Goal: Task Accomplishment & Management: Use online tool/utility

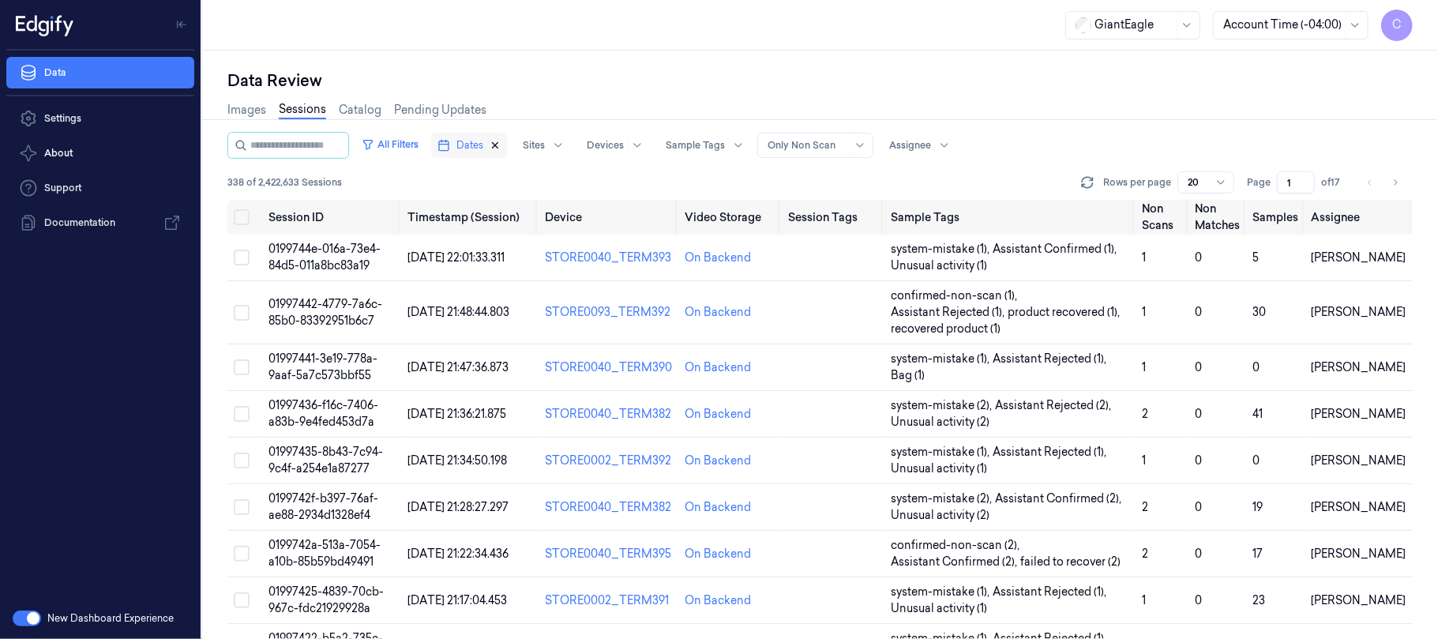
click at [500, 143] on icon "button" at bounding box center [494, 145] width 11 height 11
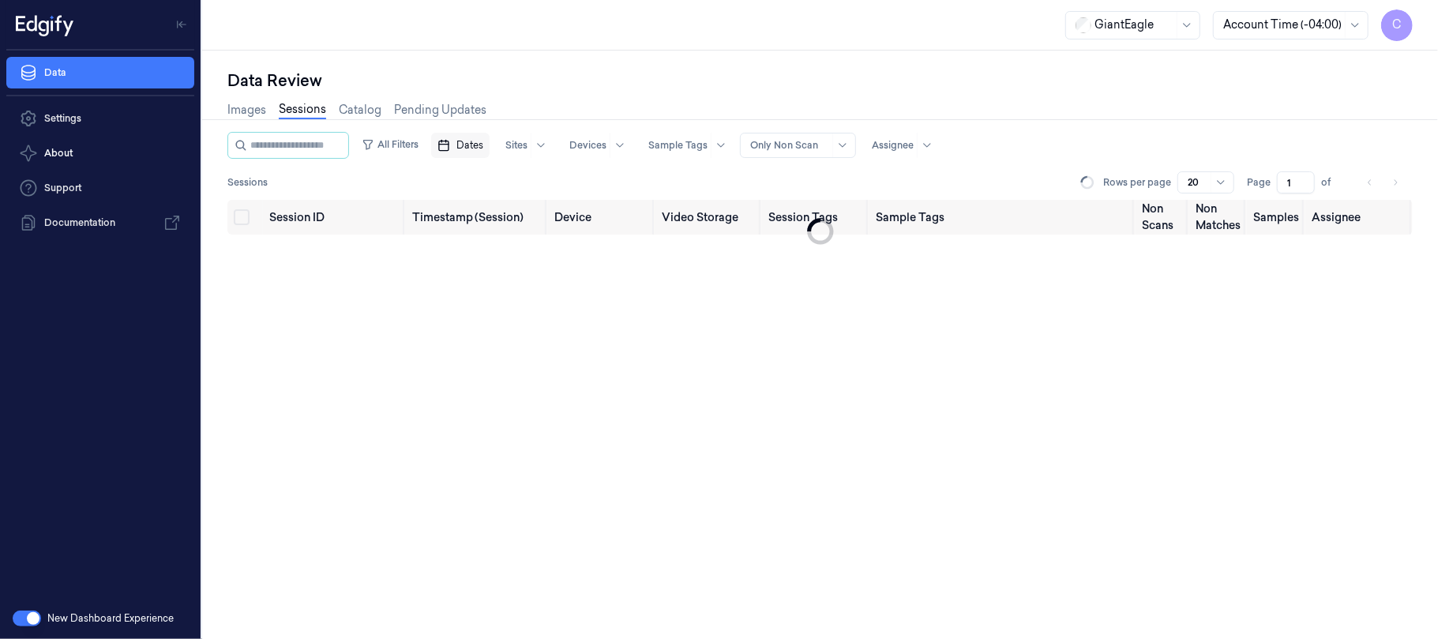
click at [483, 143] on span "Dates" at bounding box center [469, 145] width 27 height 14
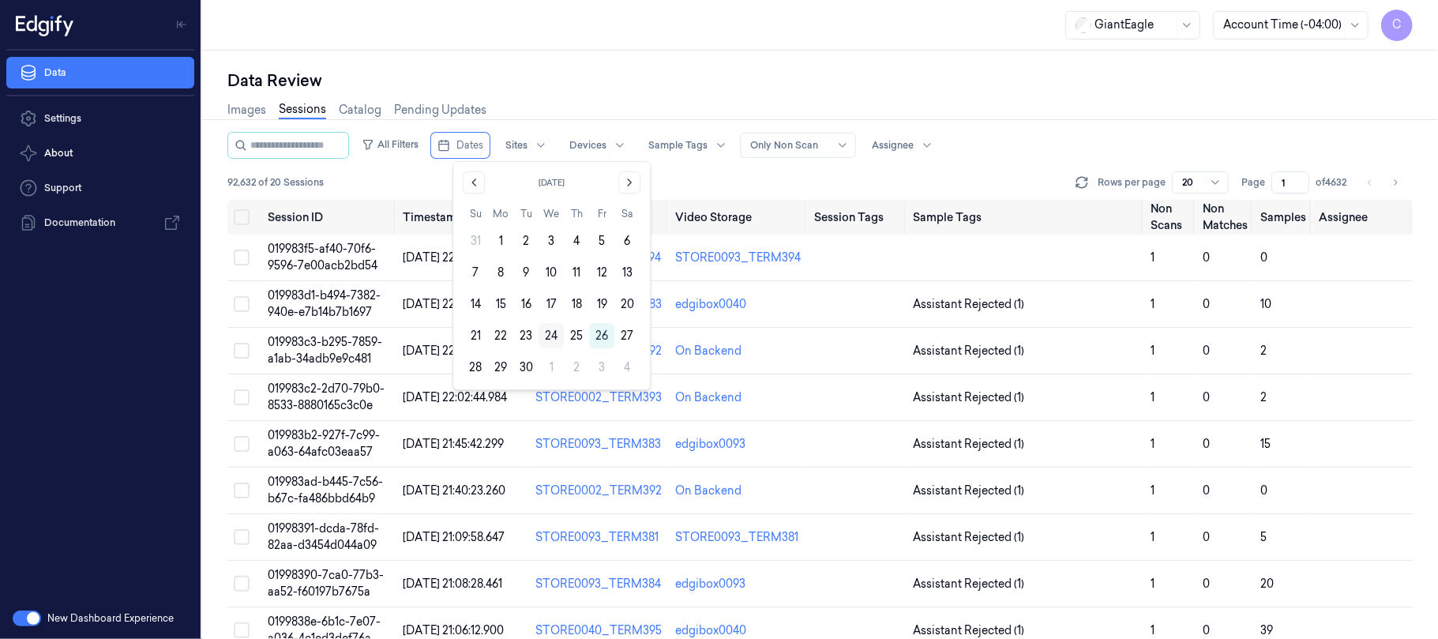
click at [557, 336] on button "24" at bounding box center [550, 335] width 25 height 25
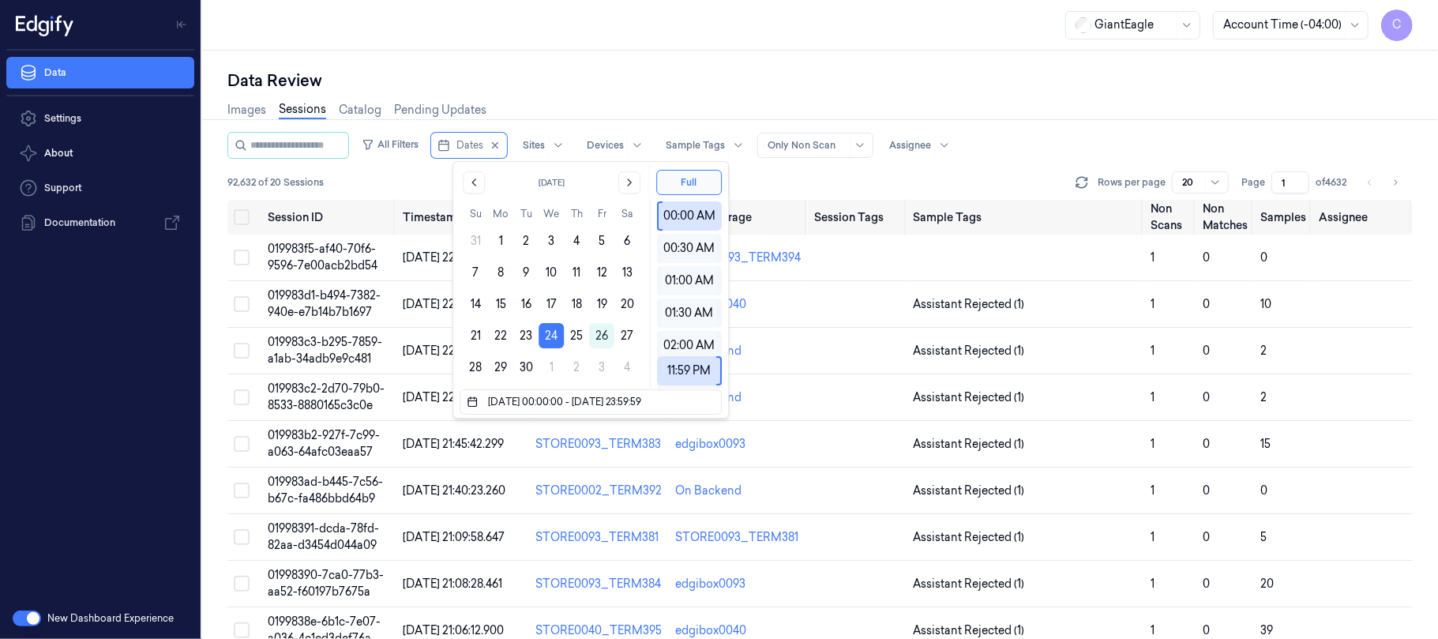
click at [768, 62] on div "Data Review Images Sessions Catalog Pending Updates All Filters Dates Sites Dev…" at bounding box center [819, 345] width 1235 height 588
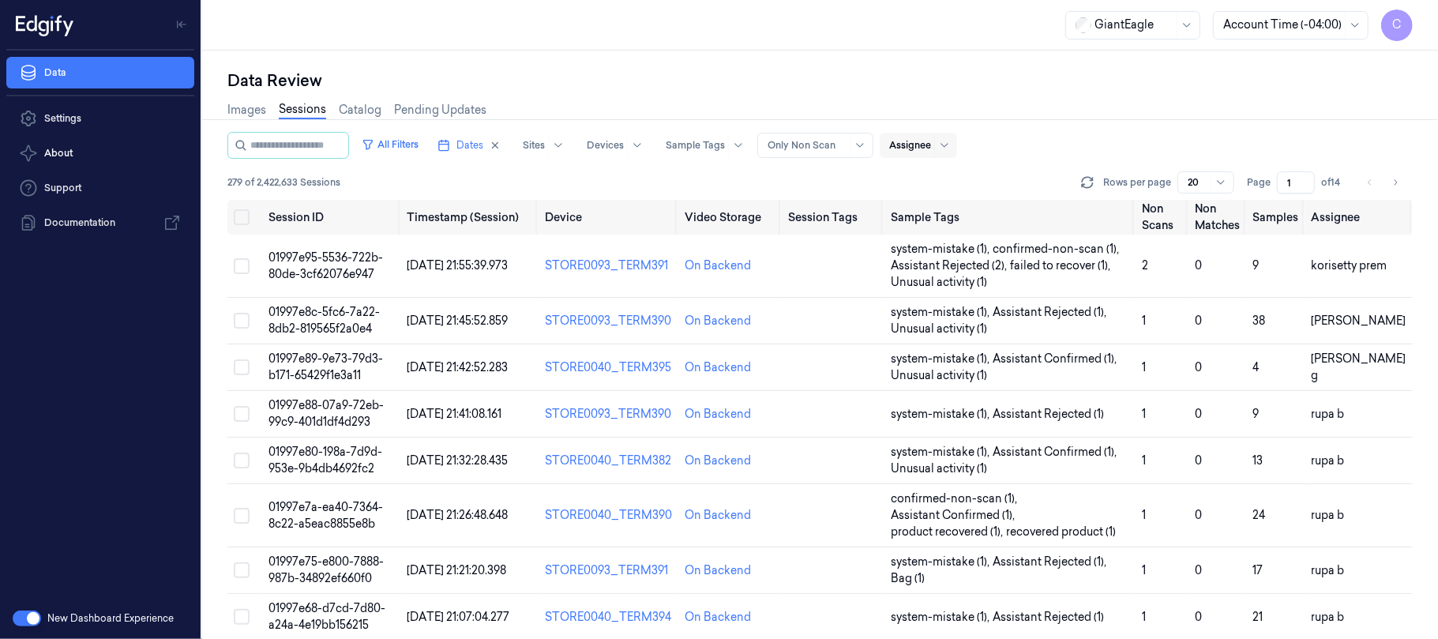
click at [931, 152] on div at bounding box center [910, 145] width 42 height 14
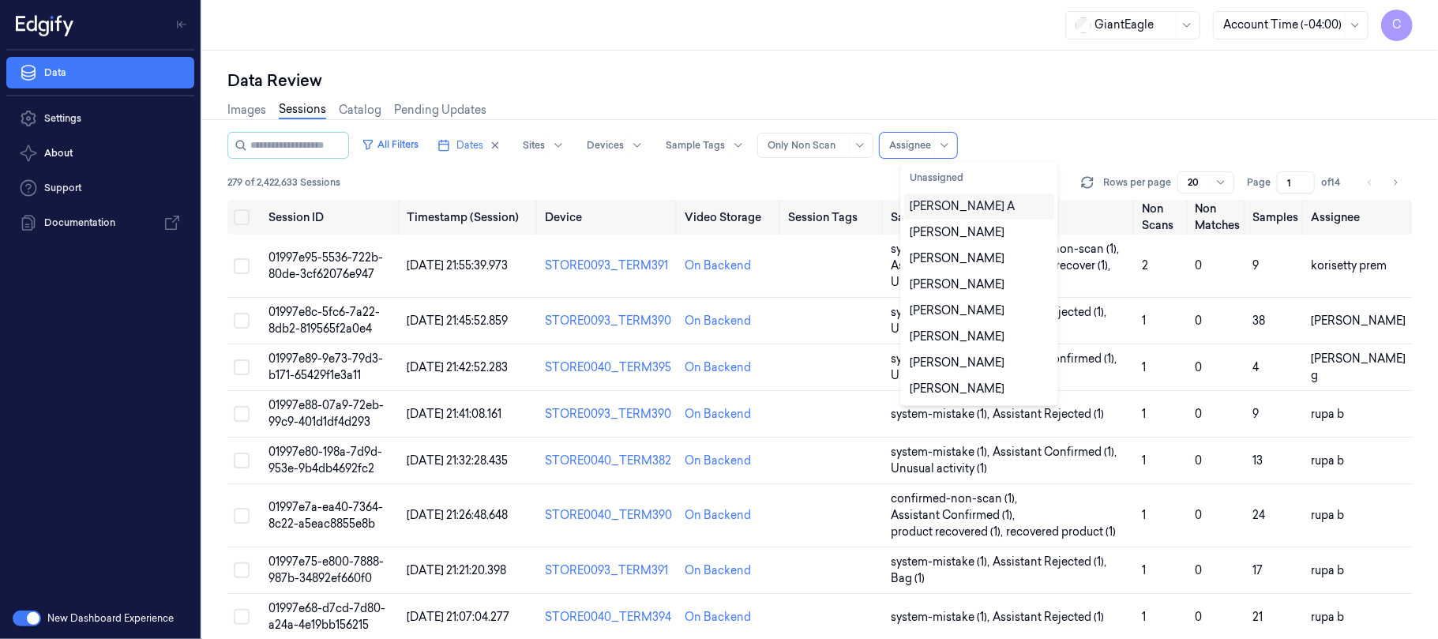
click at [932, 202] on div "Chandu A" at bounding box center [962, 206] width 105 height 17
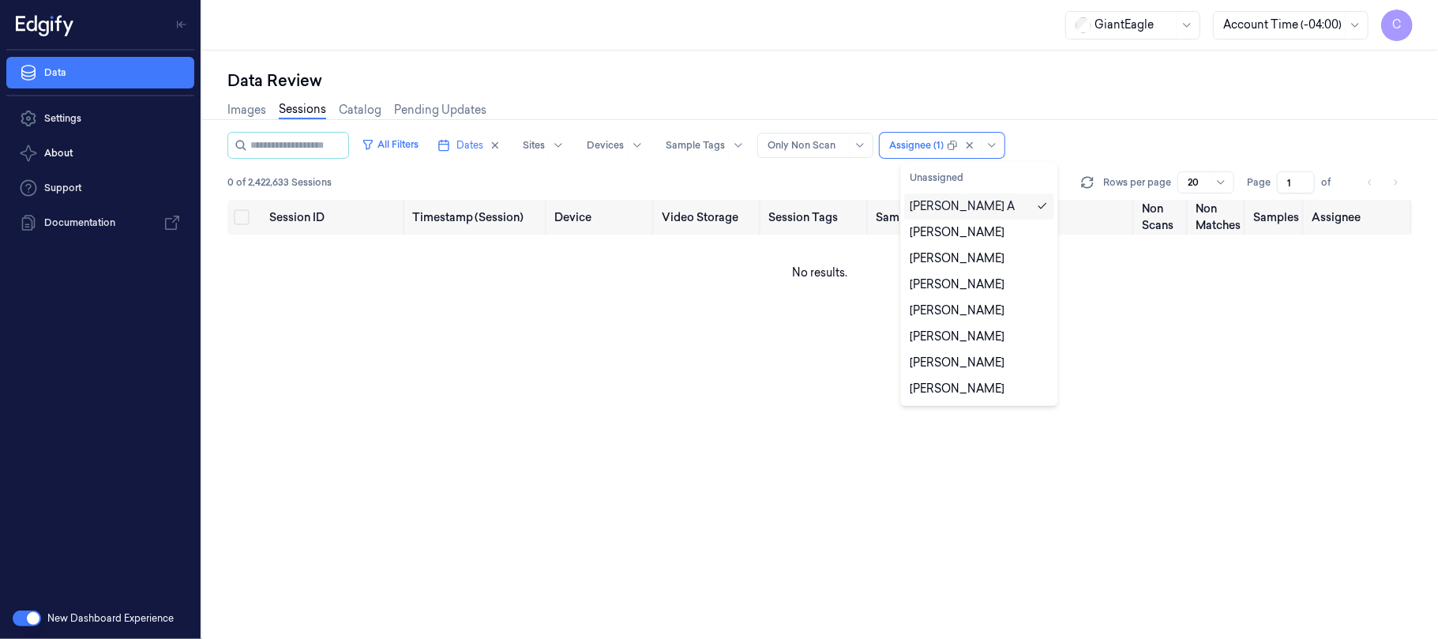
click at [1025, 52] on div "Data Review Images Sessions Catalog Pending Updates All Filters Dates Sites Dev…" at bounding box center [819, 345] width 1235 height 588
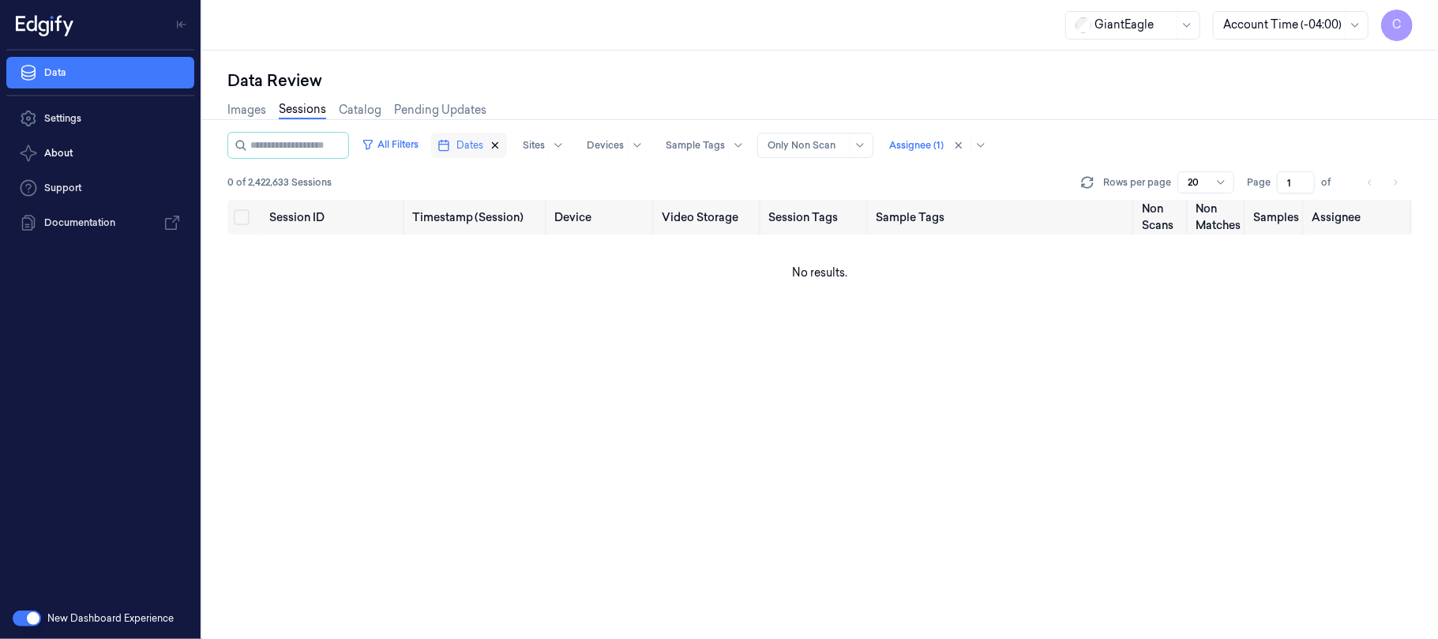
click at [500, 142] on icon "button" at bounding box center [494, 145] width 11 height 11
click at [480, 144] on span "Dates" at bounding box center [469, 145] width 27 height 14
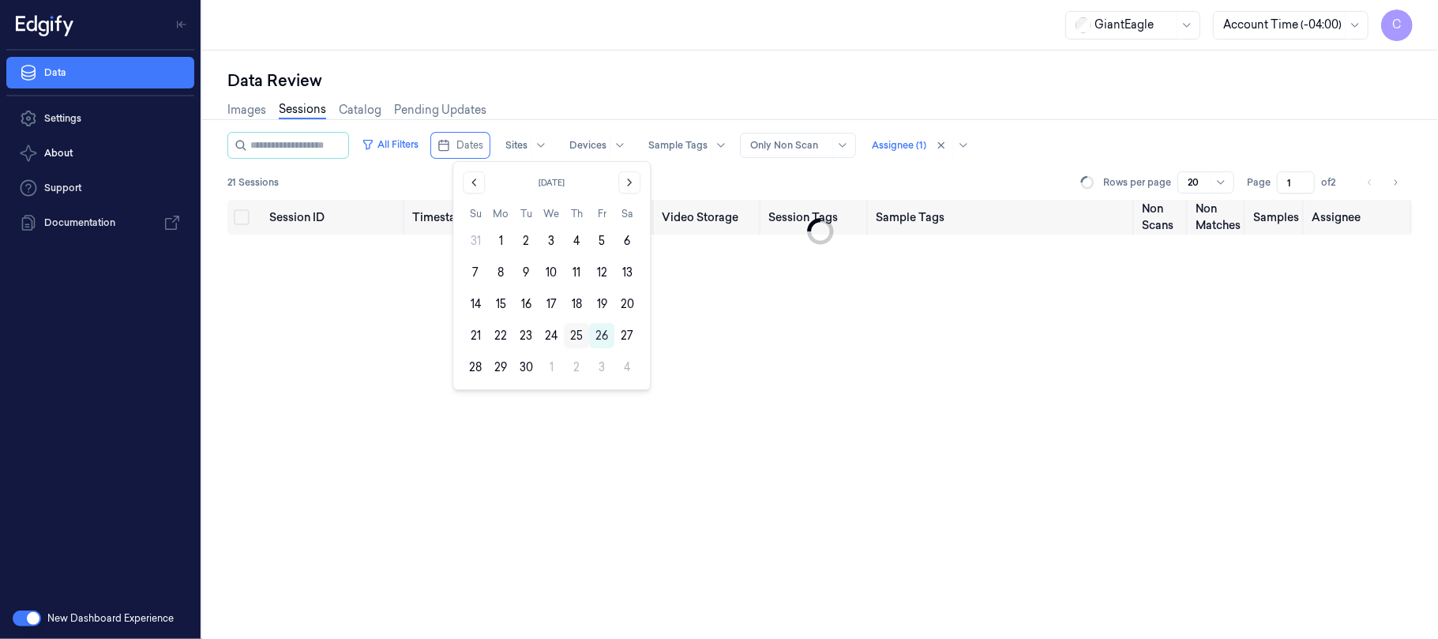
click at [583, 336] on button "25" at bounding box center [576, 335] width 25 height 25
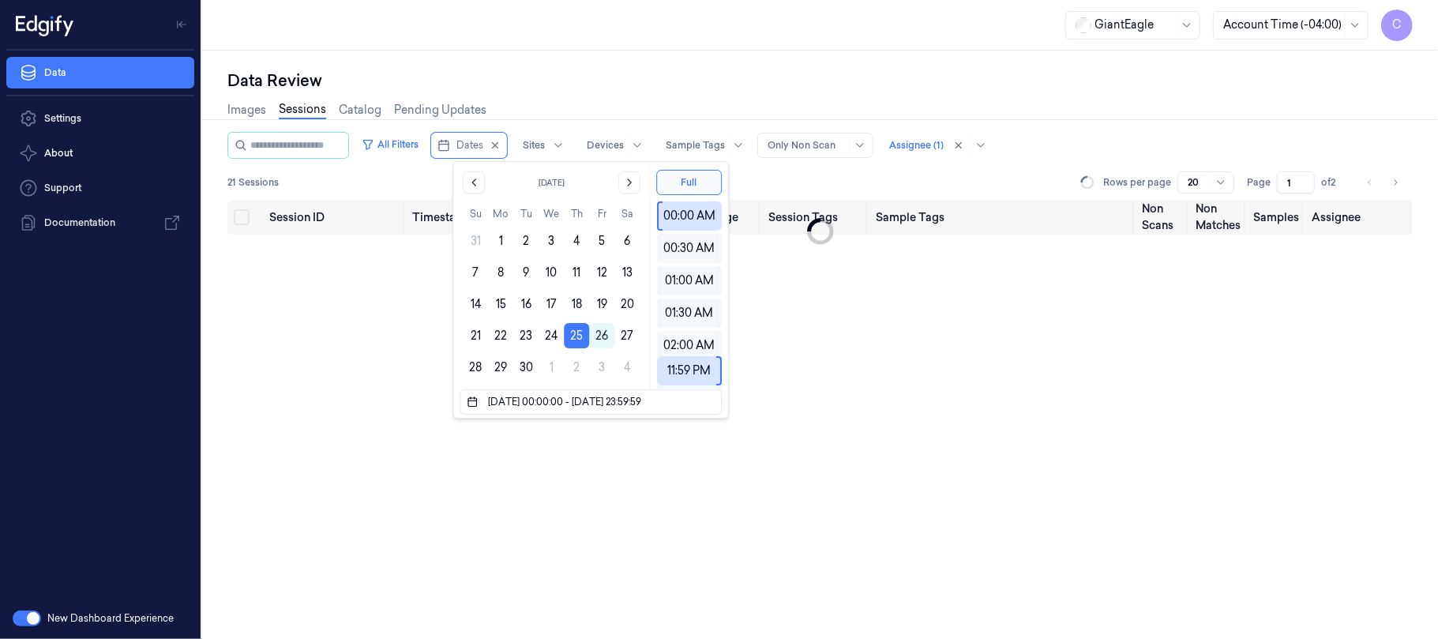
click at [673, 88] on div "Data Review" at bounding box center [819, 80] width 1185 height 22
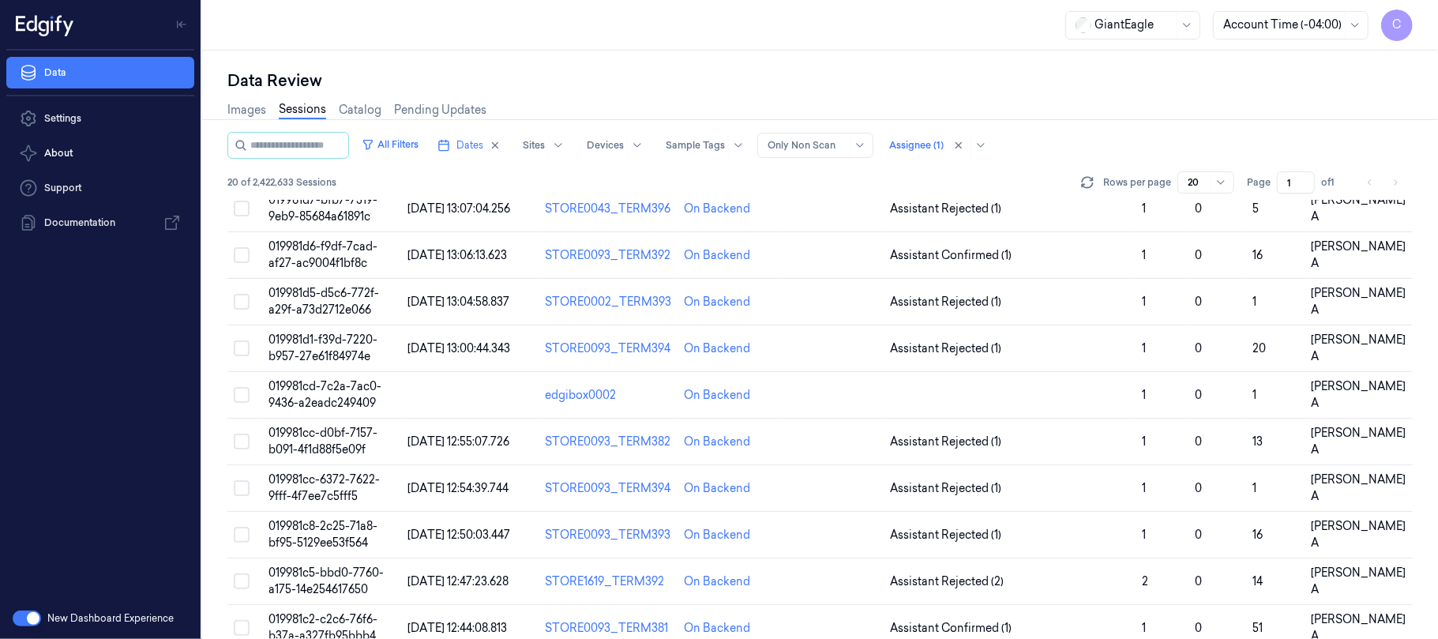
scroll to position [333, 0]
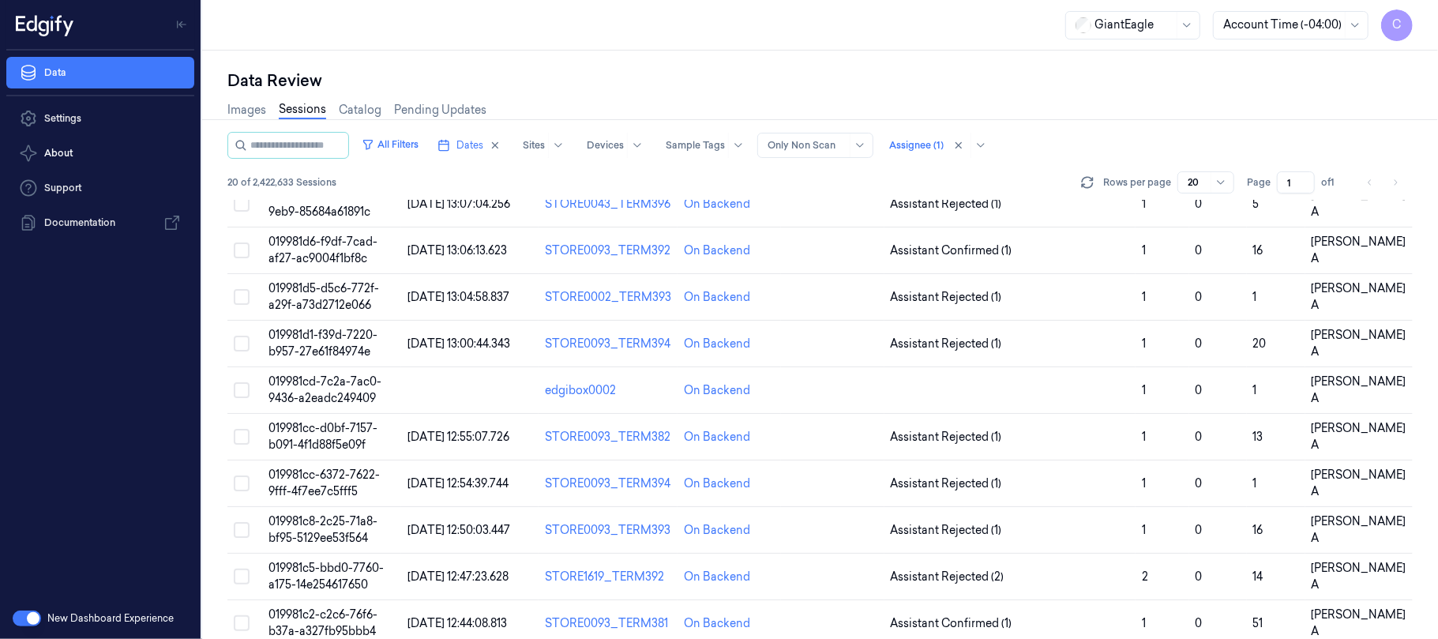
click at [906, 61] on div "Data Review Images Sessions Catalog Pending Updates All Filters Dates Sites Dev…" at bounding box center [819, 345] width 1235 height 588
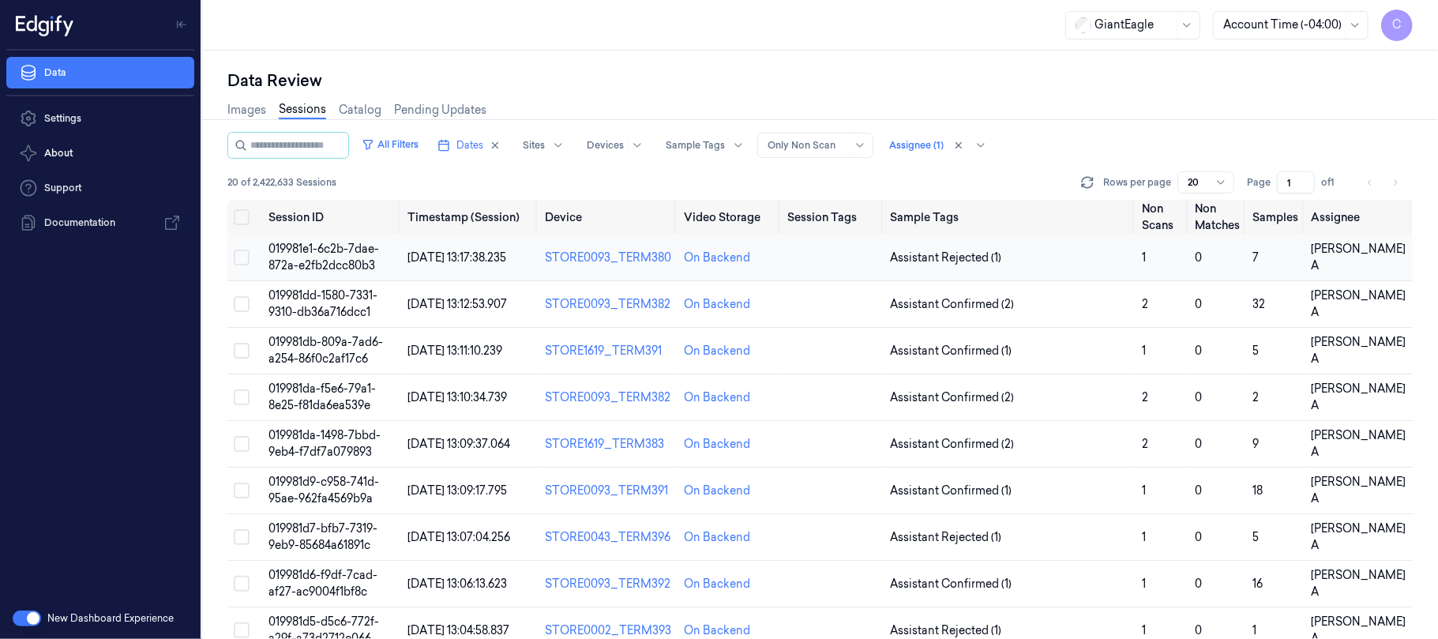
click at [336, 259] on span "019981e1-6c2b-7dae-872a-e2fb2dcc80b3" at bounding box center [323, 257] width 111 height 31
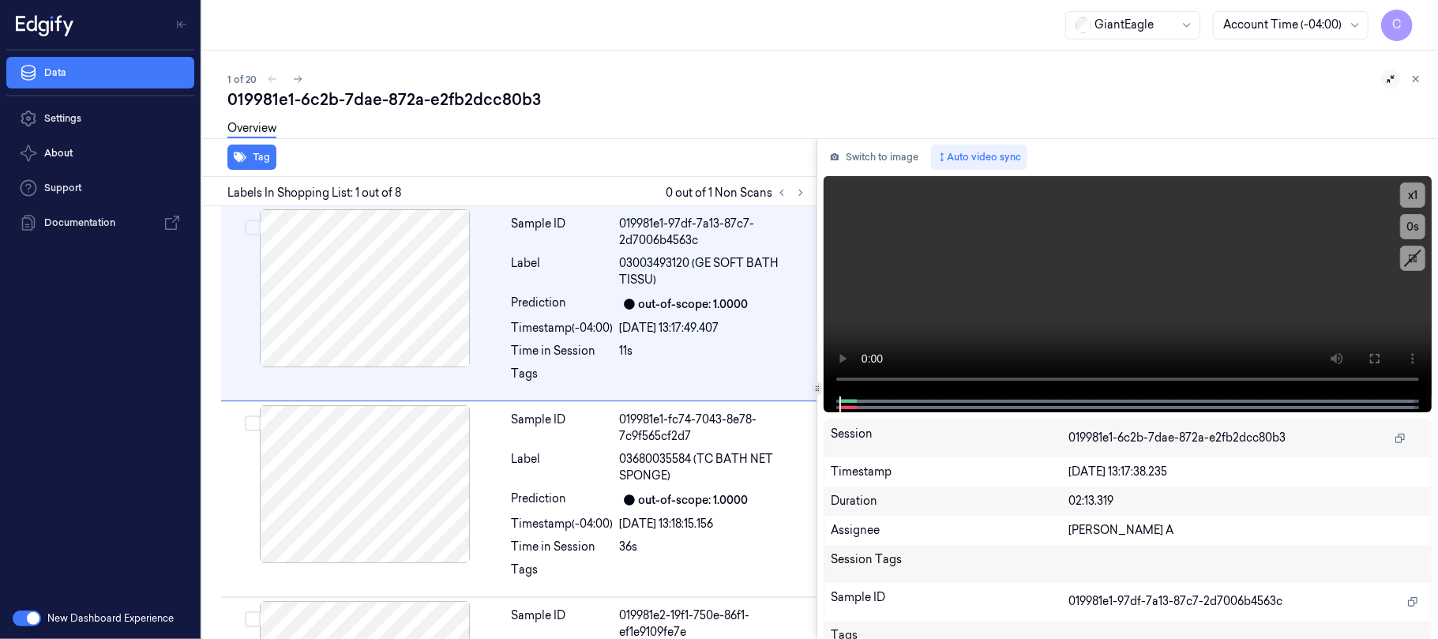
click at [1385, 74] on icon at bounding box center [1390, 78] width 11 height 11
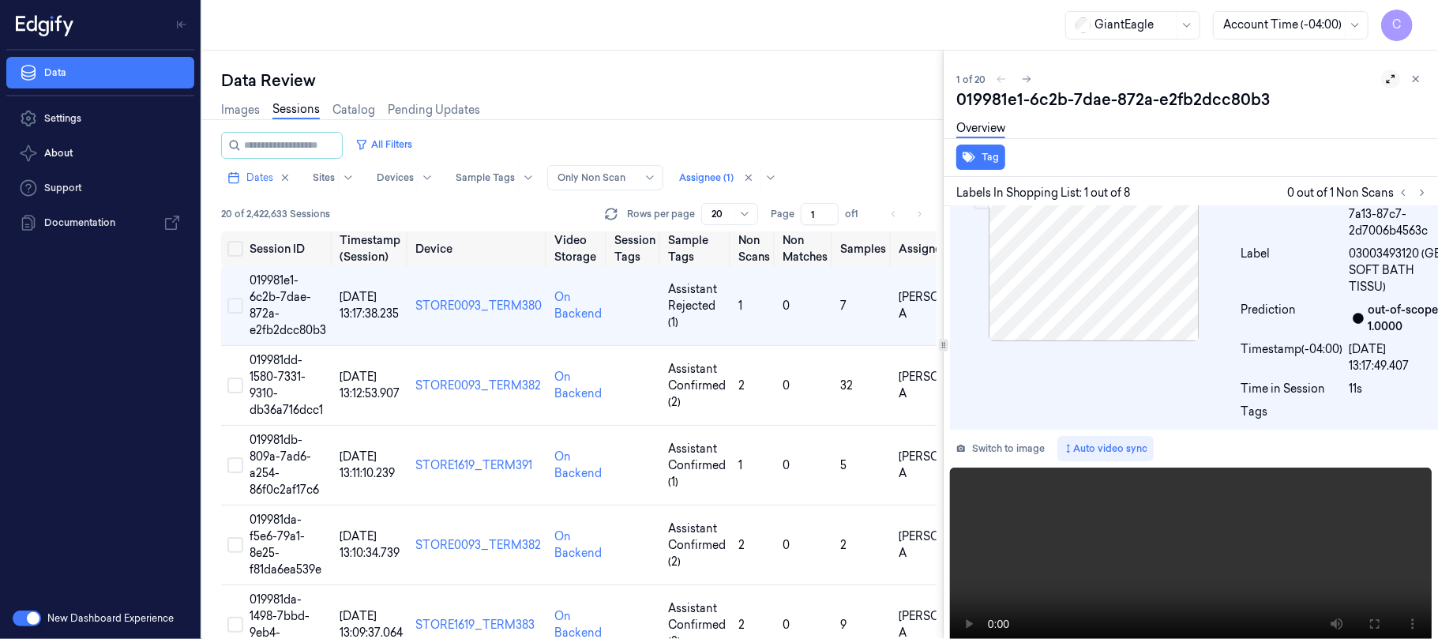
click at [1385, 80] on icon at bounding box center [1390, 78] width 11 height 11
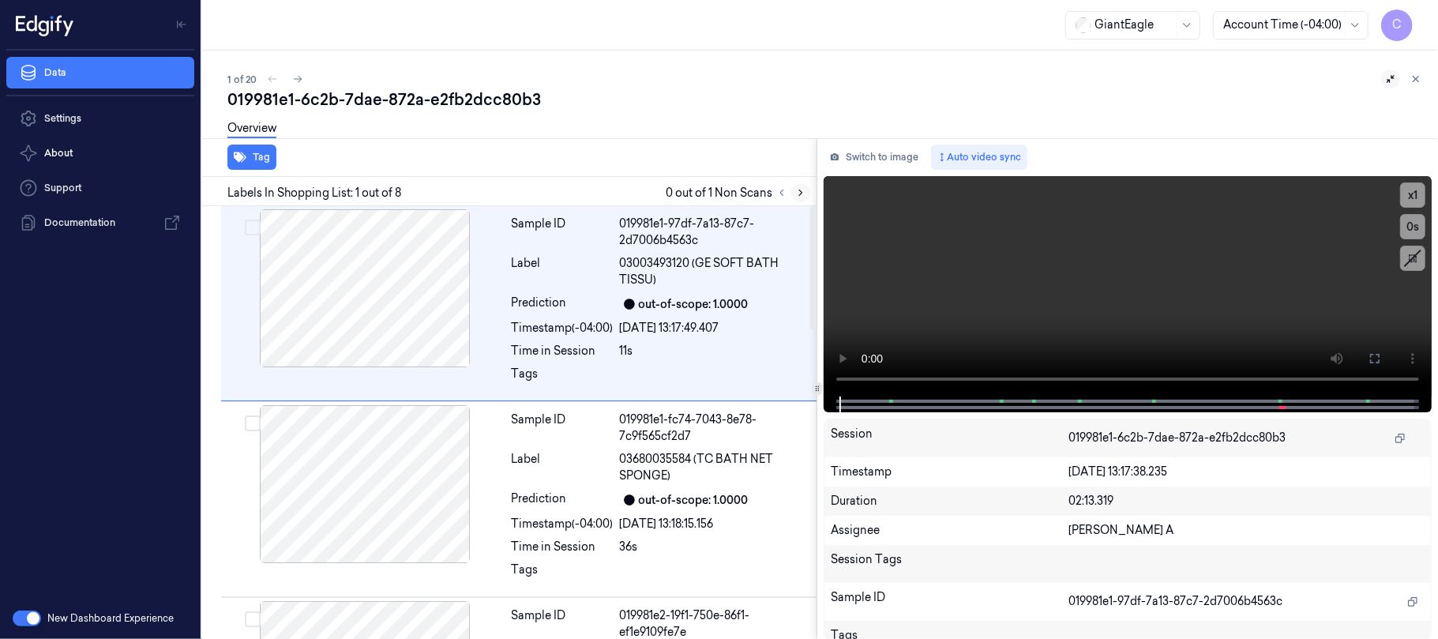
click at [797, 197] on icon at bounding box center [800, 192] width 11 height 11
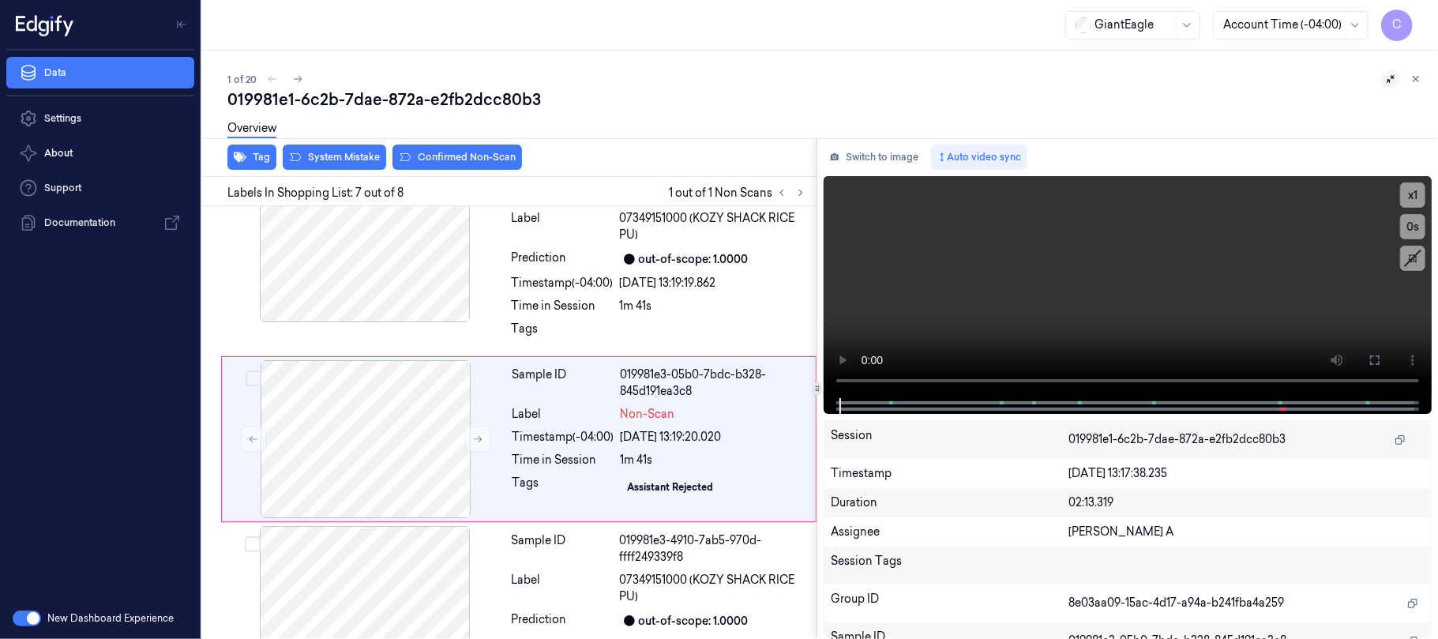
scroll to position [1027, 0]
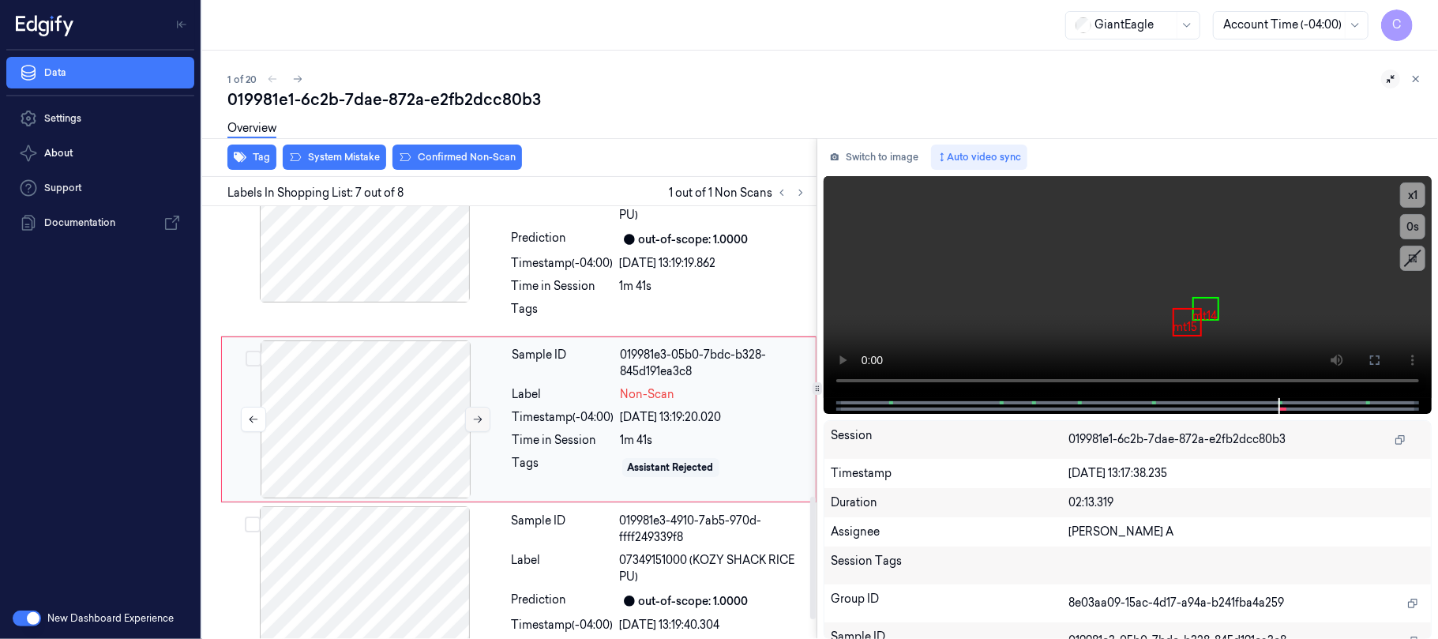
click at [478, 424] on icon at bounding box center [477, 419] width 11 height 11
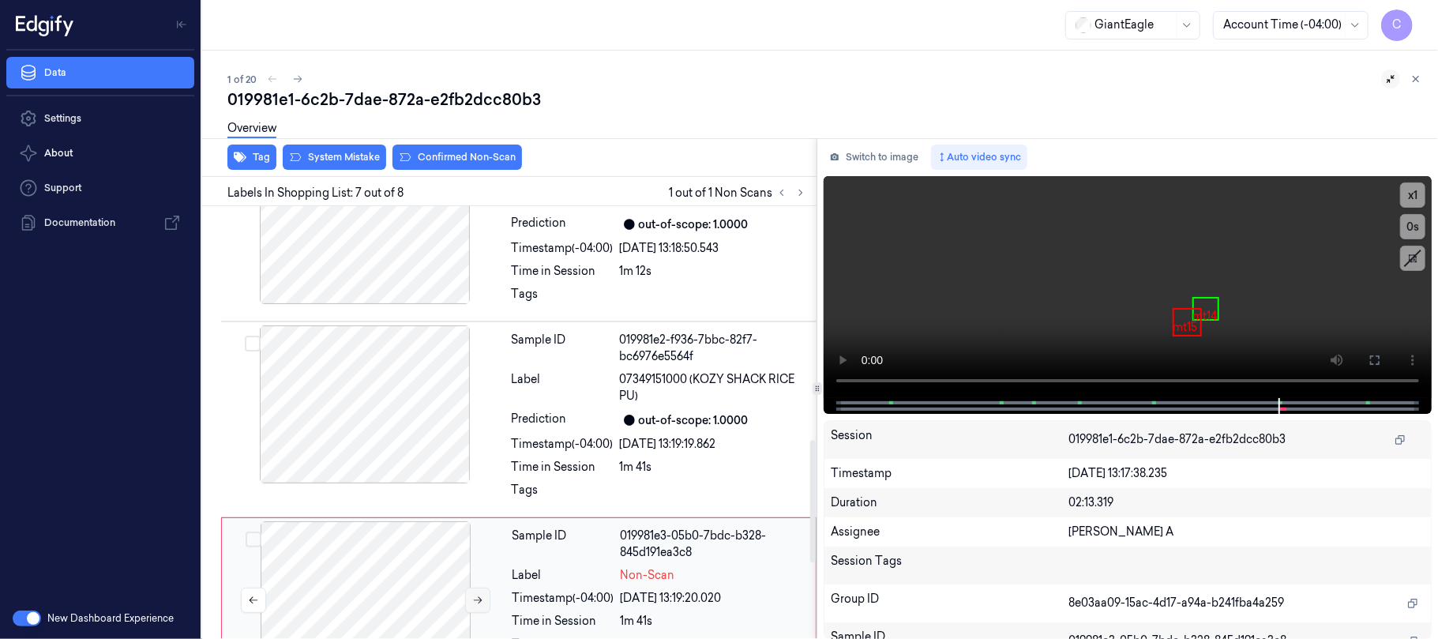
scroll to position [816, 0]
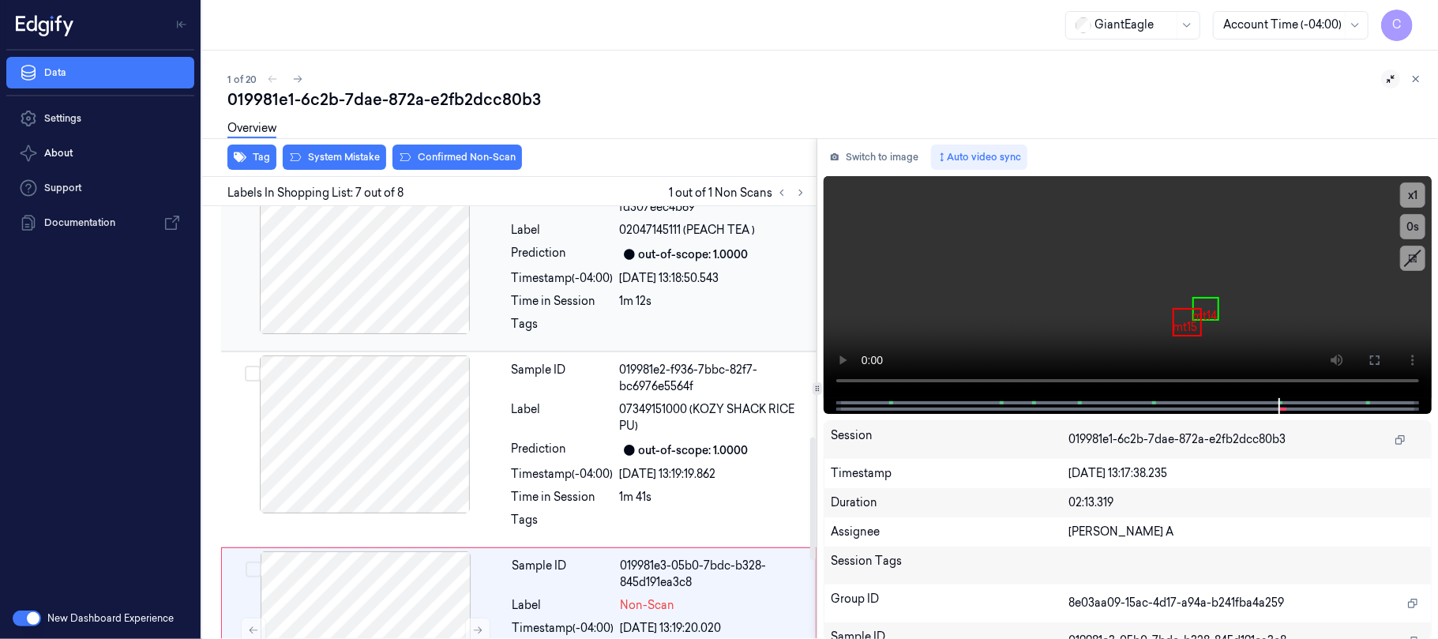
click at [407, 308] on div at bounding box center [364, 255] width 281 height 158
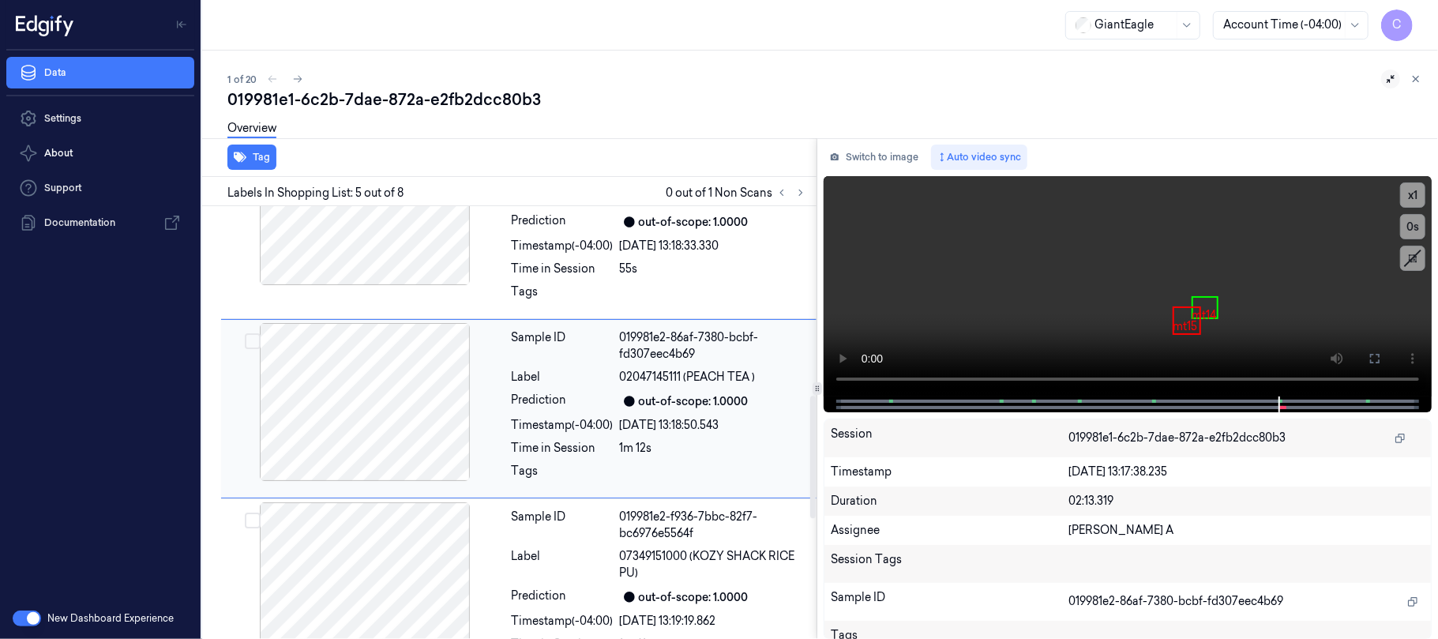
scroll to position [658, 0]
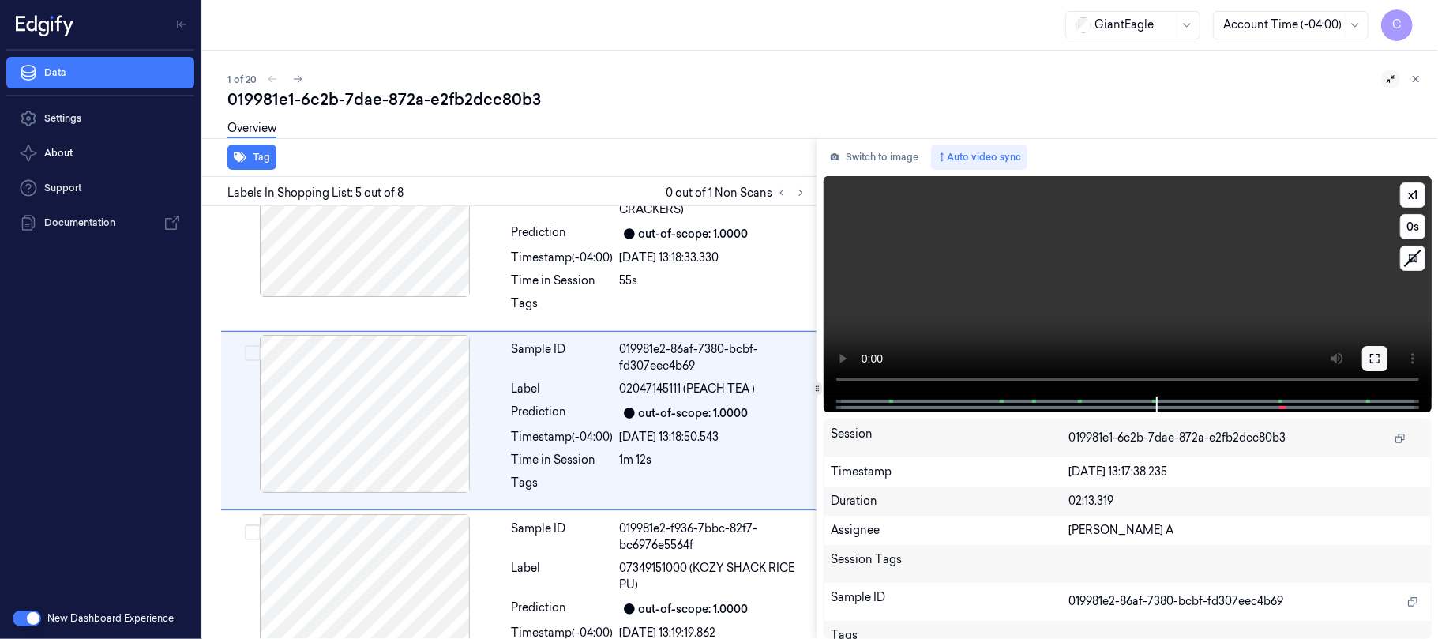
click at [1377, 357] on icon at bounding box center [1374, 358] width 13 height 13
click at [1106, 289] on video at bounding box center [1127, 286] width 608 height 220
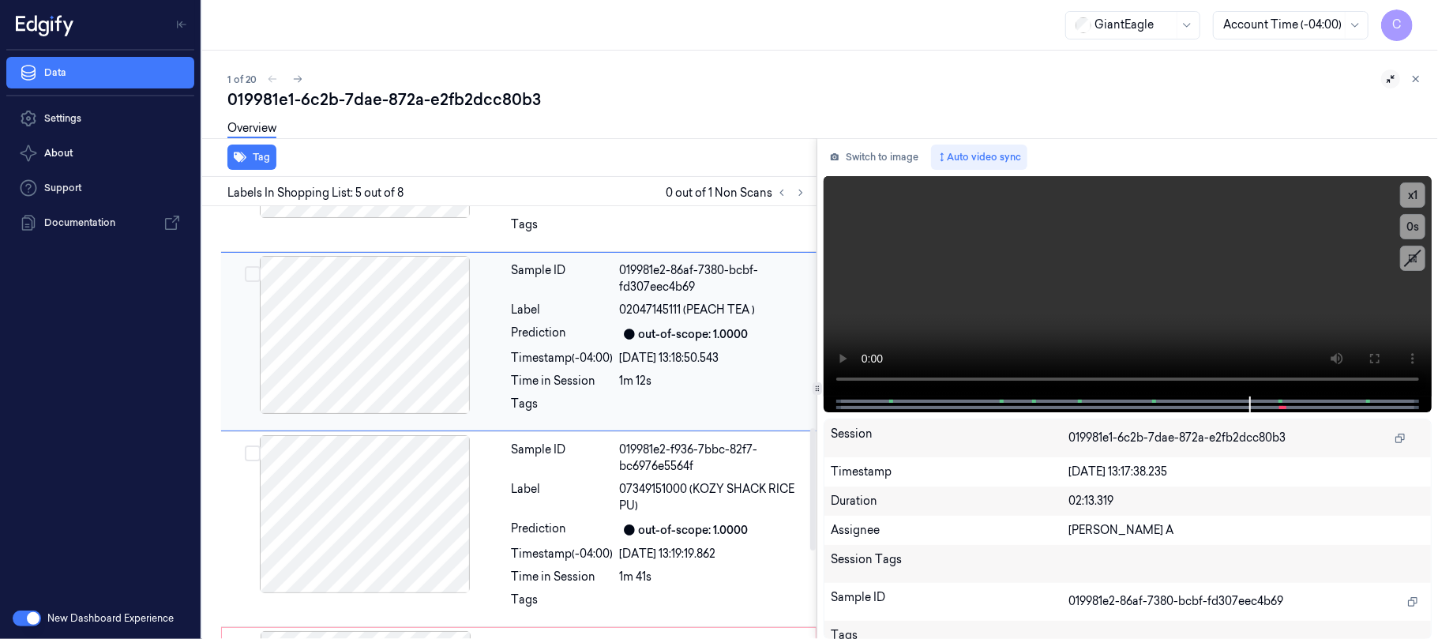
scroll to position [842, 0]
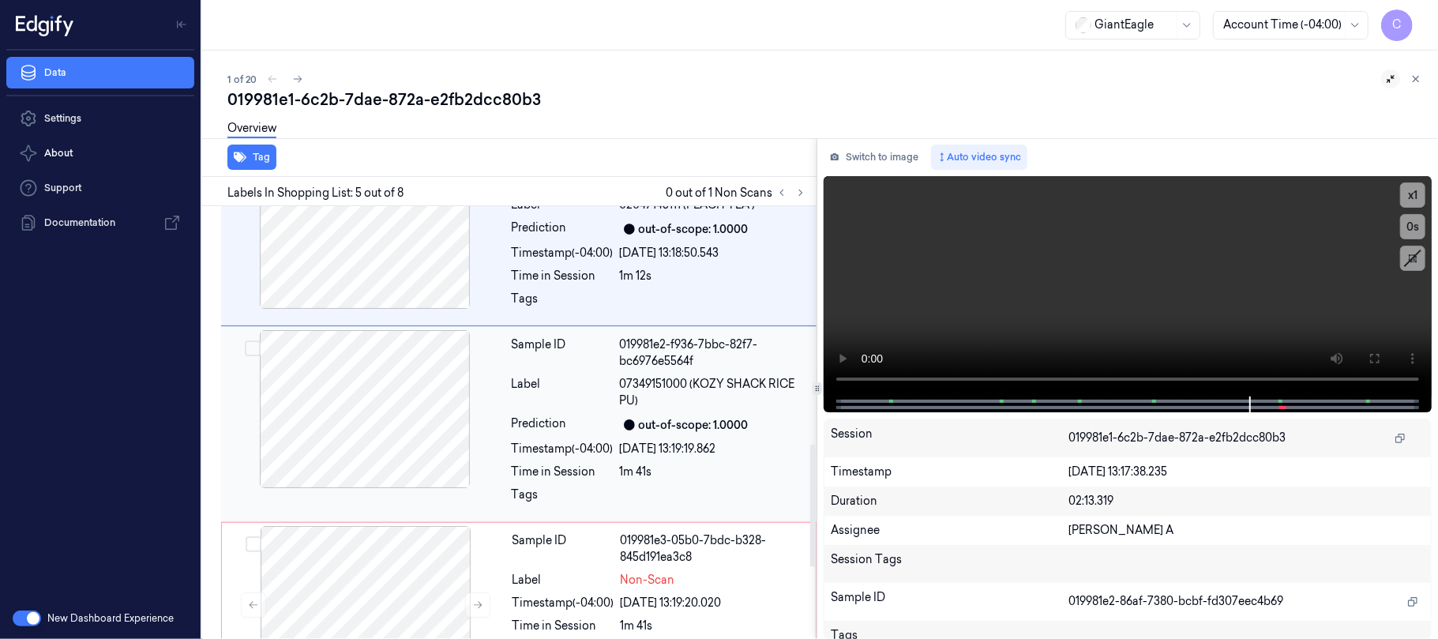
click at [422, 425] on div at bounding box center [364, 409] width 281 height 158
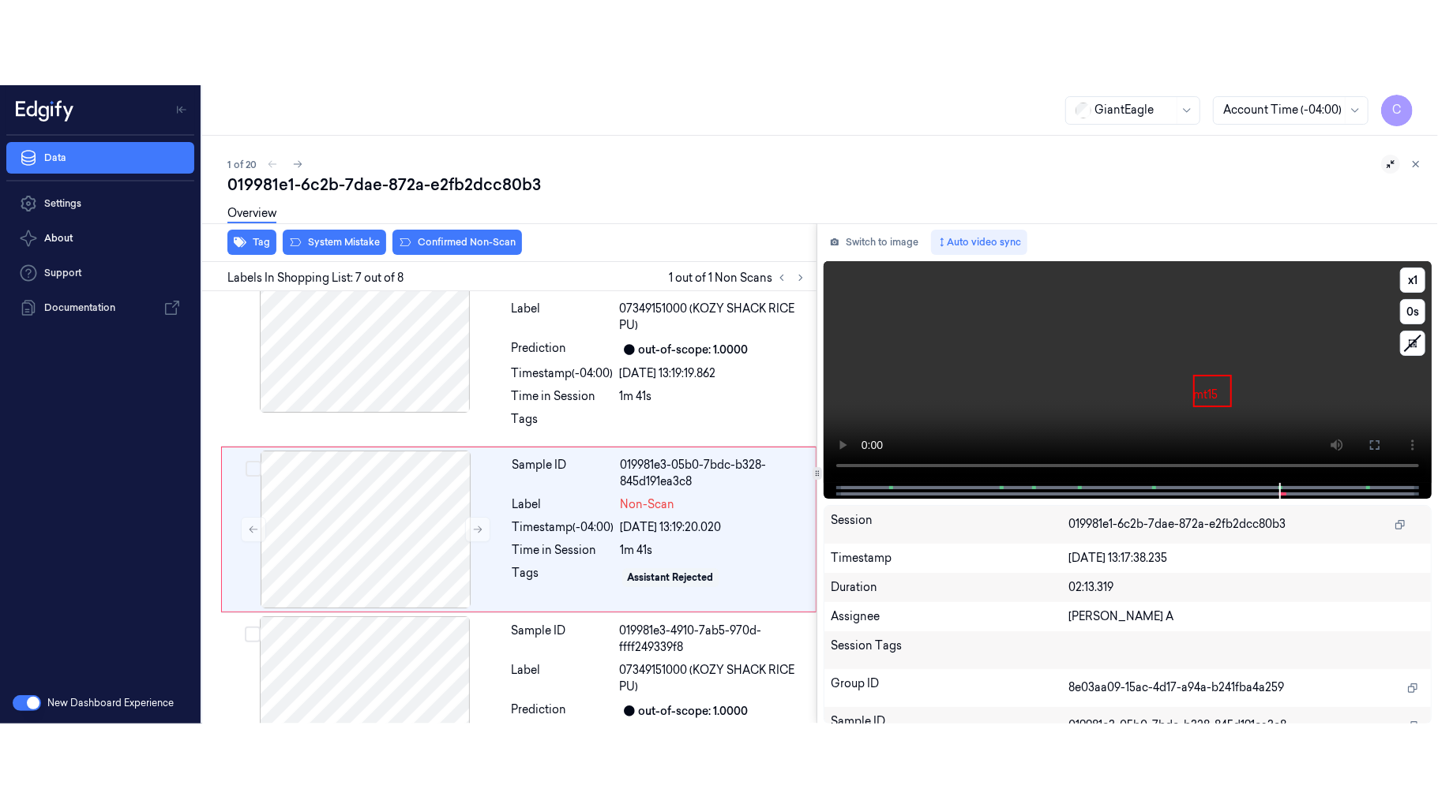
scroll to position [1027, 0]
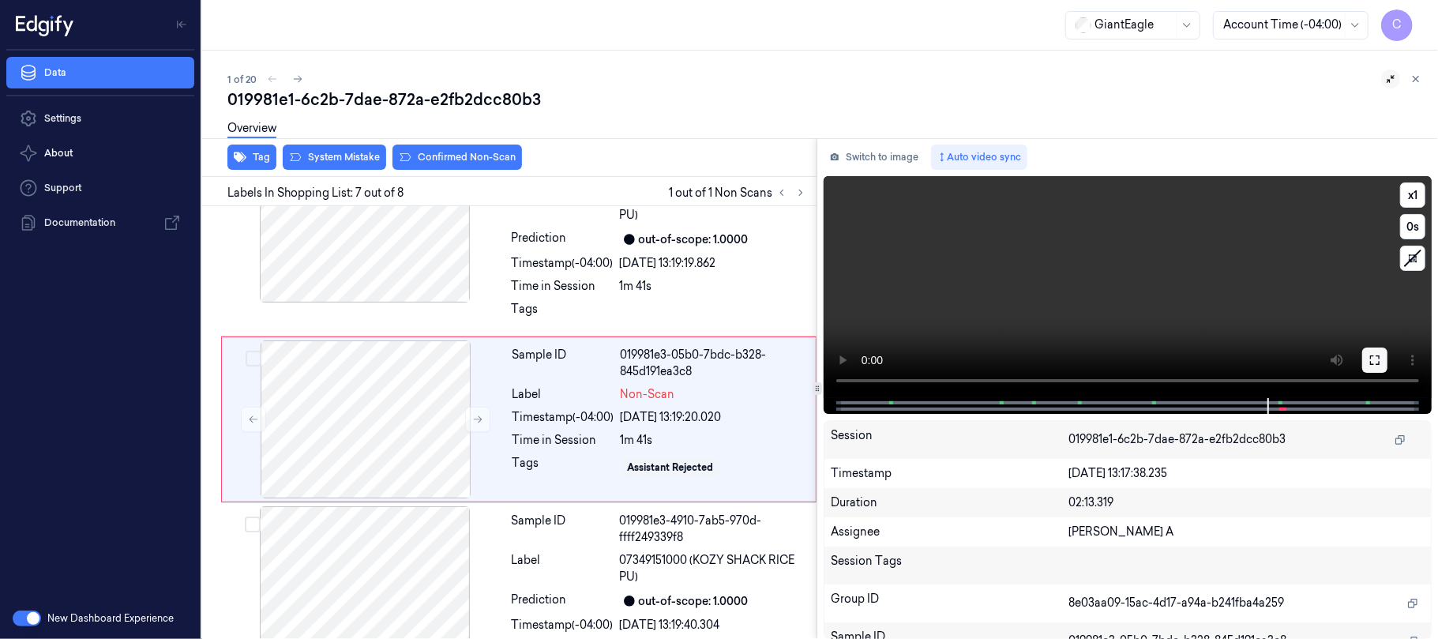
click at [1380, 357] on icon at bounding box center [1374, 360] width 13 height 13
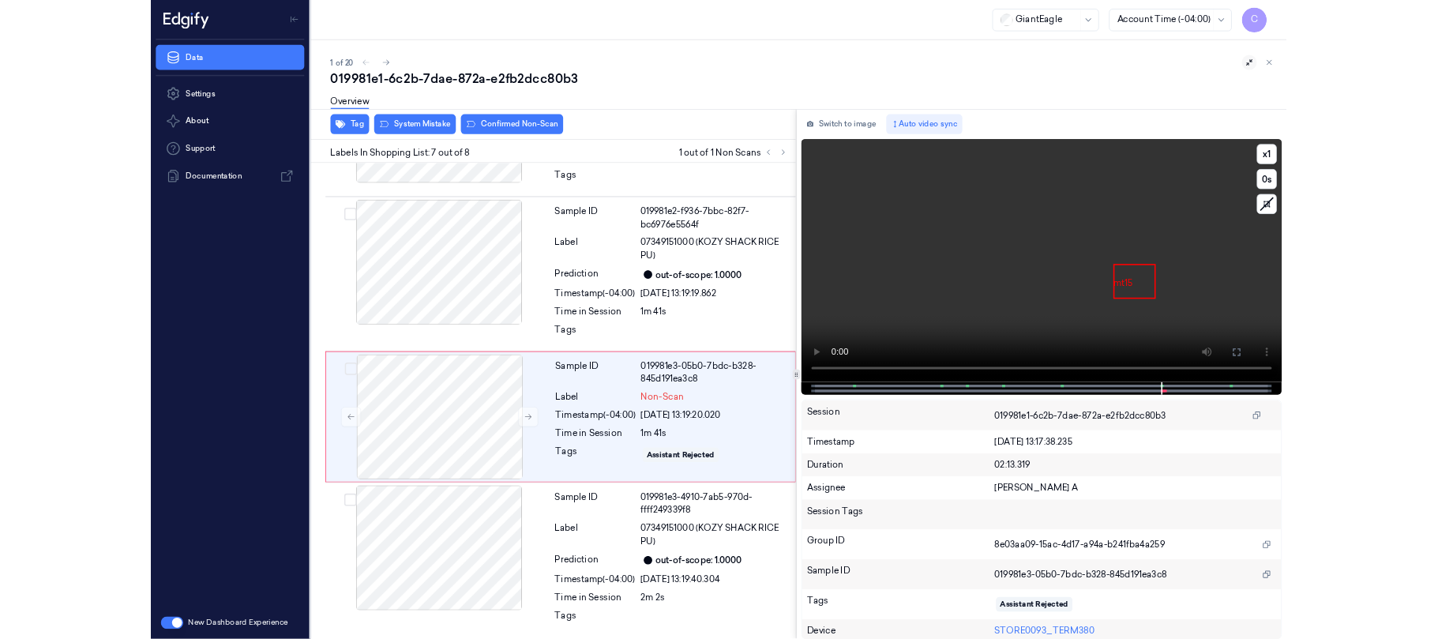
scroll to position [926, 0]
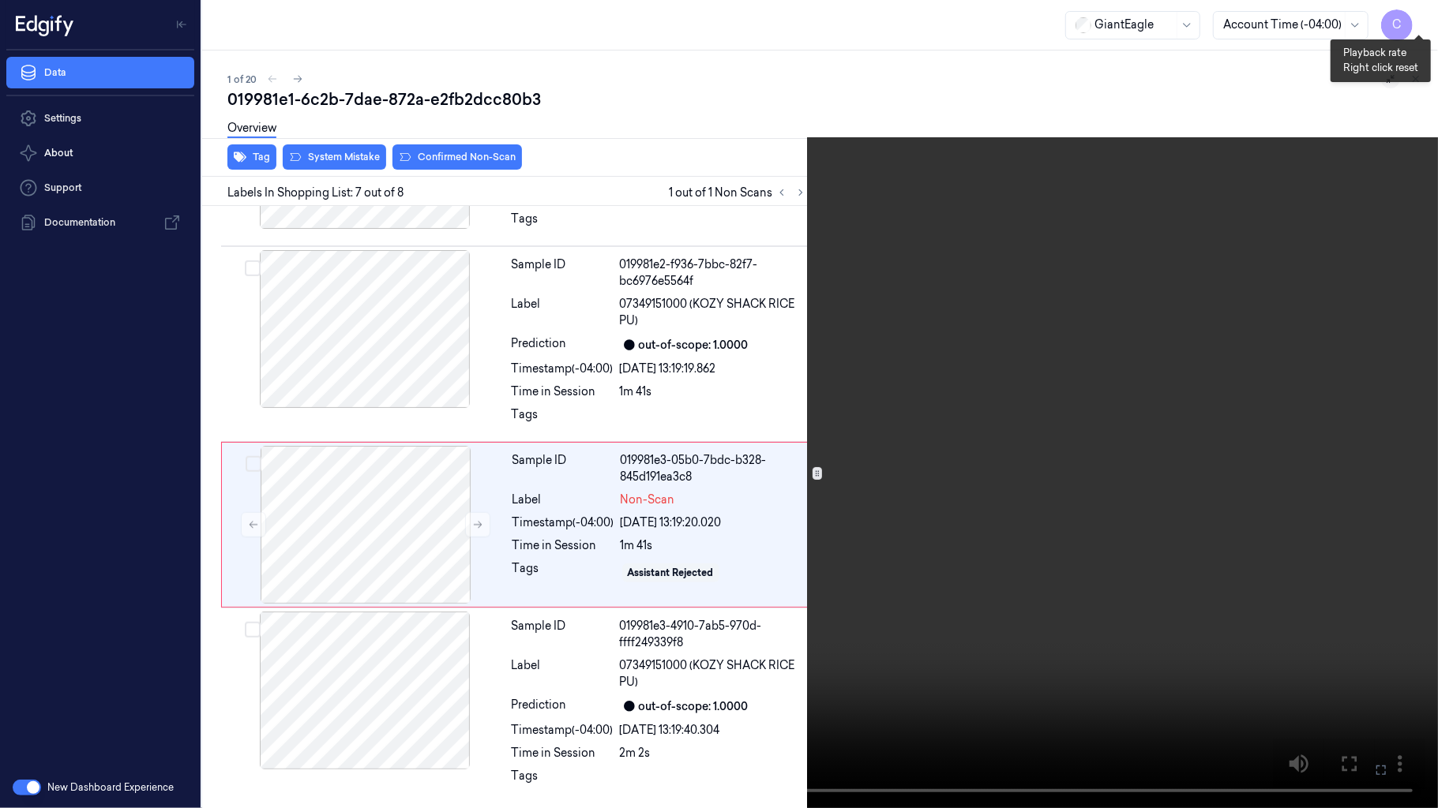
click at [1415, 17] on button "x 1" at bounding box center [1418, 18] width 25 height 25
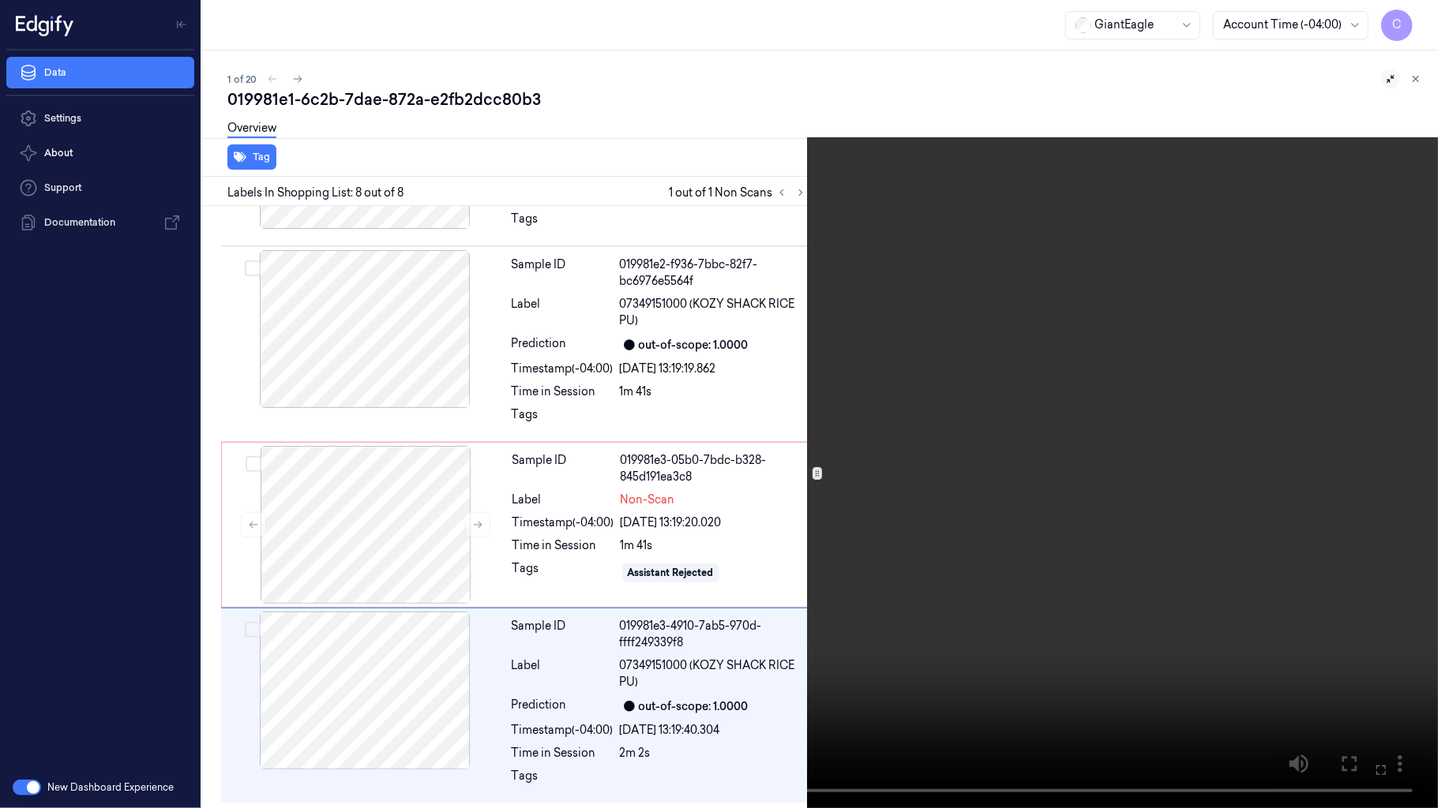
click at [710, 470] on video at bounding box center [719, 404] width 1438 height 808
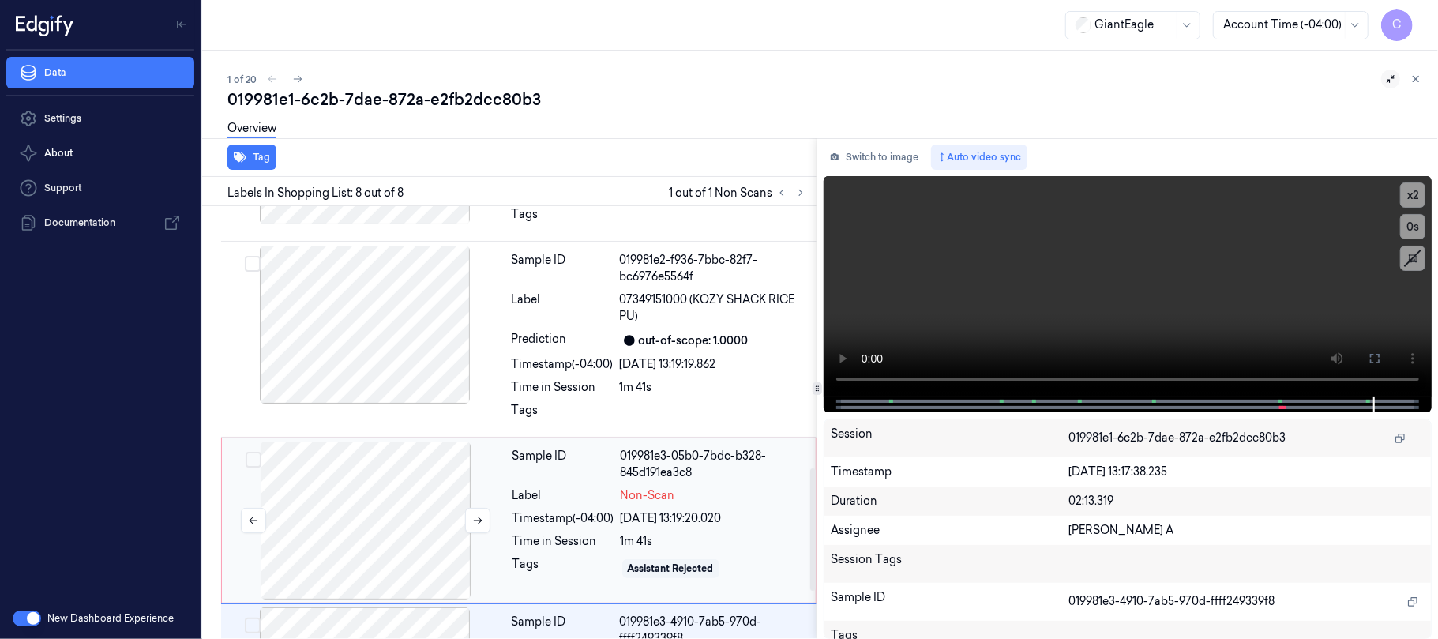
click at [387, 489] on div at bounding box center [365, 520] width 281 height 158
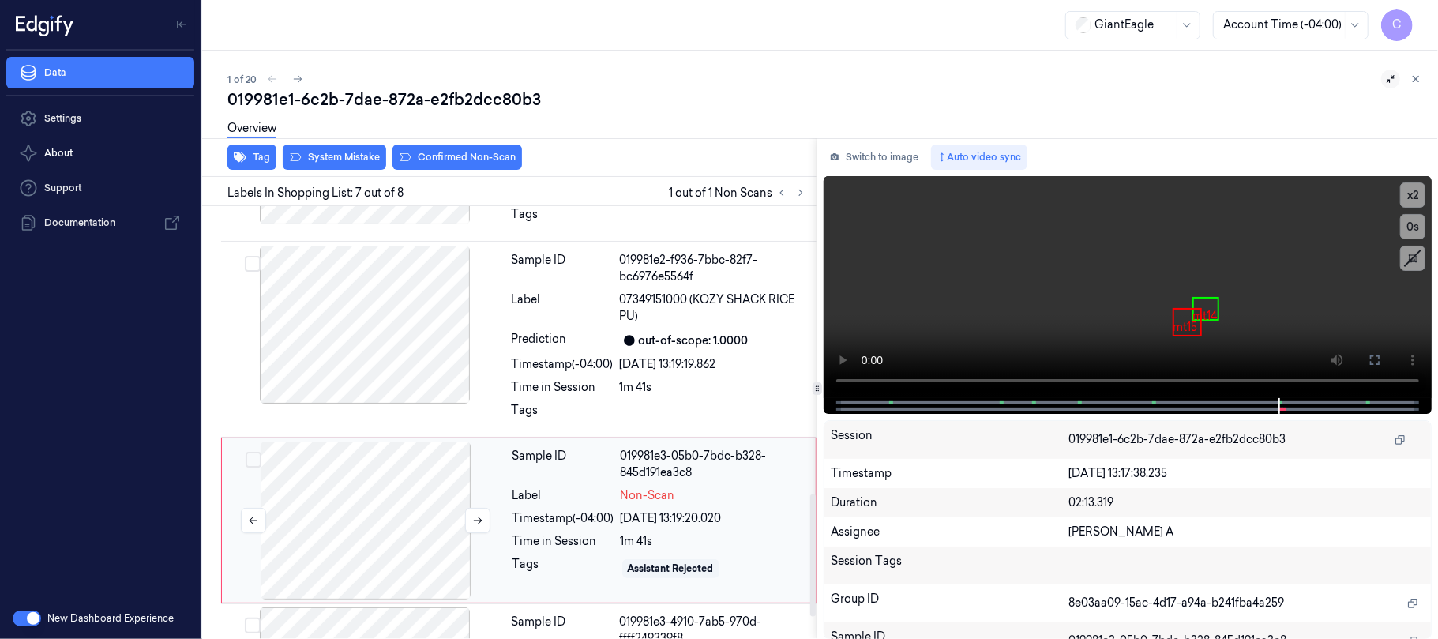
scroll to position [1027, 0]
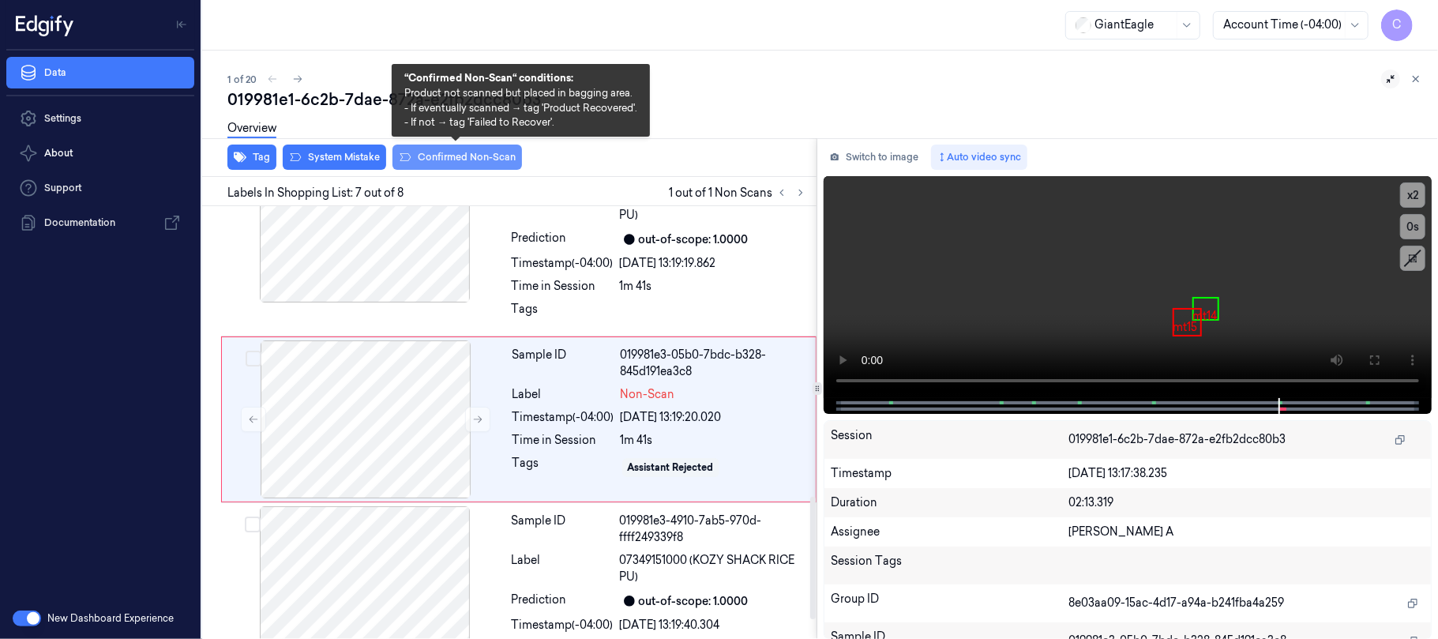
click at [437, 164] on button "Confirmed Non-Scan" at bounding box center [456, 156] width 129 height 25
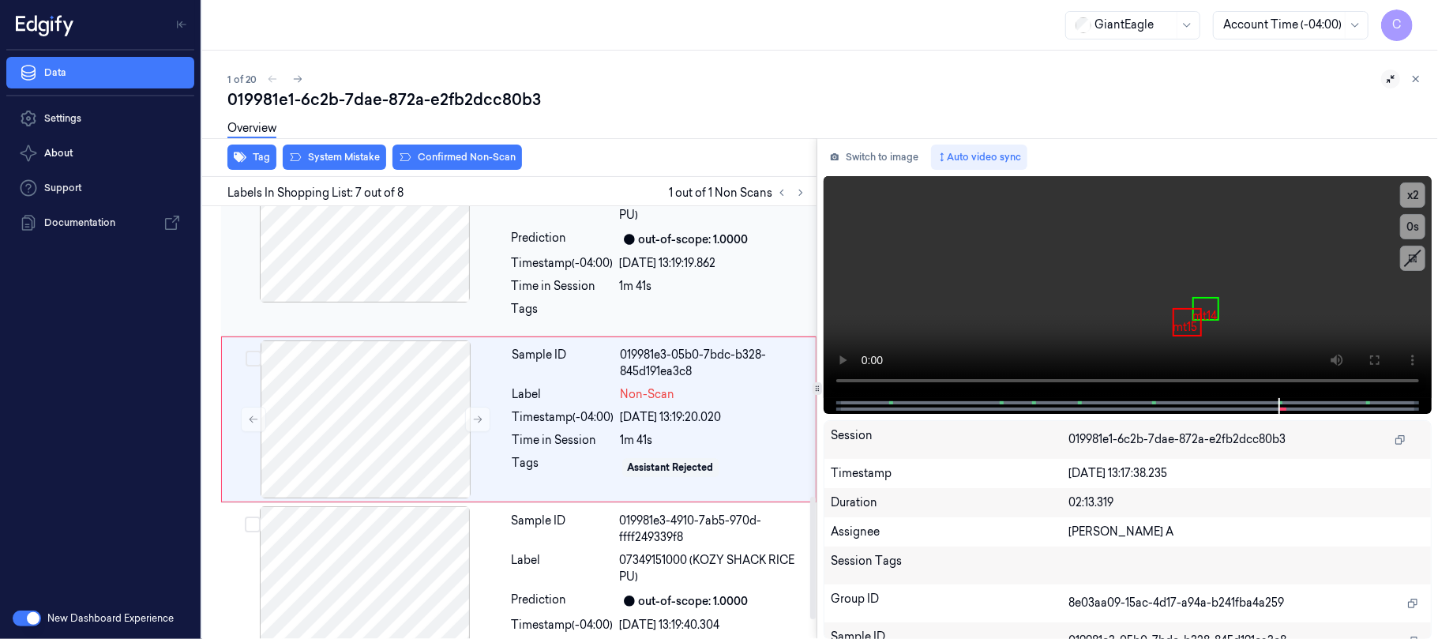
scroll to position [1033, 0]
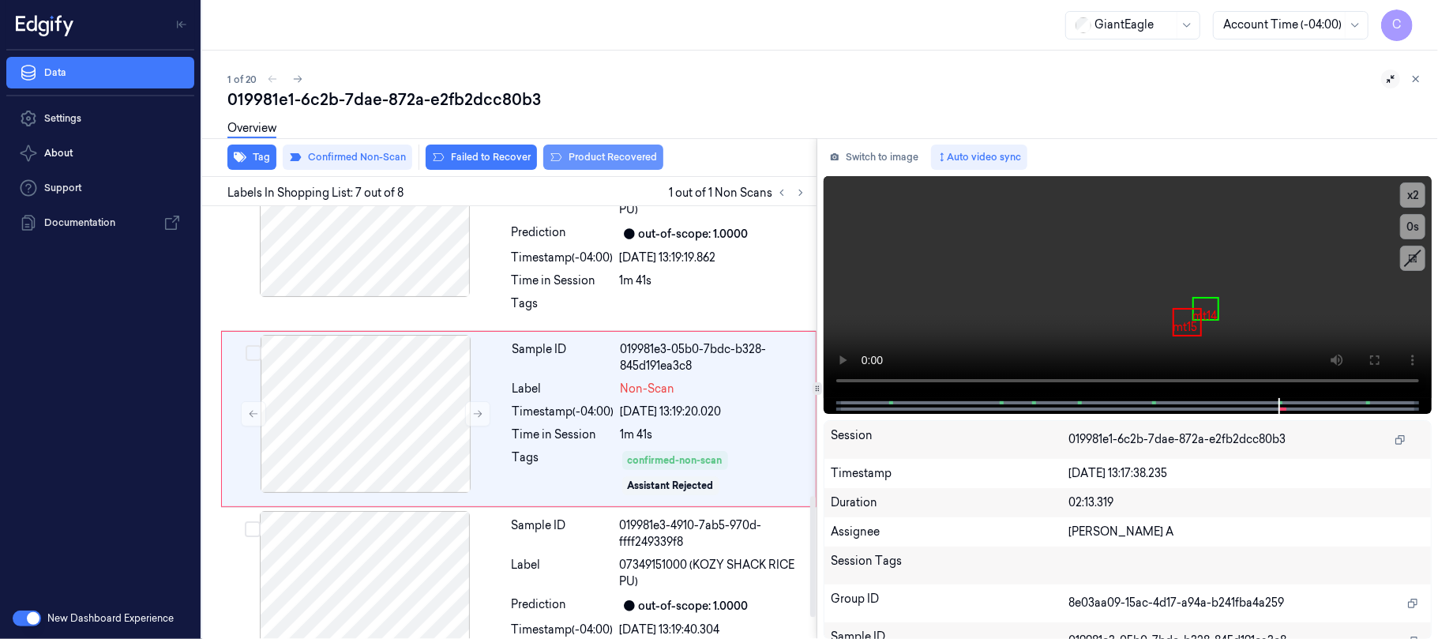
click at [592, 156] on button "Product Recovered" at bounding box center [603, 156] width 120 height 25
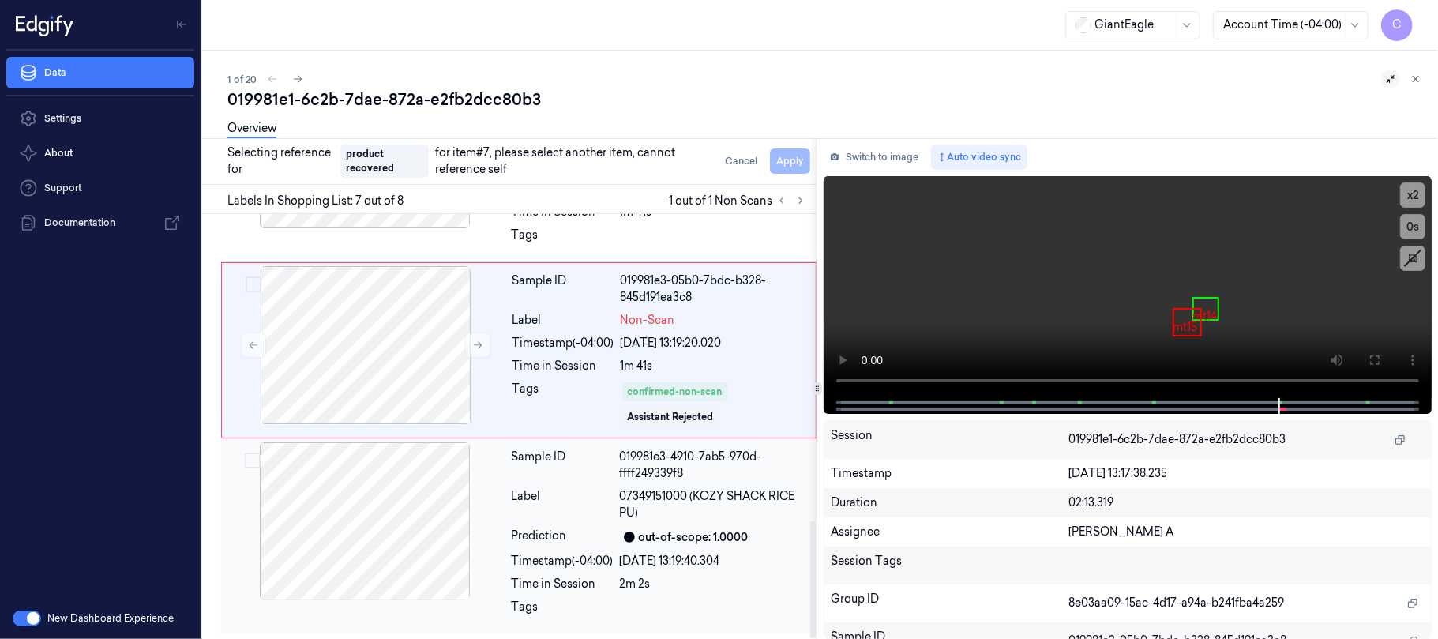
click at [373, 494] on div at bounding box center [364, 521] width 281 height 158
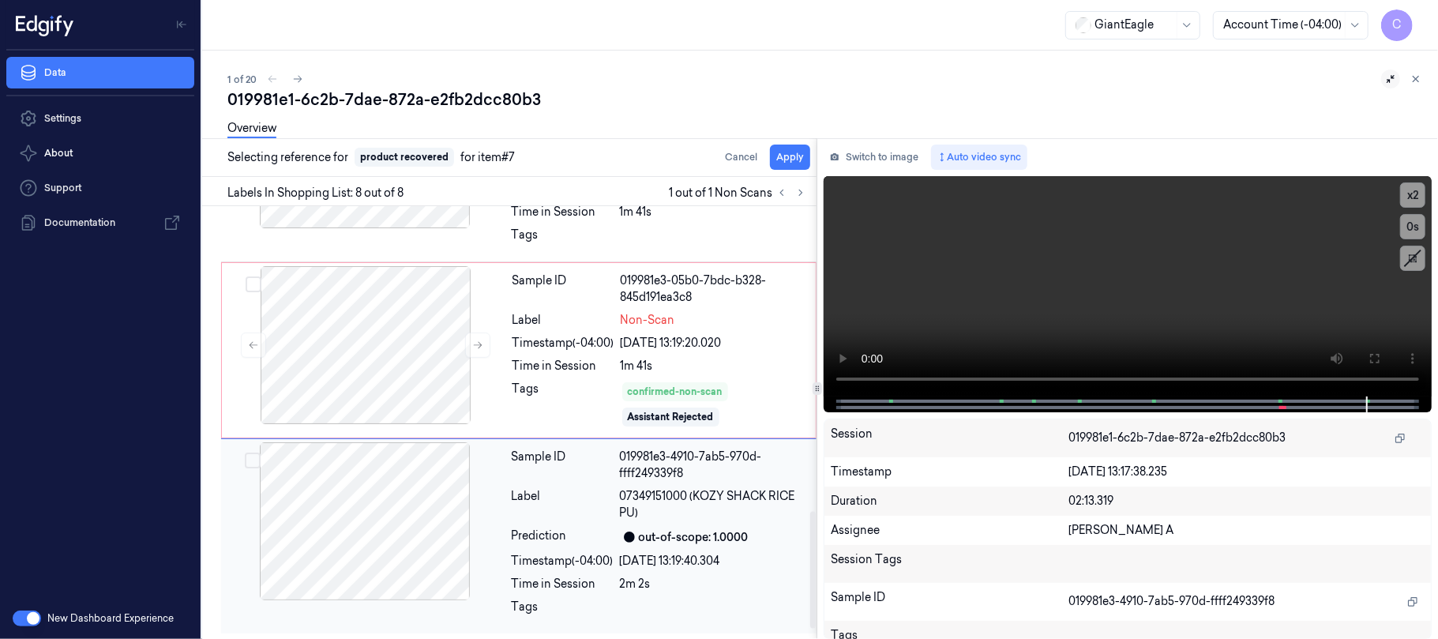
scroll to position [1107, 0]
click at [800, 161] on button "Apply" at bounding box center [790, 156] width 40 height 25
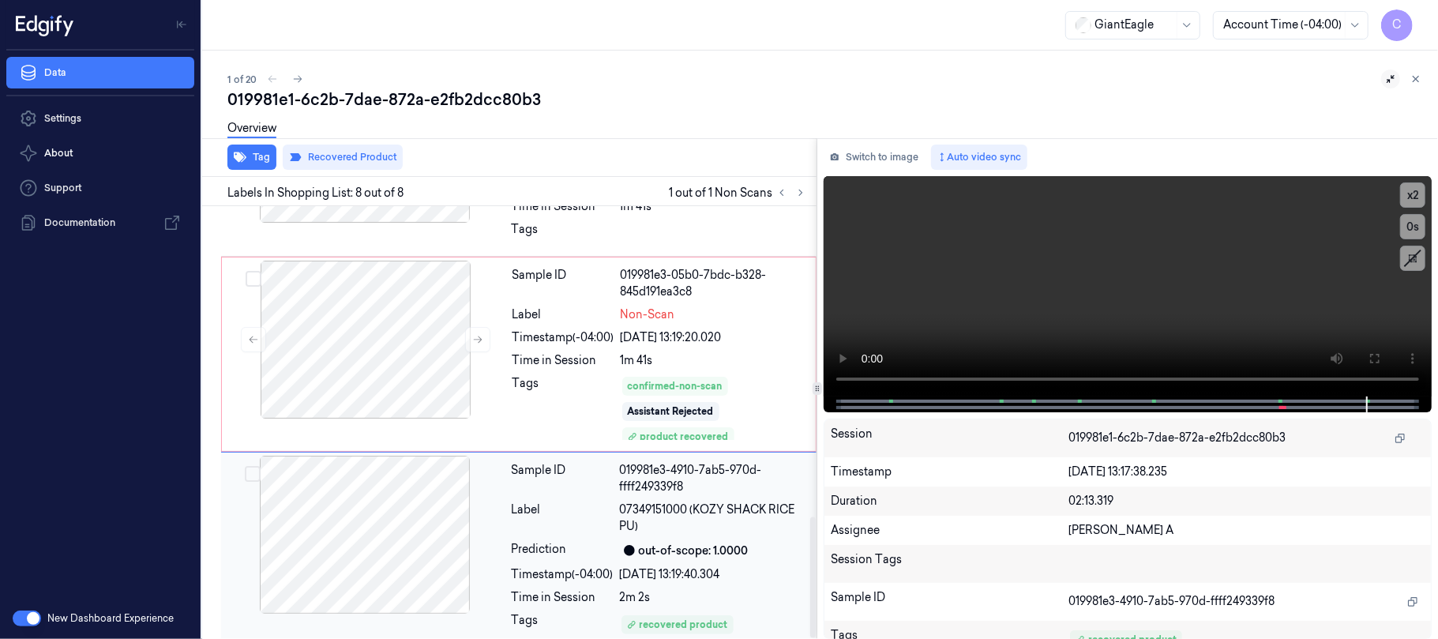
scroll to position [1125, 0]
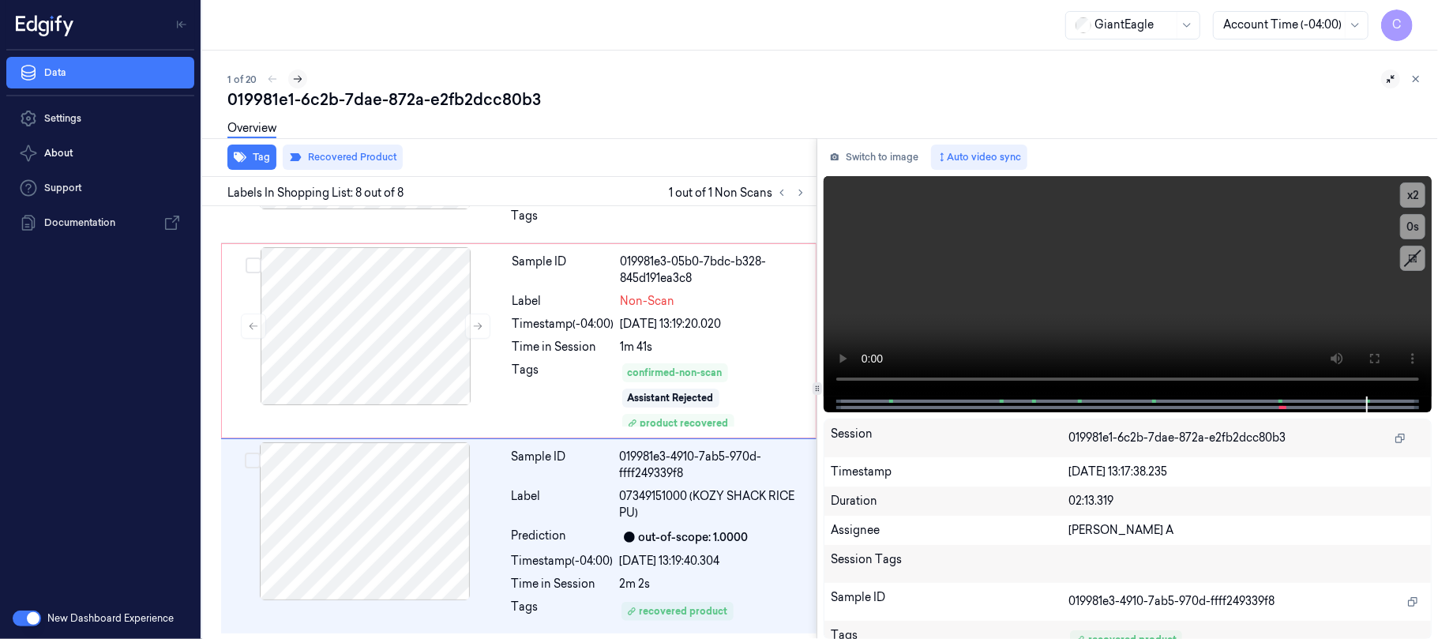
click at [297, 77] on icon at bounding box center [297, 78] width 11 height 11
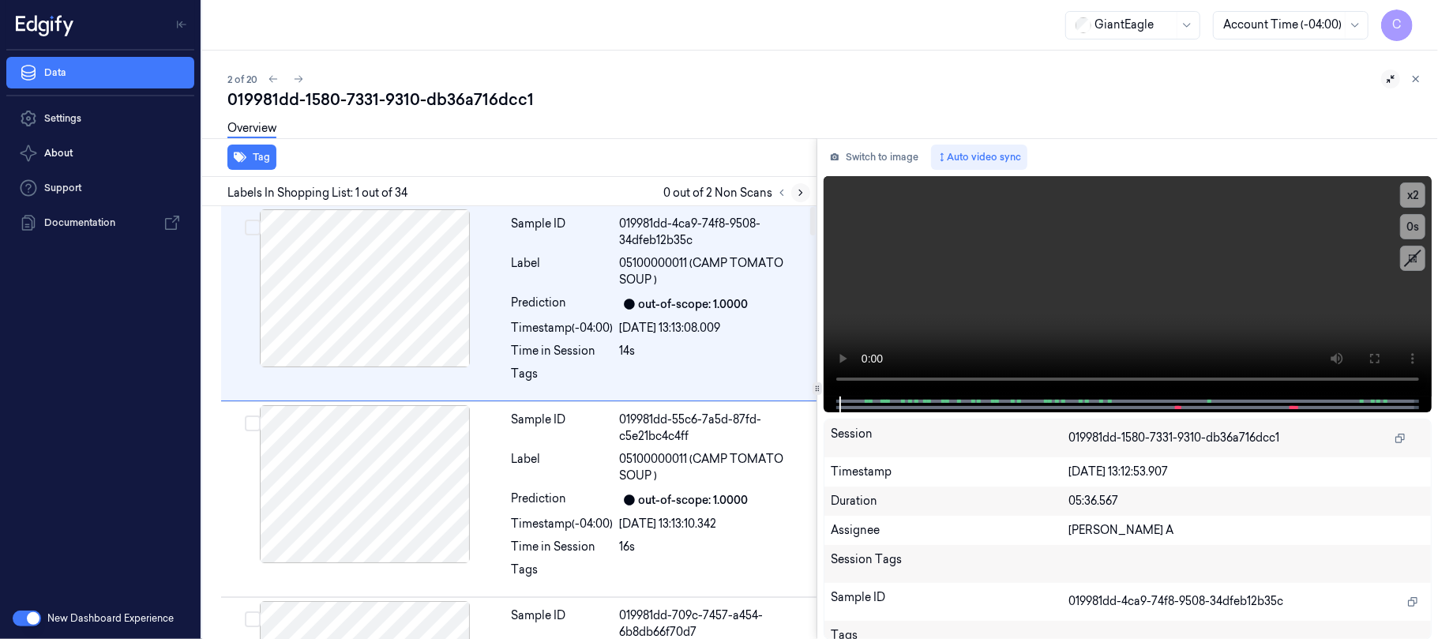
click at [804, 194] on icon at bounding box center [800, 192] width 11 height 11
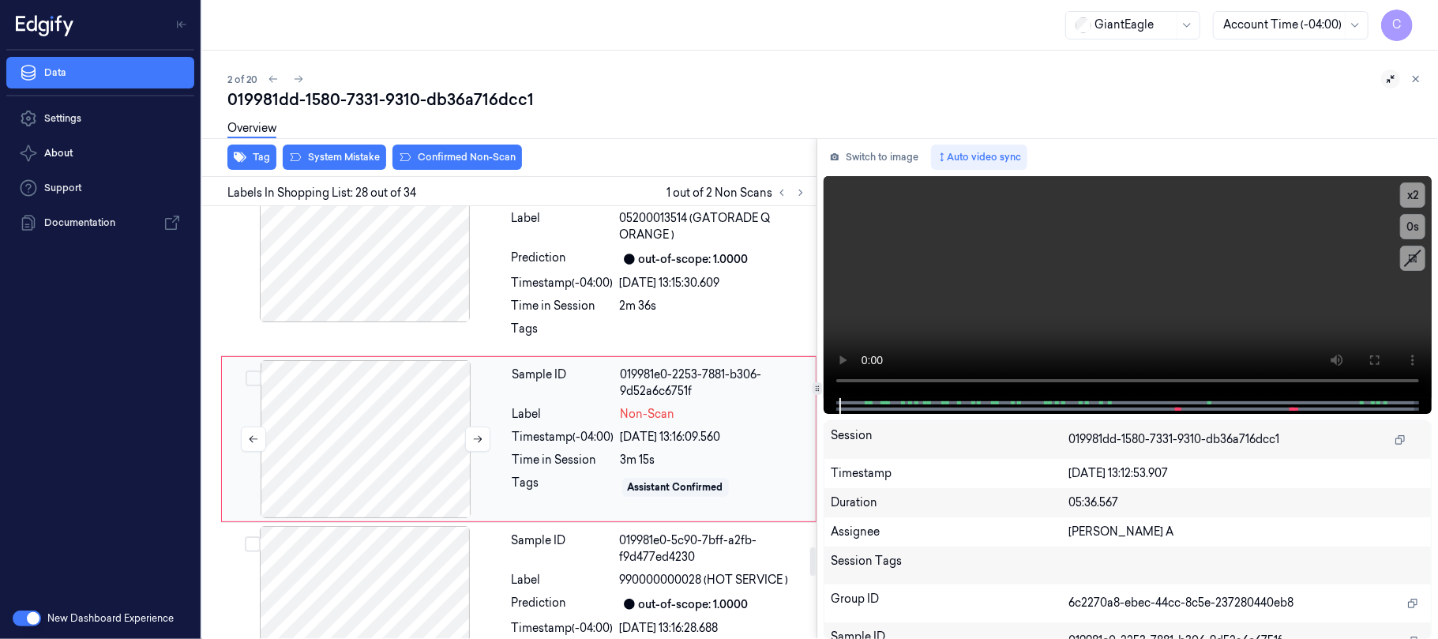
scroll to position [5132, 0]
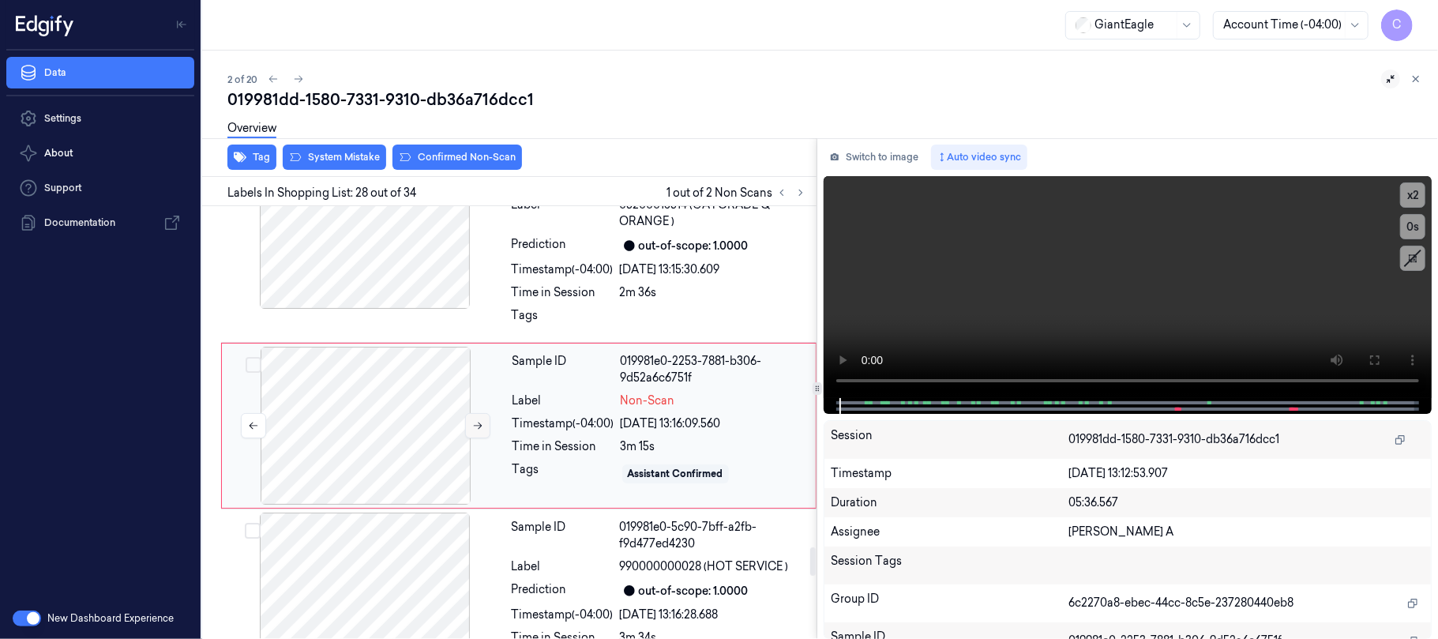
click at [474, 425] on icon at bounding box center [477, 425] width 11 height 11
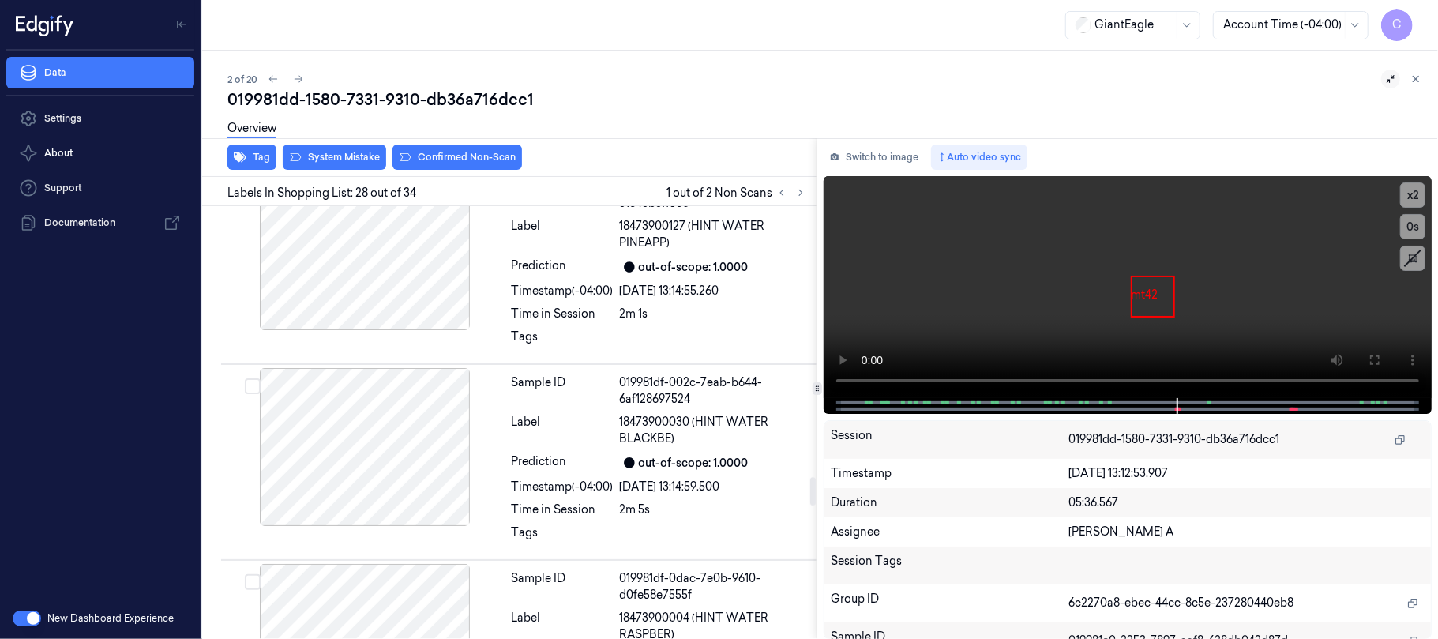
scroll to position [3869, 0]
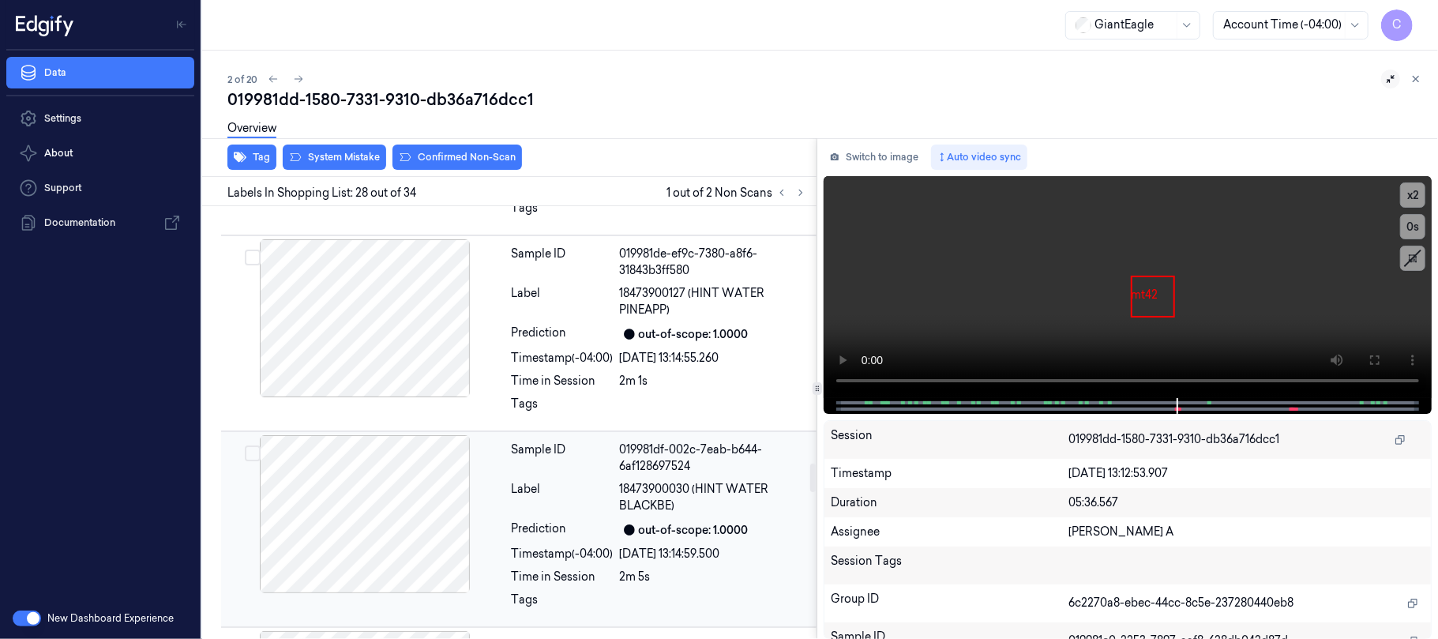
click at [358, 563] on div at bounding box center [364, 514] width 281 height 158
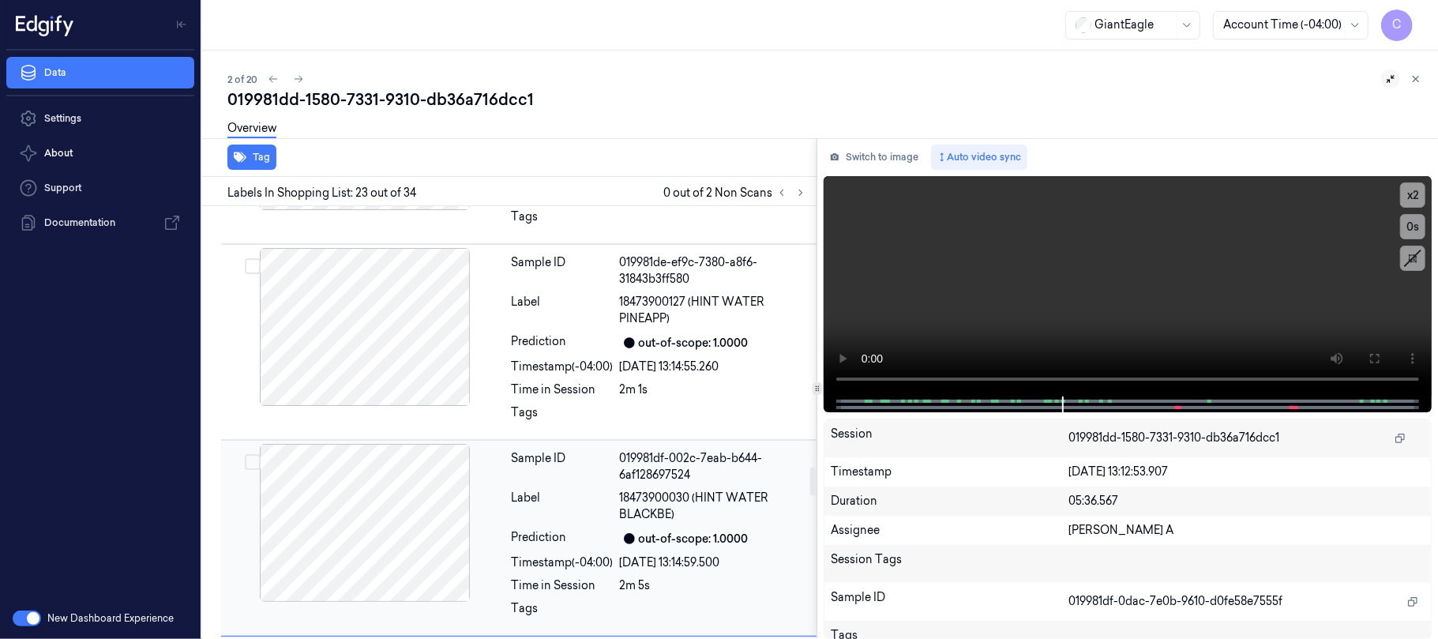
scroll to position [3547, 0]
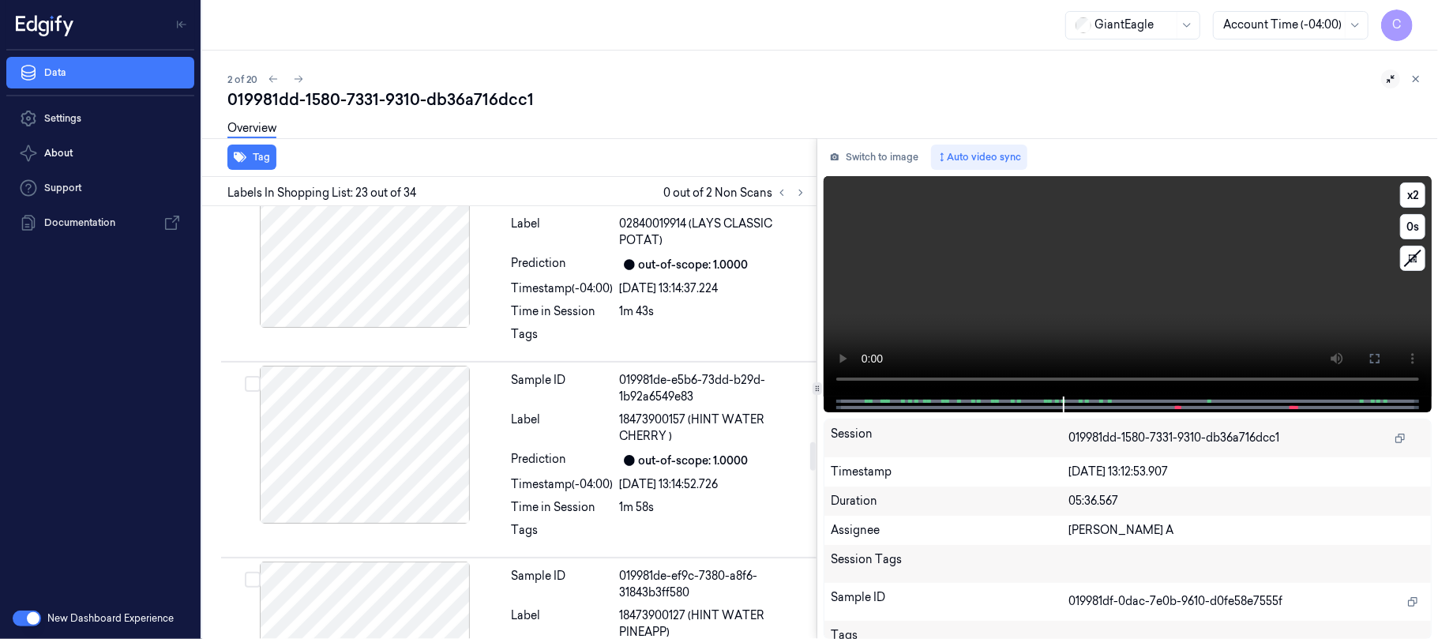
click at [1115, 321] on video at bounding box center [1127, 286] width 608 height 220
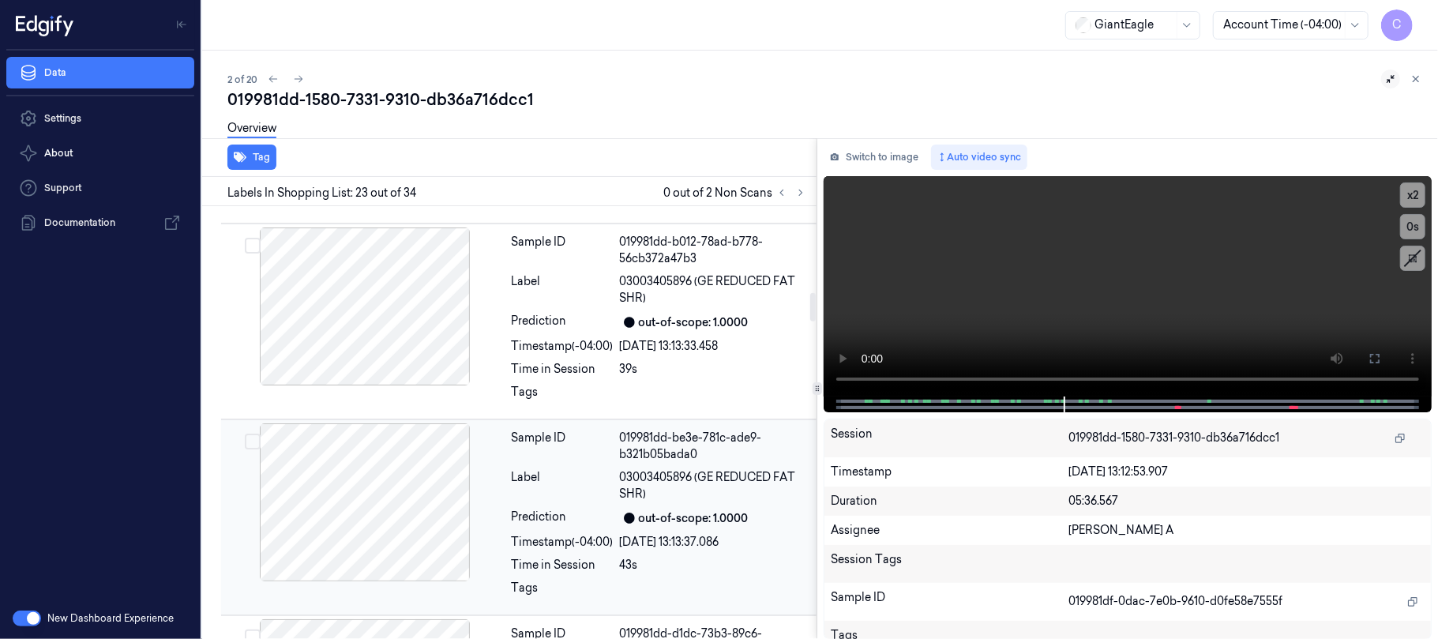
scroll to position [1295, 0]
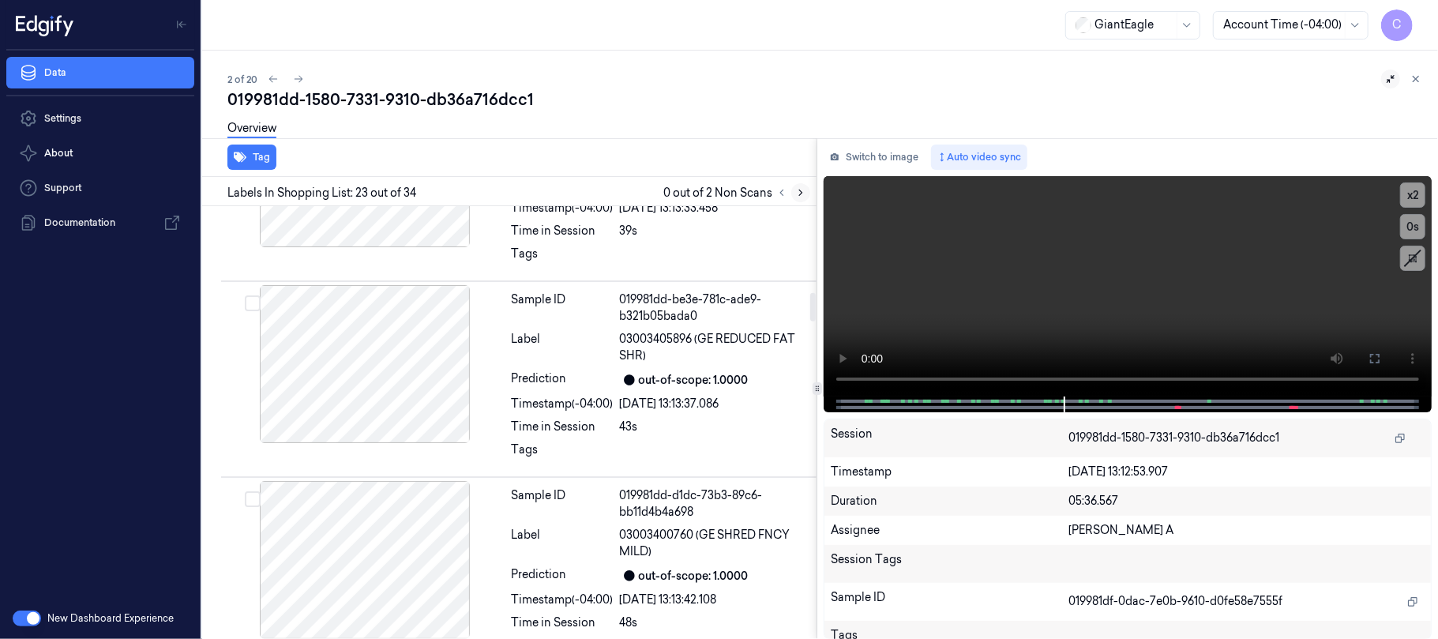
click at [797, 187] on icon at bounding box center [800, 192] width 11 height 11
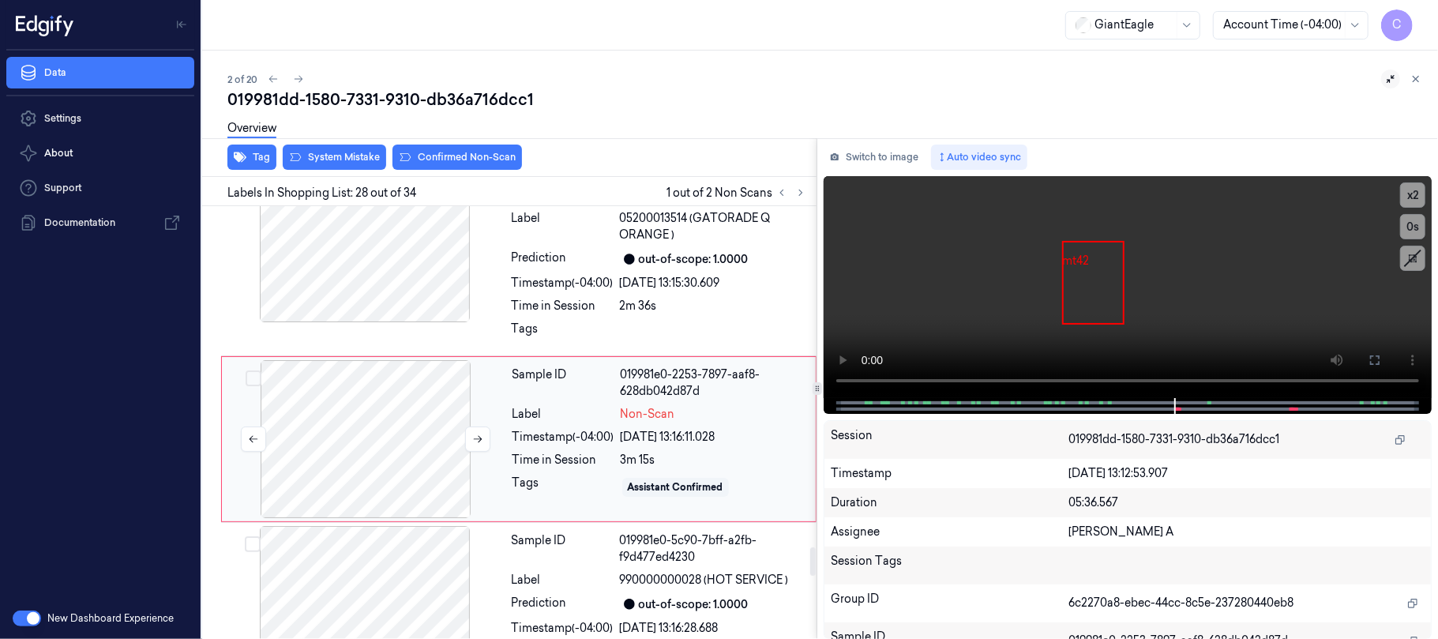
scroll to position [5132, 0]
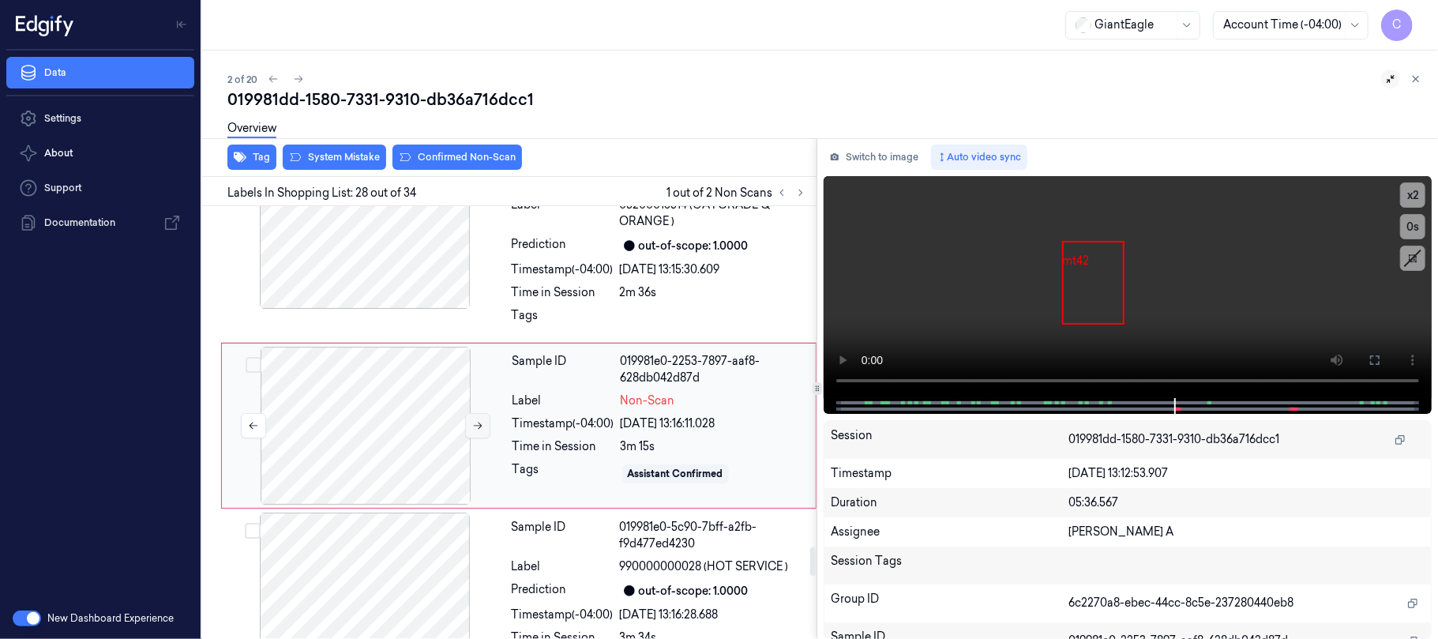
click at [467, 421] on button at bounding box center [477, 425] width 25 height 25
click at [385, 268] on div at bounding box center [364, 230] width 281 height 158
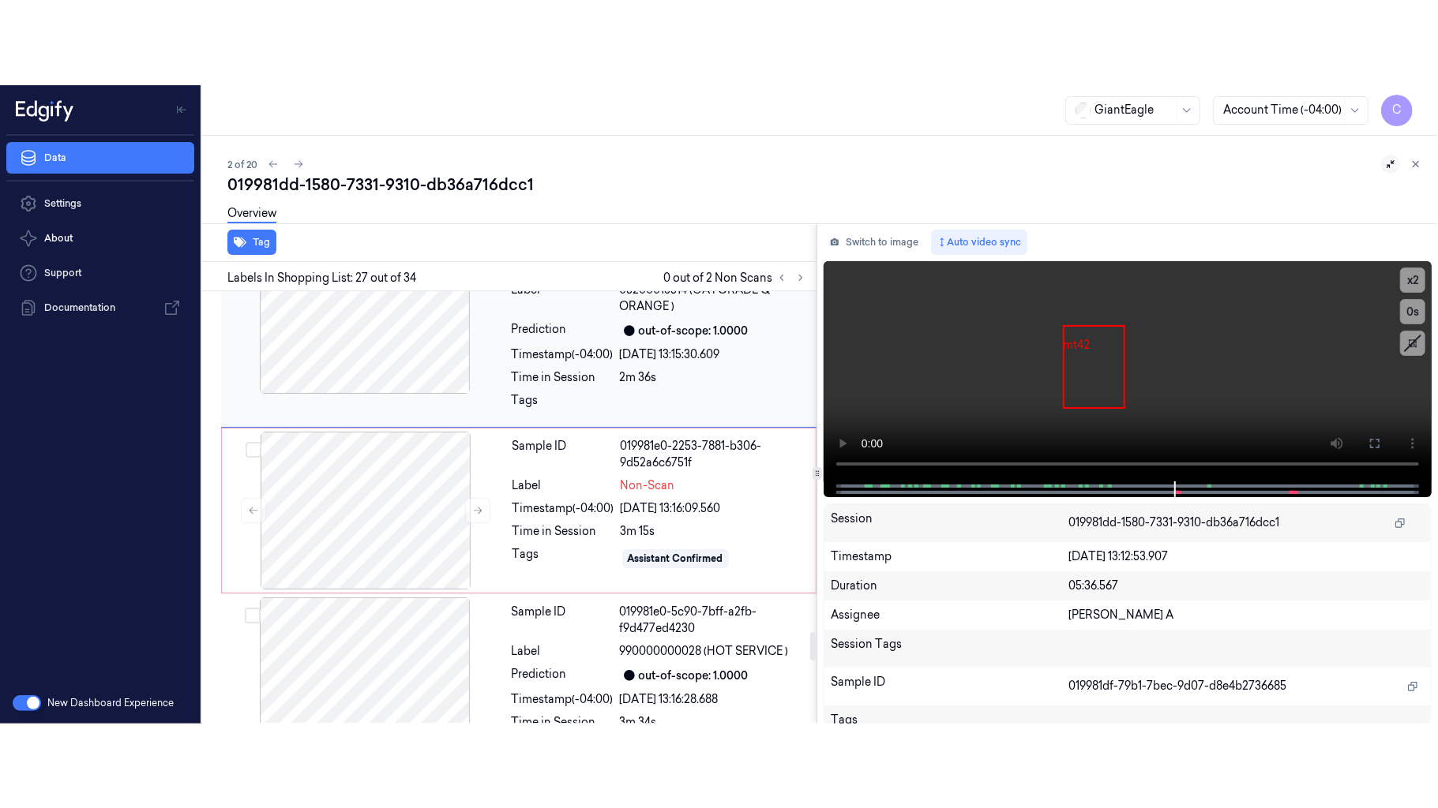
scroll to position [4951, 0]
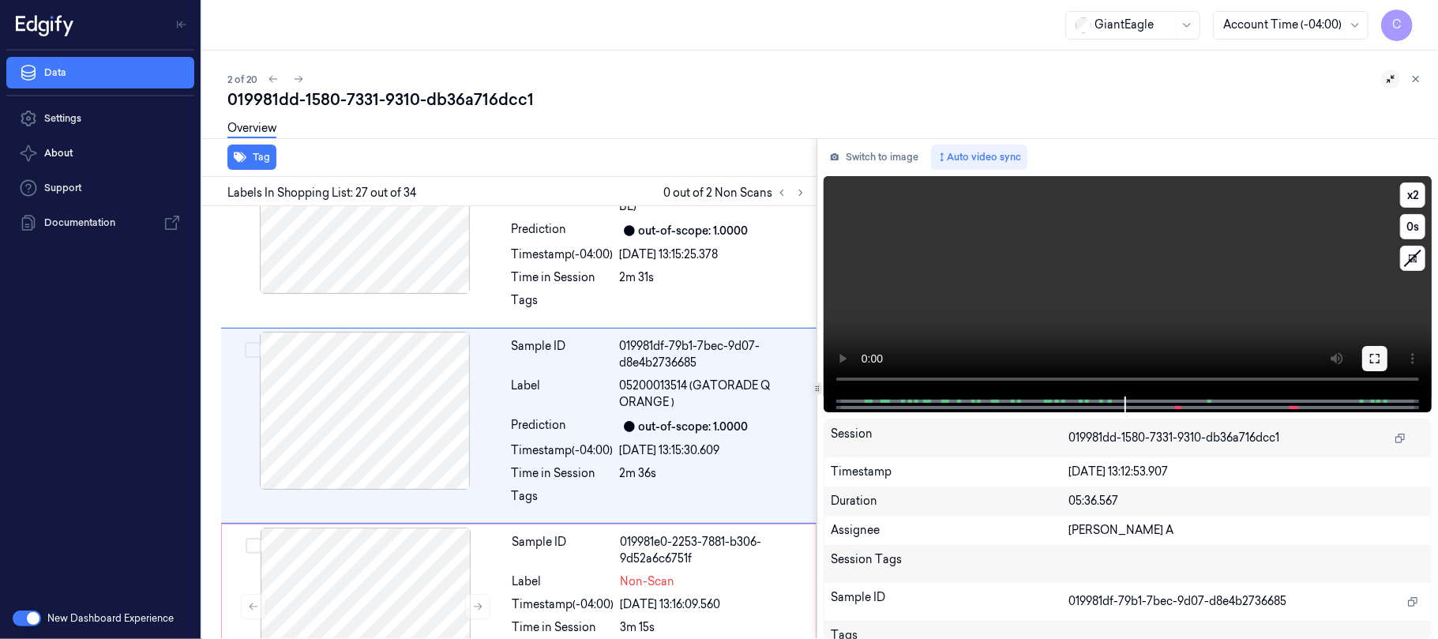
click at [1377, 352] on icon at bounding box center [1374, 358] width 13 height 13
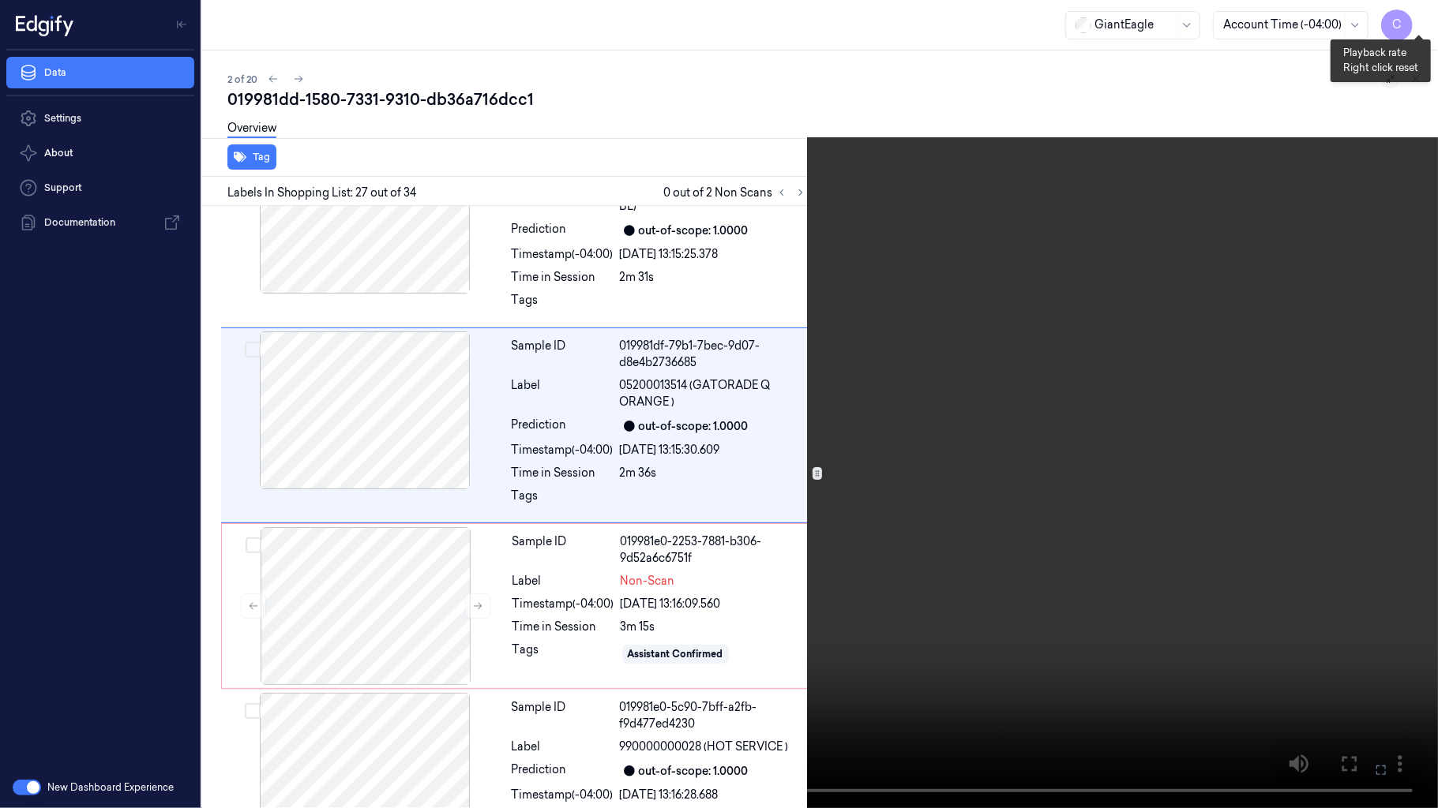
click at [1419, 22] on button "x 2" at bounding box center [1418, 18] width 25 height 25
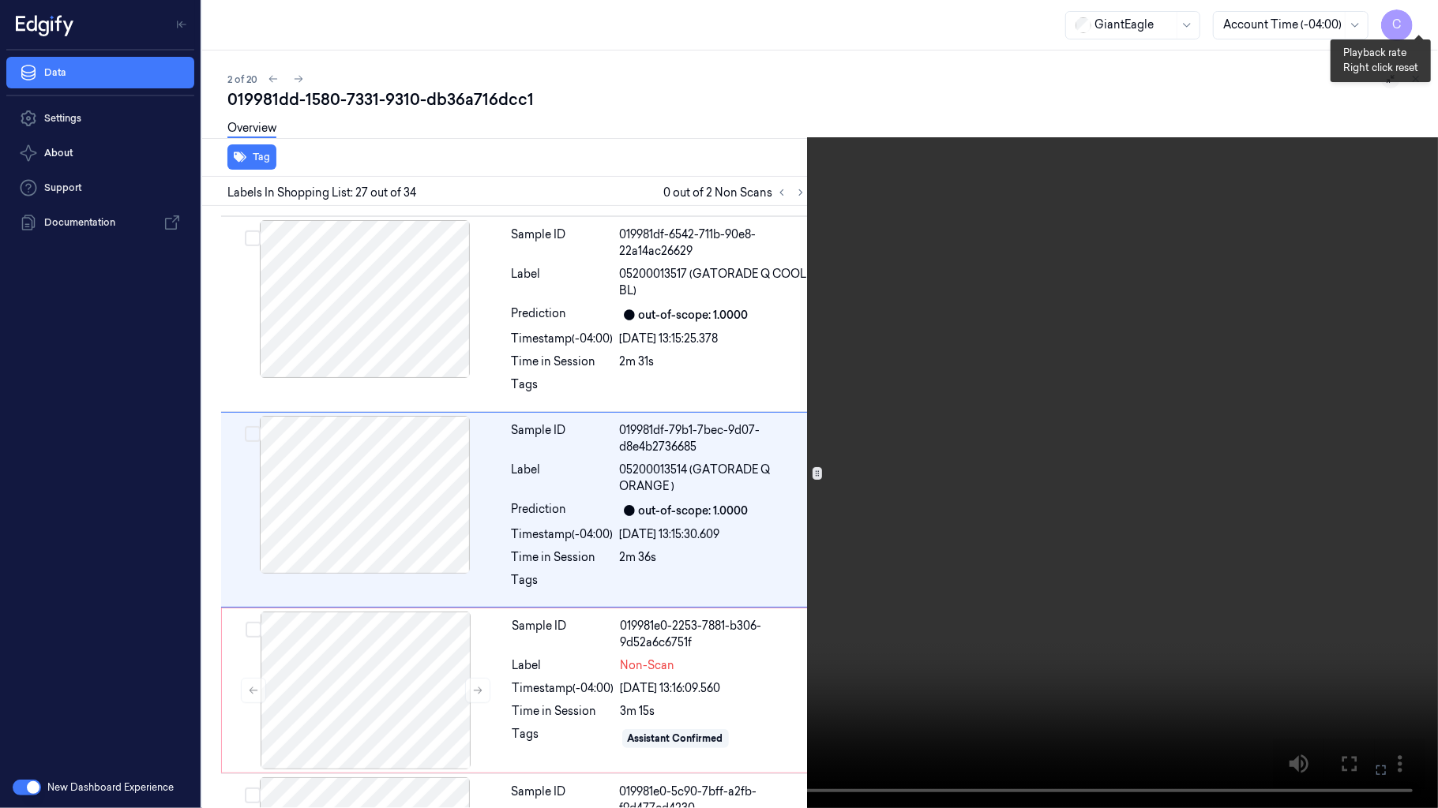
click at [1419, 22] on button "x 4" at bounding box center [1418, 18] width 25 height 25
click at [1419, 22] on button "x 1" at bounding box center [1418, 18] width 25 height 25
click at [685, 381] on video at bounding box center [719, 404] width 1438 height 808
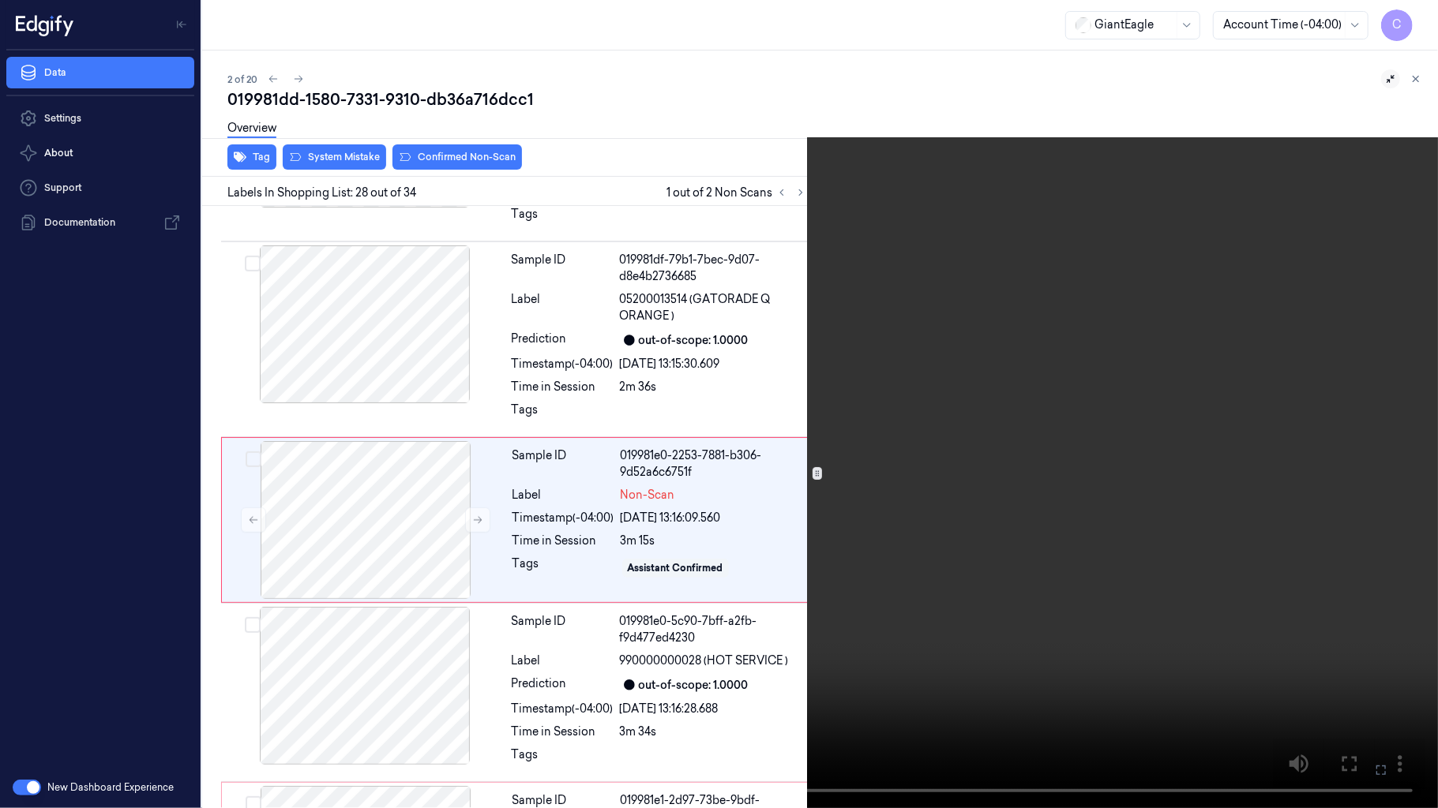
scroll to position [5048, 0]
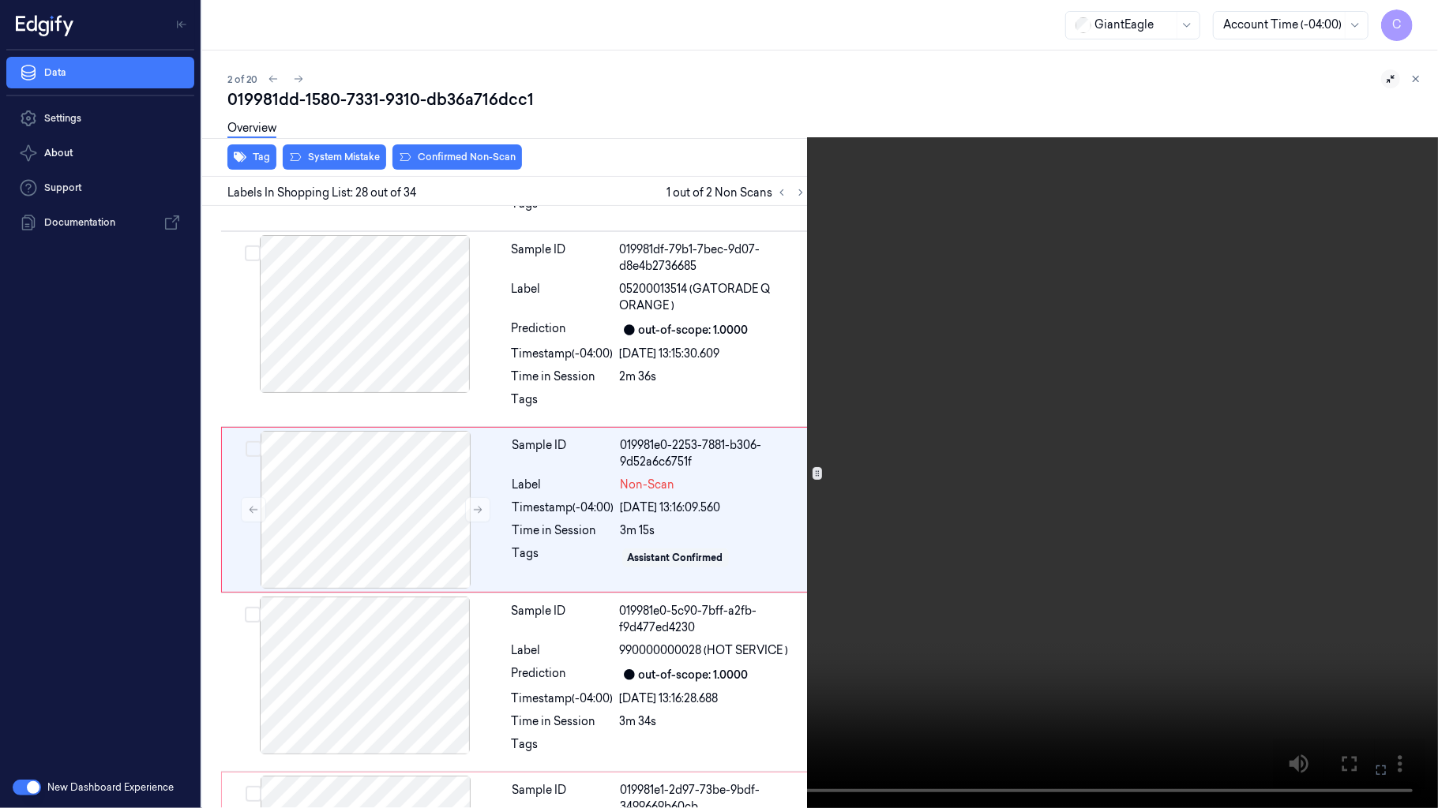
click at [604, 412] on video at bounding box center [719, 404] width 1438 height 808
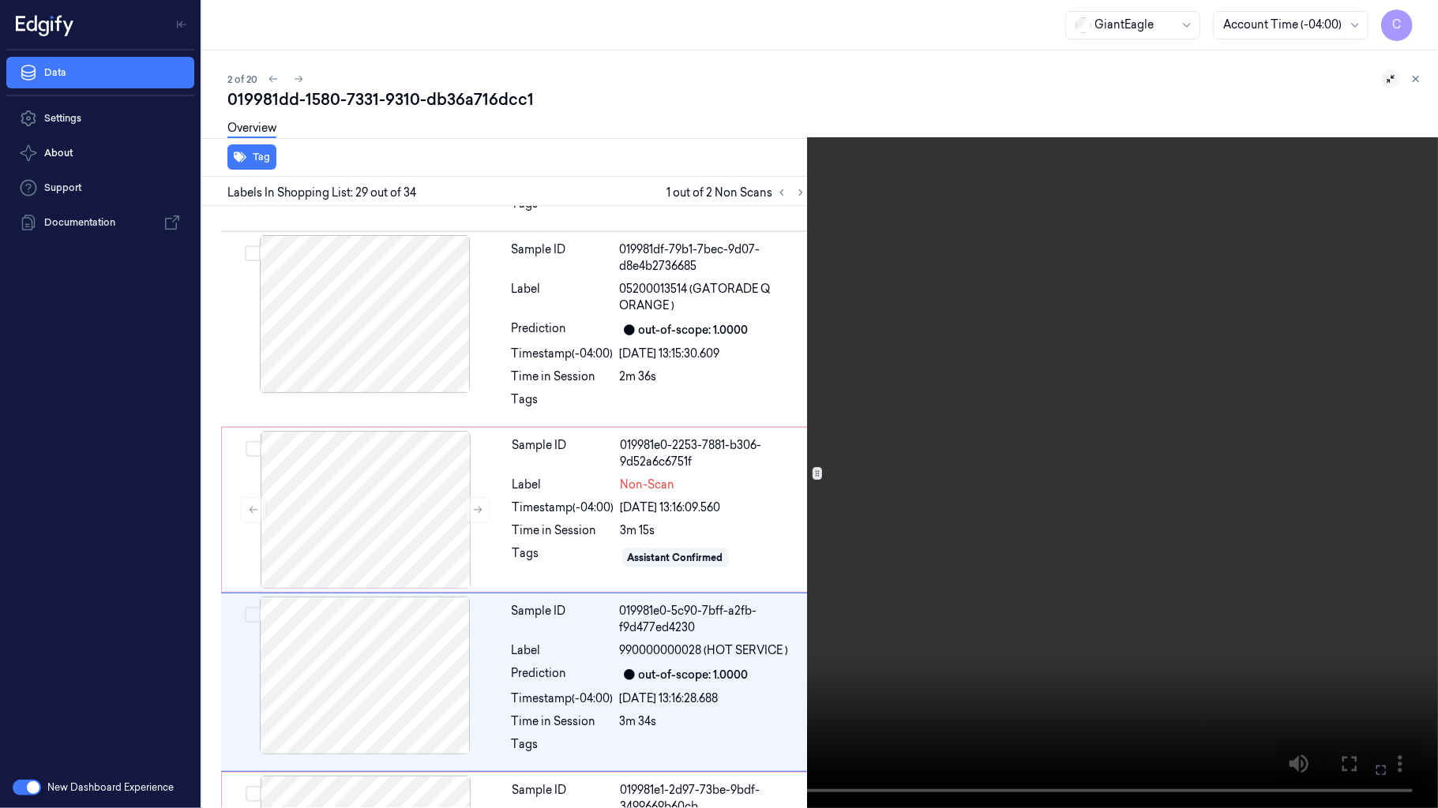
scroll to position [5220, 0]
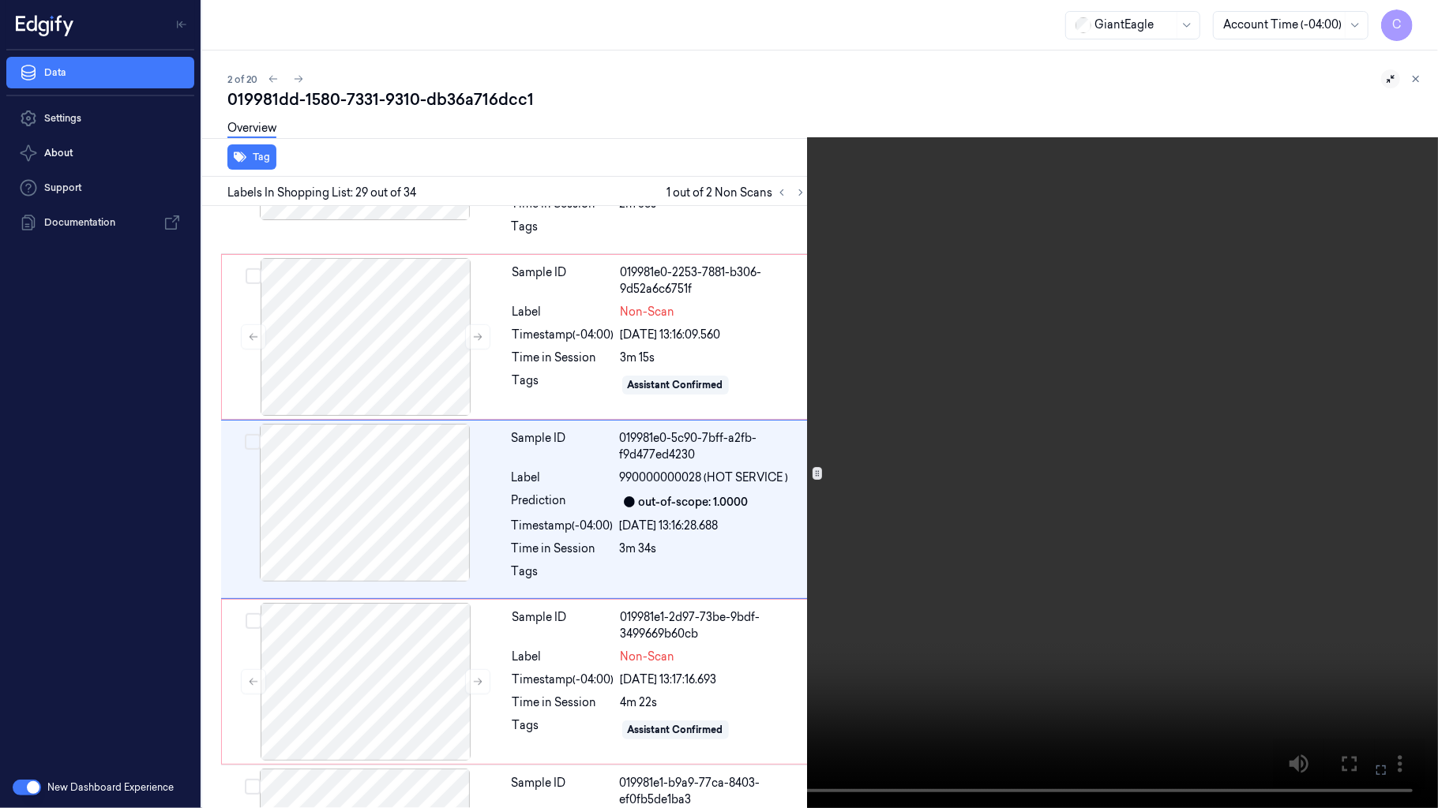
click at [769, 398] on video at bounding box center [719, 404] width 1438 height 808
click at [780, 567] on video at bounding box center [719, 404] width 1438 height 808
click at [699, 466] on video at bounding box center [719, 404] width 1438 height 808
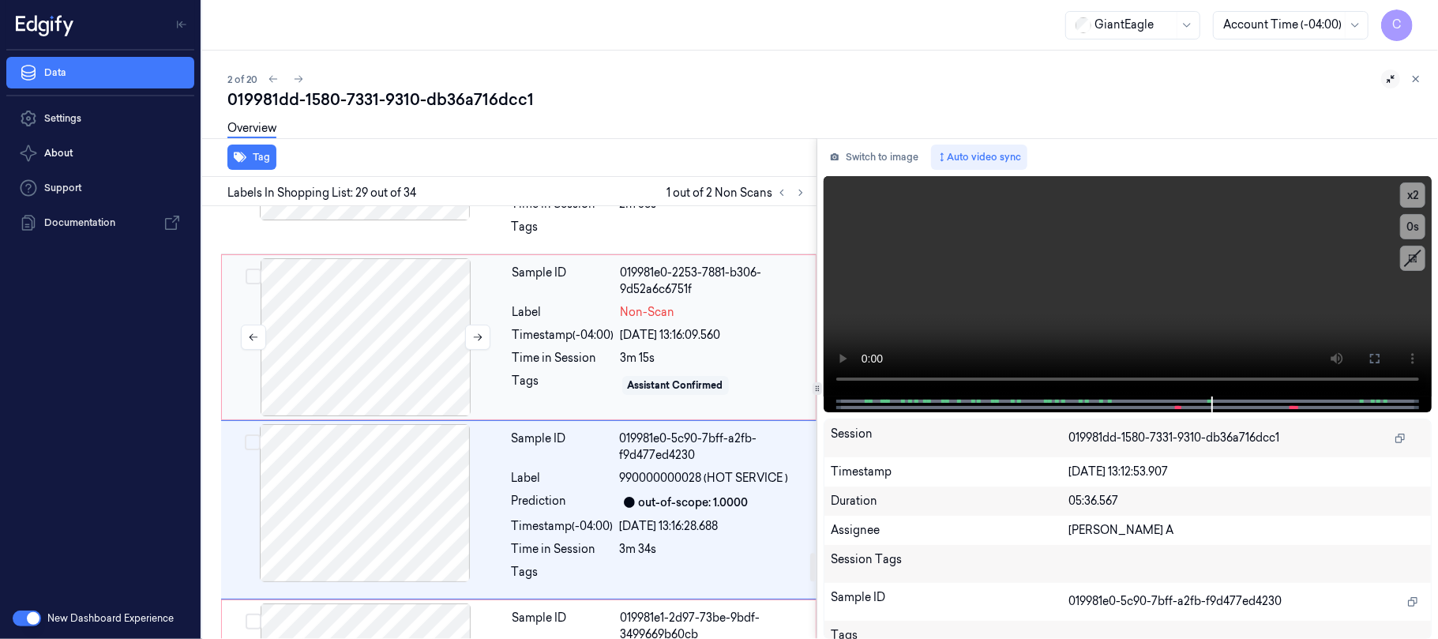
click at [406, 328] on div at bounding box center [365, 337] width 281 height 158
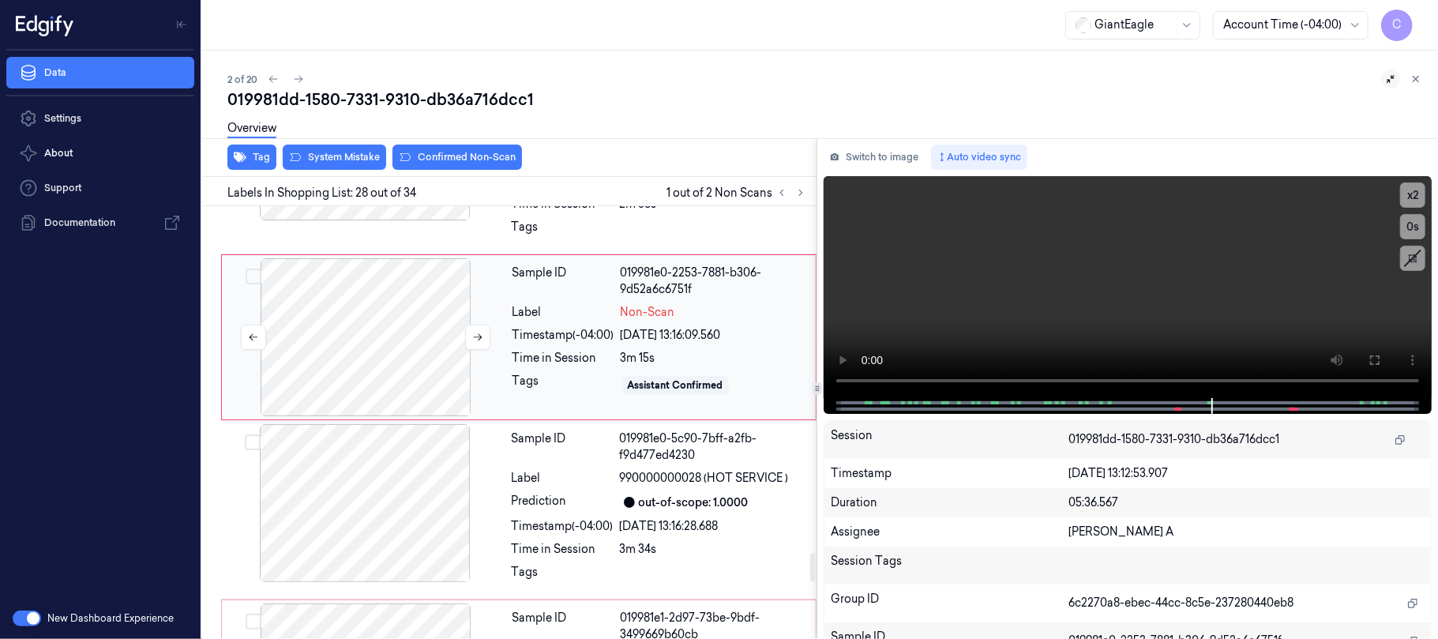
scroll to position [5132, 0]
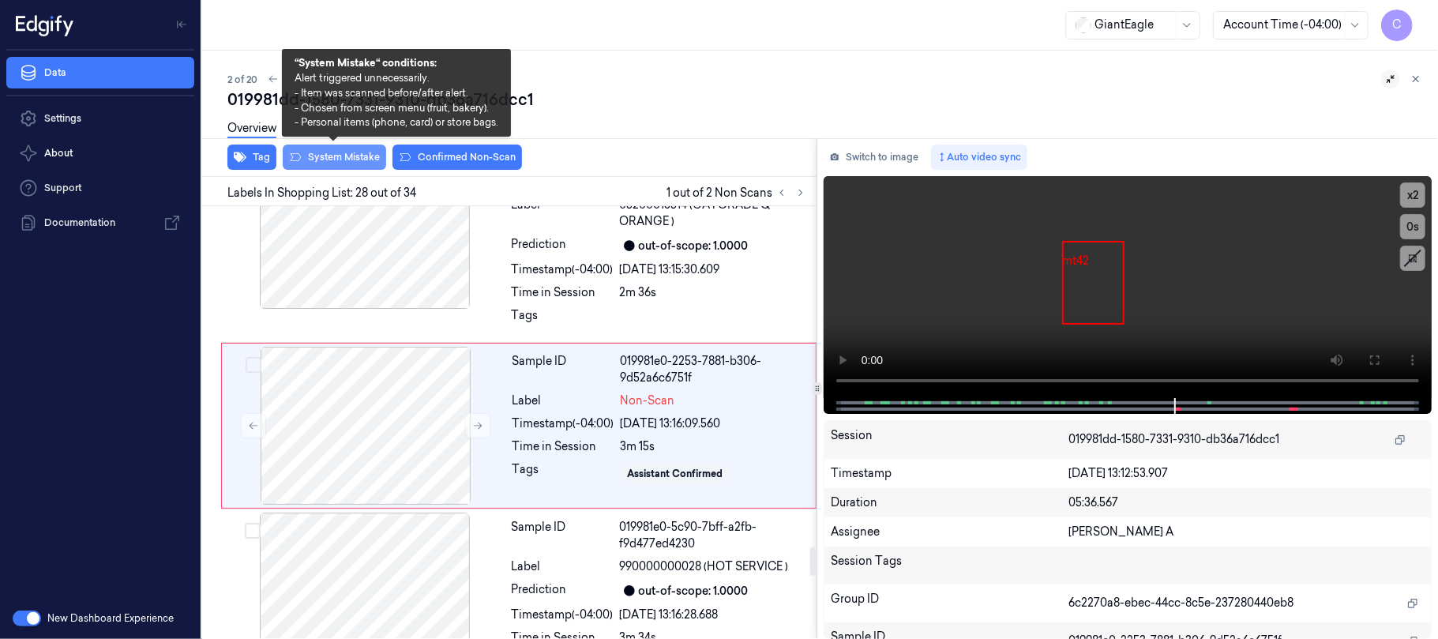
click at [336, 153] on button "System Mistake" at bounding box center [334, 156] width 103 height 25
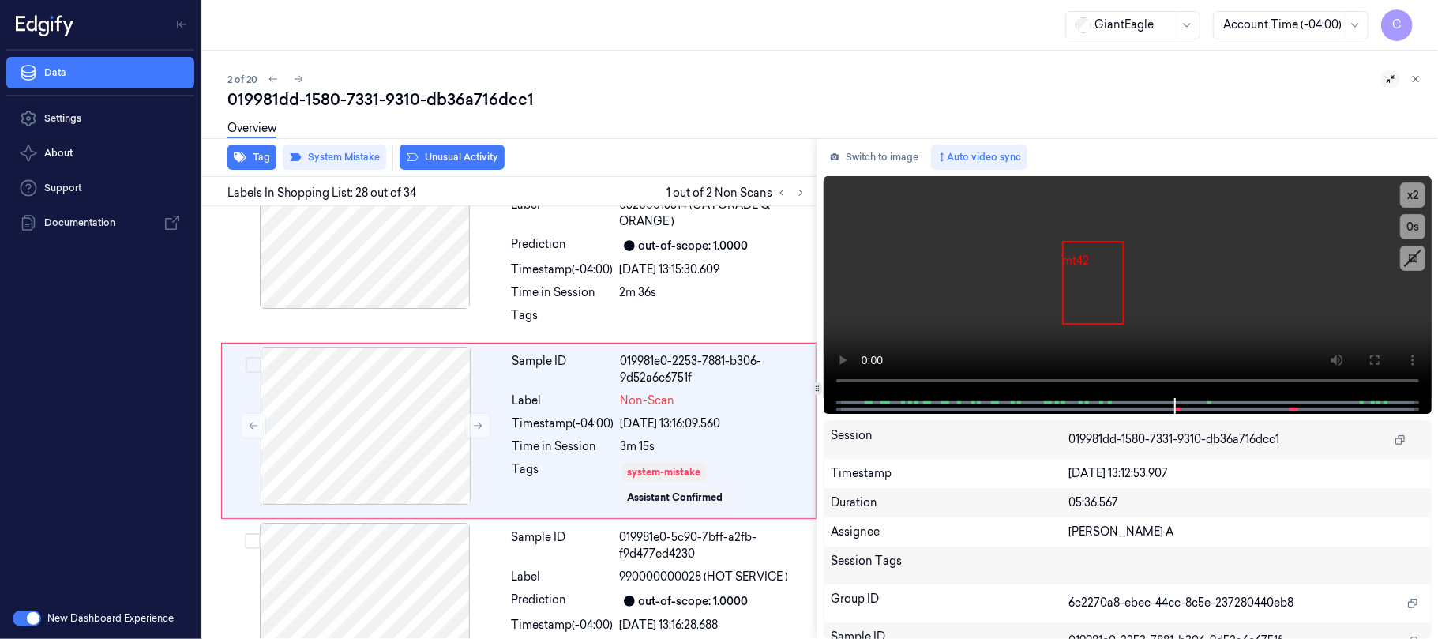
scroll to position [5138, 0]
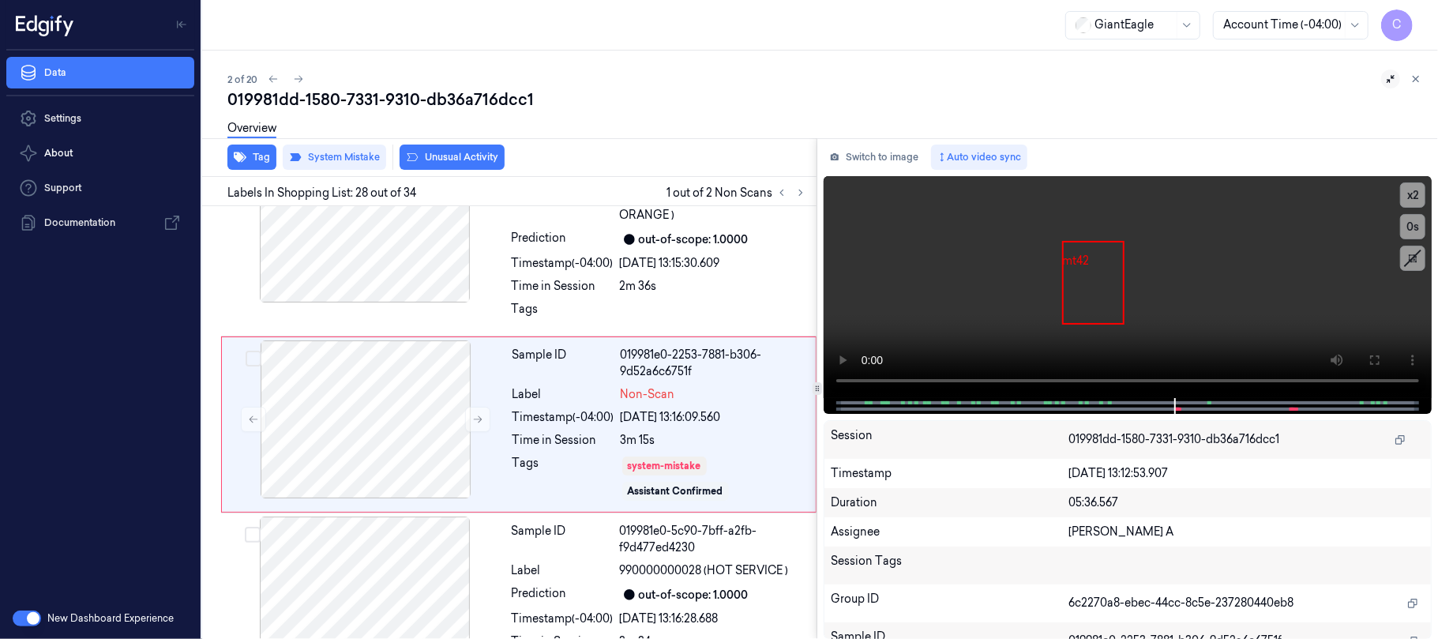
click at [453, 159] on button "Unusual Activity" at bounding box center [451, 156] width 105 height 25
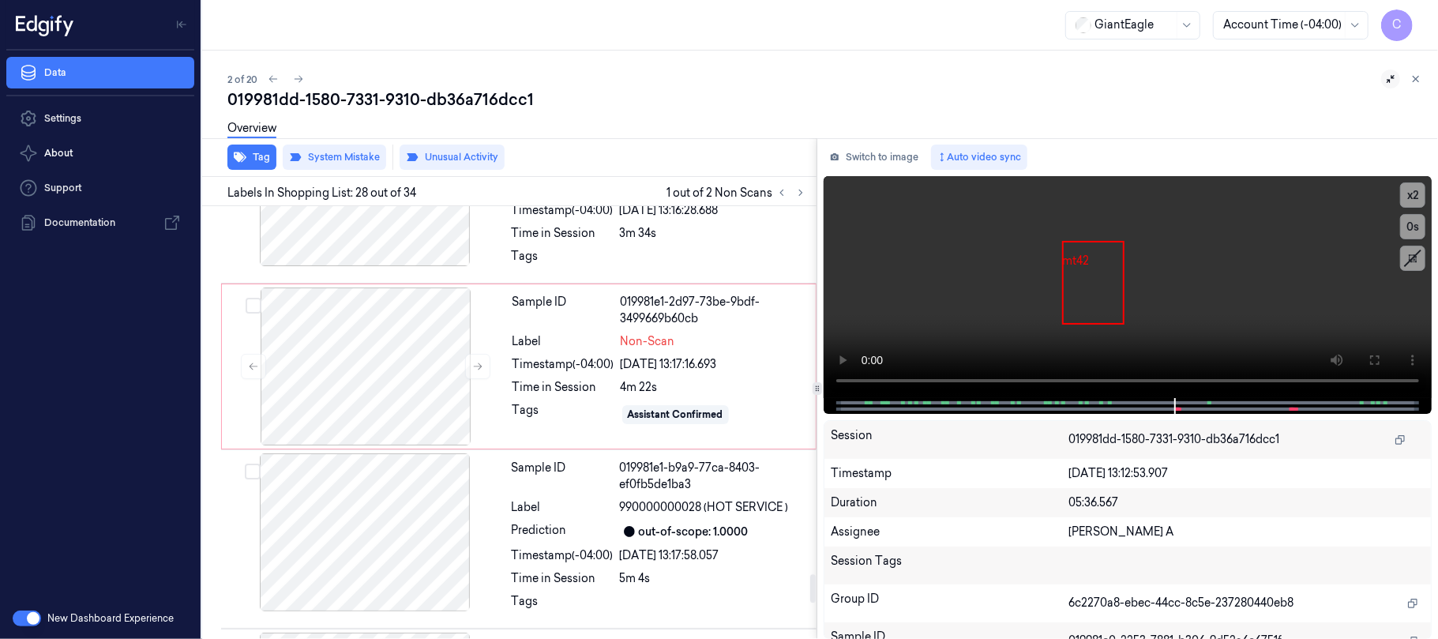
scroll to position [5568, 0]
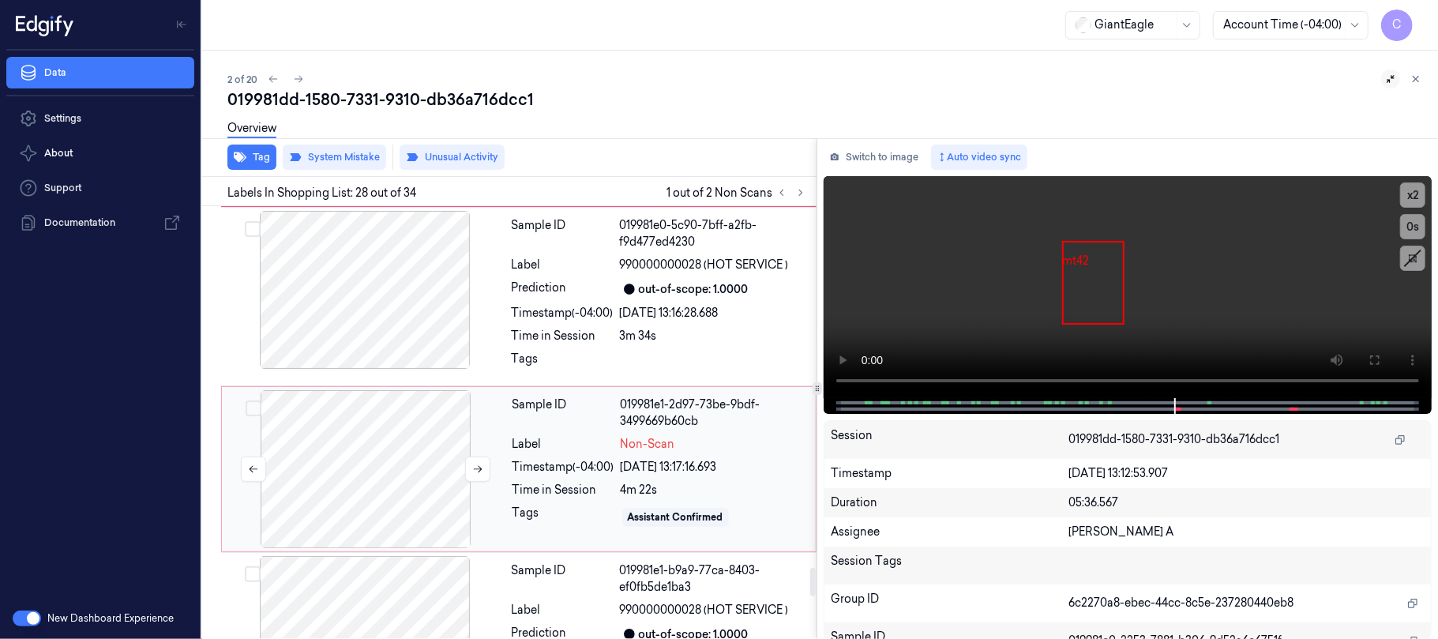
click at [347, 440] on div at bounding box center [365, 469] width 281 height 158
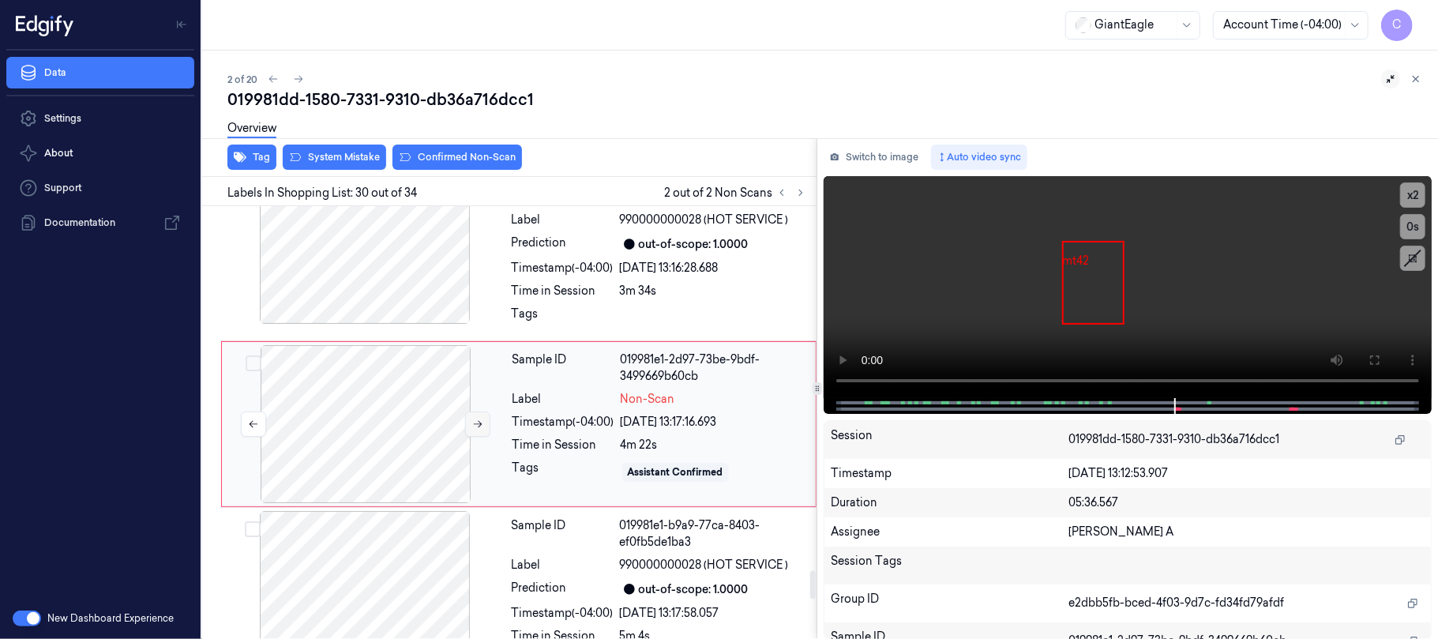
click at [474, 424] on icon at bounding box center [477, 423] width 11 height 11
click at [367, 272] on div at bounding box center [364, 245] width 281 height 158
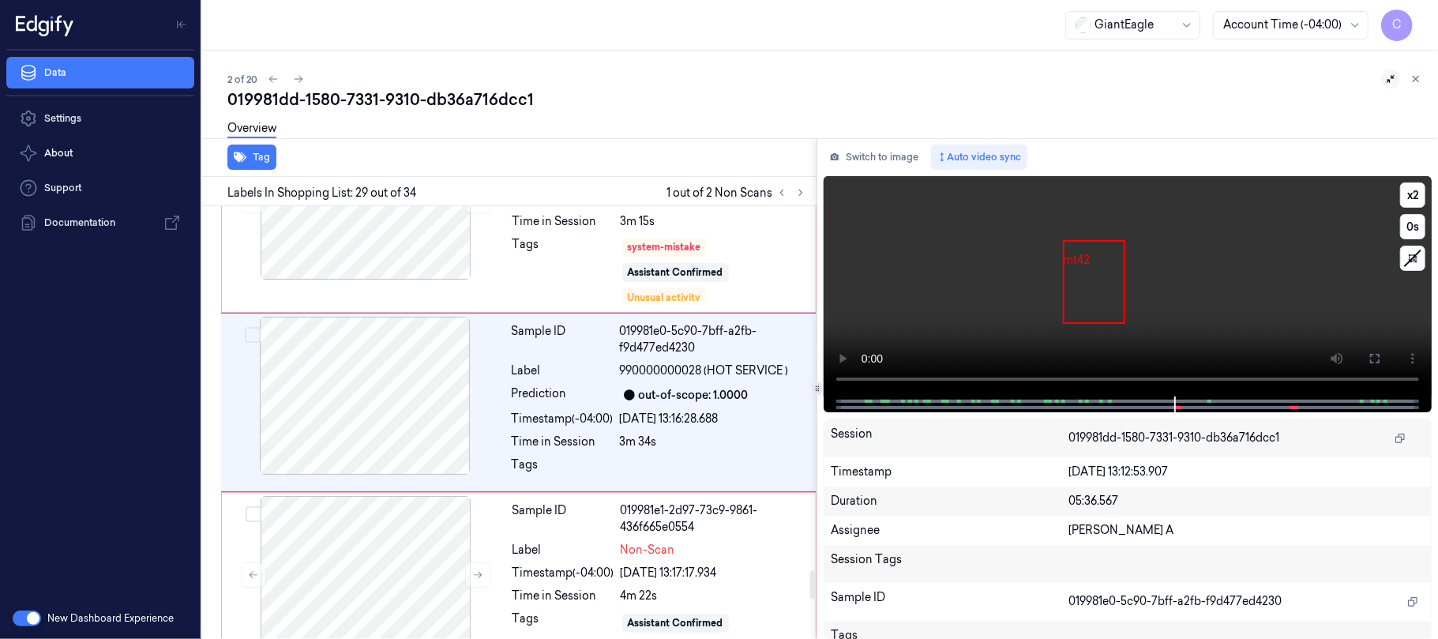
scroll to position [5335, 0]
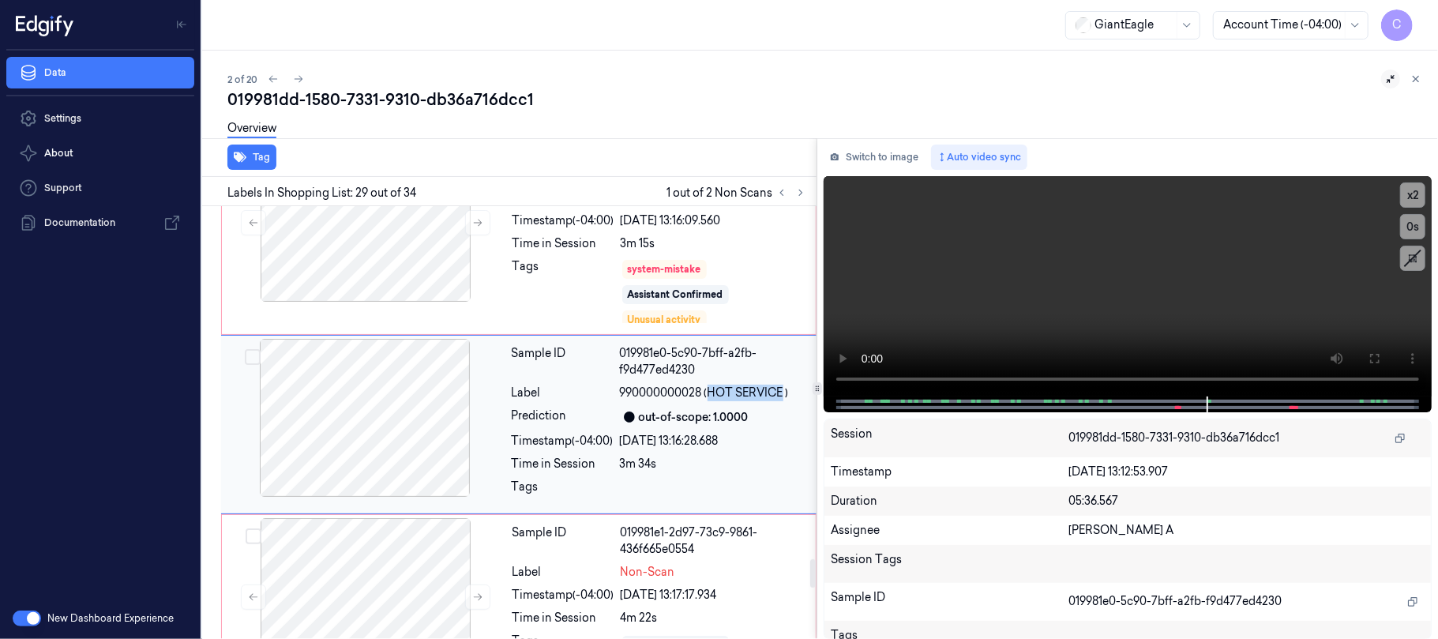
drag, startPoint x: 708, startPoint y: 389, endPoint x: 784, endPoint y: 389, distance: 75.8
click at [784, 389] on span "990000000028 (HOT SERVICE )" at bounding box center [704, 392] width 169 height 17
copy span "HOT SERVICE"
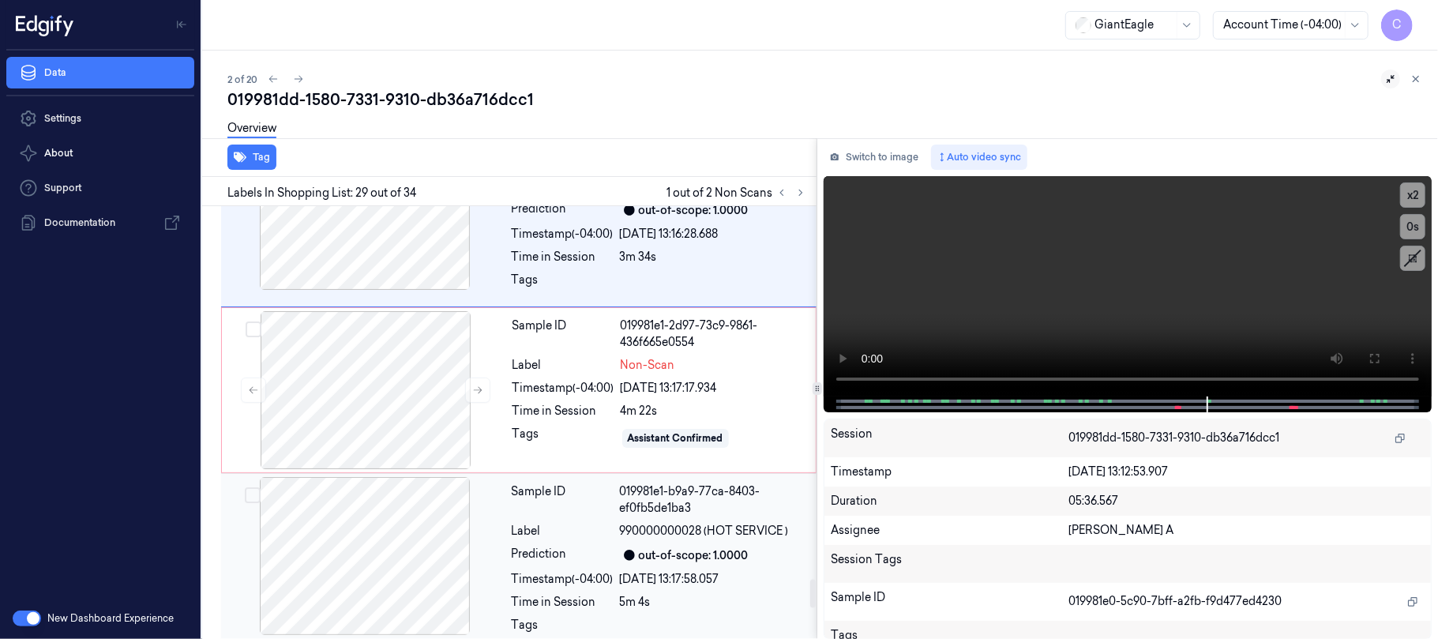
scroll to position [5651, 0]
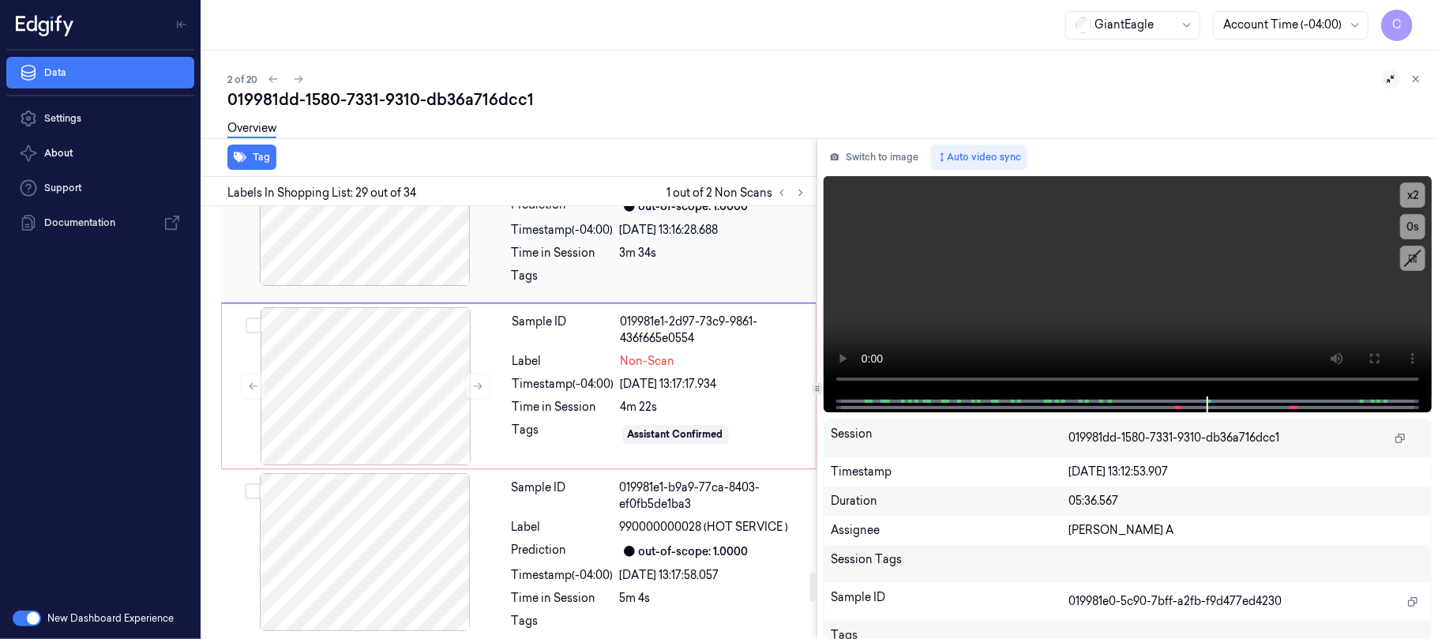
click at [387, 240] on div at bounding box center [364, 207] width 281 height 158
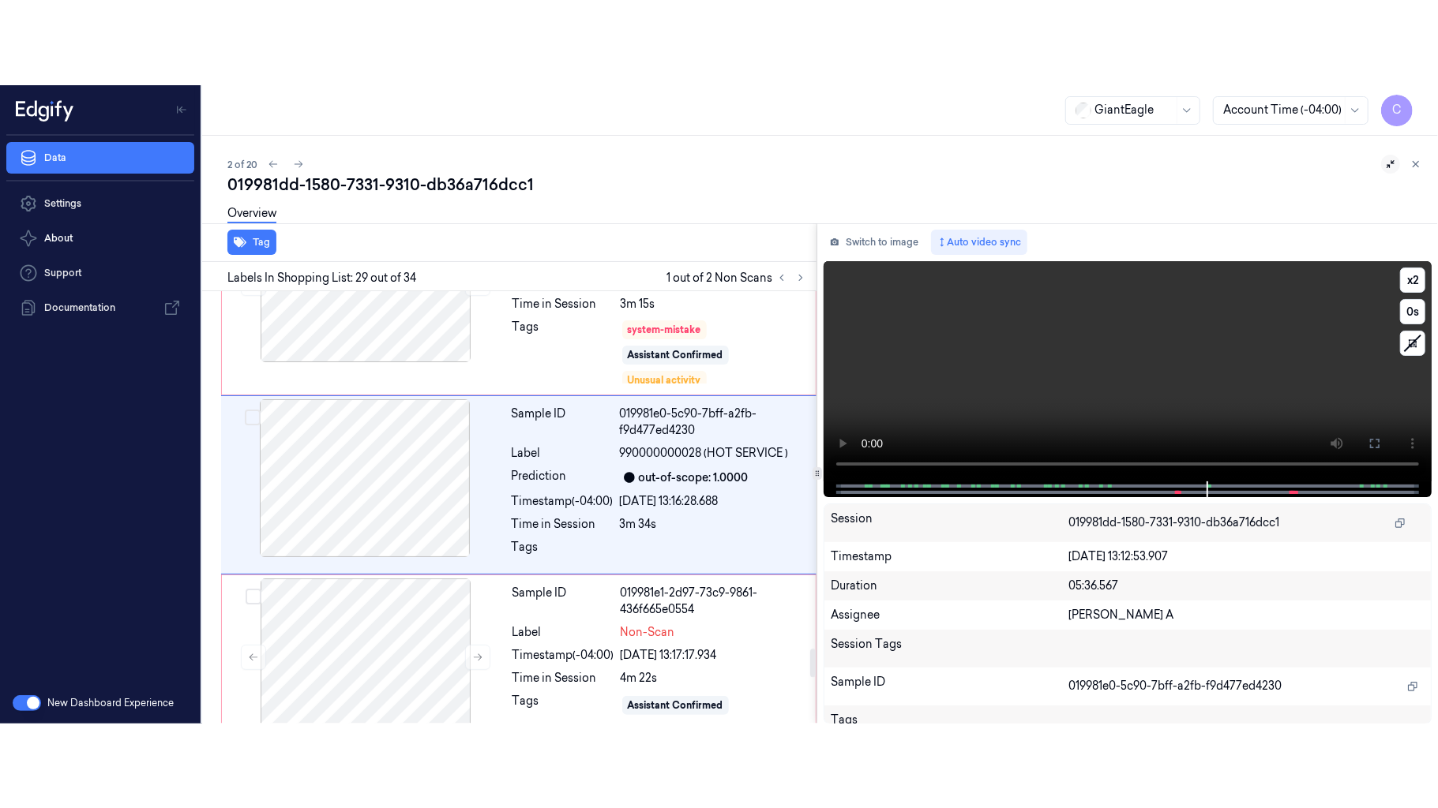
scroll to position [5335, 0]
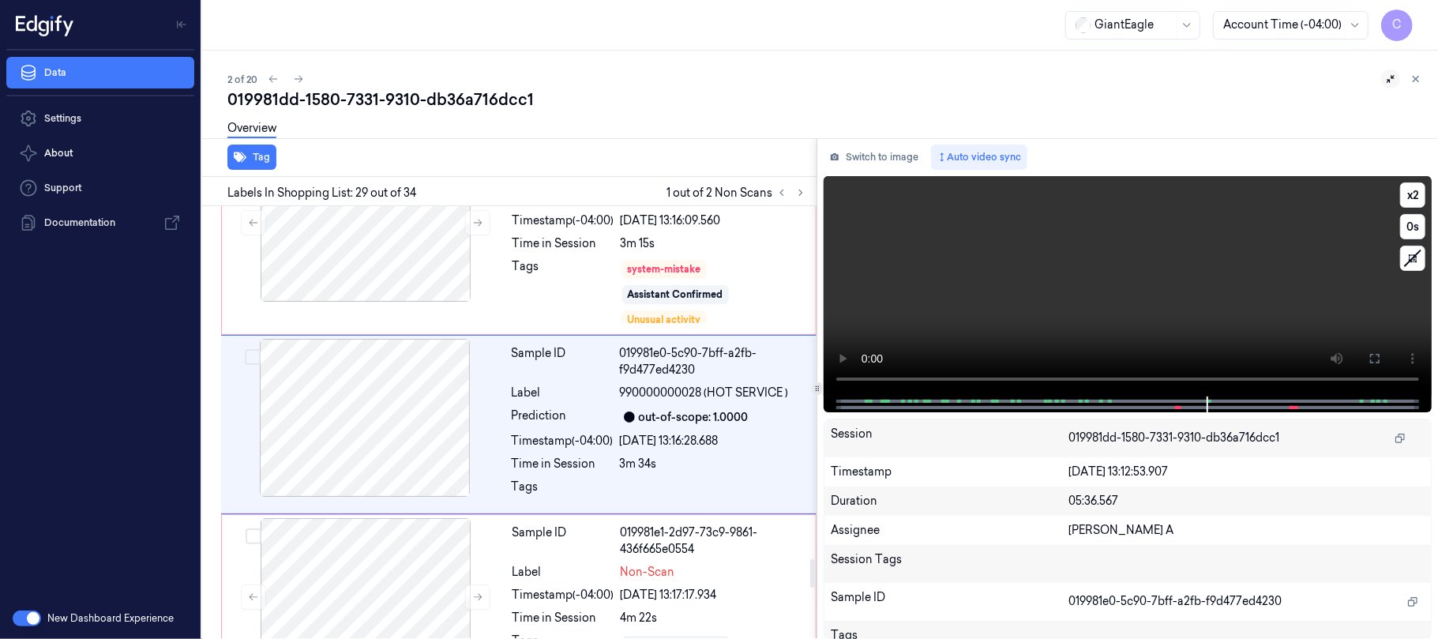
click at [1247, 336] on video at bounding box center [1127, 286] width 608 height 220
click at [1418, 190] on button "x 2" at bounding box center [1412, 194] width 25 height 25
click at [1378, 358] on icon at bounding box center [1374, 358] width 13 height 13
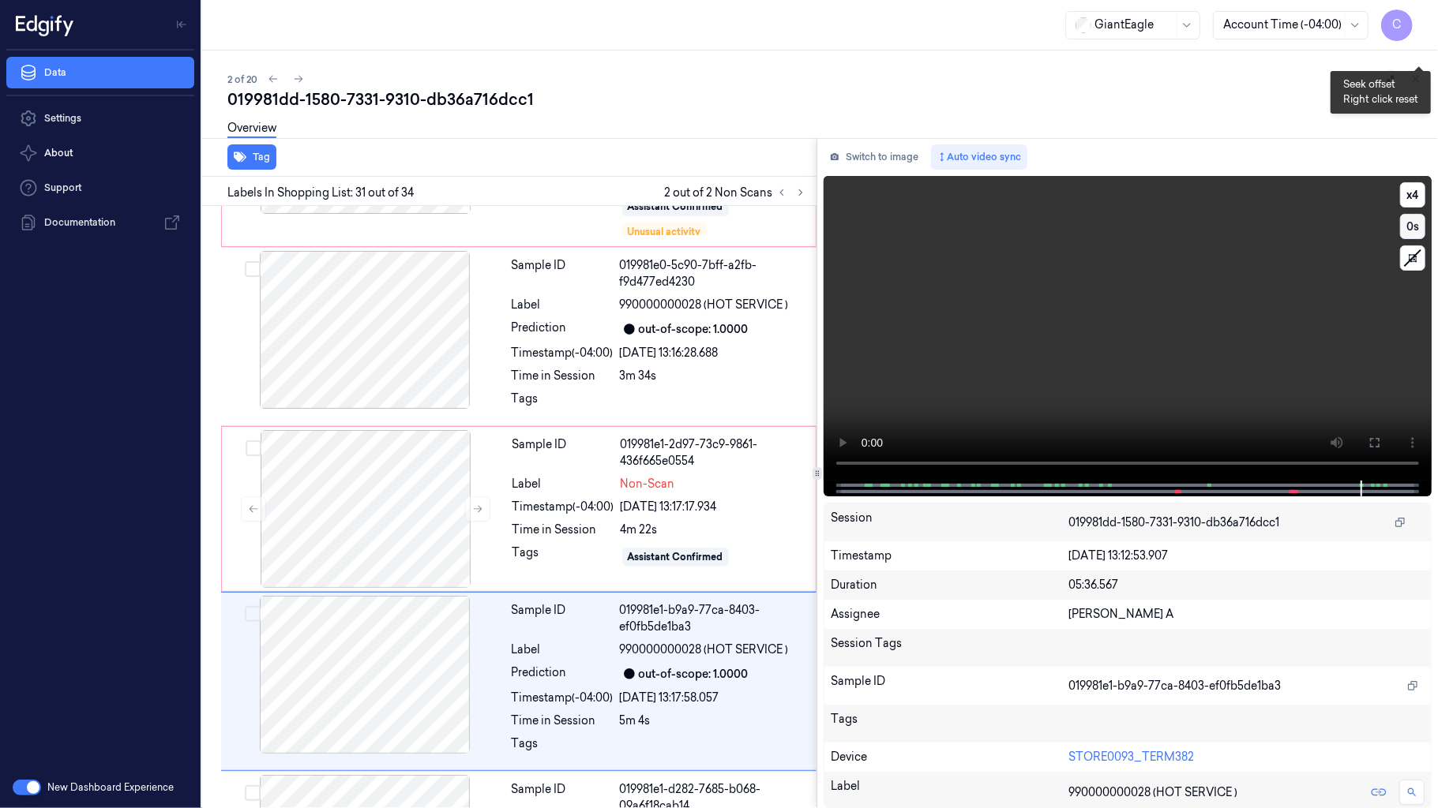
scroll to position [5596, 0]
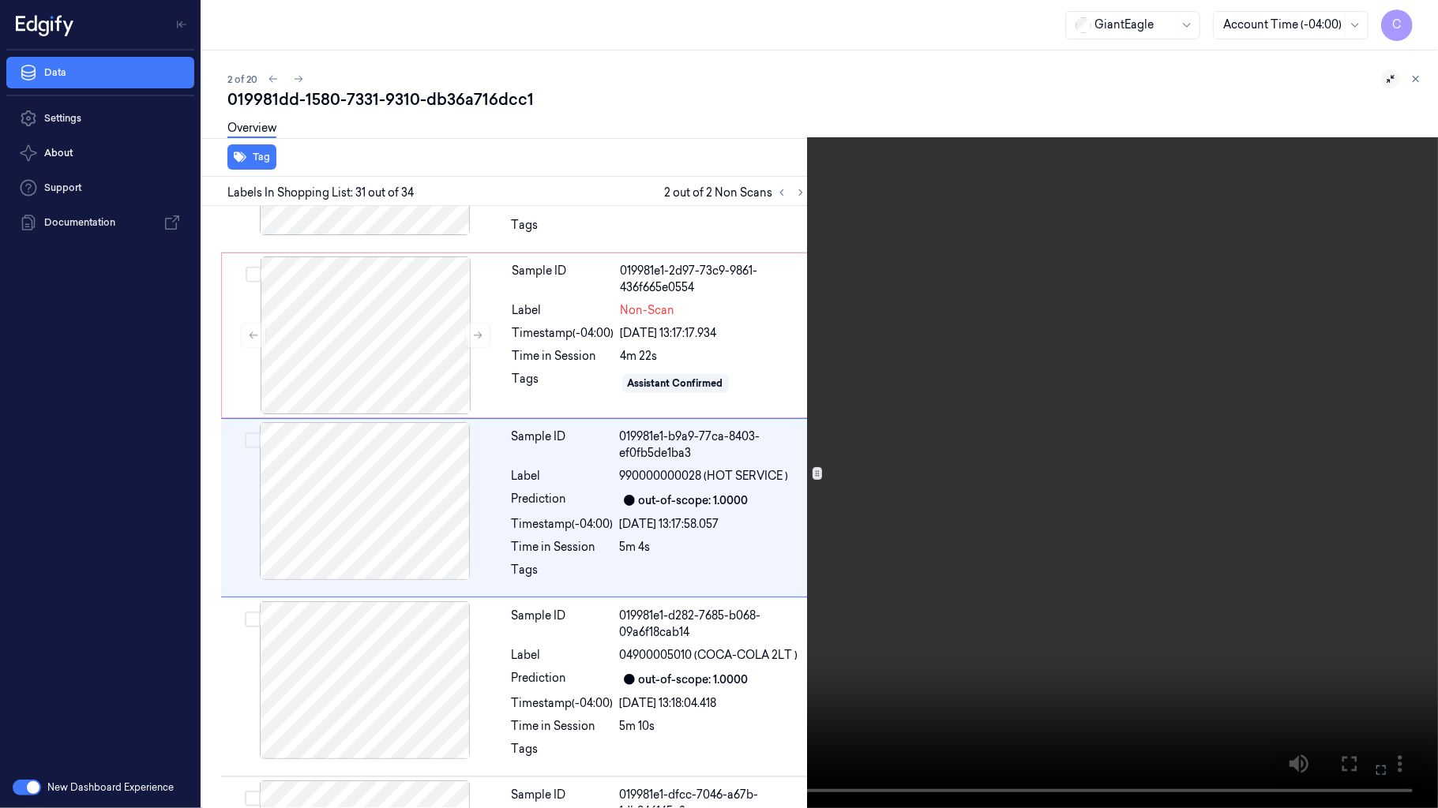
click at [703, 302] on video at bounding box center [719, 404] width 1438 height 808
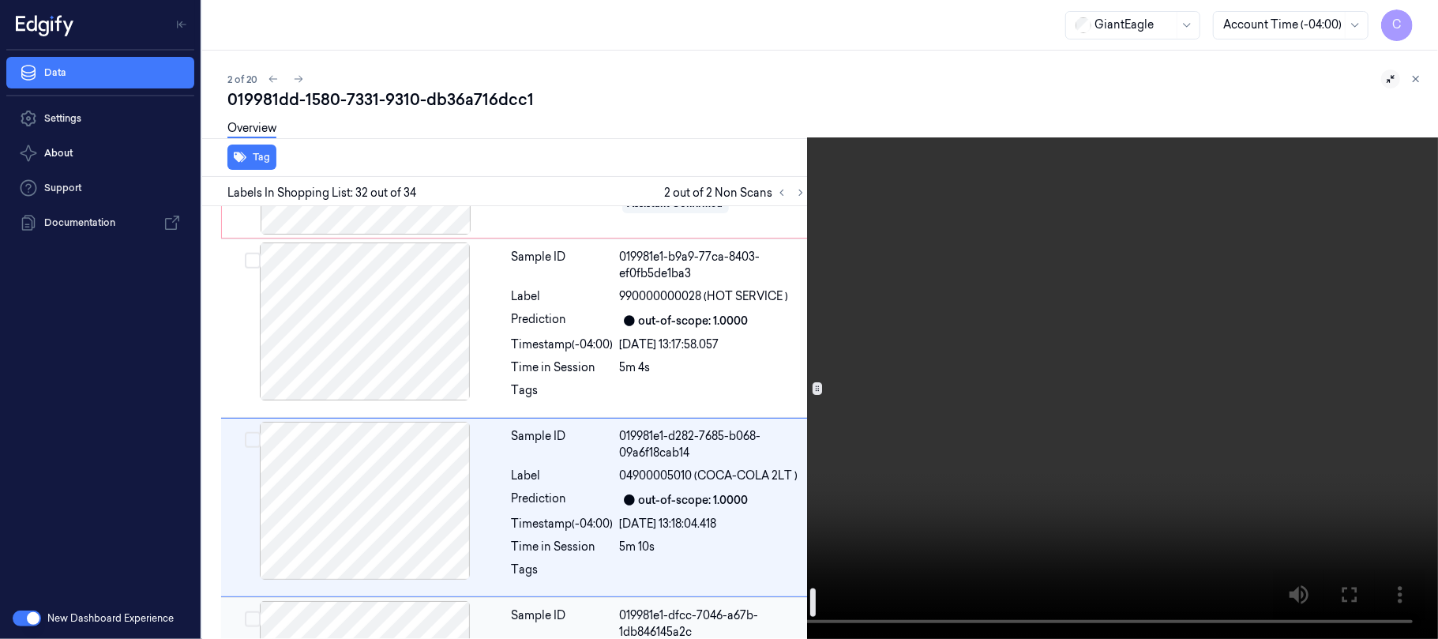
scroll to position [5671, 0]
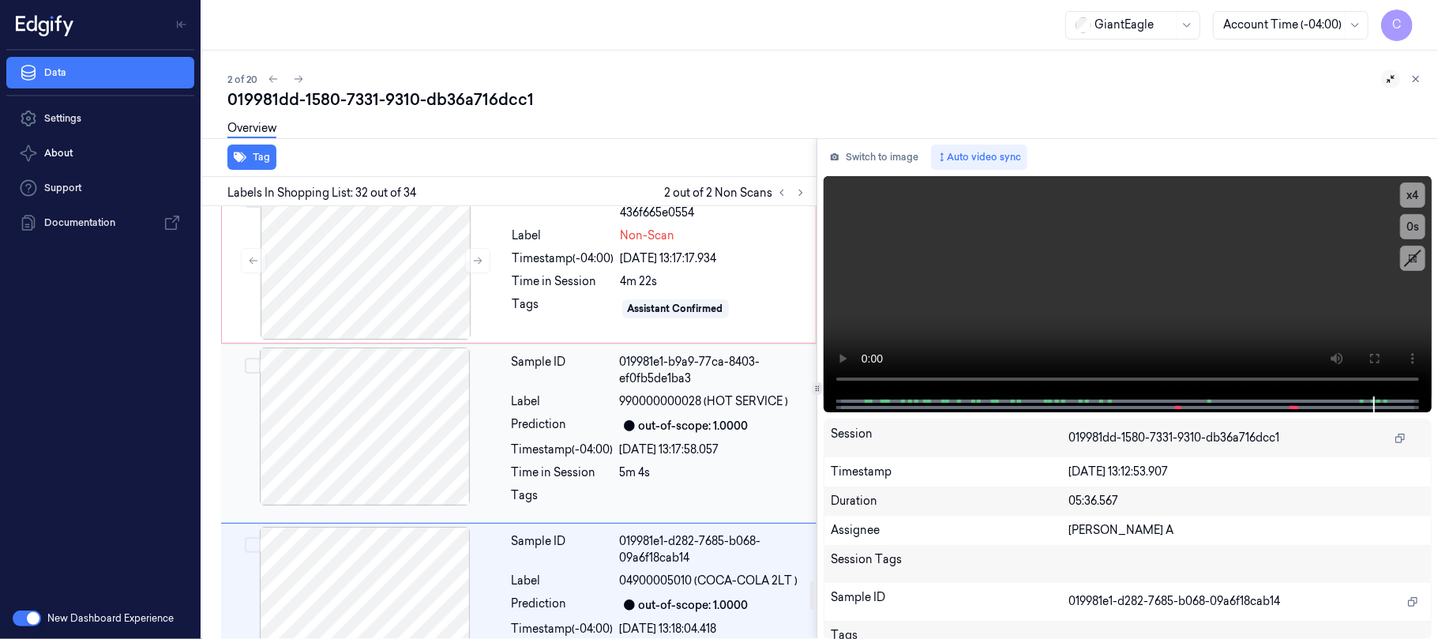
click at [362, 414] on div at bounding box center [364, 426] width 281 height 158
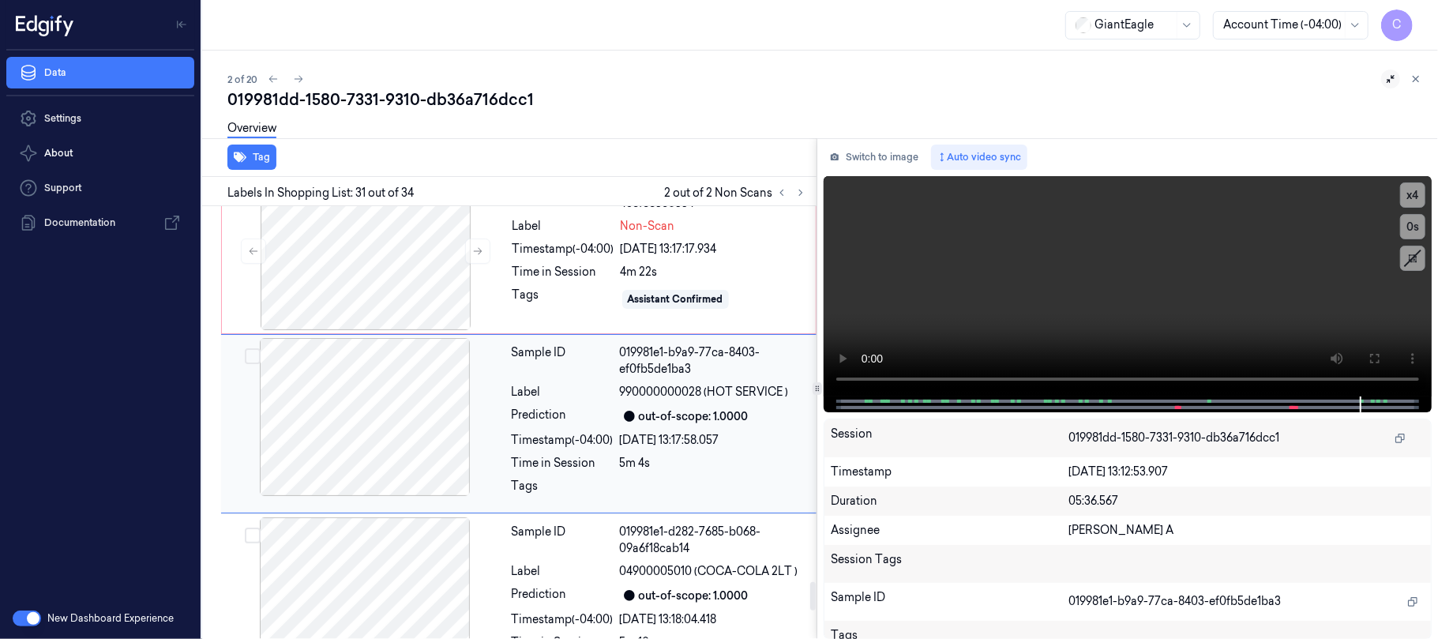
scroll to position [5575, 0]
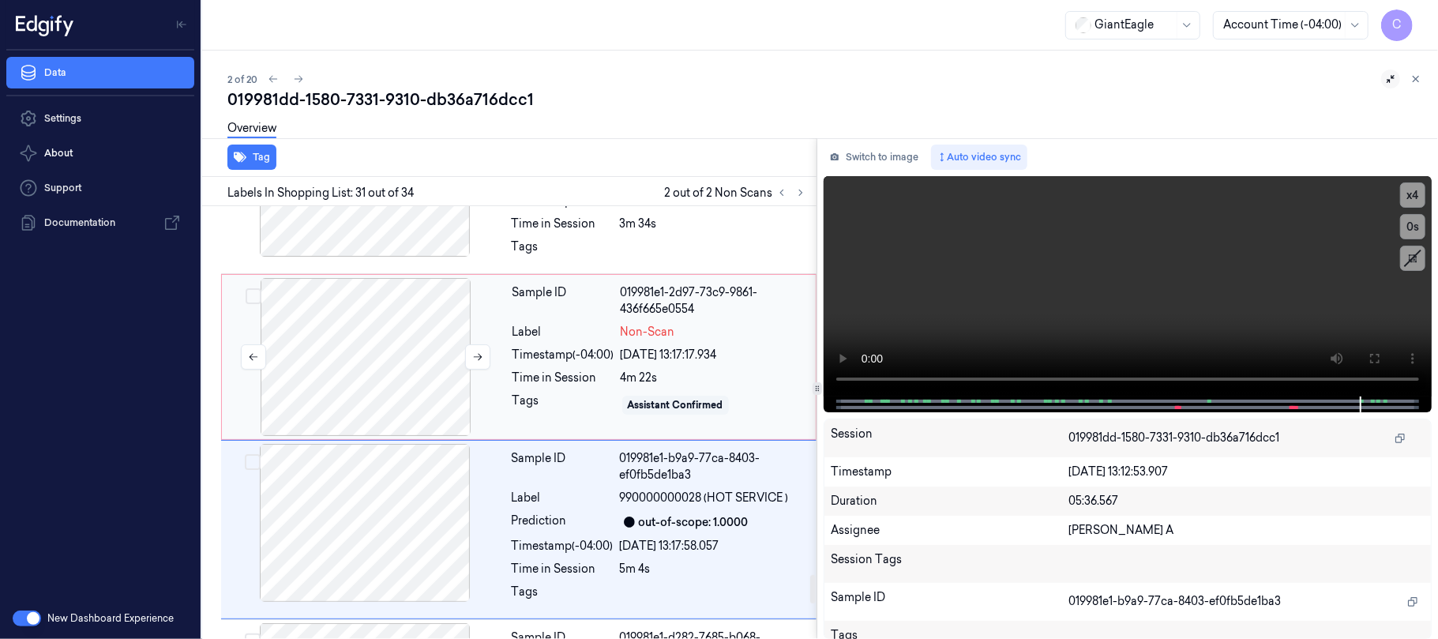
click at [382, 323] on div at bounding box center [365, 357] width 281 height 158
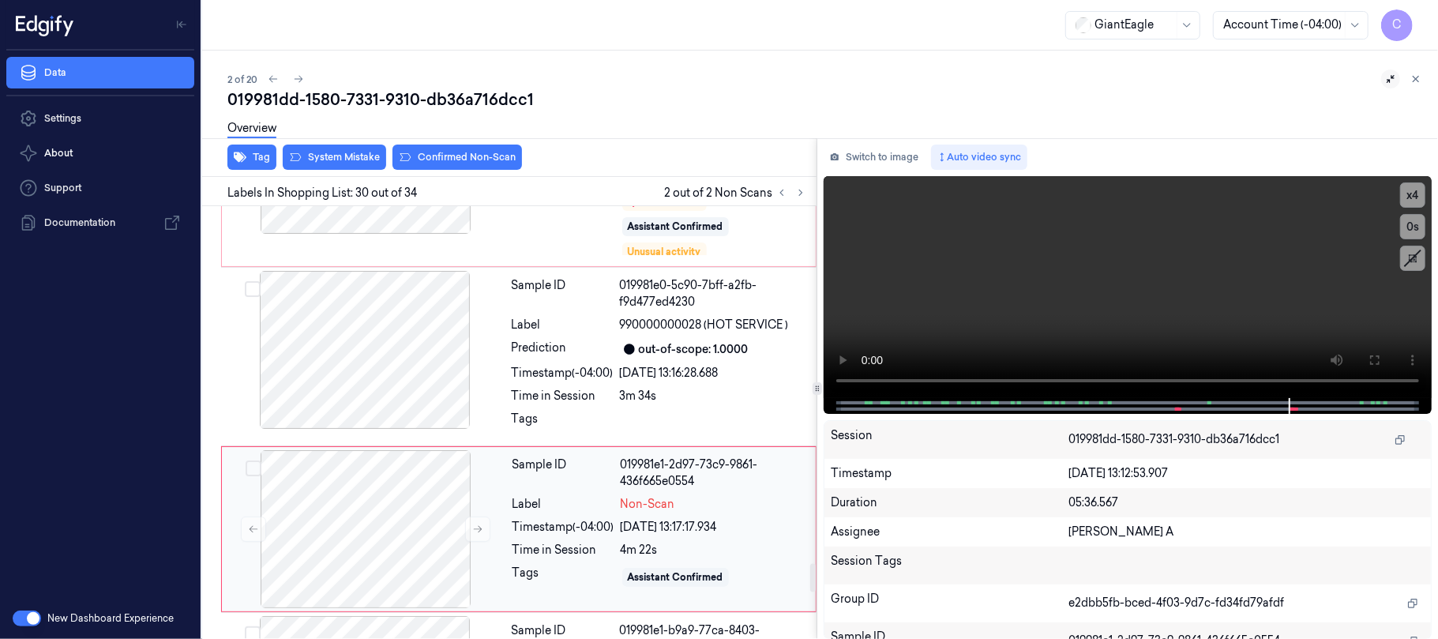
scroll to position [5297, 0]
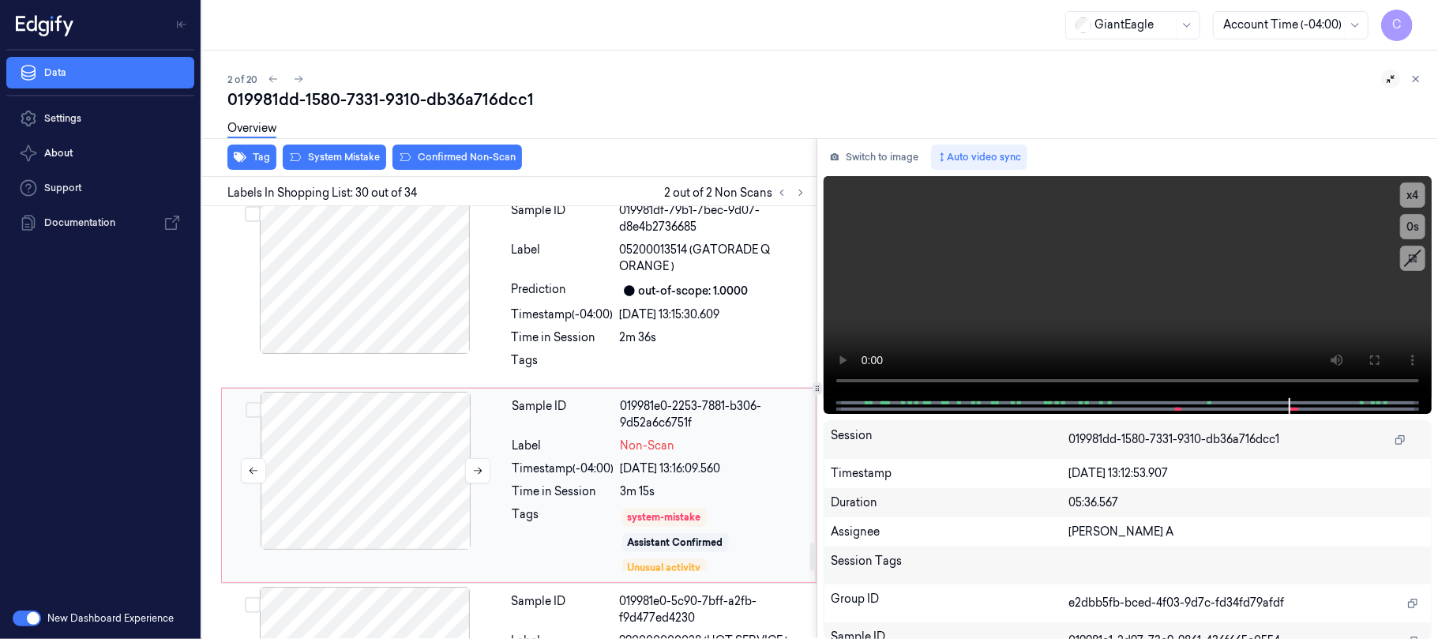
click at [408, 292] on div at bounding box center [364, 275] width 281 height 158
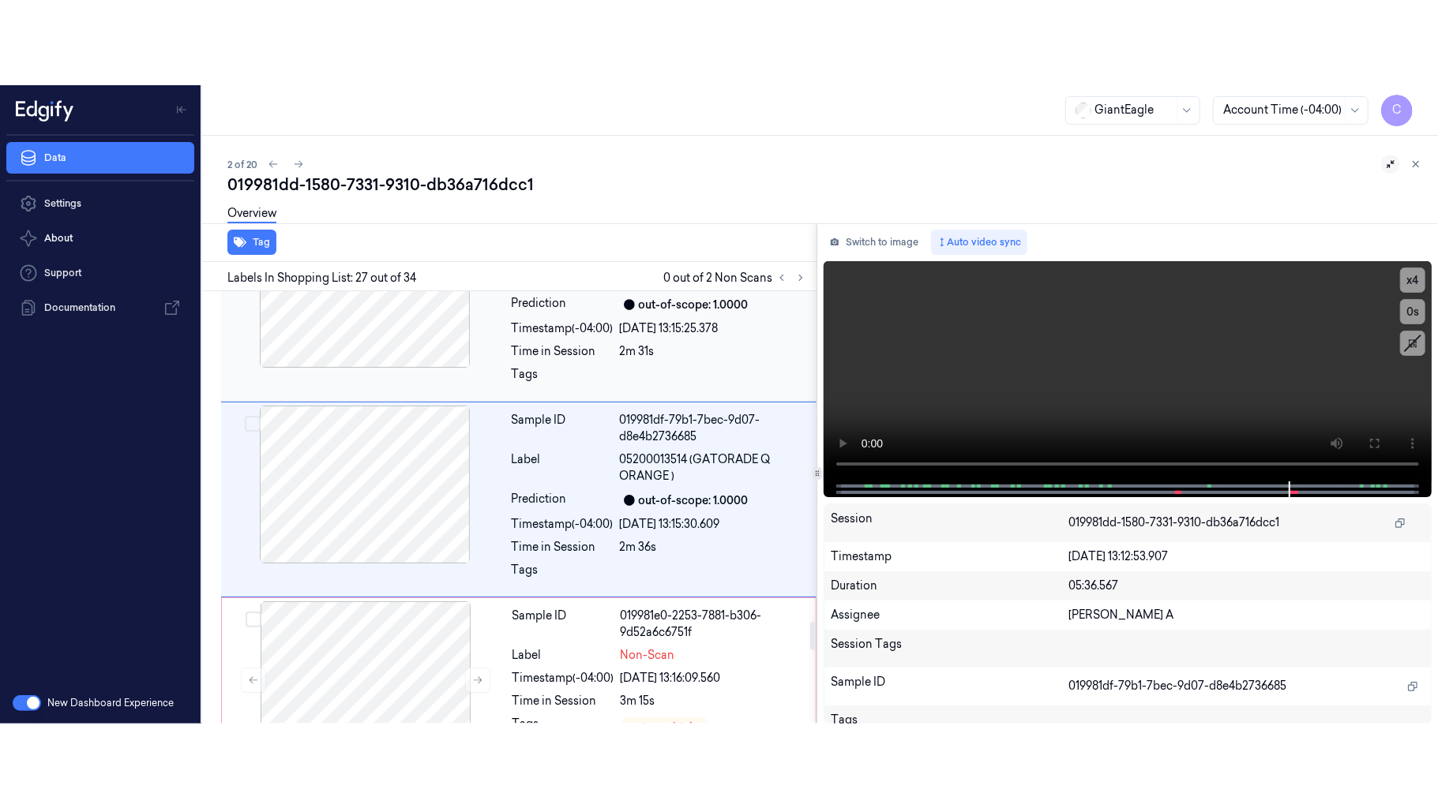
scroll to position [4951, 0]
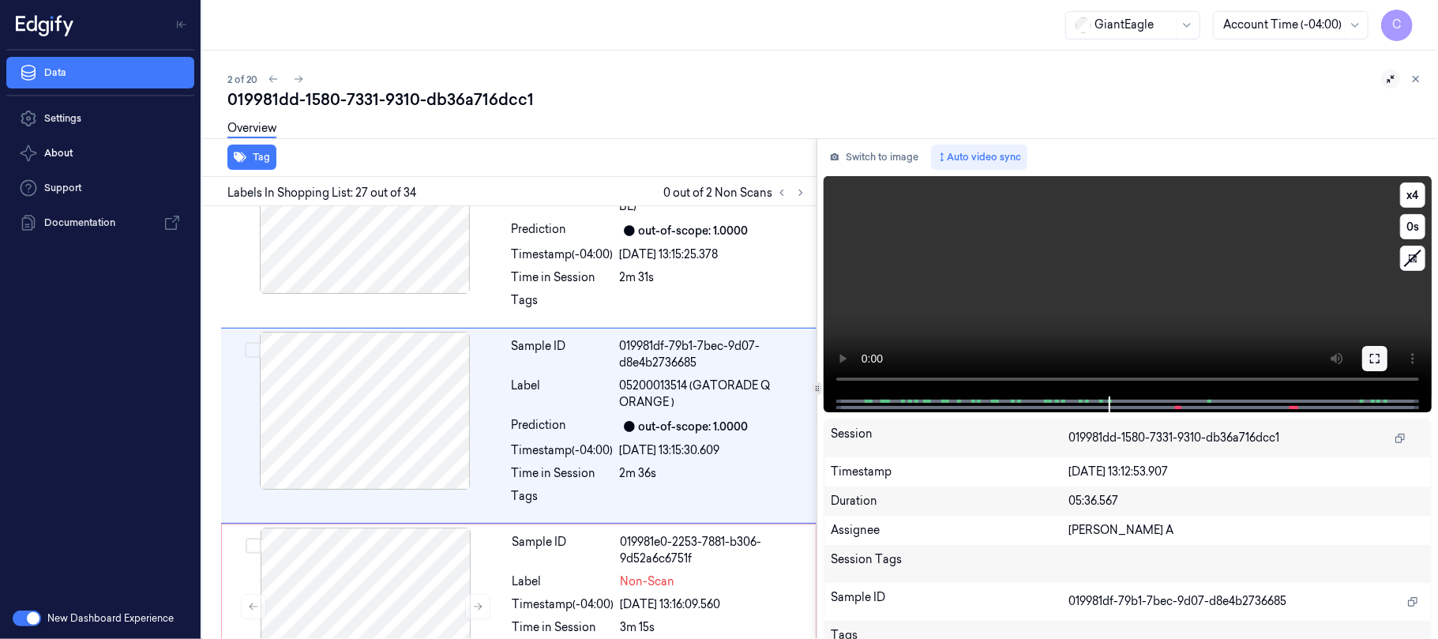
click at [1375, 352] on icon at bounding box center [1374, 358] width 13 height 13
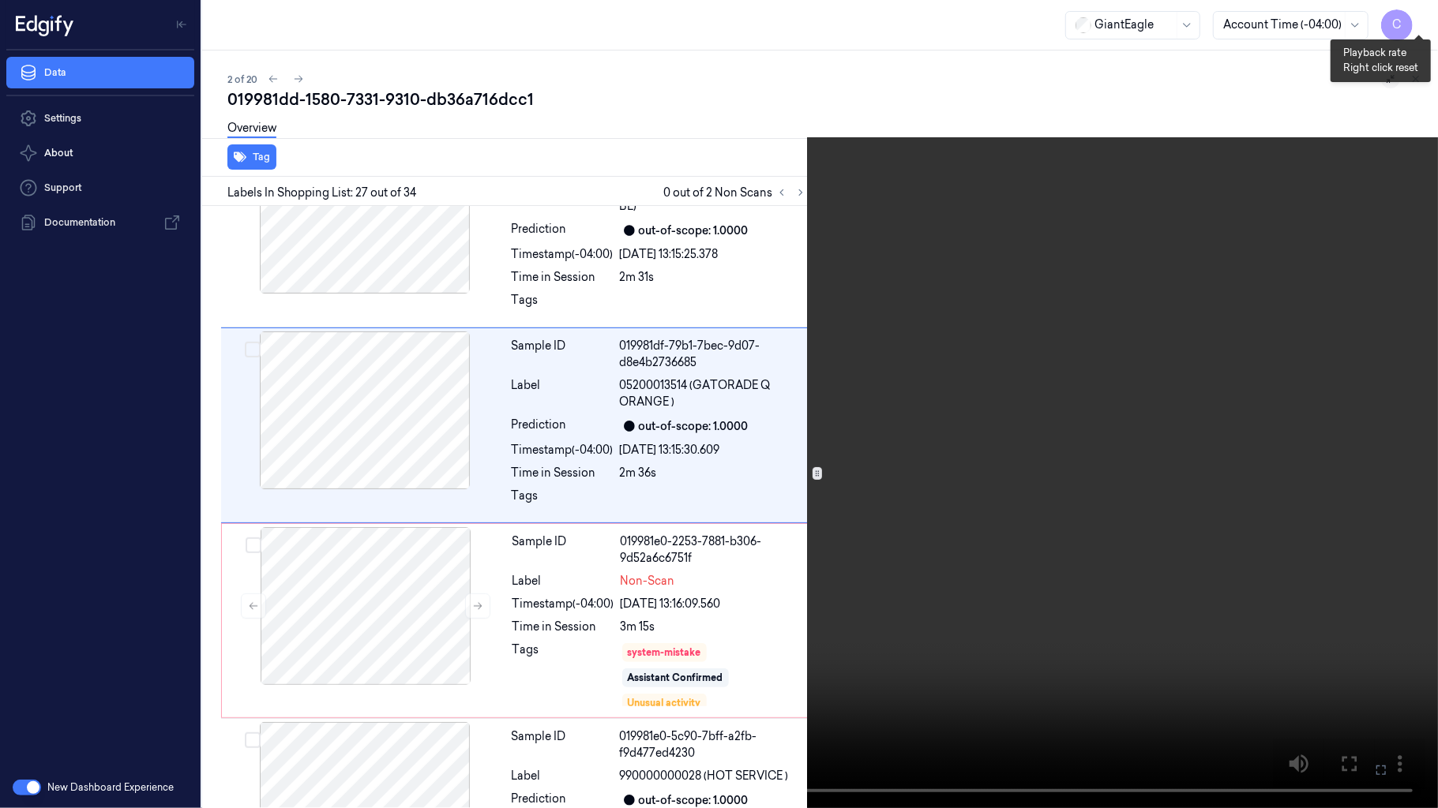
click at [1408, 17] on button "x 4" at bounding box center [1418, 18] width 25 height 25
click at [1408, 17] on button "x 1" at bounding box center [1418, 18] width 25 height 25
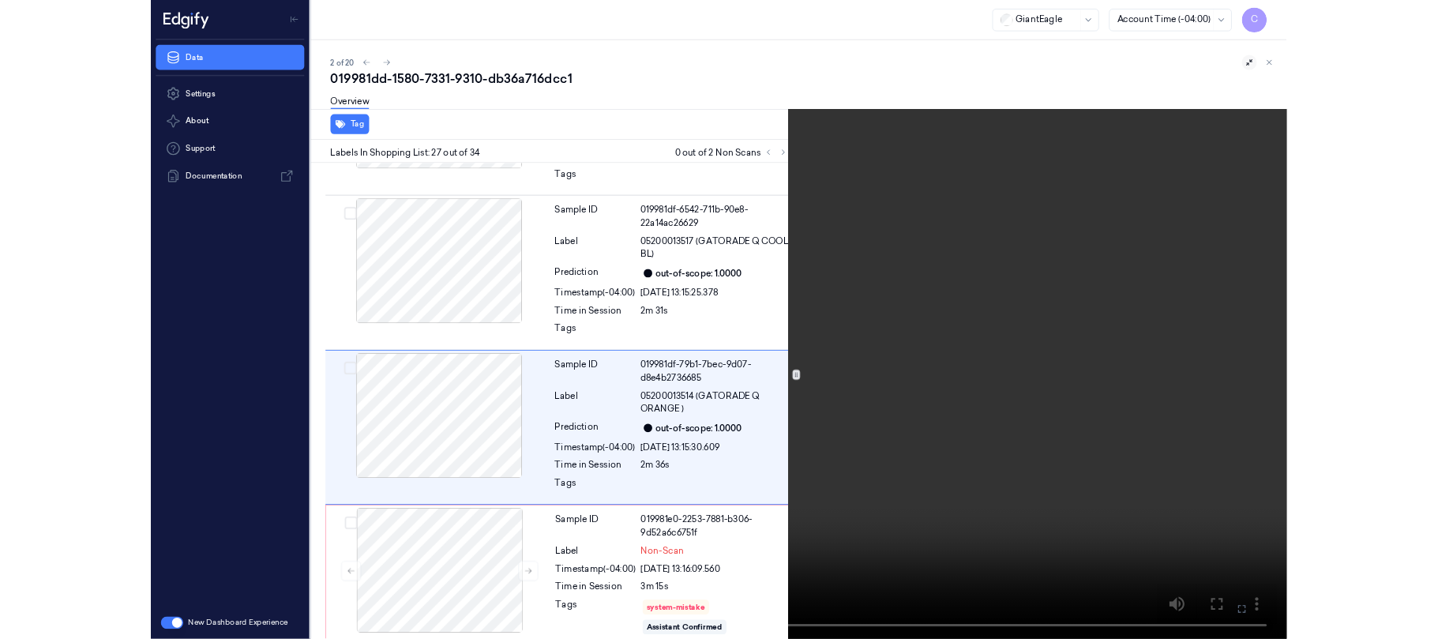
scroll to position [4867, 0]
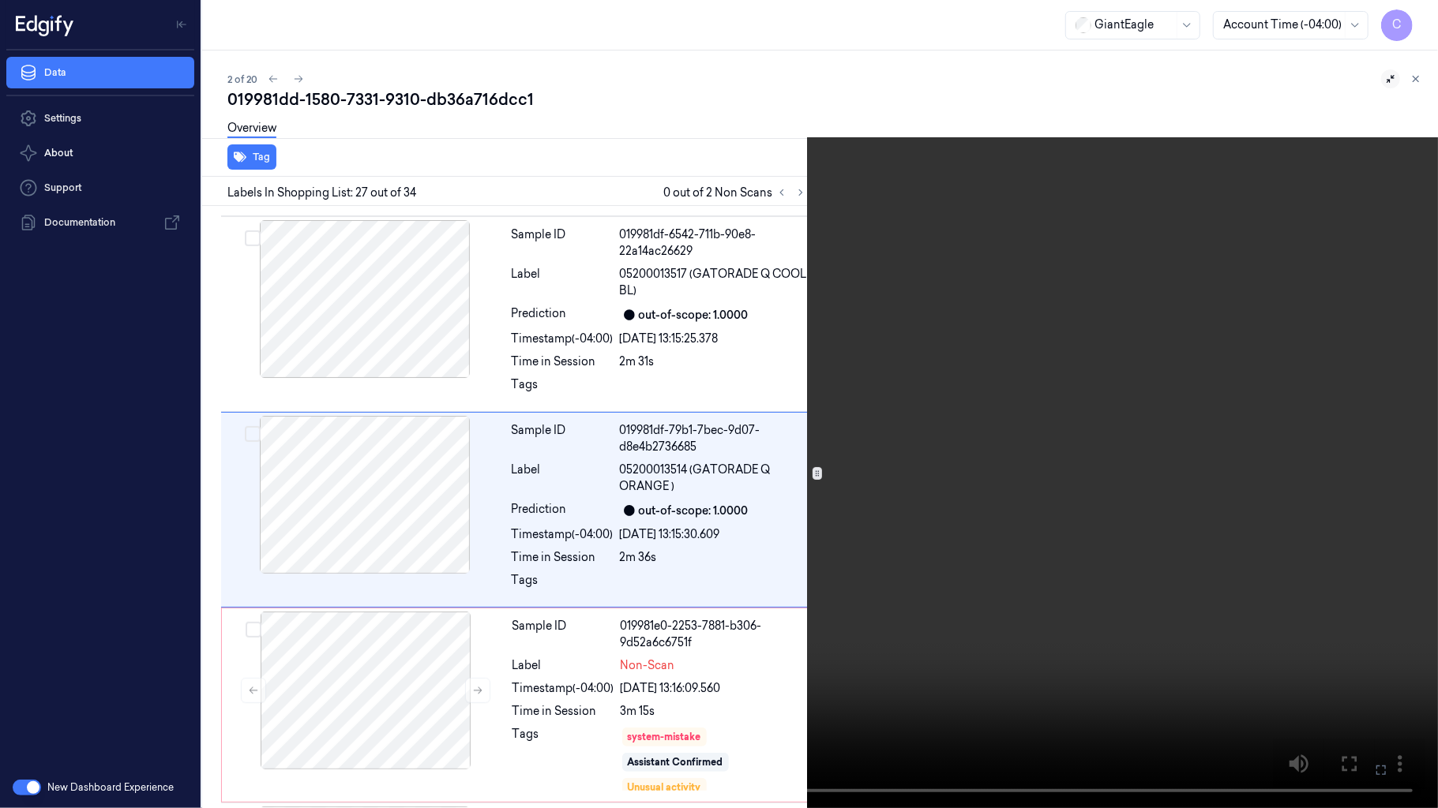
click at [763, 446] on video at bounding box center [719, 404] width 1438 height 808
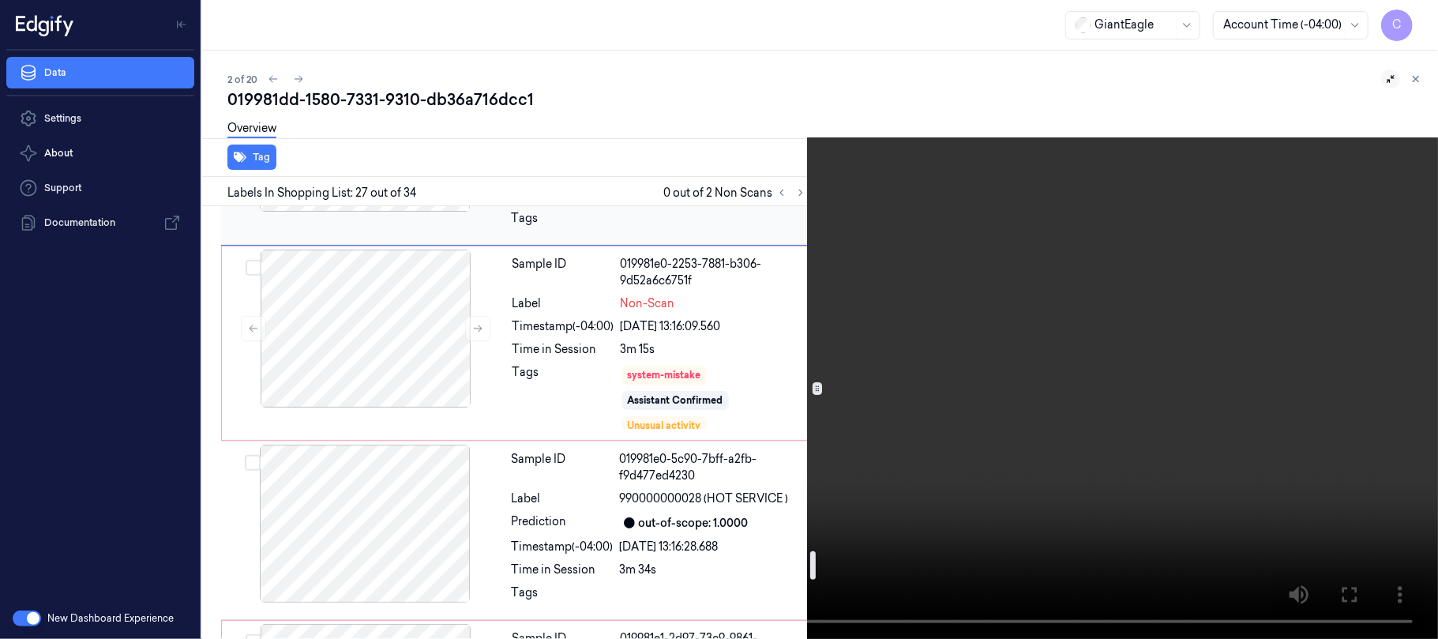
scroll to position [5288, 0]
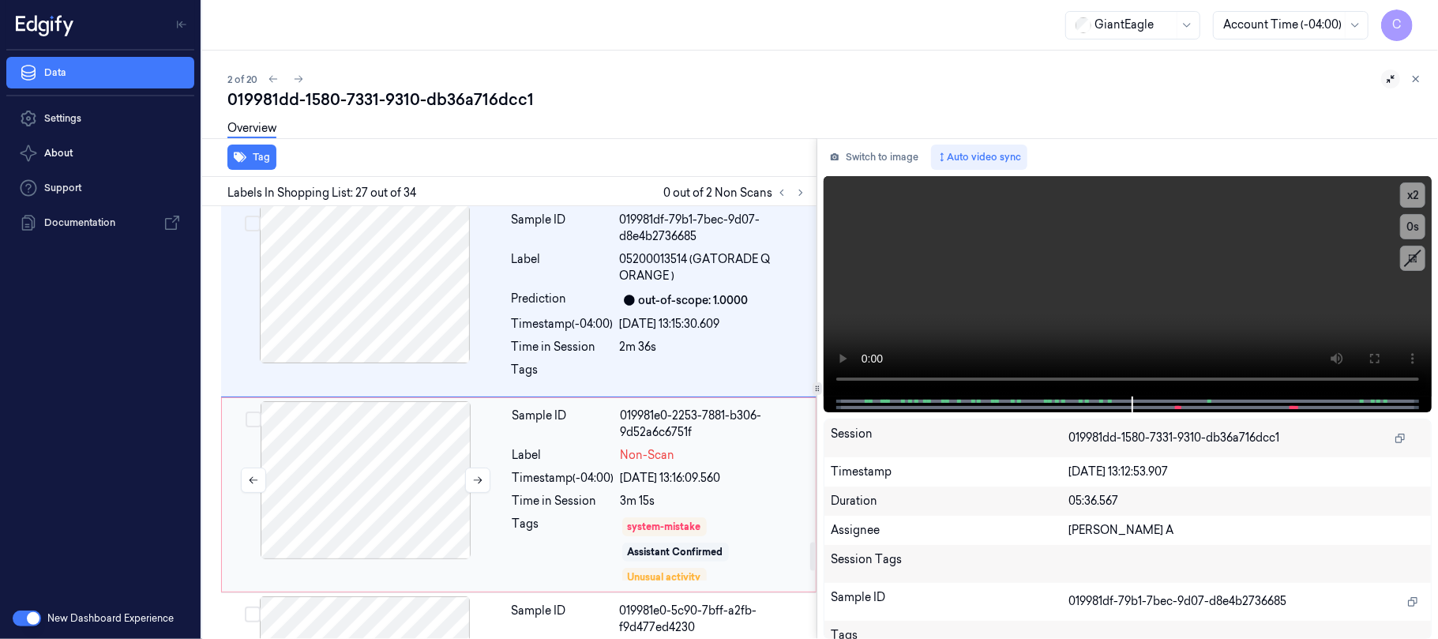
click at [389, 485] on div at bounding box center [365, 480] width 281 height 158
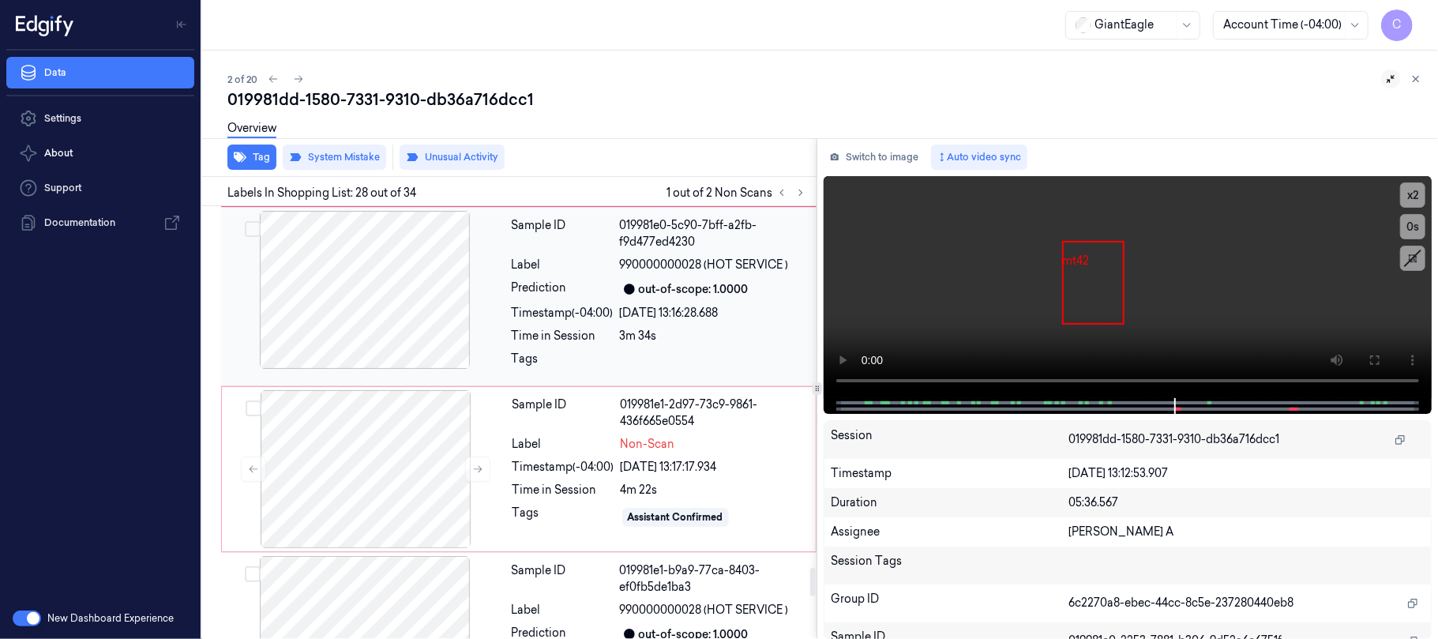
scroll to position [5568, 0]
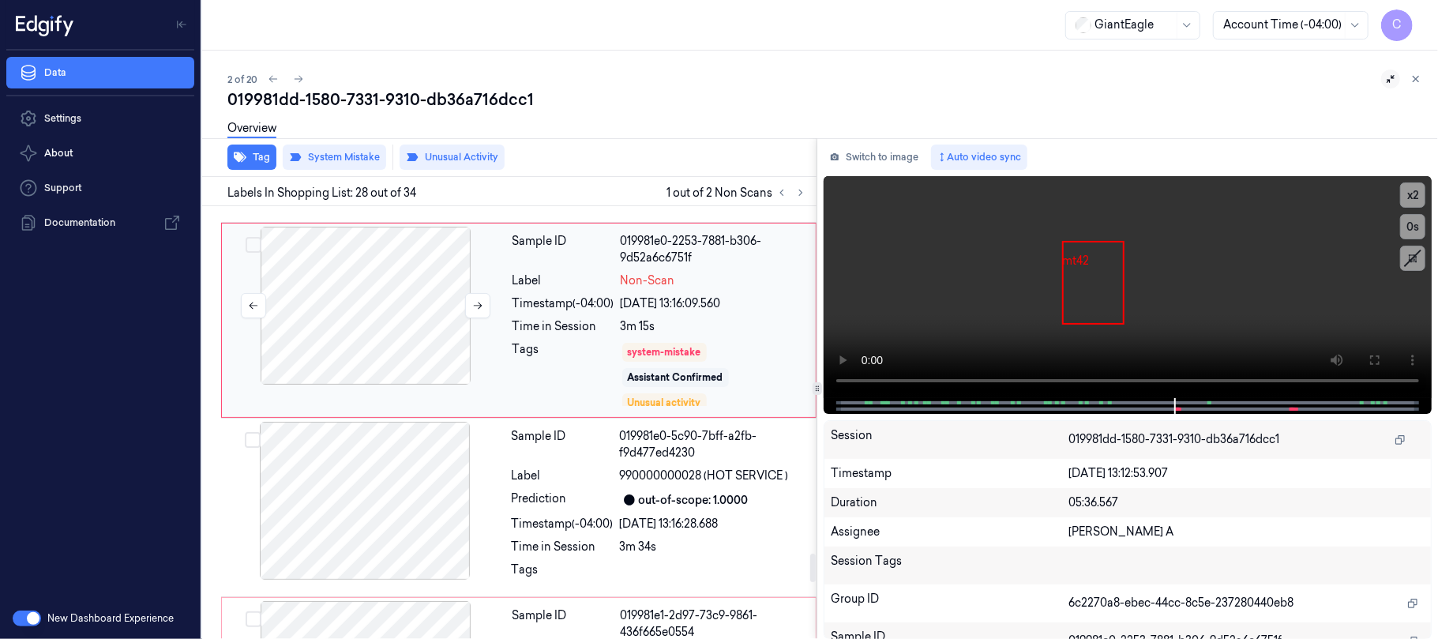
click at [396, 339] on div at bounding box center [365, 306] width 281 height 158
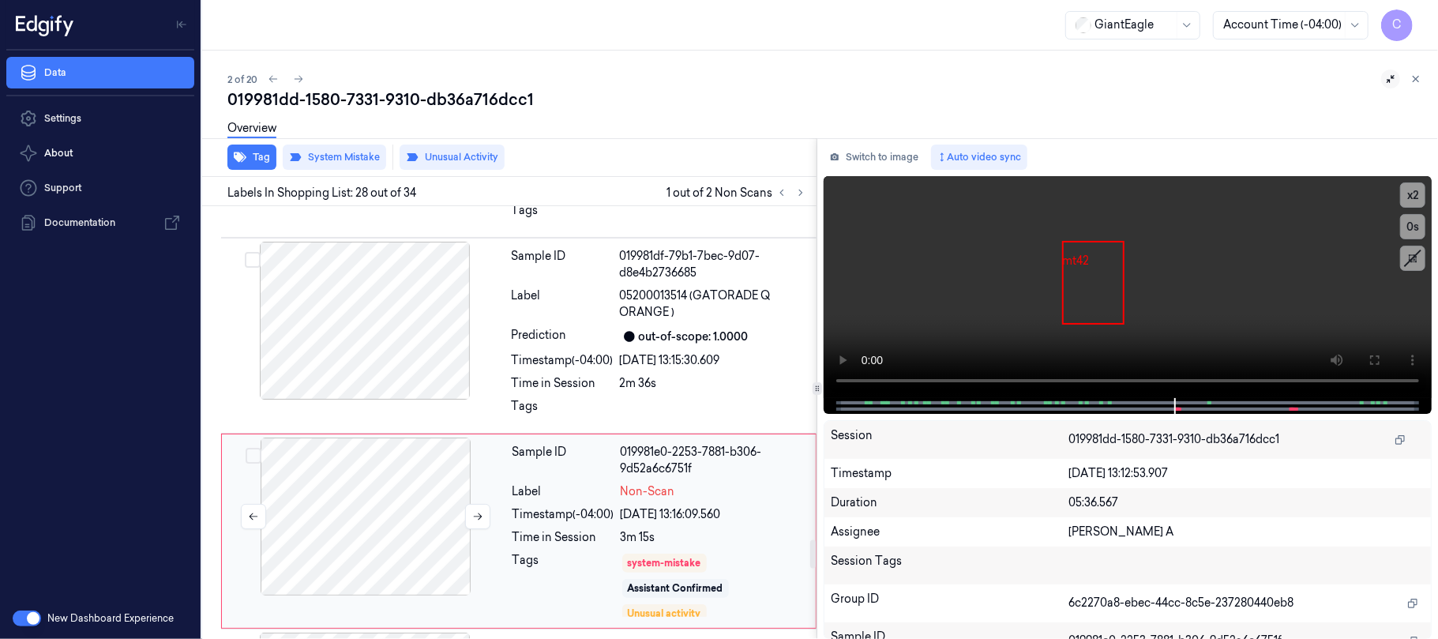
click at [390, 338] on div at bounding box center [364, 321] width 281 height 158
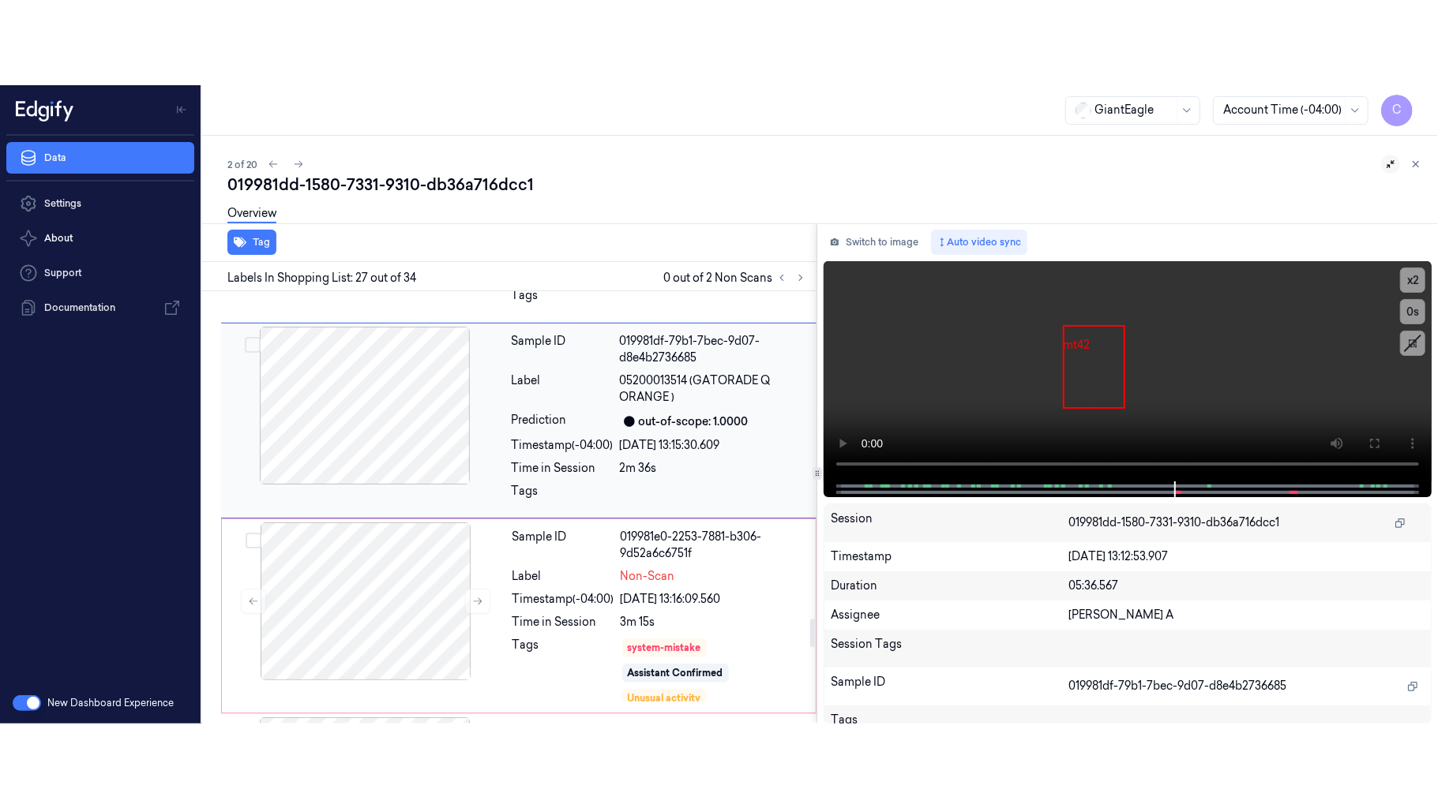
scroll to position [4951, 0]
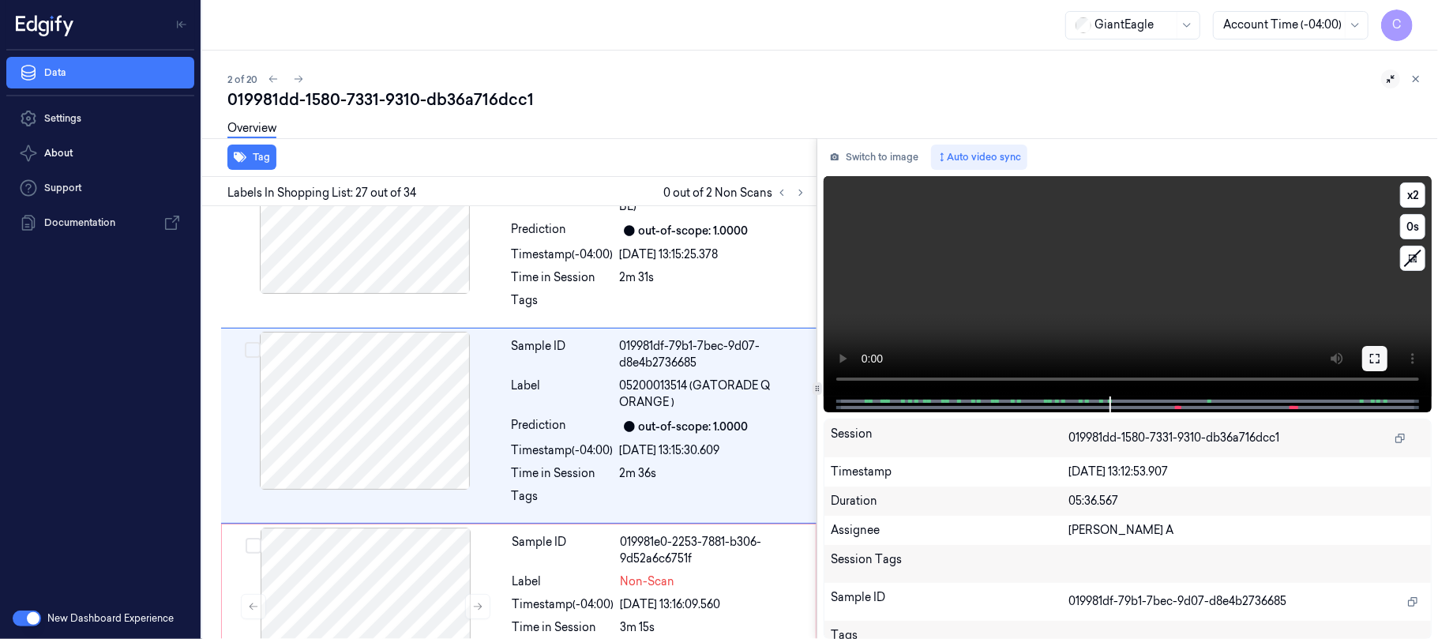
click at [1378, 352] on icon at bounding box center [1374, 358] width 13 height 13
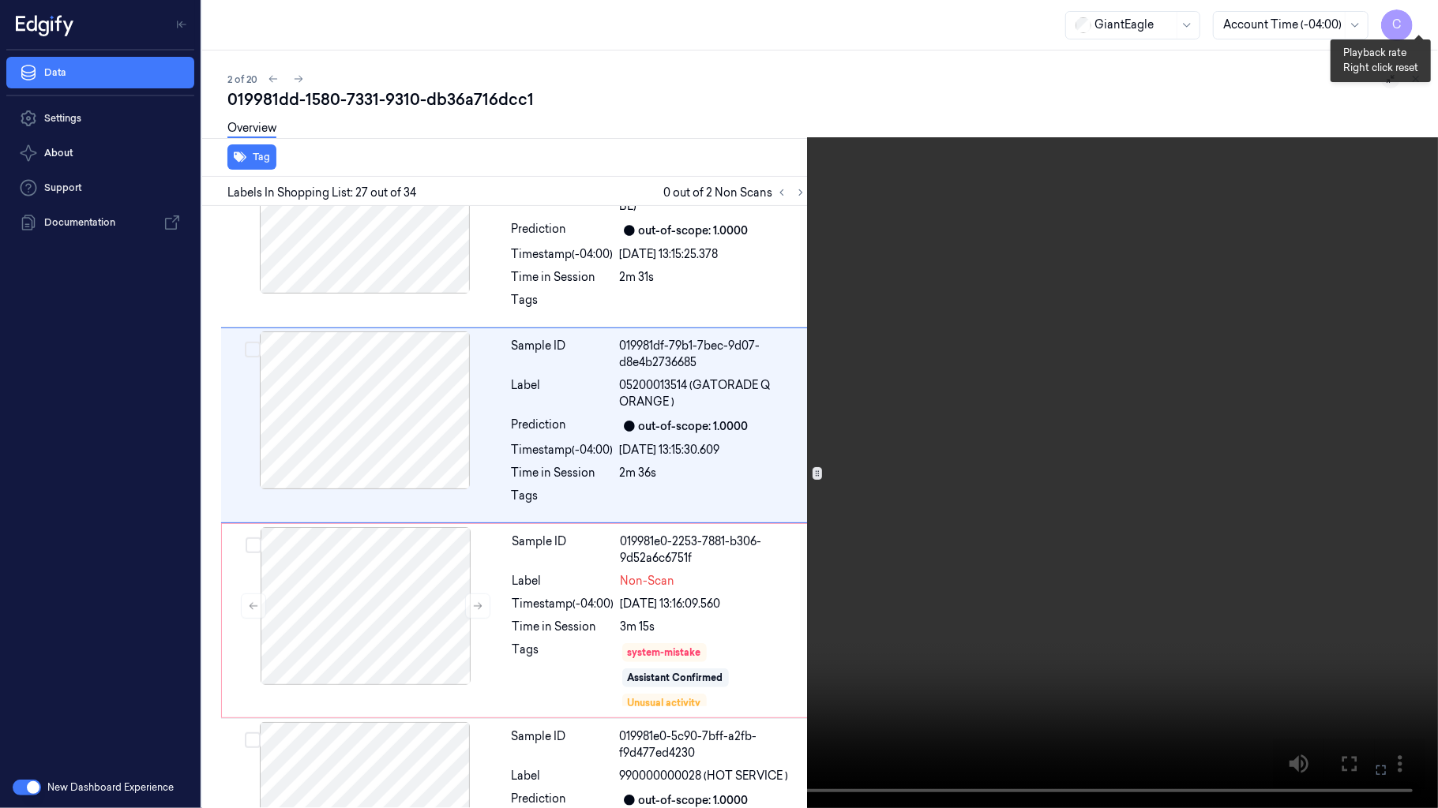
click at [1419, 21] on button "x 2" at bounding box center [1418, 18] width 25 height 25
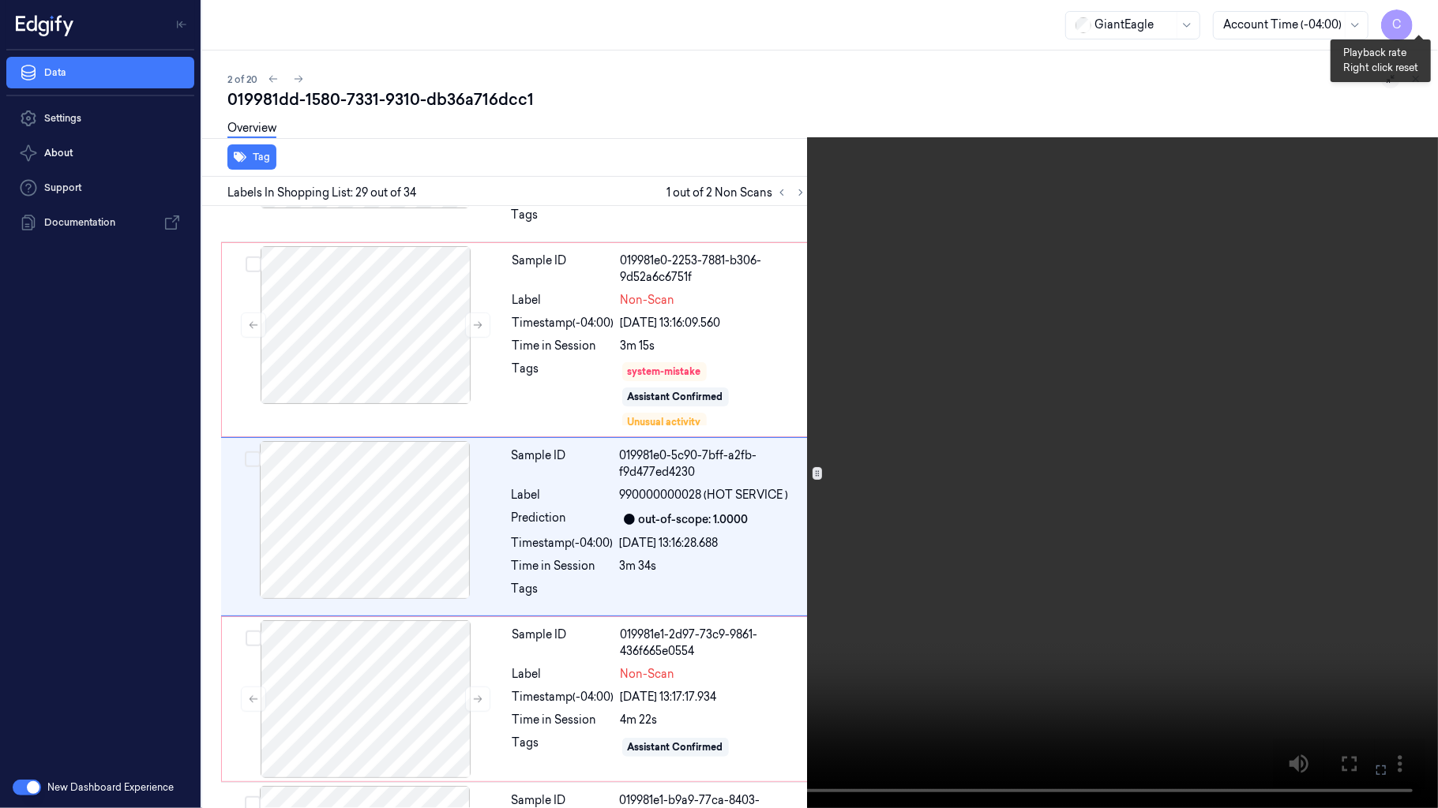
scroll to position [5250, 0]
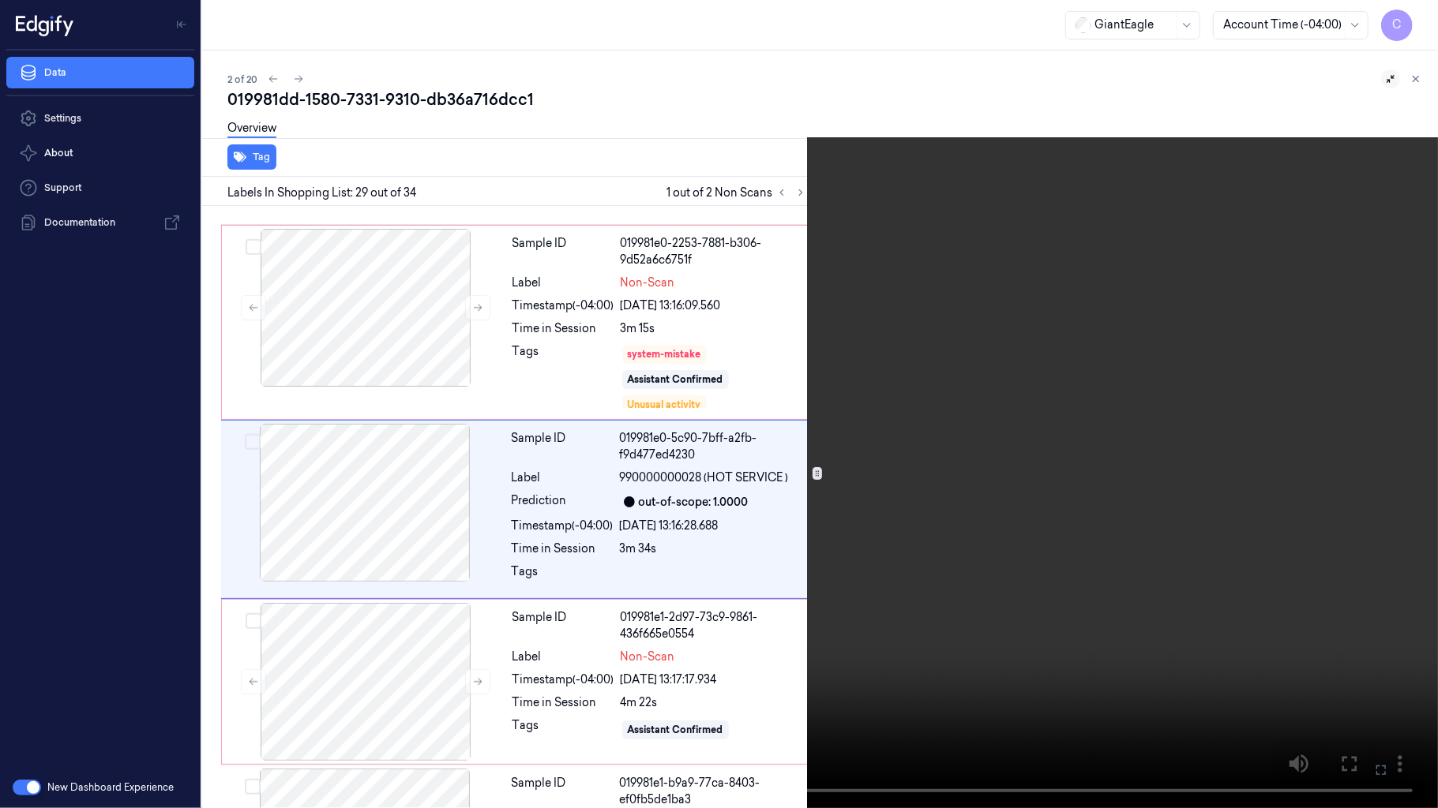
click at [739, 437] on video at bounding box center [719, 404] width 1438 height 808
click at [1423, 17] on button "x 4" at bounding box center [1418, 18] width 25 height 25
click at [1423, 17] on button "x 1" at bounding box center [1418, 18] width 25 height 25
click at [745, 638] on video at bounding box center [719, 404] width 1438 height 808
click at [797, 553] on video at bounding box center [719, 404] width 1438 height 808
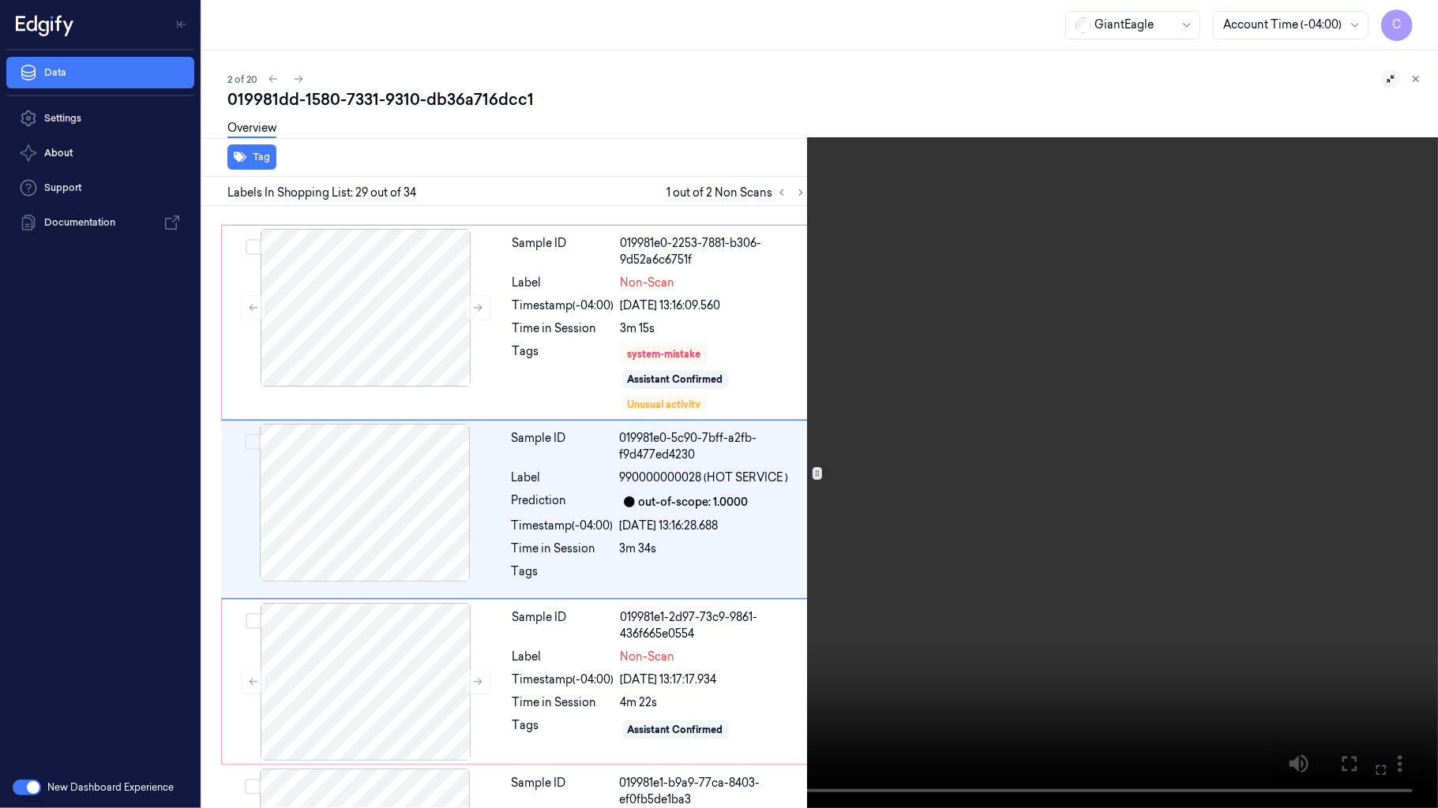
click at [797, 553] on video at bounding box center [719, 404] width 1438 height 808
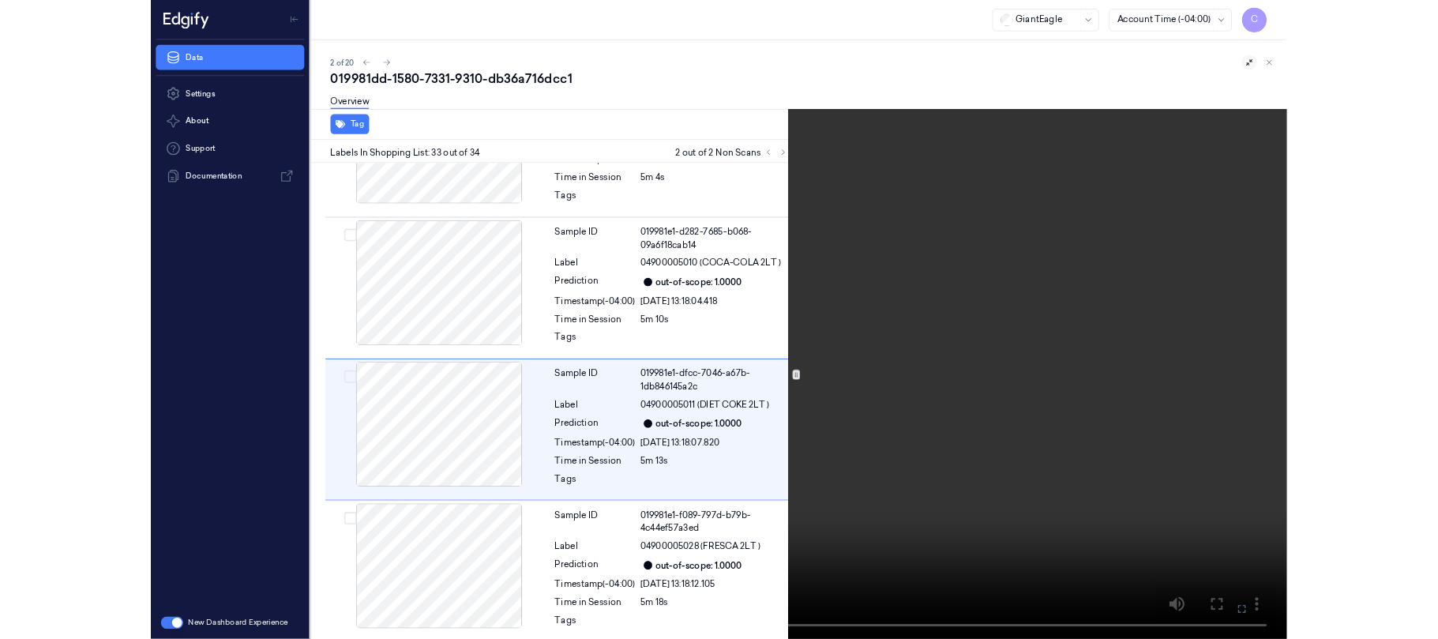
scroll to position [5929, 0]
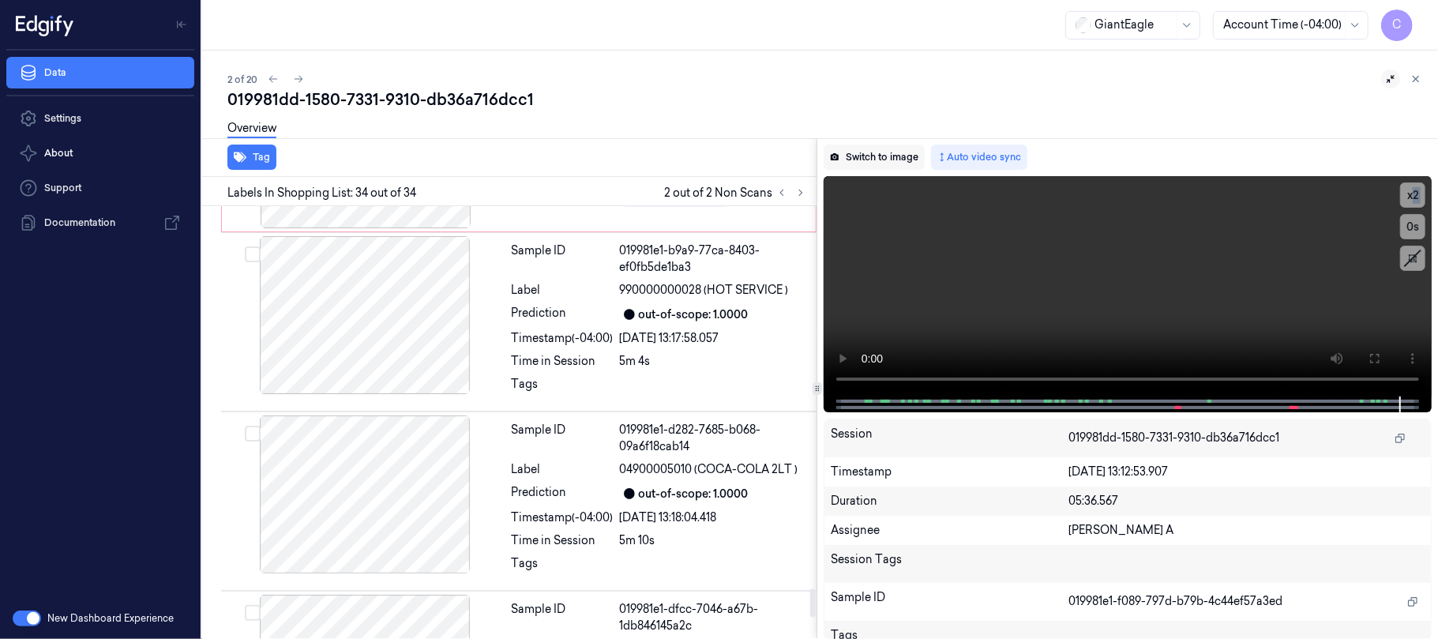
click at [869, 156] on button "Switch to image" at bounding box center [873, 156] width 101 height 25
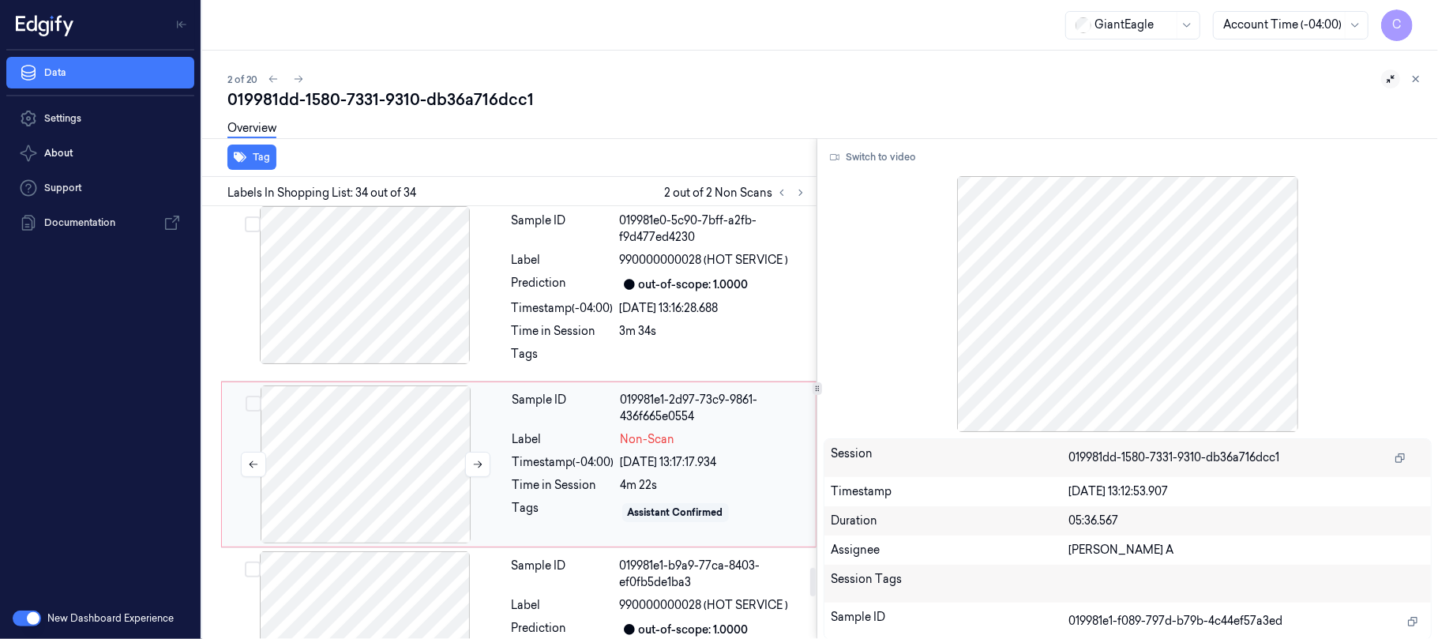
click at [371, 471] on div at bounding box center [365, 464] width 281 height 158
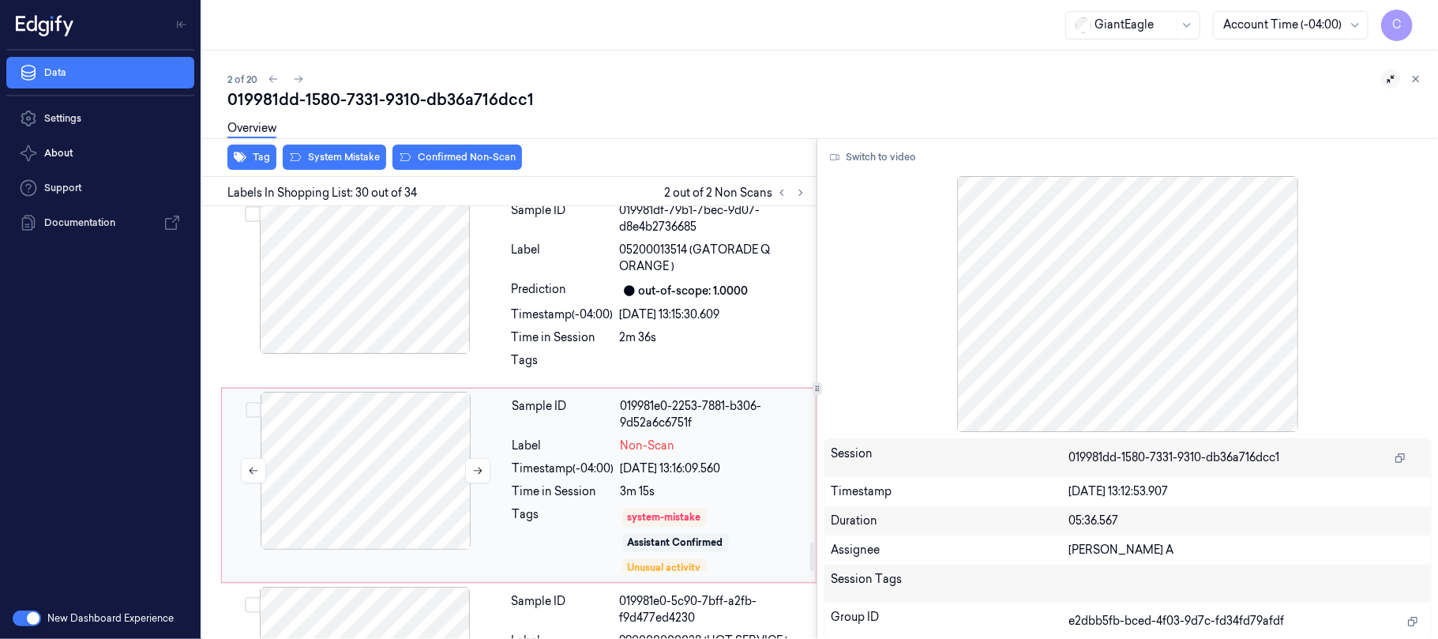
click at [392, 456] on div at bounding box center [365, 471] width 281 height 158
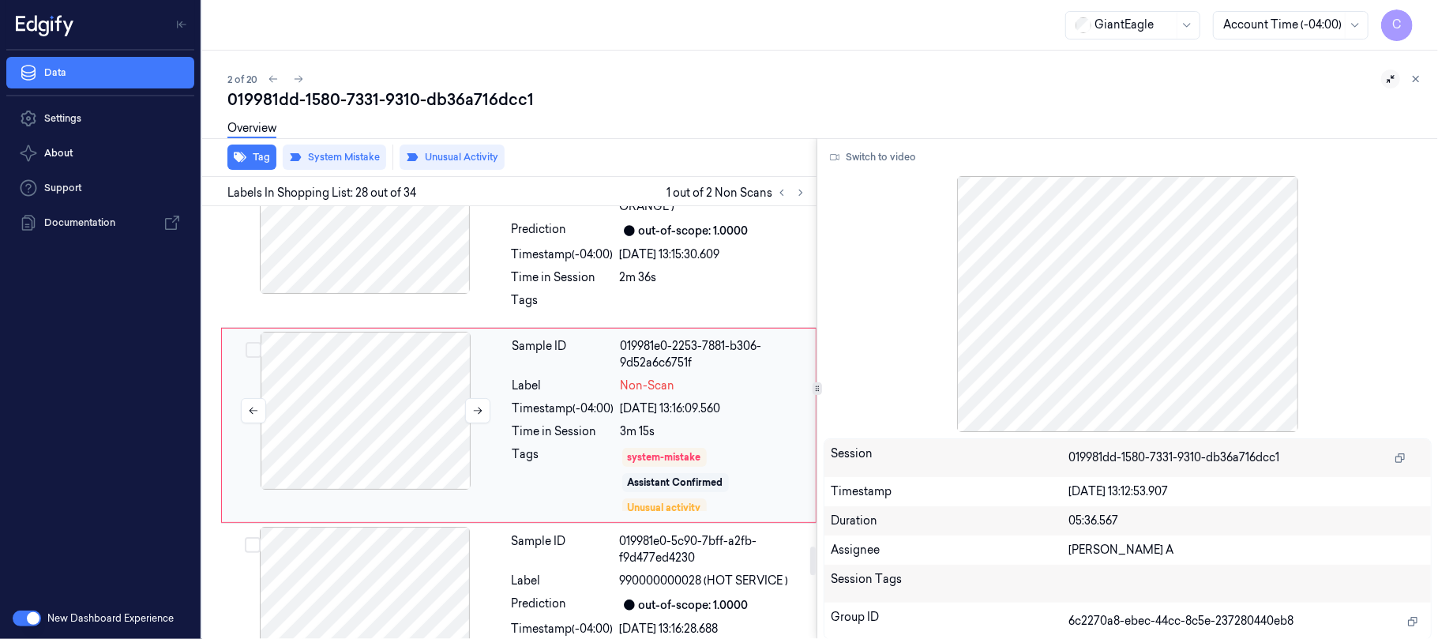
scroll to position [5252, 0]
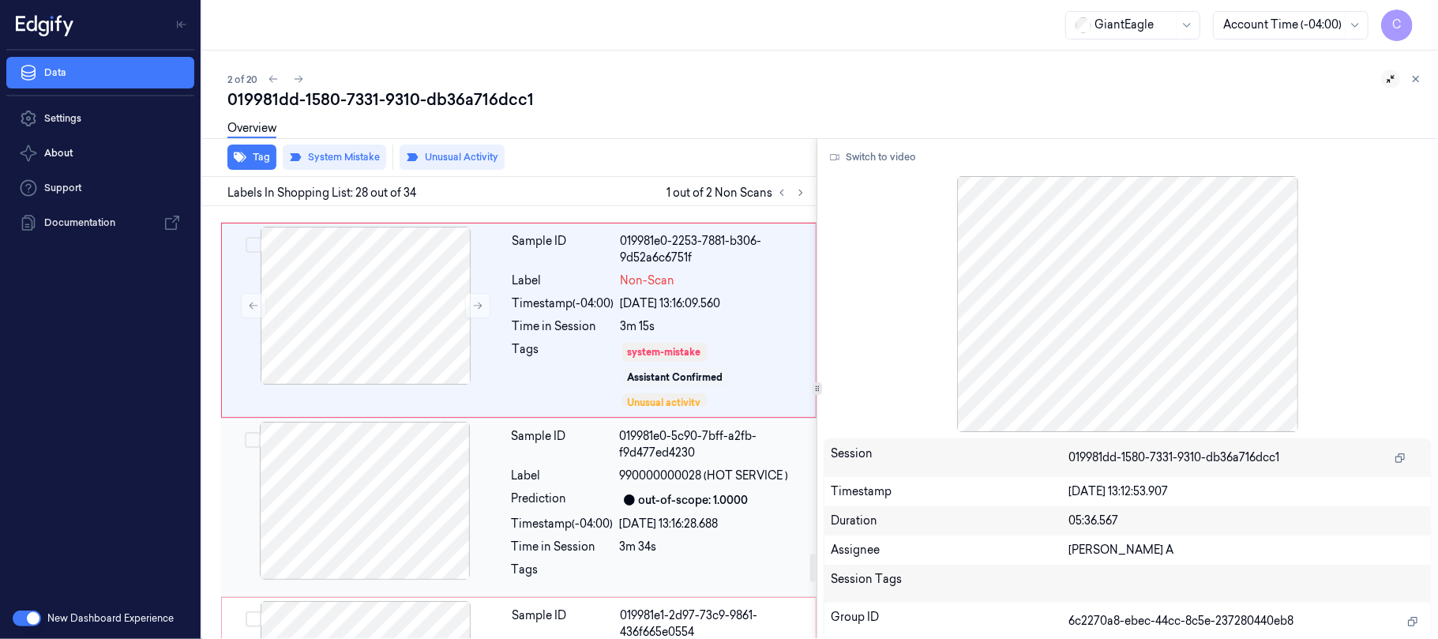
click at [383, 471] on div at bounding box center [364, 501] width 281 height 158
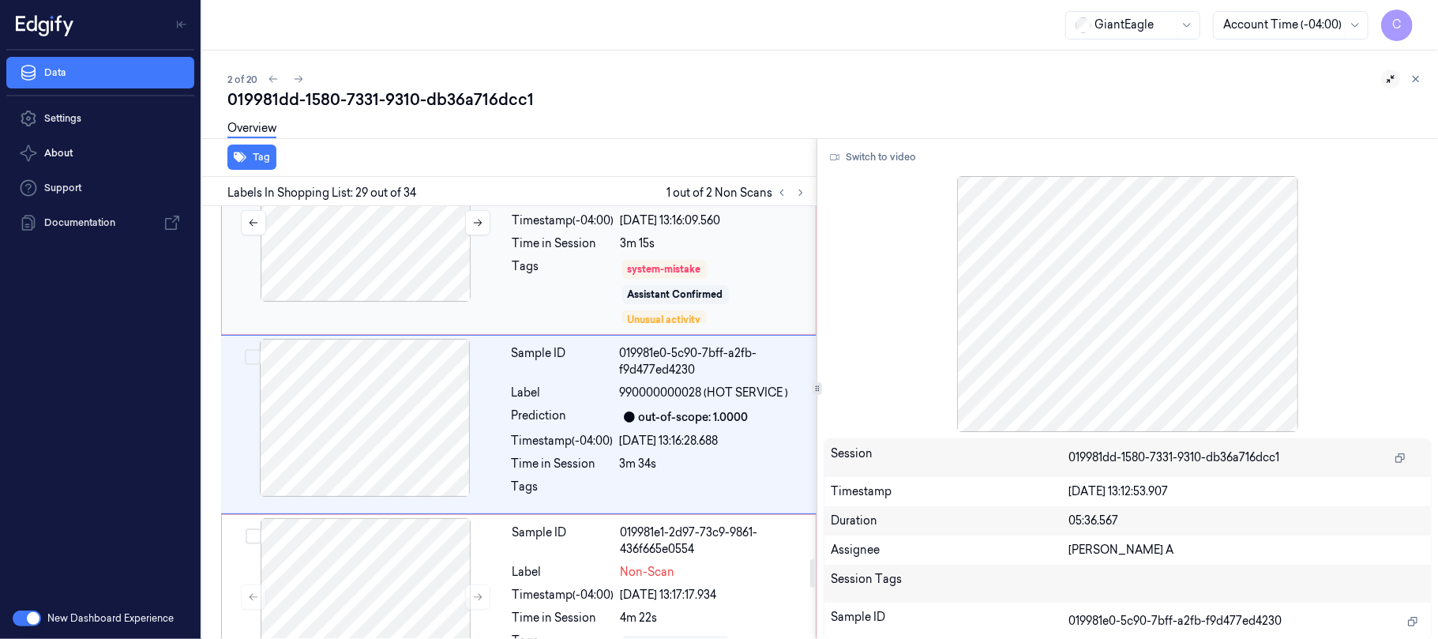
click at [352, 222] on div at bounding box center [365, 223] width 281 height 158
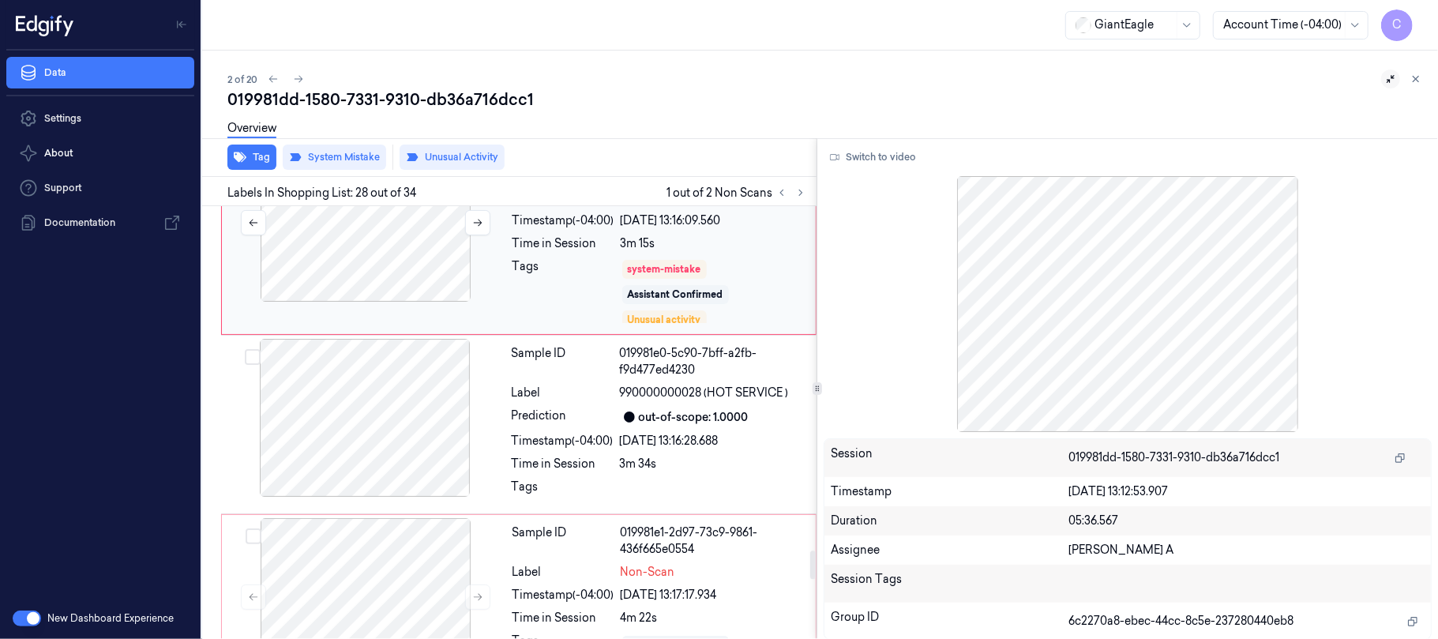
scroll to position [5147, 0]
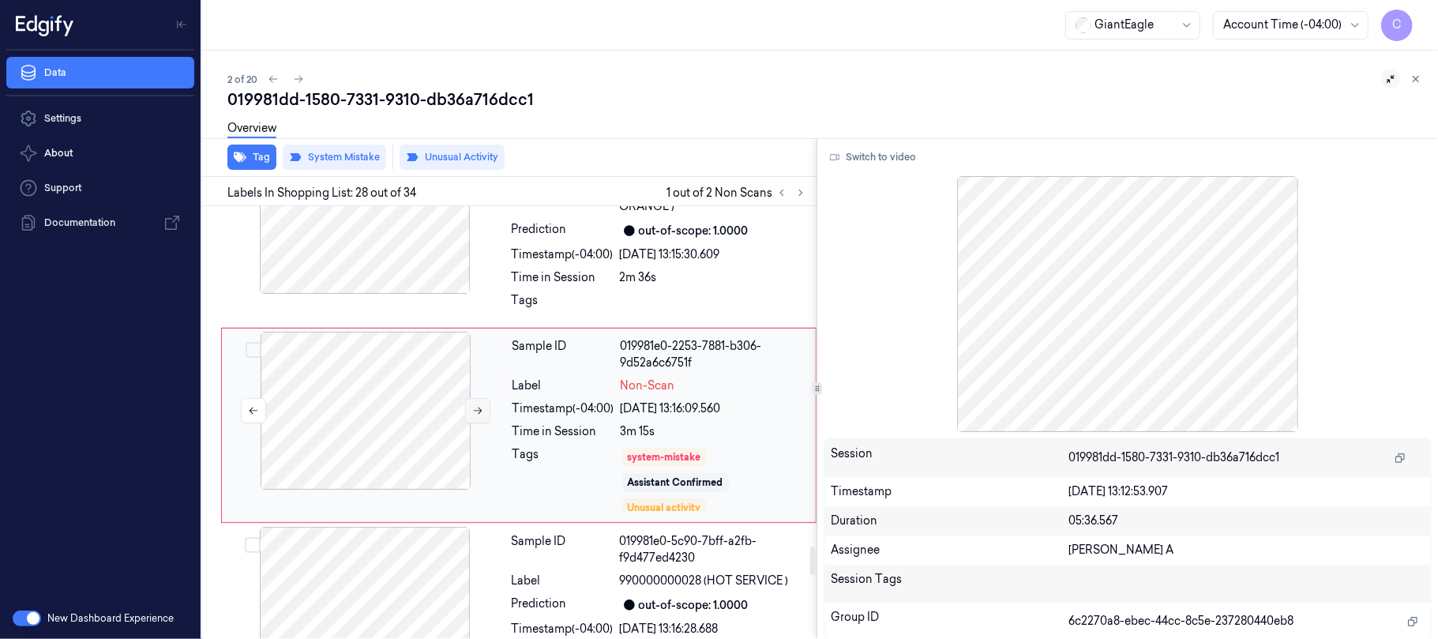
click at [474, 405] on icon at bounding box center [477, 410] width 11 height 11
click at [343, 395] on div at bounding box center [365, 411] width 281 height 158
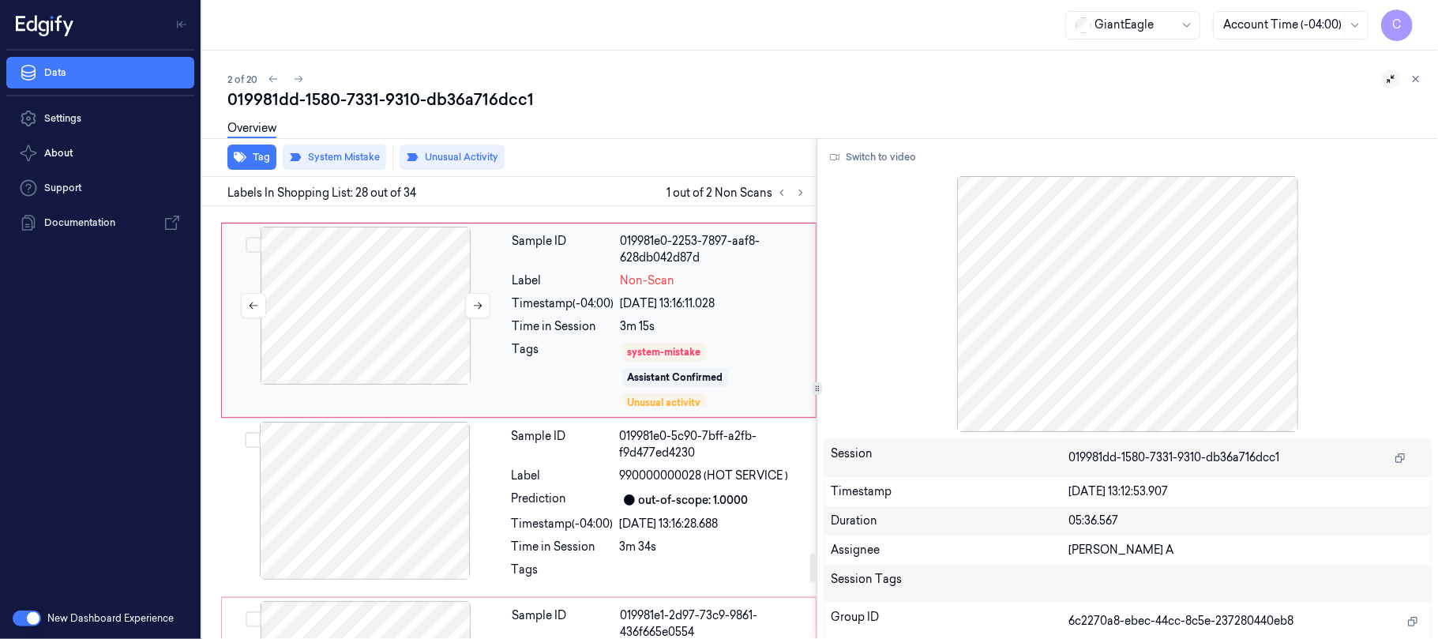
click at [316, 319] on div at bounding box center [365, 306] width 281 height 158
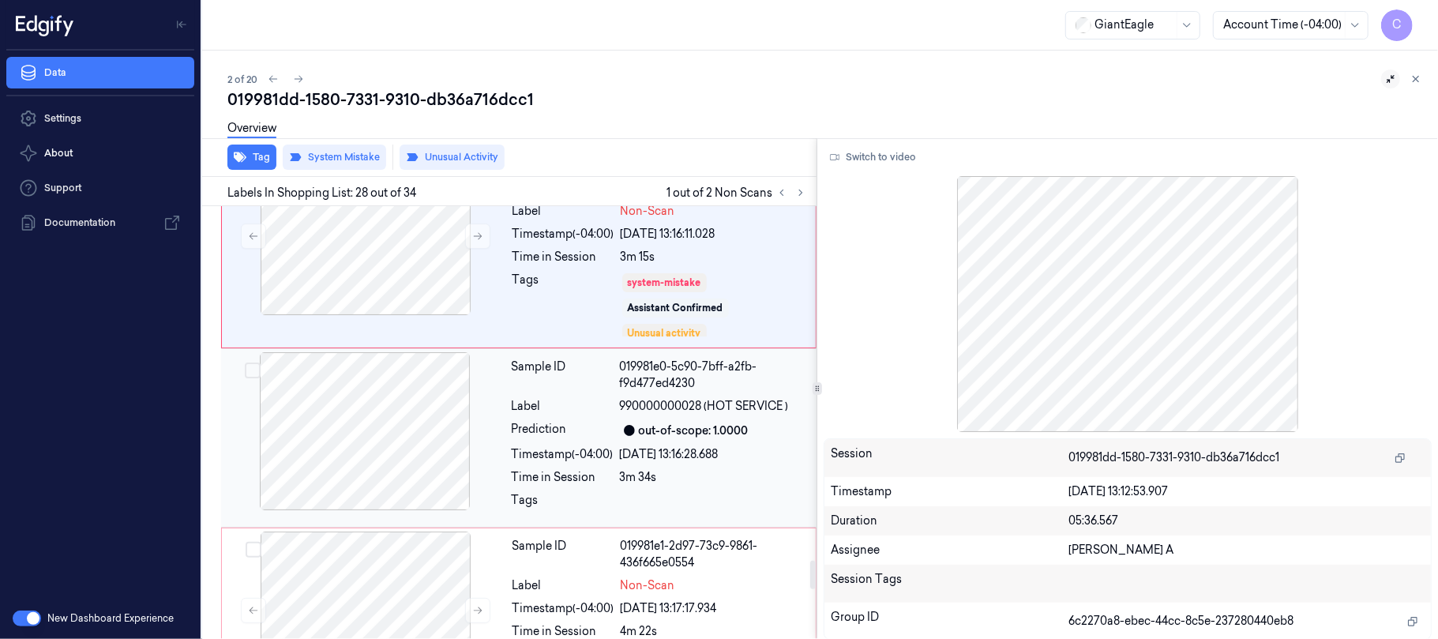
scroll to position [5357, 0]
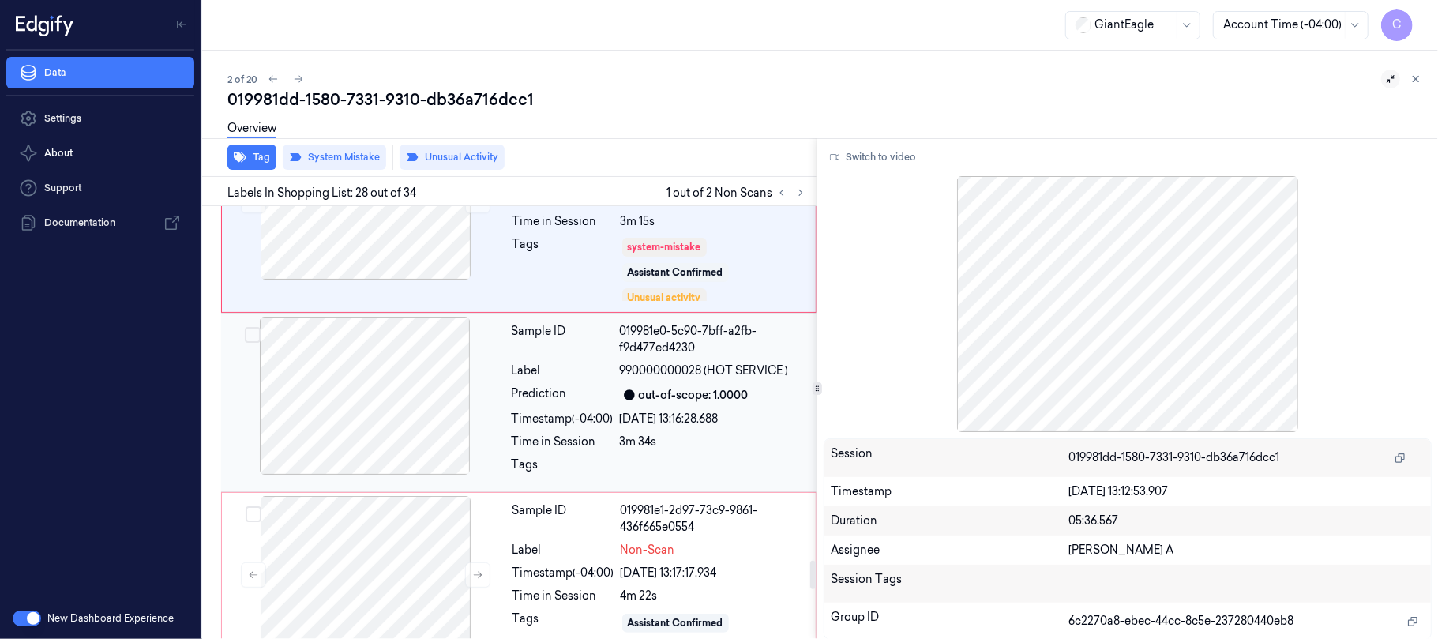
click at [317, 406] on div at bounding box center [364, 396] width 281 height 158
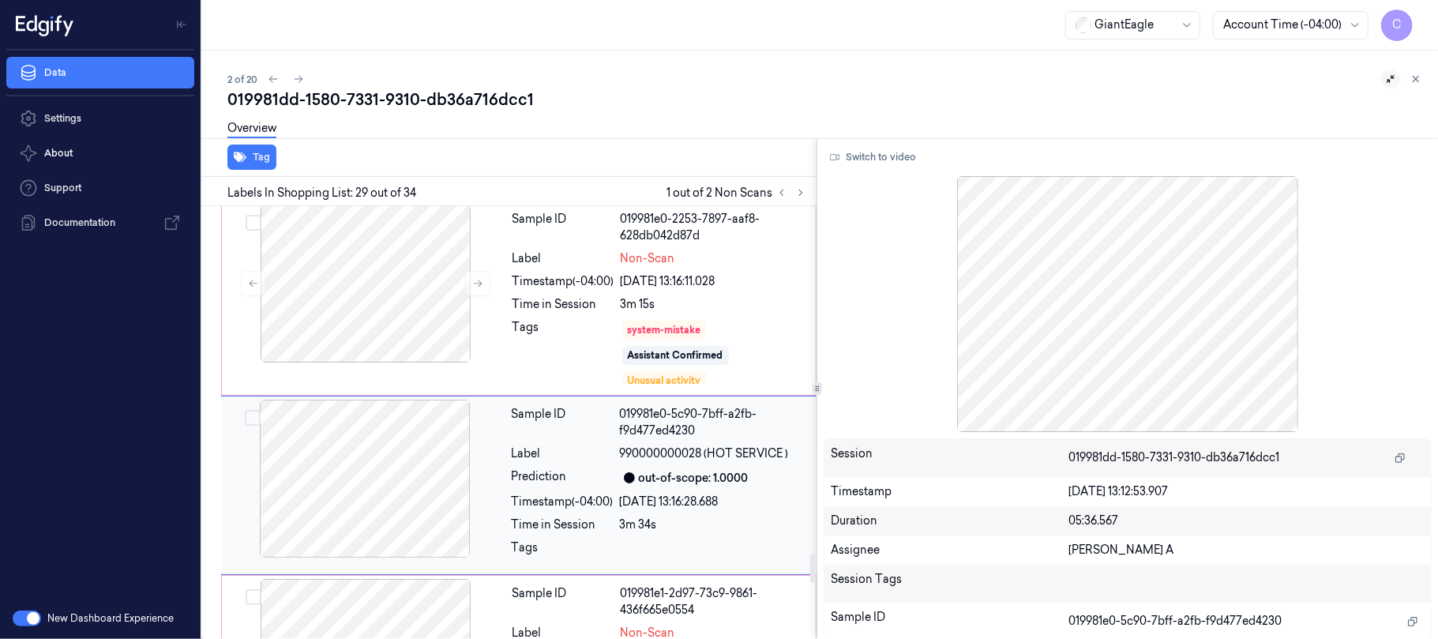
scroll to position [5230, 0]
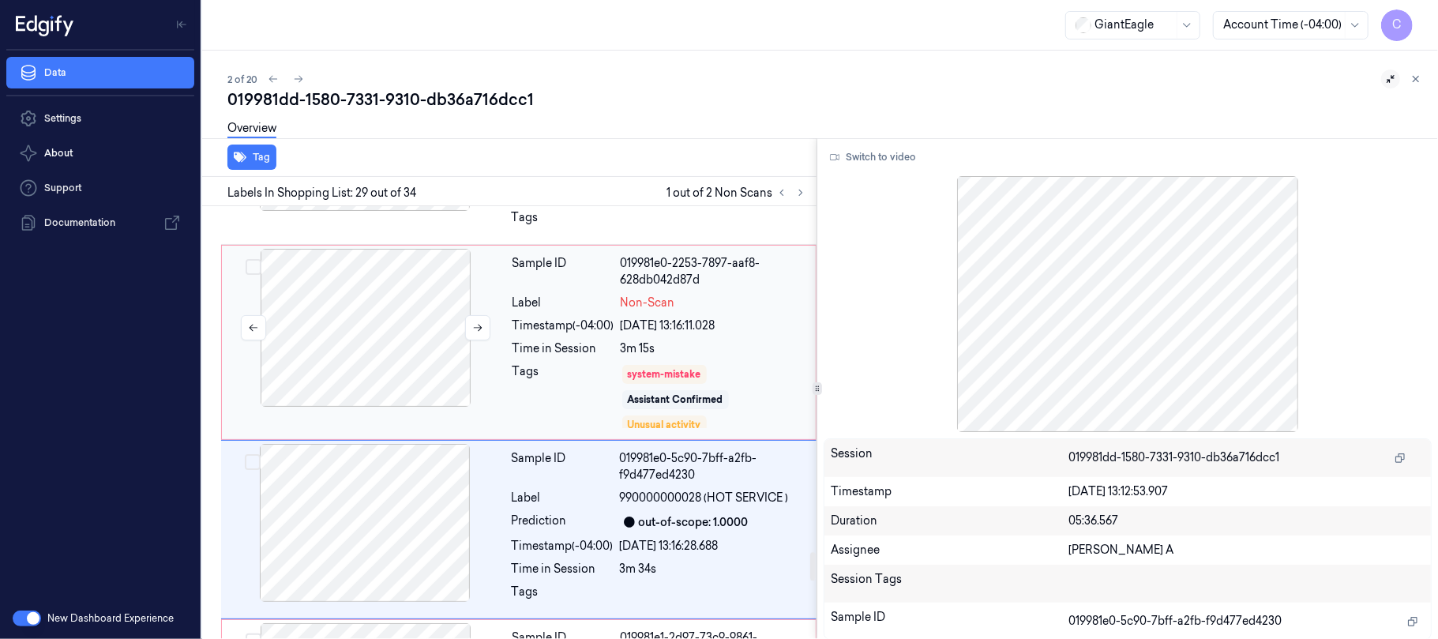
click at [369, 328] on div at bounding box center [365, 328] width 281 height 158
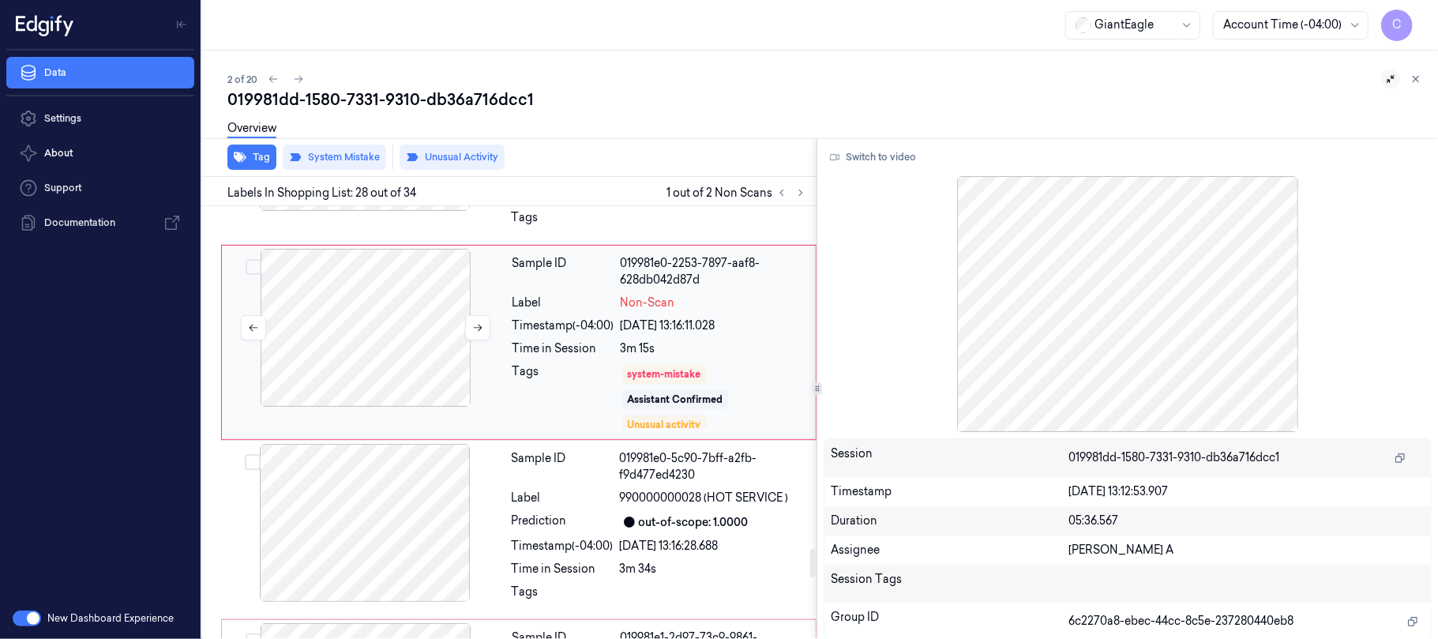
scroll to position [5147, 0]
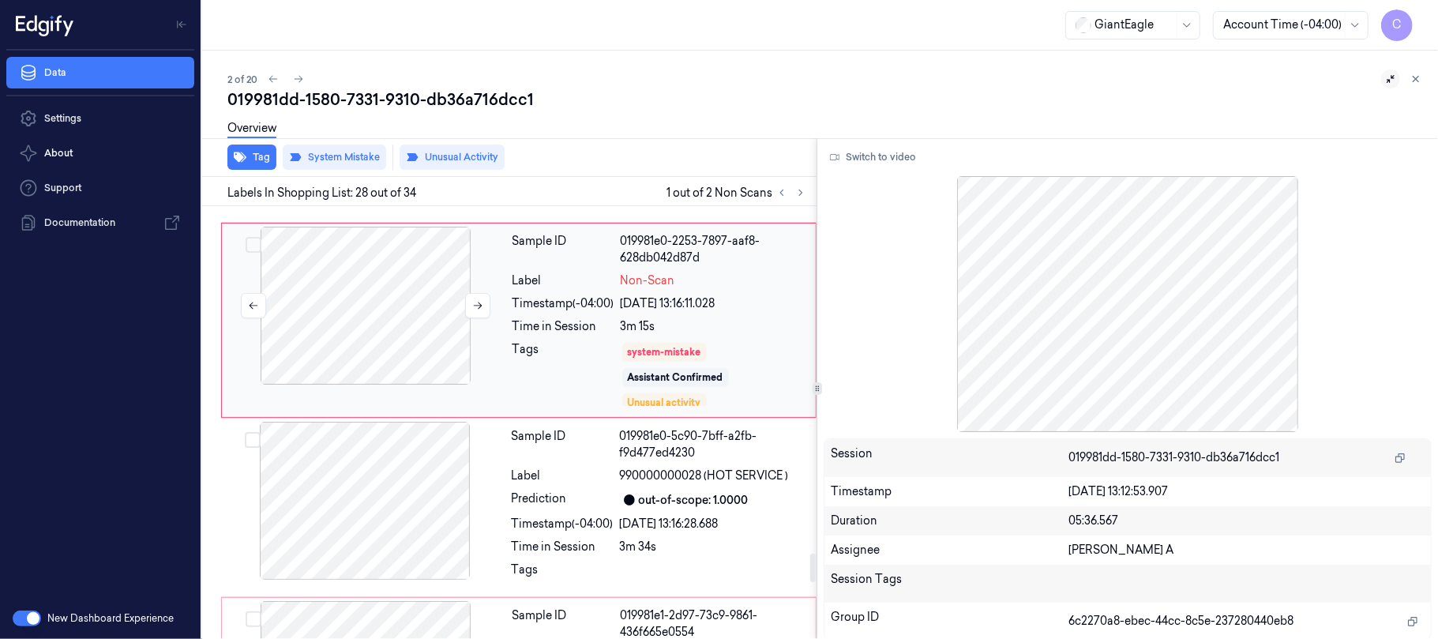
click at [355, 338] on div at bounding box center [365, 306] width 281 height 158
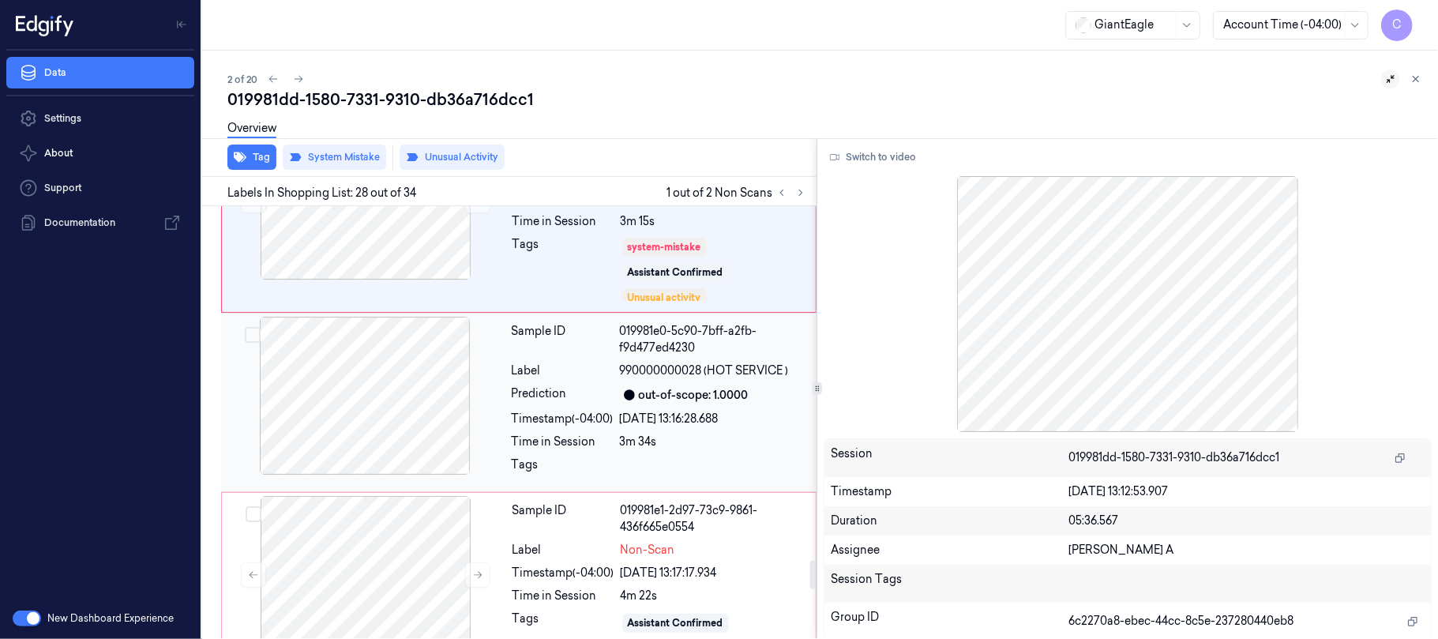
click at [357, 404] on div at bounding box center [364, 396] width 281 height 158
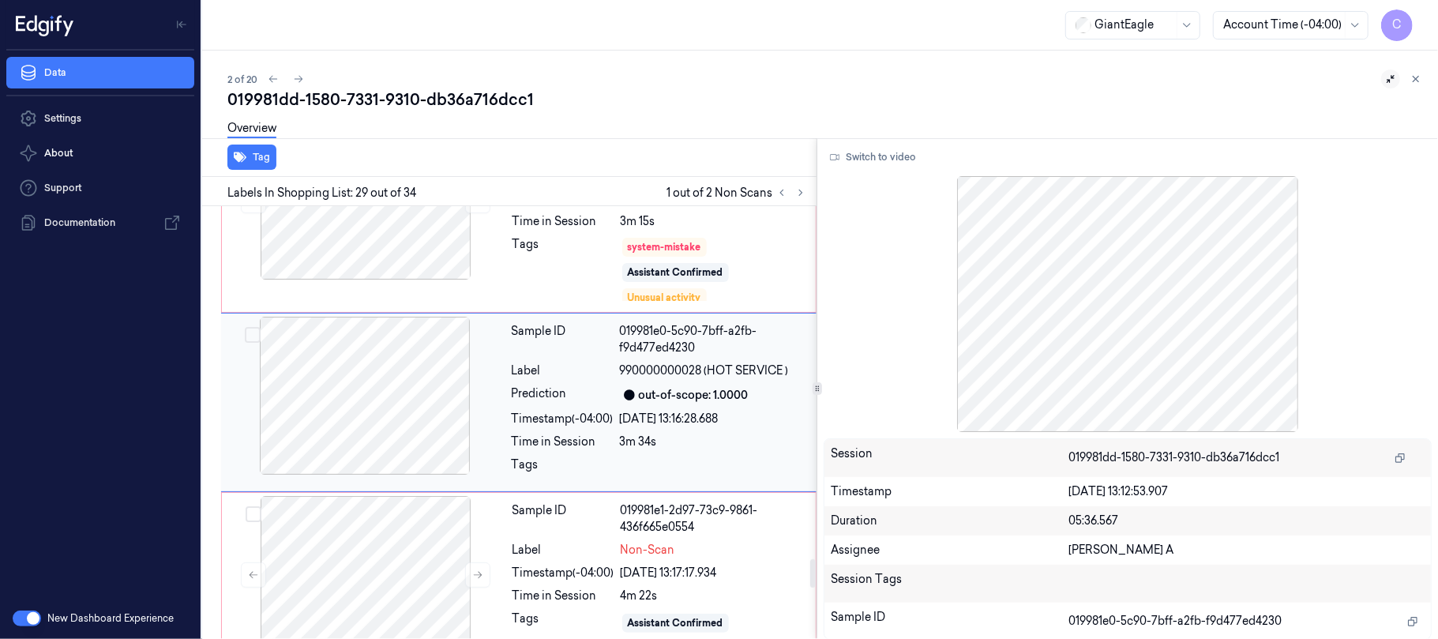
scroll to position [5335, 0]
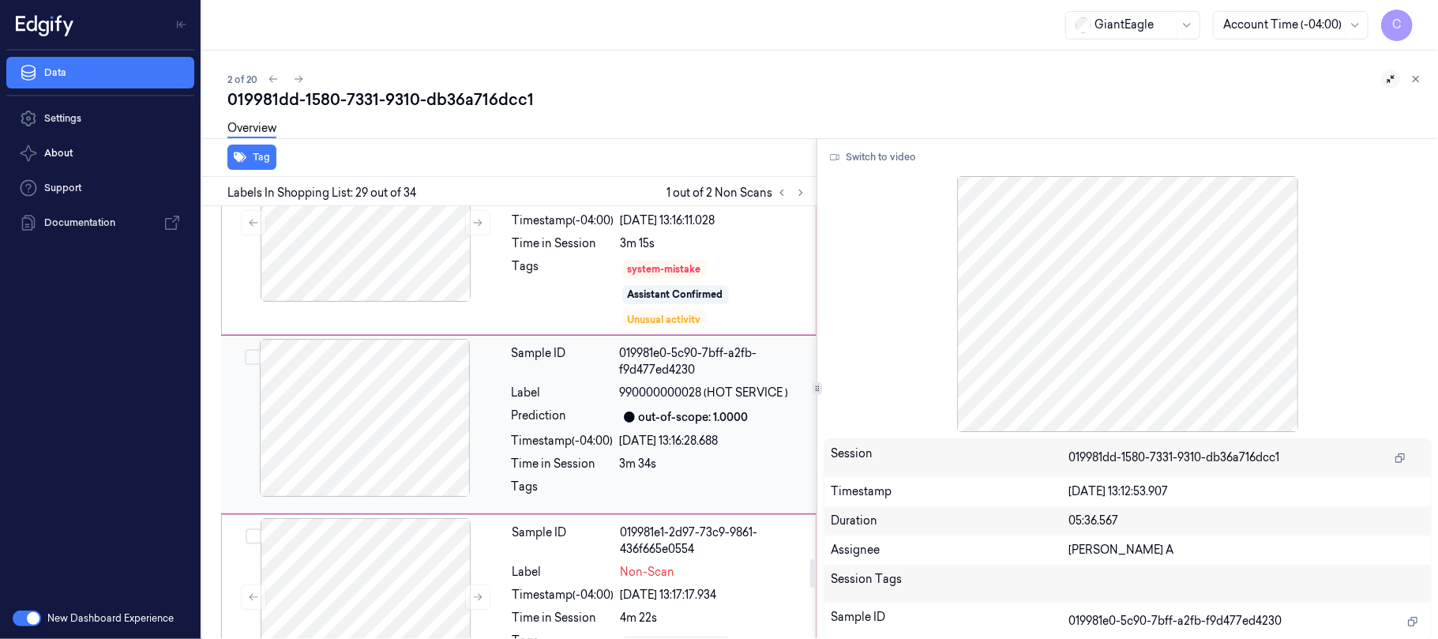
click at [726, 389] on span "990000000028 (HOT SERVICE )" at bounding box center [704, 392] width 169 height 17
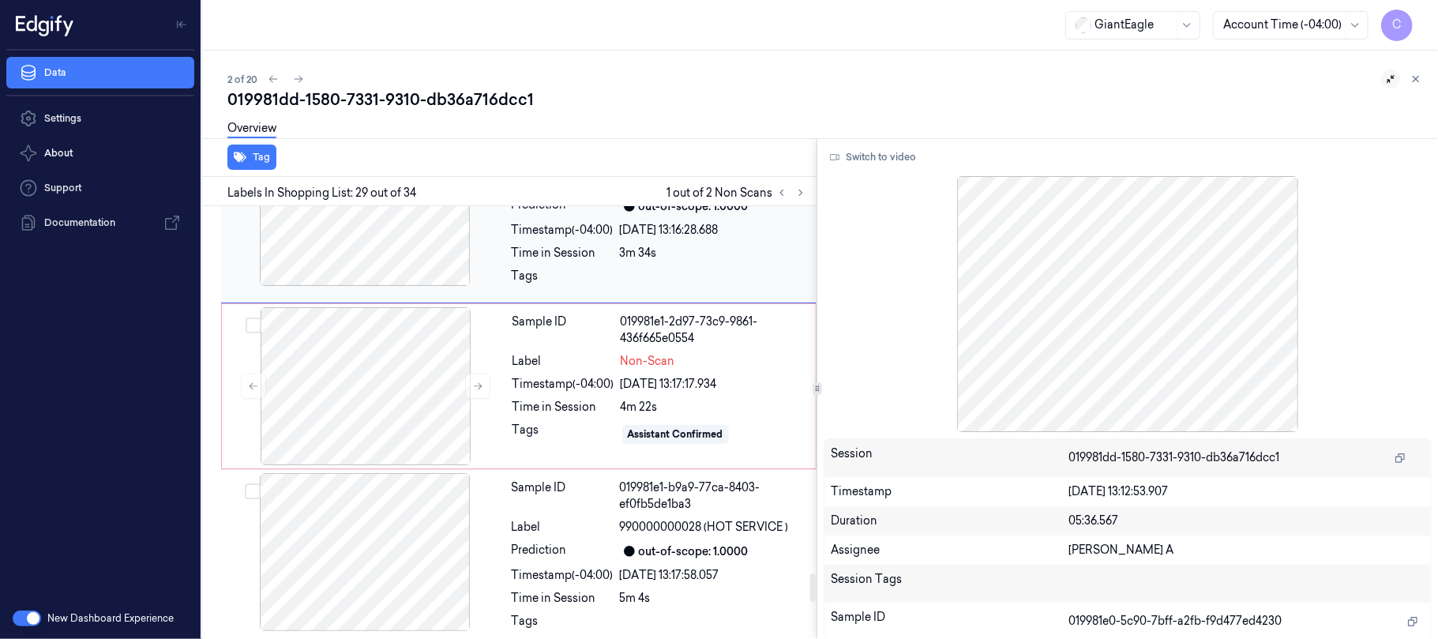
scroll to position [5651, 0]
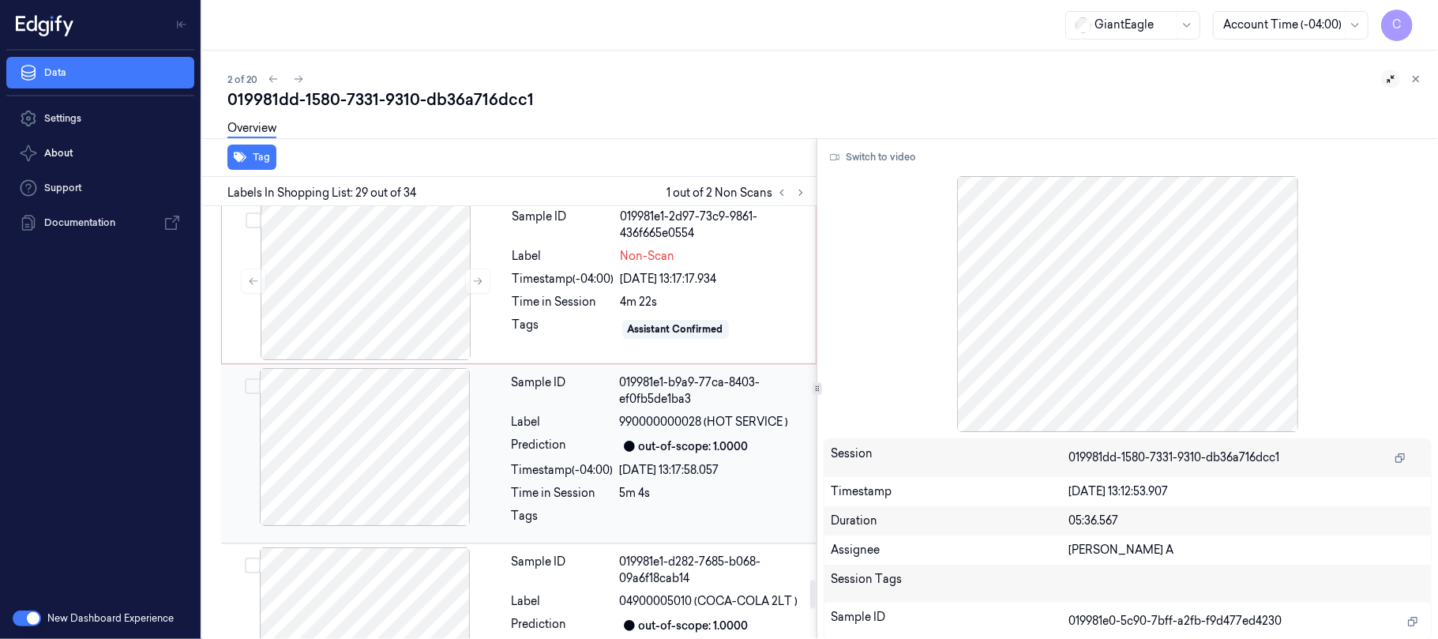
click at [401, 447] on div at bounding box center [364, 447] width 281 height 158
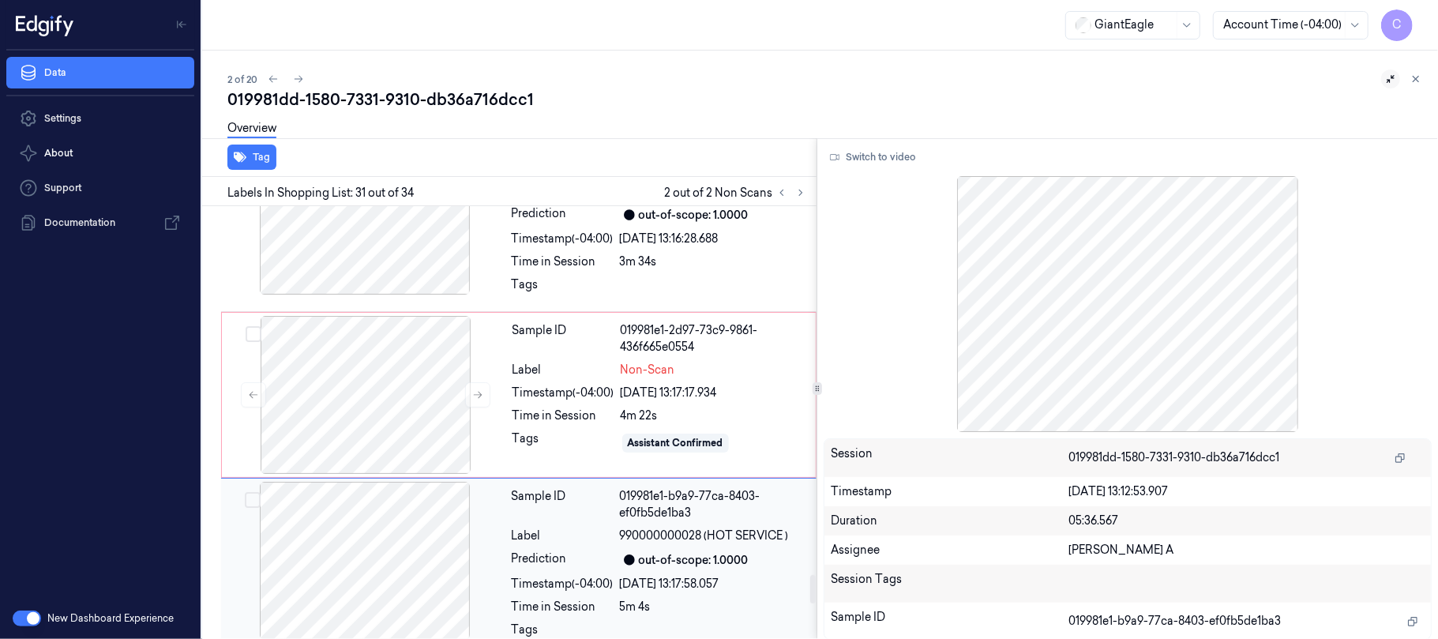
scroll to position [5575, 0]
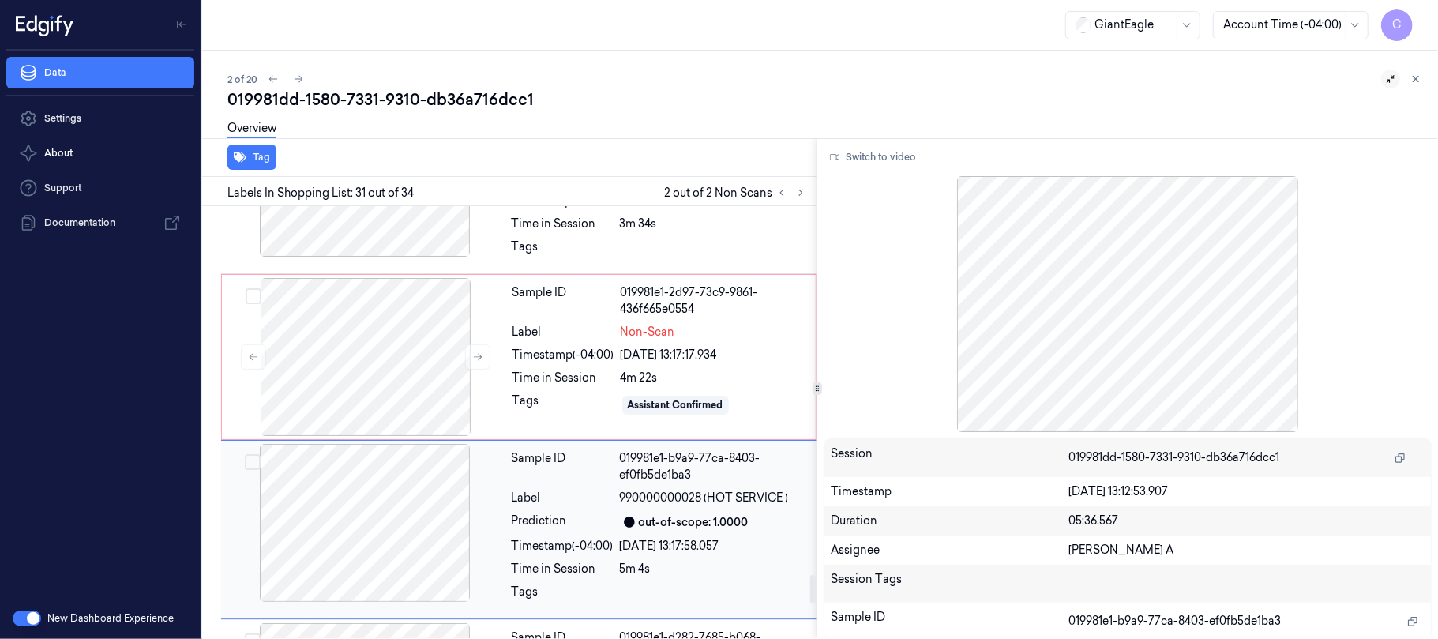
click at [298, 488] on div at bounding box center [364, 523] width 281 height 158
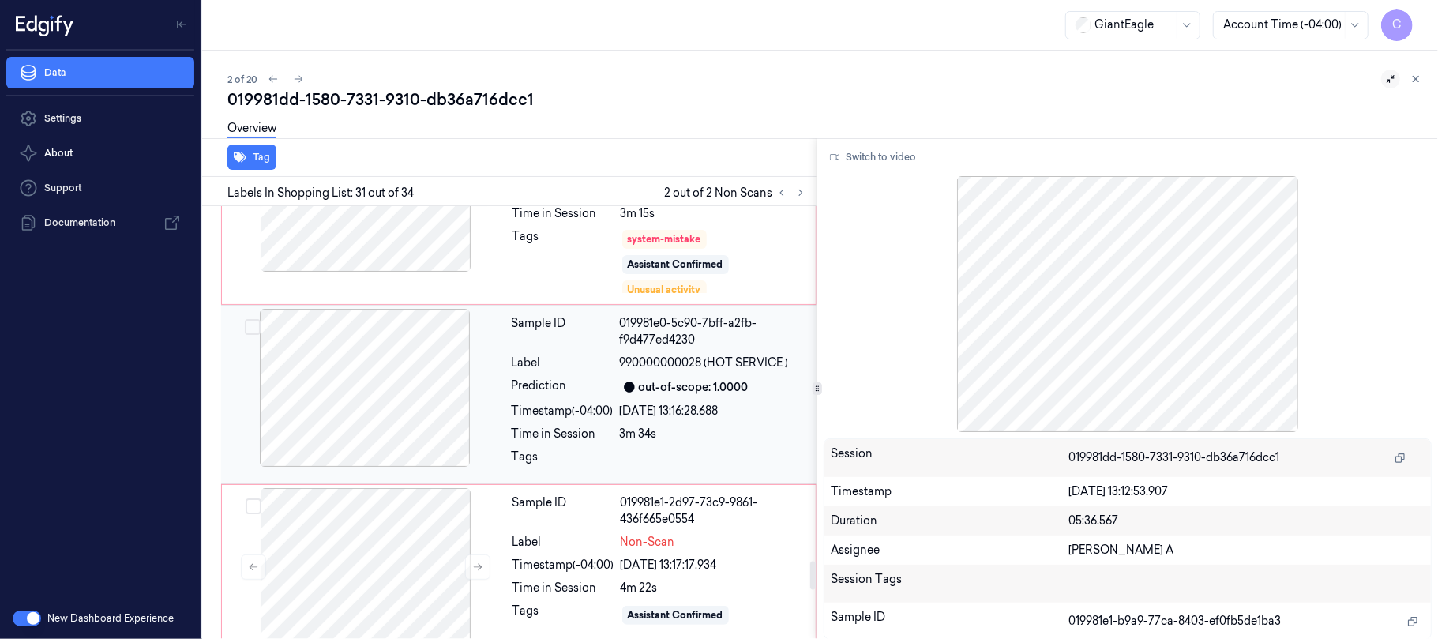
click at [389, 341] on div at bounding box center [364, 388] width 281 height 158
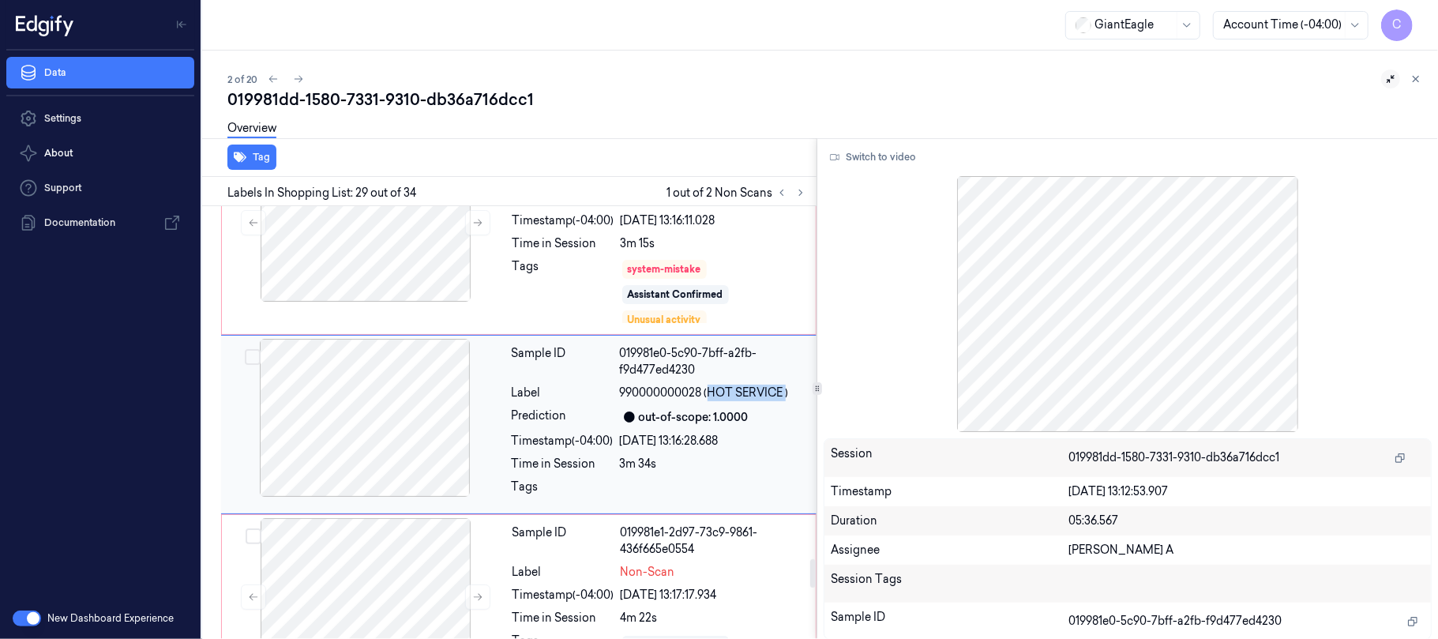
drag, startPoint x: 709, startPoint y: 388, endPoint x: 777, endPoint y: 386, distance: 67.9
click at [788, 386] on span "990000000028 (HOT SERVICE )" at bounding box center [704, 392] width 169 height 17
click at [398, 294] on div at bounding box center [365, 223] width 281 height 158
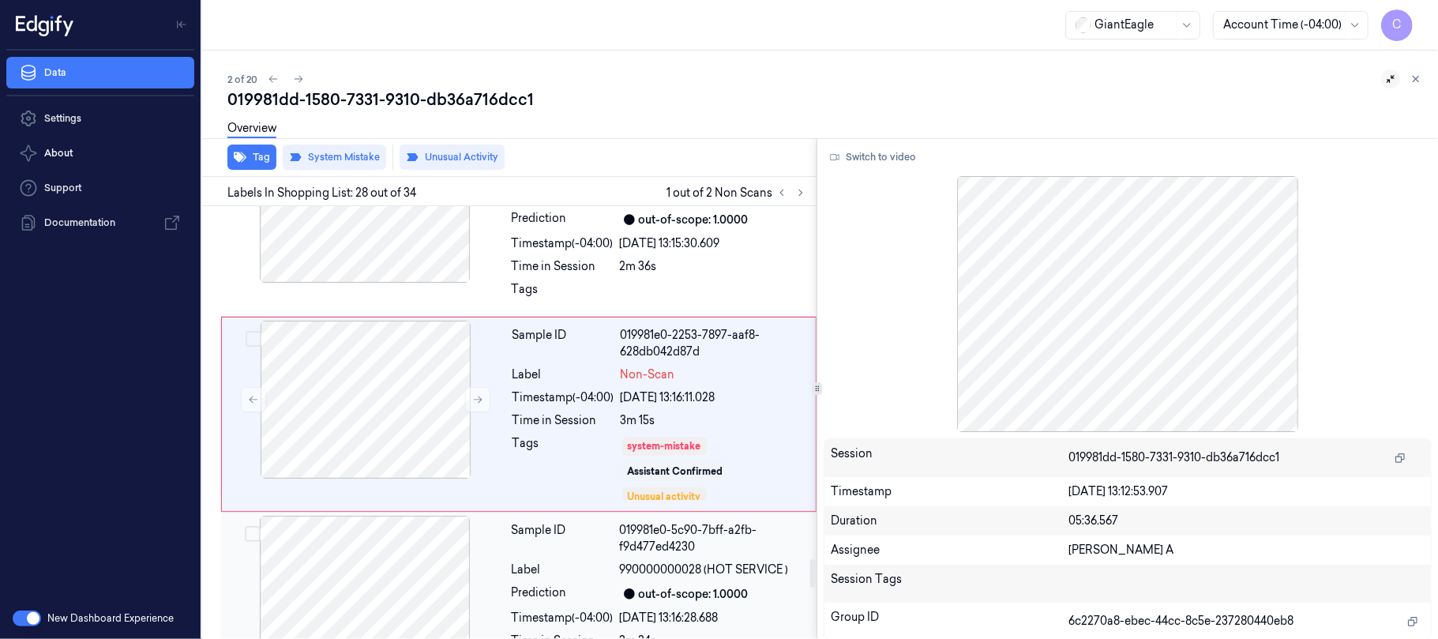
click at [385, 431] on div at bounding box center [365, 400] width 281 height 158
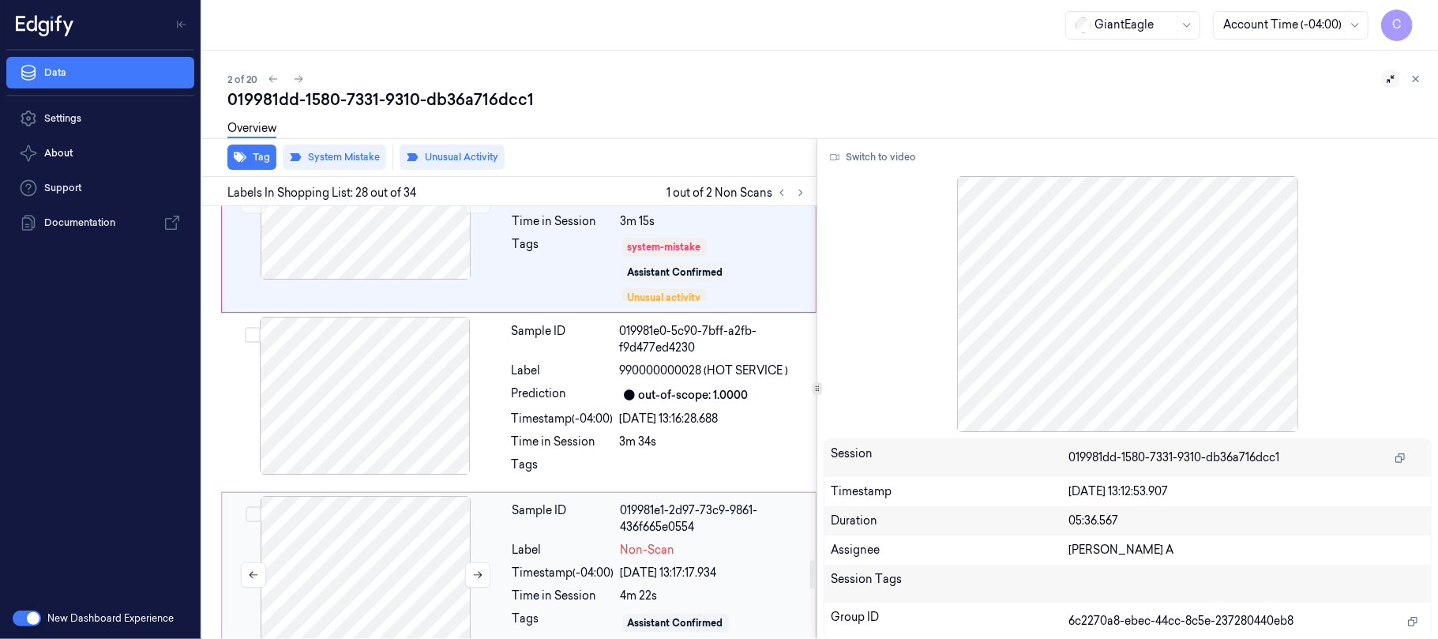
click at [407, 512] on div at bounding box center [365, 575] width 281 height 158
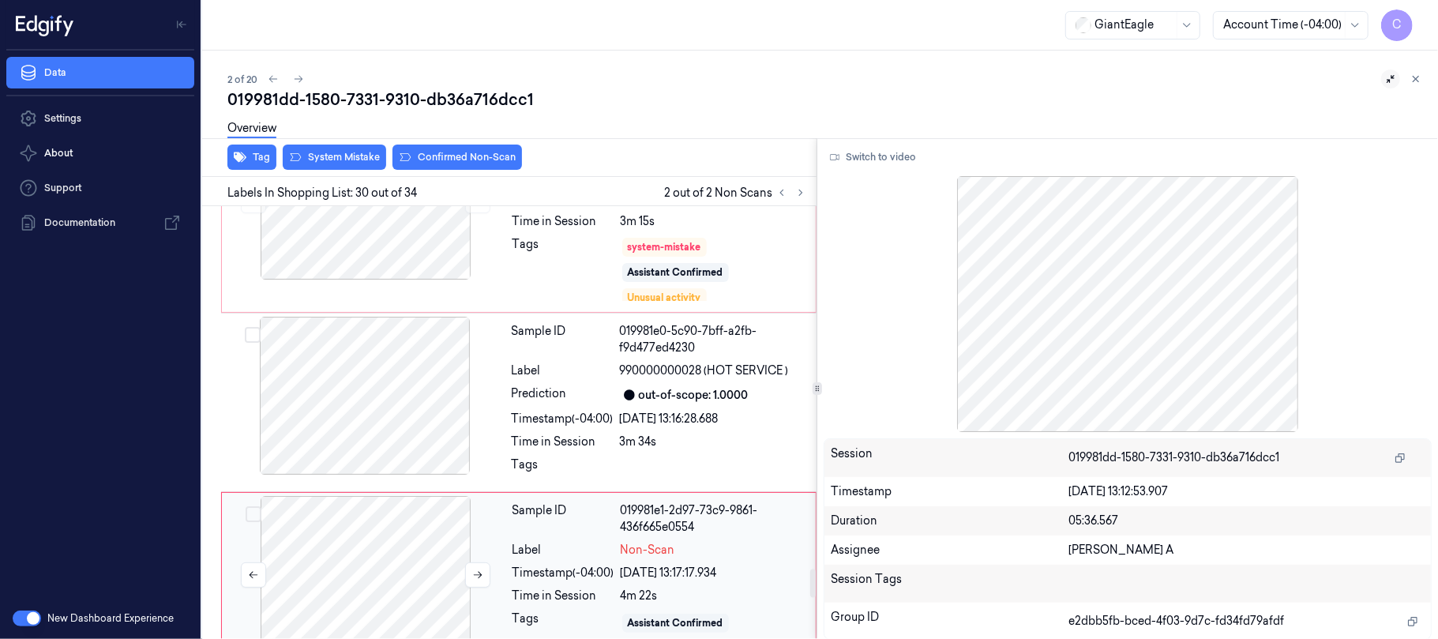
scroll to position [5508, 0]
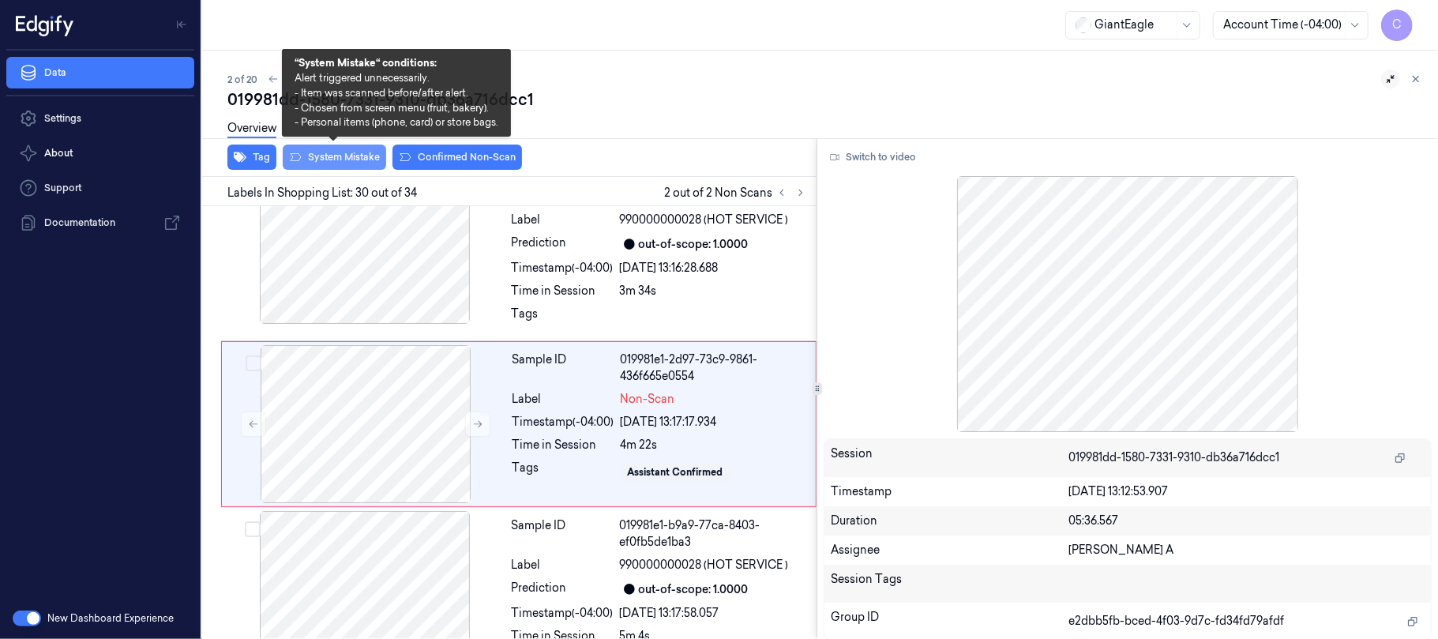
click at [317, 158] on button "System Mistake" at bounding box center [334, 156] width 103 height 25
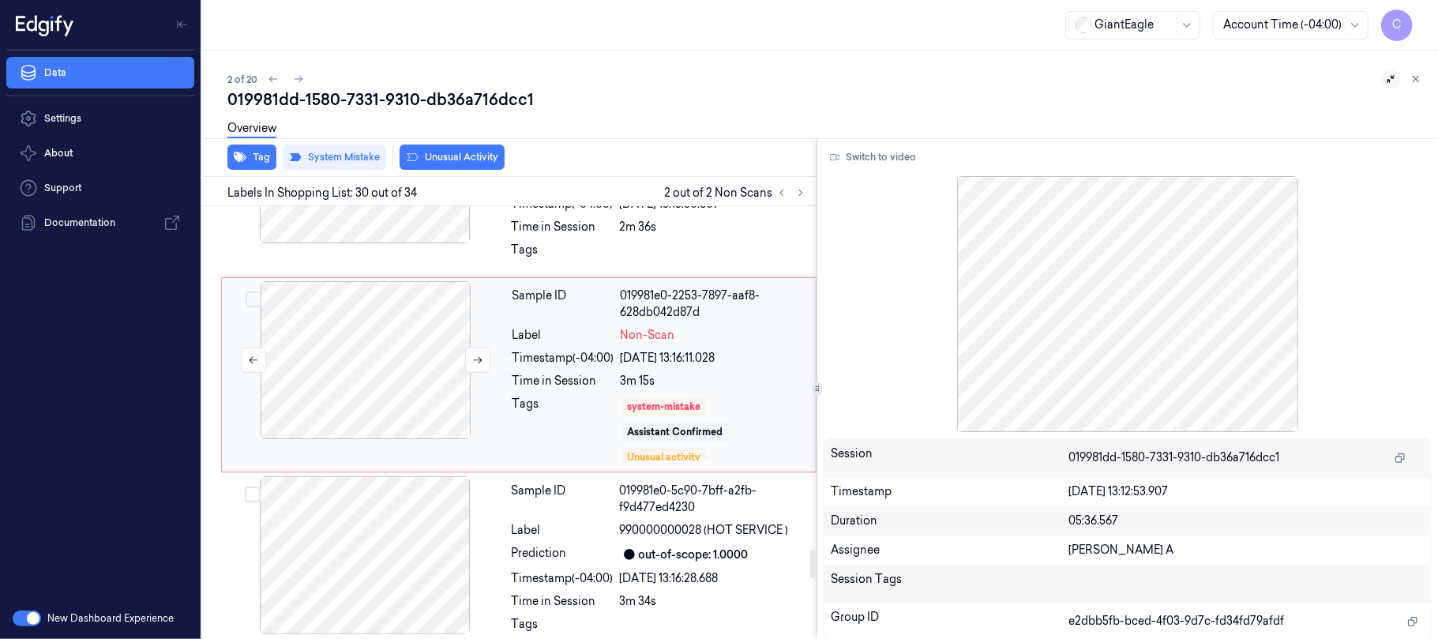
click at [377, 316] on div at bounding box center [365, 360] width 281 height 158
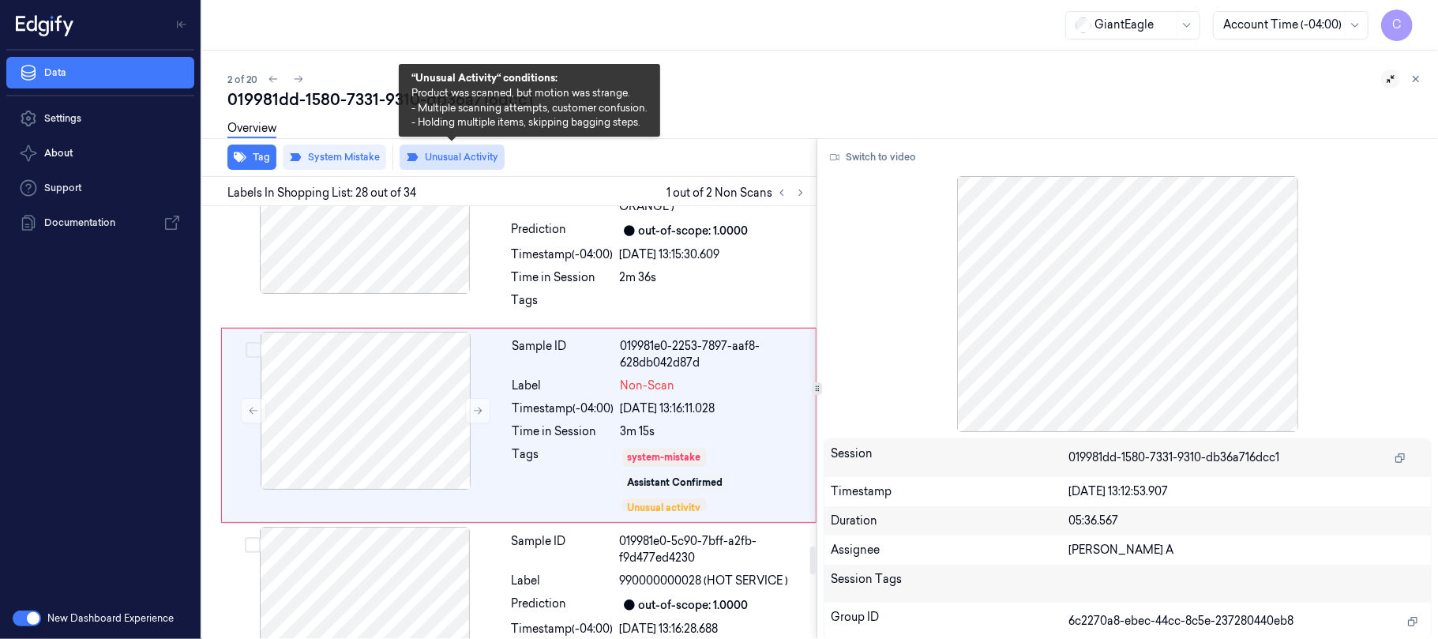
click at [436, 162] on button "Unusual Activity" at bounding box center [451, 156] width 105 height 25
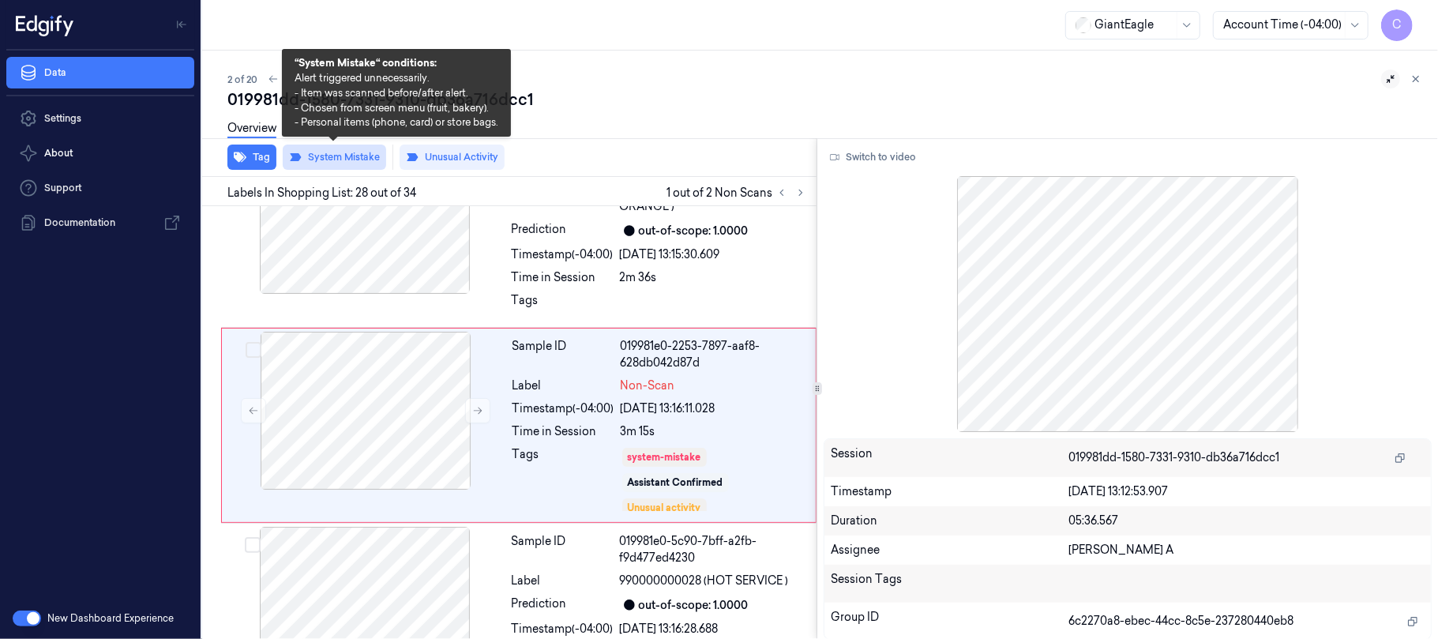
click at [343, 155] on button "System Mistake" at bounding box center [334, 156] width 103 height 25
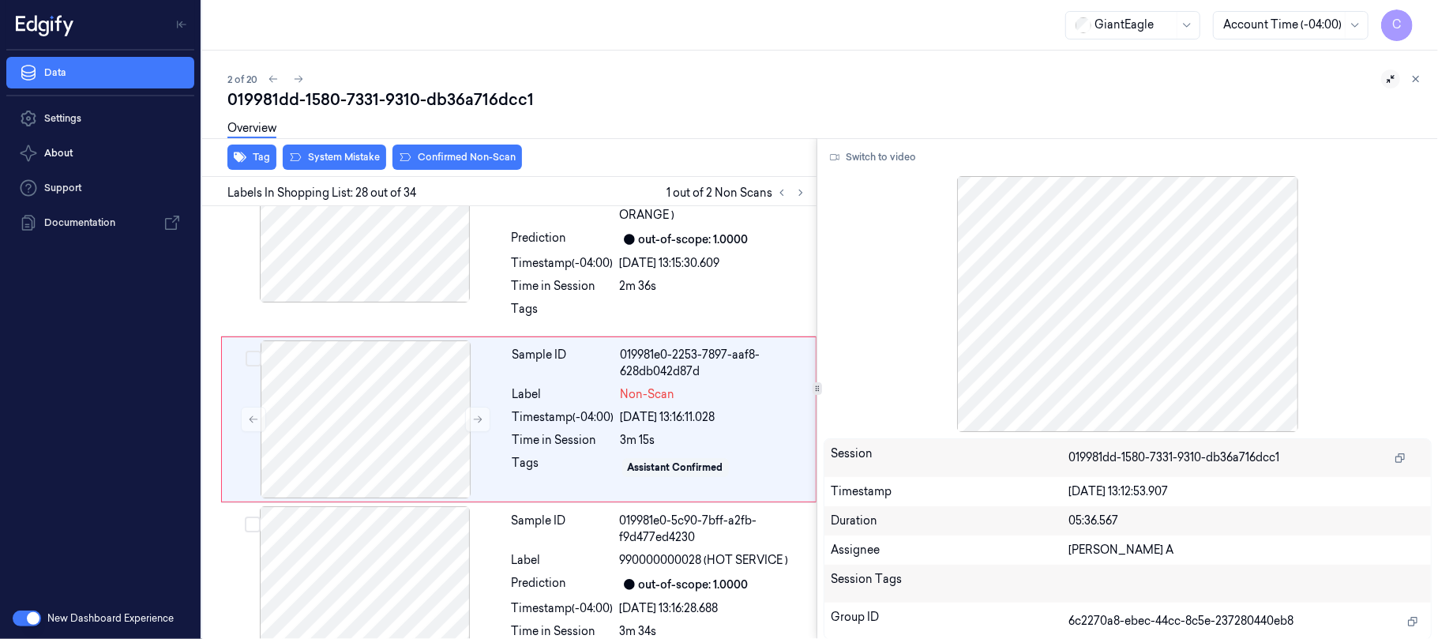
scroll to position [5132, 0]
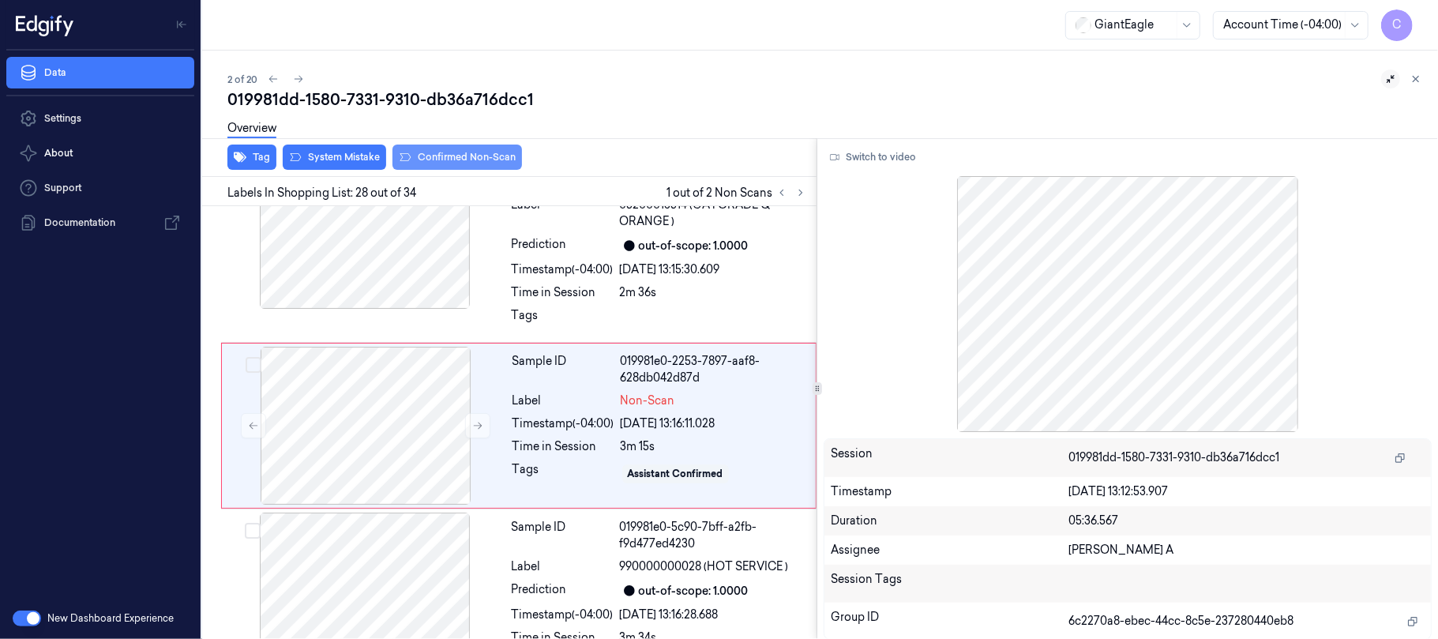
click at [433, 155] on button "Confirmed Non-Scan" at bounding box center [456, 156] width 129 height 25
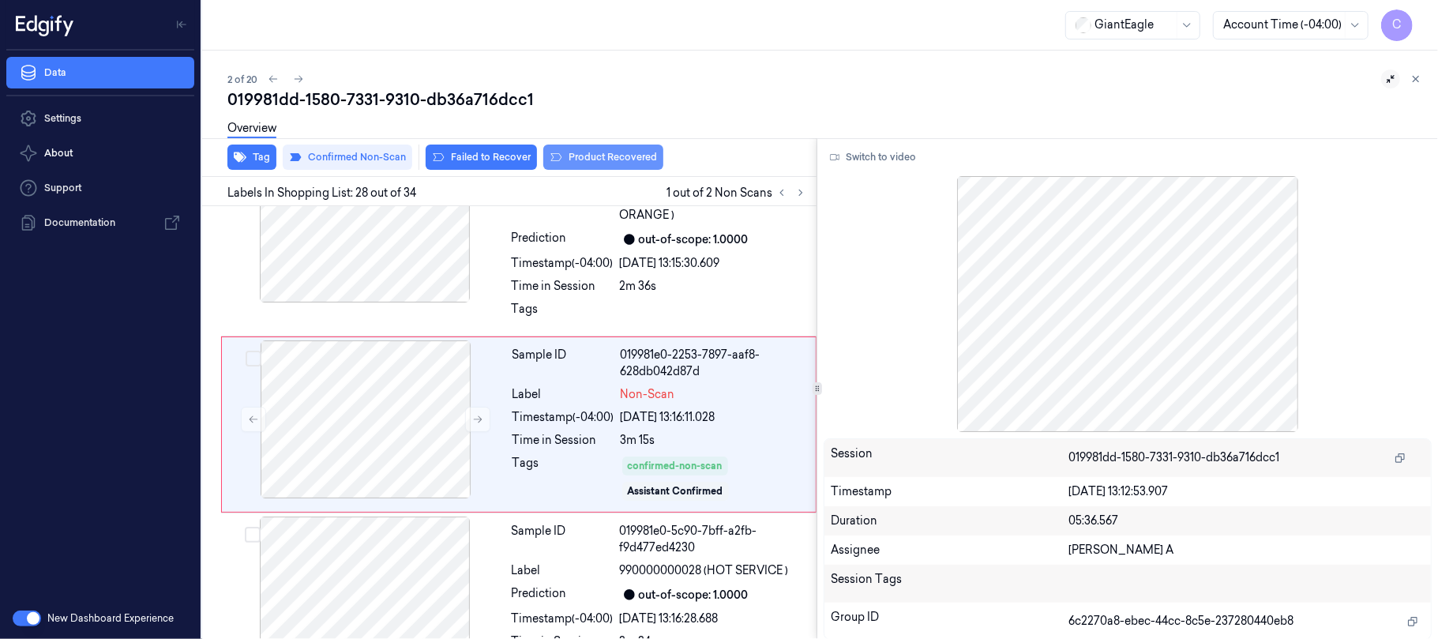
click at [608, 163] on button "Product Recovered" at bounding box center [603, 156] width 120 height 25
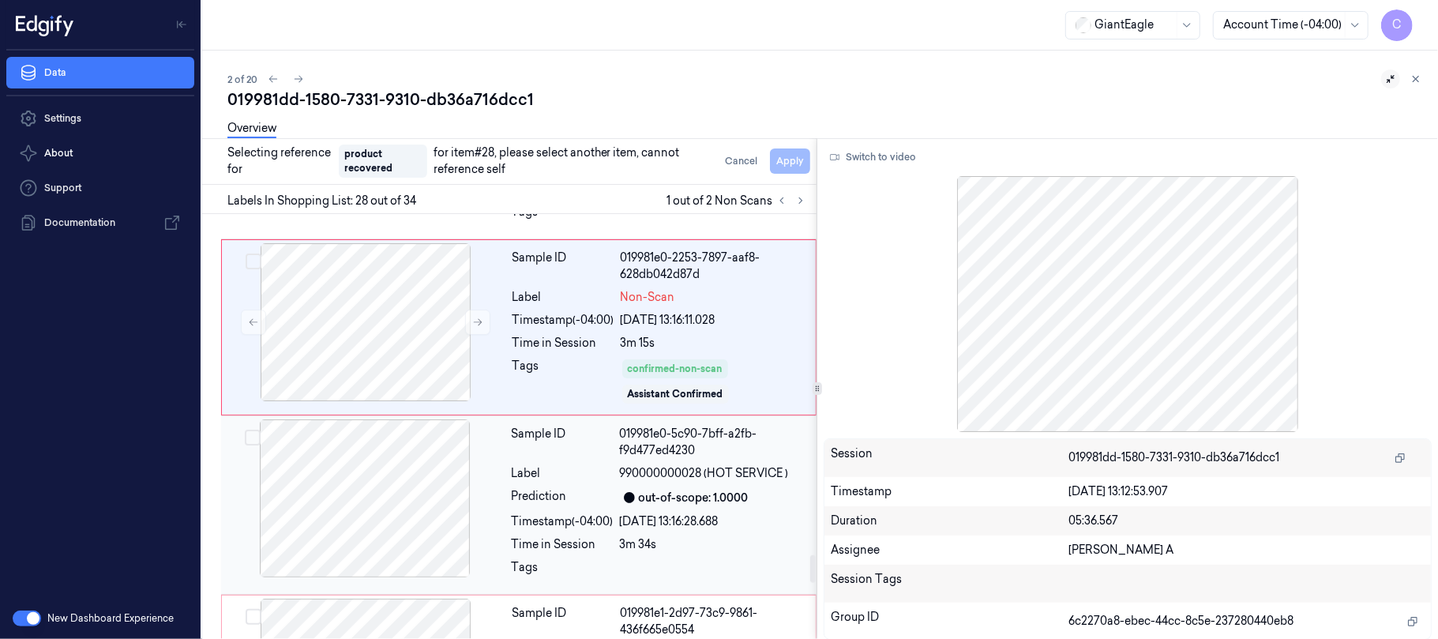
click at [362, 484] on div at bounding box center [364, 498] width 281 height 158
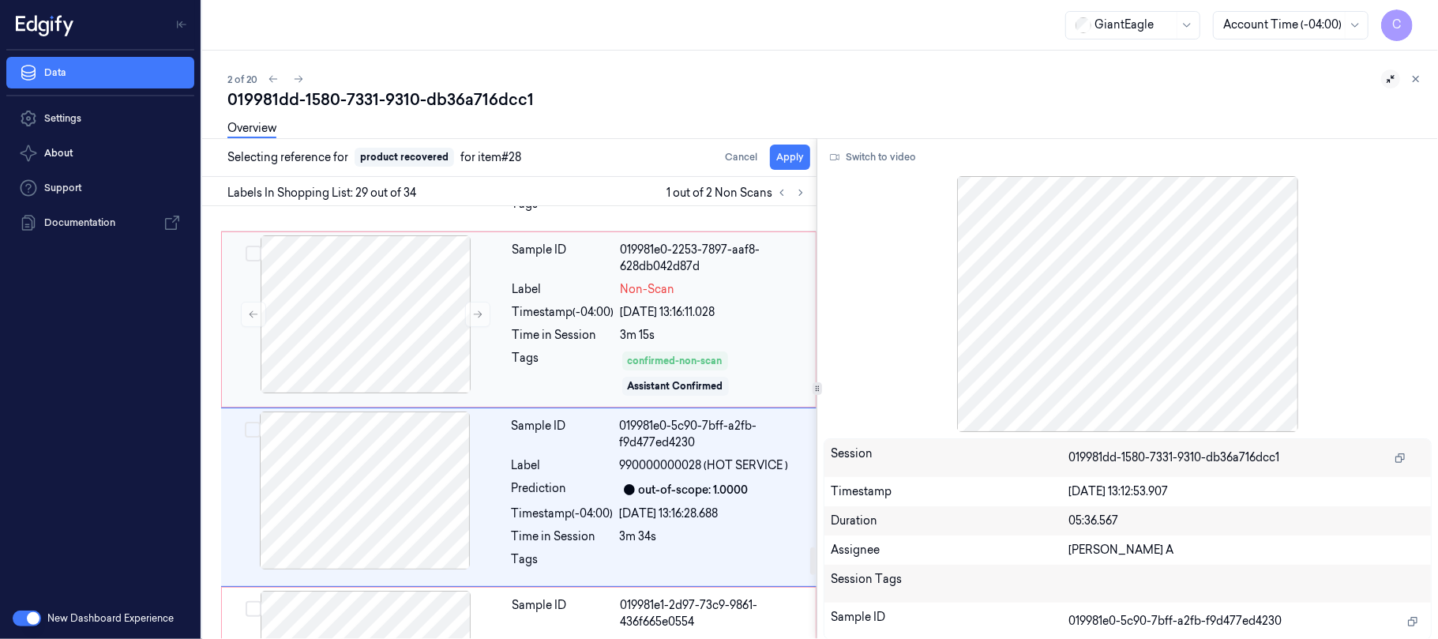
scroll to position [5318, 0]
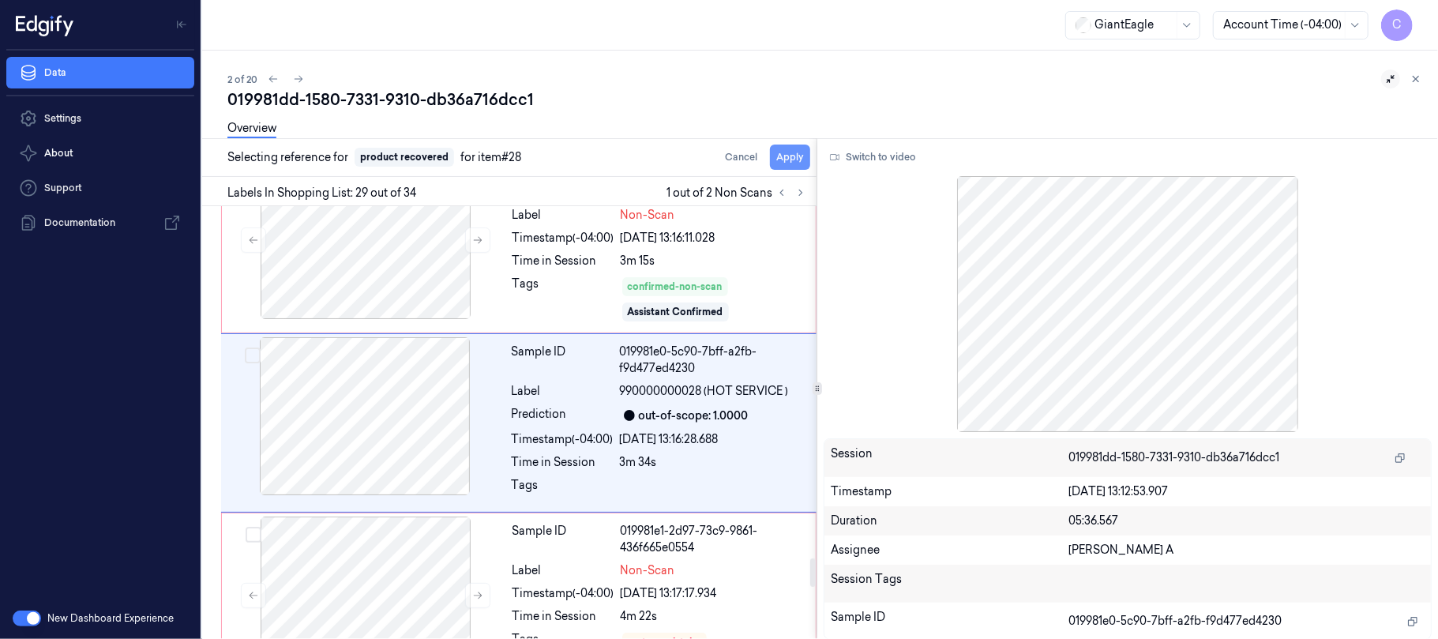
click at [787, 153] on button "Apply" at bounding box center [790, 156] width 40 height 25
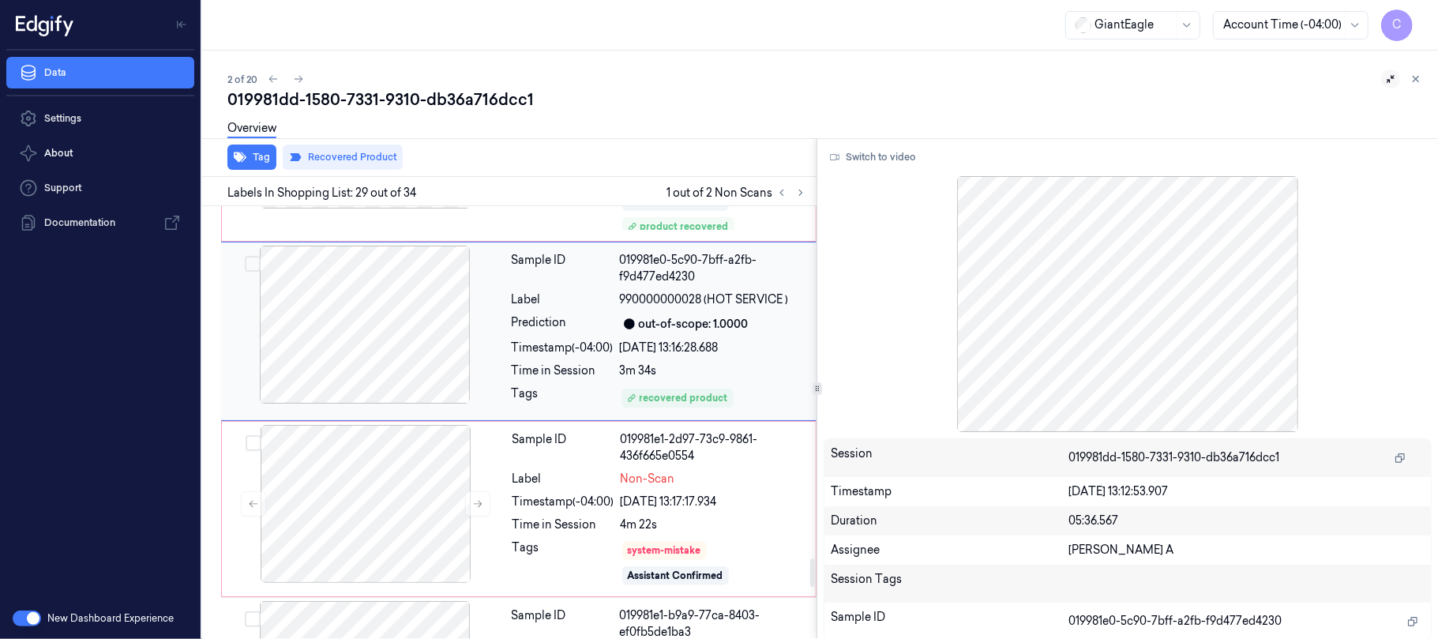
scroll to position [5546, 0]
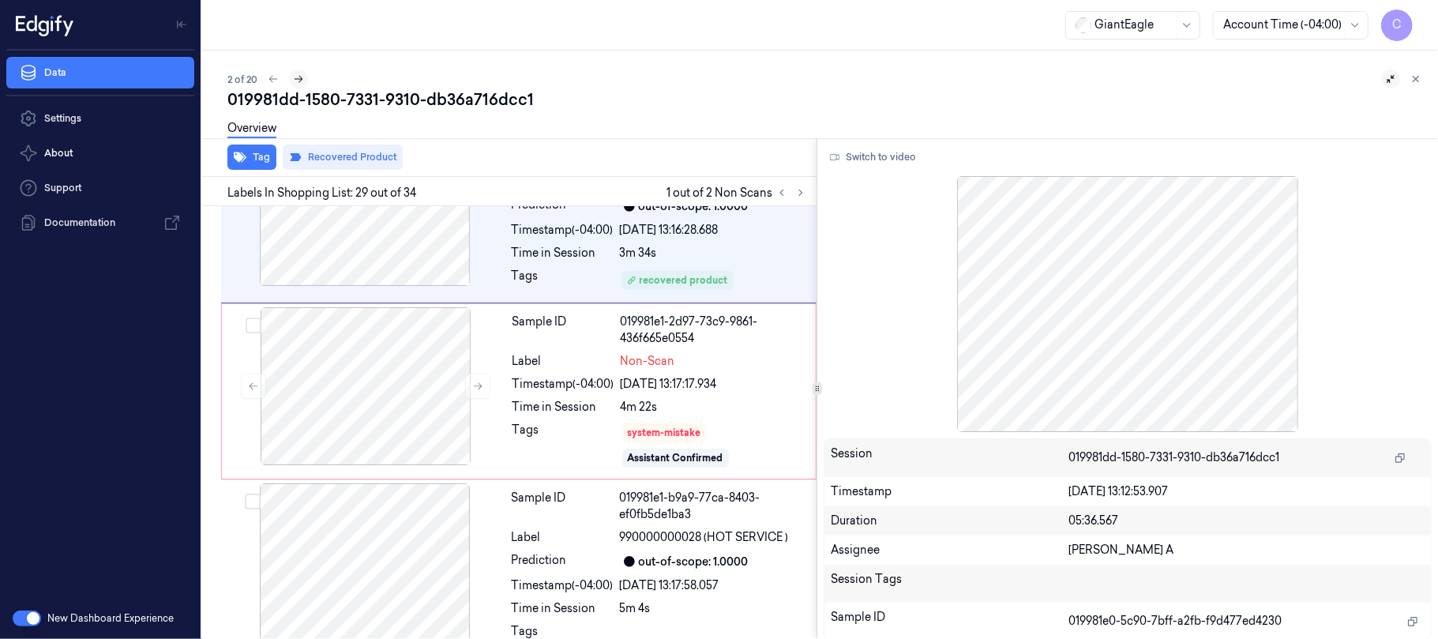
click at [298, 73] on icon at bounding box center [298, 78] width 11 height 11
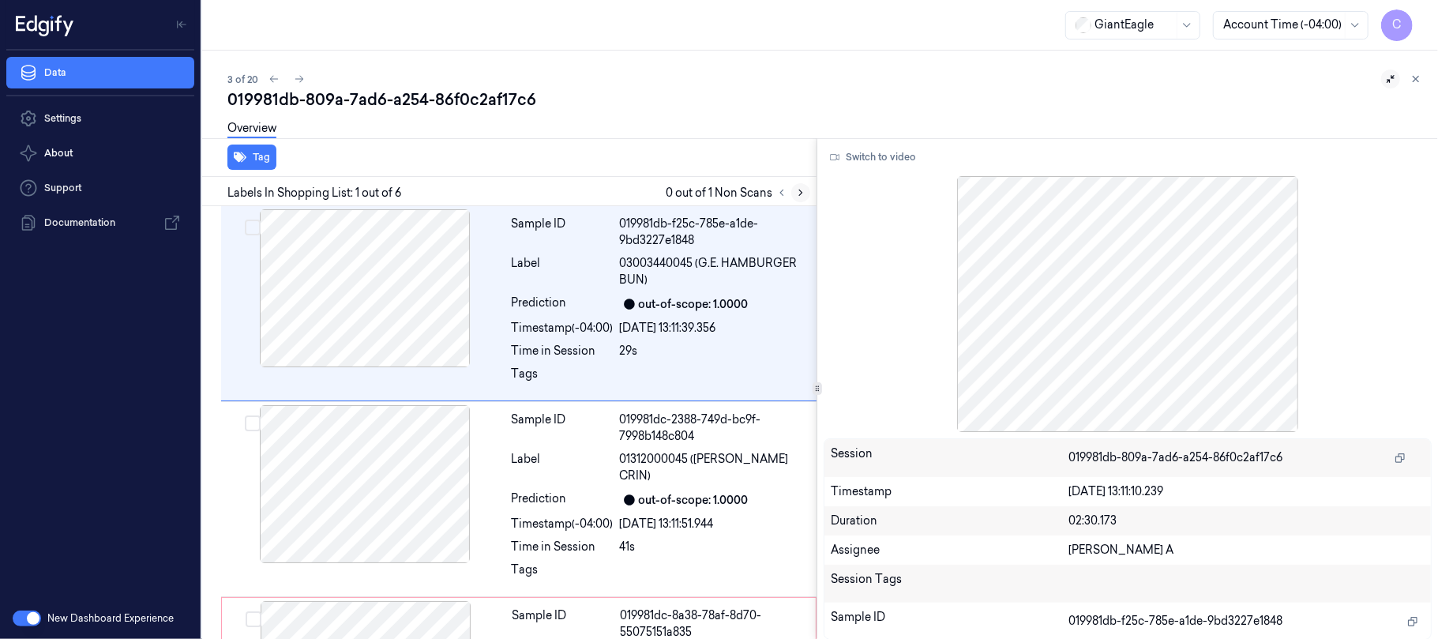
click at [800, 190] on icon at bounding box center [800, 193] width 3 height 6
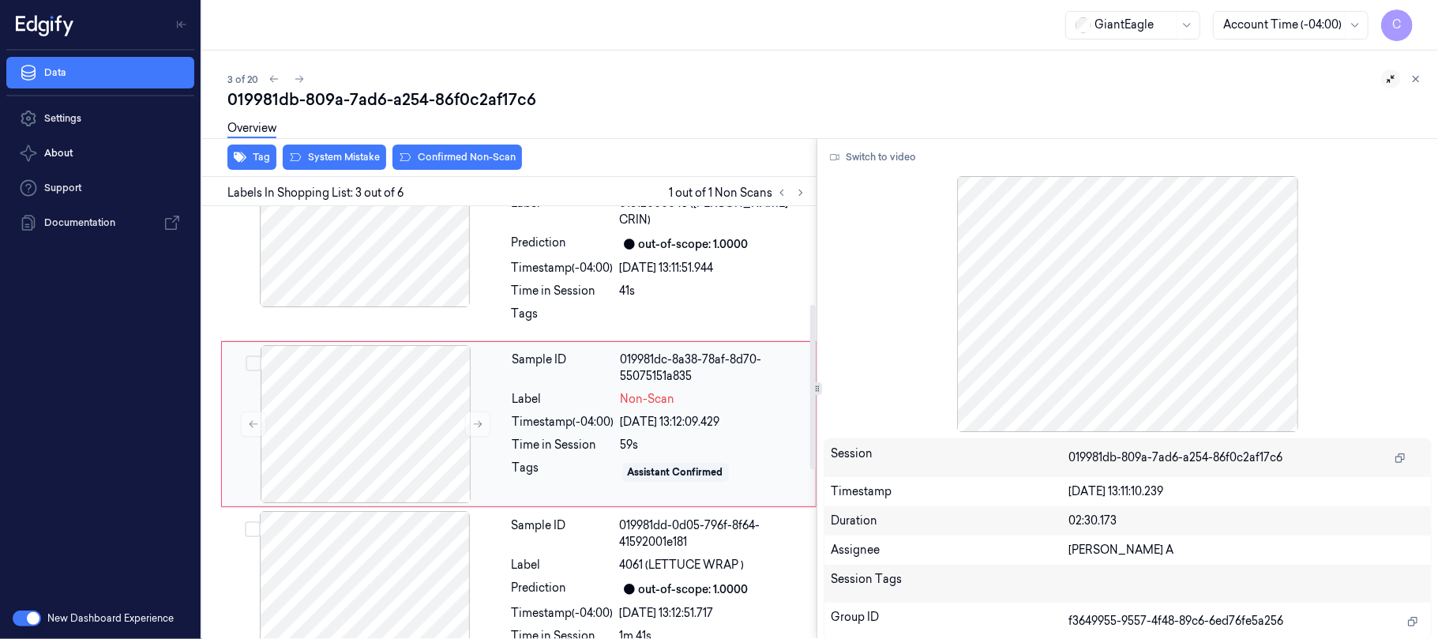
scroll to position [257, 0]
click at [474, 425] on icon at bounding box center [477, 422] width 11 height 11
click at [478, 425] on icon at bounding box center [477, 422] width 11 height 11
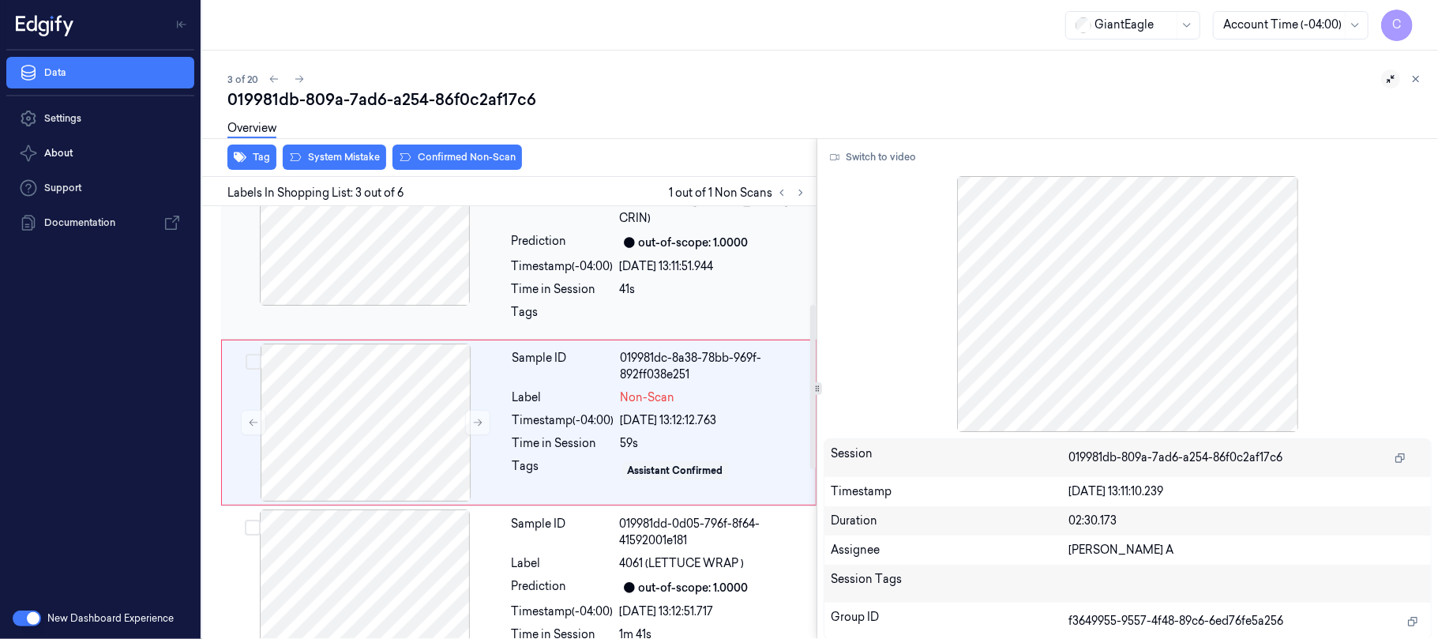
click at [349, 261] on div at bounding box center [364, 227] width 281 height 158
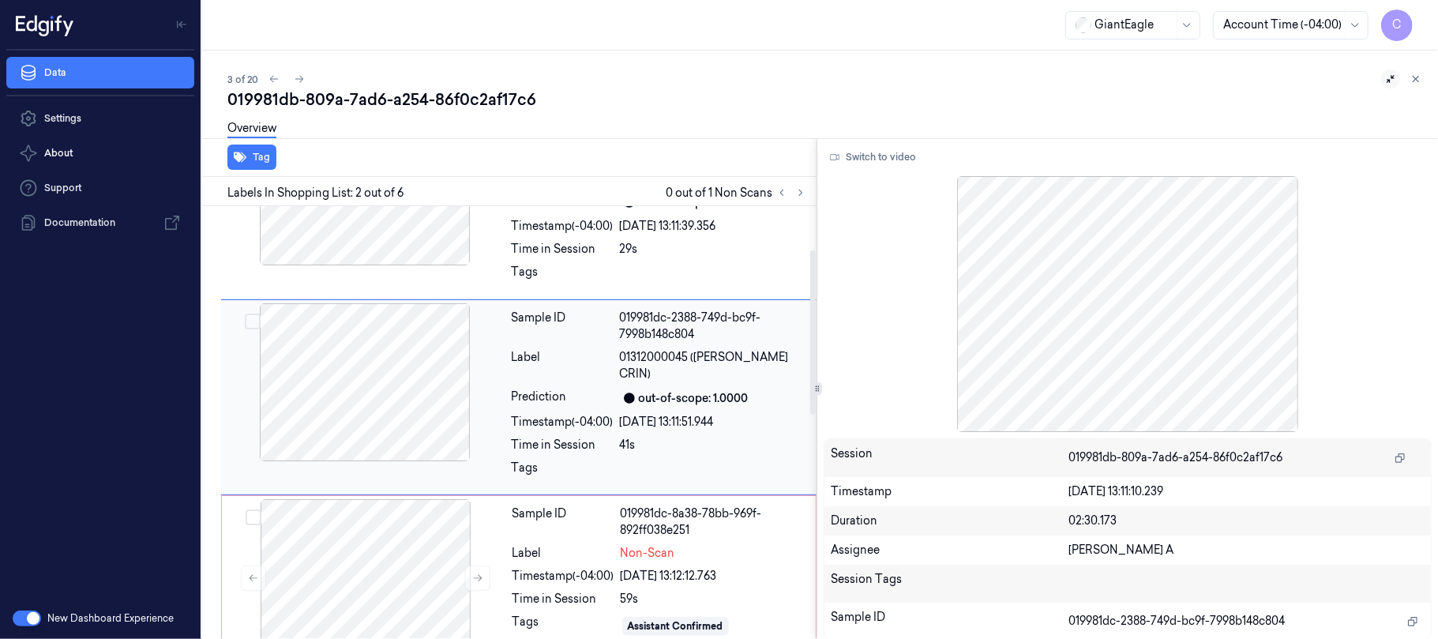
scroll to position [77, 0]
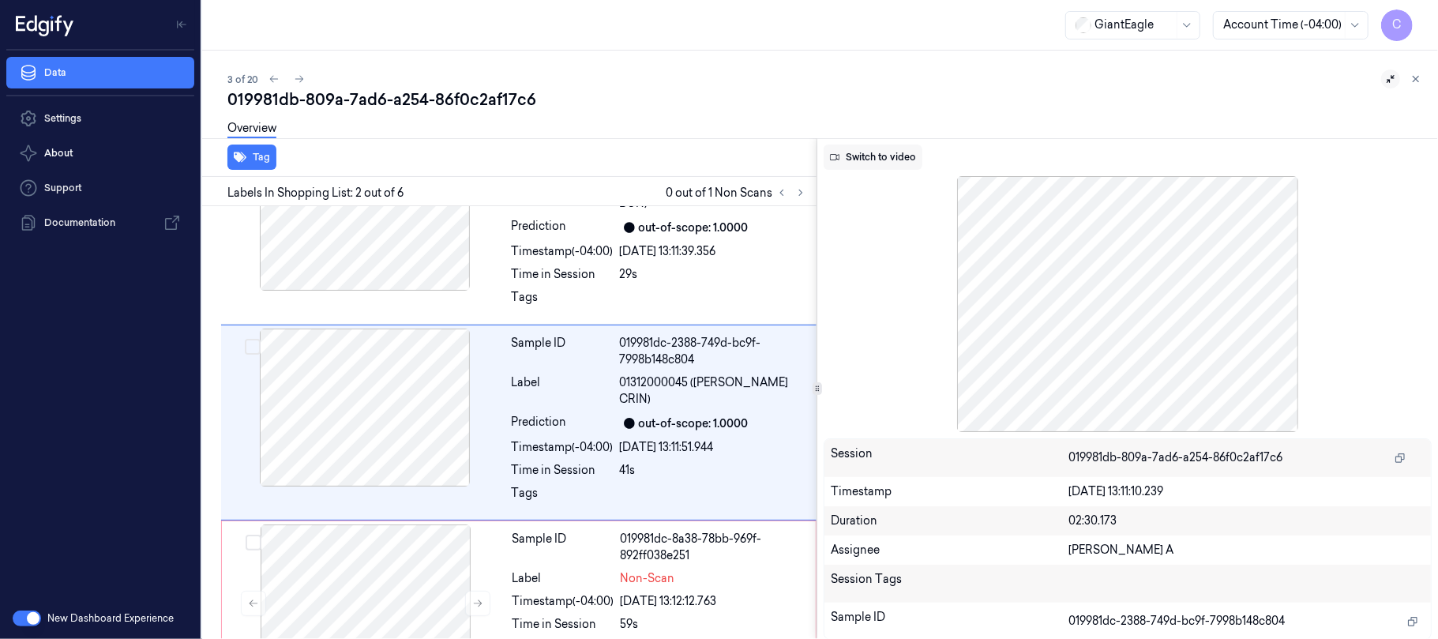
click at [906, 159] on button "Switch to video" at bounding box center [872, 156] width 99 height 25
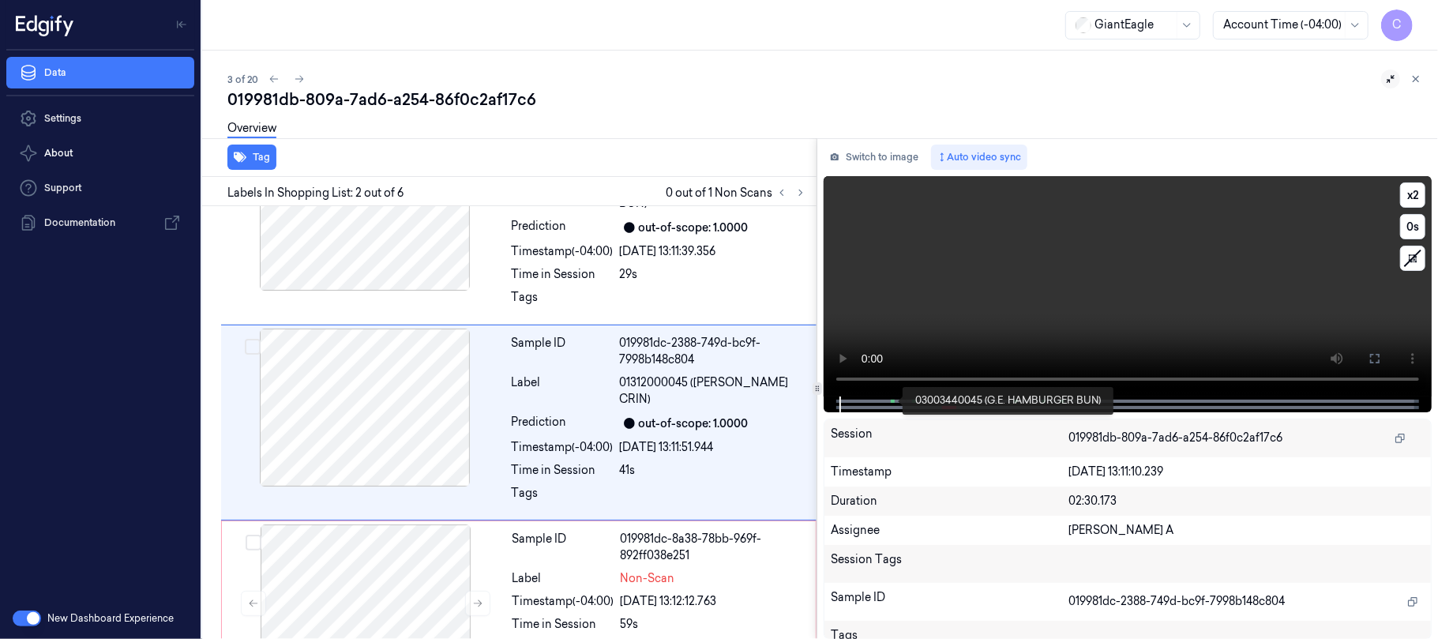
click at [892, 397] on span at bounding box center [893, 401] width 2 height 8
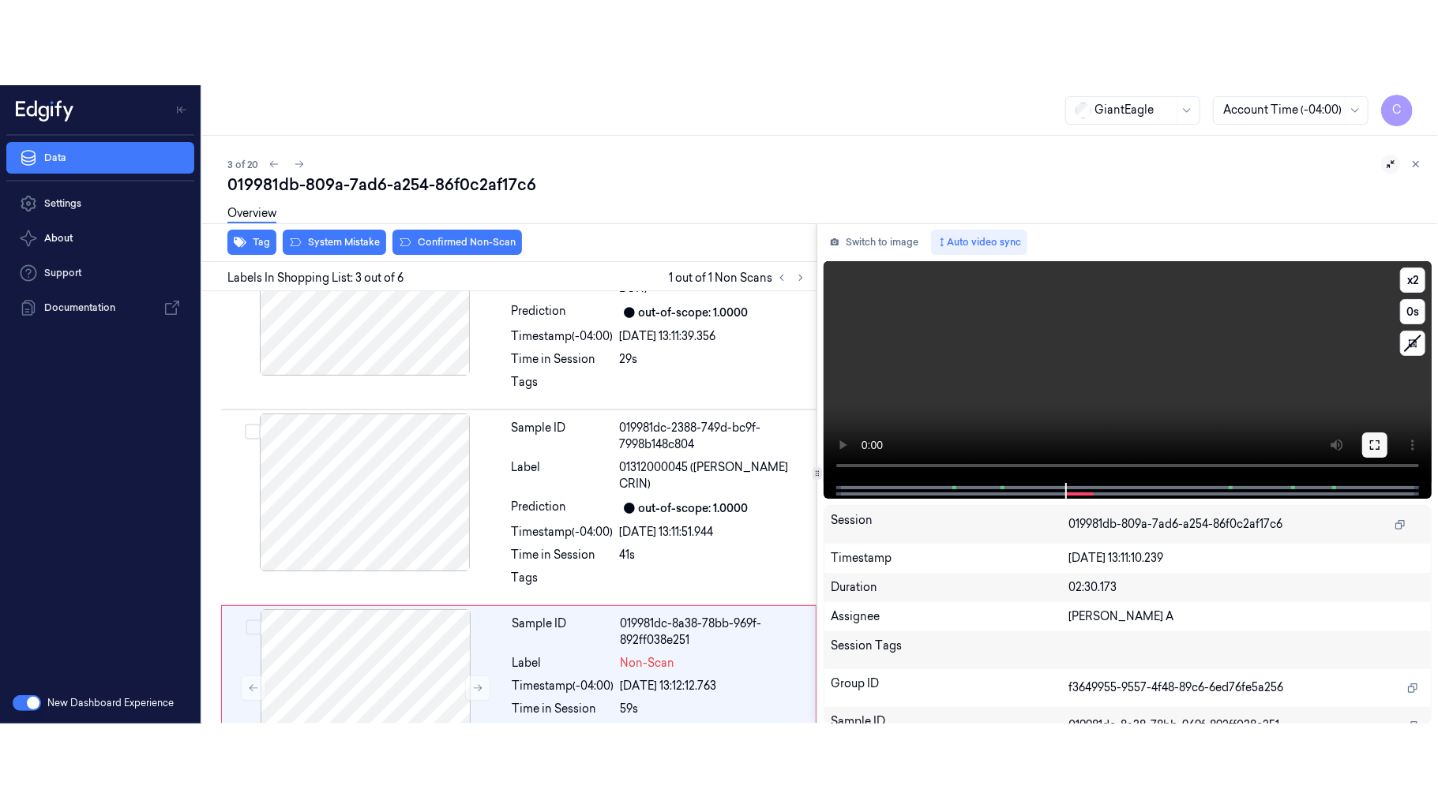
scroll to position [257, 0]
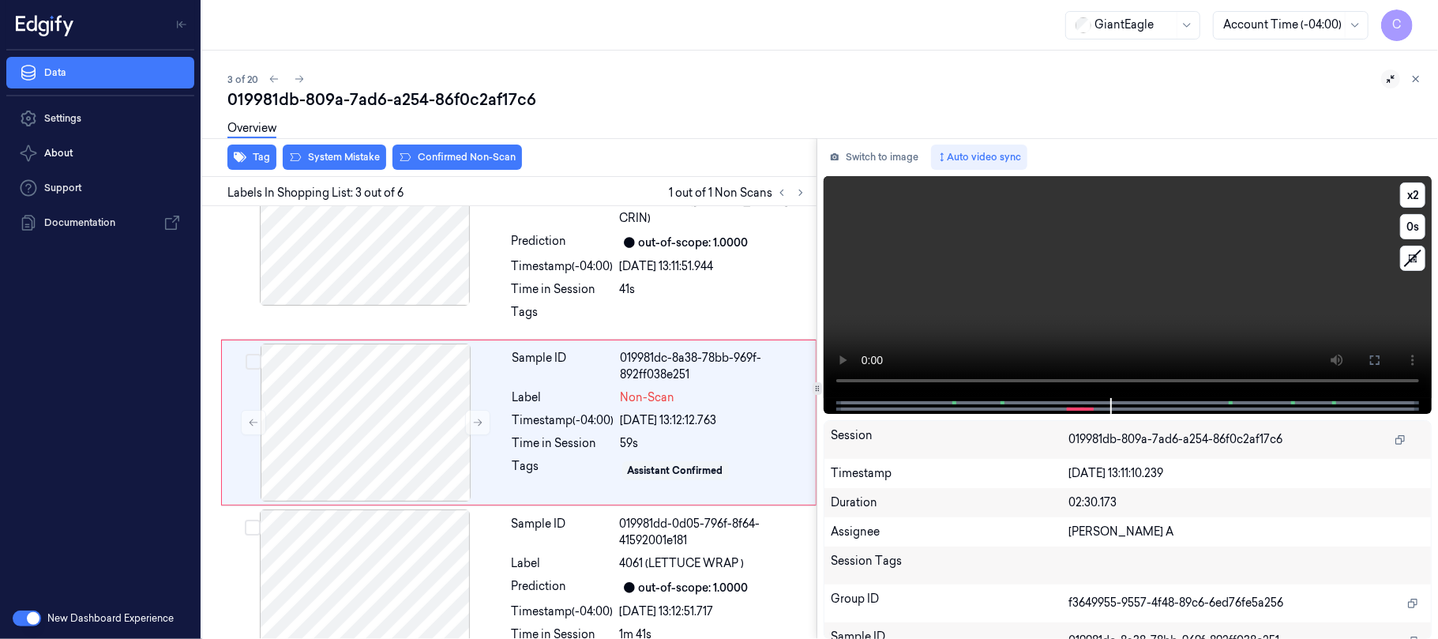
click at [1103, 292] on video at bounding box center [1127, 287] width 608 height 222
click at [1105, 300] on video at bounding box center [1127, 287] width 608 height 222
click at [1369, 362] on icon at bounding box center [1374, 360] width 13 height 13
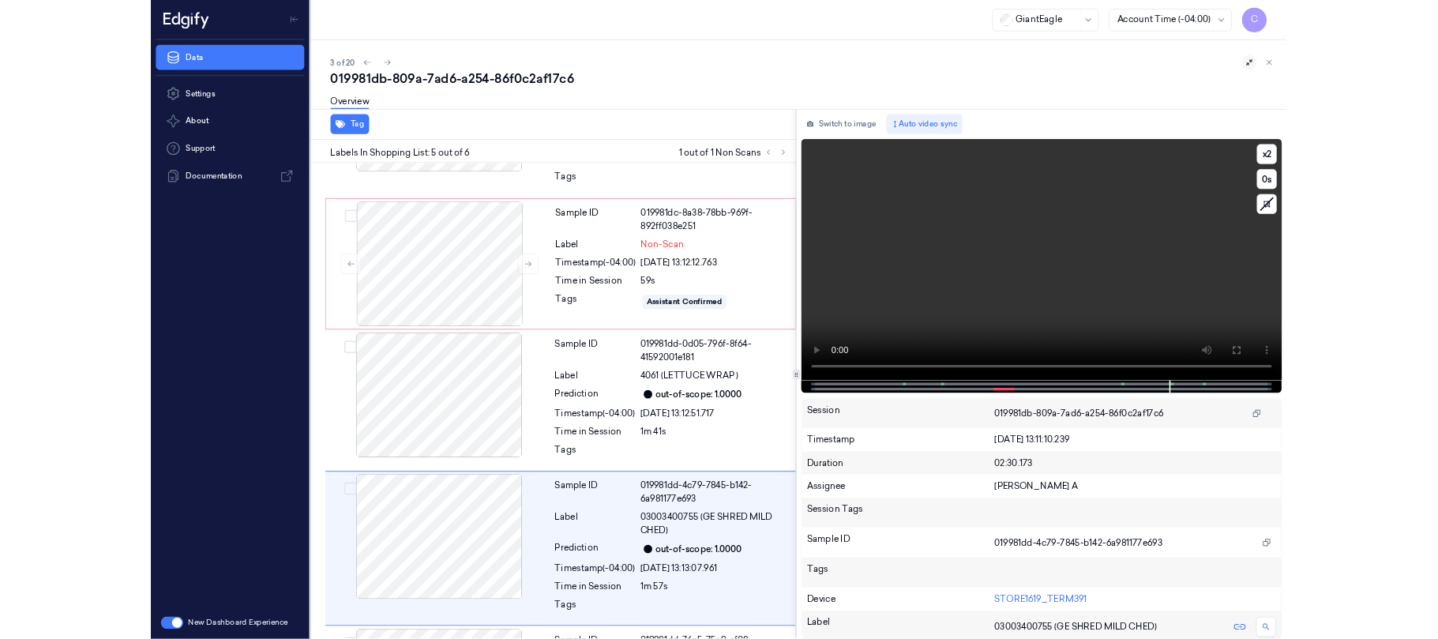
scroll to position [534, 0]
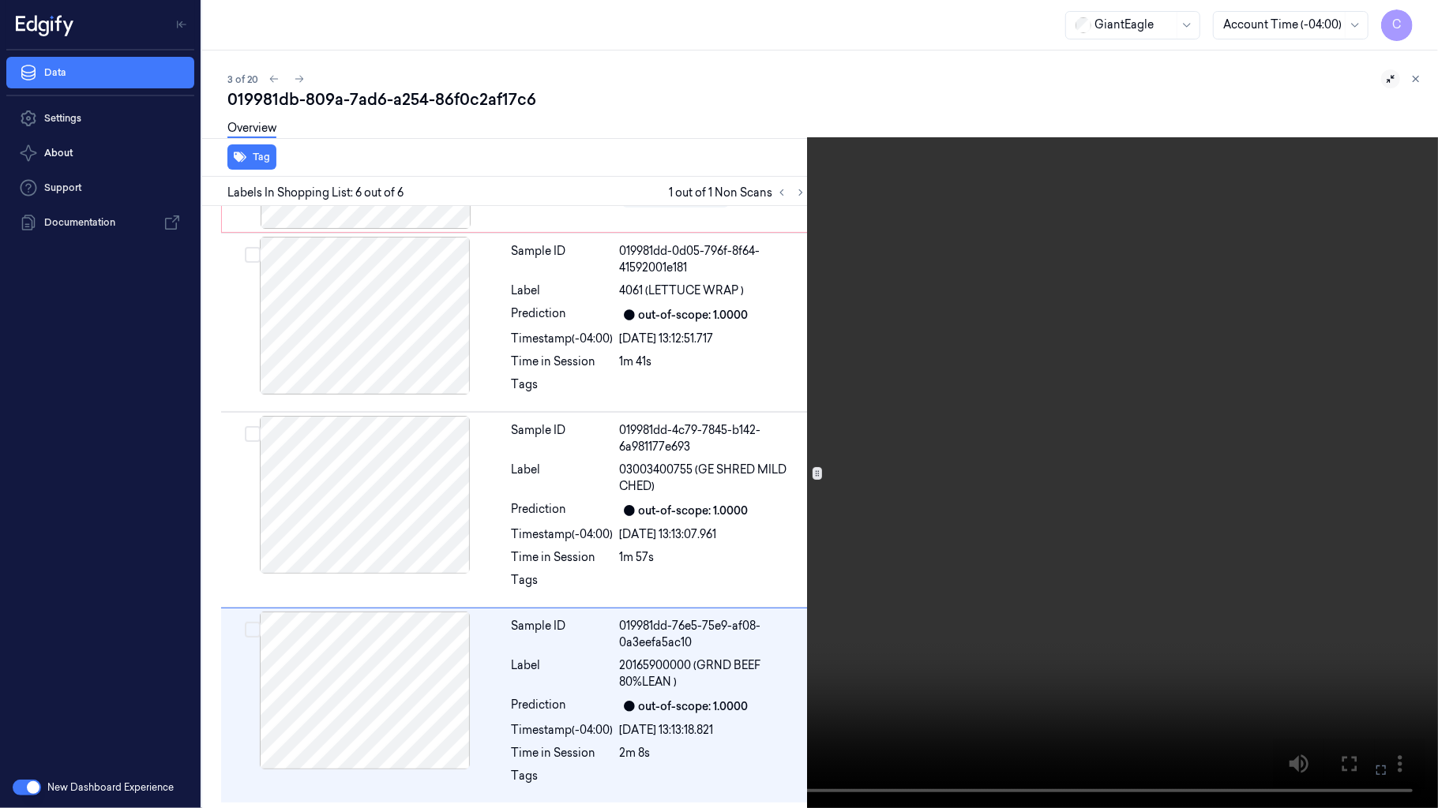
click at [768, 434] on video at bounding box center [719, 404] width 1438 height 808
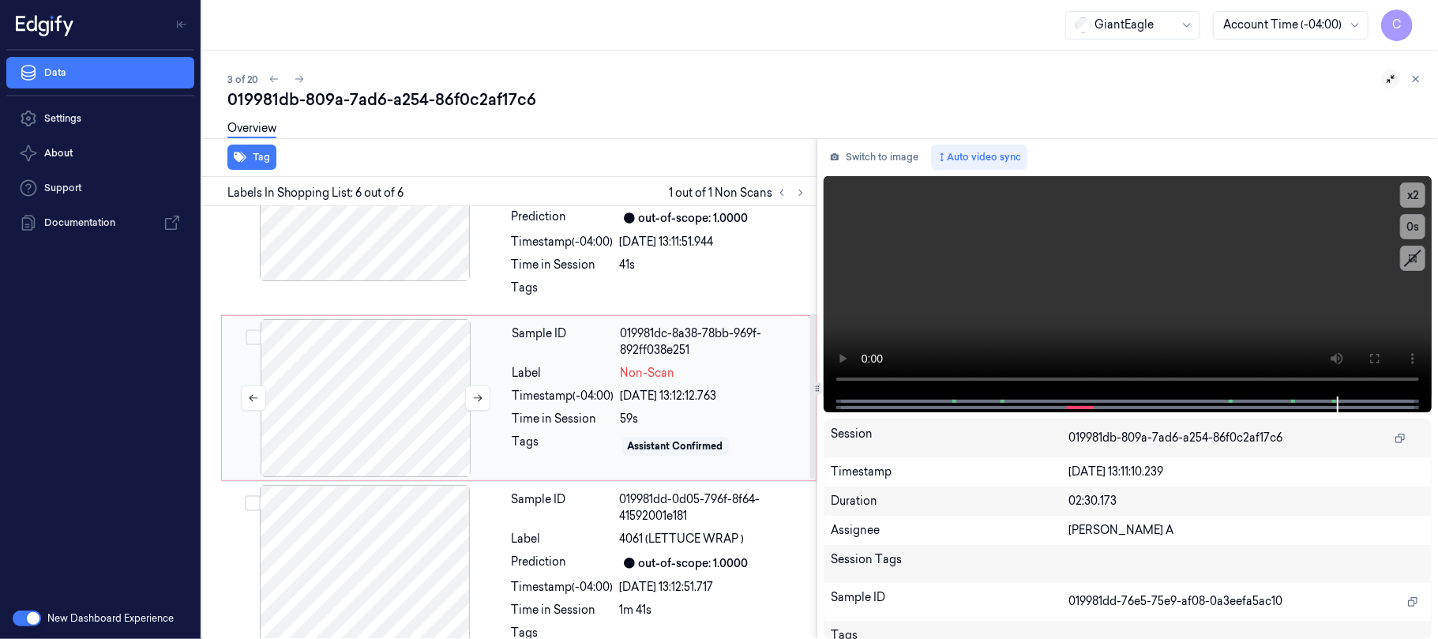
click at [398, 351] on div at bounding box center [365, 398] width 281 height 158
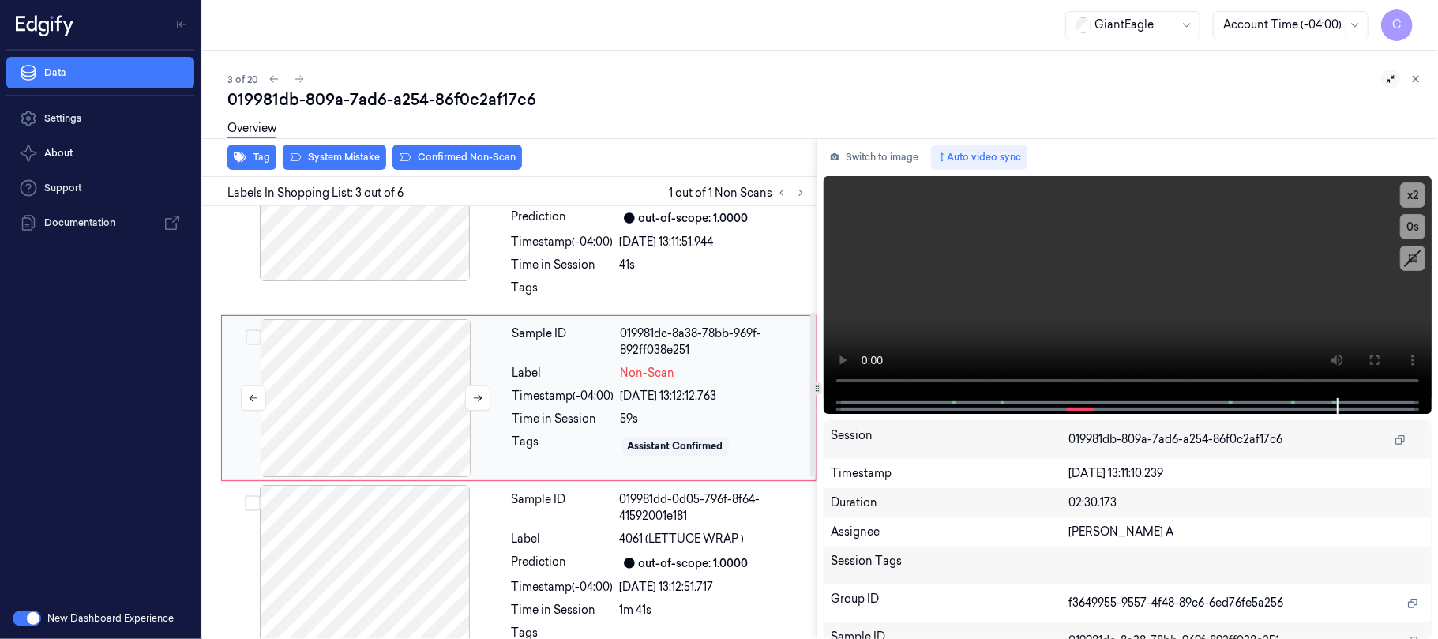
scroll to position [257, 0]
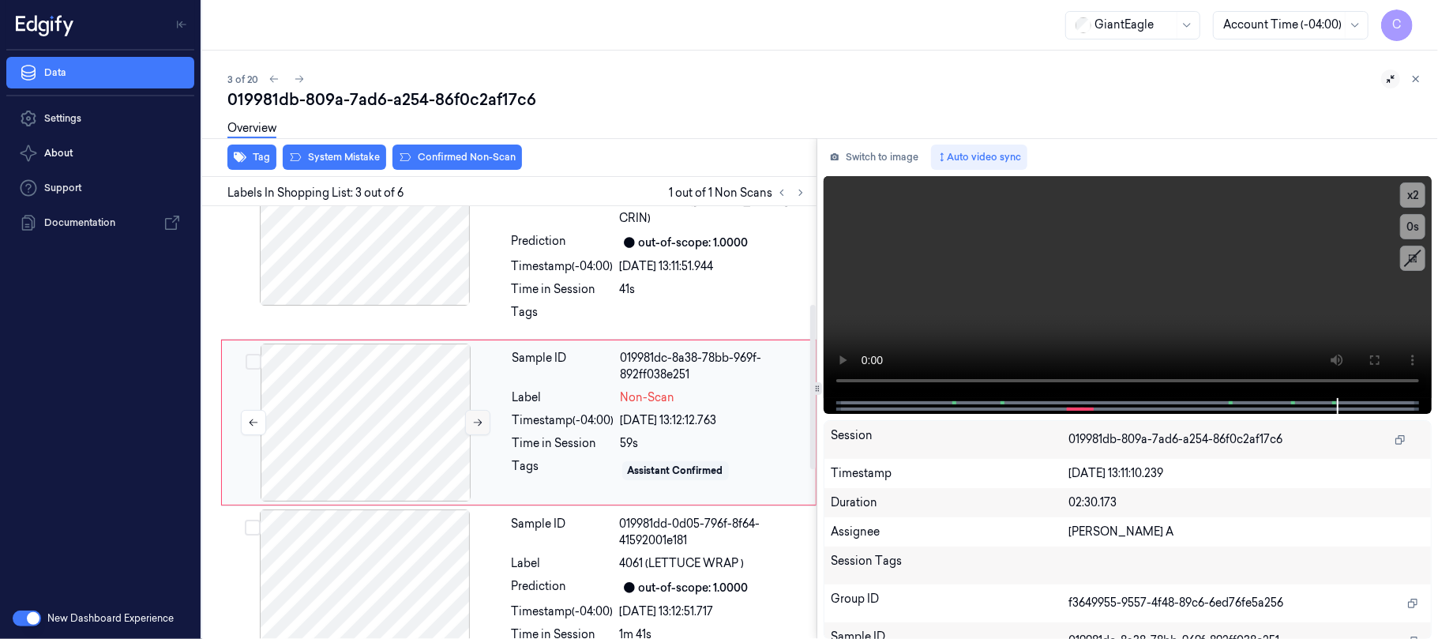
click at [467, 420] on button at bounding box center [477, 422] width 25 height 25
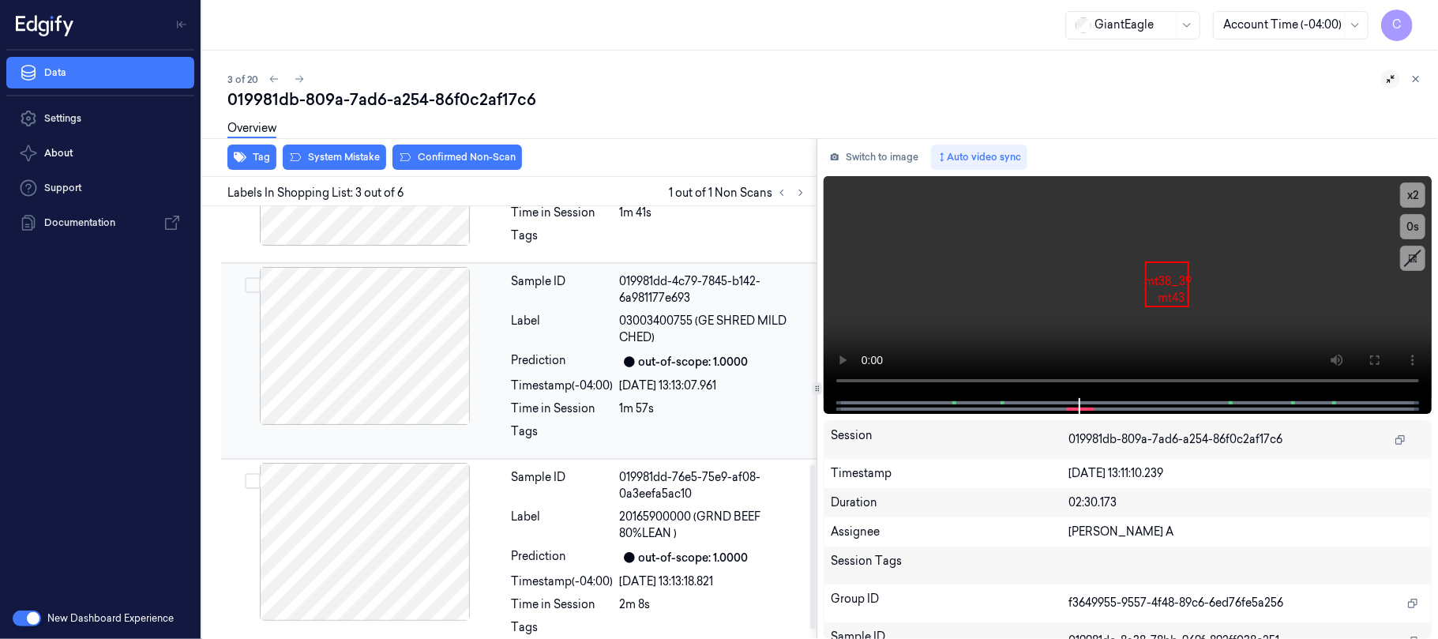
scroll to position [703, 0]
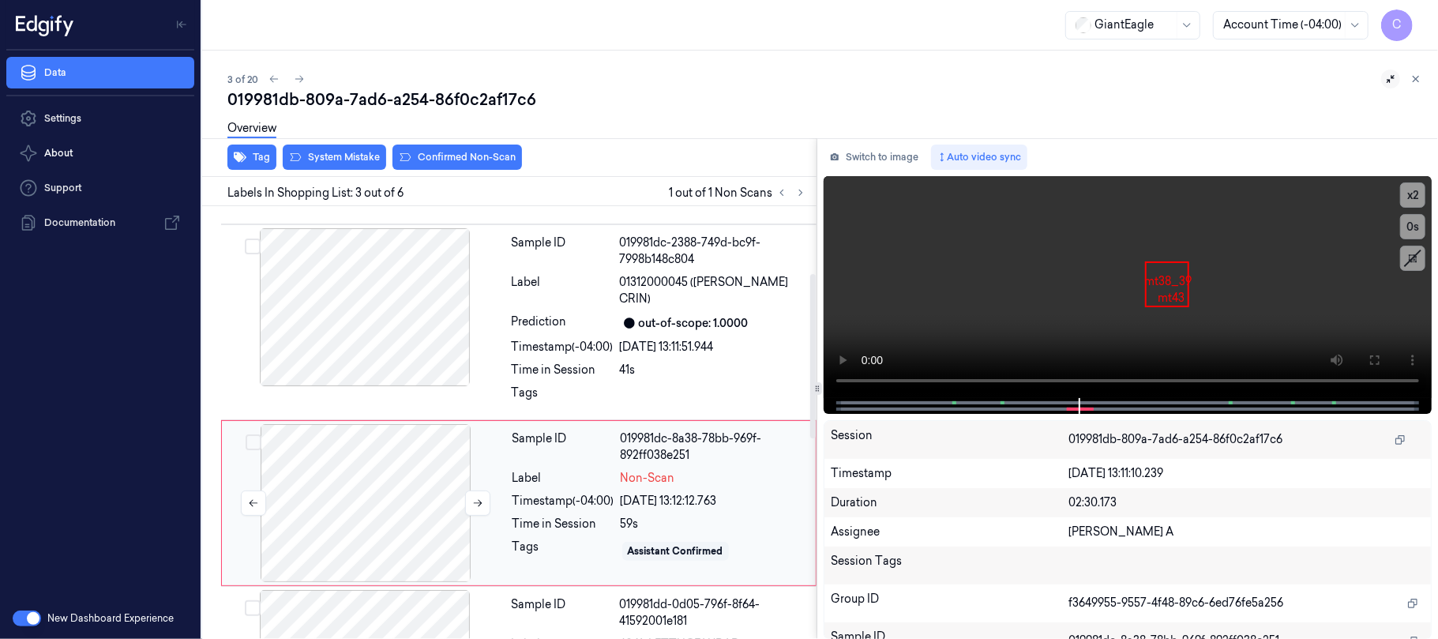
click at [367, 474] on div at bounding box center [365, 503] width 281 height 158
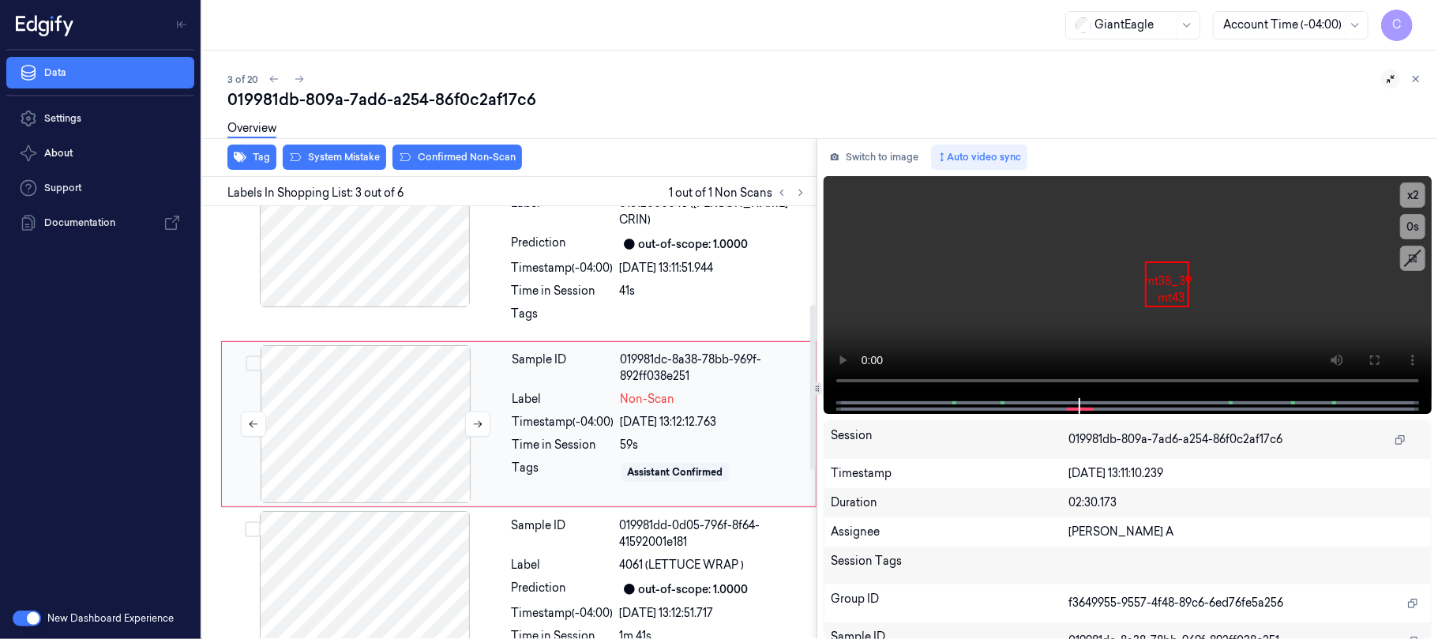
scroll to position [257, 0]
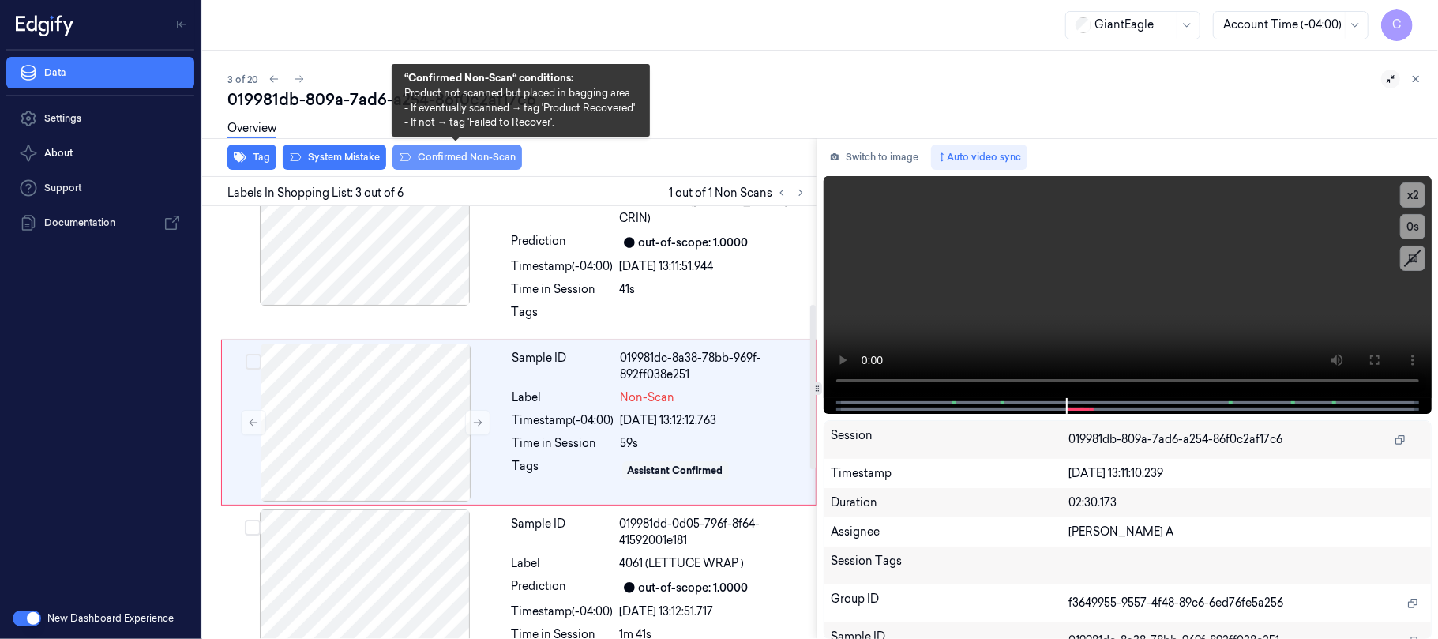
click at [449, 156] on button "Confirmed Non-Scan" at bounding box center [456, 156] width 129 height 25
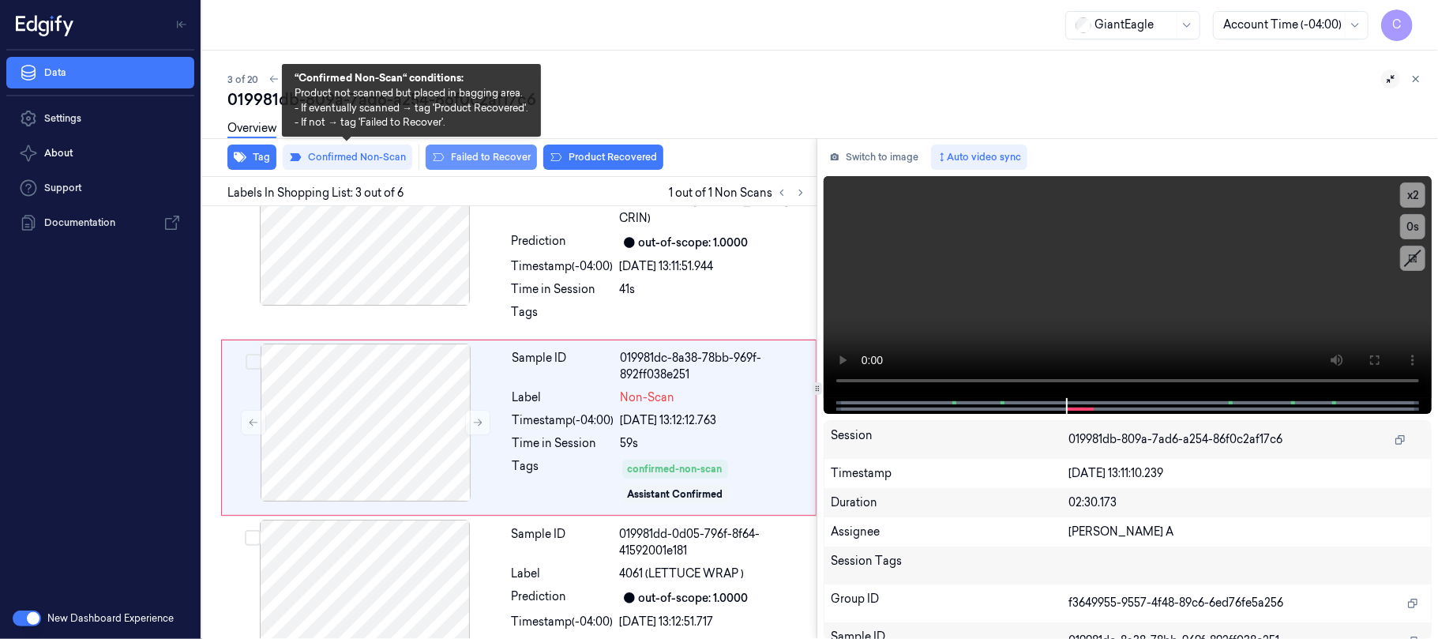
scroll to position [264, 0]
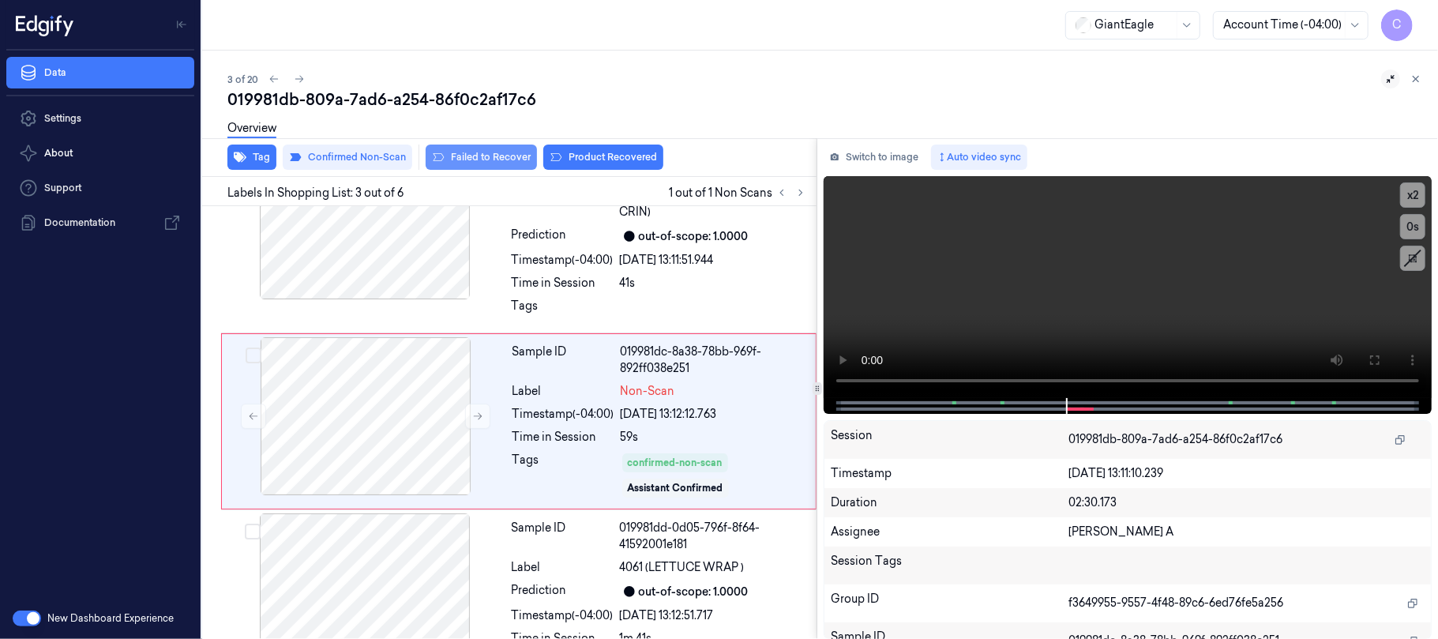
click at [461, 159] on button "Failed to Recover" at bounding box center [480, 156] width 111 height 25
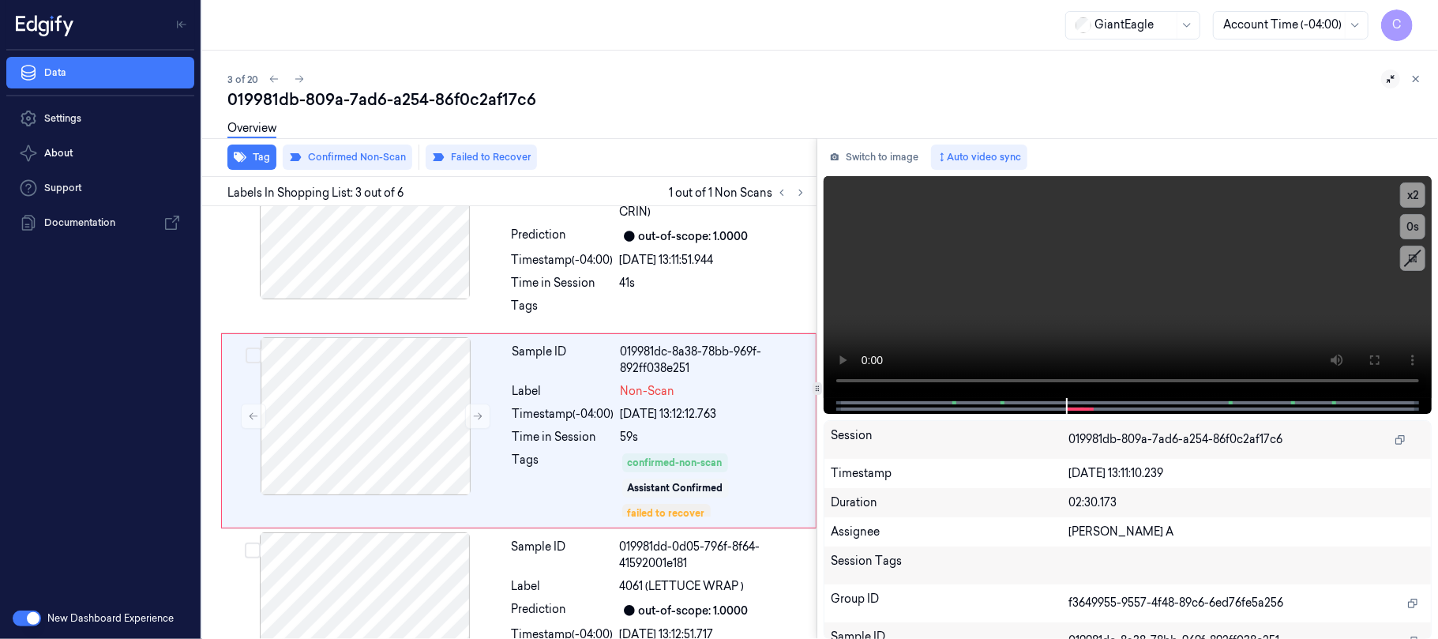
scroll to position [272, 0]
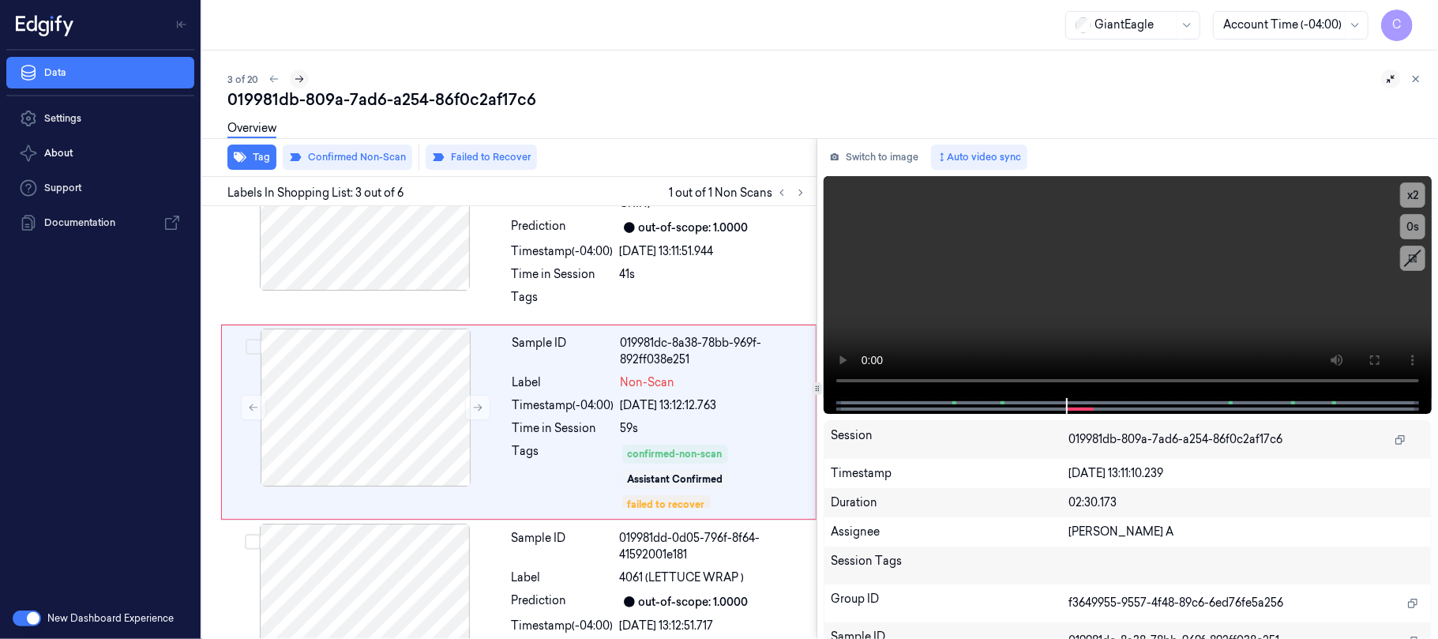
click at [298, 74] on icon at bounding box center [299, 78] width 11 height 11
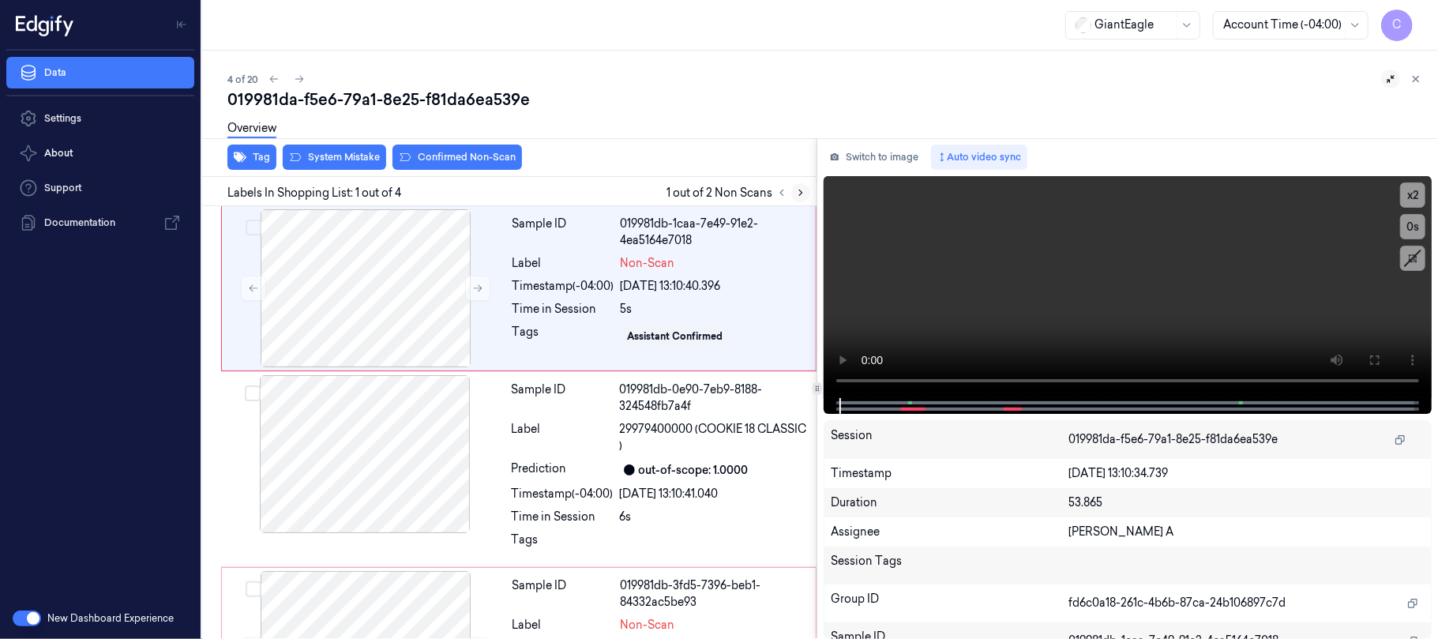
click at [800, 193] on icon at bounding box center [800, 192] width 11 height 11
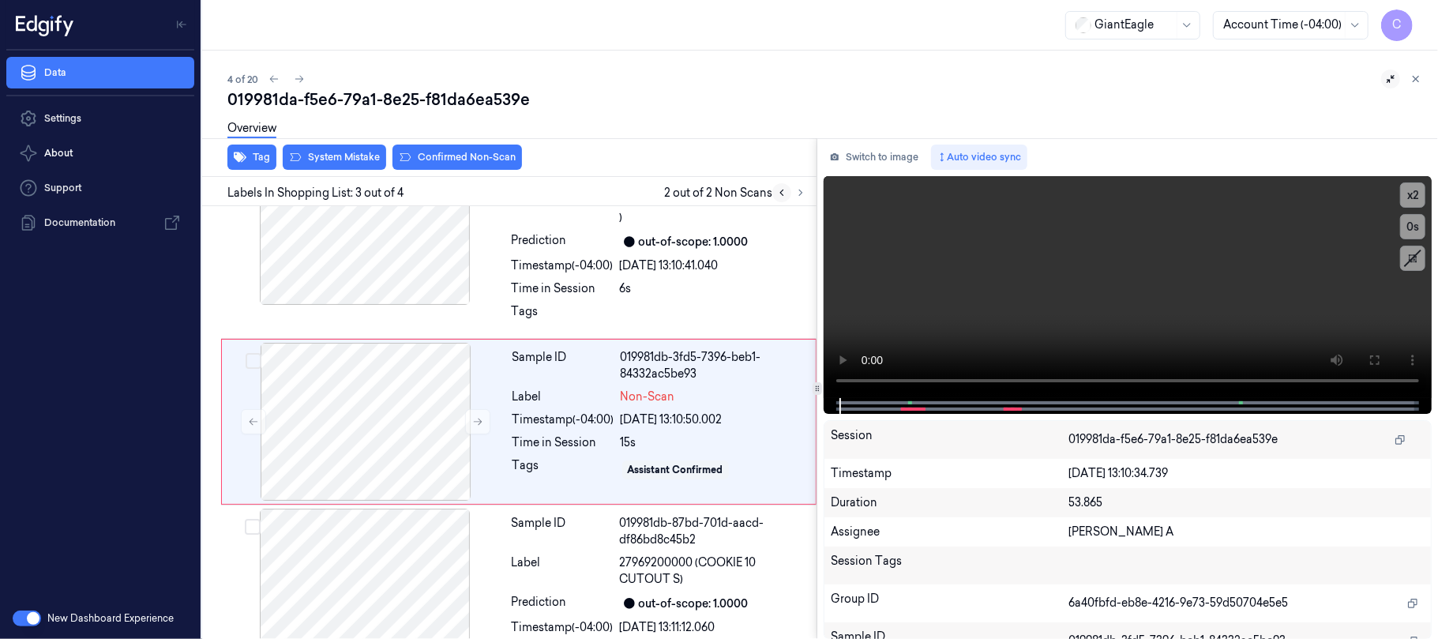
click at [784, 194] on icon at bounding box center [781, 192] width 11 height 11
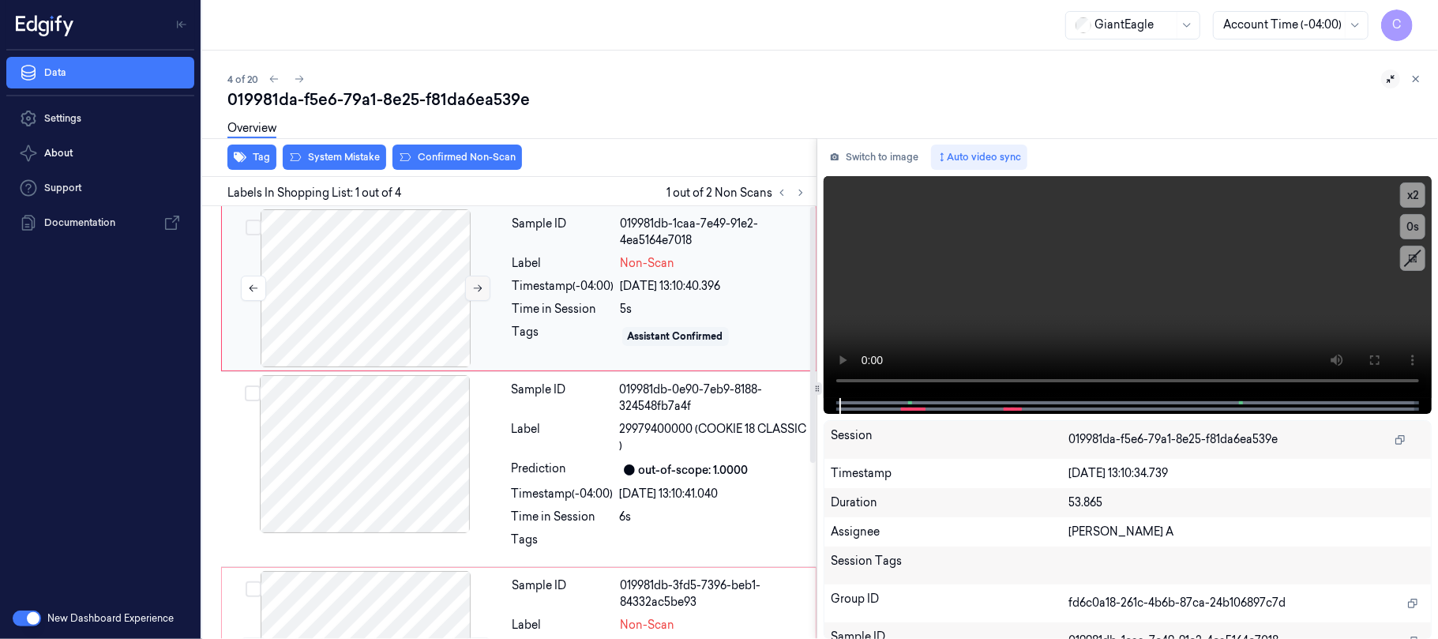
click at [465, 286] on button at bounding box center [477, 288] width 25 height 25
click at [475, 291] on icon at bounding box center [477, 288] width 11 height 11
click at [474, 285] on icon at bounding box center [477, 288] width 11 height 11
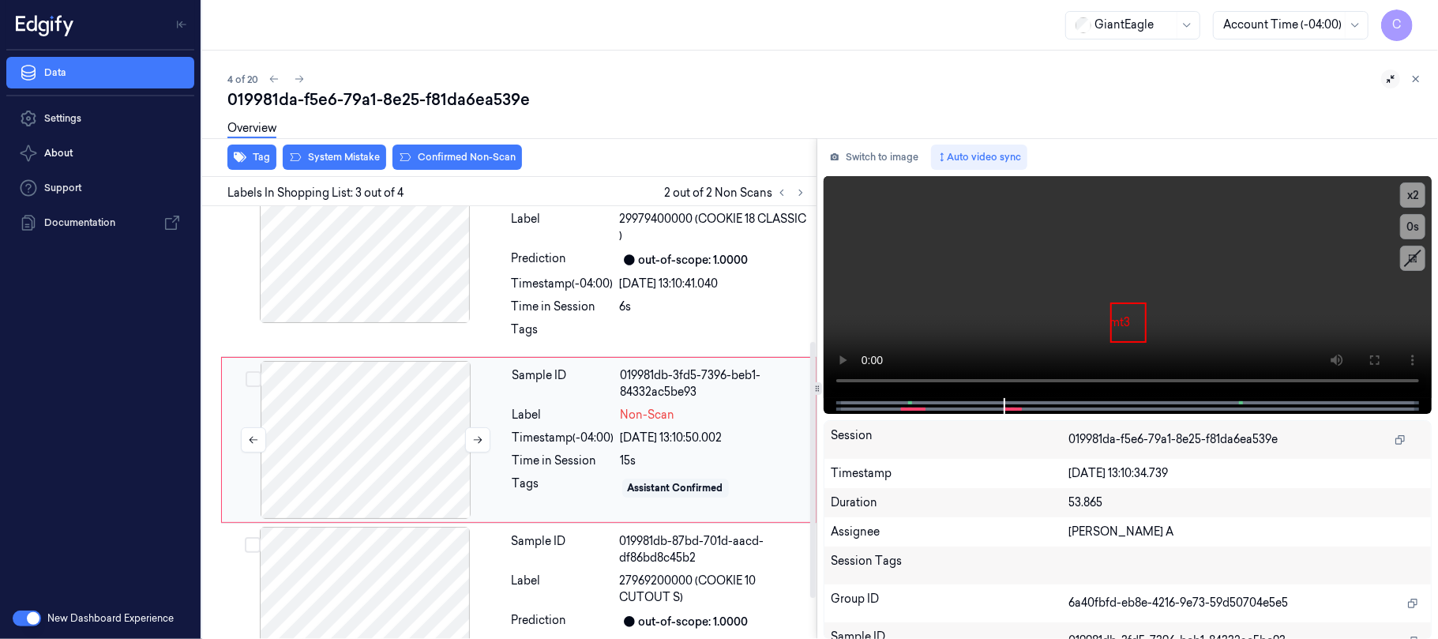
scroll to position [228, 0]
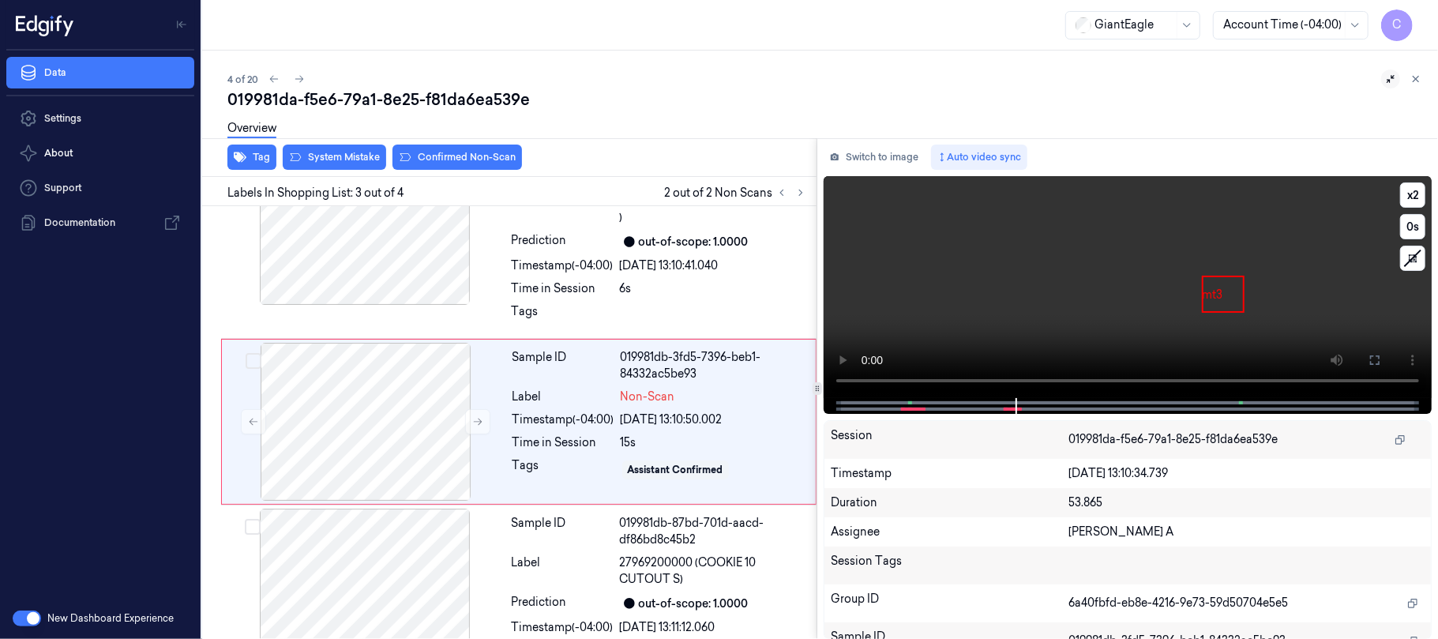
click at [1011, 317] on video at bounding box center [1127, 287] width 608 height 222
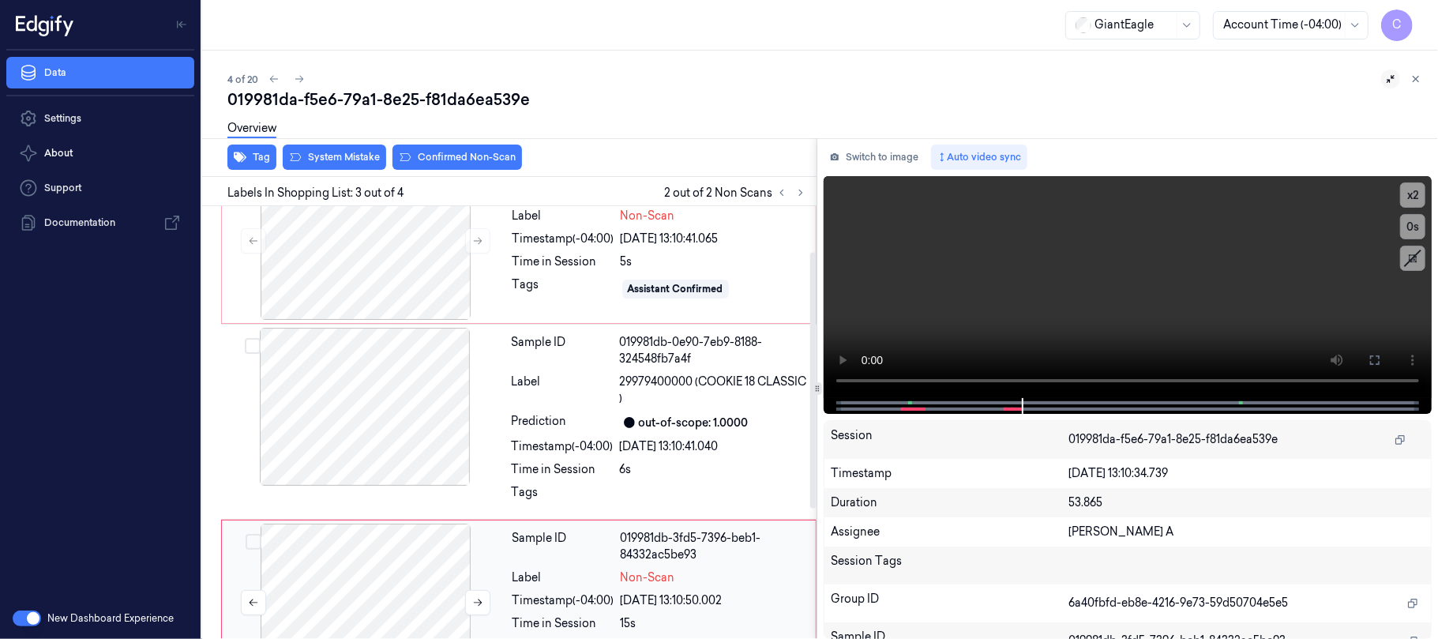
scroll to position [0, 0]
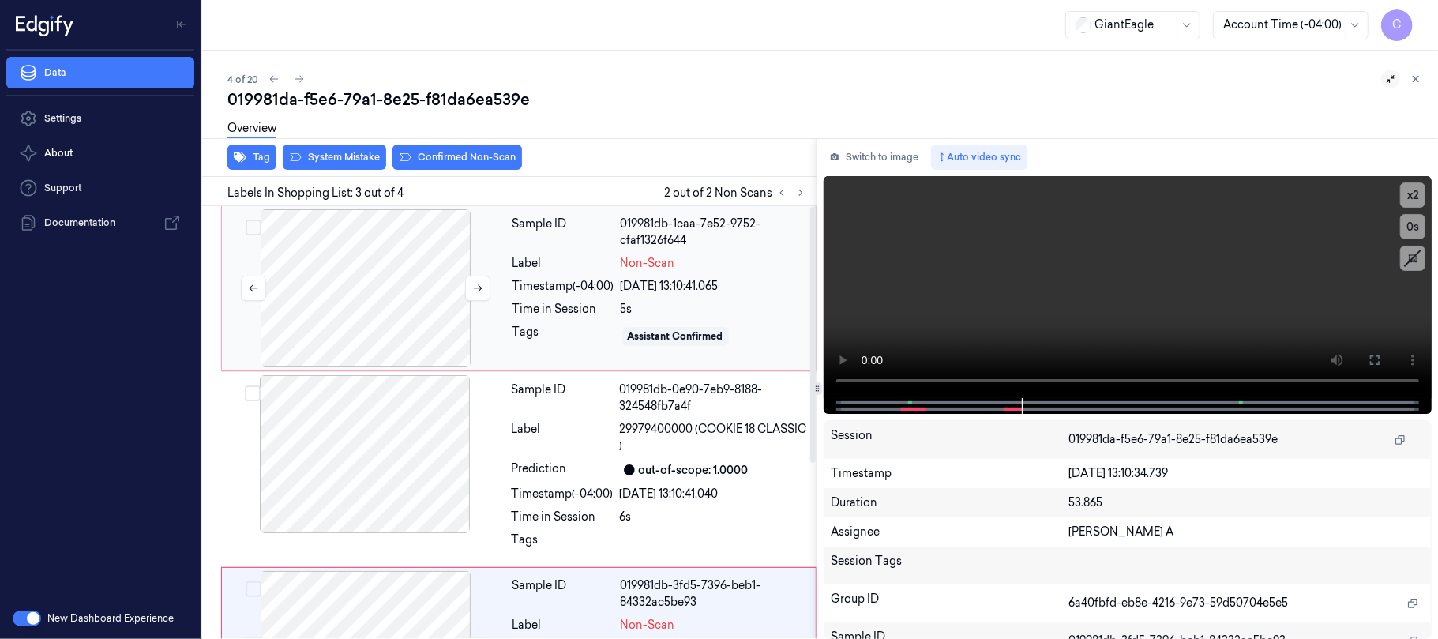
click at [345, 276] on div at bounding box center [365, 288] width 281 height 158
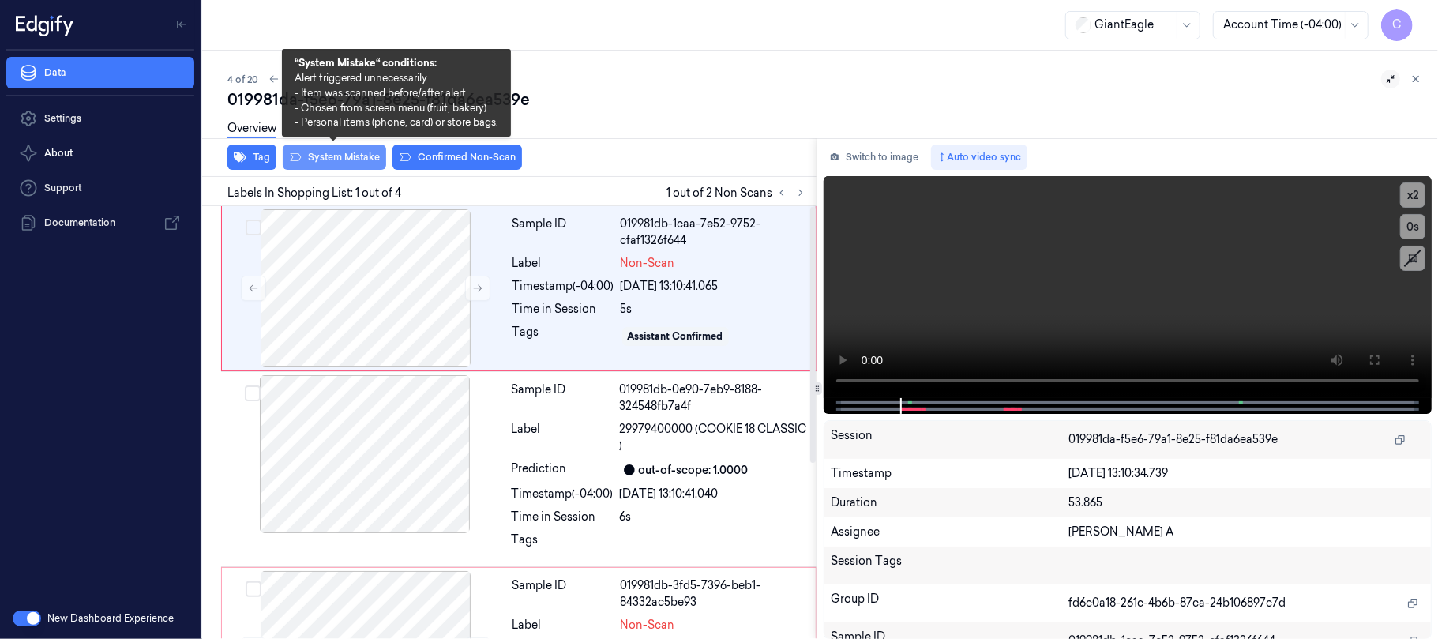
click at [329, 159] on button "System Mistake" at bounding box center [334, 156] width 103 height 25
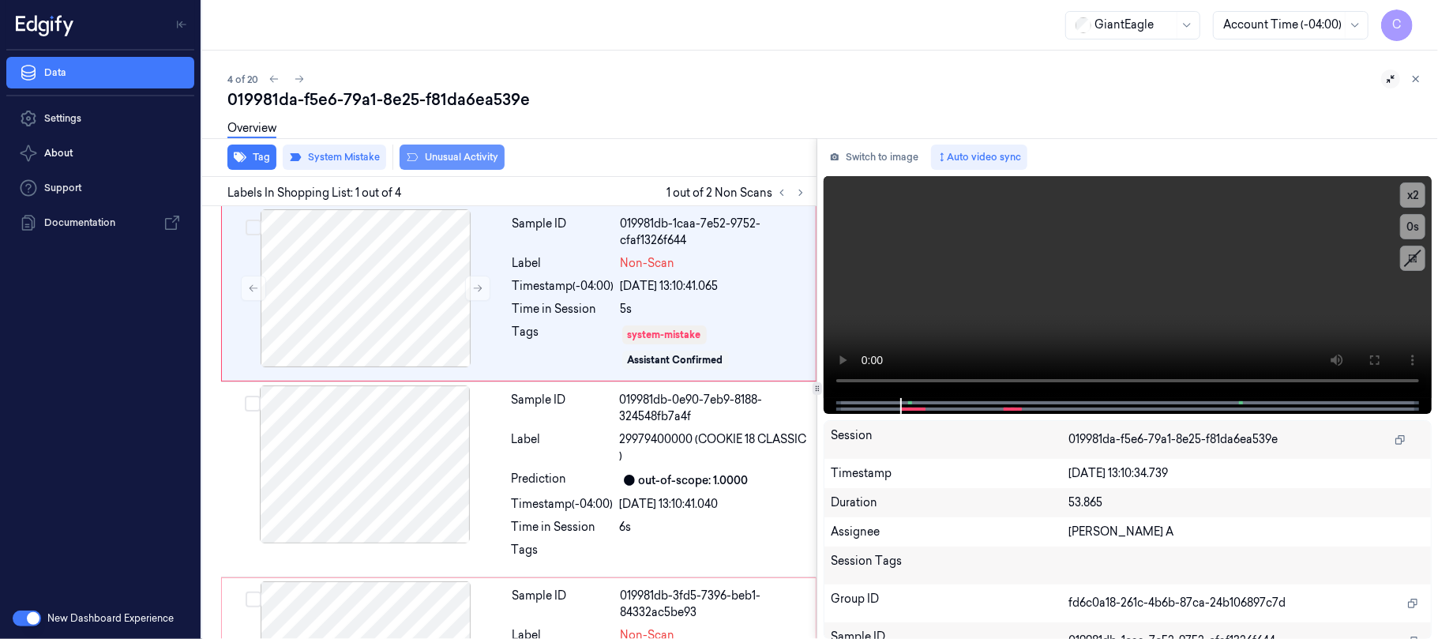
click at [478, 158] on button "Unusual Activity" at bounding box center [451, 156] width 105 height 25
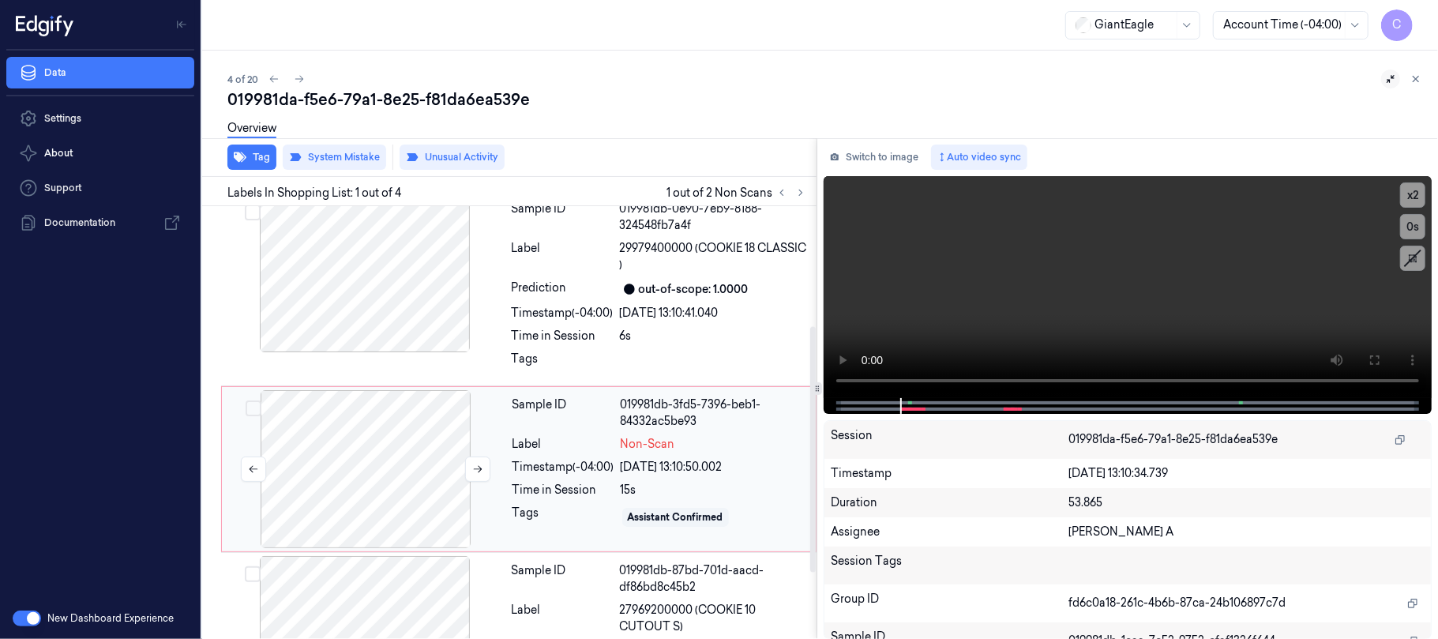
click at [396, 516] on div at bounding box center [365, 469] width 281 height 158
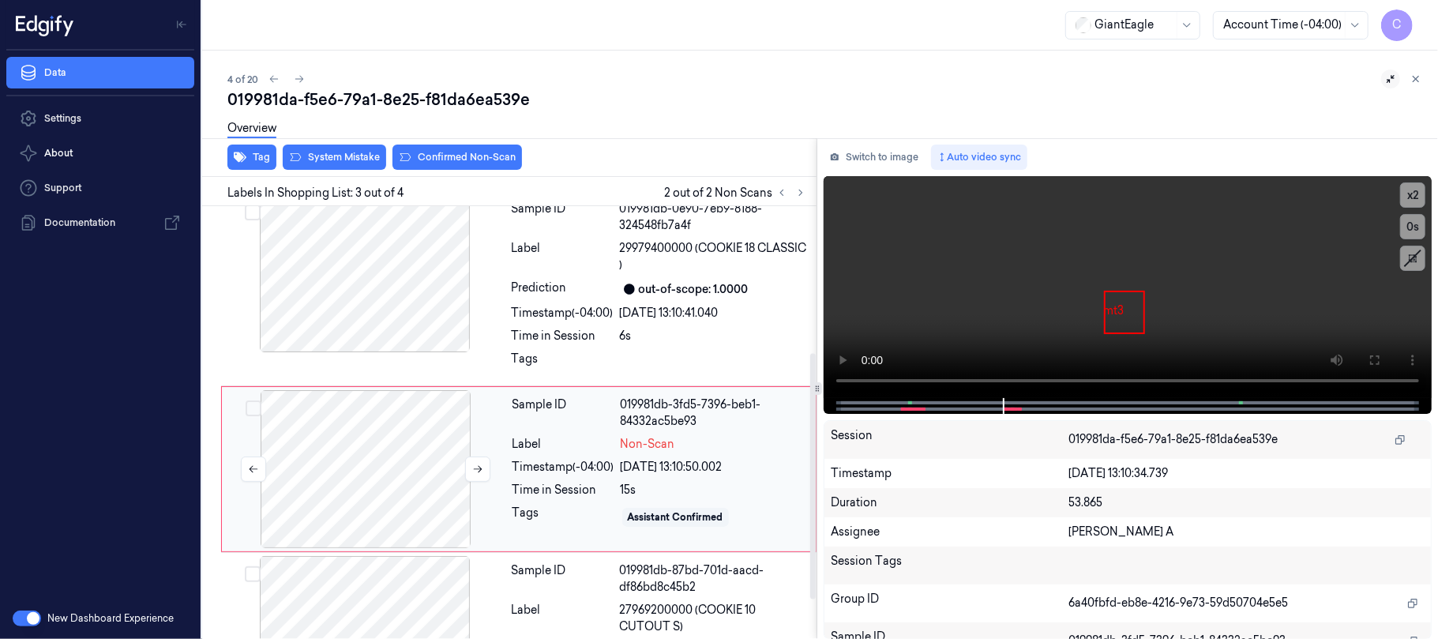
scroll to position [257, 0]
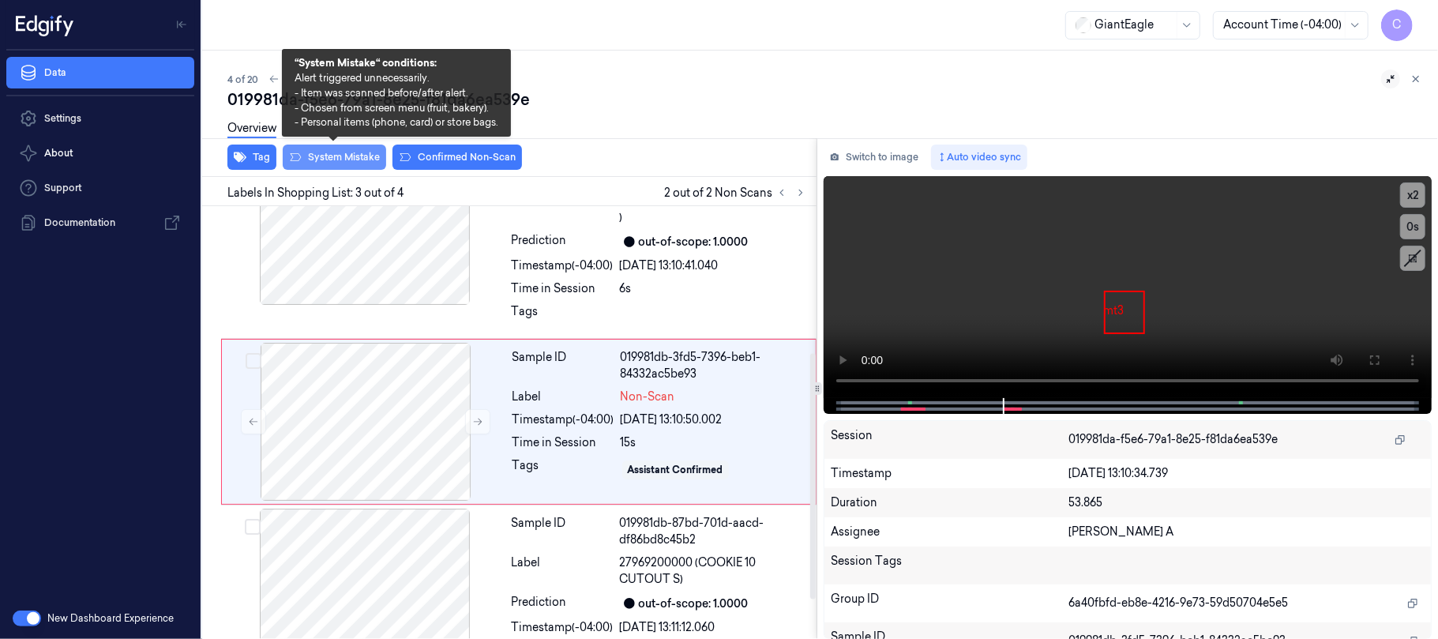
click at [307, 159] on button "System Mistake" at bounding box center [334, 156] width 103 height 25
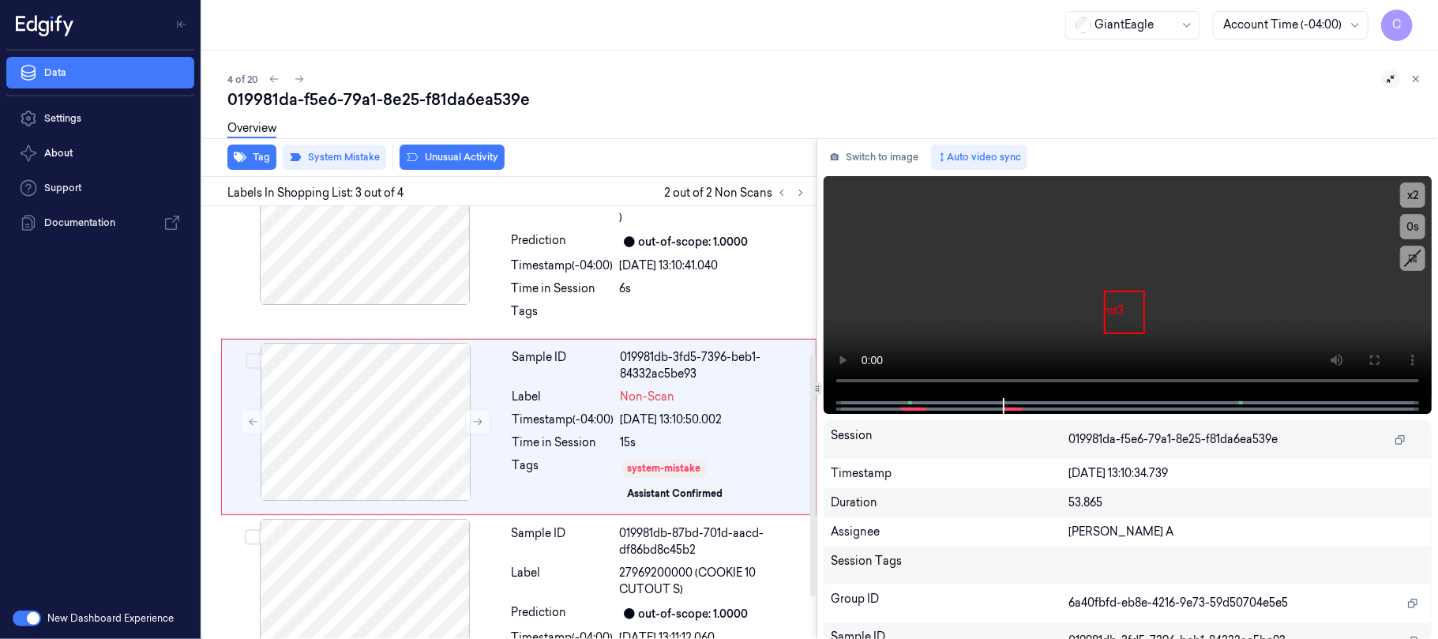
scroll to position [263, 0]
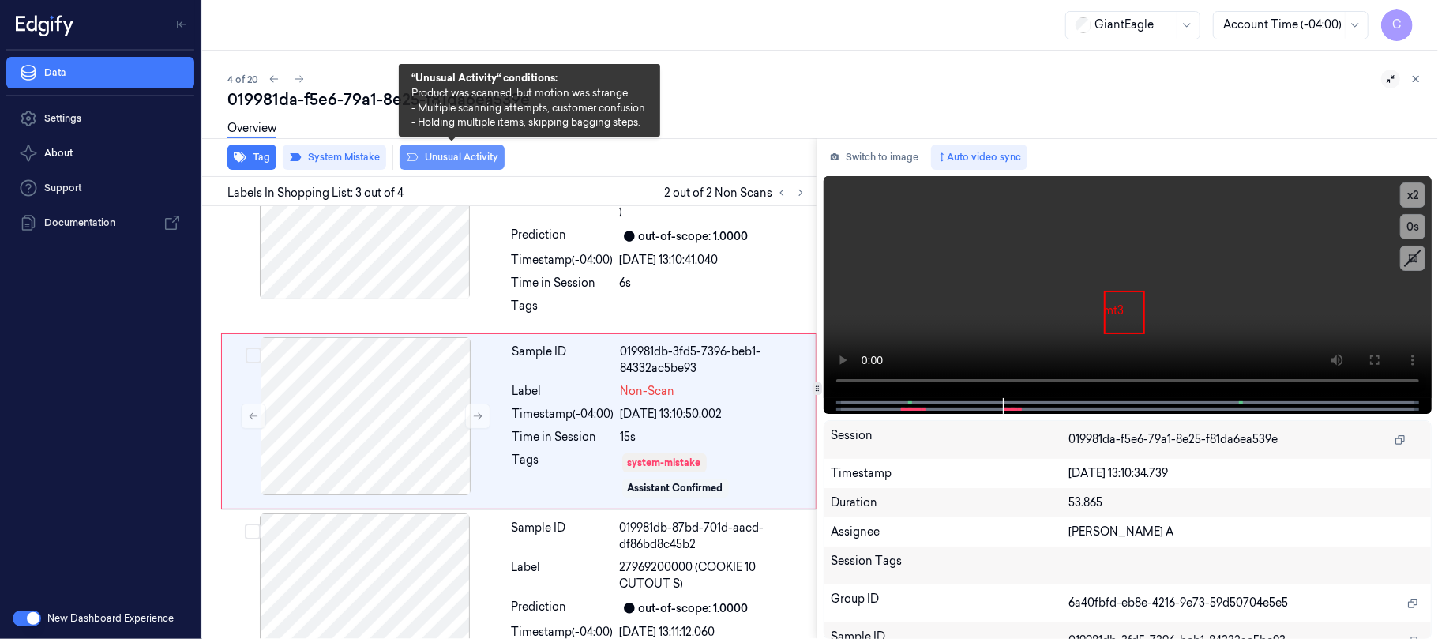
click at [455, 162] on button "Unusual Activity" at bounding box center [451, 156] width 105 height 25
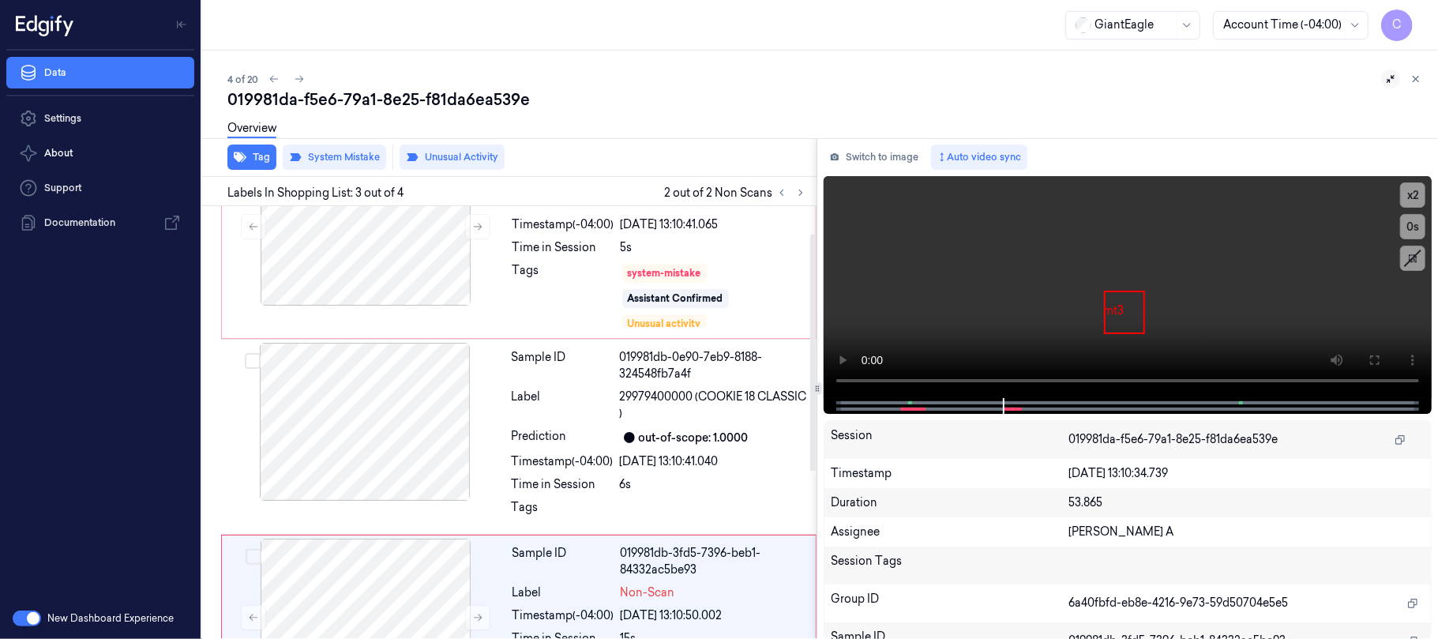
scroll to position [0, 0]
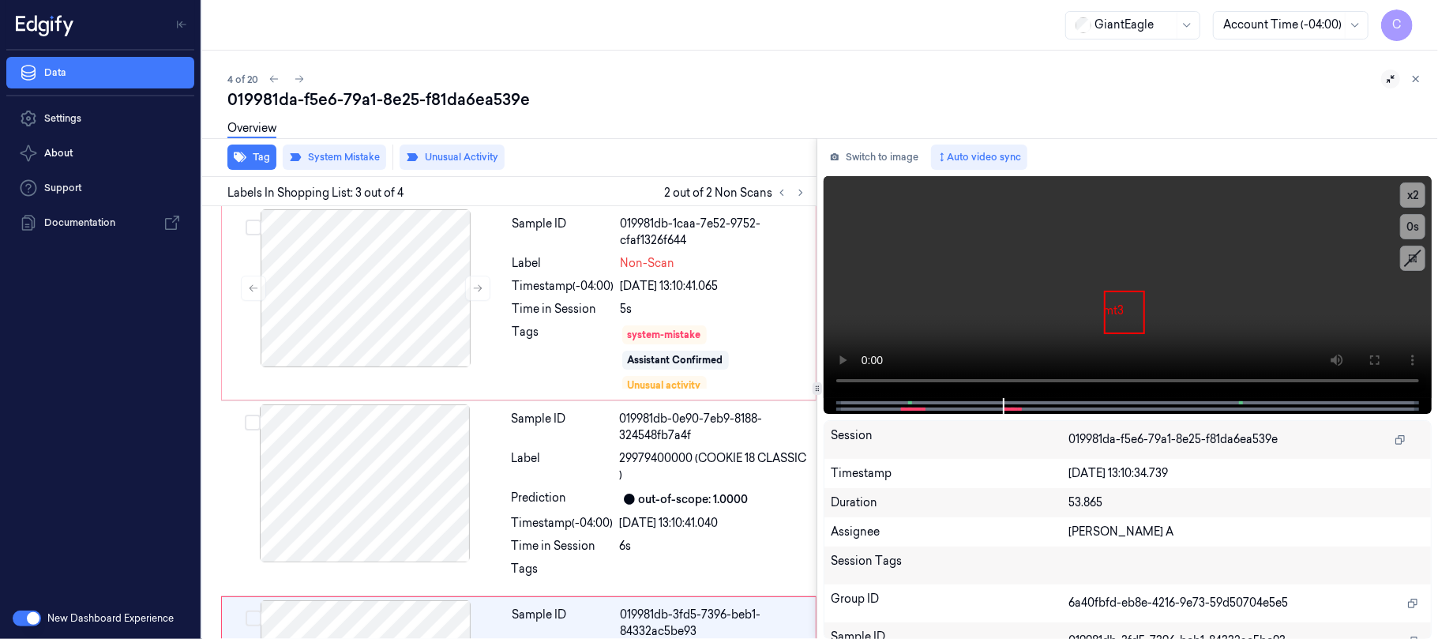
drag, startPoint x: 305, startPoint y: 77, endPoint x: 348, endPoint y: 57, distance: 48.0
click at [304, 77] on button at bounding box center [299, 78] width 19 height 19
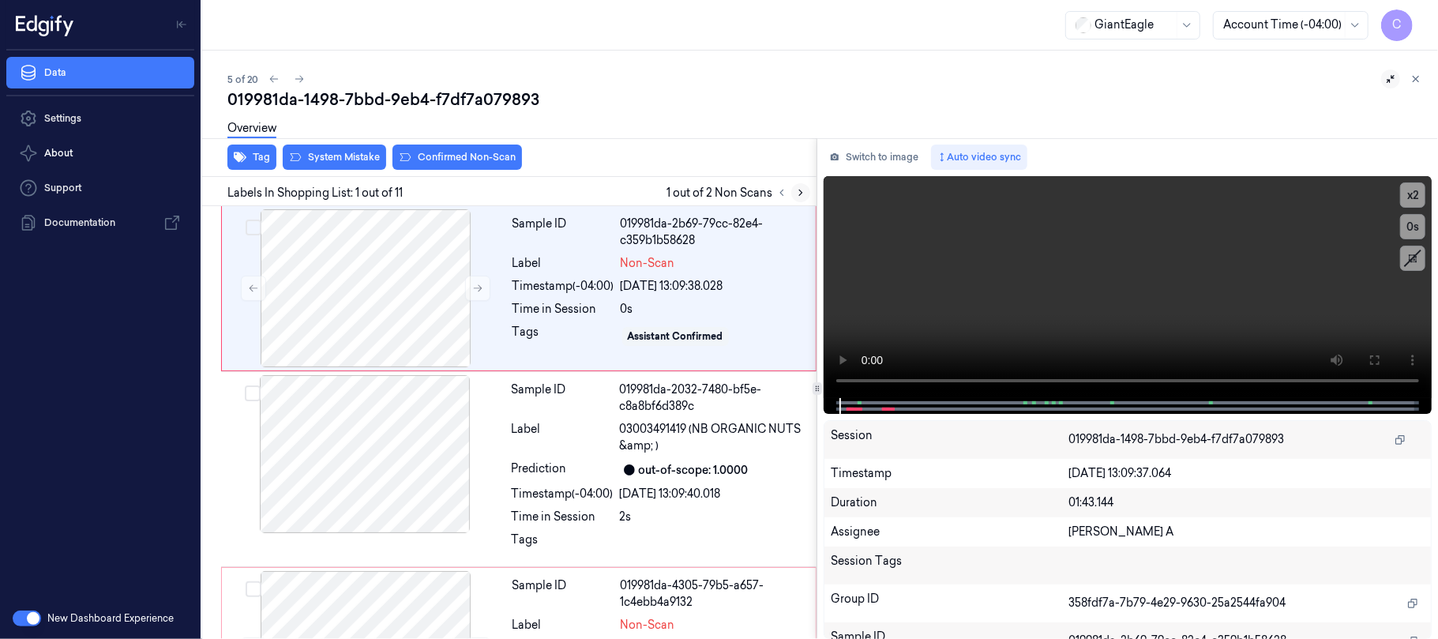
click at [800, 189] on icon at bounding box center [800, 192] width 11 height 11
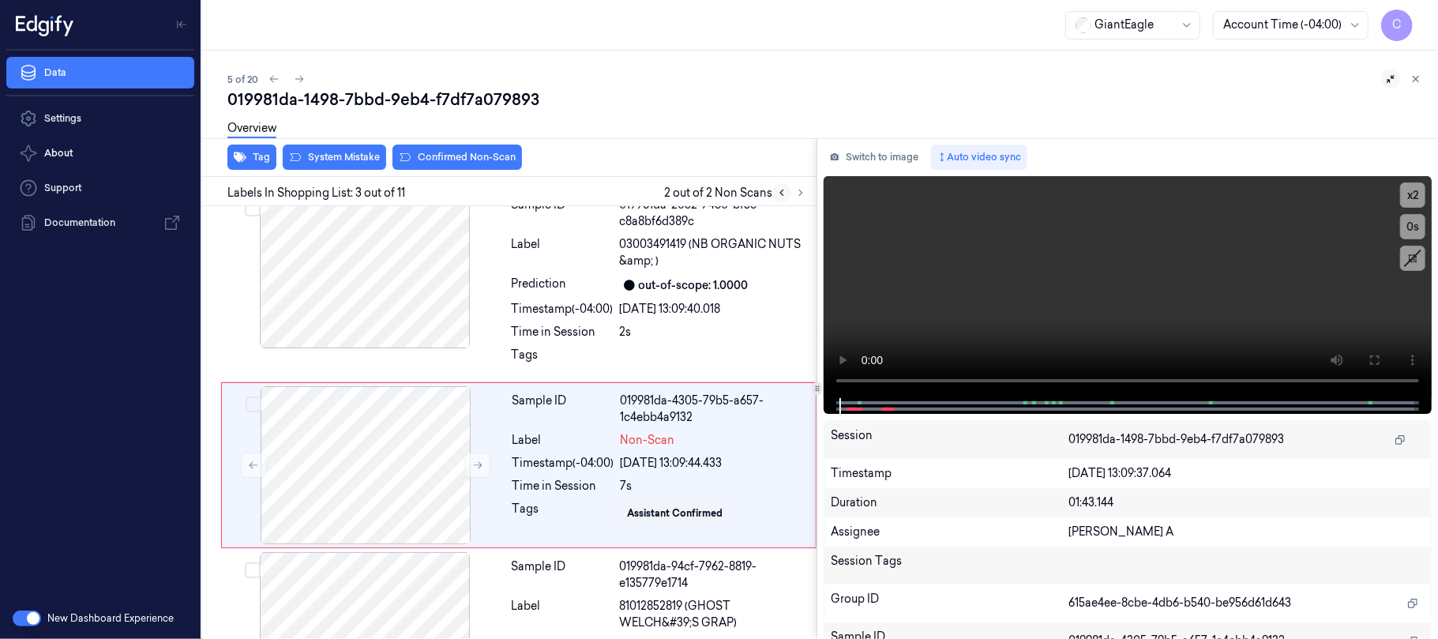
scroll to position [228, 0]
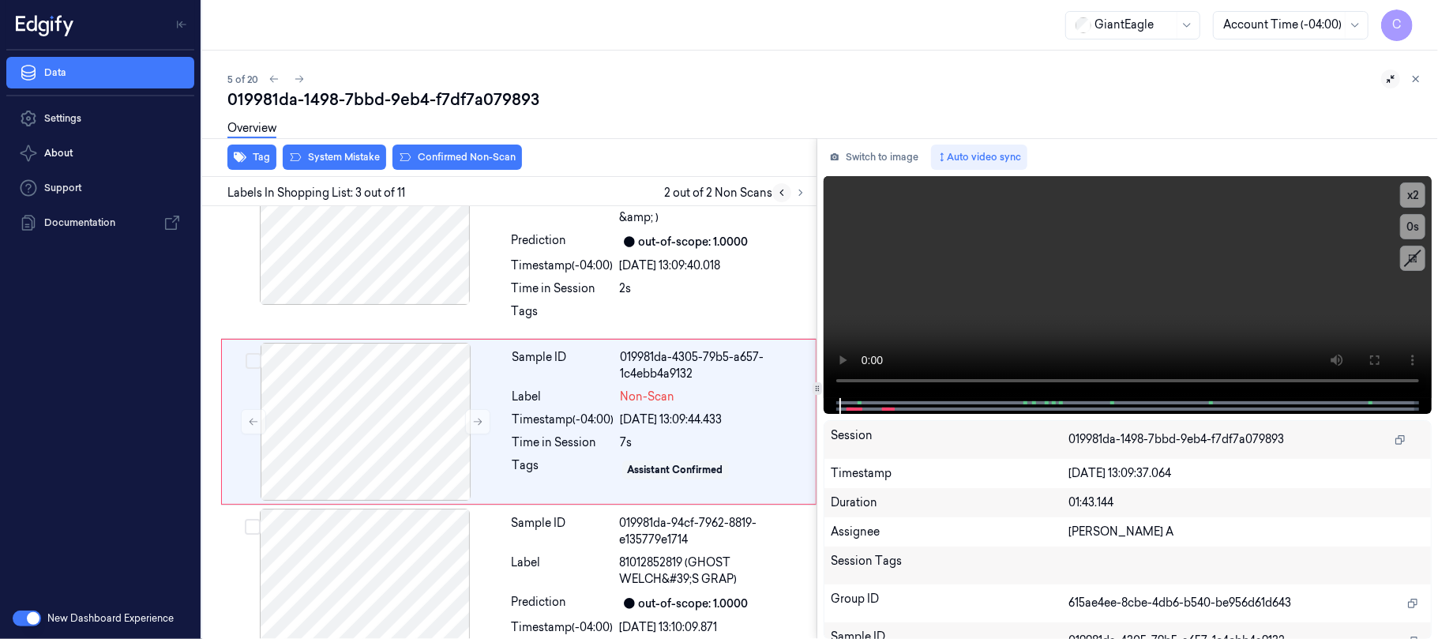
click at [776, 193] on icon at bounding box center [781, 192] width 11 height 11
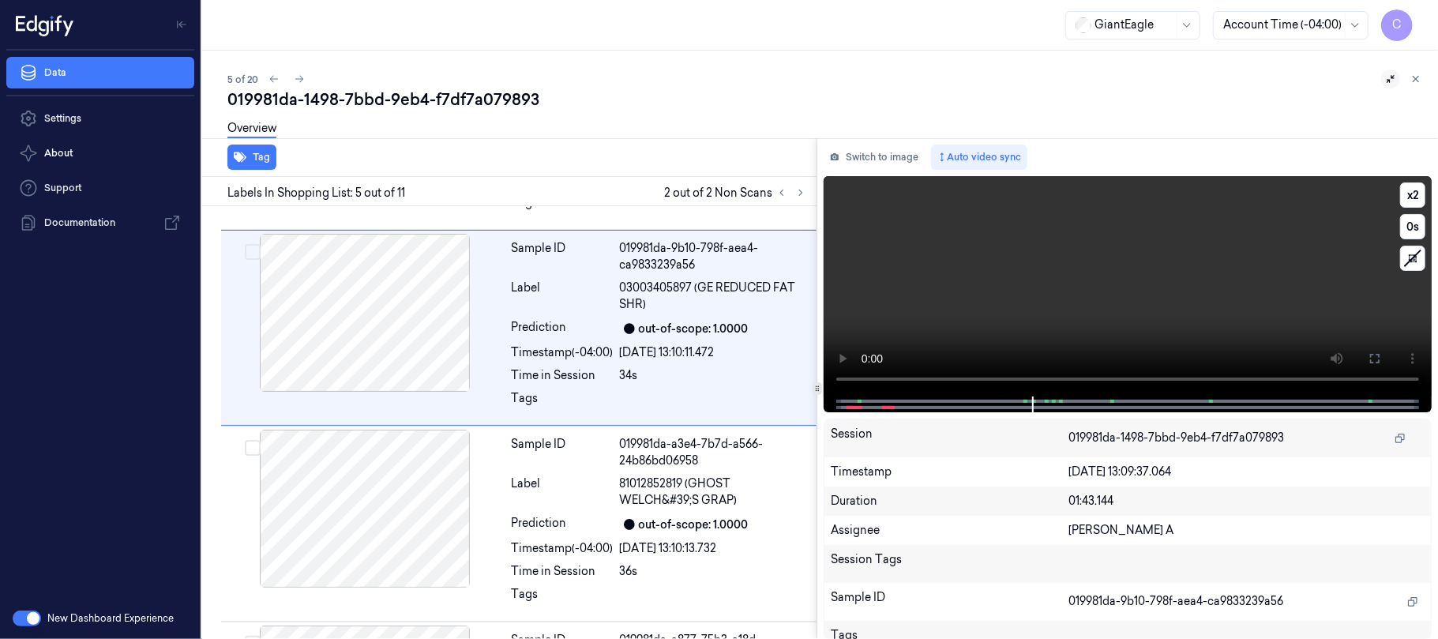
click at [1018, 305] on video at bounding box center [1127, 286] width 608 height 220
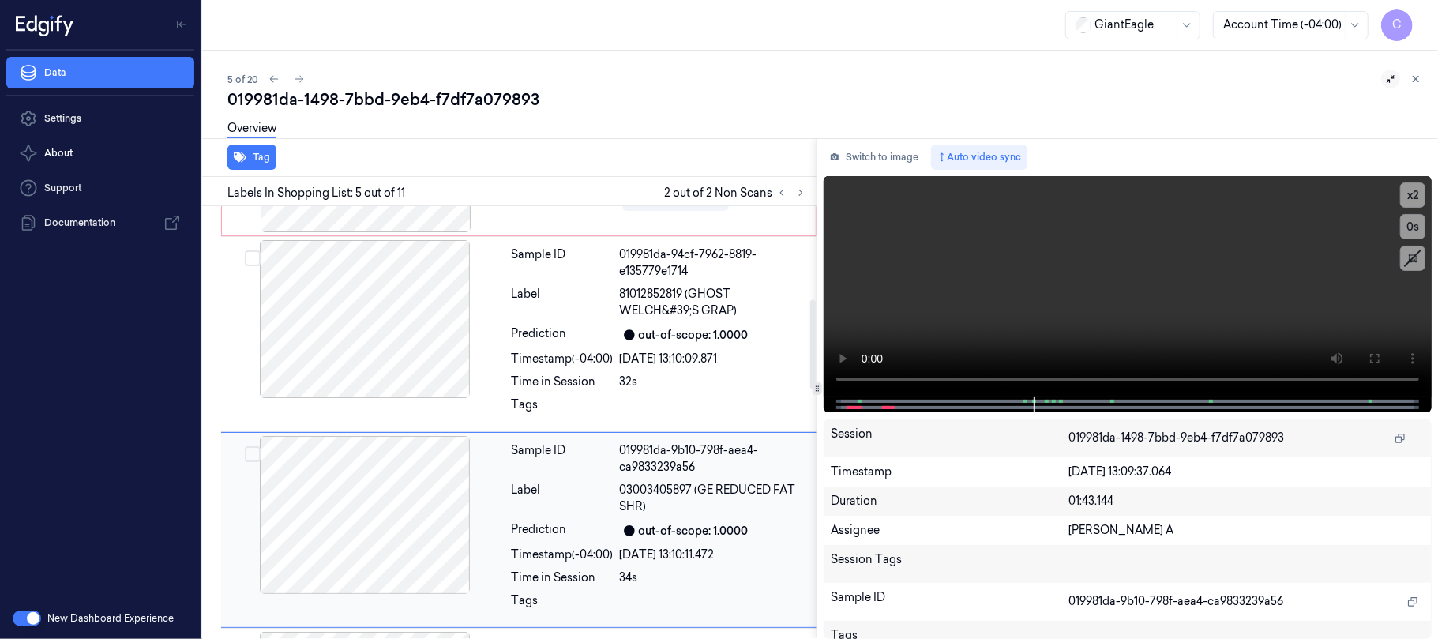
scroll to position [0, 0]
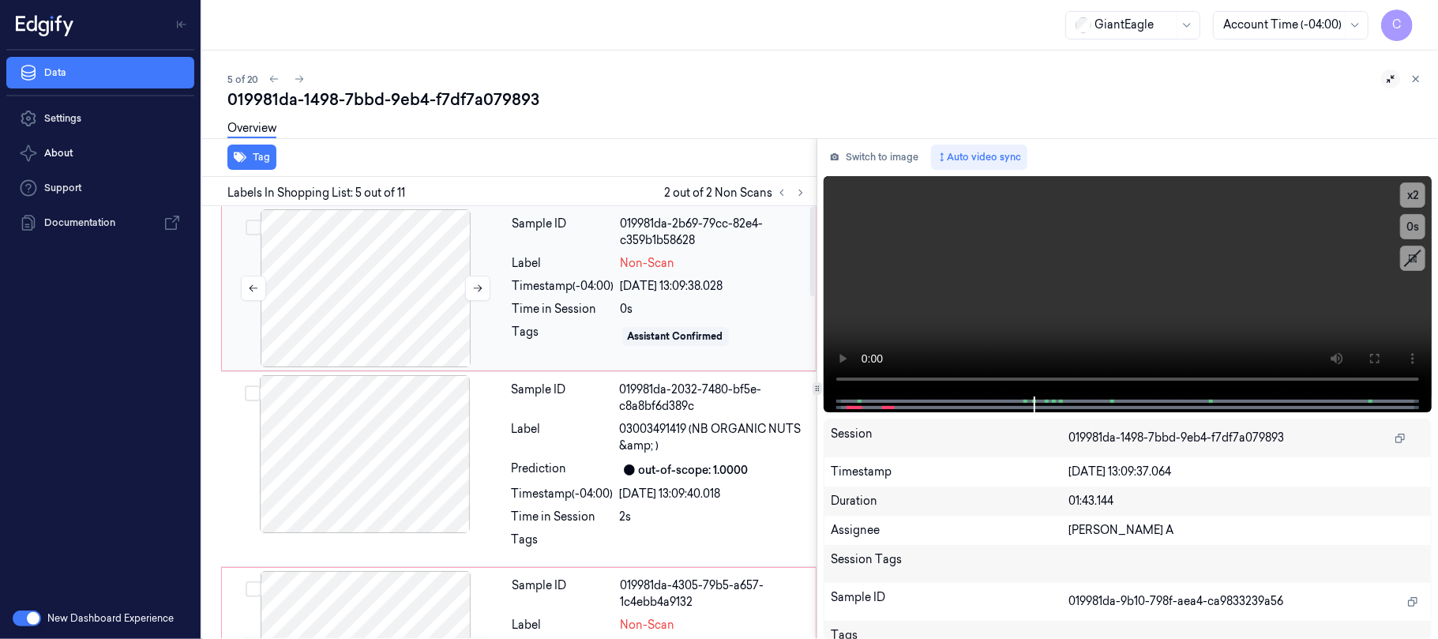
click at [341, 284] on div at bounding box center [365, 288] width 281 height 158
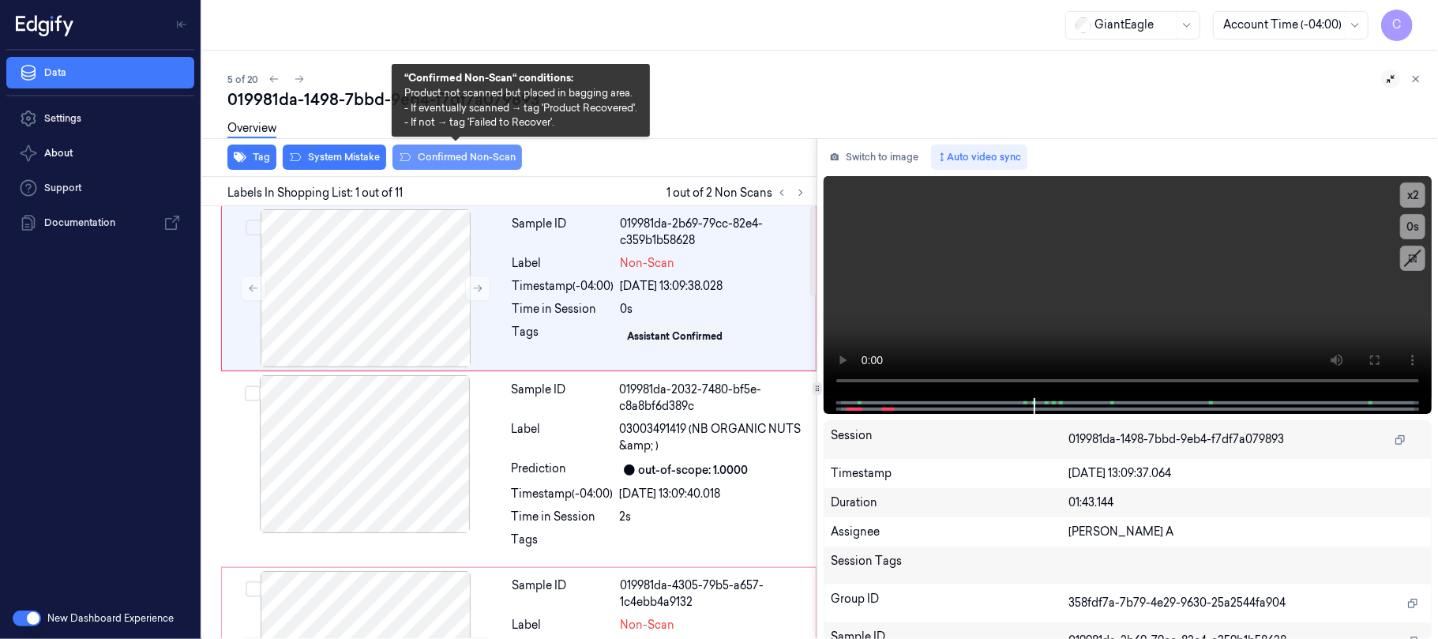
click at [466, 156] on button "Confirmed Non-Scan" at bounding box center [456, 156] width 129 height 25
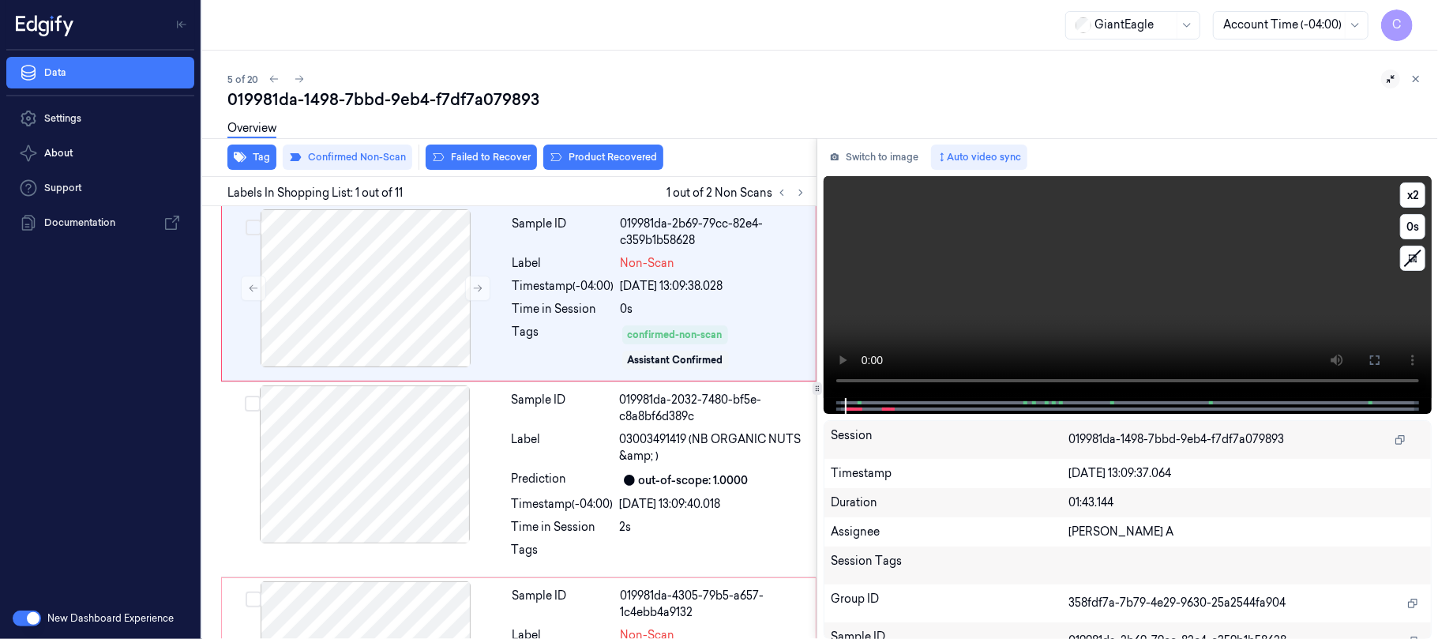
click at [1164, 328] on video at bounding box center [1127, 287] width 608 height 222
click at [1418, 196] on button "x 2" at bounding box center [1412, 194] width 25 height 25
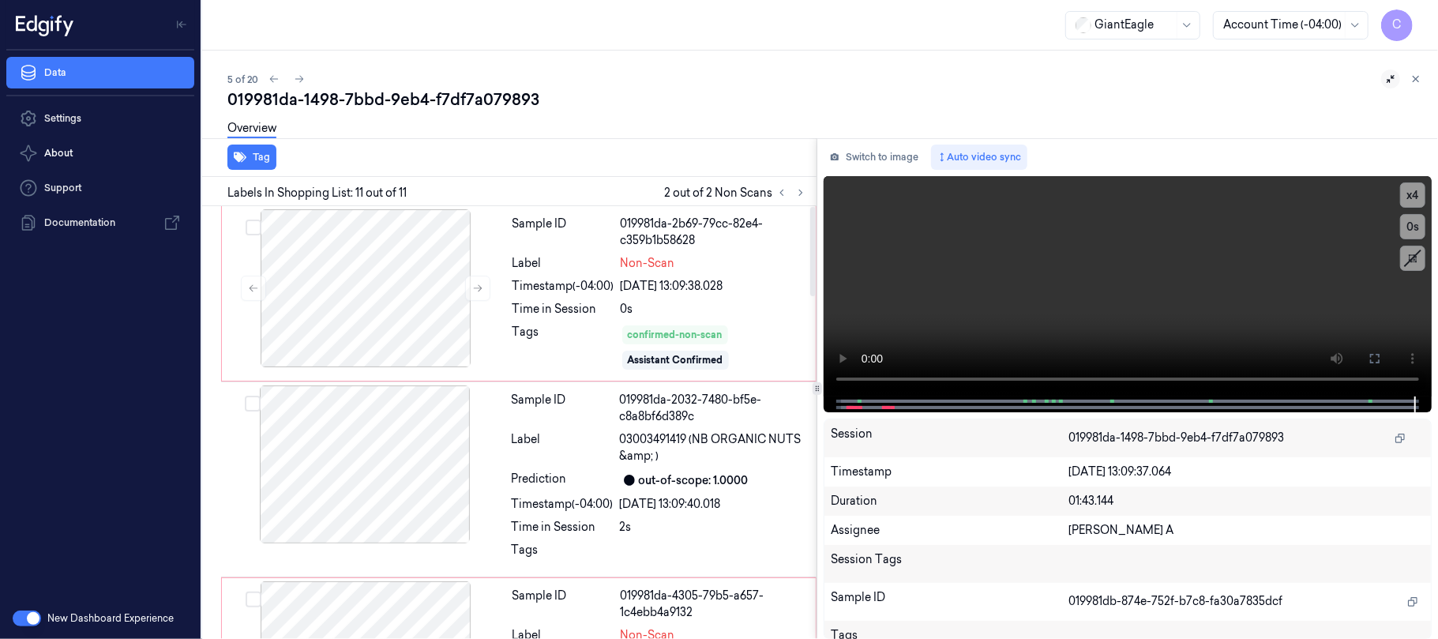
drag, startPoint x: 812, startPoint y: 506, endPoint x: 800, endPoint y: 147, distance: 359.4
click at [810, 207] on div at bounding box center [813, 251] width 6 height 89
click at [238, 158] on icon "button" at bounding box center [240, 157] width 13 height 10
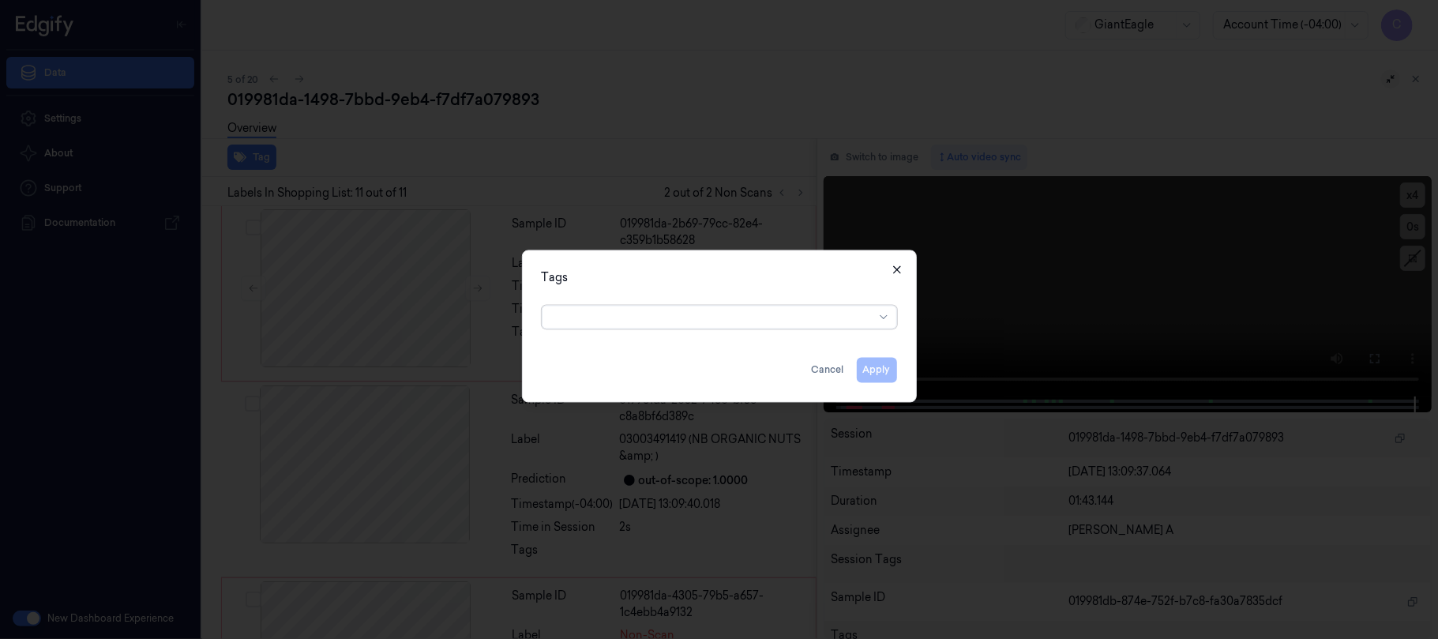
click at [894, 275] on icon "button" at bounding box center [896, 269] width 13 height 13
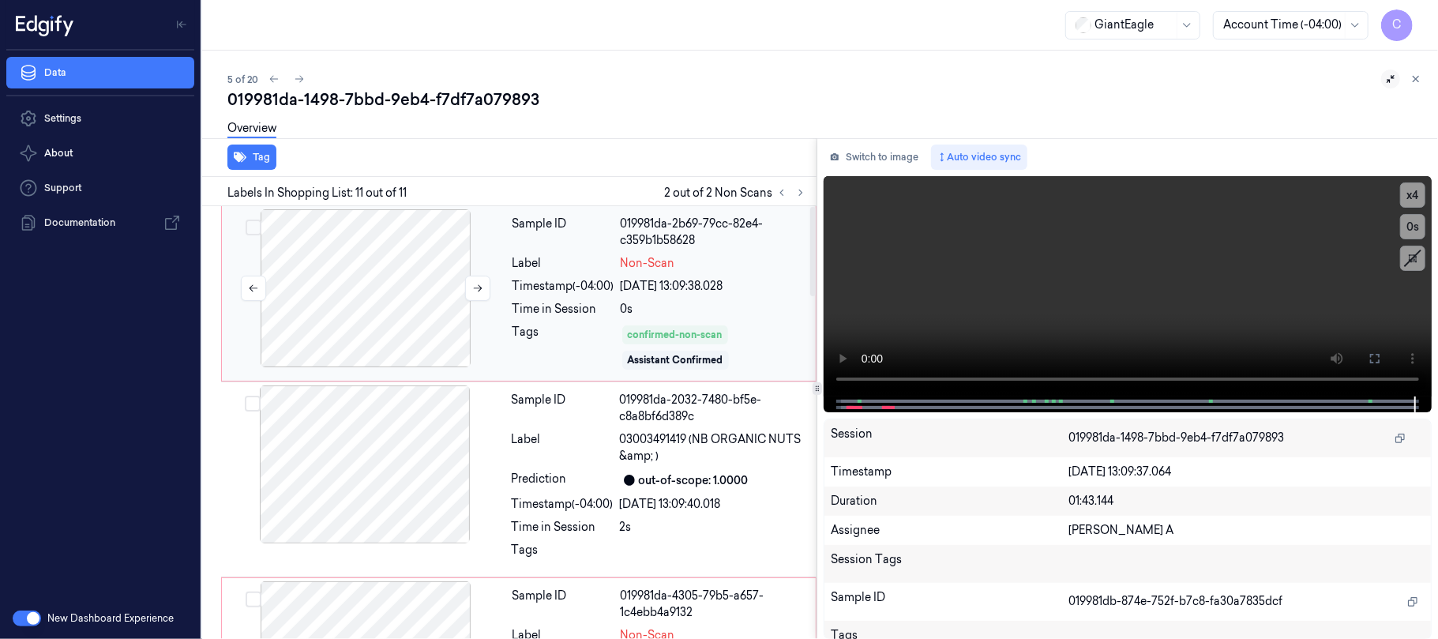
click at [386, 298] on div at bounding box center [365, 288] width 281 height 158
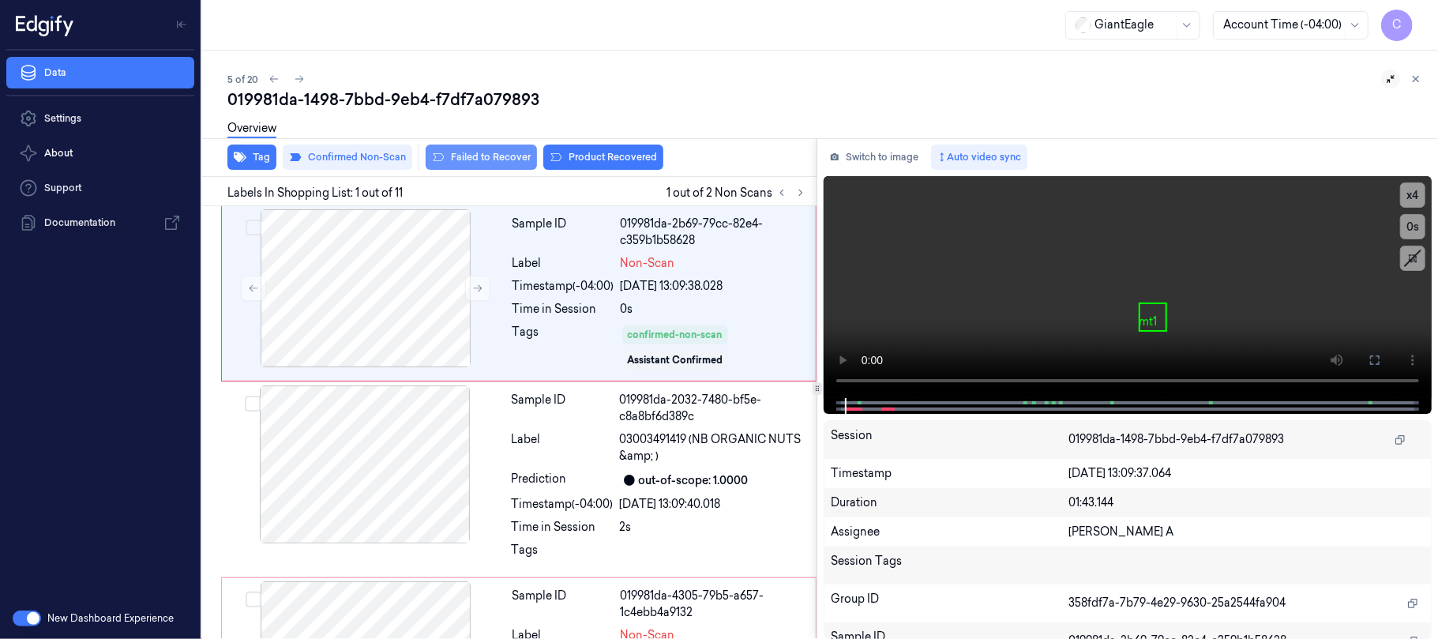
click at [474, 158] on button "Failed to Recover" at bounding box center [480, 156] width 111 height 25
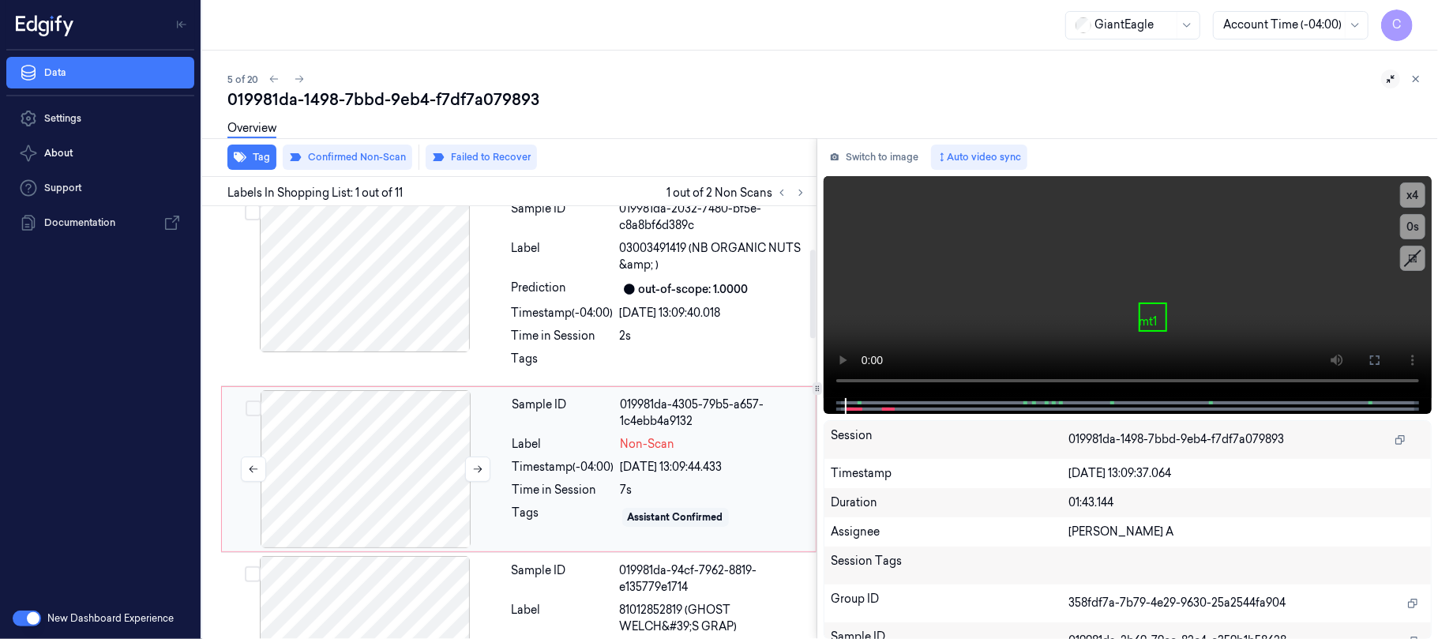
click at [373, 458] on div at bounding box center [365, 469] width 281 height 158
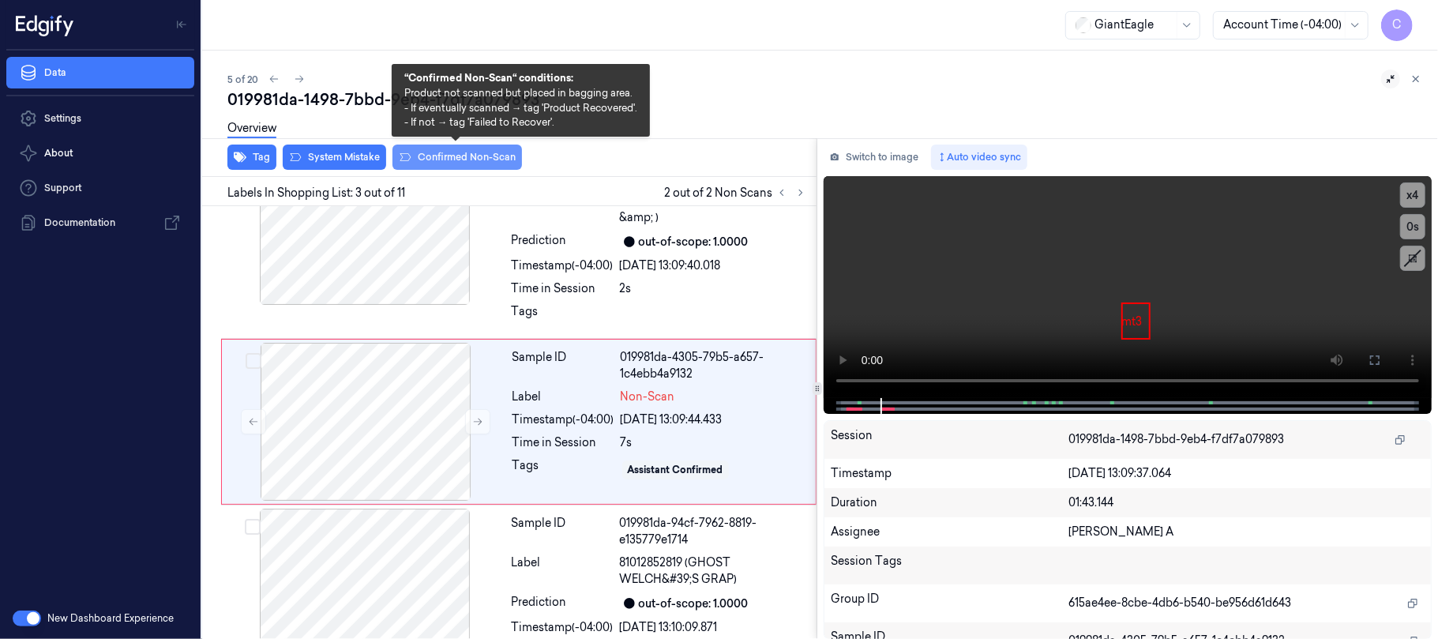
click at [448, 156] on button "Confirmed Non-Scan" at bounding box center [456, 156] width 129 height 25
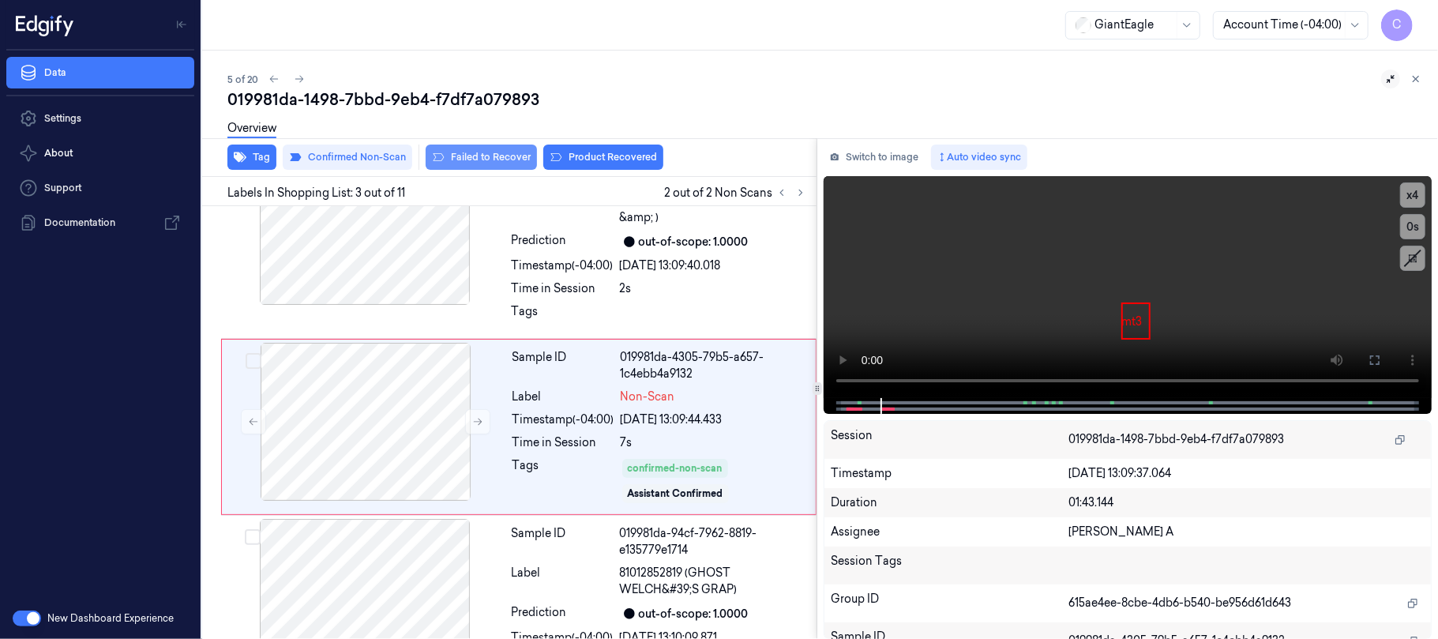
scroll to position [263, 0]
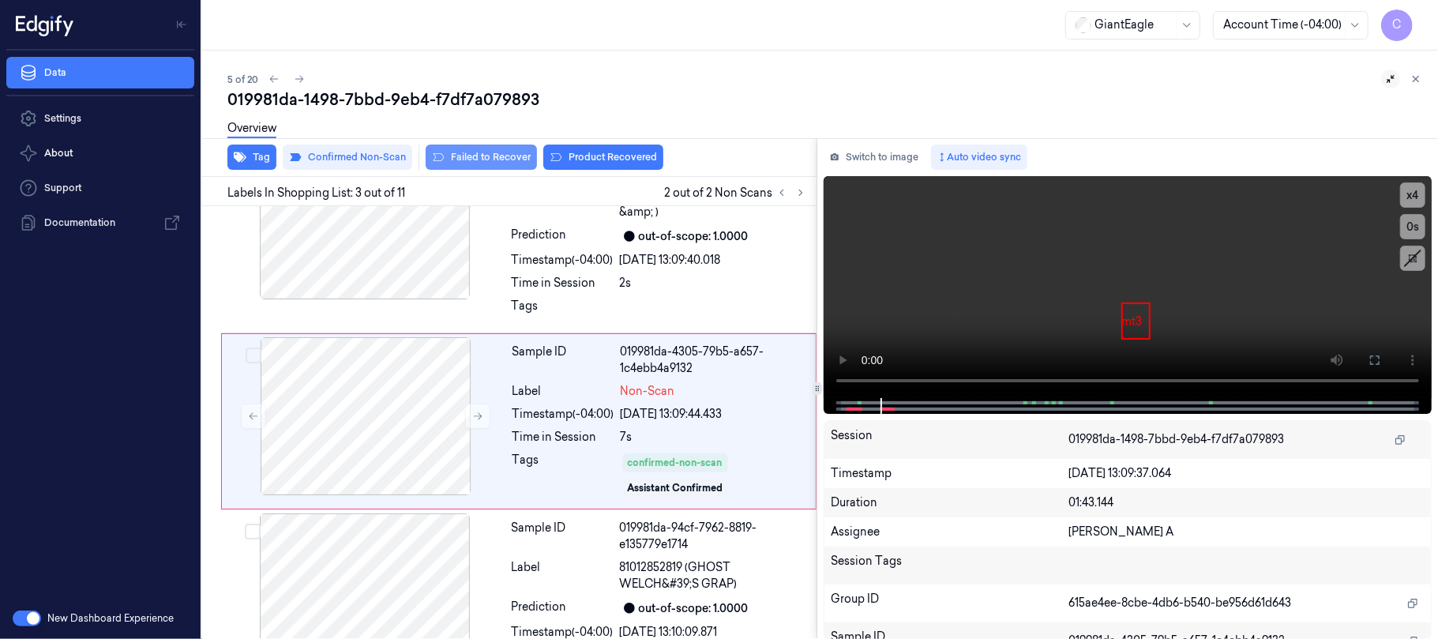
click at [478, 158] on button "Failed to Recover" at bounding box center [480, 156] width 111 height 25
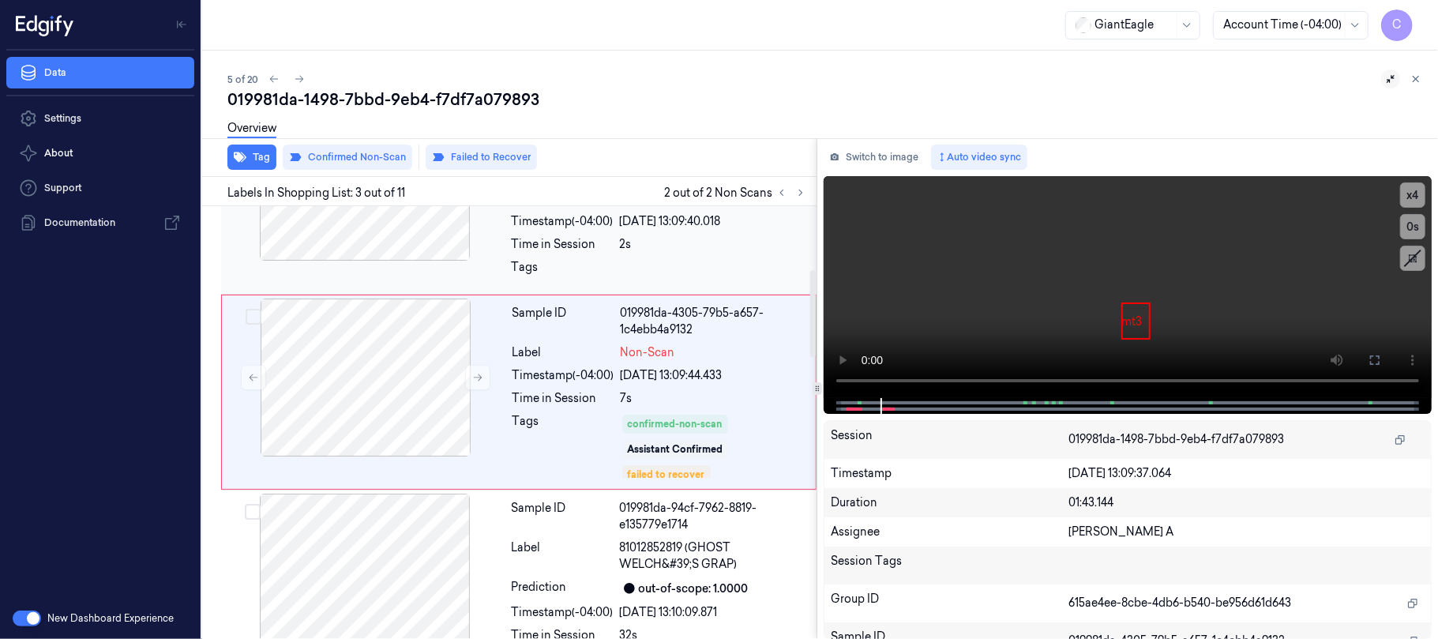
scroll to position [316, 0]
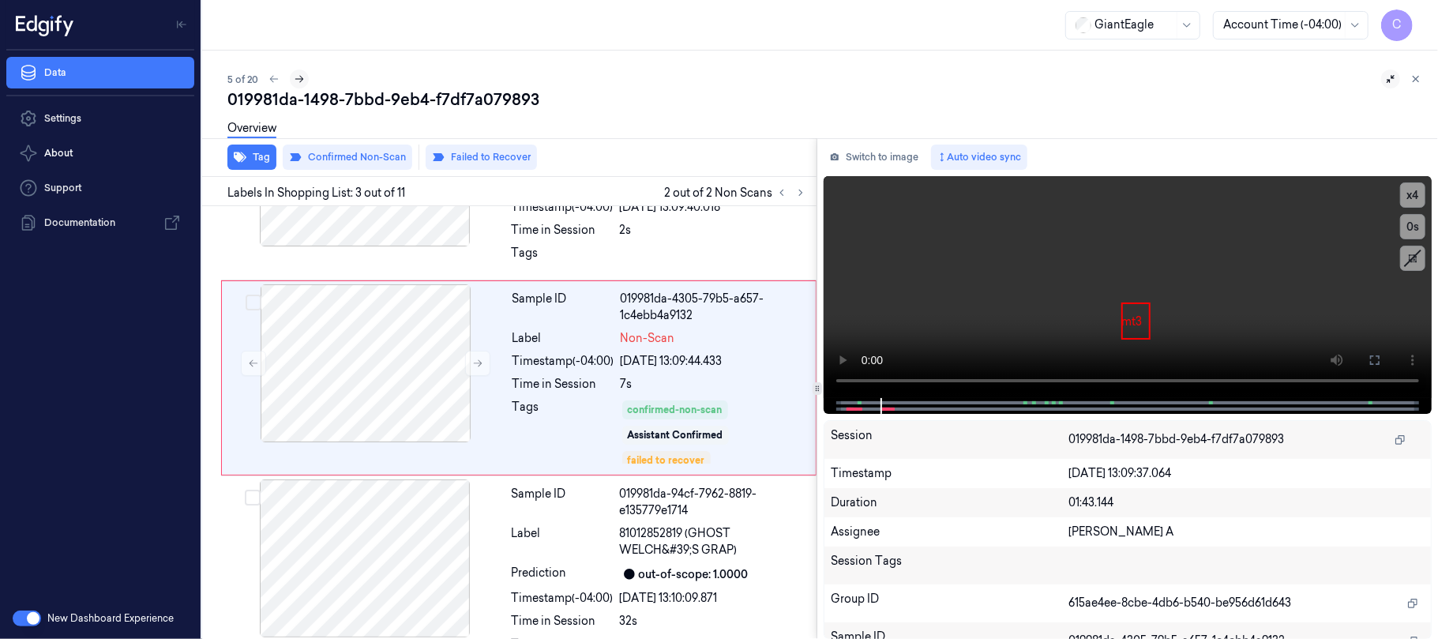
click at [301, 76] on icon at bounding box center [299, 78] width 11 height 11
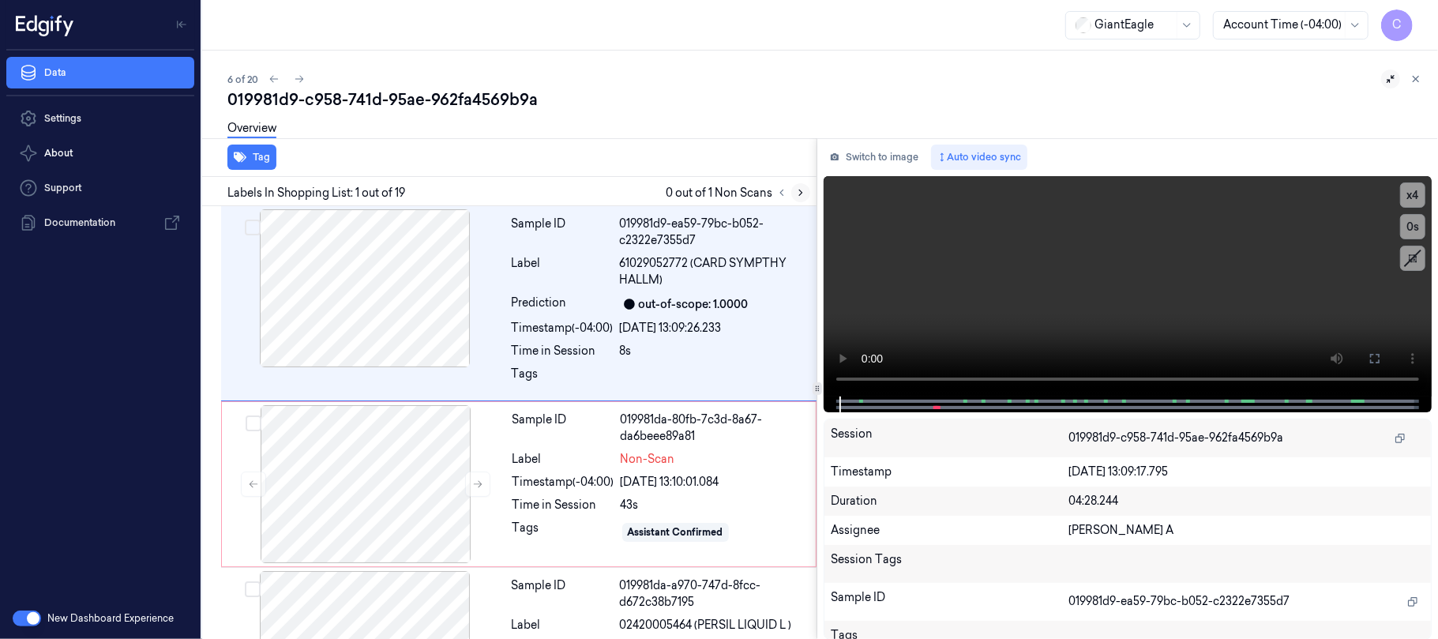
click at [796, 190] on icon at bounding box center [800, 192] width 11 height 11
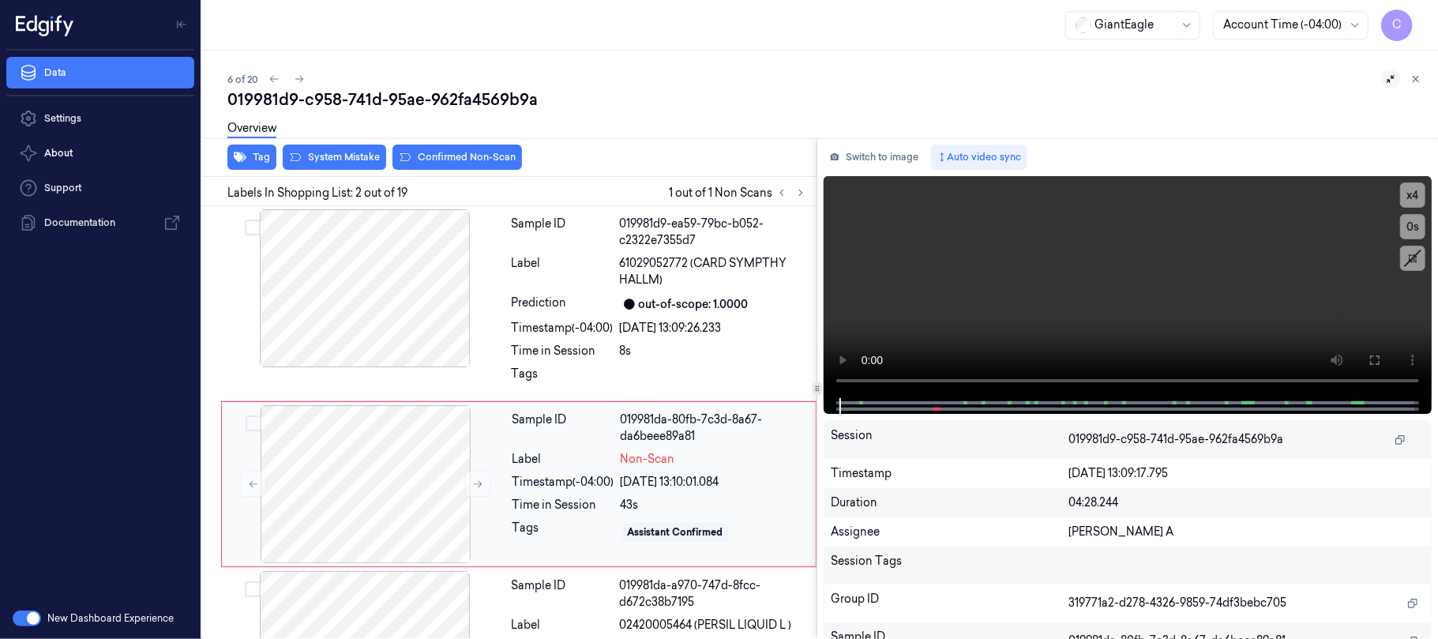
scroll to position [62, 0]
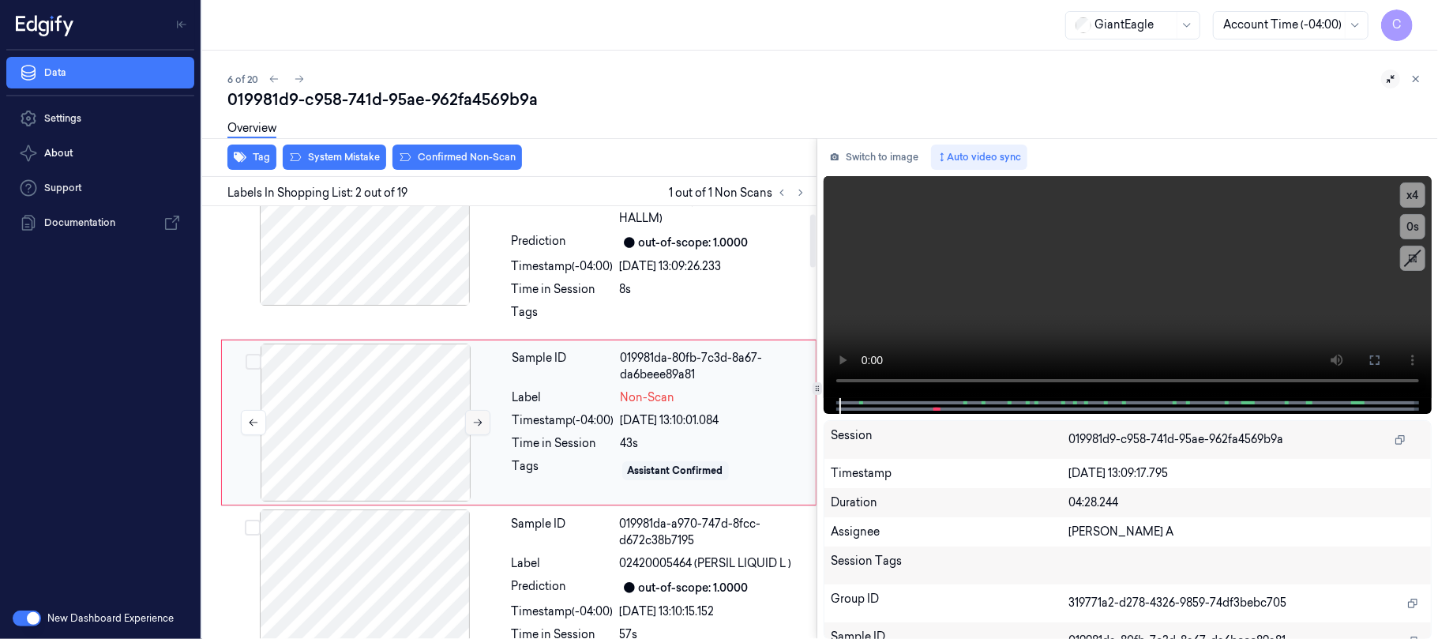
click at [480, 425] on icon at bounding box center [477, 422] width 11 height 11
click at [478, 425] on icon at bounding box center [478, 422] width 9 height 7
click at [478, 423] on icon at bounding box center [477, 422] width 11 height 11
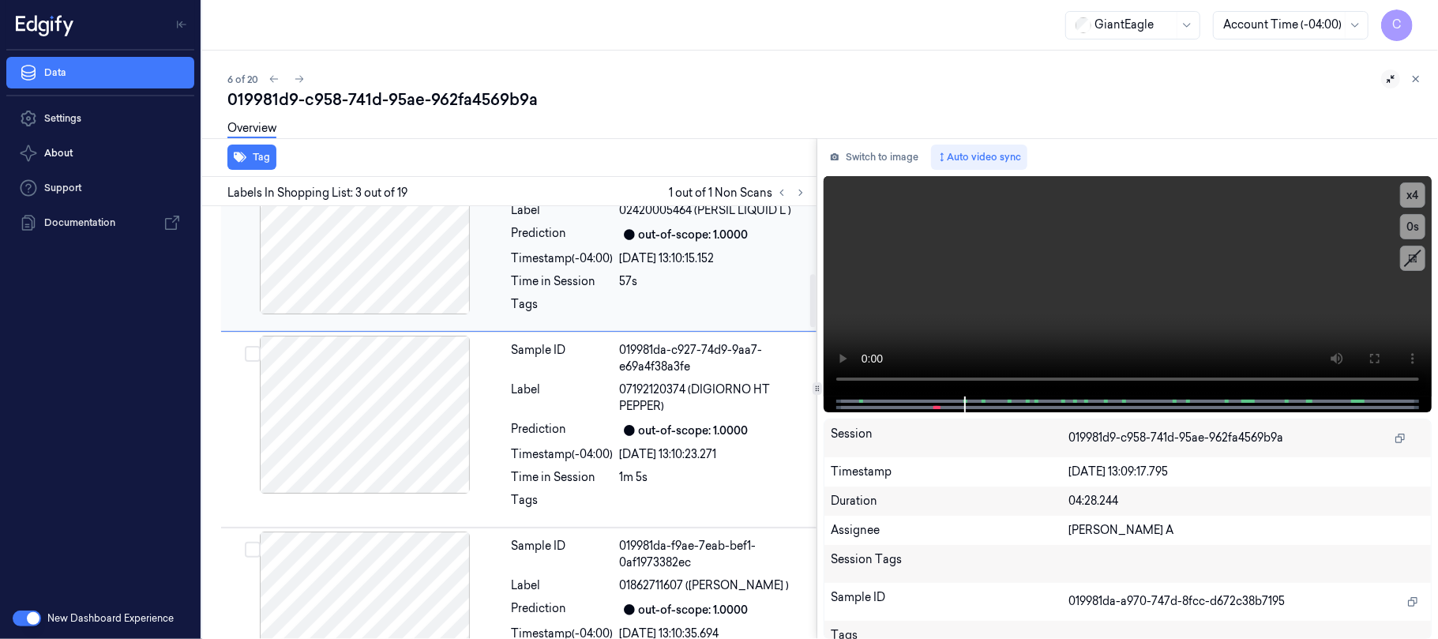
scroll to position [553, 0]
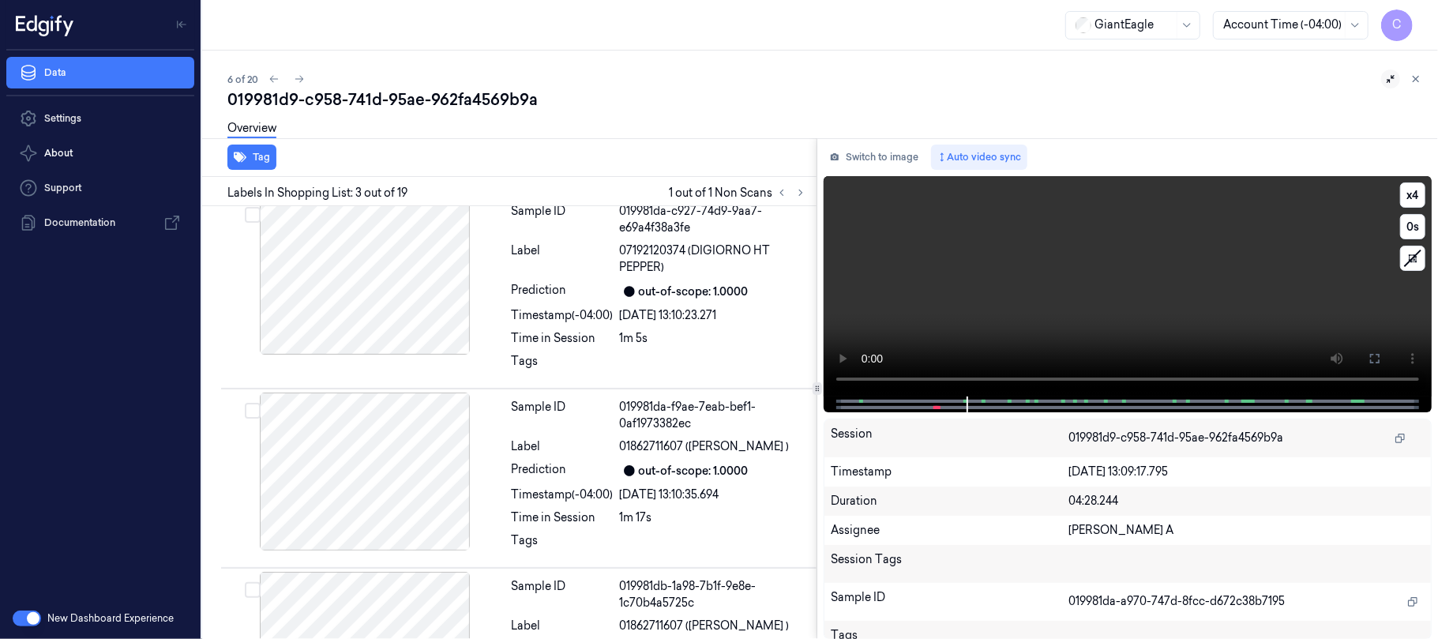
click at [1112, 281] on video at bounding box center [1127, 286] width 608 height 220
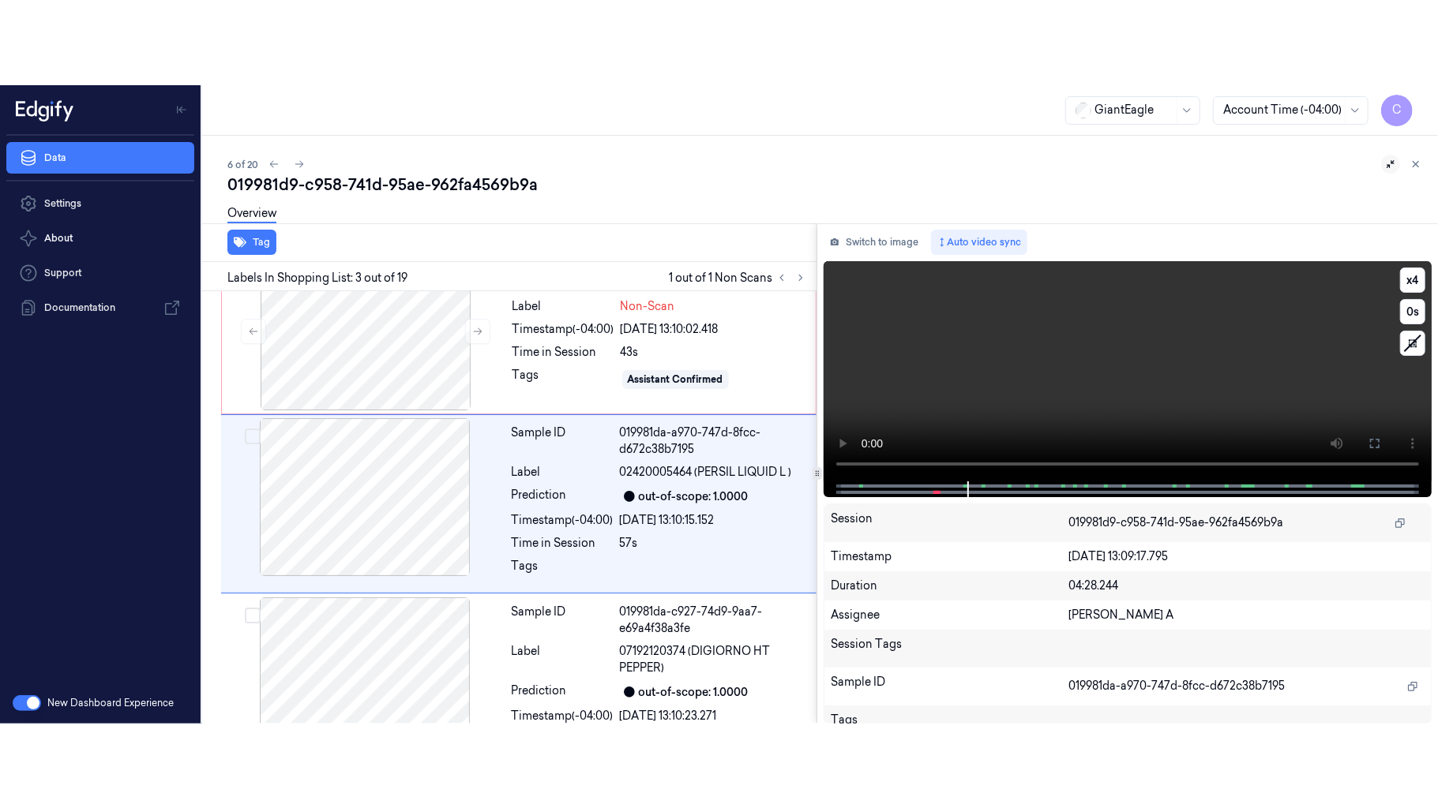
scroll to position [234, 0]
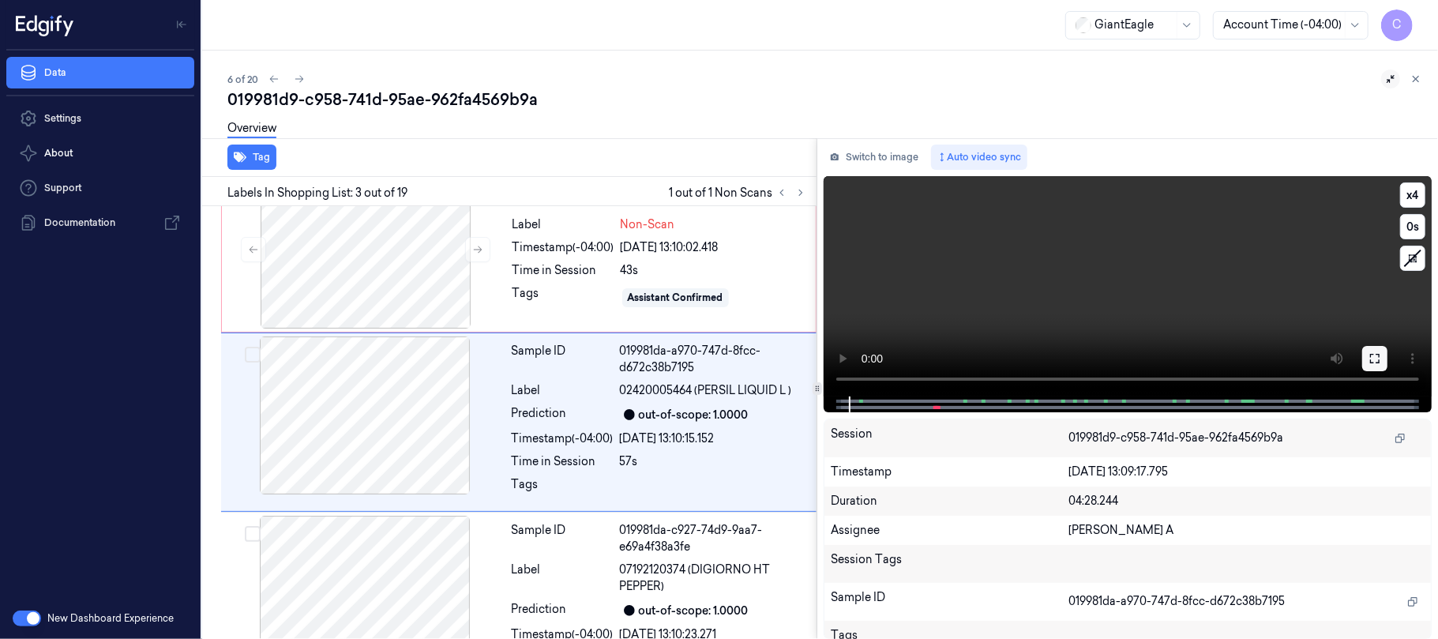
click at [1370, 354] on icon at bounding box center [1374, 358] width 9 height 9
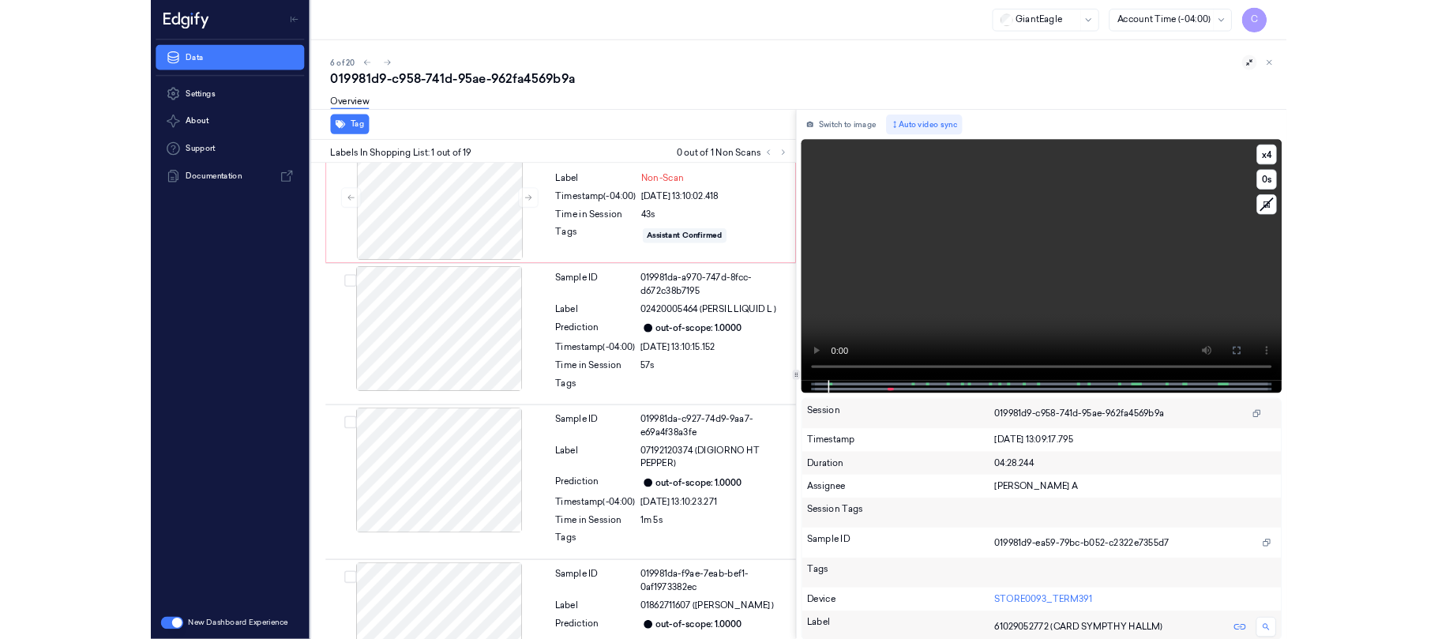
scroll to position [0, 0]
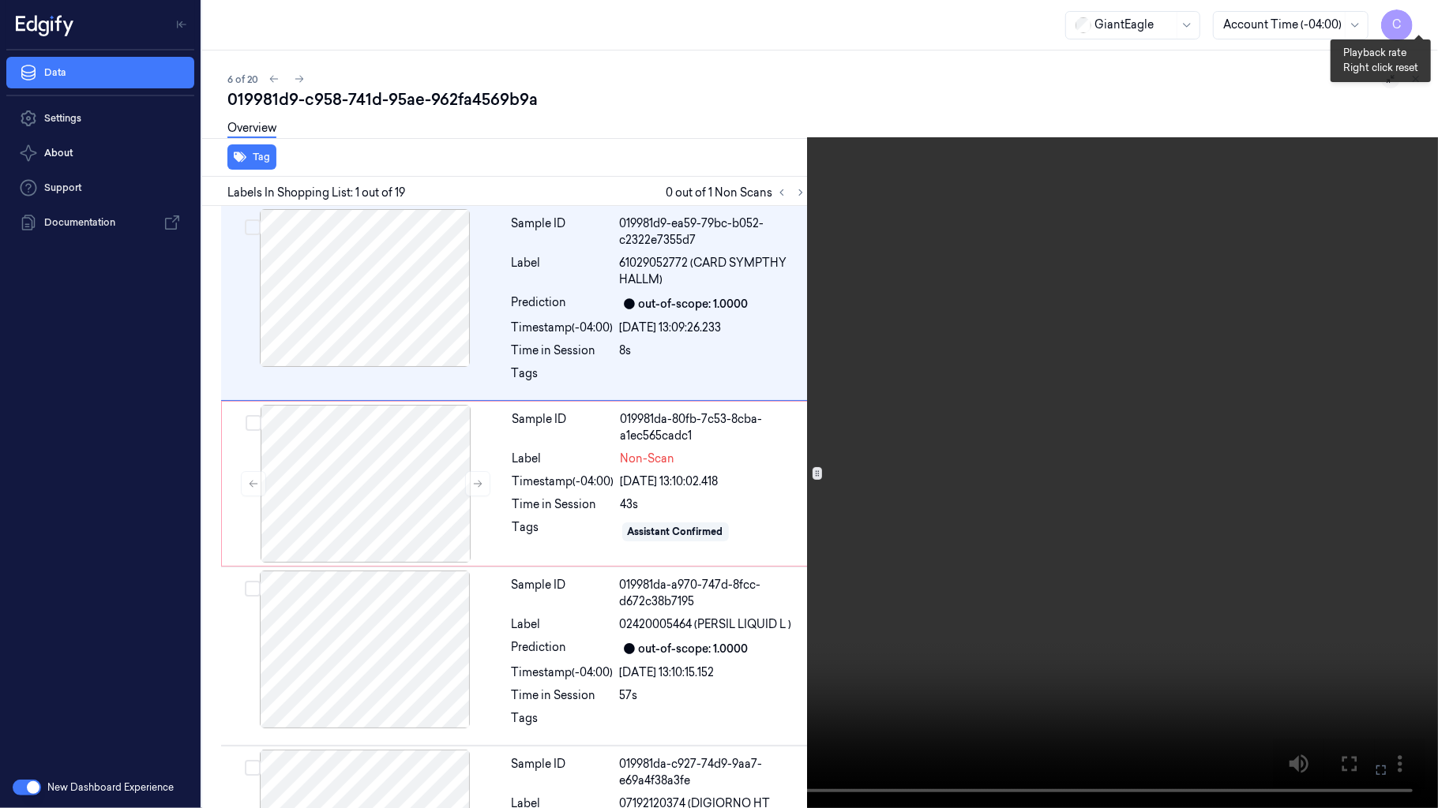
click at [1419, 22] on button "x 4" at bounding box center [1418, 18] width 25 height 25
click at [1419, 22] on button "x 1" at bounding box center [1418, 18] width 25 height 25
click at [1419, 22] on button "x 2" at bounding box center [1418, 18] width 25 height 25
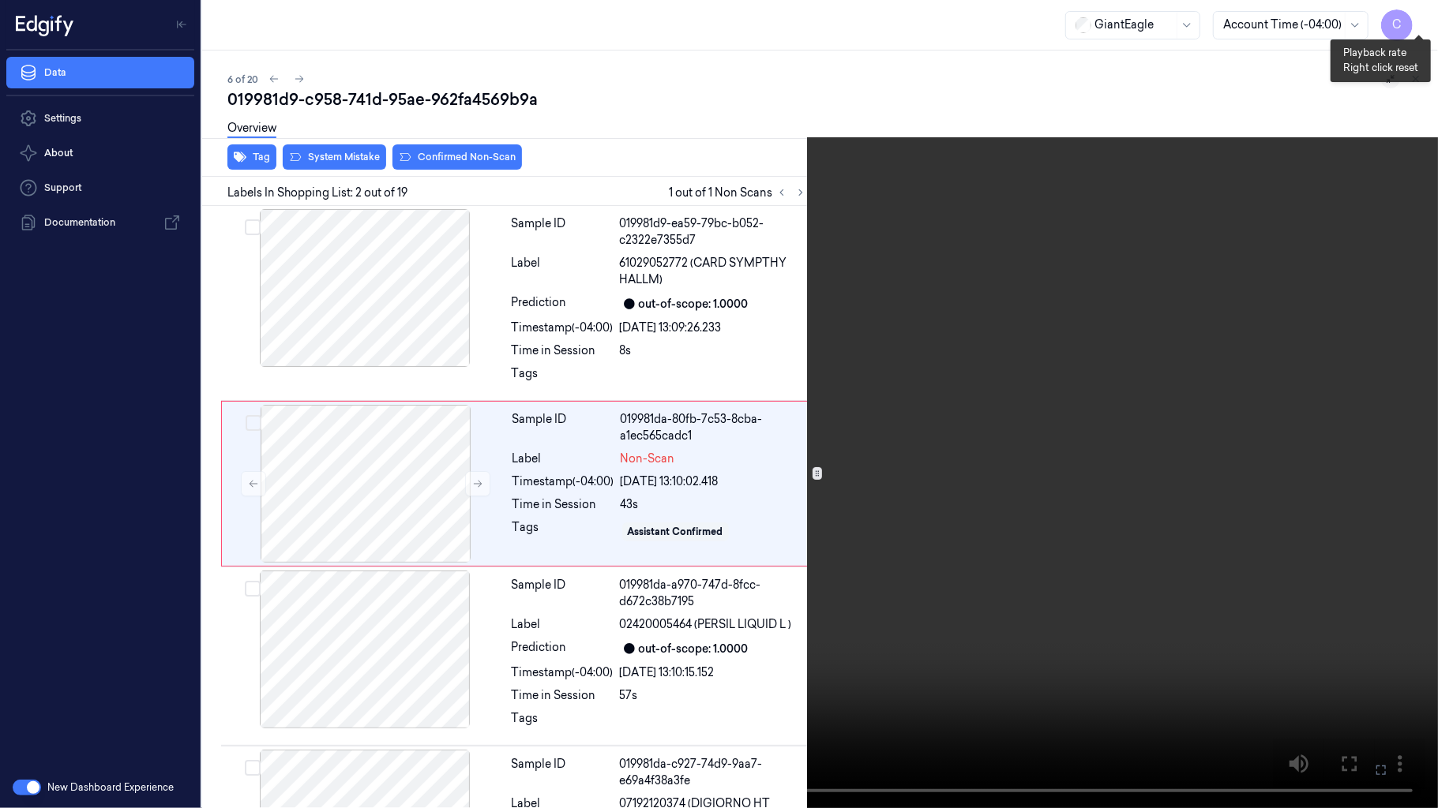
click at [1419, 22] on button "x 4" at bounding box center [1418, 18] width 25 height 25
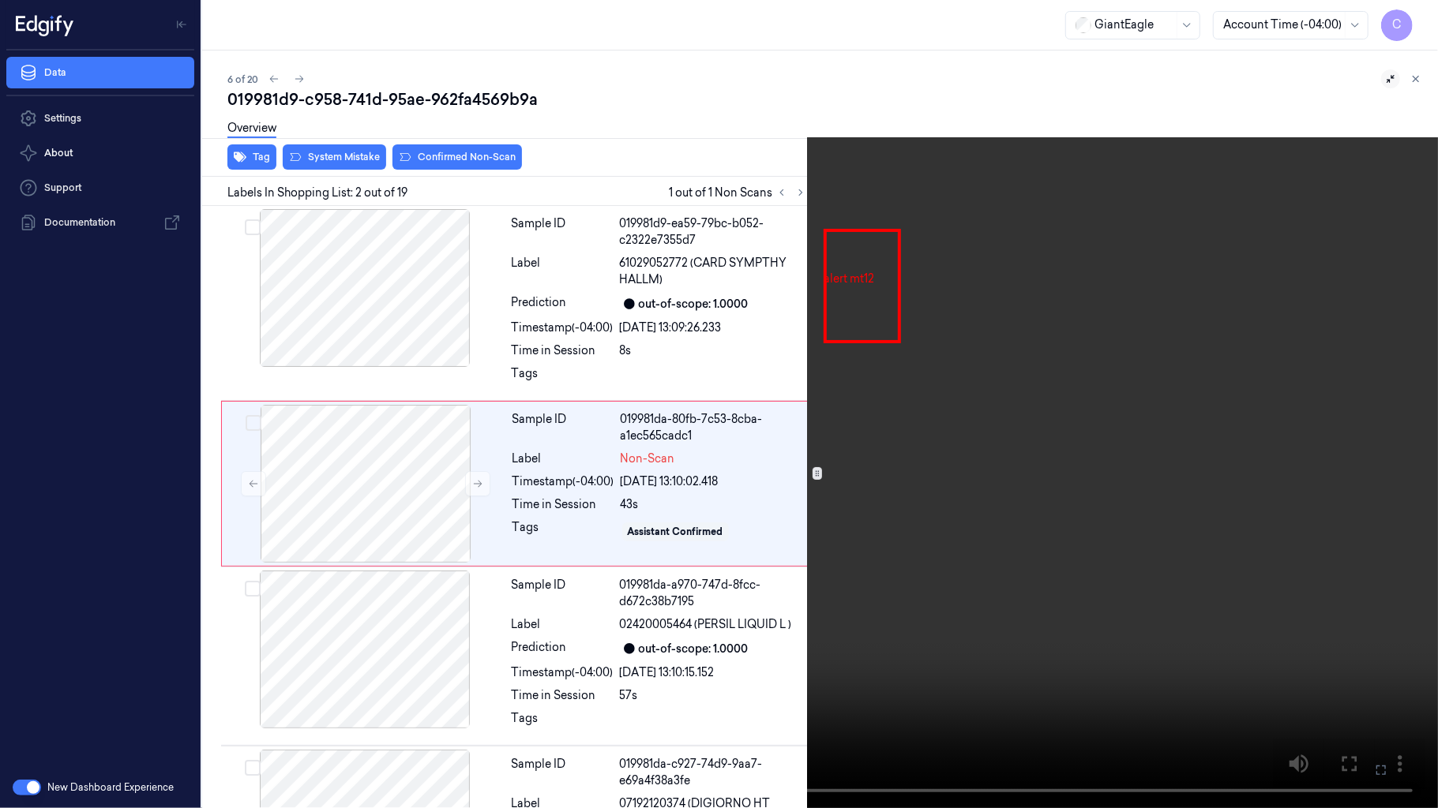
click at [872, 294] on video at bounding box center [719, 404] width 1438 height 808
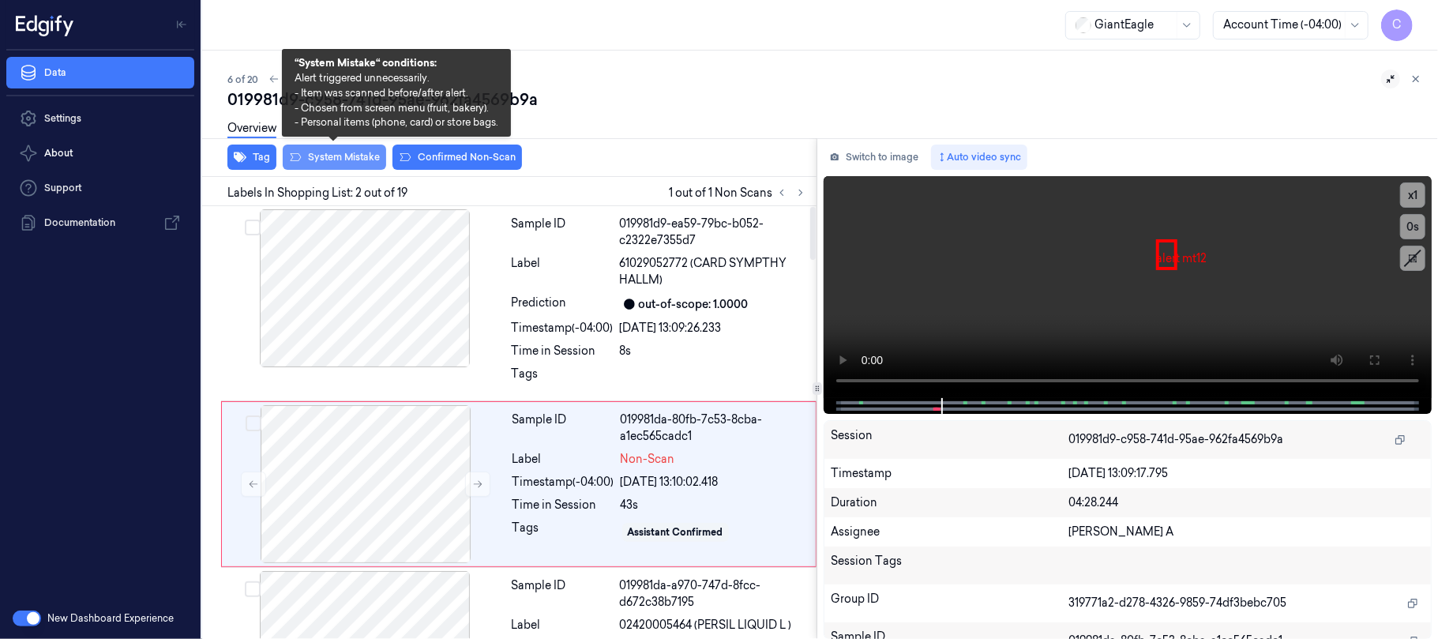
click at [332, 159] on button "System Mistake" at bounding box center [334, 156] width 103 height 25
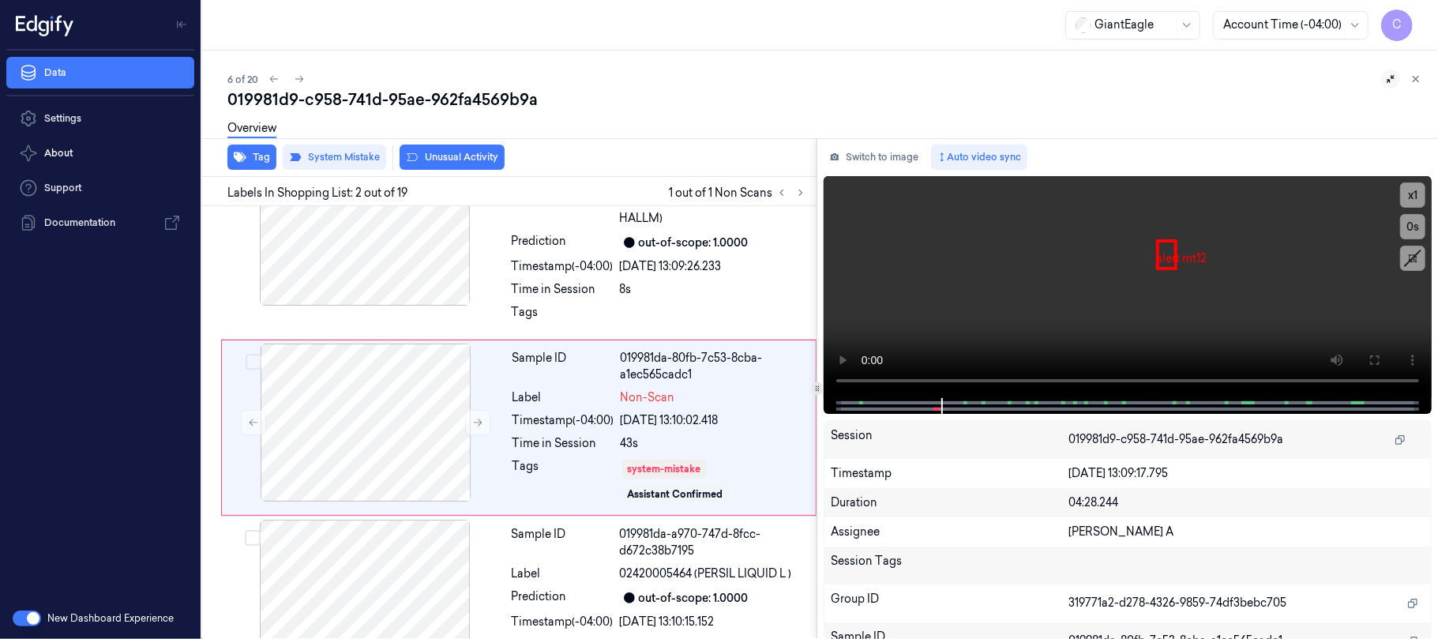
scroll to position [67, 0]
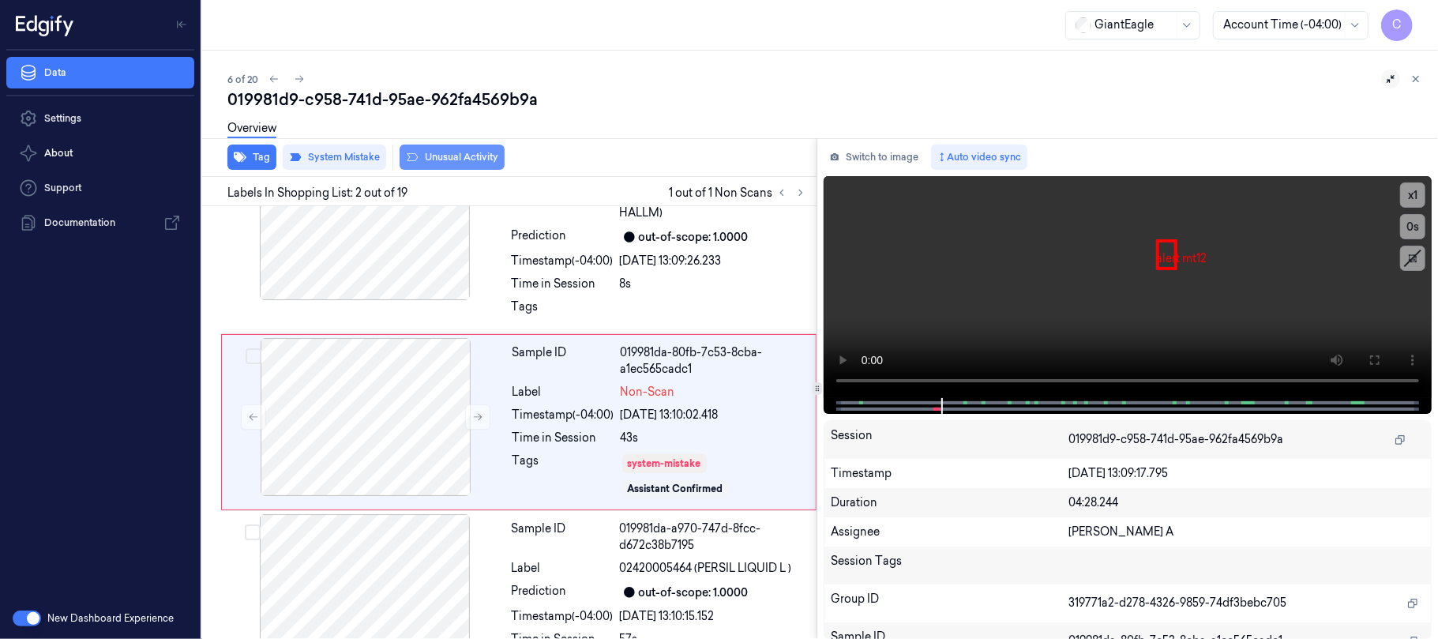
click at [478, 159] on button "Unusual Activity" at bounding box center [451, 156] width 105 height 25
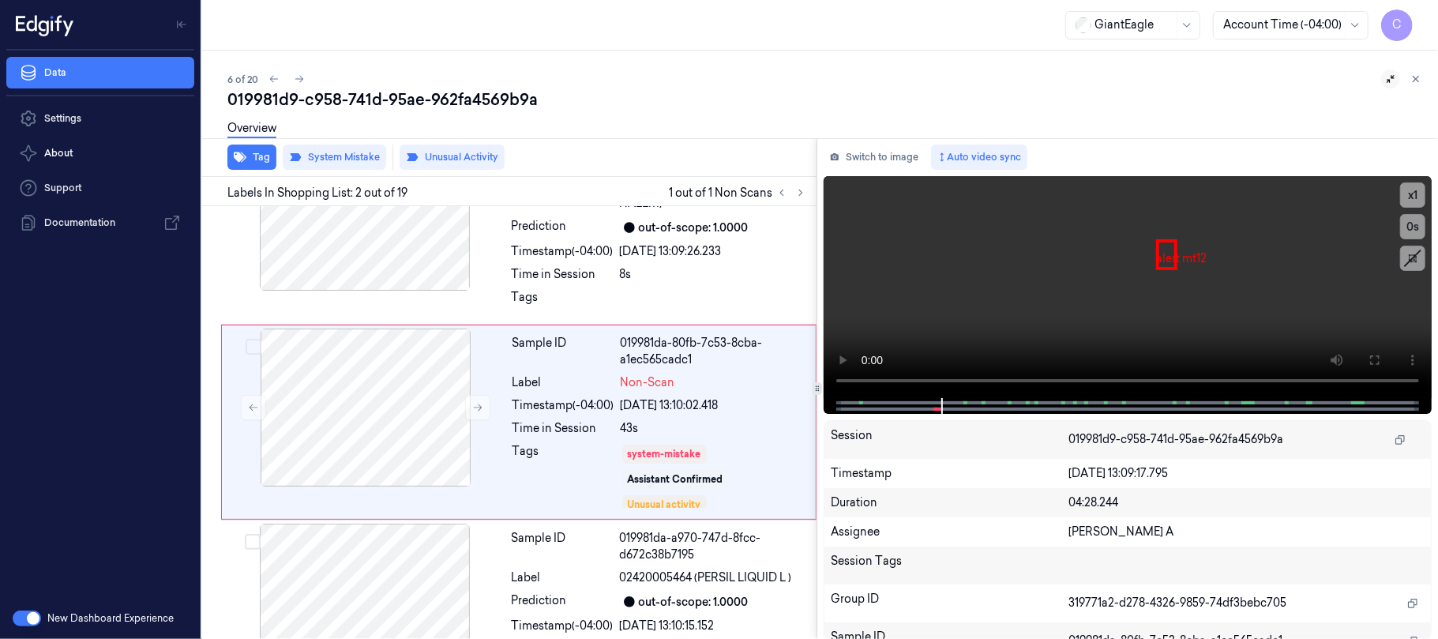
click at [303, 79] on icon at bounding box center [299, 78] width 11 height 11
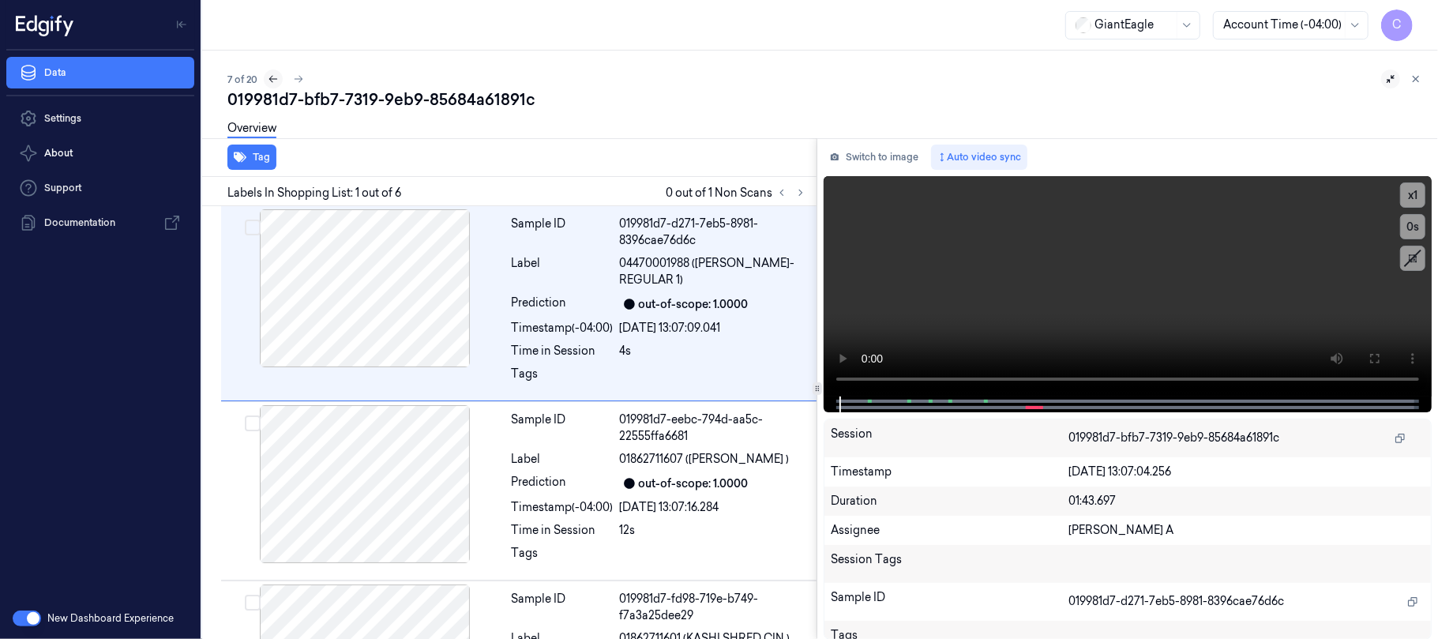
click at [270, 81] on icon at bounding box center [273, 78] width 11 height 11
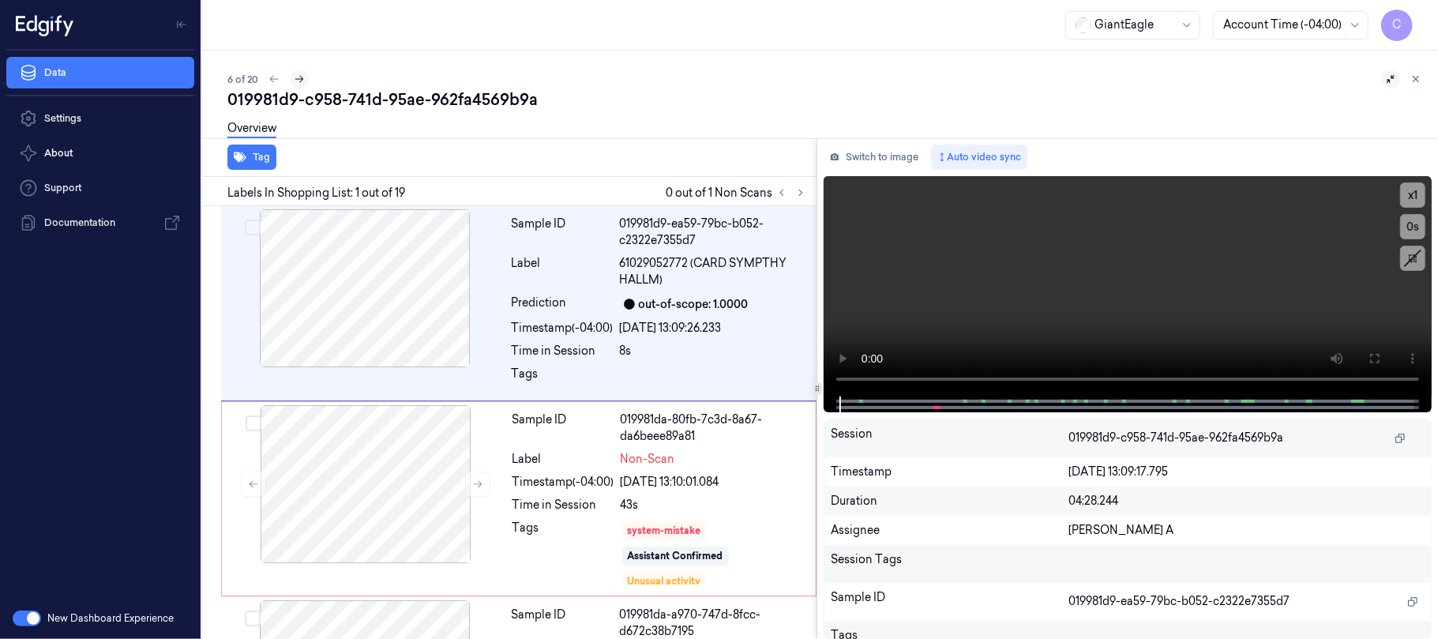
click at [304, 80] on icon at bounding box center [299, 78] width 11 height 11
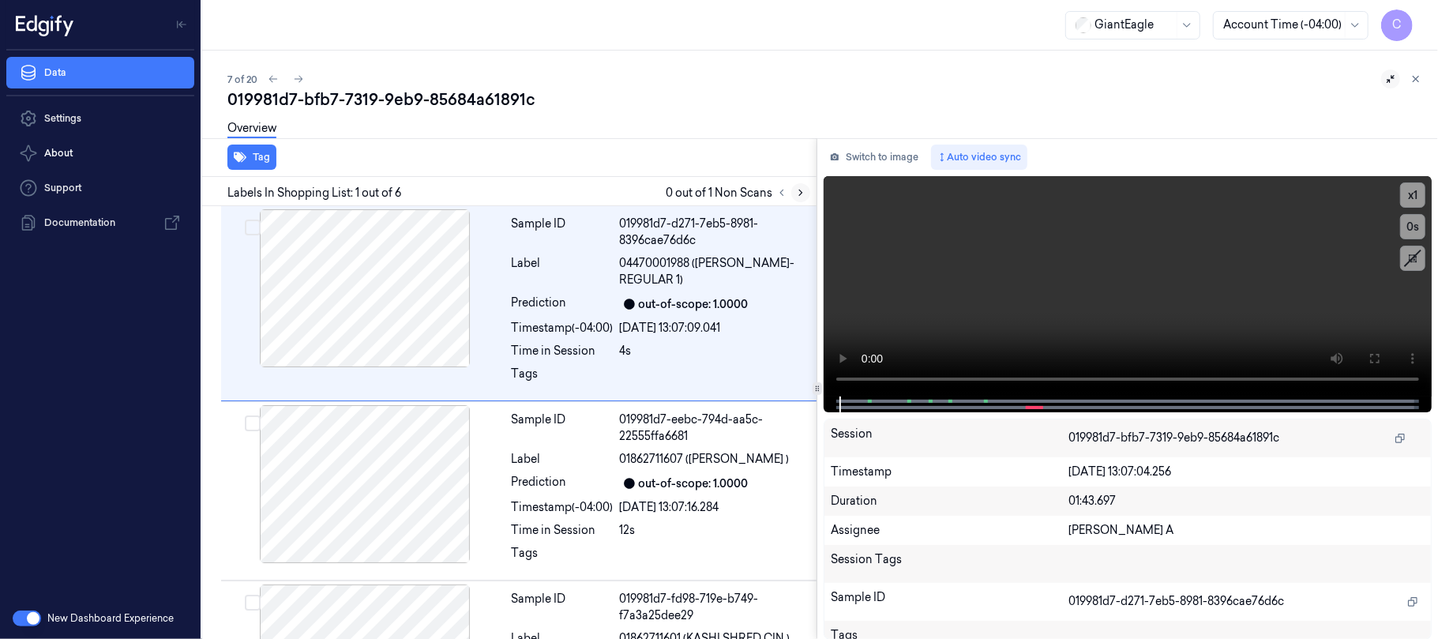
click at [803, 193] on icon at bounding box center [800, 192] width 11 height 11
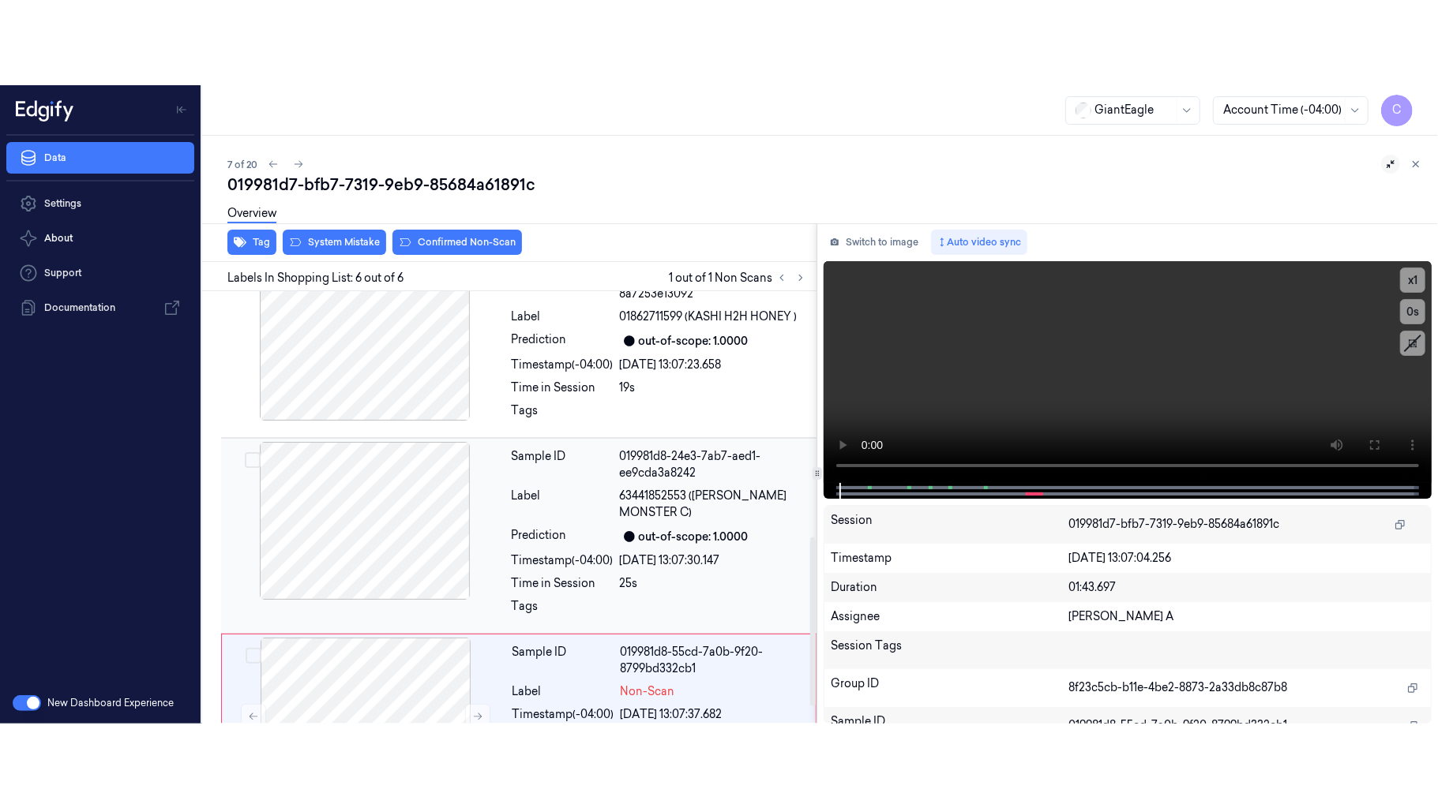
scroll to position [669, 0]
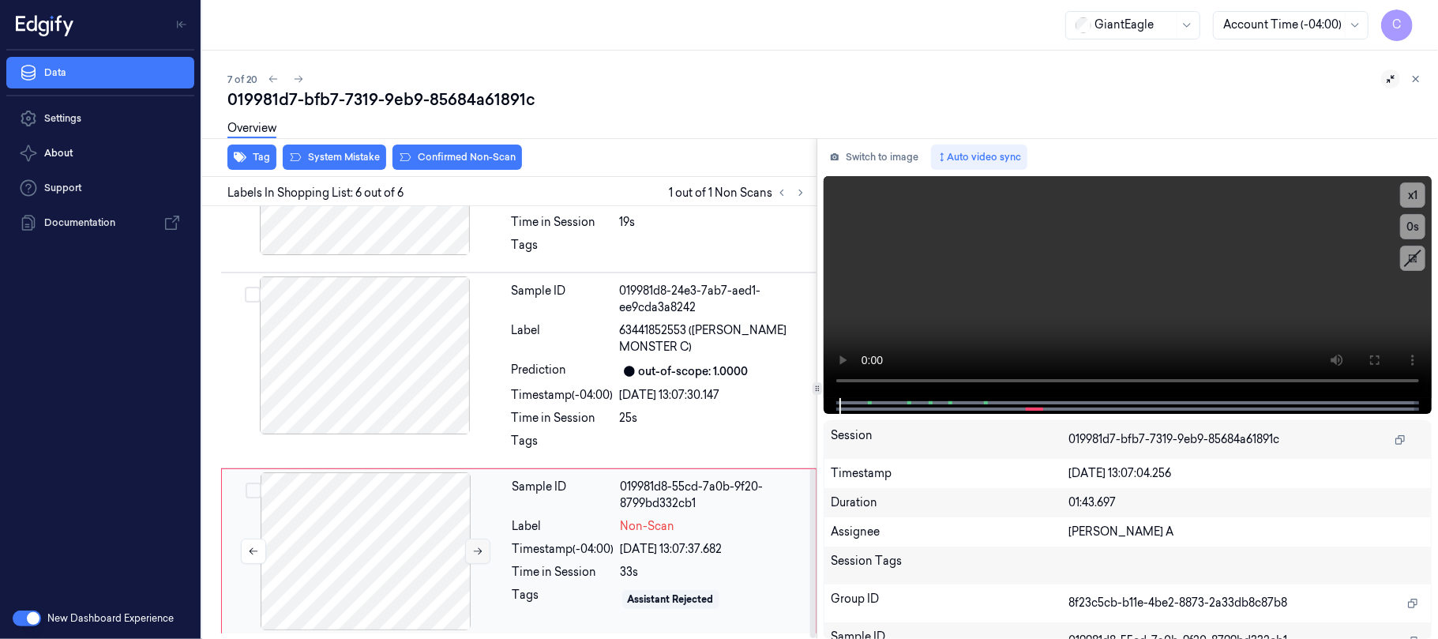
click at [478, 553] on icon at bounding box center [477, 550] width 11 height 11
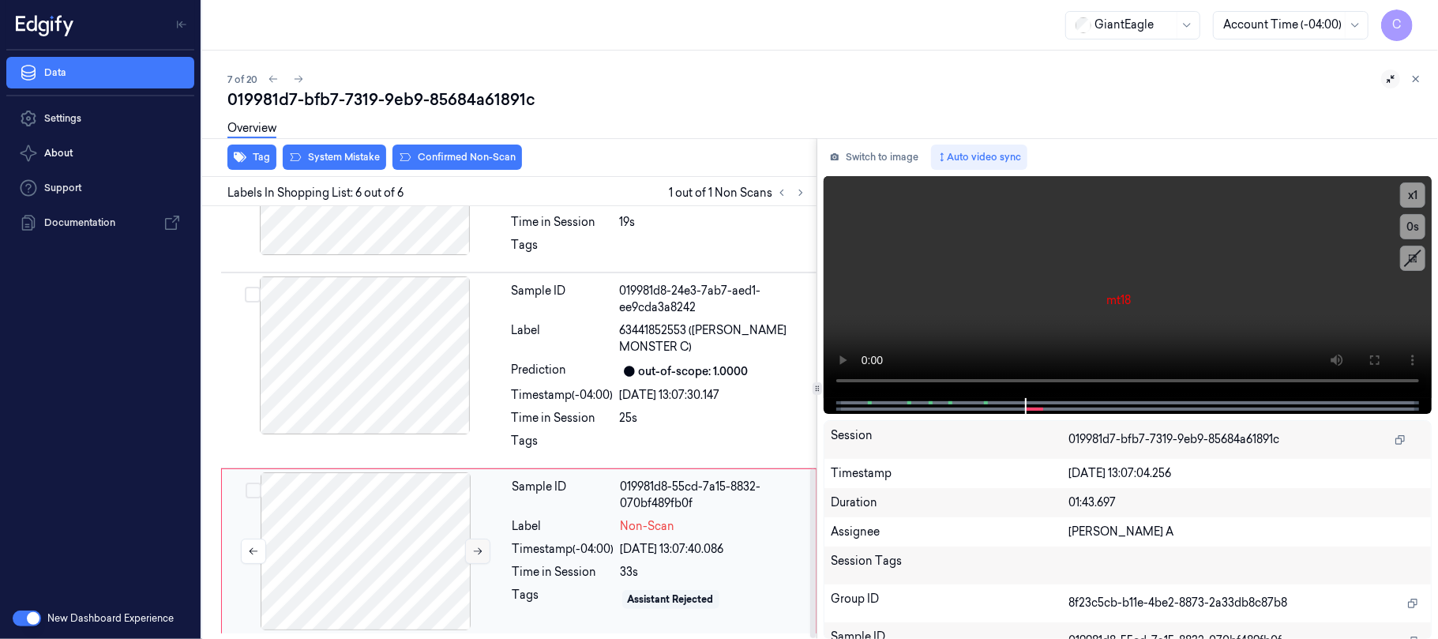
click at [478, 553] on icon at bounding box center [477, 550] width 11 height 11
click at [1227, 314] on video at bounding box center [1127, 287] width 608 height 222
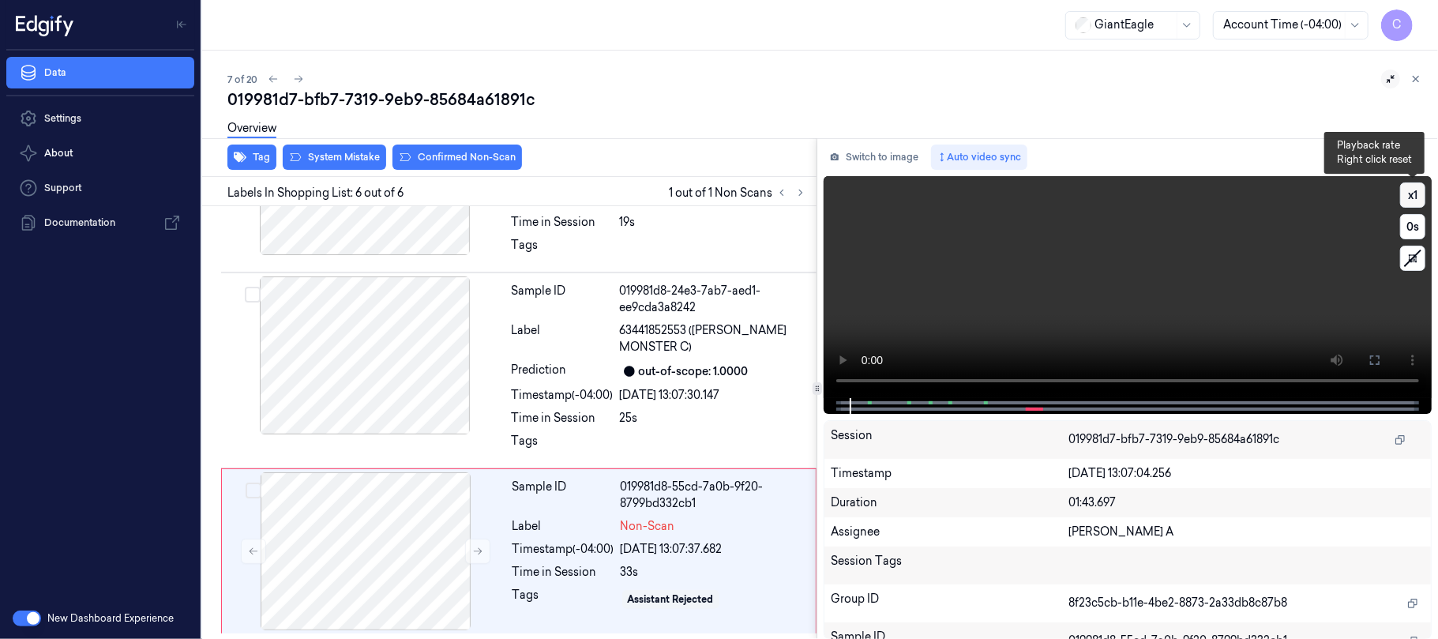
click at [1408, 199] on button "x 1" at bounding box center [1412, 194] width 25 height 25
click at [1368, 354] on icon at bounding box center [1374, 360] width 13 height 13
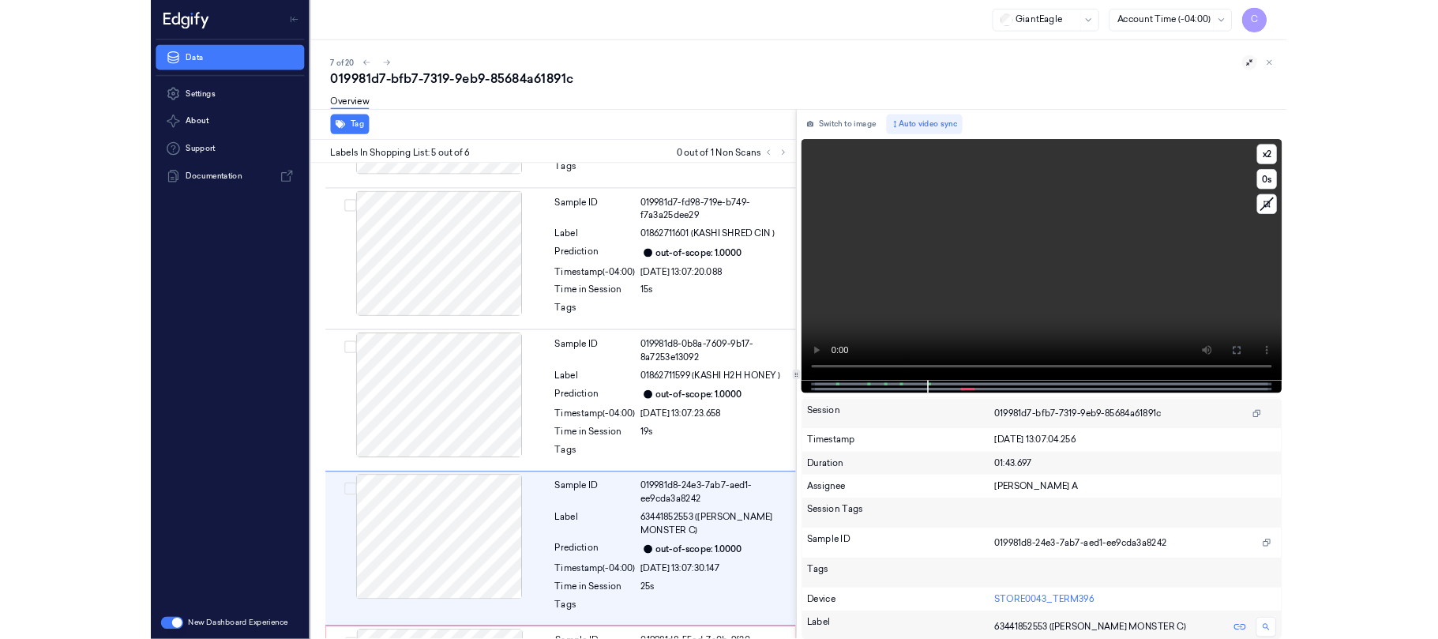
scroll to position [500, 0]
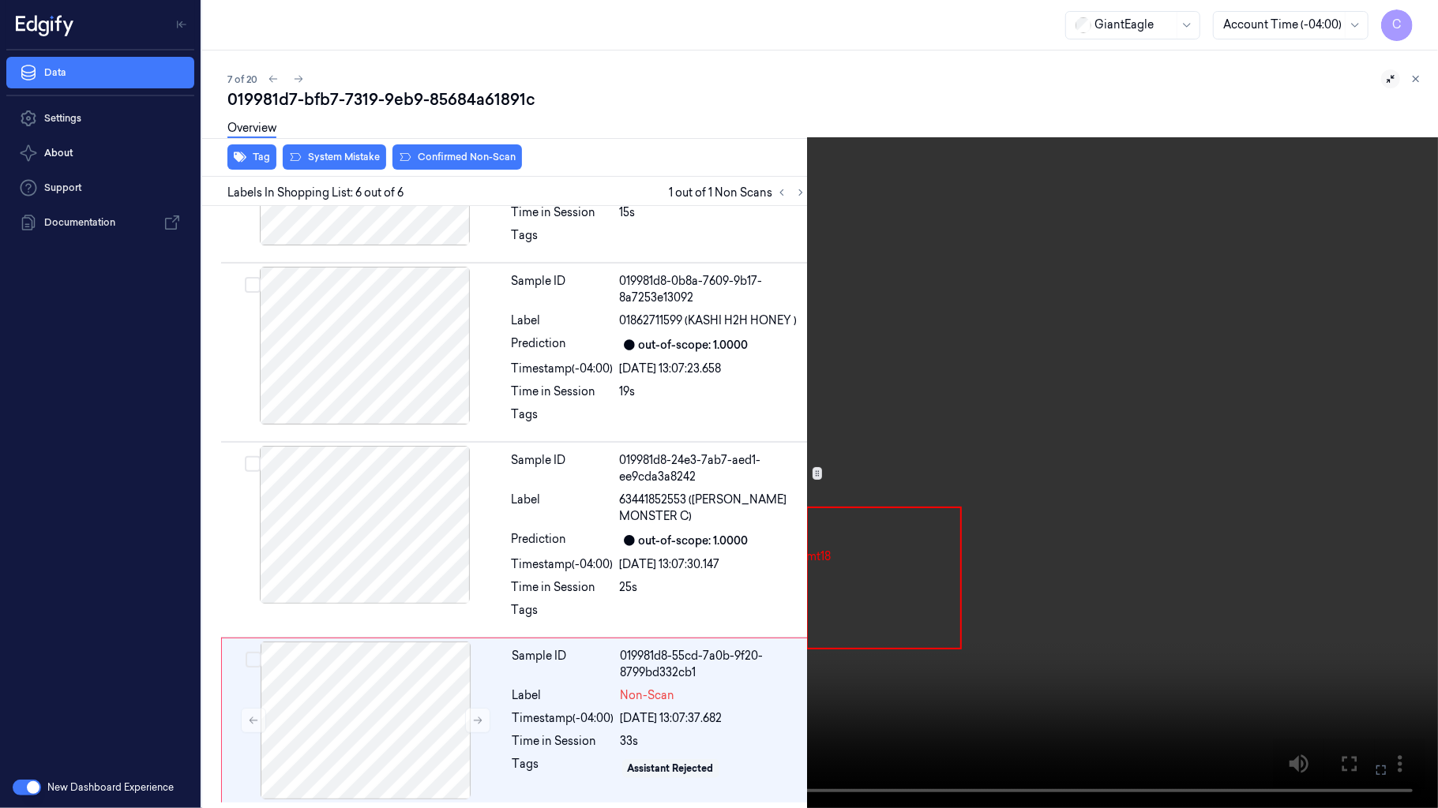
click at [677, 379] on video at bounding box center [719, 404] width 1438 height 808
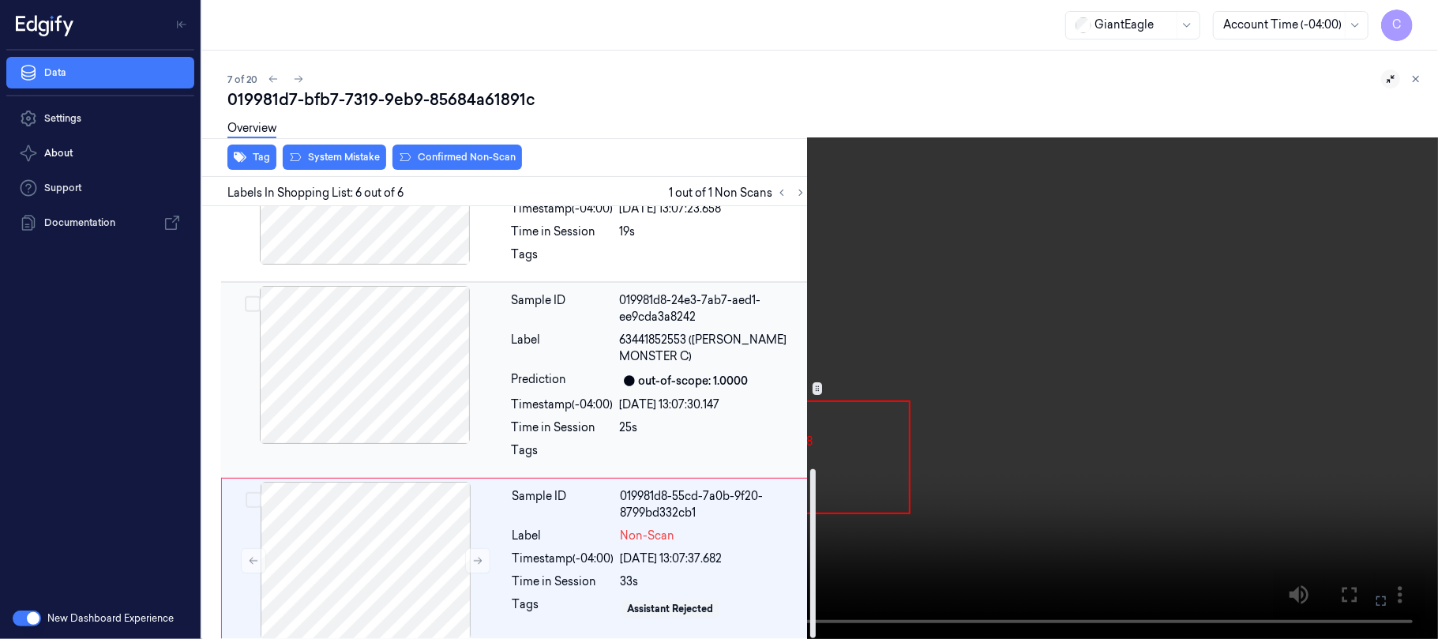
scroll to position [669, 0]
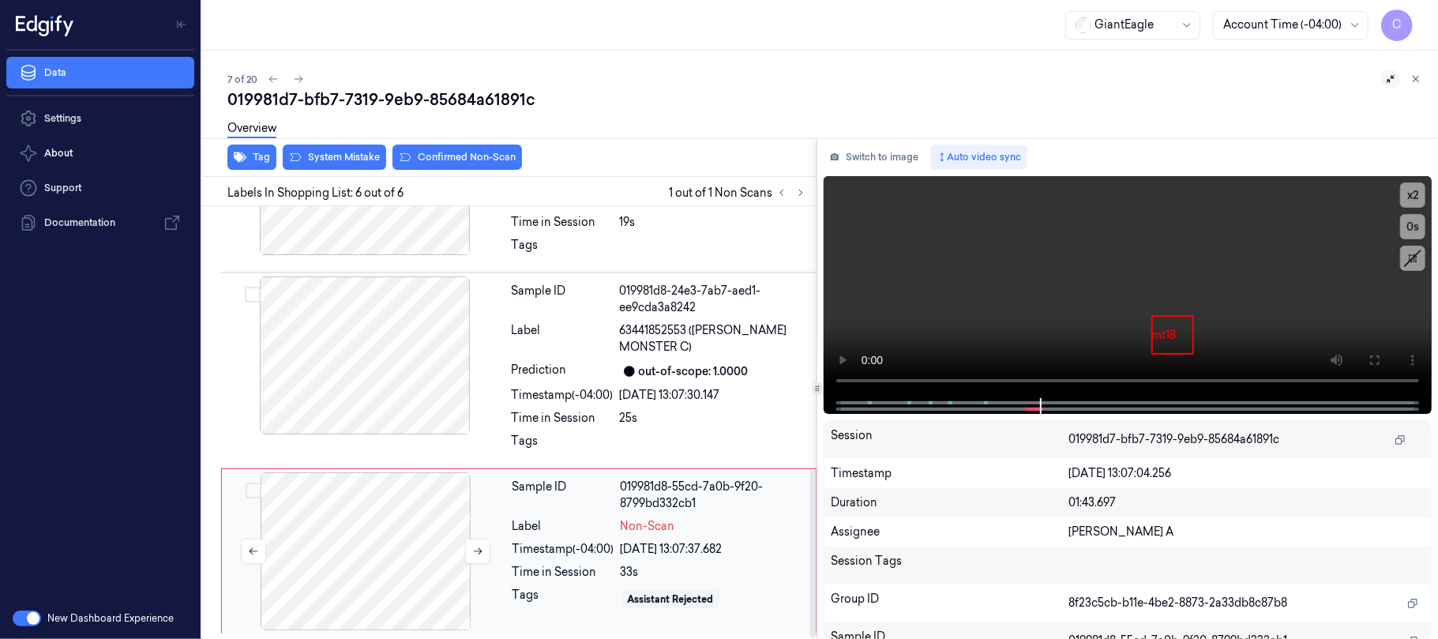
click at [401, 565] on div at bounding box center [365, 551] width 281 height 158
click at [468, 553] on button at bounding box center [477, 550] width 25 height 25
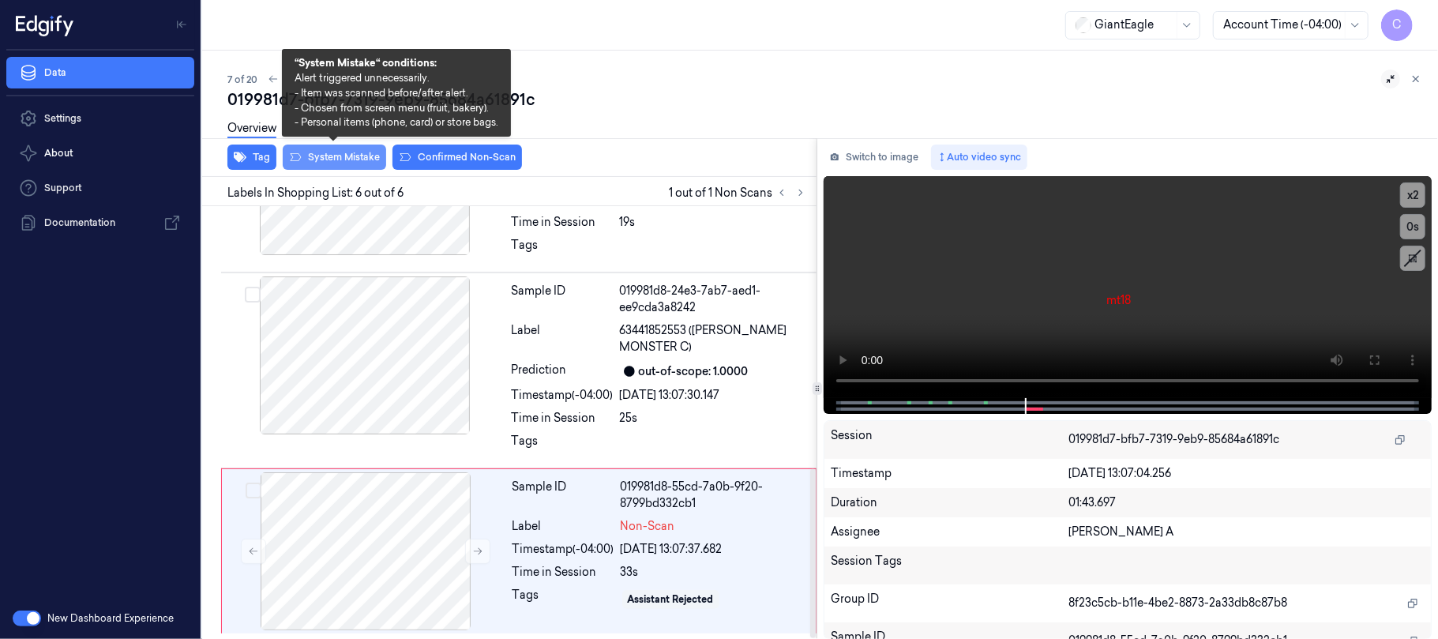
click at [332, 165] on button "System Mistake" at bounding box center [334, 156] width 103 height 25
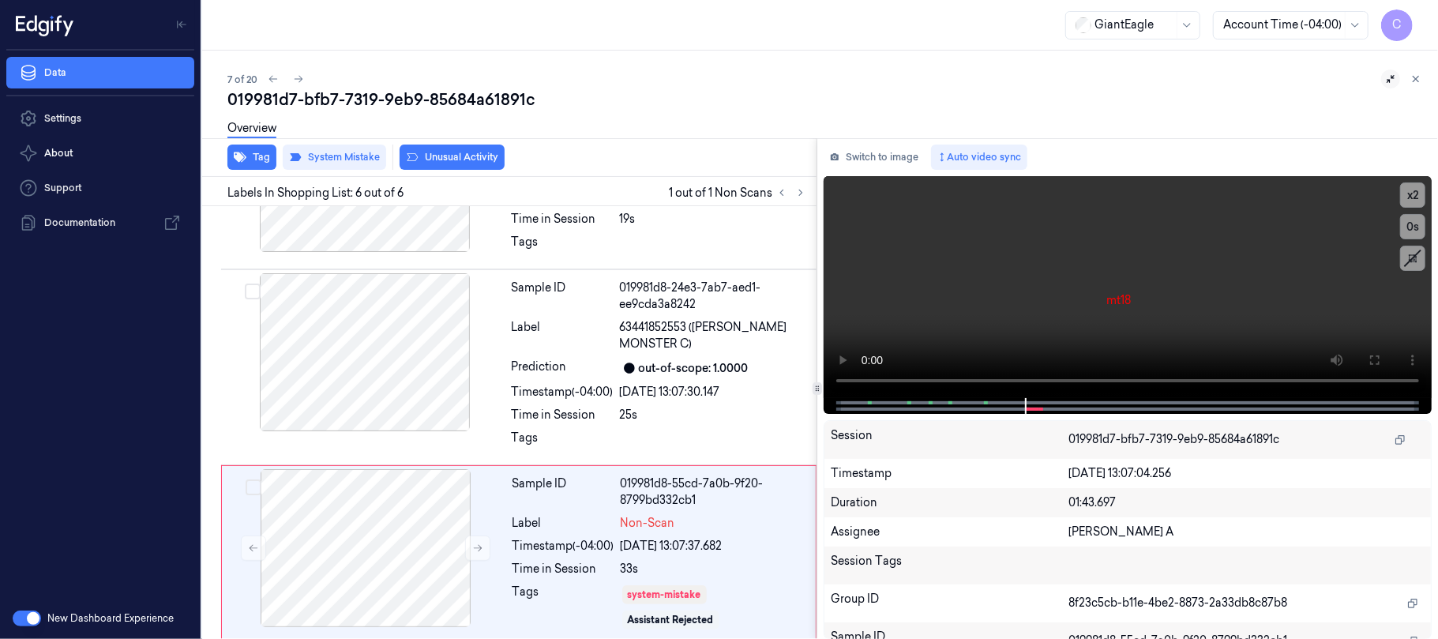
scroll to position [680, 0]
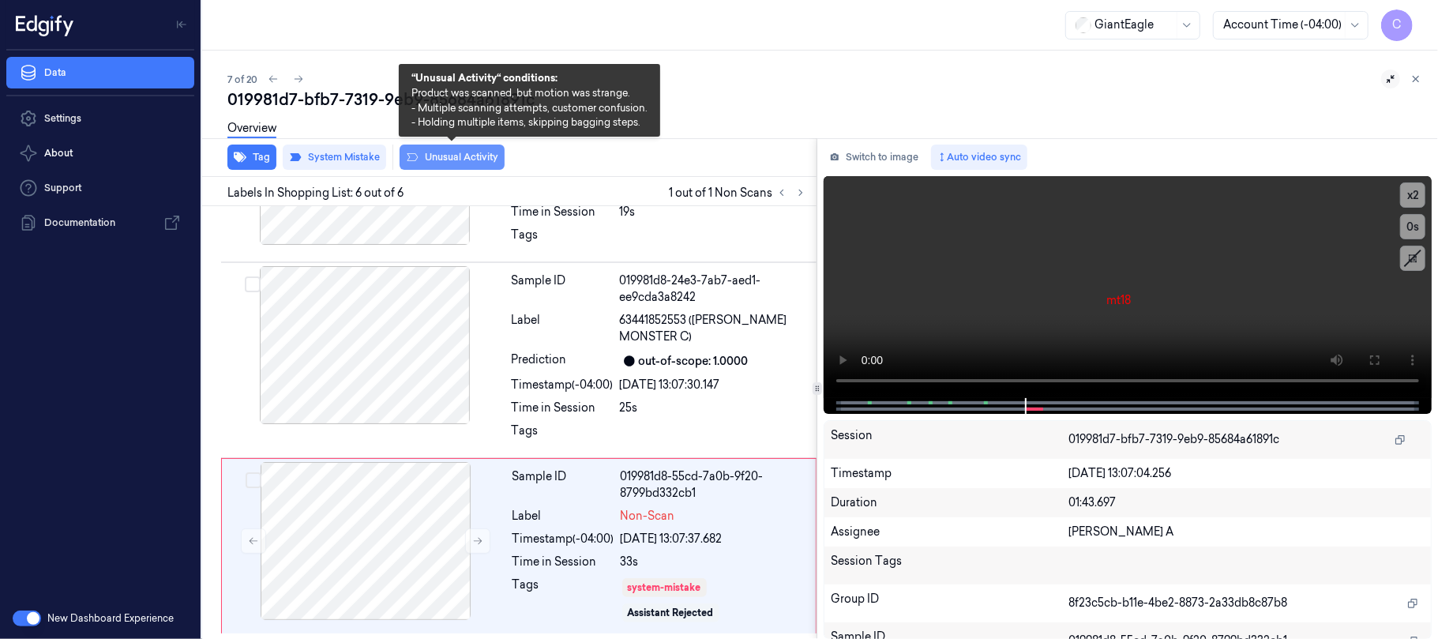
click at [468, 155] on button "Unusual Activity" at bounding box center [451, 156] width 105 height 25
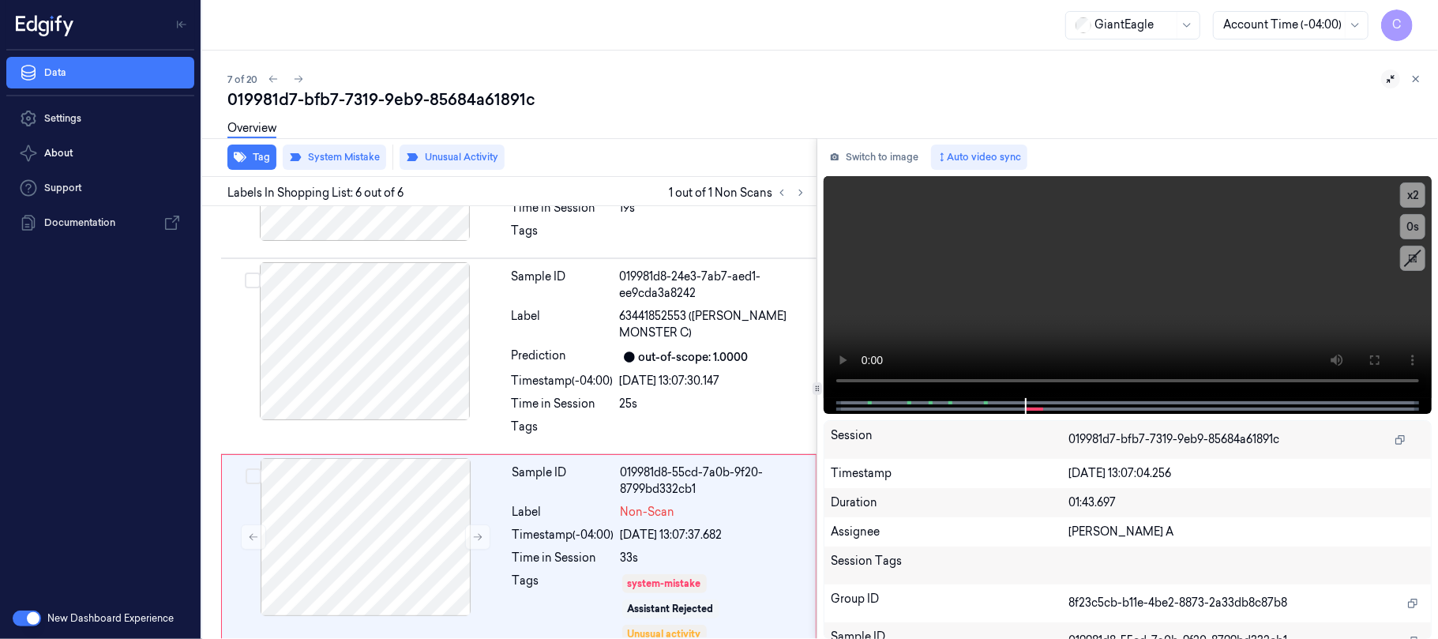
scroll to position [699, 0]
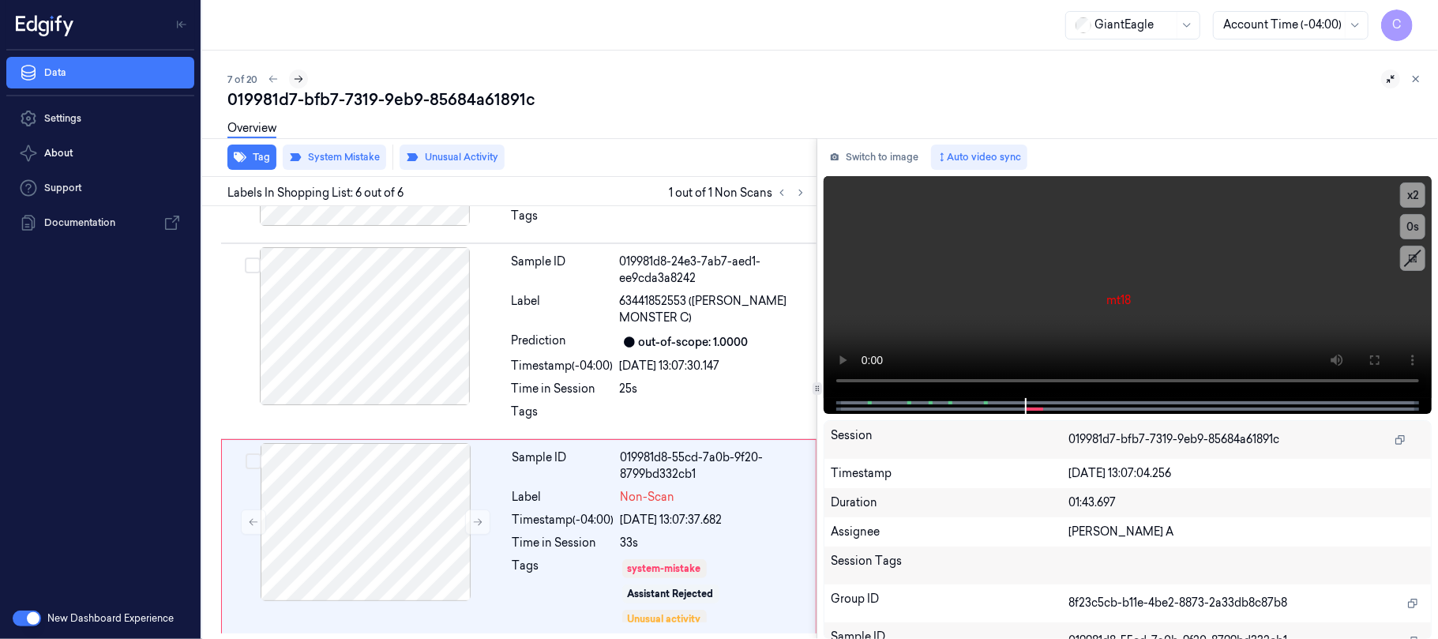
click at [302, 81] on icon at bounding box center [298, 78] width 11 height 11
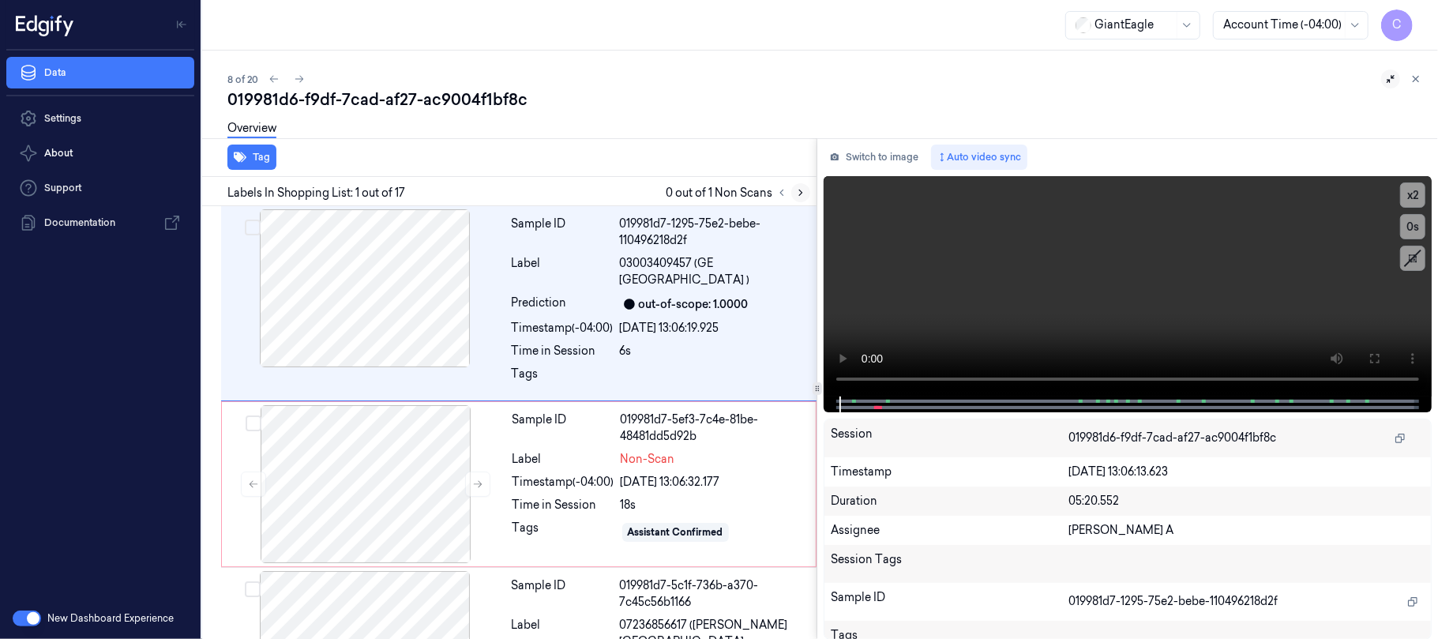
click at [799, 190] on icon at bounding box center [800, 192] width 11 height 11
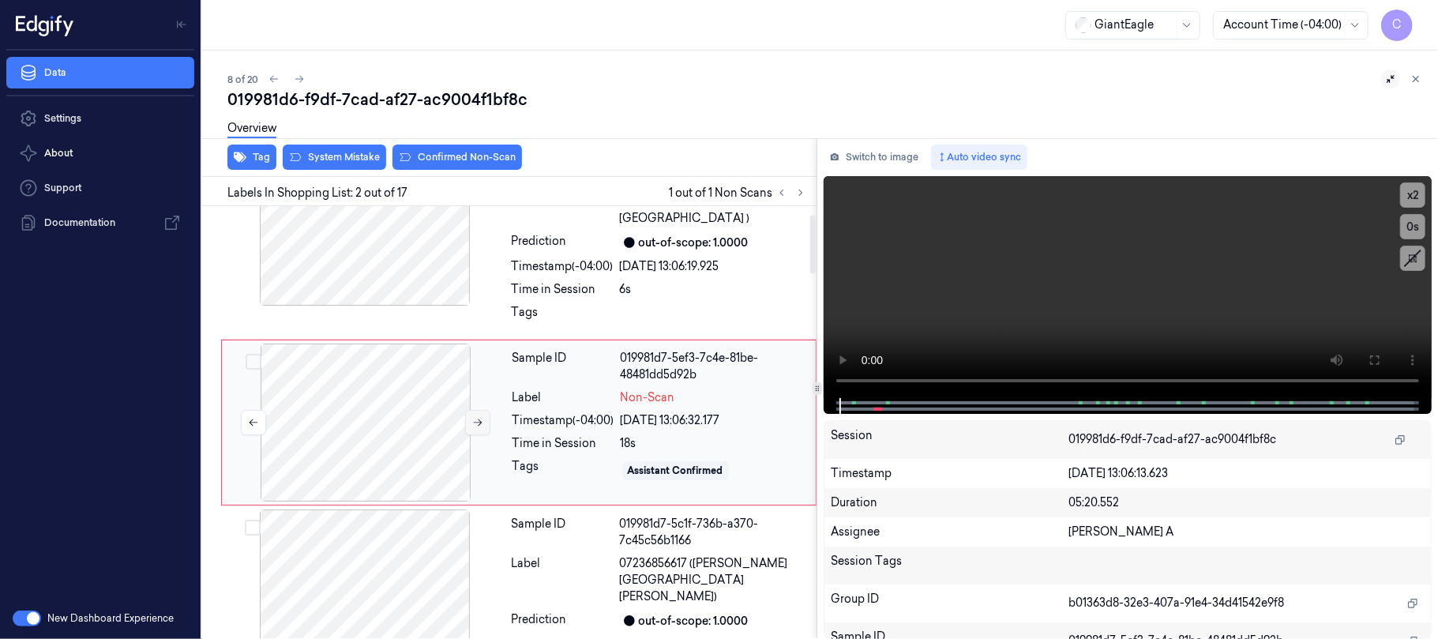
click at [478, 424] on icon at bounding box center [477, 422] width 11 height 11
click at [474, 421] on icon at bounding box center [477, 422] width 11 height 11
click at [478, 417] on icon at bounding box center [477, 422] width 11 height 11
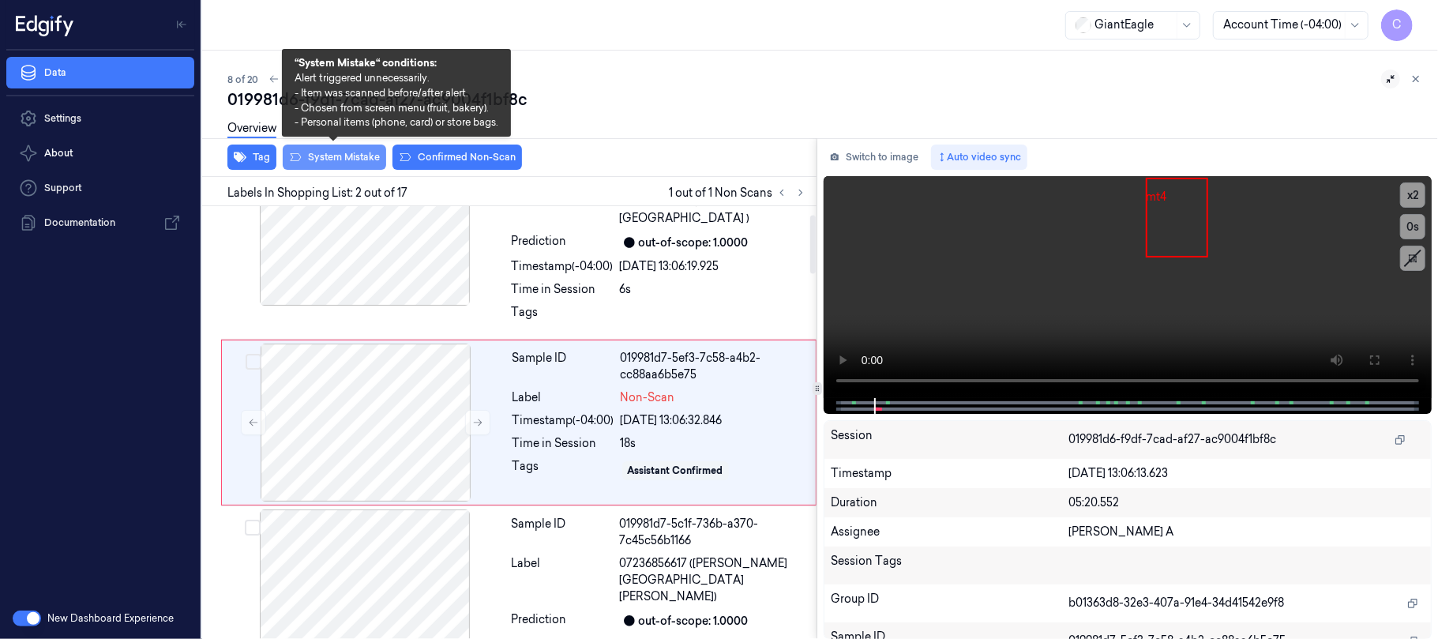
click at [320, 152] on button "System Mistake" at bounding box center [334, 156] width 103 height 25
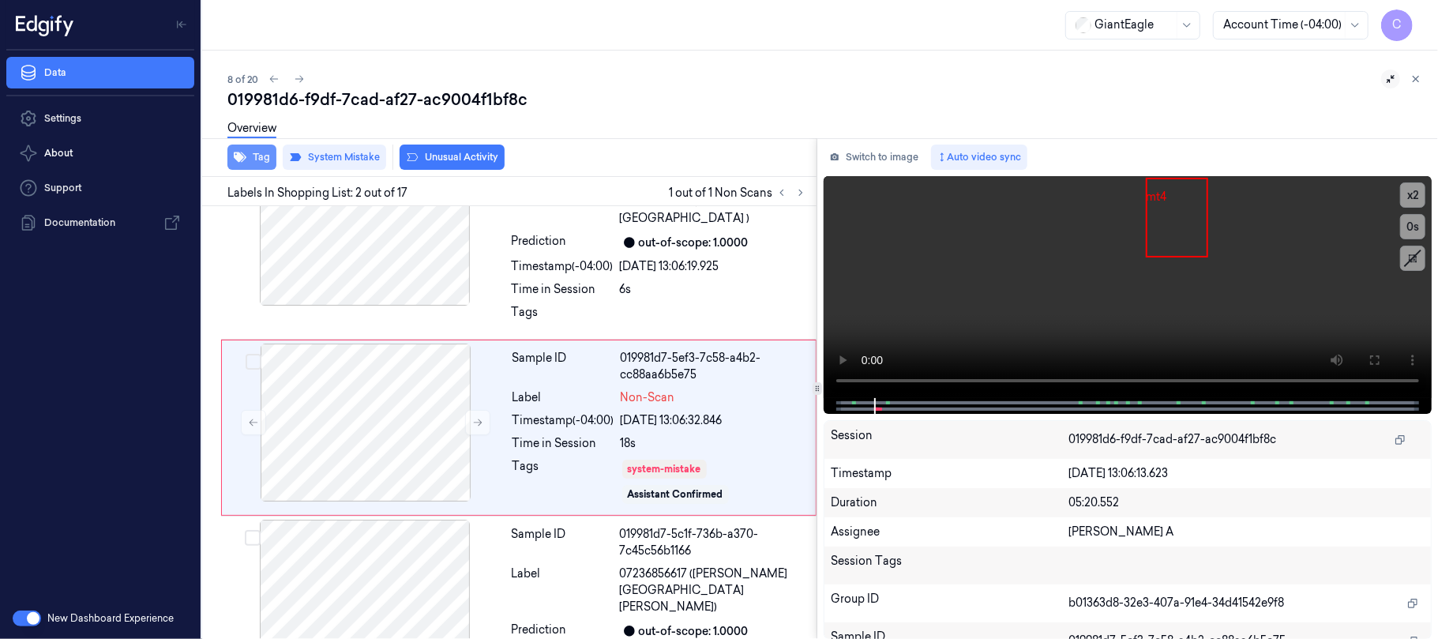
scroll to position [67, 0]
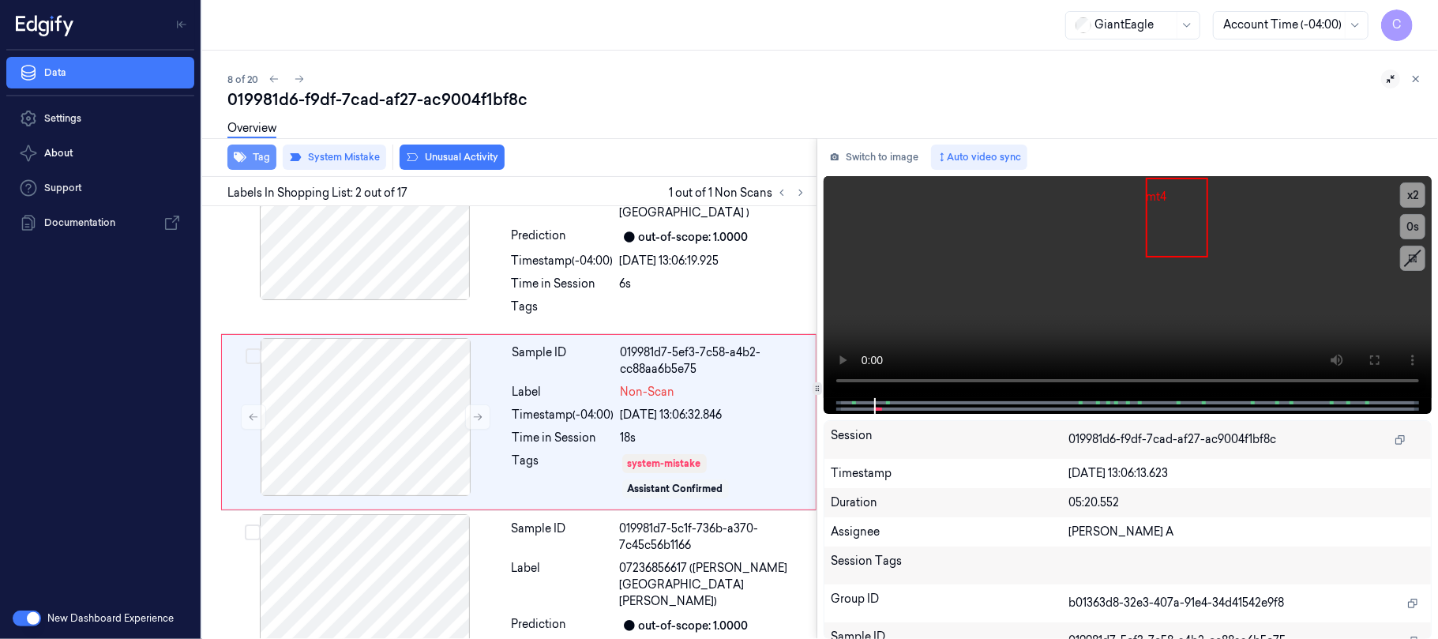
click at [253, 158] on button "Tag" at bounding box center [251, 156] width 49 height 25
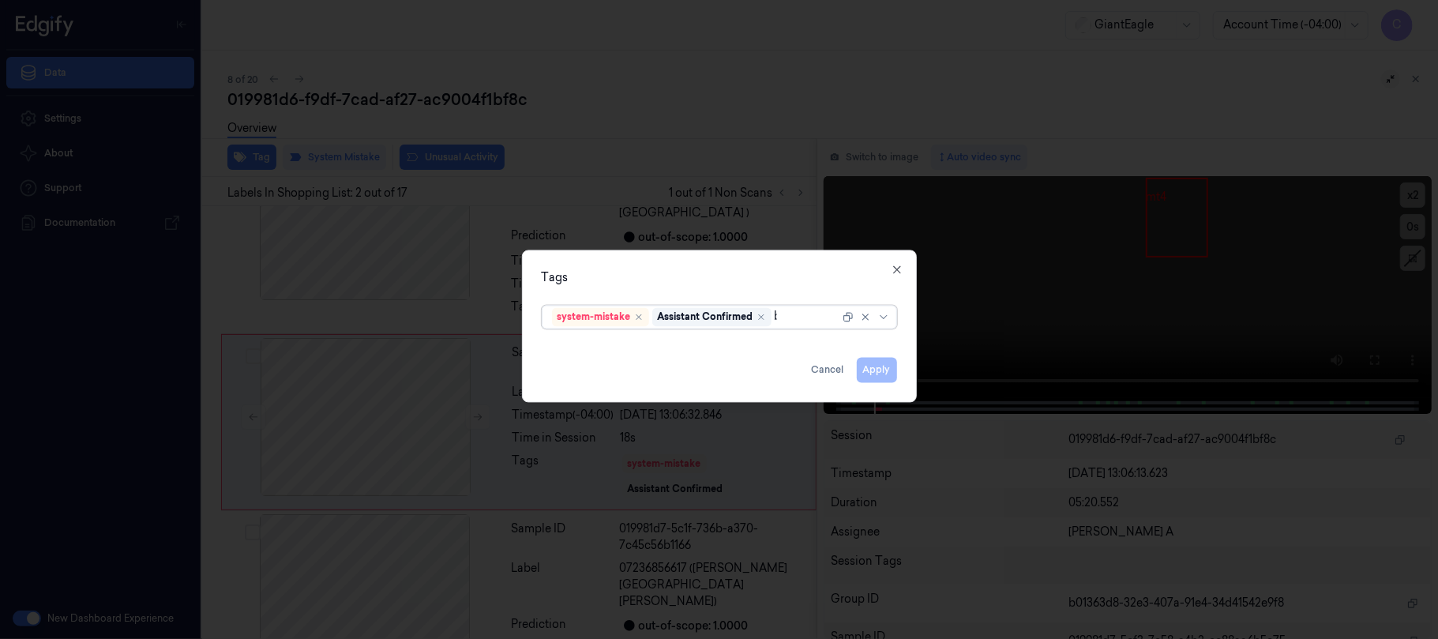
type input "bag"
click at [581, 357] on div "Bag" at bounding box center [719, 349] width 334 height 17
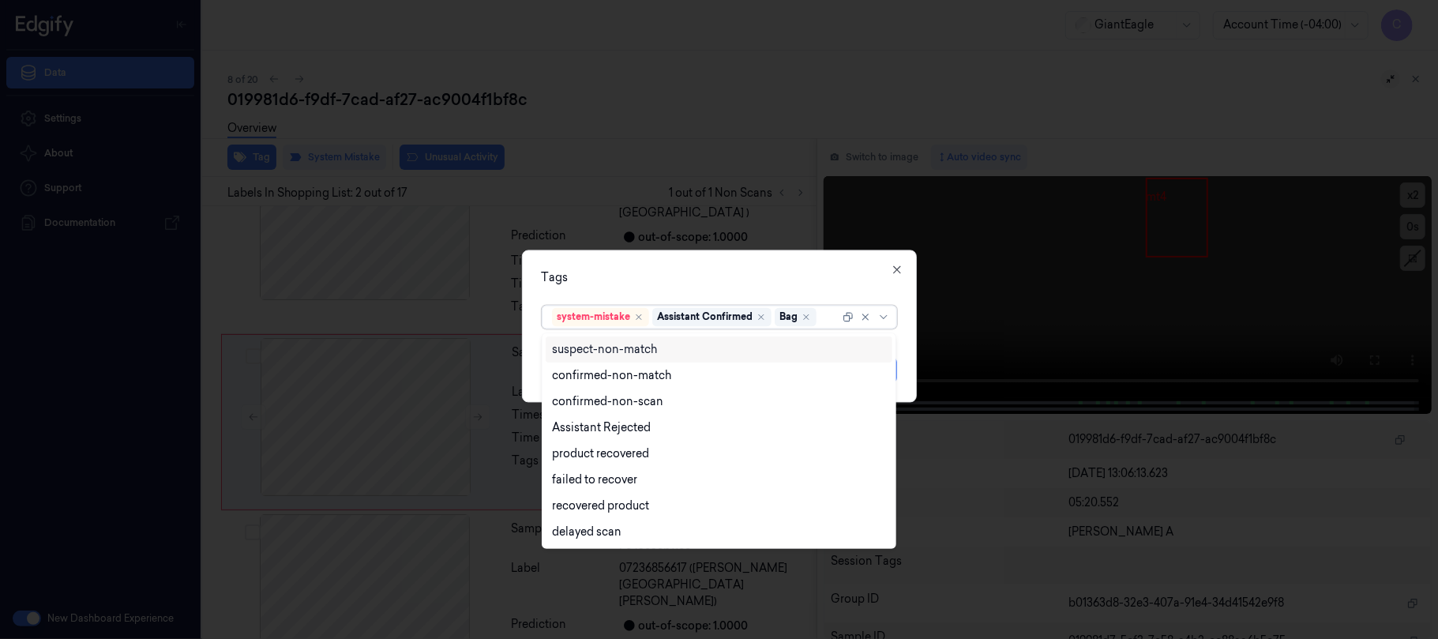
click at [724, 275] on div "Tags" at bounding box center [719, 277] width 355 height 17
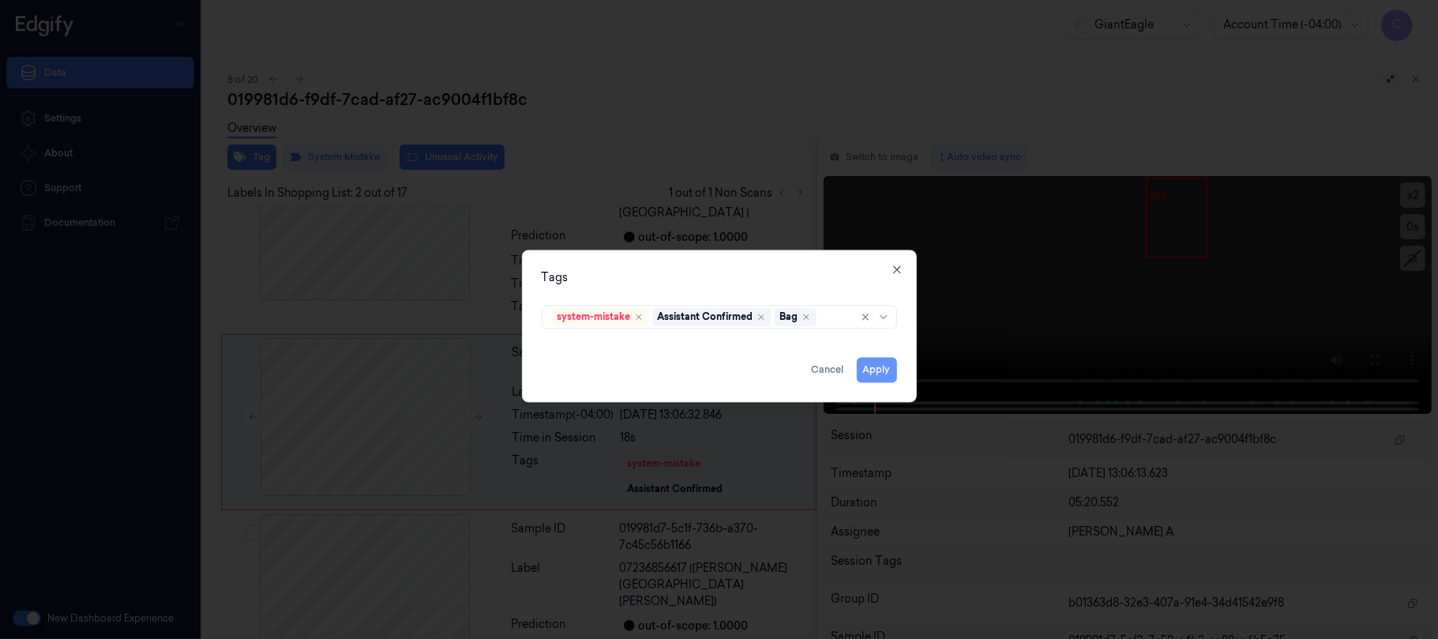
click at [878, 368] on button "Apply" at bounding box center [877, 369] width 40 height 25
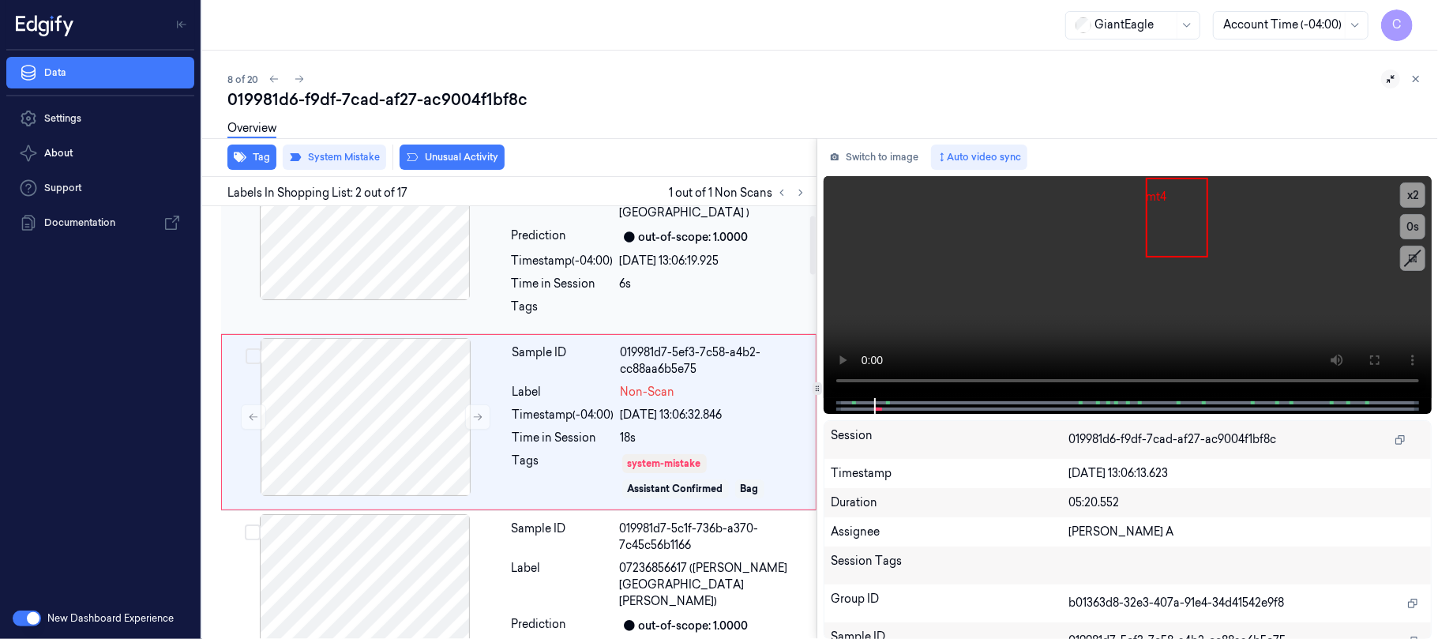
scroll to position [0, 0]
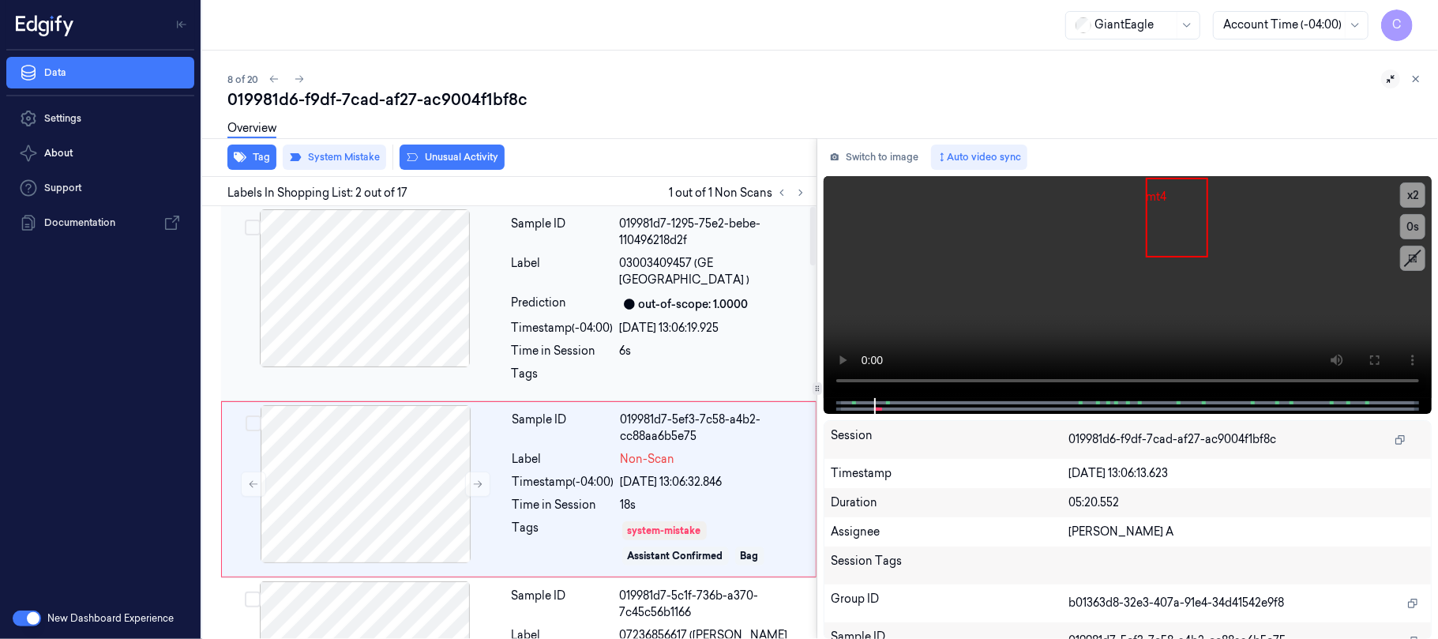
click at [377, 298] on div at bounding box center [364, 288] width 281 height 158
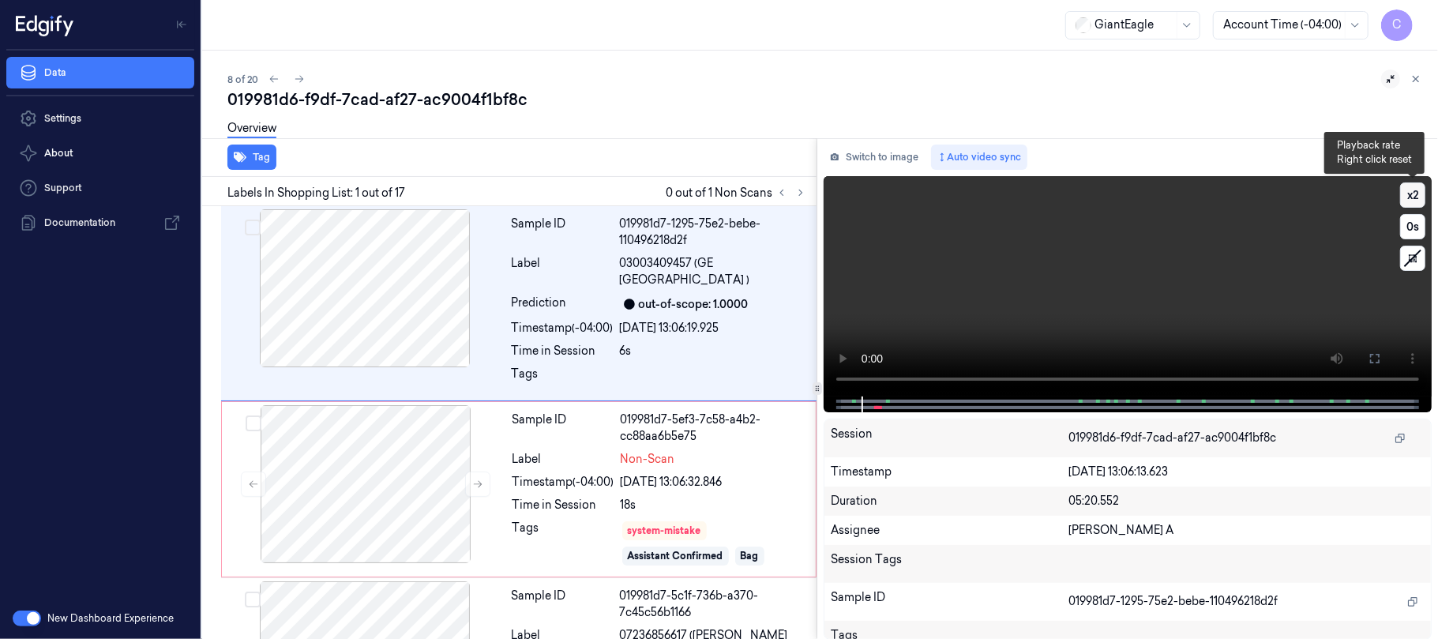
click at [1415, 184] on button "x 2" at bounding box center [1412, 194] width 25 height 25
click at [1411, 185] on button "x 4" at bounding box center [1412, 194] width 25 height 25
click at [1411, 185] on button "x 1" at bounding box center [1412, 194] width 25 height 25
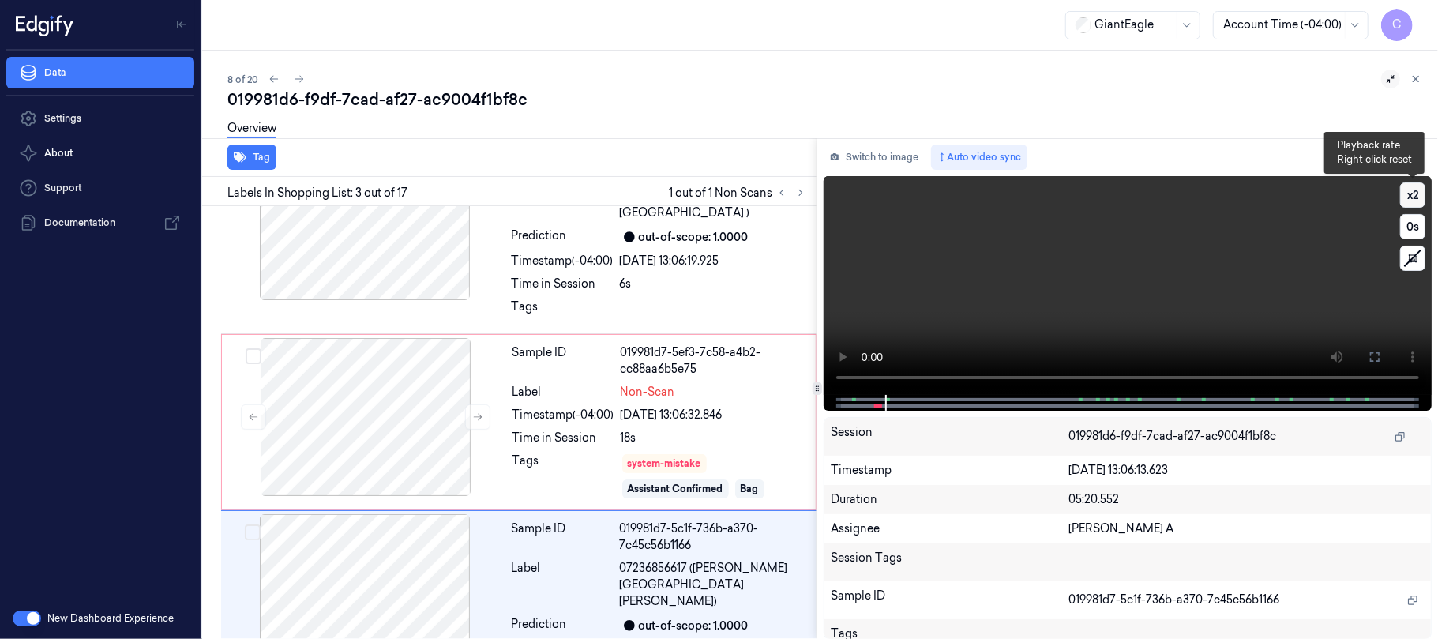
scroll to position [254, 0]
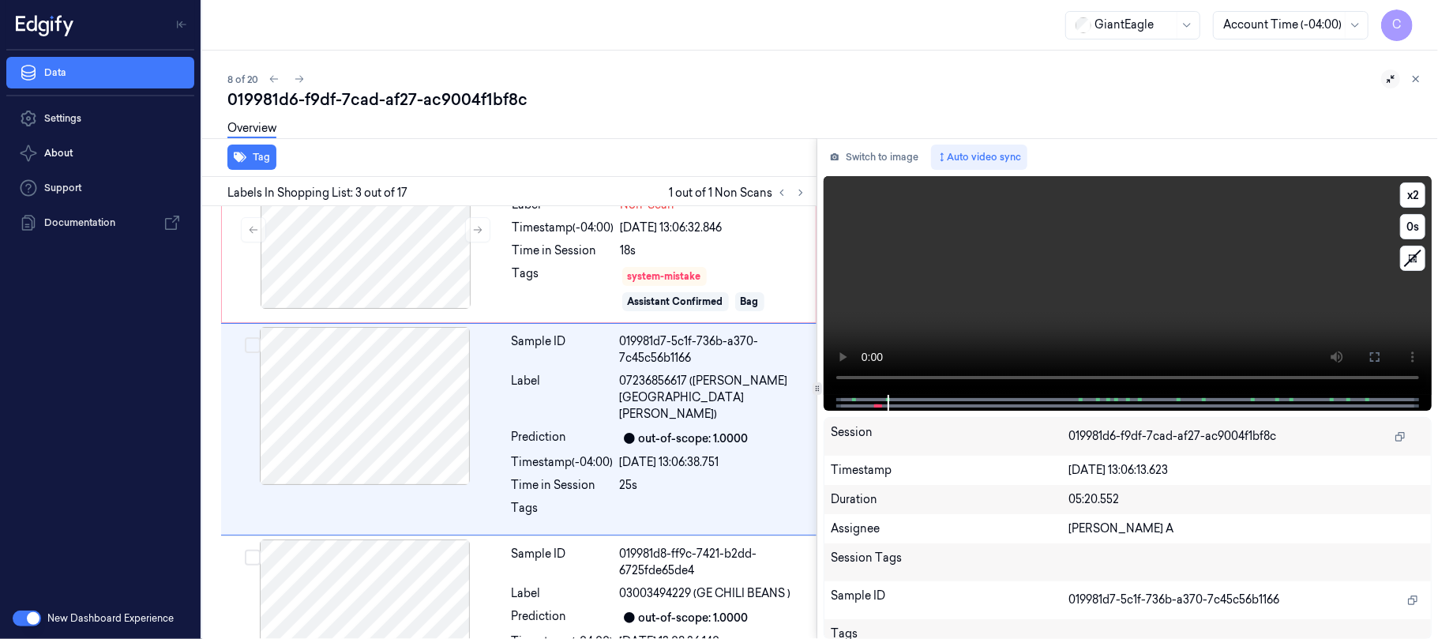
click at [1157, 249] on video at bounding box center [1127, 285] width 608 height 219
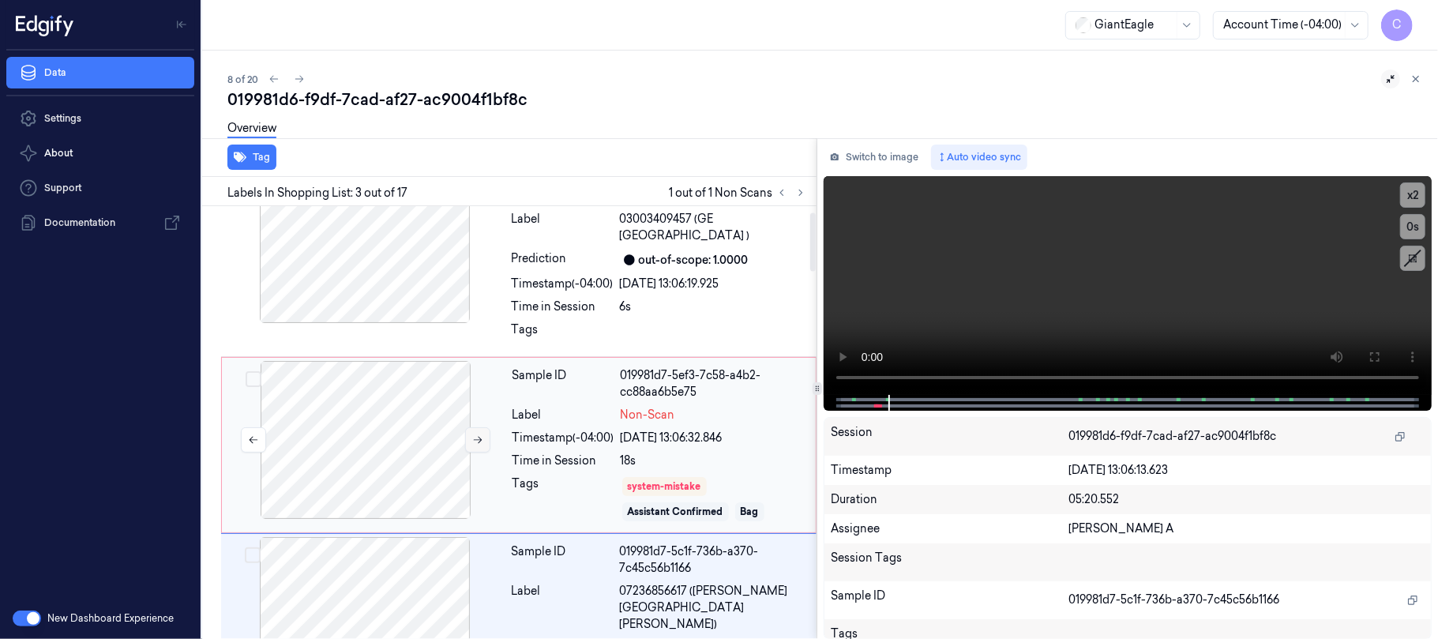
click at [472, 440] on icon at bounding box center [477, 439] width 11 height 11
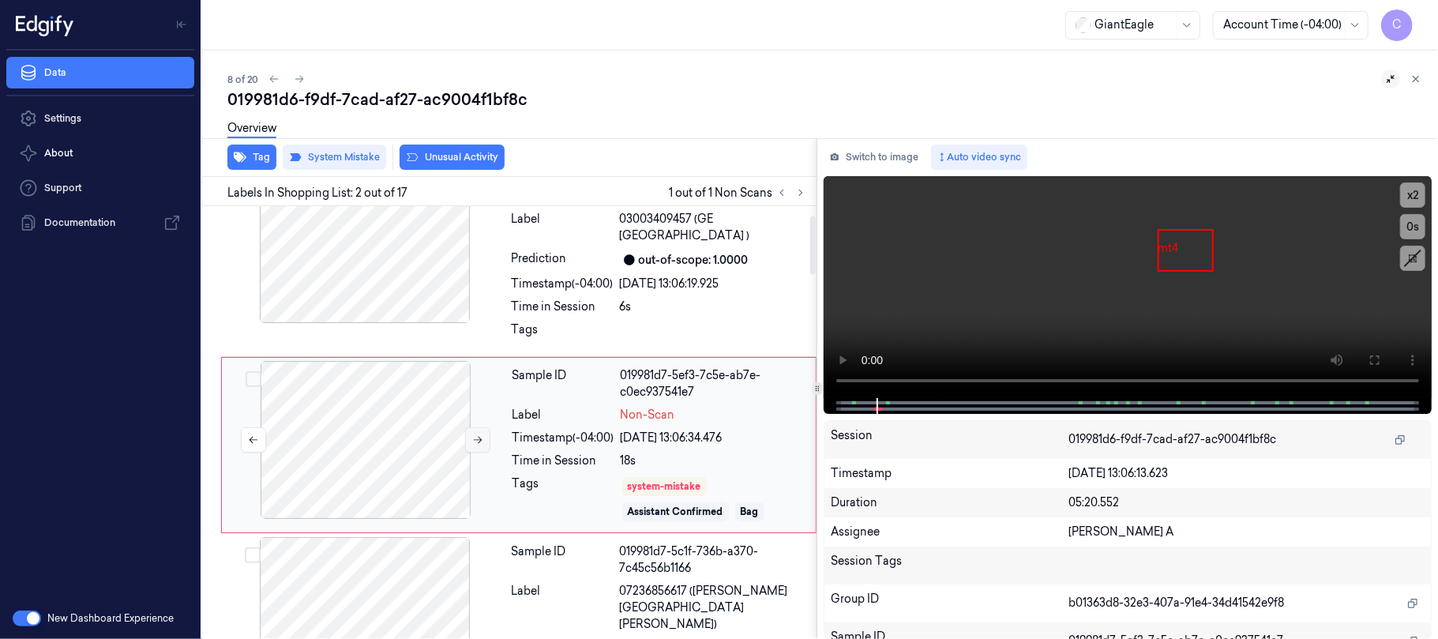
scroll to position [67, 0]
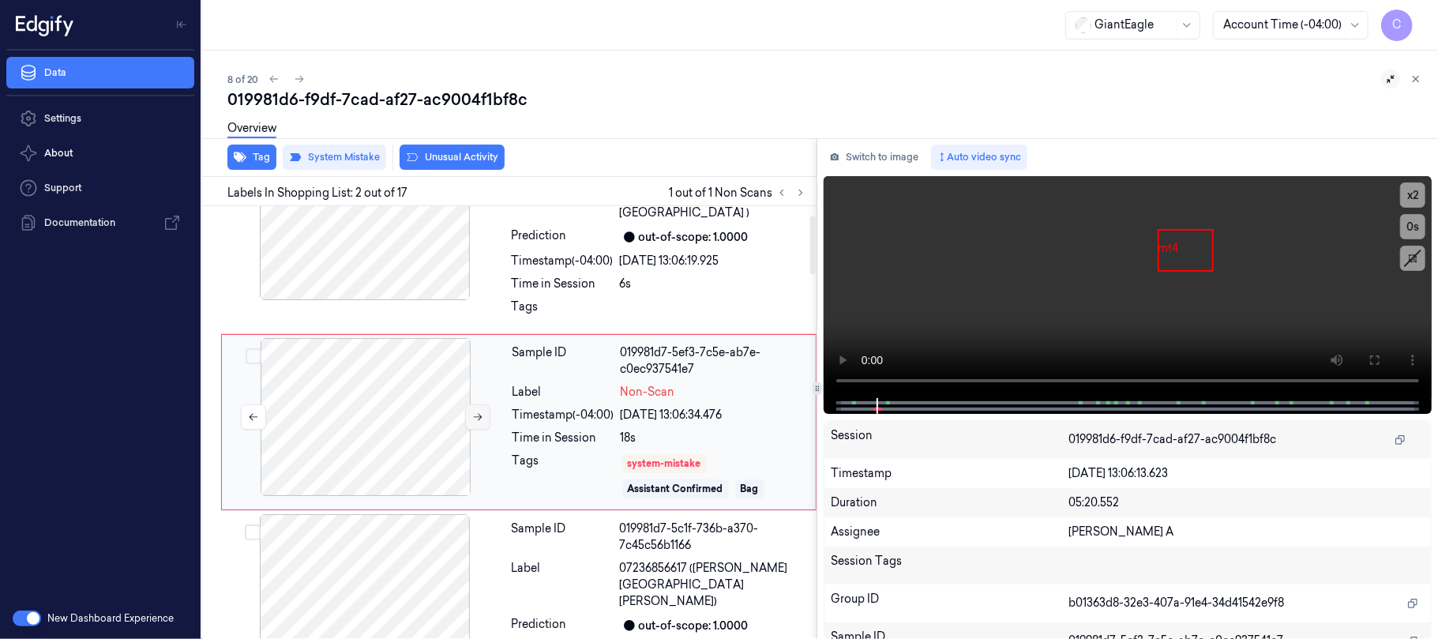
click at [477, 421] on icon at bounding box center [477, 416] width 11 height 11
click at [477, 415] on icon at bounding box center [477, 416] width 11 height 11
click at [477, 414] on icon at bounding box center [477, 416] width 11 height 11
click at [294, 79] on icon at bounding box center [299, 78] width 11 height 11
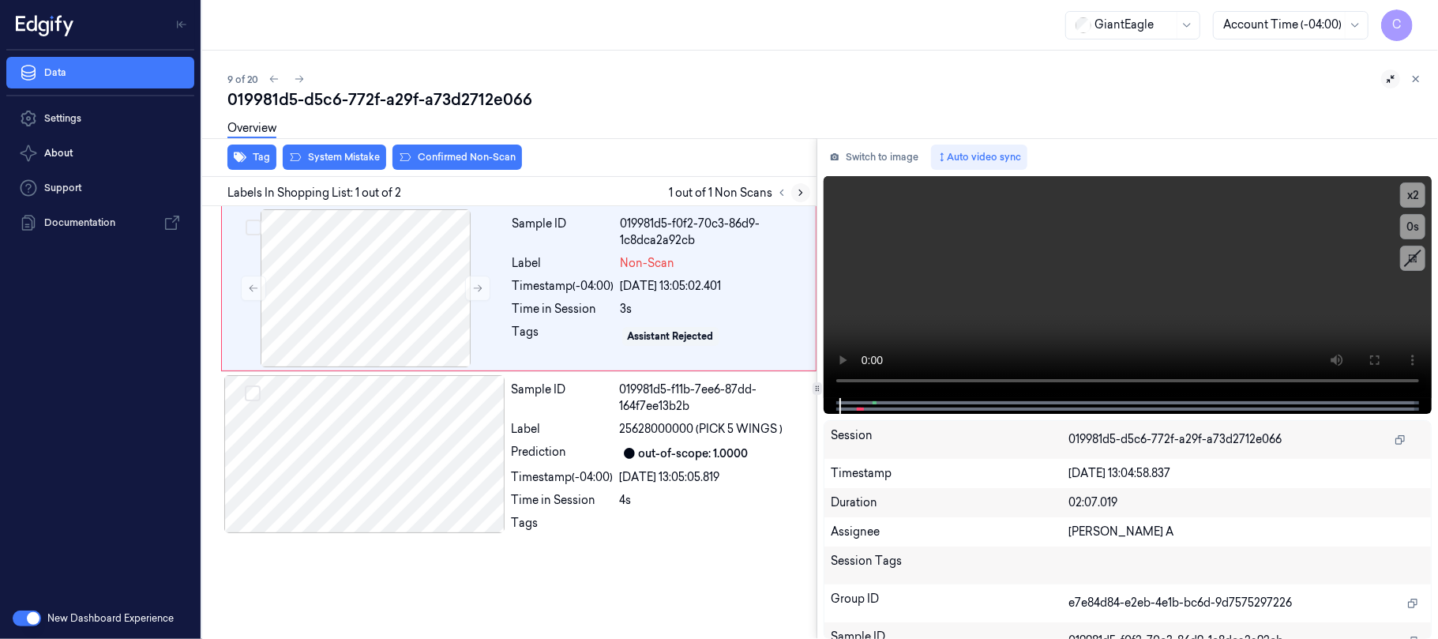
click at [800, 193] on icon at bounding box center [800, 192] width 11 height 11
click at [468, 287] on button at bounding box center [477, 288] width 25 height 25
click at [472, 288] on icon at bounding box center [477, 288] width 11 height 11
click at [410, 288] on div at bounding box center [365, 288] width 281 height 158
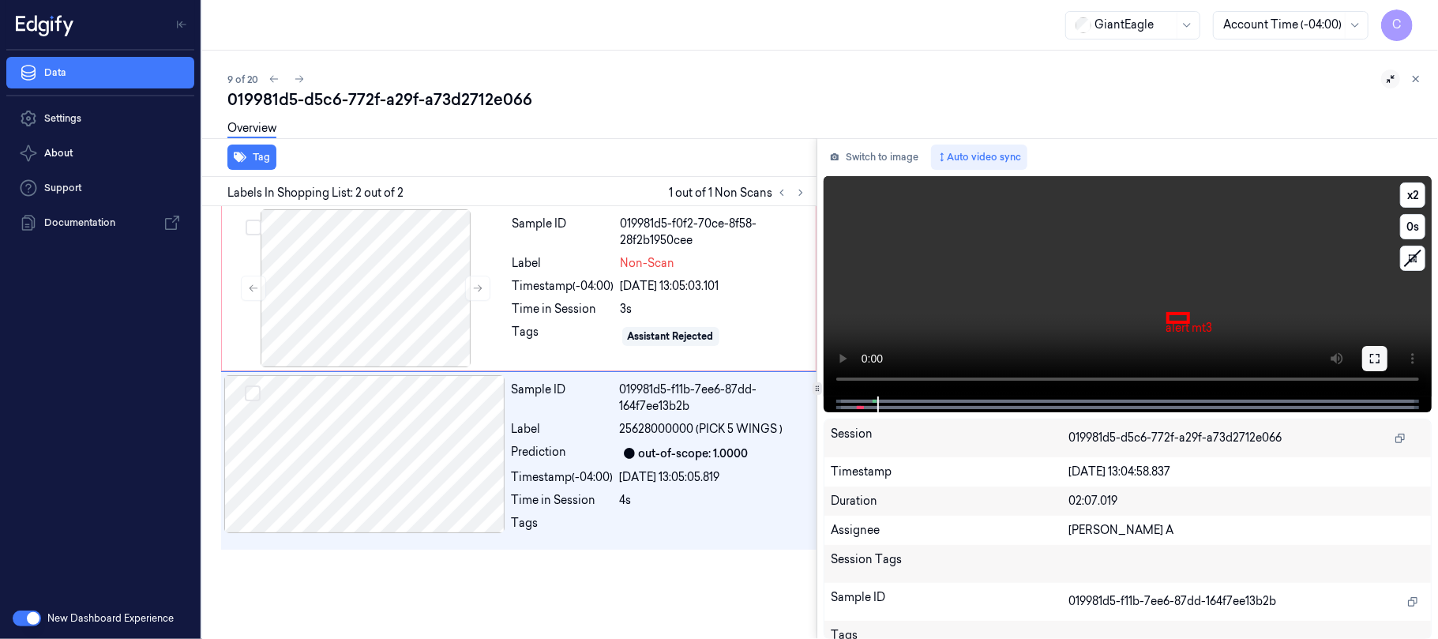
click at [1377, 355] on icon at bounding box center [1374, 358] width 13 height 13
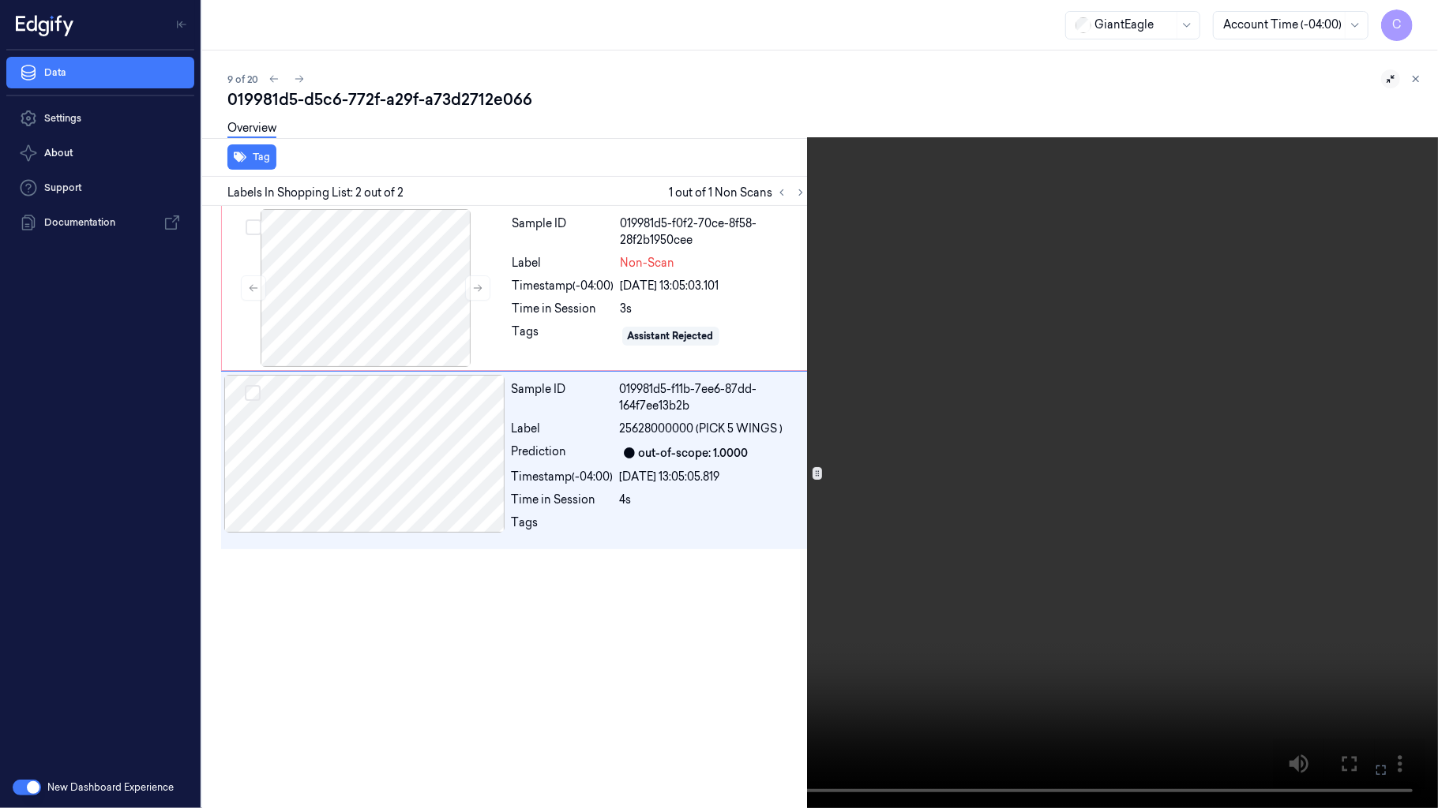
click at [605, 430] on video at bounding box center [719, 404] width 1438 height 808
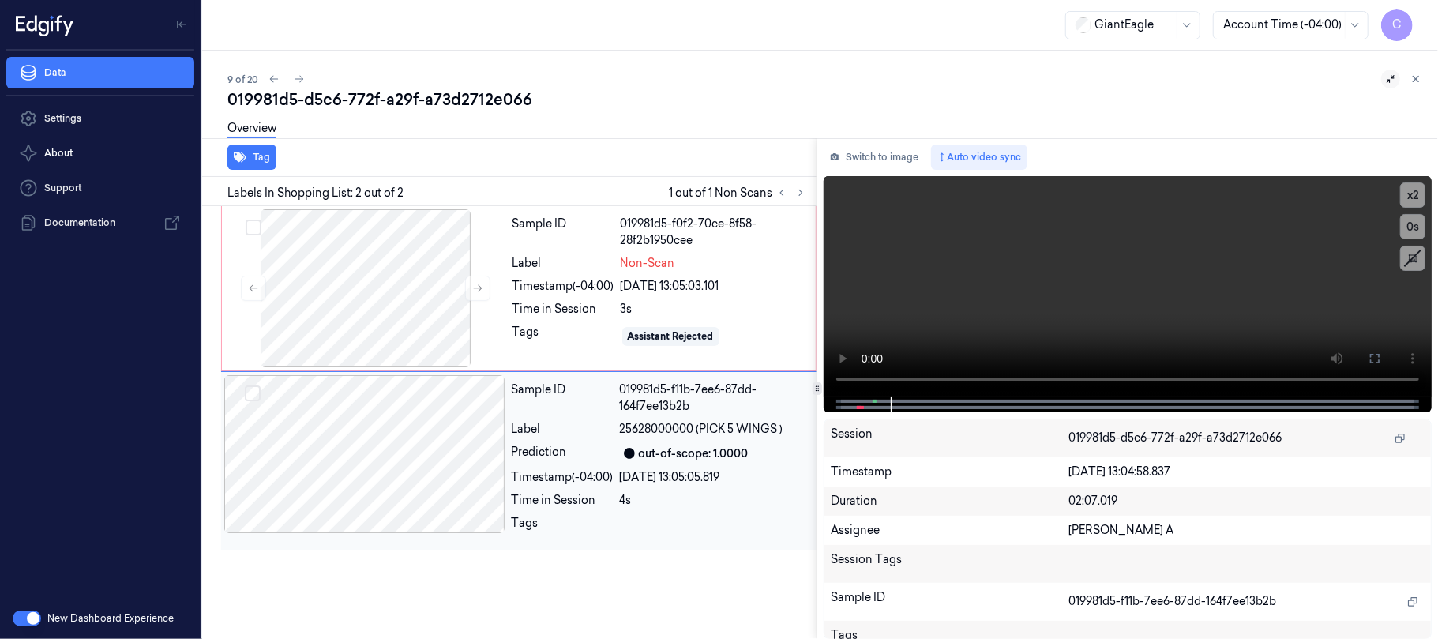
click at [344, 461] on div at bounding box center [364, 454] width 281 height 158
click at [433, 272] on div at bounding box center [365, 288] width 281 height 158
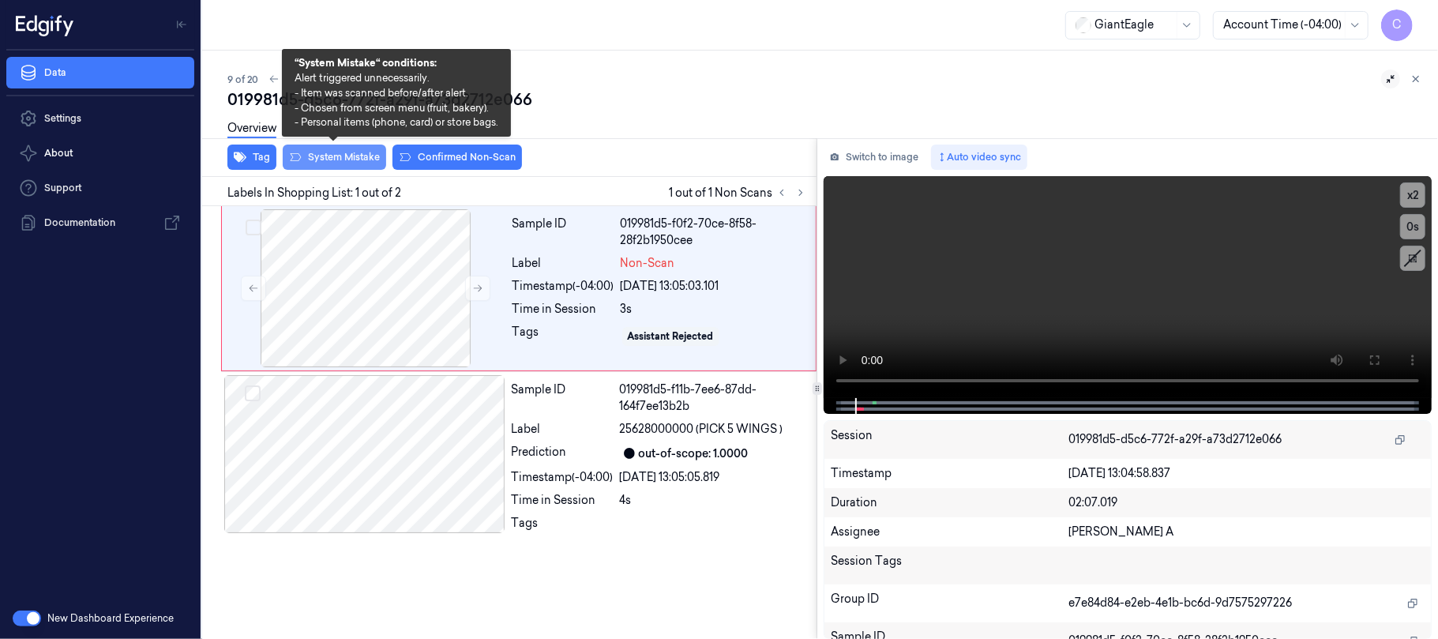
click at [332, 156] on button "System Mistake" at bounding box center [334, 156] width 103 height 25
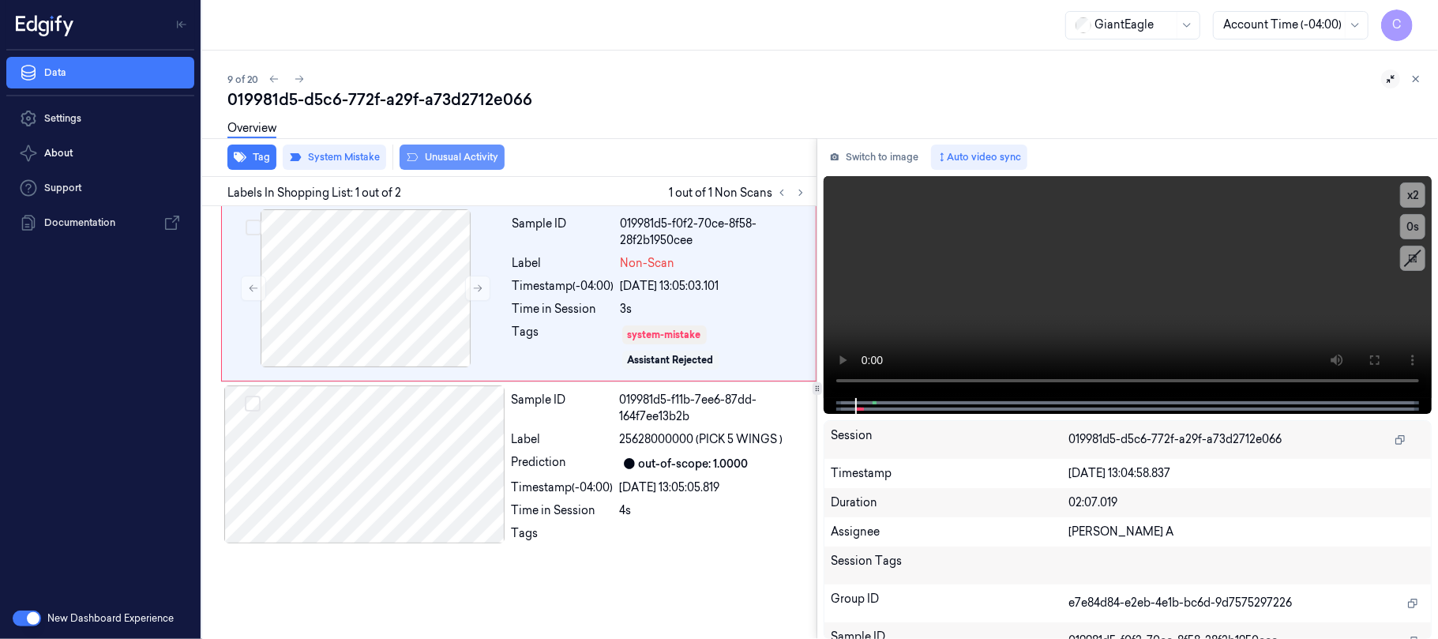
click at [480, 156] on button "Unusual Activity" at bounding box center [451, 156] width 105 height 25
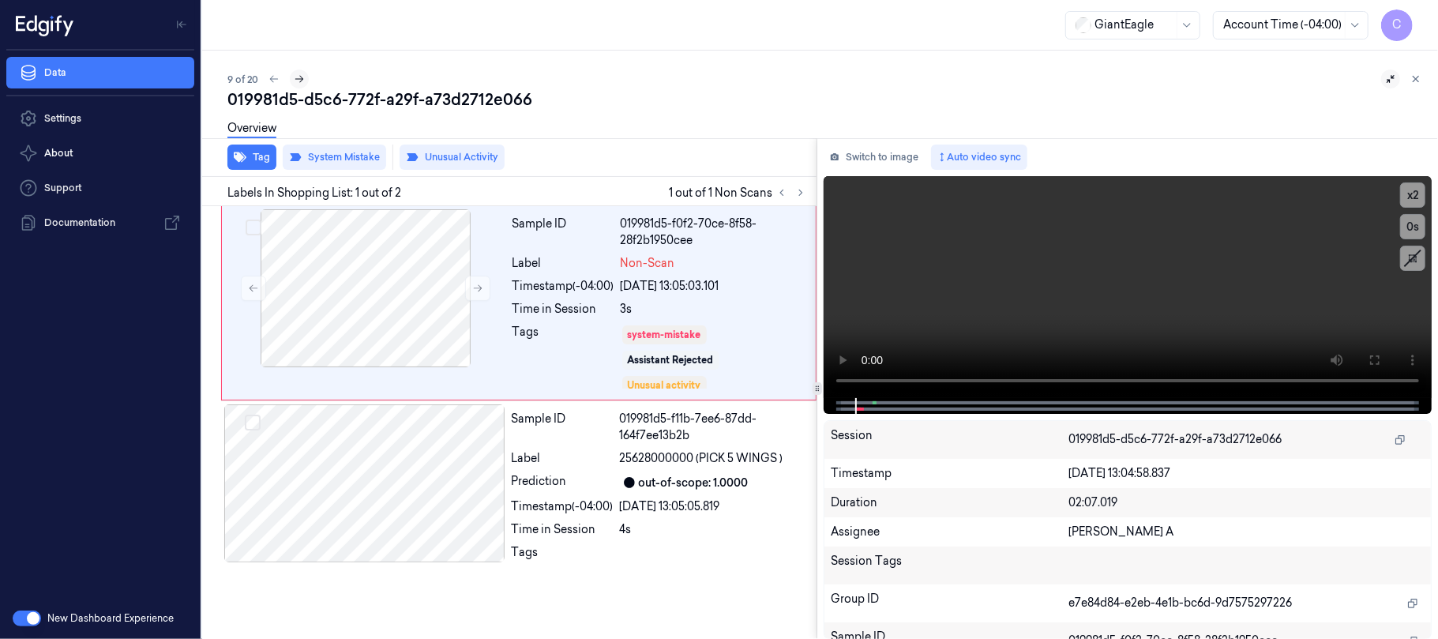
click at [302, 74] on icon at bounding box center [299, 78] width 11 height 11
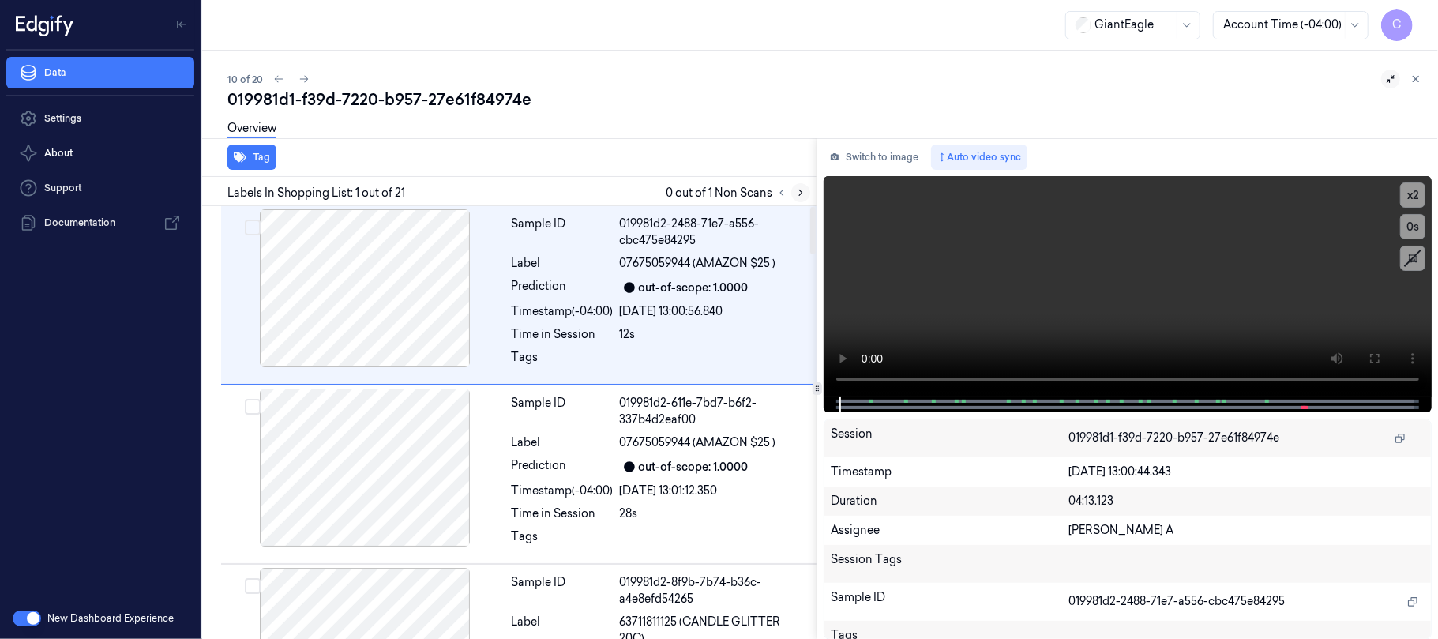
click at [796, 193] on icon at bounding box center [800, 192] width 11 height 11
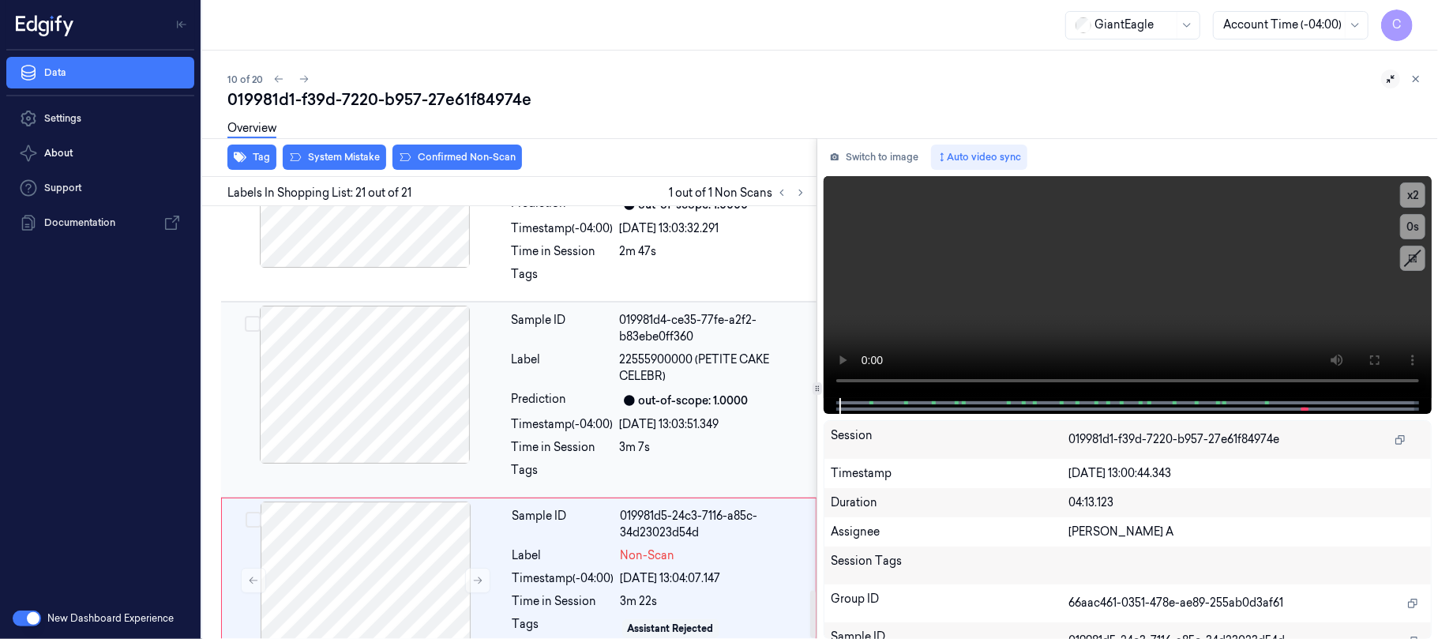
scroll to position [3531, 0]
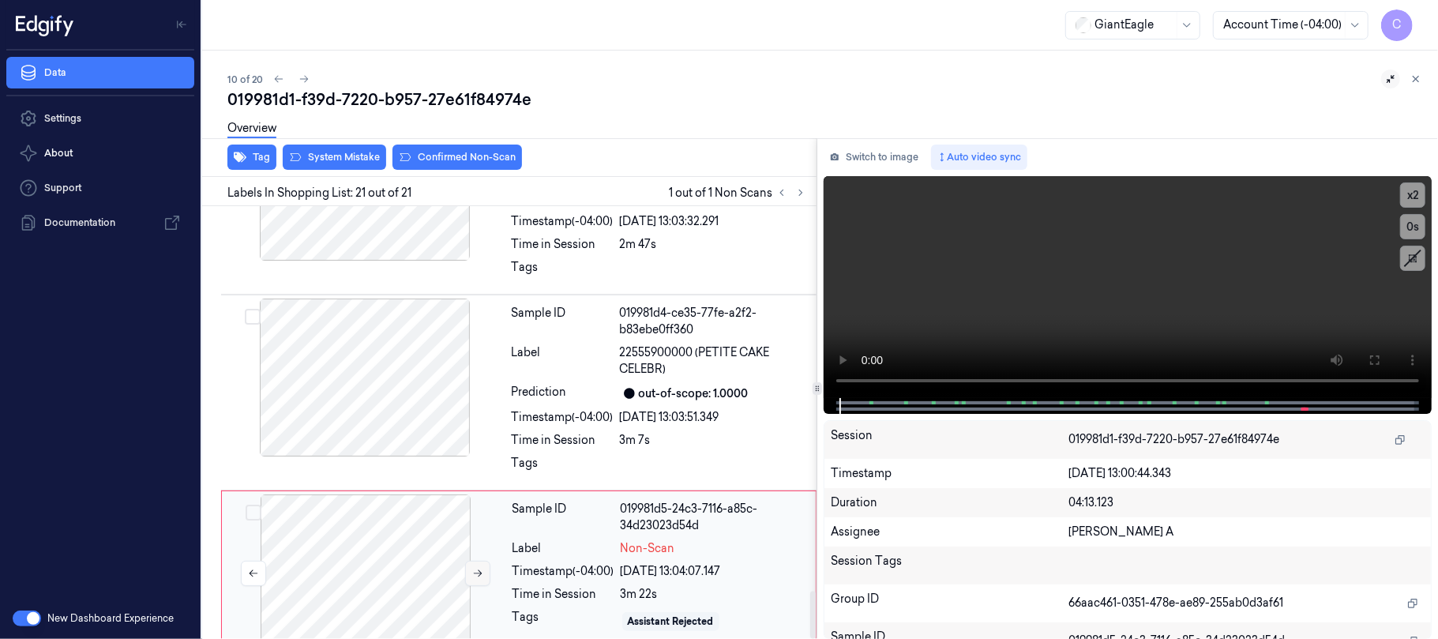
click at [480, 568] on icon at bounding box center [477, 573] width 11 height 11
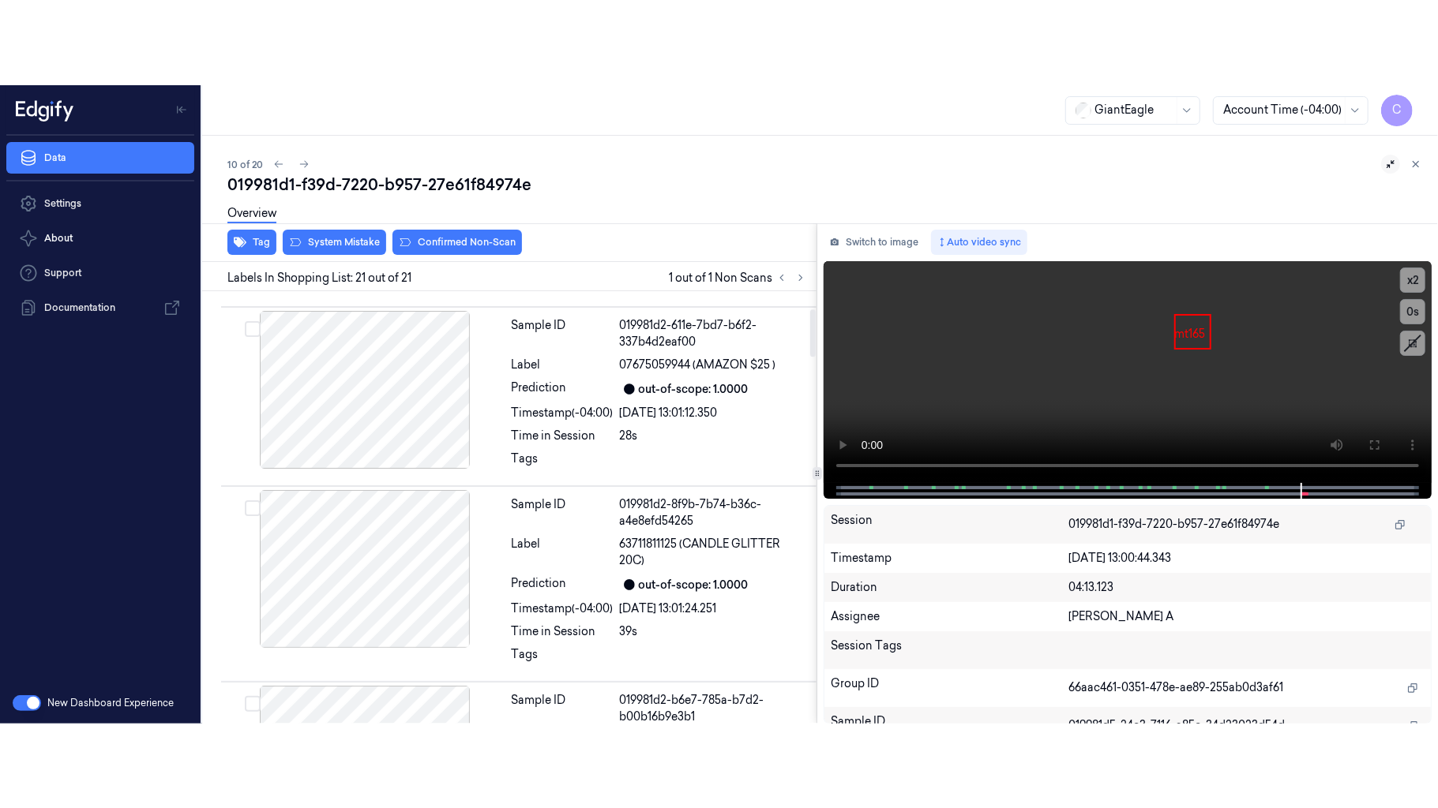
scroll to position [0, 0]
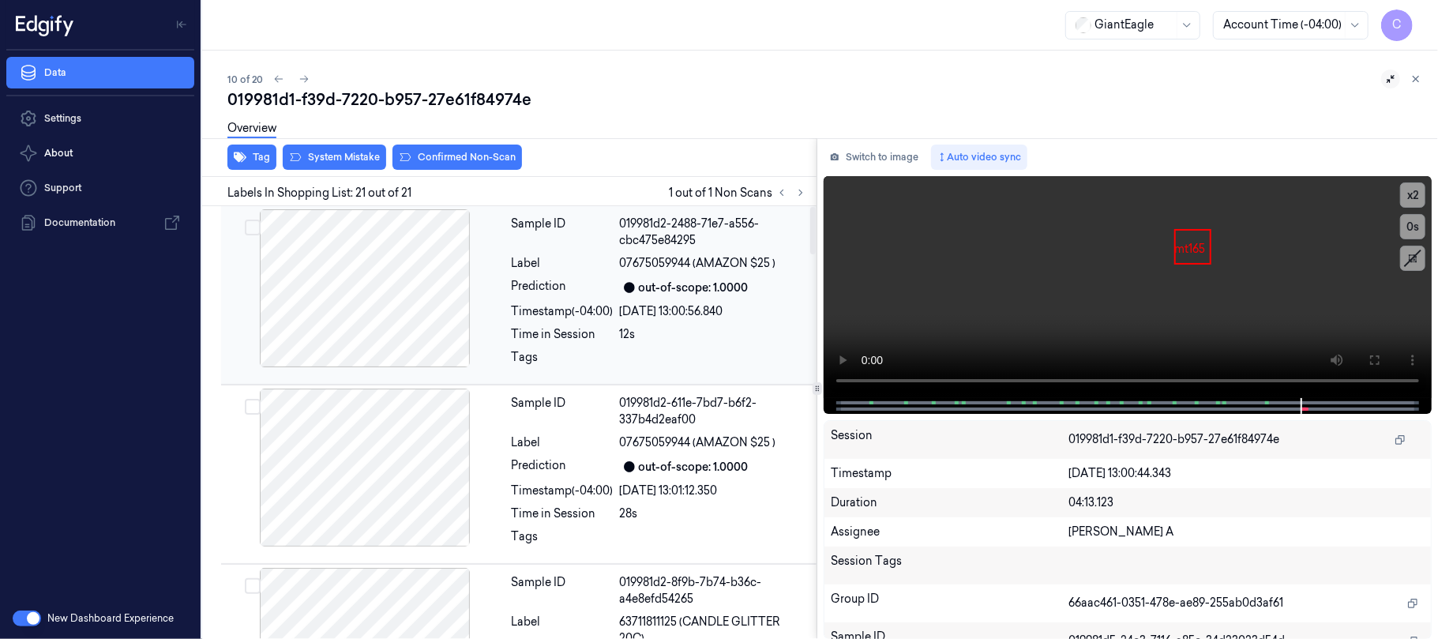
click at [437, 345] on div at bounding box center [364, 288] width 281 height 158
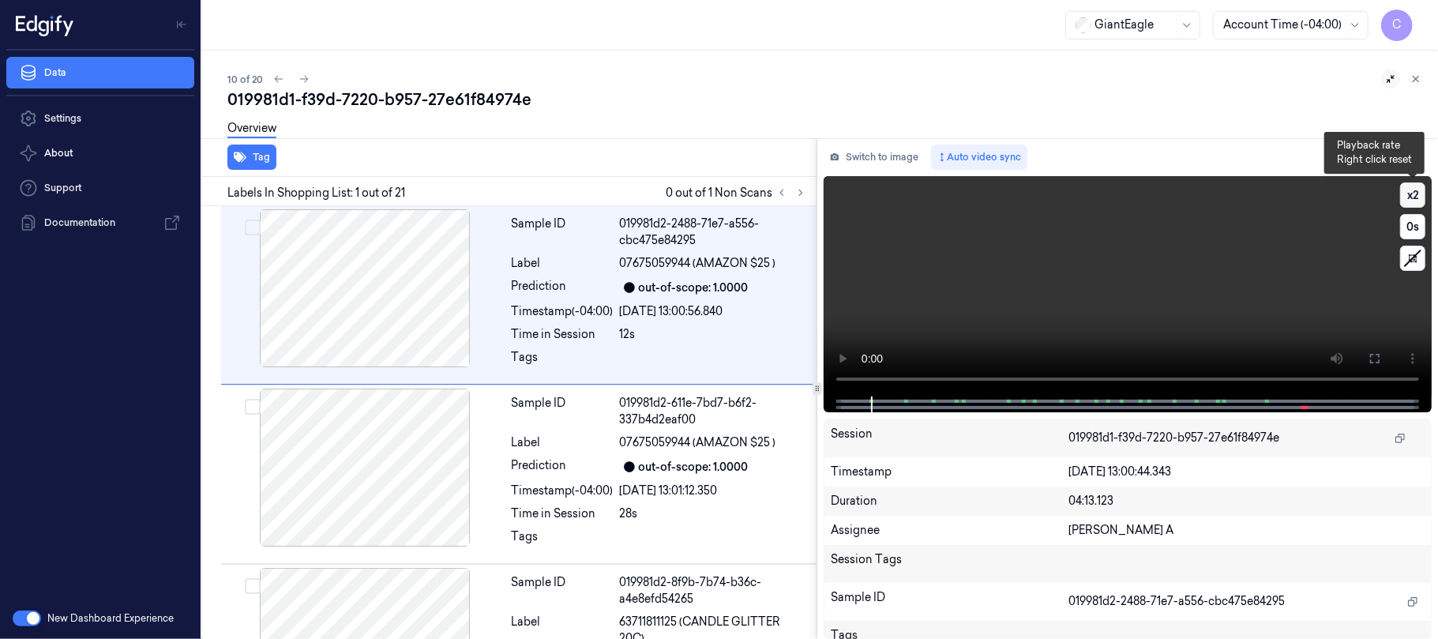
click at [1418, 187] on button "x 2" at bounding box center [1412, 194] width 25 height 25
click at [1415, 188] on button "x 4" at bounding box center [1412, 194] width 25 height 25
click at [1369, 358] on icon at bounding box center [1374, 358] width 13 height 13
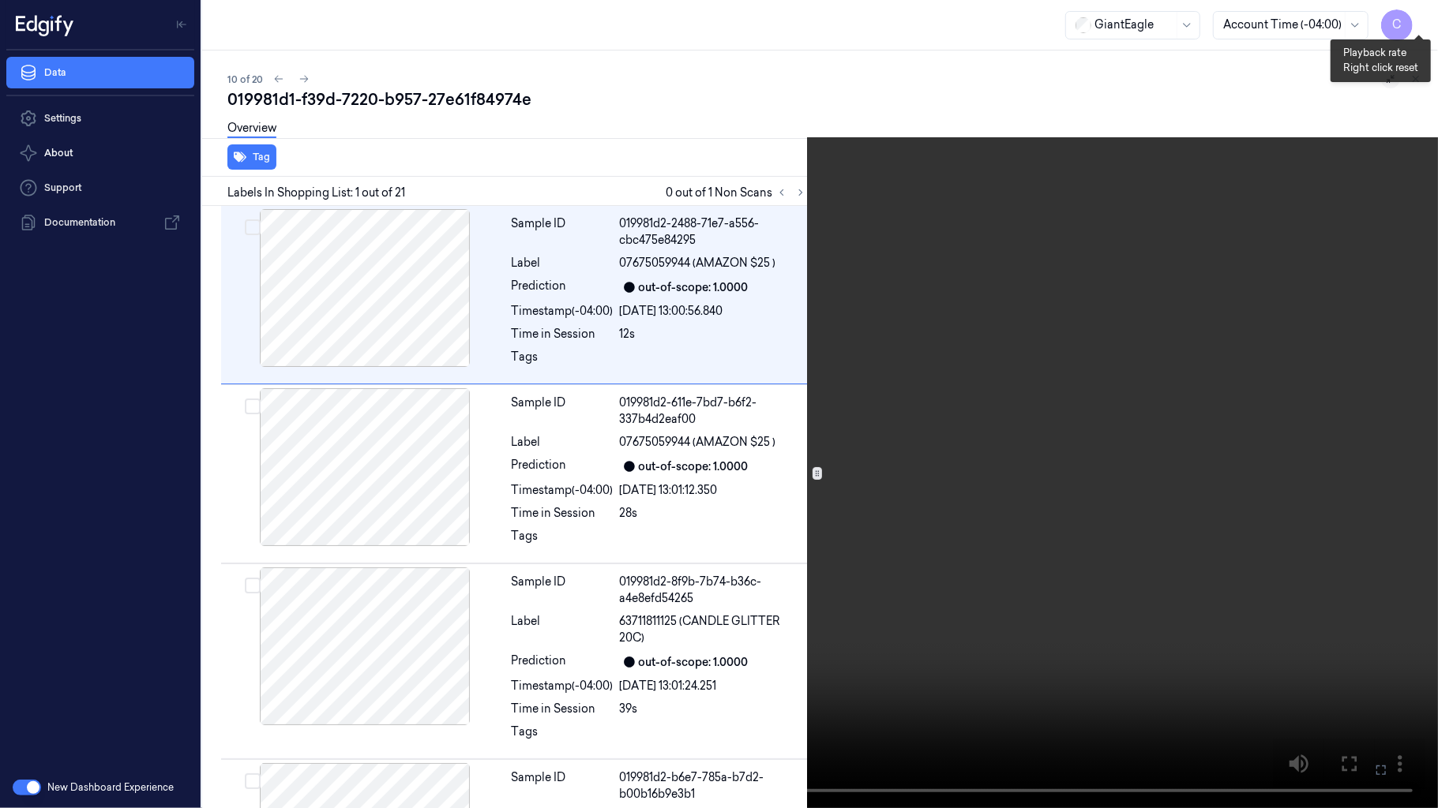
click at [1418, 20] on button "x 1" at bounding box center [1418, 18] width 25 height 25
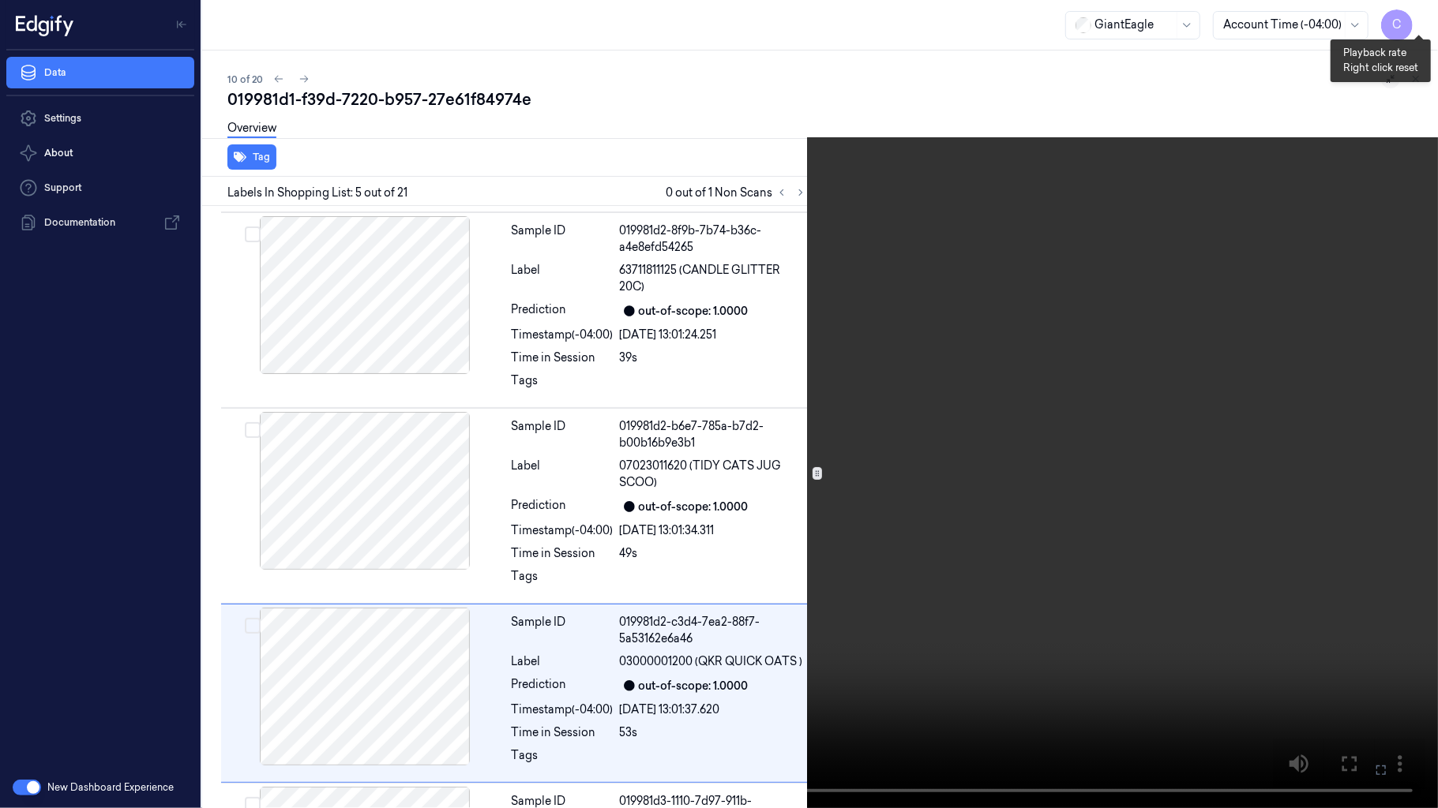
scroll to position [540, 0]
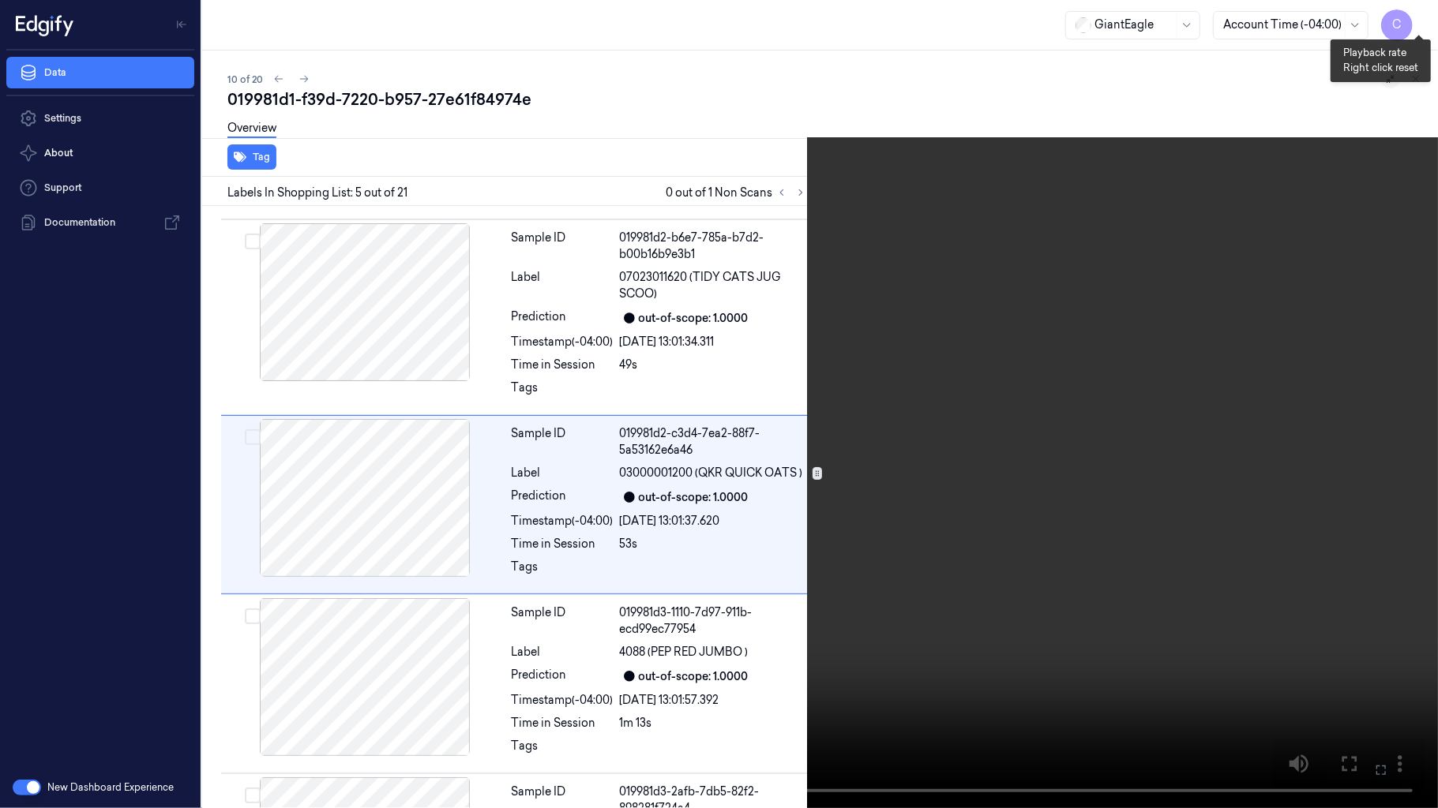
click at [1418, 20] on button "x 2" at bounding box center [1418, 18] width 25 height 25
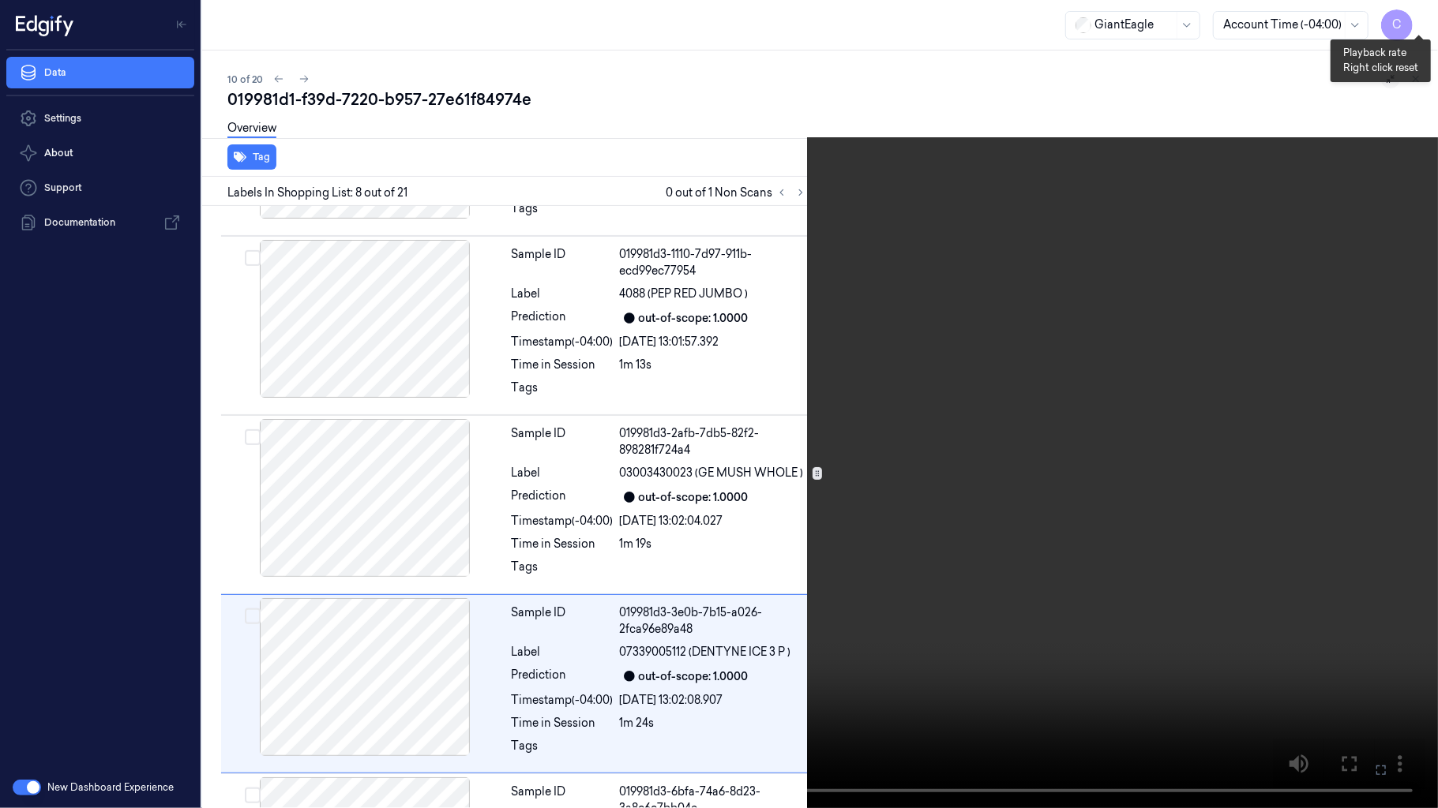
scroll to position [1078, 0]
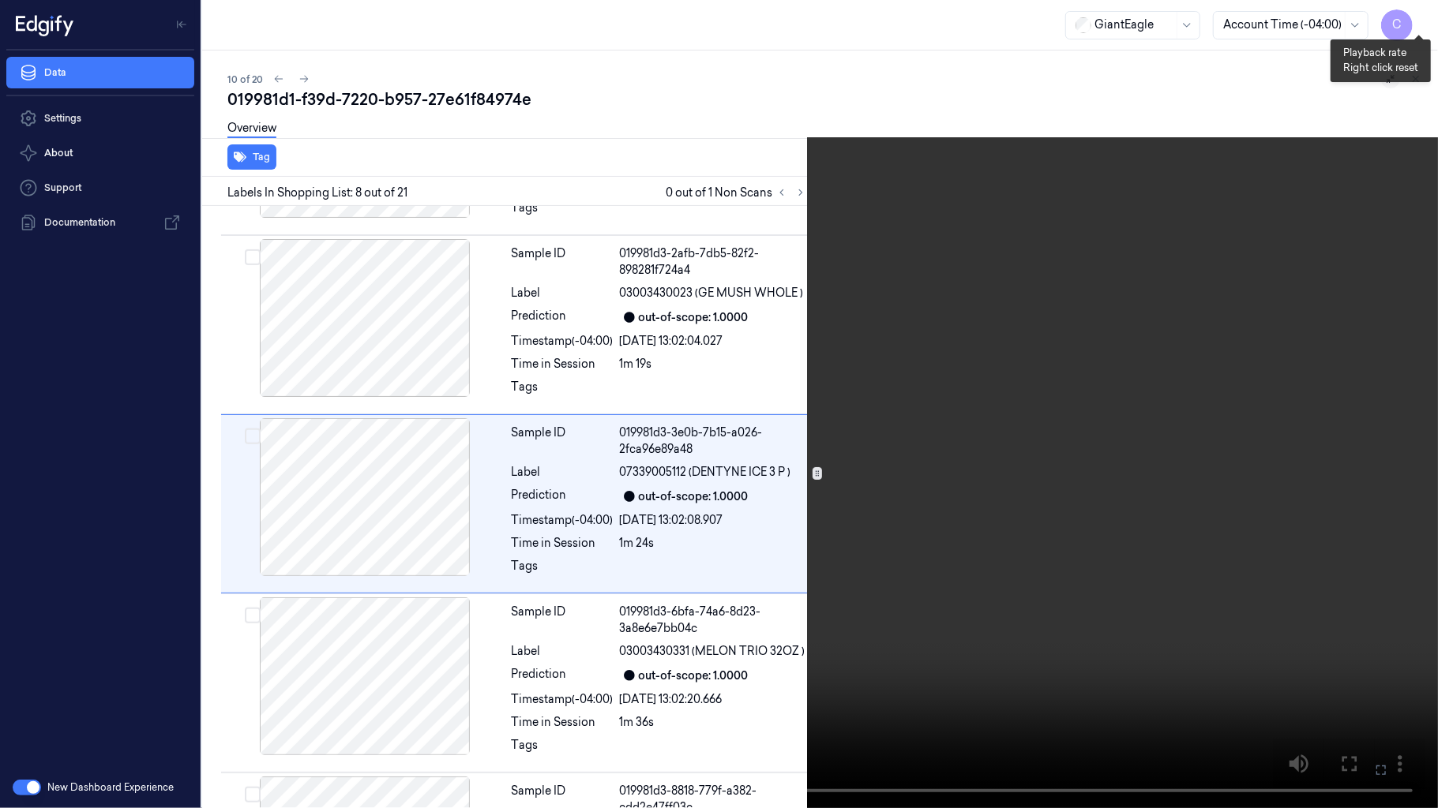
click at [1418, 20] on button "x 4" at bounding box center [1418, 18] width 25 height 25
click at [1418, 20] on button "x 1" at bounding box center [1418, 18] width 25 height 25
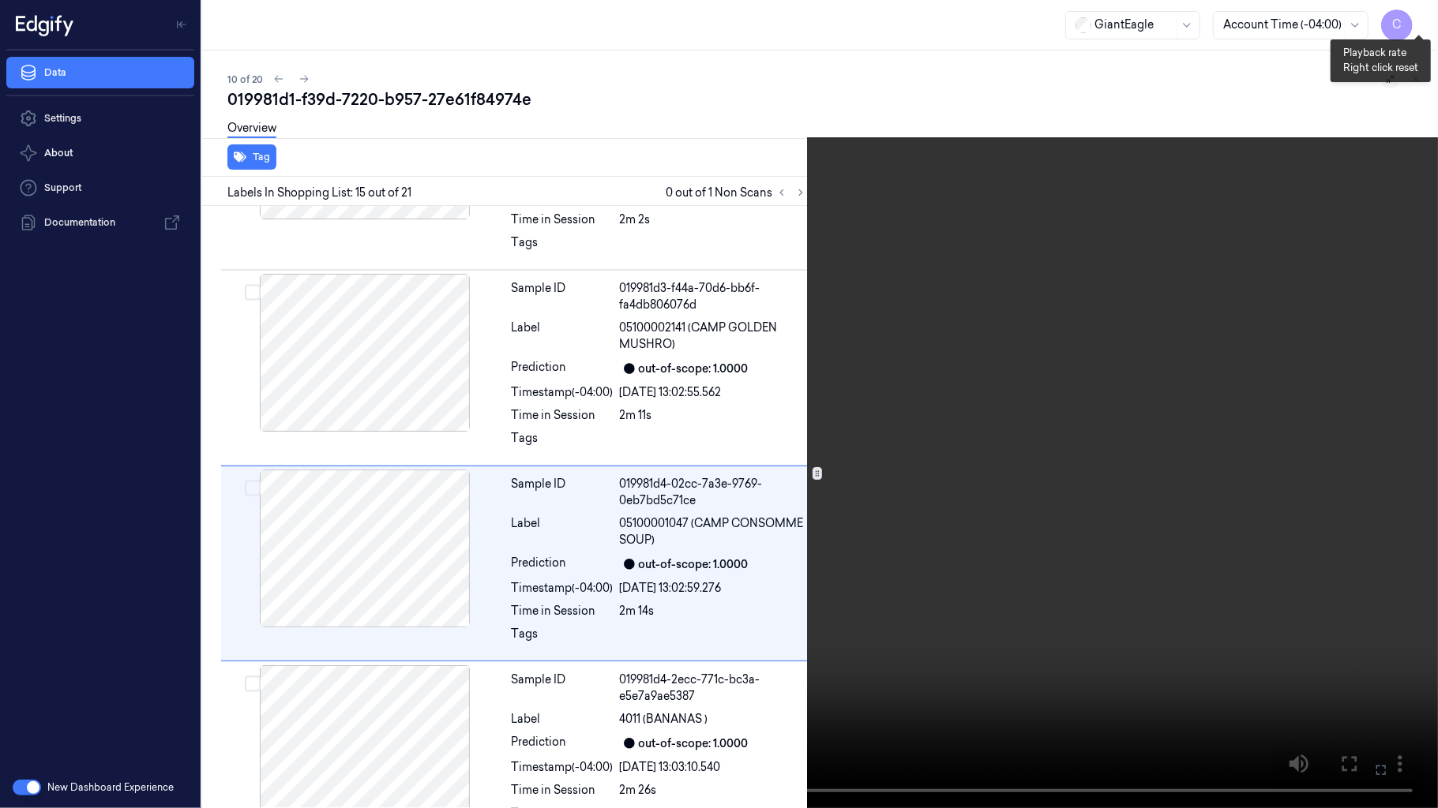
scroll to position [2428, 0]
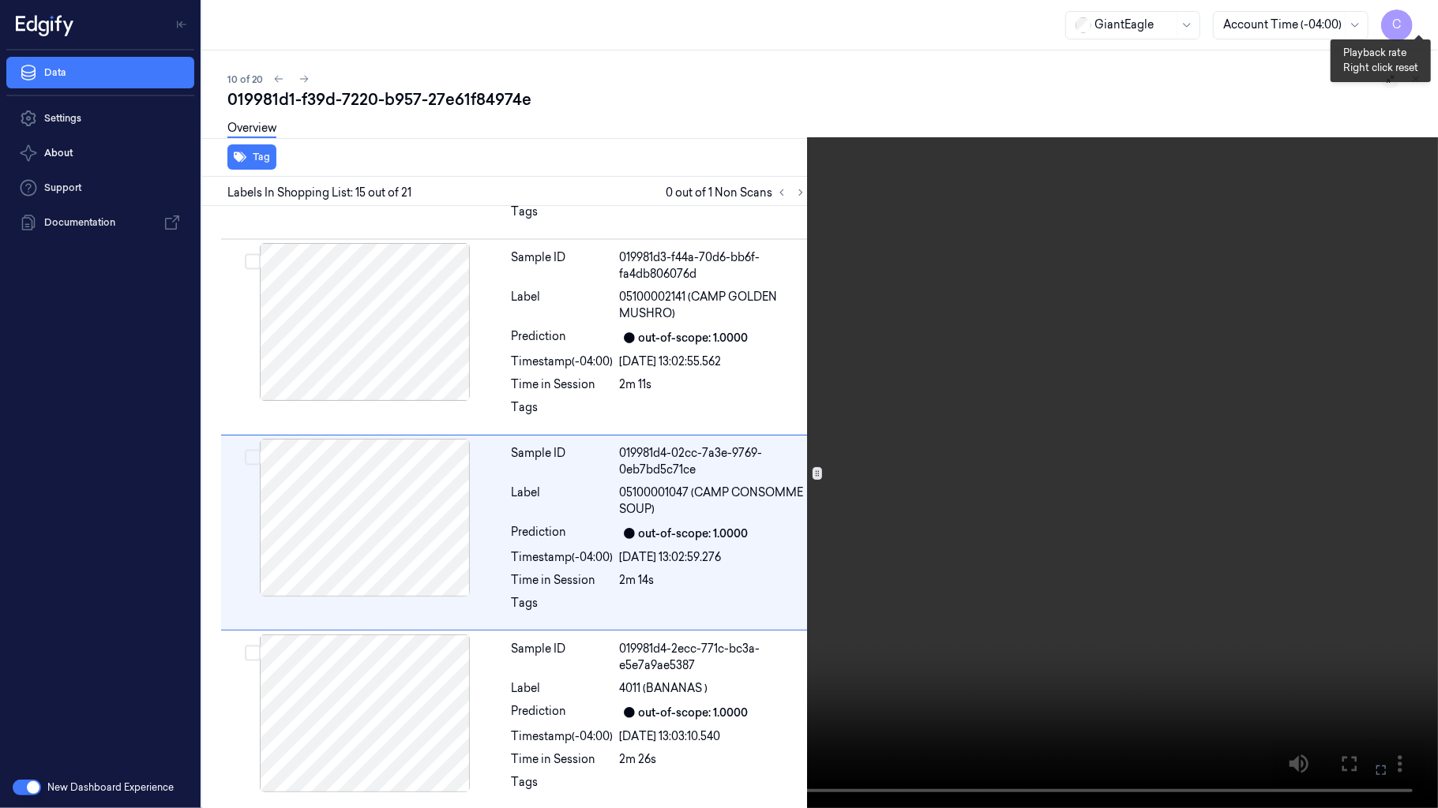
click at [1418, 22] on button "x 2" at bounding box center [1418, 18] width 25 height 25
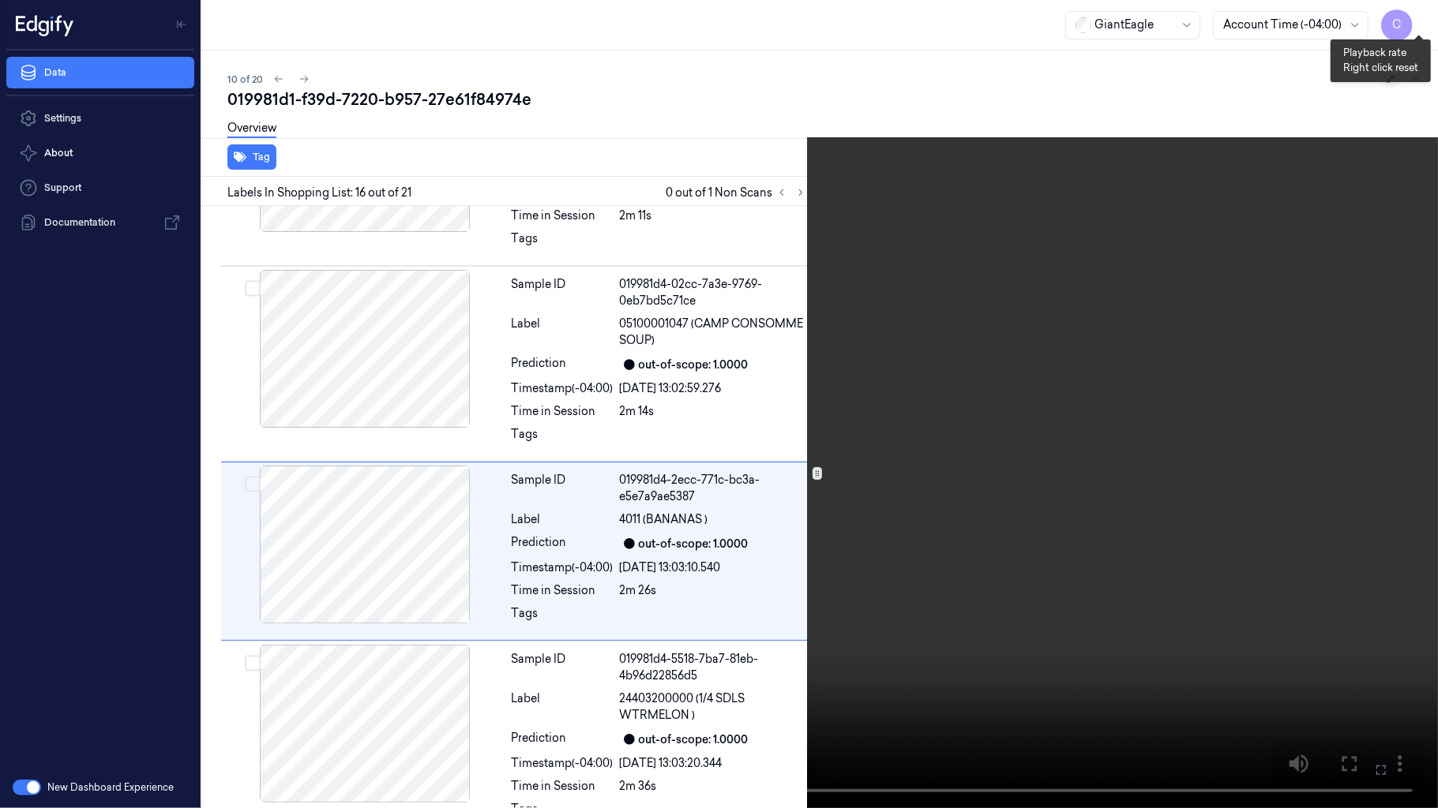
scroll to position [2616, 0]
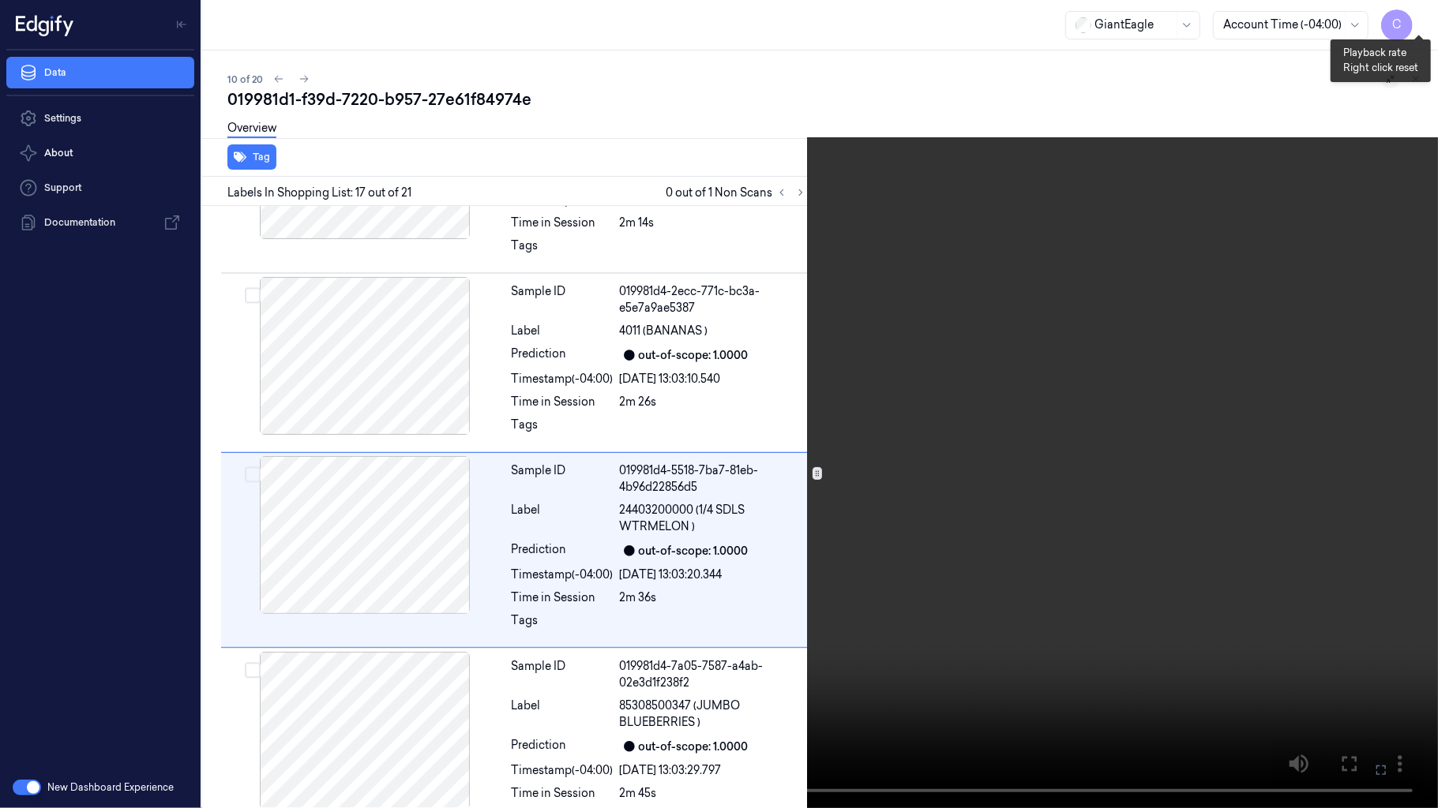
click at [1418, 22] on button "x 4" at bounding box center [1418, 18] width 25 height 25
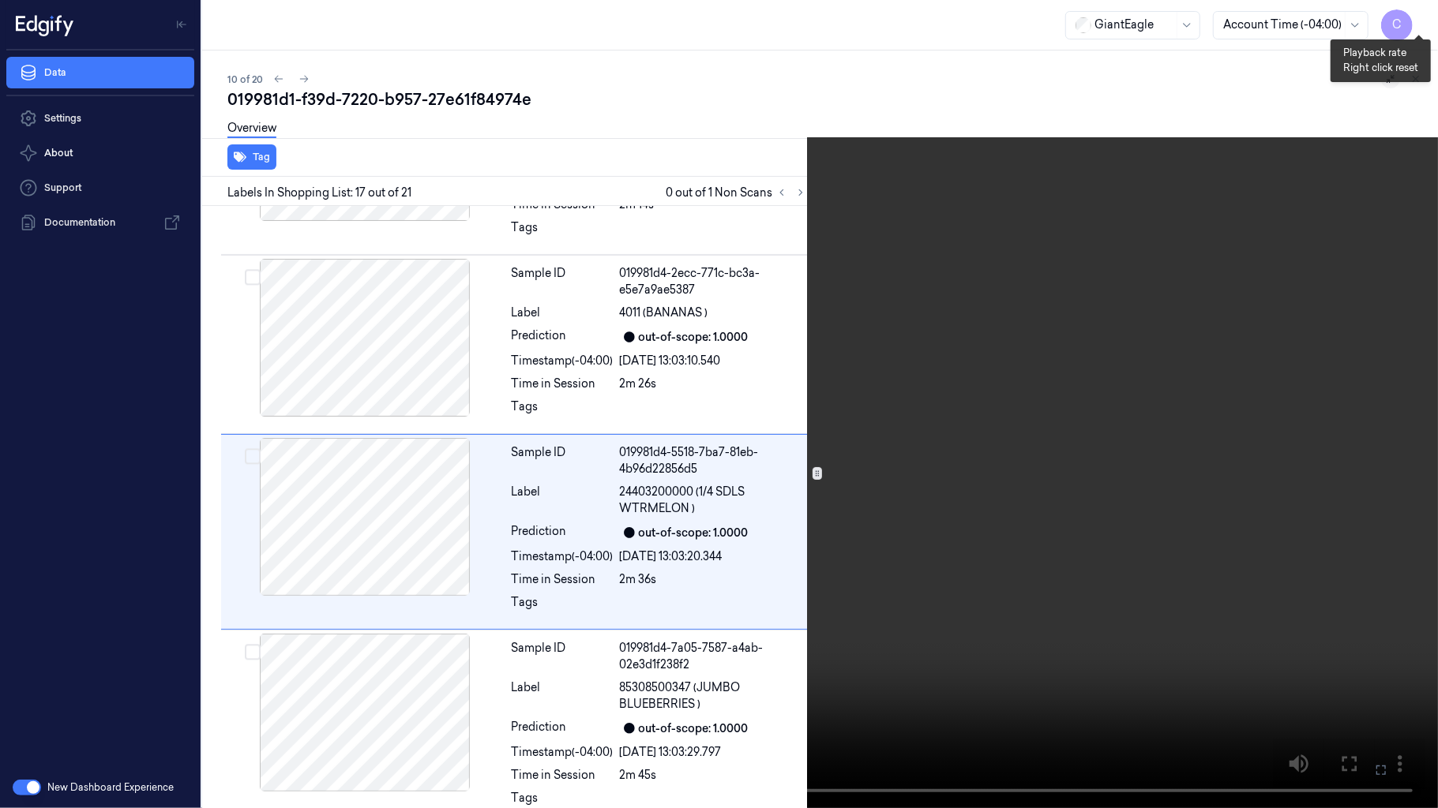
click at [1418, 22] on button "x 1" at bounding box center [1418, 18] width 25 height 25
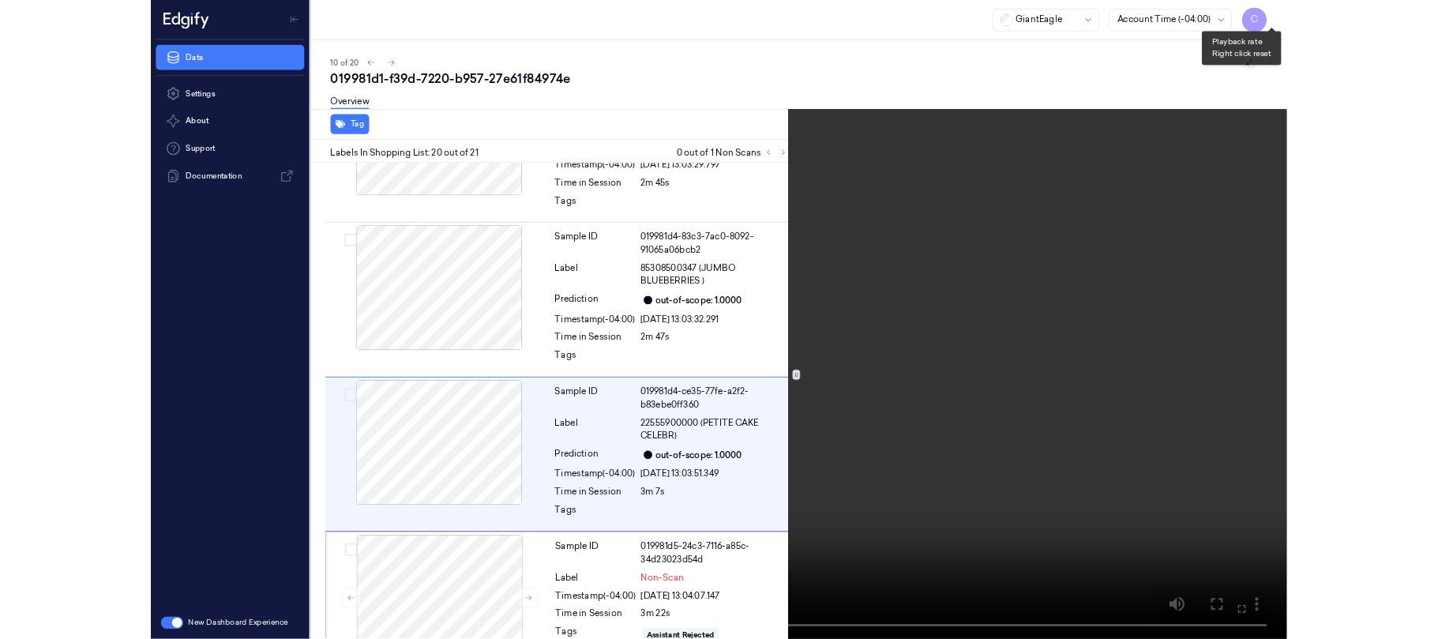
scroll to position [3361, 0]
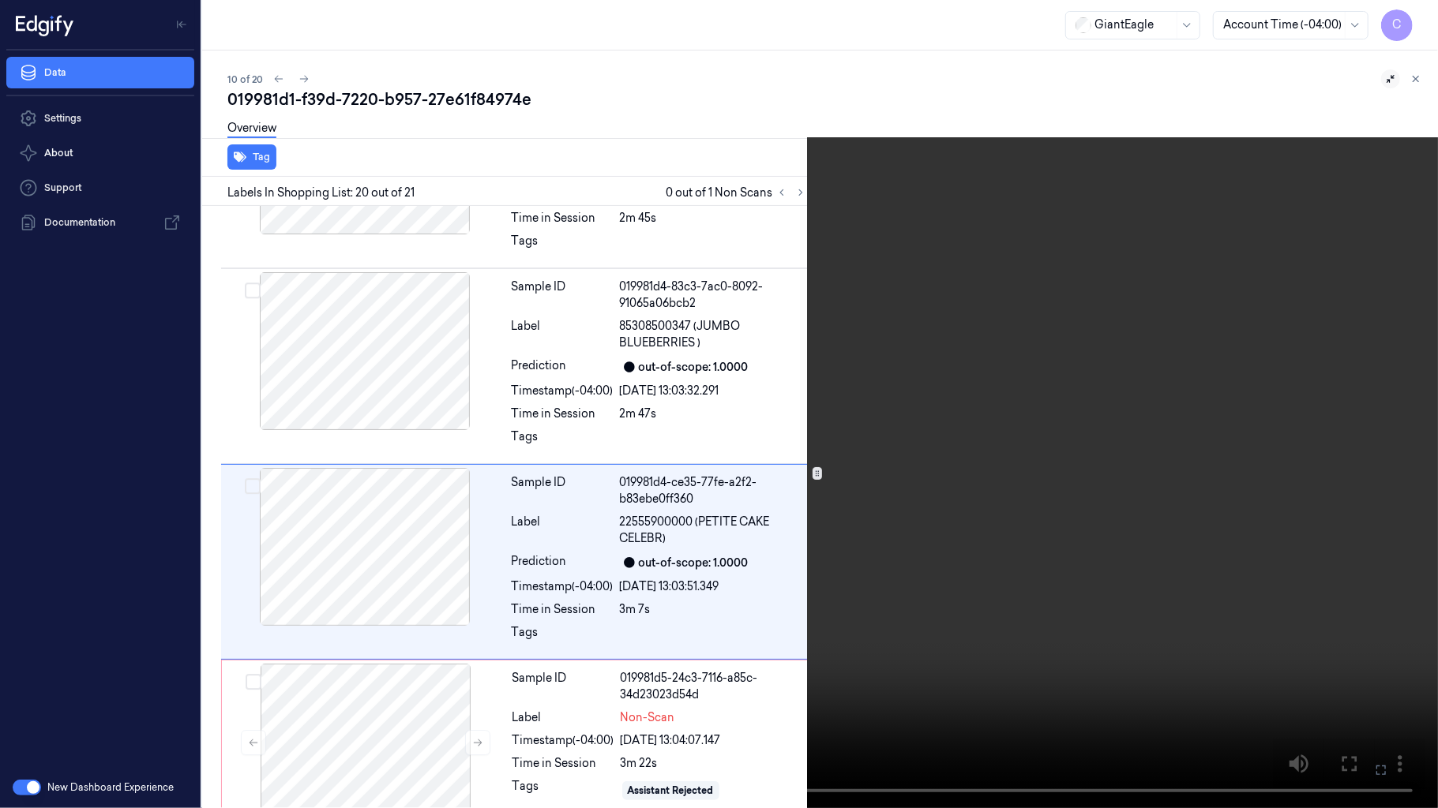
click at [654, 314] on video at bounding box center [719, 404] width 1438 height 808
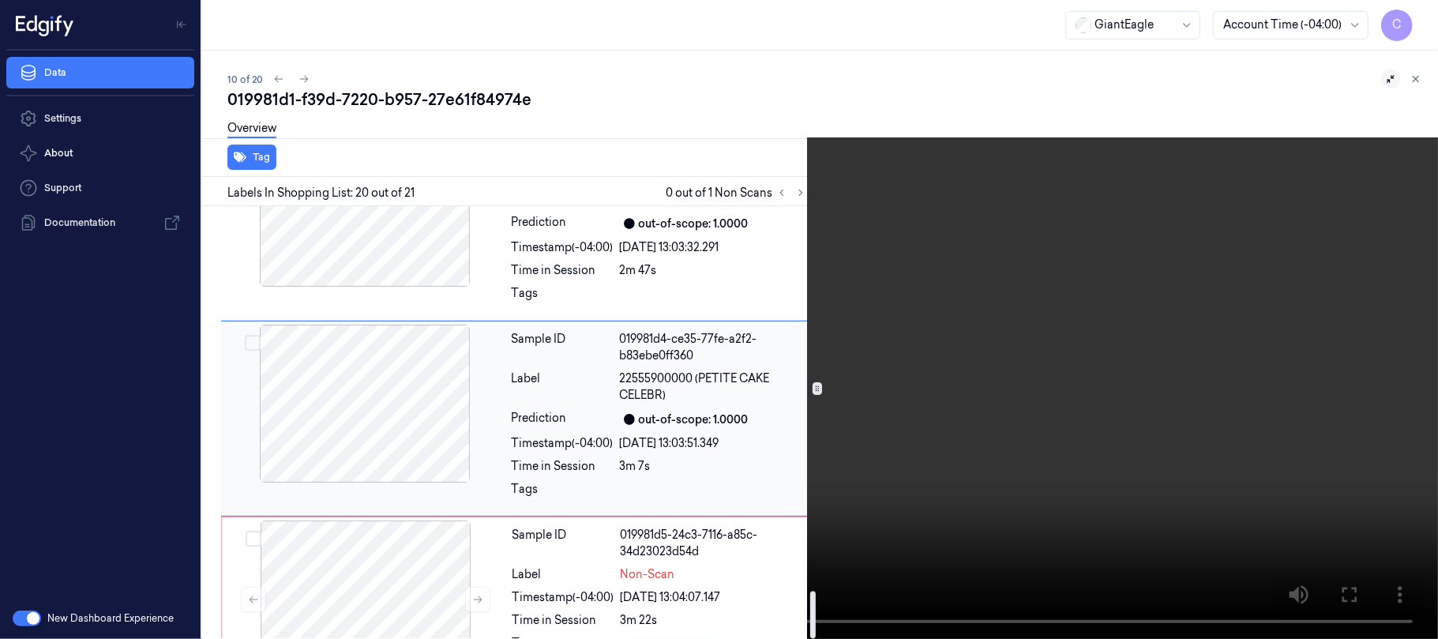
scroll to position [3531, 0]
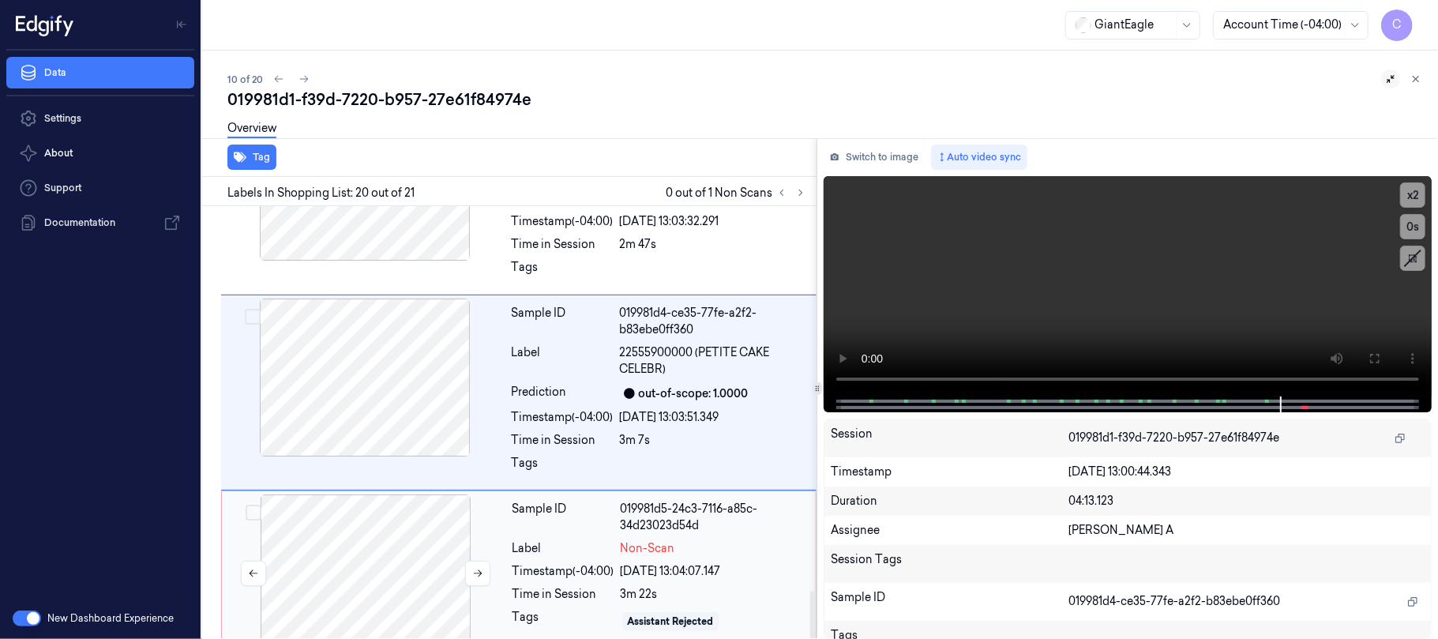
click at [405, 563] on div at bounding box center [365, 573] width 281 height 158
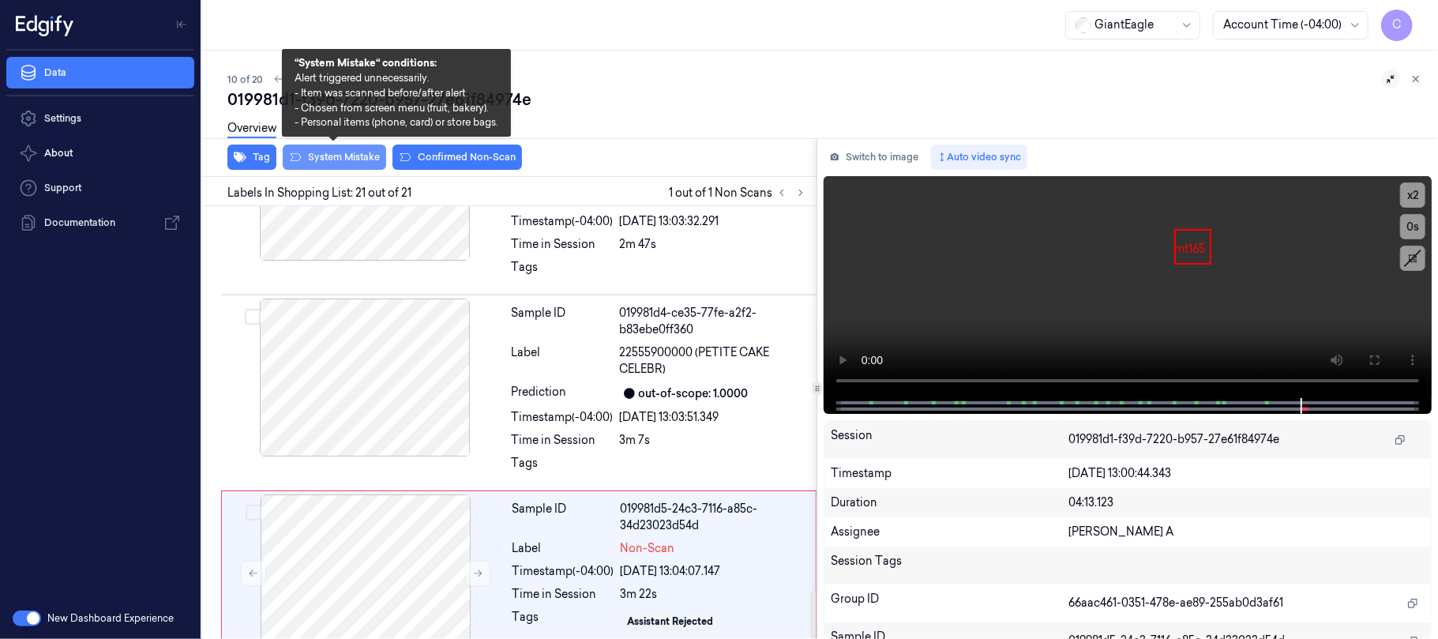
click at [311, 158] on button "System Mistake" at bounding box center [334, 156] width 103 height 25
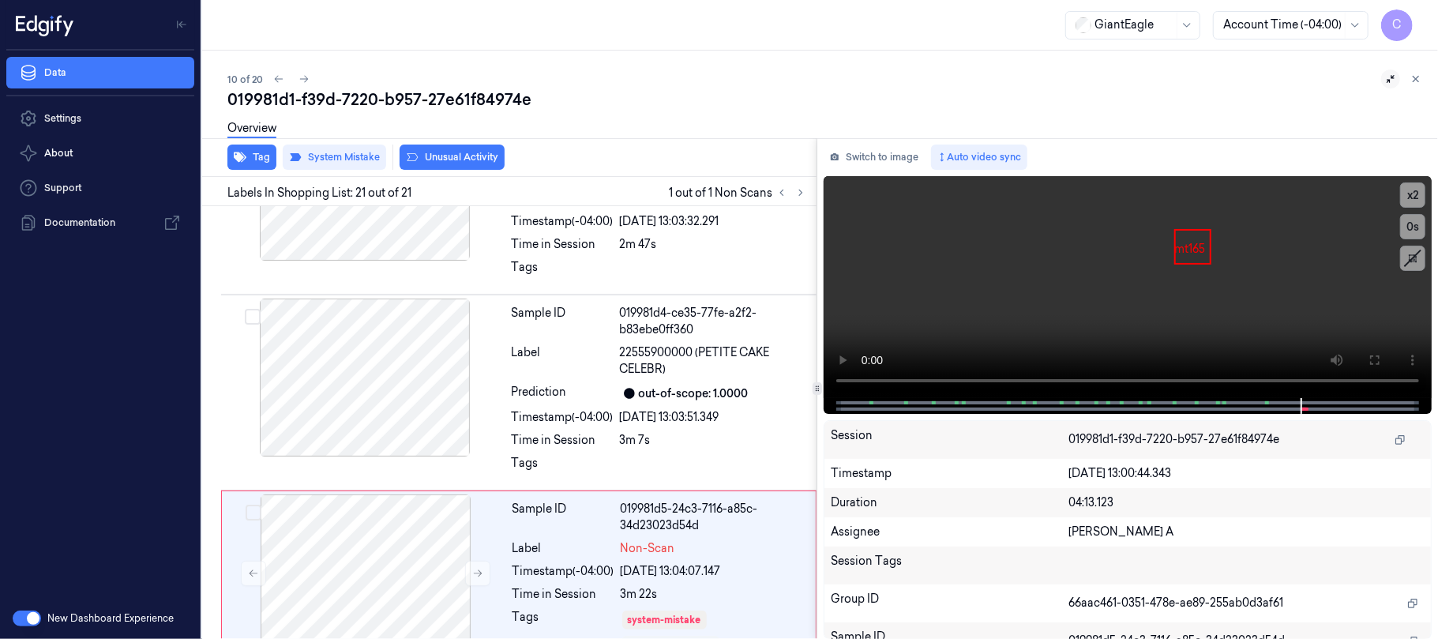
scroll to position [3543, 0]
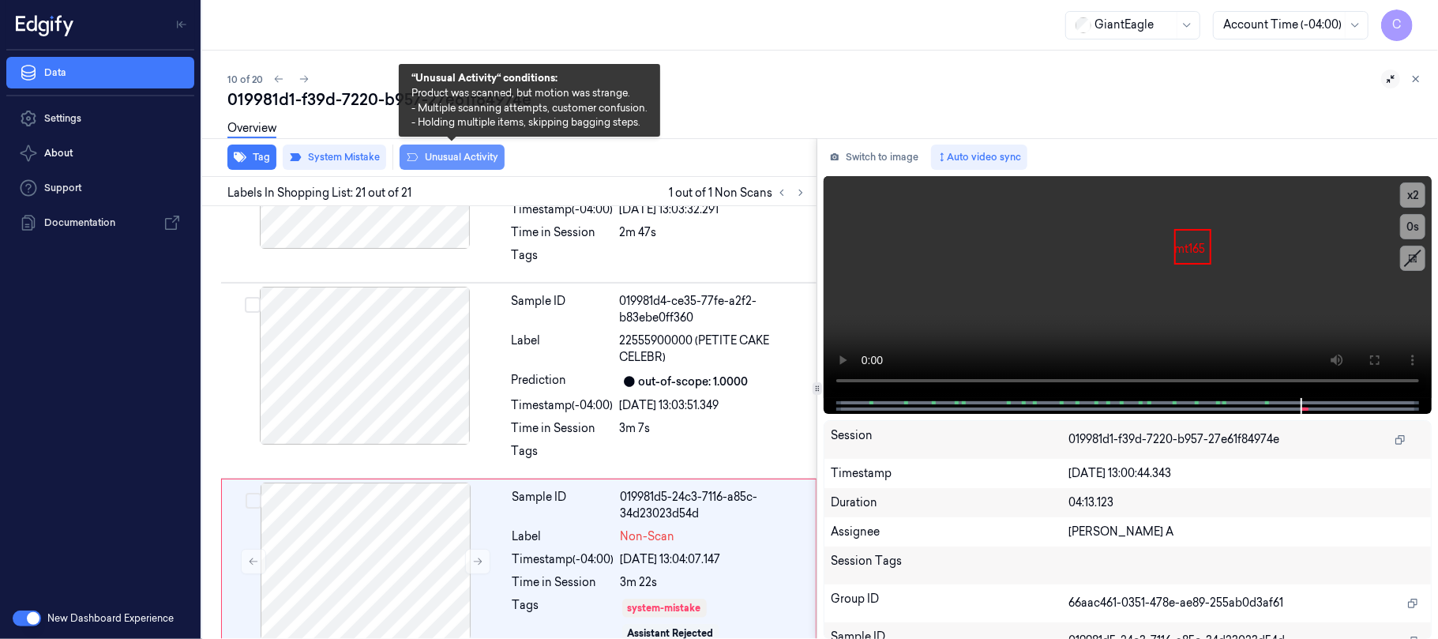
click at [410, 155] on icon at bounding box center [412, 157] width 13 height 13
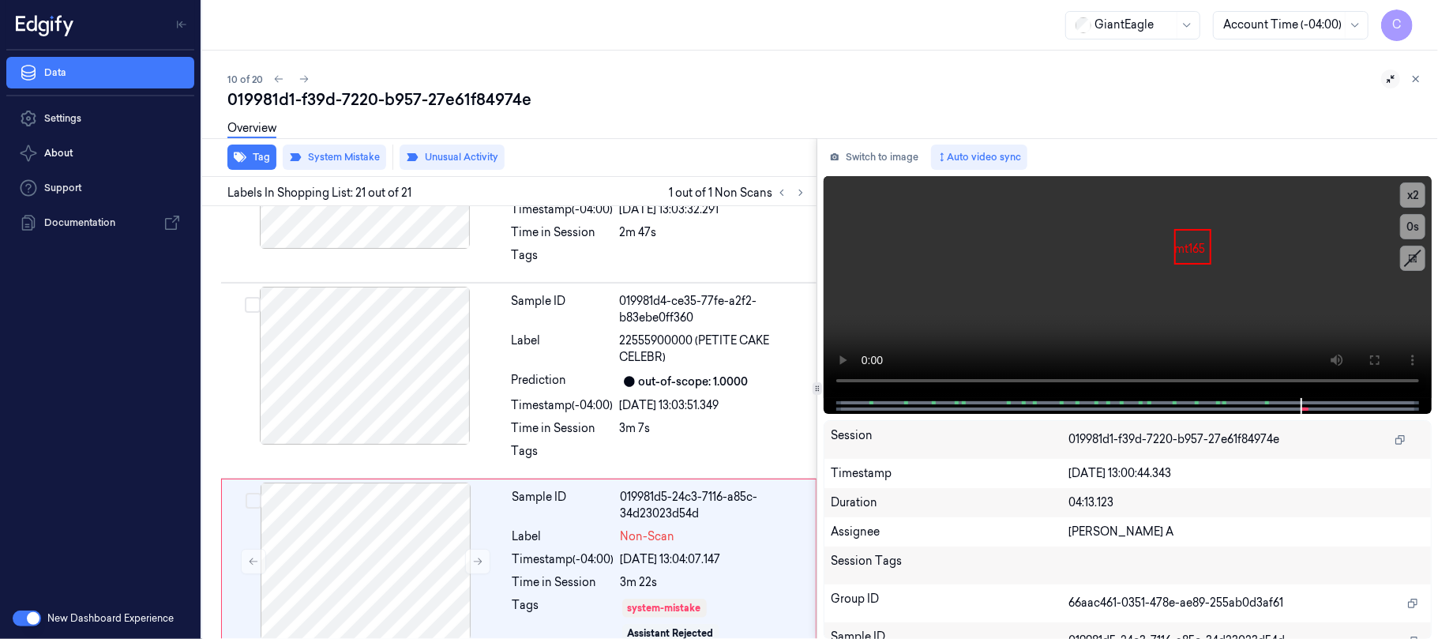
scroll to position [3560, 0]
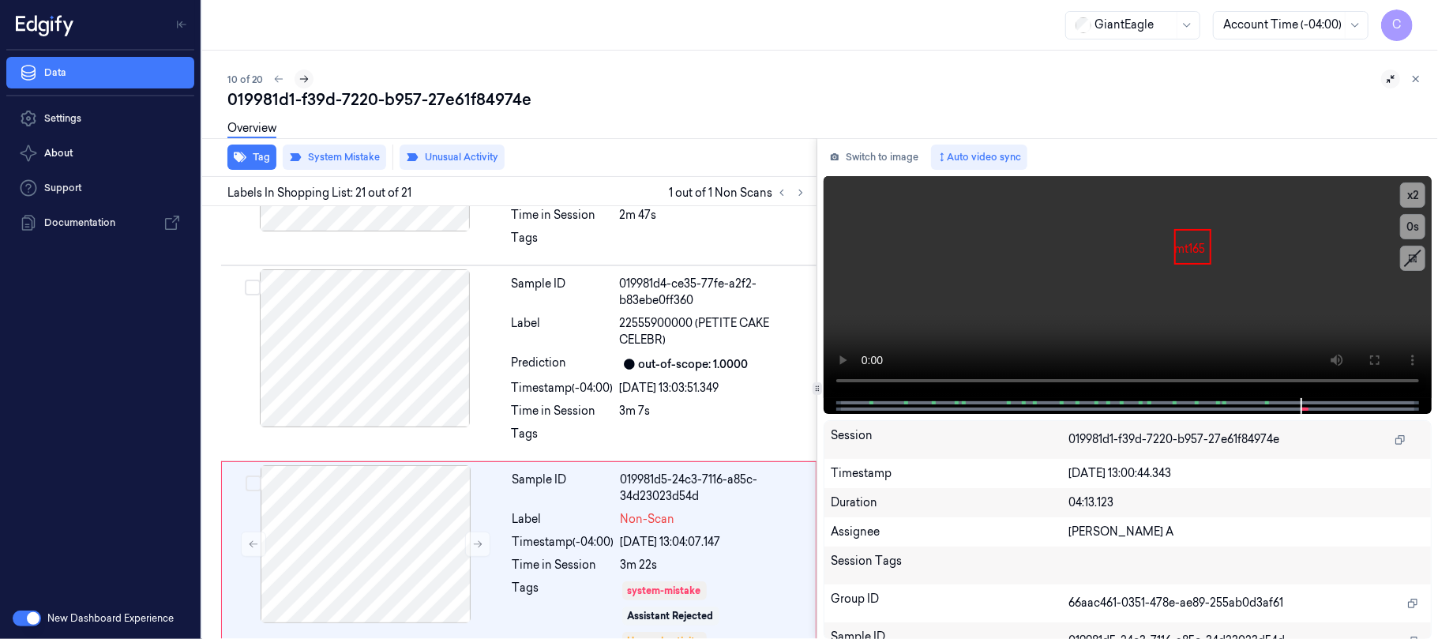
click at [305, 79] on icon at bounding box center [304, 79] width 9 height 7
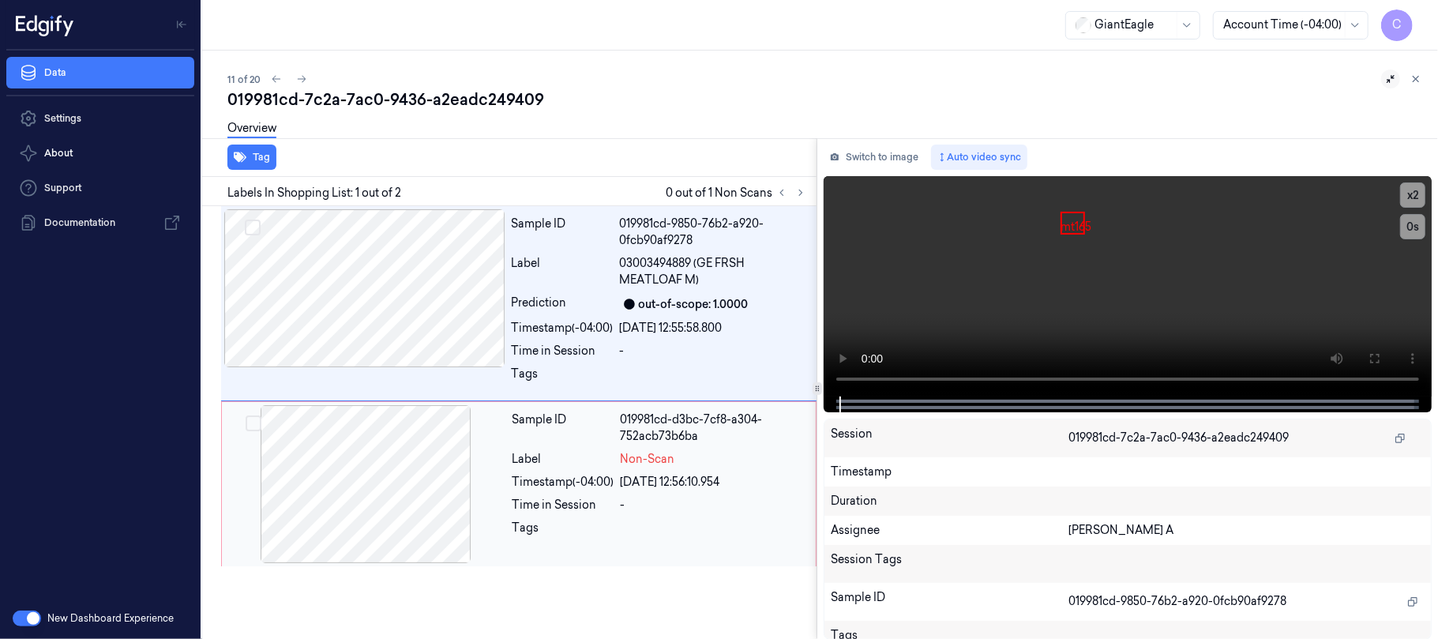
click at [466, 488] on div at bounding box center [365, 484] width 281 height 158
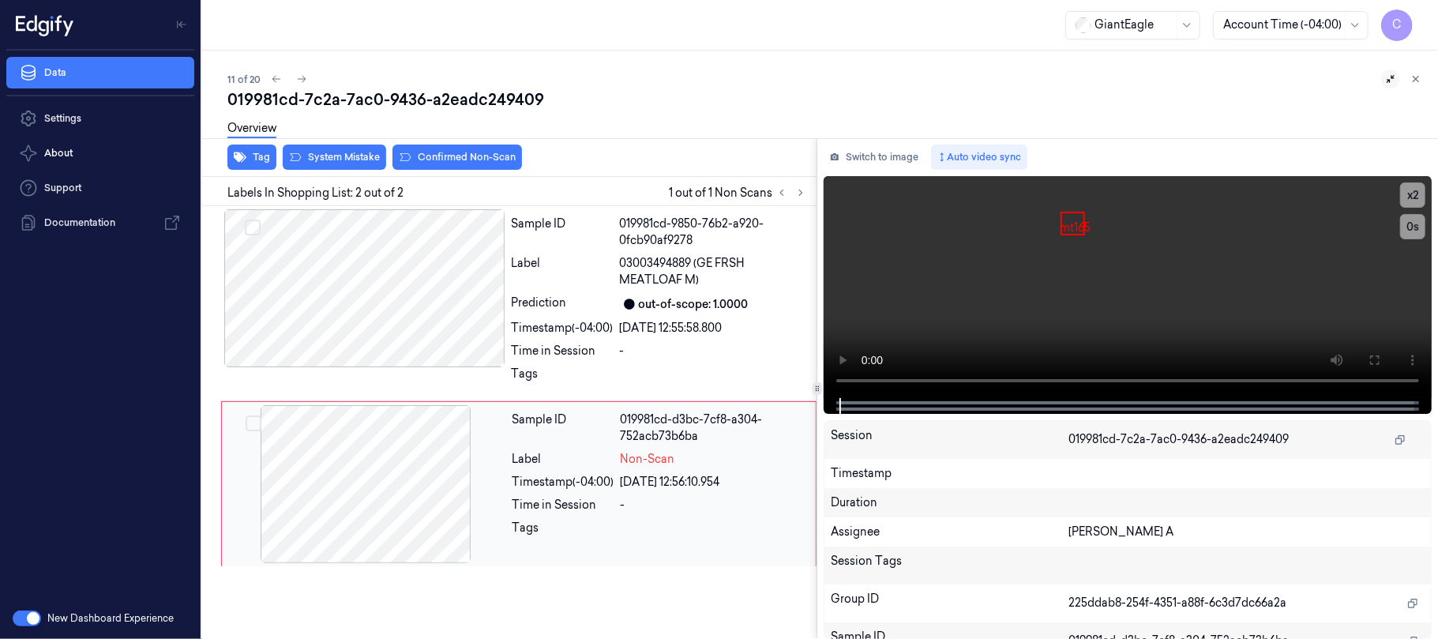
click at [409, 486] on div at bounding box center [365, 484] width 281 height 158
click at [430, 267] on div at bounding box center [364, 288] width 281 height 158
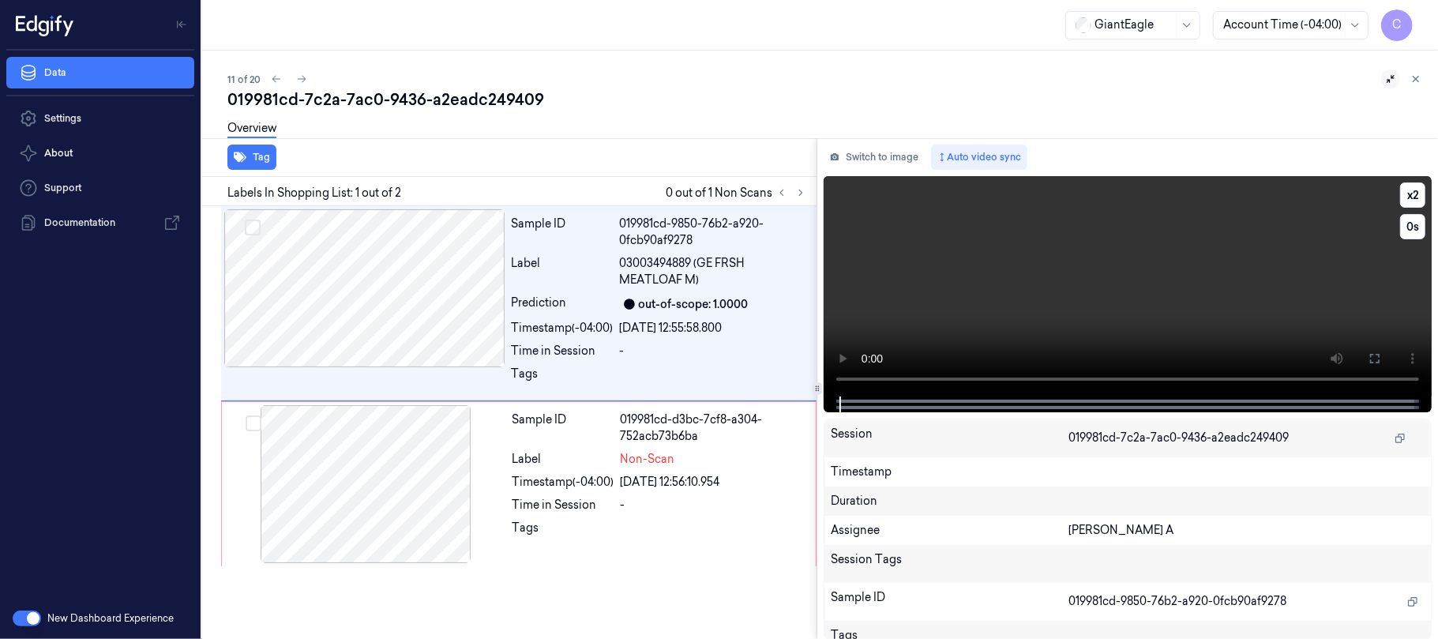
click at [1100, 321] on video at bounding box center [1127, 286] width 608 height 220
click at [1412, 190] on button "x 2" at bounding box center [1412, 194] width 25 height 25
click at [1412, 190] on button "x 4" at bounding box center [1412, 194] width 25 height 25
click at [1150, 253] on video at bounding box center [1127, 286] width 608 height 220
click at [1148, 291] on video at bounding box center [1127, 286] width 608 height 220
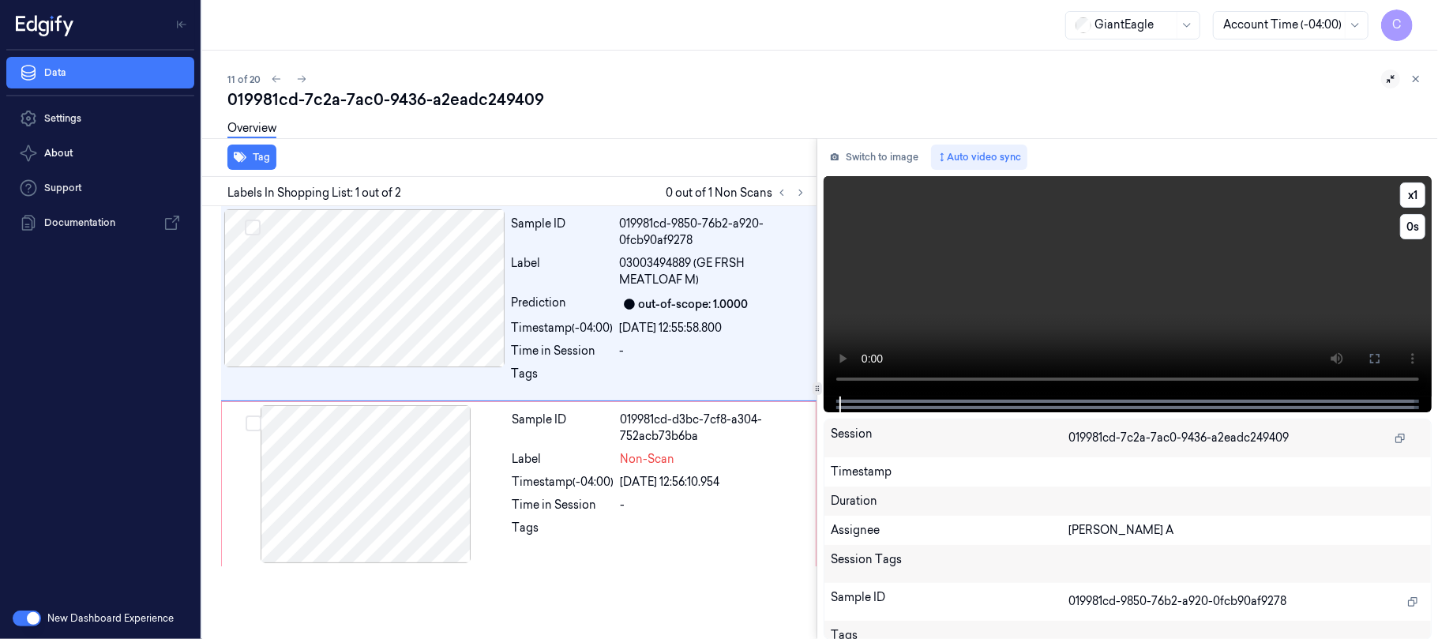
click at [1115, 284] on video at bounding box center [1127, 286] width 608 height 220
click at [404, 448] on div at bounding box center [365, 484] width 281 height 158
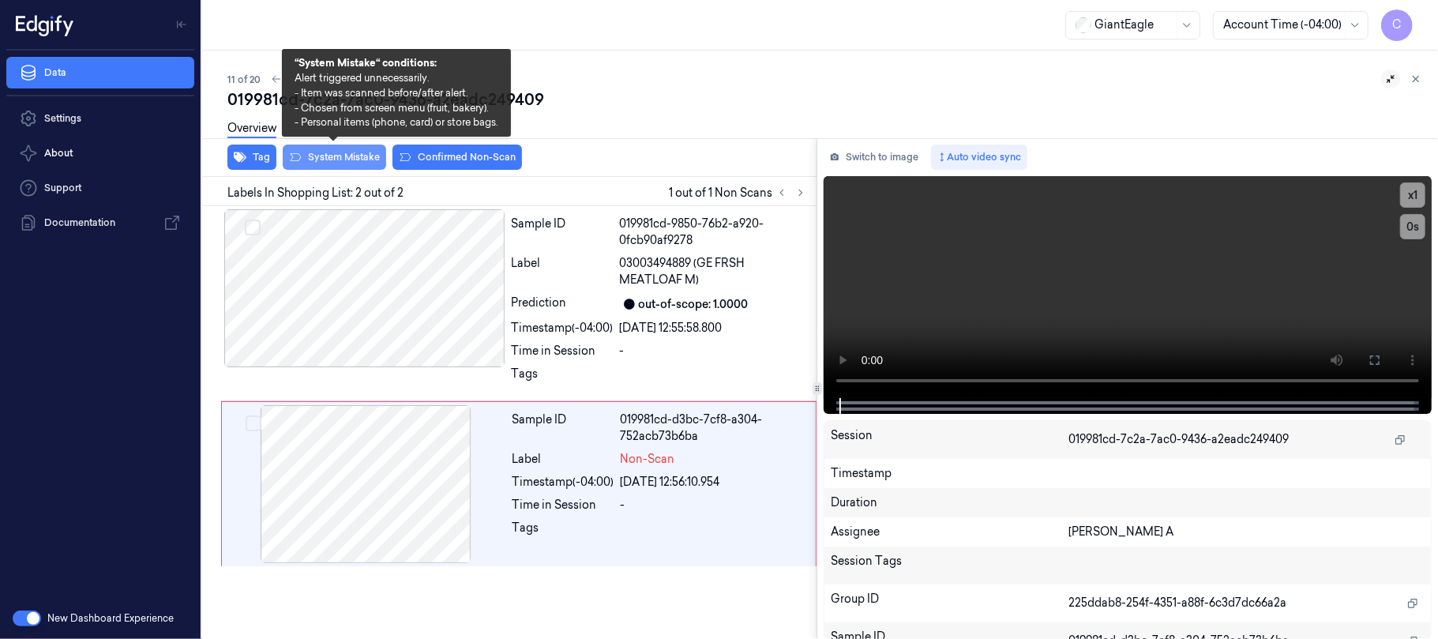
click at [336, 156] on button "System Mistake" at bounding box center [334, 156] width 103 height 25
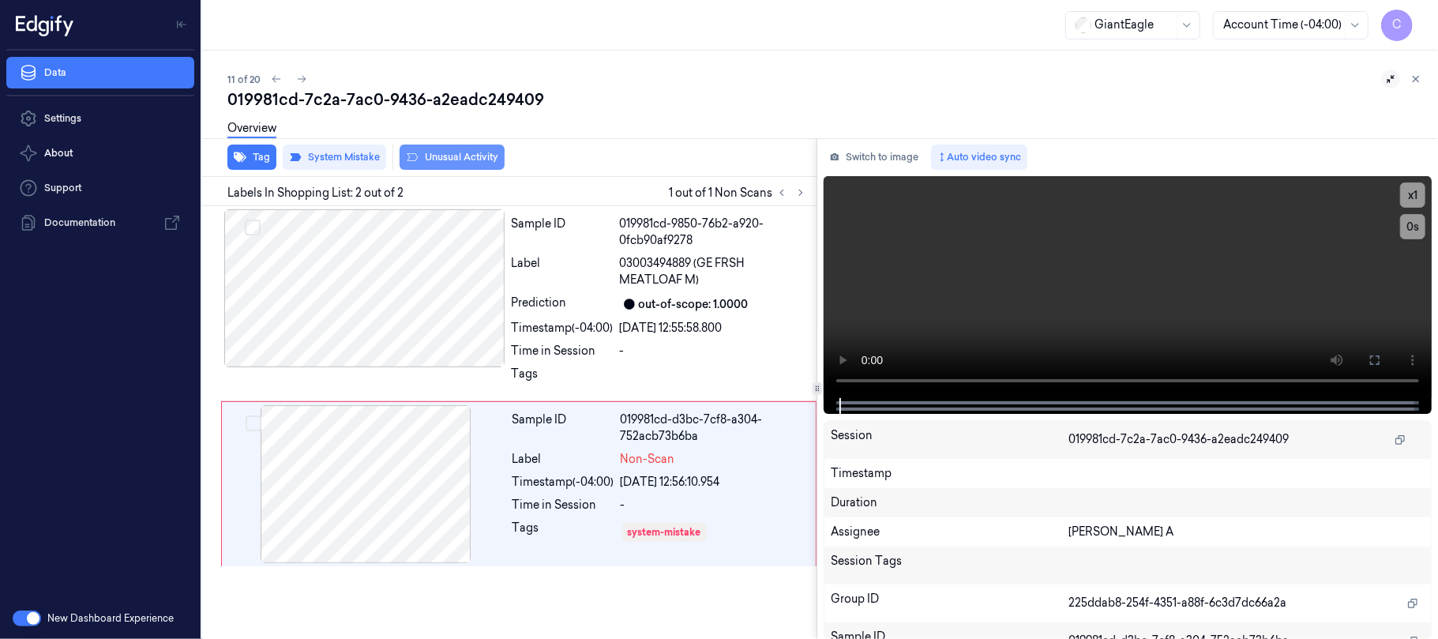
click at [485, 161] on button "Unusual Activity" at bounding box center [451, 156] width 105 height 25
click at [300, 76] on icon at bounding box center [301, 78] width 11 height 11
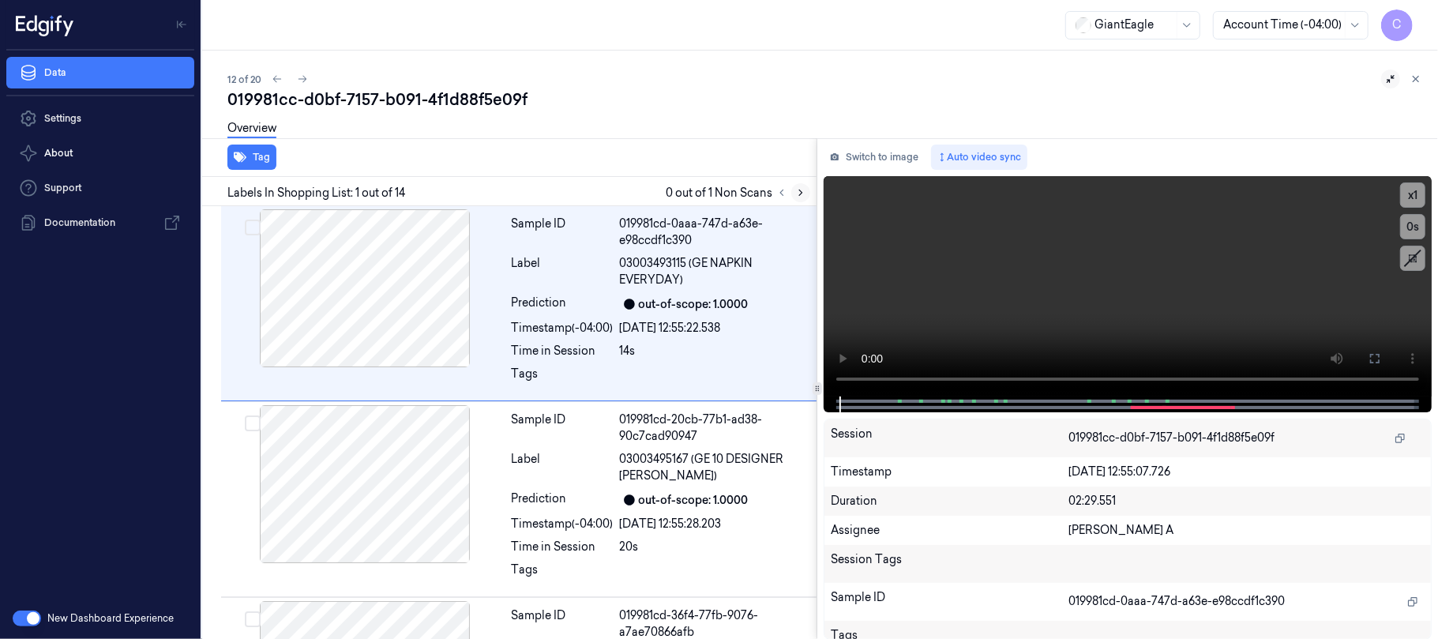
click at [793, 189] on button at bounding box center [800, 192] width 19 height 19
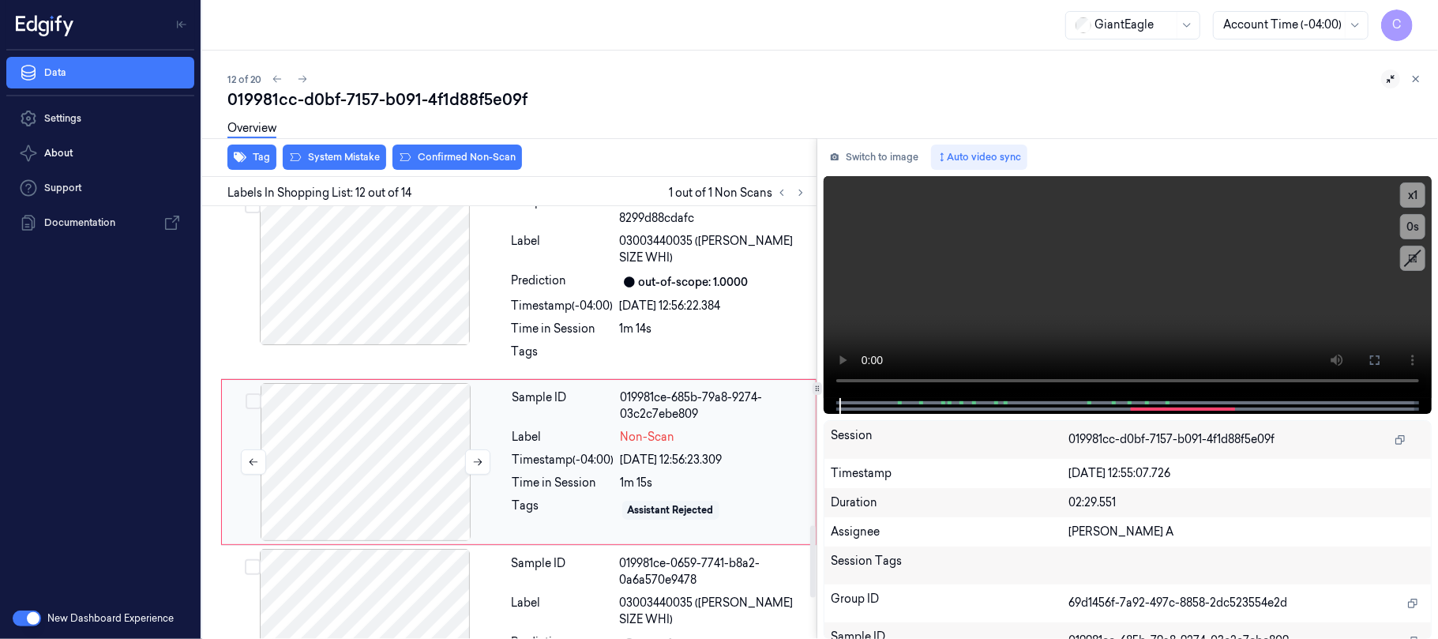
scroll to position [1942, 0]
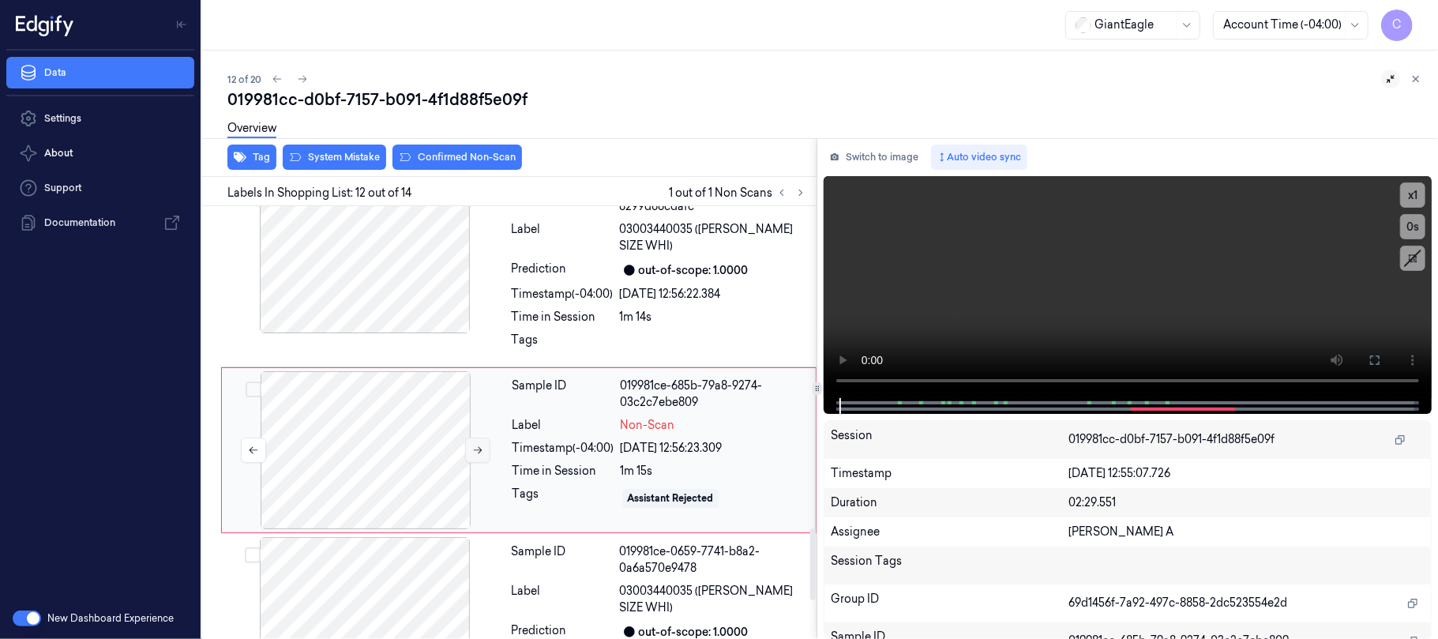
click at [470, 437] on button at bounding box center [477, 449] width 25 height 25
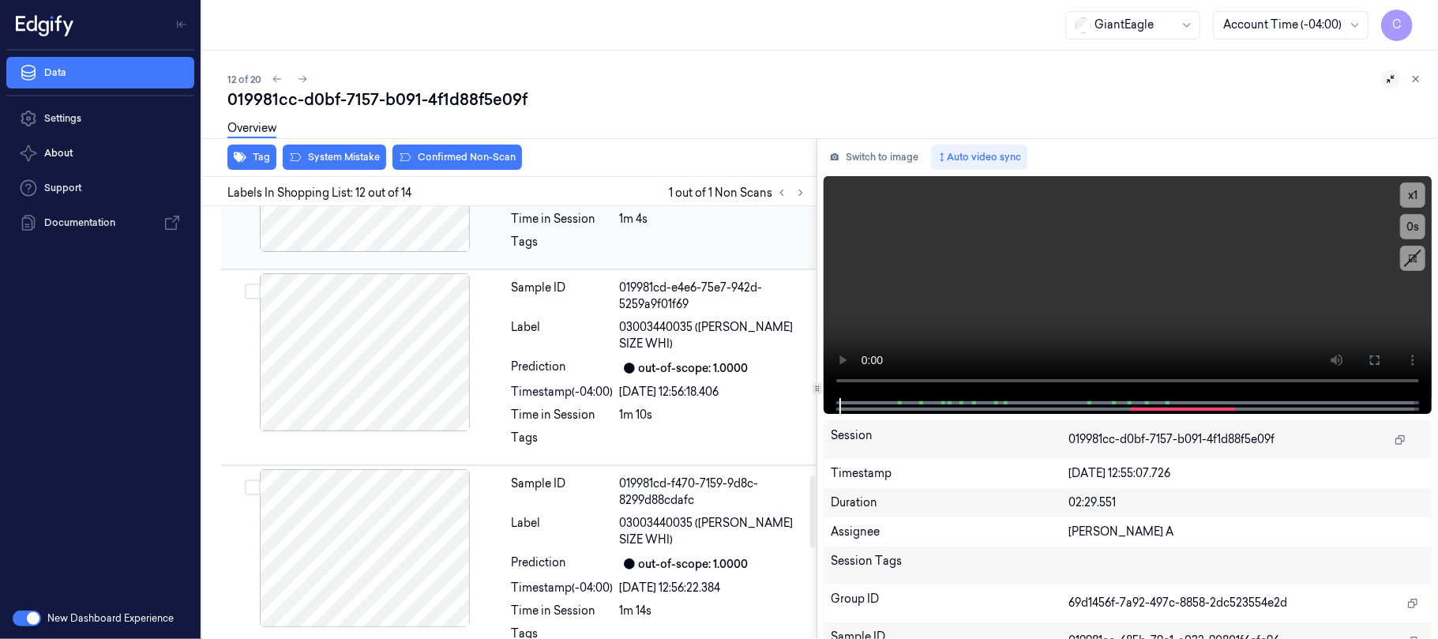
scroll to position [1626, 0]
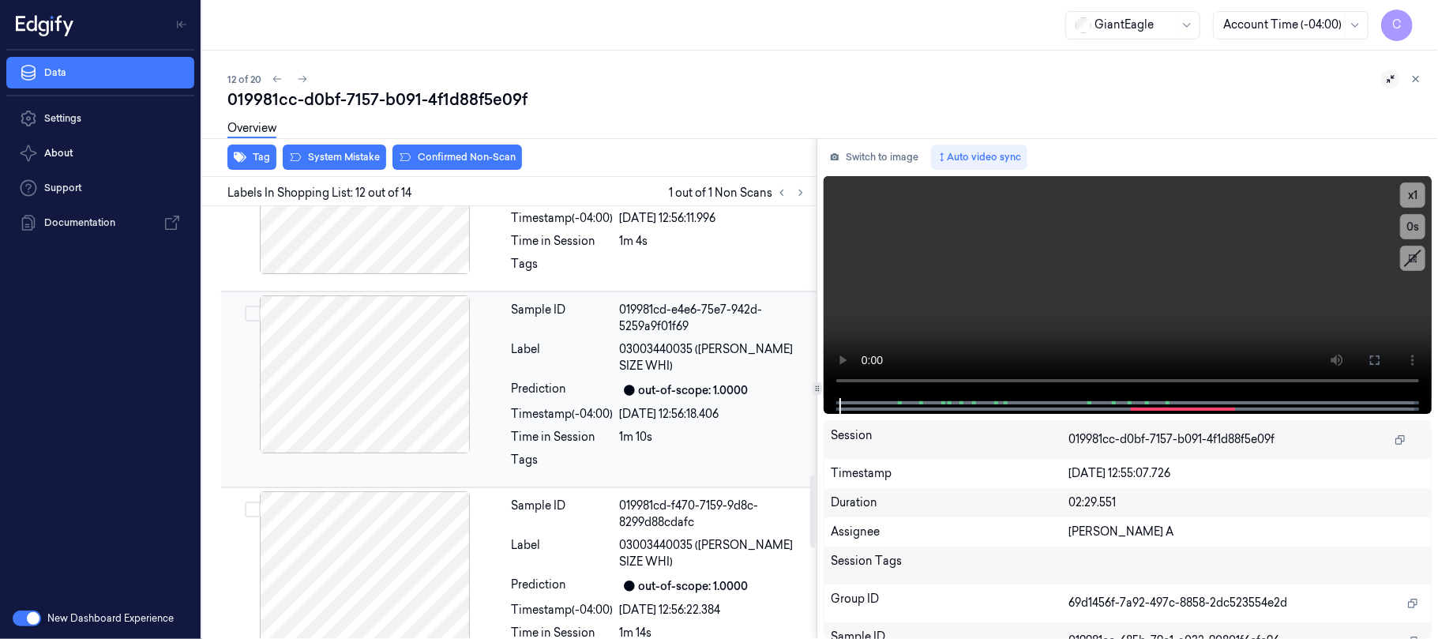
click at [346, 379] on div at bounding box center [364, 374] width 281 height 158
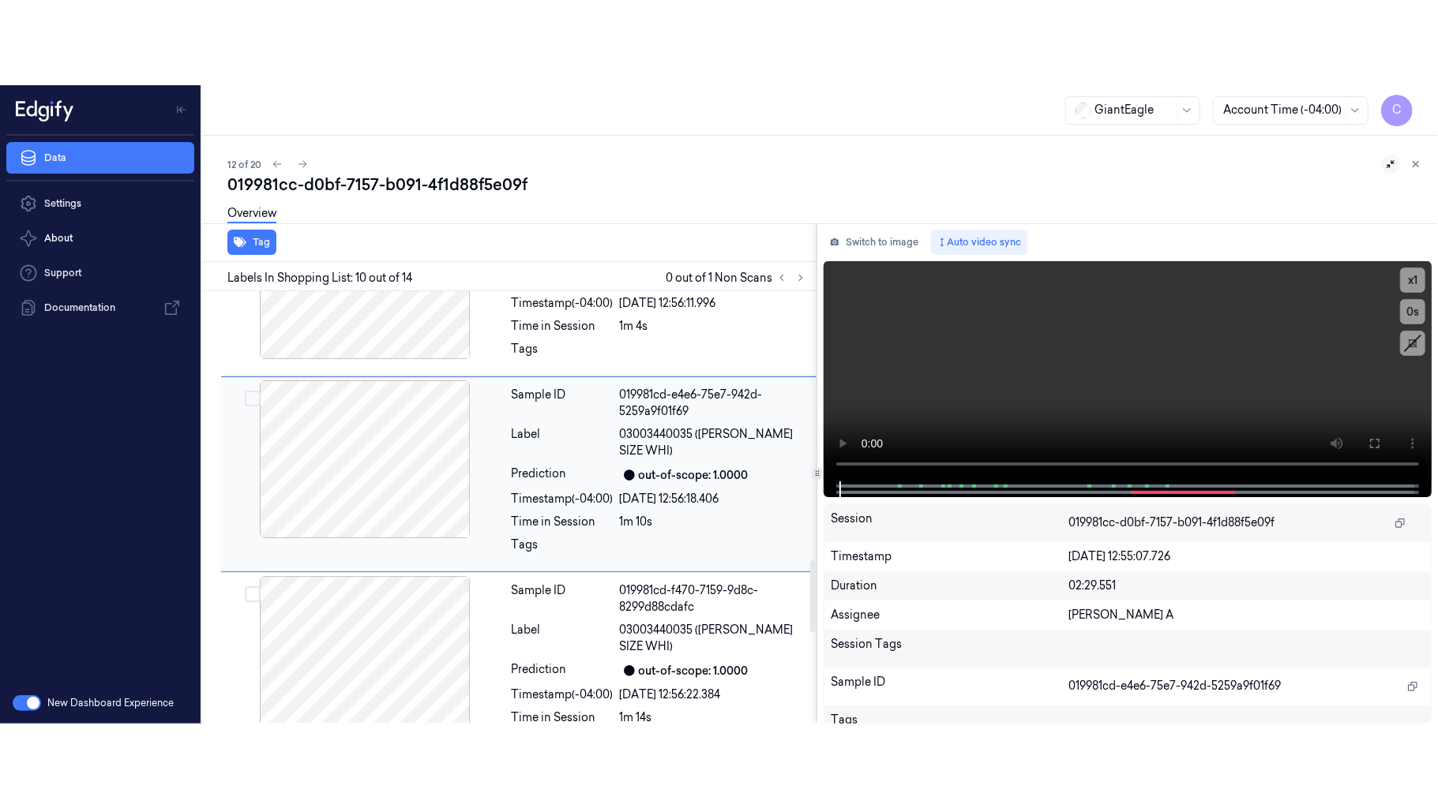
scroll to position [1589, 0]
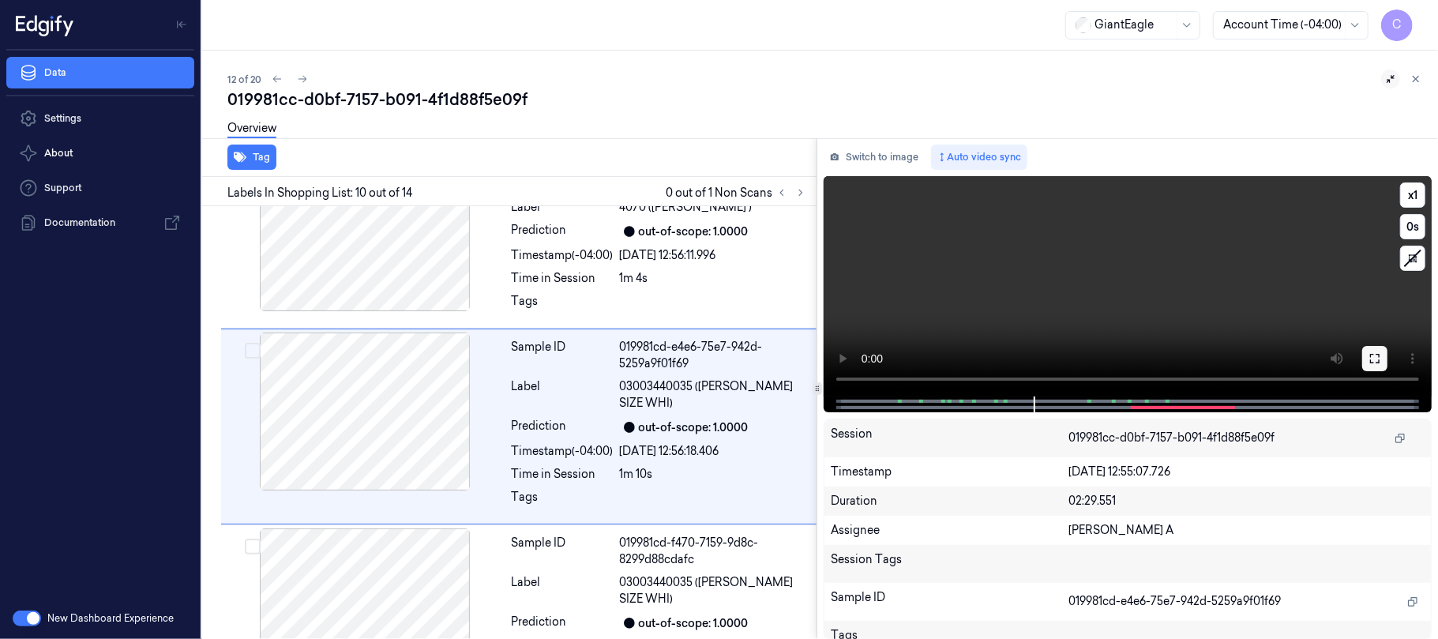
click at [1371, 354] on icon at bounding box center [1374, 358] width 13 height 13
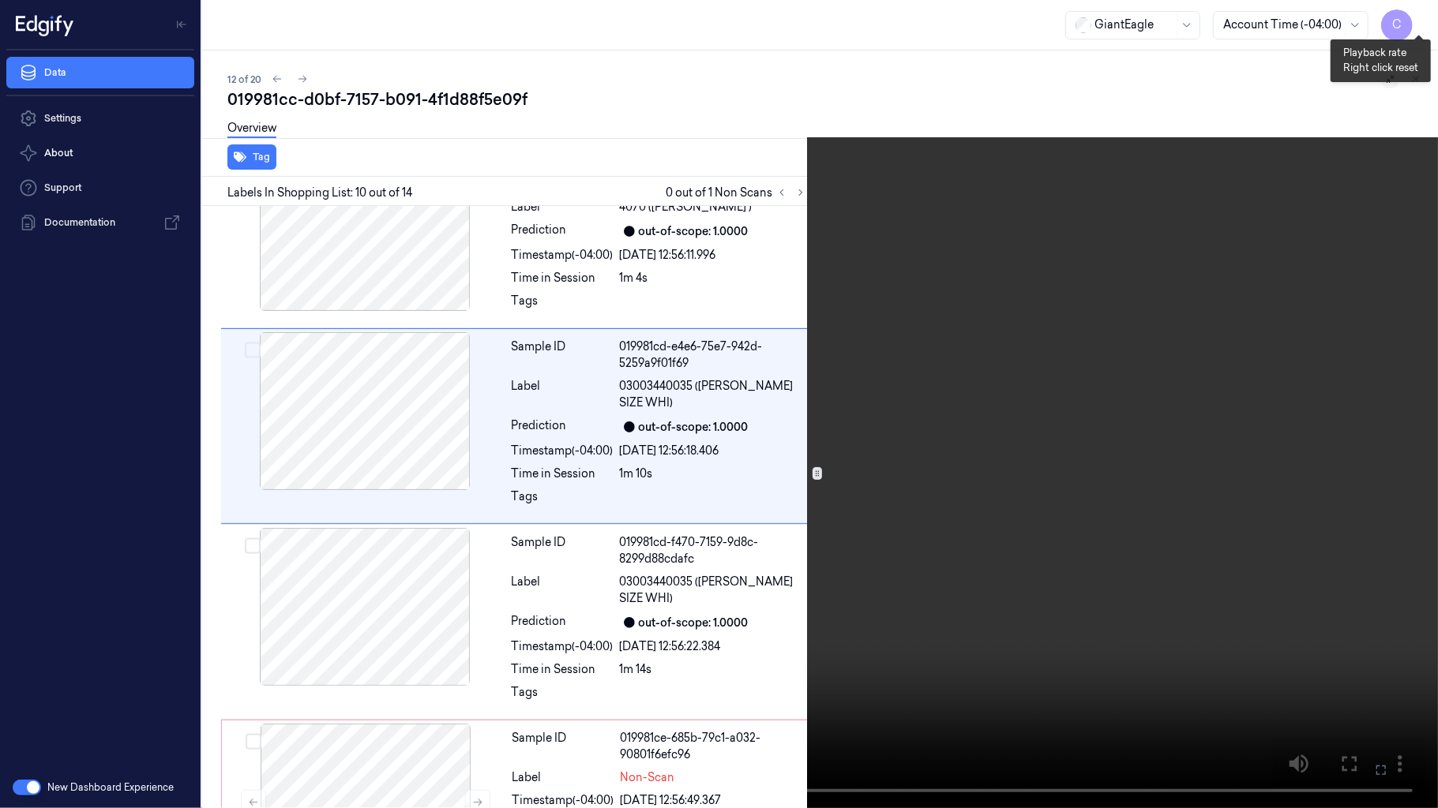
click at [1410, 20] on button "x 1" at bounding box center [1418, 18] width 25 height 25
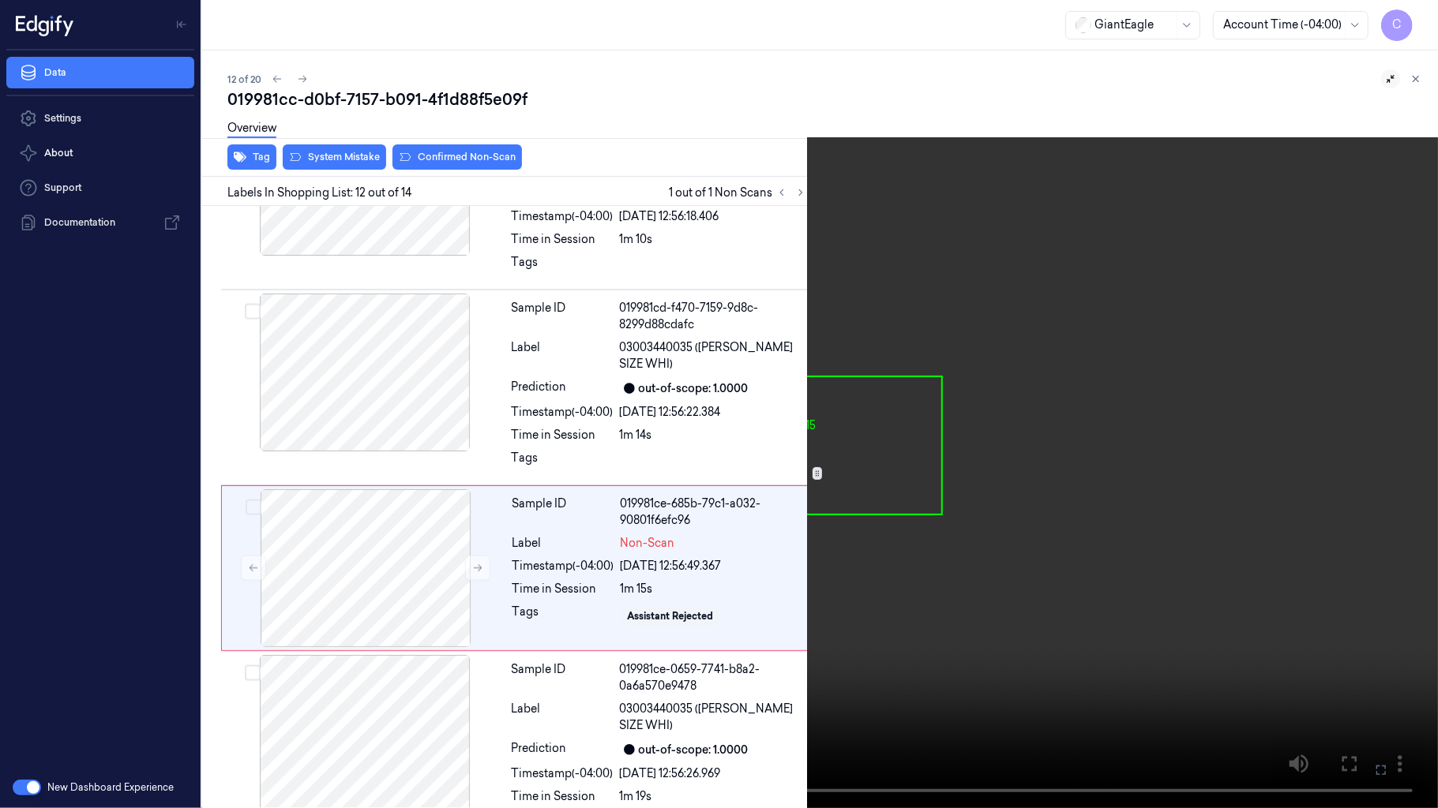
scroll to position [1858, 0]
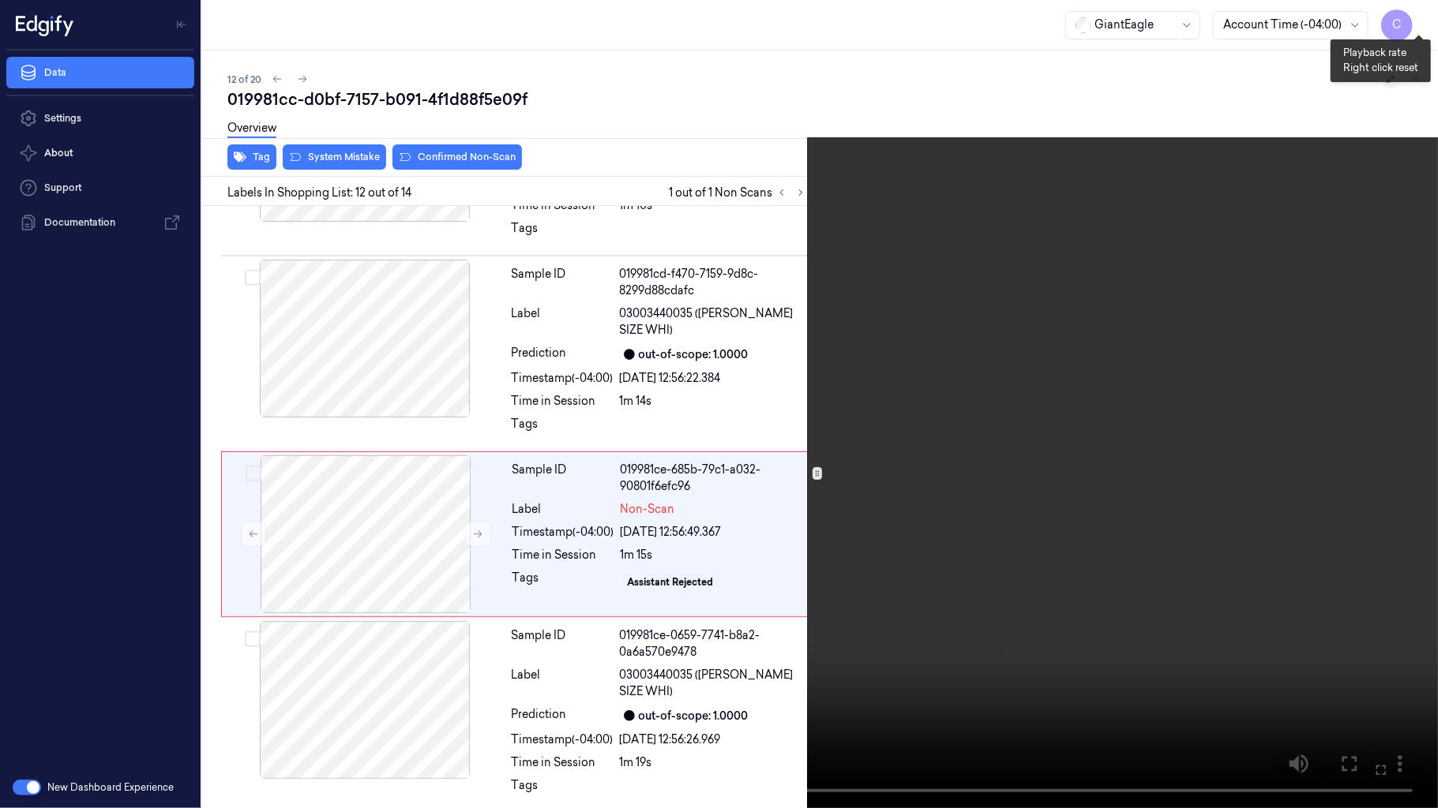
click at [1412, 17] on button "x 2" at bounding box center [1418, 18] width 25 height 25
click at [674, 343] on video at bounding box center [719, 404] width 1438 height 808
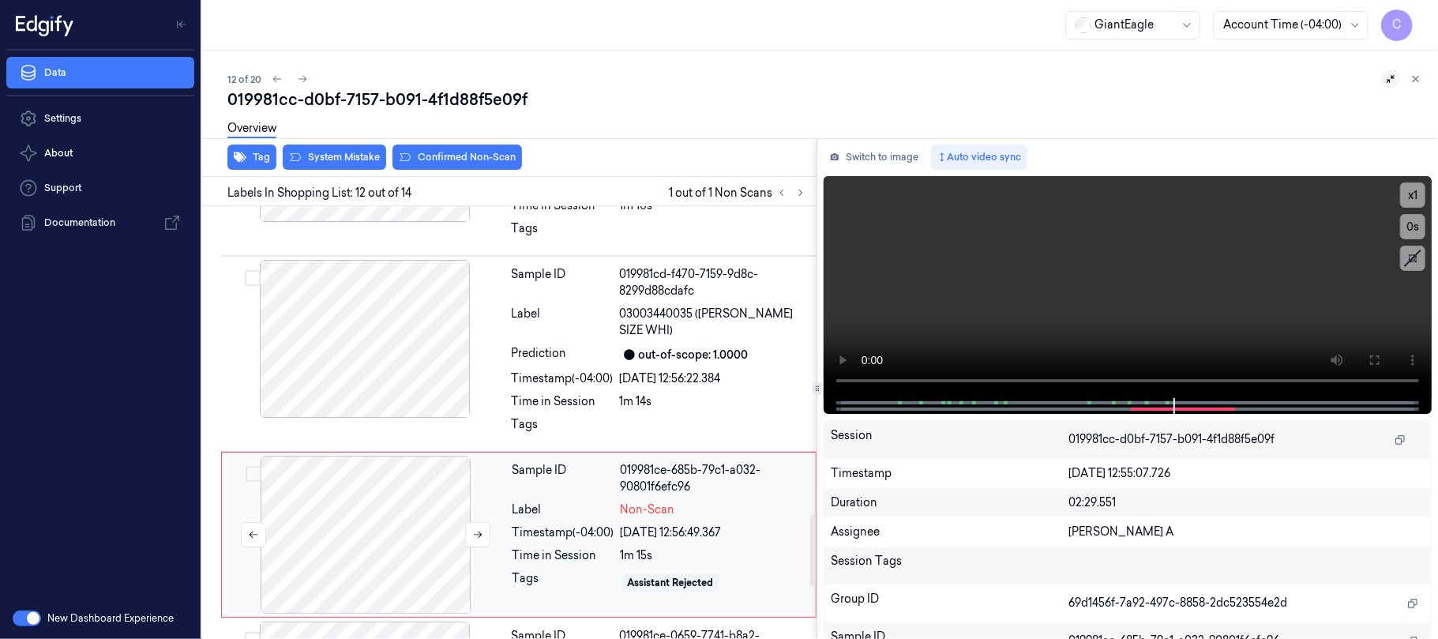
click at [390, 494] on div at bounding box center [365, 534] width 281 height 158
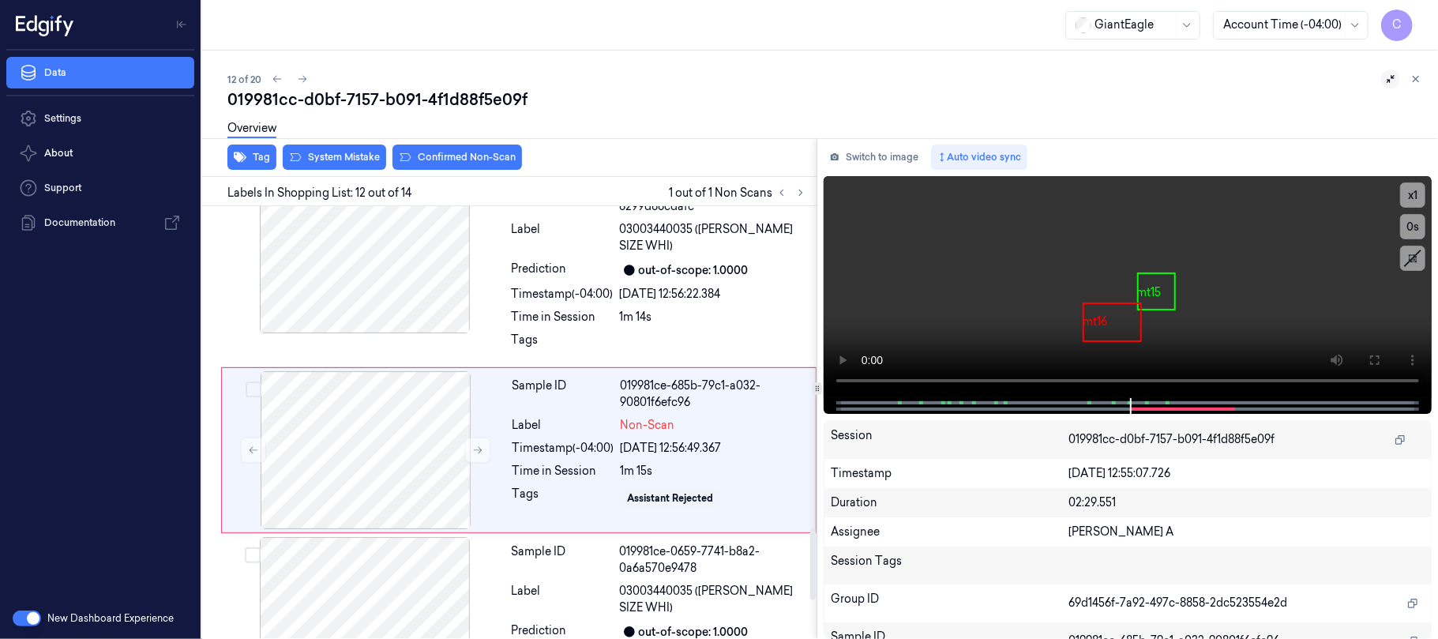
scroll to position [1942, 0]
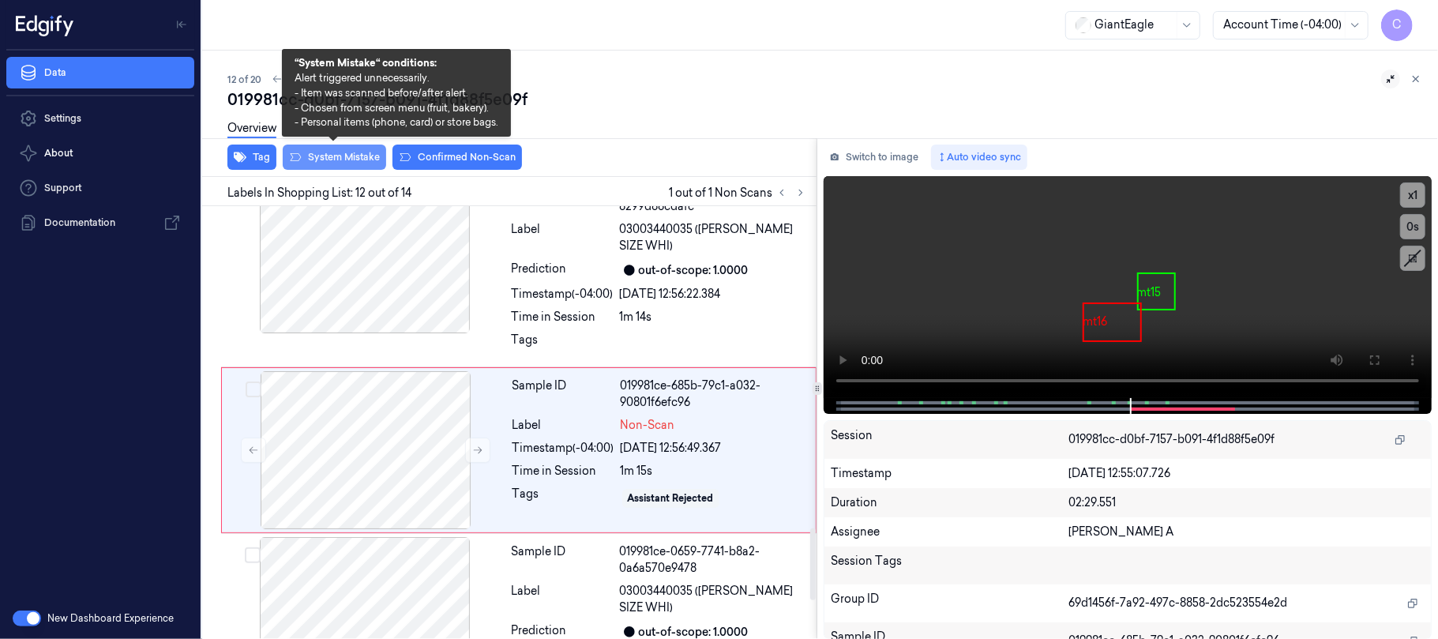
click at [332, 163] on button "System Mistake" at bounding box center [334, 156] width 103 height 25
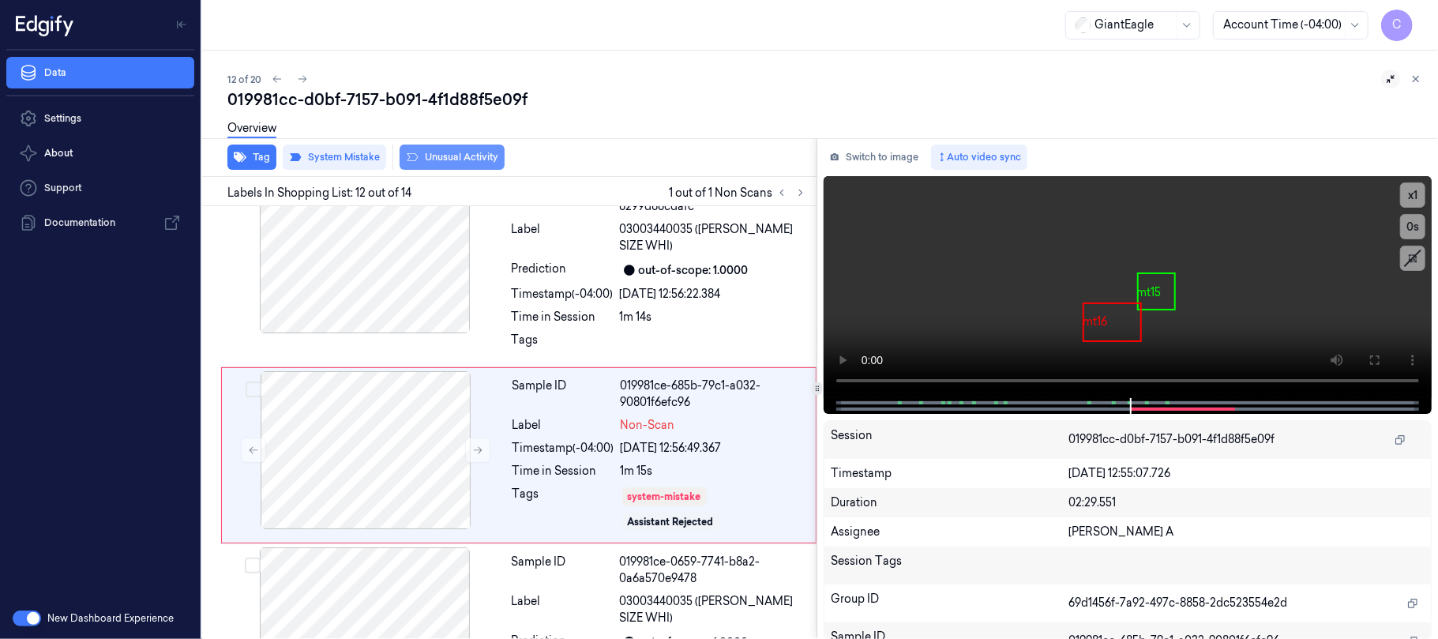
scroll to position [1948, 0]
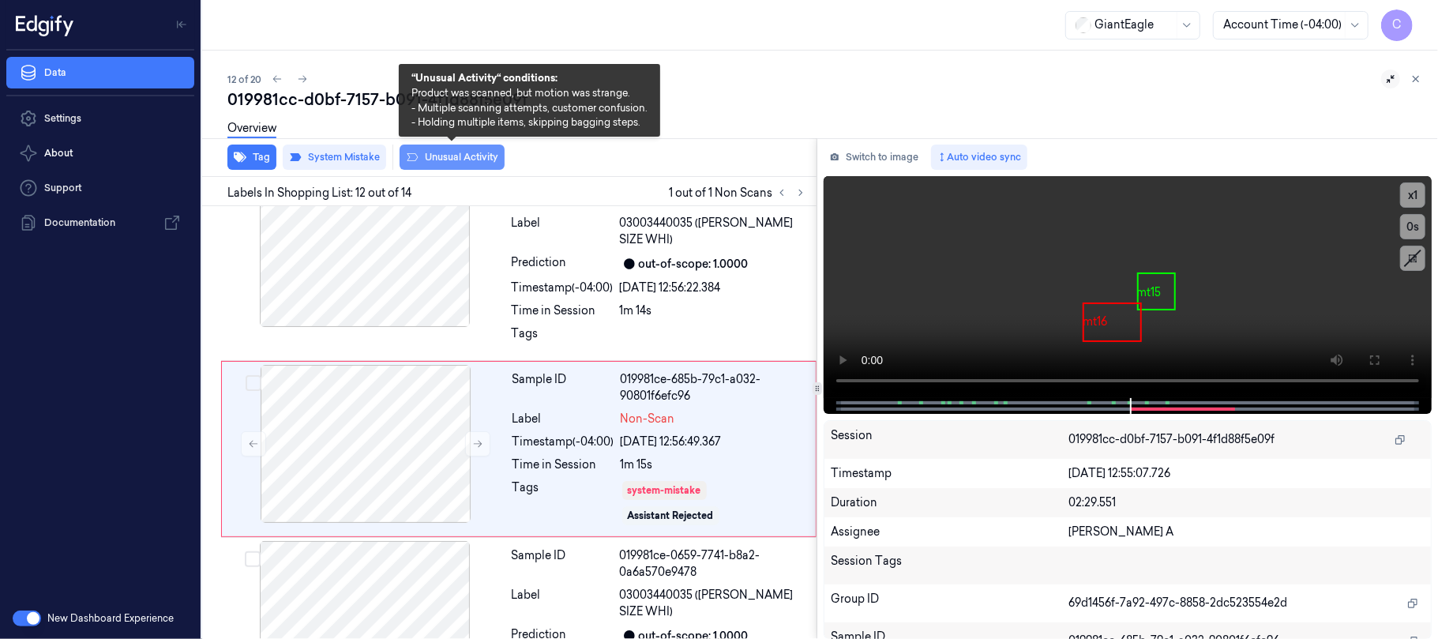
click at [465, 156] on button "Unusual Activity" at bounding box center [451, 156] width 105 height 25
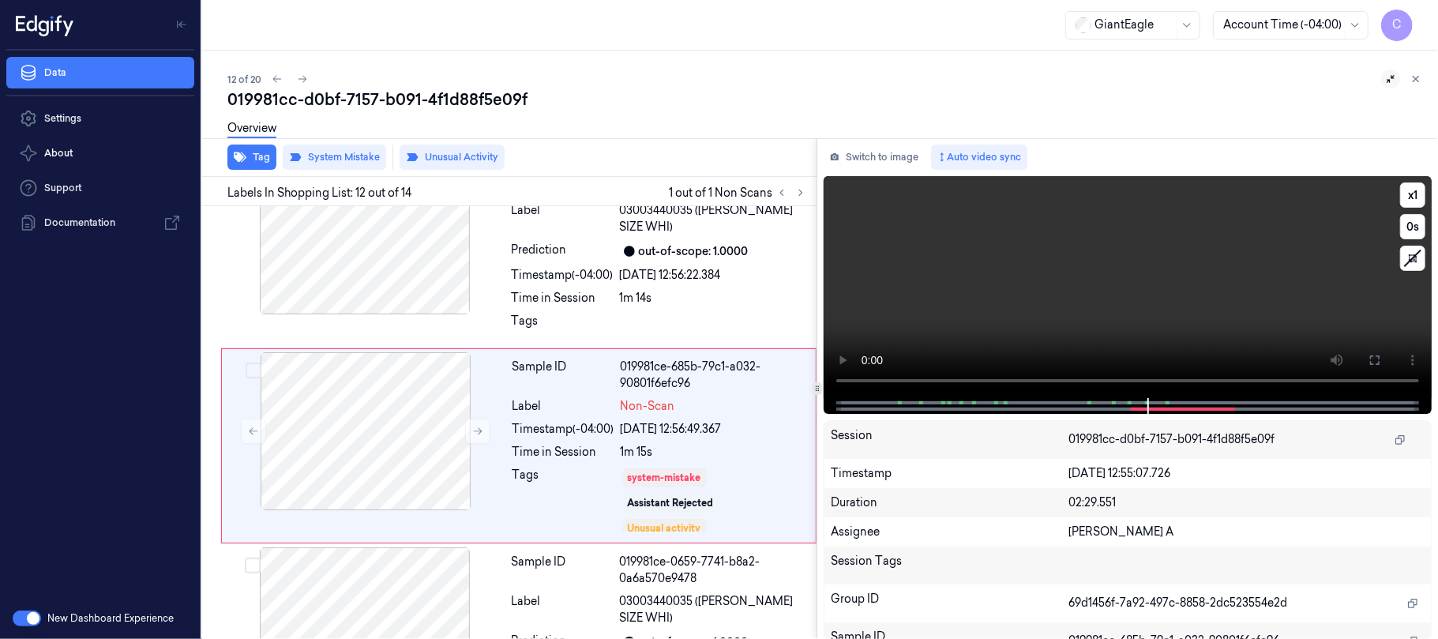
scroll to position [1956, 0]
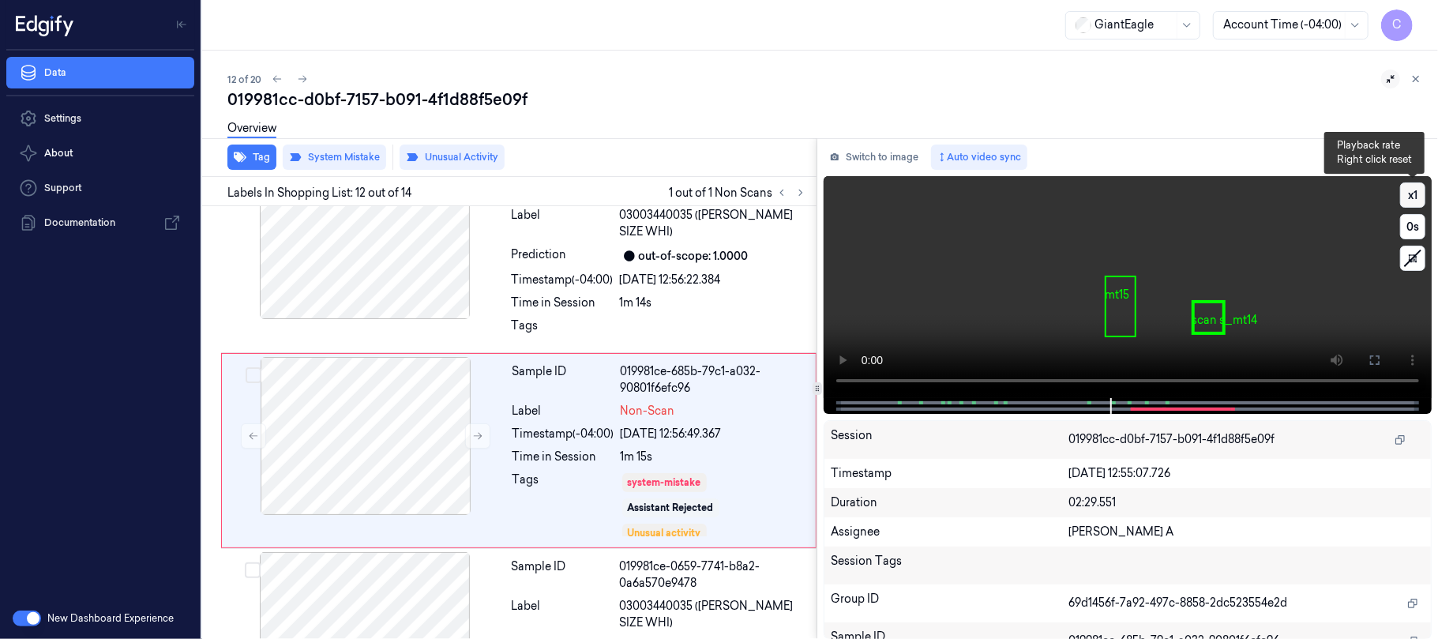
click at [1412, 193] on button "x 1" at bounding box center [1412, 194] width 25 height 25
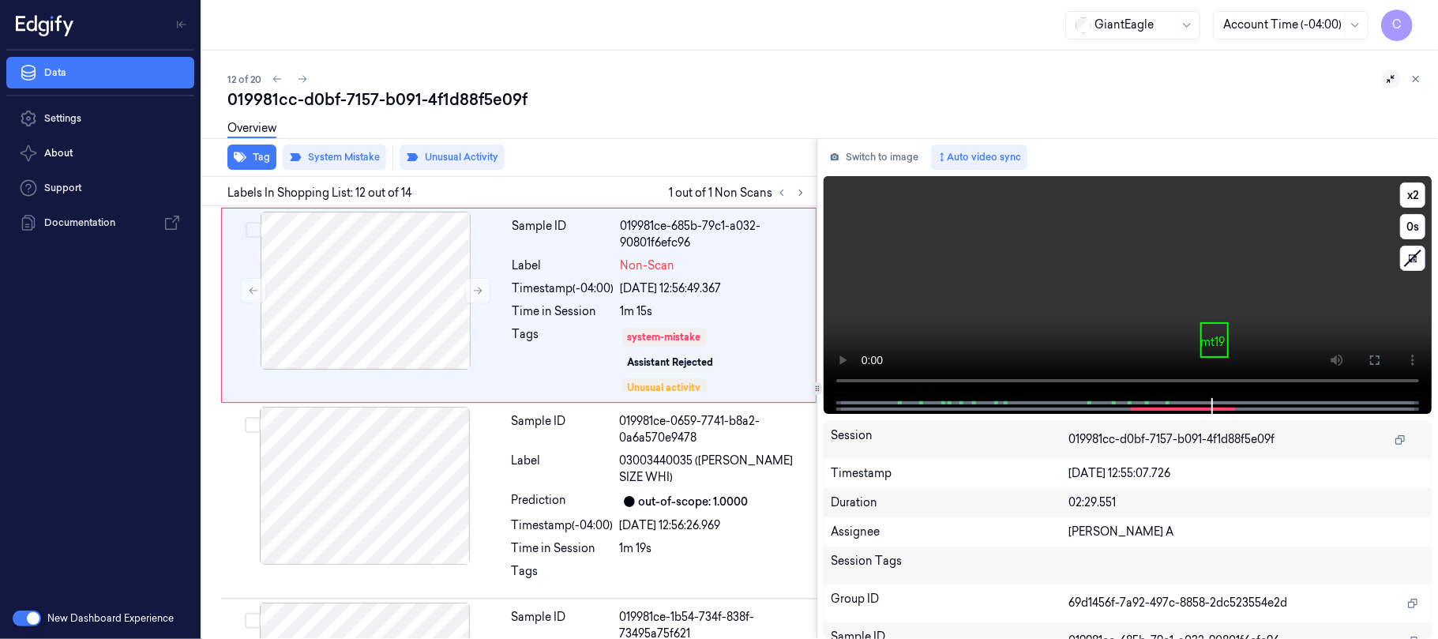
click at [1179, 272] on video at bounding box center [1127, 287] width 608 height 222
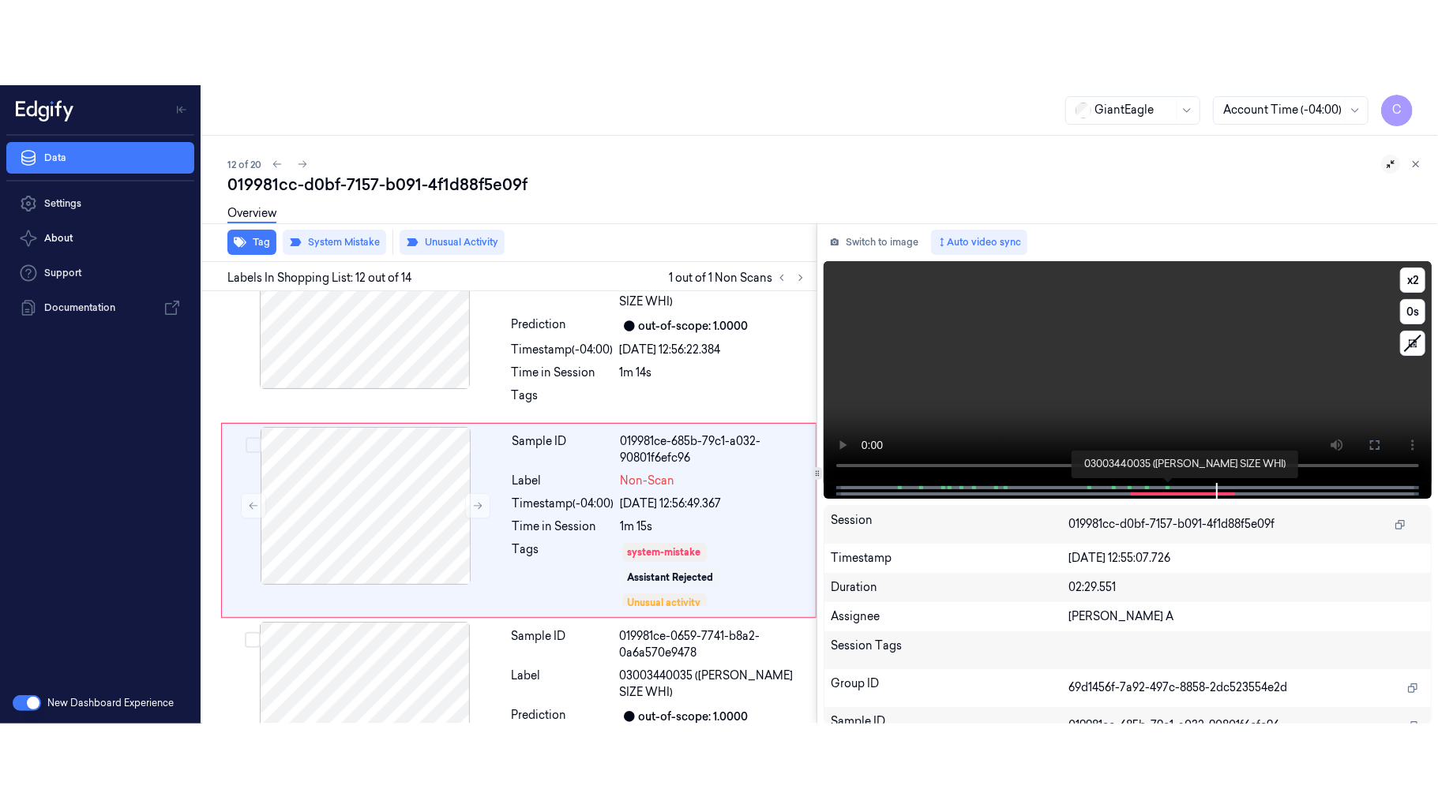
scroll to position [1956, 0]
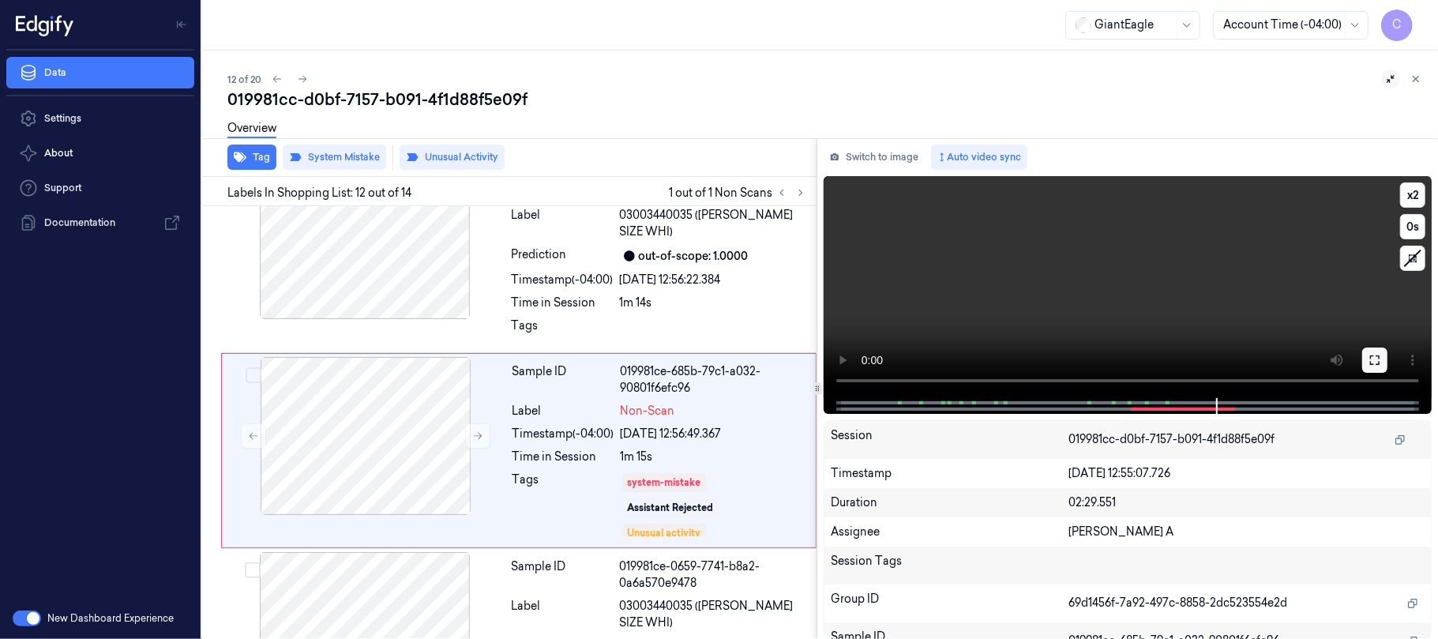
click at [1372, 358] on icon at bounding box center [1374, 360] width 13 height 13
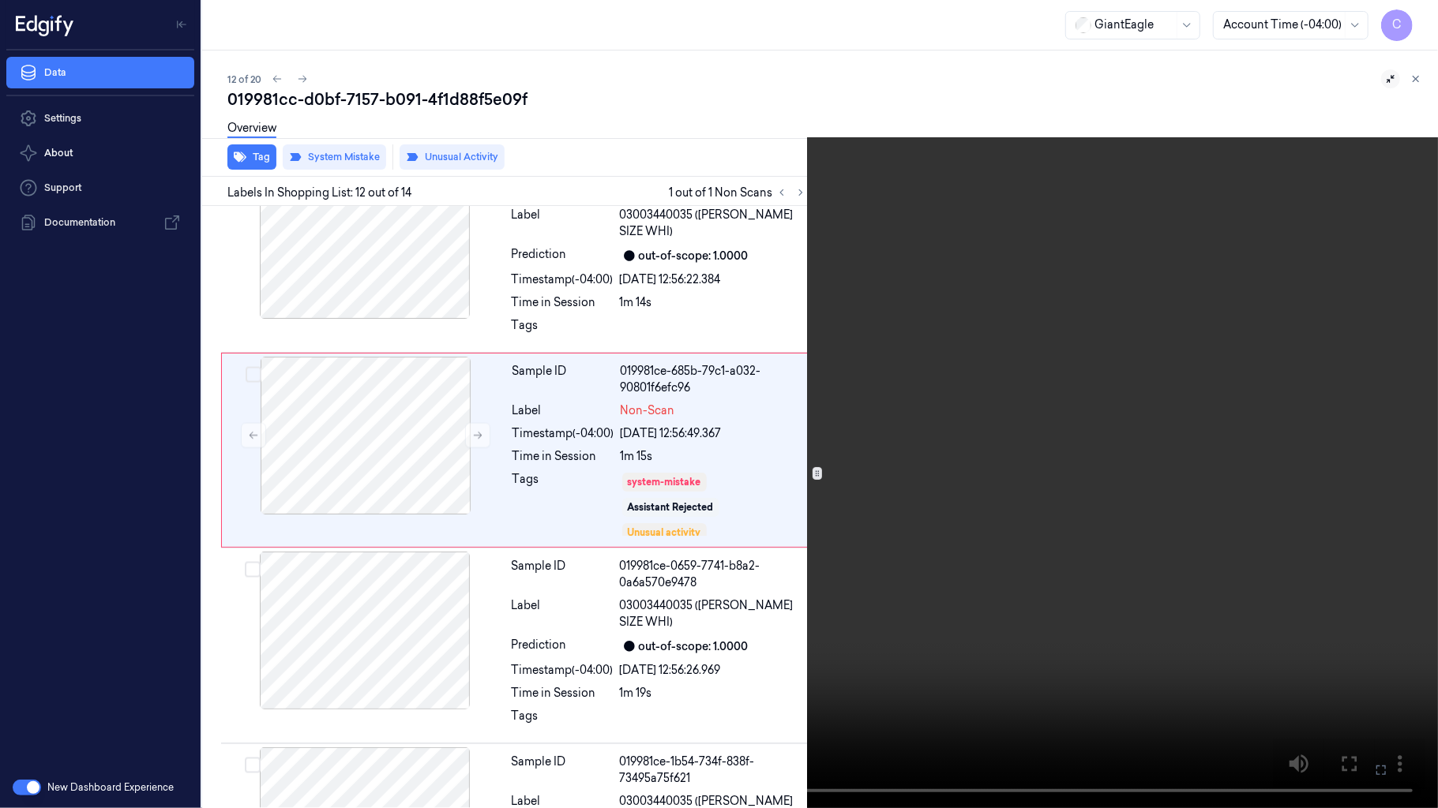
click at [897, 430] on video at bounding box center [719, 404] width 1438 height 808
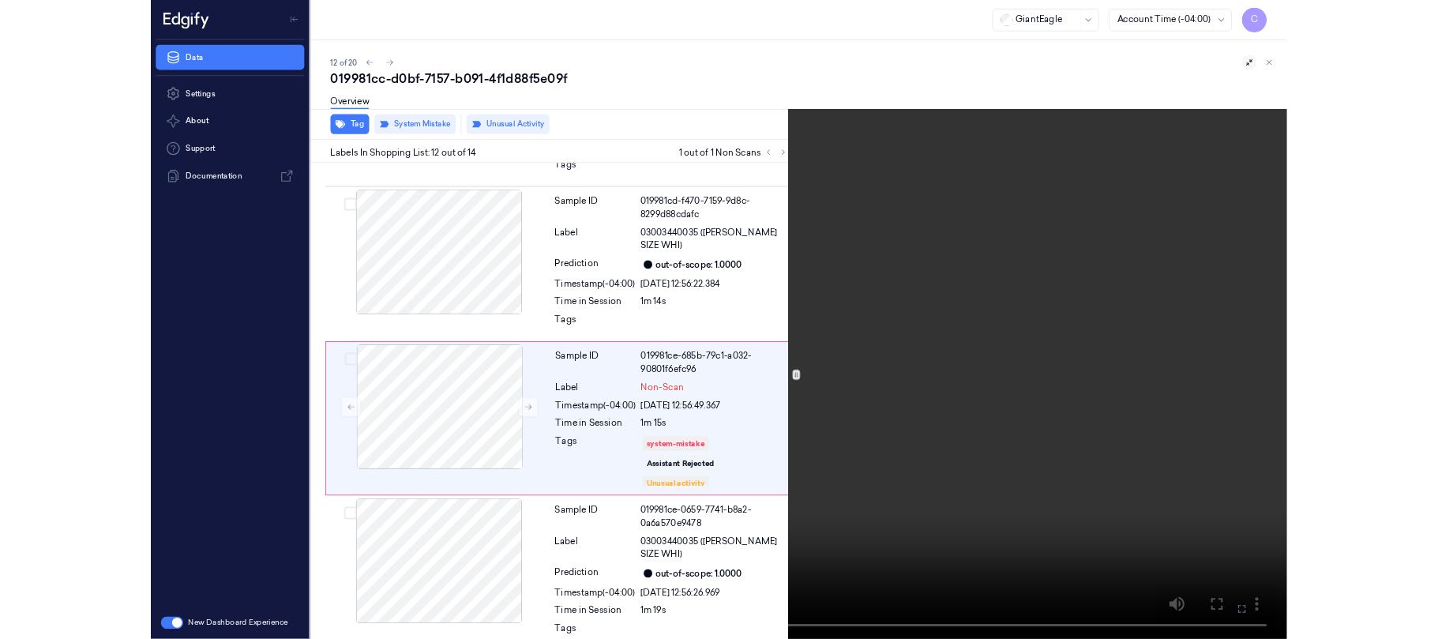
scroll to position [1873, 0]
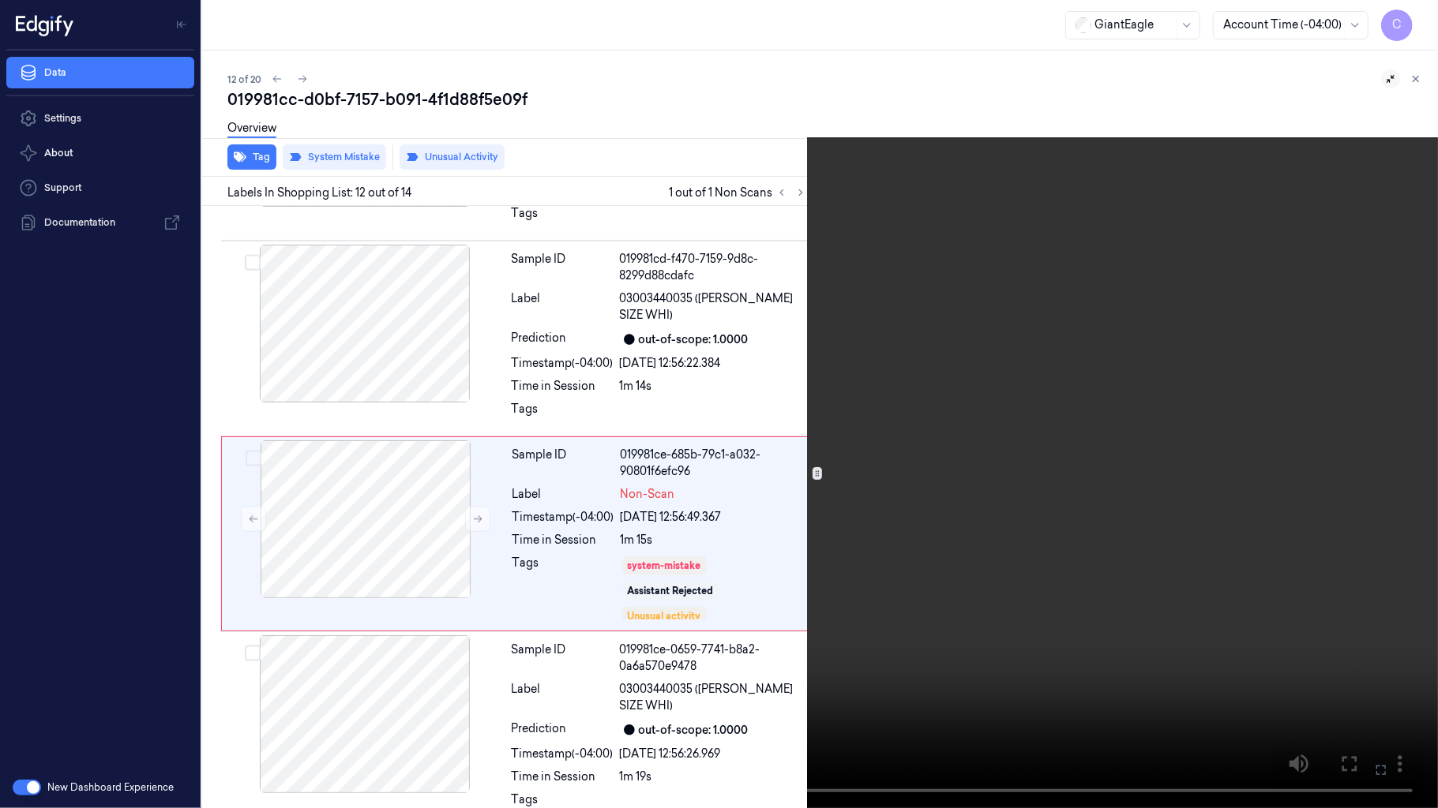
click at [677, 418] on video at bounding box center [719, 404] width 1438 height 808
click at [715, 335] on video at bounding box center [719, 404] width 1438 height 808
click at [692, 376] on video at bounding box center [719, 404] width 1438 height 808
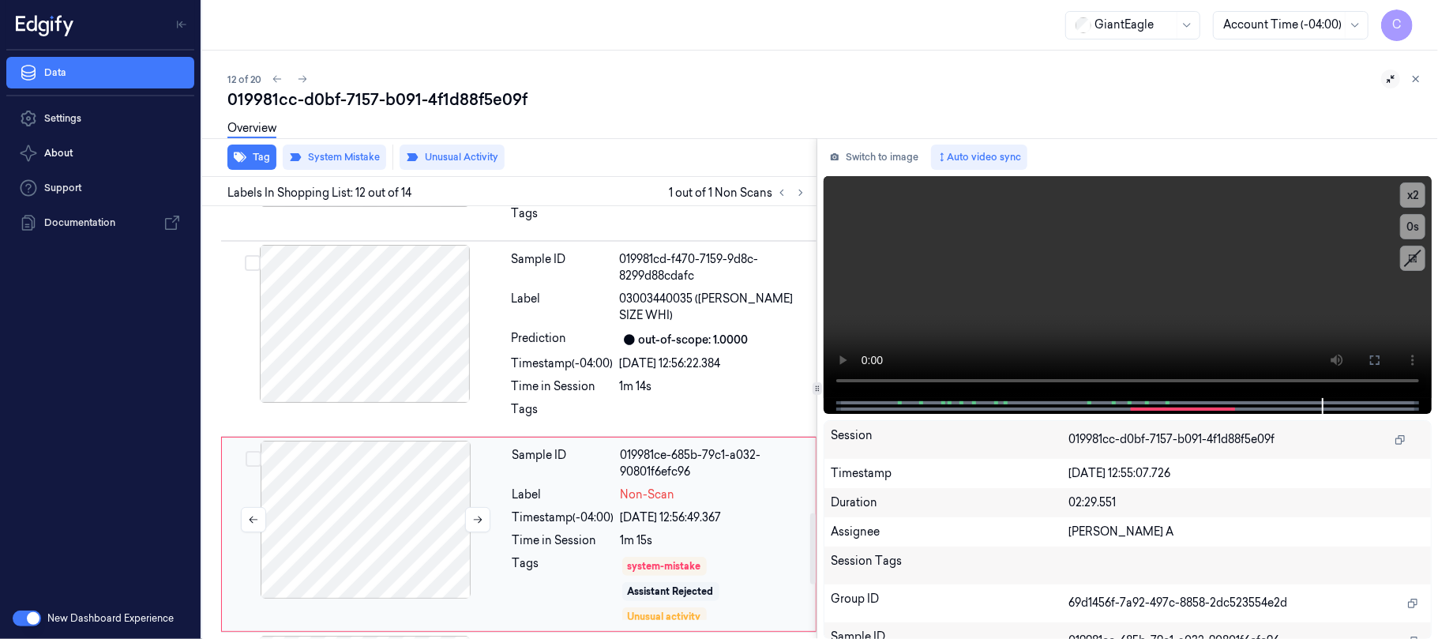
click at [414, 487] on div at bounding box center [365, 519] width 281 height 158
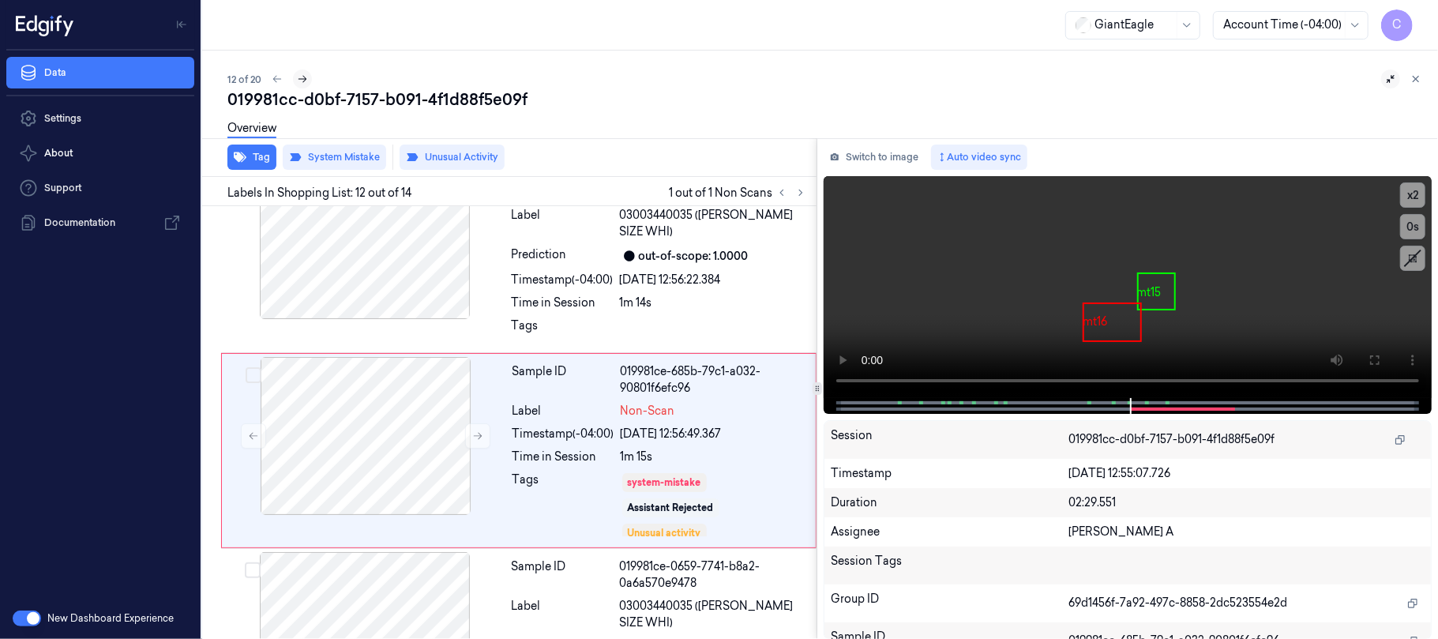
click at [300, 76] on icon at bounding box center [302, 78] width 11 height 11
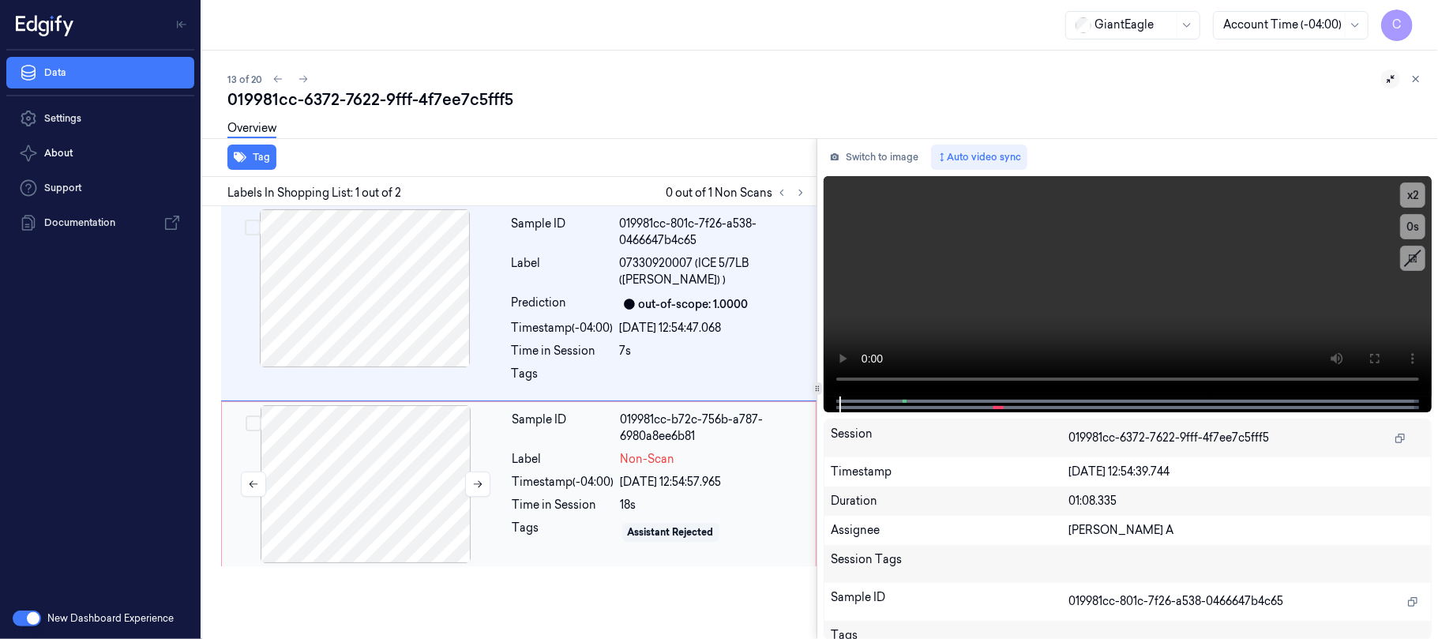
click at [414, 455] on div at bounding box center [365, 484] width 281 height 158
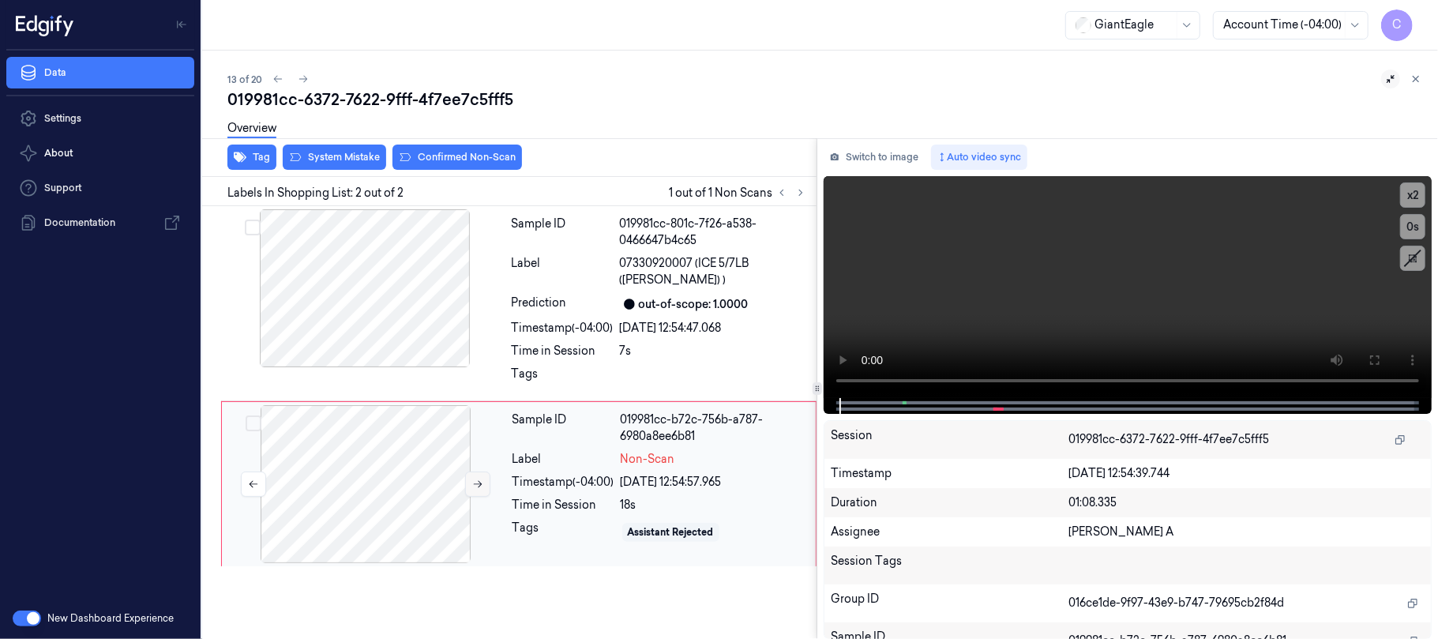
click at [474, 478] on icon at bounding box center [477, 483] width 11 height 11
click at [362, 298] on div at bounding box center [364, 288] width 281 height 158
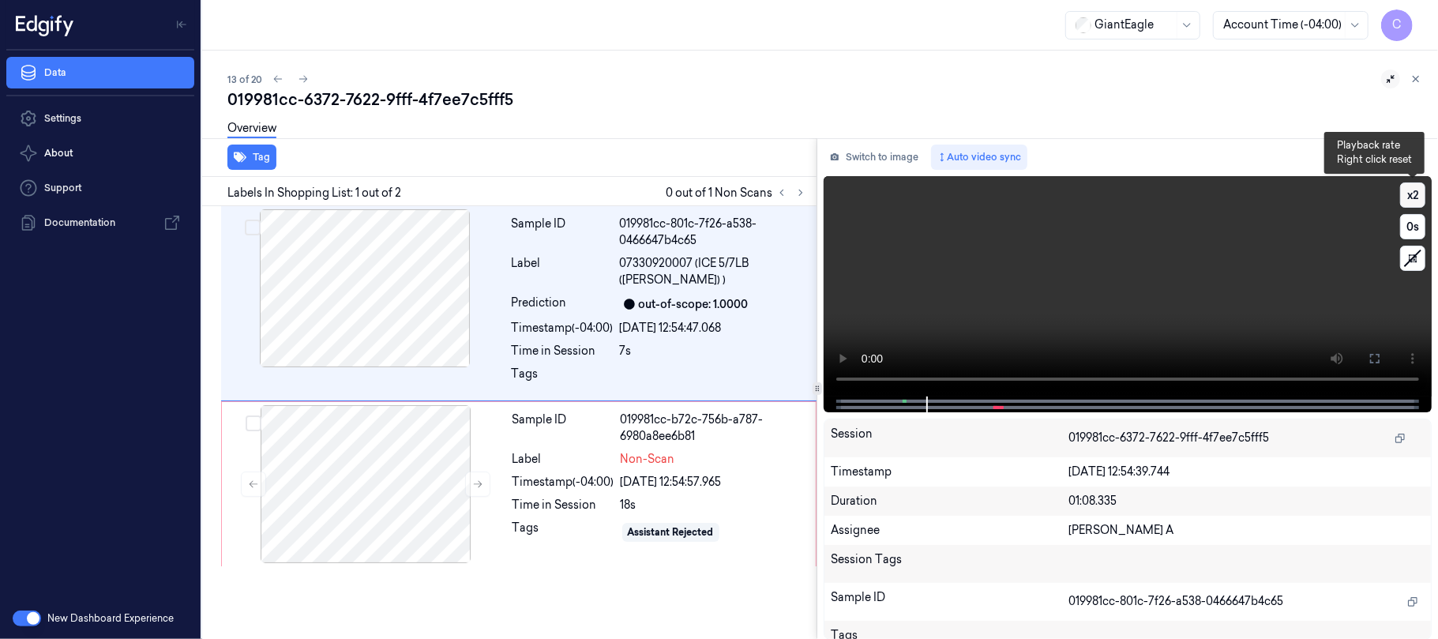
click at [1409, 196] on button "x 2" at bounding box center [1412, 194] width 25 height 25
click at [1370, 352] on icon at bounding box center [1374, 358] width 13 height 13
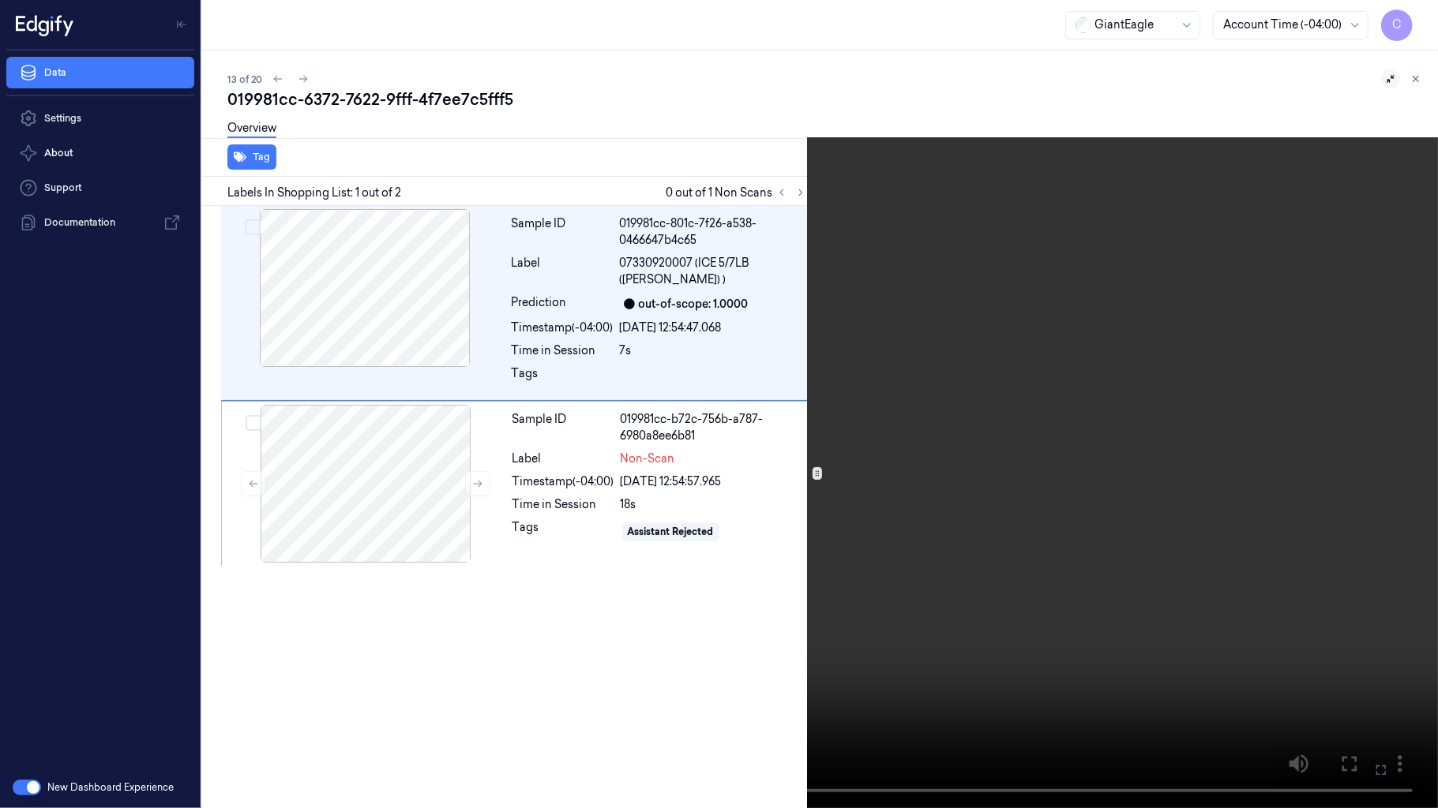
click at [605, 452] on video at bounding box center [719, 404] width 1438 height 808
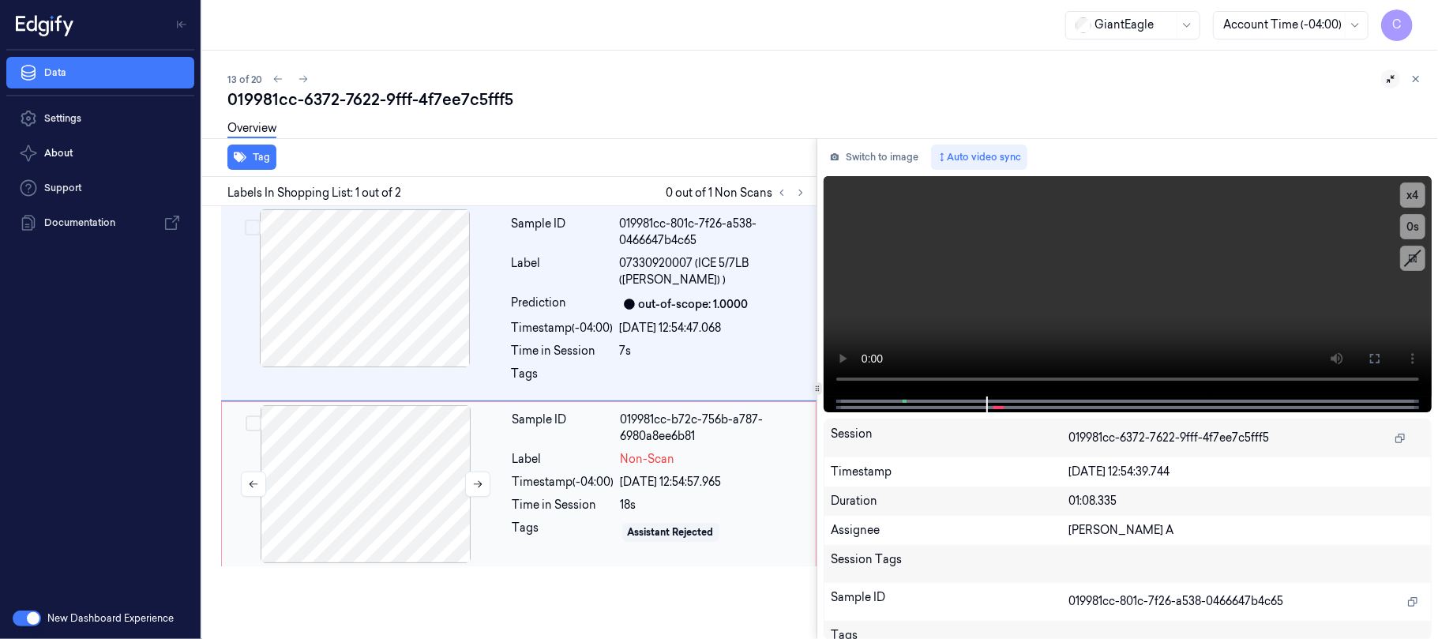
click at [427, 466] on div at bounding box center [365, 484] width 281 height 158
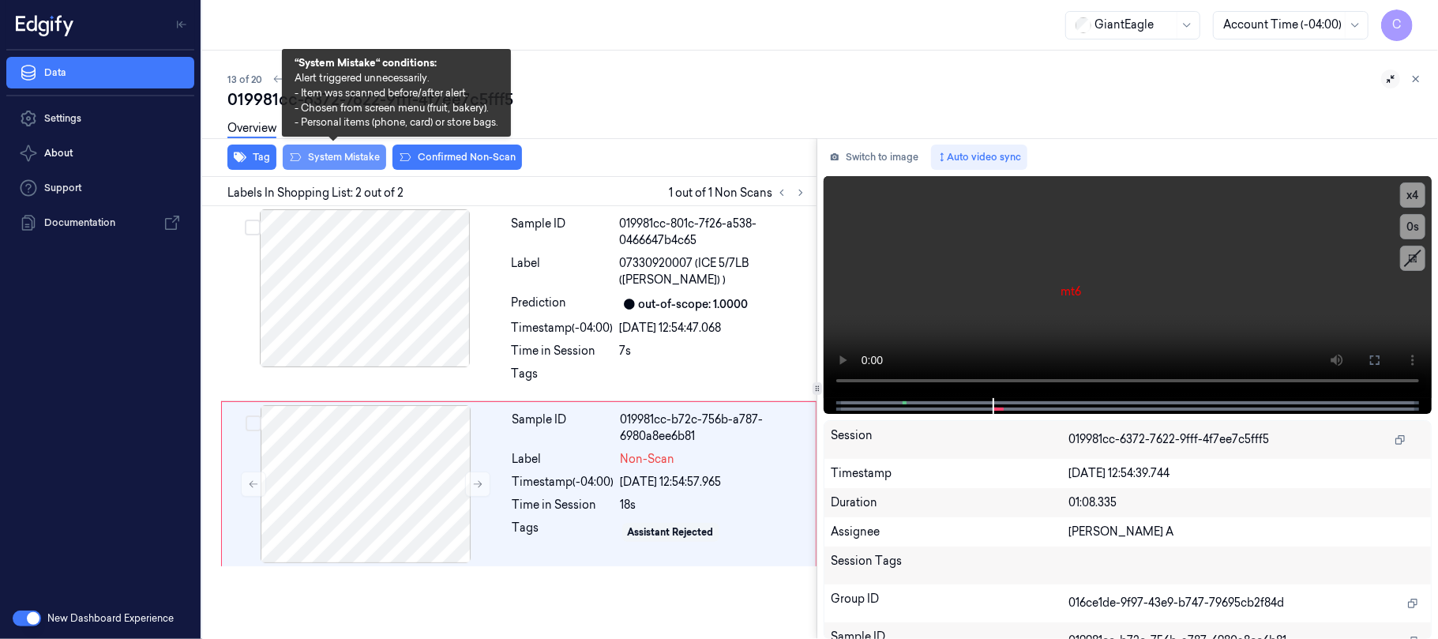
click at [351, 153] on button "System Mistake" at bounding box center [334, 156] width 103 height 25
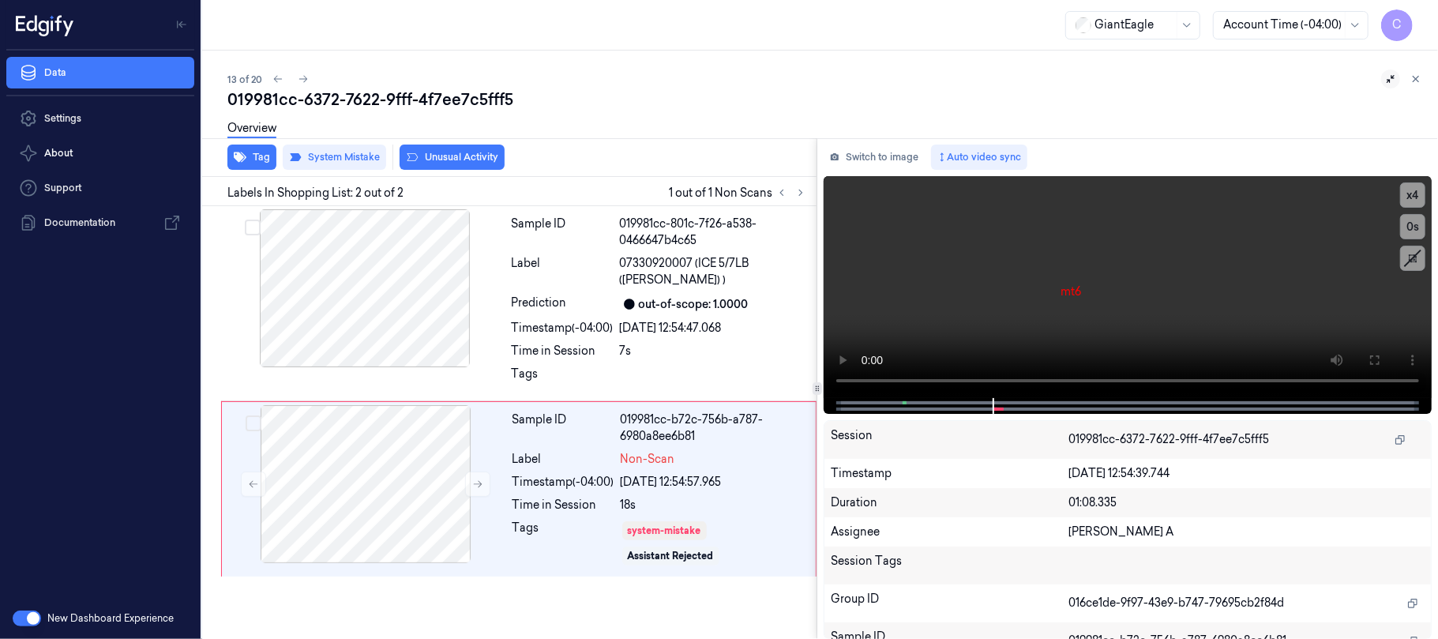
click at [420, 158] on button "Unusual Activity" at bounding box center [451, 156] width 105 height 25
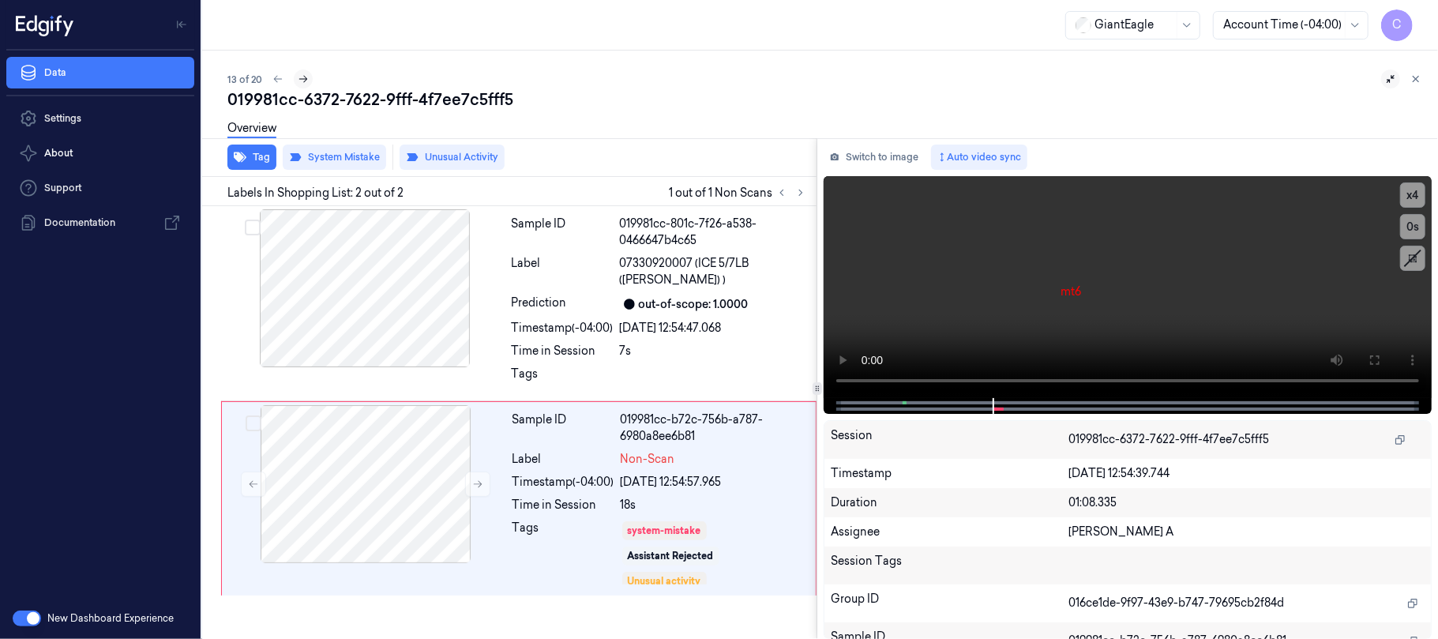
click at [298, 77] on icon at bounding box center [303, 78] width 11 height 11
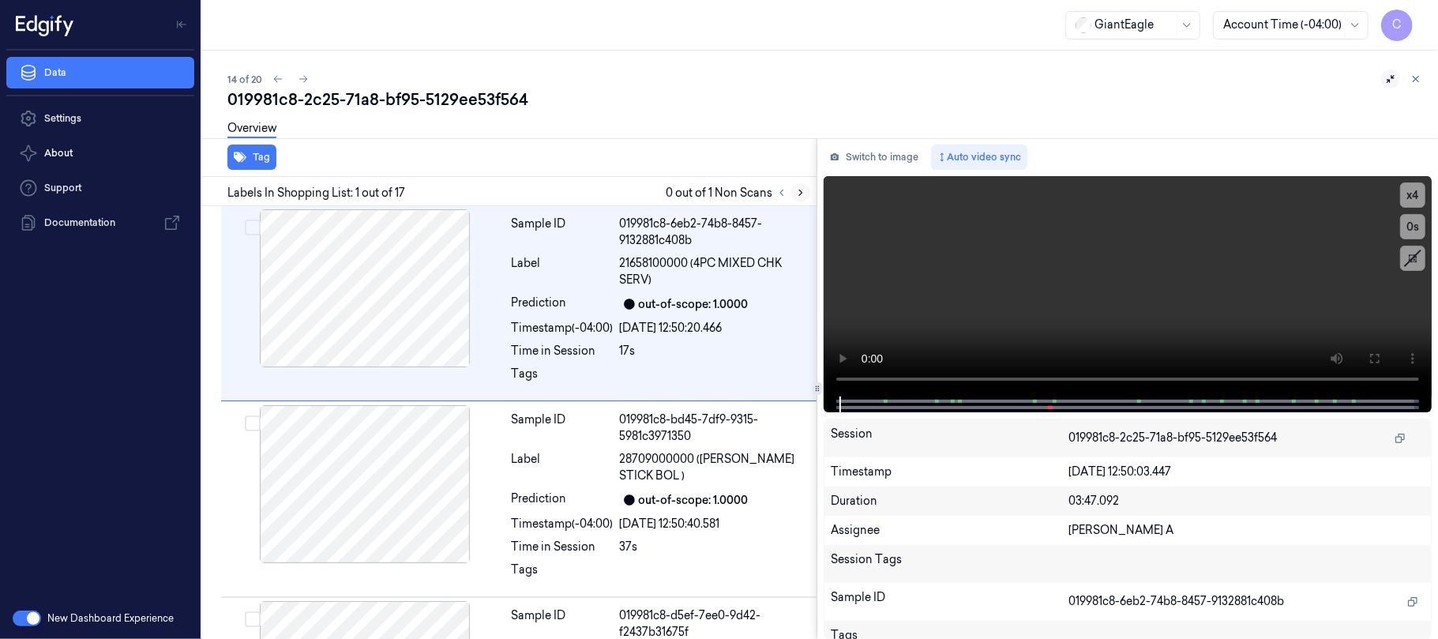
click at [804, 193] on icon at bounding box center [800, 192] width 11 height 11
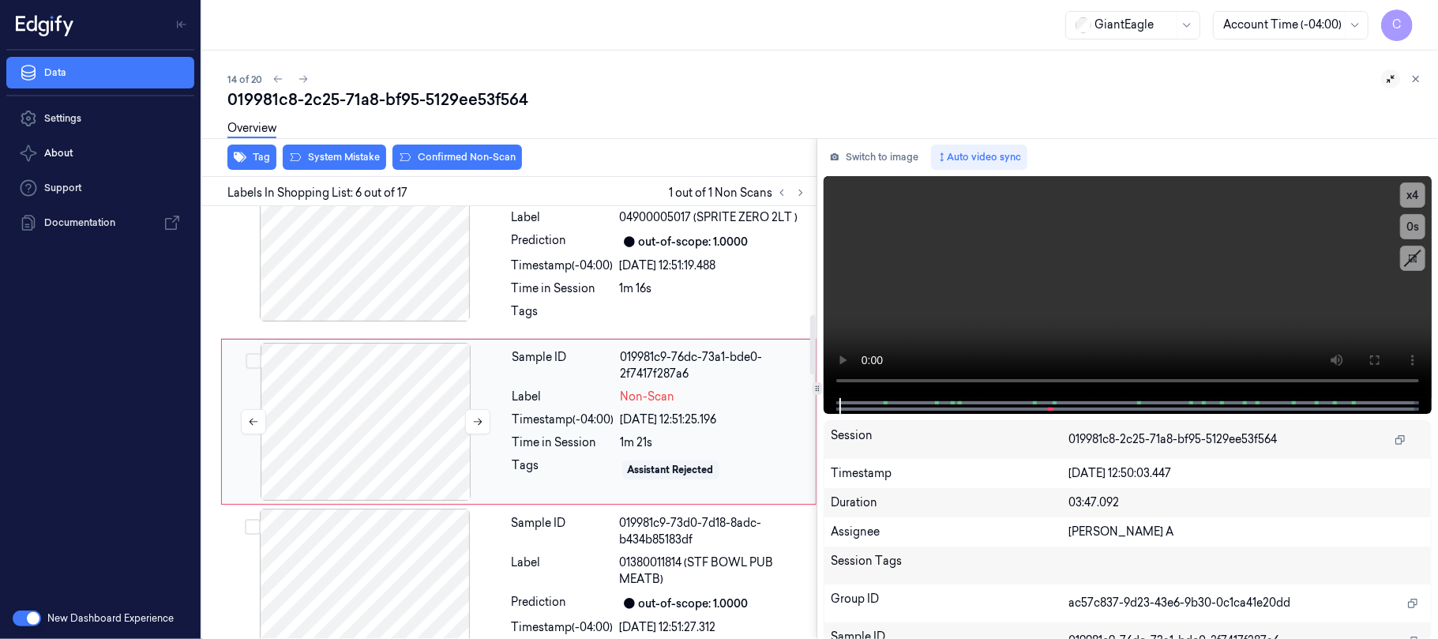
scroll to position [797, 0]
click at [468, 421] on button at bounding box center [477, 419] width 25 height 25
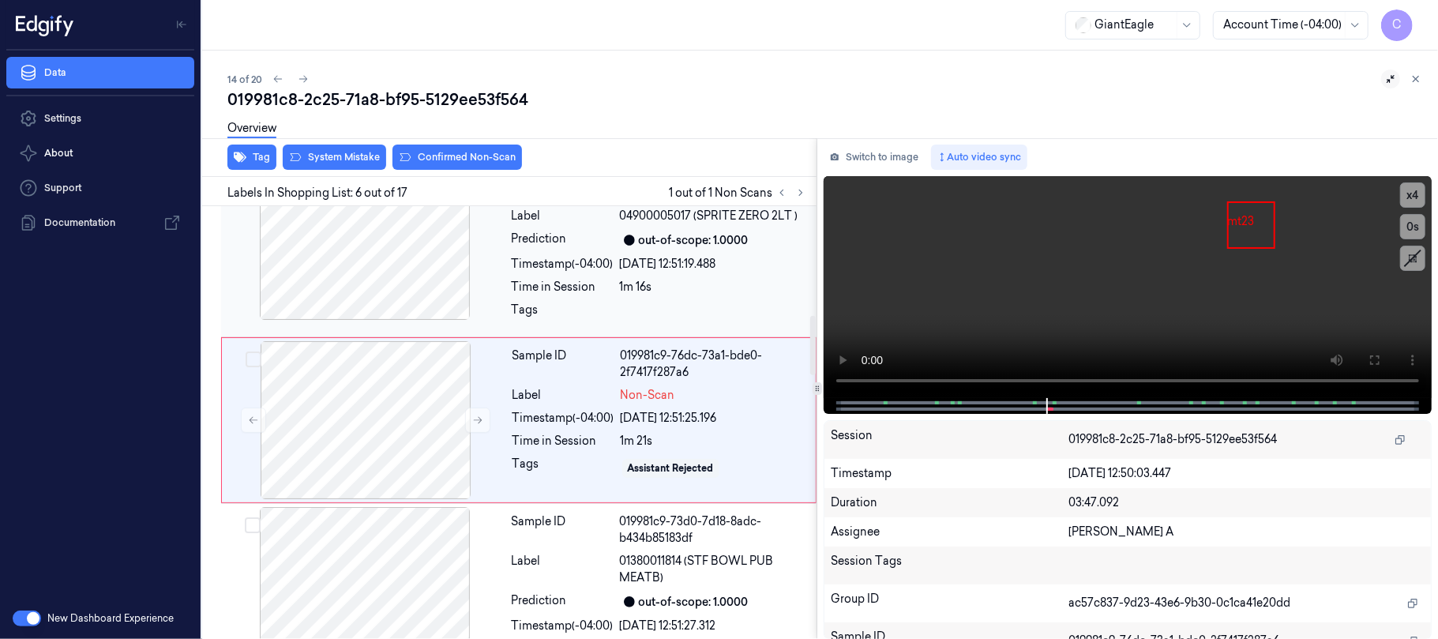
click at [403, 260] on div at bounding box center [364, 241] width 281 height 158
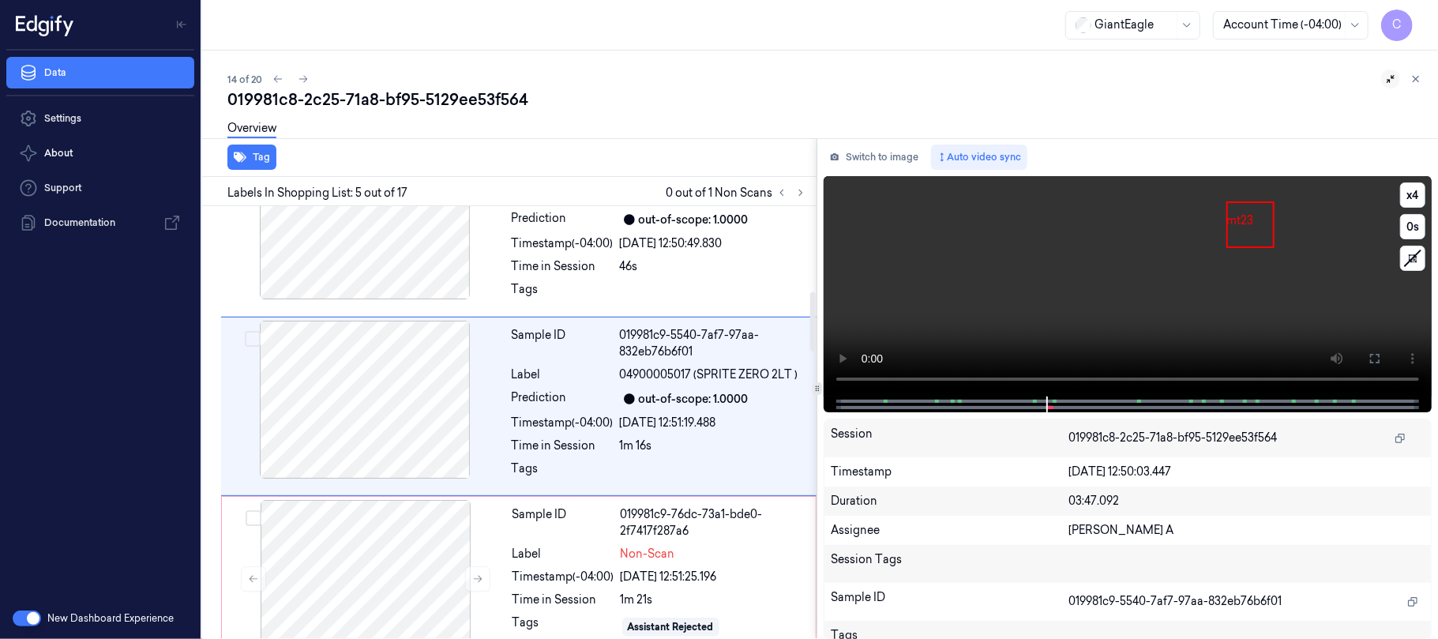
scroll to position [624, 0]
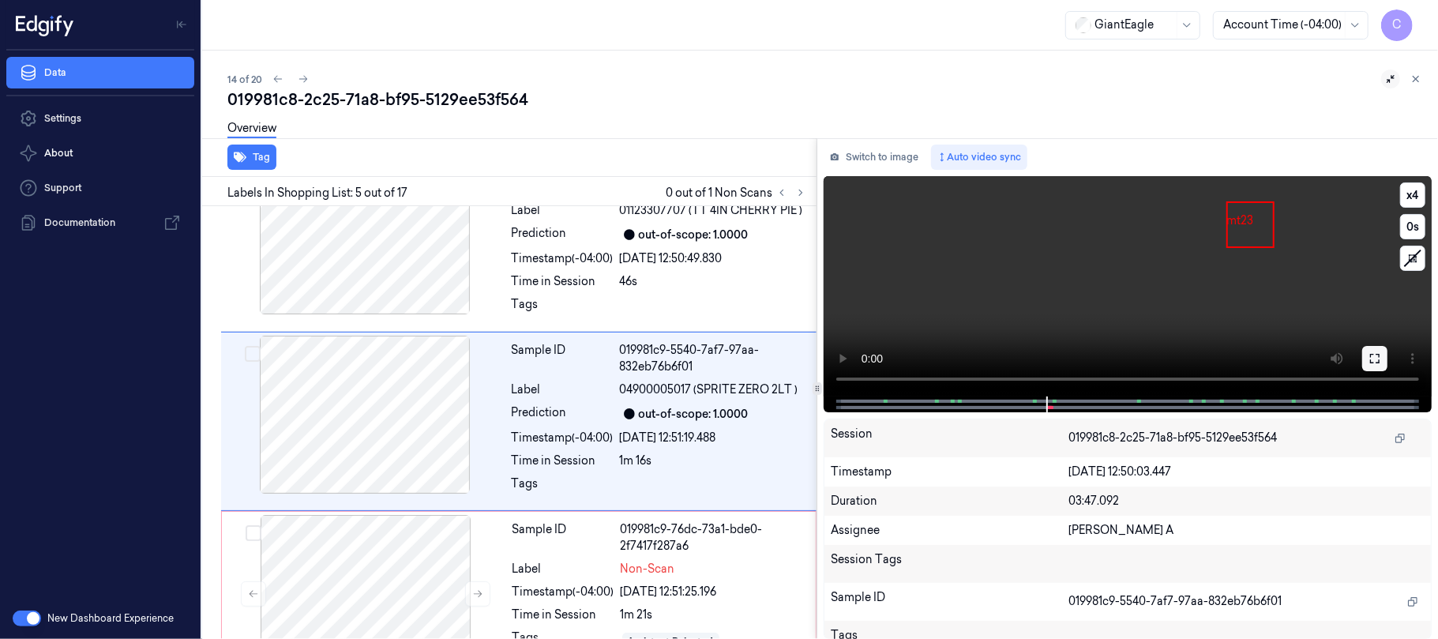
click at [1371, 354] on icon at bounding box center [1374, 358] width 13 height 13
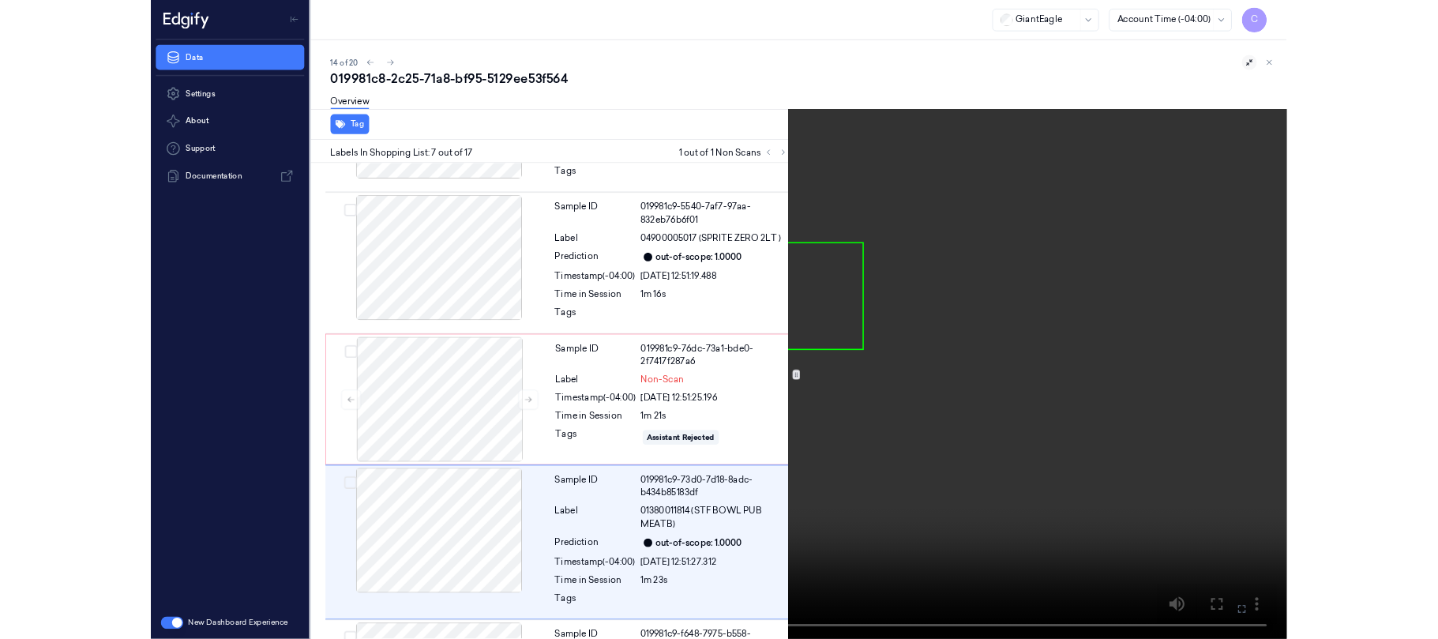
scroll to position [894, 0]
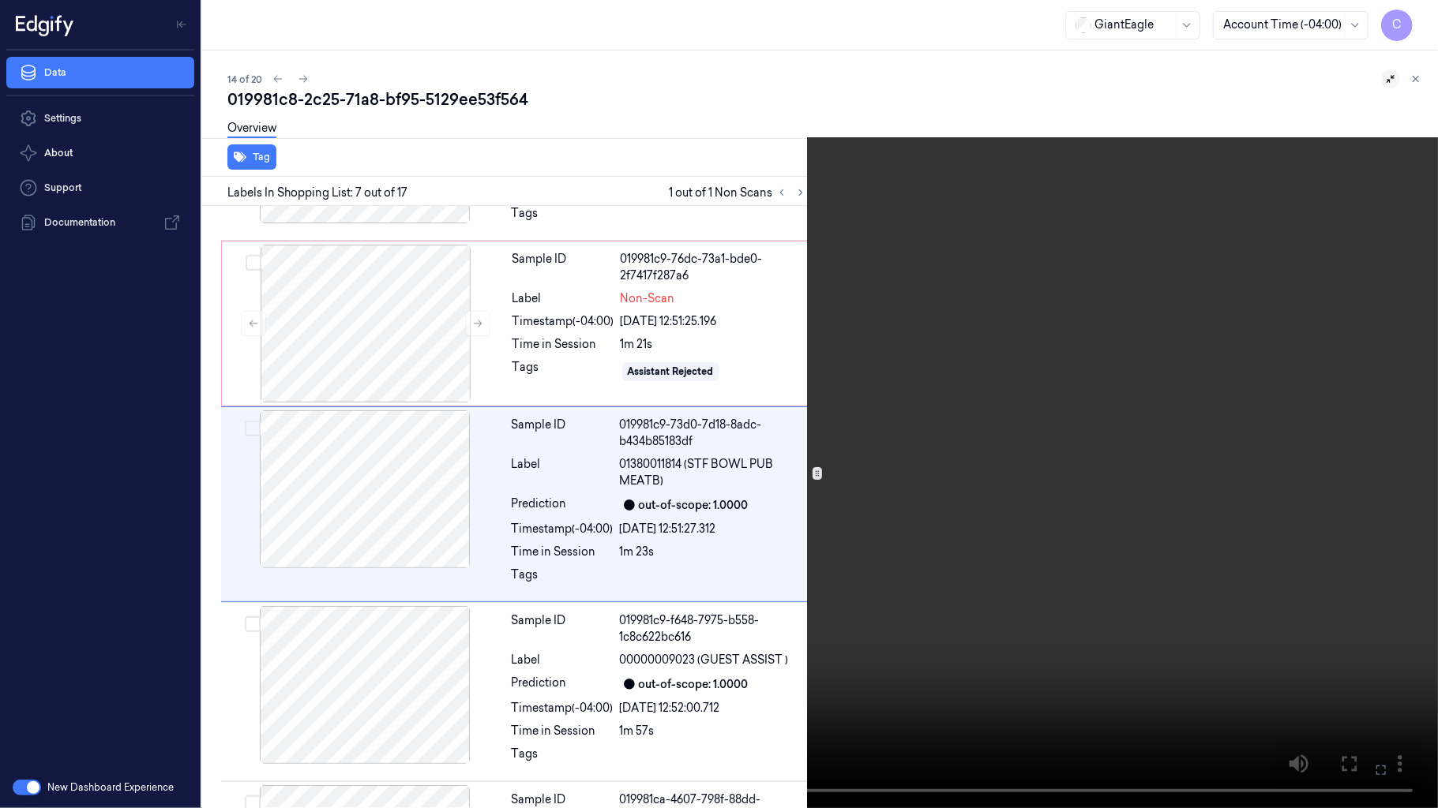
click at [683, 466] on video at bounding box center [719, 404] width 1438 height 808
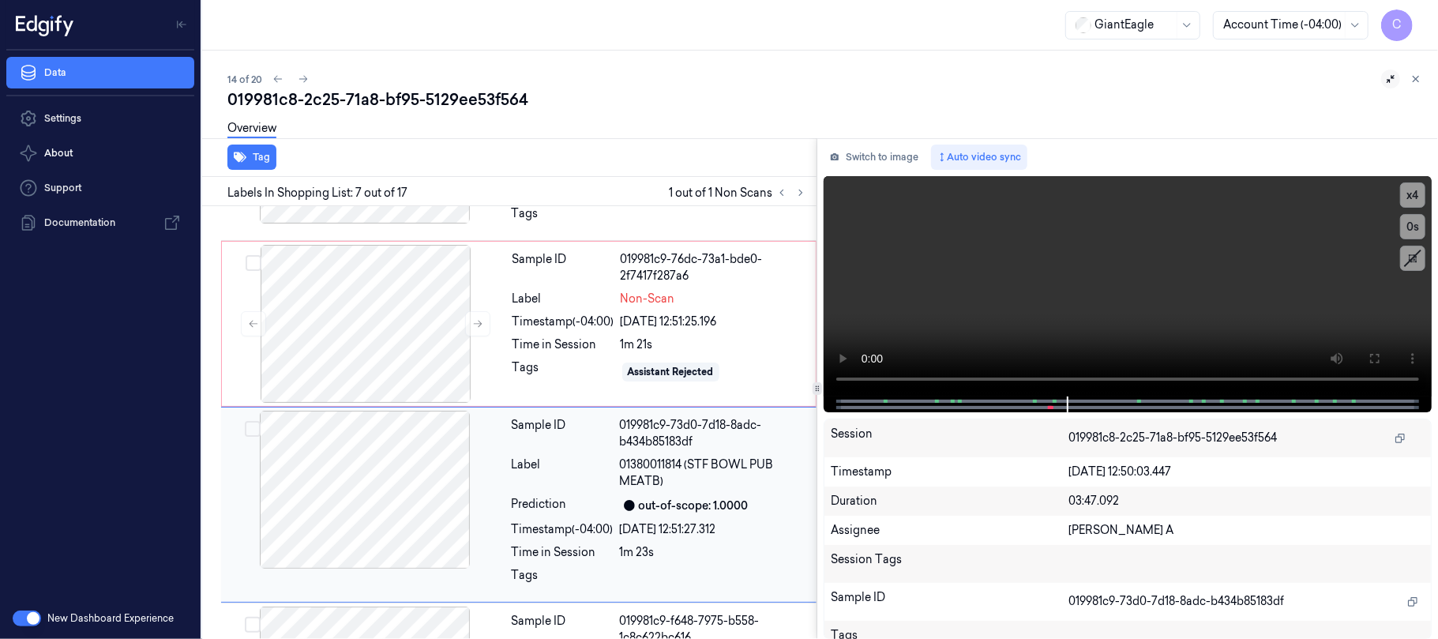
scroll to position [979, 0]
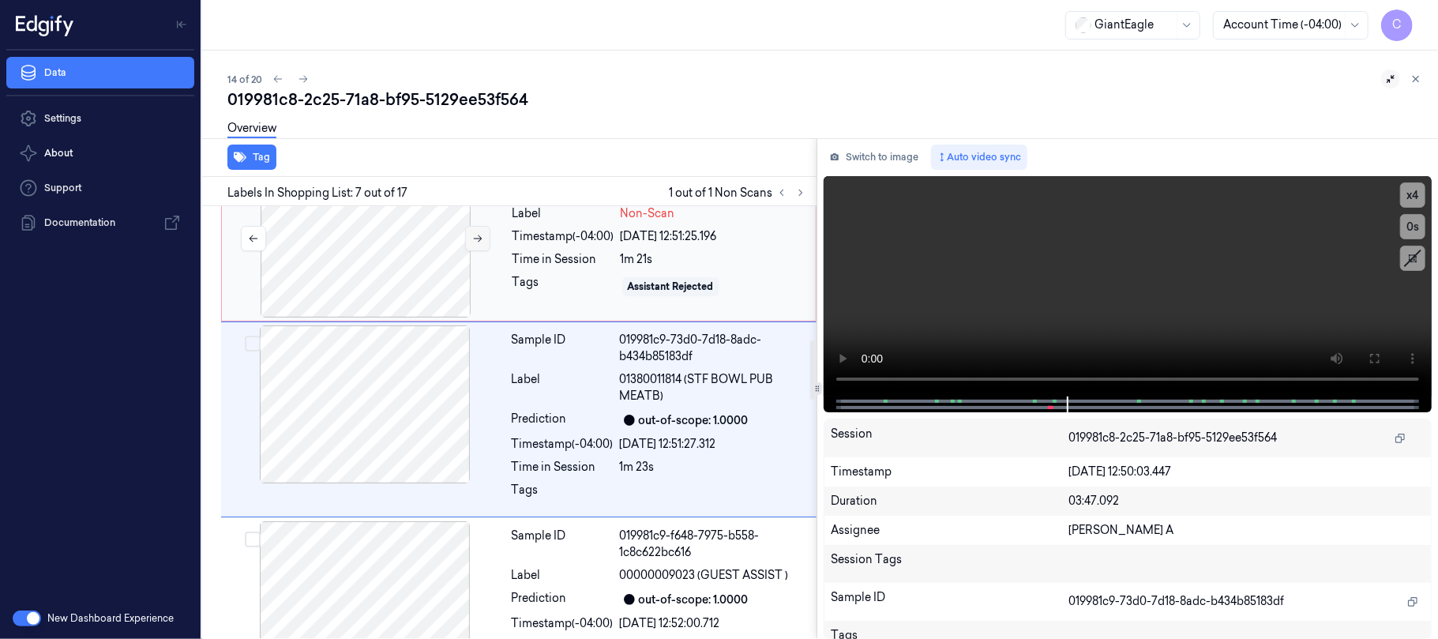
click at [478, 244] on icon at bounding box center [477, 238] width 11 height 11
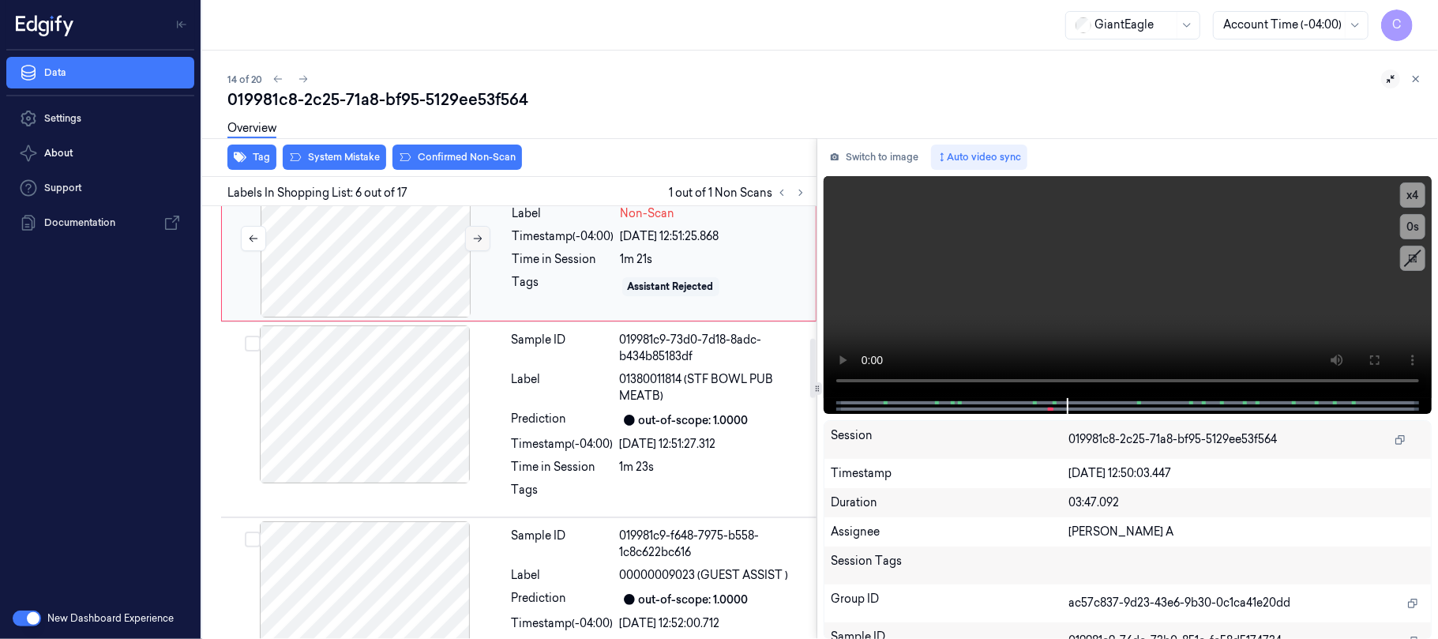
scroll to position [797, 0]
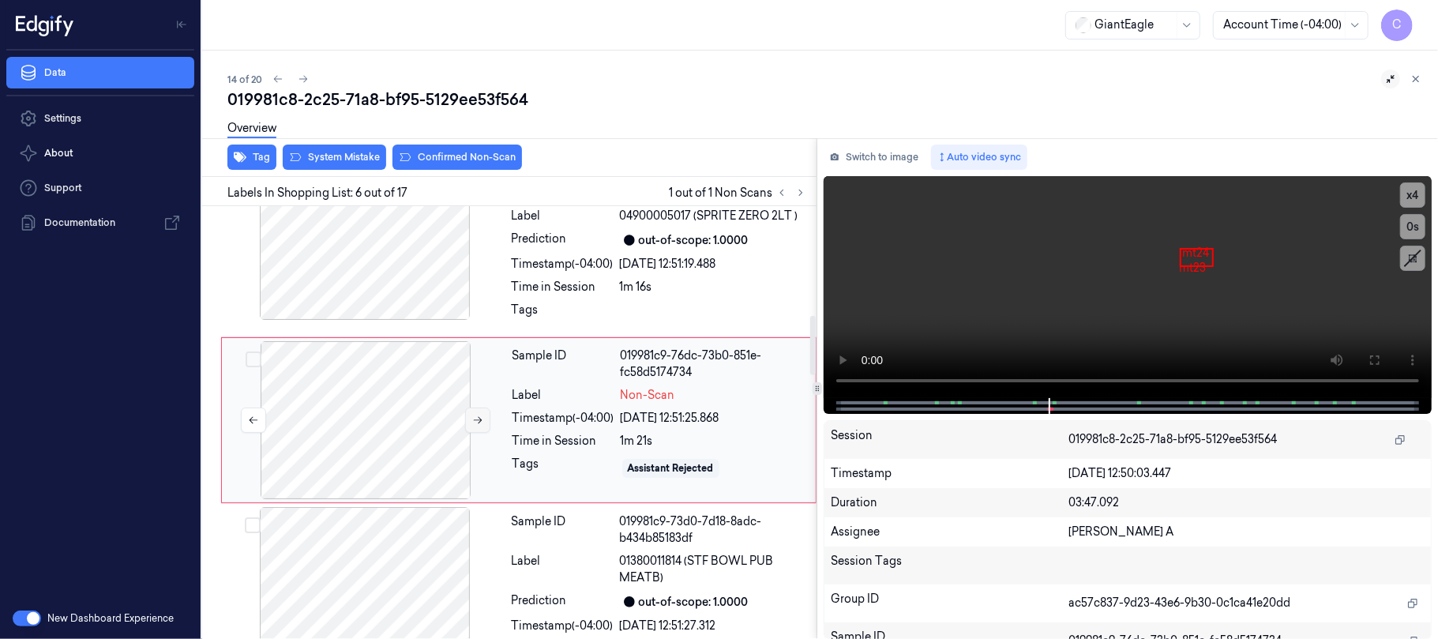
click at [478, 417] on icon at bounding box center [477, 419] width 11 height 11
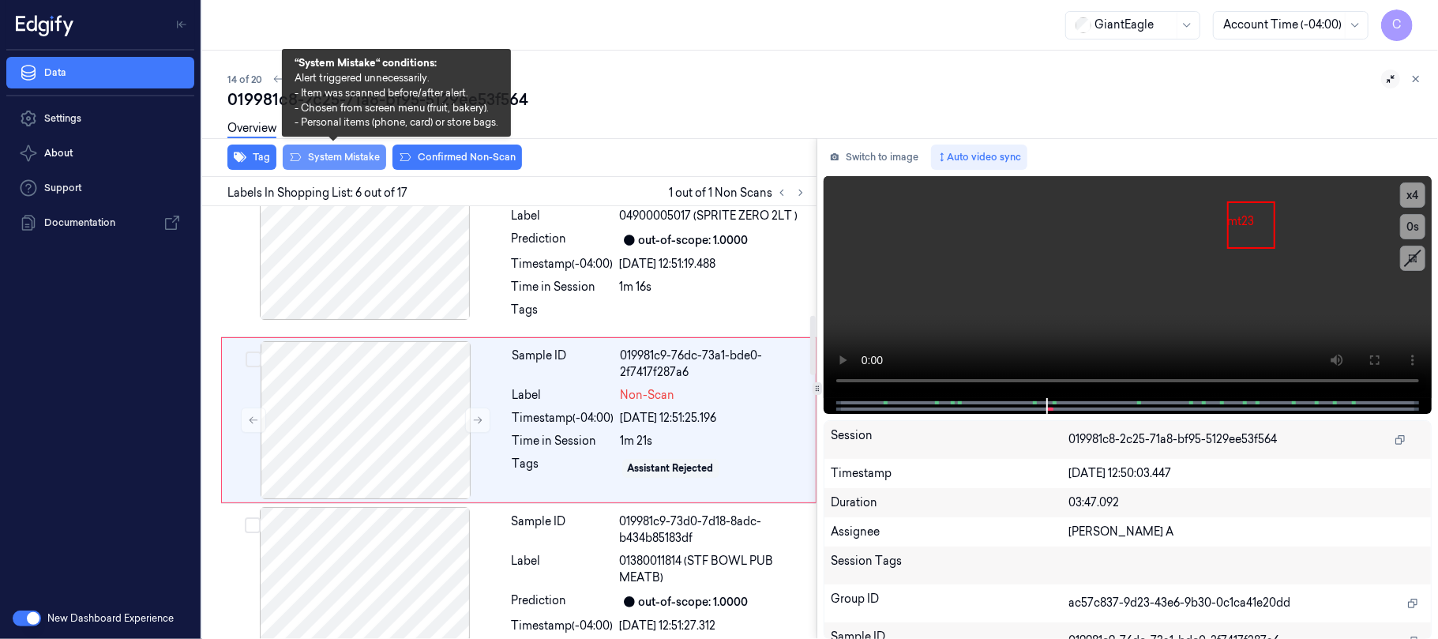
click at [332, 150] on button "System Mistake" at bounding box center [334, 156] width 103 height 25
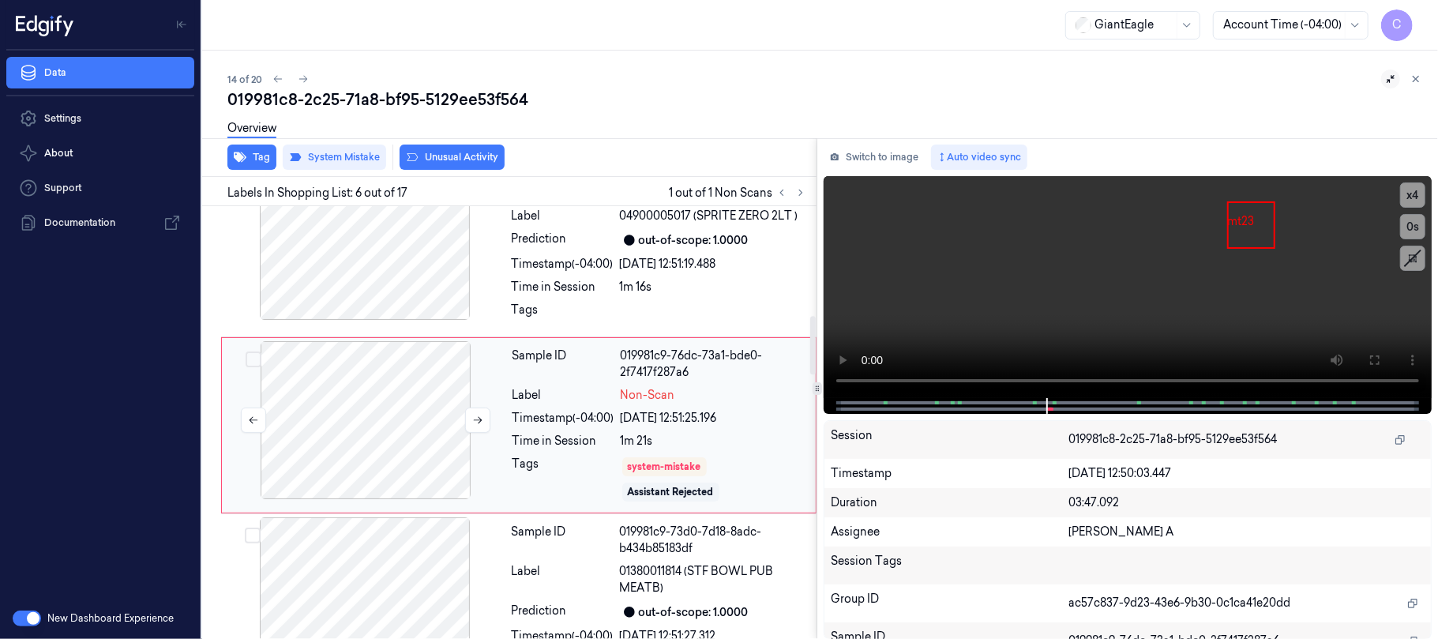
scroll to position [803, 0]
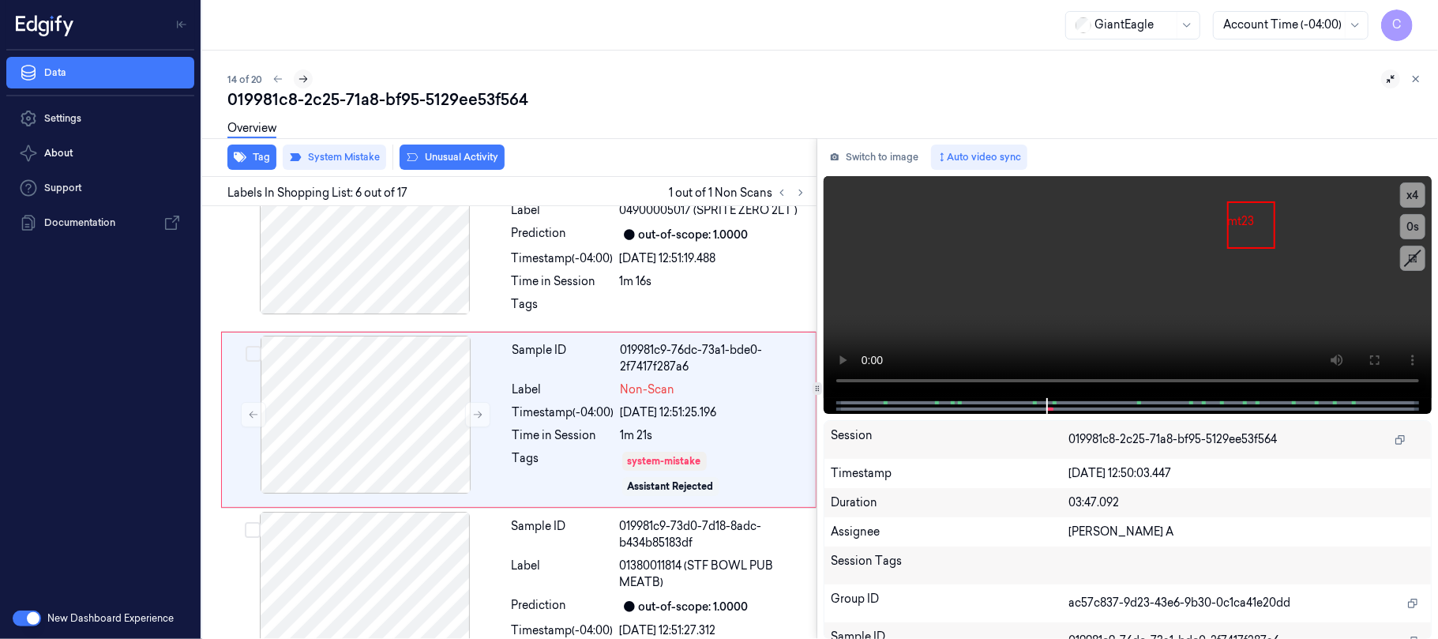
click at [303, 81] on icon at bounding box center [303, 78] width 11 height 11
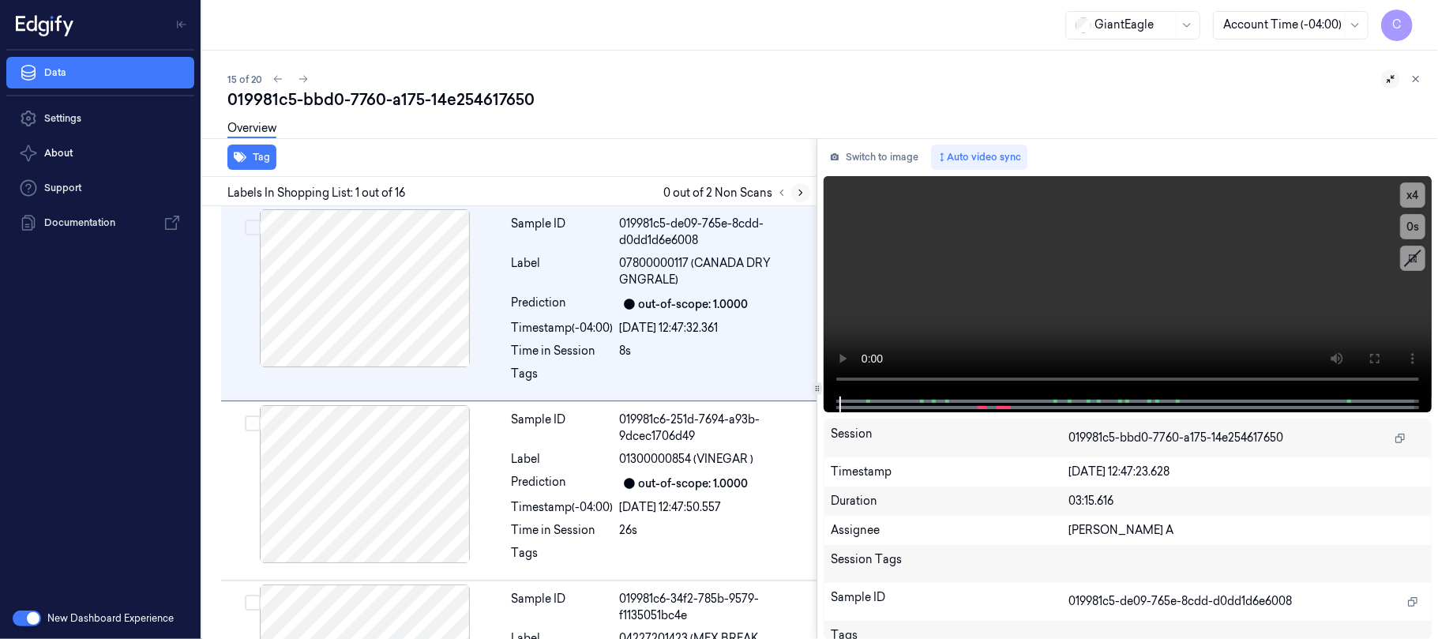
click at [793, 190] on button at bounding box center [800, 192] width 19 height 19
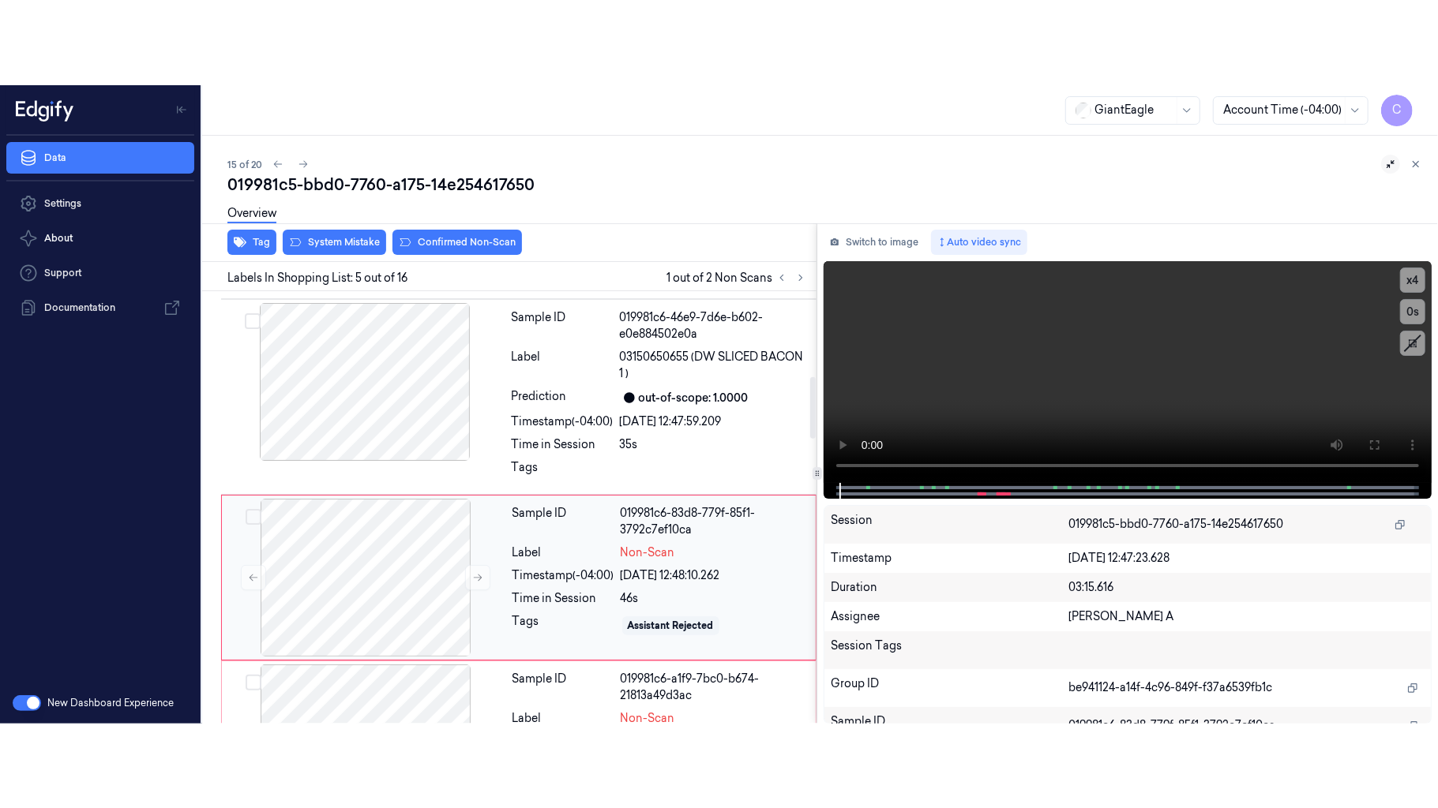
scroll to position [635, 0]
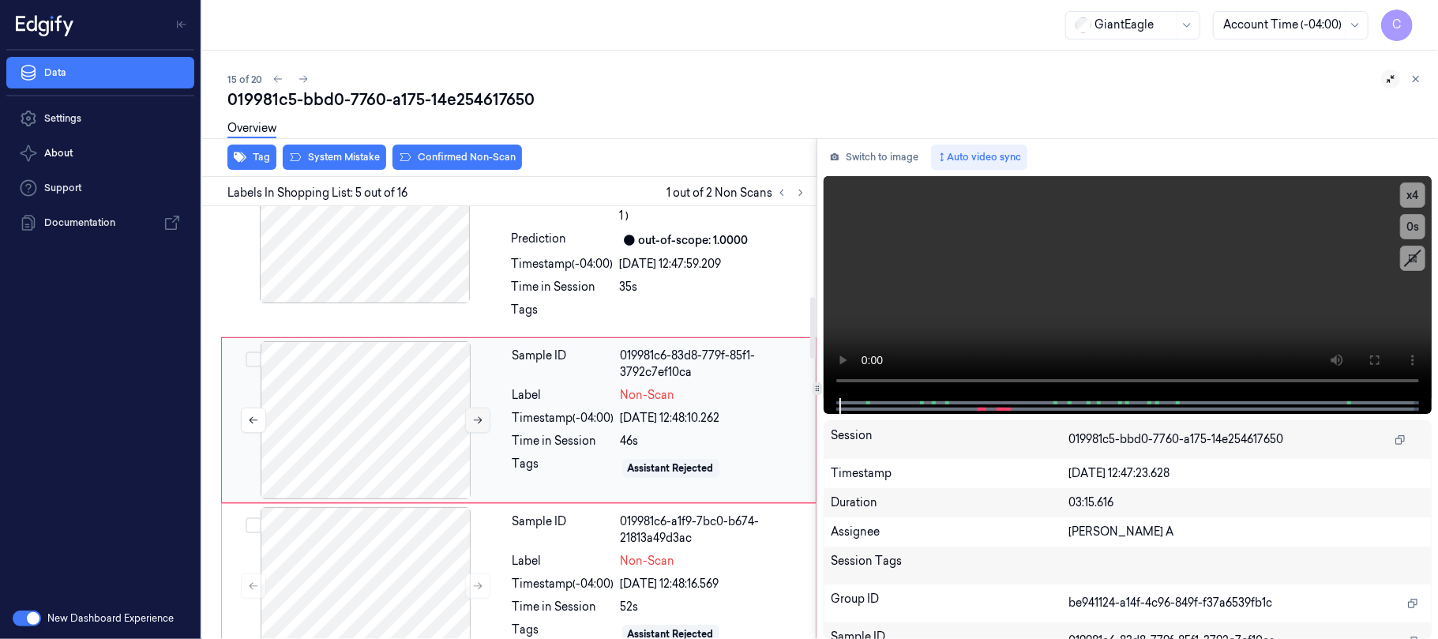
click at [489, 414] on button at bounding box center [477, 419] width 25 height 25
click at [481, 420] on icon at bounding box center [477, 419] width 11 height 11
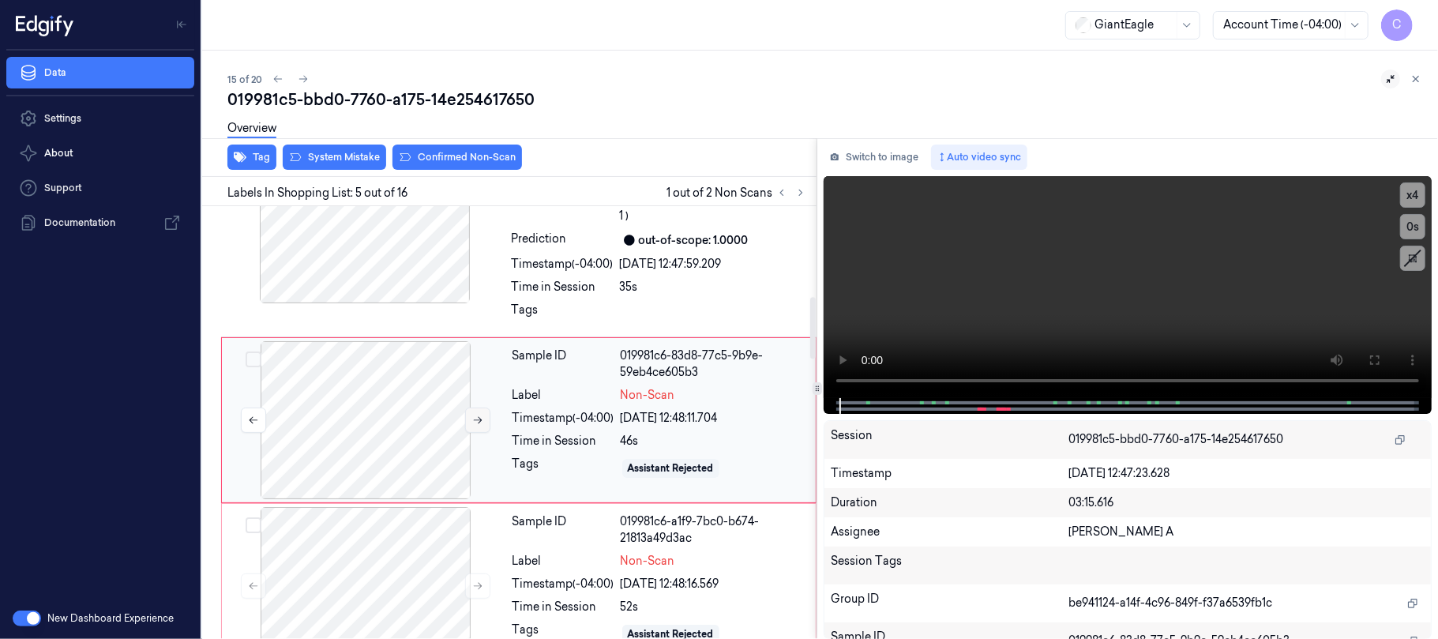
click at [481, 420] on icon at bounding box center [477, 419] width 11 height 11
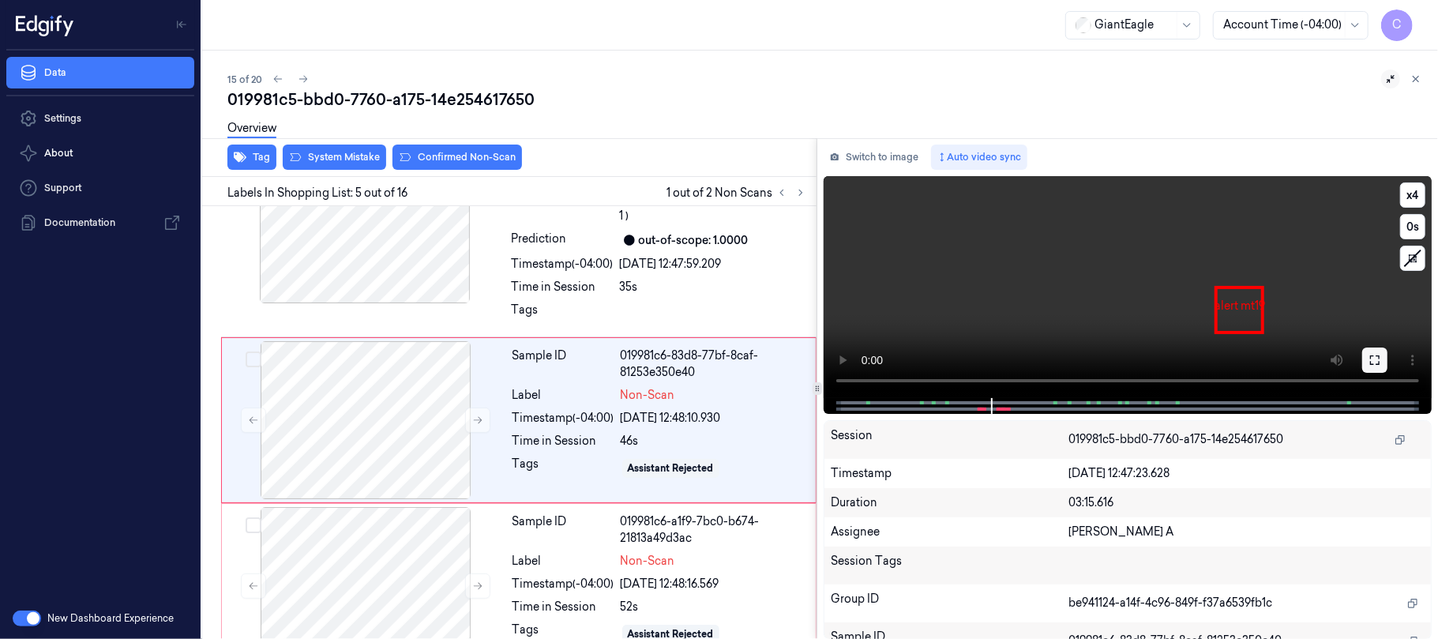
click at [1371, 363] on icon at bounding box center [1374, 359] width 9 height 9
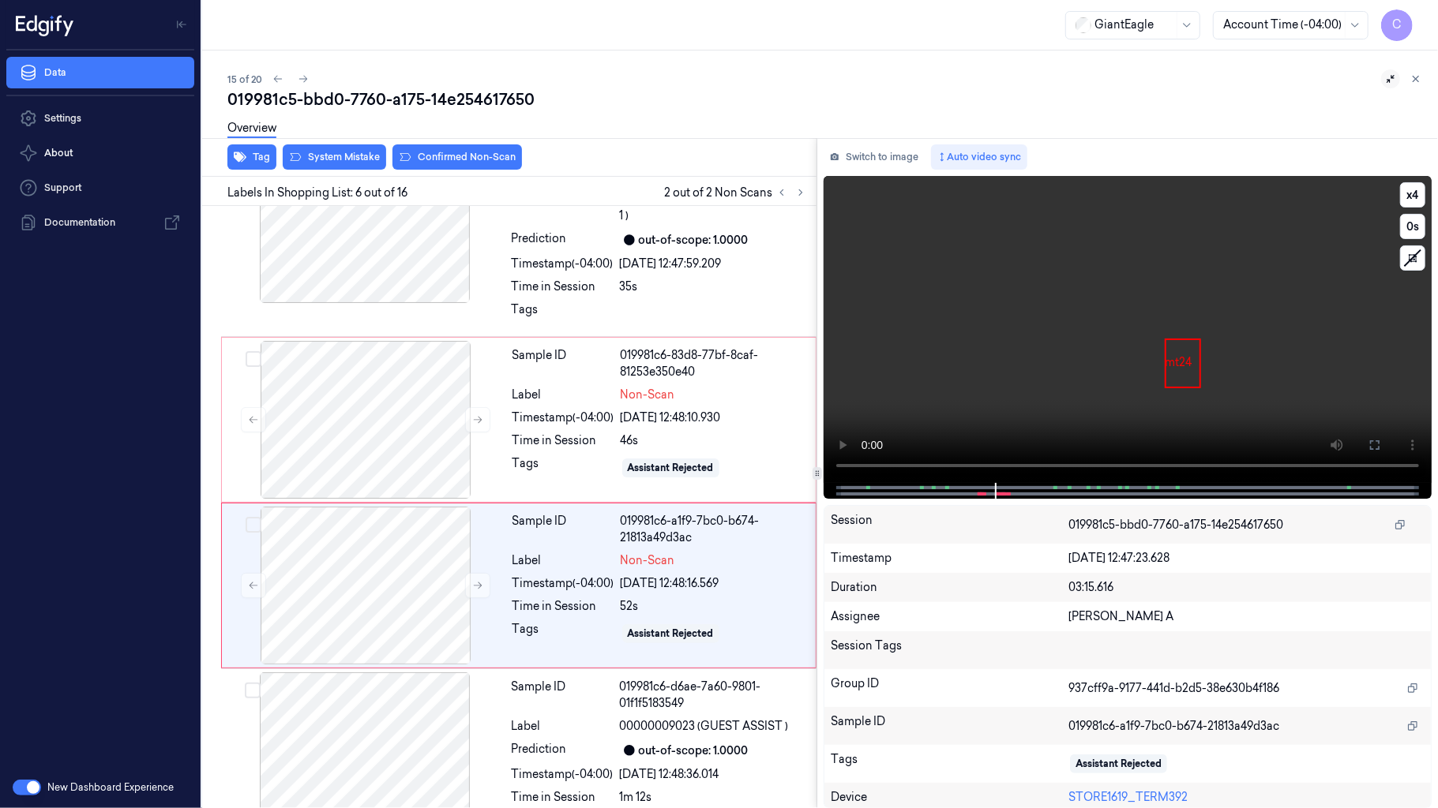
scroll to position [715, 0]
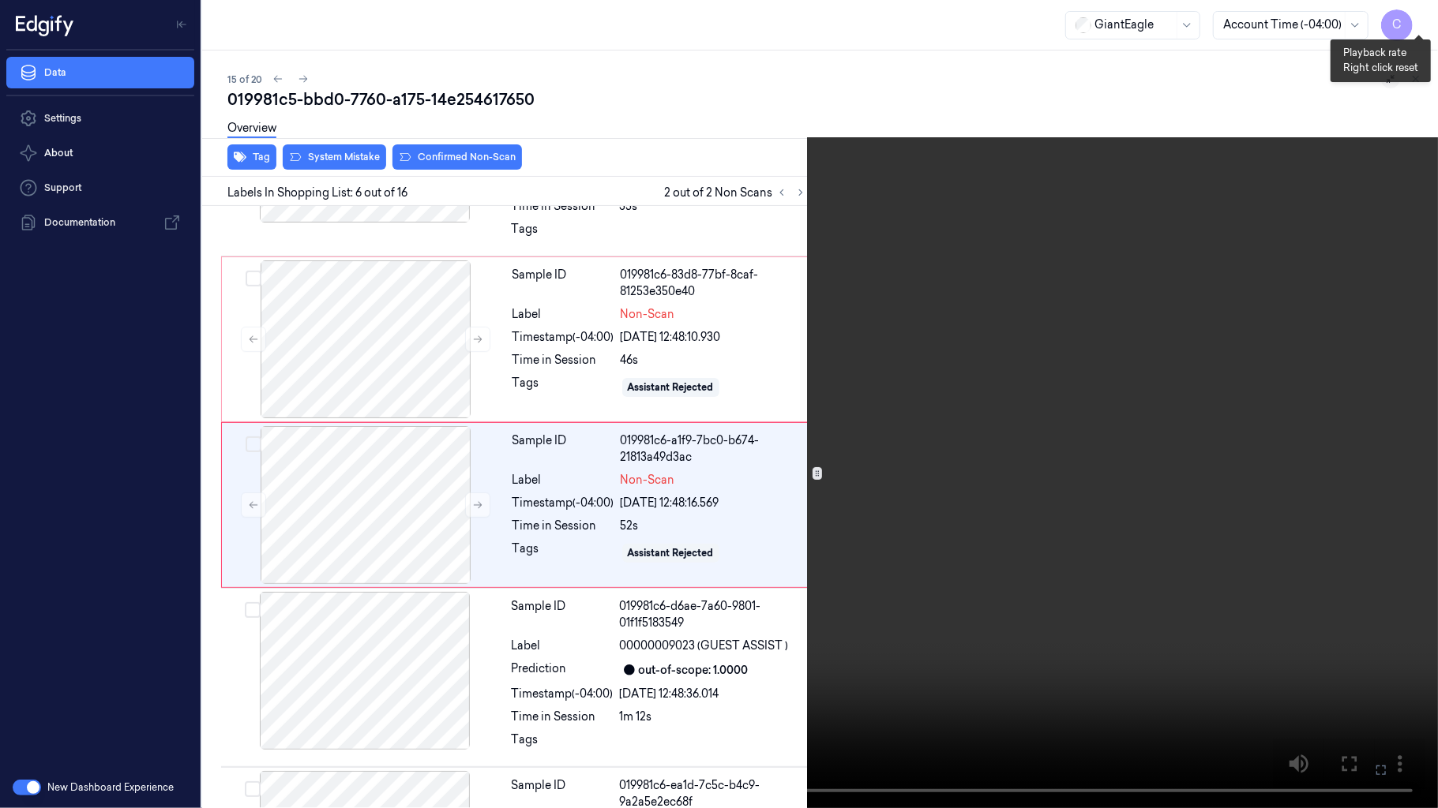
click at [1422, 19] on button "x 4" at bounding box center [1418, 18] width 25 height 25
click at [1422, 19] on button "x 1" at bounding box center [1418, 18] width 25 height 25
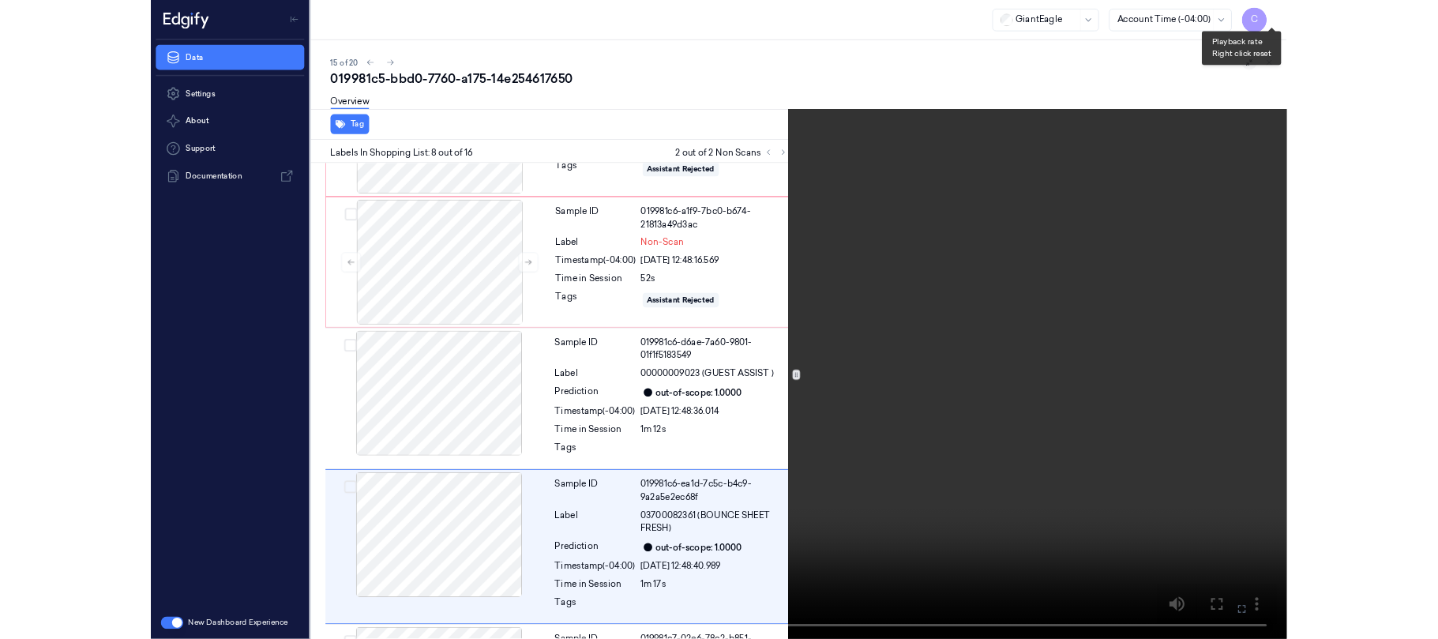
scroll to position [1077, 0]
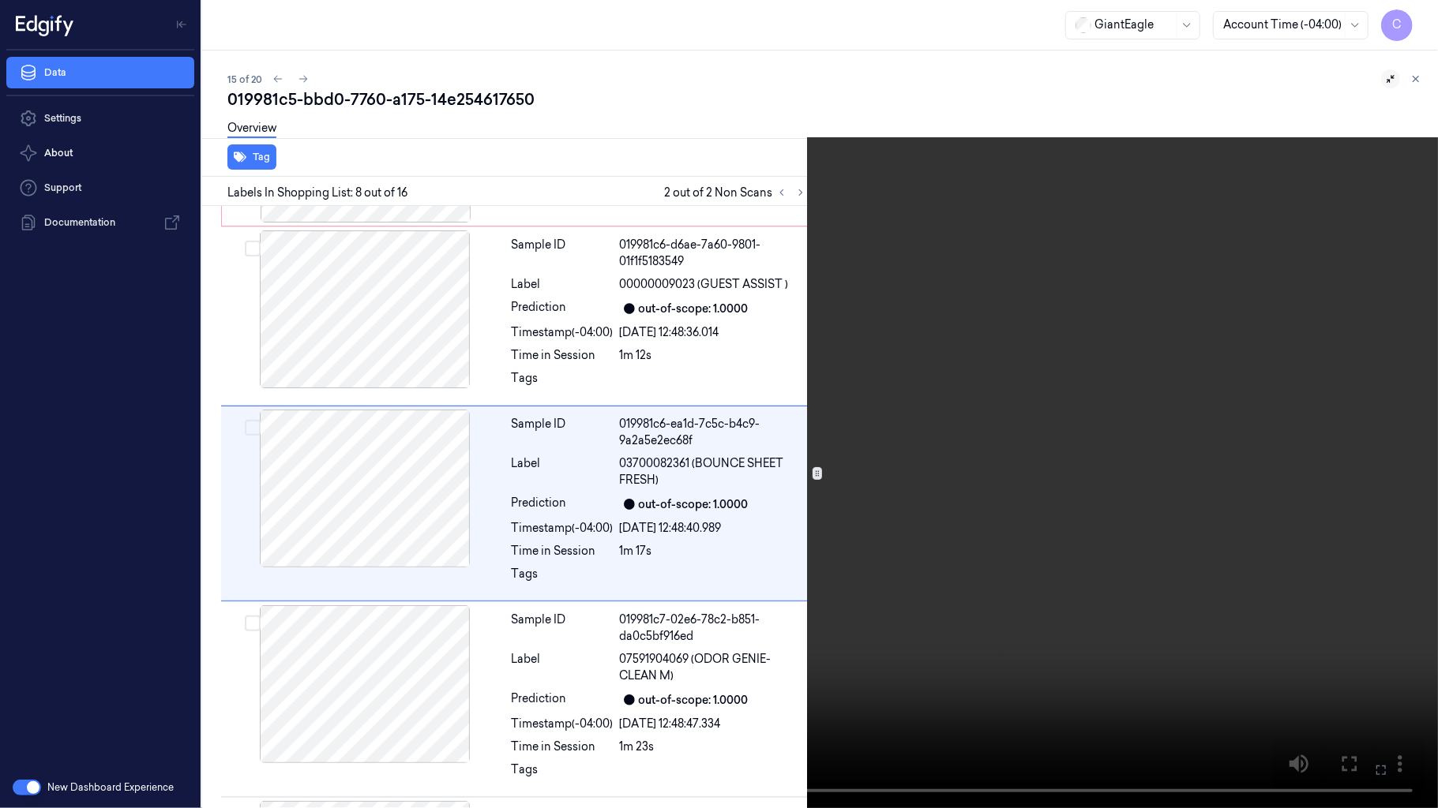
click at [856, 467] on video at bounding box center [719, 404] width 1438 height 808
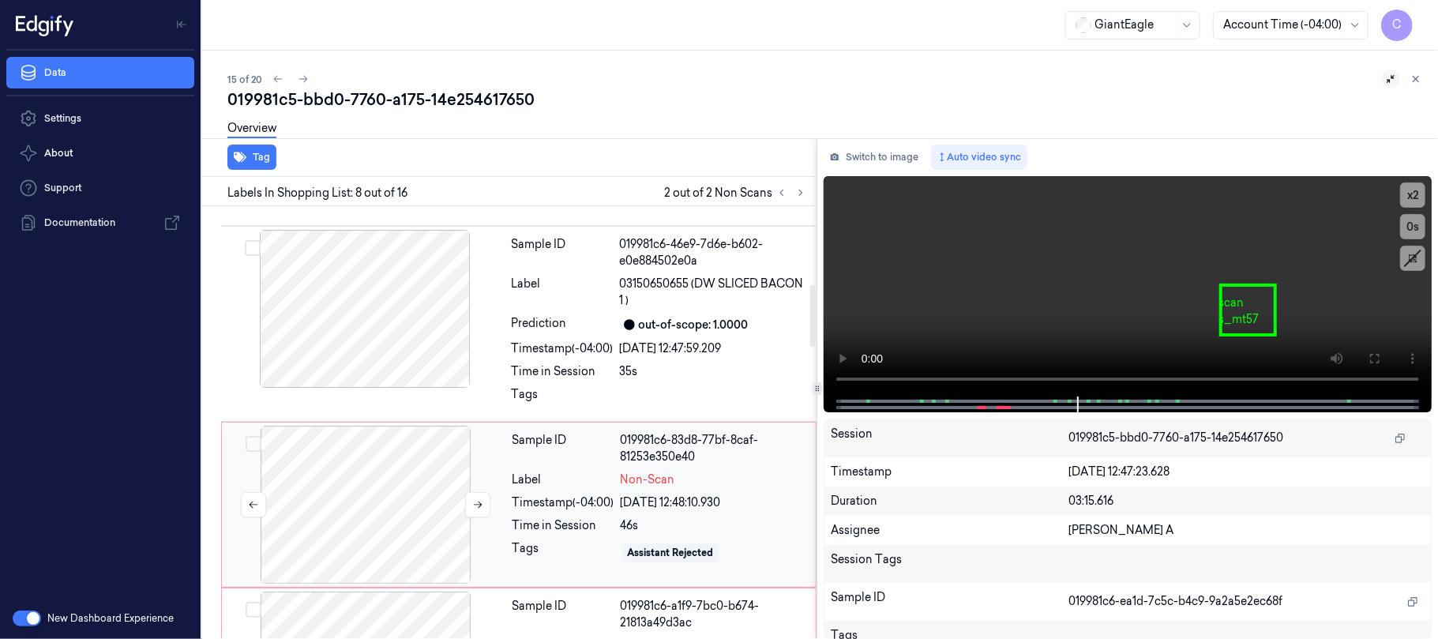
click at [362, 437] on div at bounding box center [365, 504] width 281 height 158
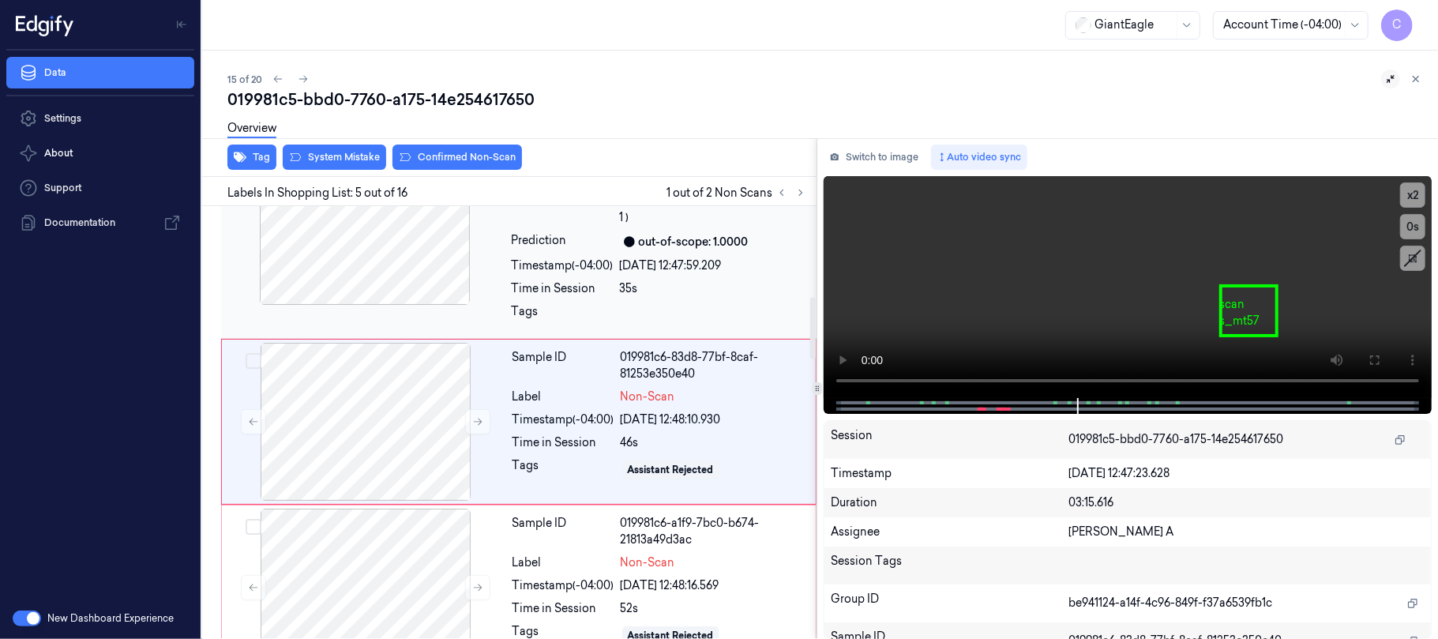
scroll to position [635, 0]
click at [333, 147] on div "Overview" at bounding box center [826, 131] width 1198 height 40
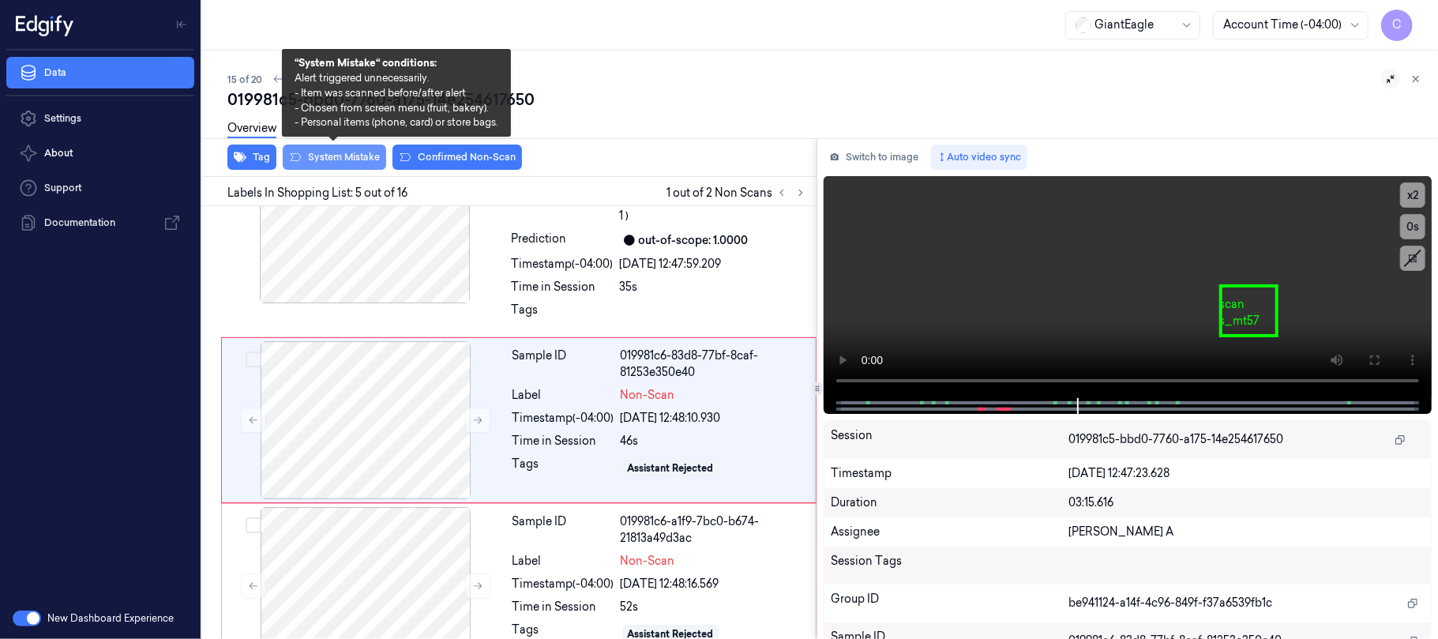
click at [329, 156] on button "System Mistake" at bounding box center [334, 156] width 103 height 25
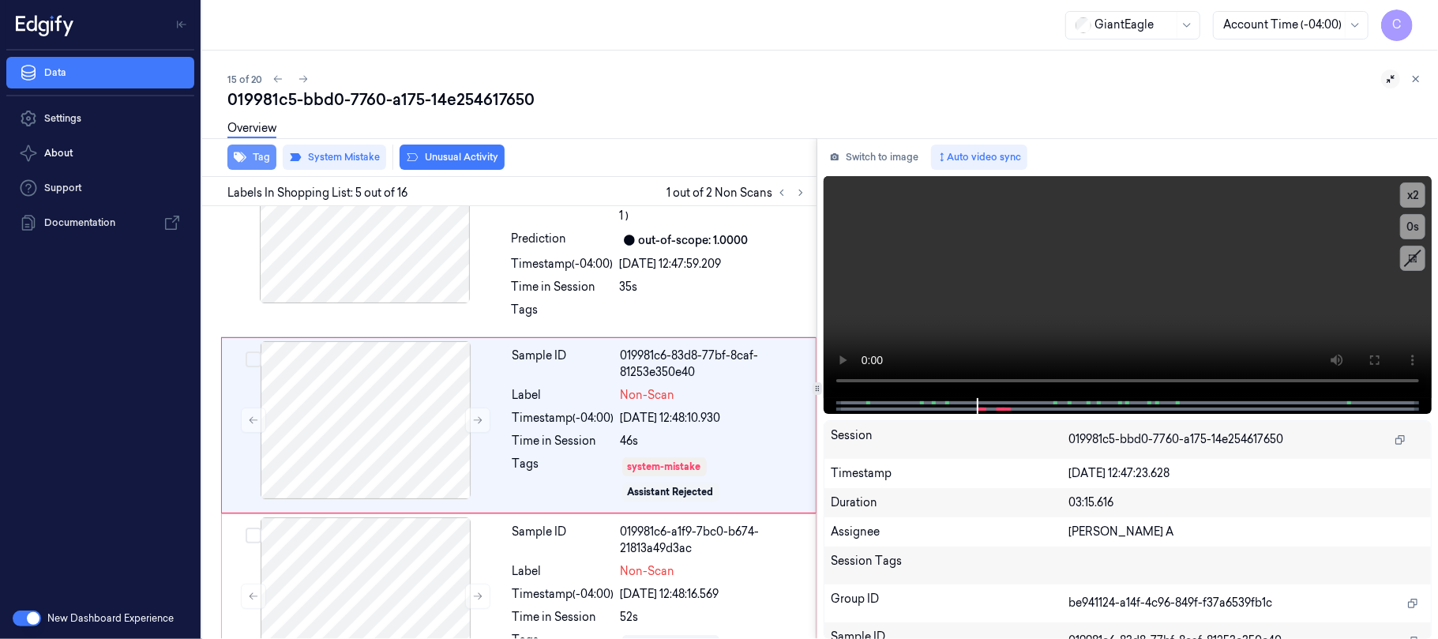
scroll to position [639, 0]
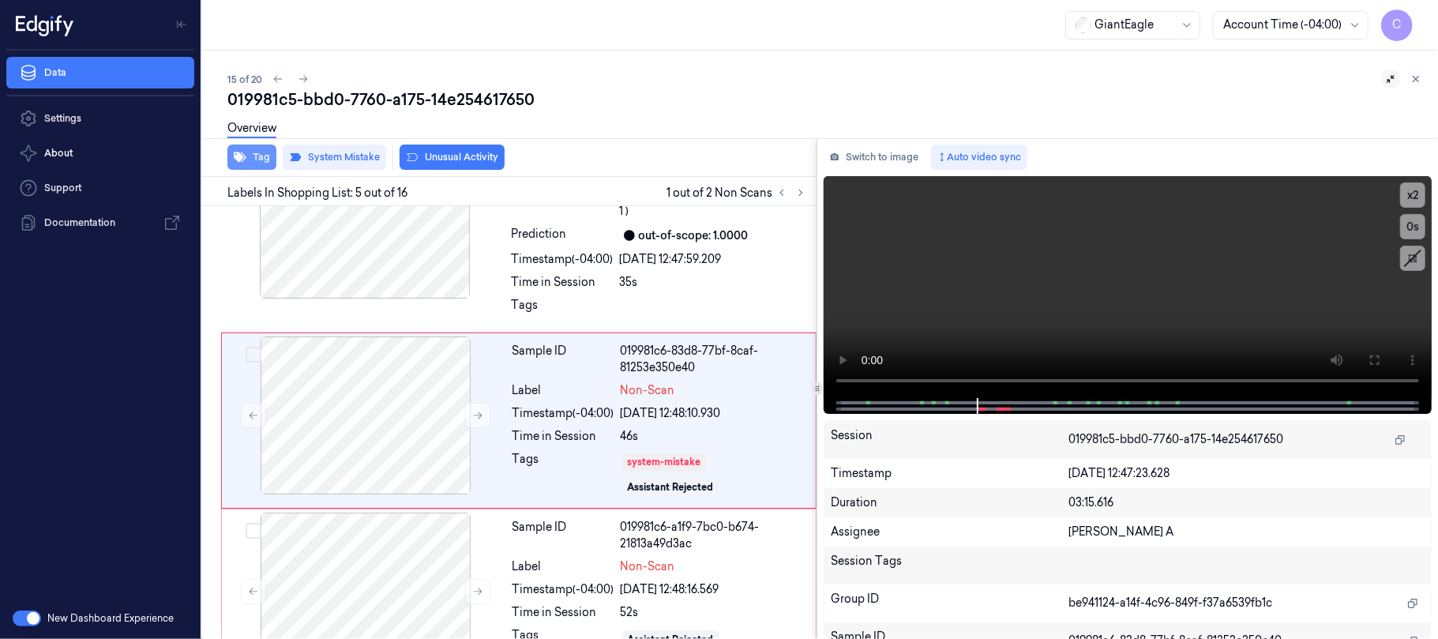
click at [254, 158] on button "Tag" at bounding box center [251, 156] width 49 height 25
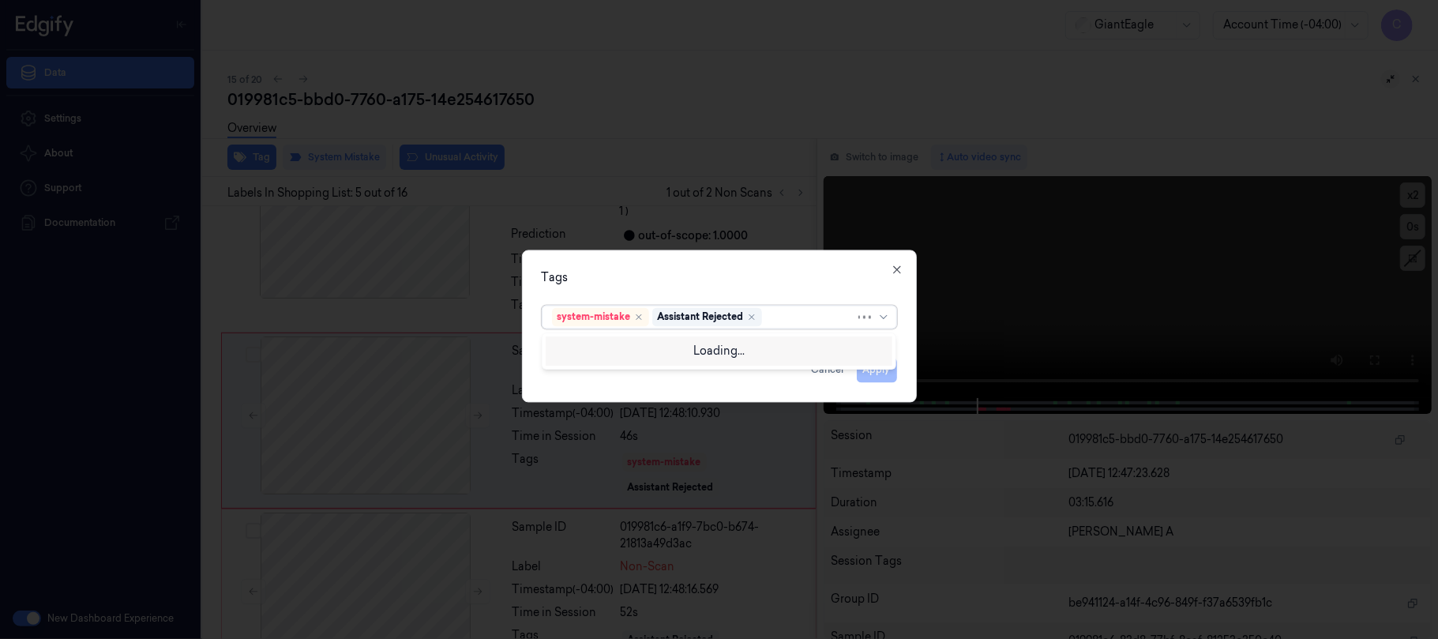
click at [783, 319] on div at bounding box center [810, 317] width 90 height 17
type input "bag"
click at [575, 351] on div "Bag" at bounding box center [719, 349] width 334 height 17
click at [673, 279] on div "Tags" at bounding box center [719, 277] width 355 height 17
click at [872, 370] on button "Apply" at bounding box center [877, 369] width 40 height 25
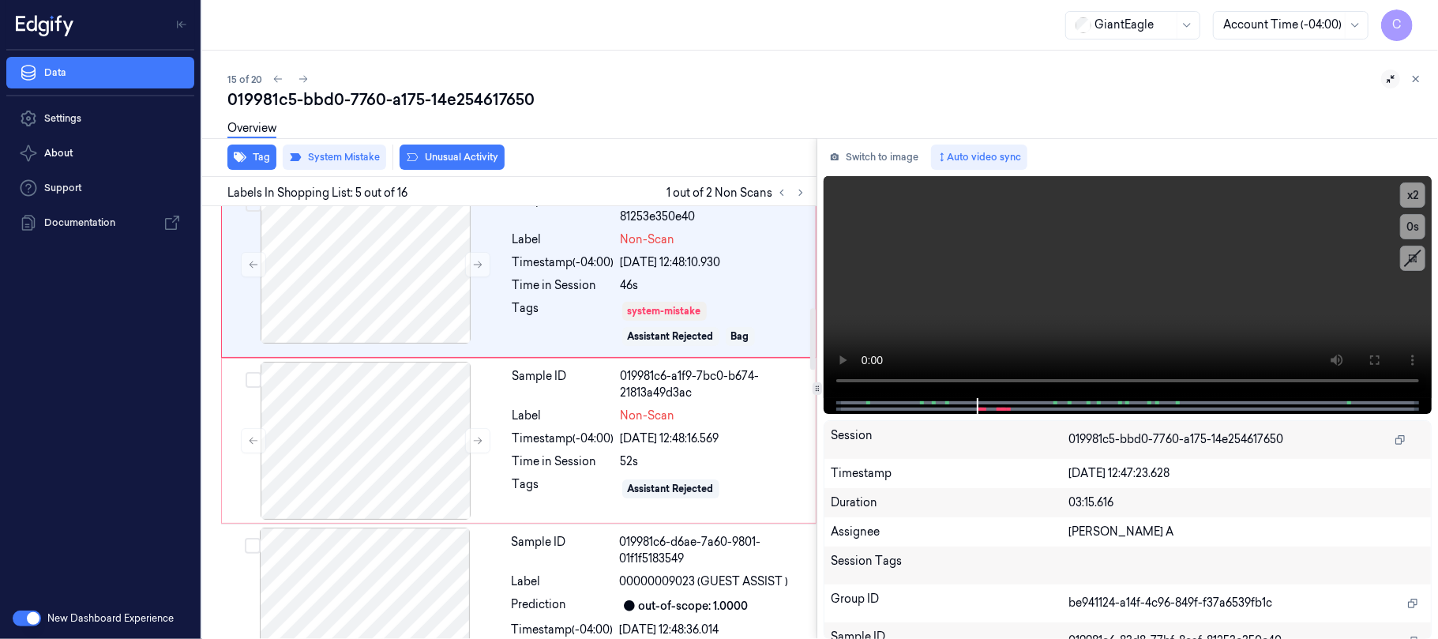
scroll to position [850, 0]
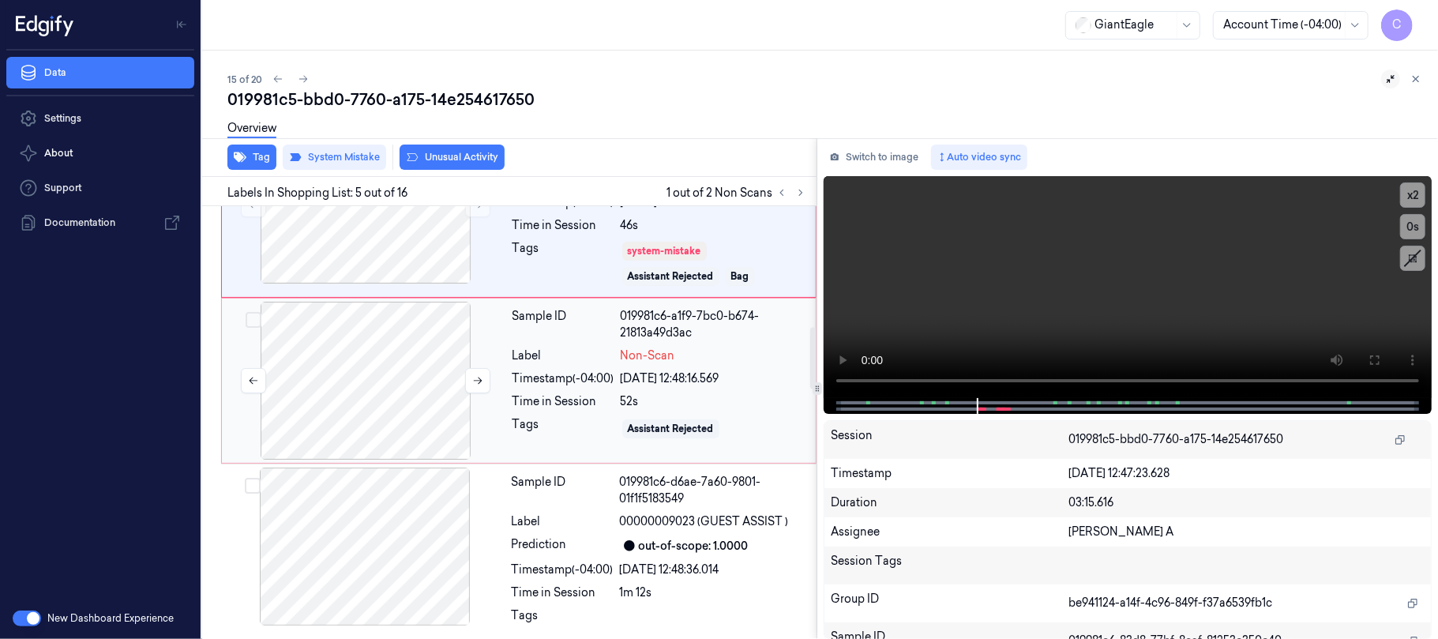
click at [399, 390] on div at bounding box center [365, 381] width 281 height 158
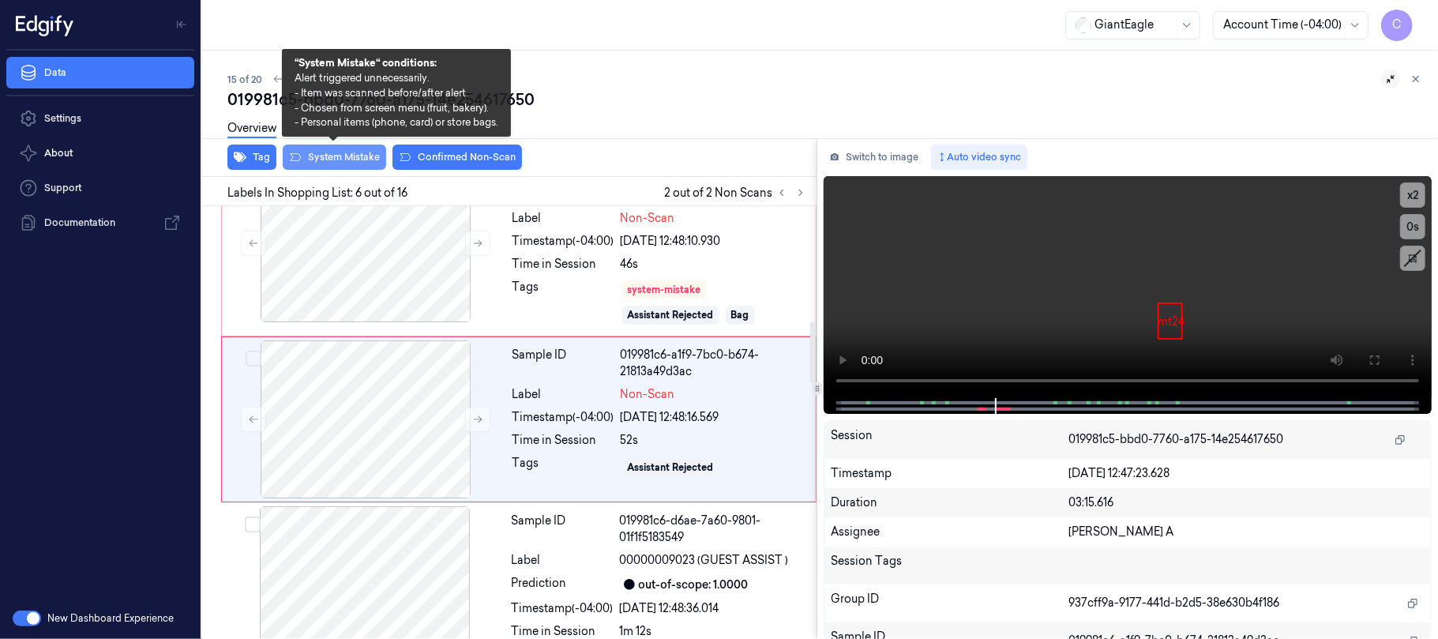
click at [338, 162] on button "System Mistake" at bounding box center [334, 156] width 103 height 25
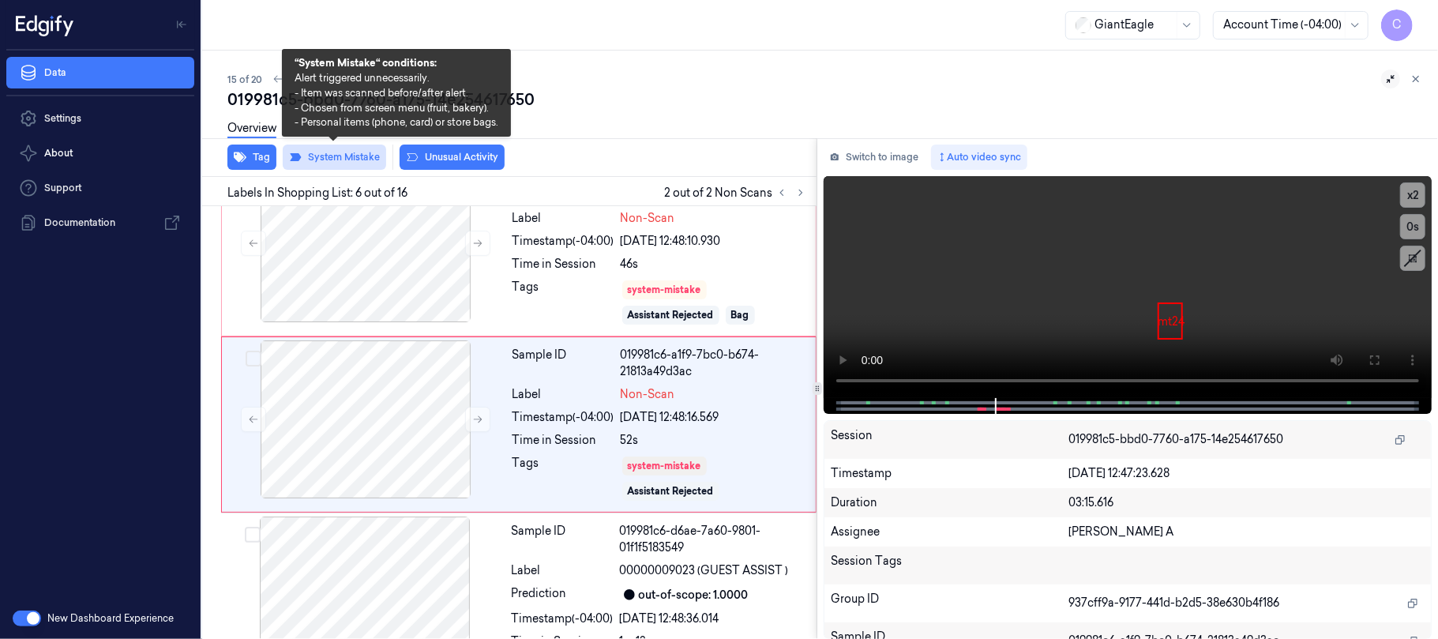
click at [352, 153] on button "System Mistake" at bounding box center [334, 156] width 103 height 25
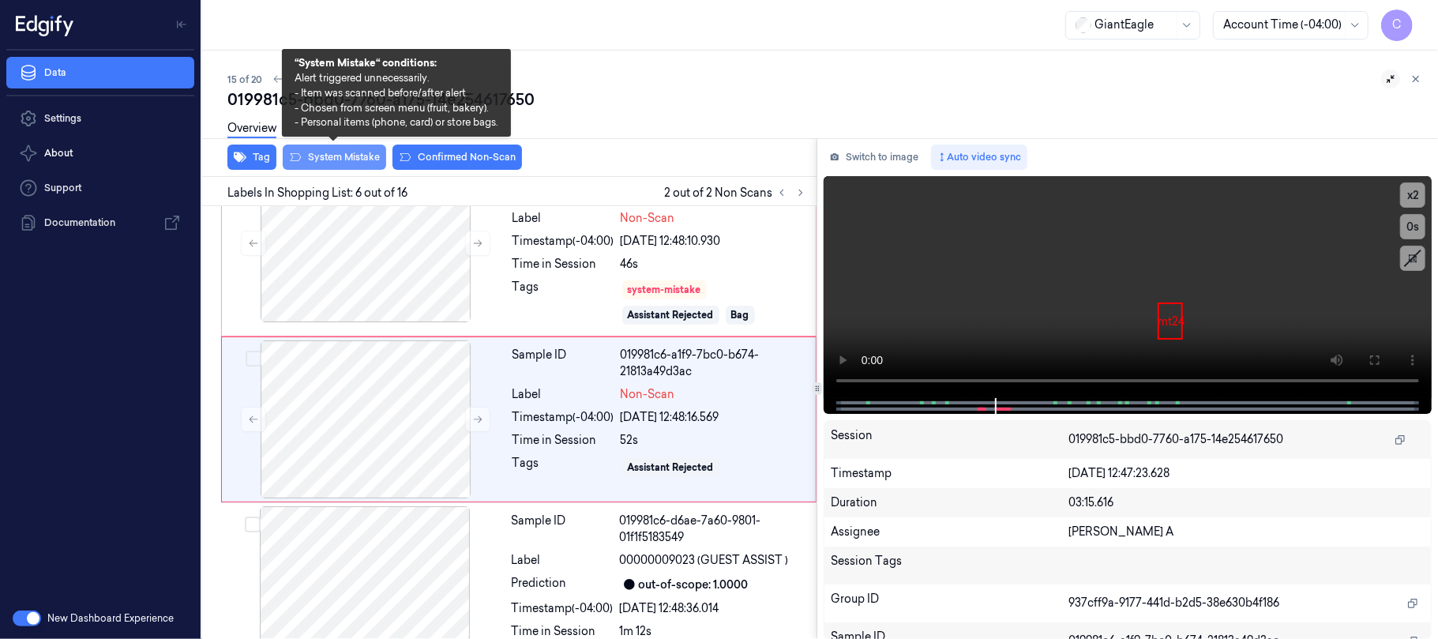
click at [352, 153] on button "System Mistake" at bounding box center [334, 156] width 103 height 25
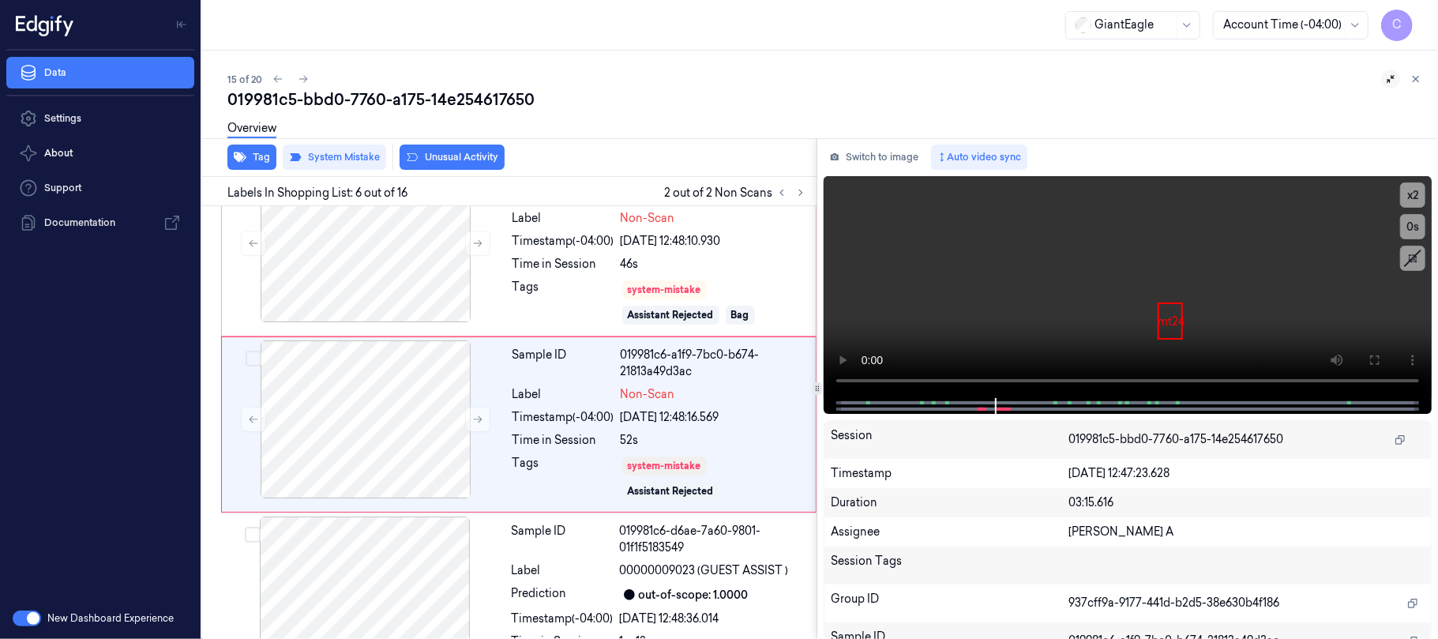
scroll to position [818, 0]
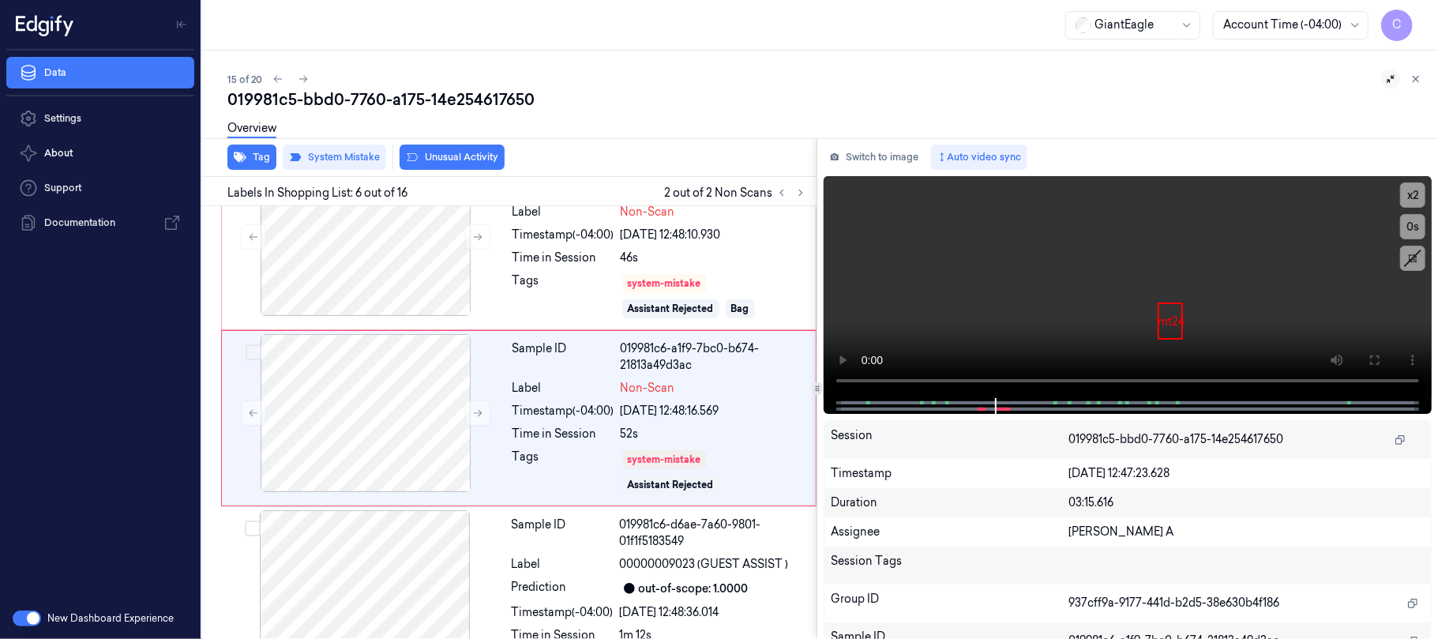
click at [464, 156] on button "Unusual Activity" at bounding box center [451, 156] width 105 height 25
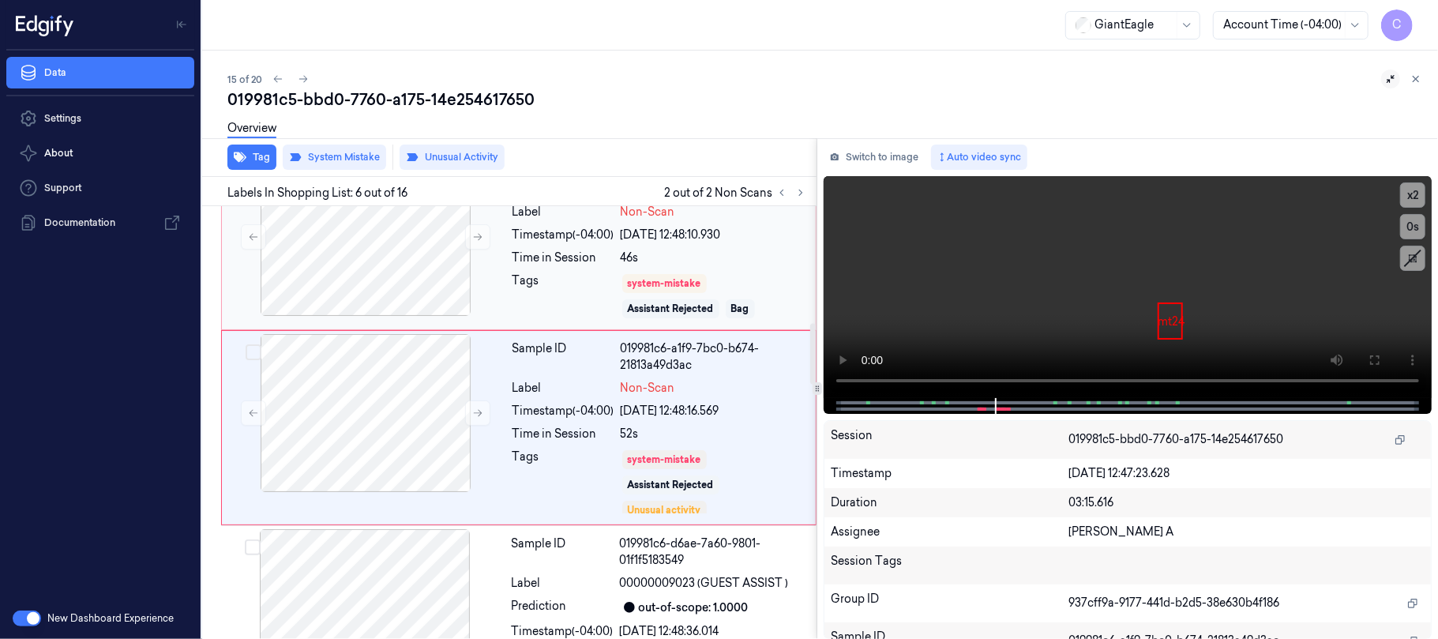
scroll to position [826, 0]
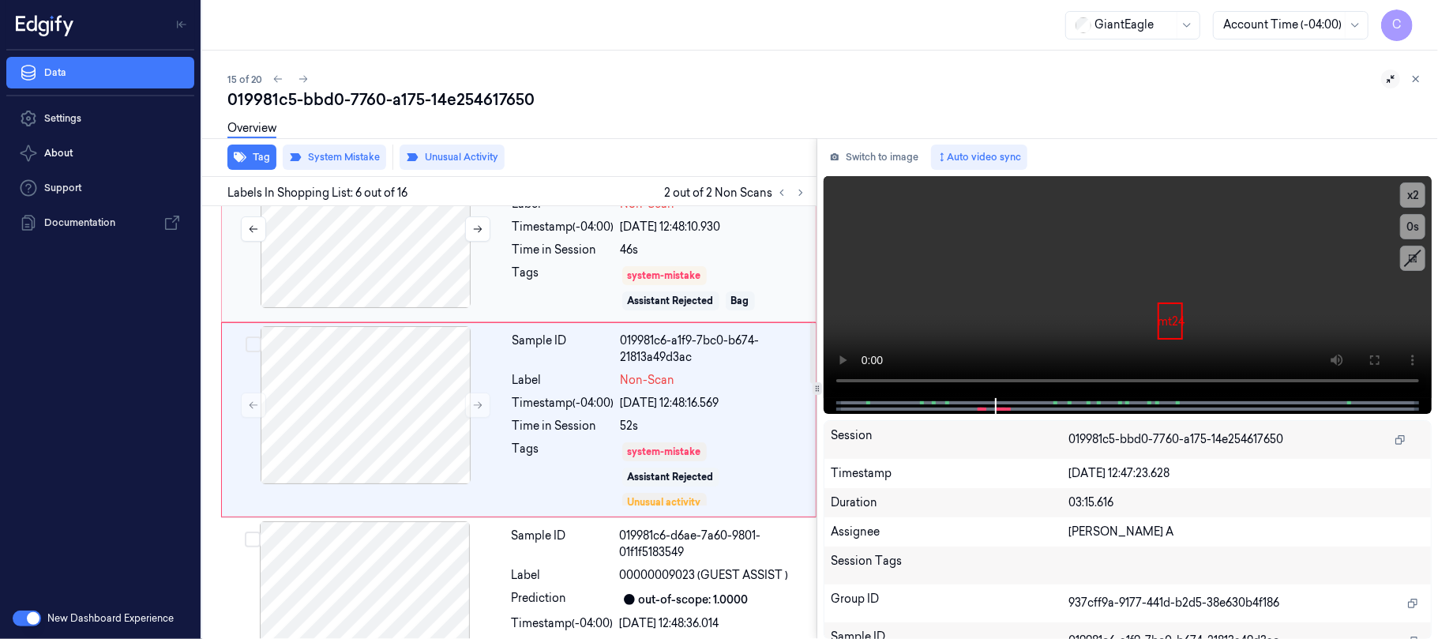
click at [358, 266] on div at bounding box center [365, 229] width 281 height 158
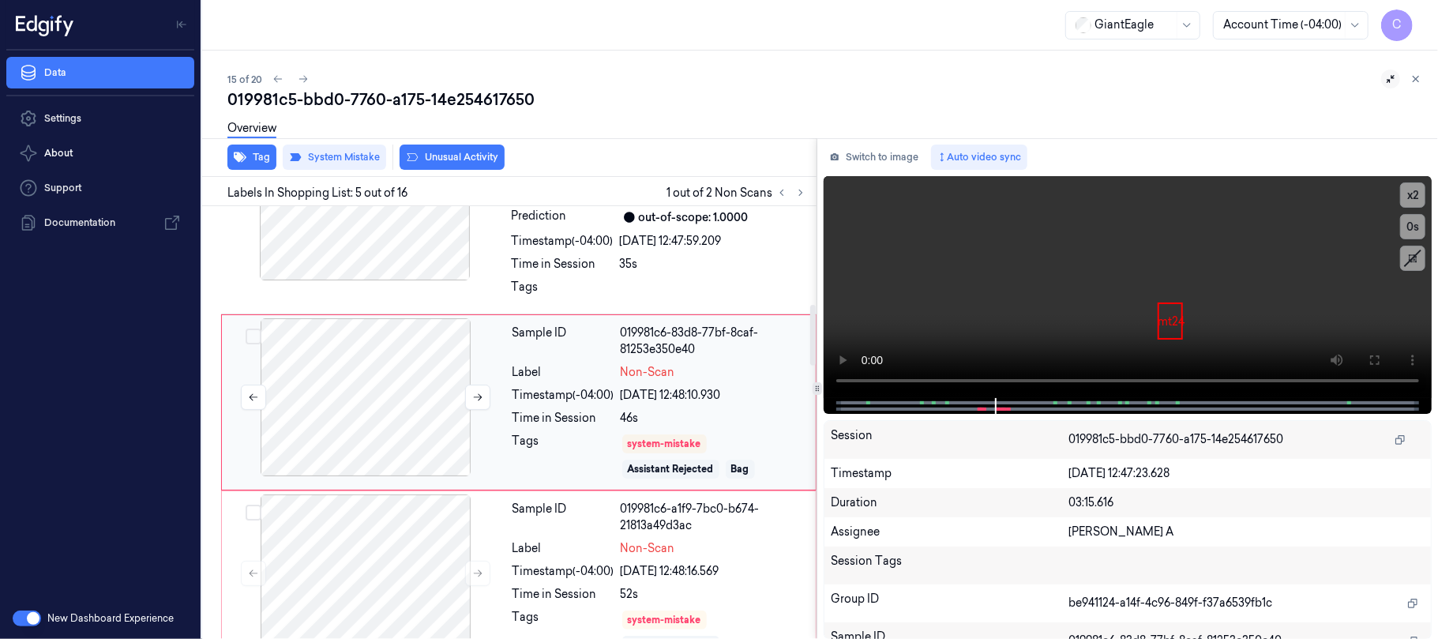
scroll to position [639, 0]
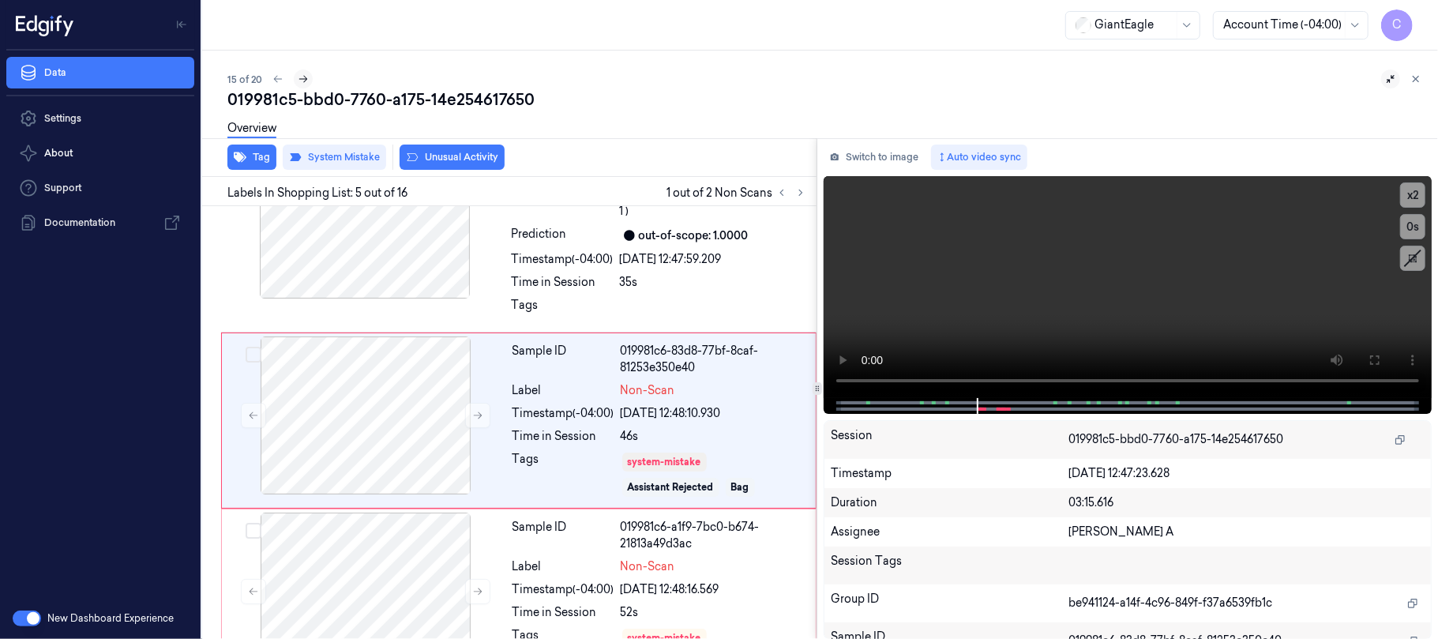
click at [306, 77] on icon at bounding box center [303, 78] width 11 height 11
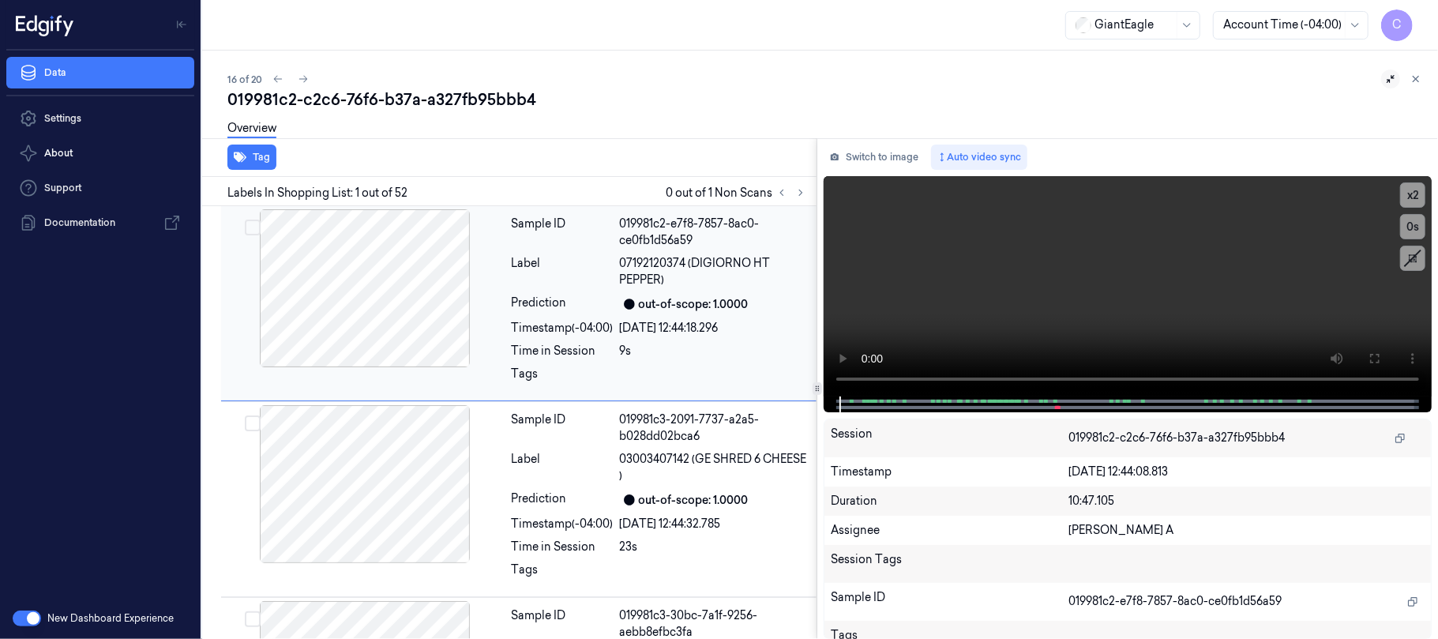
click at [799, 193] on icon at bounding box center [800, 192] width 11 height 11
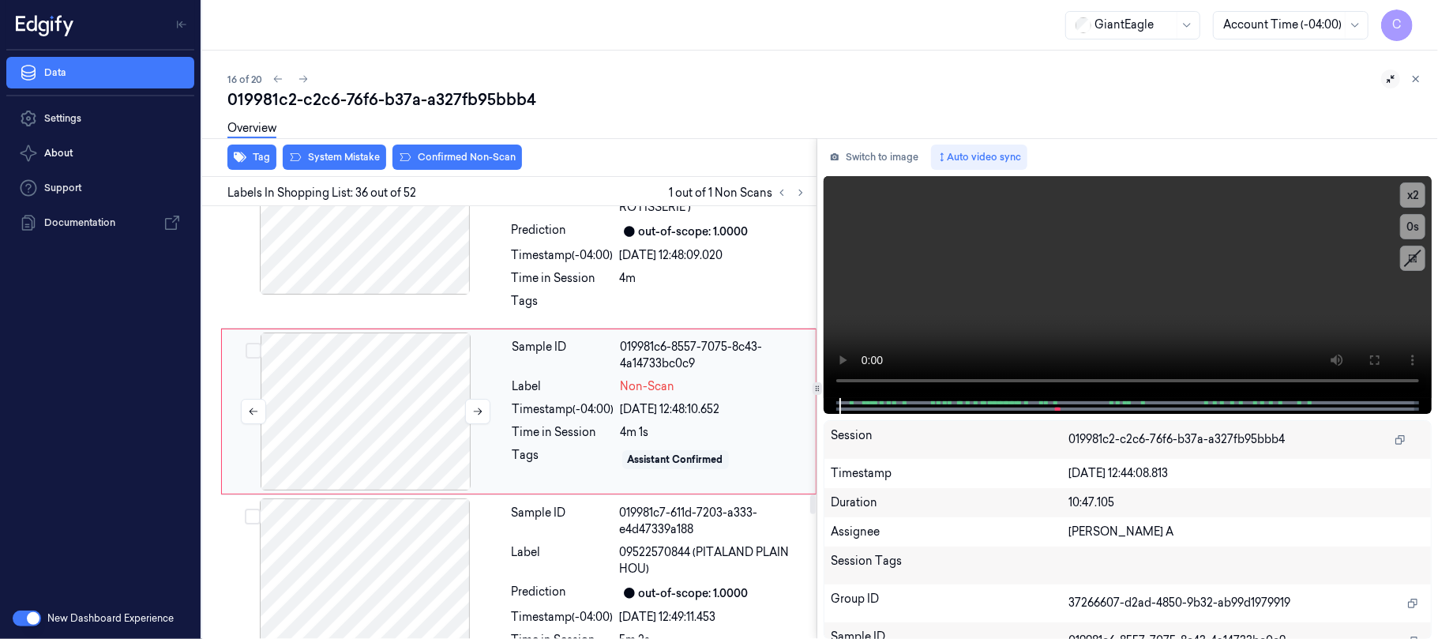
scroll to position [6670, 0]
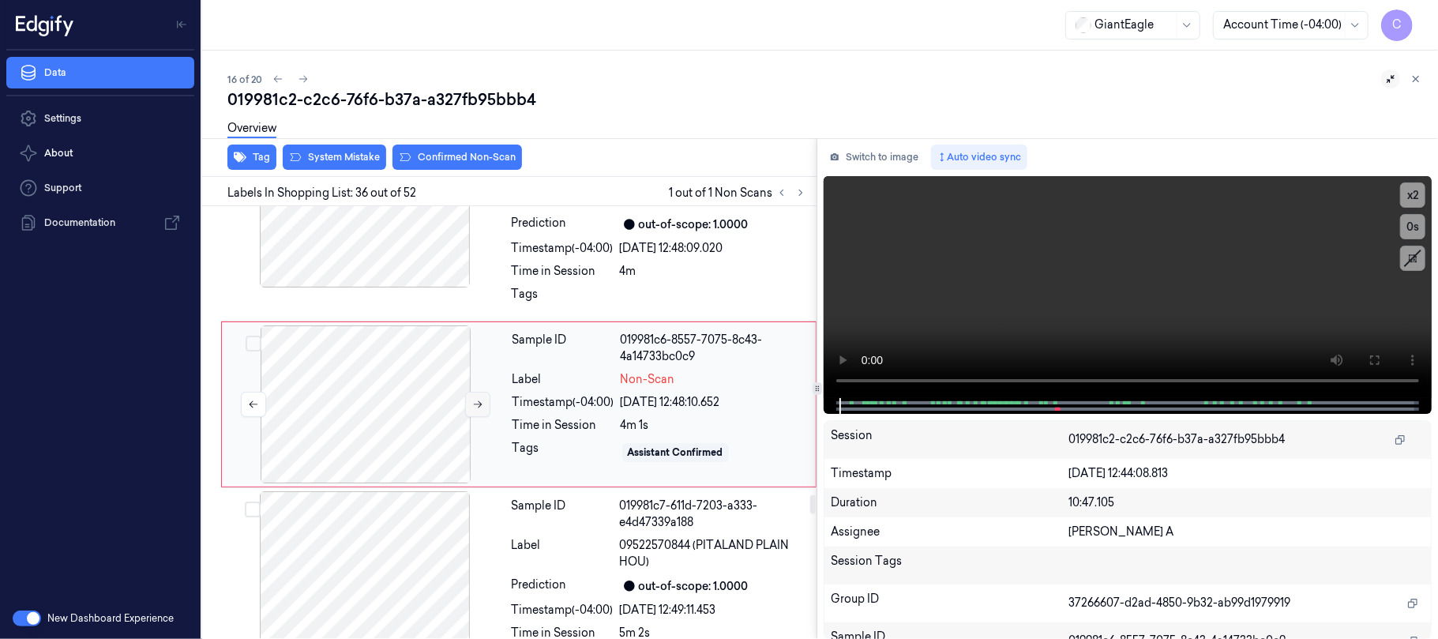
click at [469, 417] on button at bounding box center [477, 404] width 25 height 25
click at [401, 276] on div at bounding box center [364, 208] width 281 height 158
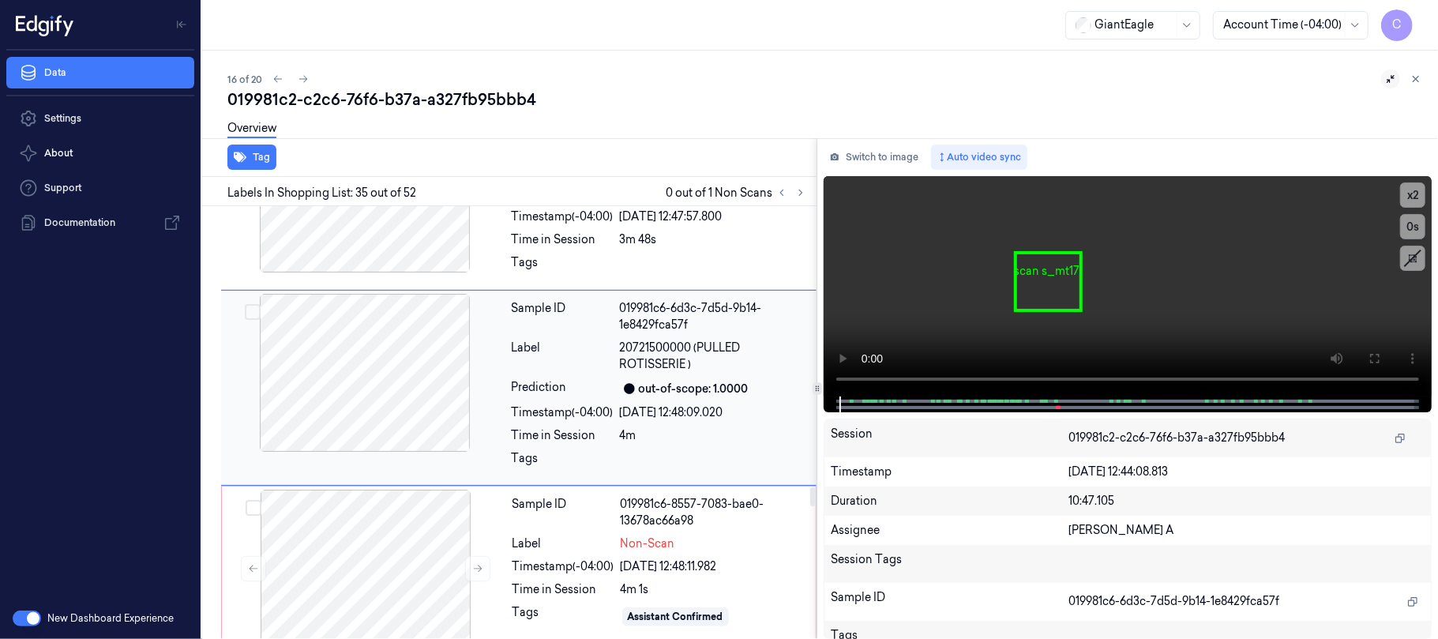
scroll to position [6489, 0]
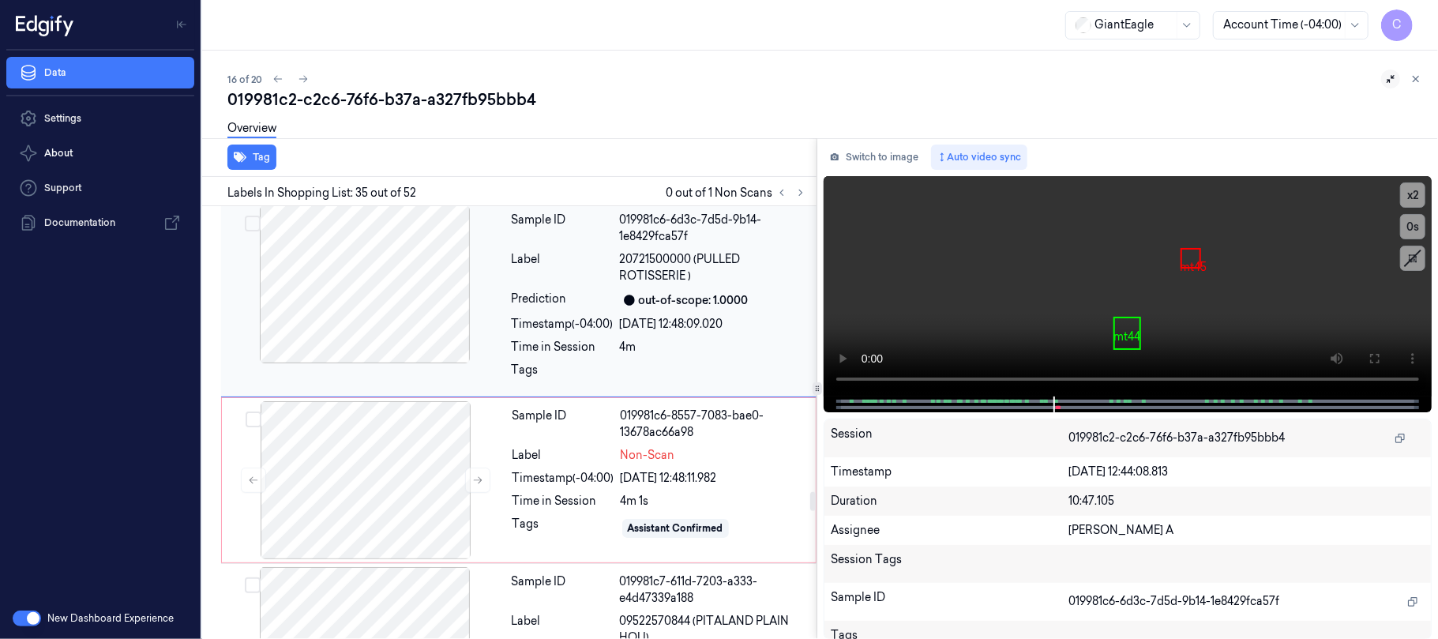
click at [384, 323] on div at bounding box center [364, 284] width 281 height 158
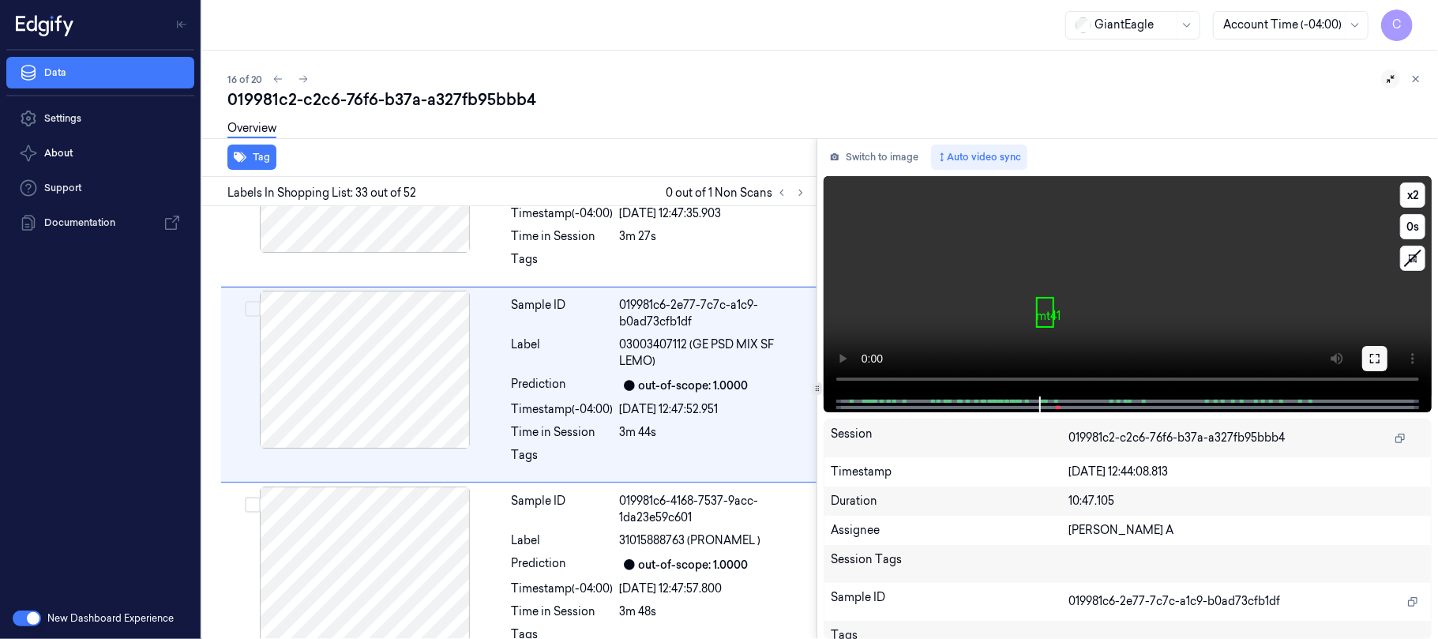
scroll to position [6112, 0]
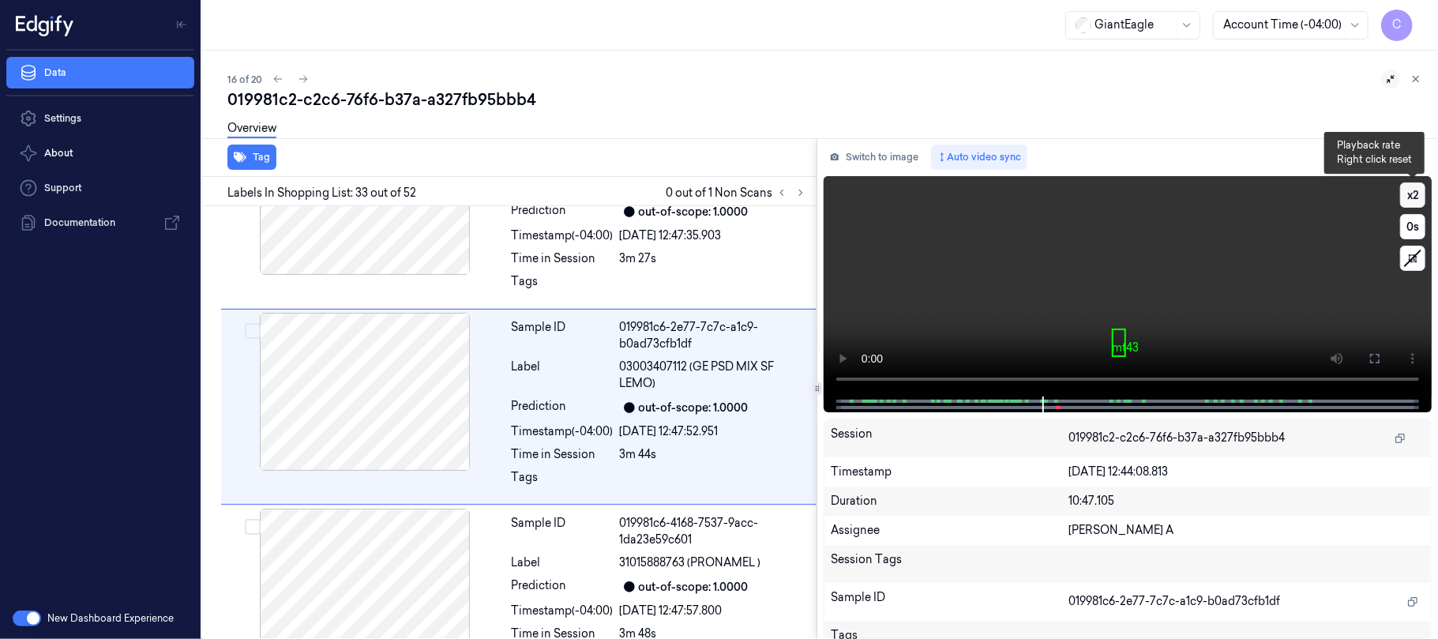
click at [1416, 197] on button "x 2" at bounding box center [1412, 194] width 25 height 25
click at [1416, 197] on button "x 4" at bounding box center [1412, 194] width 25 height 25
click at [1416, 197] on button "x 1" at bounding box center [1412, 194] width 25 height 25
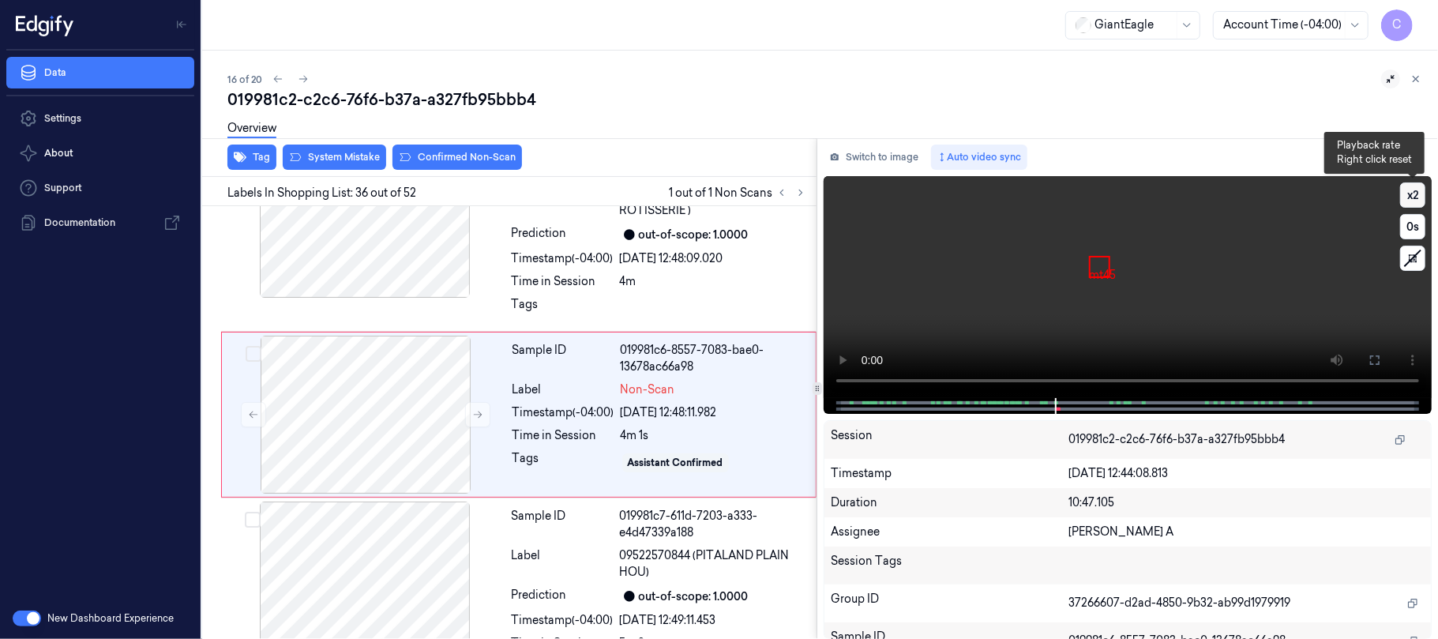
scroll to position [6670, 0]
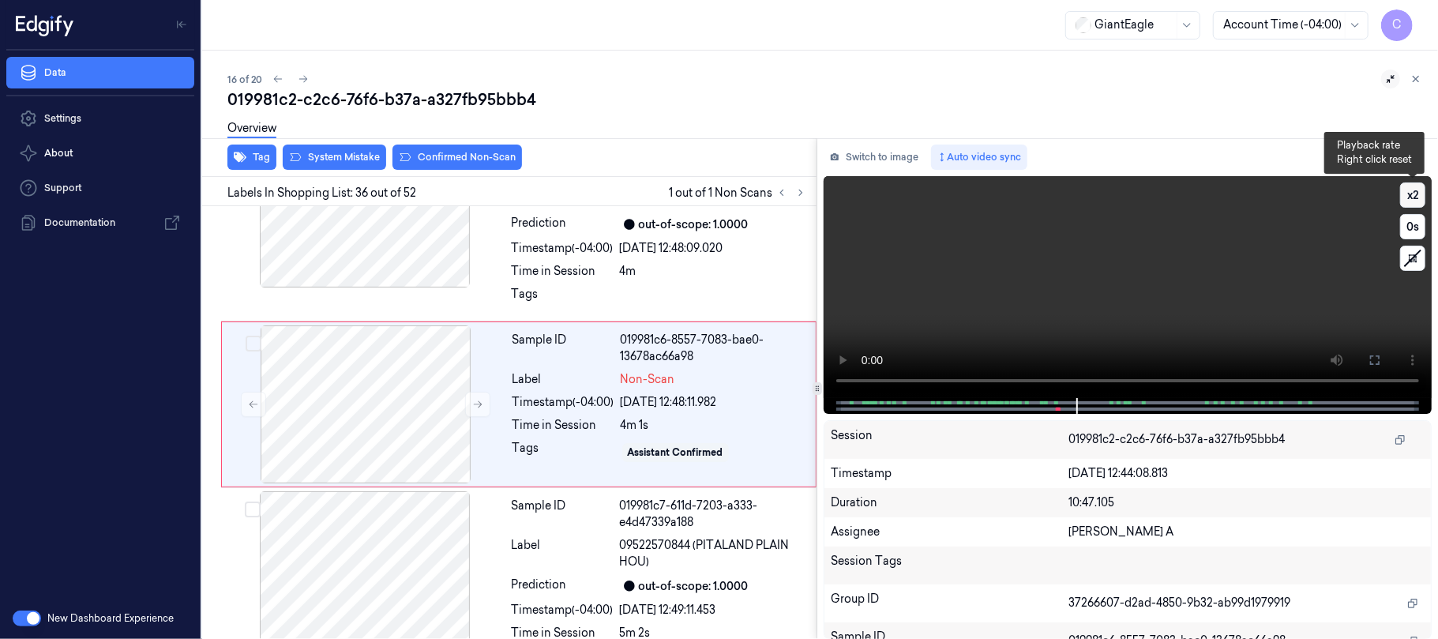
click at [1416, 197] on button "x 2" at bounding box center [1412, 194] width 25 height 25
click at [1416, 197] on button "x 4" at bounding box center [1412, 194] width 25 height 25
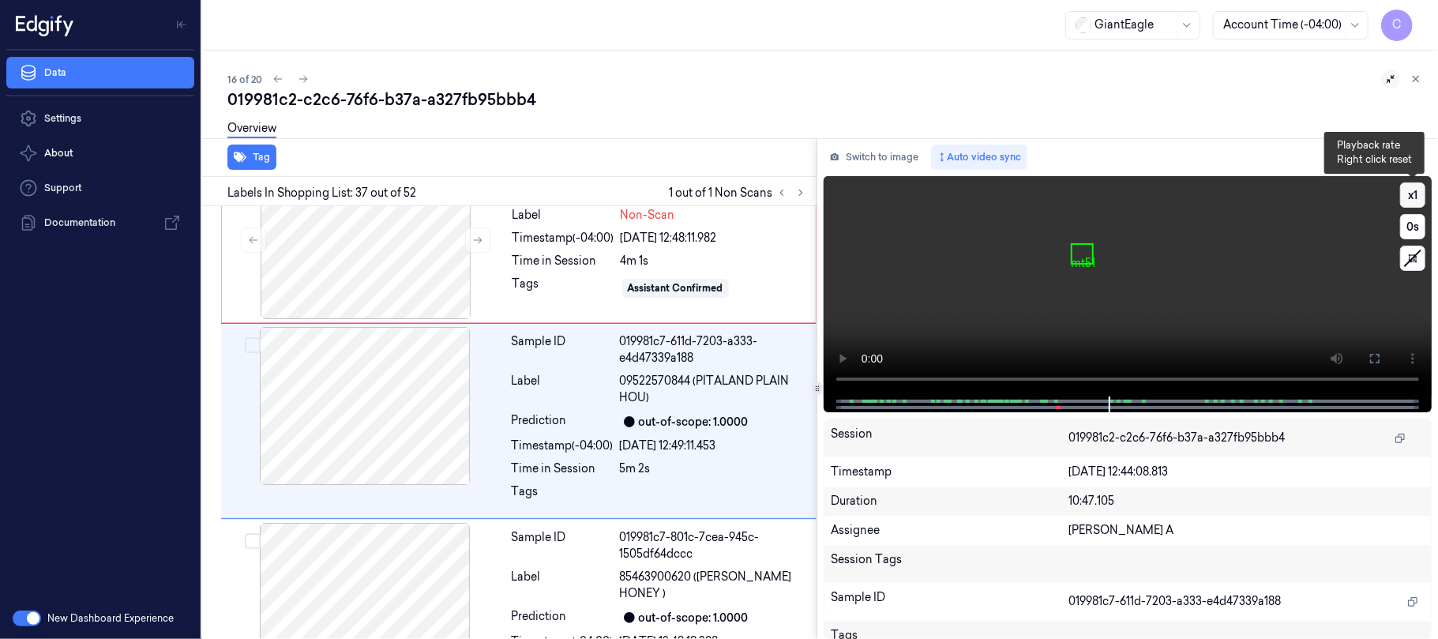
scroll to position [6851, 0]
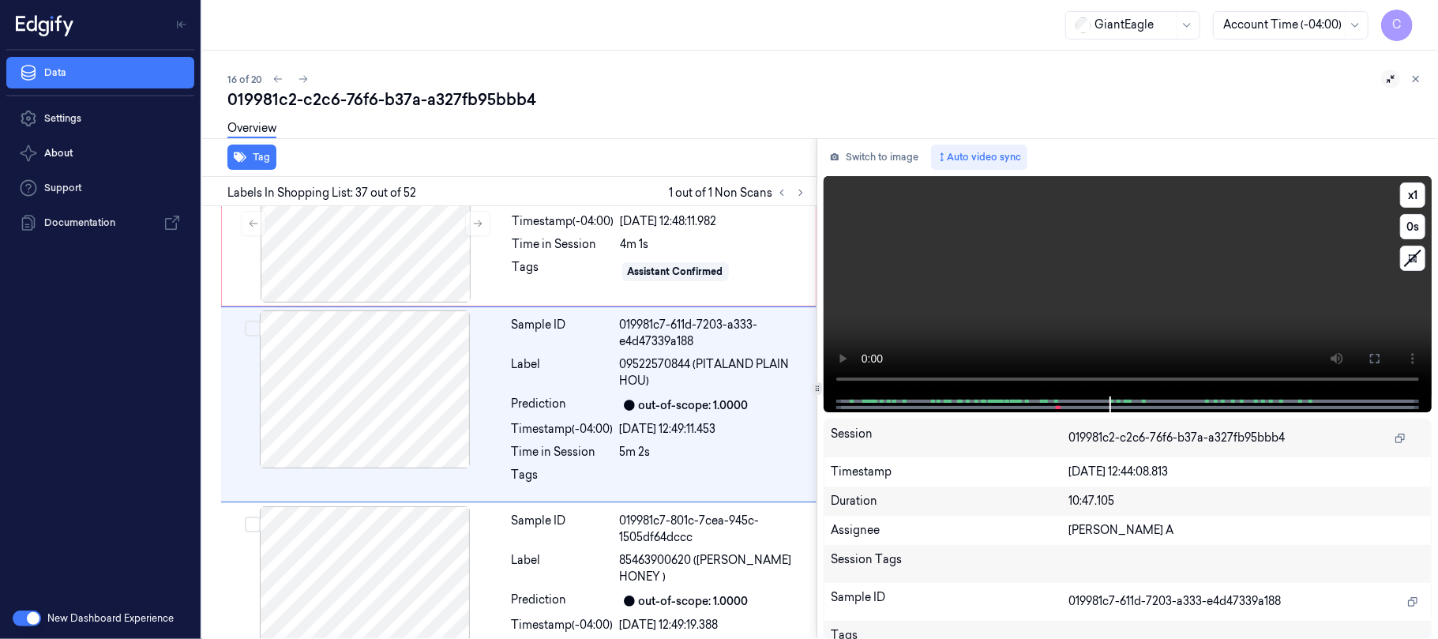
click at [1108, 314] on video at bounding box center [1127, 286] width 608 height 220
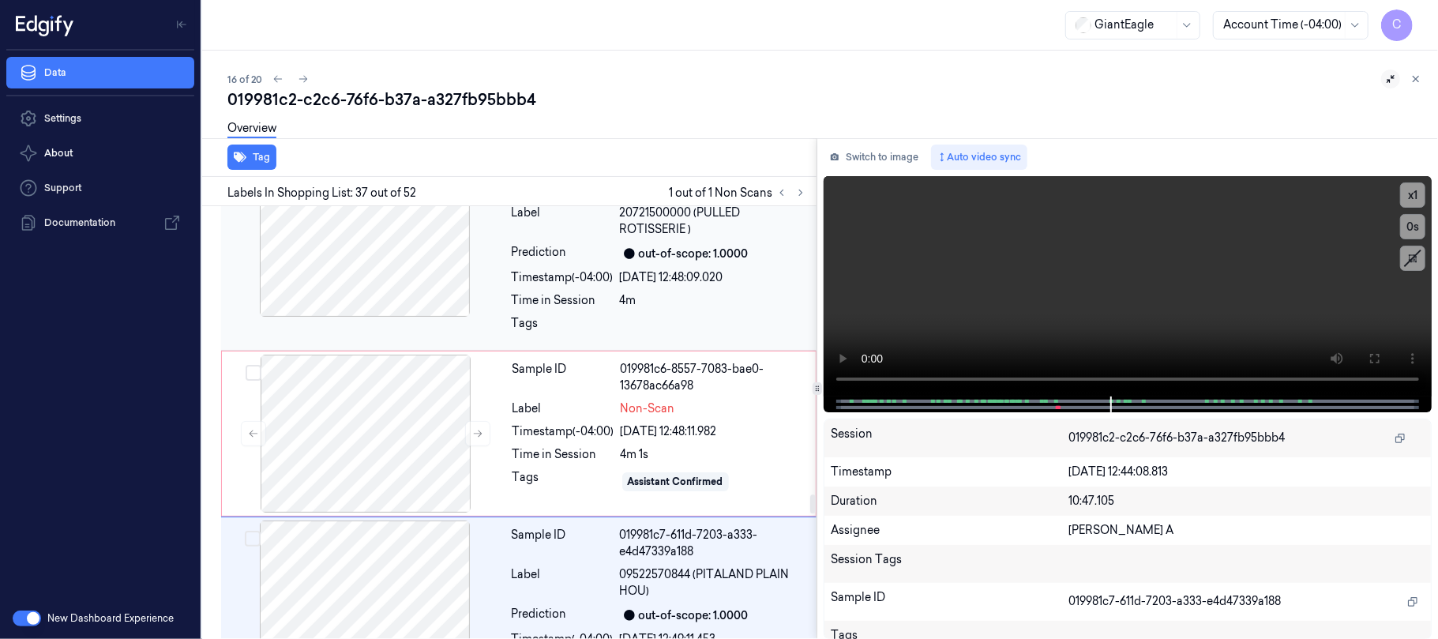
scroll to position [6746, 0]
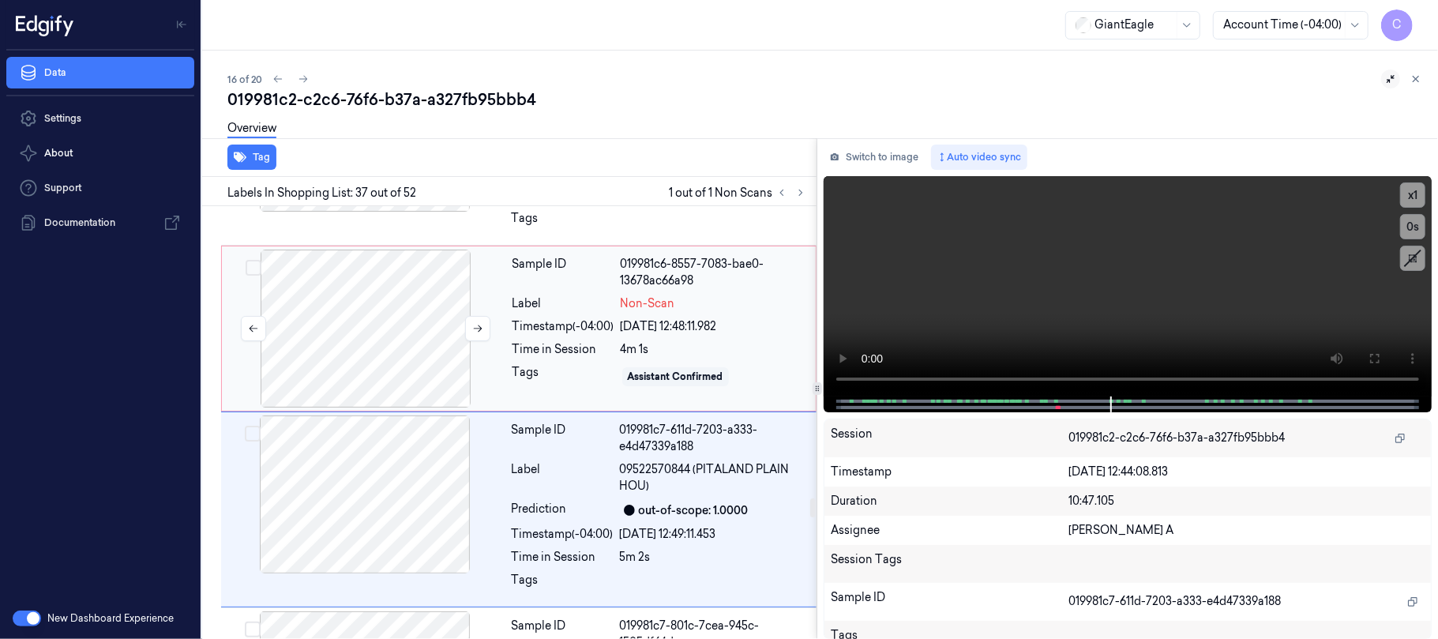
click at [384, 362] on div at bounding box center [365, 328] width 281 height 158
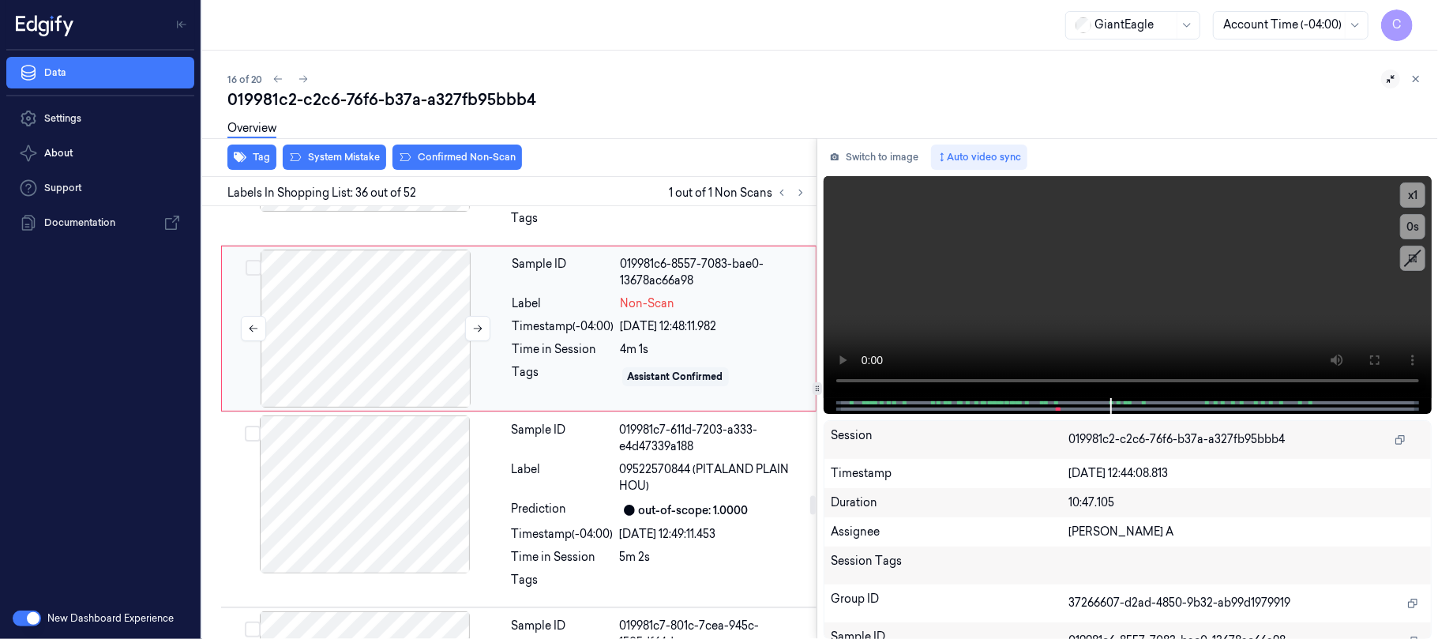
scroll to position [6670, 0]
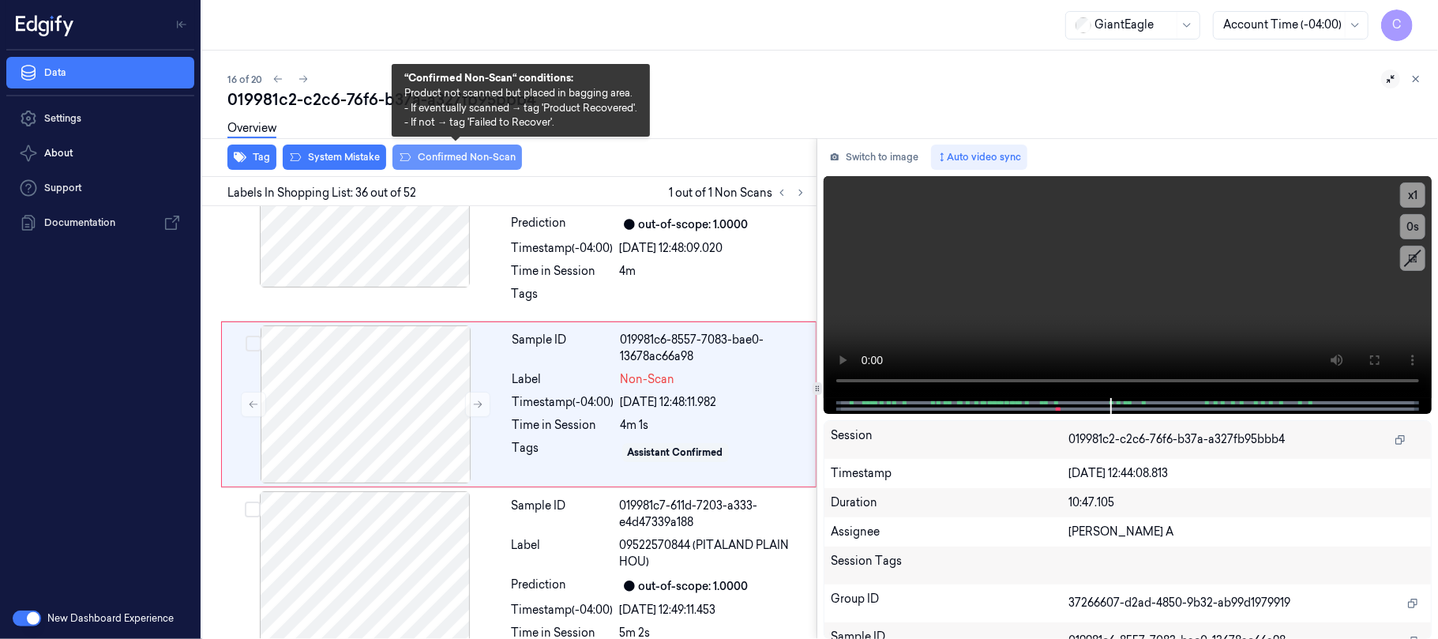
click at [450, 156] on button "Confirmed Non-Scan" at bounding box center [456, 156] width 129 height 25
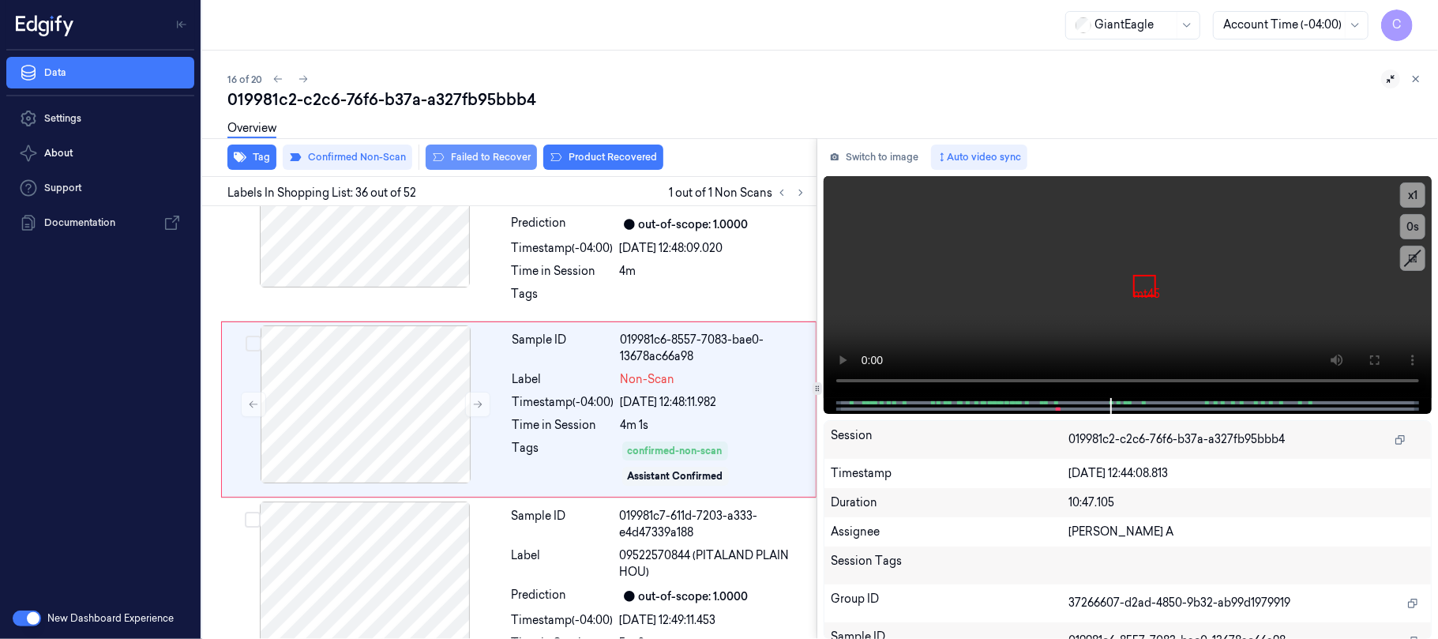
scroll to position [6675, 0]
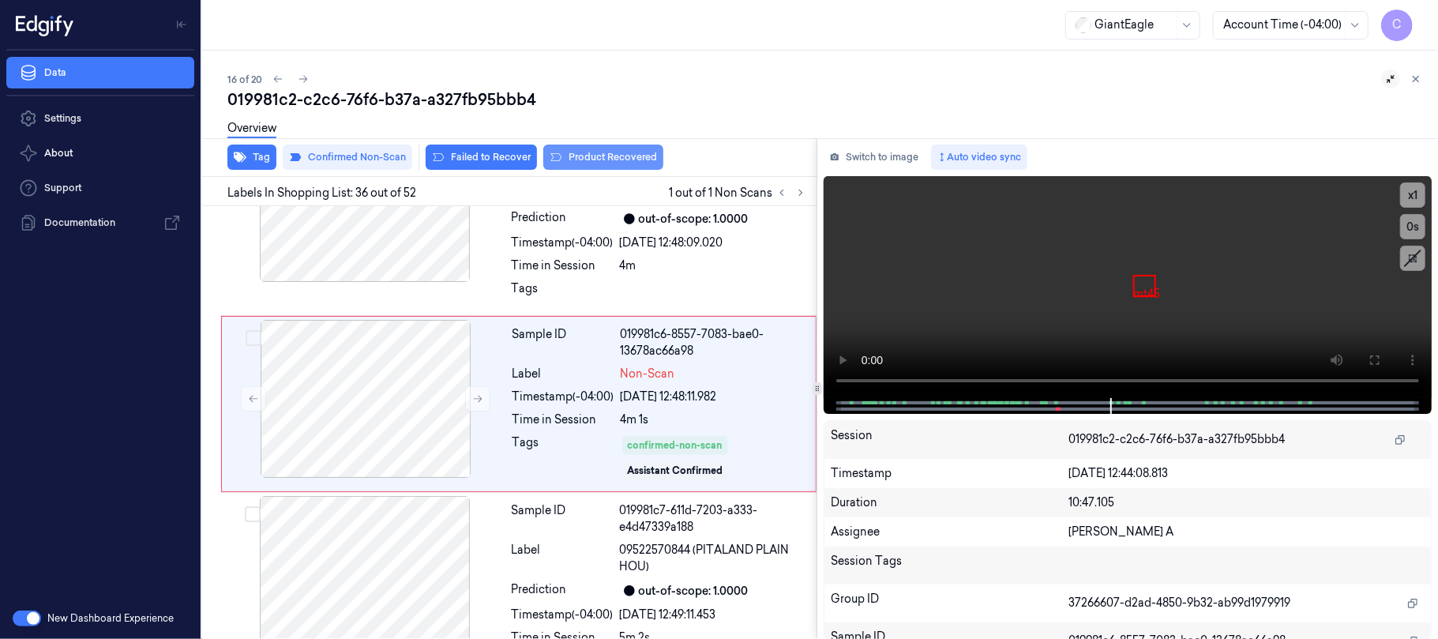
click at [598, 150] on button "Product Recovered" at bounding box center [603, 156] width 120 height 25
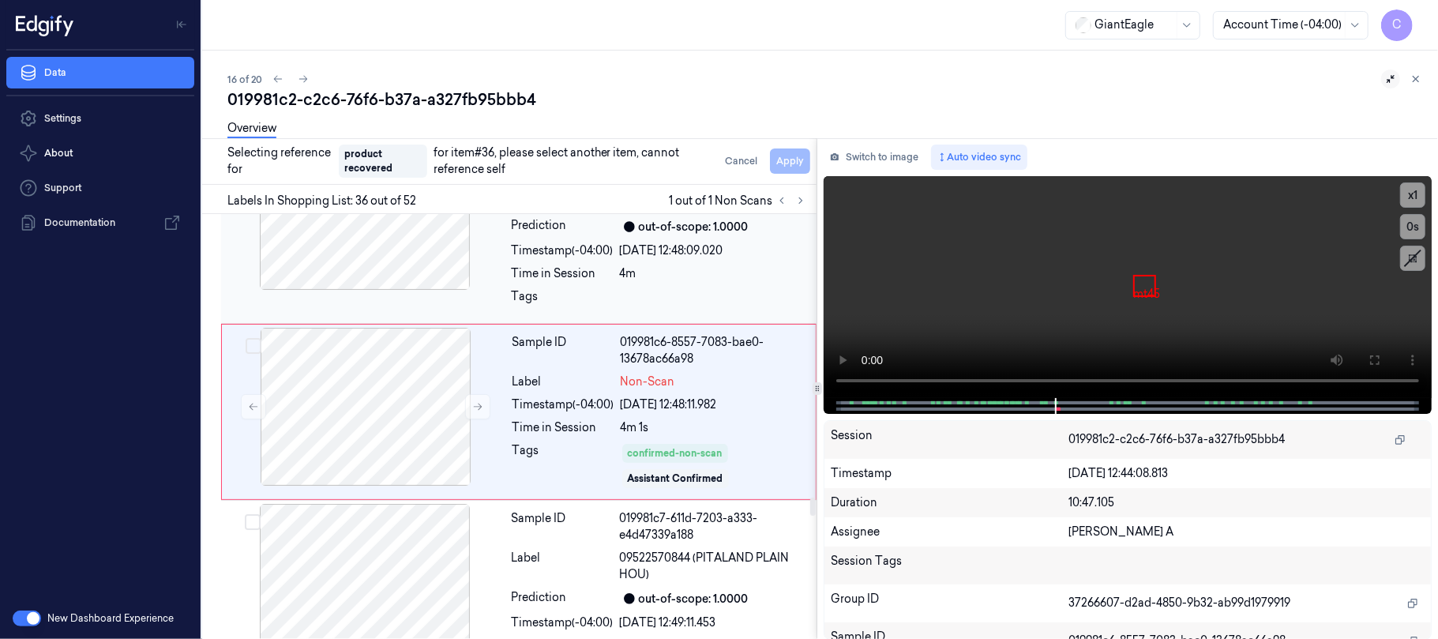
click at [418, 560] on div at bounding box center [364, 583] width 281 height 158
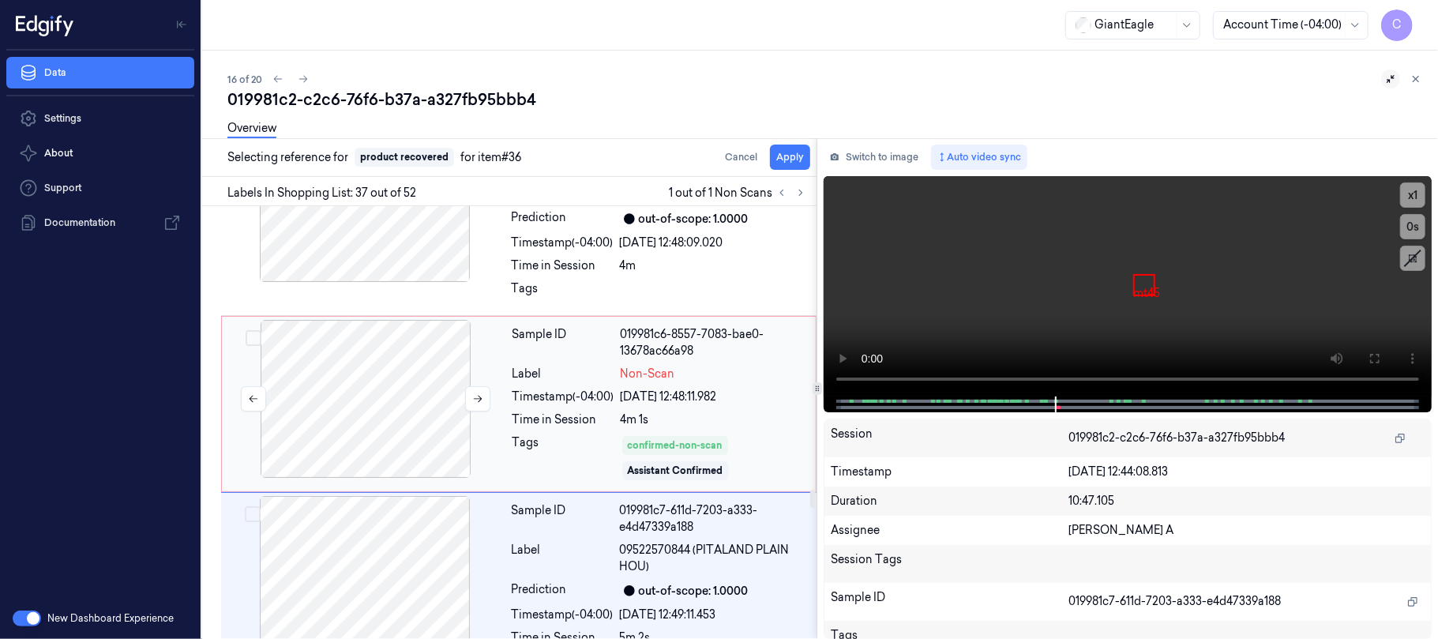
click at [780, 158] on button "Apply" at bounding box center [790, 156] width 40 height 25
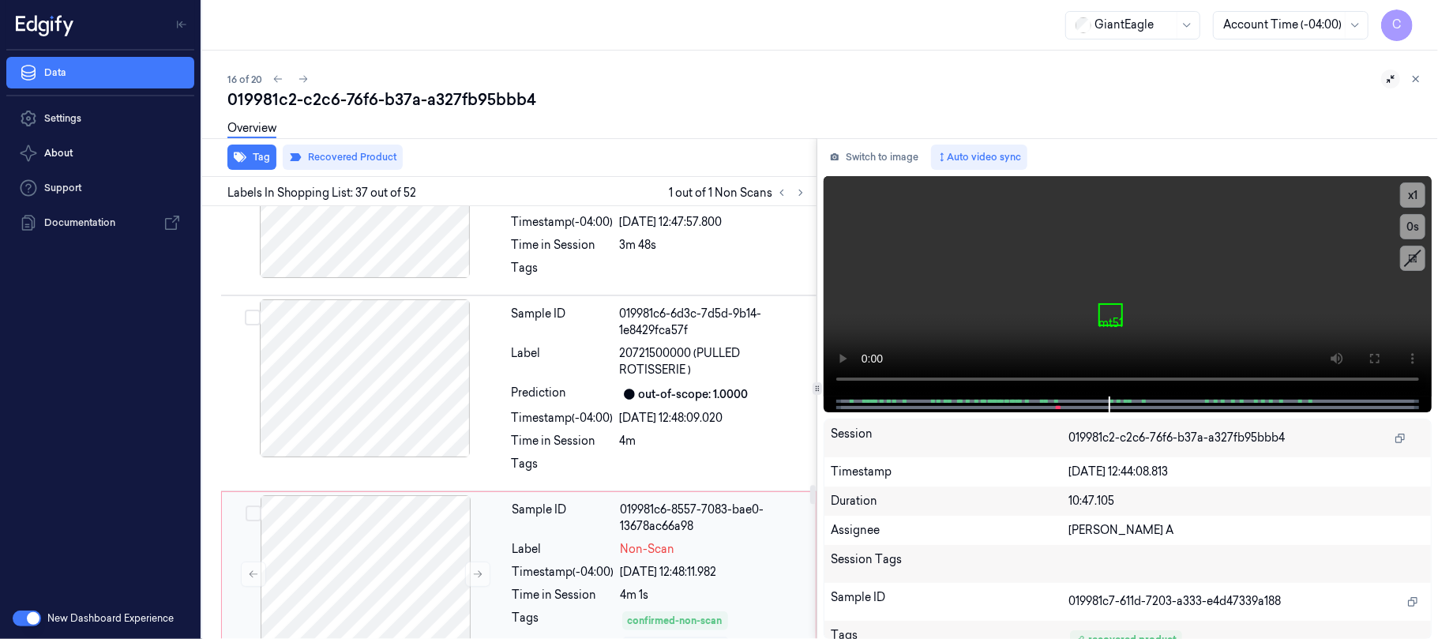
scroll to position [6459, 0]
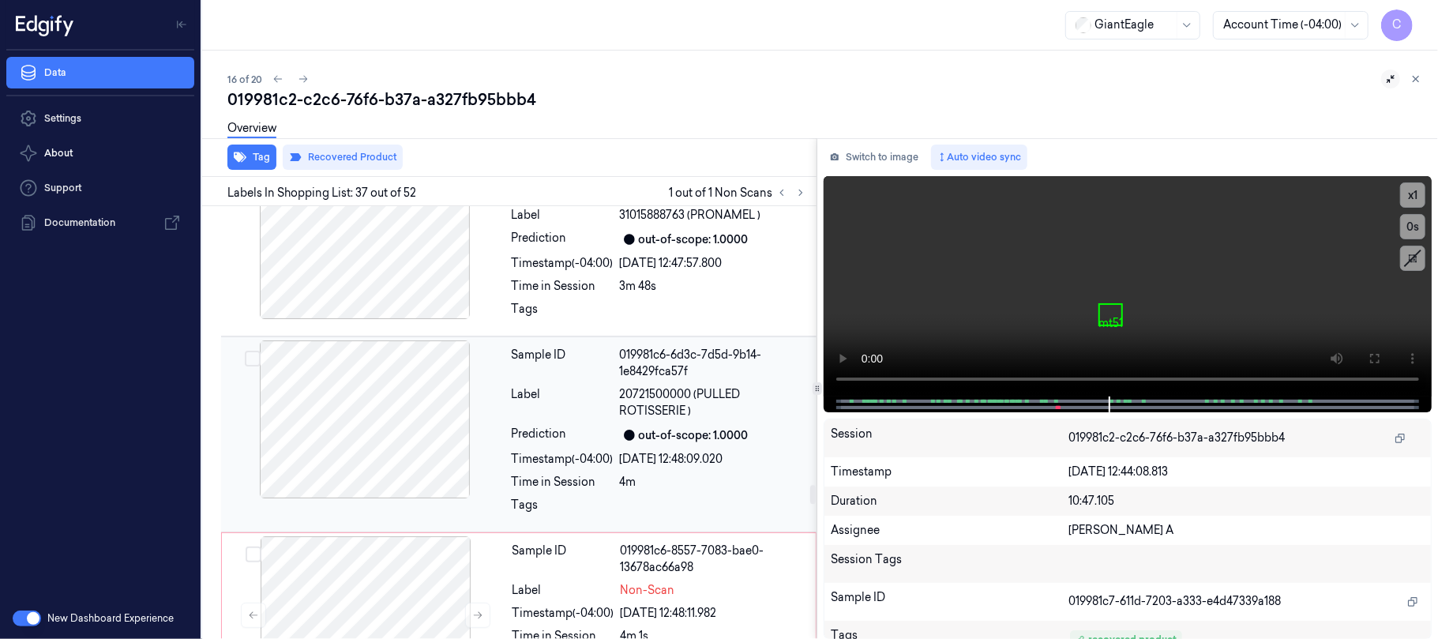
click at [381, 425] on div at bounding box center [364, 419] width 281 height 158
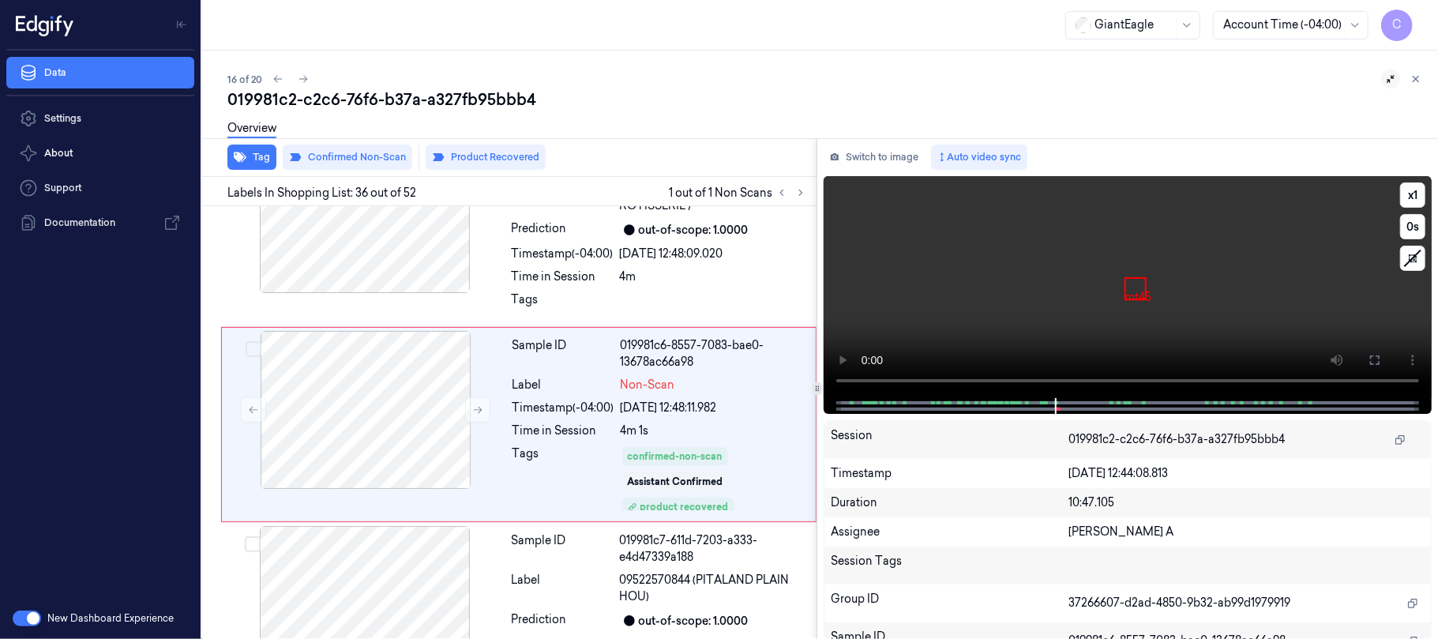
scroll to position [6685, 0]
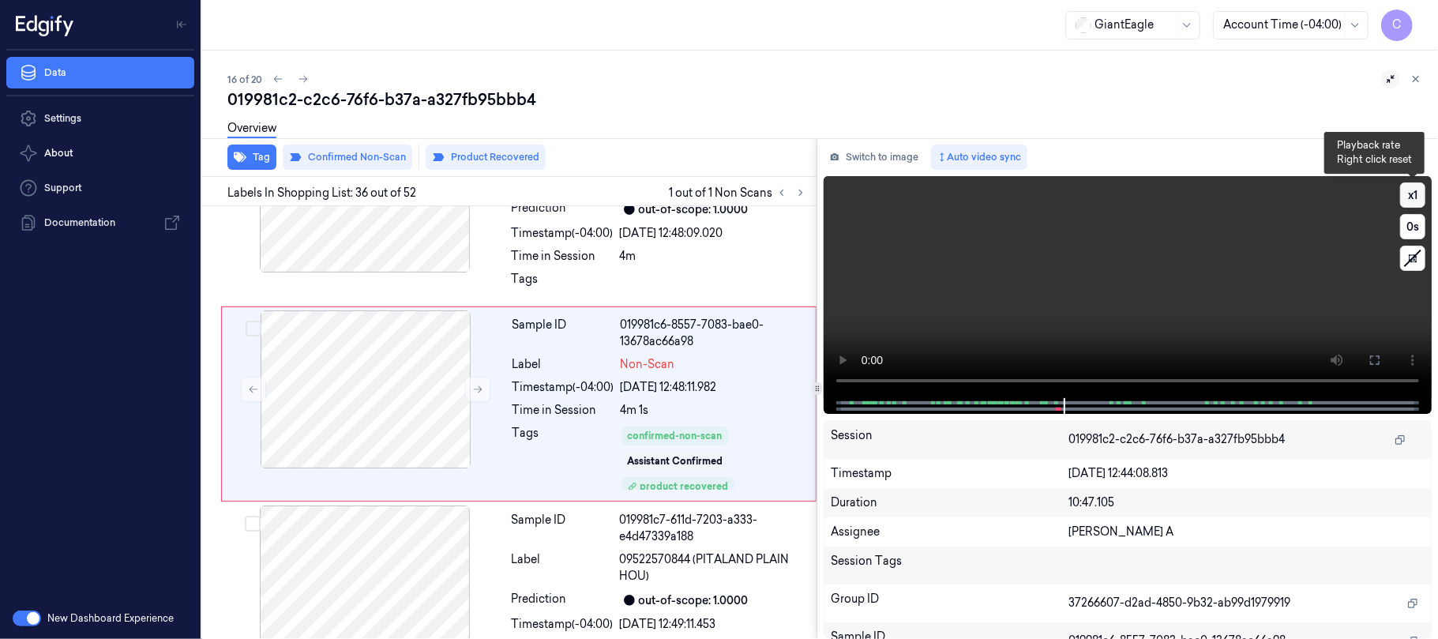
click at [1408, 193] on button "x 1" at bounding box center [1412, 194] width 25 height 25
click at [1039, 251] on video at bounding box center [1127, 287] width 608 height 222
click at [306, 77] on icon at bounding box center [303, 78] width 11 height 11
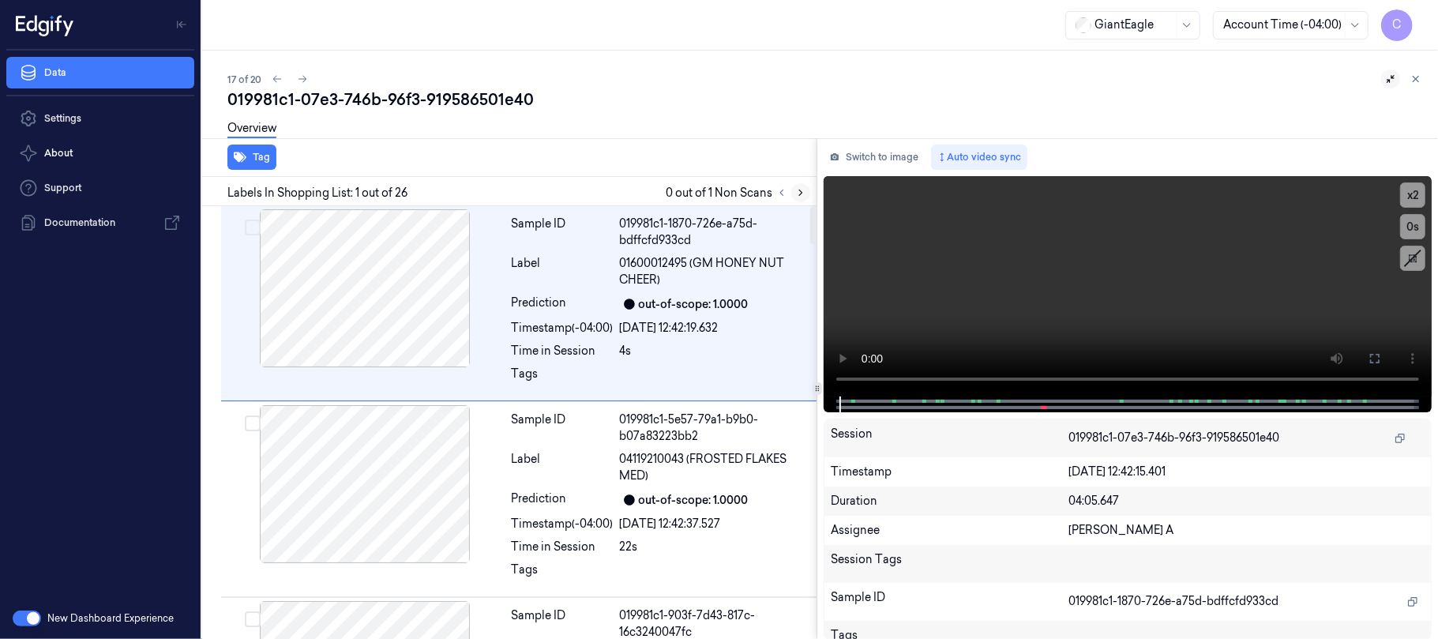
click at [797, 189] on icon at bounding box center [800, 192] width 11 height 11
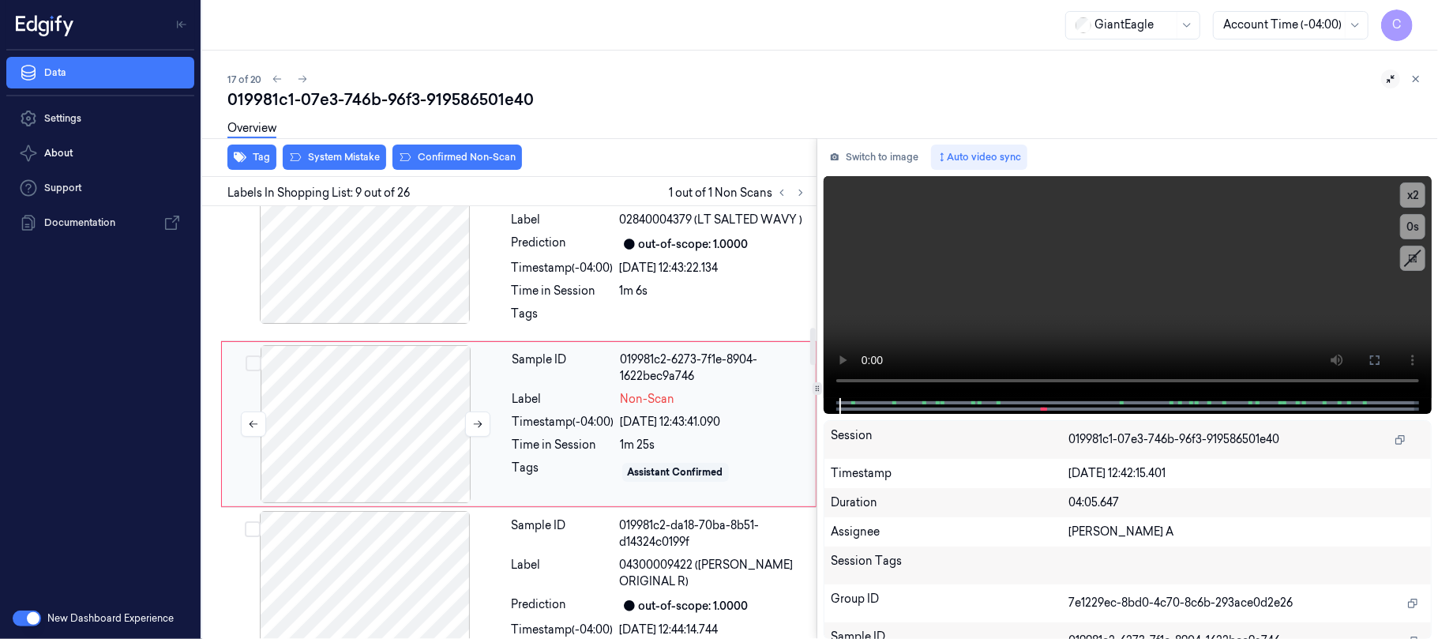
scroll to position [1403, 0]
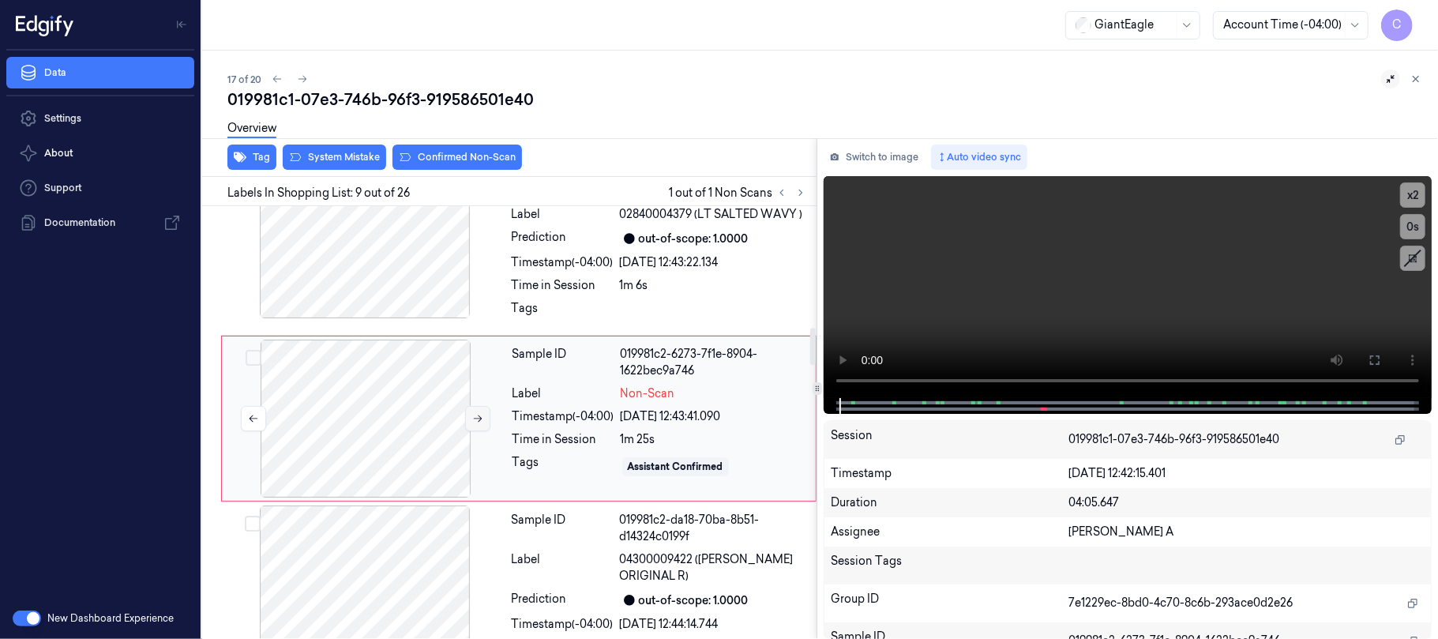
click at [472, 421] on icon at bounding box center [477, 418] width 11 height 11
click at [361, 263] on div at bounding box center [364, 239] width 281 height 158
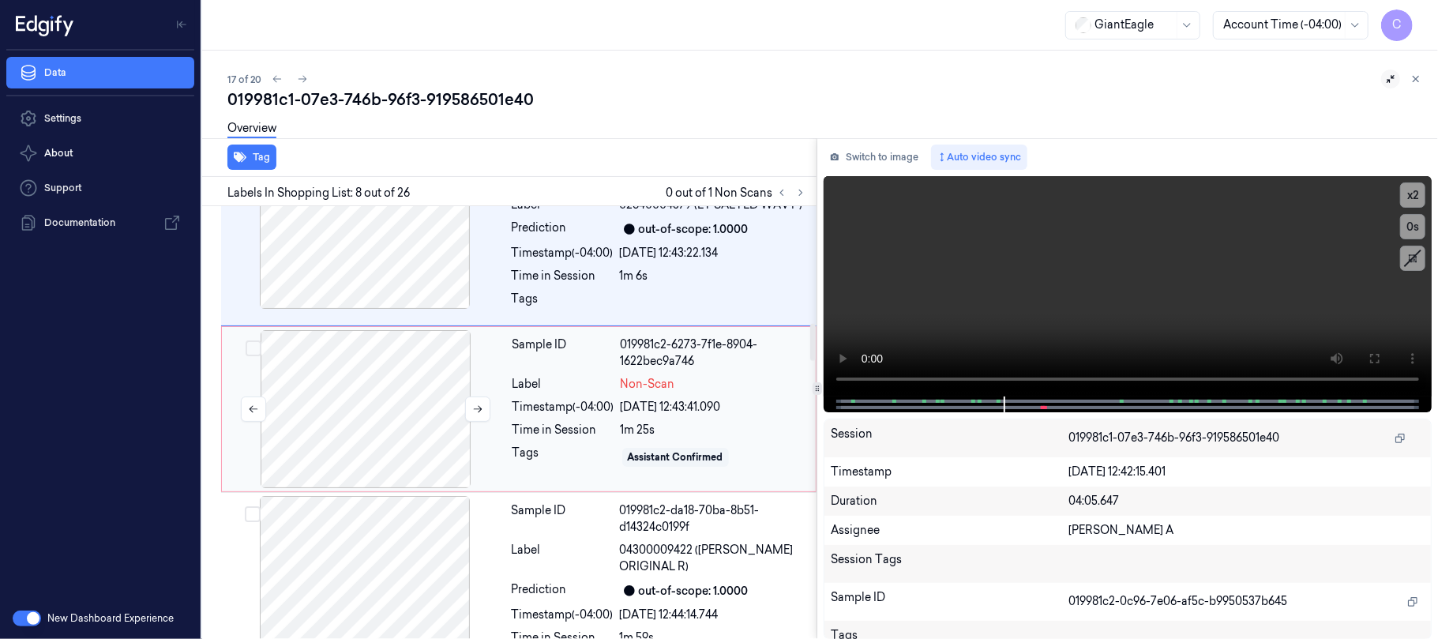
scroll to position [1441, 0]
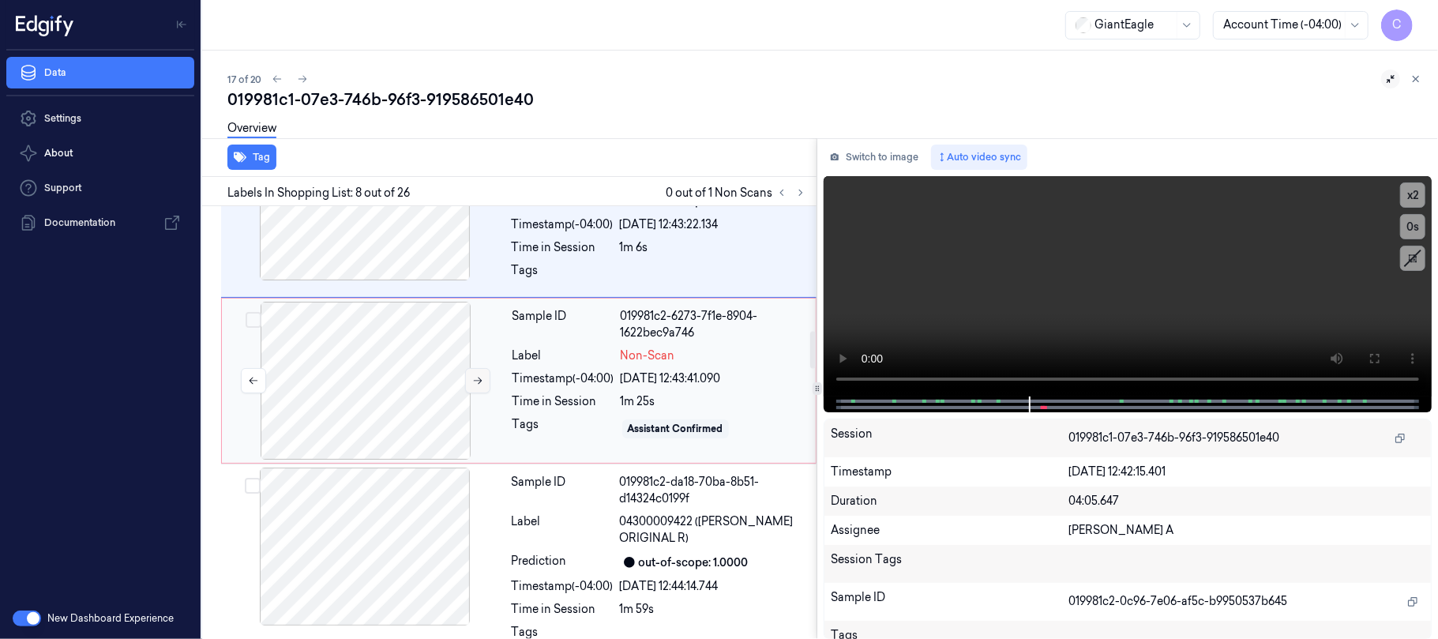
click at [474, 386] on icon at bounding box center [477, 380] width 11 height 11
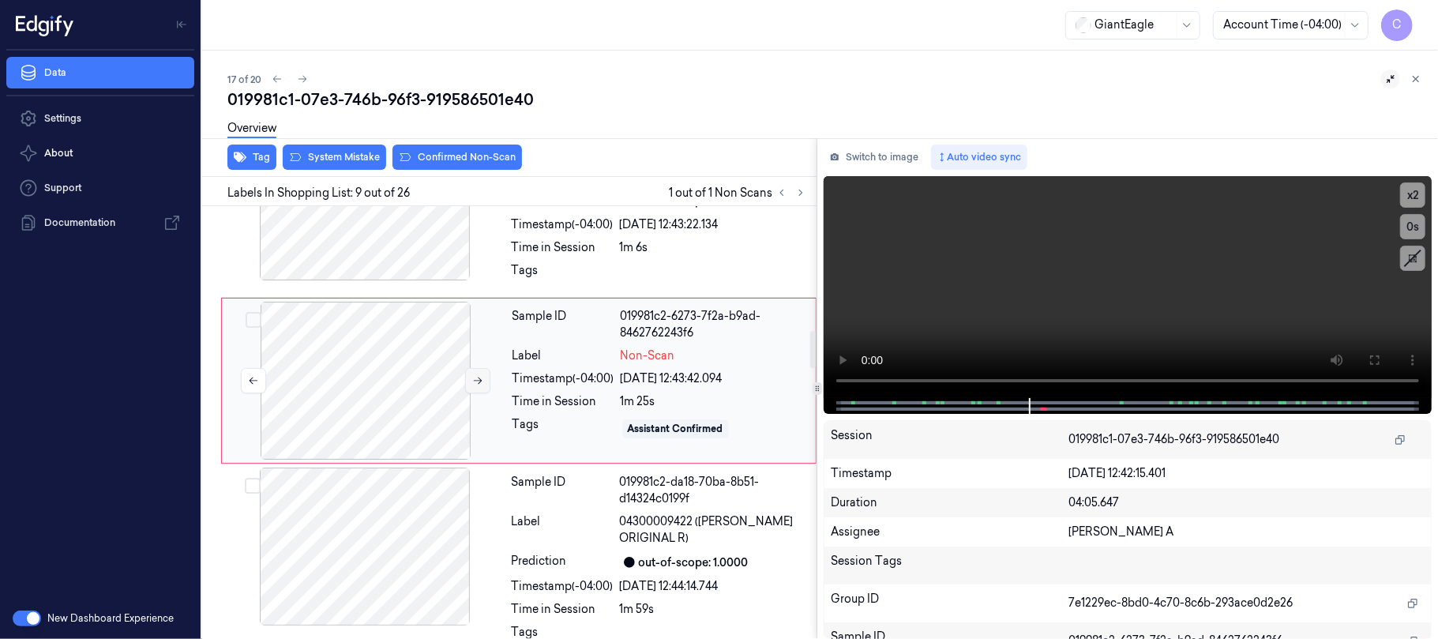
scroll to position [1403, 0]
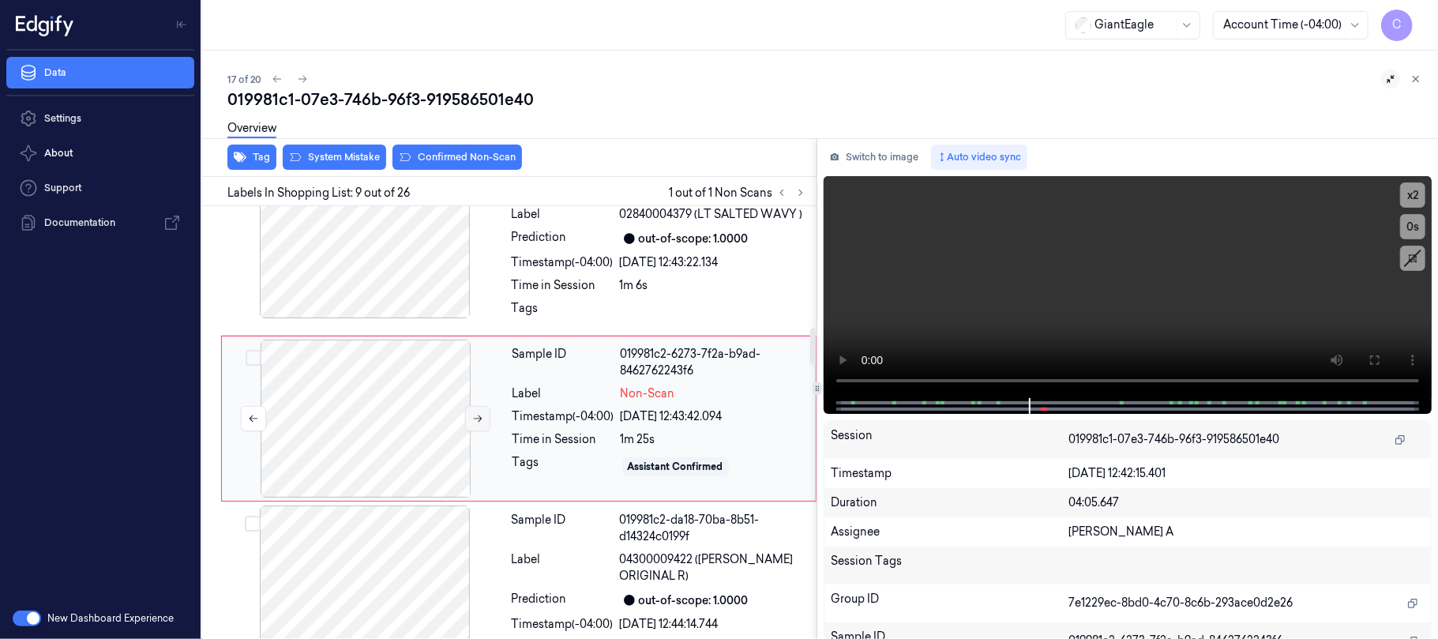
click at [474, 386] on div at bounding box center [365, 418] width 281 height 158
click at [474, 415] on button at bounding box center [477, 418] width 25 height 25
click at [1160, 310] on video at bounding box center [1127, 287] width 608 height 222
click at [995, 303] on video at bounding box center [1127, 287] width 608 height 222
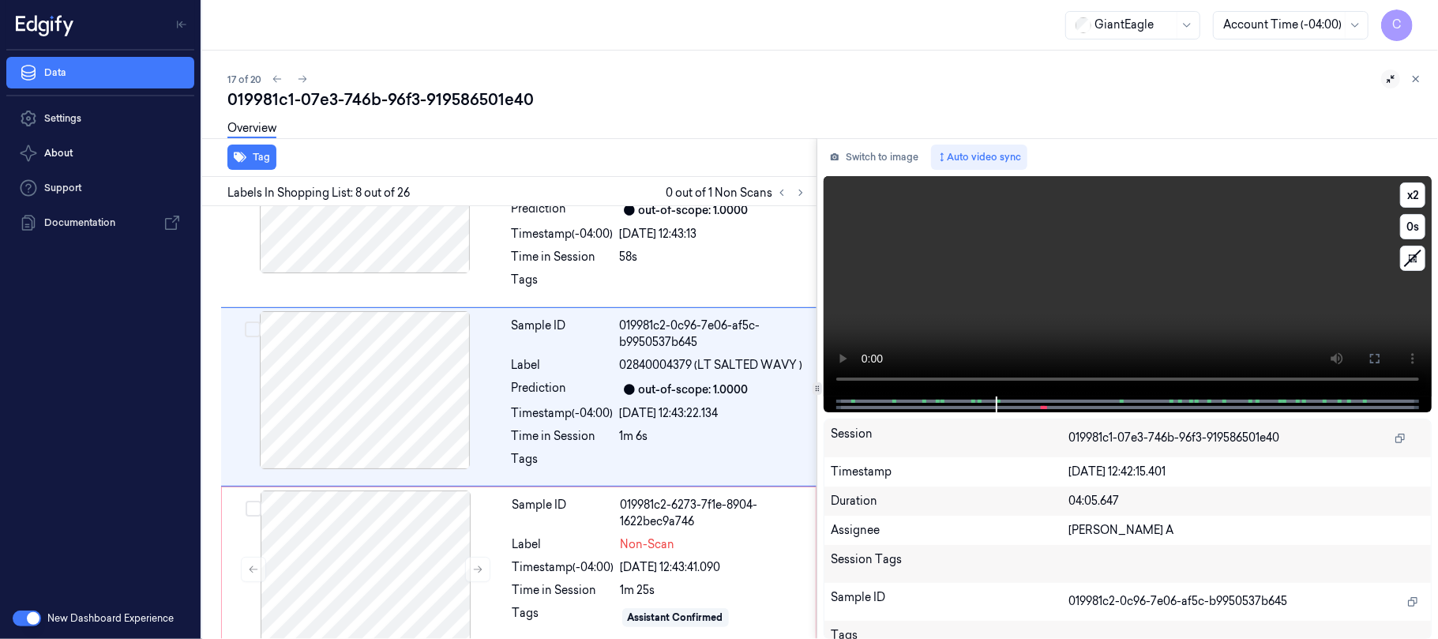
scroll to position [1230, 0]
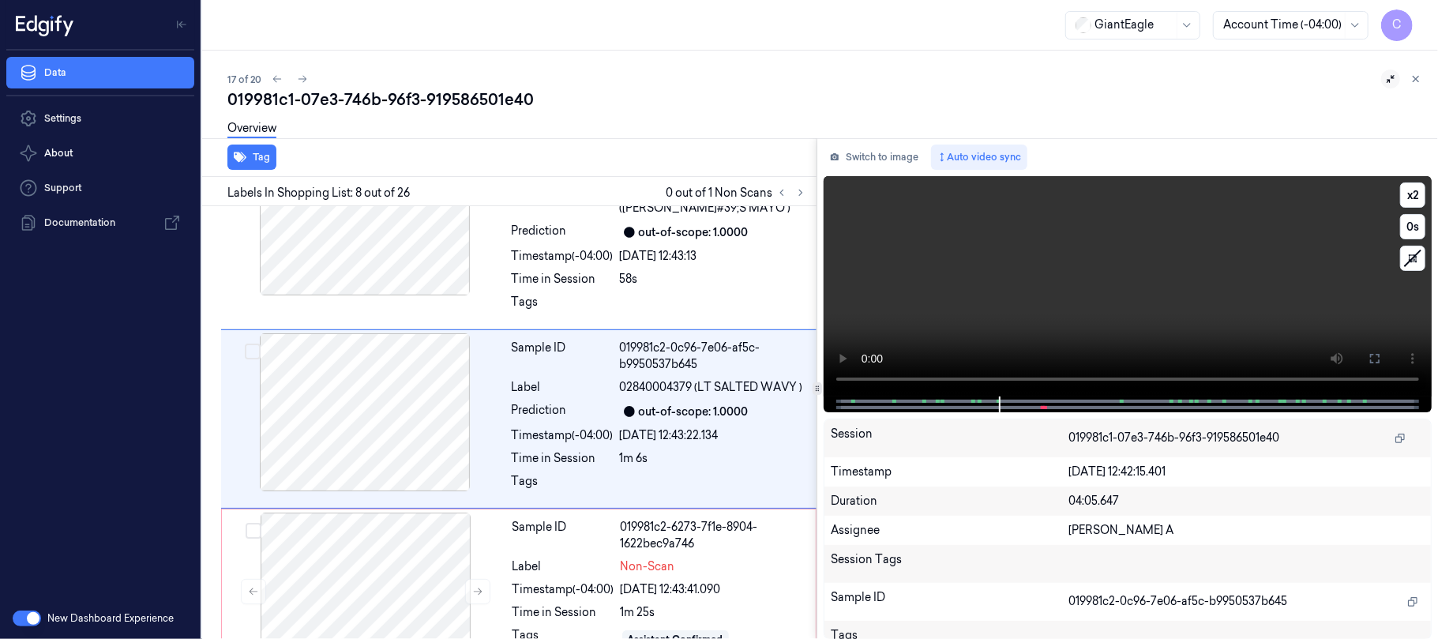
click at [1164, 305] on video at bounding box center [1127, 286] width 608 height 220
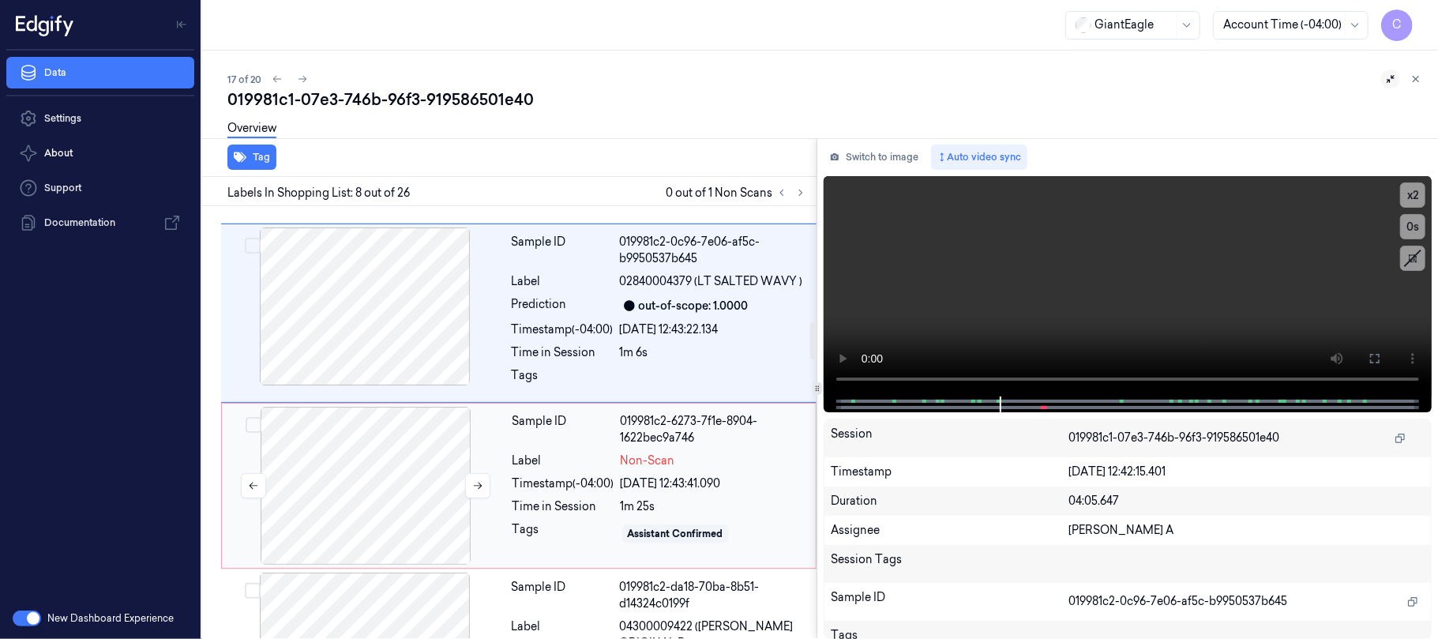
click at [404, 481] on div at bounding box center [365, 486] width 281 height 158
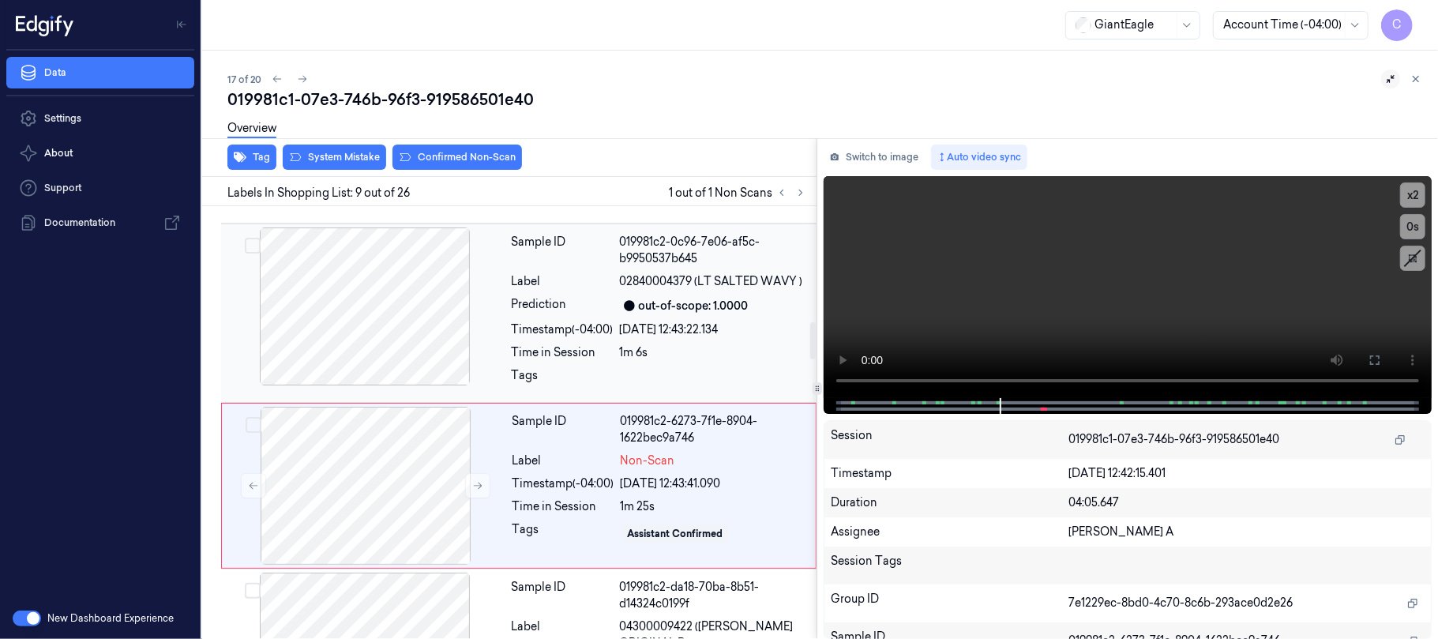
scroll to position [1403, 0]
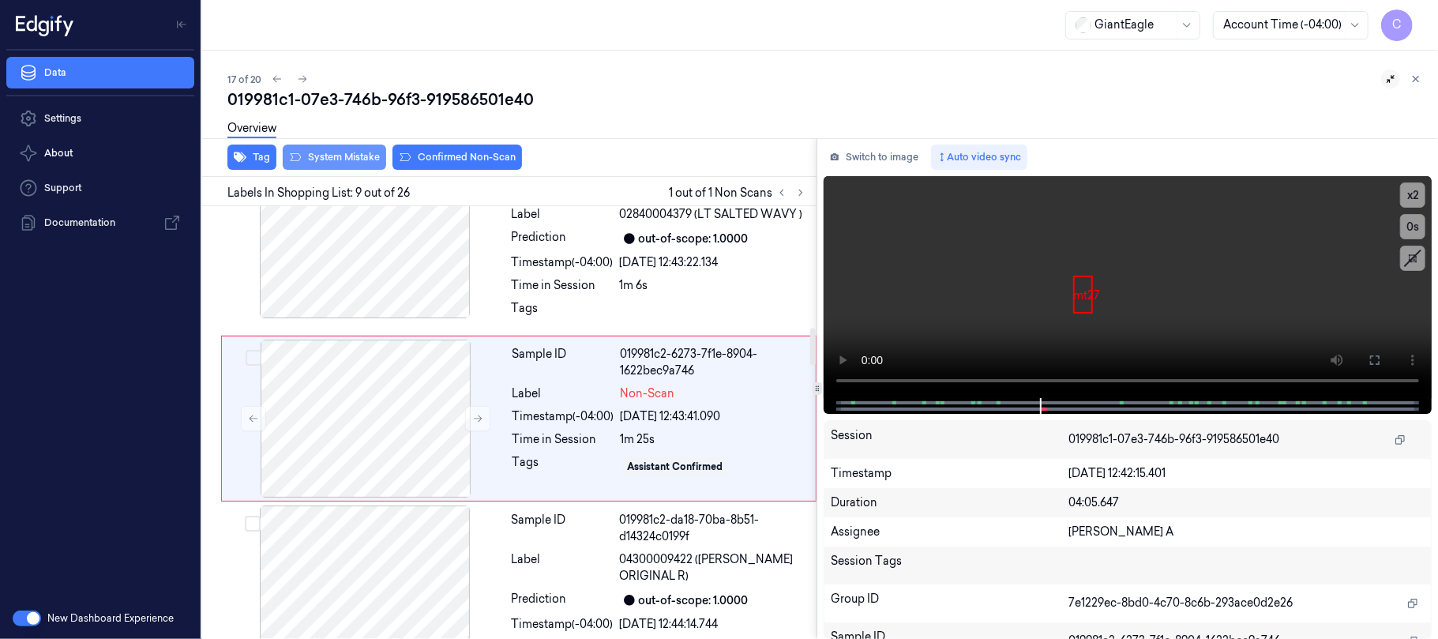
click at [339, 159] on button "System Mistake" at bounding box center [334, 156] width 103 height 25
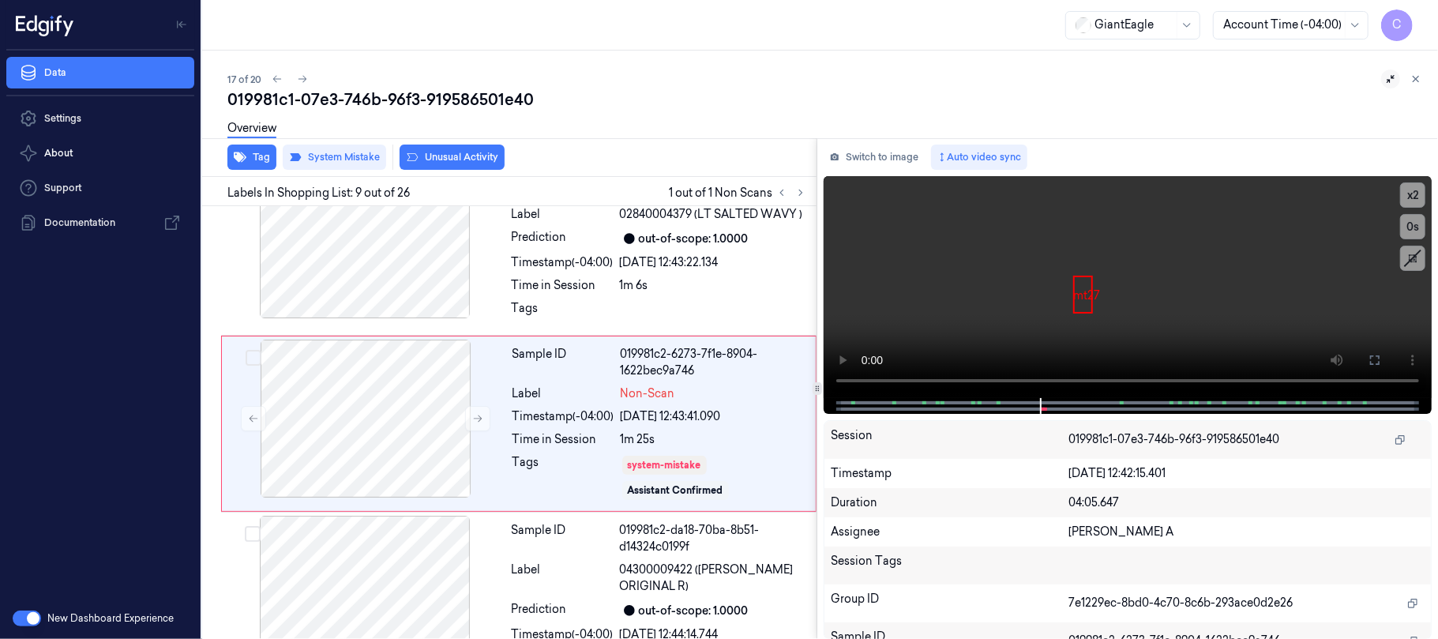
scroll to position [1408, 0]
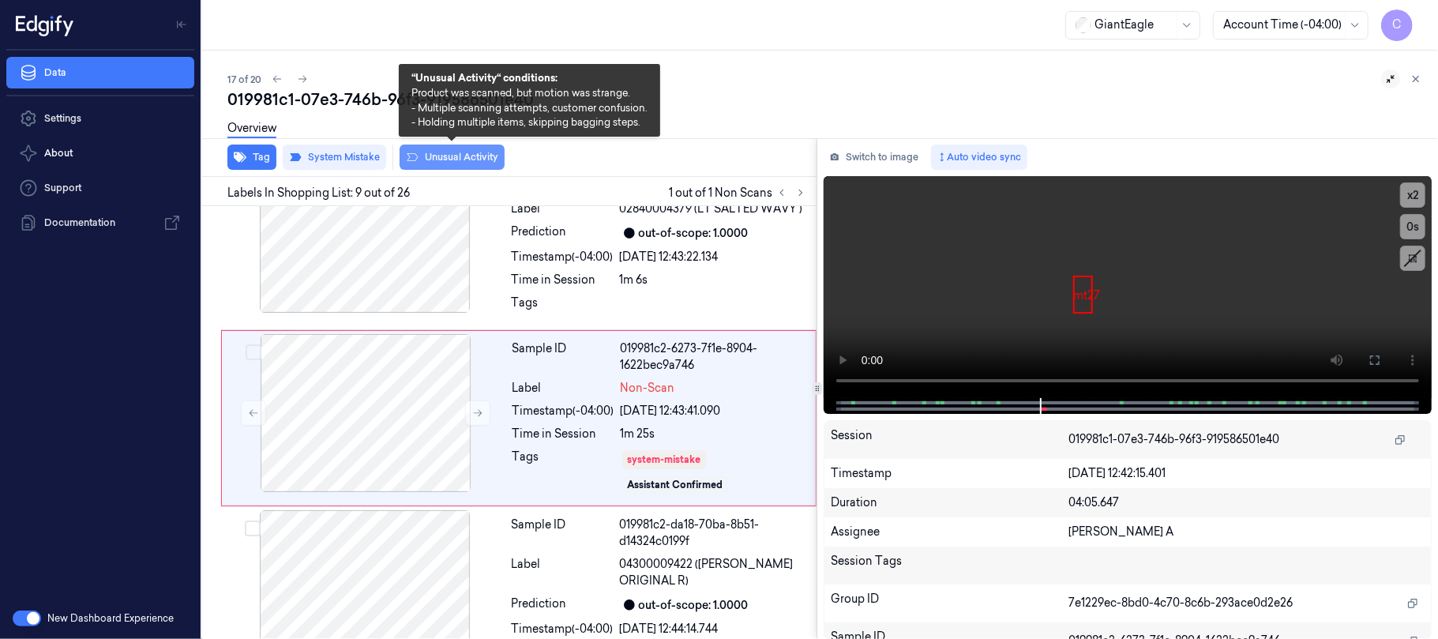
click at [481, 156] on button "Unusual Activity" at bounding box center [451, 156] width 105 height 25
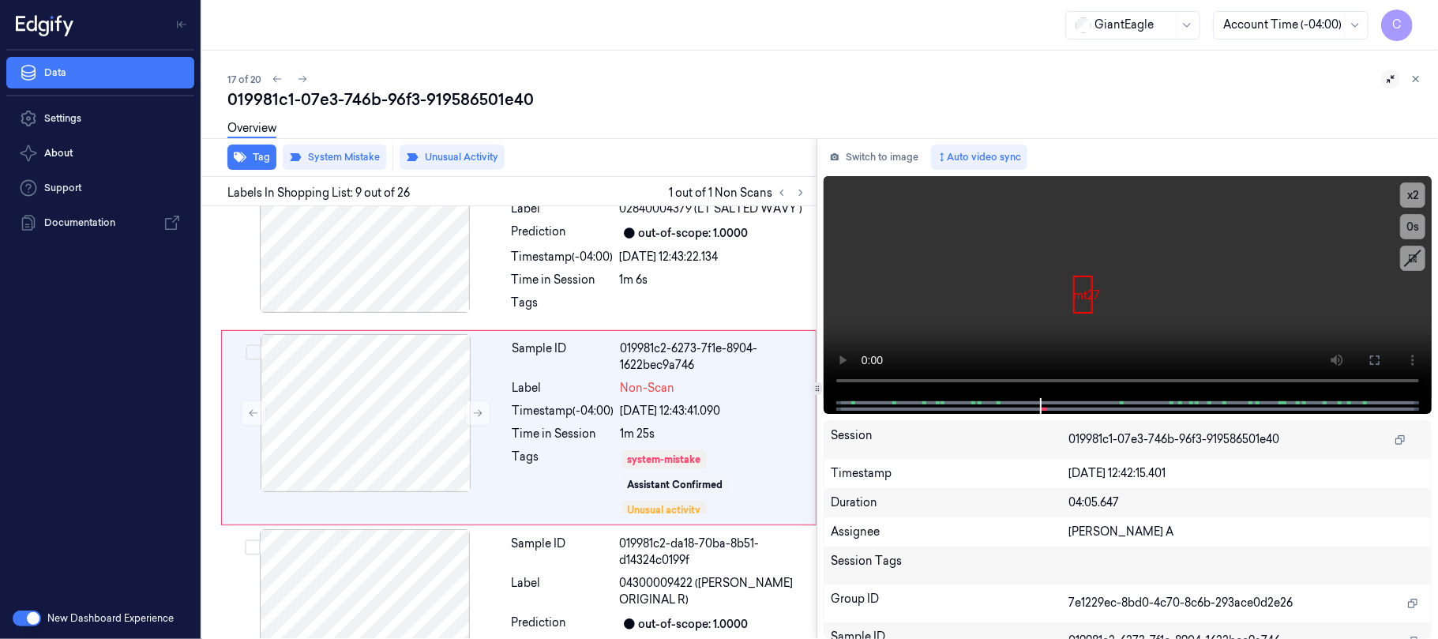
scroll to position [1418, 0]
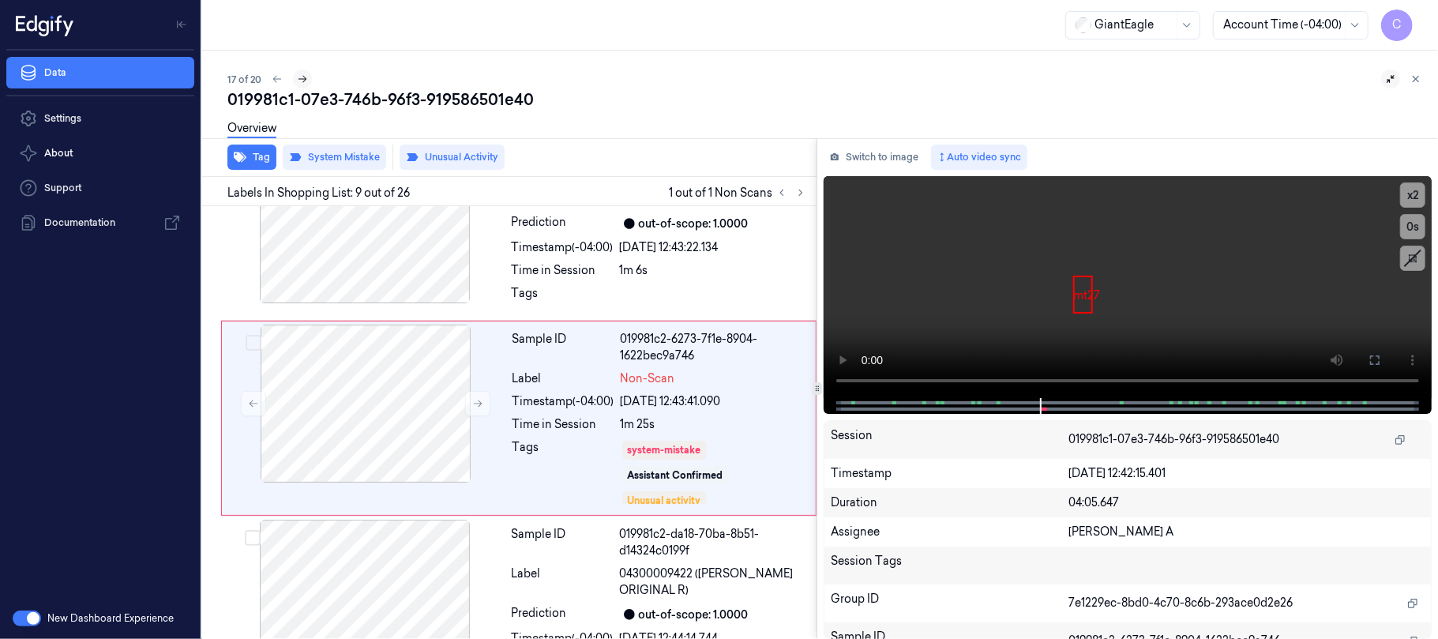
click at [306, 76] on icon at bounding box center [302, 78] width 11 height 11
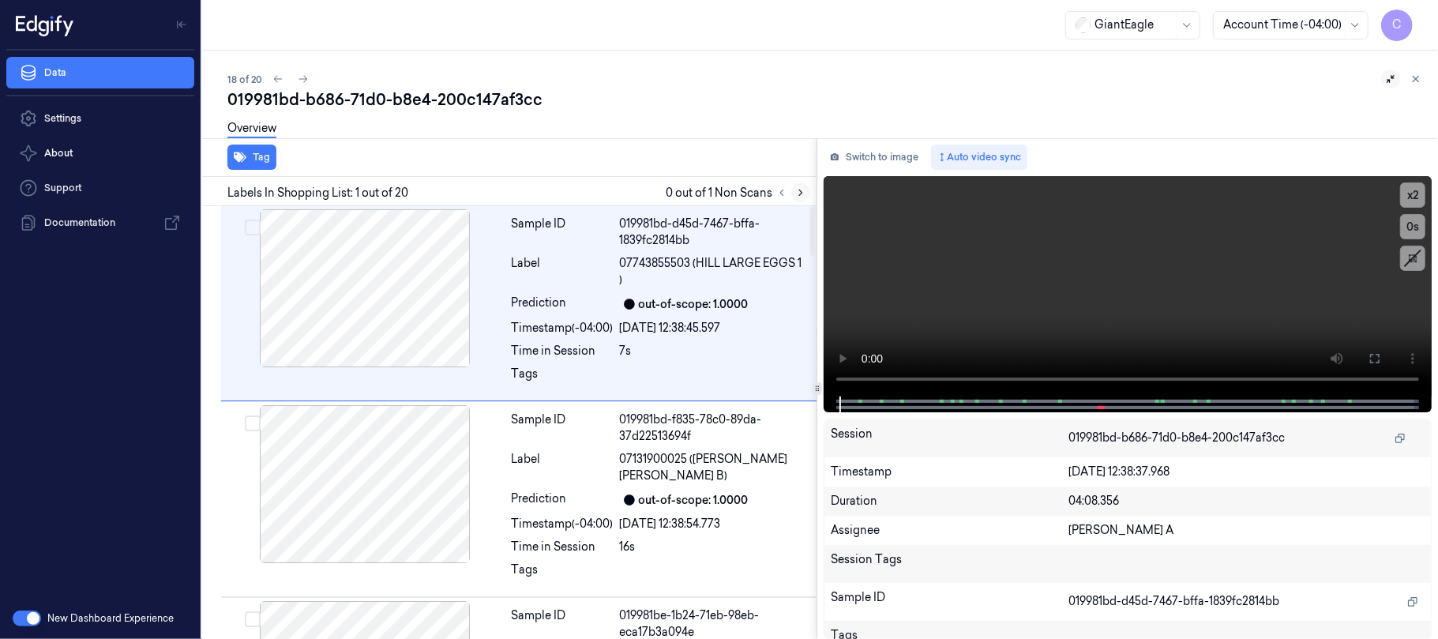
click at [797, 189] on icon at bounding box center [800, 192] width 11 height 11
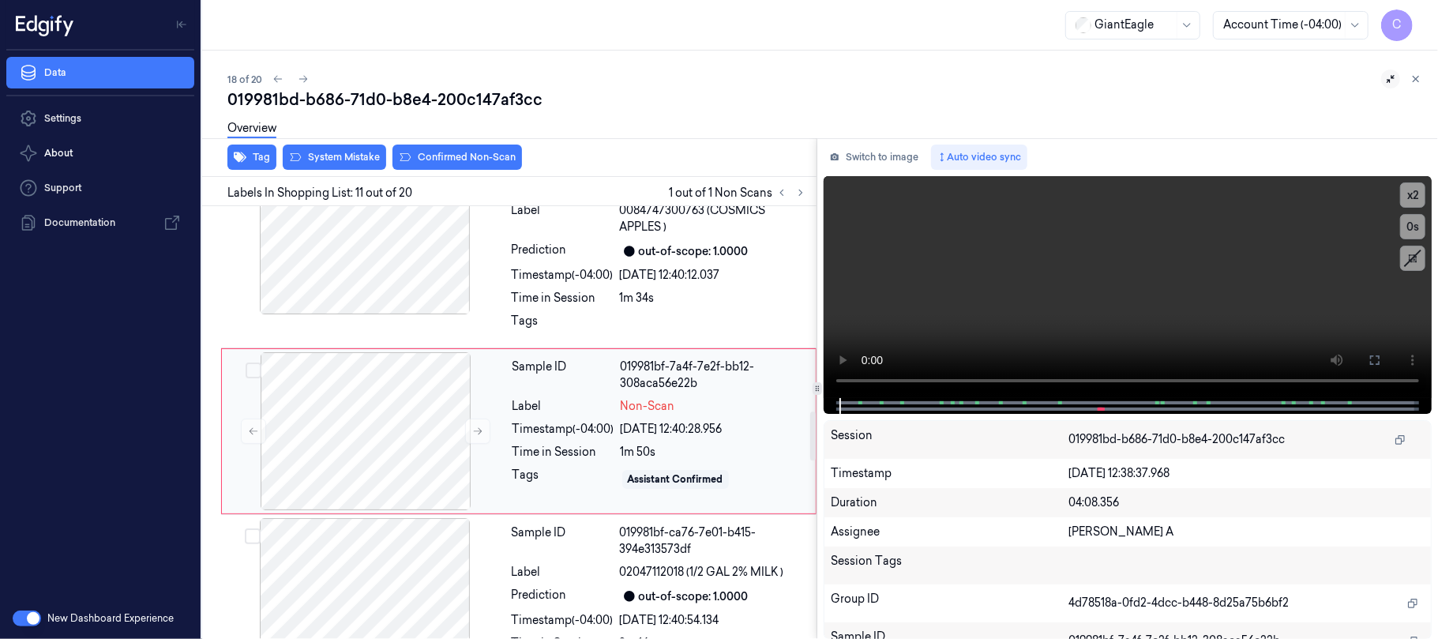
scroll to position [1813, 0]
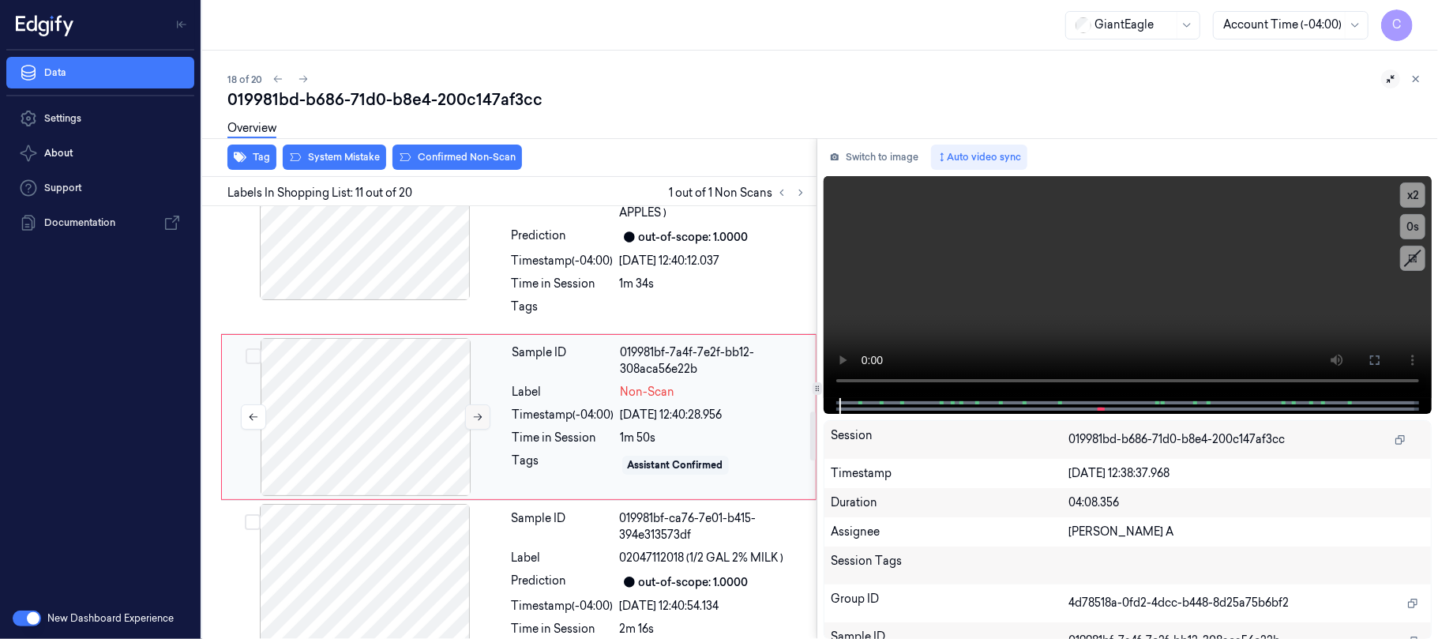
click at [477, 422] on icon at bounding box center [477, 416] width 11 height 11
click at [477, 421] on icon at bounding box center [478, 417] width 9 height 7
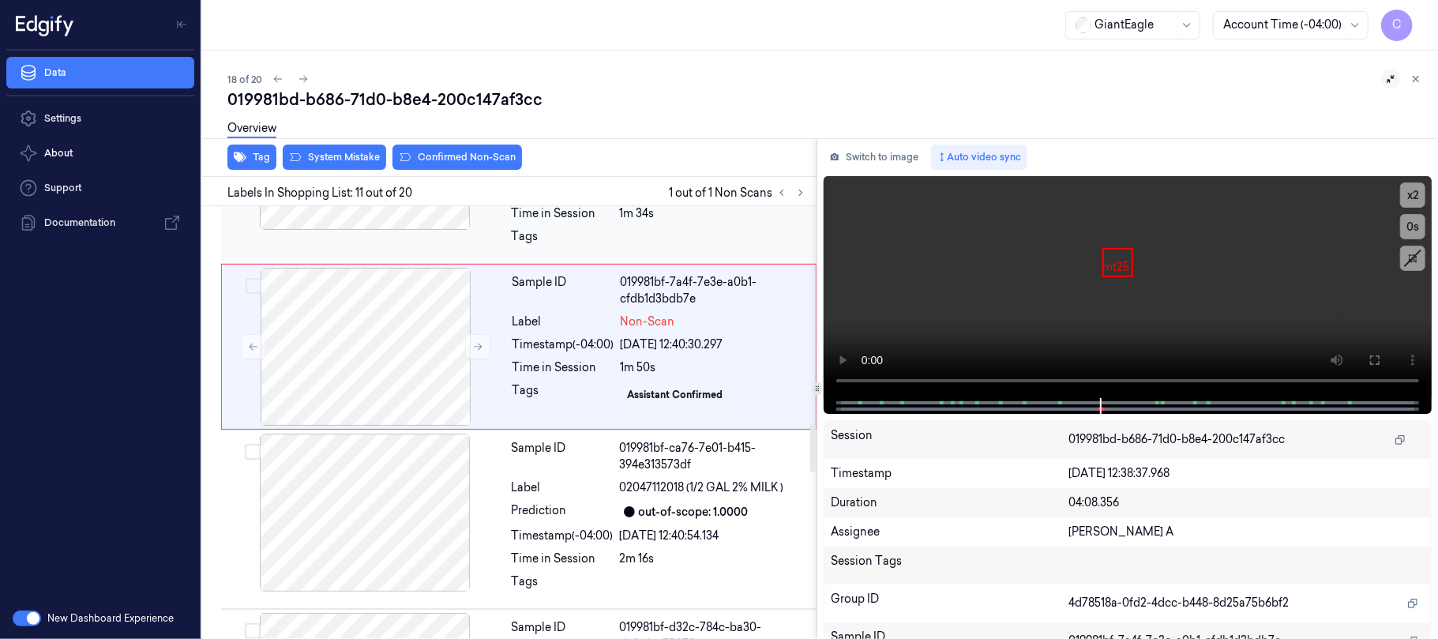
scroll to position [1918, 0]
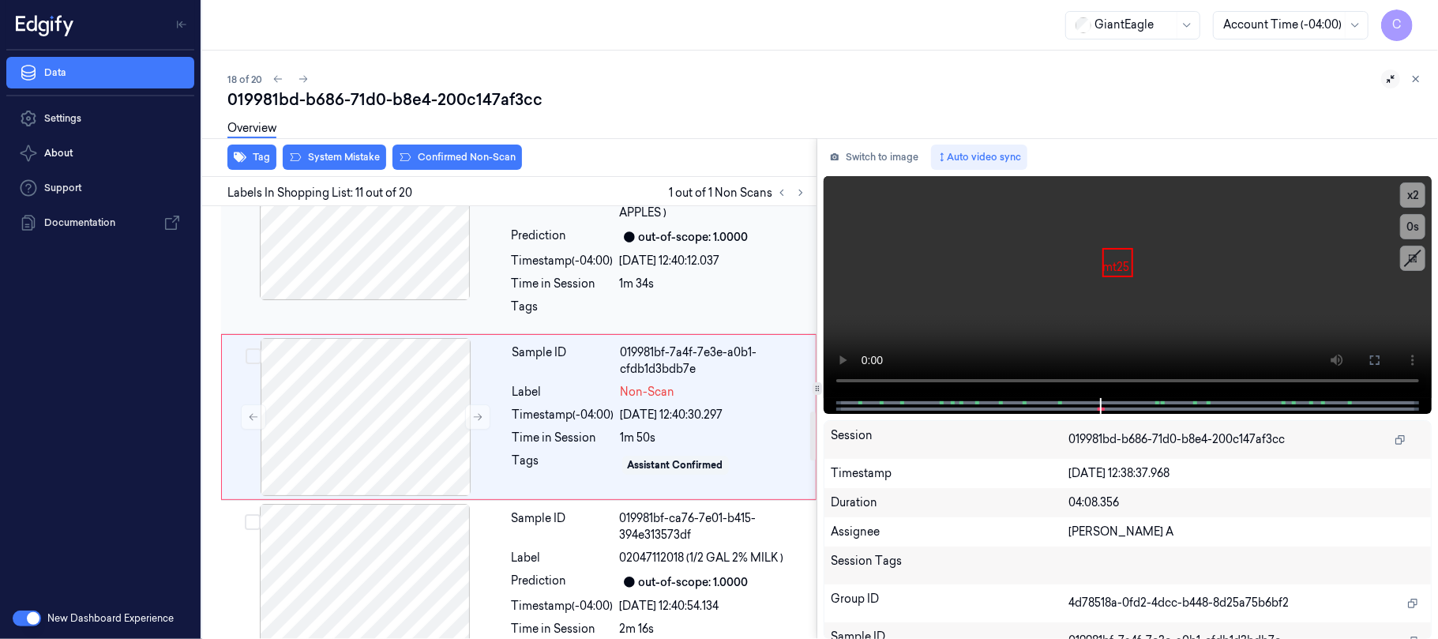
click at [386, 262] on div at bounding box center [364, 221] width 281 height 158
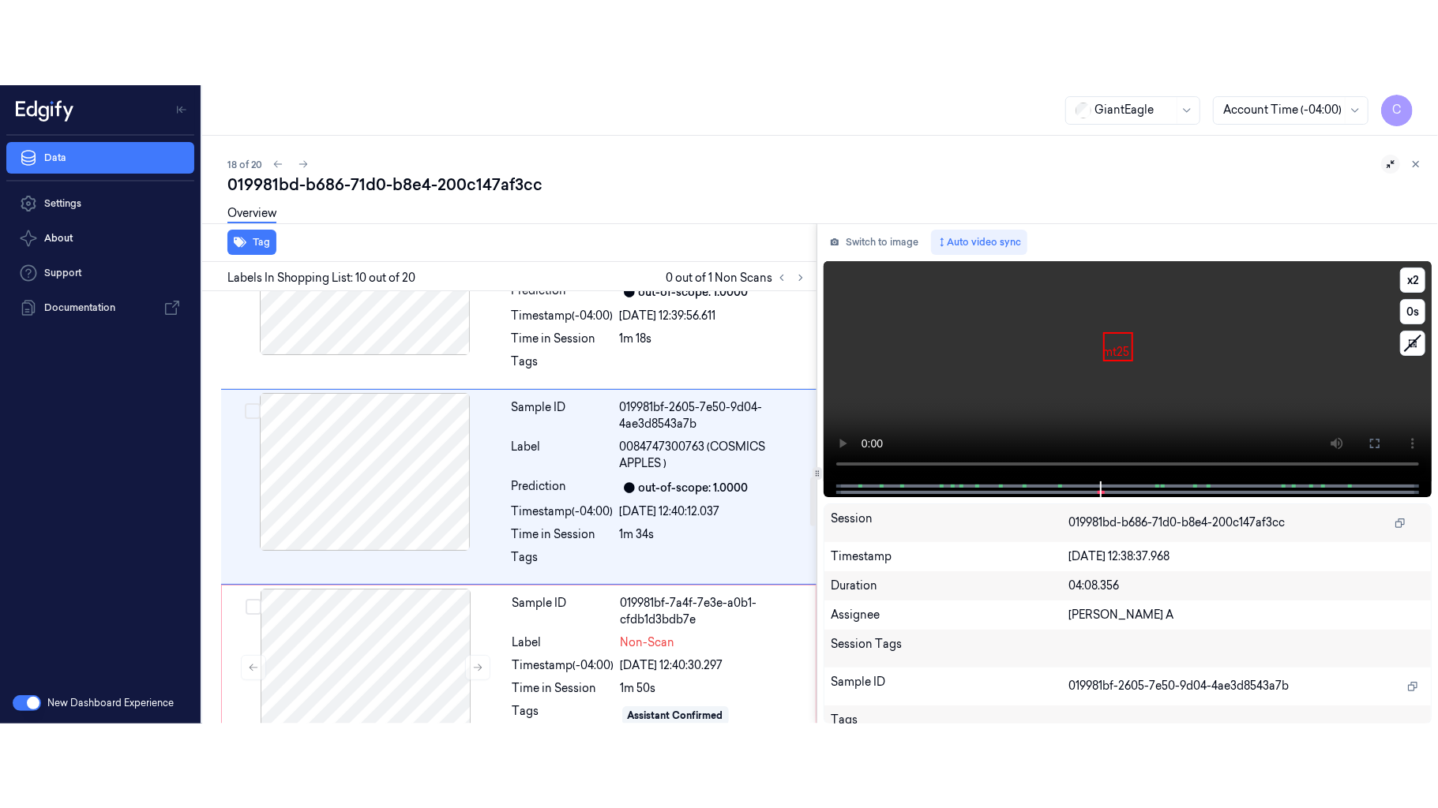
scroll to position [1630, 0]
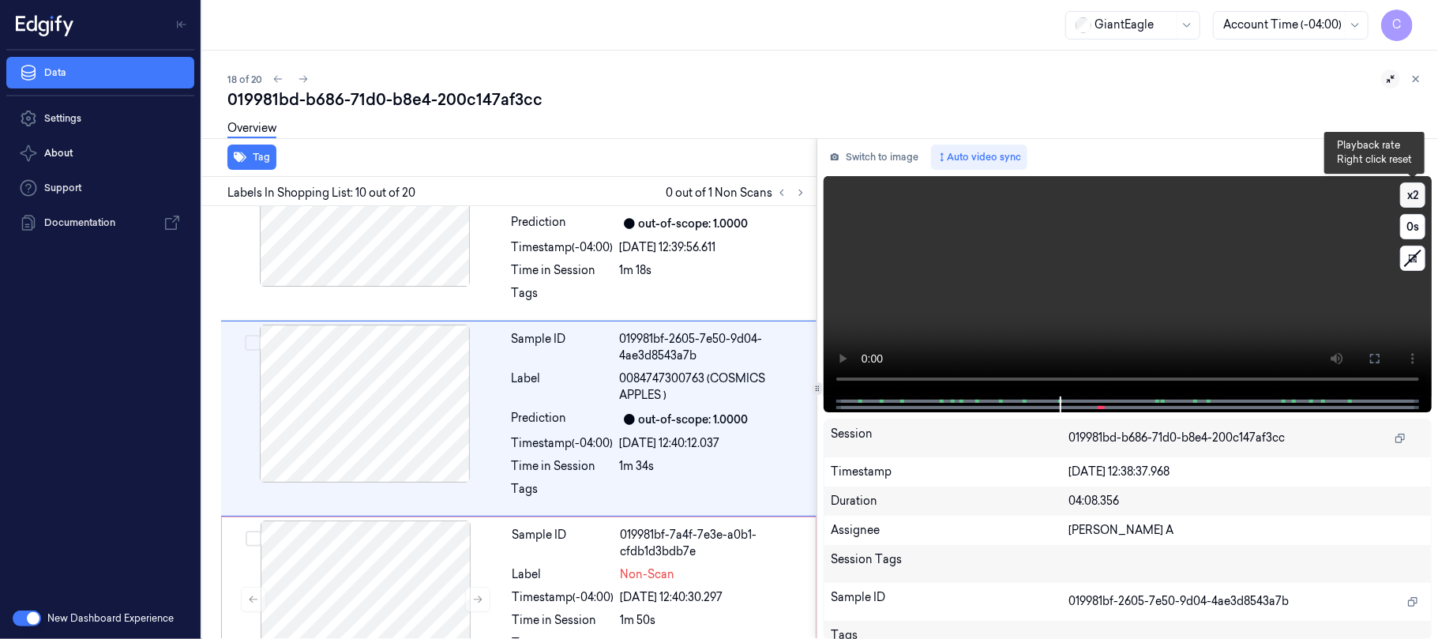
click at [1419, 189] on button "x 2" at bounding box center [1412, 194] width 25 height 25
click at [1419, 189] on button "x 4" at bounding box center [1412, 194] width 25 height 25
click at [1419, 189] on button "x 1" at bounding box center [1412, 194] width 25 height 25
click at [1378, 362] on icon at bounding box center [1374, 358] width 9 height 9
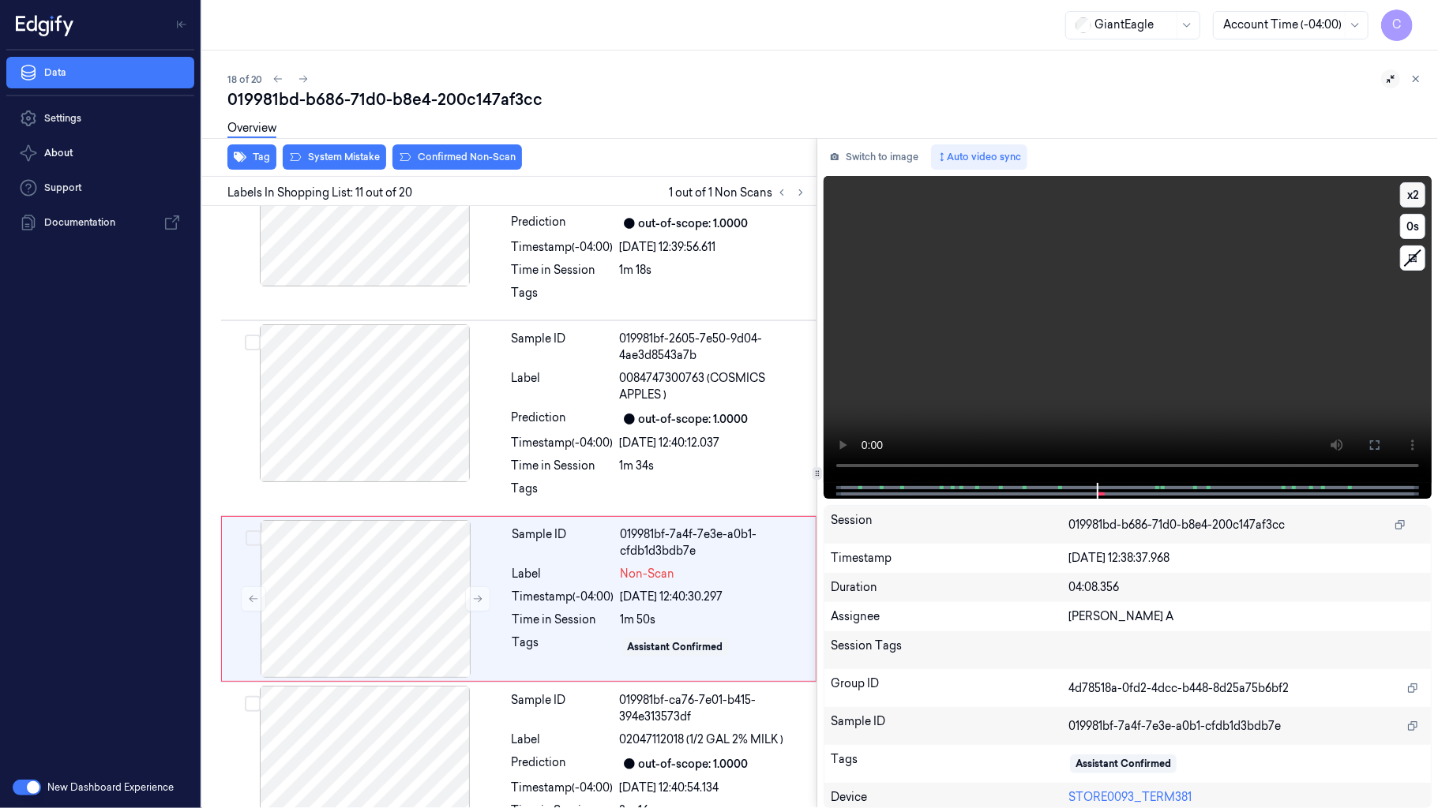
scroll to position [1727, 0]
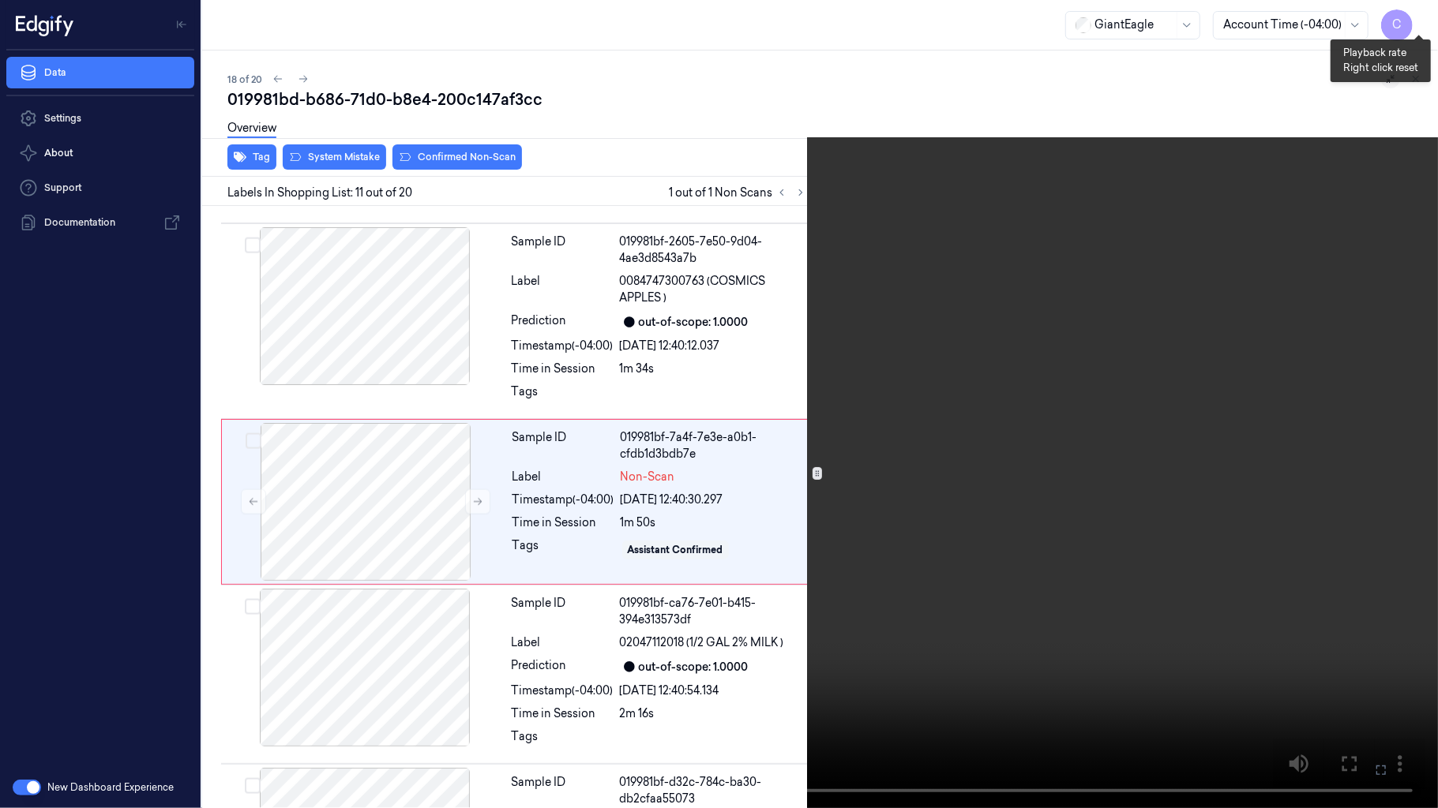
click at [1422, 14] on button "x 2" at bounding box center [1418, 18] width 25 height 25
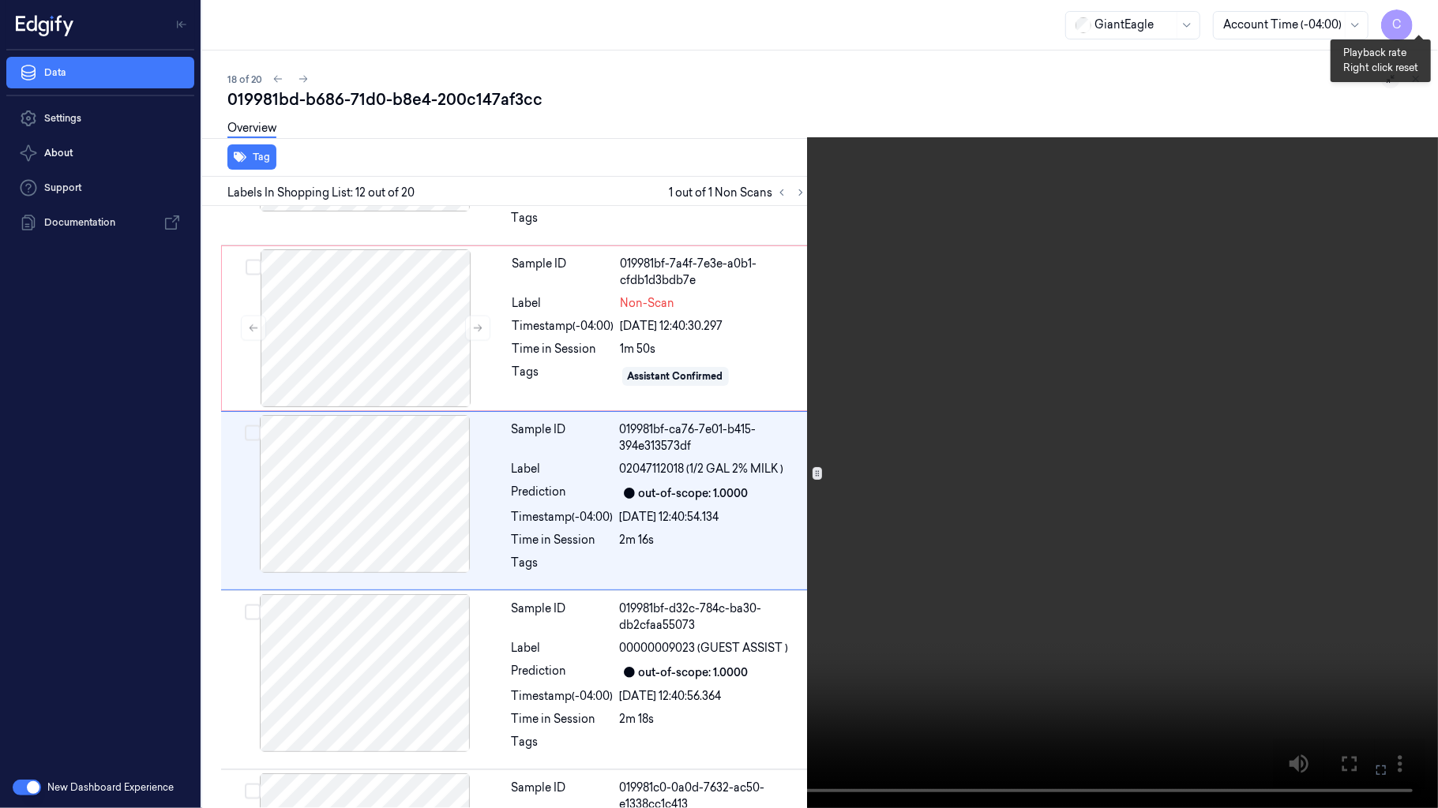
click at [1422, 14] on button "x 4" at bounding box center [1418, 18] width 25 height 25
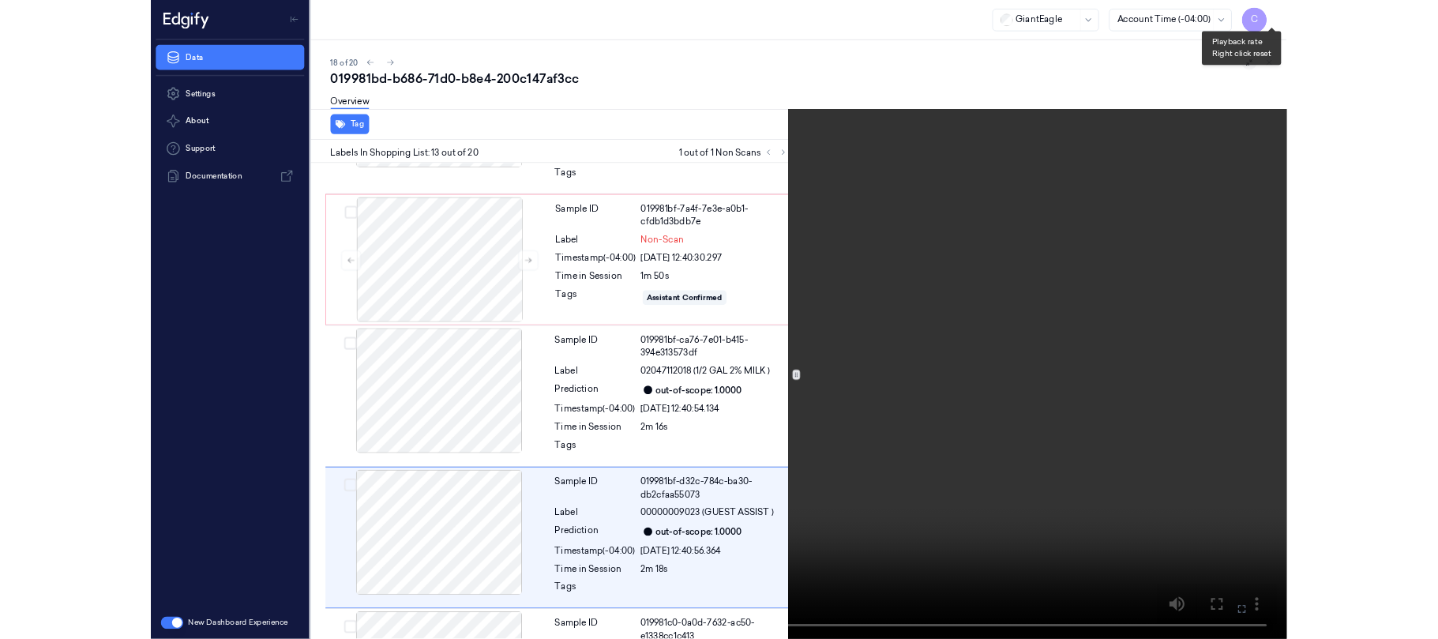
scroll to position [2079, 0]
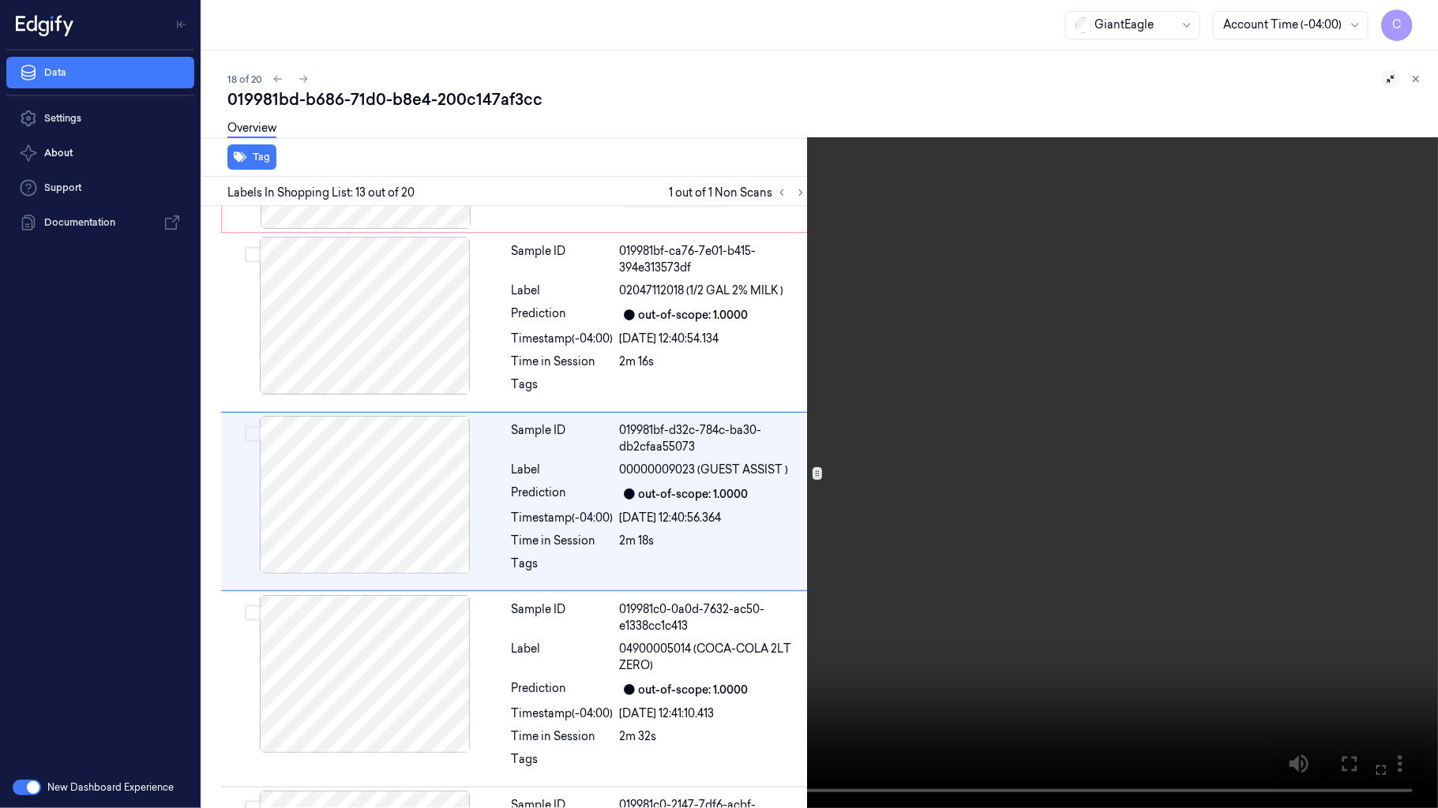
click at [778, 343] on video at bounding box center [719, 404] width 1438 height 808
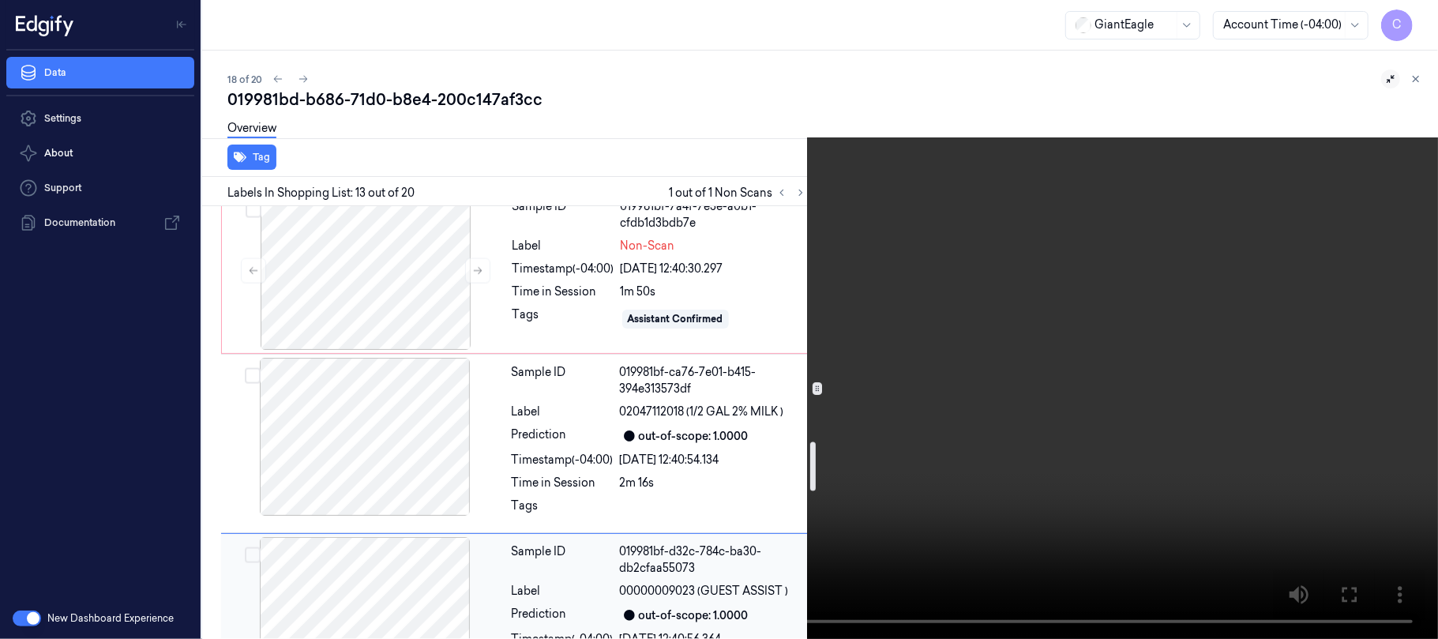
scroll to position [1764, 0]
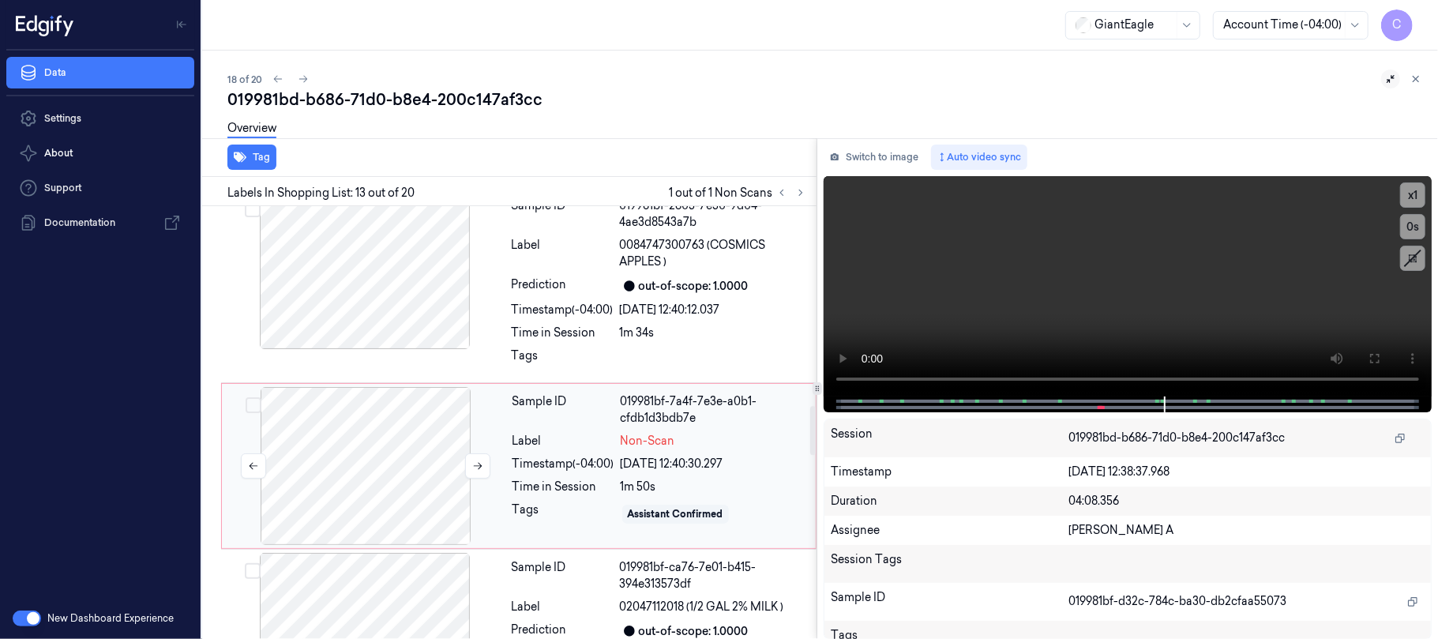
click at [345, 459] on div at bounding box center [365, 466] width 281 height 158
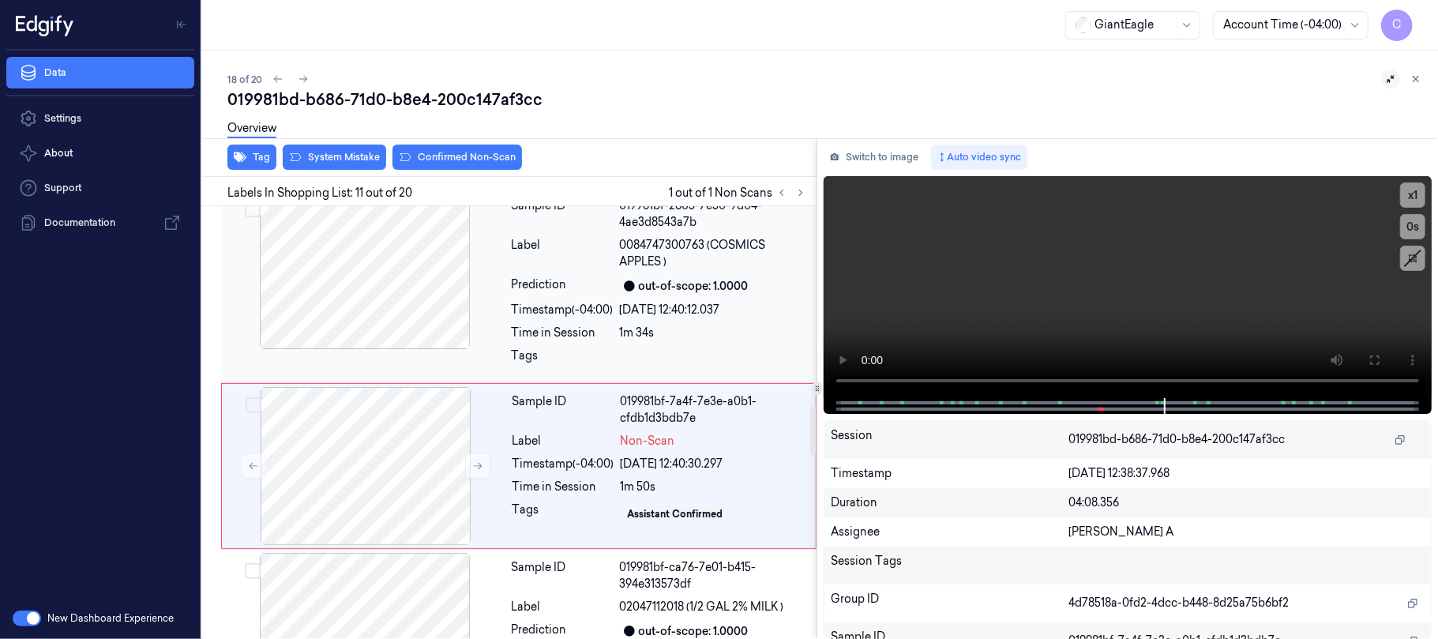
scroll to position [1813, 0]
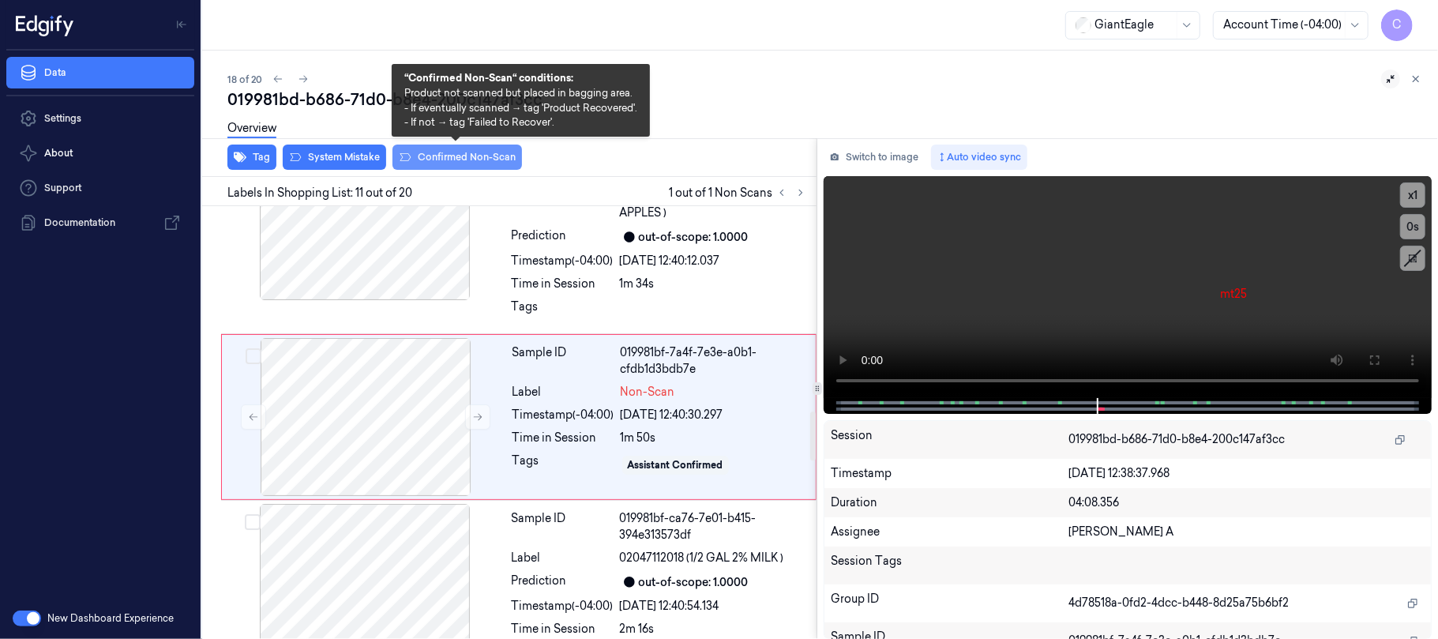
click at [423, 152] on button "Confirmed Non-Scan" at bounding box center [456, 156] width 129 height 25
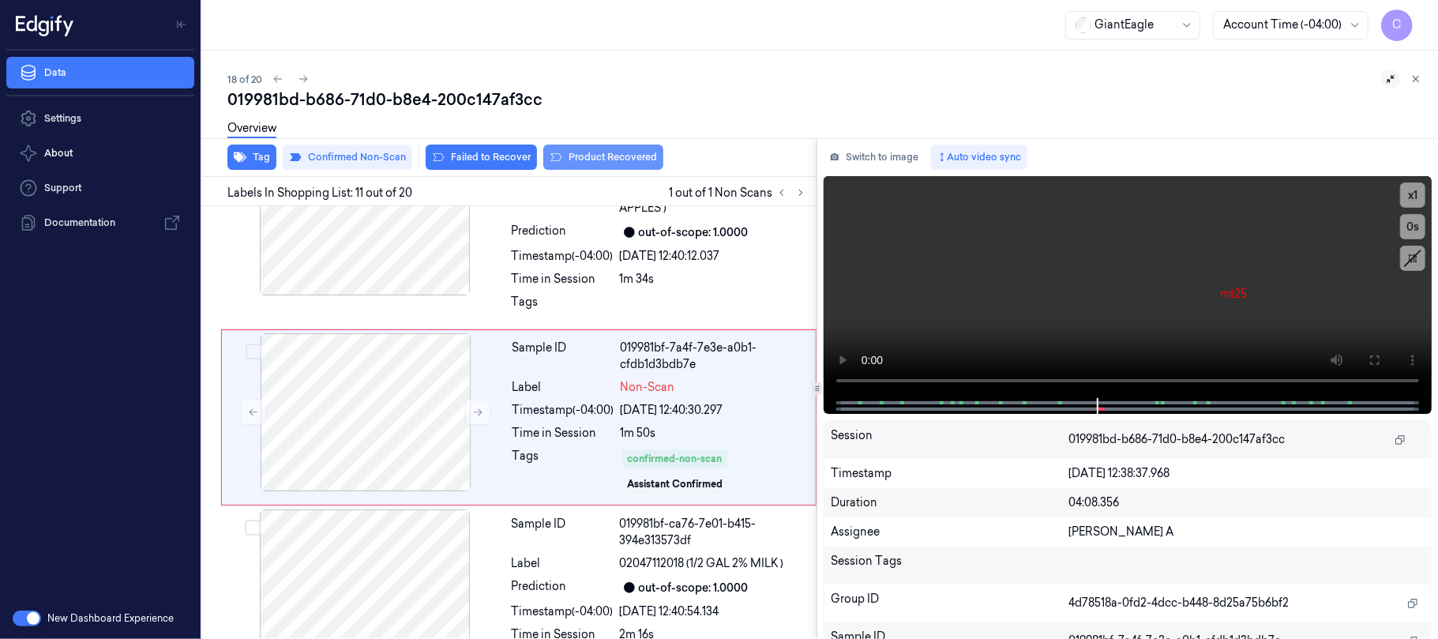
click at [583, 155] on button "Product Recovered" at bounding box center [603, 156] width 120 height 25
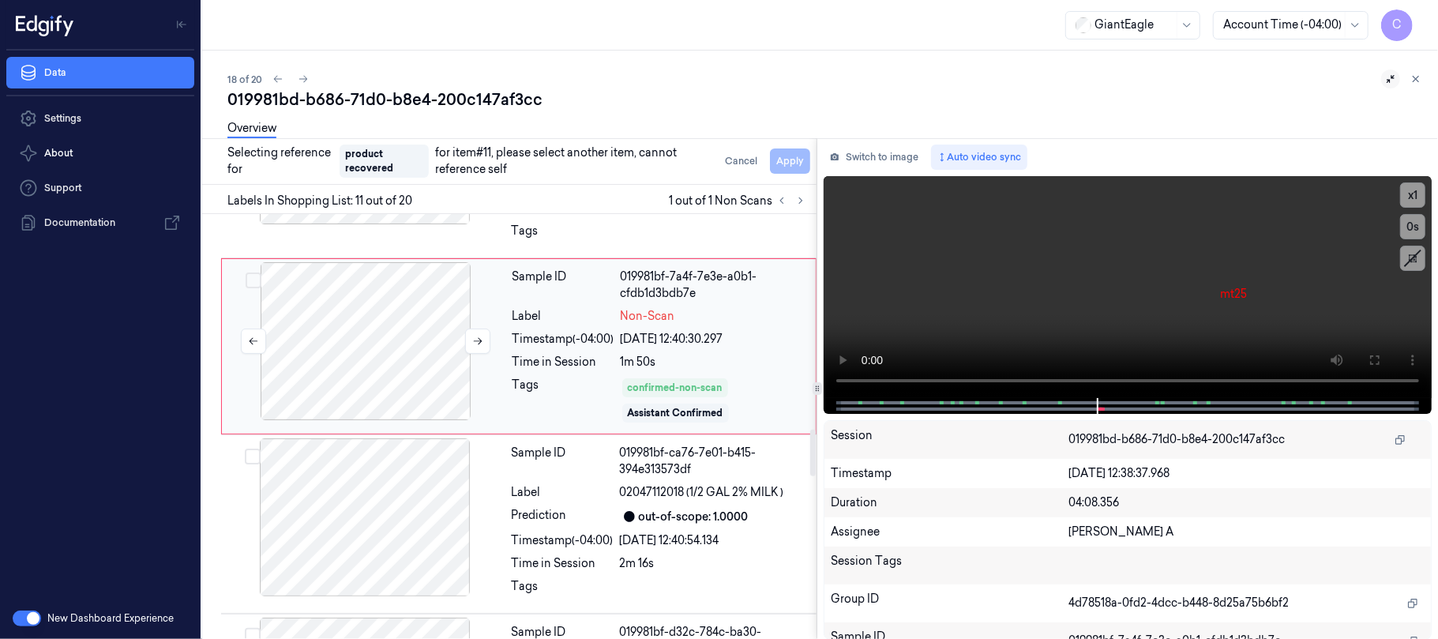
scroll to position [2028, 0]
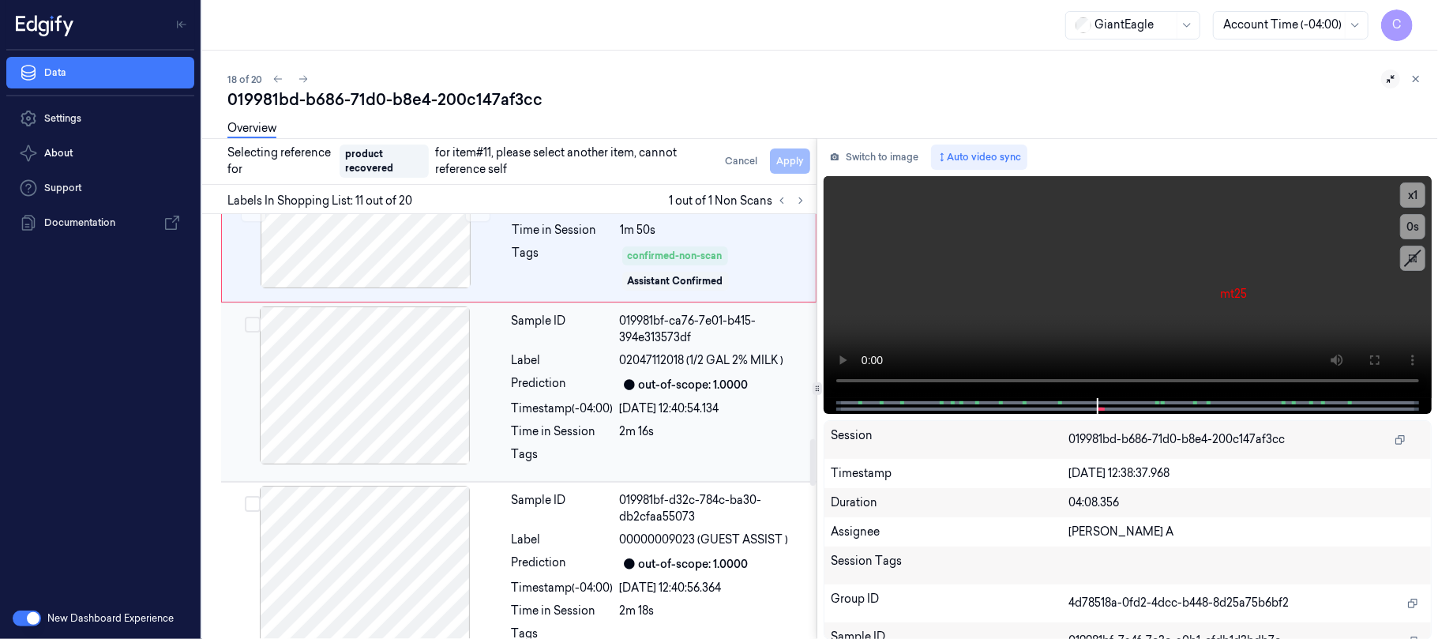
drag, startPoint x: 345, startPoint y: 399, endPoint x: 426, endPoint y: 386, distance: 82.4
click at [346, 399] on div at bounding box center [364, 385] width 281 height 158
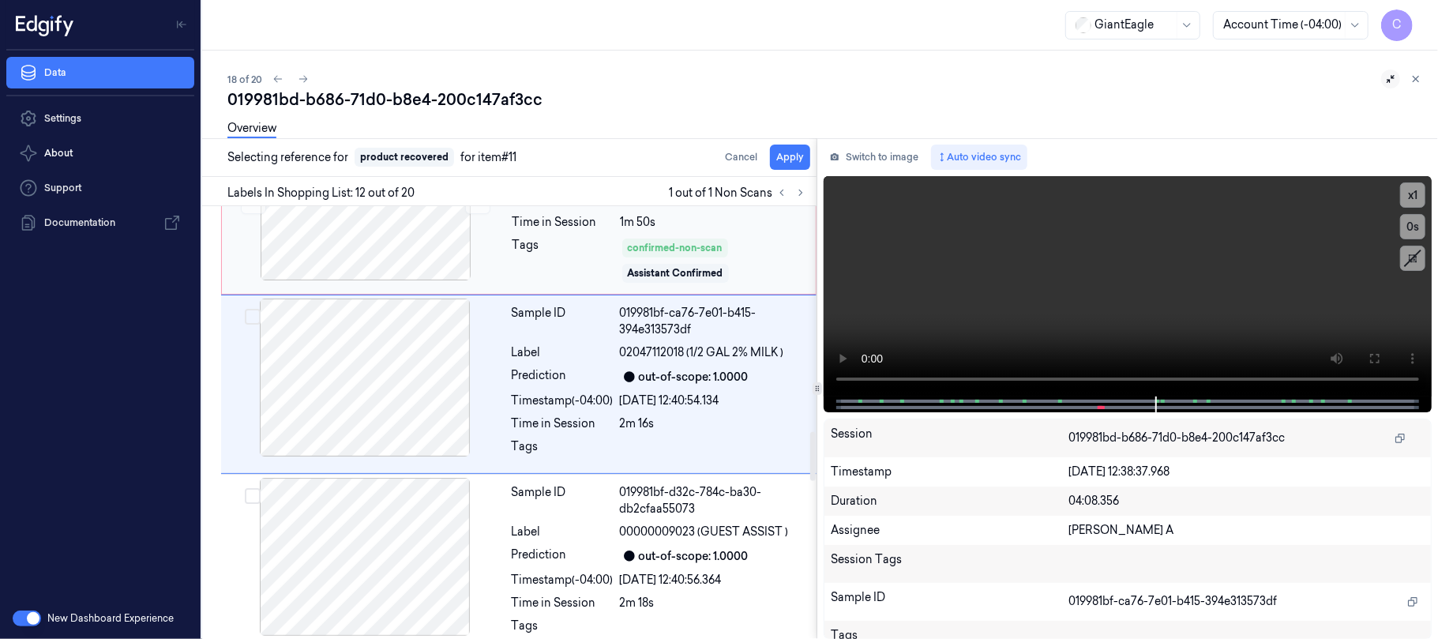
scroll to position [1996, 0]
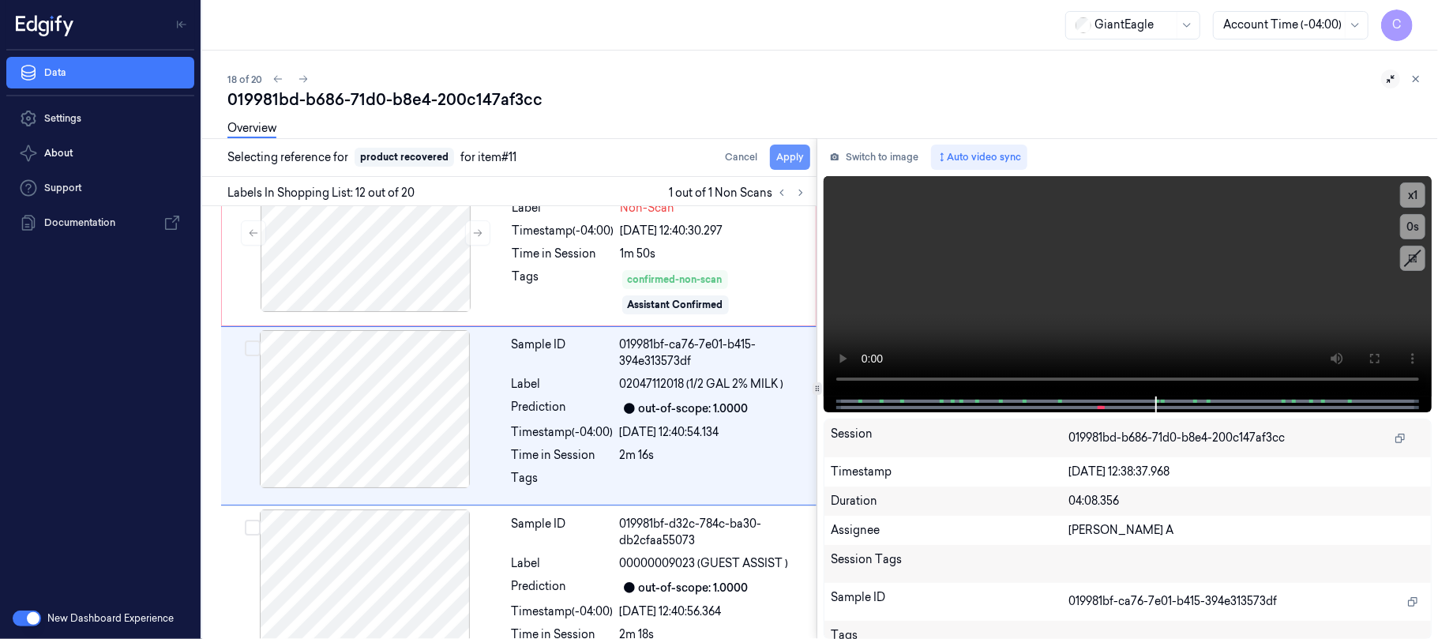
click at [785, 156] on button "Apply" at bounding box center [790, 156] width 40 height 25
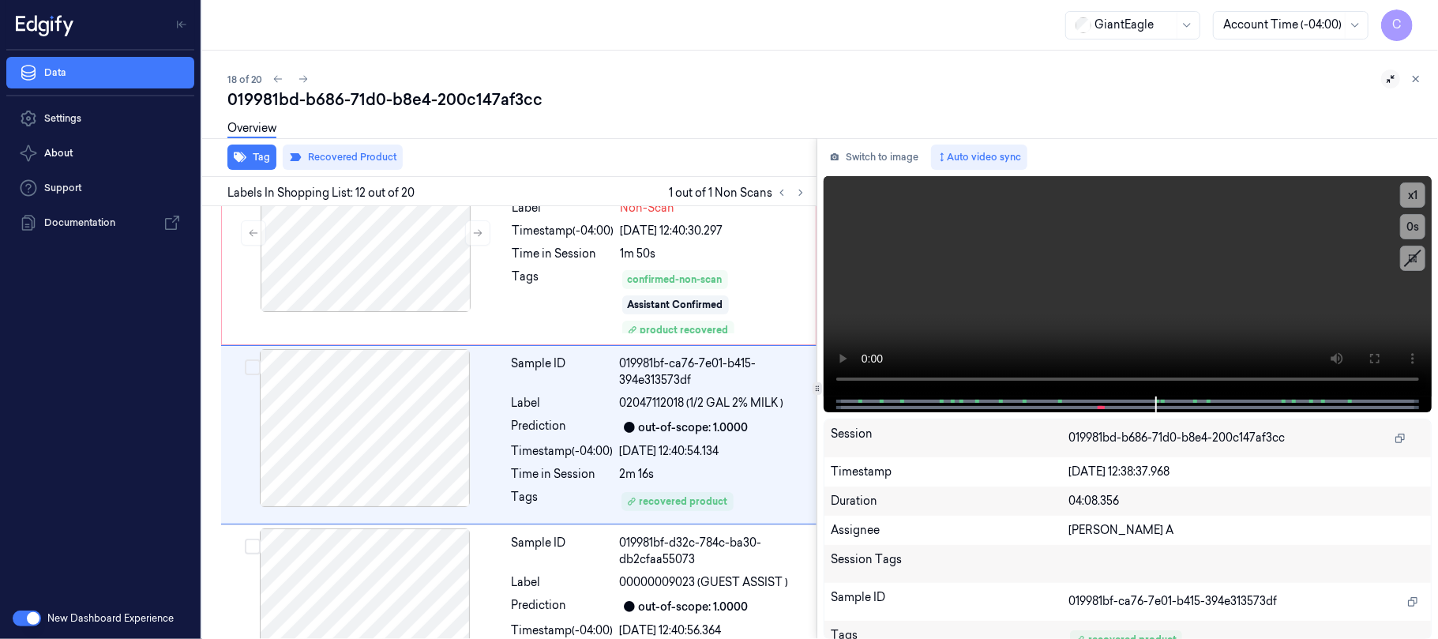
scroll to position [2015, 0]
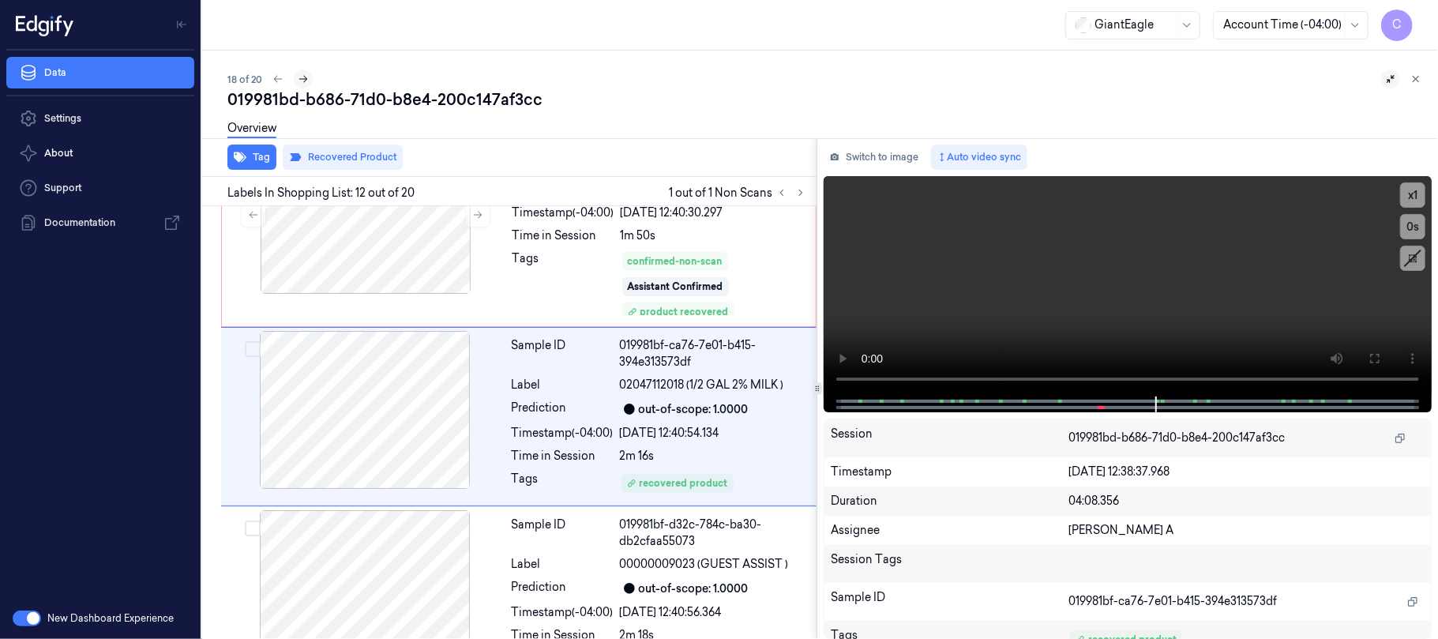
click at [307, 83] on icon at bounding box center [303, 78] width 11 height 11
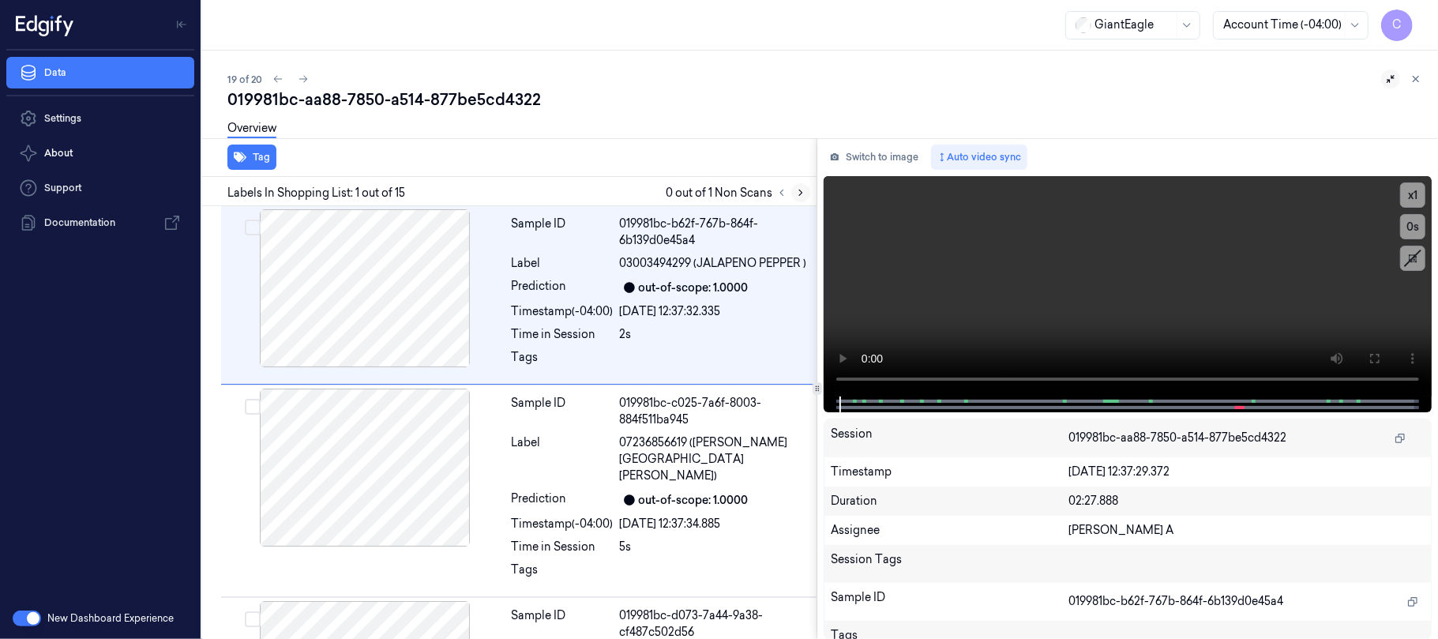
click at [797, 193] on icon at bounding box center [800, 192] width 11 height 11
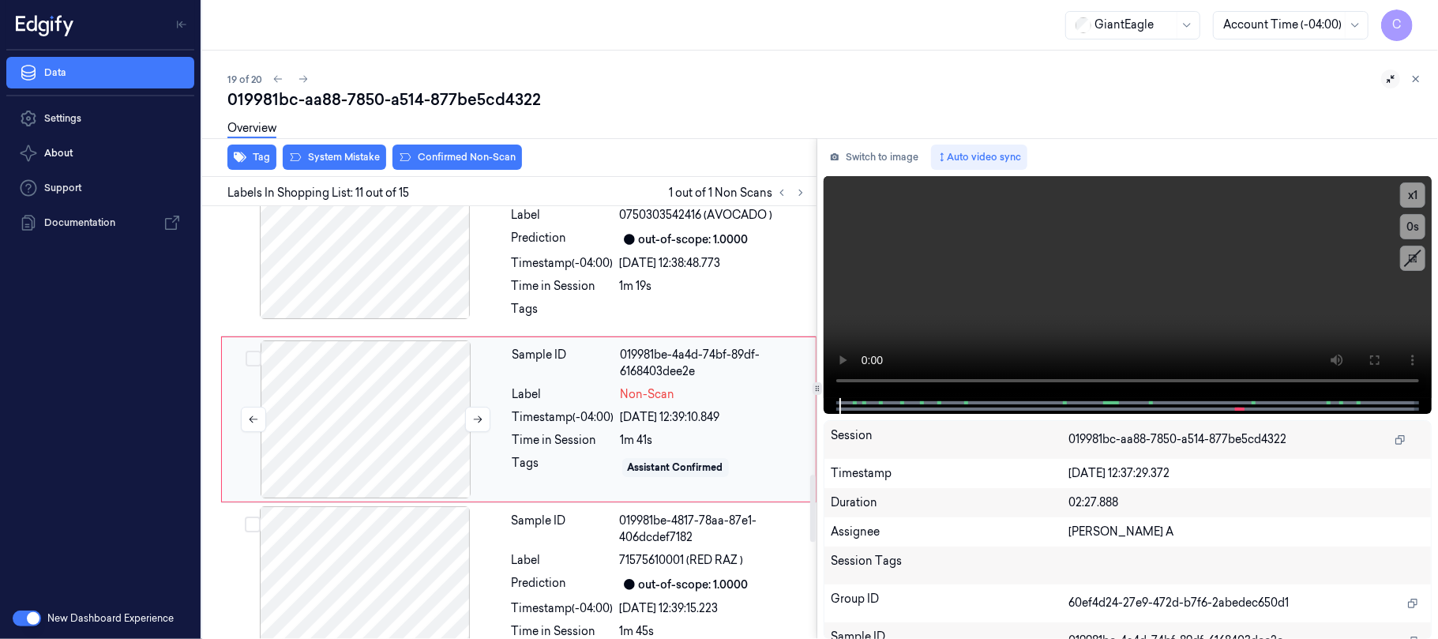
scroll to position [1746, 0]
click at [477, 421] on icon at bounding box center [478, 417] width 9 height 7
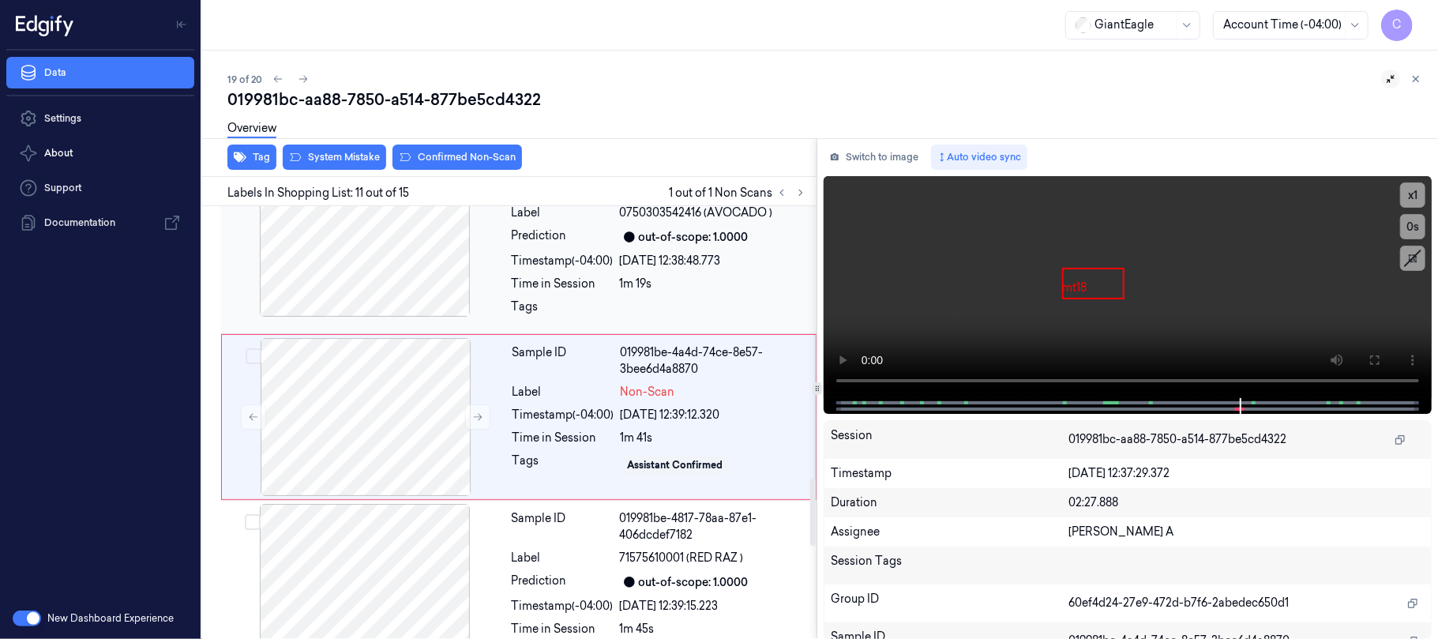
click at [408, 294] on div at bounding box center [364, 238] width 281 height 158
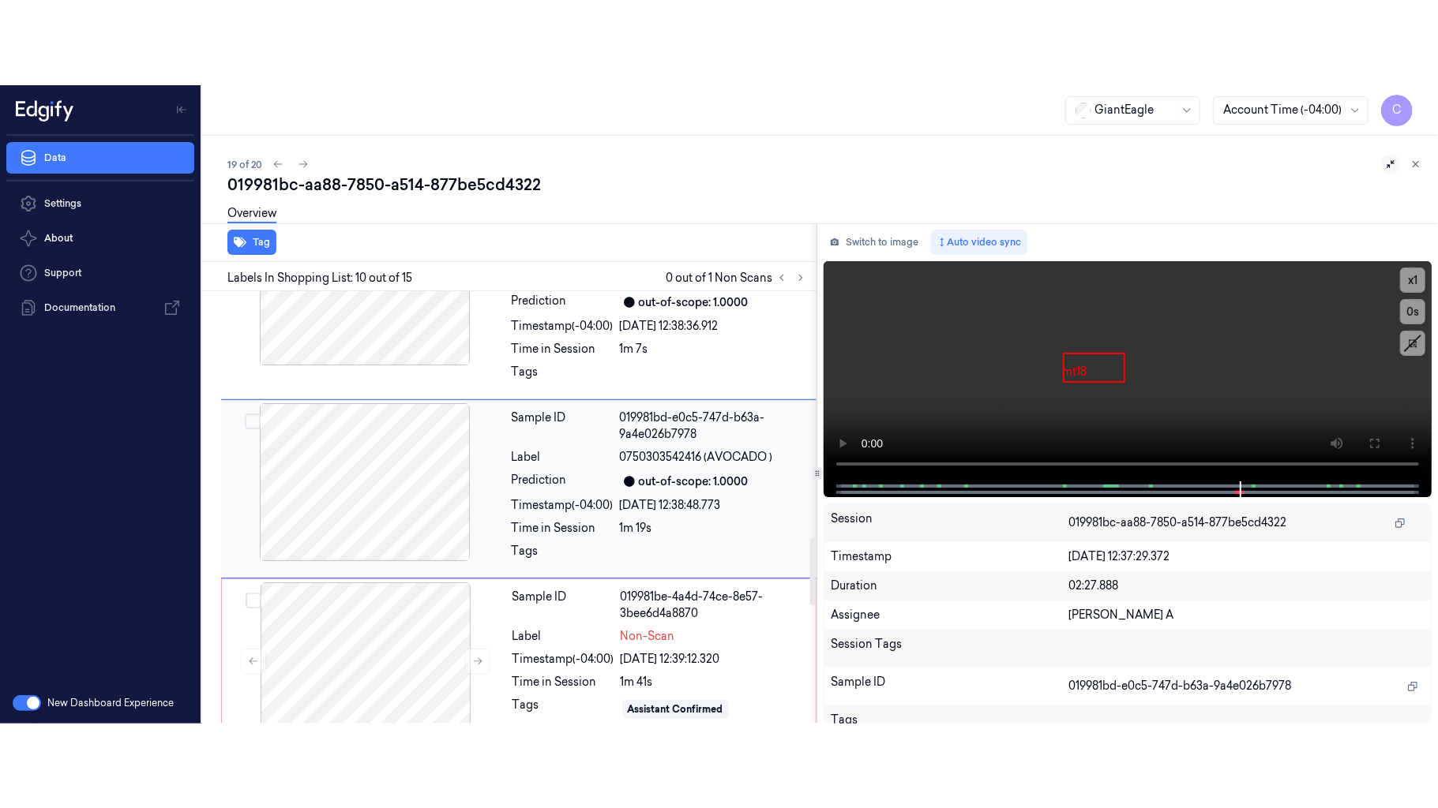
scroll to position [1573, 0]
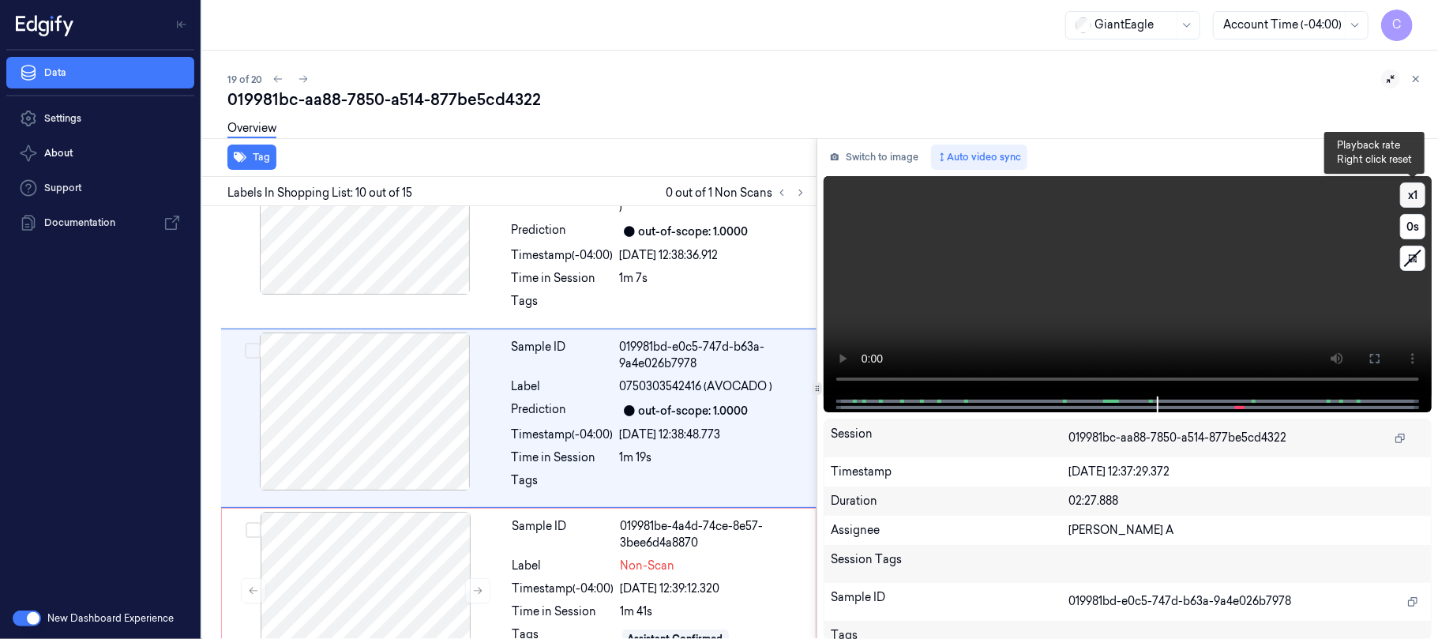
click at [1409, 196] on button "x 1" at bounding box center [1412, 194] width 25 height 25
click at [1368, 365] on button at bounding box center [1374, 358] width 25 height 25
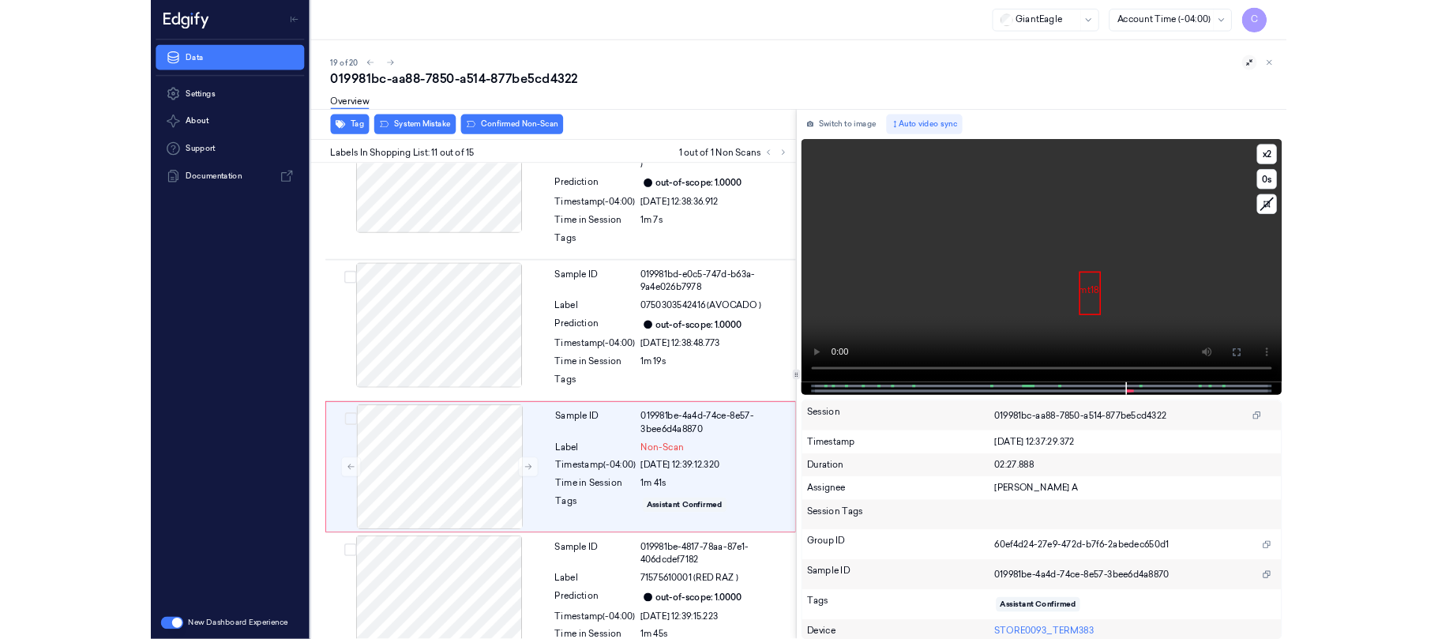
scroll to position [1661, 0]
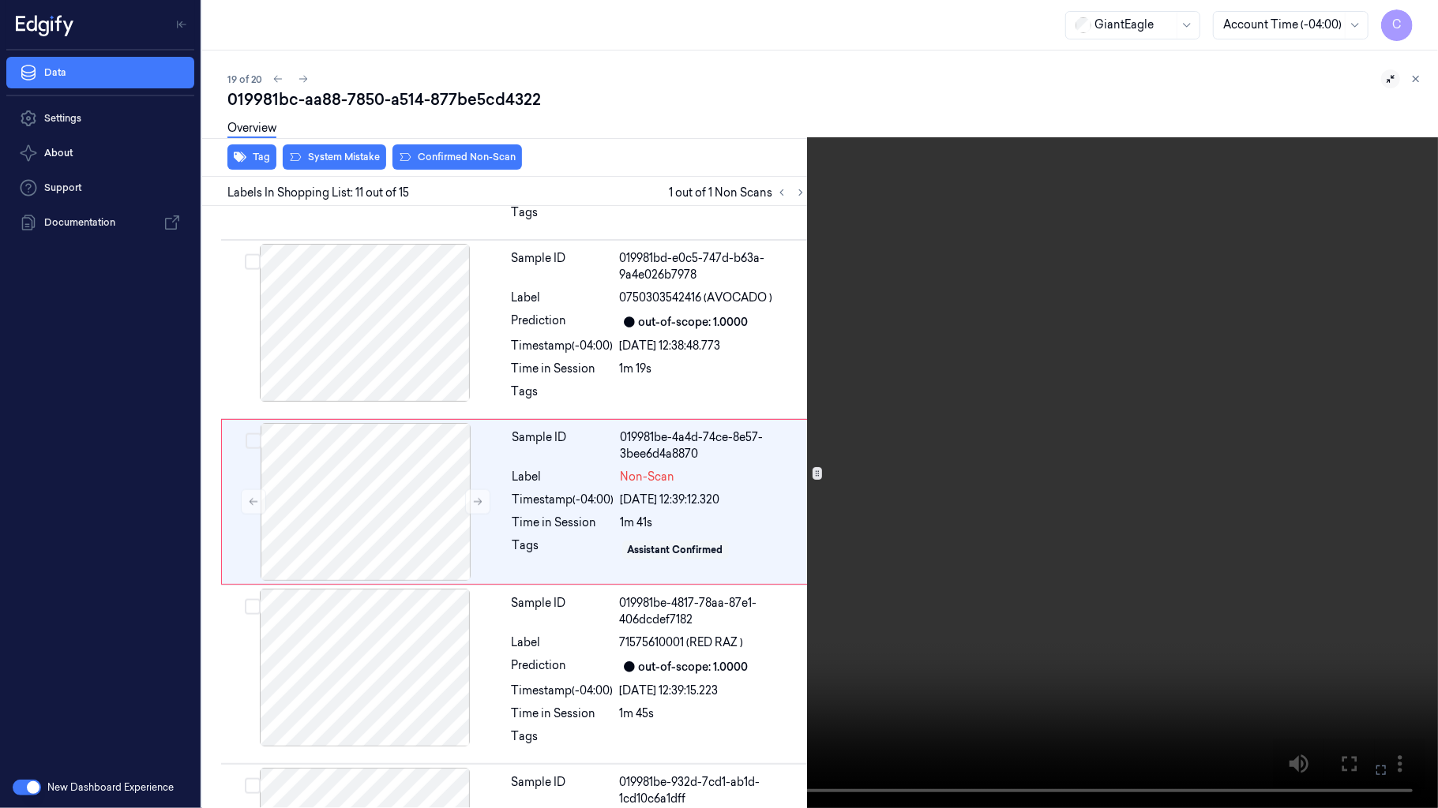
click at [699, 470] on video at bounding box center [719, 404] width 1438 height 808
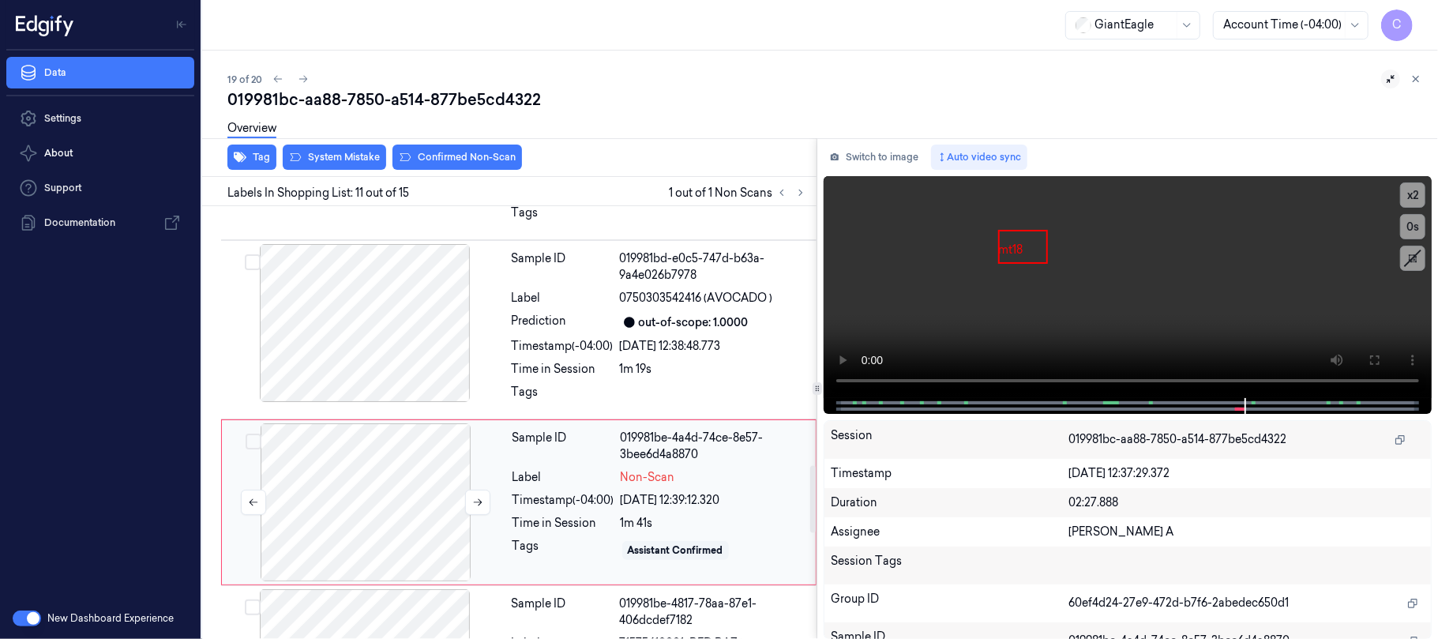
click at [339, 488] on div at bounding box center [365, 502] width 281 height 158
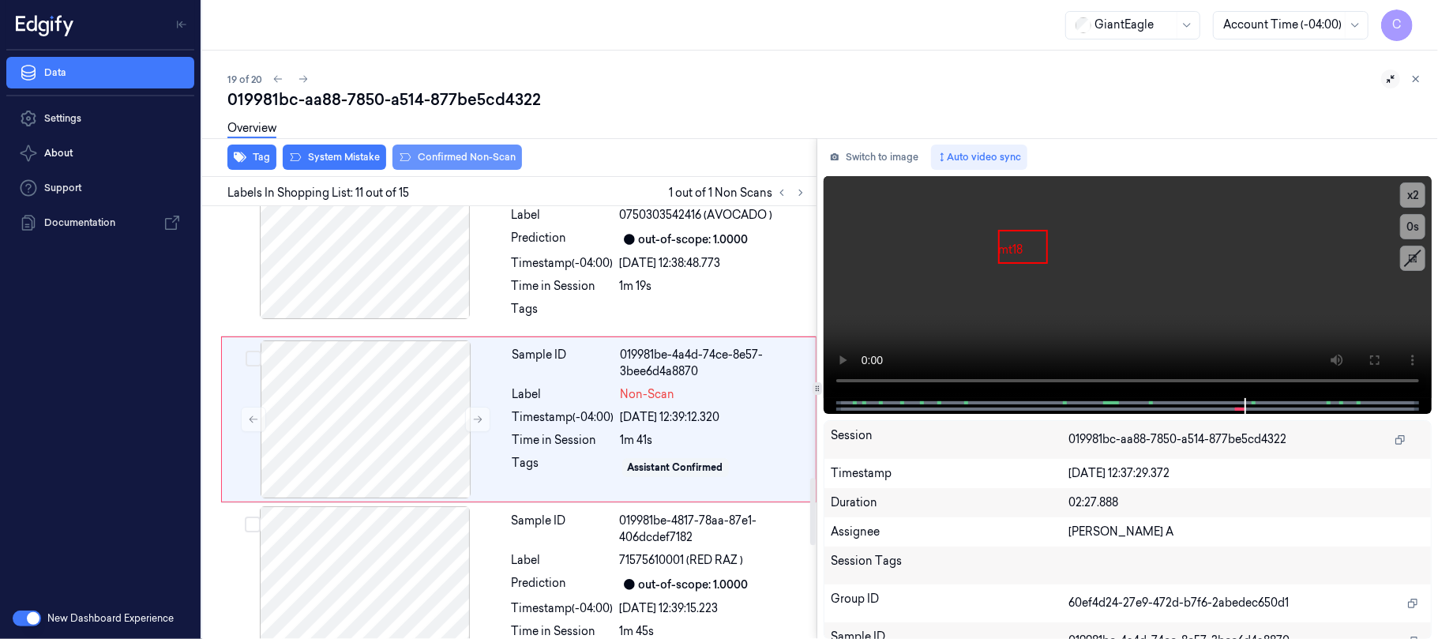
scroll to position [1746, 0]
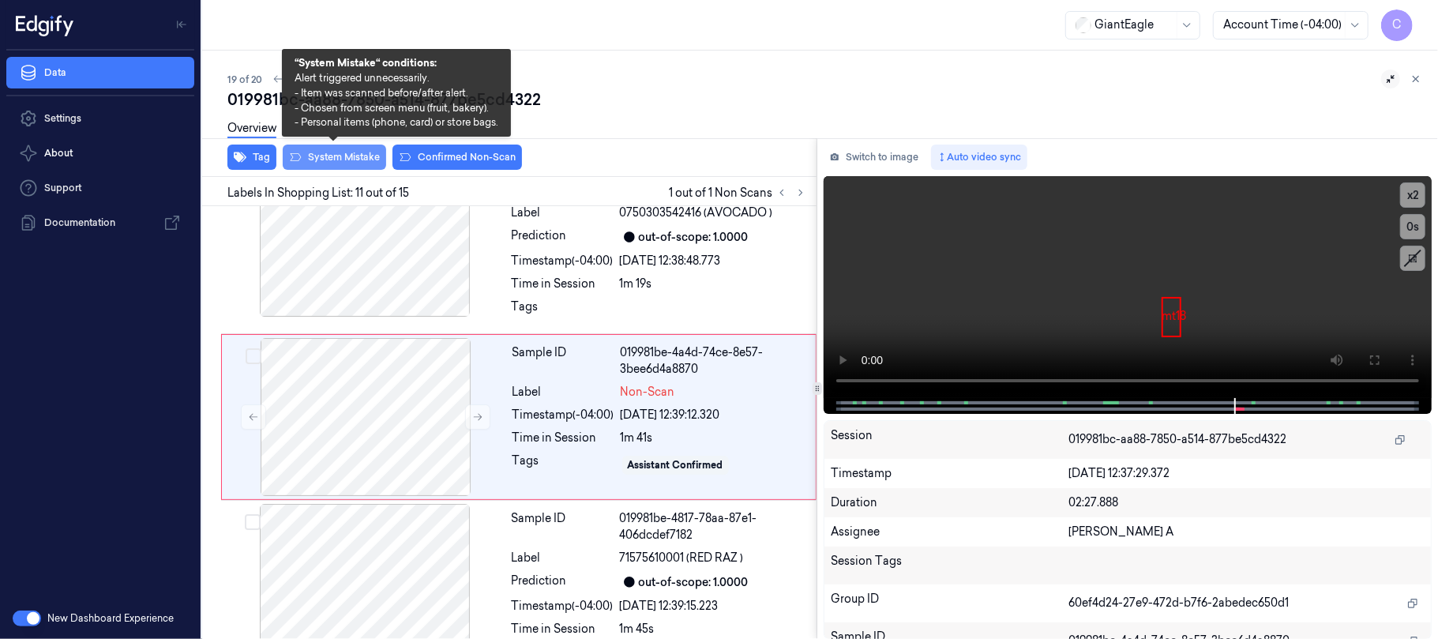
click at [328, 156] on button "System Mistake" at bounding box center [334, 156] width 103 height 25
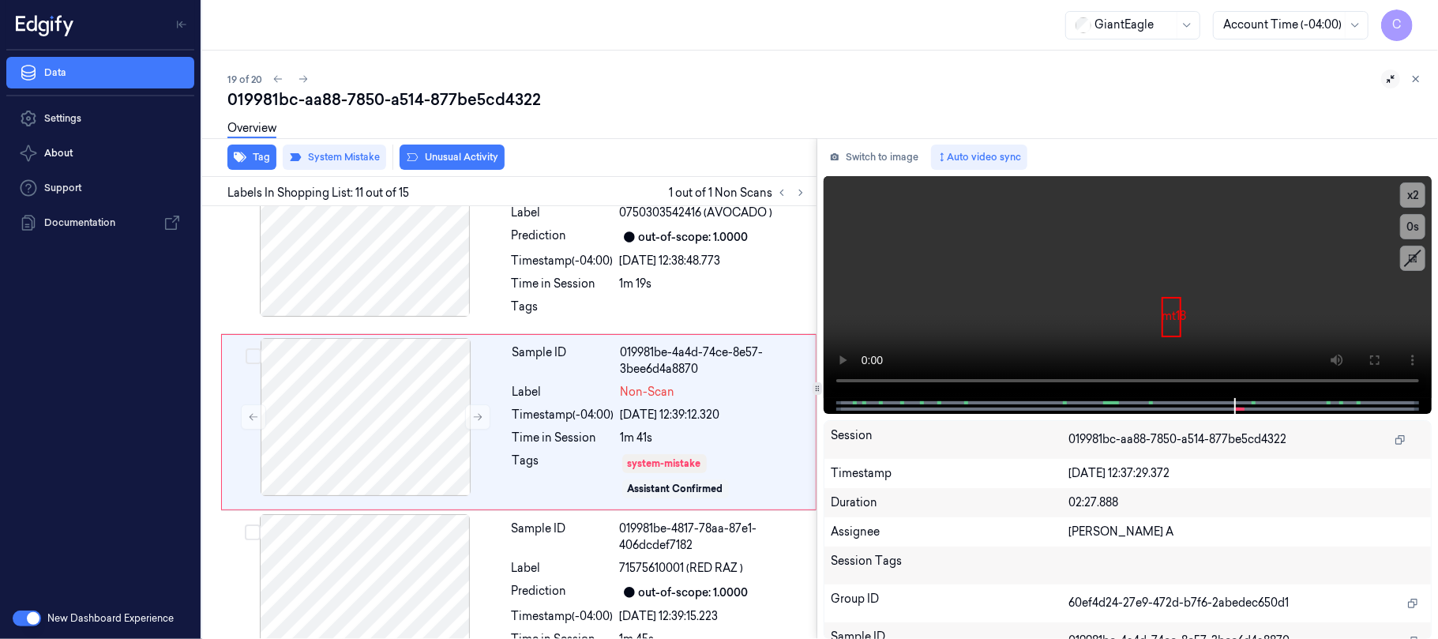
scroll to position [1751, 0]
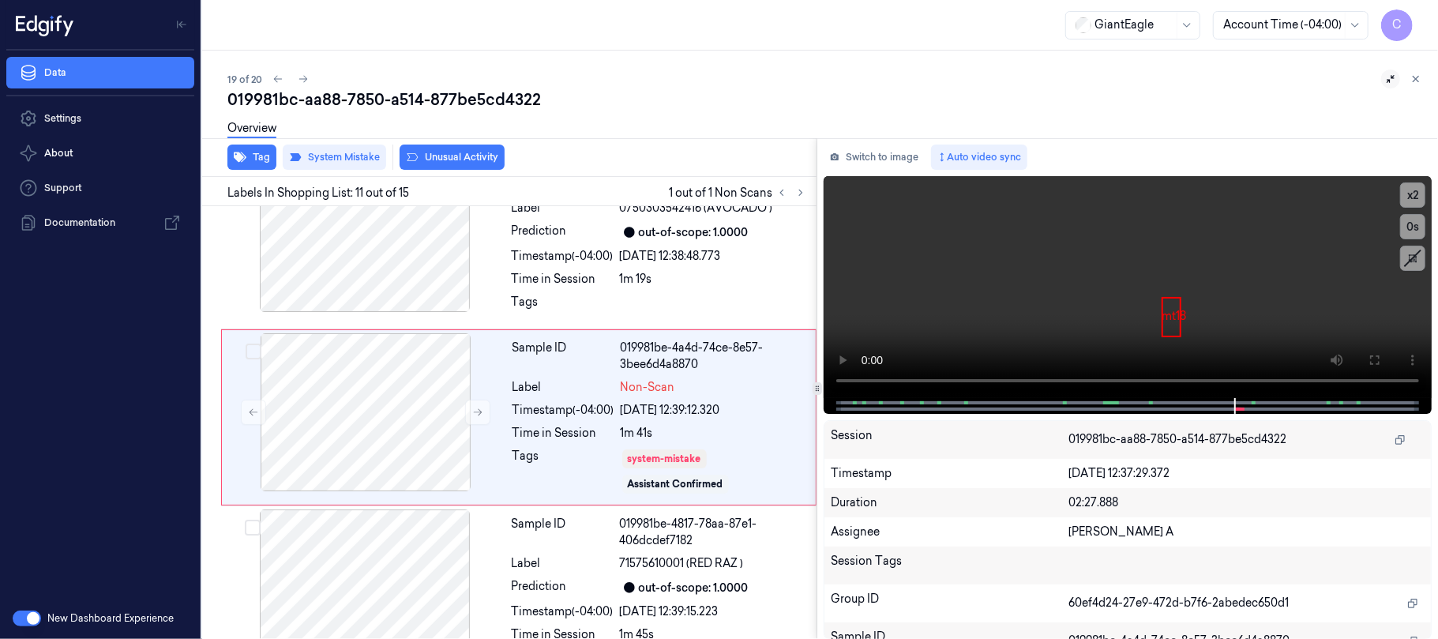
click at [466, 155] on button "Unusual Activity" at bounding box center [451, 156] width 105 height 25
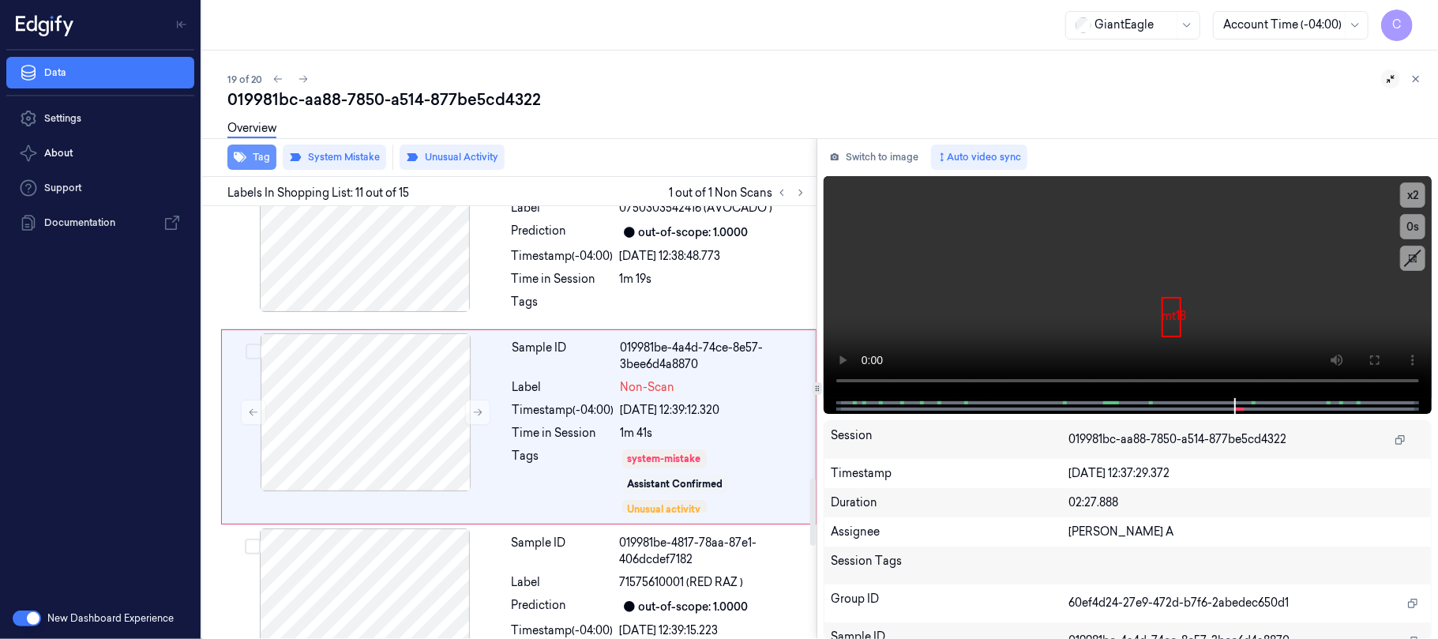
scroll to position [1760, 0]
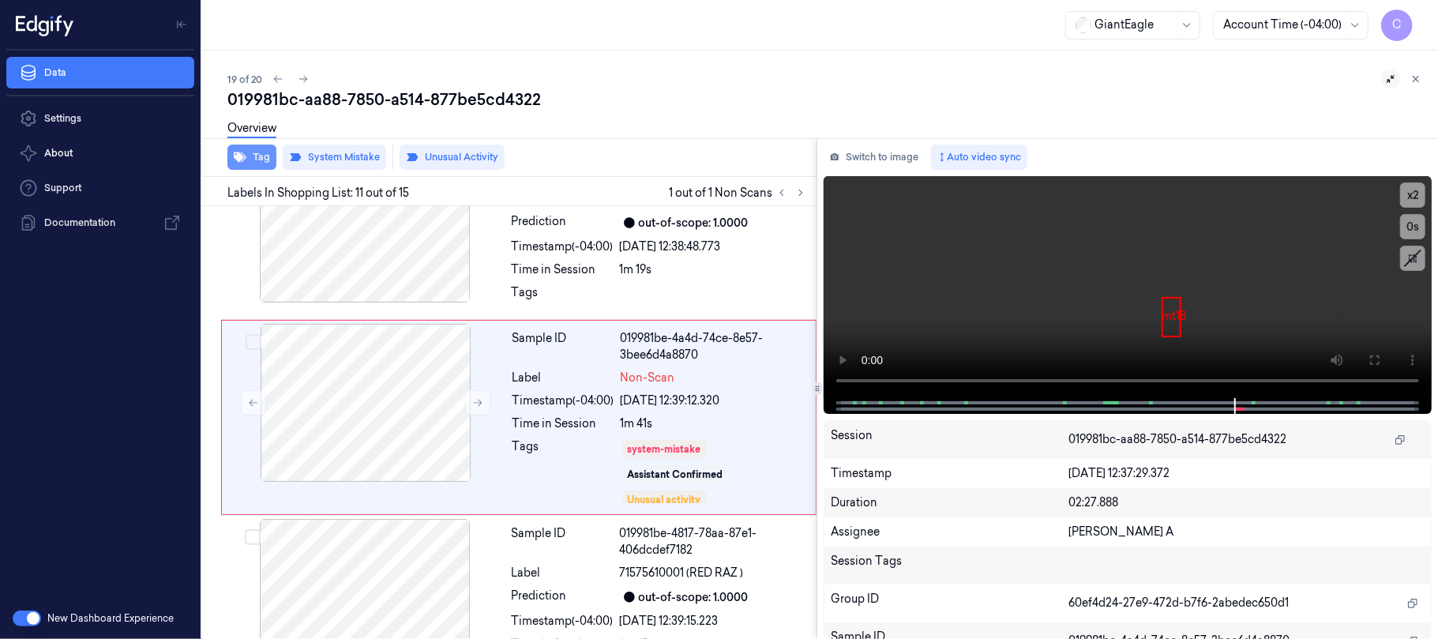
click at [263, 155] on button "Tag" at bounding box center [251, 156] width 49 height 25
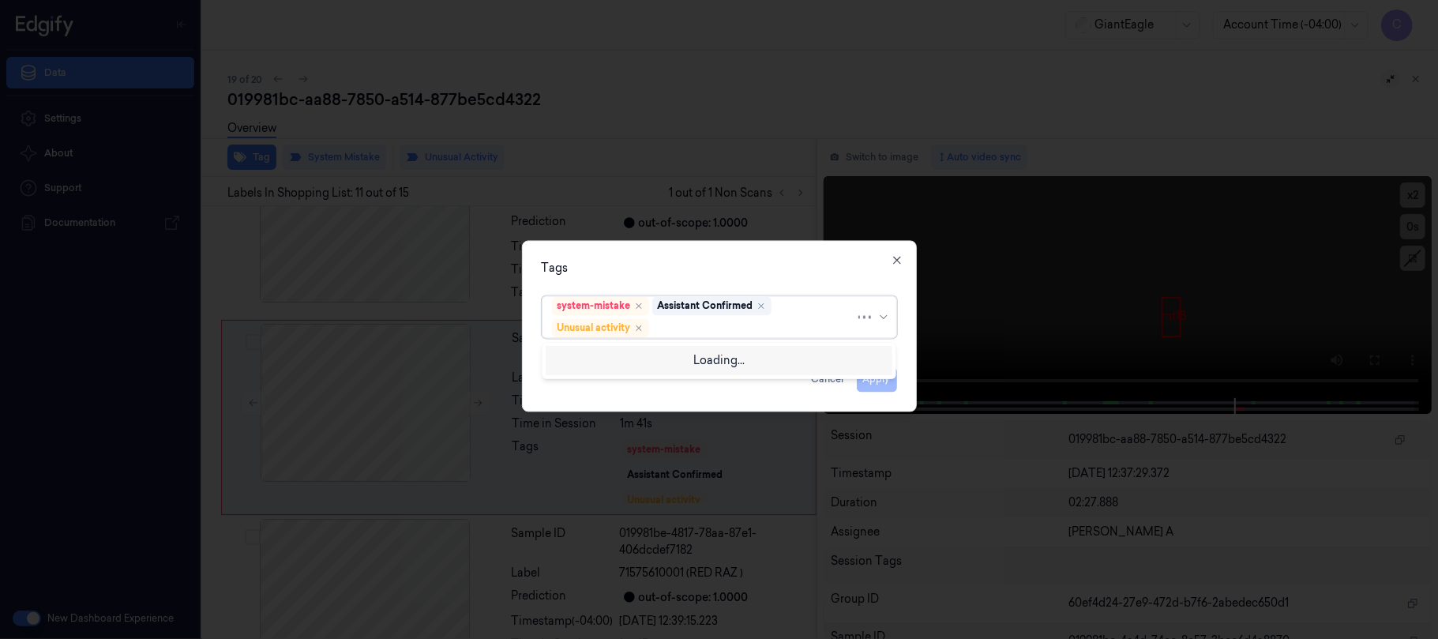
click at [745, 324] on div at bounding box center [753, 328] width 203 height 17
type input "p"
click at [809, 263] on div "Tags" at bounding box center [719, 268] width 355 height 17
click at [900, 257] on icon "button" at bounding box center [896, 259] width 13 height 13
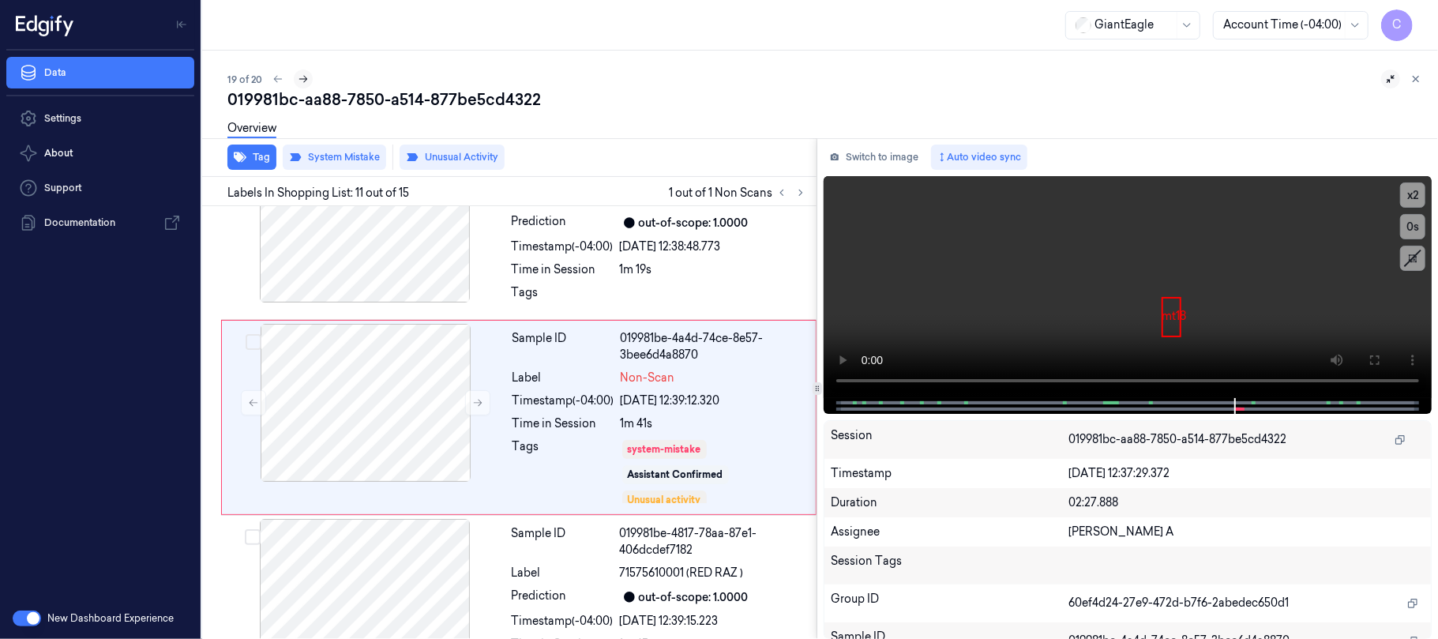
click at [298, 73] on icon at bounding box center [303, 78] width 11 height 11
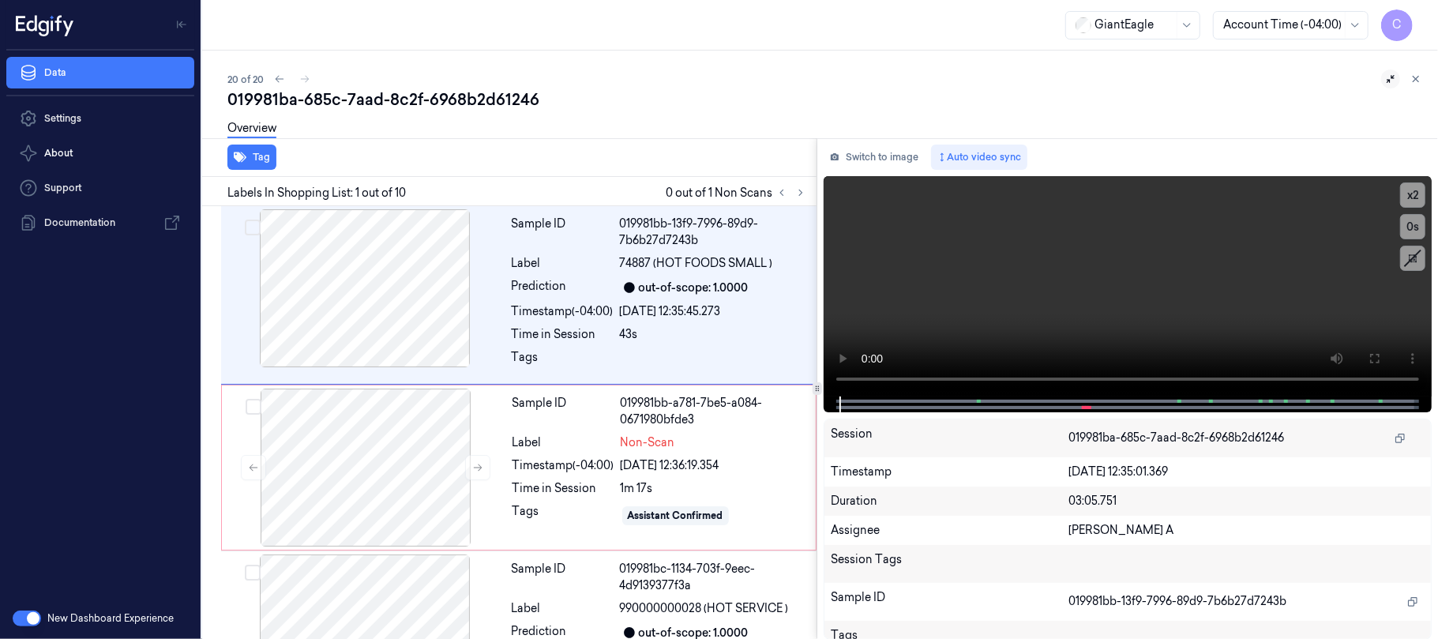
click at [307, 77] on div "20 of 20" at bounding box center [826, 78] width 1198 height 19
click at [797, 191] on icon at bounding box center [800, 192] width 11 height 11
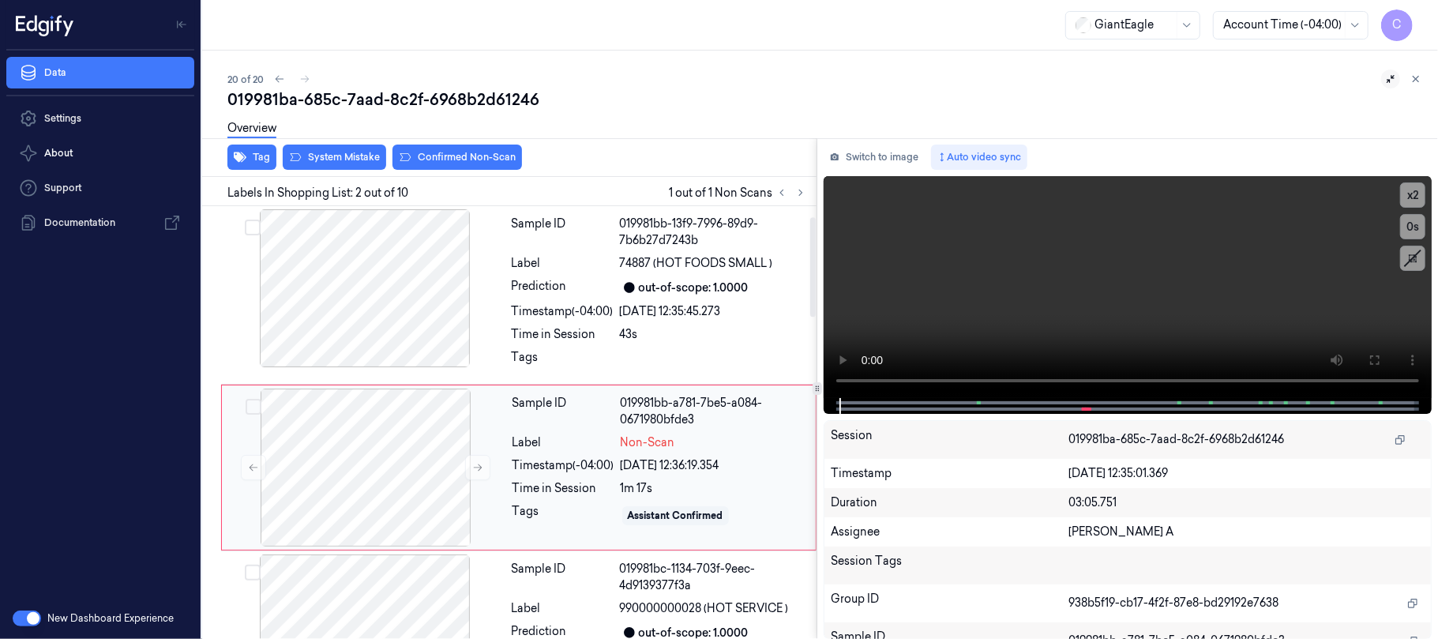
scroll to position [45, 0]
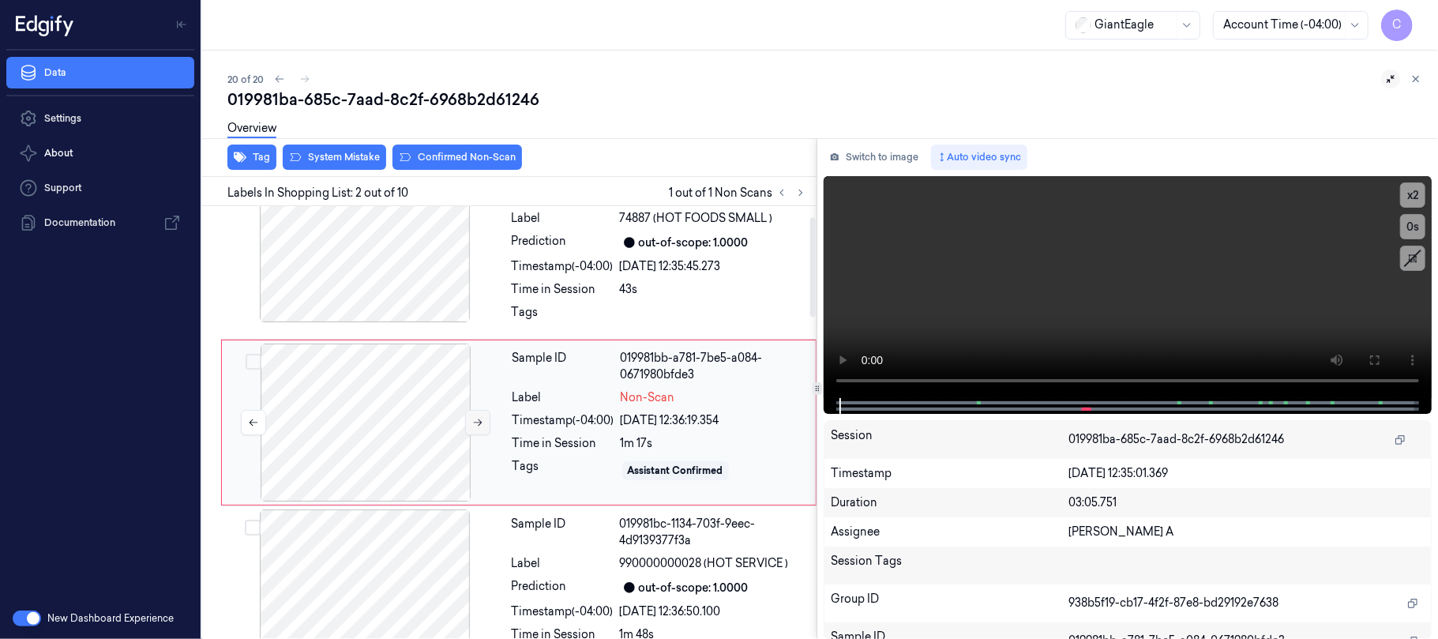
click at [475, 422] on icon at bounding box center [477, 422] width 11 height 11
click at [385, 265] on div at bounding box center [364, 243] width 281 height 158
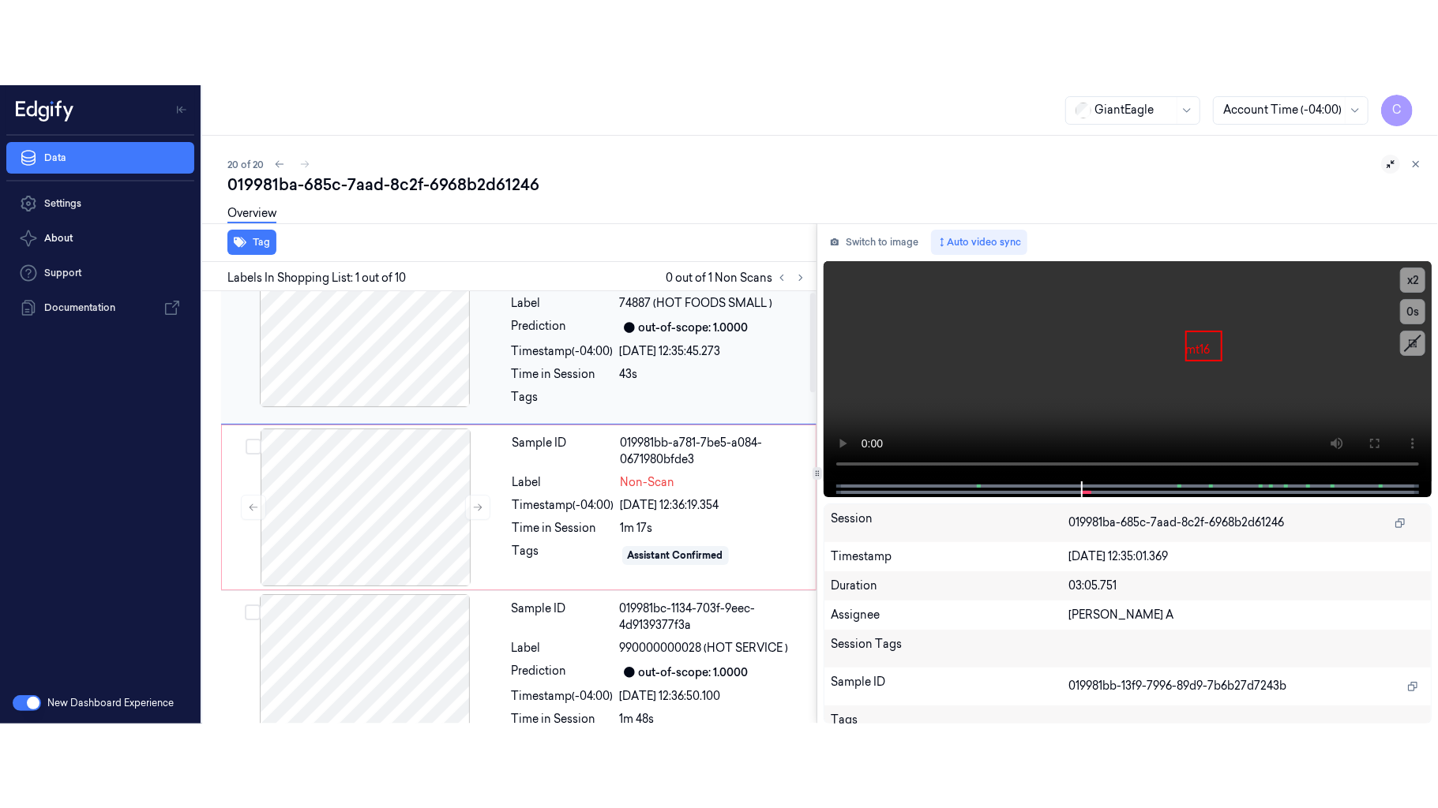
scroll to position [0, 0]
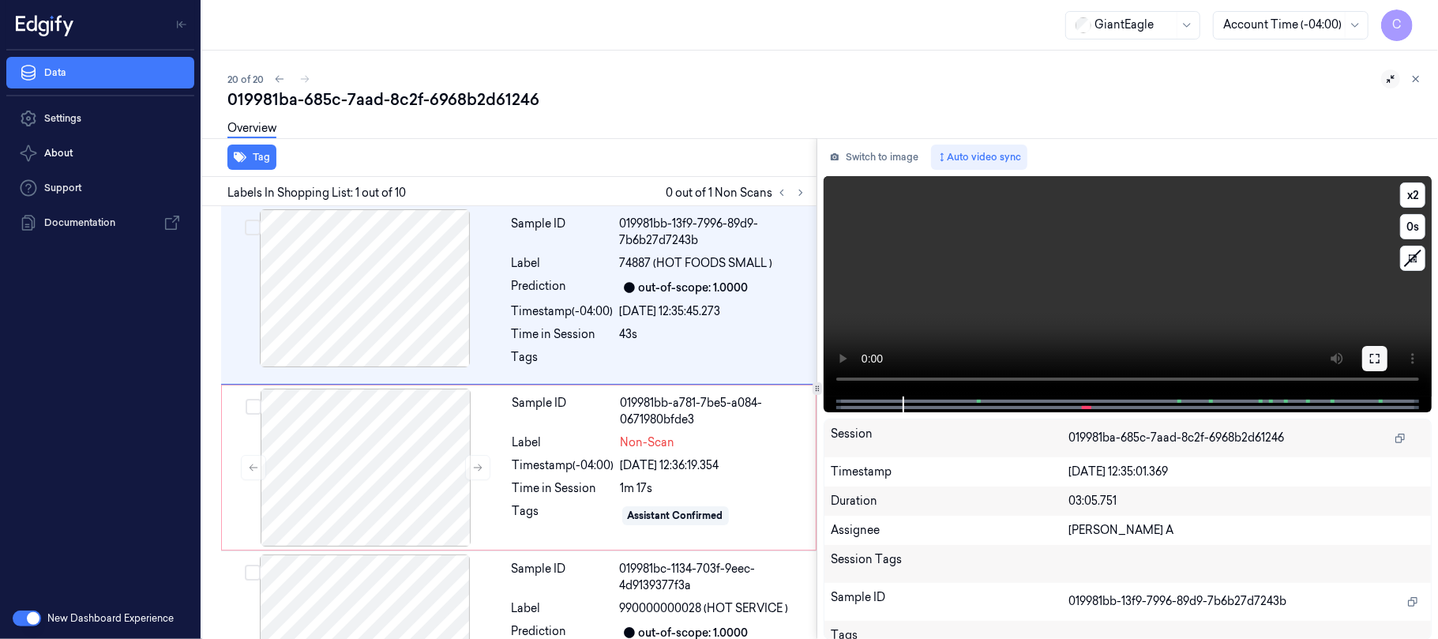
click at [1374, 358] on icon at bounding box center [1374, 358] width 13 height 13
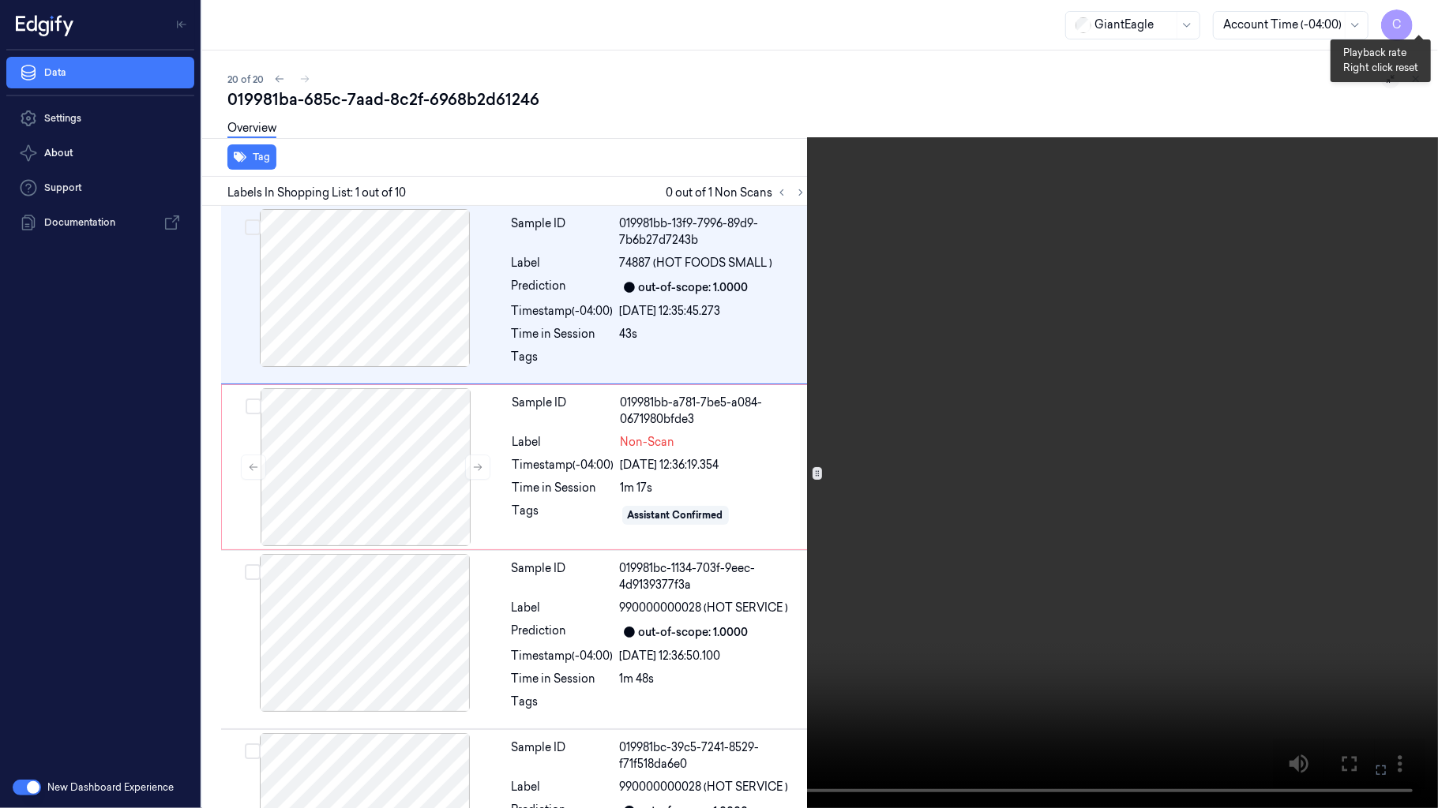
click at [1415, 13] on button "x 2" at bounding box center [1418, 18] width 25 height 25
click at [1415, 19] on button "x 4" at bounding box center [1418, 18] width 25 height 25
click at [1415, 19] on button "x 1" at bounding box center [1418, 18] width 25 height 25
click at [1426, 16] on button "x 2" at bounding box center [1418, 18] width 25 height 25
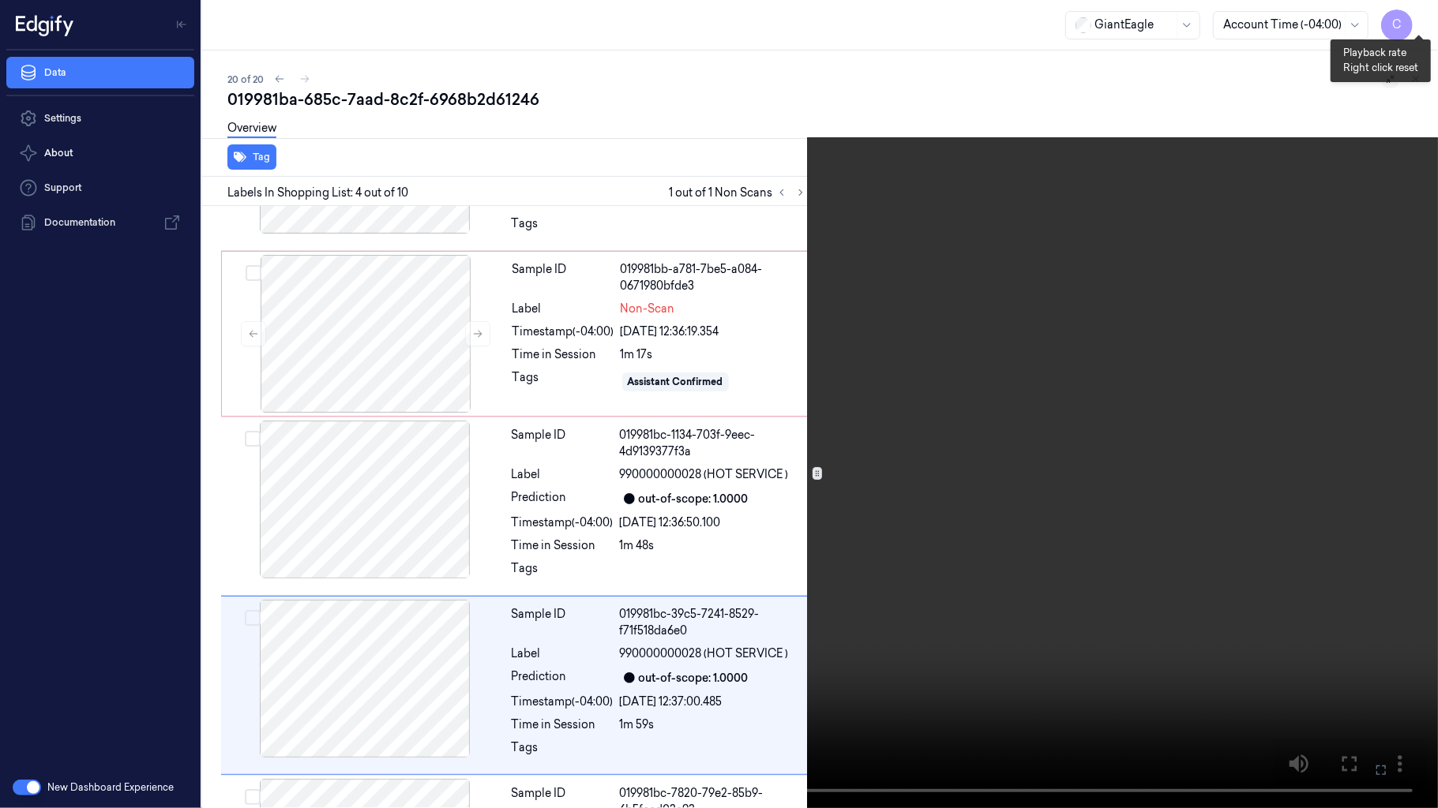
scroll to position [313, 0]
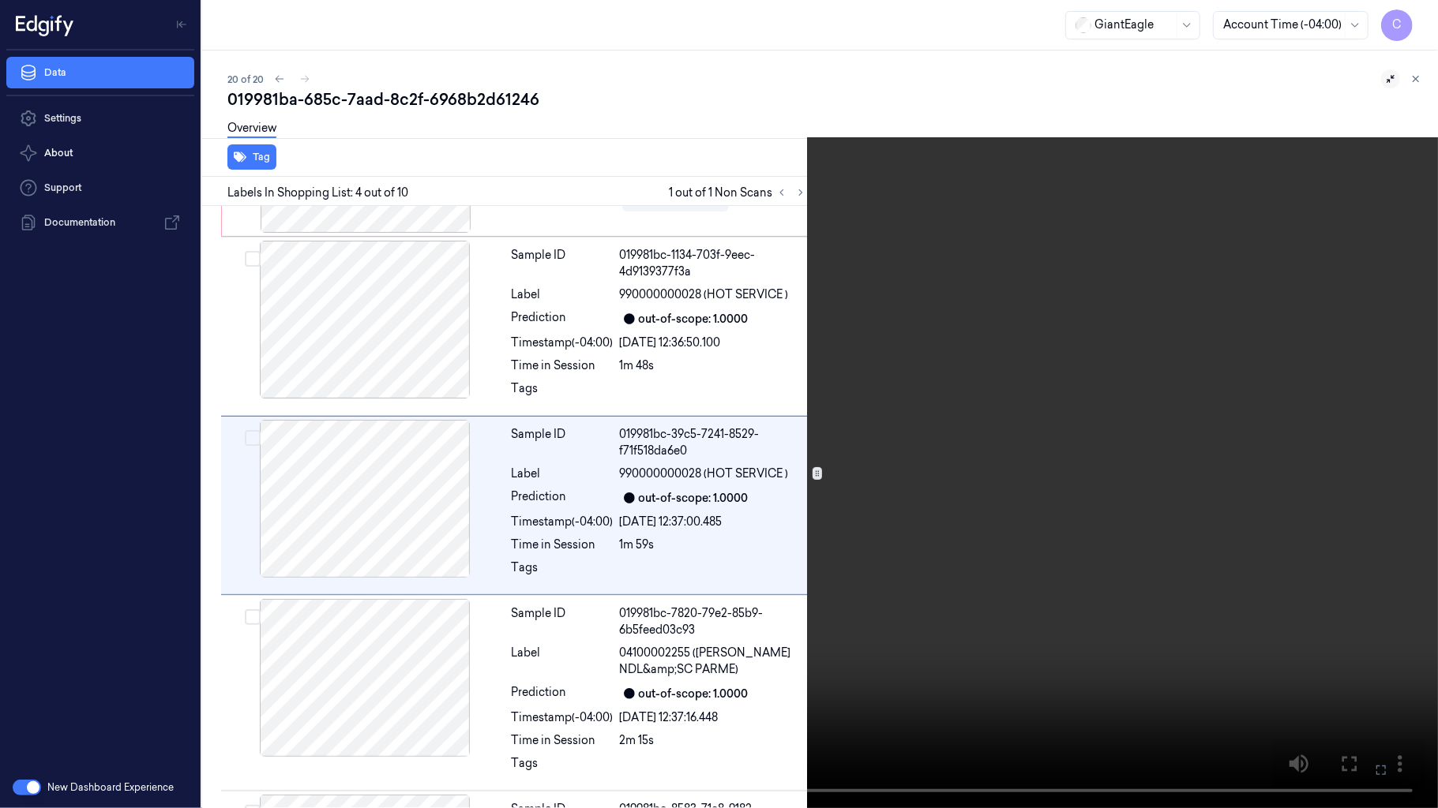
click at [557, 390] on video at bounding box center [719, 404] width 1438 height 808
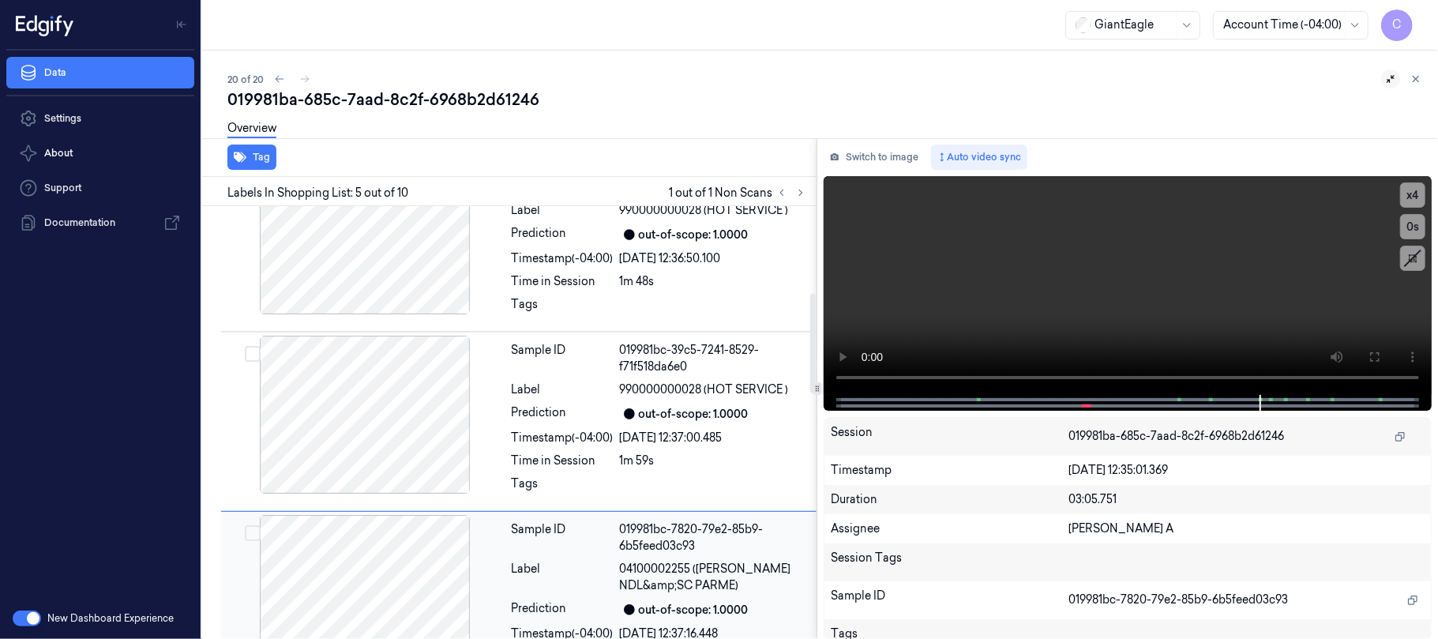
scroll to position [376, 0]
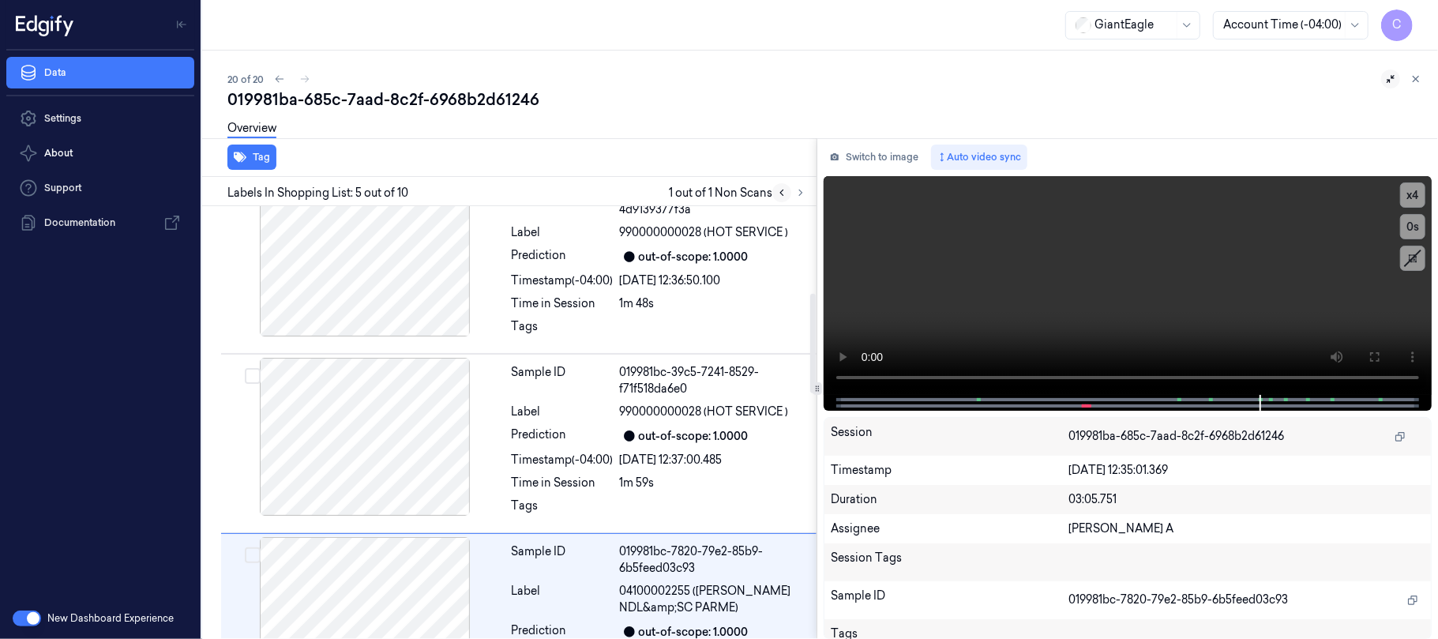
click at [781, 191] on icon at bounding box center [781, 193] width 3 height 6
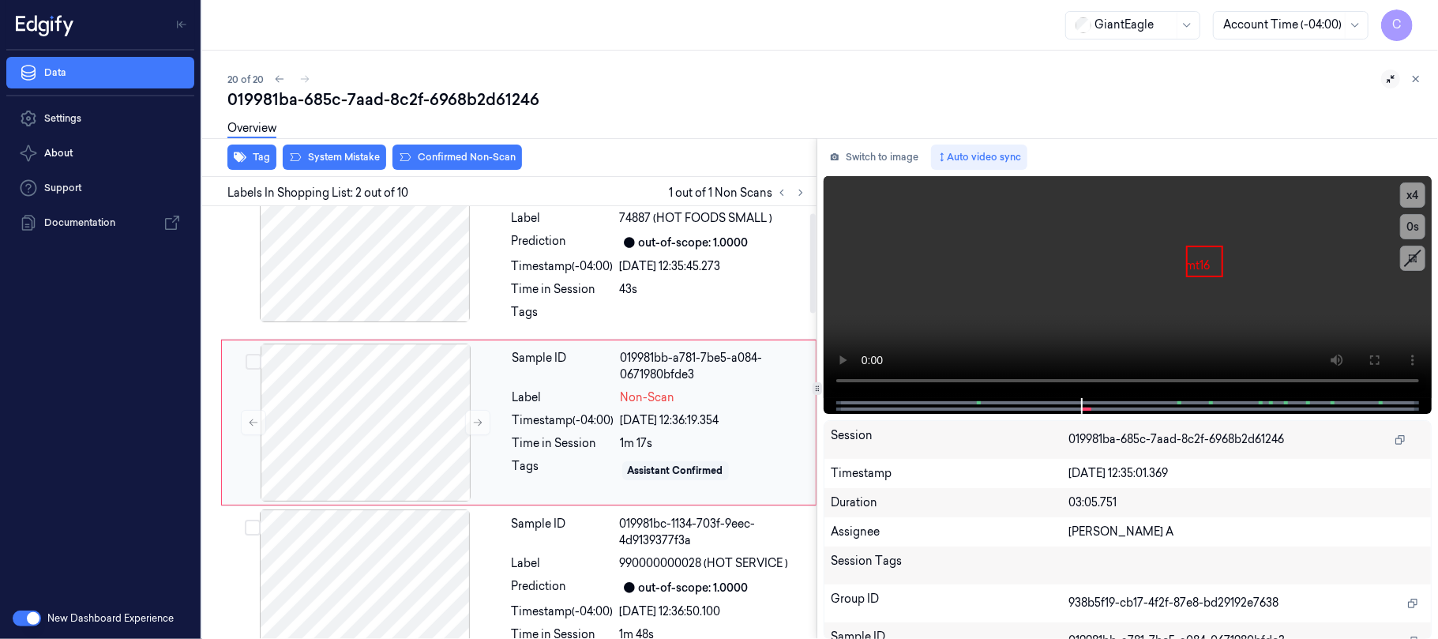
scroll to position [0, 0]
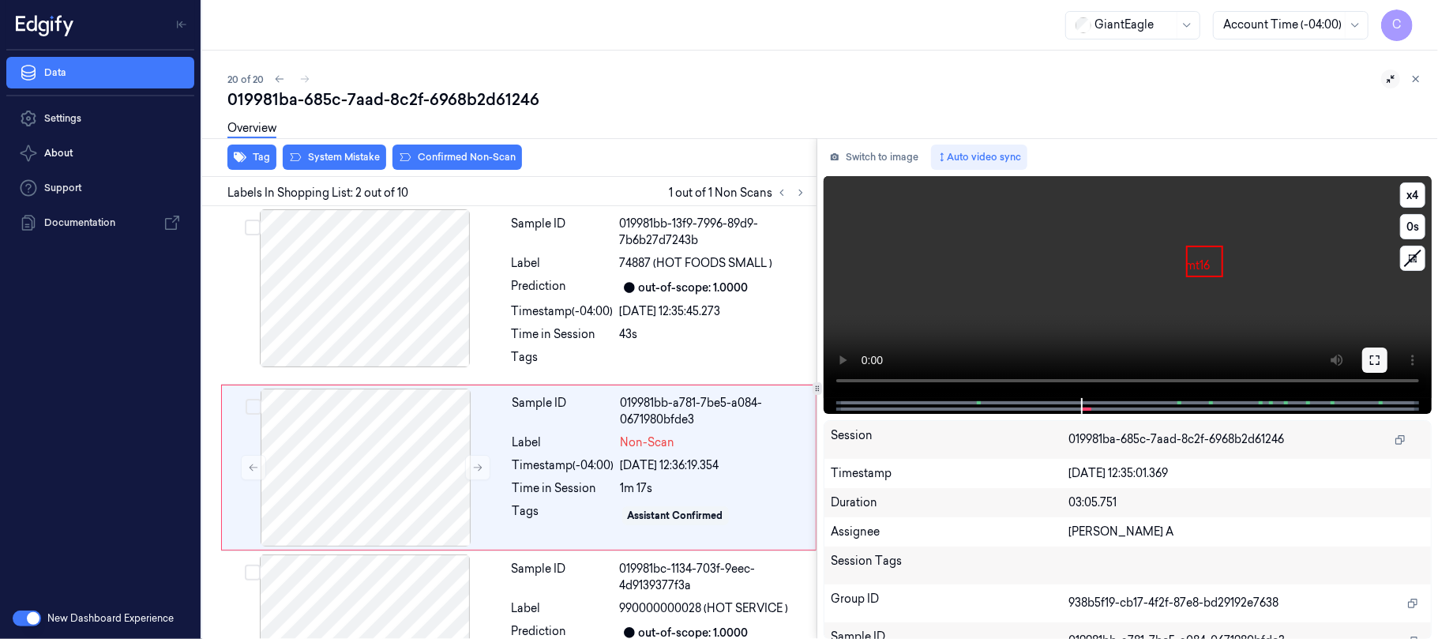
click at [1374, 355] on icon at bounding box center [1374, 360] width 13 height 13
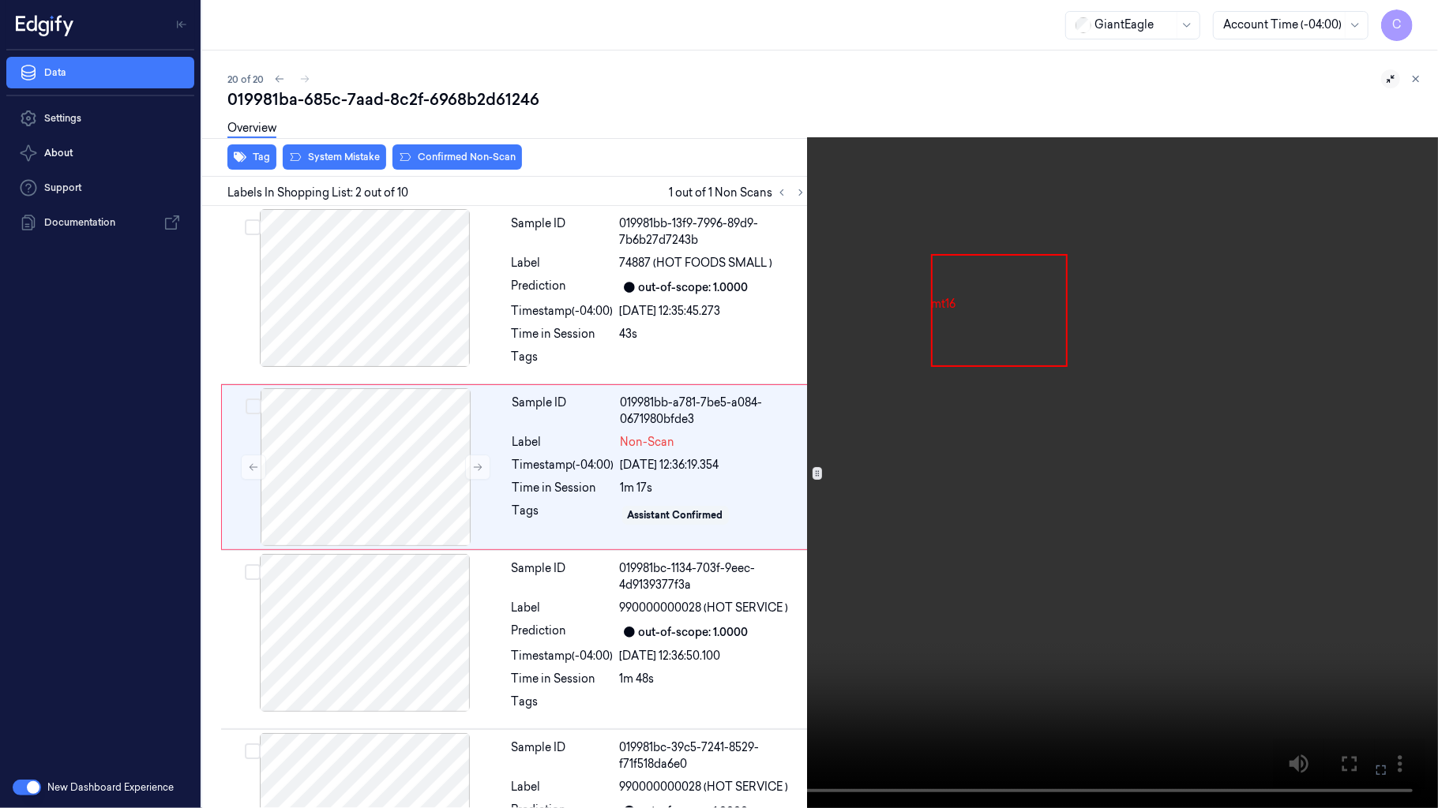
click at [809, 445] on video at bounding box center [719, 404] width 1438 height 808
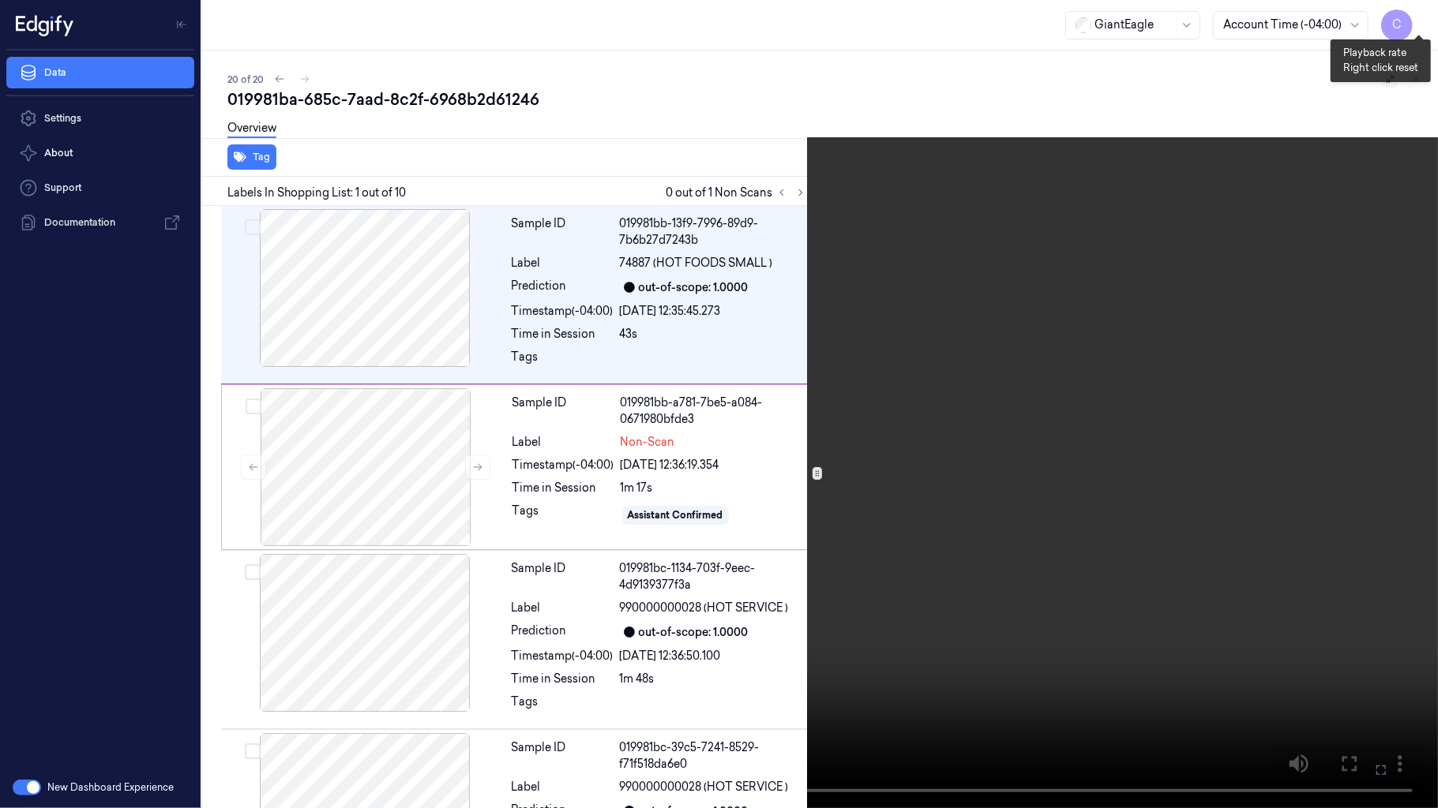
click at [1425, 11] on button "x 4" at bounding box center [1418, 18] width 25 height 25
click at [1416, 21] on button "x 1" at bounding box center [1418, 18] width 25 height 25
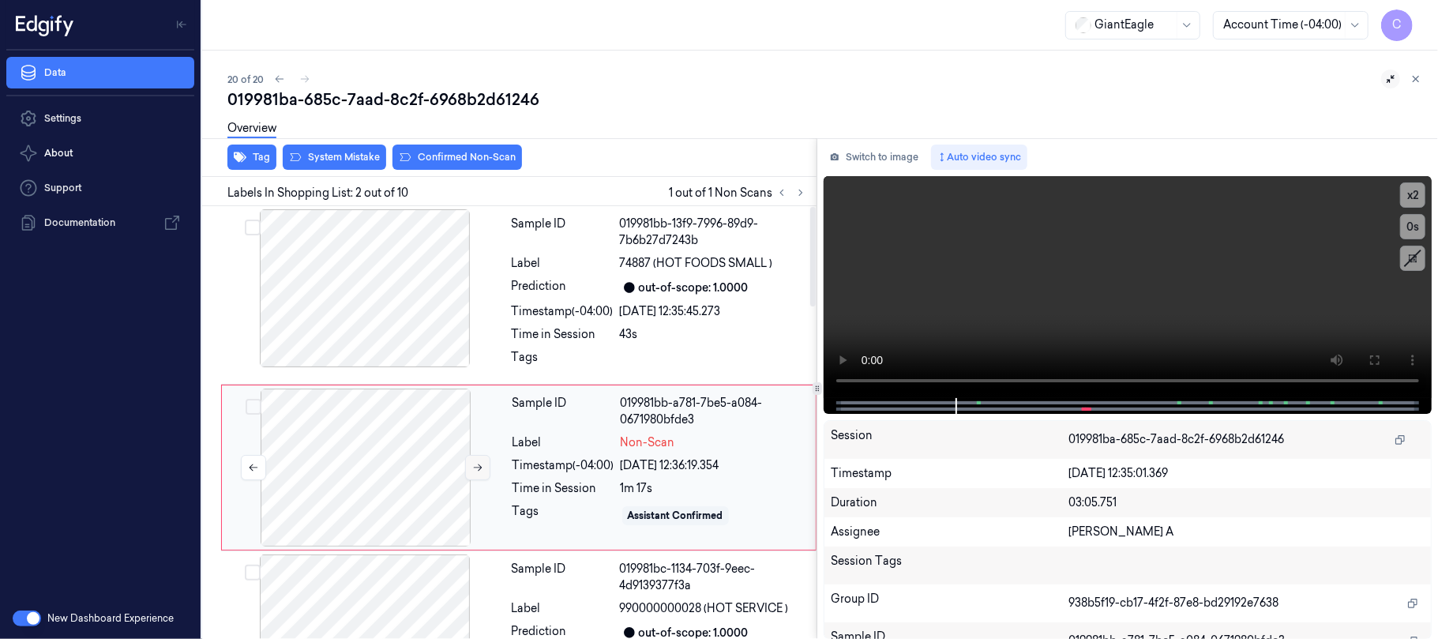
click at [475, 474] on button at bounding box center [477, 467] width 25 height 25
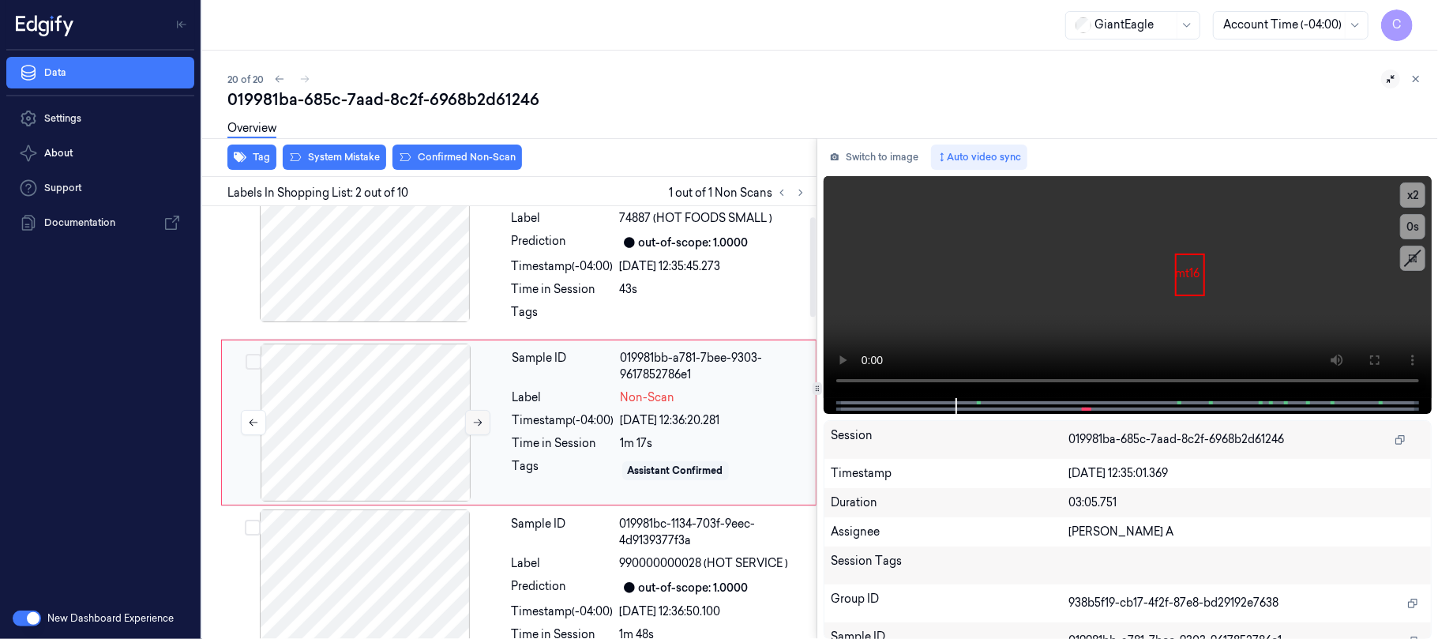
click at [474, 428] on button at bounding box center [477, 422] width 25 height 25
click at [1112, 284] on video at bounding box center [1127, 287] width 608 height 222
click at [1123, 288] on video at bounding box center [1127, 287] width 608 height 222
click at [1123, 284] on video at bounding box center [1127, 287] width 608 height 222
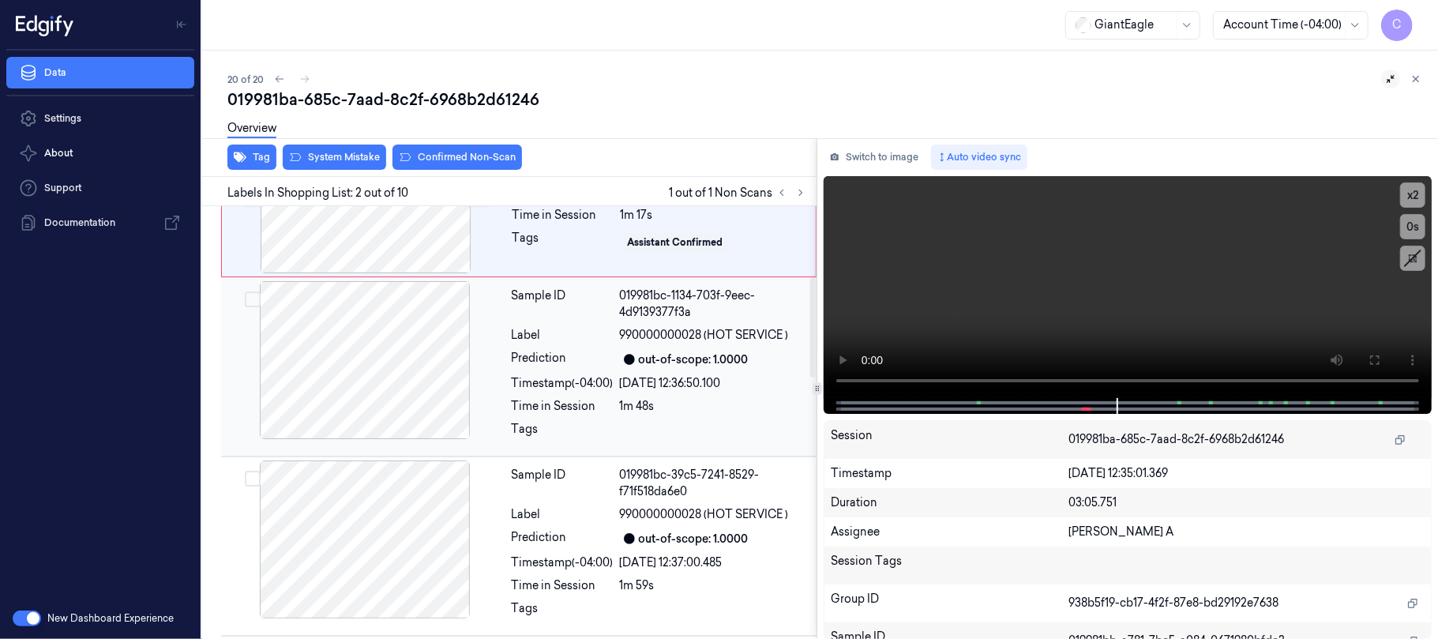
scroll to position [316, 0]
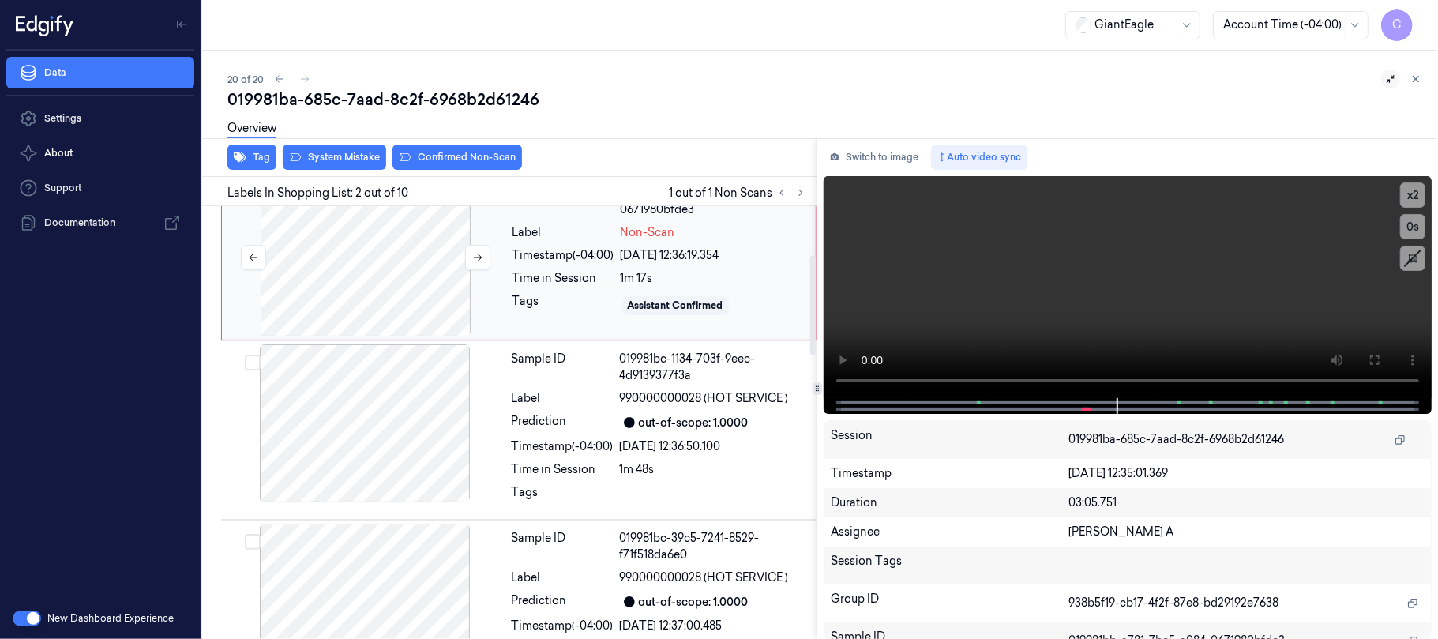
click at [381, 282] on div at bounding box center [365, 257] width 281 height 158
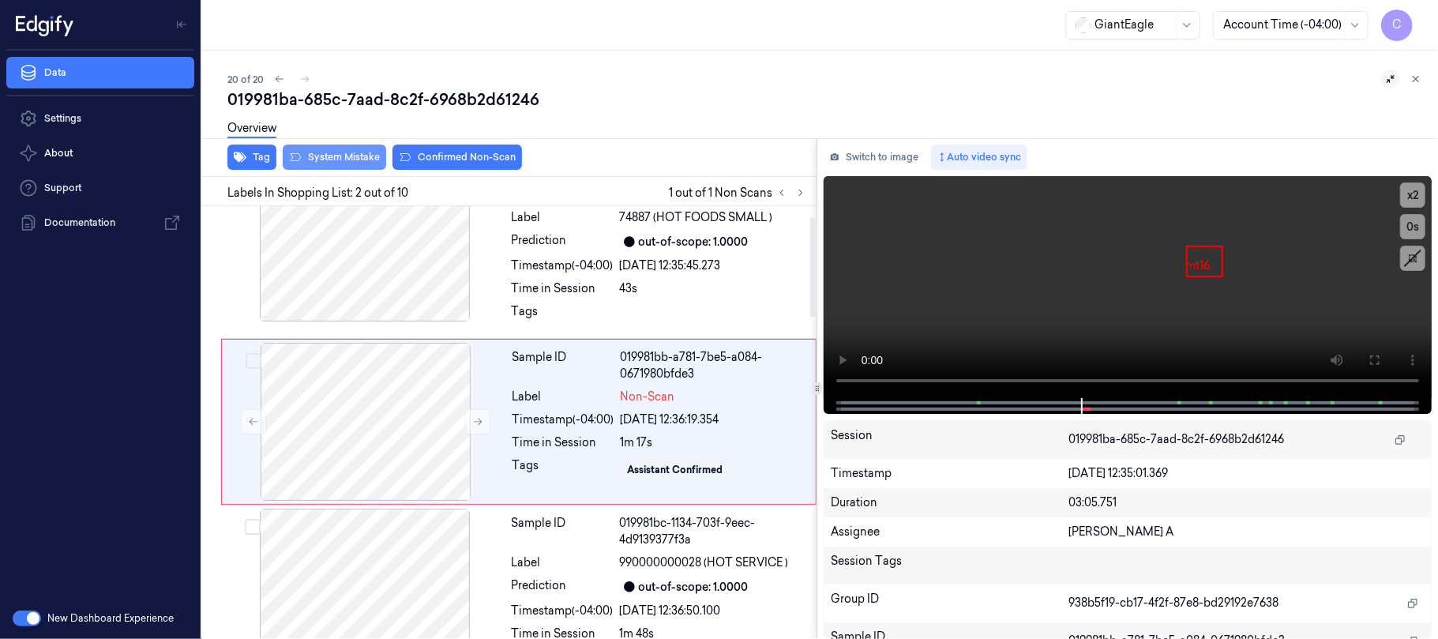
scroll to position [45, 0]
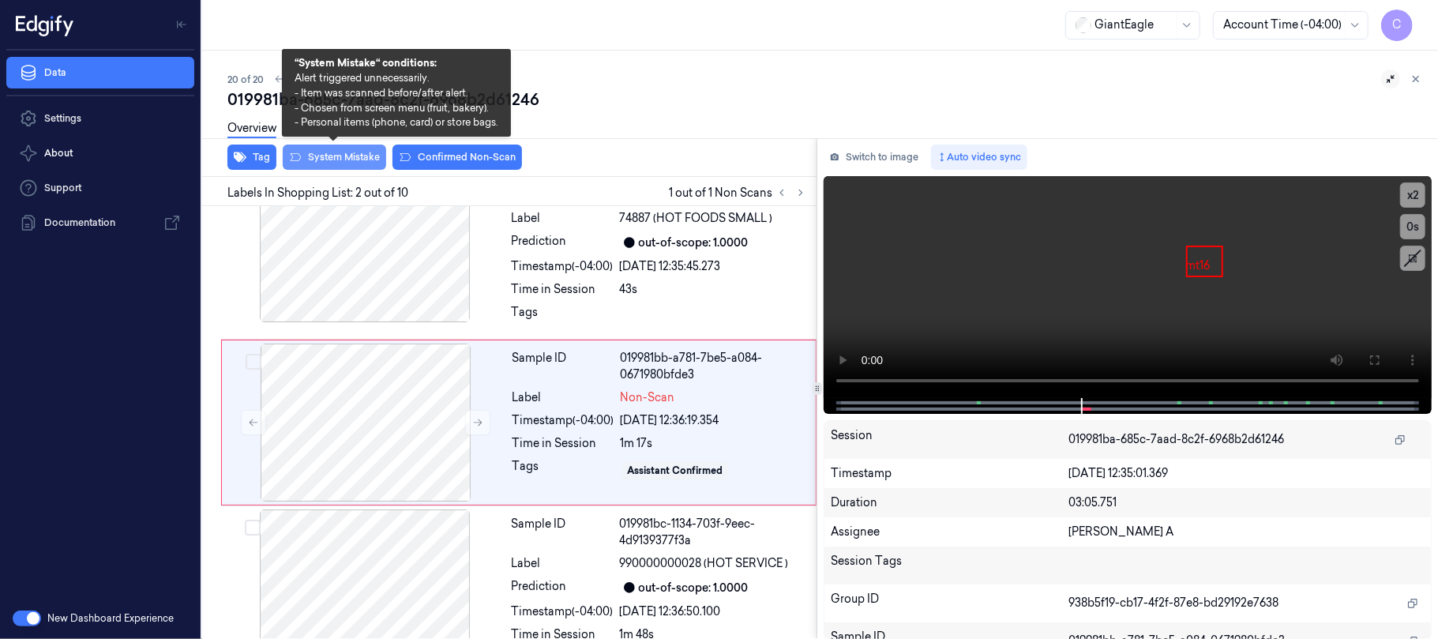
click at [313, 150] on button "System Mistake" at bounding box center [334, 156] width 103 height 25
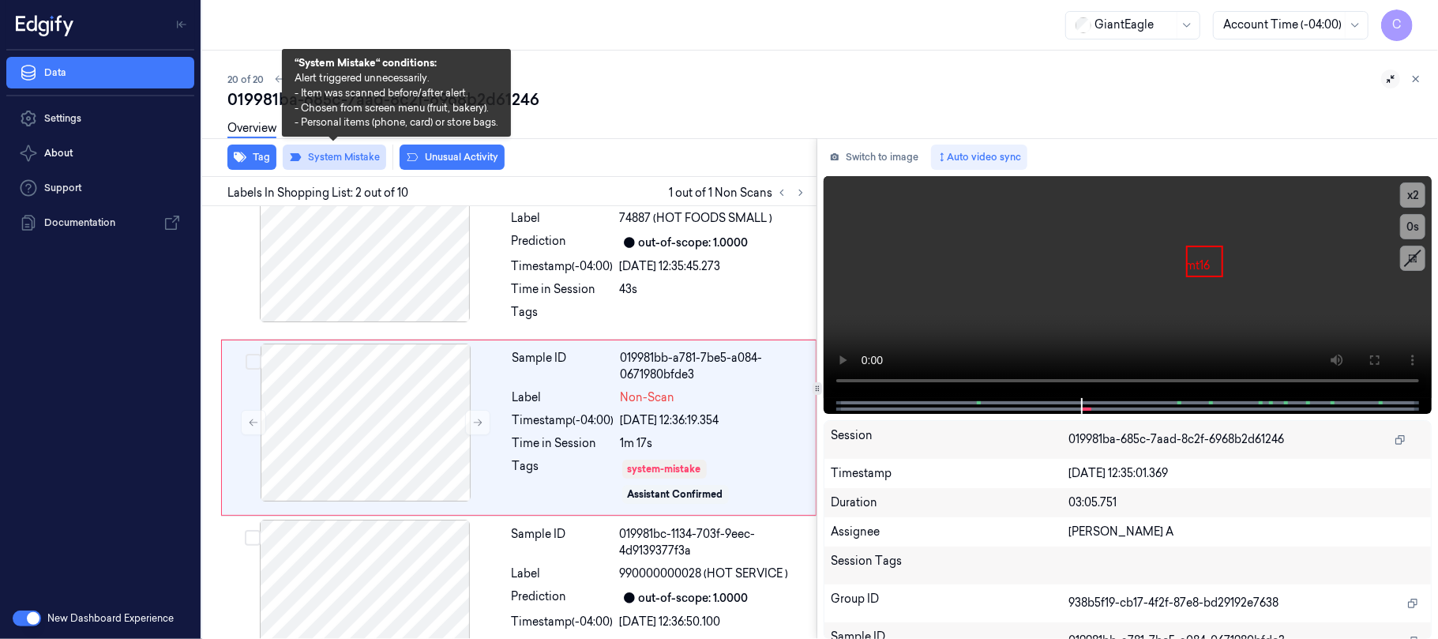
scroll to position [51, 0]
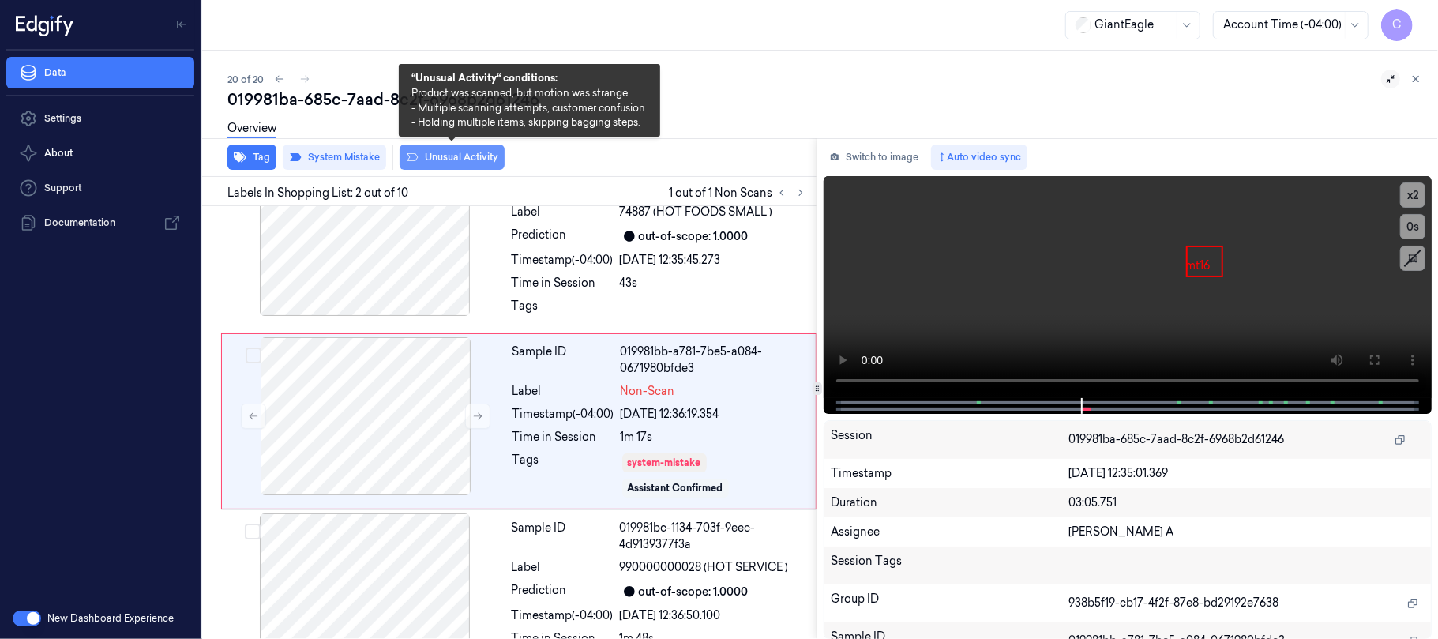
click at [463, 158] on button "Unusual Activity" at bounding box center [451, 156] width 105 height 25
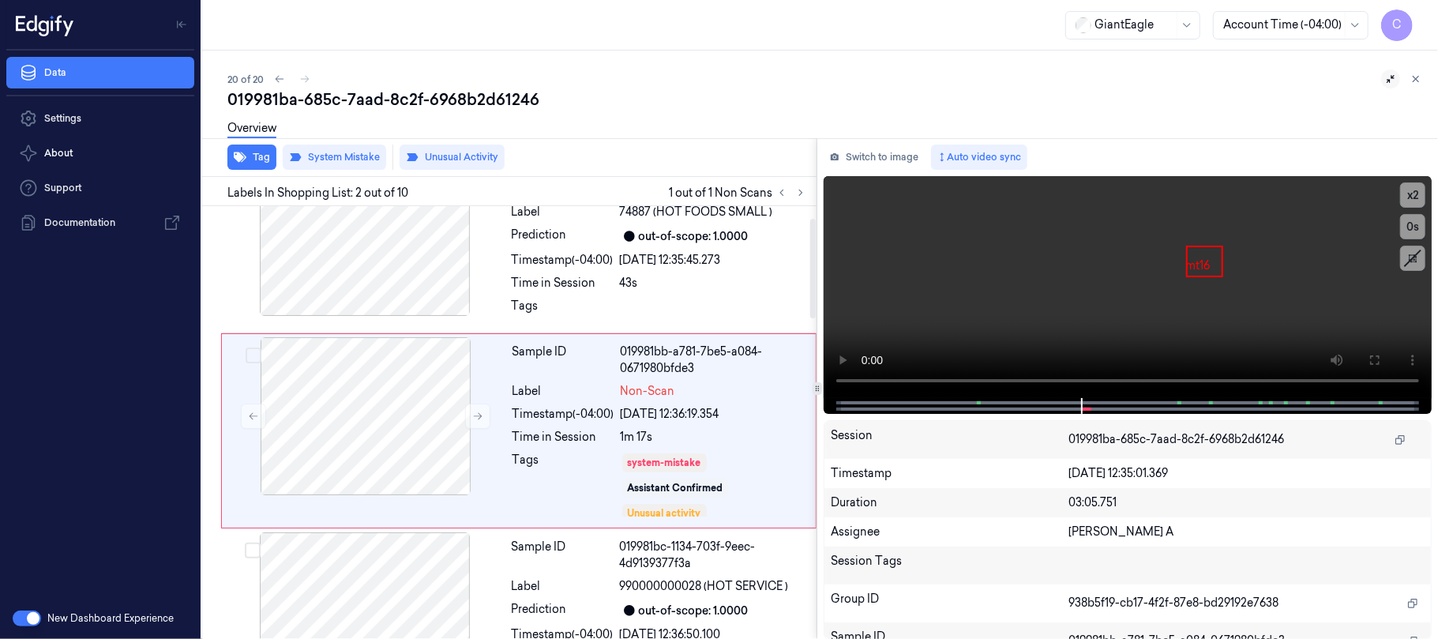
scroll to position [60, 0]
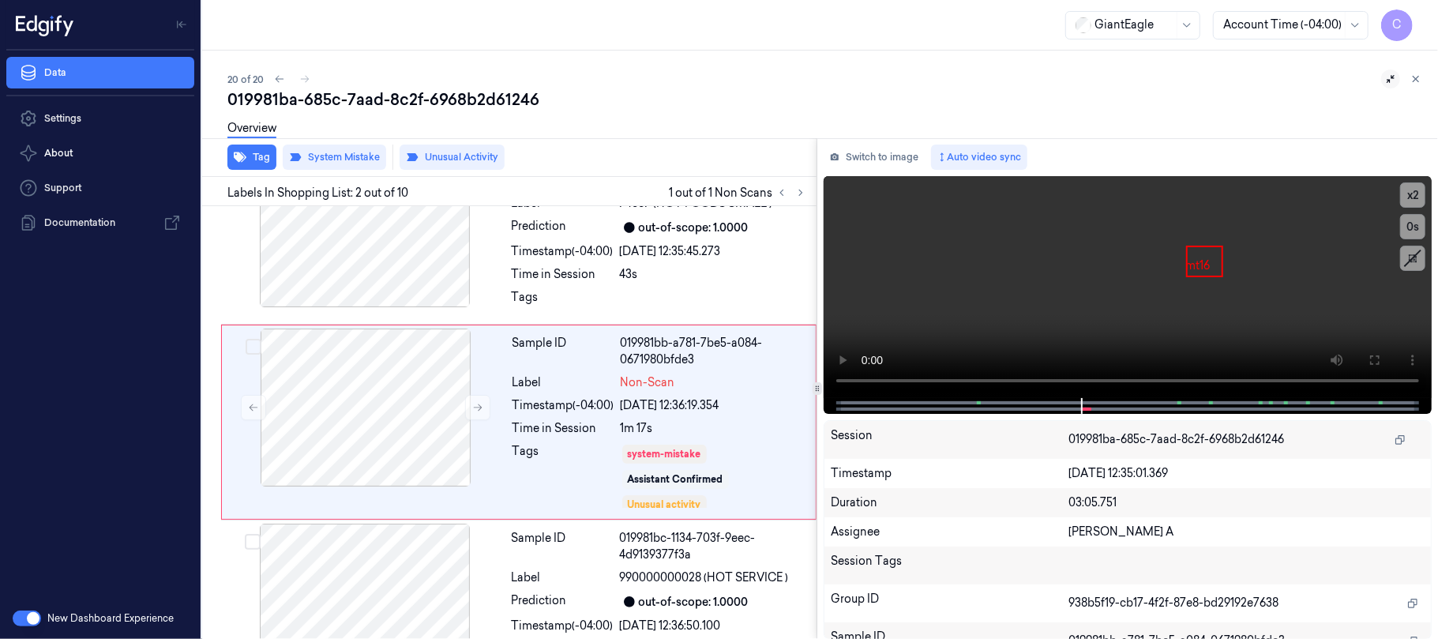
click at [1411, 84] on icon at bounding box center [1415, 78] width 11 height 11
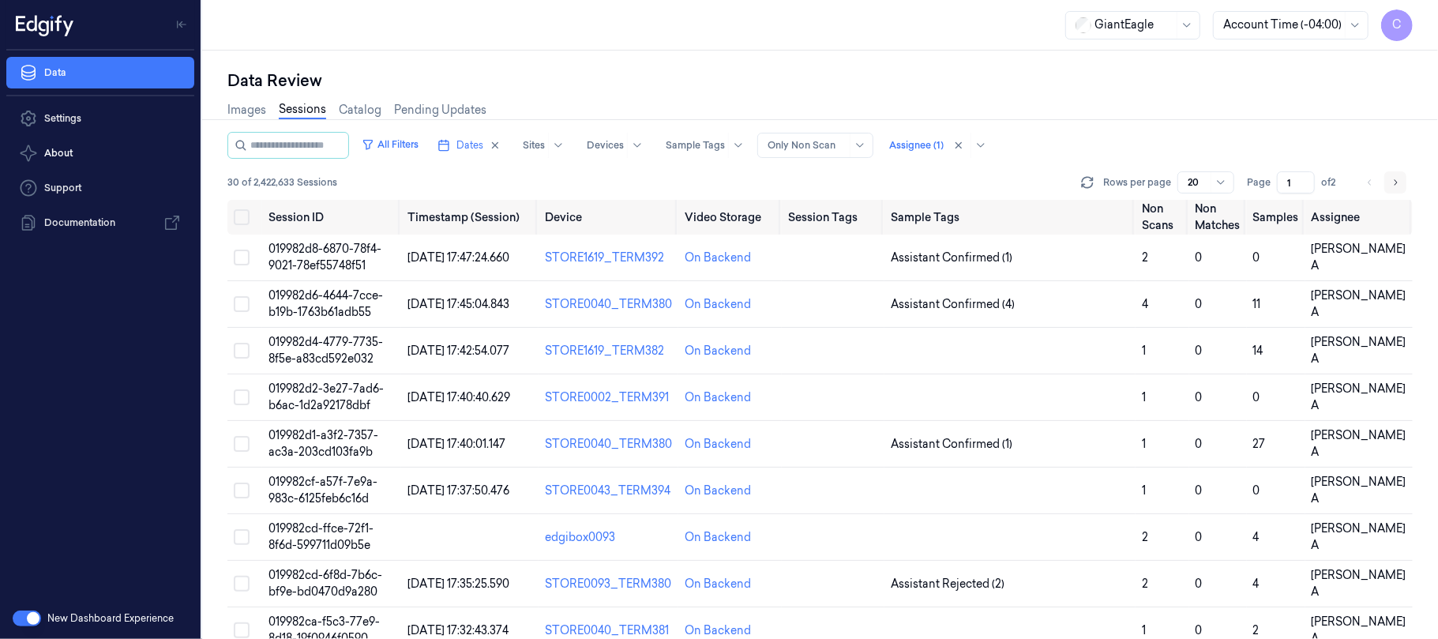
click at [1393, 180] on icon "Go to next page" at bounding box center [1394, 182] width 9 height 13
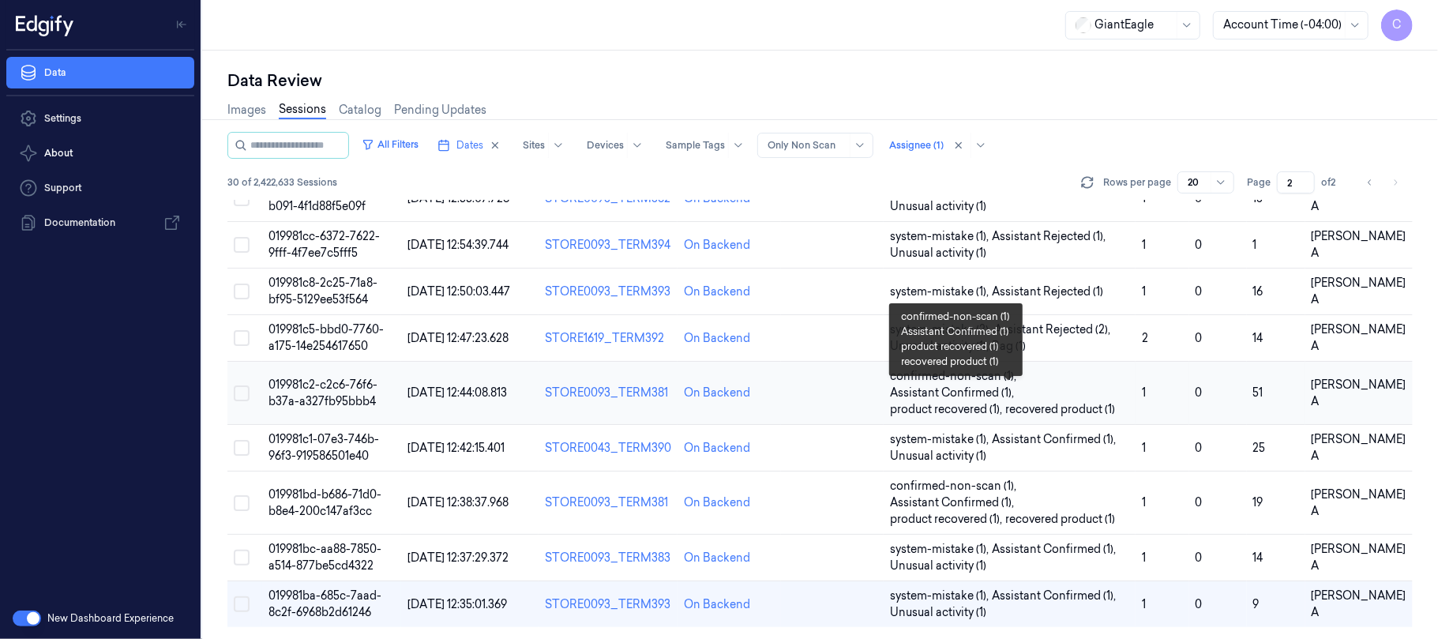
scroll to position [108, 0]
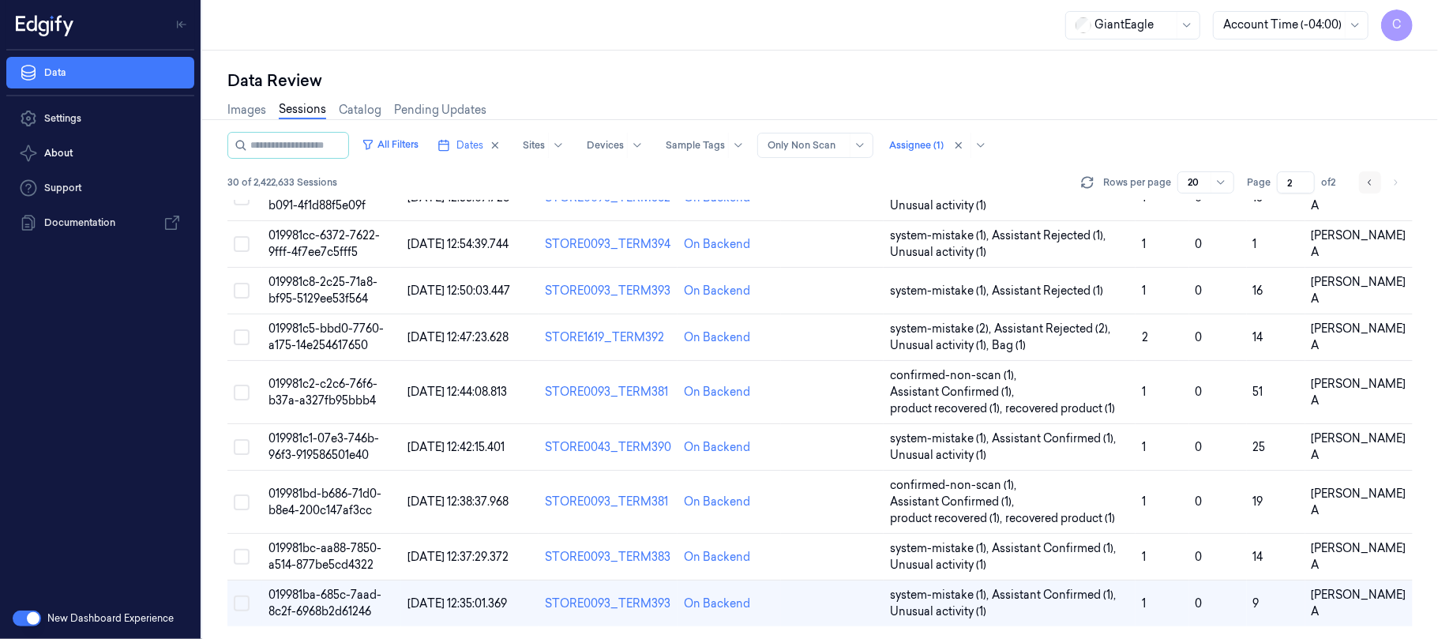
click at [1370, 182] on icon "Go to previous page" at bounding box center [1369, 182] width 9 height 13
type input "1"
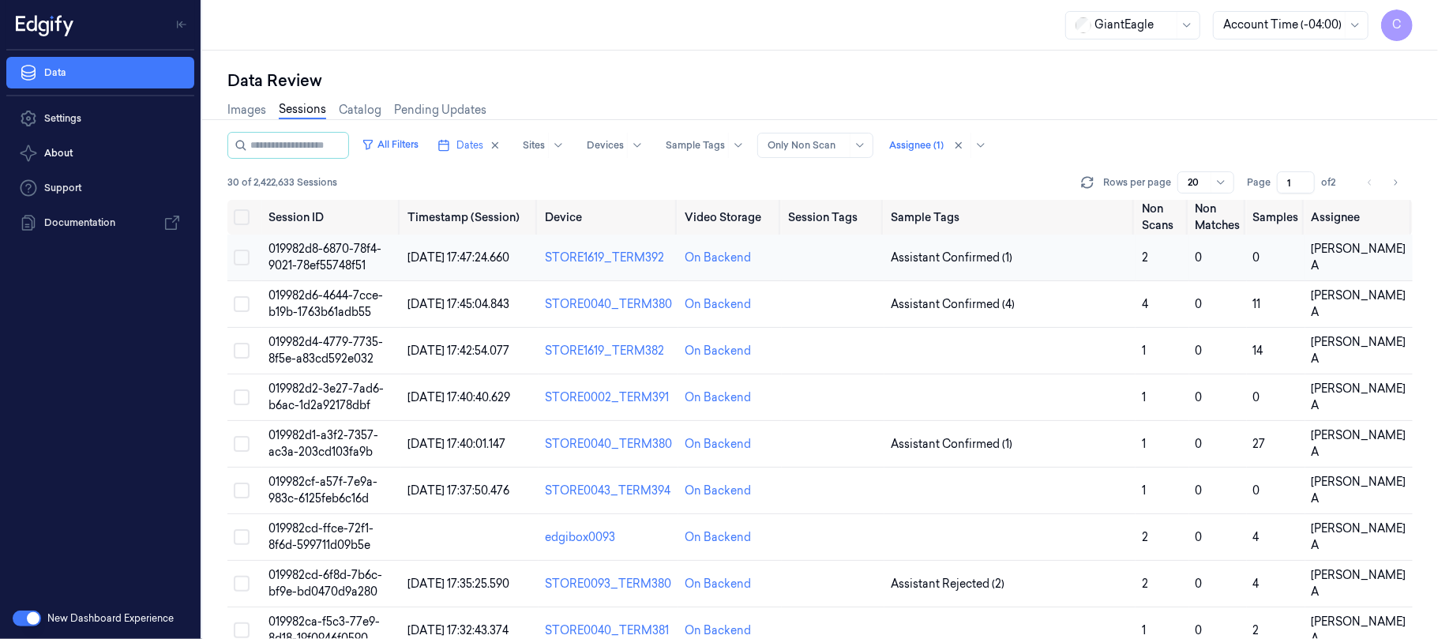
click at [320, 261] on span "019982d8-6870-78f4-9021-78ef55748f51" at bounding box center [324, 257] width 113 height 31
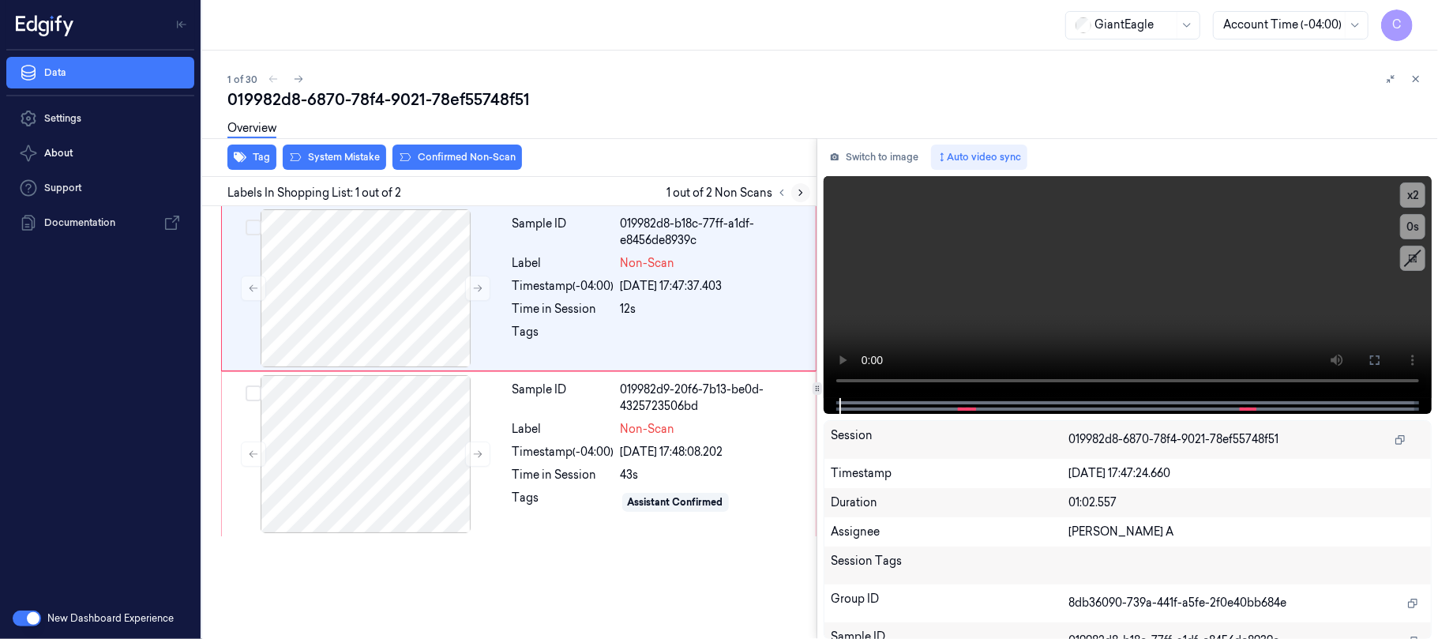
click at [797, 191] on icon at bounding box center [800, 192] width 11 height 11
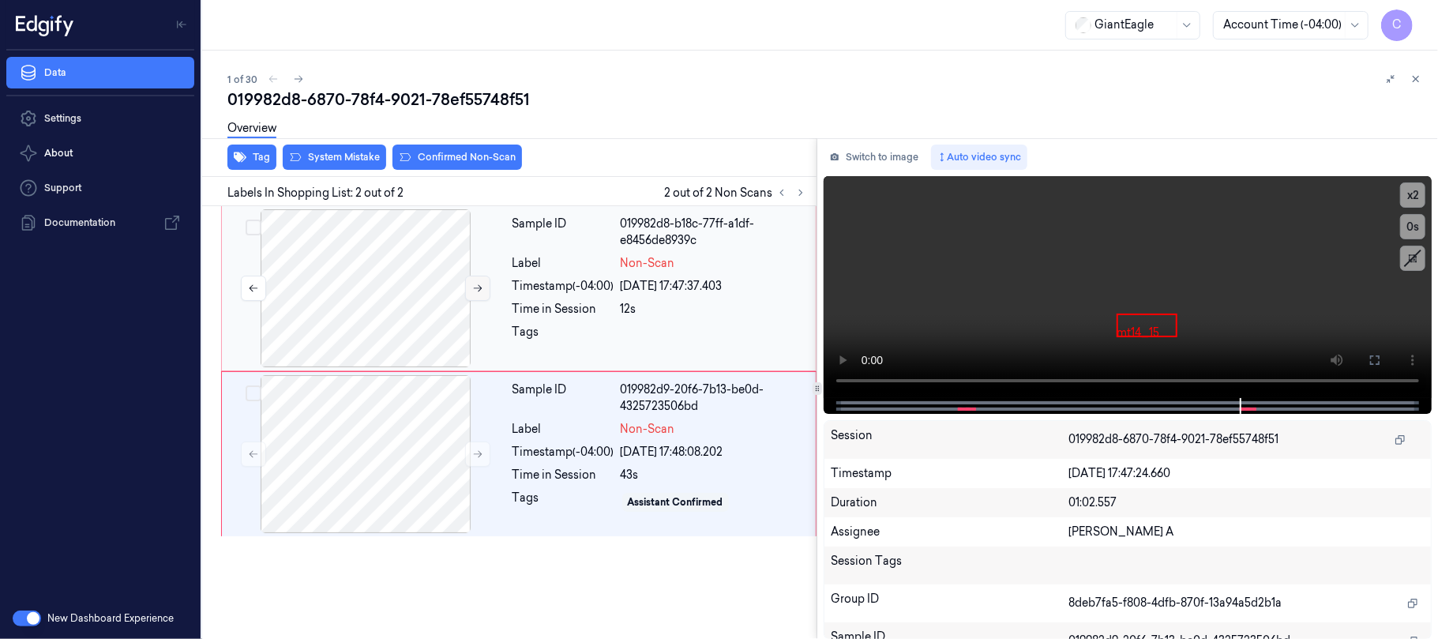
click at [468, 284] on button at bounding box center [477, 288] width 25 height 25
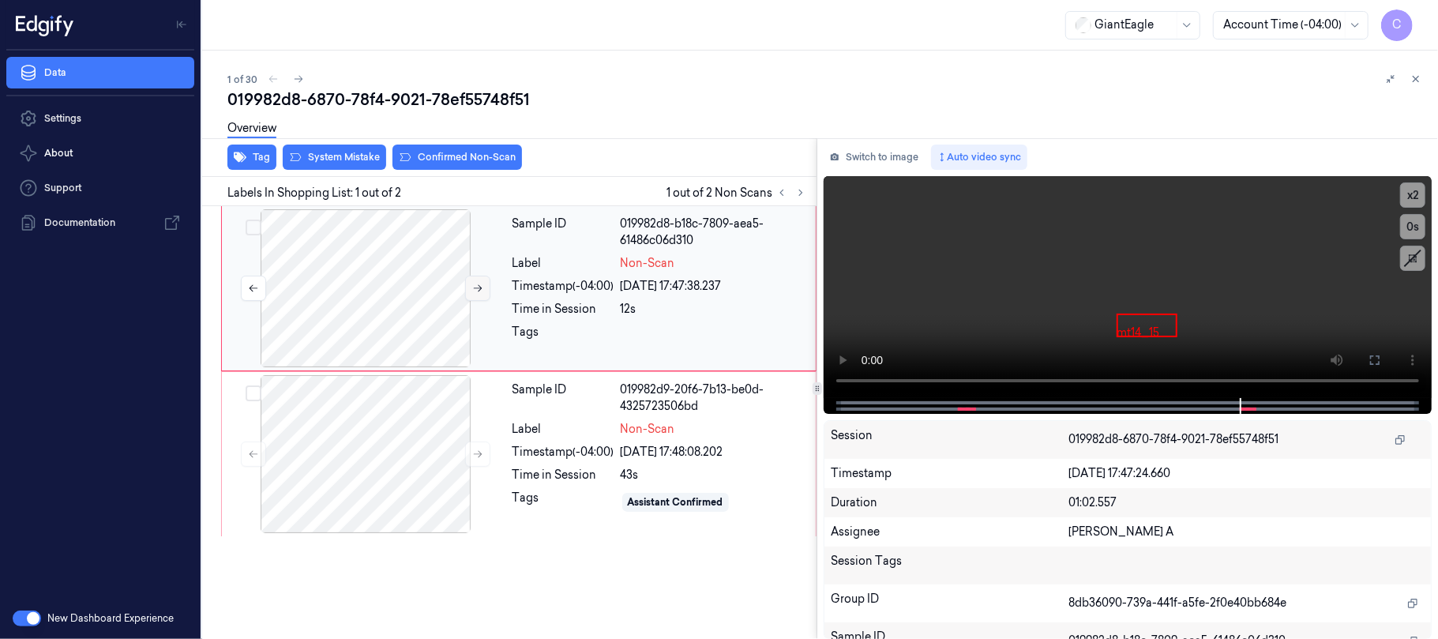
click at [481, 289] on icon at bounding box center [477, 288] width 11 height 11
click at [474, 458] on icon at bounding box center [477, 453] width 11 height 11
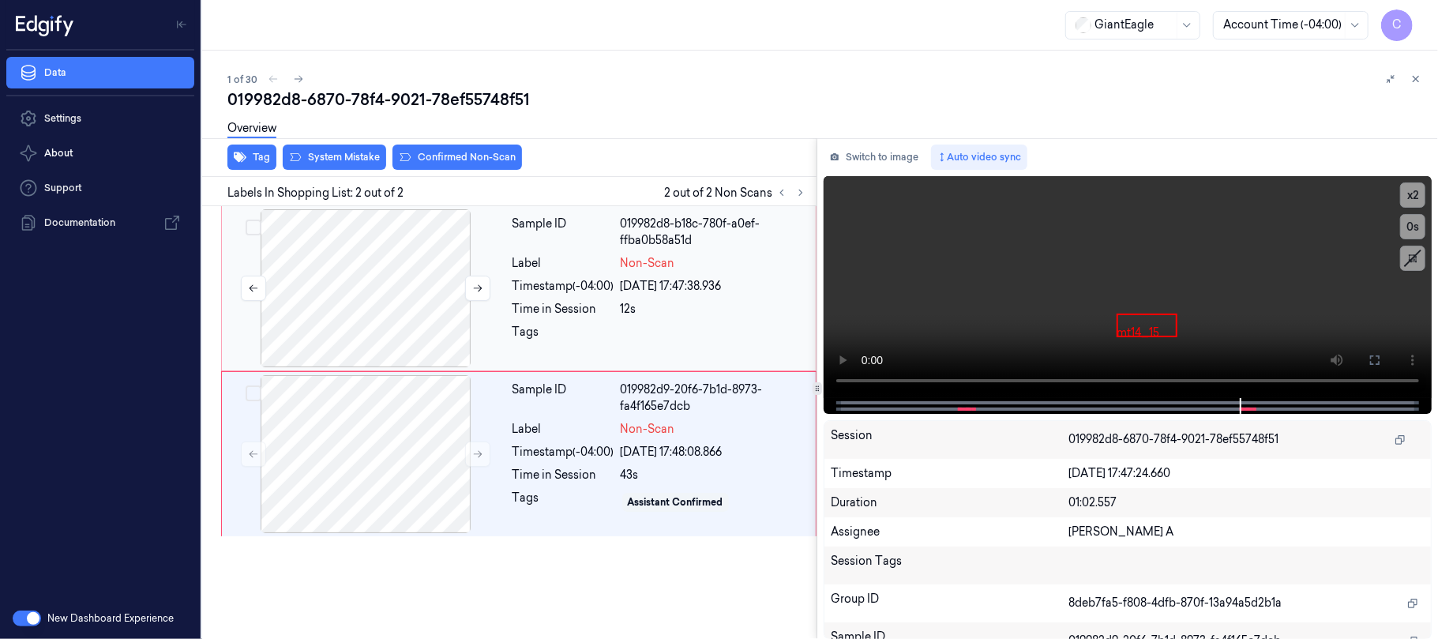
click at [379, 304] on div at bounding box center [365, 288] width 281 height 158
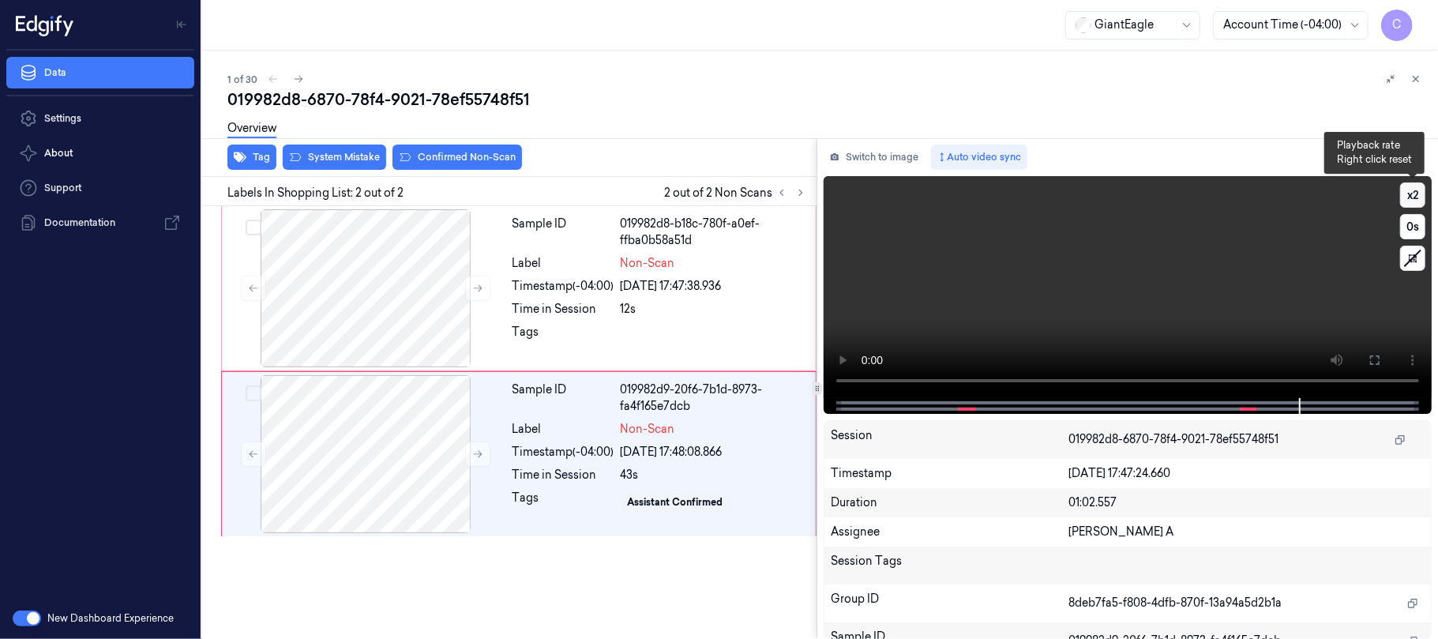
click at [1419, 193] on button "x 2" at bounding box center [1412, 194] width 25 height 25
click at [343, 283] on div at bounding box center [365, 288] width 281 height 158
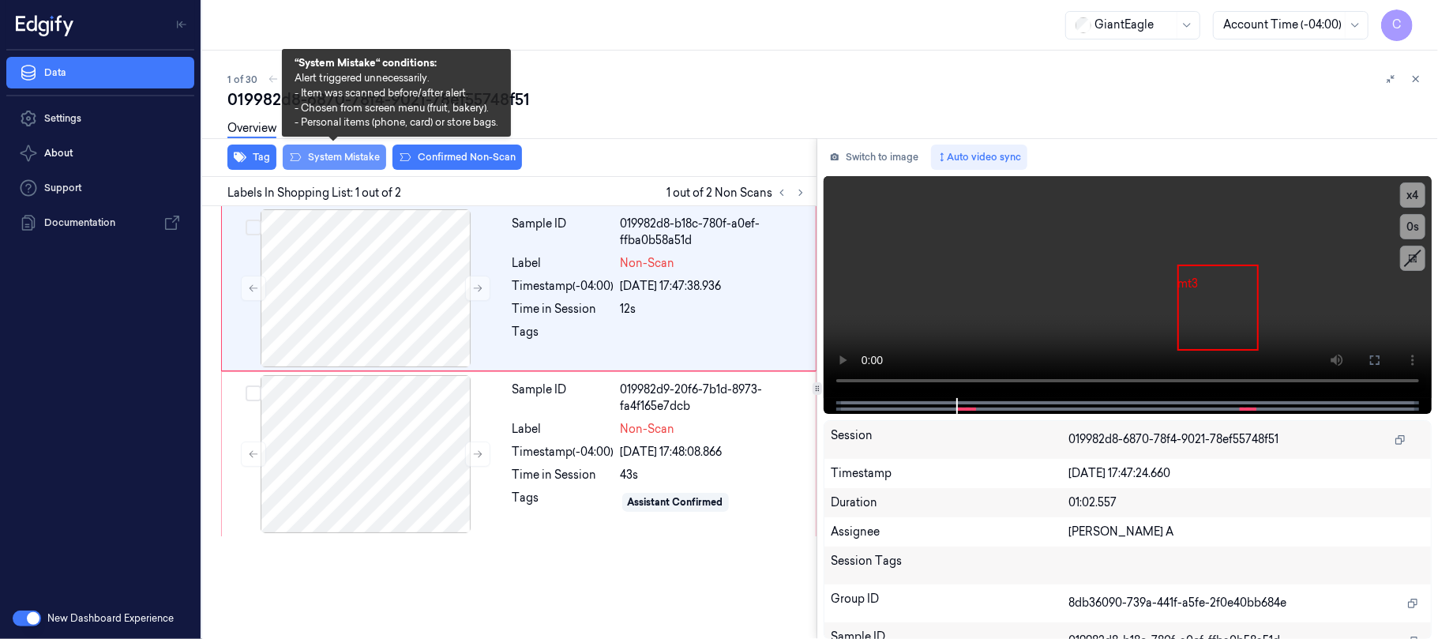
click at [326, 158] on button "System Mistake" at bounding box center [334, 156] width 103 height 25
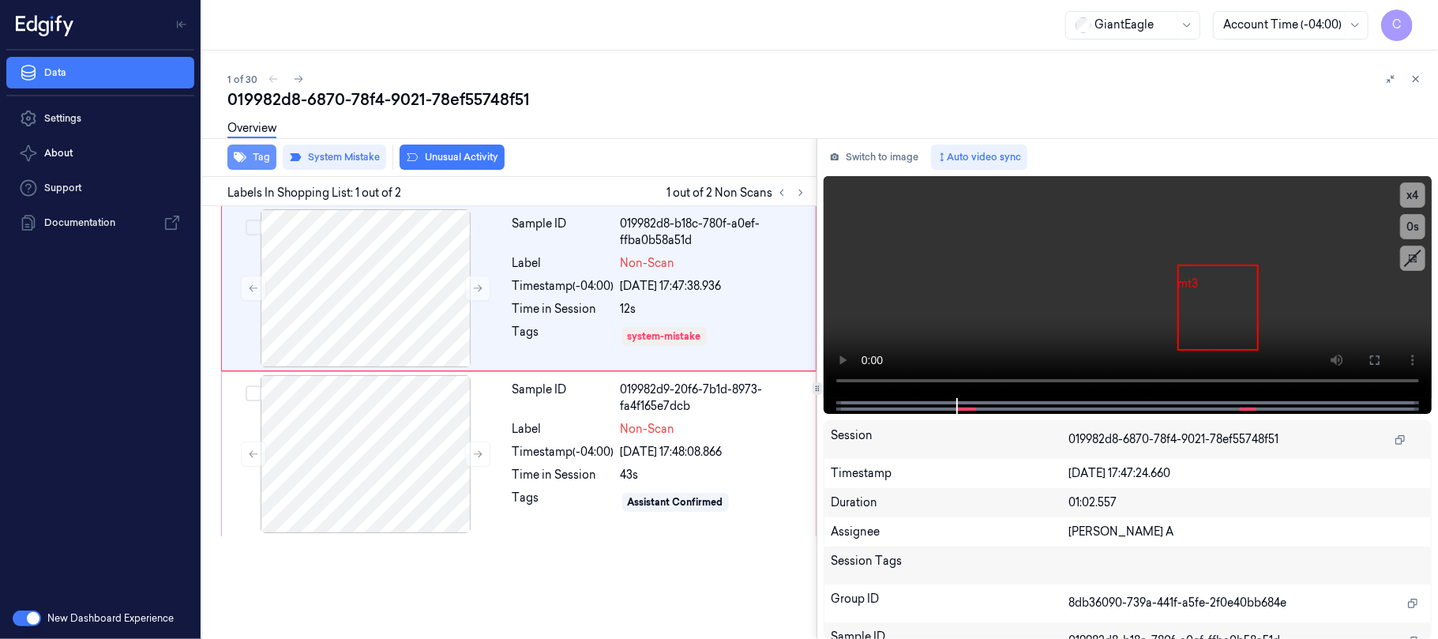
click at [248, 153] on button "Tag" at bounding box center [251, 156] width 49 height 25
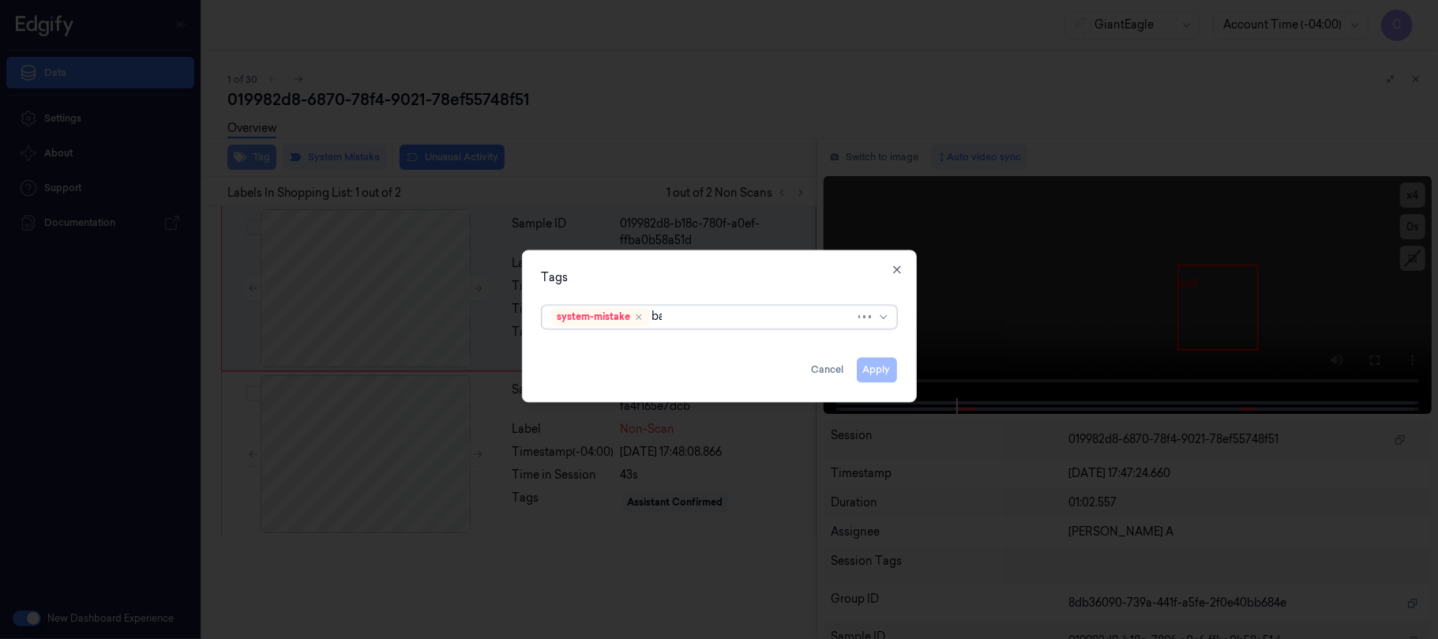
type input "bag"
click at [560, 344] on div "Bag" at bounding box center [562, 349] width 21 height 17
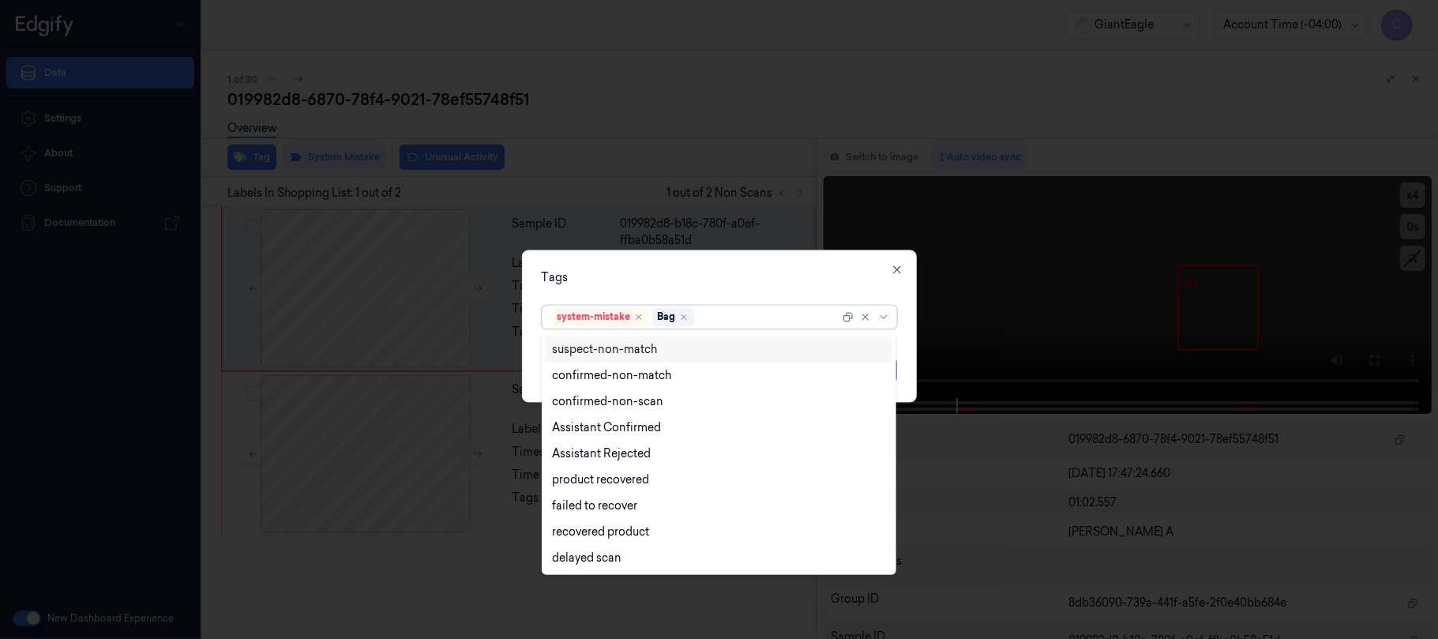
click at [728, 269] on div "Tags" at bounding box center [719, 277] width 355 height 17
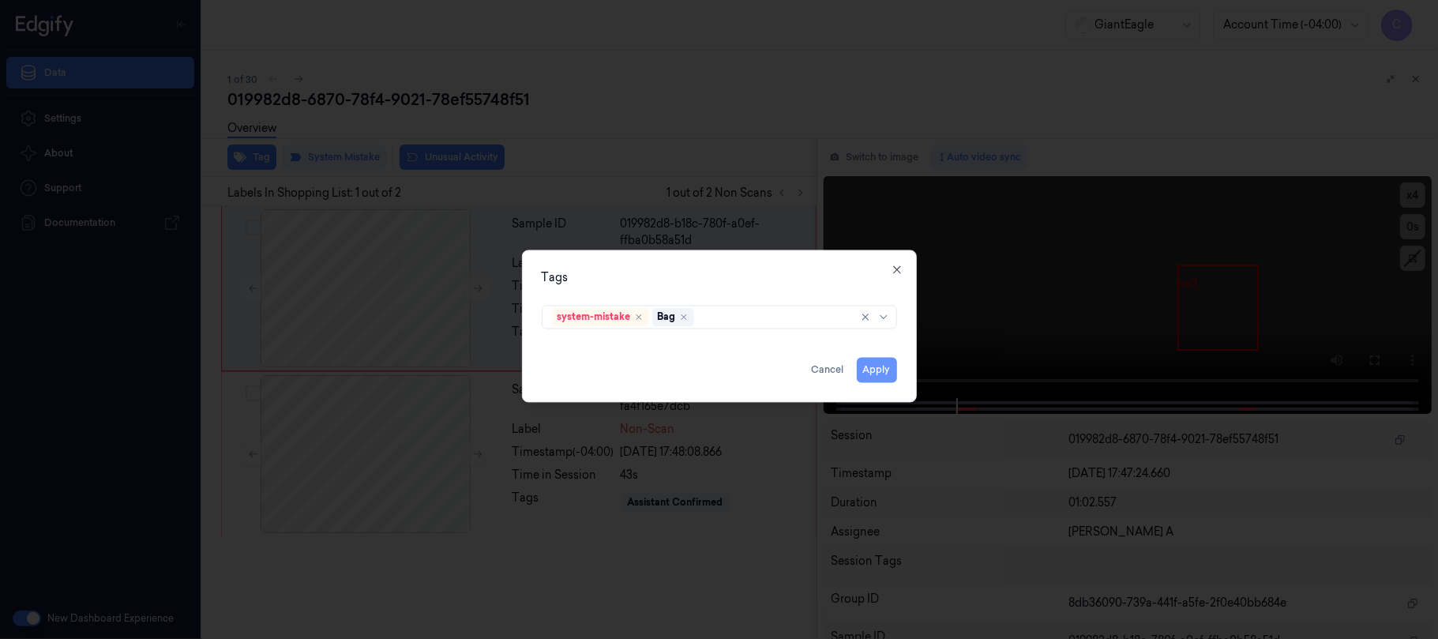
click at [866, 371] on button "Apply" at bounding box center [877, 369] width 40 height 25
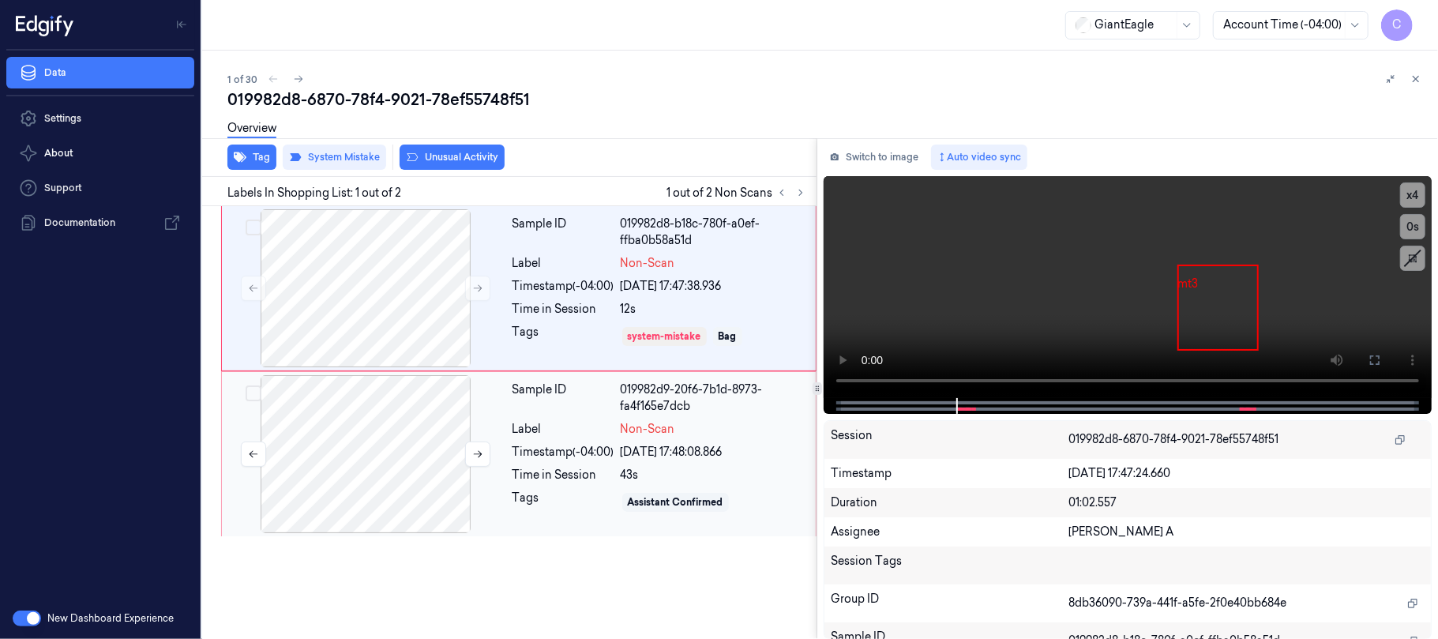
click at [349, 452] on div at bounding box center [365, 454] width 281 height 158
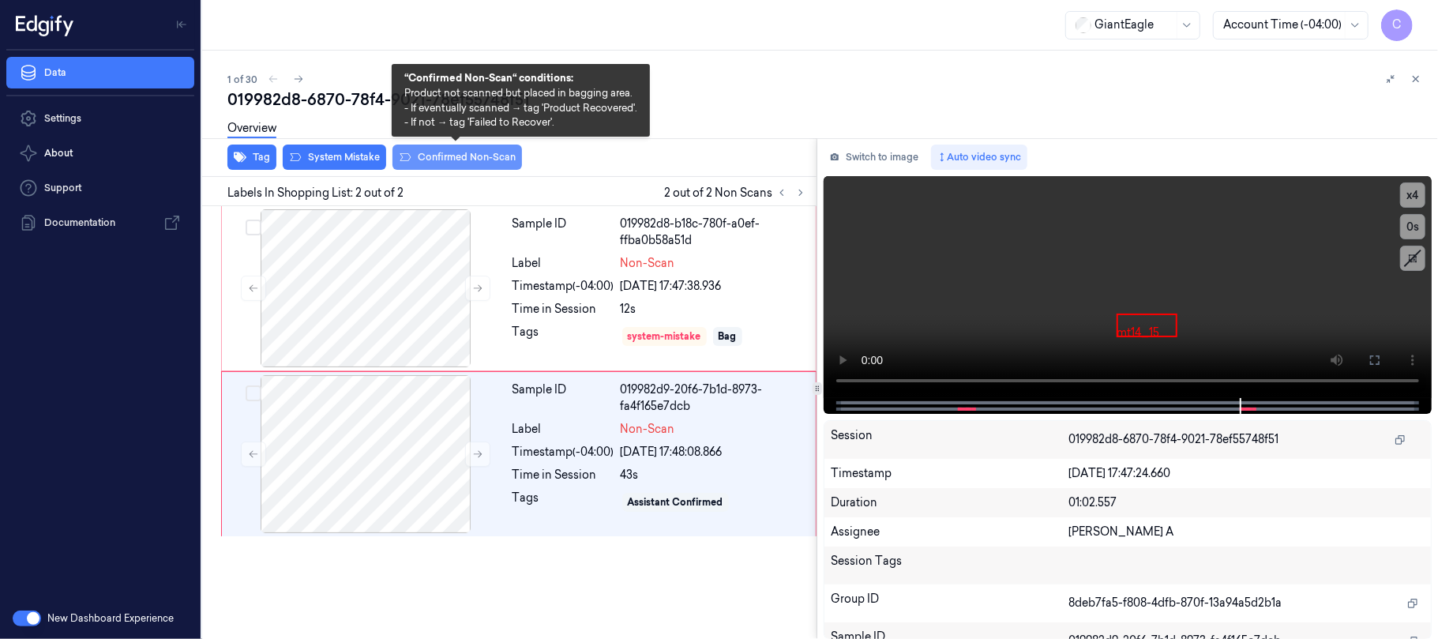
click at [447, 161] on button "Confirmed Non-Scan" at bounding box center [456, 156] width 129 height 25
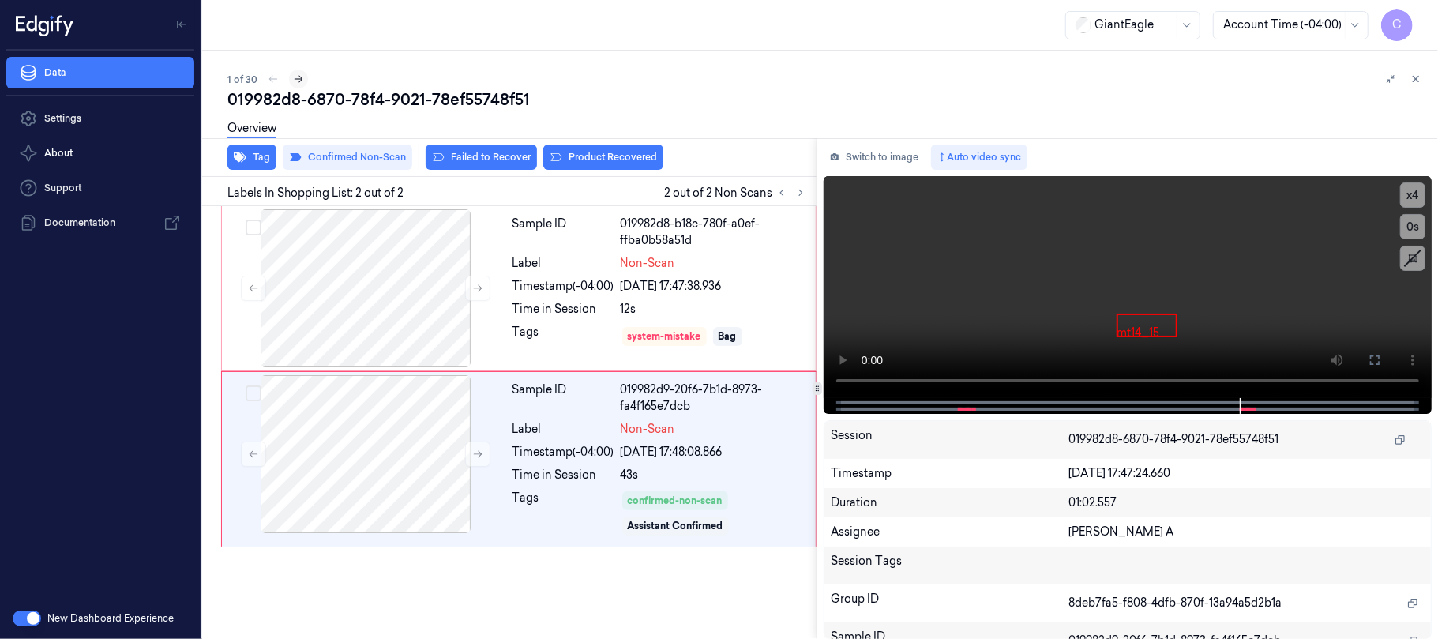
click at [294, 77] on icon at bounding box center [298, 78] width 11 height 11
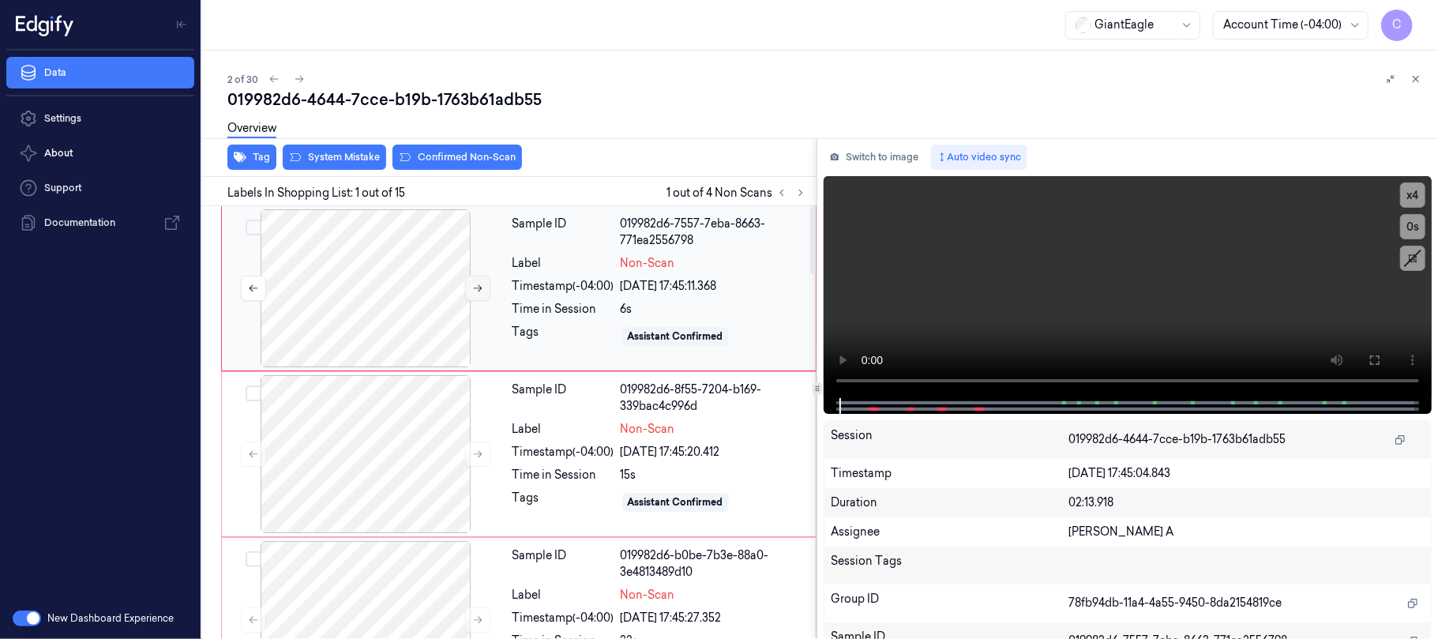
click at [485, 283] on button at bounding box center [477, 288] width 25 height 25
click at [482, 283] on icon at bounding box center [477, 288] width 11 height 11
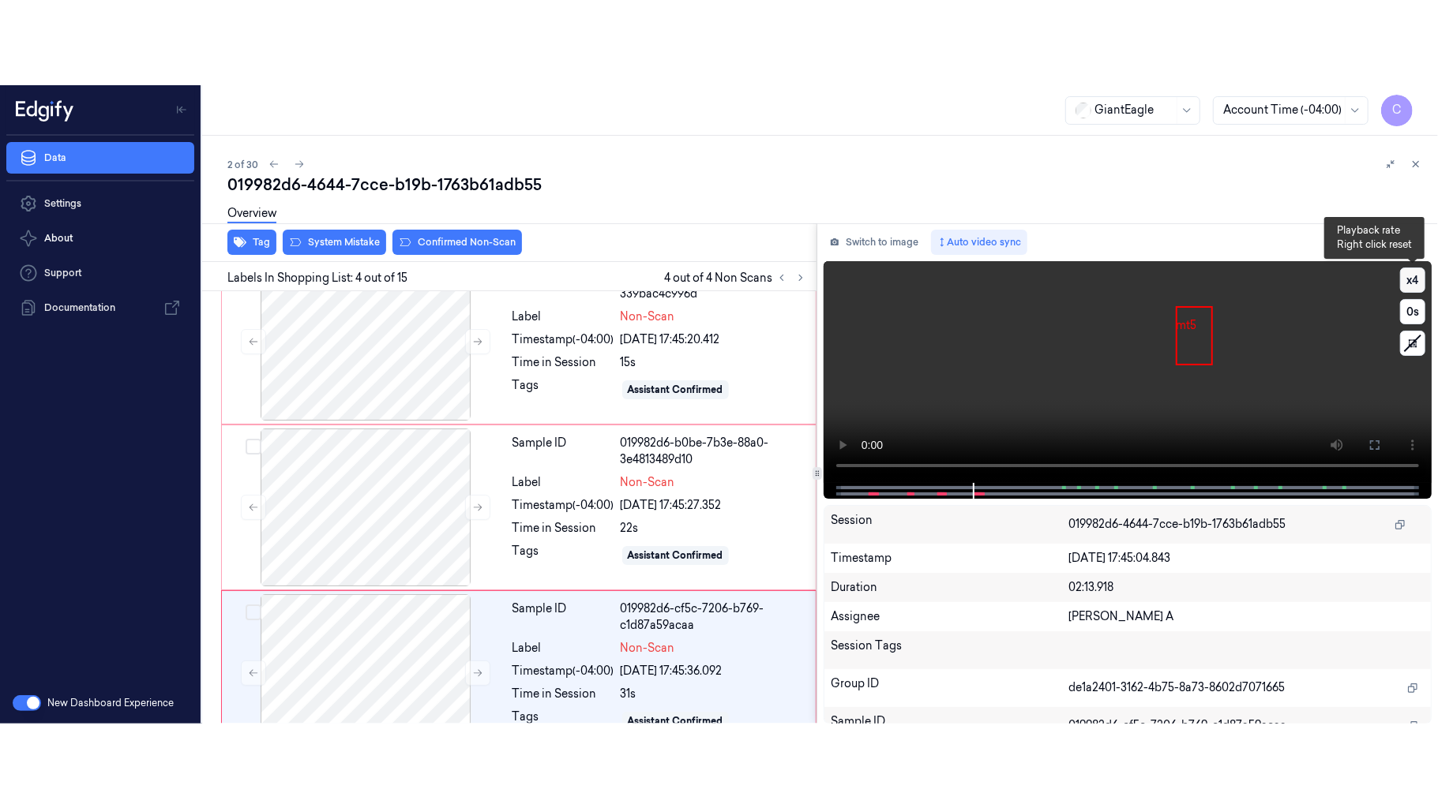
scroll to position [364, 0]
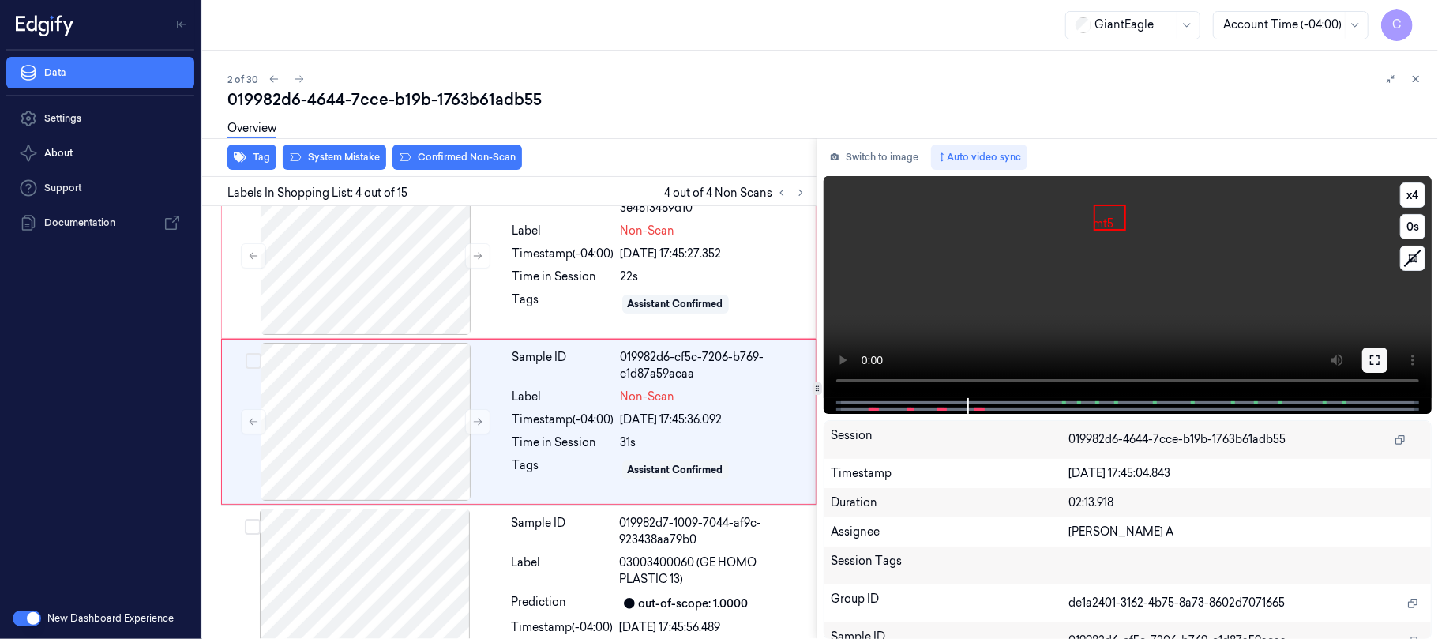
click at [1375, 358] on icon at bounding box center [1374, 360] width 13 height 13
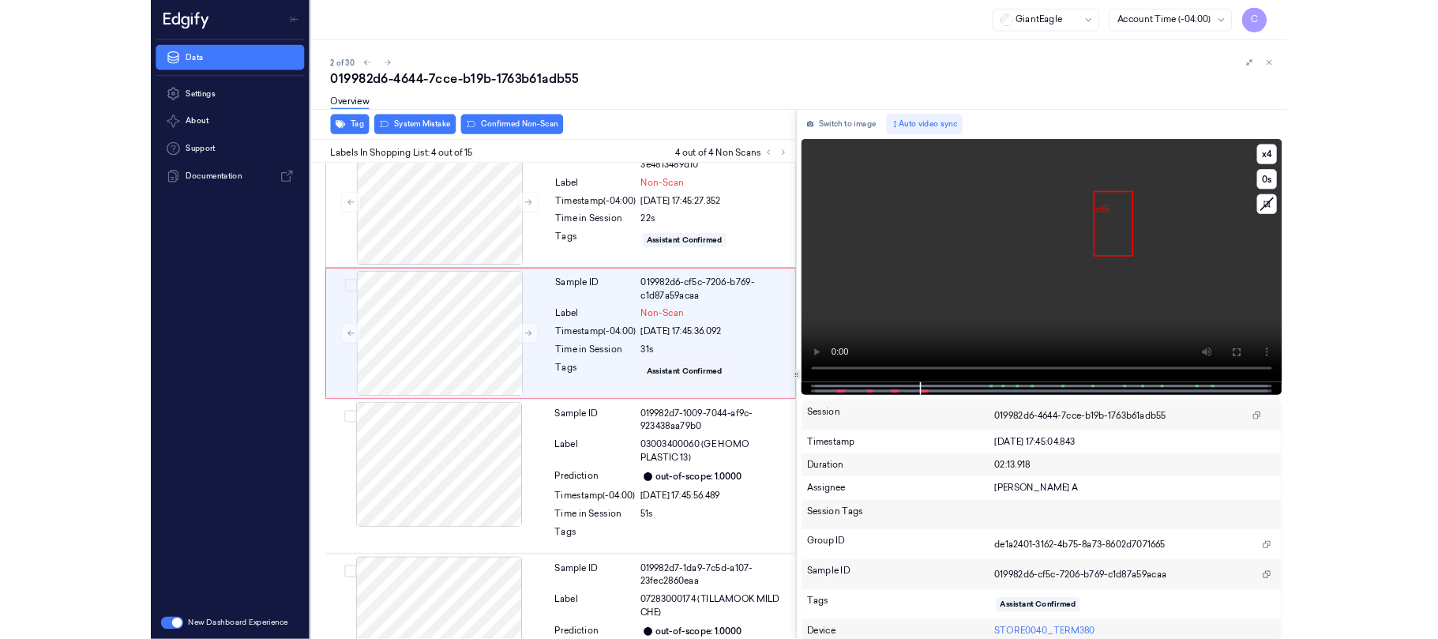
scroll to position [279, 0]
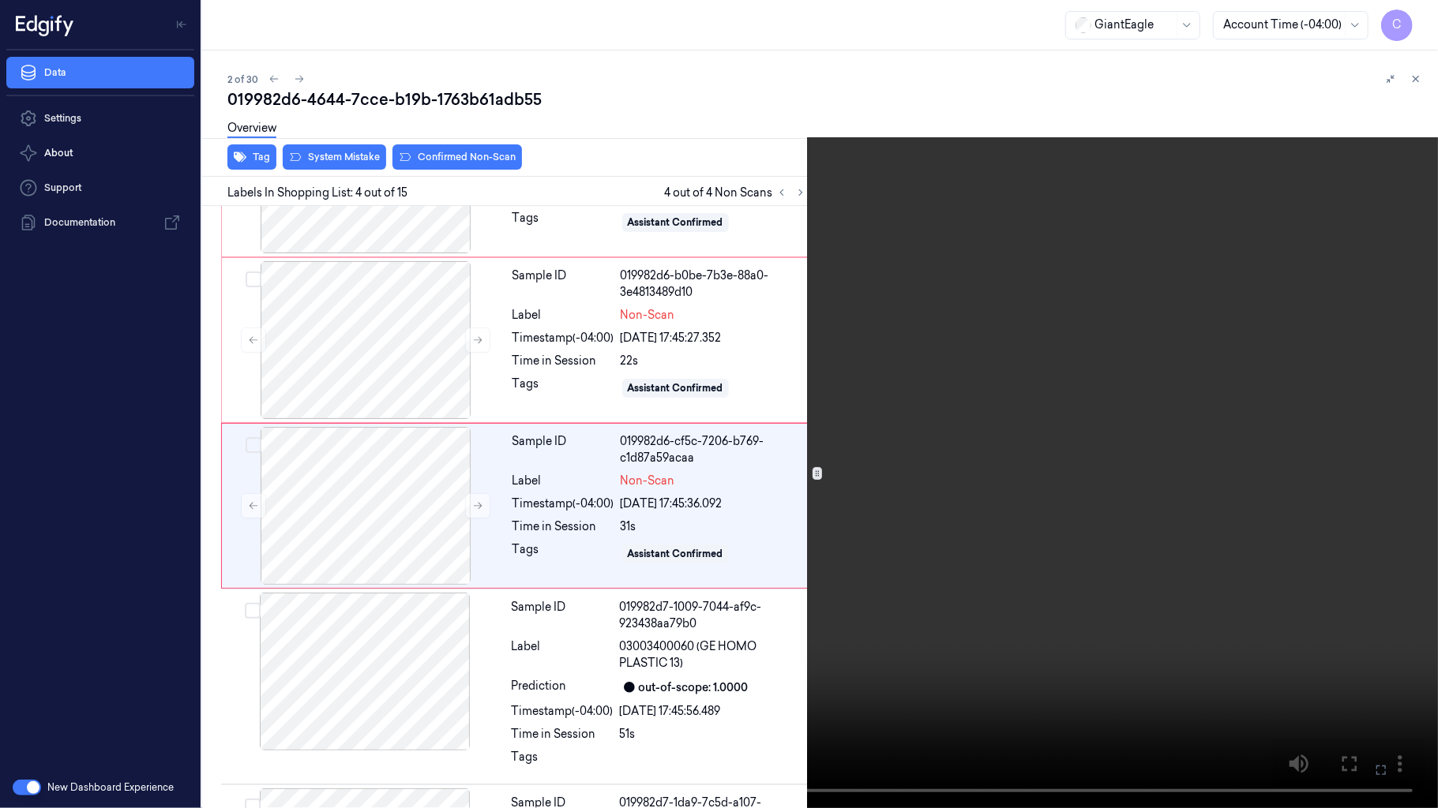
click at [715, 403] on video at bounding box center [719, 404] width 1438 height 808
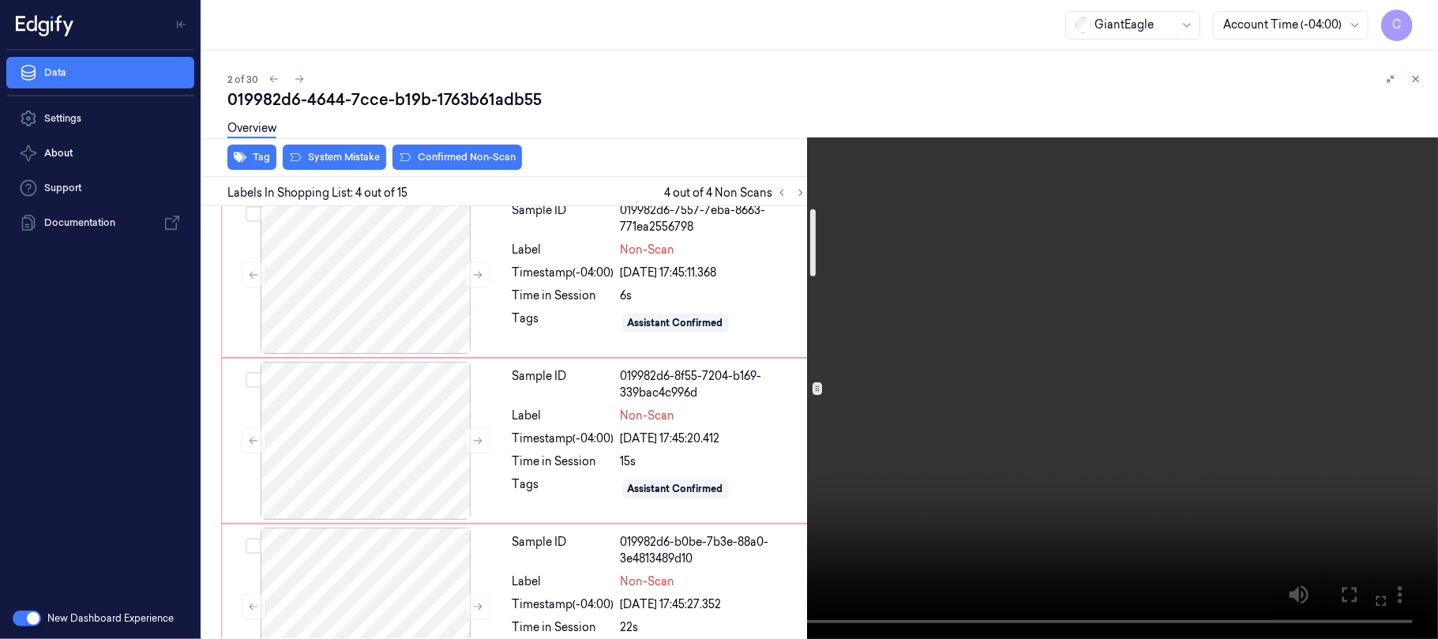
scroll to position [0, 0]
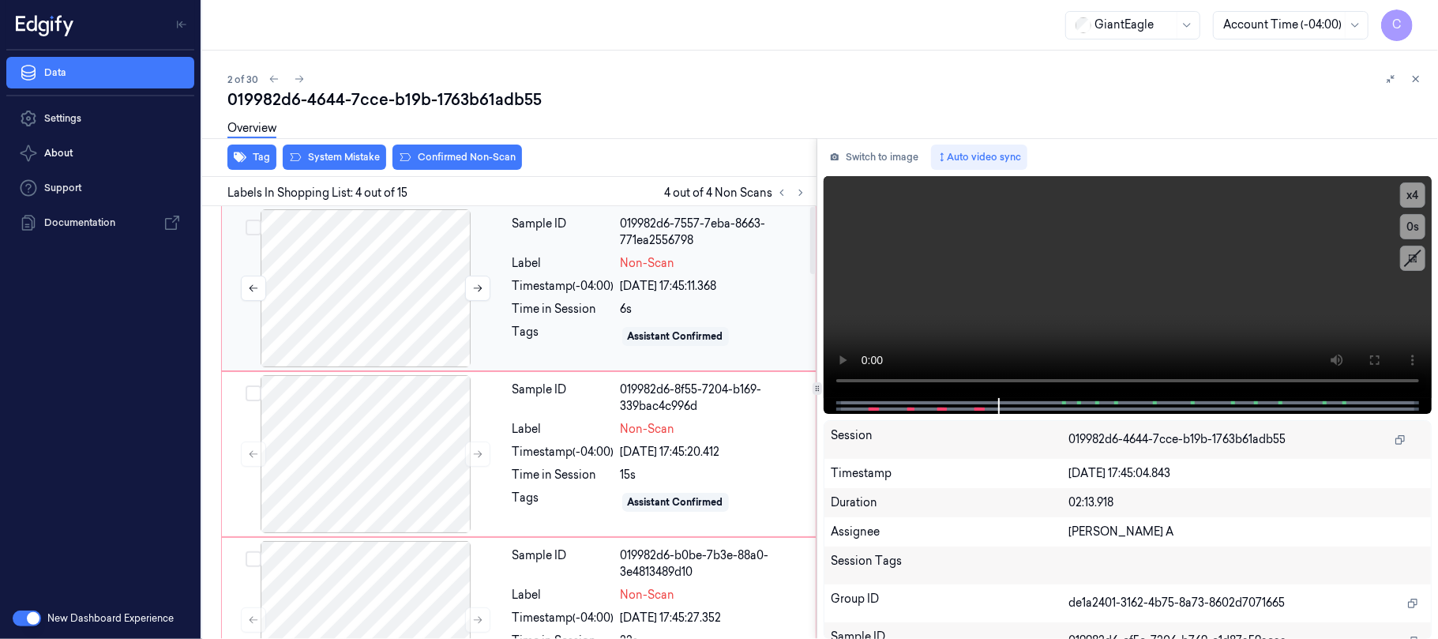
click at [383, 270] on div at bounding box center [365, 288] width 281 height 158
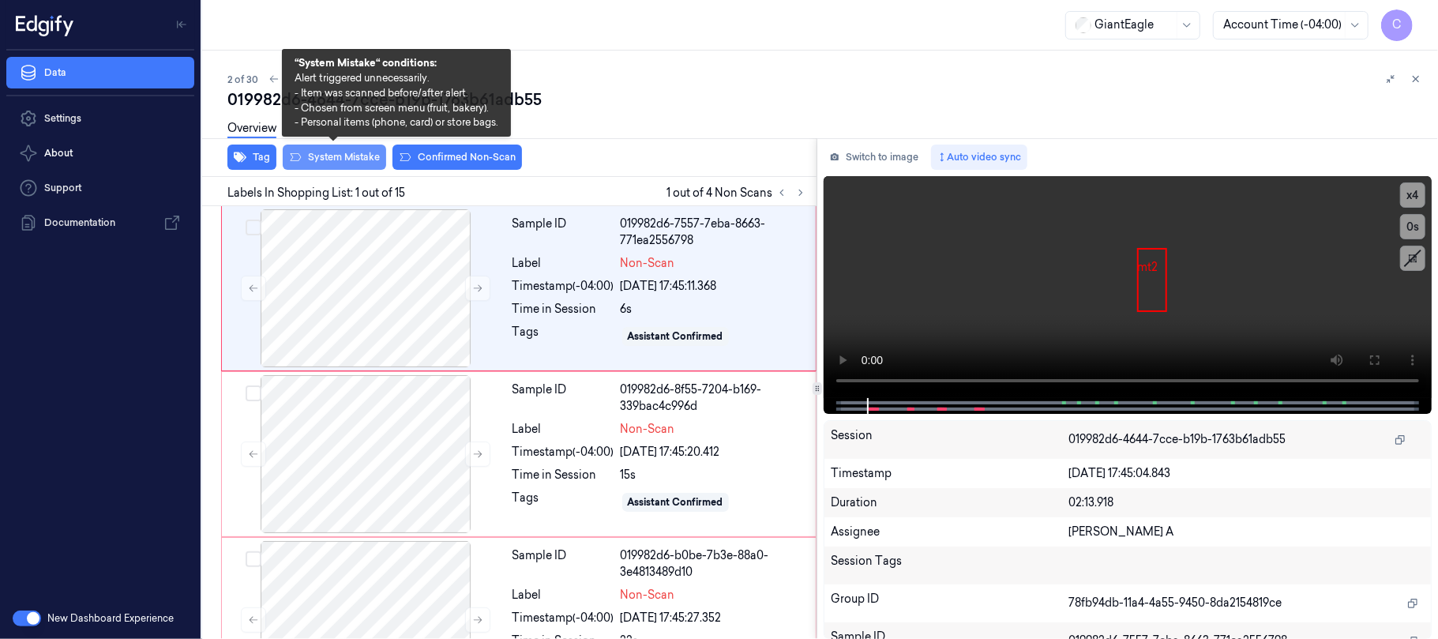
click at [342, 156] on button "System Mistake" at bounding box center [334, 156] width 103 height 25
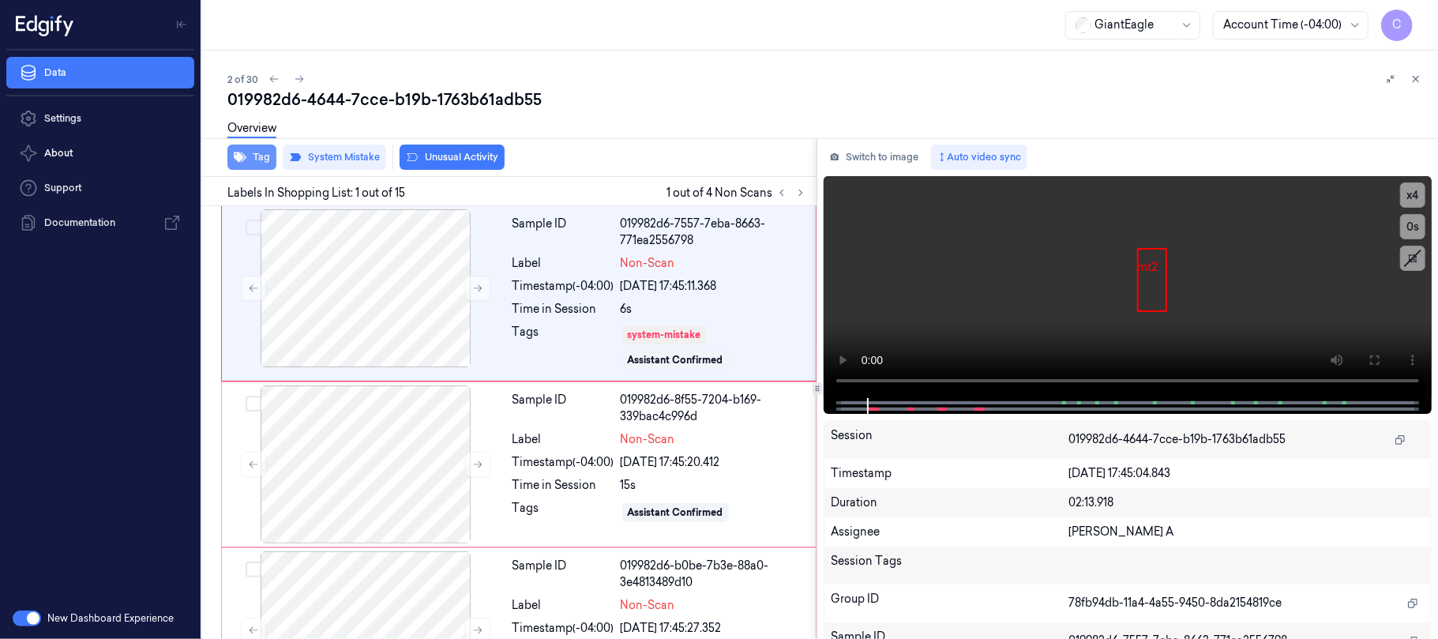
click at [241, 158] on icon "button" at bounding box center [240, 157] width 13 height 10
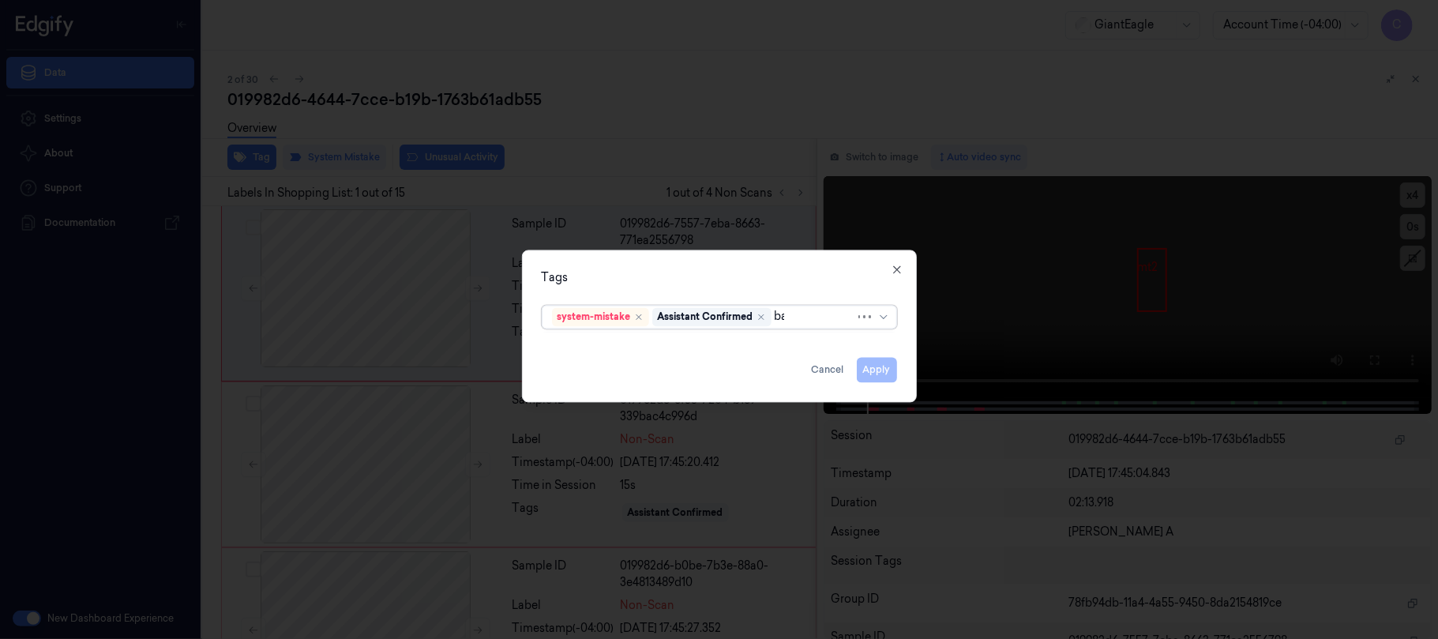
type input "bag"
click at [663, 347] on div "Bag" at bounding box center [719, 349] width 334 height 17
click at [715, 291] on div "Tags system-mistake Assistant Confirmed Bag Apply Cancel Close" at bounding box center [719, 325] width 395 height 152
click at [873, 364] on button "Apply" at bounding box center [877, 369] width 40 height 25
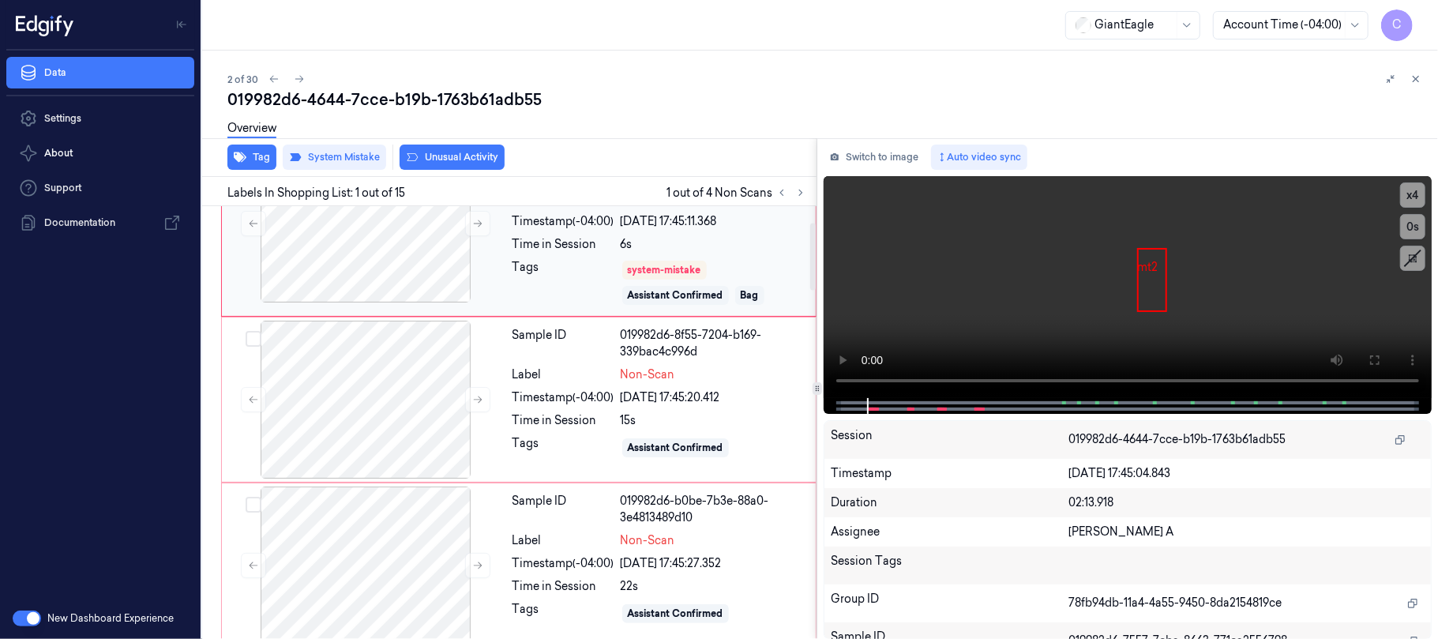
scroll to position [105, 0]
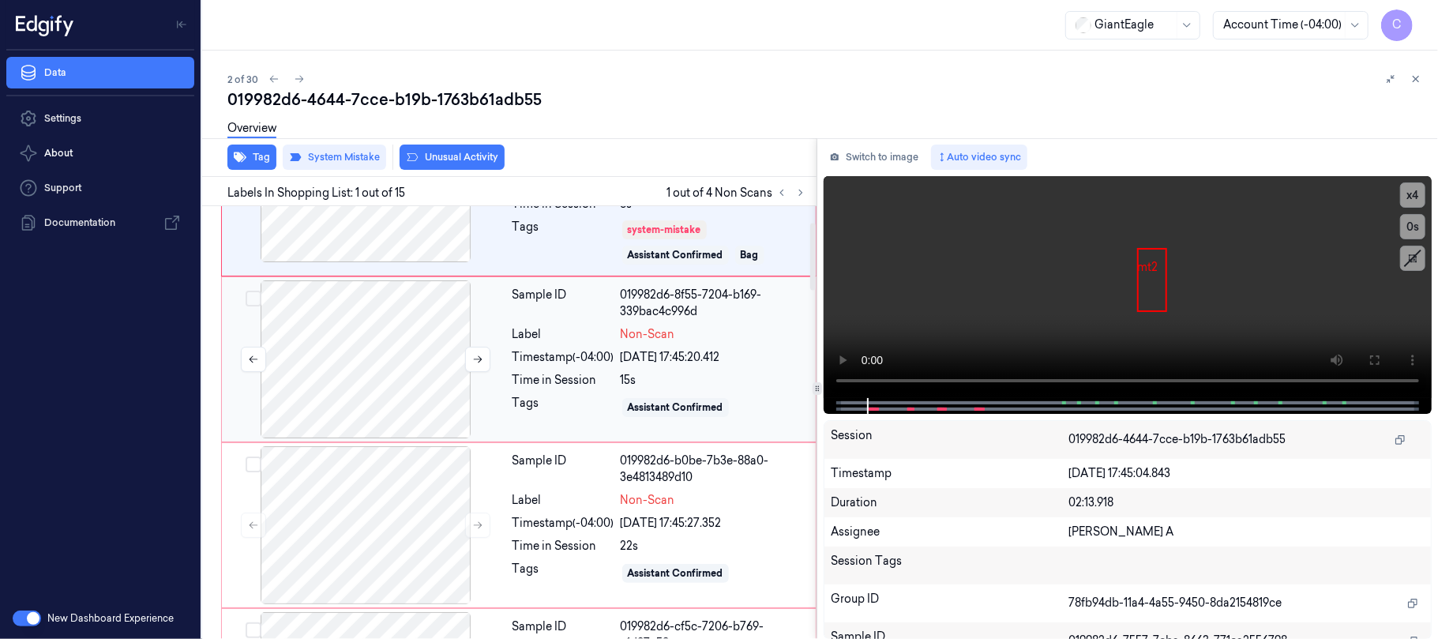
click at [396, 332] on div at bounding box center [365, 359] width 281 height 158
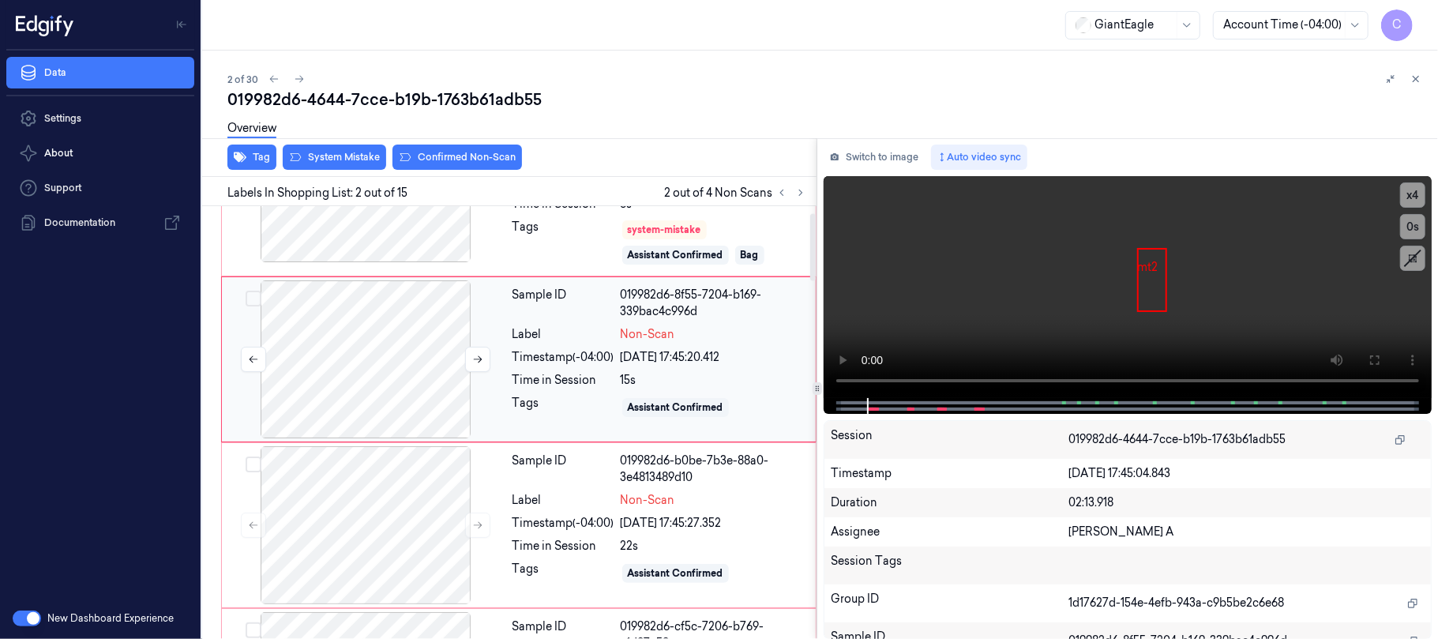
scroll to position [43, 0]
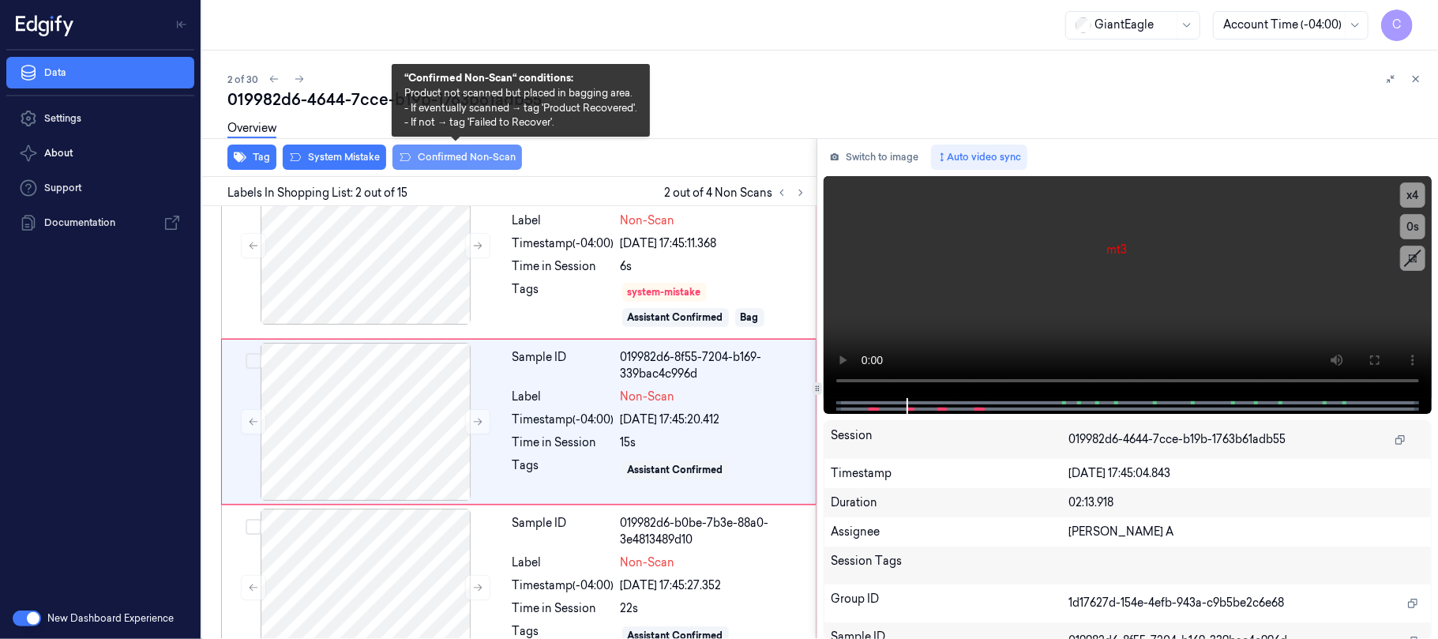
click at [446, 161] on button "Confirmed Non-Scan" at bounding box center [456, 156] width 129 height 25
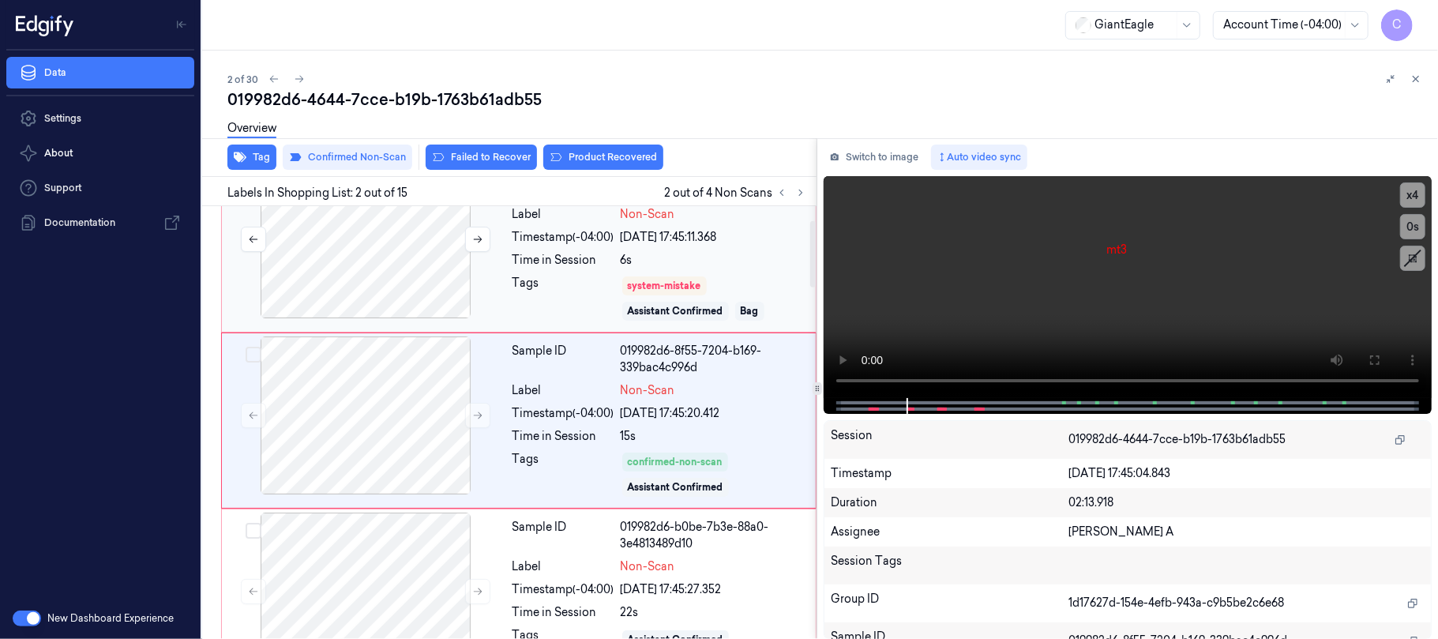
scroll to position [155, 0]
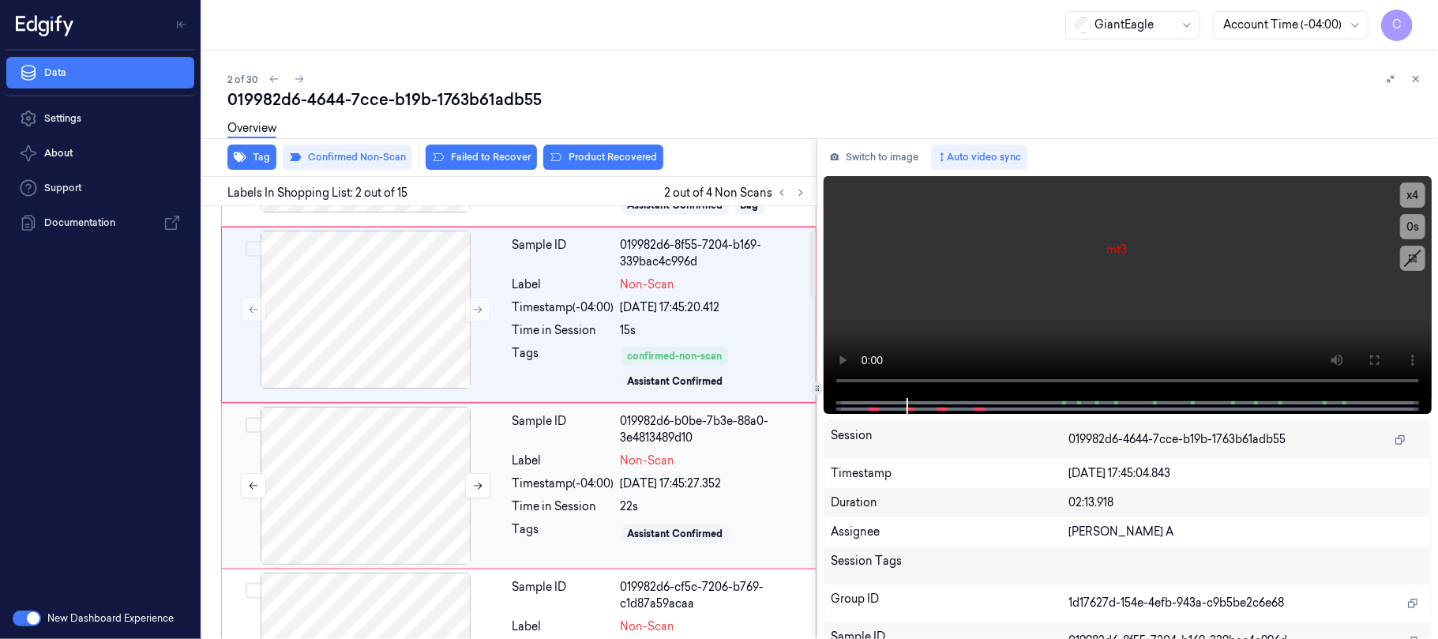
click at [370, 470] on div at bounding box center [365, 486] width 281 height 158
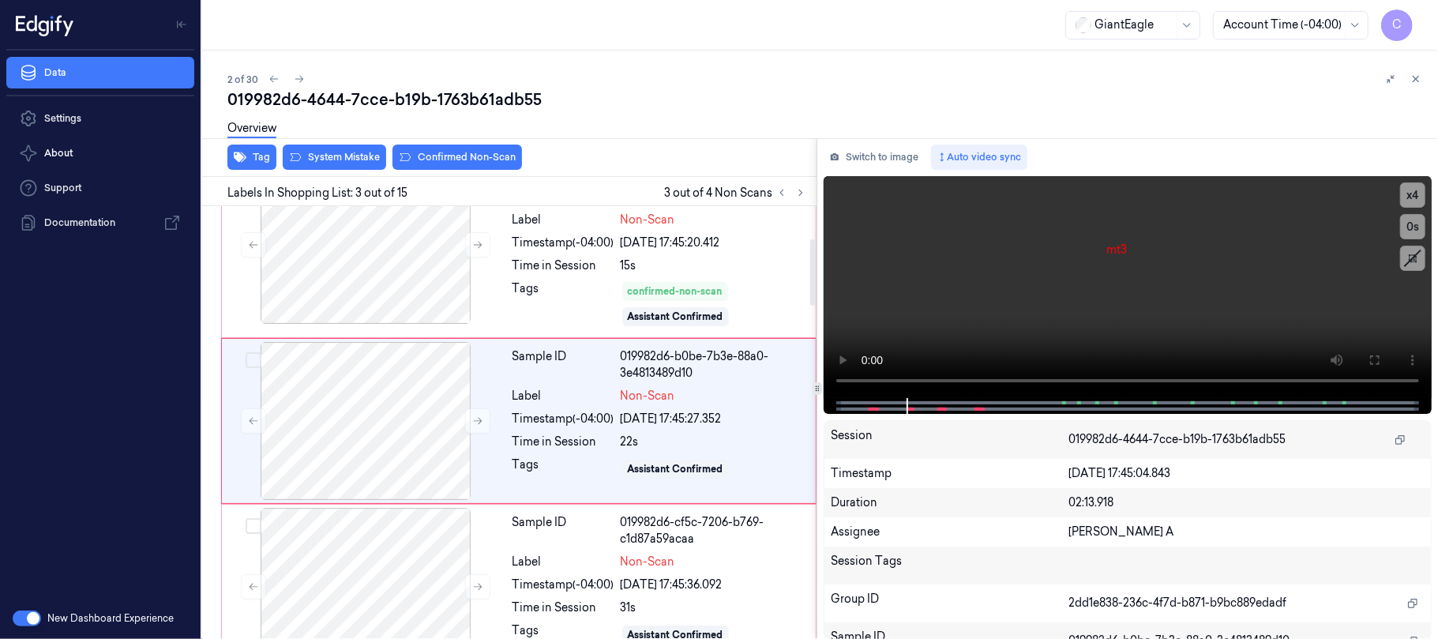
scroll to position [221, 0]
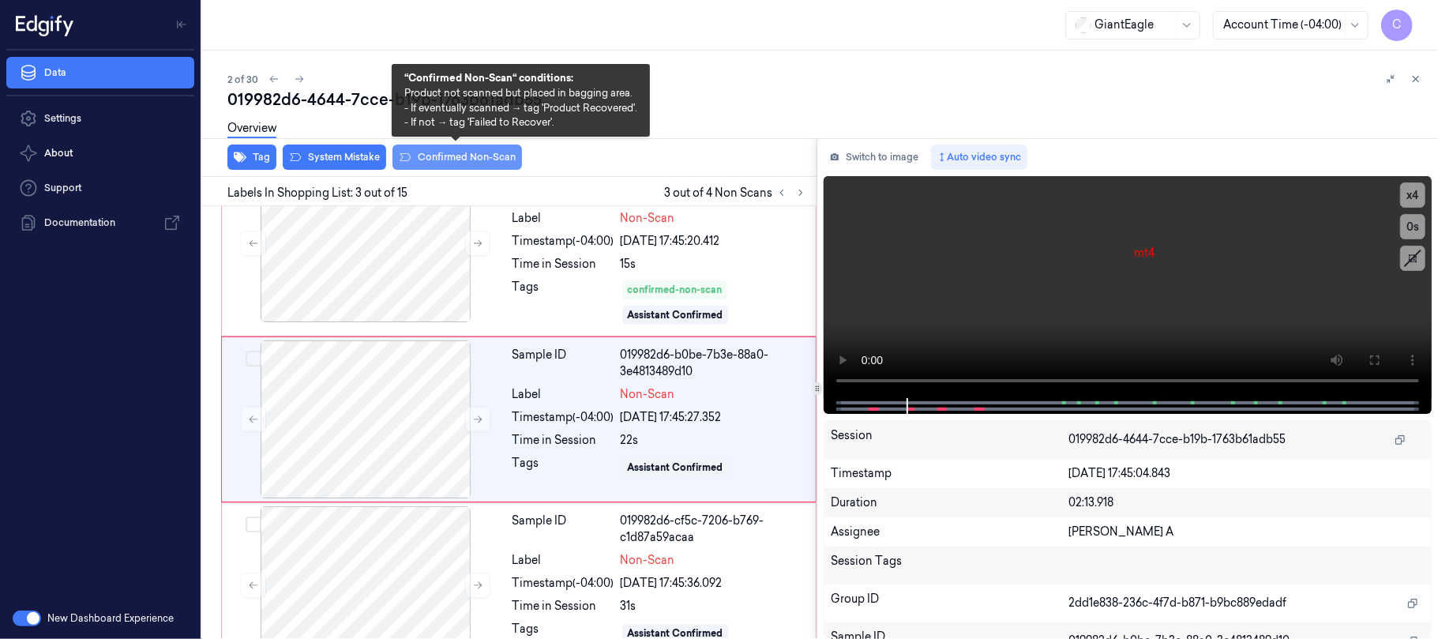
click at [456, 161] on button "Confirmed Non-Scan" at bounding box center [456, 156] width 129 height 25
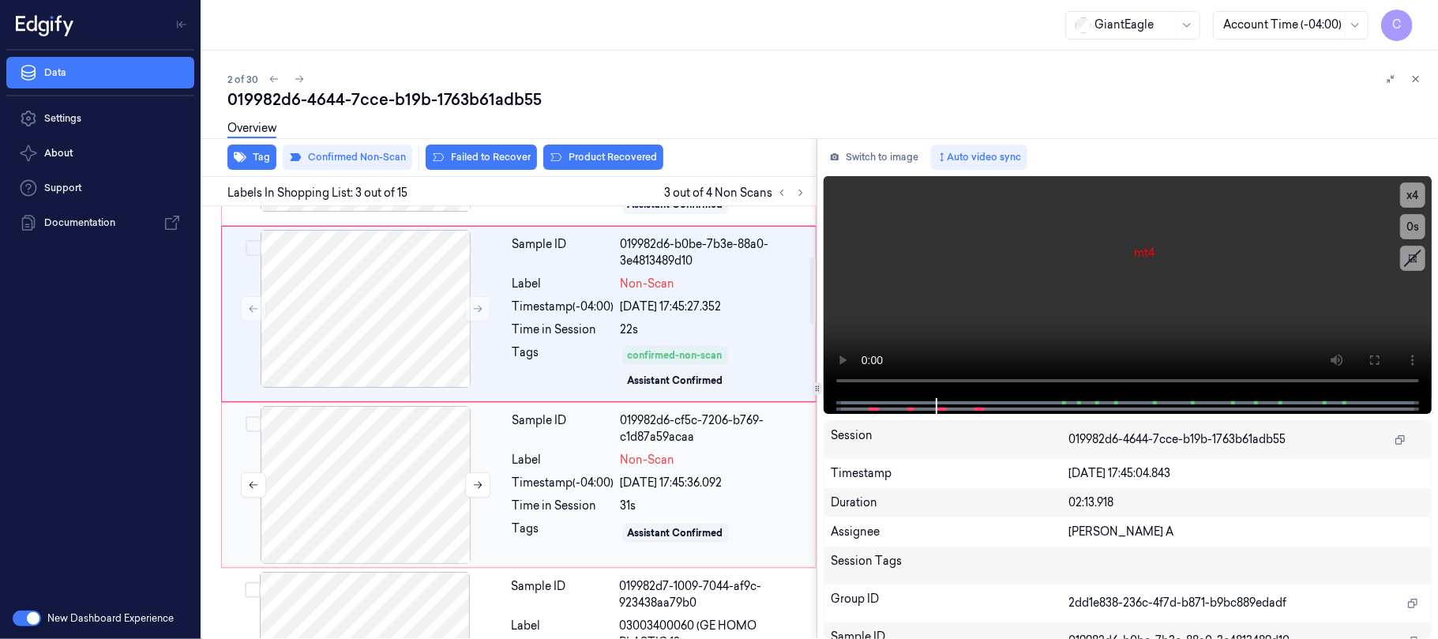
click at [354, 487] on div at bounding box center [365, 485] width 281 height 158
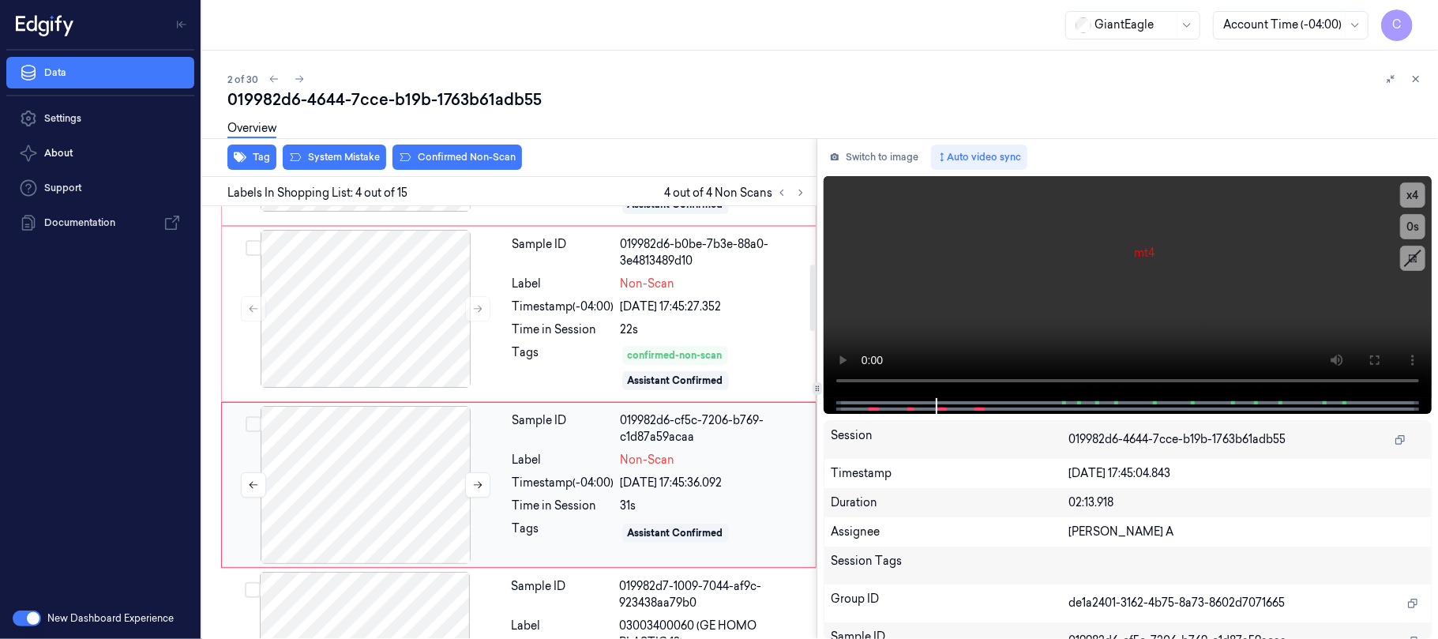
scroll to position [399, 0]
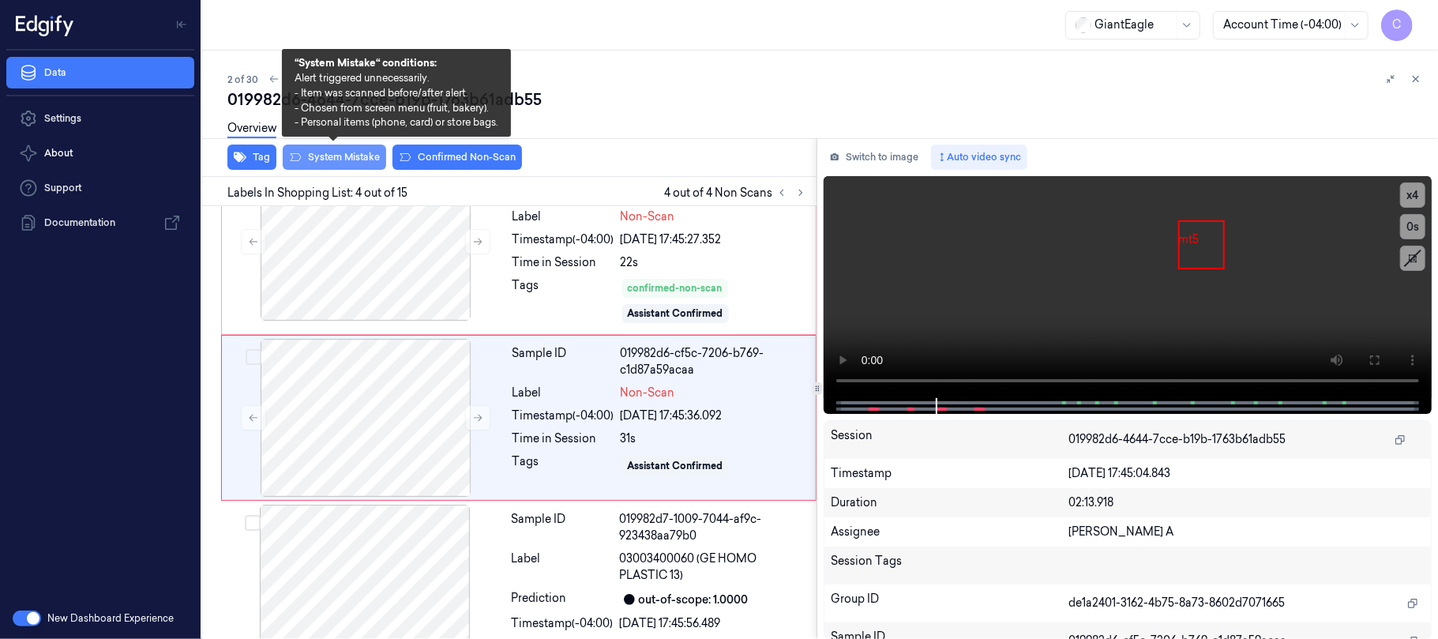
click at [346, 161] on button "System Mistake" at bounding box center [334, 156] width 103 height 25
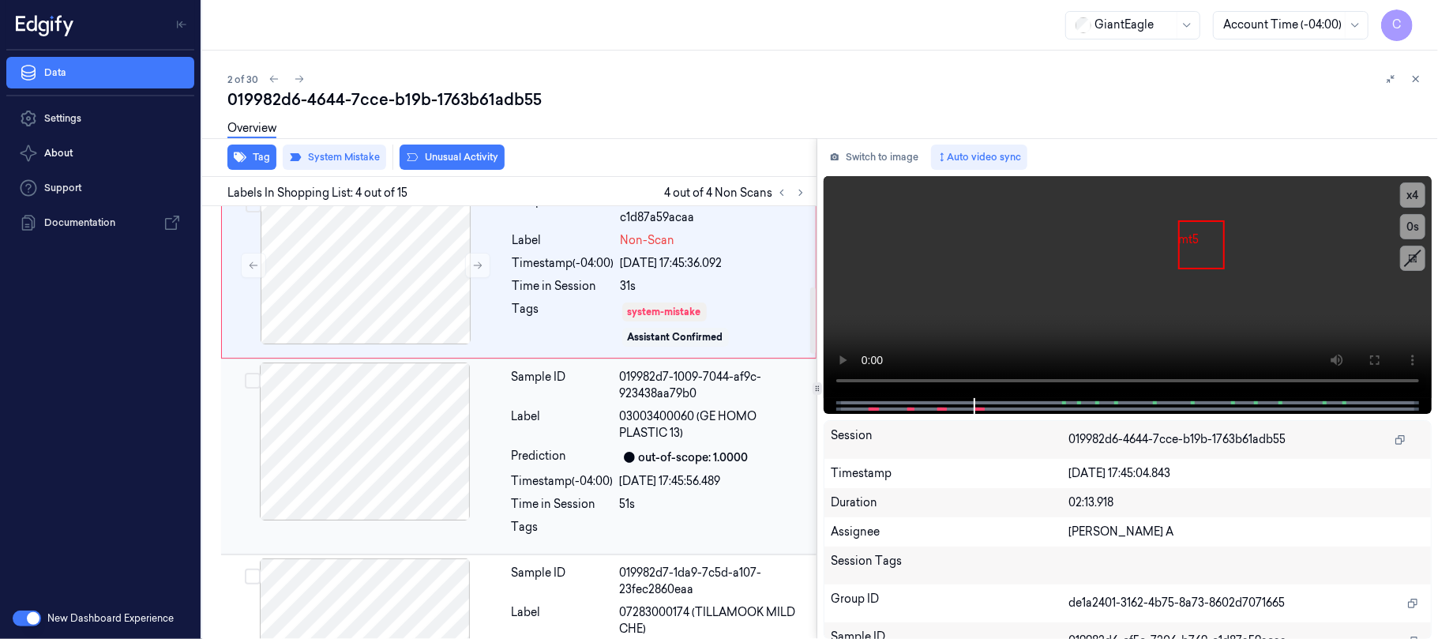
scroll to position [509, 0]
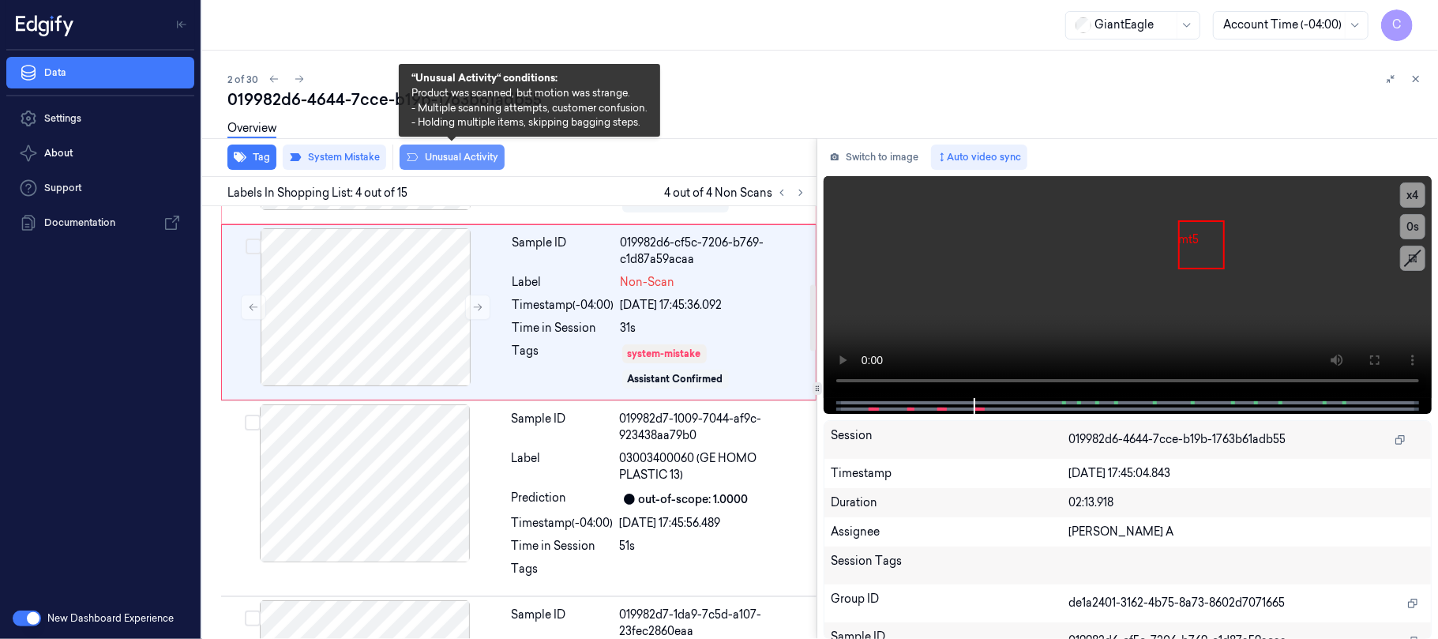
click at [455, 161] on button "Unusual Activity" at bounding box center [451, 156] width 105 height 25
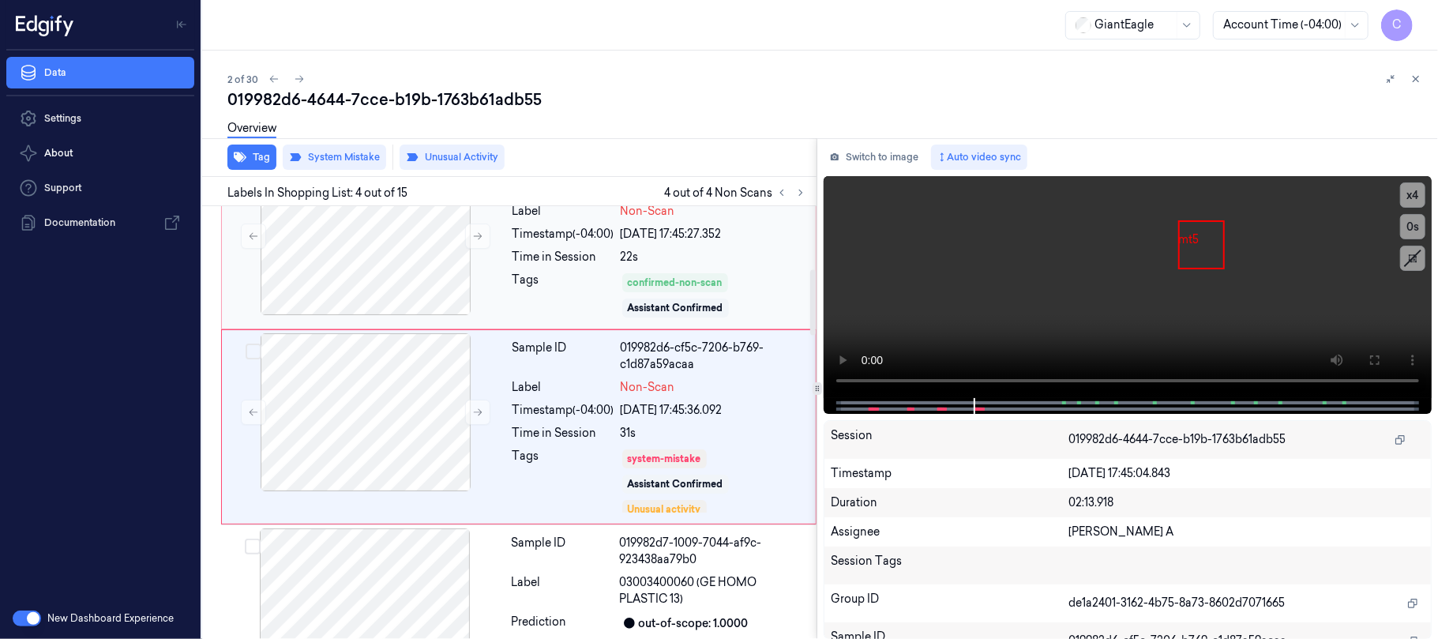
scroll to position [414, 0]
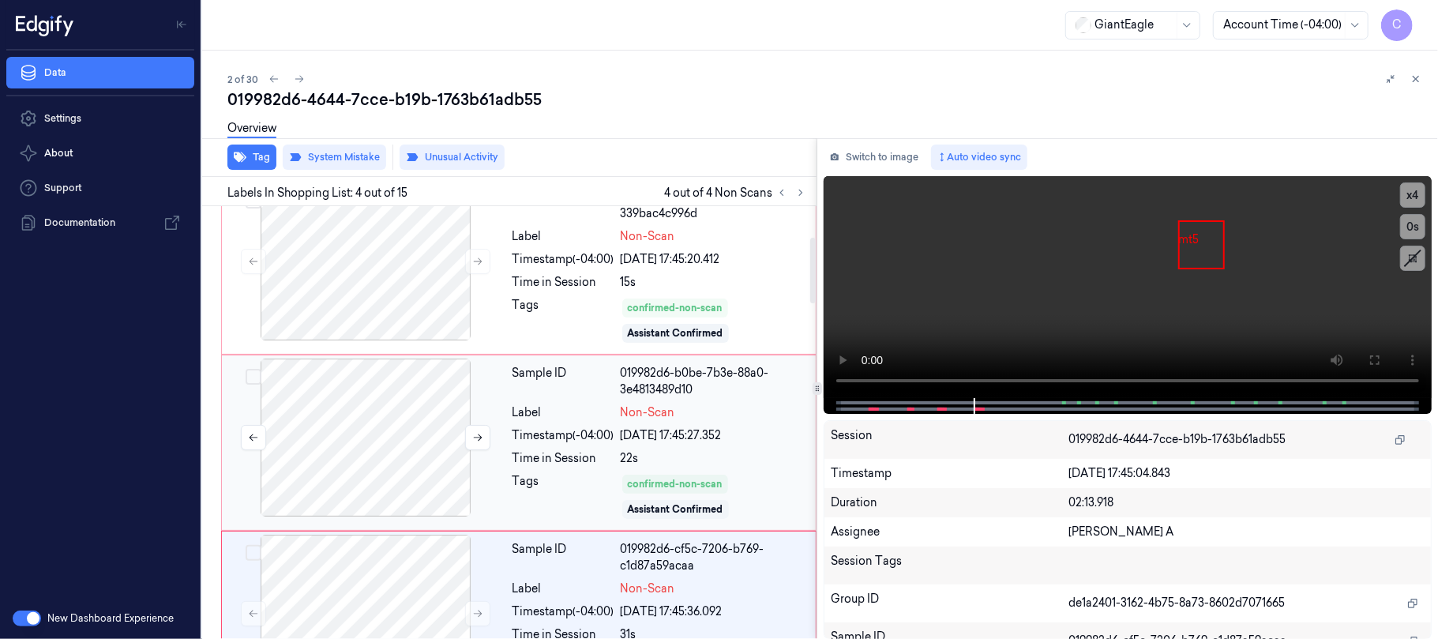
click at [396, 410] on div at bounding box center [365, 437] width 281 height 158
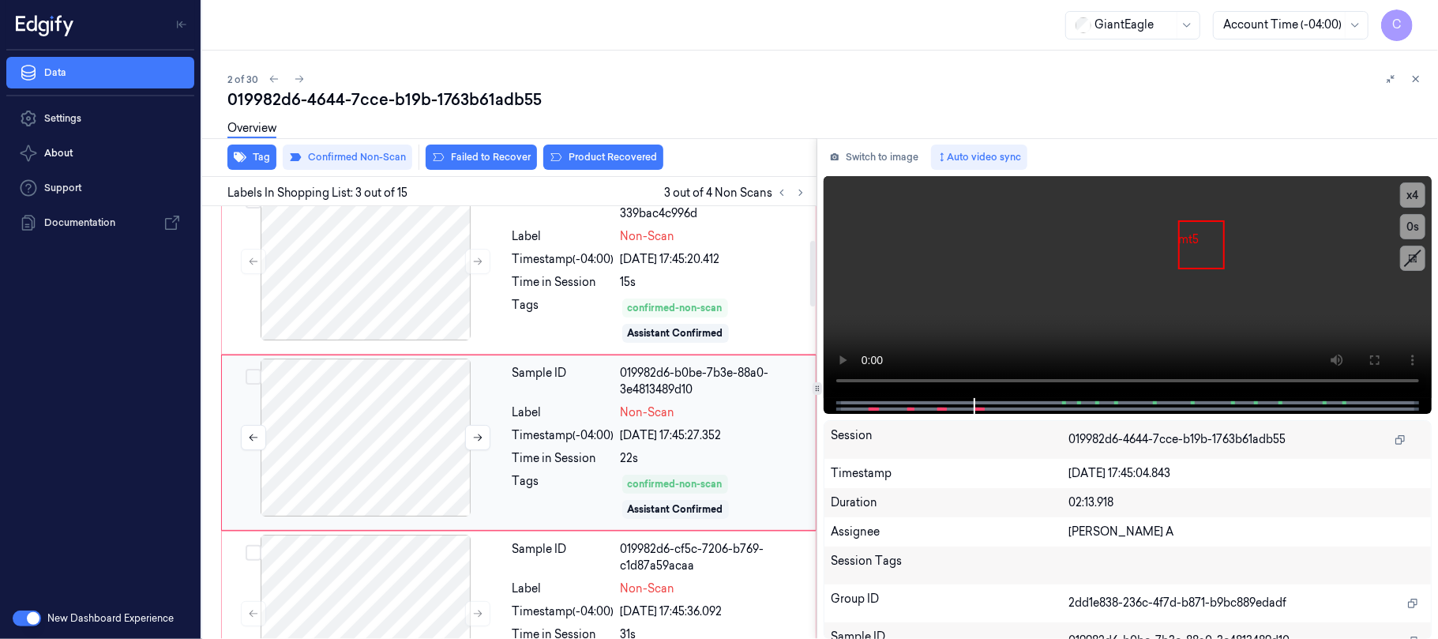
scroll to position [226, 0]
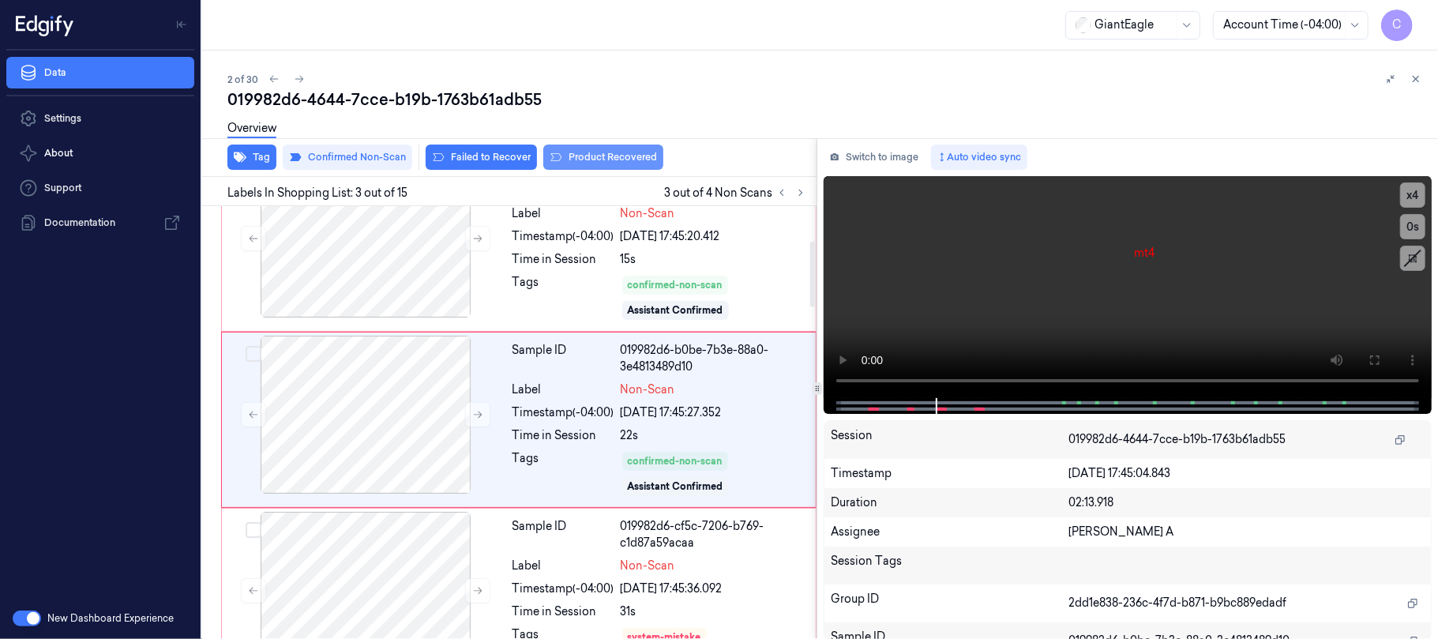
click at [625, 162] on button "Product Recovered" at bounding box center [603, 156] width 120 height 25
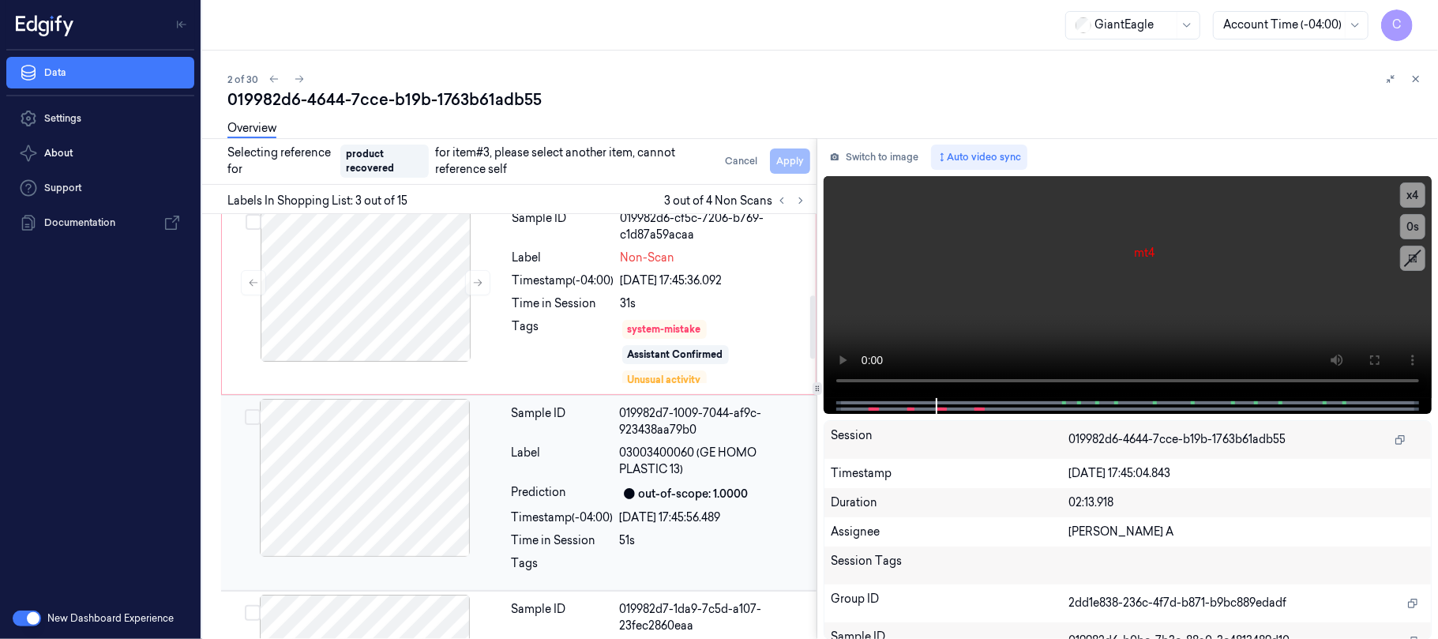
click at [360, 488] on div at bounding box center [364, 478] width 281 height 158
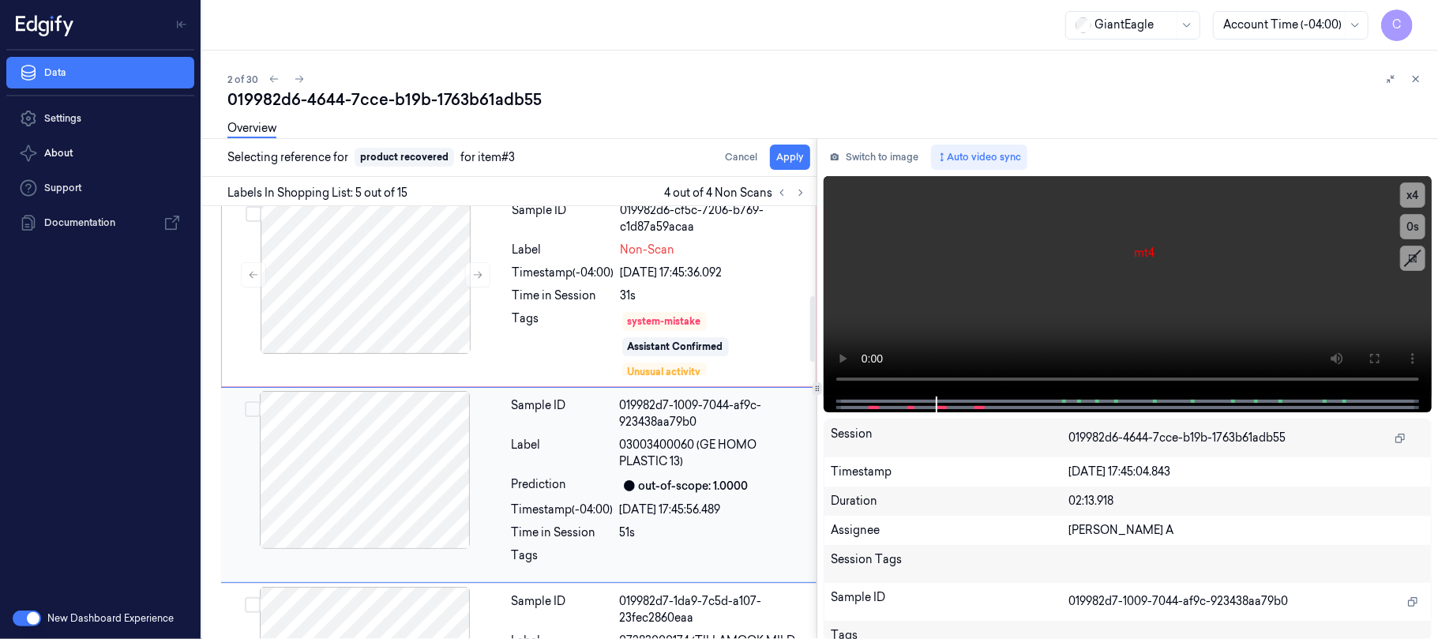
scroll to position [609, 0]
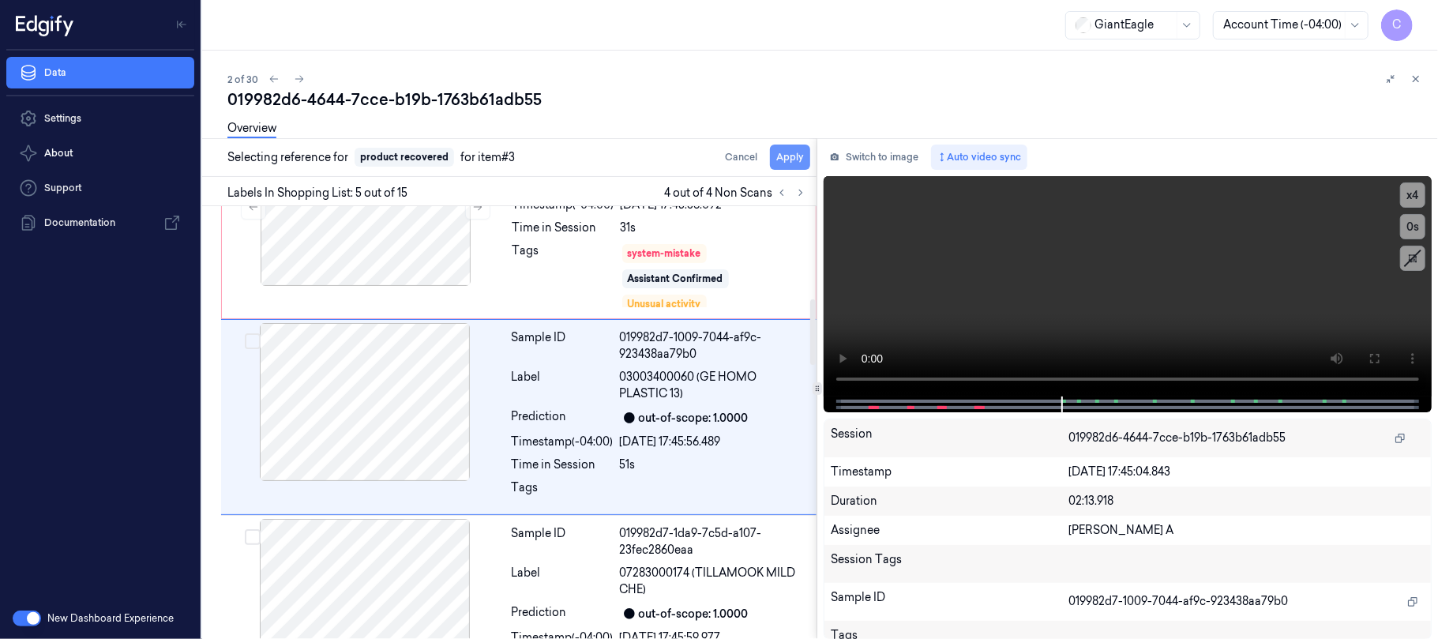
click at [794, 159] on button "Apply" at bounding box center [790, 156] width 40 height 25
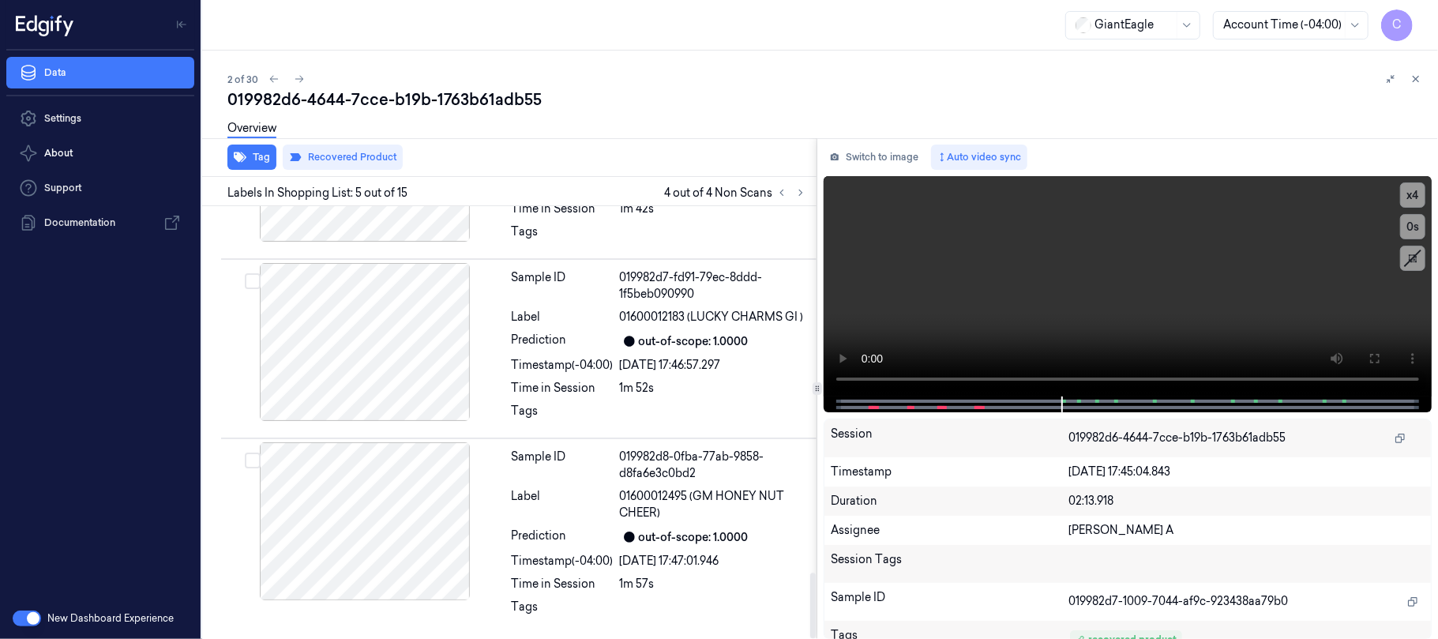
scroll to position [2427, 0]
click at [407, 345] on div at bounding box center [364, 342] width 281 height 158
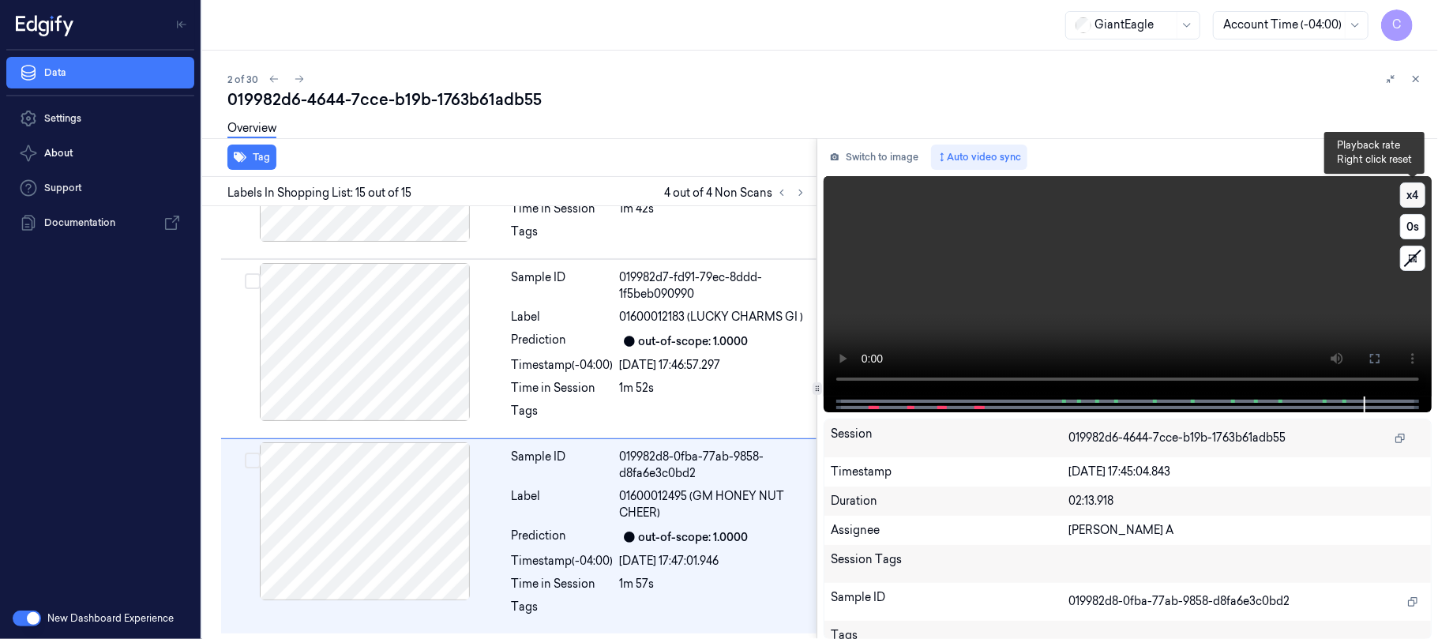
click at [1410, 197] on button "x 4" at bounding box center [1412, 194] width 25 height 25
click at [1410, 197] on button "x 1" at bounding box center [1412, 194] width 25 height 25
click at [1410, 197] on button "x 2" at bounding box center [1412, 194] width 25 height 25
click at [1195, 275] on video at bounding box center [1127, 286] width 608 height 220
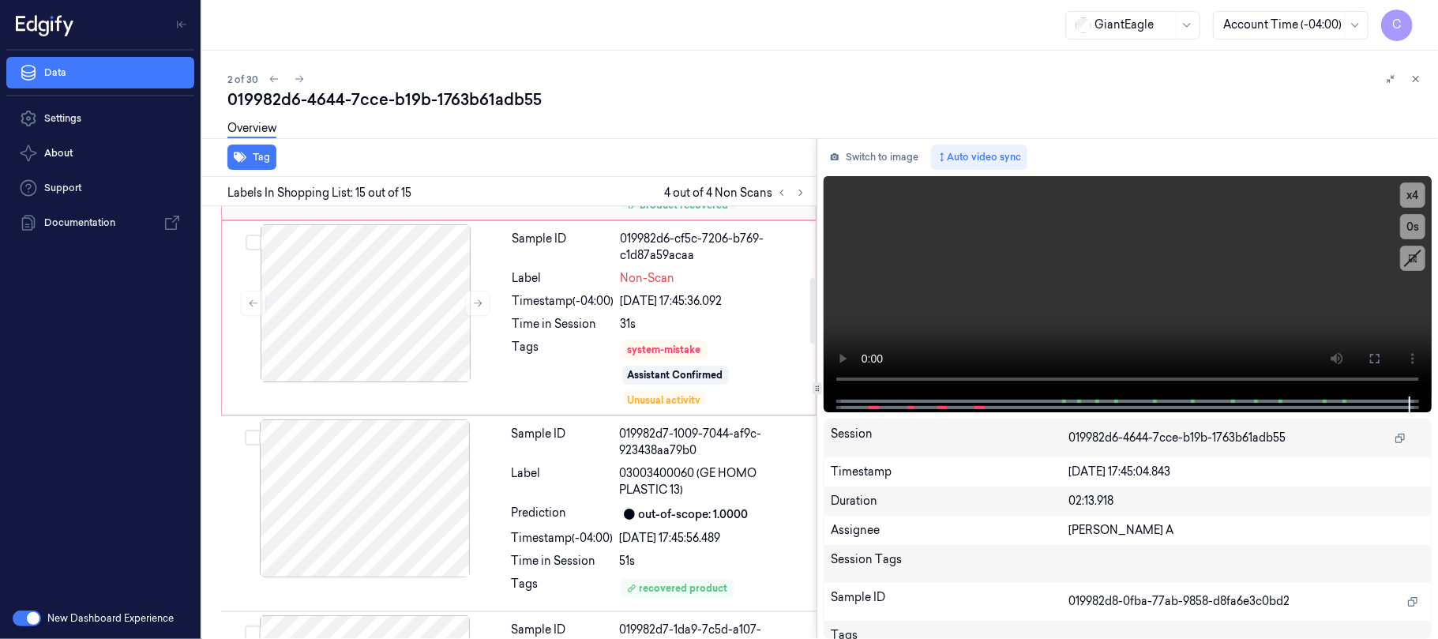
scroll to position [6, 0]
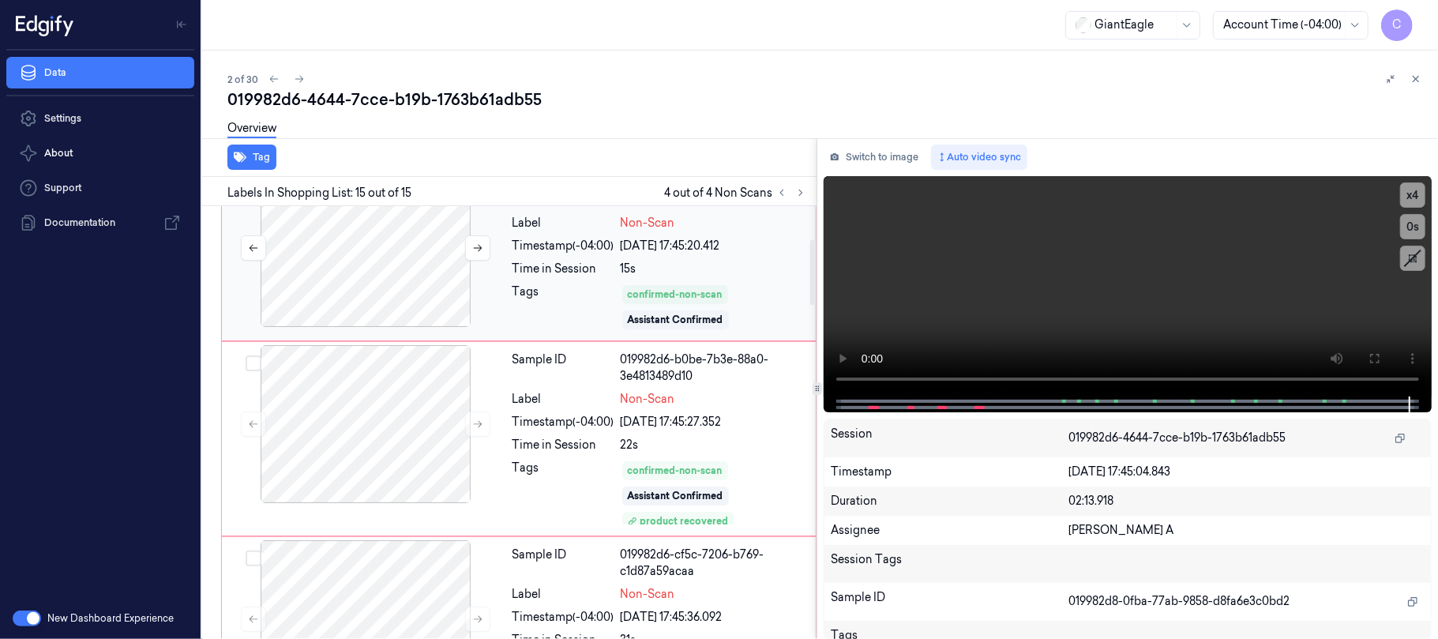
click at [364, 265] on div at bounding box center [365, 248] width 281 height 158
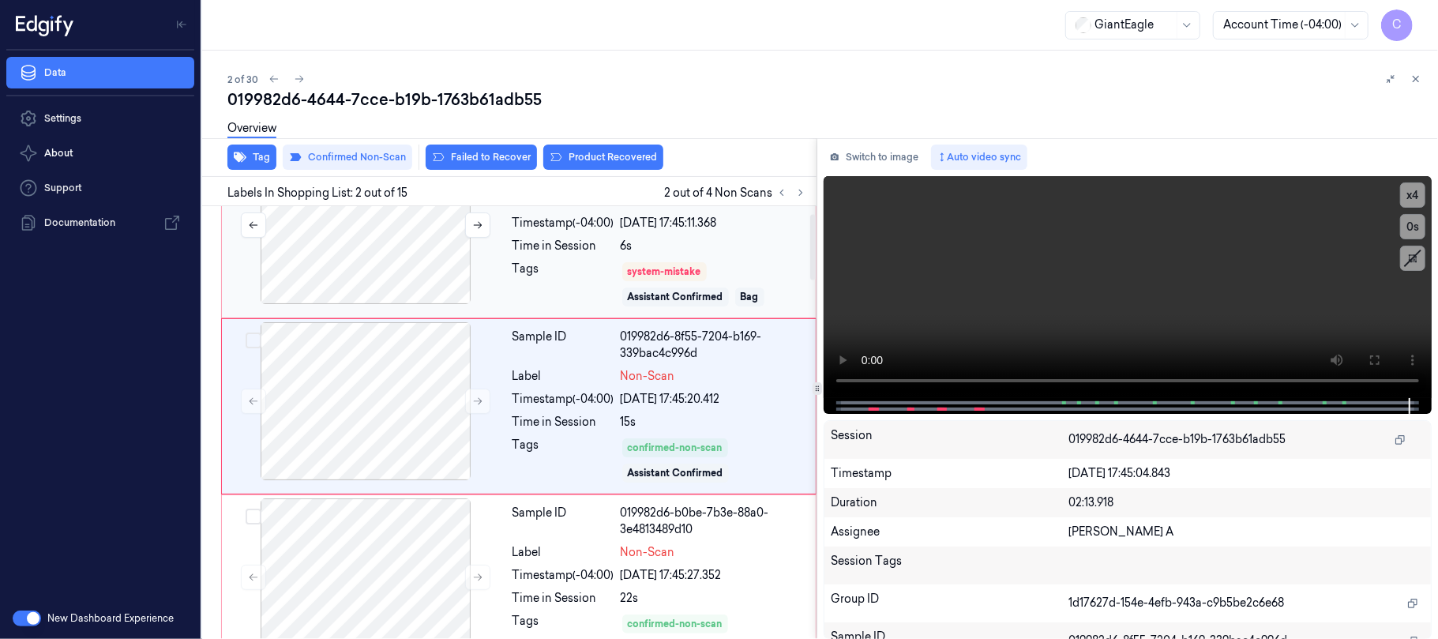
scroll to position [49, 0]
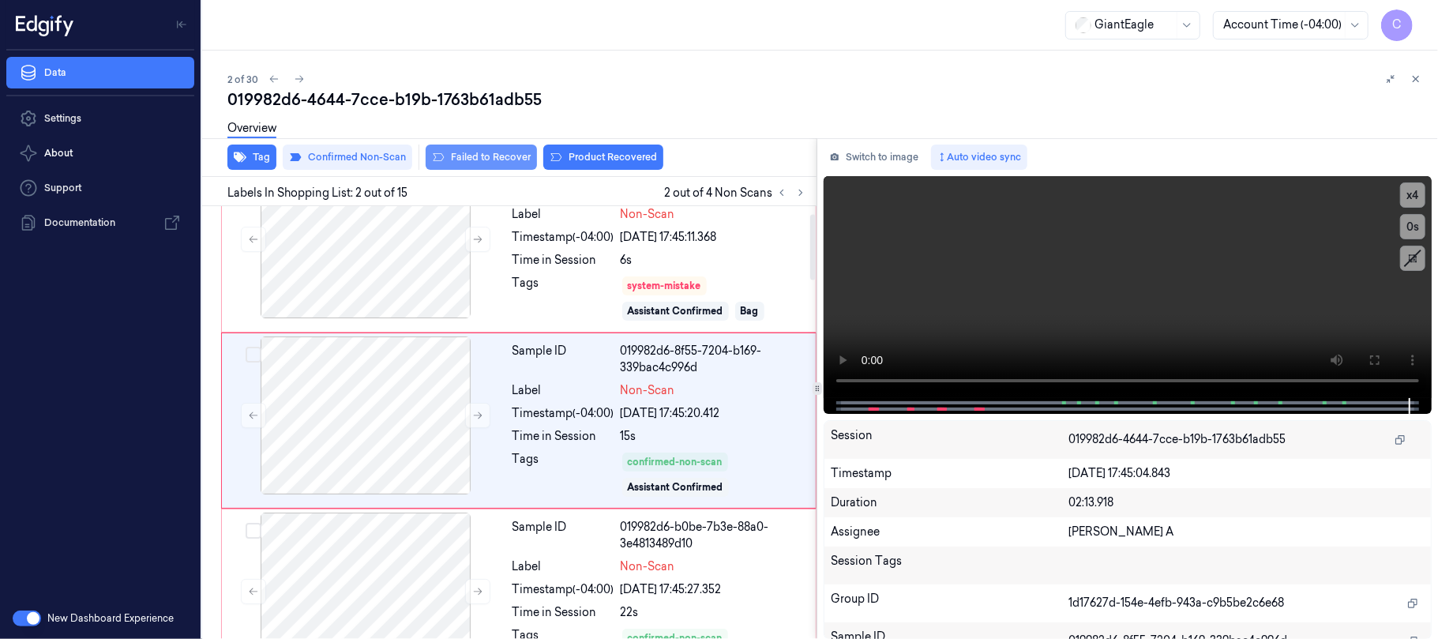
click at [503, 155] on button "Failed to Recover" at bounding box center [480, 156] width 111 height 25
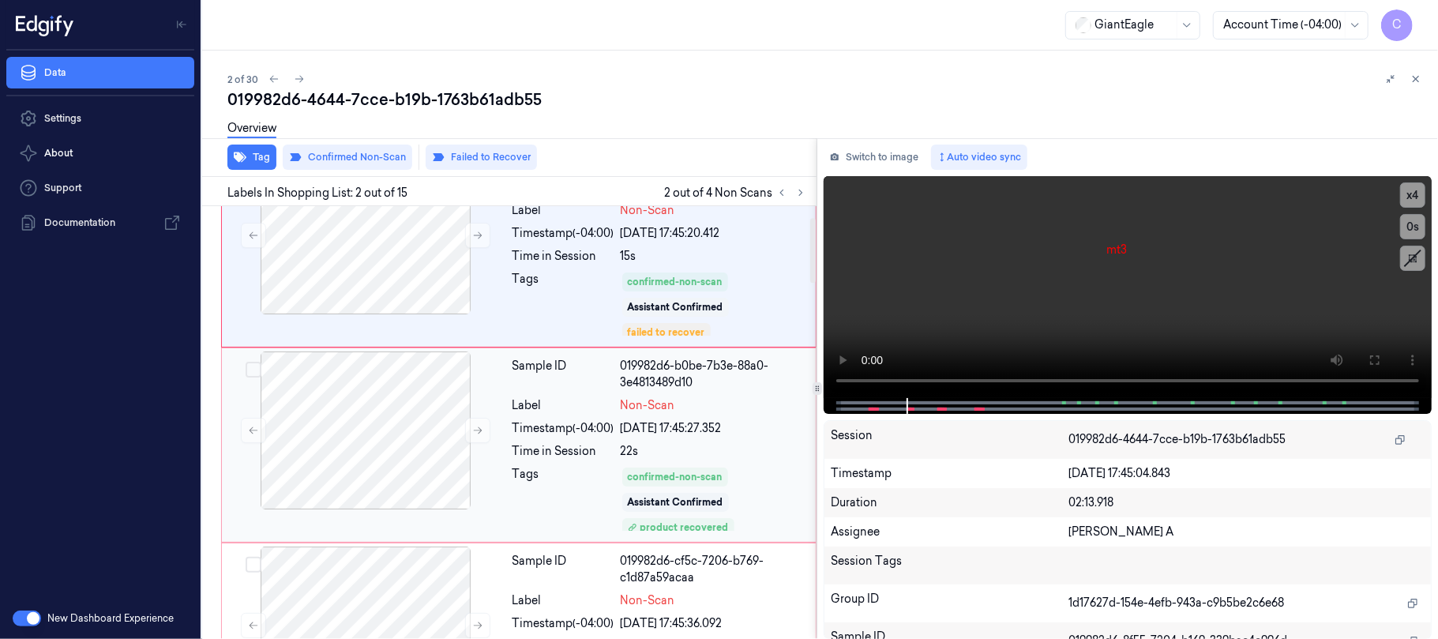
scroll to position [58, 0]
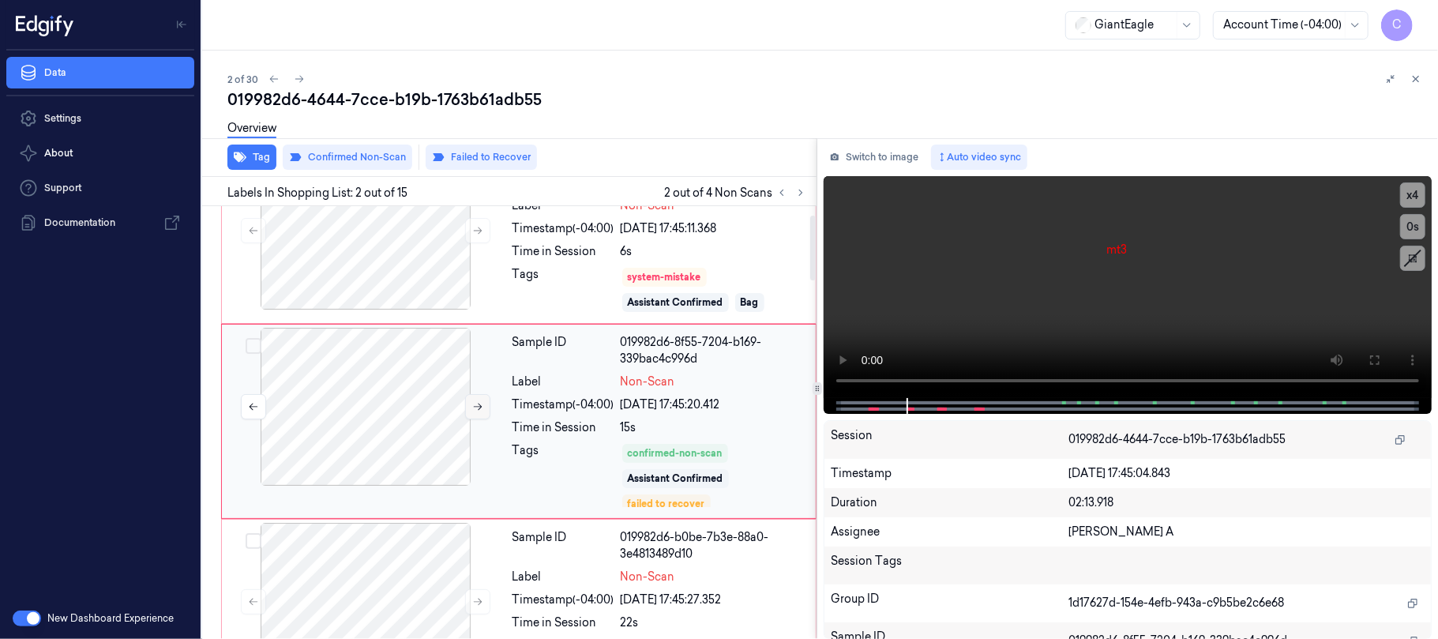
click at [475, 410] on icon at bounding box center [477, 406] width 11 height 11
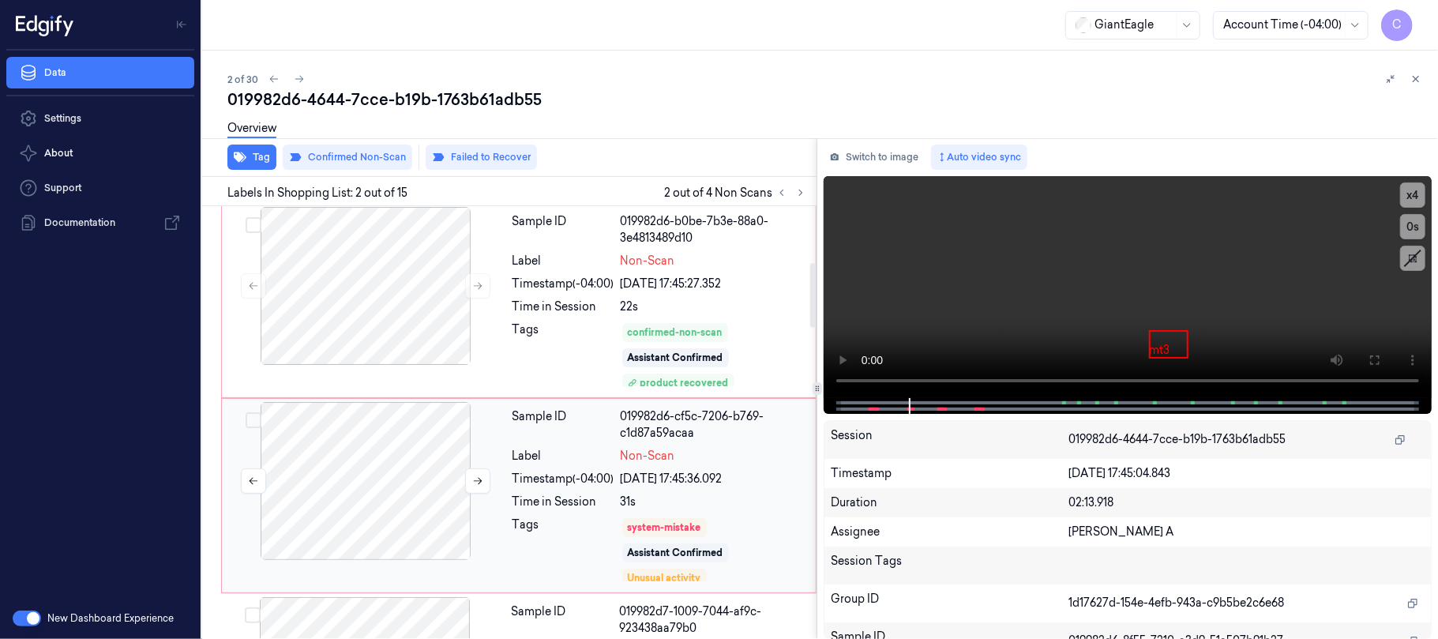
click at [382, 461] on div at bounding box center [365, 481] width 281 height 158
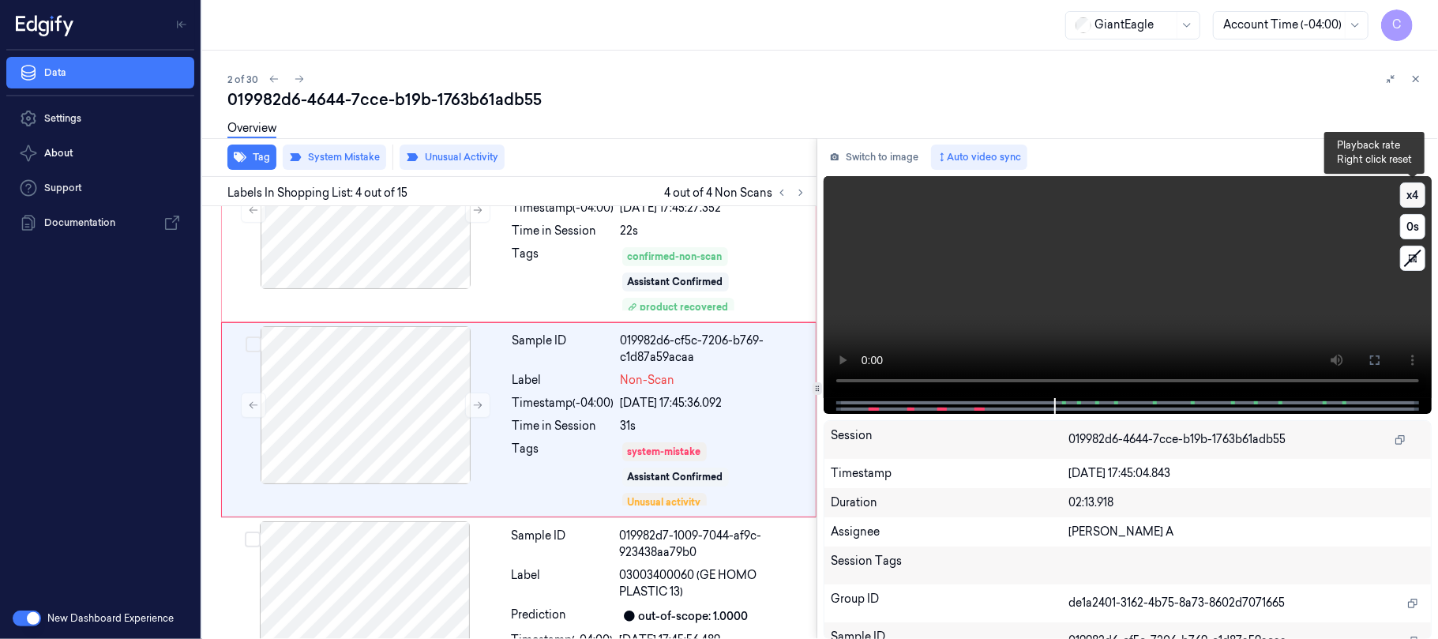
click at [1412, 197] on button "x 4" at bounding box center [1412, 194] width 25 height 25
click at [1412, 197] on button "x 1" at bounding box center [1412, 194] width 25 height 25
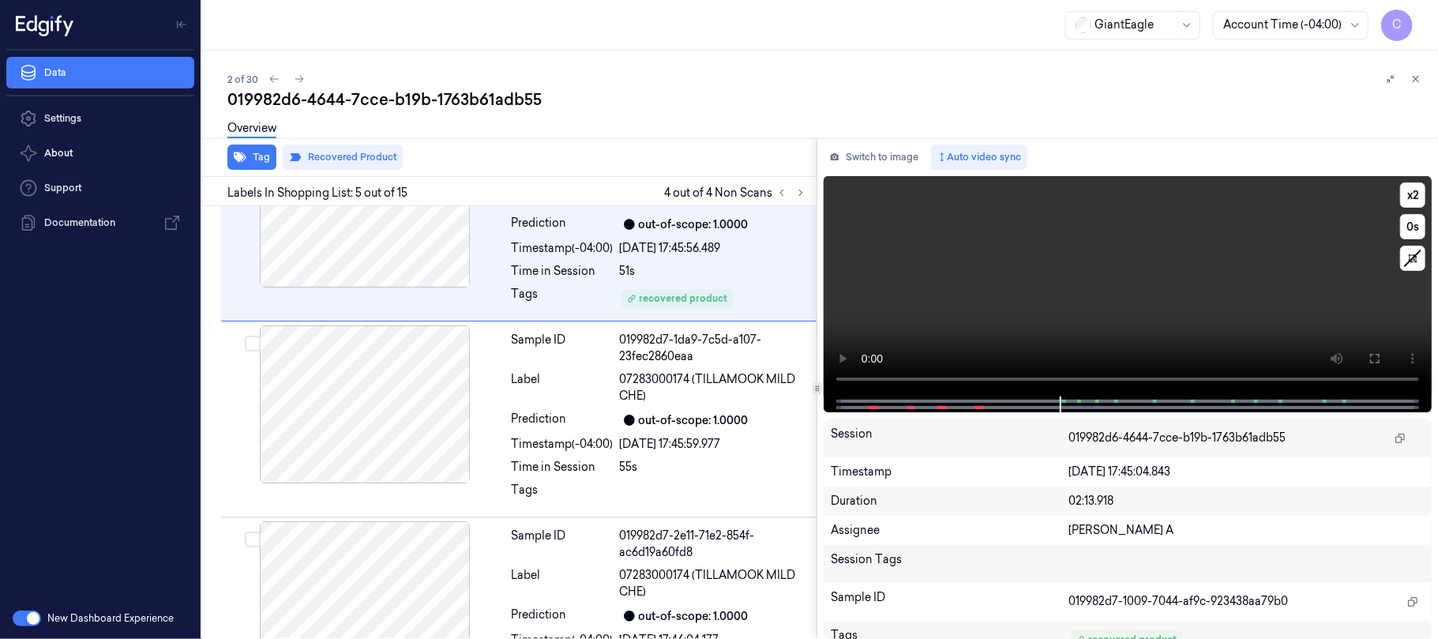
scroll to position [645, 0]
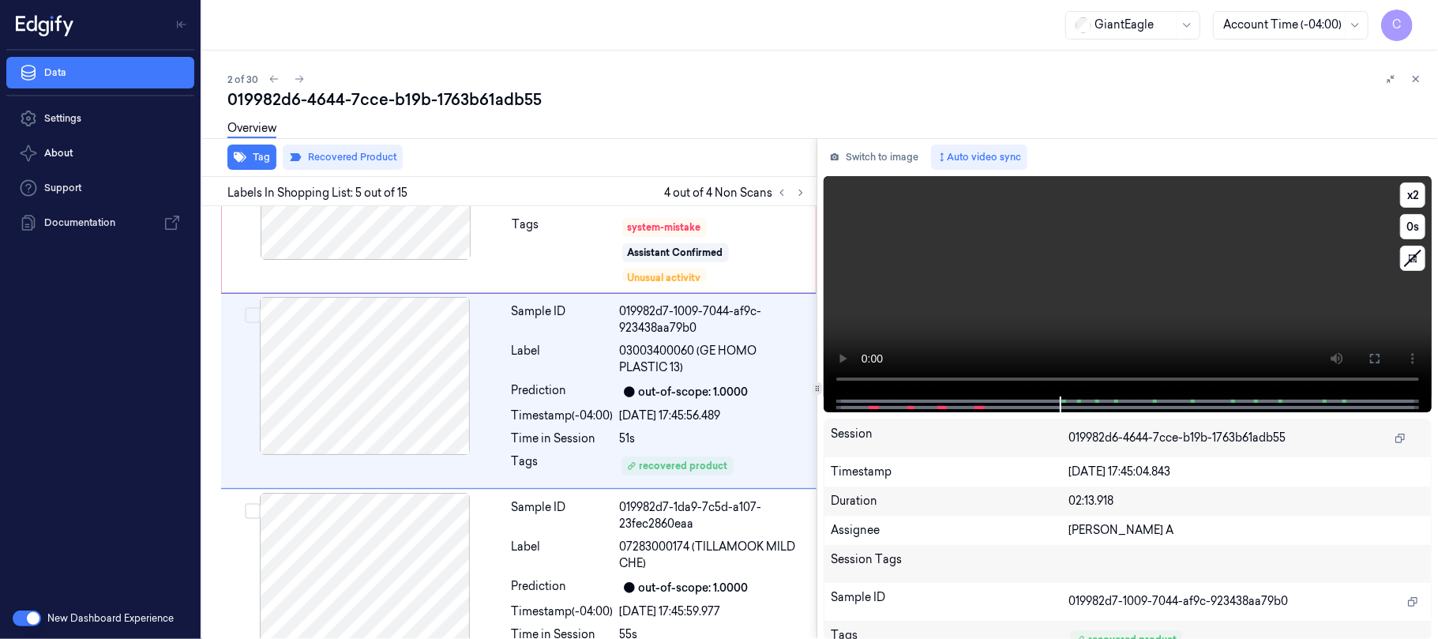
click at [1112, 286] on video at bounding box center [1127, 286] width 608 height 220
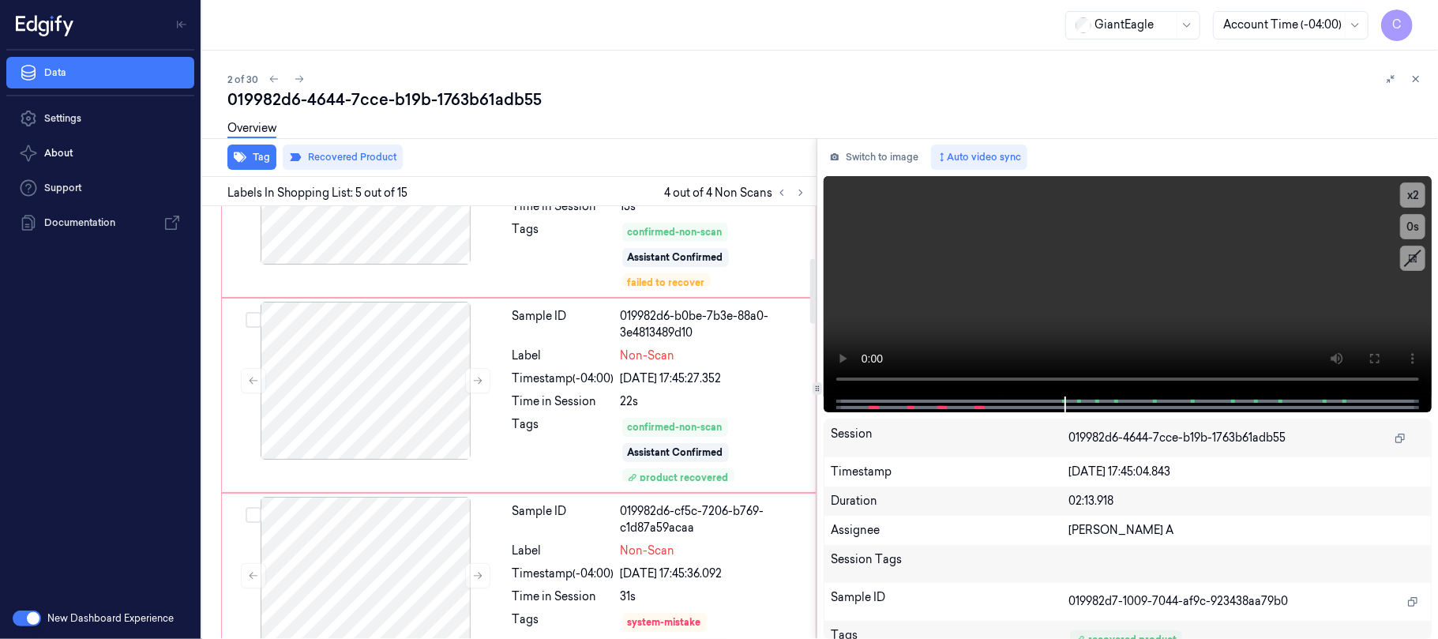
scroll to position [224, 0]
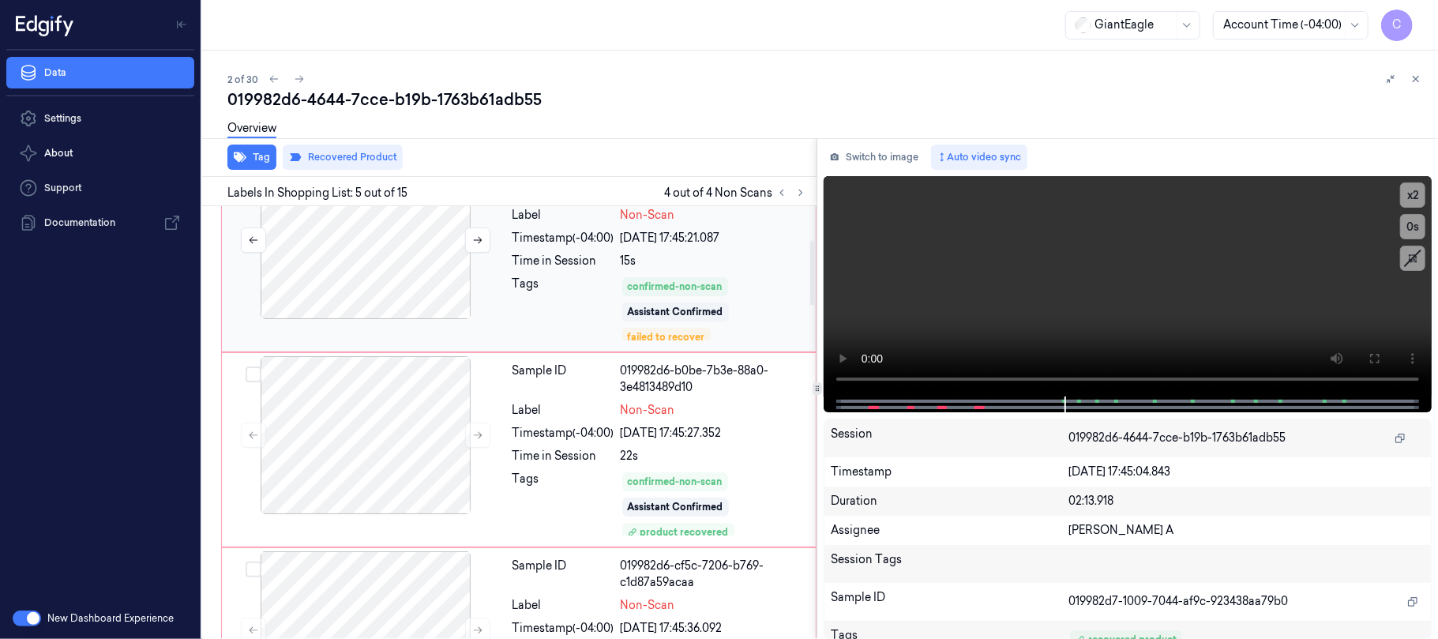
click at [410, 294] on div at bounding box center [365, 240] width 281 height 158
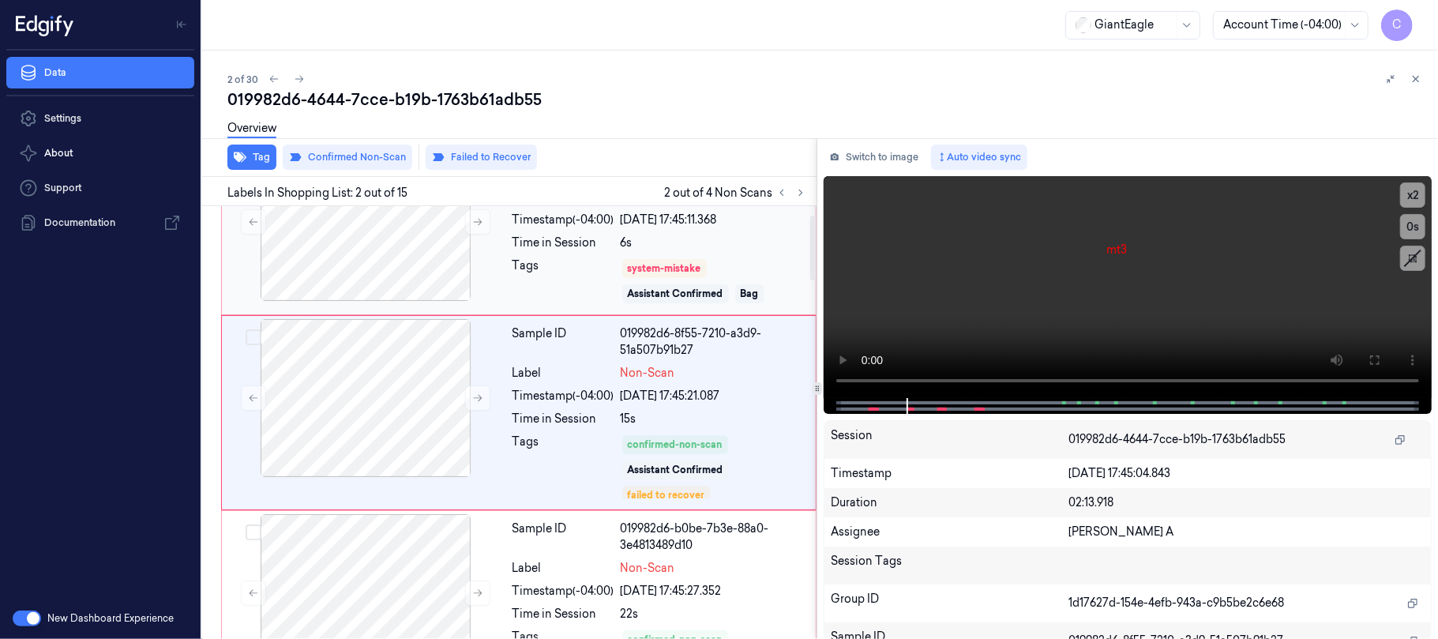
scroll to position [58, 0]
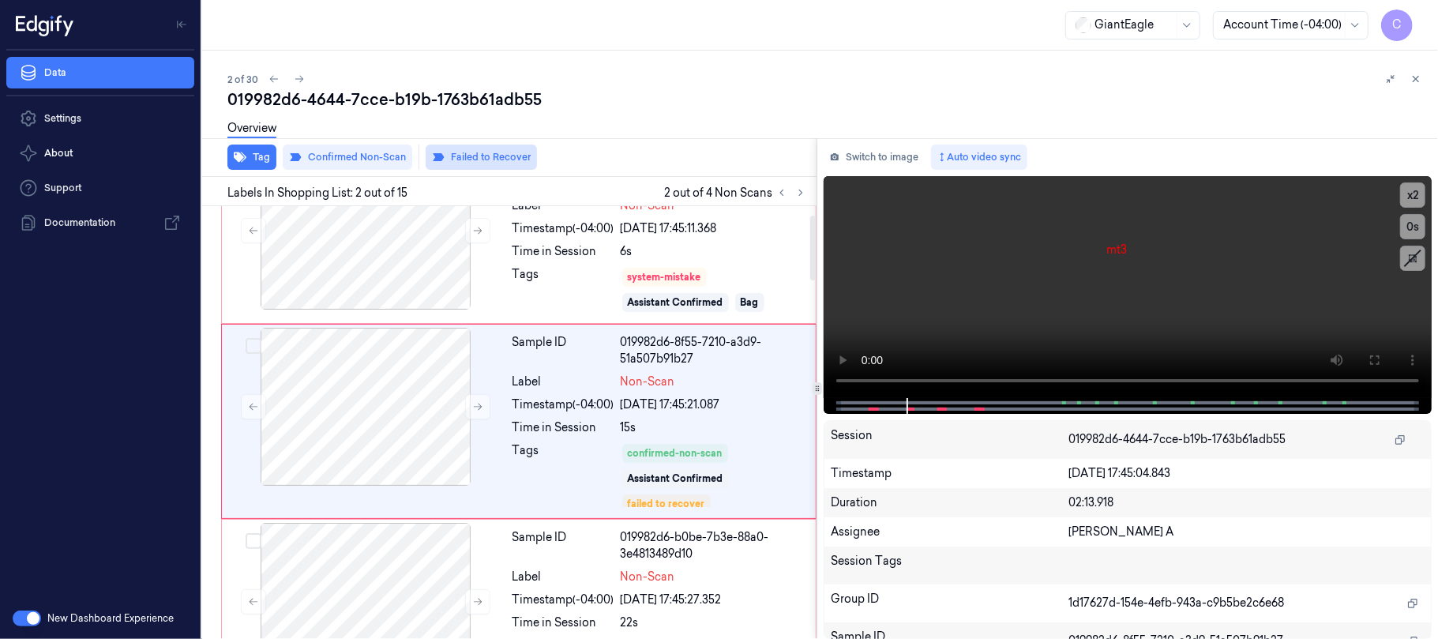
click at [519, 159] on button "Failed to Recover" at bounding box center [480, 156] width 111 height 25
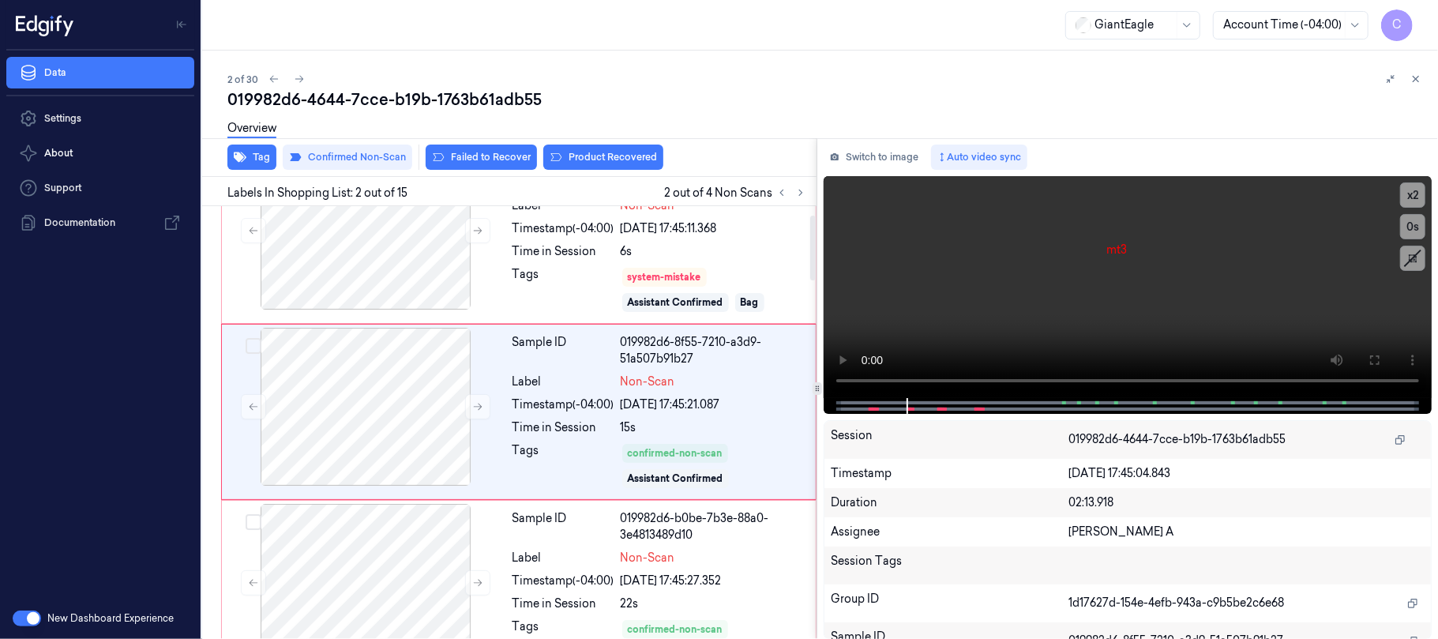
scroll to position [49, 0]
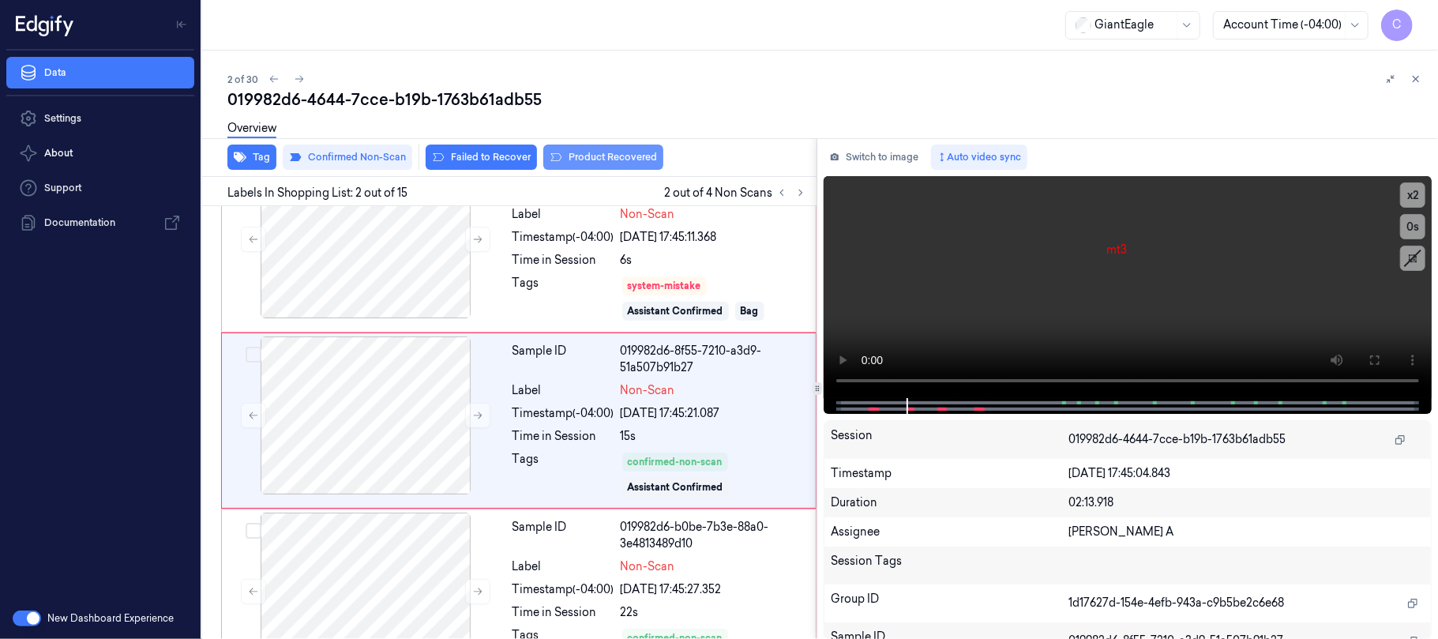
click at [584, 158] on button "Product Recovered" at bounding box center [603, 156] width 120 height 25
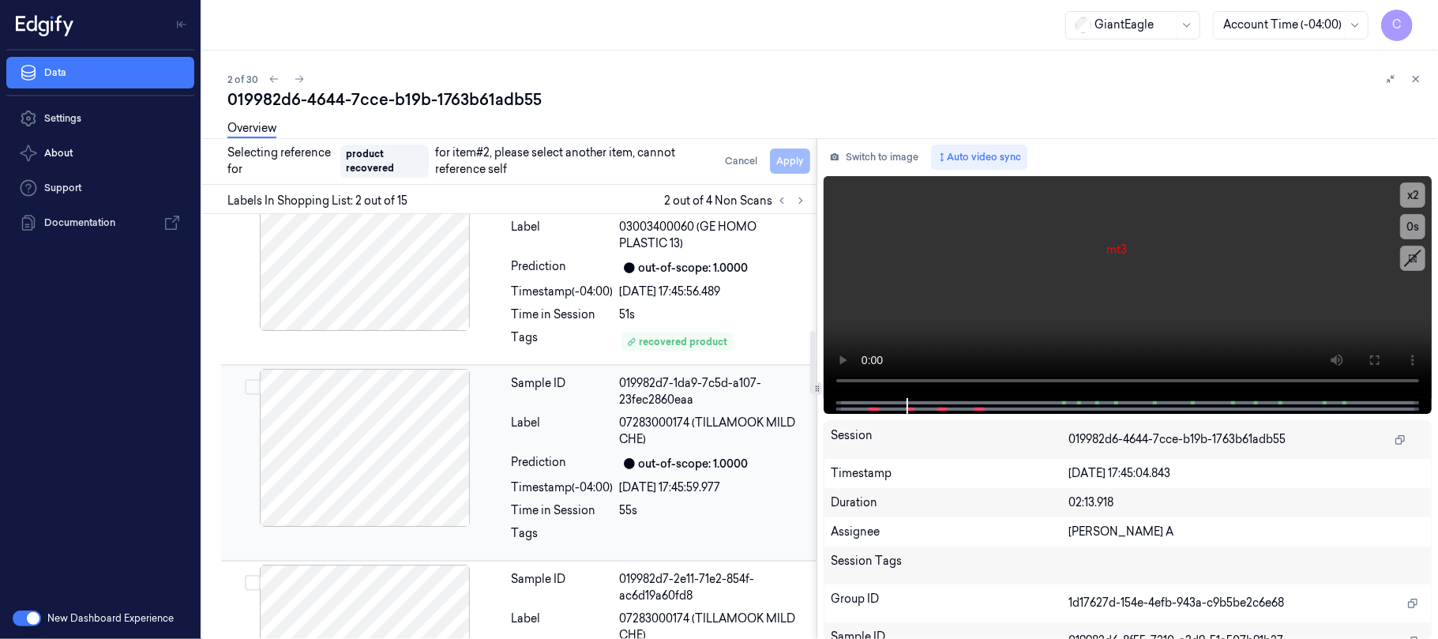
click at [376, 433] on div at bounding box center [364, 448] width 281 height 158
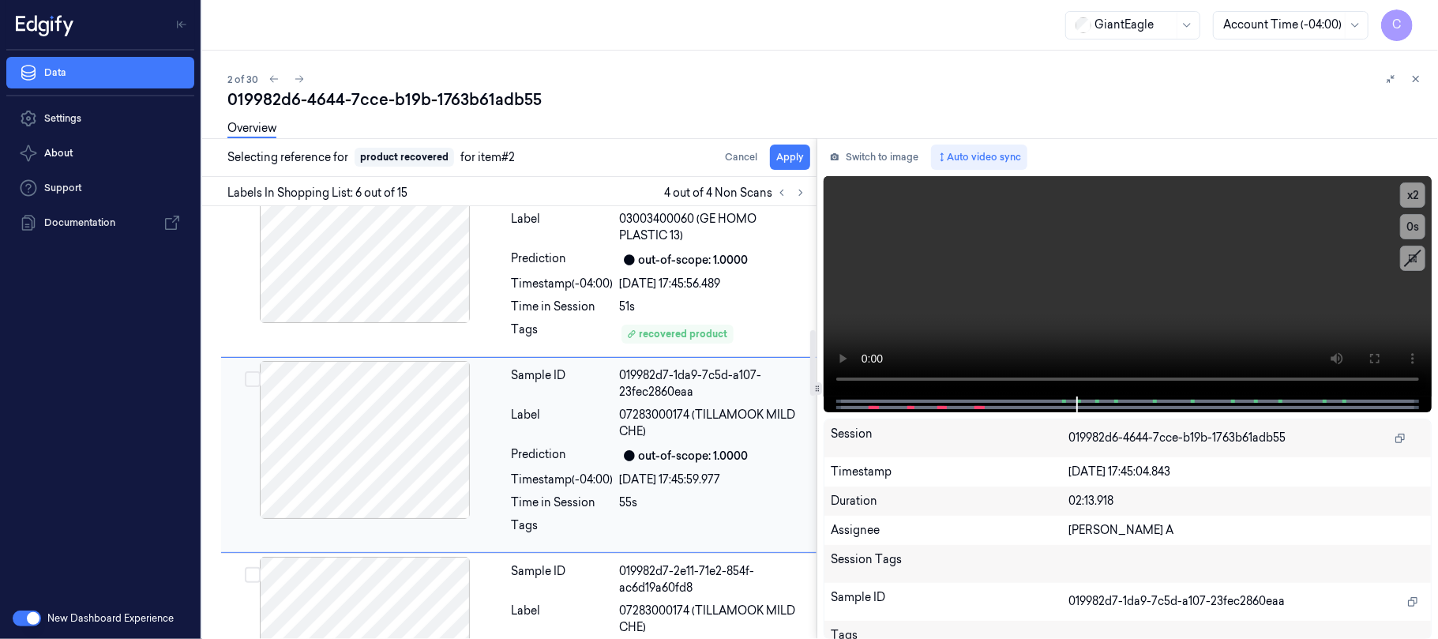
scroll to position [823, 0]
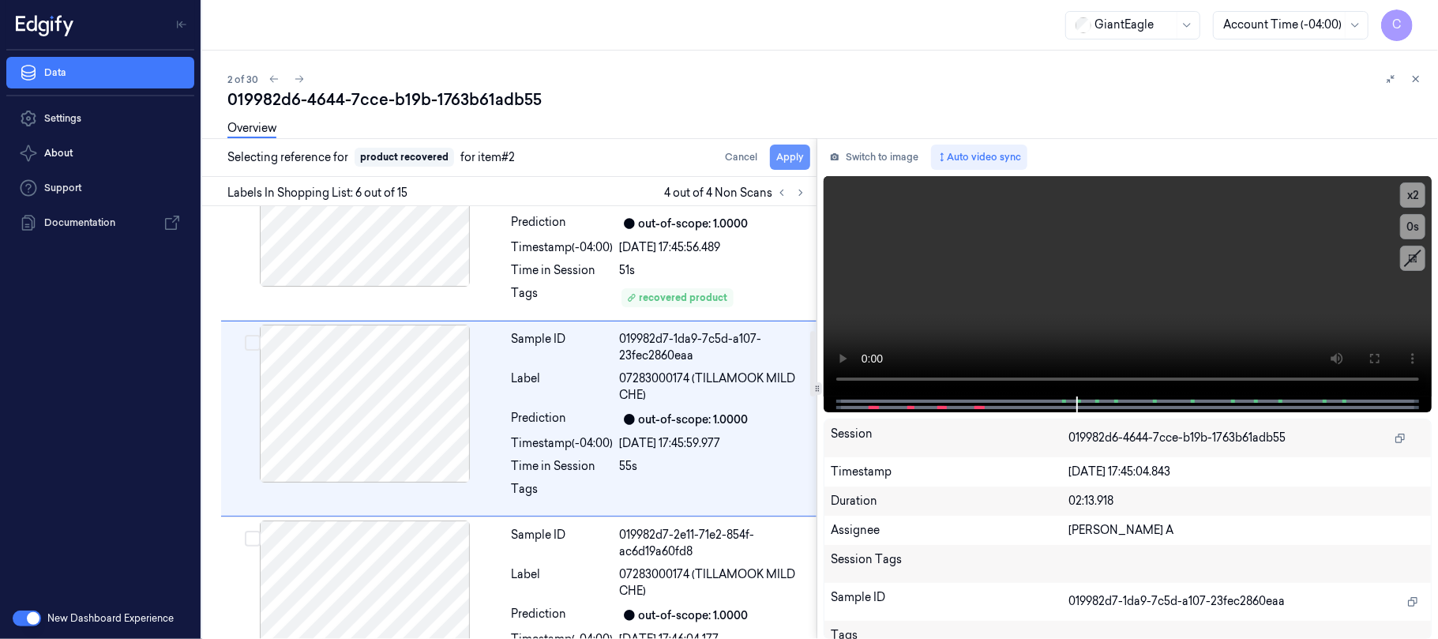
click at [794, 158] on button "Apply" at bounding box center [790, 156] width 40 height 25
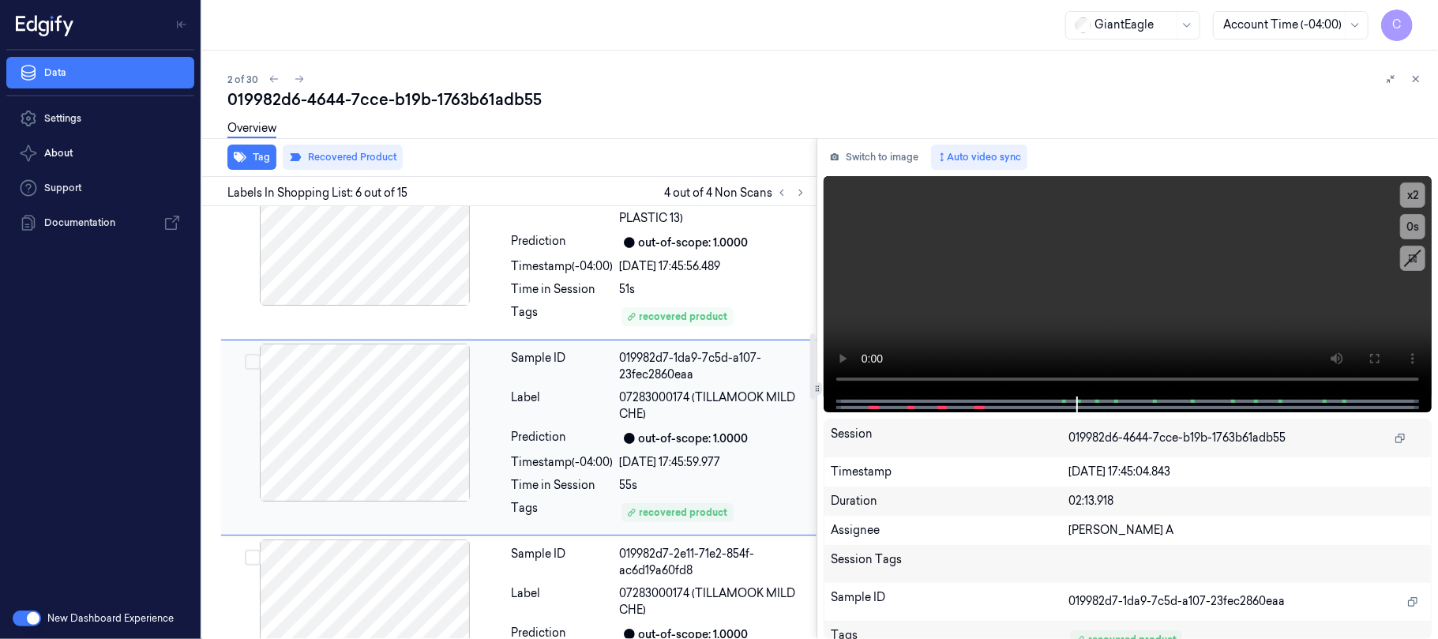
scroll to position [841, 0]
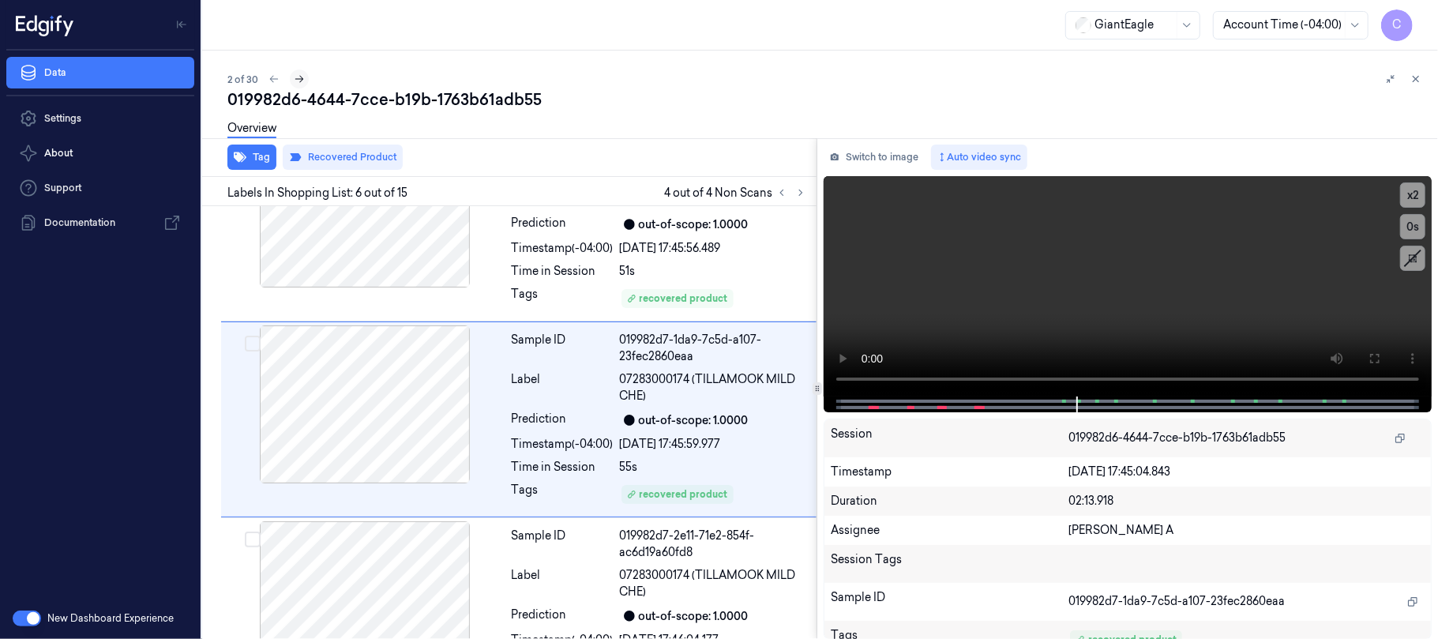
click at [300, 81] on icon at bounding box center [299, 79] width 9 height 7
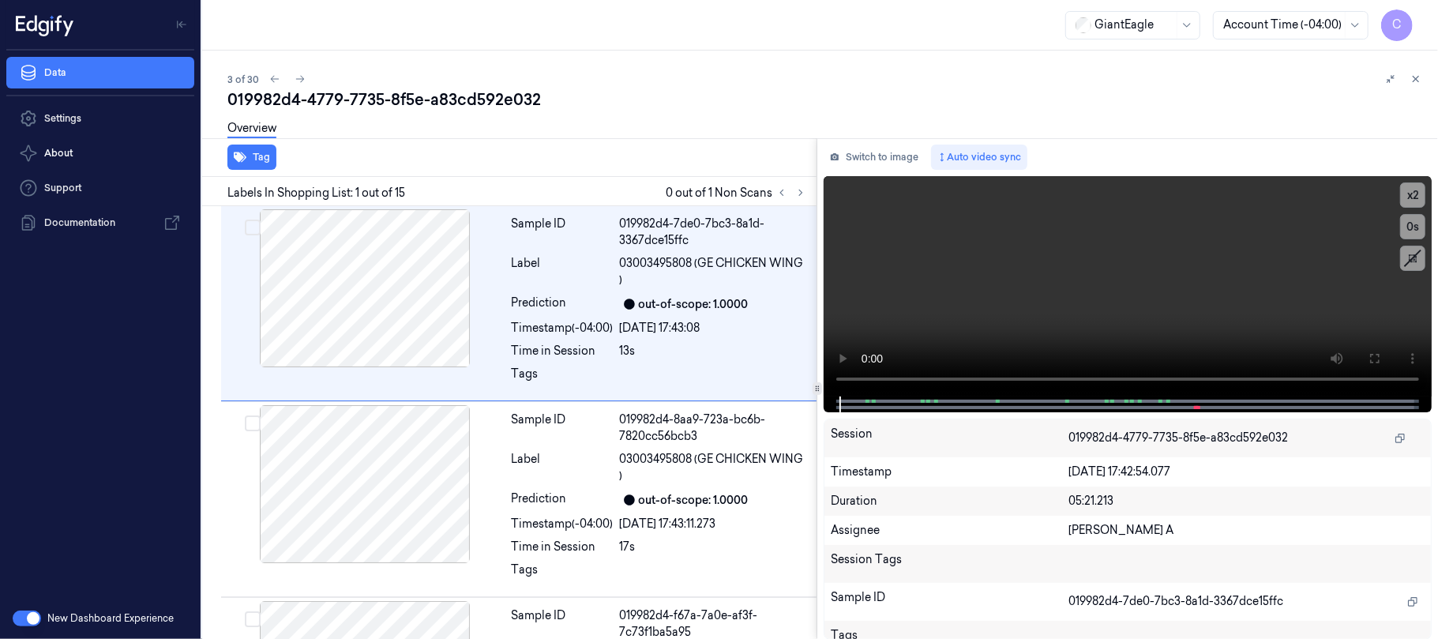
click at [276, 77] on icon at bounding box center [274, 78] width 11 height 11
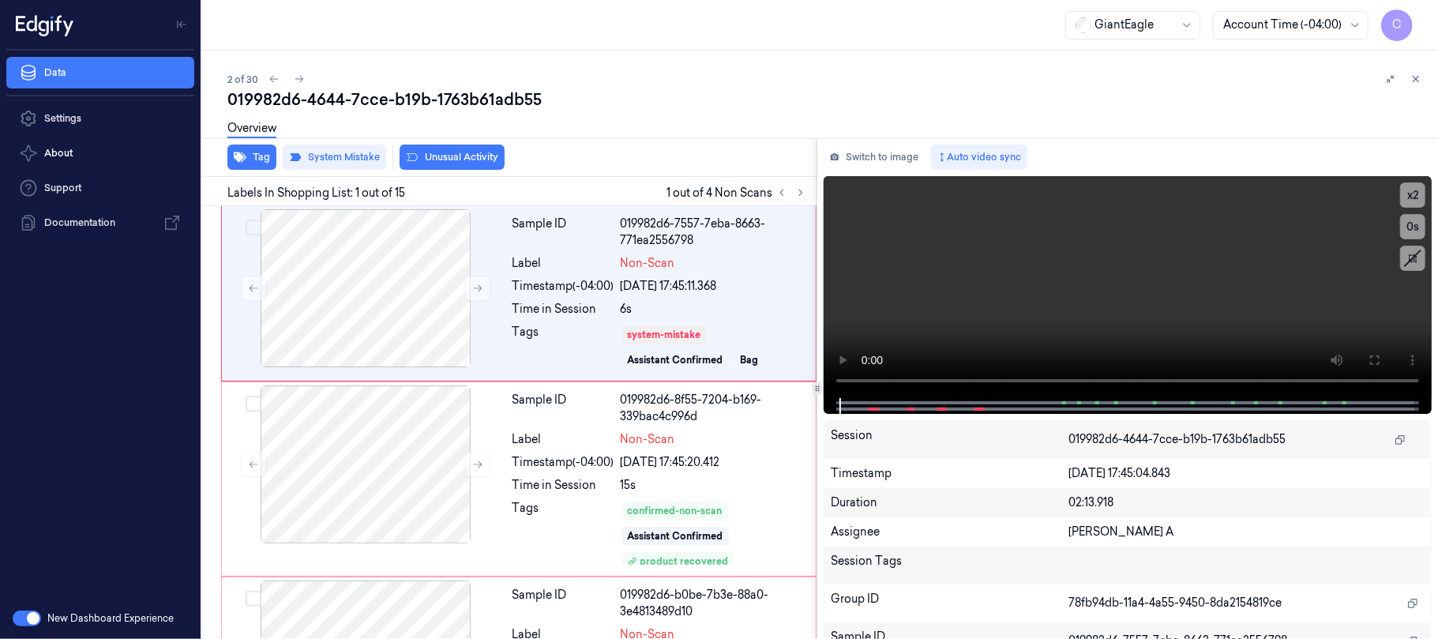
click at [302, 79] on icon at bounding box center [299, 79] width 9 height 7
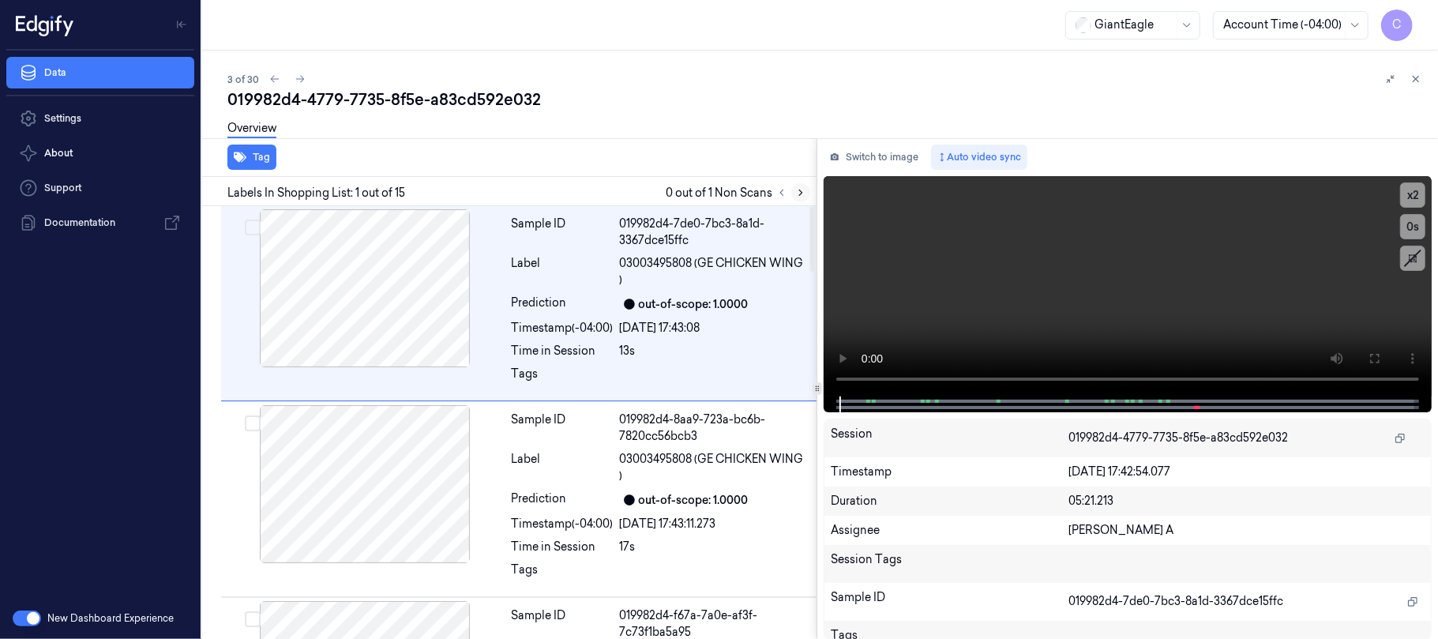
click at [799, 191] on icon at bounding box center [800, 192] width 11 height 11
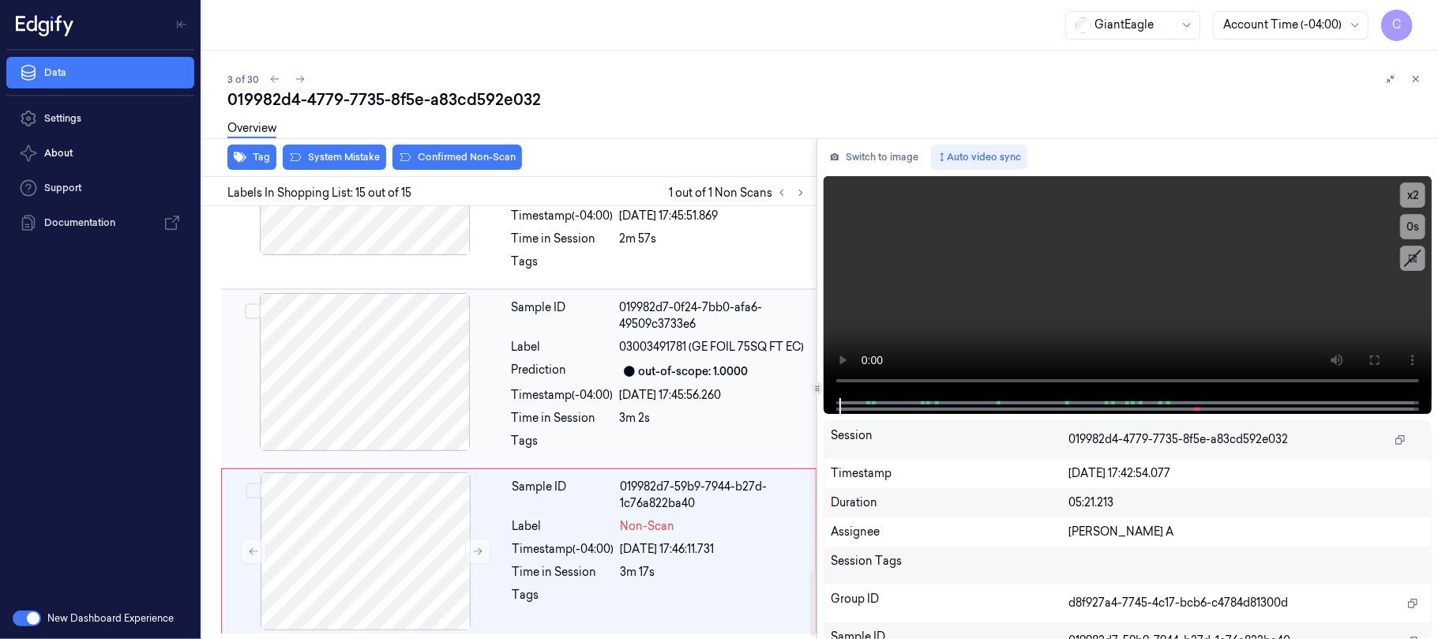
scroll to position [2436, 0]
click at [477, 546] on icon at bounding box center [477, 550] width 11 height 11
click at [474, 550] on icon at bounding box center [477, 550] width 11 height 11
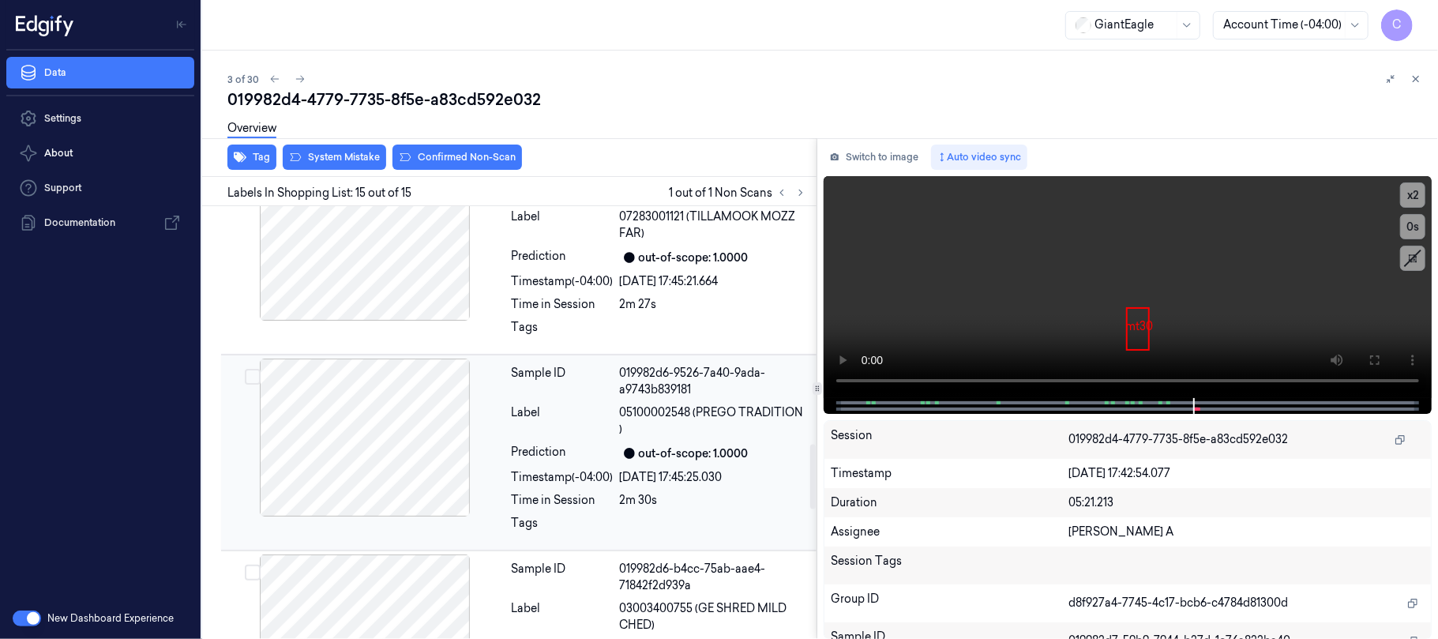
scroll to position [1805, 0]
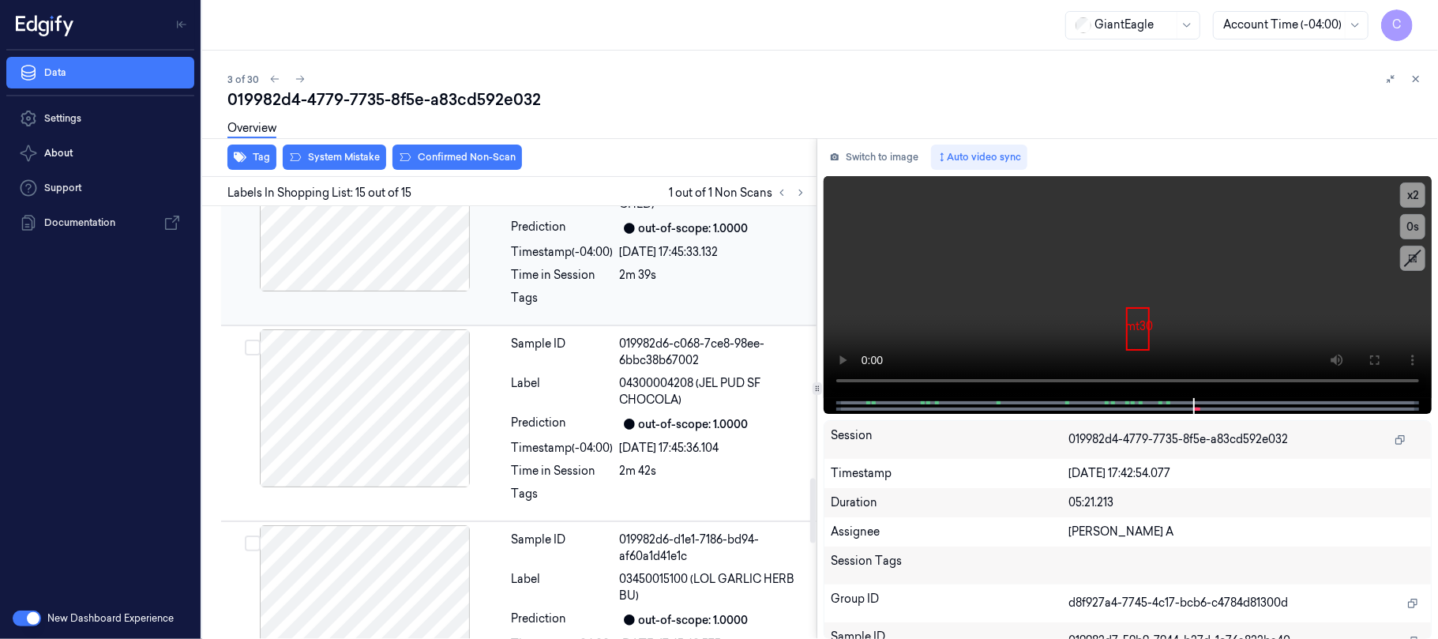
click at [386, 259] on div at bounding box center [364, 212] width 281 height 158
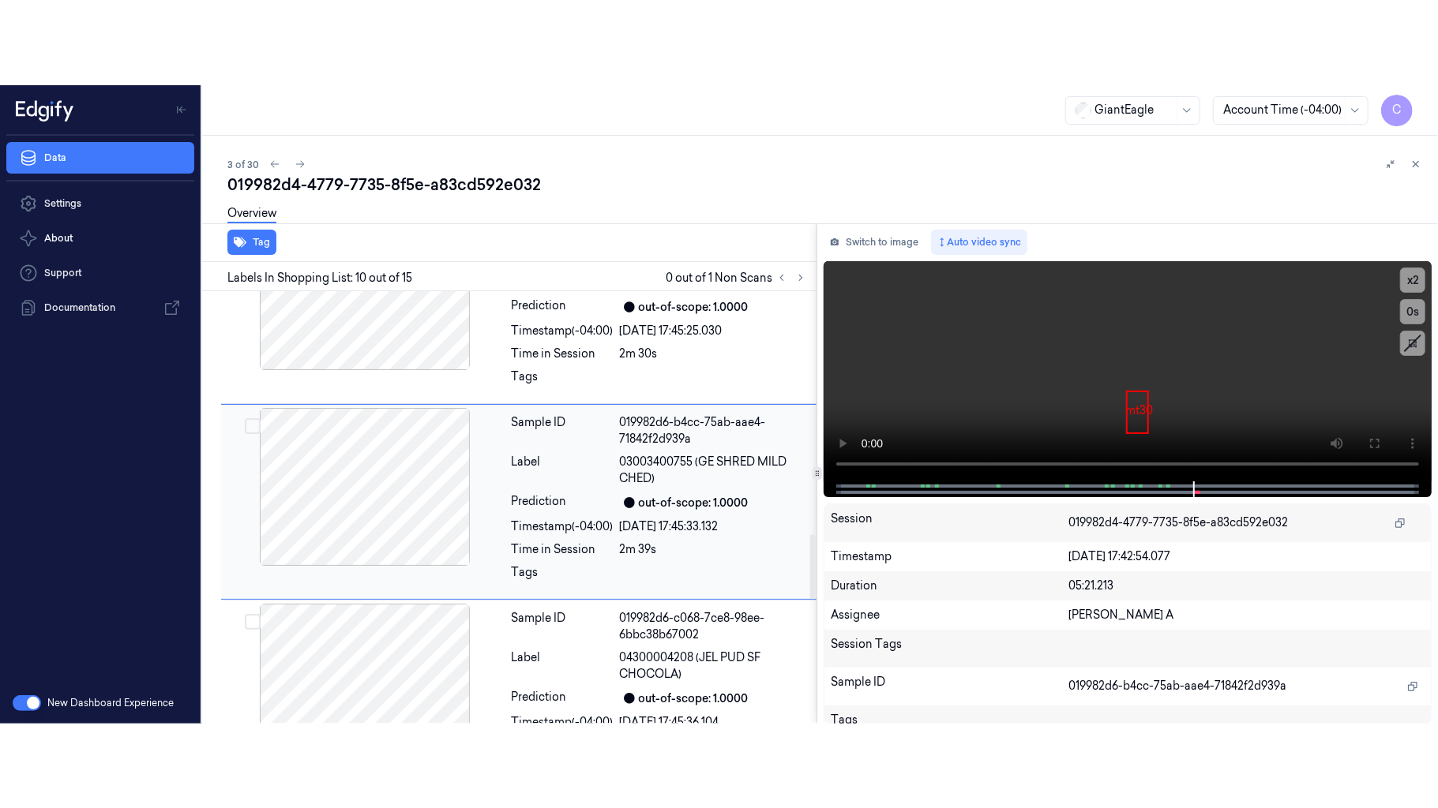
scroll to position [1614, 0]
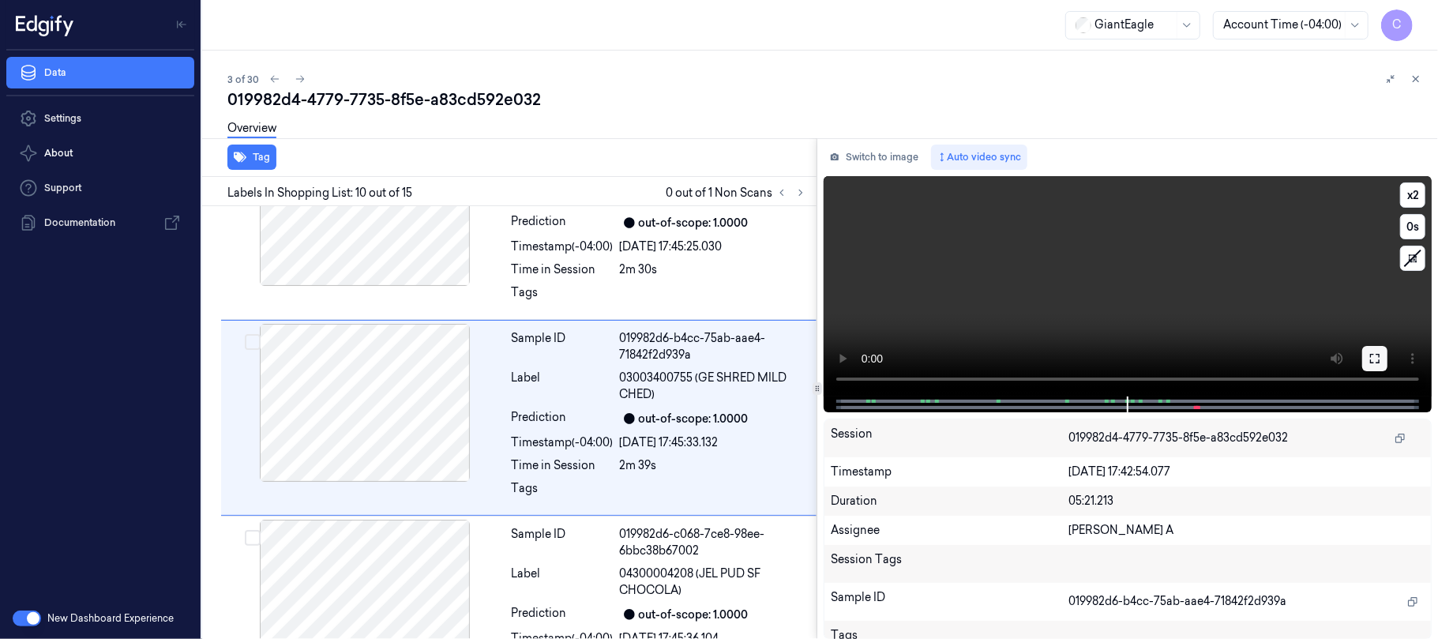
click at [1378, 357] on icon at bounding box center [1374, 358] width 13 height 13
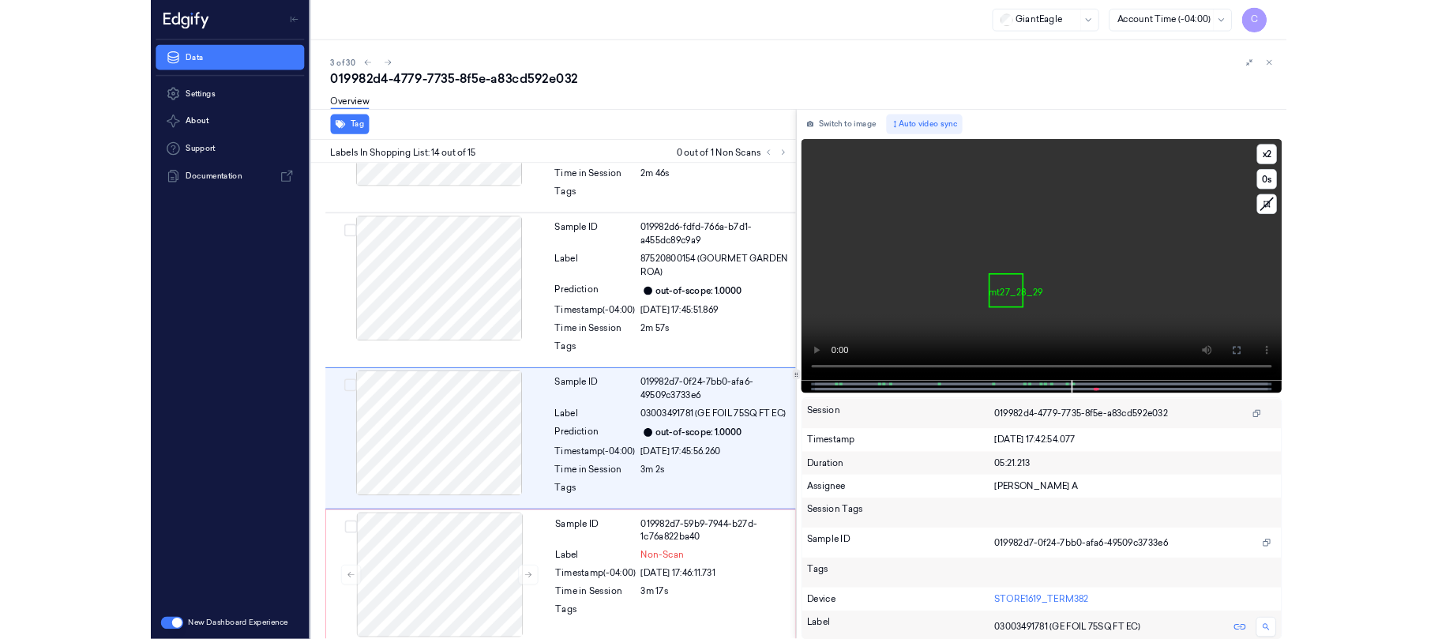
scroll to position [2267, 0]
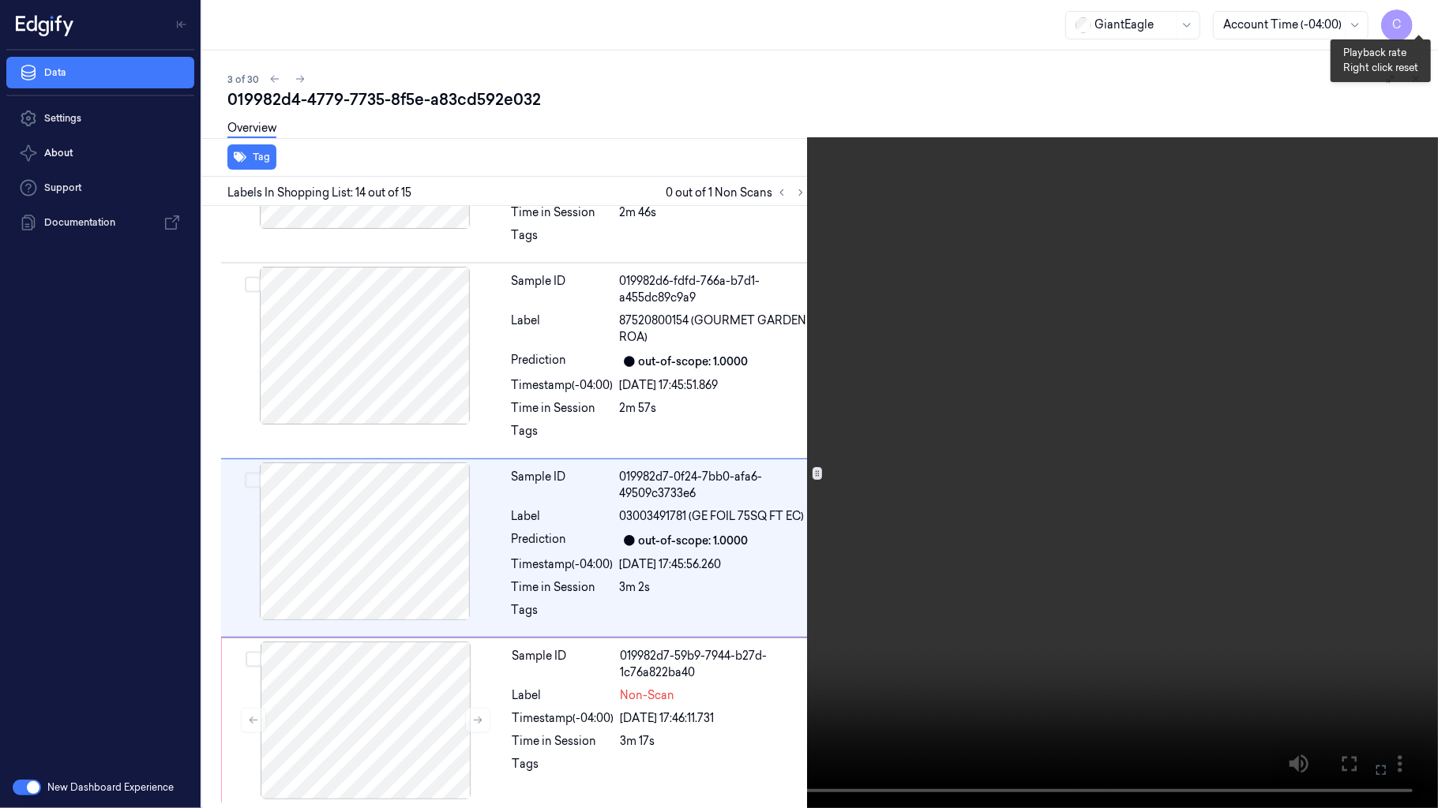
click at [1419, 19] on button "x 2" at bounding box center [1418, 18] width 25 height 25
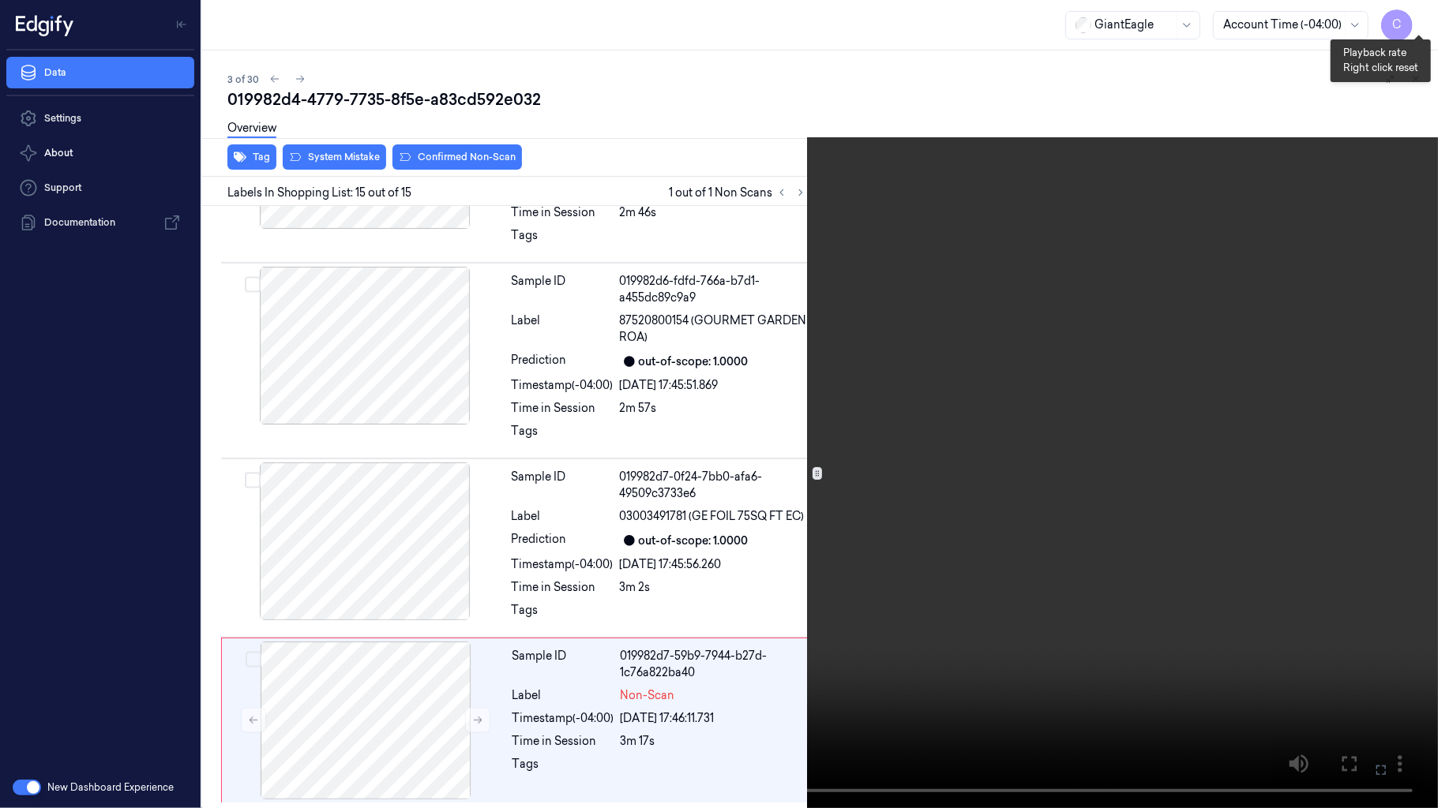
click at [1419, 19] on button "x 4" at bounding box center [1418, 18] width 25 height 25
click at [1422, 25] on button "x 1" at bounding box center [1418, 18] width 25 height 25
click at [650, 412] on video at bounding box center [719, 404] width 1438 height 808
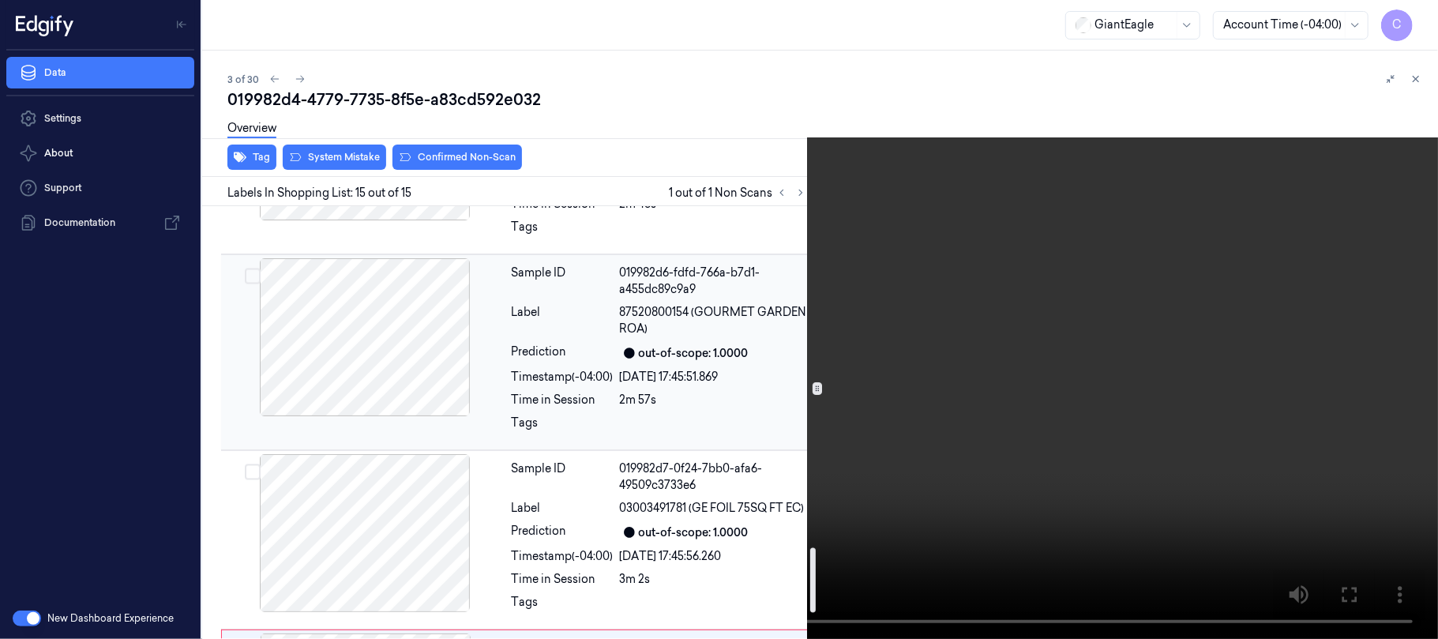
scroll to position [2436, 0]
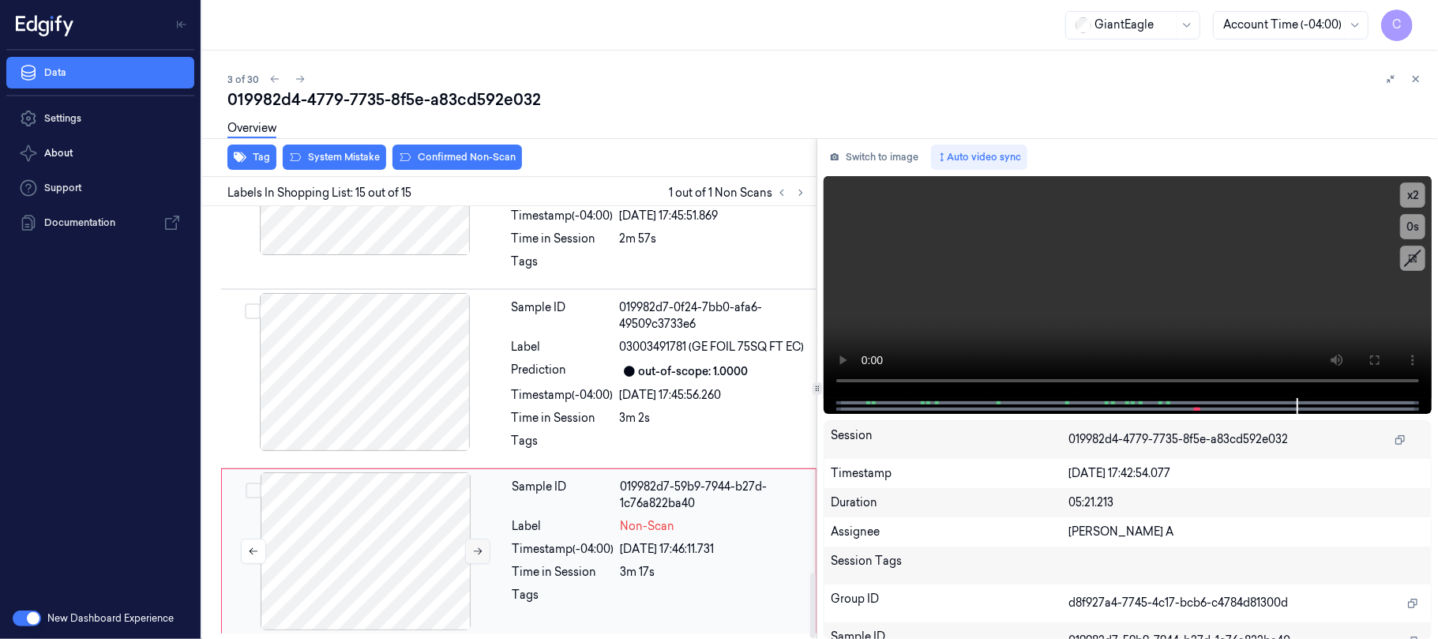
click at [477, 549] on icon at bounding box center [477, 550] width 11 height 11
click at [475, 538] on button at bounding box center [477, 550] width 25 height 25
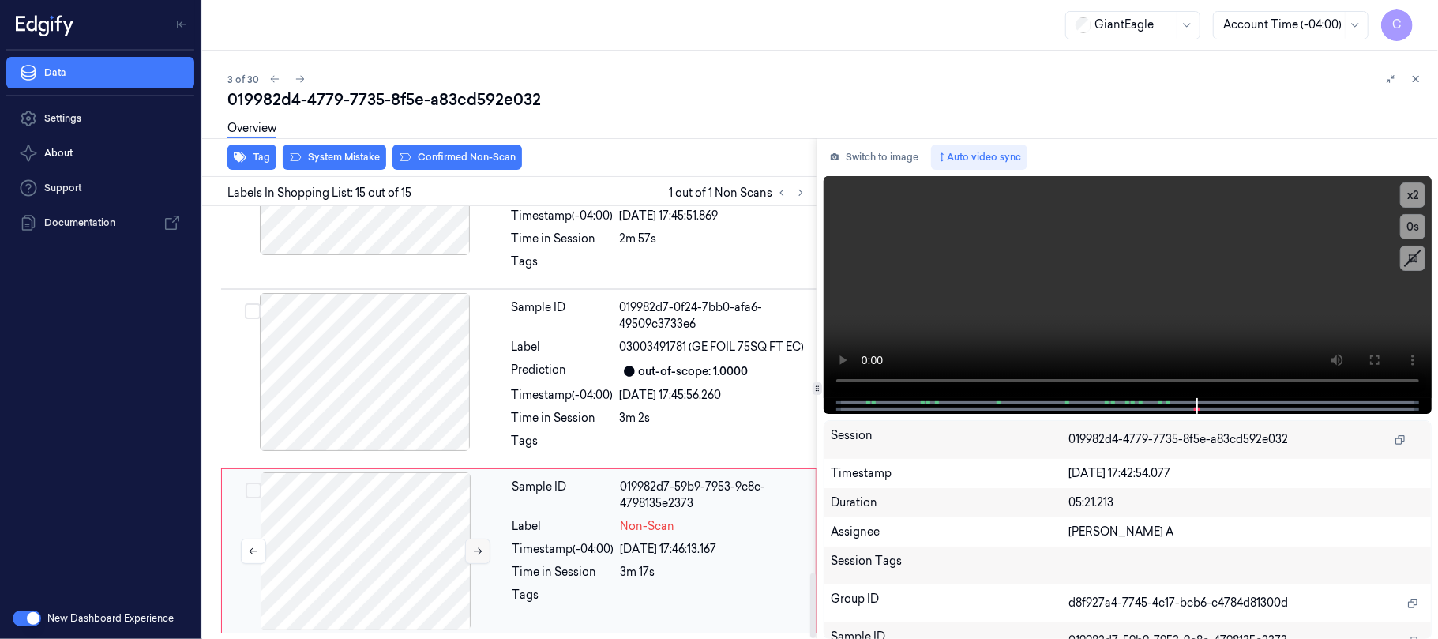
click at [475, 538] on button at bounding box center [477, 550] width 25 height 25
click at [1062, 283] on video at bounding box center [1127, 287] width 608 height 222
click at [1423, 189] on button "x 2" at bounding box center [1412, 194] width 25 height 25
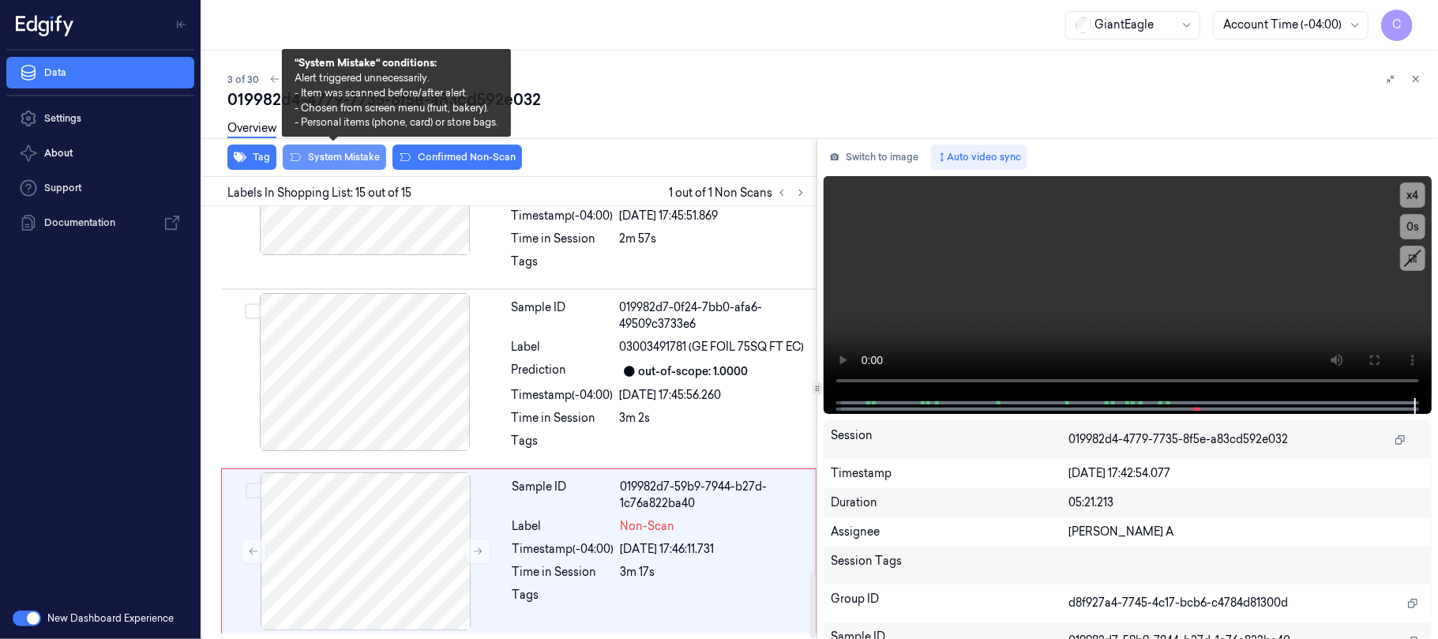
click at [351, 161] on button "System Mistake" at bounding box center [334, 156] width 103 height 25
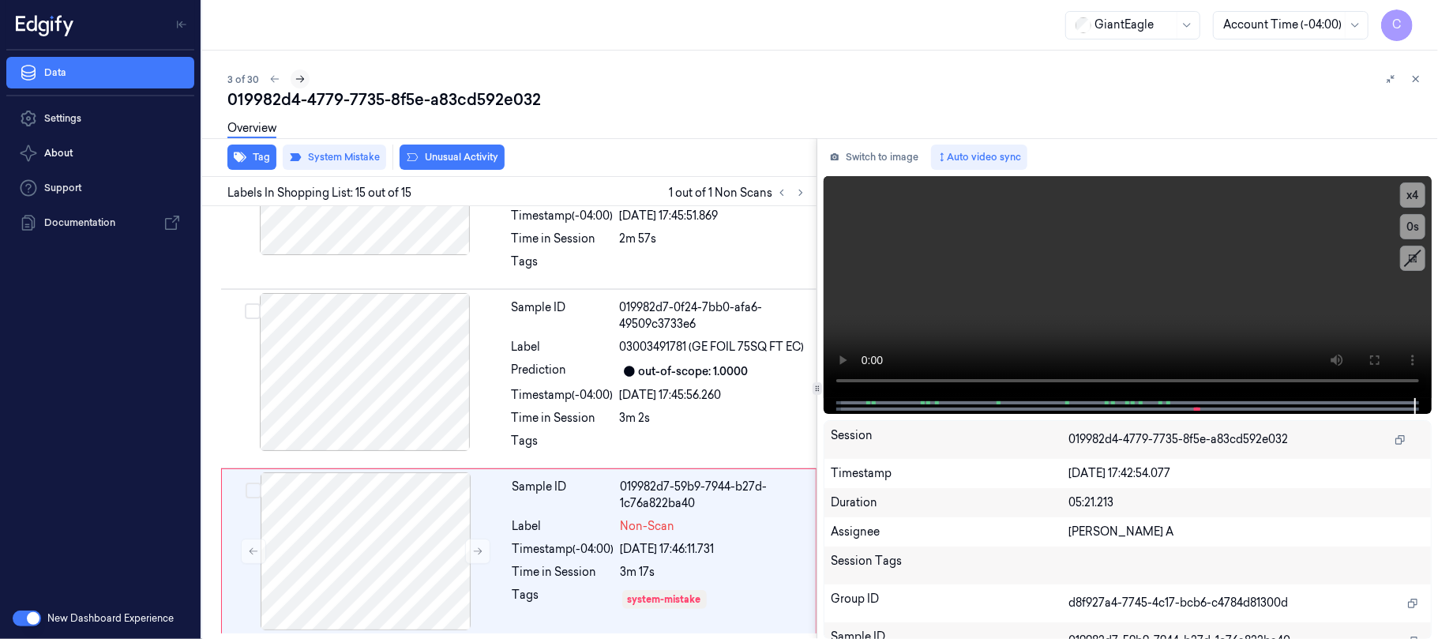
click at [303, 77] on icon at bounding box center [299, 78] width 11 height 11
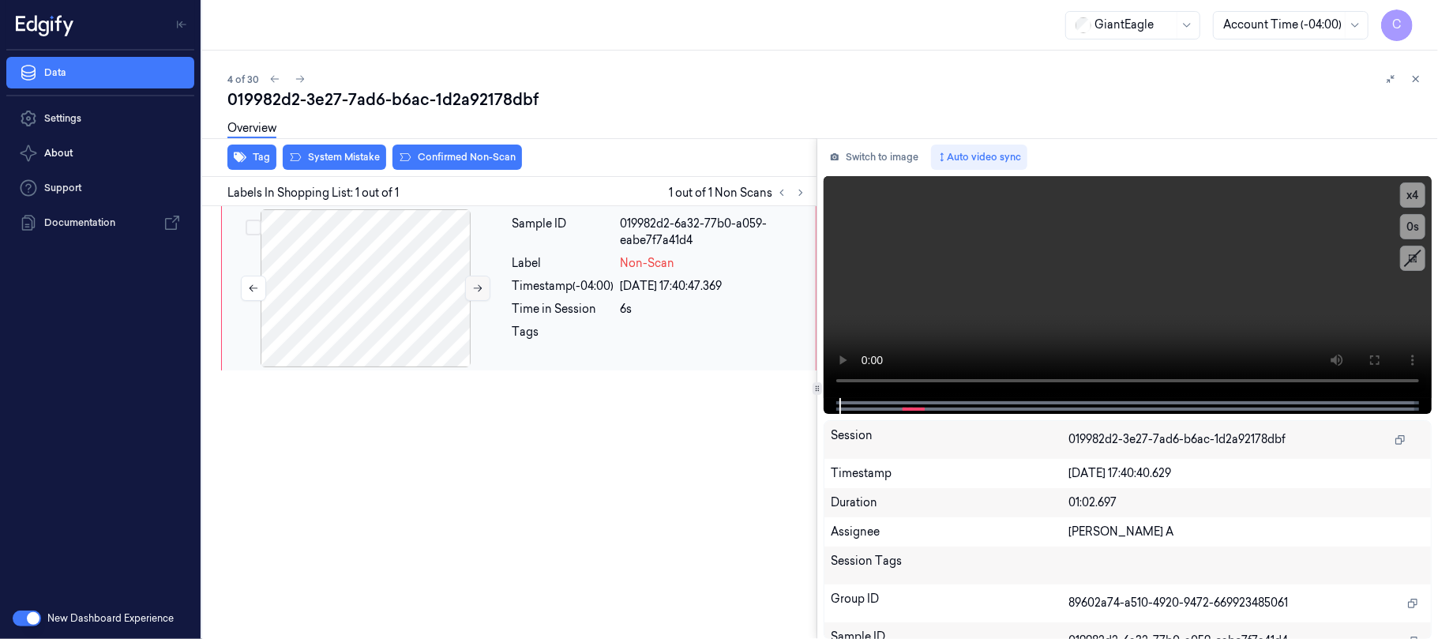
click at [477, 285] on icon at bounding box center [477, 288] width 11 height 11
click at [1366, 354] on button at bounding box center [1374, 359] width 25 height 25
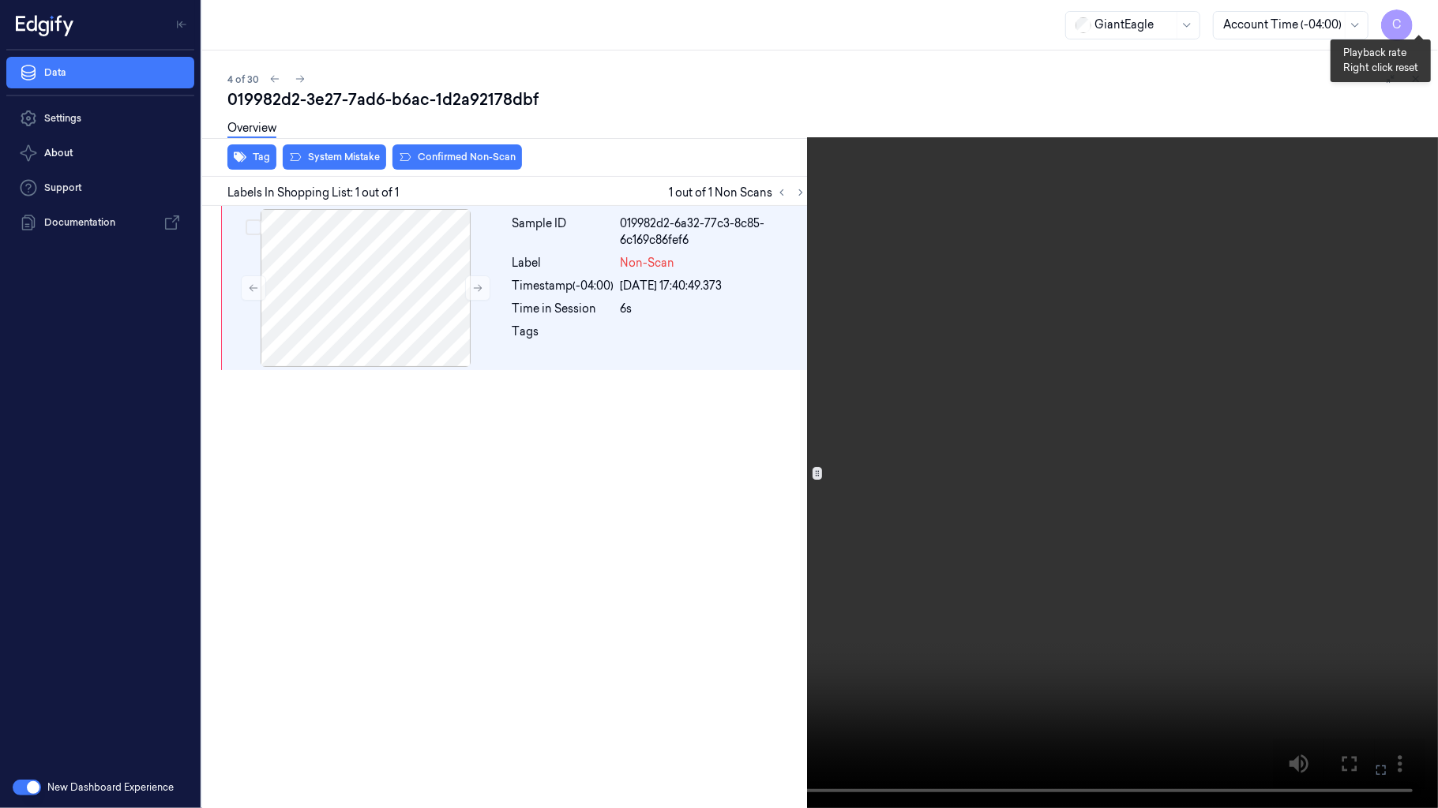
click at [1412, 9] on button "x 4" at bounding box center [1418, 18] width 25 height 25
click at [1423, 16] on button "x 1" at bounding box center [1418, 18] width 25 height 25
click at [1423, 16] on button "x 2" at bounding box center [1418, 18] width 25 height 25
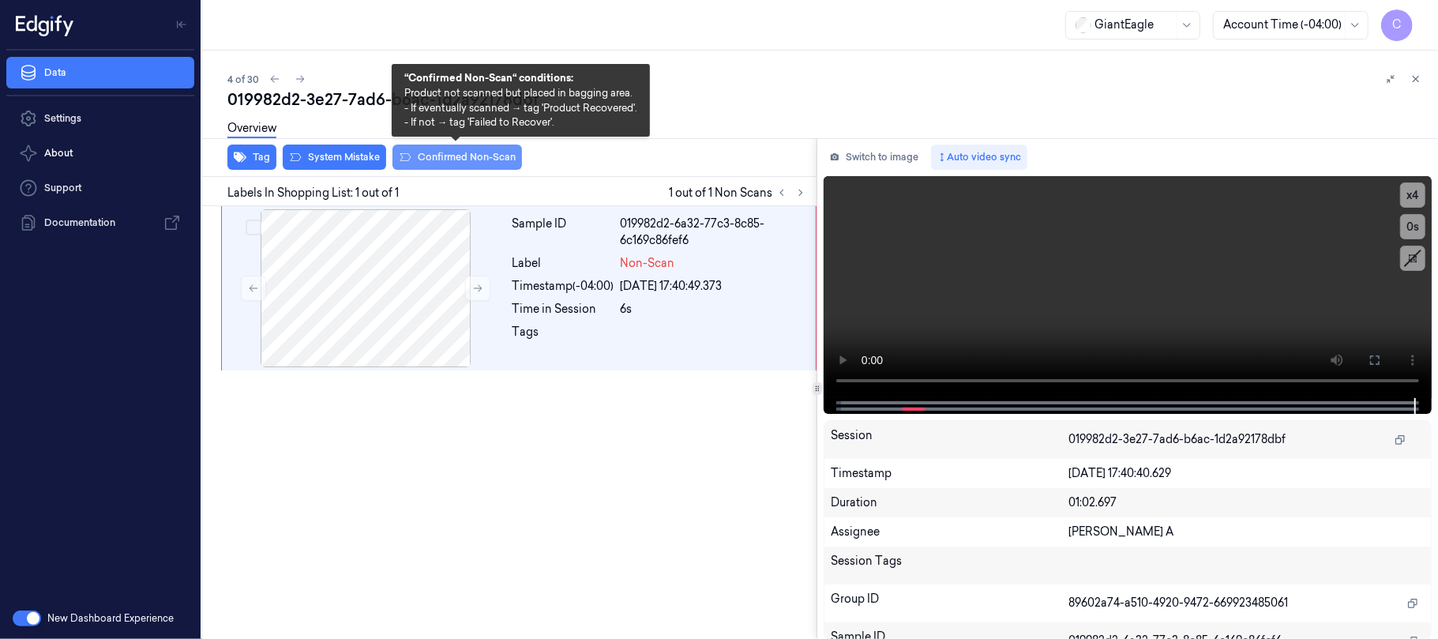
click at [424, 152] on button "Confirmed Non-Scan" at bounding box center [456, 156] width 129 height 25
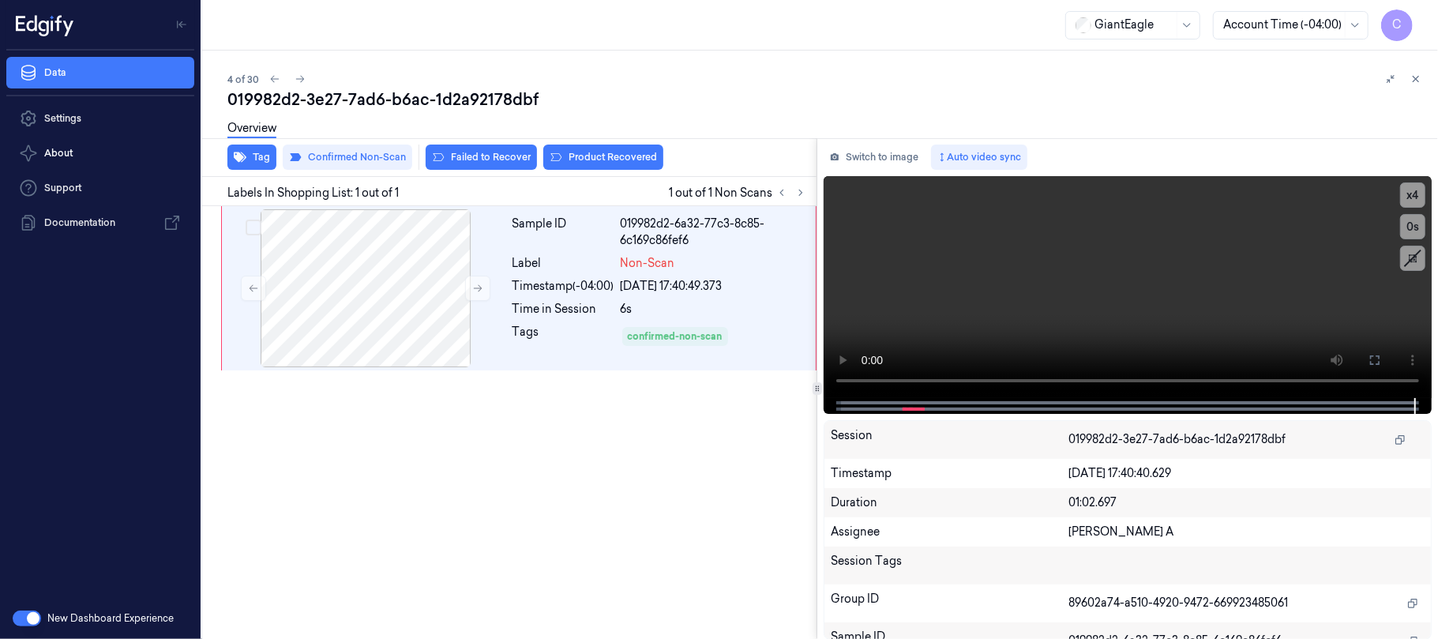
drag, startPoint x: 294, startPoint y: 80, endPoint x: 306, endPoint y: 68, distance: 16.7
click at [295, 80] on icon at bounding box center [299, 78] width 11 height 11
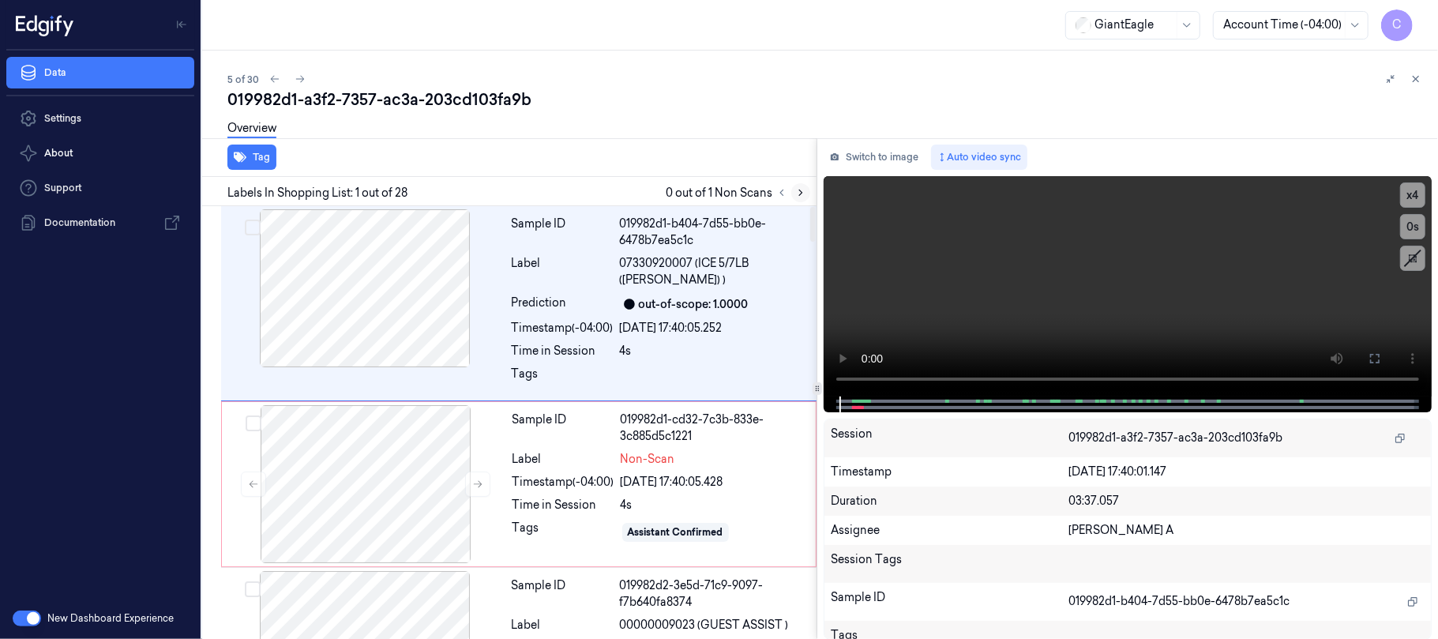
click at [803, 193] on icon at bounding box center [800, 192] width 11 height 11
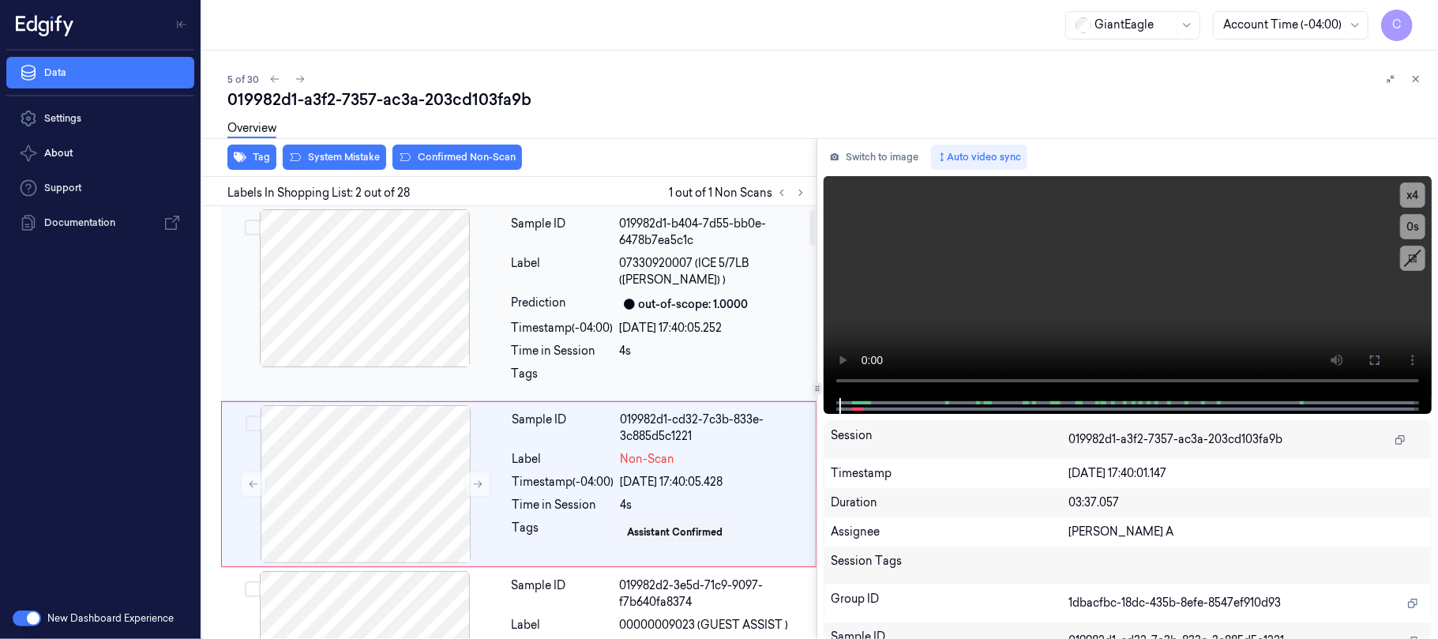
scroll to position [45, 0]
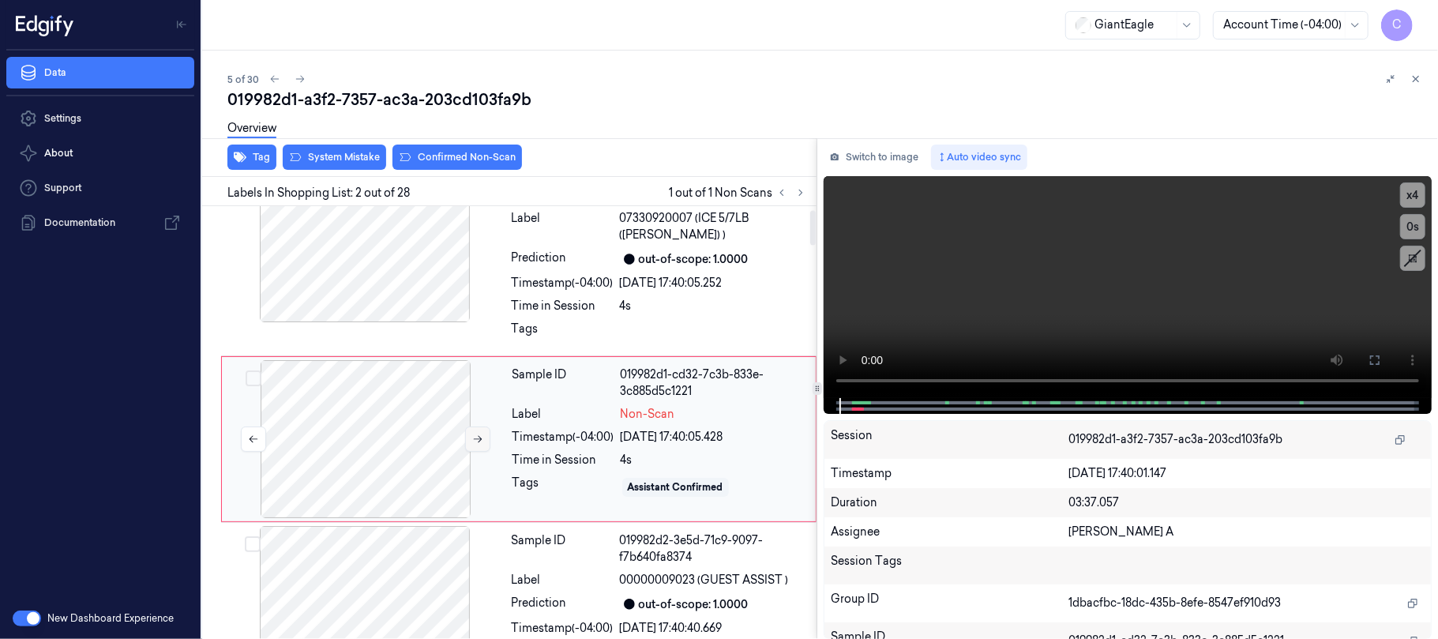
click at [475, 433] on icon at bounding box center [477, 438] width 11 height 11
click at [474, 433] on icon at bounding box center [477, 438] width 11 height 11
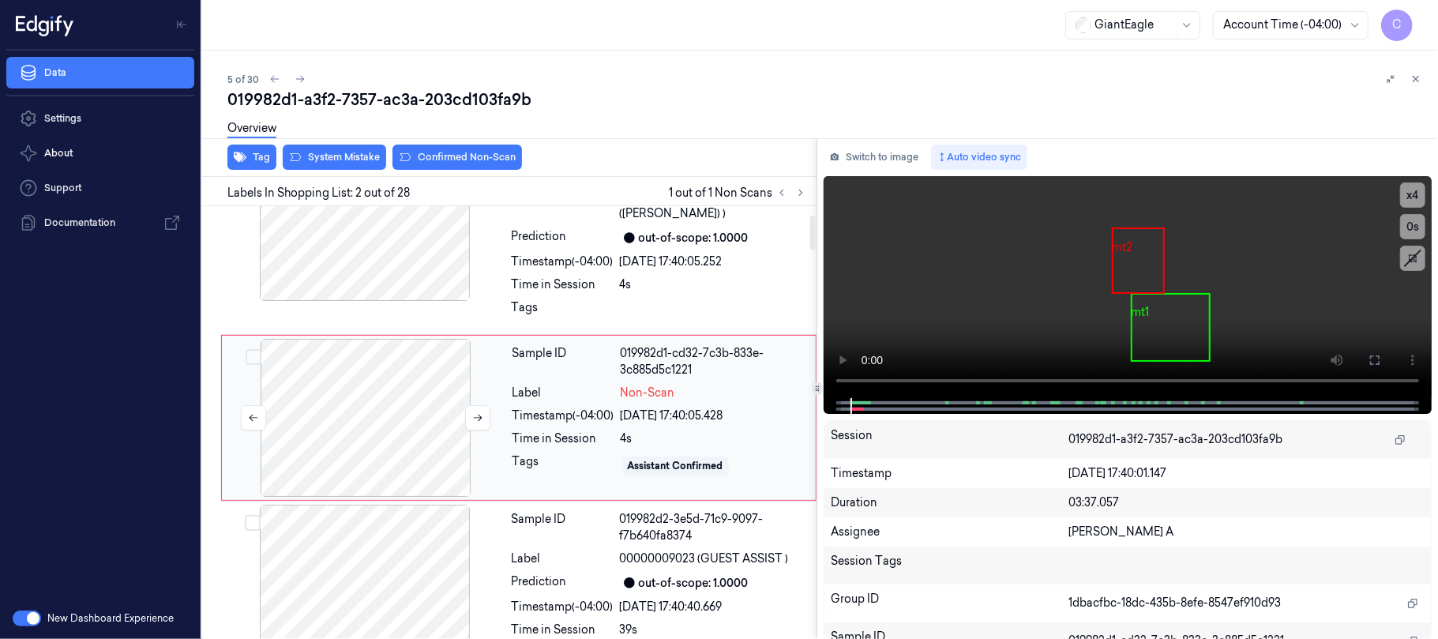
scroll to position [105, 0]
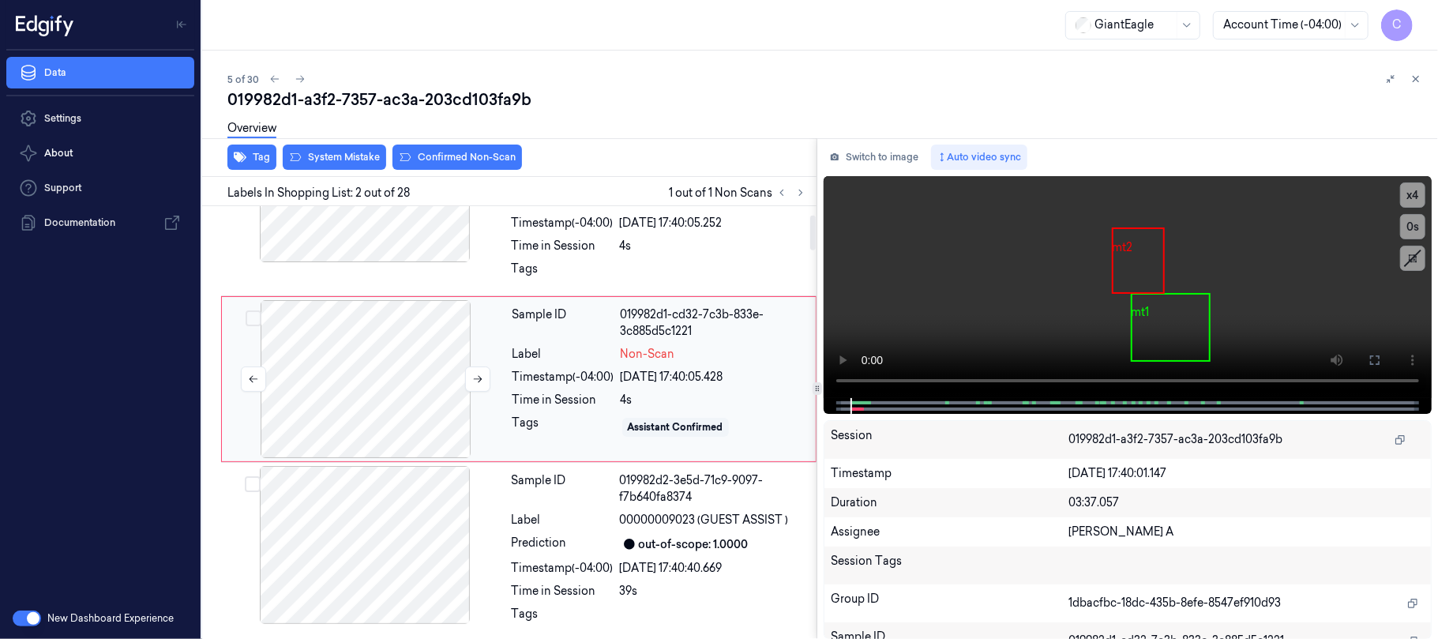
click at [414, 364] on div at bounding box center [365, 379] width 281 height 158
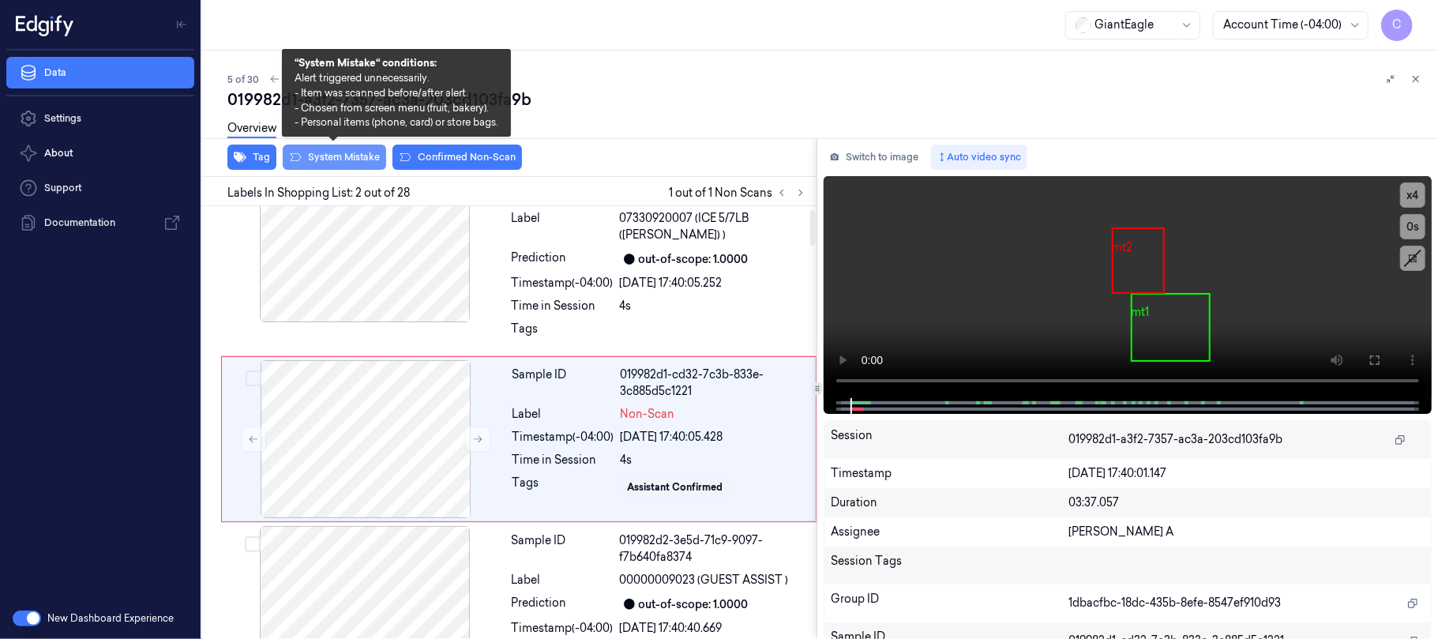
click at [351, 161] on button "System Mistake" at bounding box center [334, 156] width 103 height 25
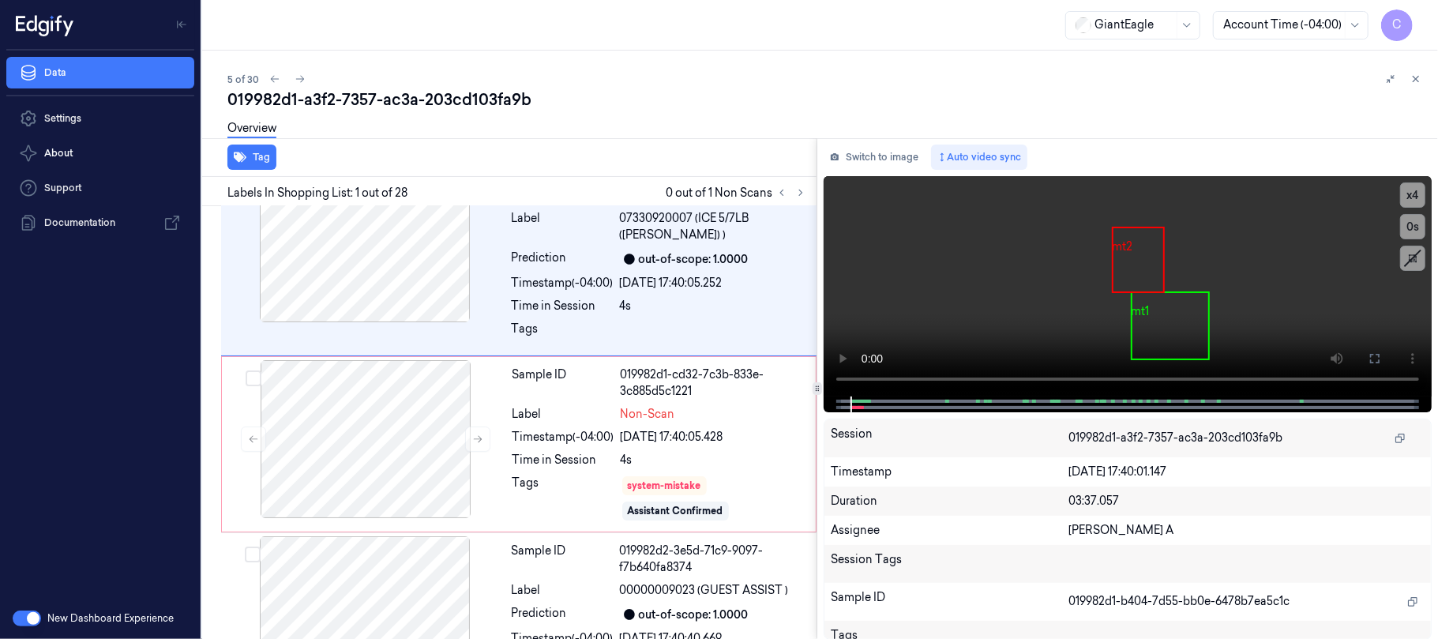
scroll to position [0, 0]
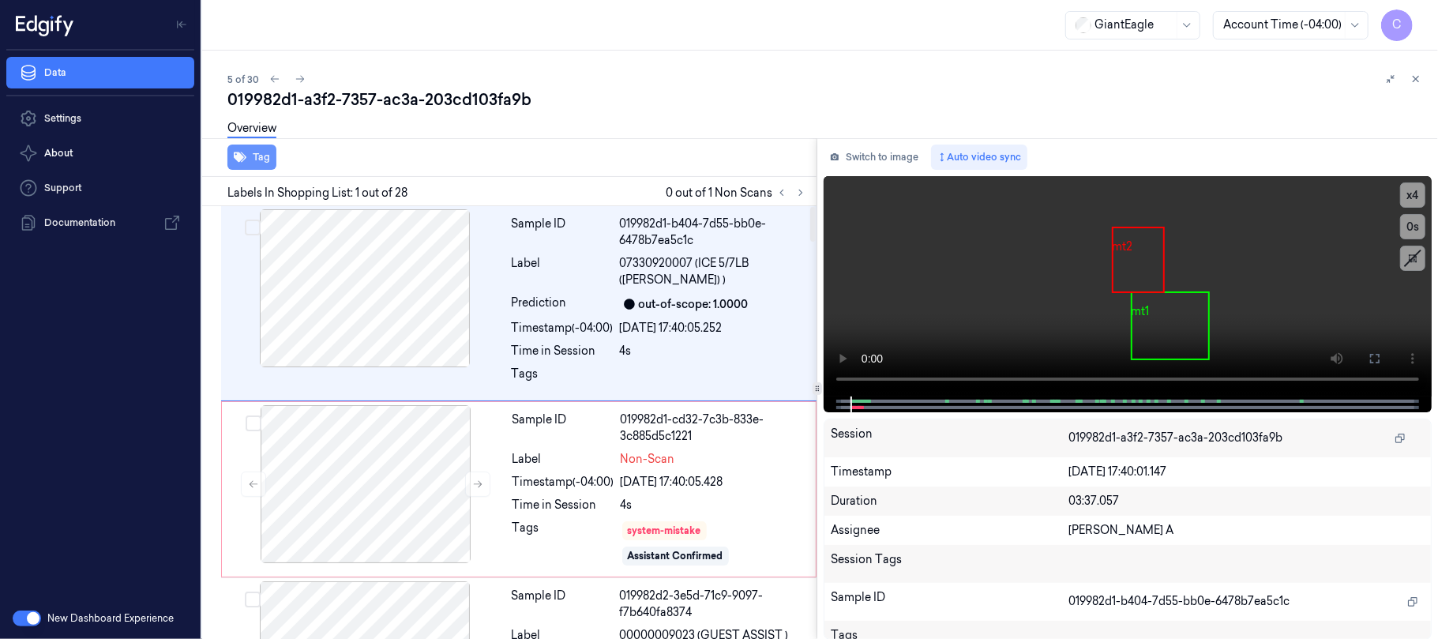
click at [253, 163] on button "Tag" at bounding box center [251, 156] width 49 height 25
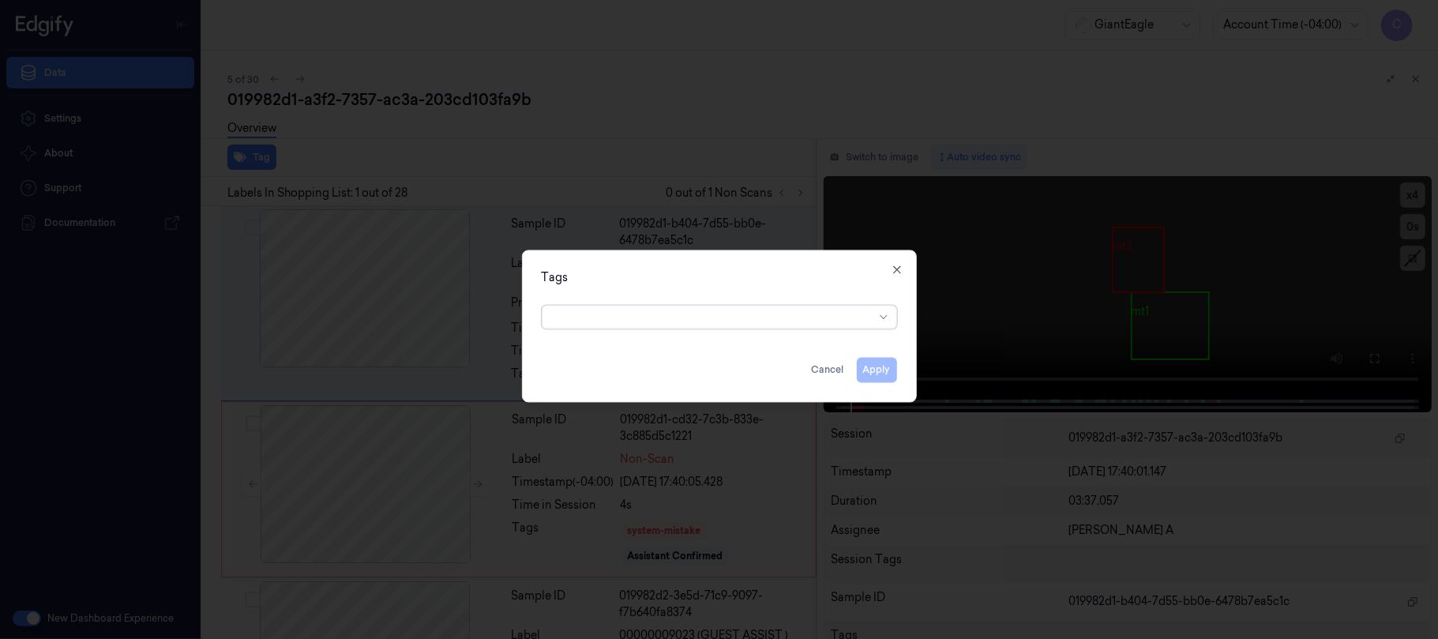
click at [630, 316] on div at bounding box center [713, 317] width 322 height 17
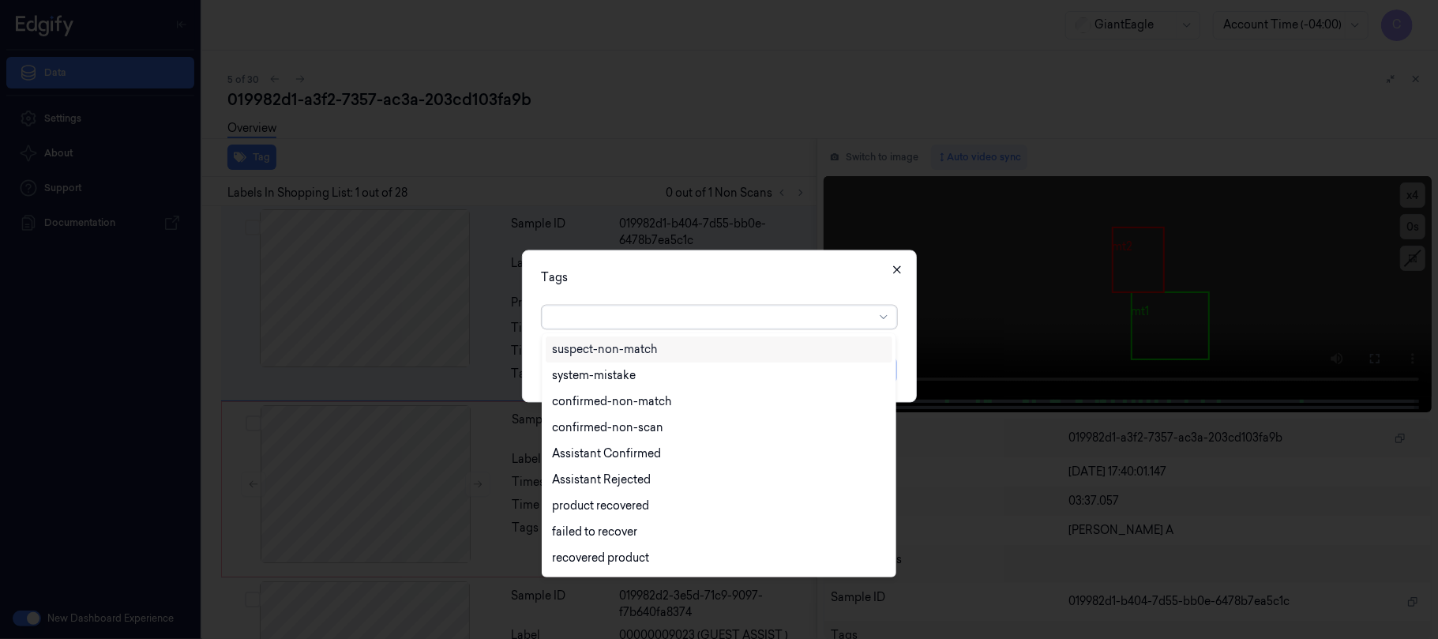
click at [902, 266] on icon "button" at bounding box center [896, 269] width 13 height 13
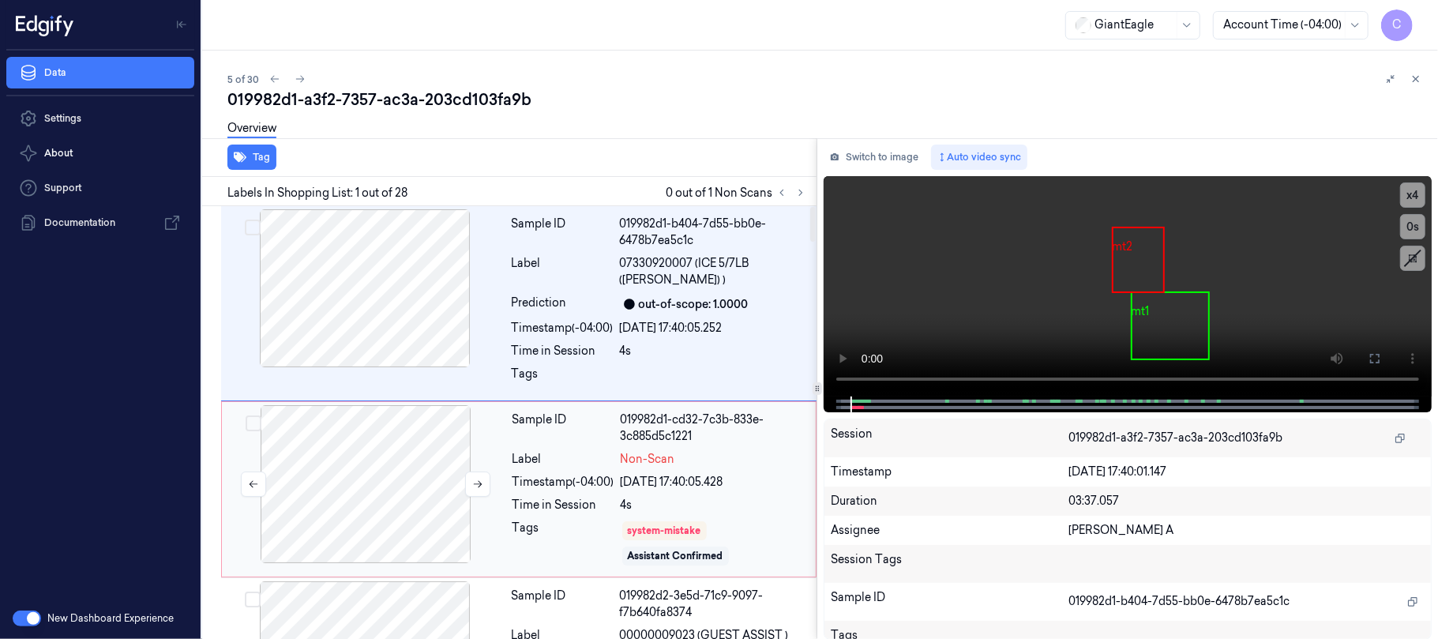
click at [342, 421] on div at bounding box center [365, 484] width 281 height 158
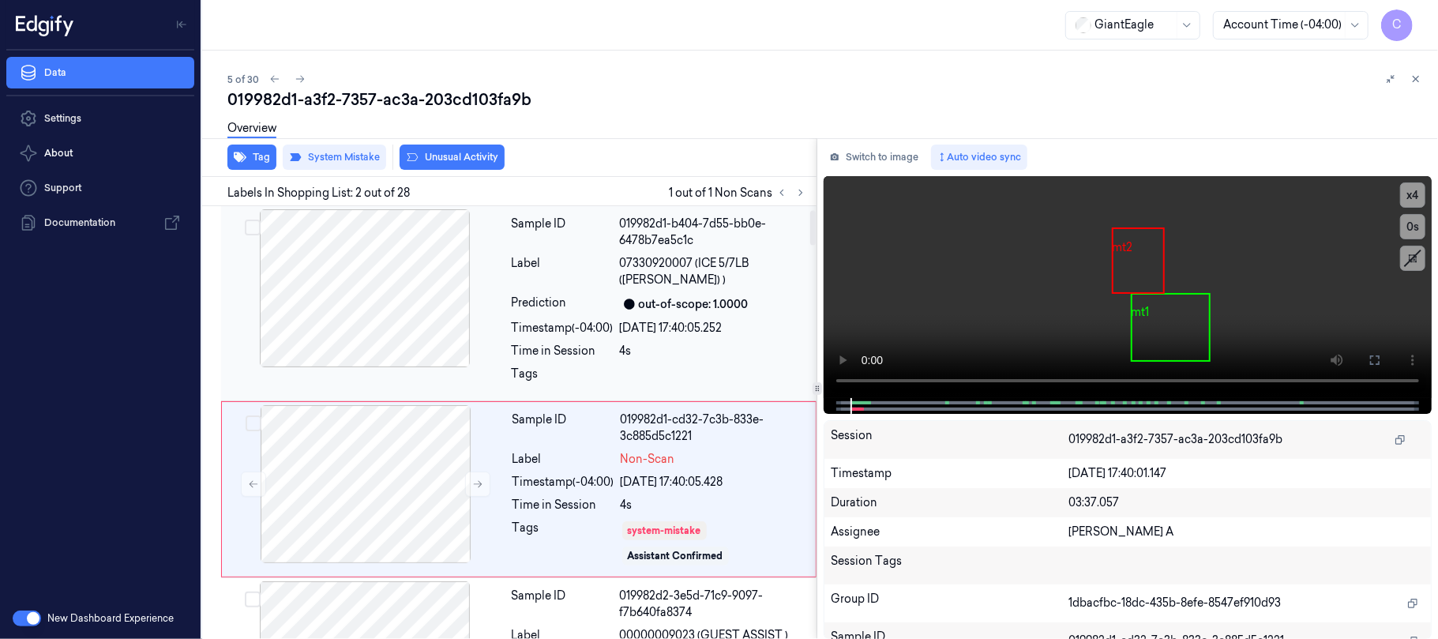
scroll to position [51, 0]
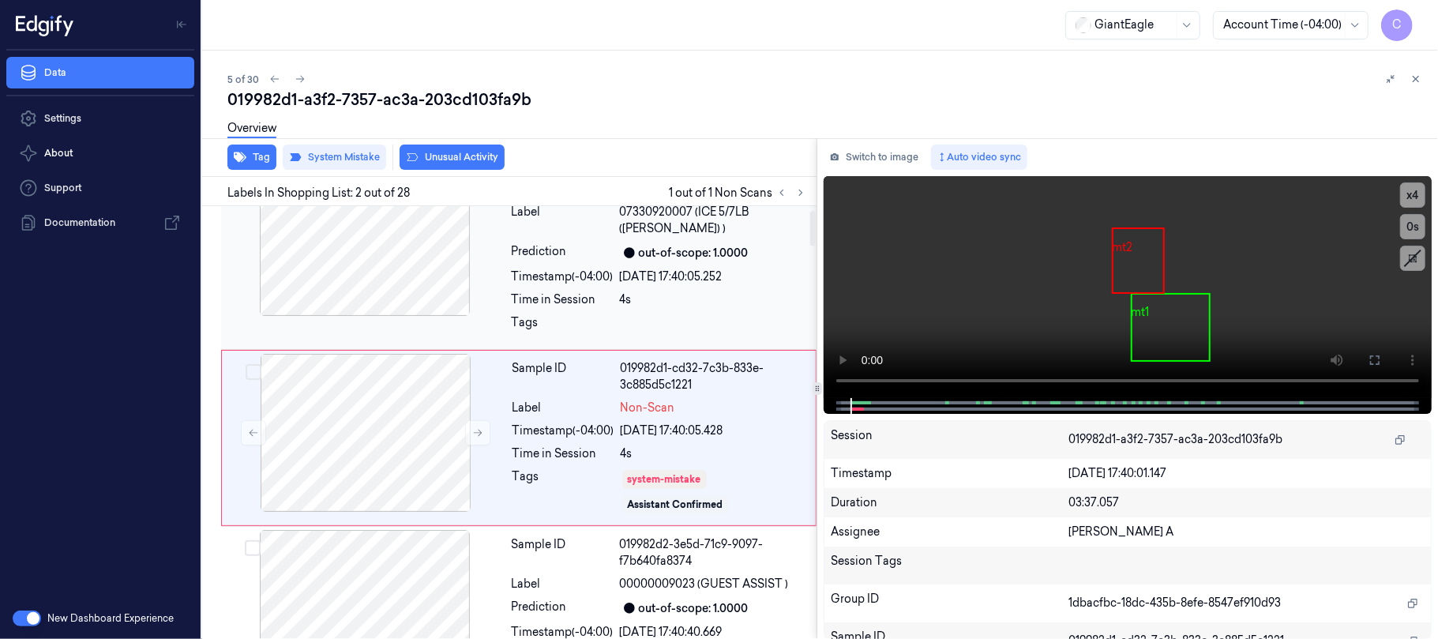
click at [373, 263] on div at bounding box center [364, 237] width 281 height 158
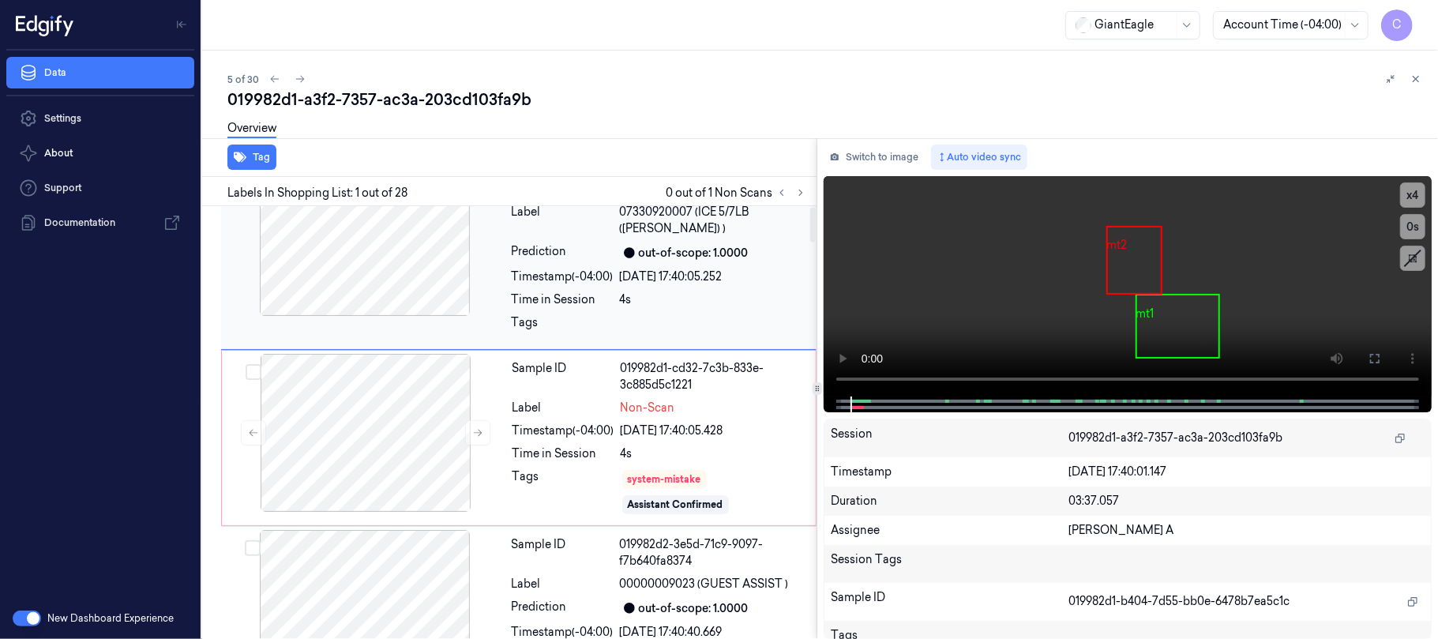
scroll to position [0, 0]
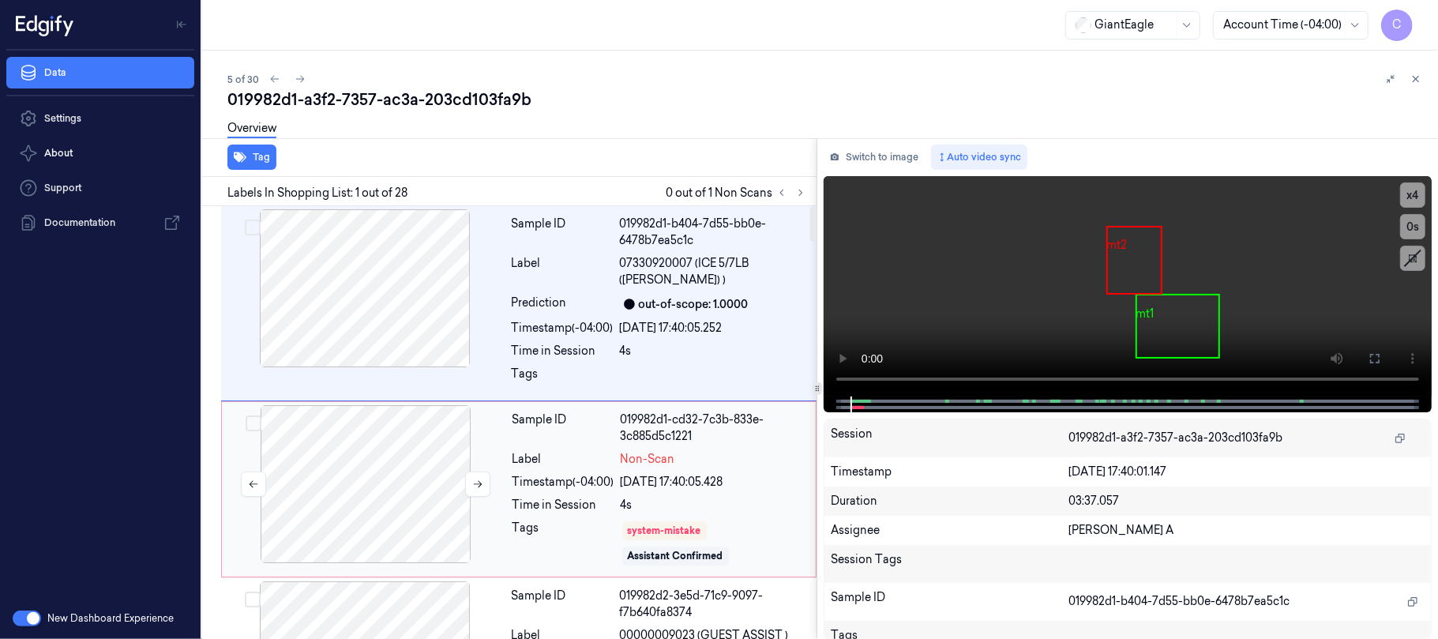
click at [369, 442] on div at bounding box center [365, 484] width 281 height 158
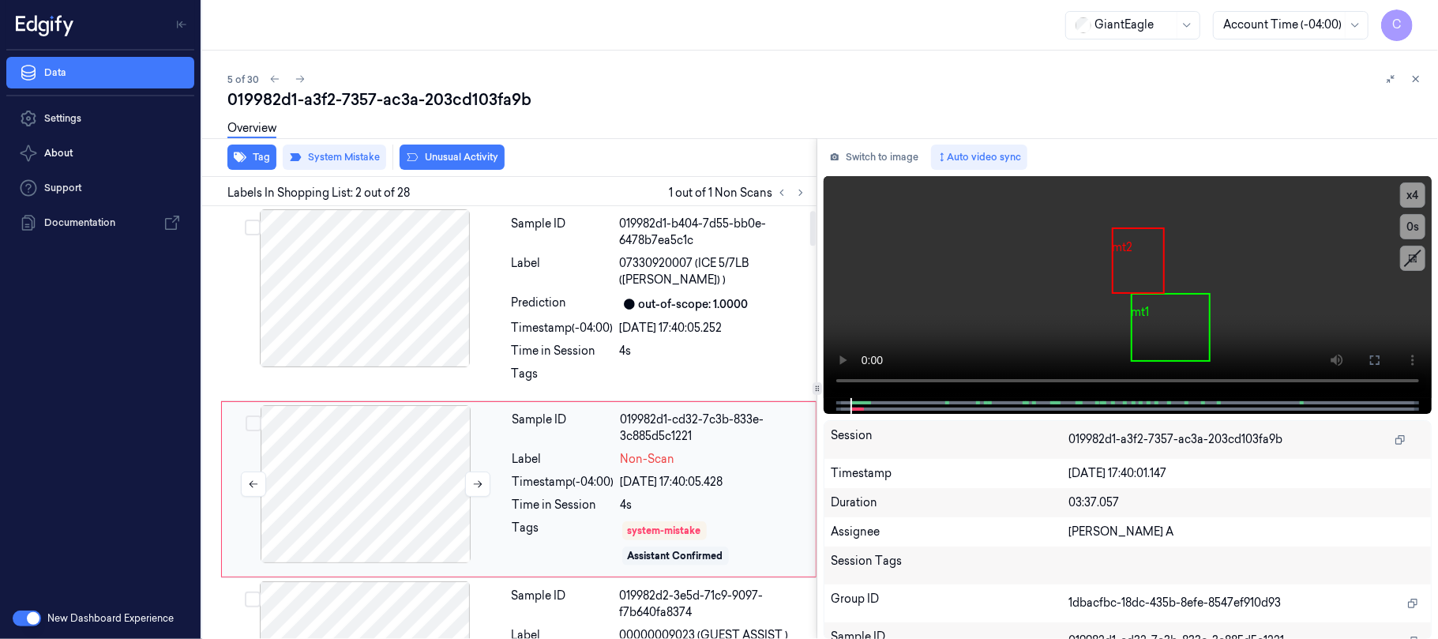
scroll to position [51, 0]
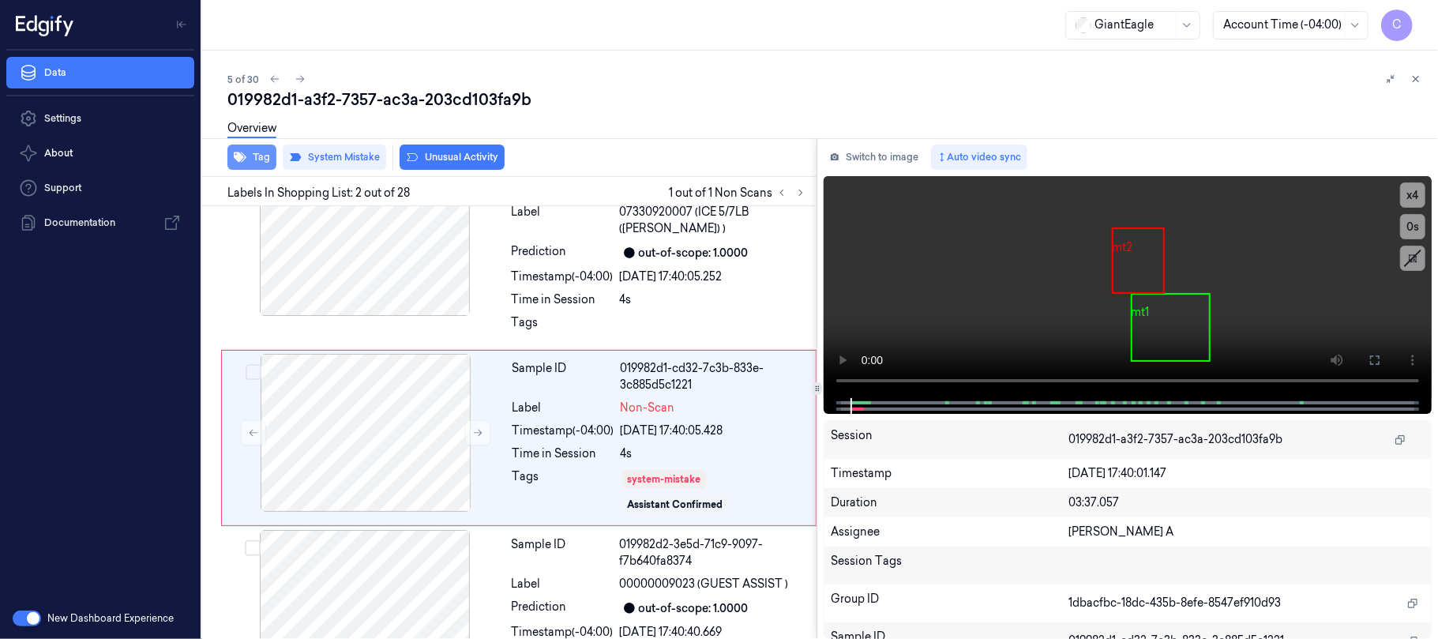
click at [249, 156] on button "Tag" at bounding box center [251, 156] width 49 height 25
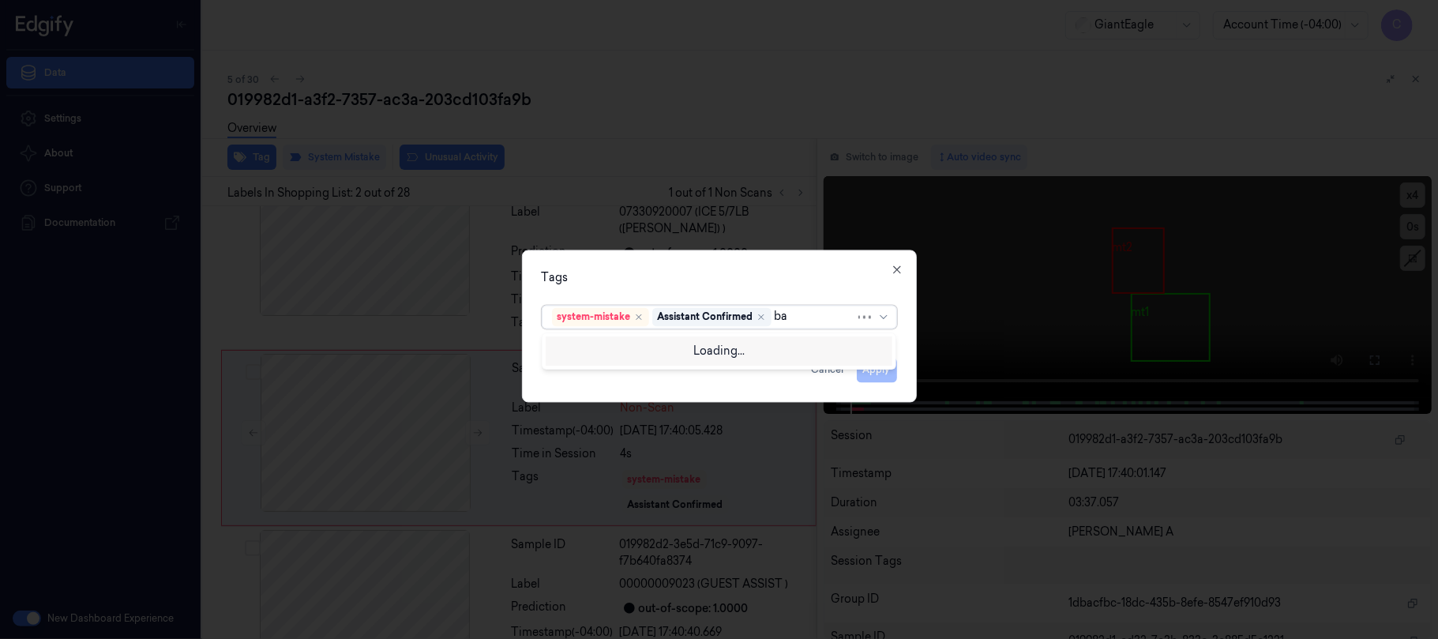
type input "bag"
click at [609, 344] on div "Bag" at bounding box center [719, 349] width 334 height 17
click at [695, 285] on div "Tags" at bounding box center [719, 277] width 355 height 17
click at [881, 367] on button "Apply" at bounding box center [877, 369] width 40 height 25
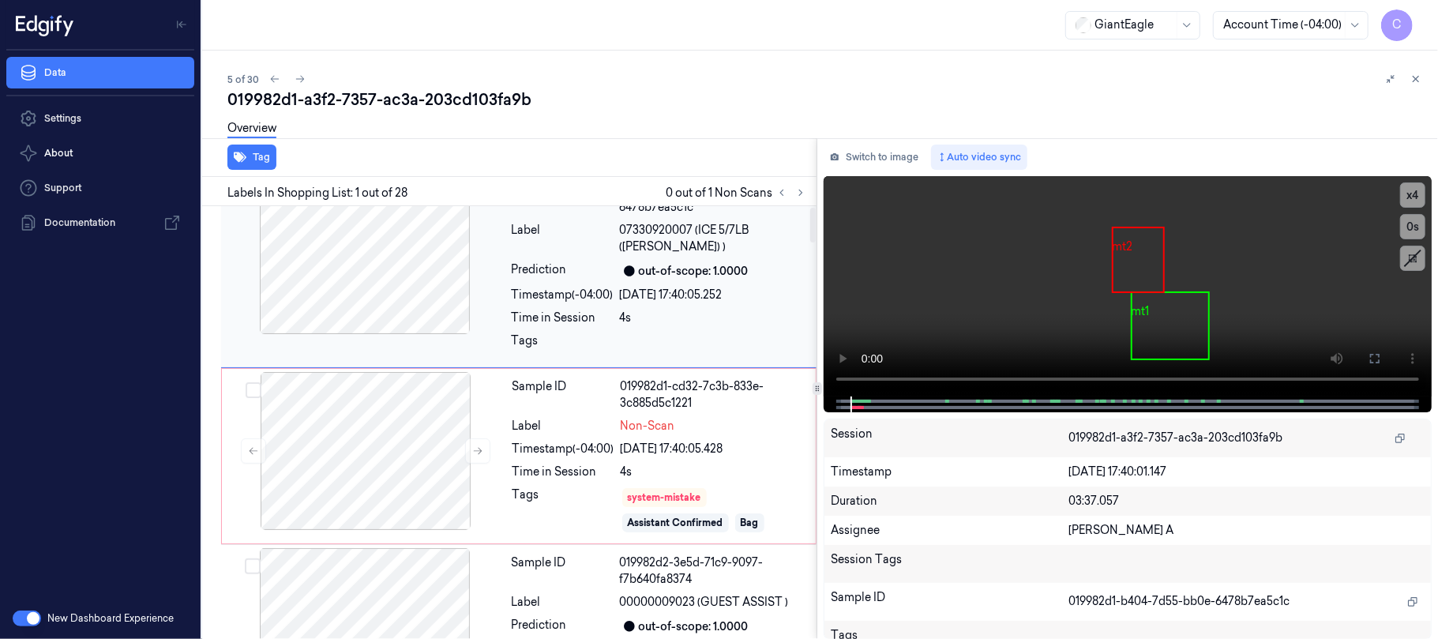
scroll to position [0, 0]
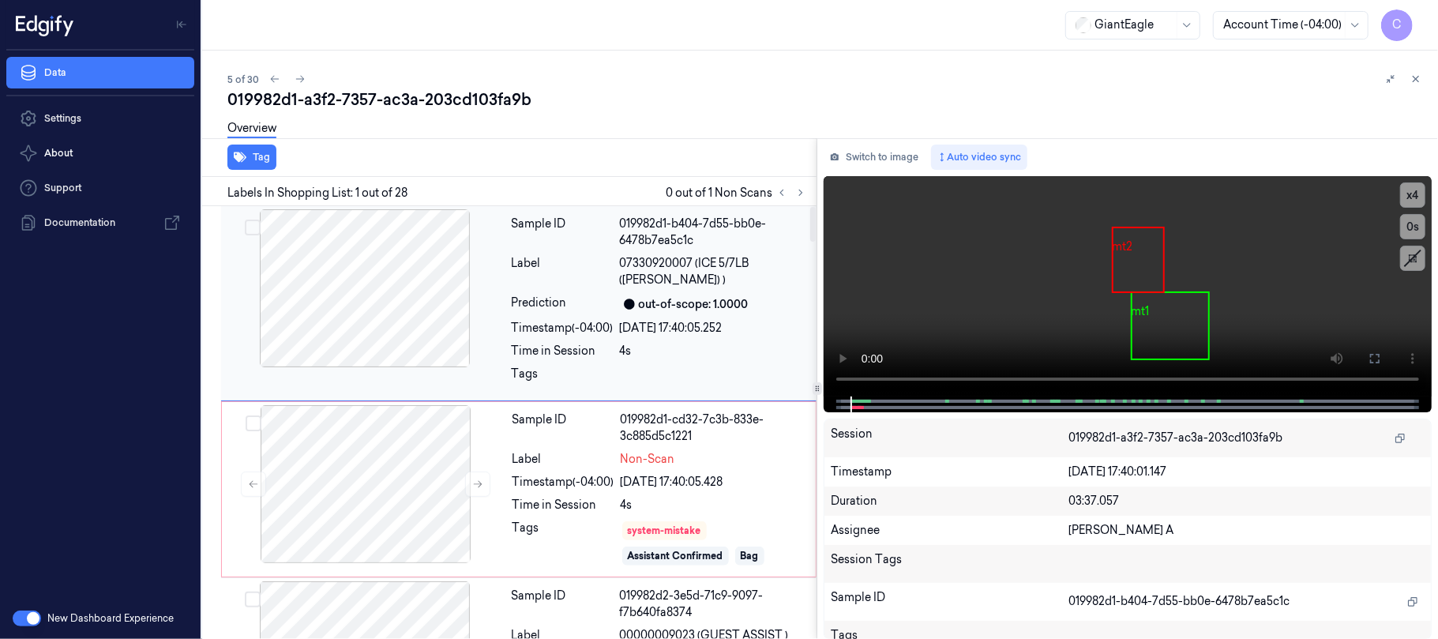
click at [448, 257] on div at bounding box center [364, 288] width 281 height 158
click at [1208, 287] on video at bounding box center [1127, 286] width 608 height 220
click at [301, 77] on icon at bounding box center [299, 78] width 11 height 11
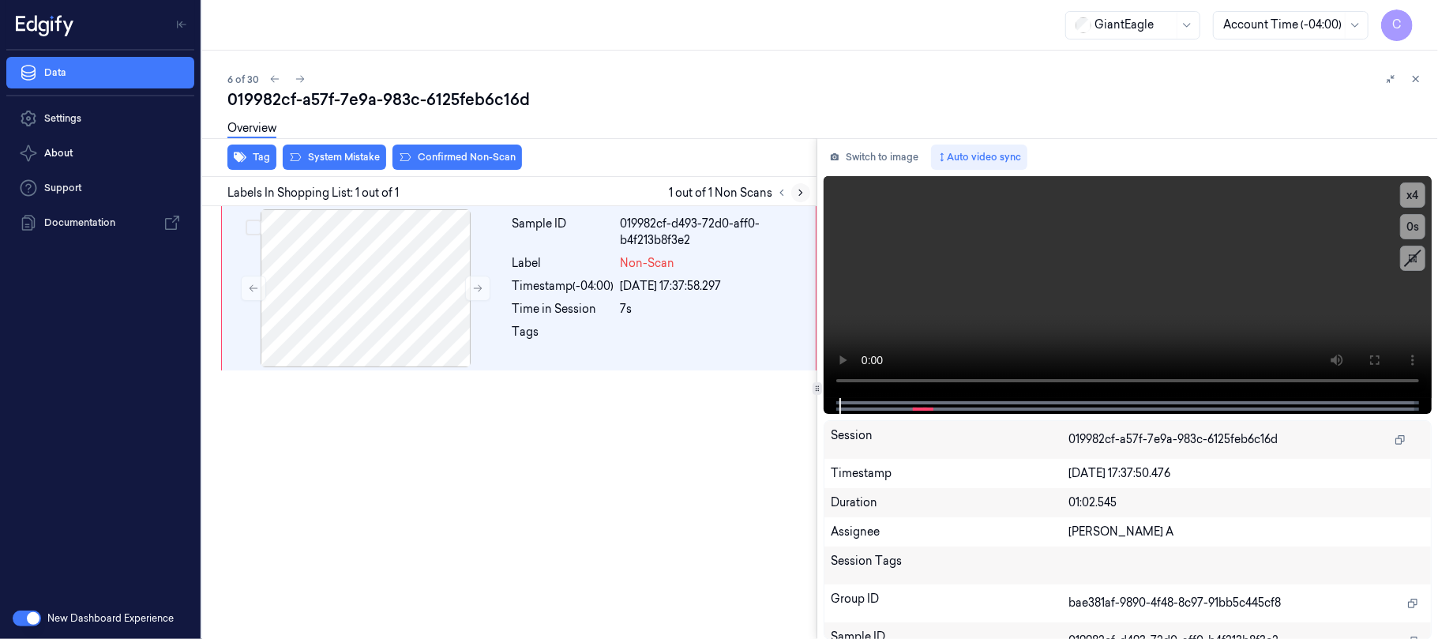
click at [799, 194] on icon at bounding box center [800, 192] width 11 height 11
click at [478, 295] on button at bounding box center [477, 288] width 25 height 25
click at [1132, 298] on video at bounding box center [1127, 287] width 608 height 222
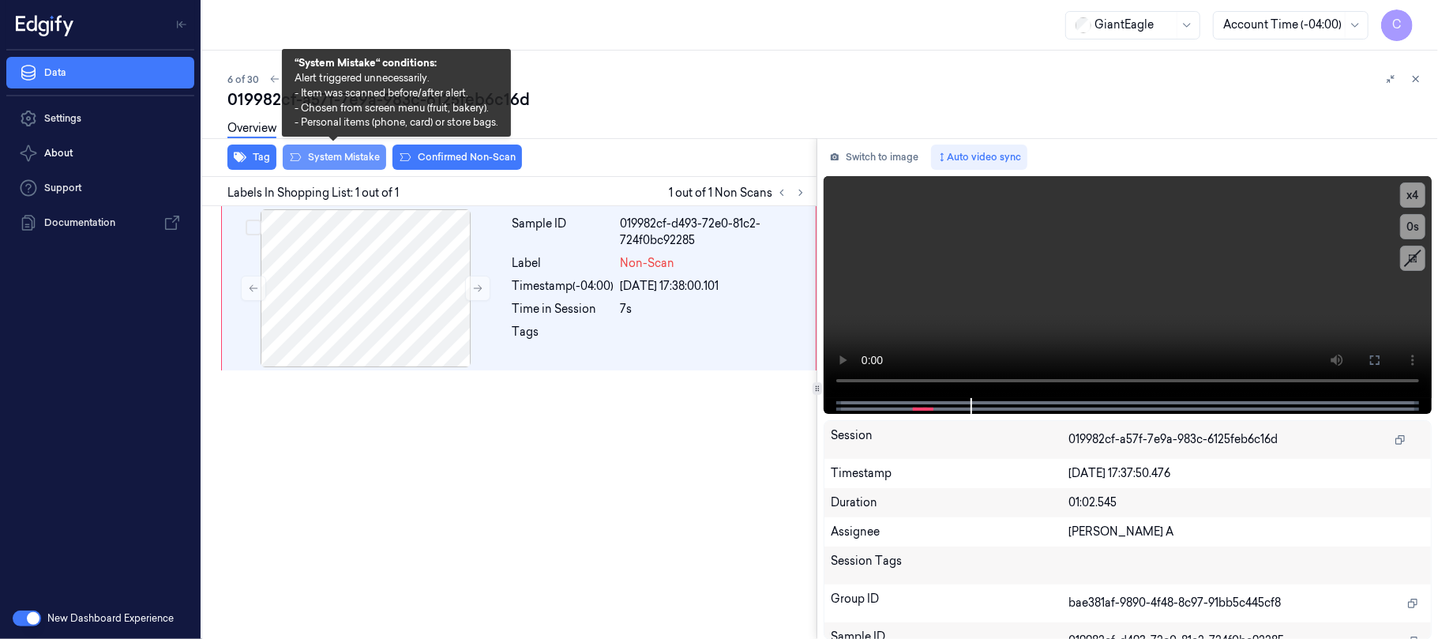
click at [349, 158] on button "System Mistake" at bounding box center [334, 156] width 103 height 25
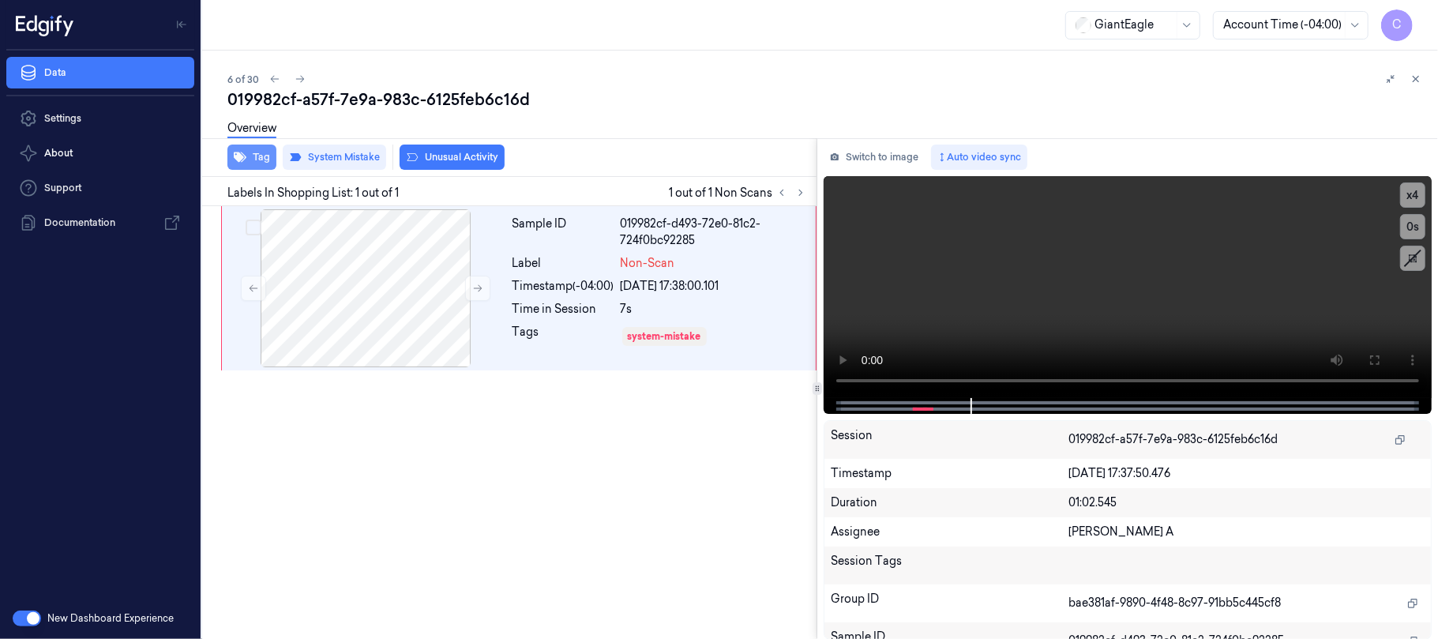
click at [257, 156] on button "Tag" at bounding box center [251, 156] width 49 height 25
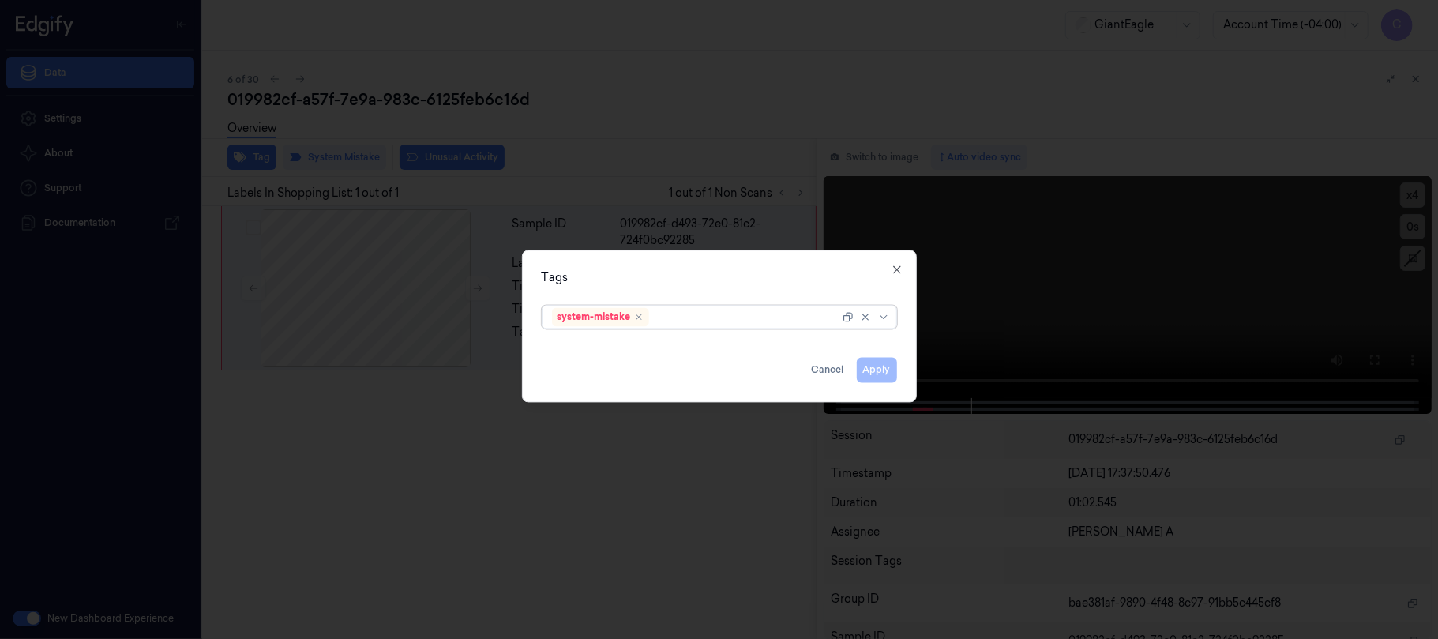
click at [682, 313] on div at bounding box center [745, 317] width 187 height 17
type input "ba"
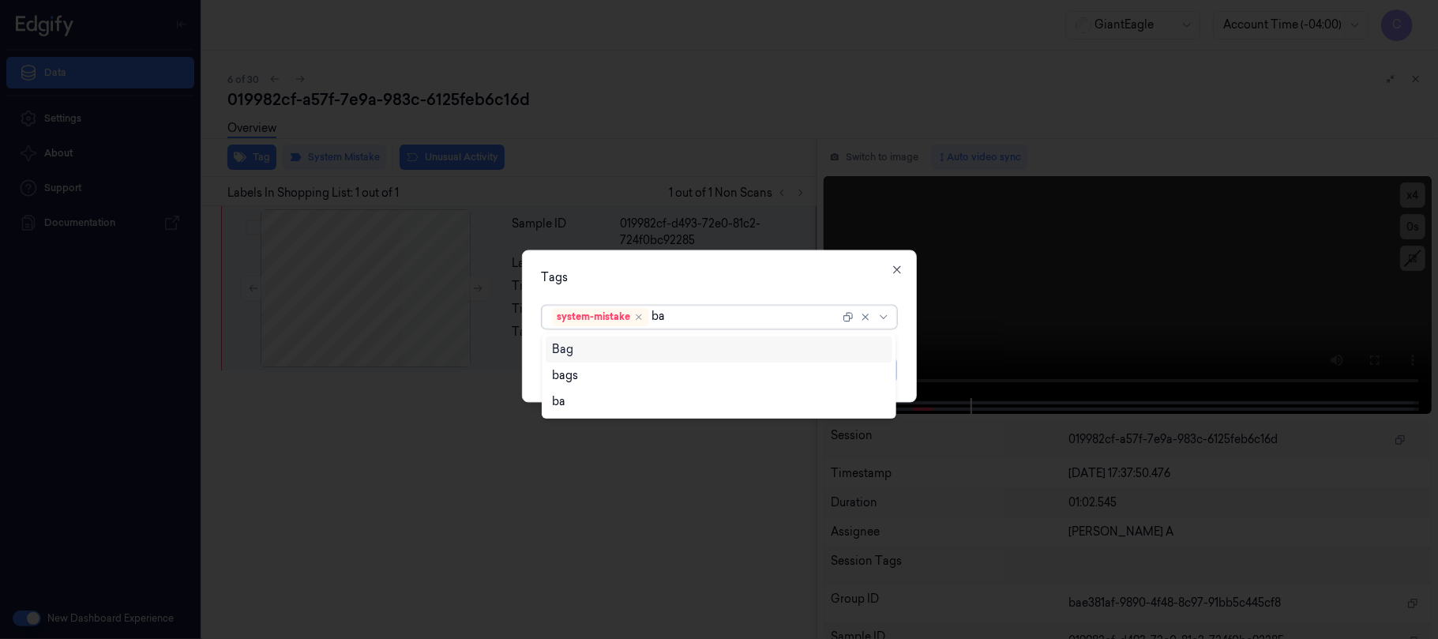
click at [606, 344] on div "Bag" at bounding box center [719, 349] width 334 height 17
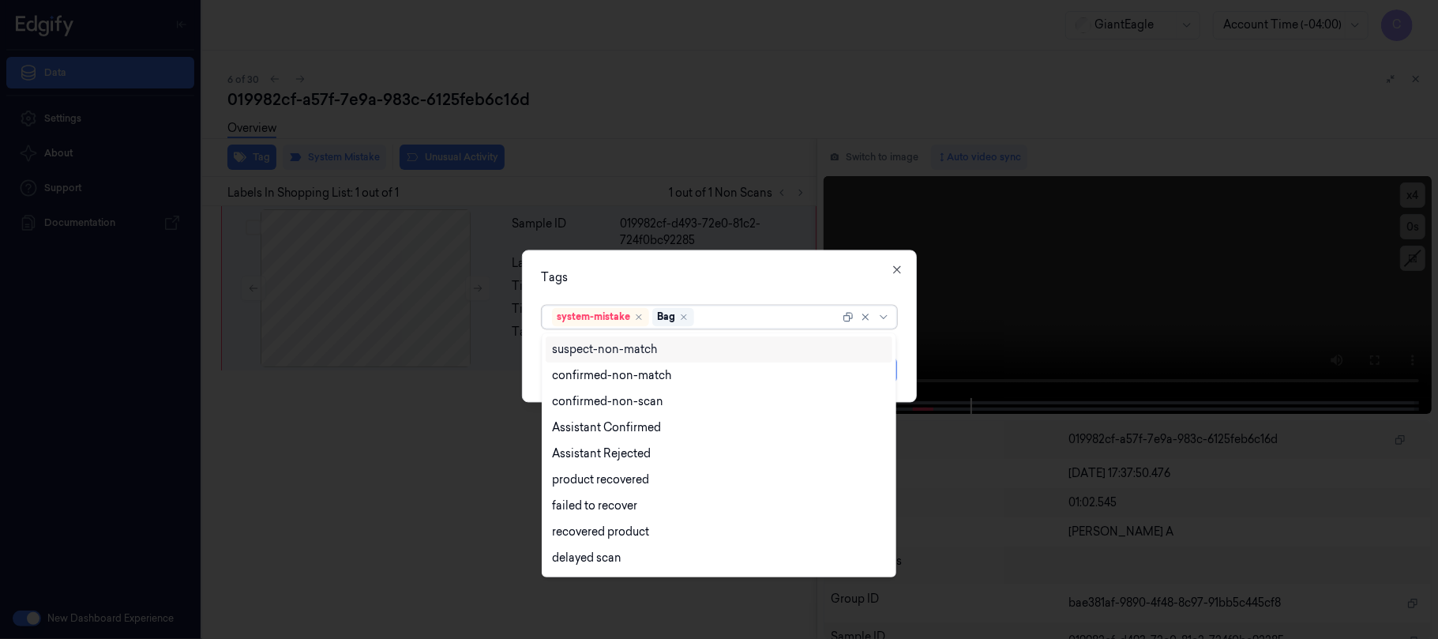
click at [724, 278] on div "Tags" at bounding box center [719, 277] width 355 height 17
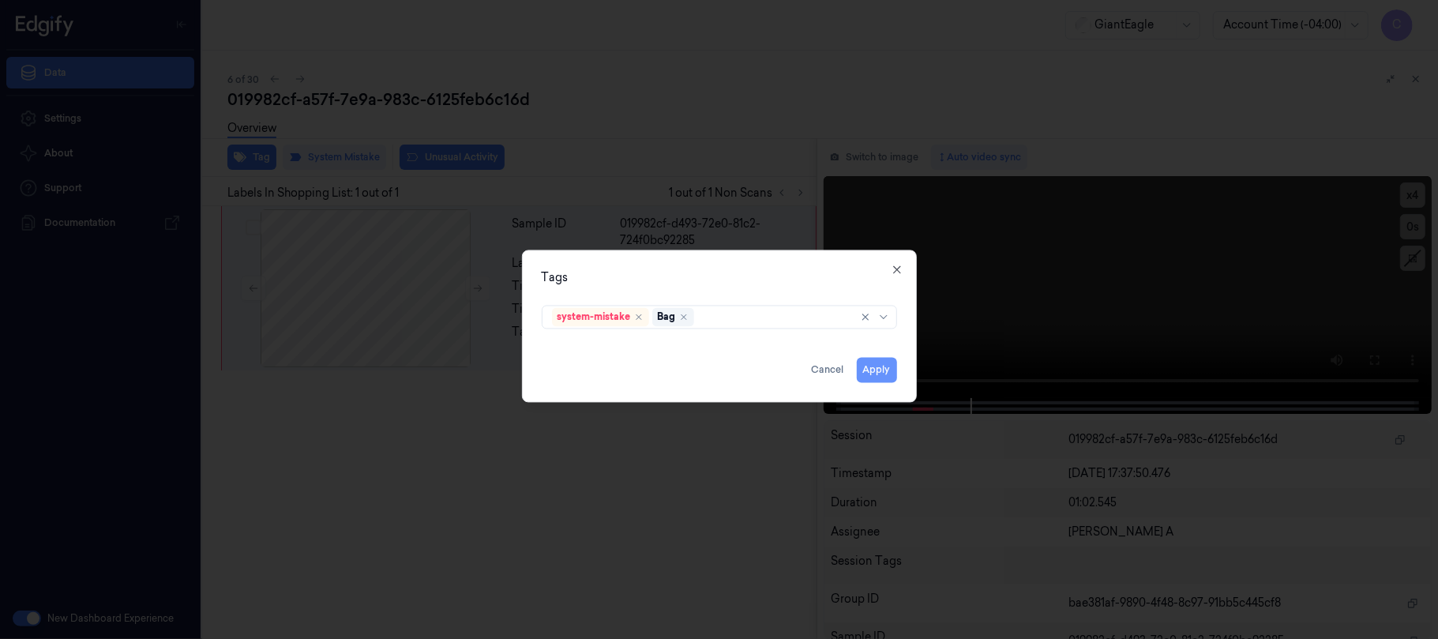
click at [872, 364] on button "Apply" at bounding box center [877, 369] width 40 height 25
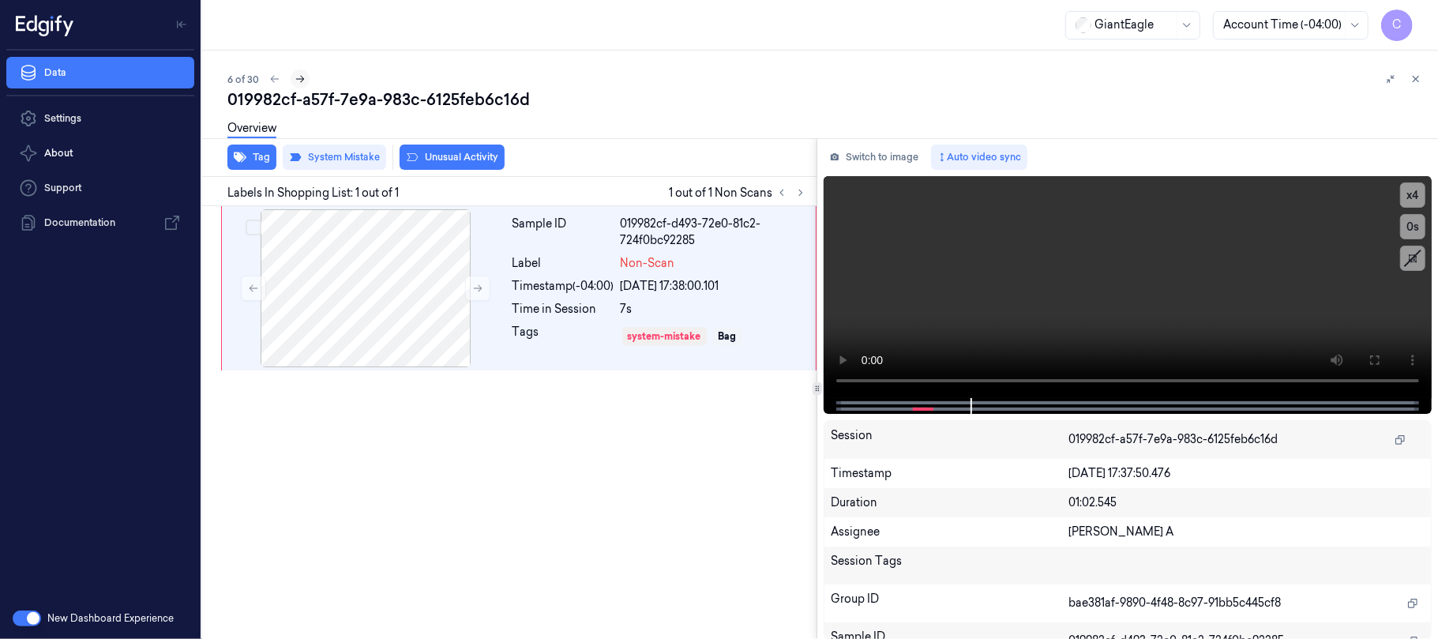
click at [301, 82] on icon at bounding box center [299, 78] width 11 height 11
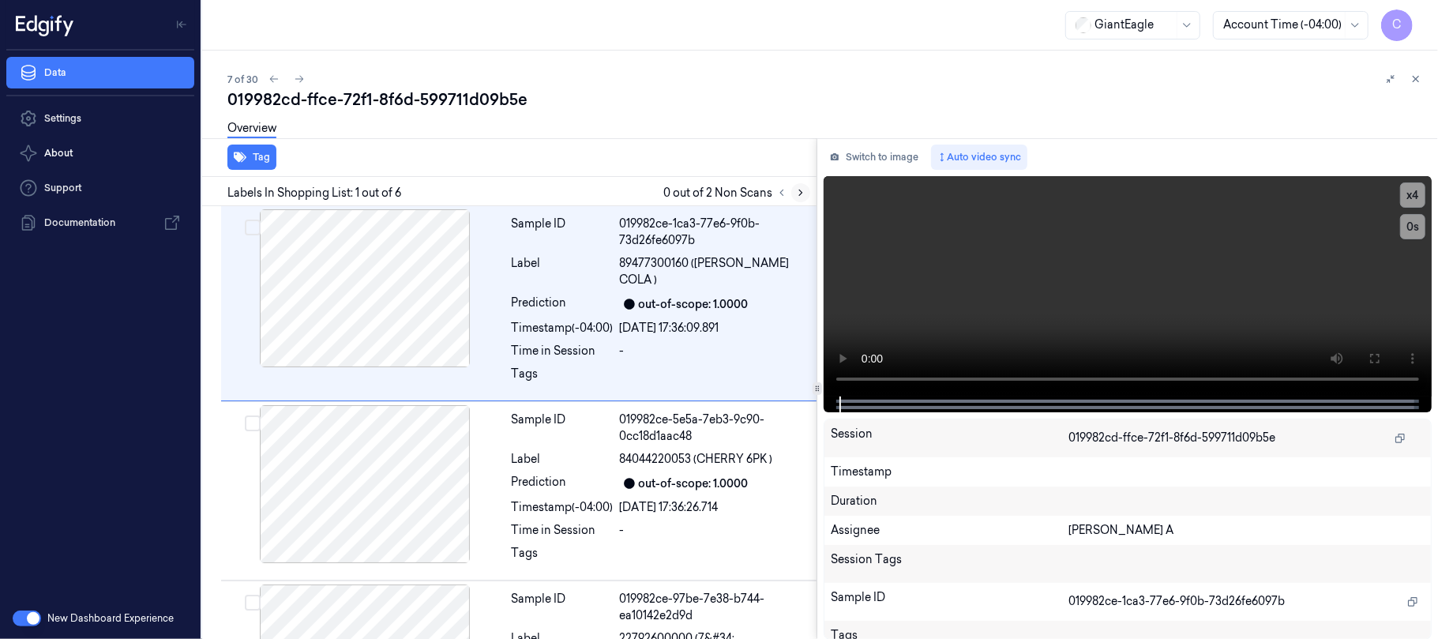
click at [800, 183] on button at bounding box center [800, 192] width 19 height 19
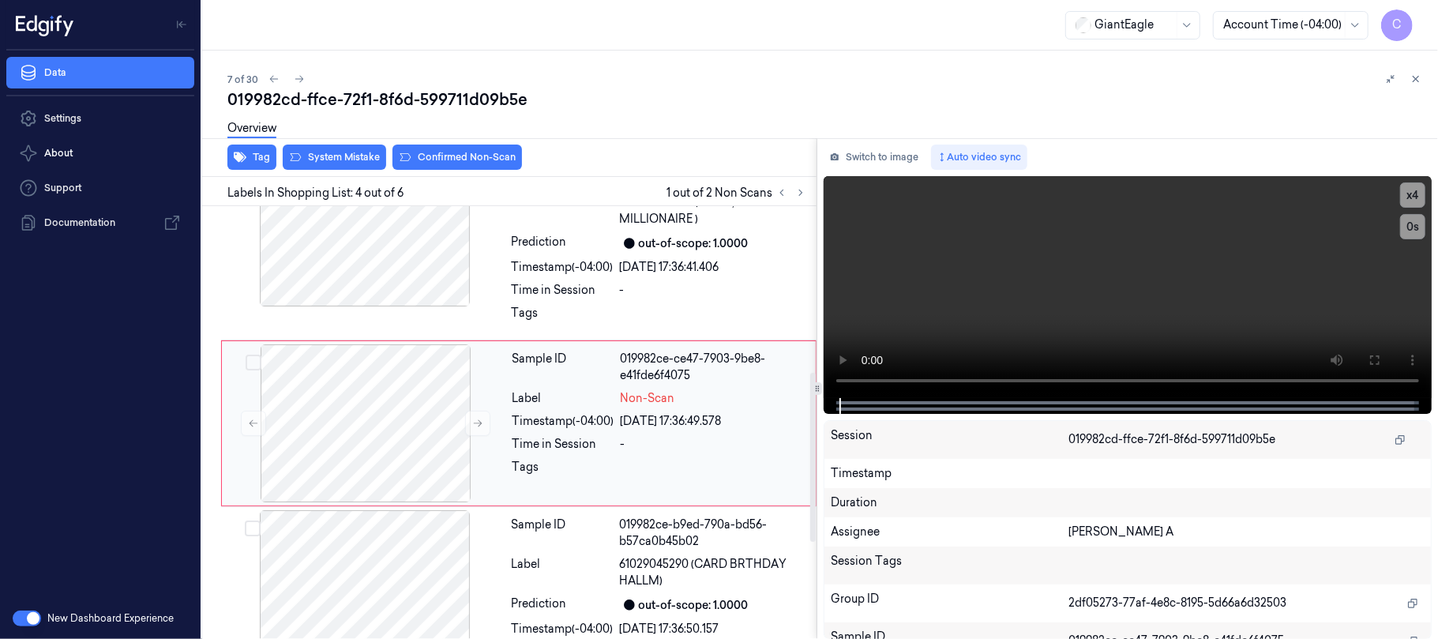
scroll to position [437, 0]
click at [469, 426] on button at bounding box center [477, 421] width 25 height 25
click at [470, 422] on button at bounding box center [477, 421] width 25 height 25
click at [474, 418] on icon at bounding box center [477, 421] width 11 height 11
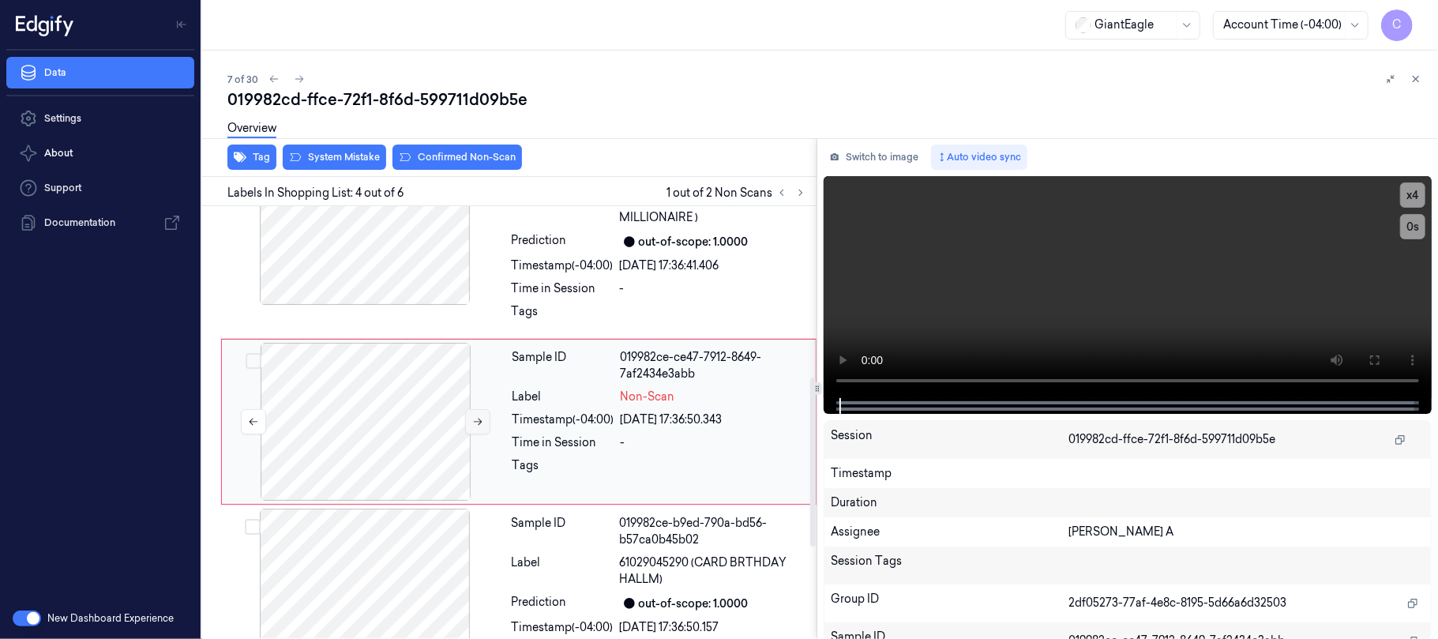
click at [474, 418] on icon at bounding box center [477, 421] width 11 height 11
click at [351, 412] on div at bounding box center [365, 422] width 281 height 158
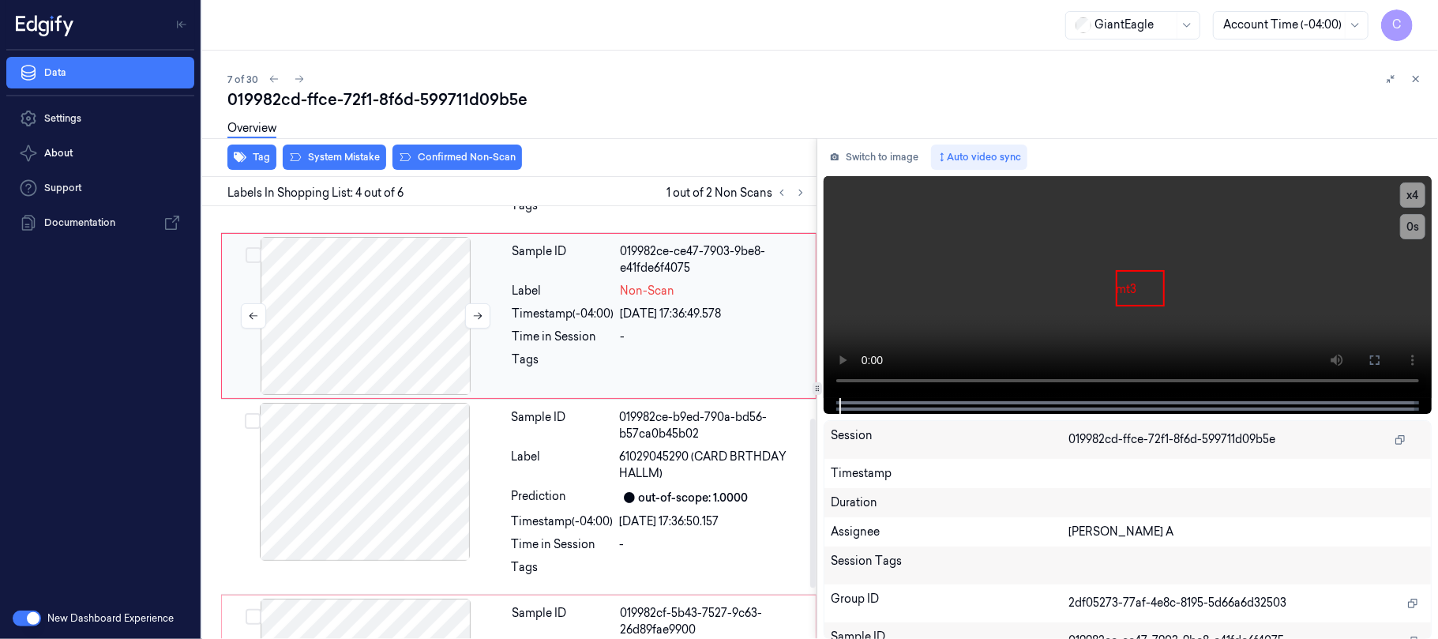
click at [326, 341] on div at bounding box center [365, 316] width 281 height 158
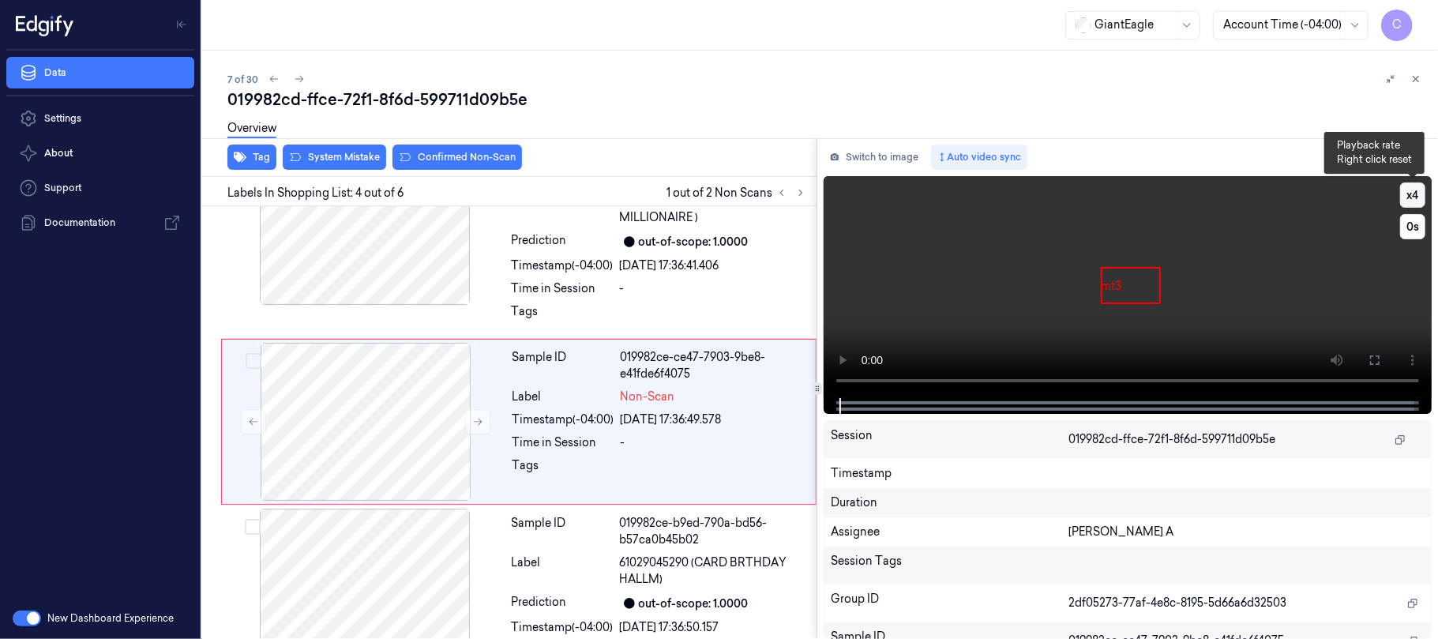
click at [1411, 197] on button "x 4" at bounding box center [1412, 194] width 25 height 25
click at [1411, 197] on button "x 1" at bounding box center [1412, 194] width 25 height 25
click at [1411, 197] on button "x 2" at bounding box center [1412, 194] width 25 height 25
click at [1375, 349] on button at bounding box center [1374, 359] width 25 height 25
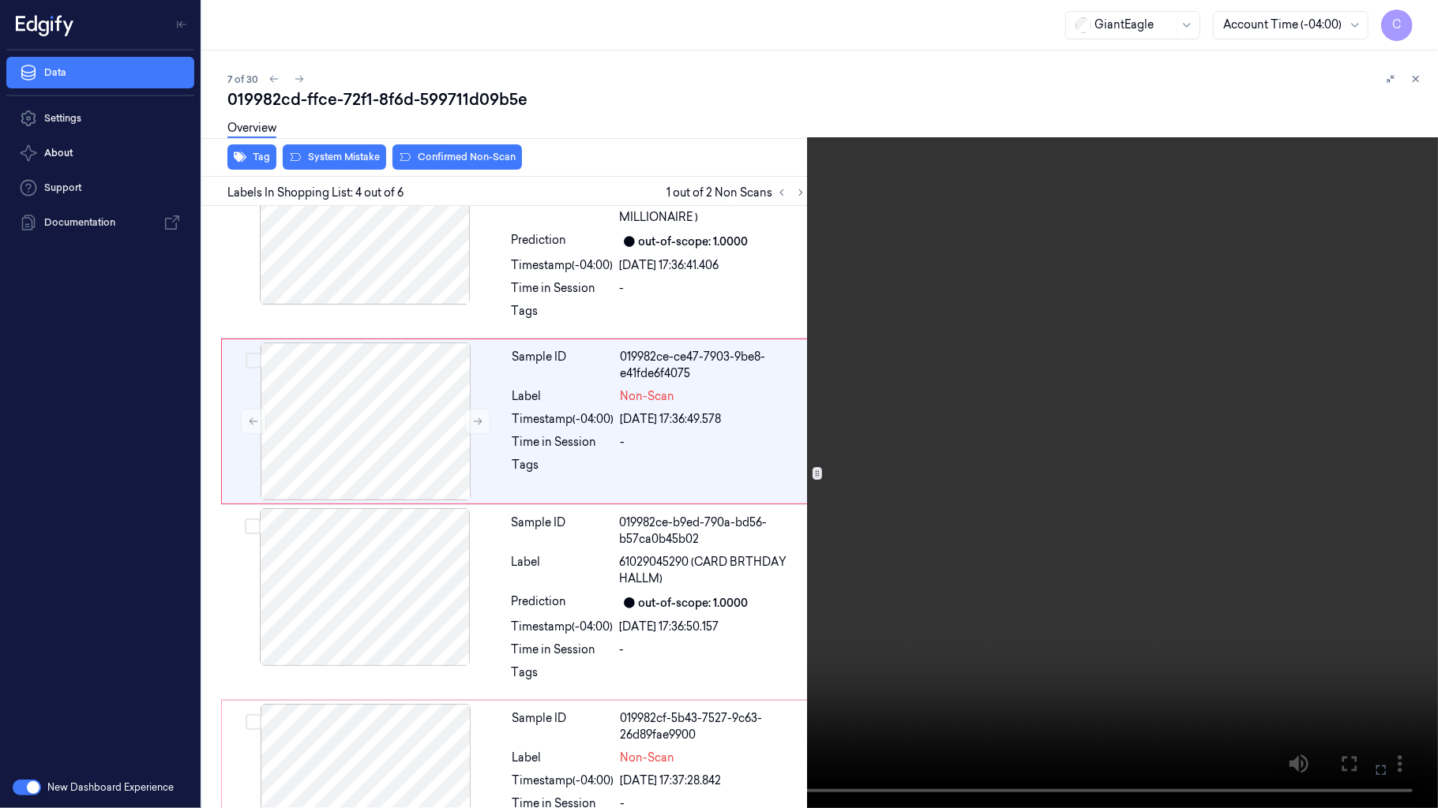
click at [999, 392] on video at bounding box center [719, 404] width 1438 height 808
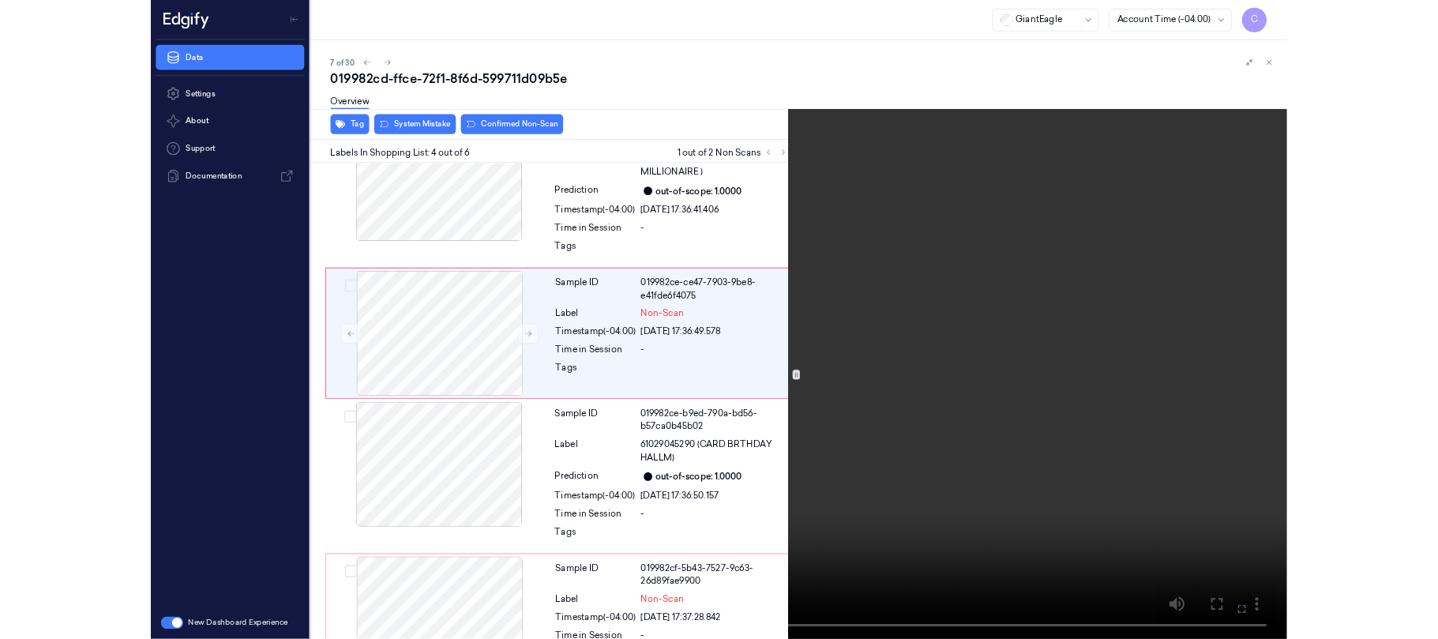
scroll to position [354, 0]
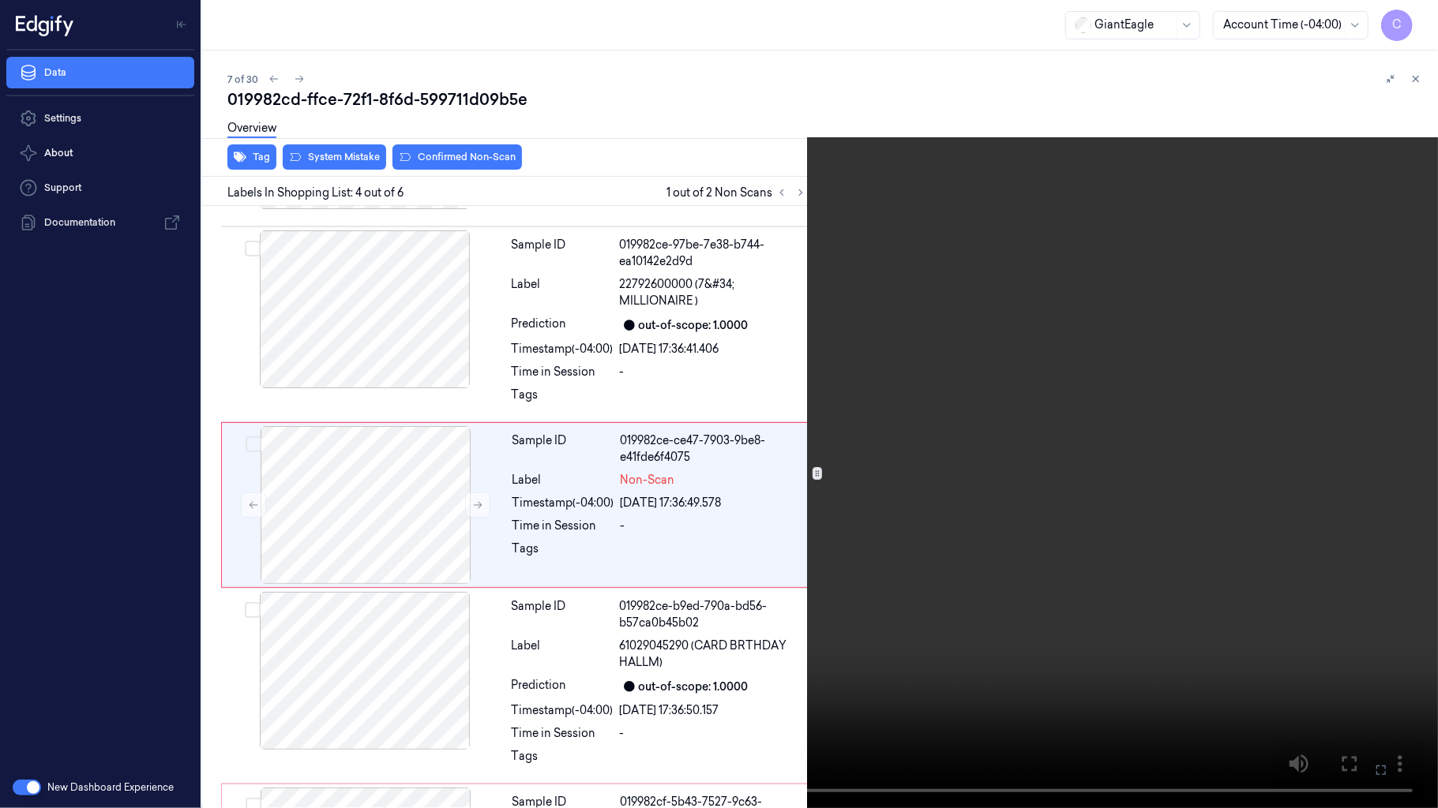
click at [758, 430] on video at bounding box center [719, 404] width 1438 height 808
click at [584, 463] on video at bounding box center [719, 404] width 1438 height 808
click at [1410, 20] on button "x 4" at bounding box center [1418, 18] width 25 height 25
click at [1410, 20] on button "x 1" at bounding box center [1418, 18] width 25 height 25
click at [813, 590] on video at bounding box center [719, 404] width 1438 height 808
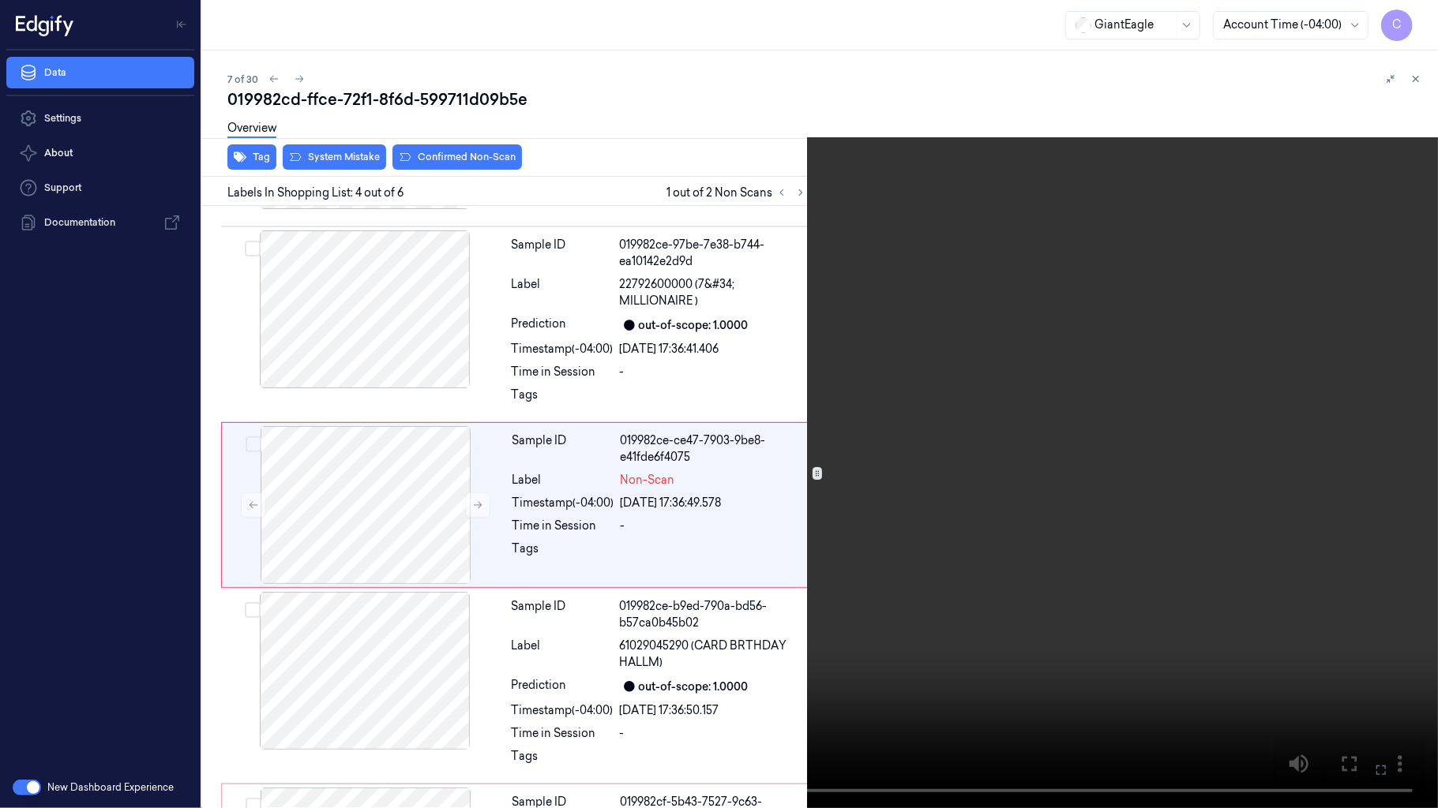
click at [756, 453] on video at bounding box center [719, 404] width 1438 height 808
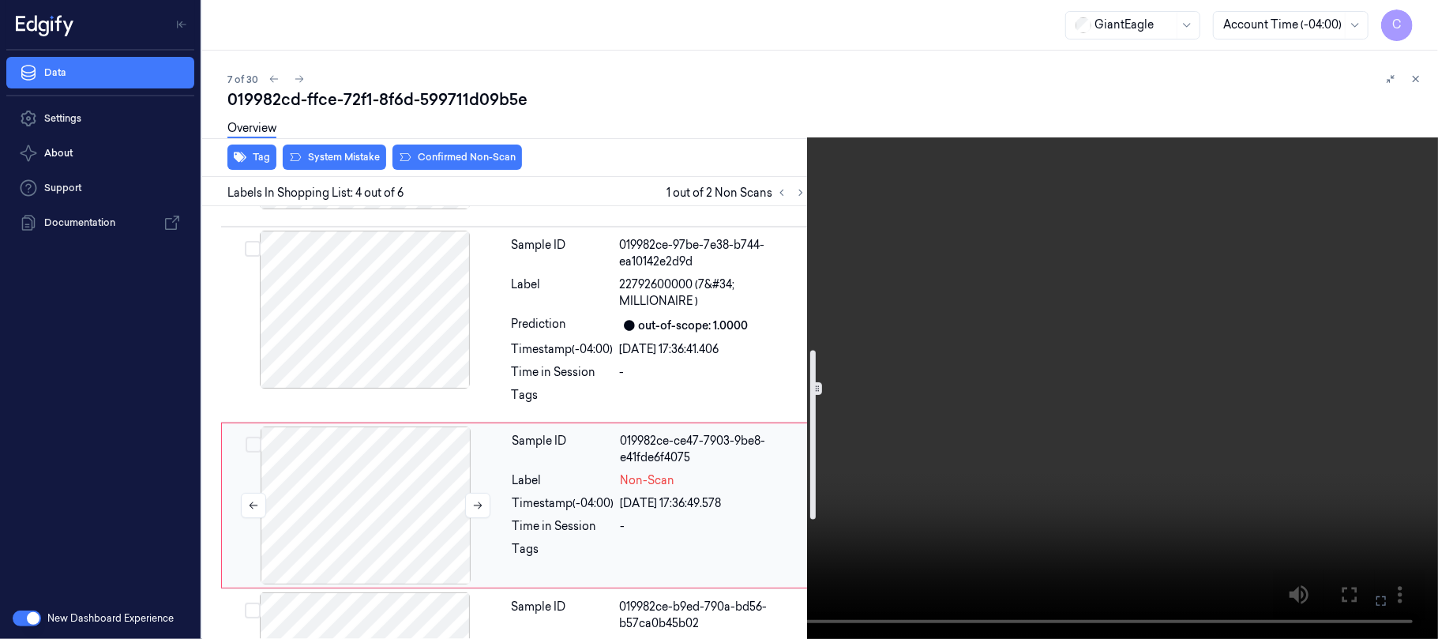
scroll to position [459, 0]
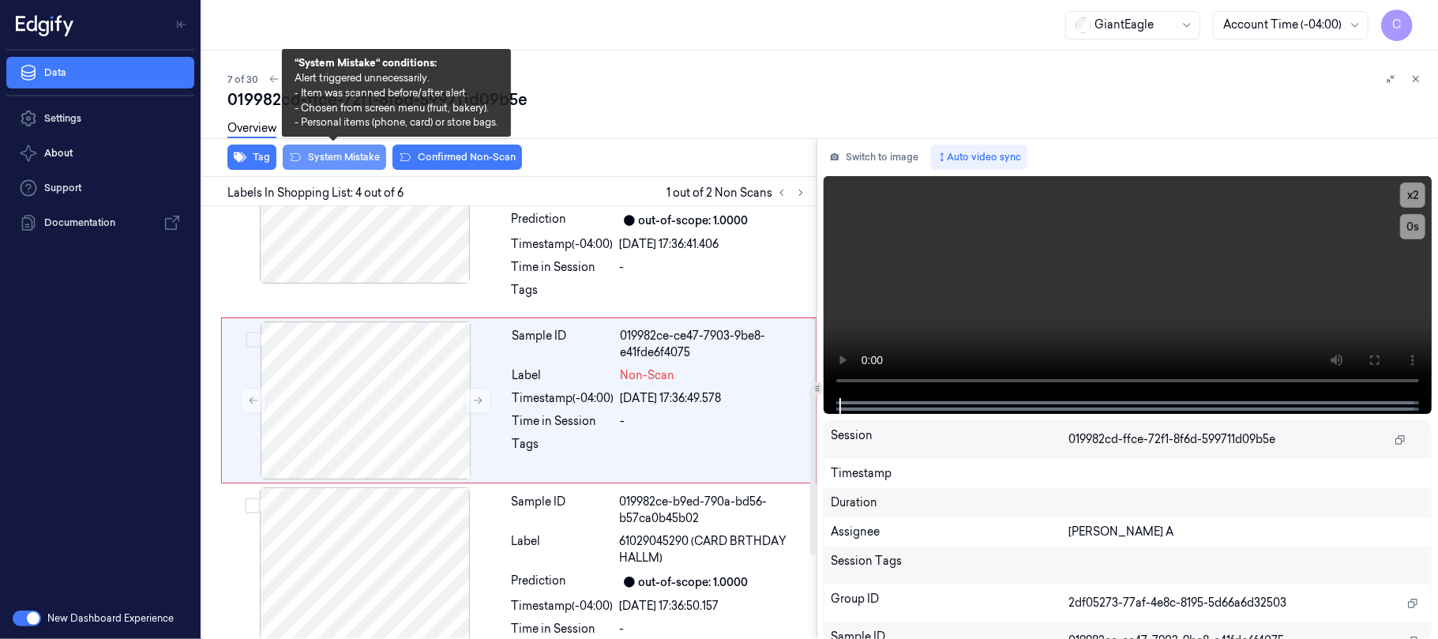
click at [354, 161] on button "System Mistake" at bounding box center [334, 156] width 103 height 25
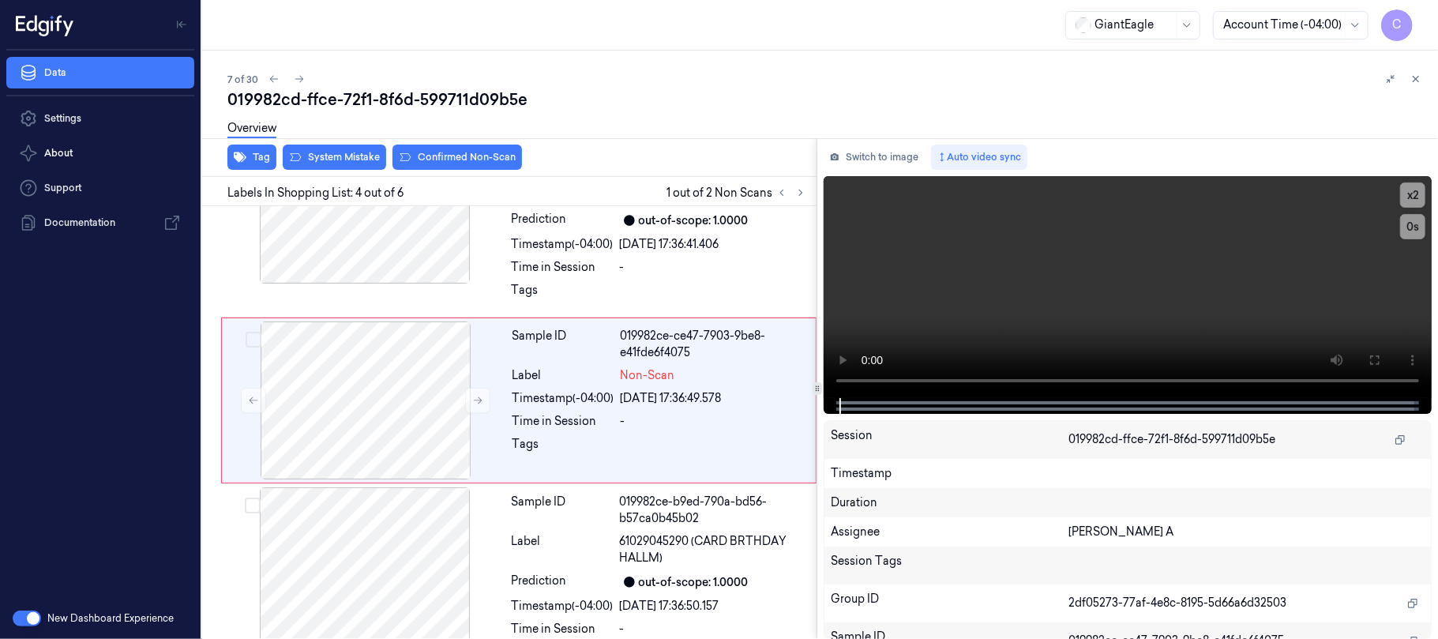
scroll to position [437, 0]
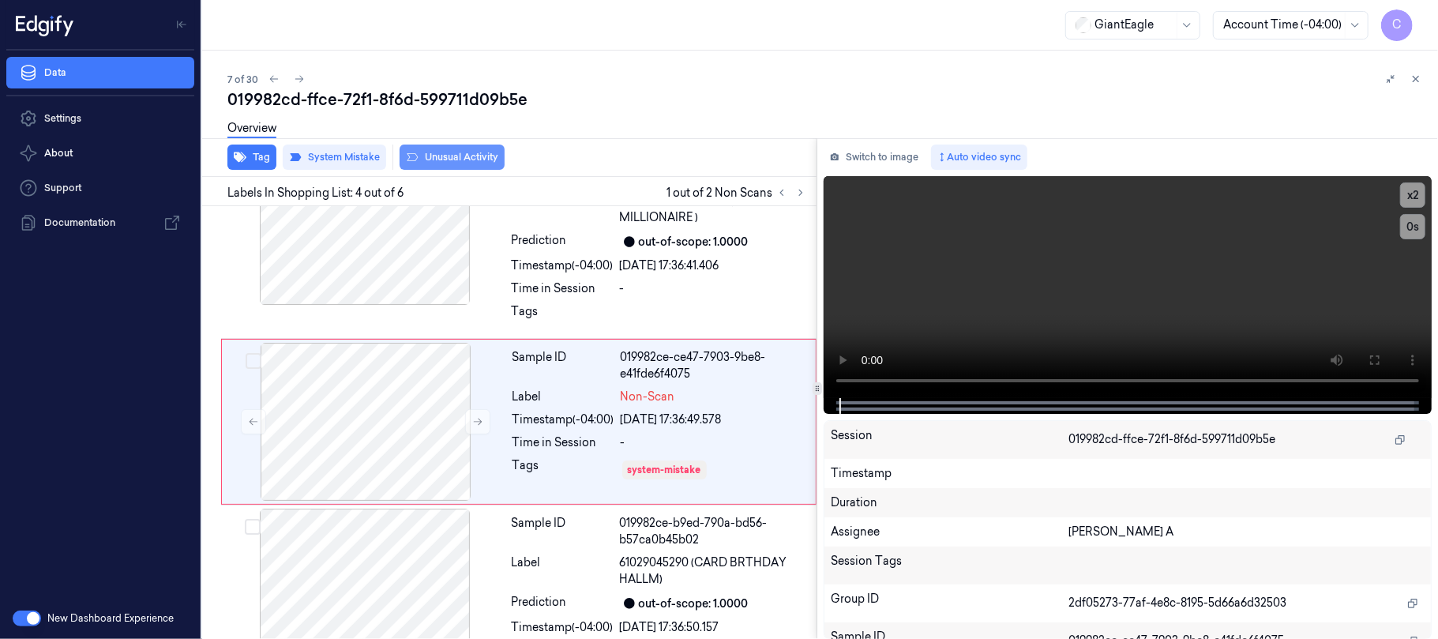
click at [483, 163] on button "Unusual Activity" at bounding box center [451, 156] width 105 height 25
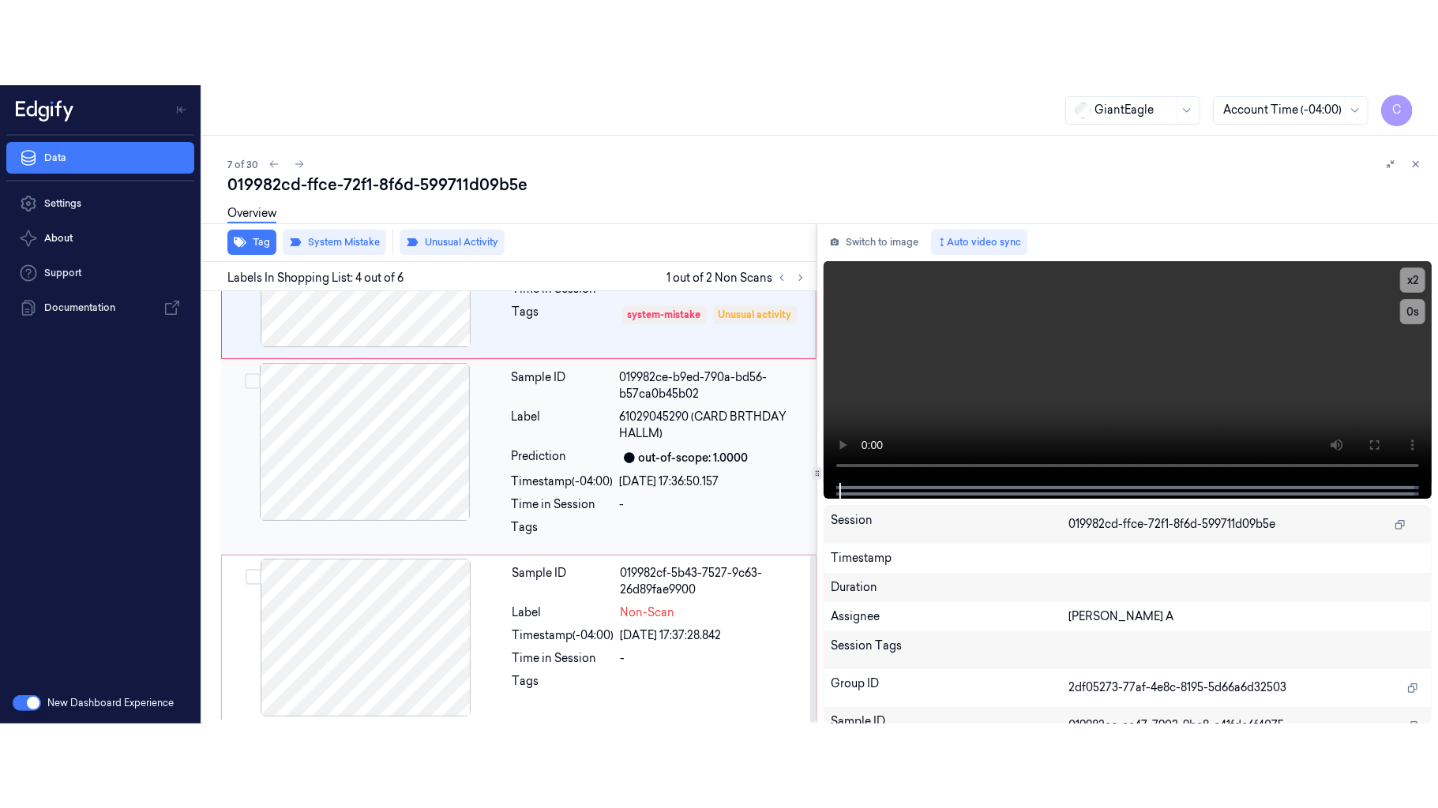
scroll to position [684, 0]
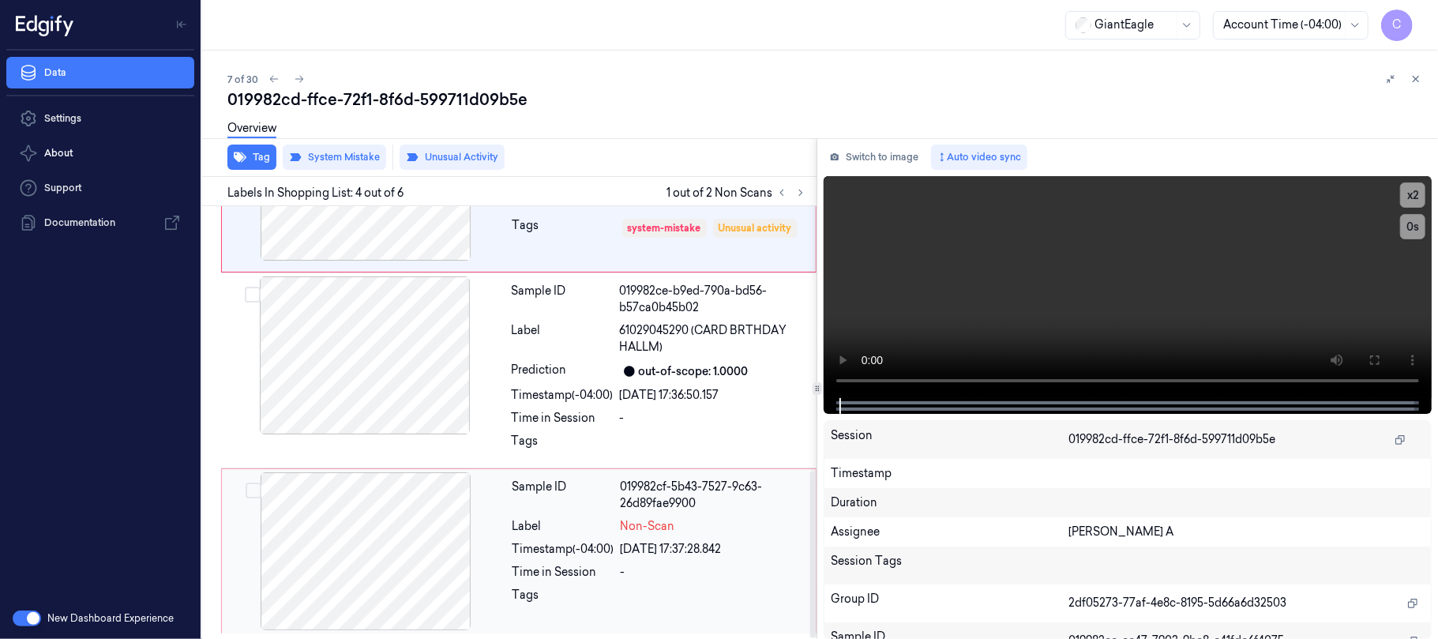
click at [414, 519] on div at bounding box center [365, 551] width 281 height 158
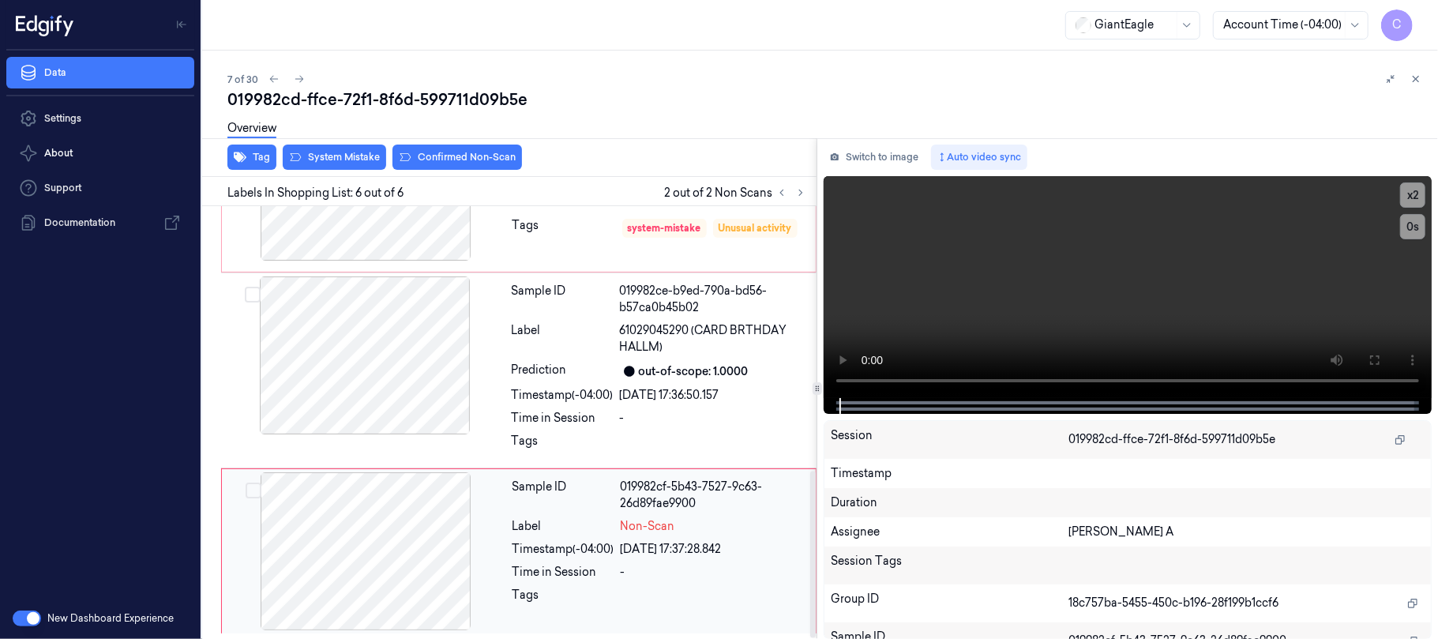
click at [388, 510] on div at bounding box center [365, 551] width 281 height 158
click at [1380, 354] on icon at bounding box center [1374, 360] width 13 height 13
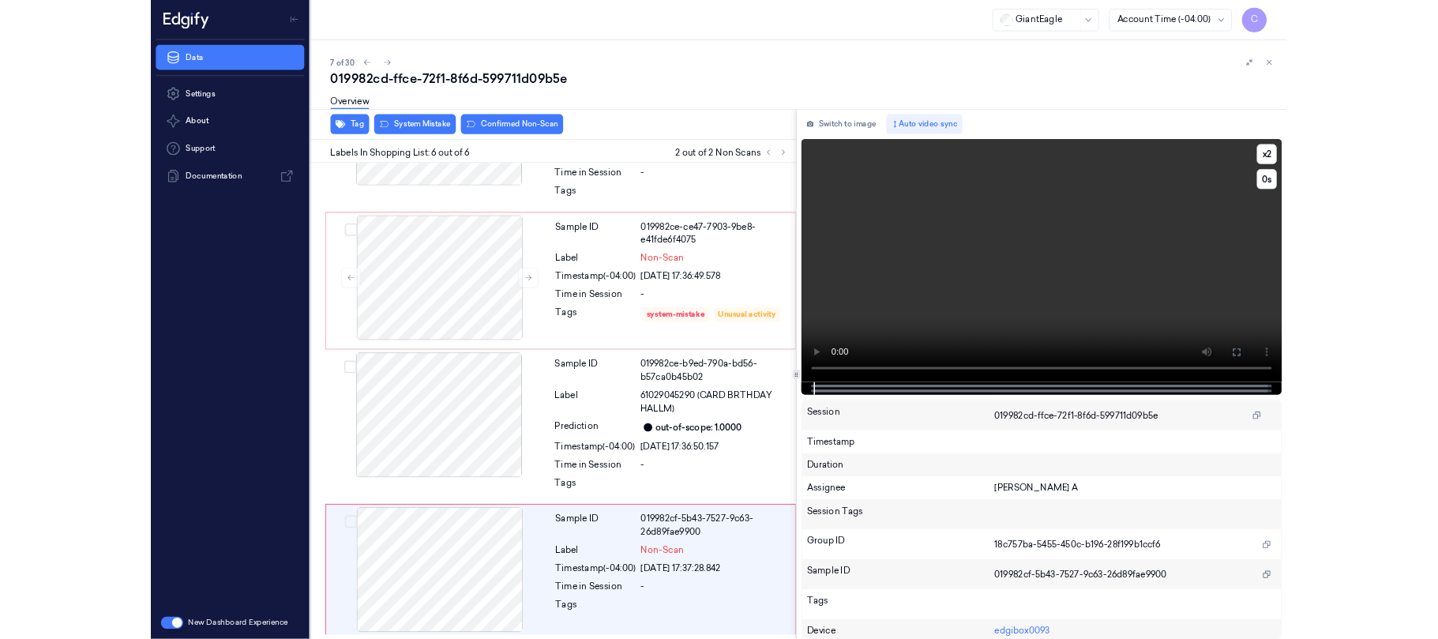
scroll to position [515, 0]
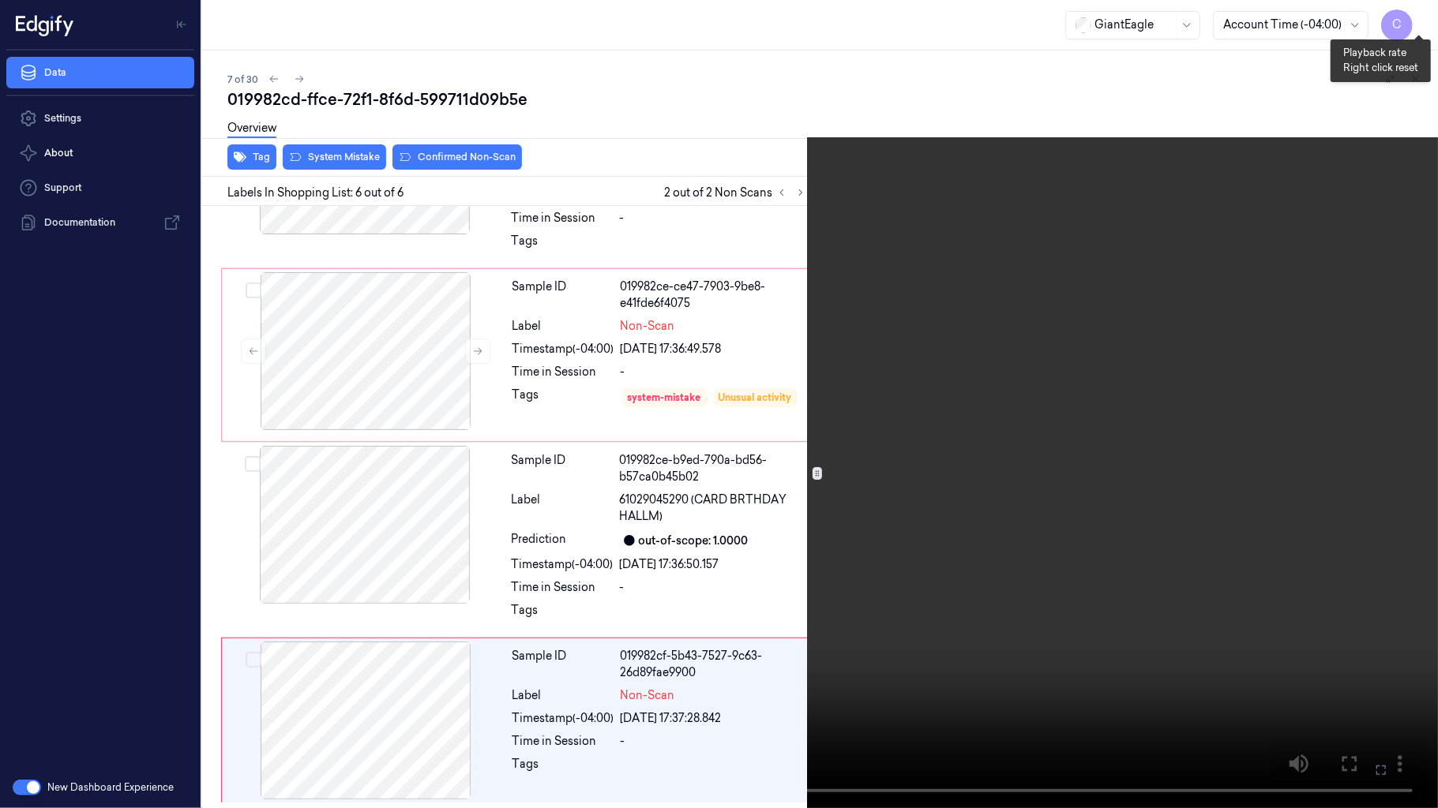
click at [1415, 21] on button "x 2" at bounding box center [1418, 18] width 25 height 25
click at [1415, 21] on button "x 4" at bounding box center [1418, 18] width 25 height 25
click at [1415, 21] on button "x 1" at bounding box center [1418, 18] width 25 height 25
click at [648, 478] on video at bounding box center [719, 404] width 1438 height 808
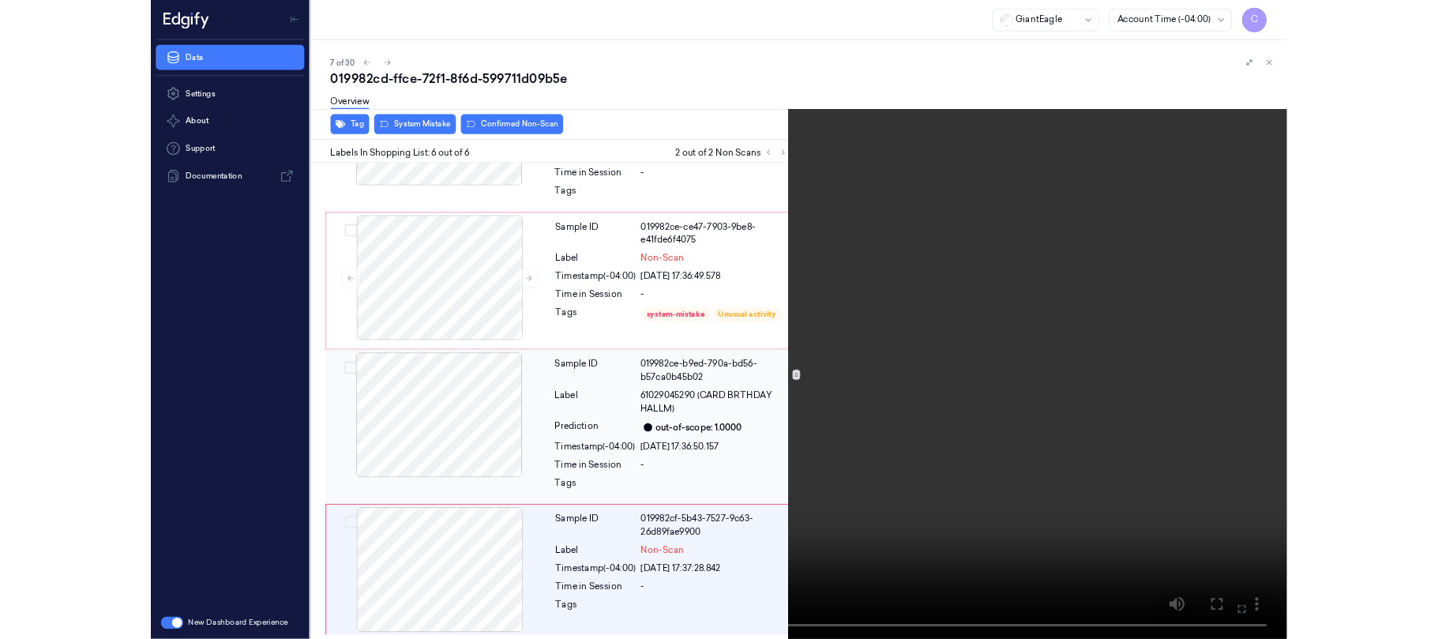
scroll to position [684, 0]
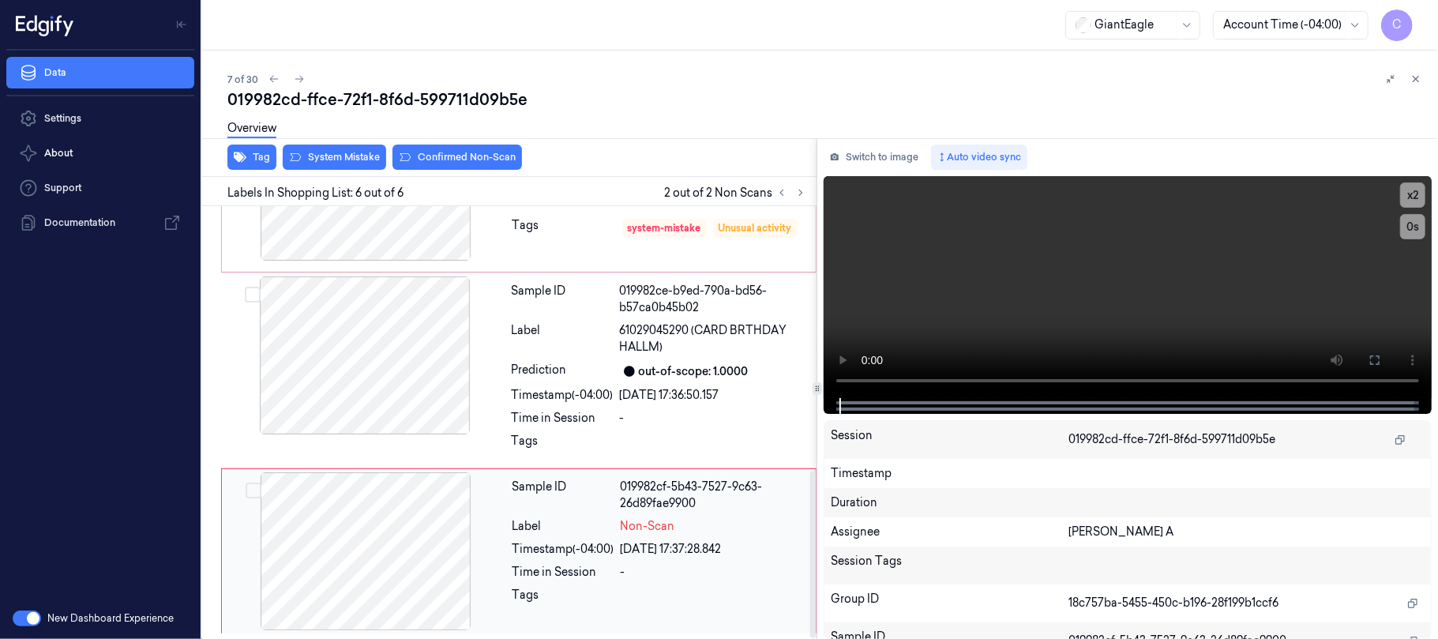
click at [330, 528] on div at bounding box center [365, 551] width 281 height 158
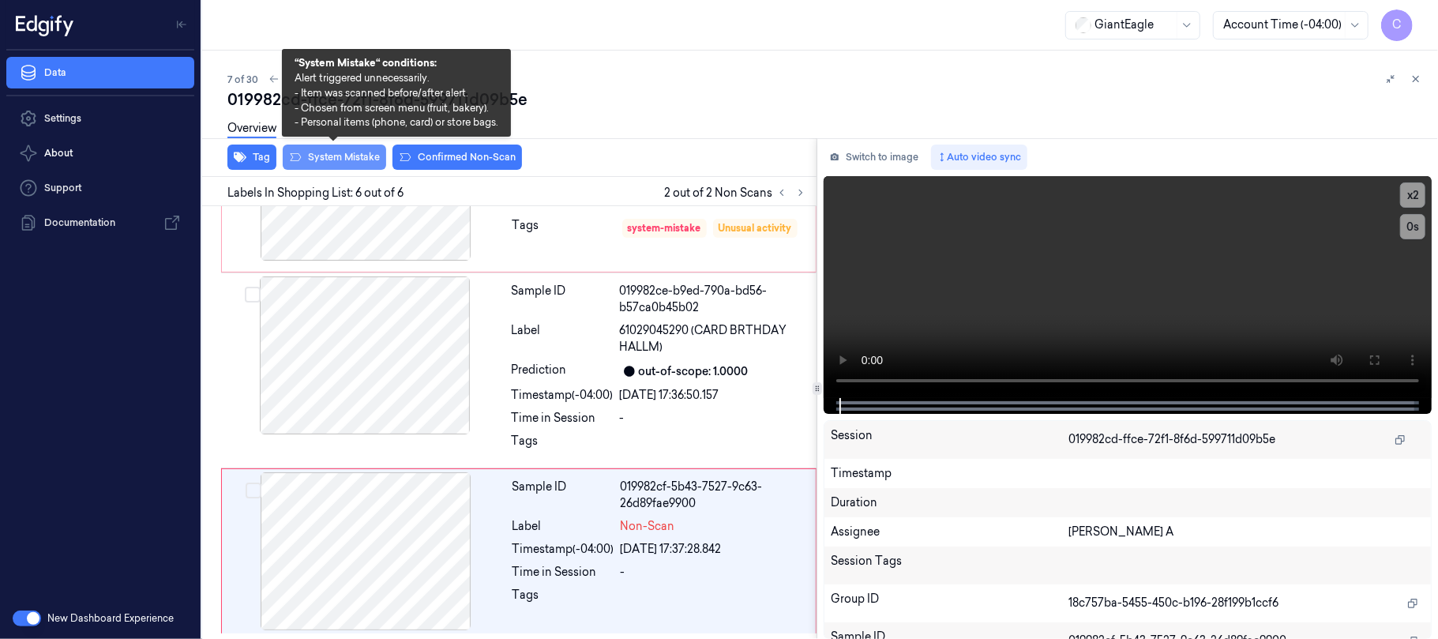
click at [339, 152] on button "System Mistake" at bounding box center [334, 156] width 103 height 25
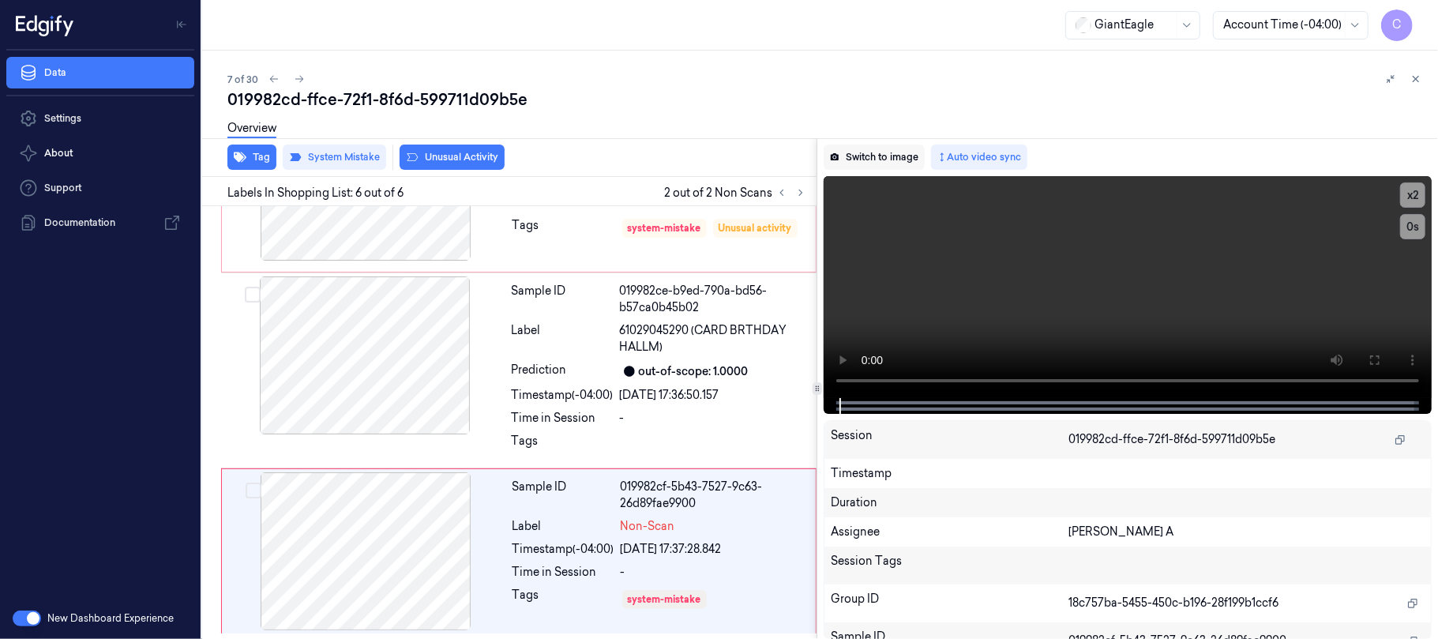
click at [888, 159] on button "Switch to image" at bounding box center [873, 156] width 101 height 25
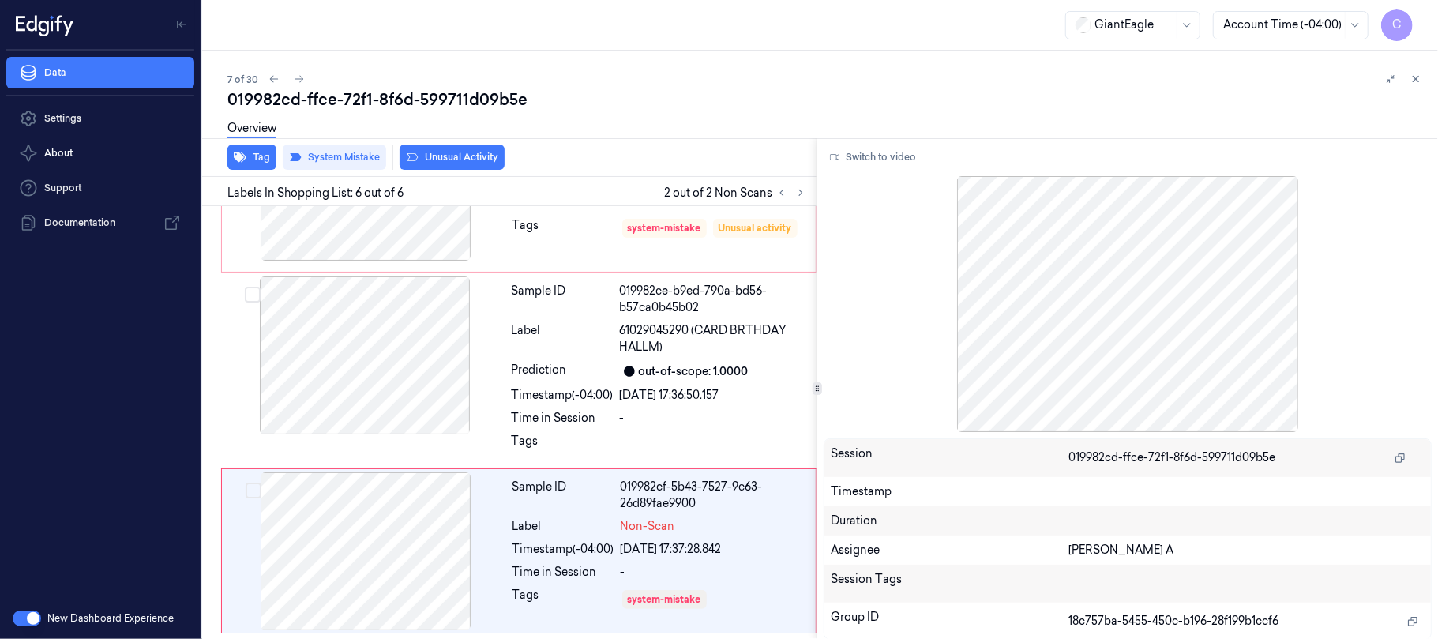
click at [888, 159] on button "Switch to video" at bounding box center [872, 156] width 99 height 25
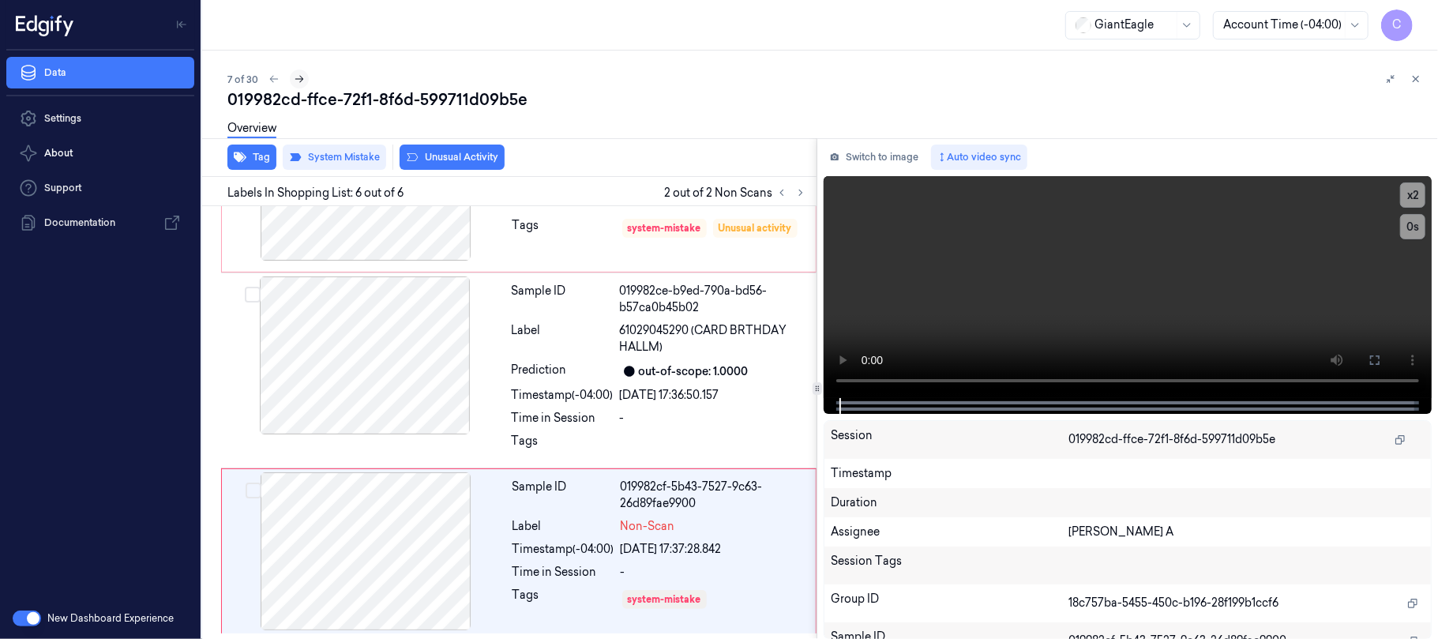
click at [303, 77] on icon at bounding box center [299, 78] width 11 height 11
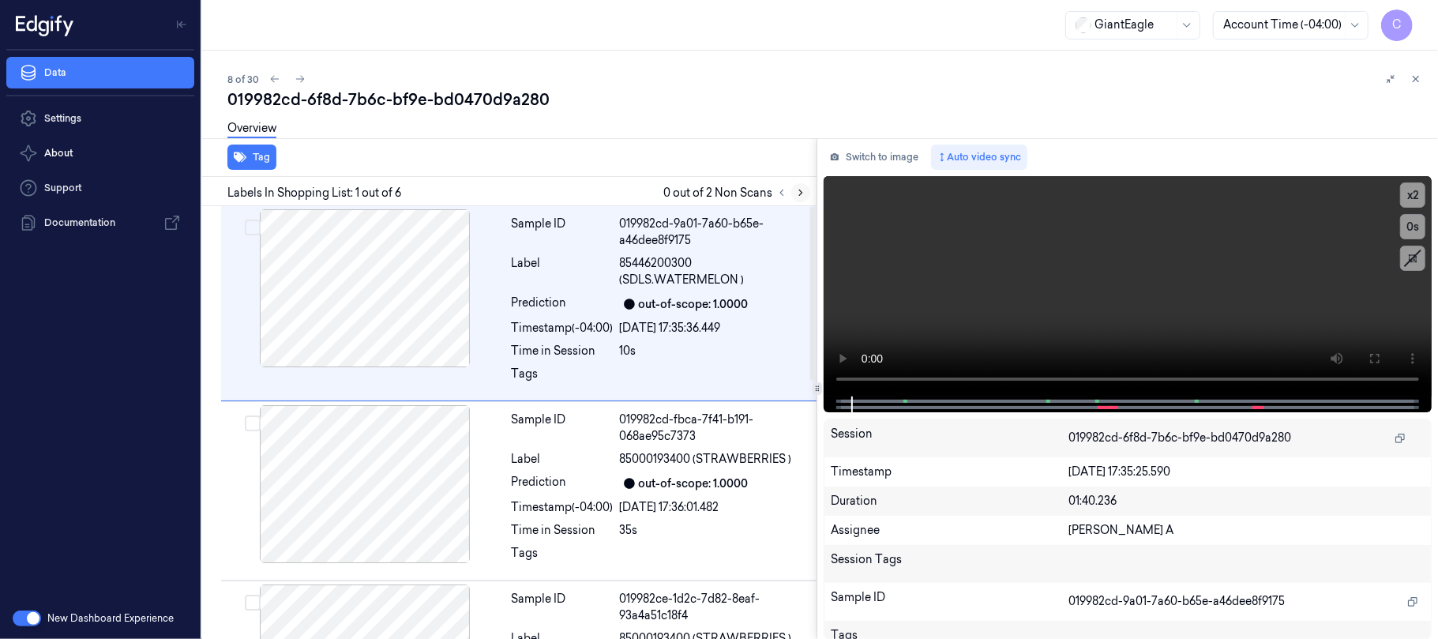
click at [799, 193] on icon at bounding box center [800, 192] width 11 height 11
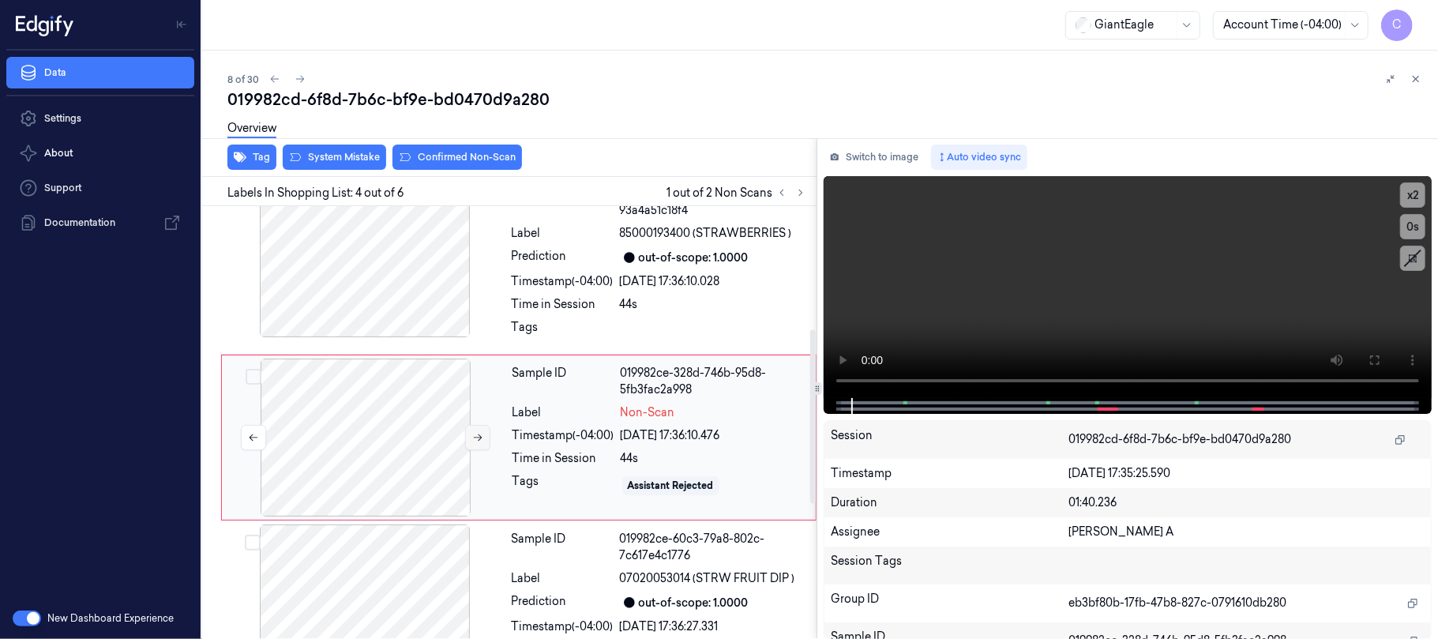
scroll to position [421, 0]
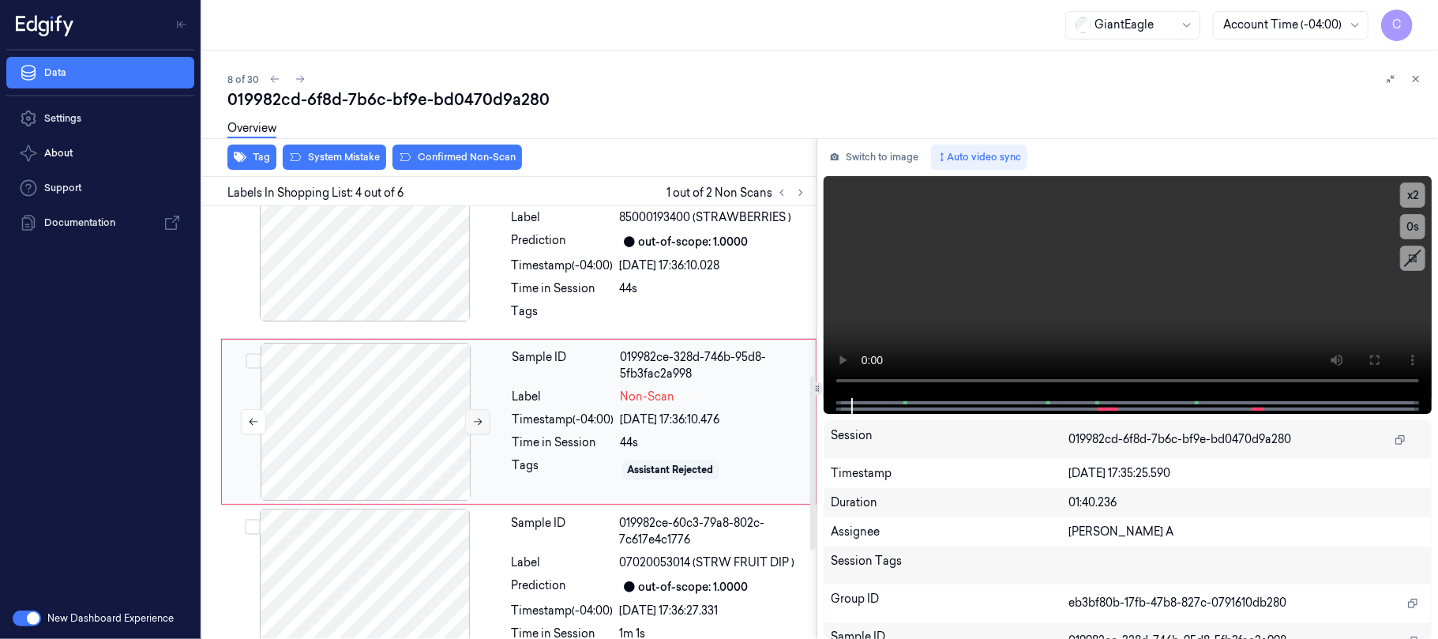
click at [474, 417] on icon at bounding box center [477, 421] width 11 height 11
click at [475, 417] on icon at bounding box center [477, 421] width 11 height 11
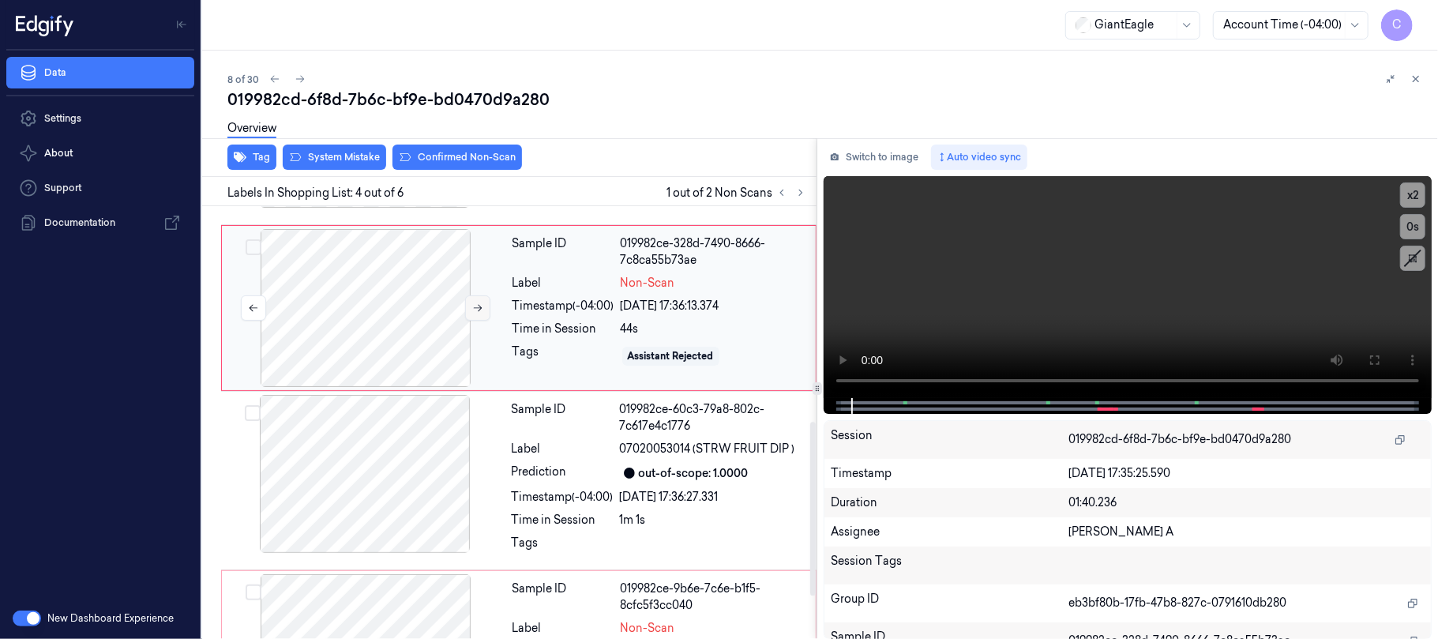
click at [472, 308] on icon at bounding box center [477, 307] width 11 height 11
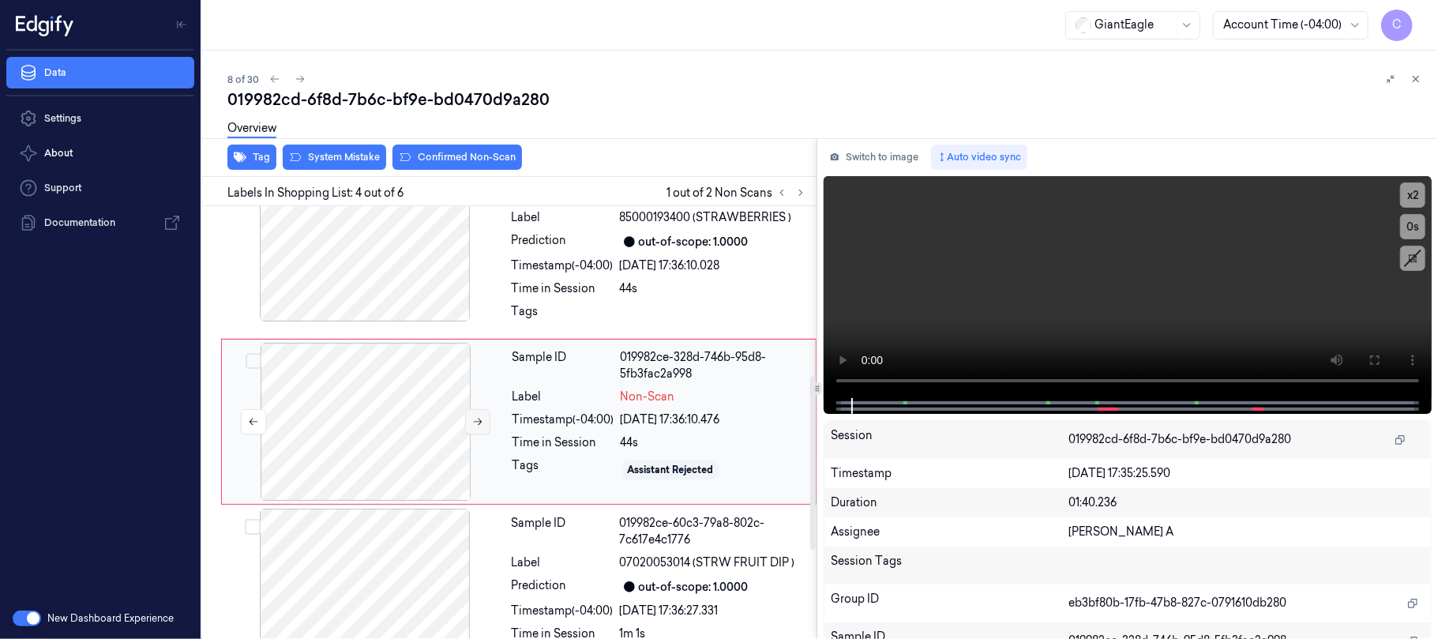
click at [477, 417] on icon at bounding box center [477, 421] width 11 height 11
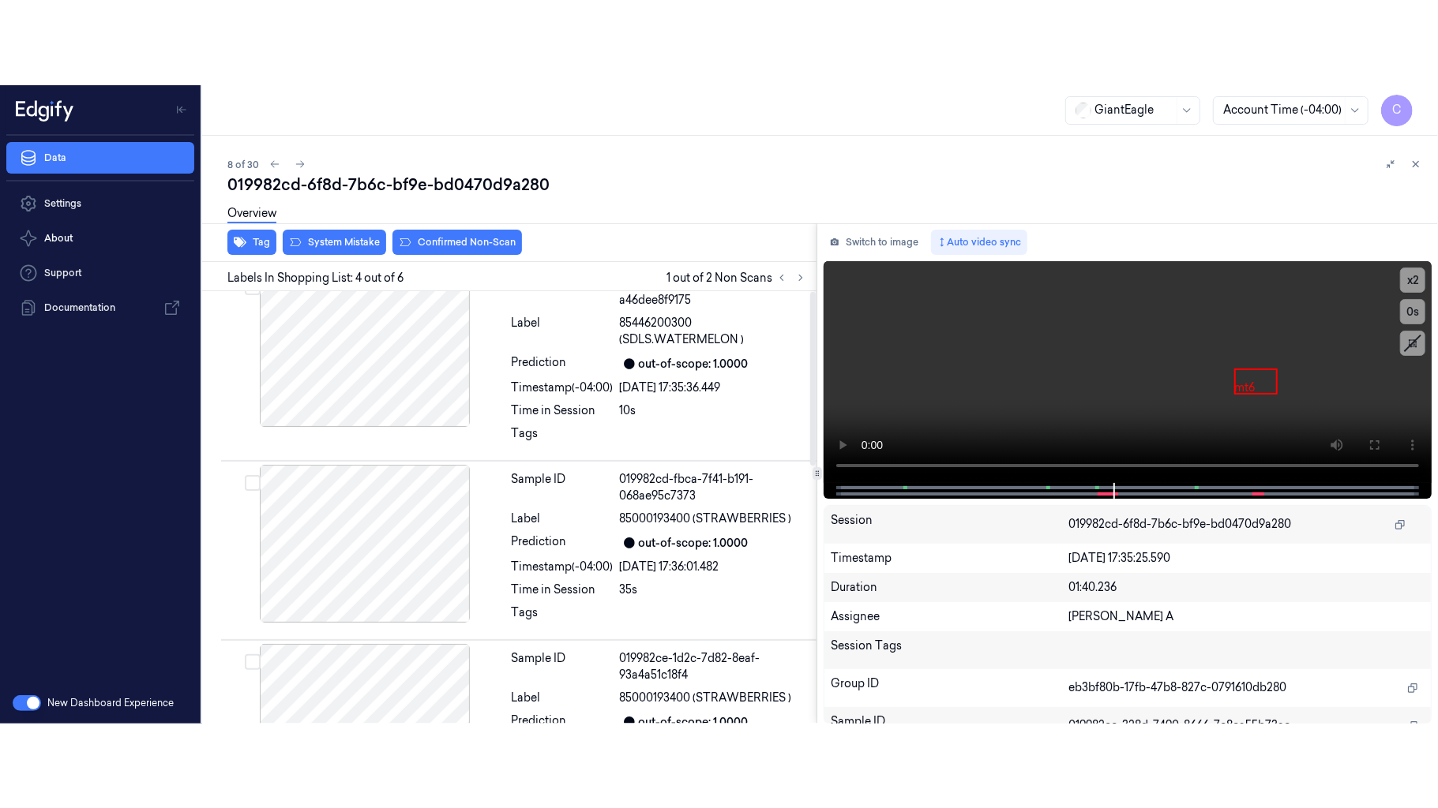
scroll to position [0, 0]
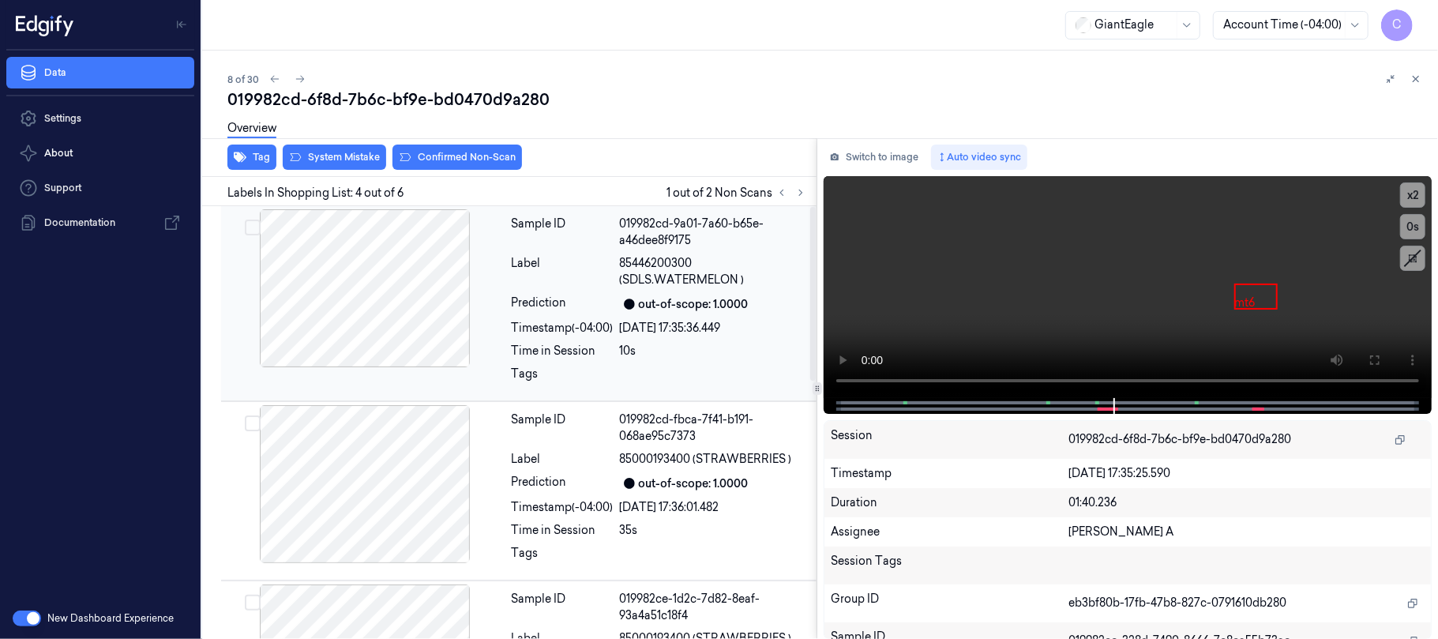
click at [385, 324] on div at bounding box center [364, 288] width 281 height 158
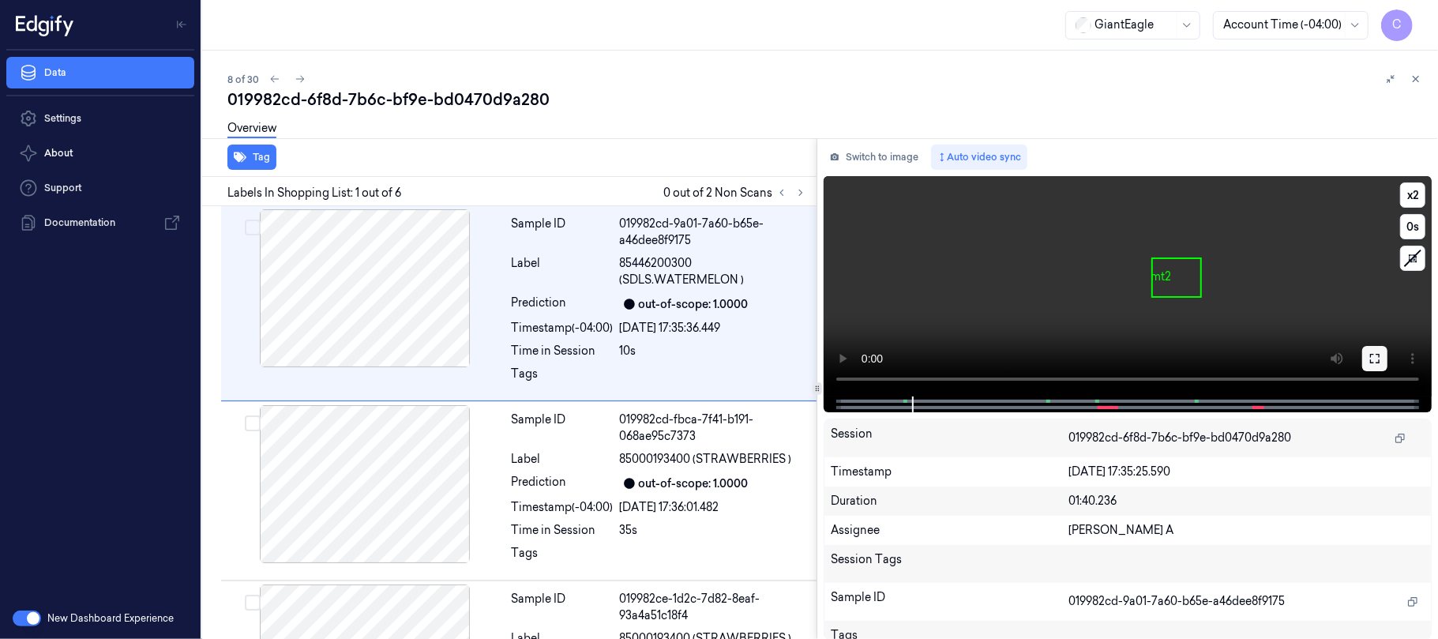
click at [1370, 352] on icon at bounding box center [1374, 358] width 13 height 13
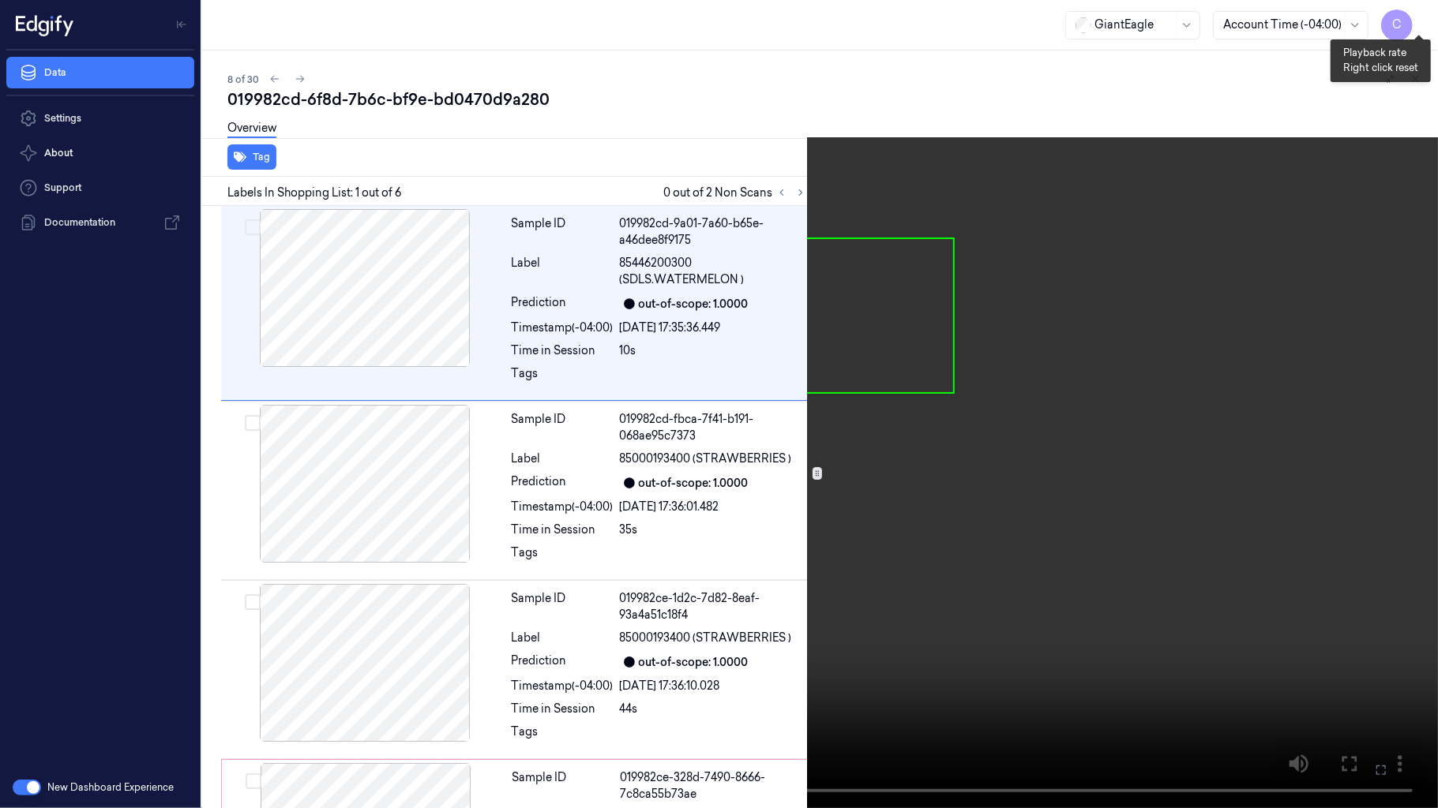
click at [1413, 17] on button "x 2" at bounding box center [1418, 18] width 25 height 25
click at [1413, 17] on button "x 4" at bounding box center [1418, 18] width 25 height 25
click at [1413, 17] on button "x 1" at bounding box center [1418, 18] width 25 height 25
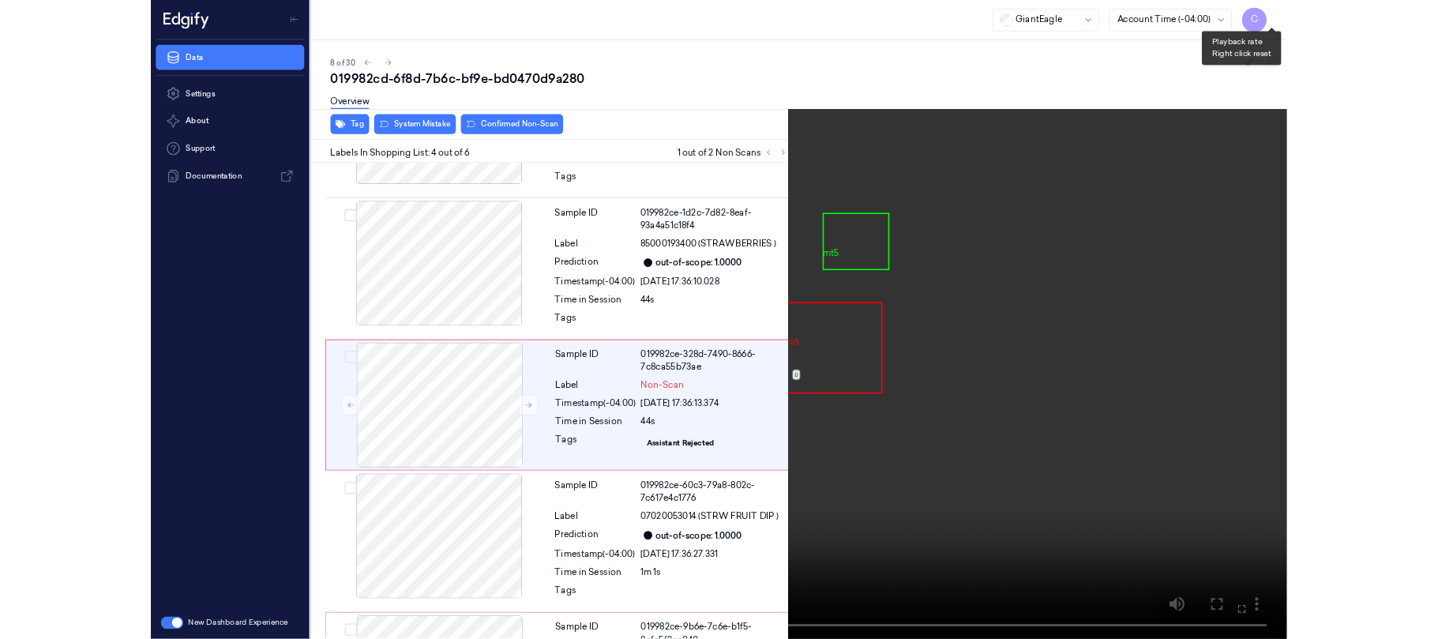
scroll to position [336, 0]
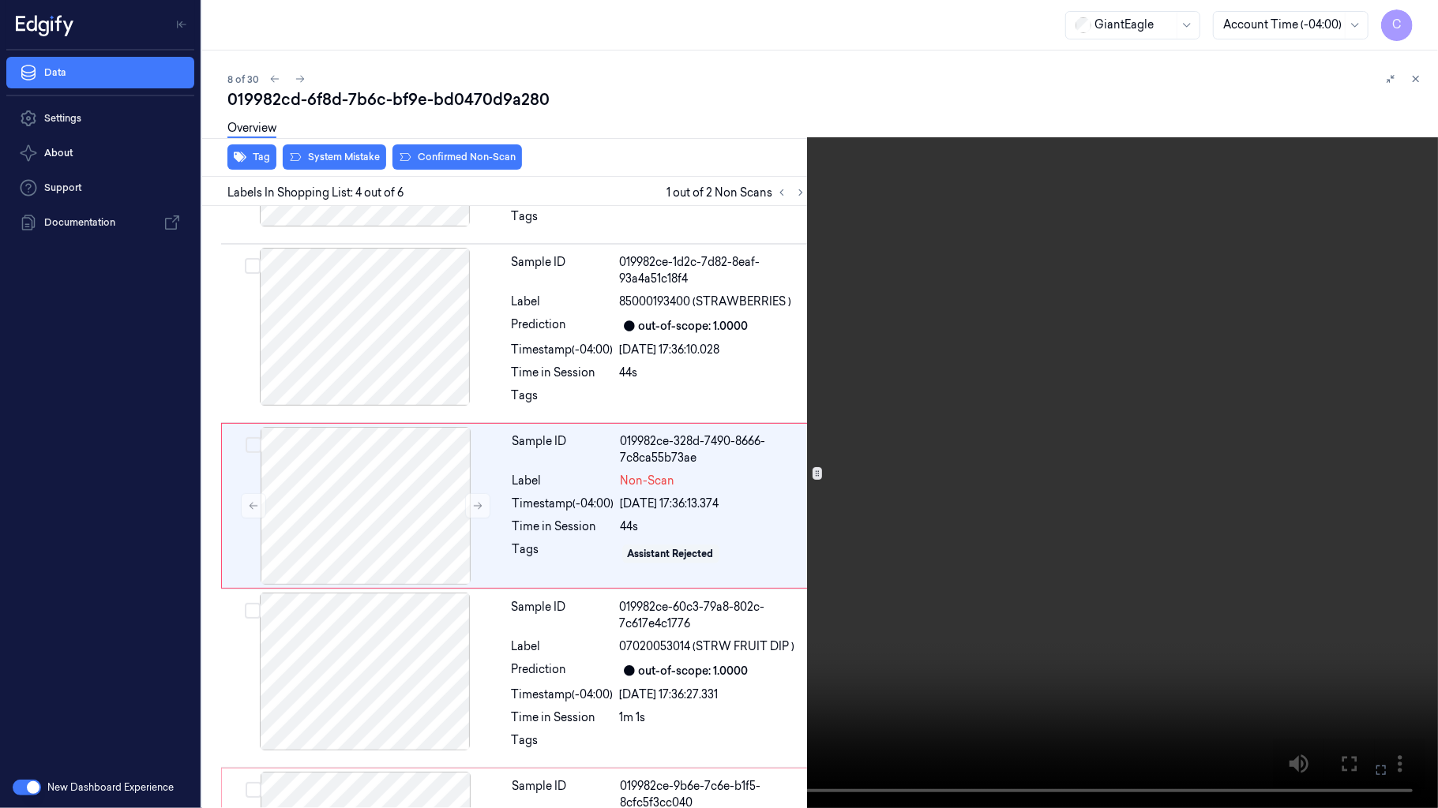
click at [816, 358] on video at bounding box center [719, 404] width 1438 height 808
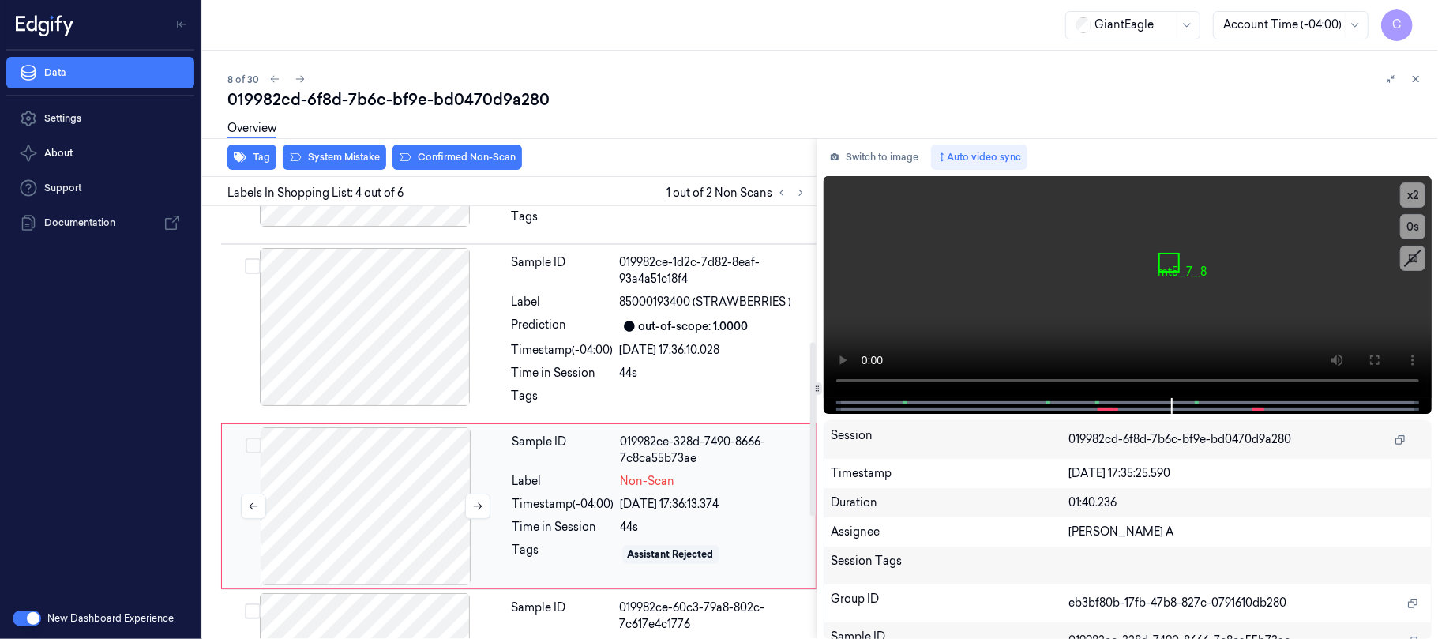
click at [369, 505] on div at bounding box center [365, 506] width 281 height 158
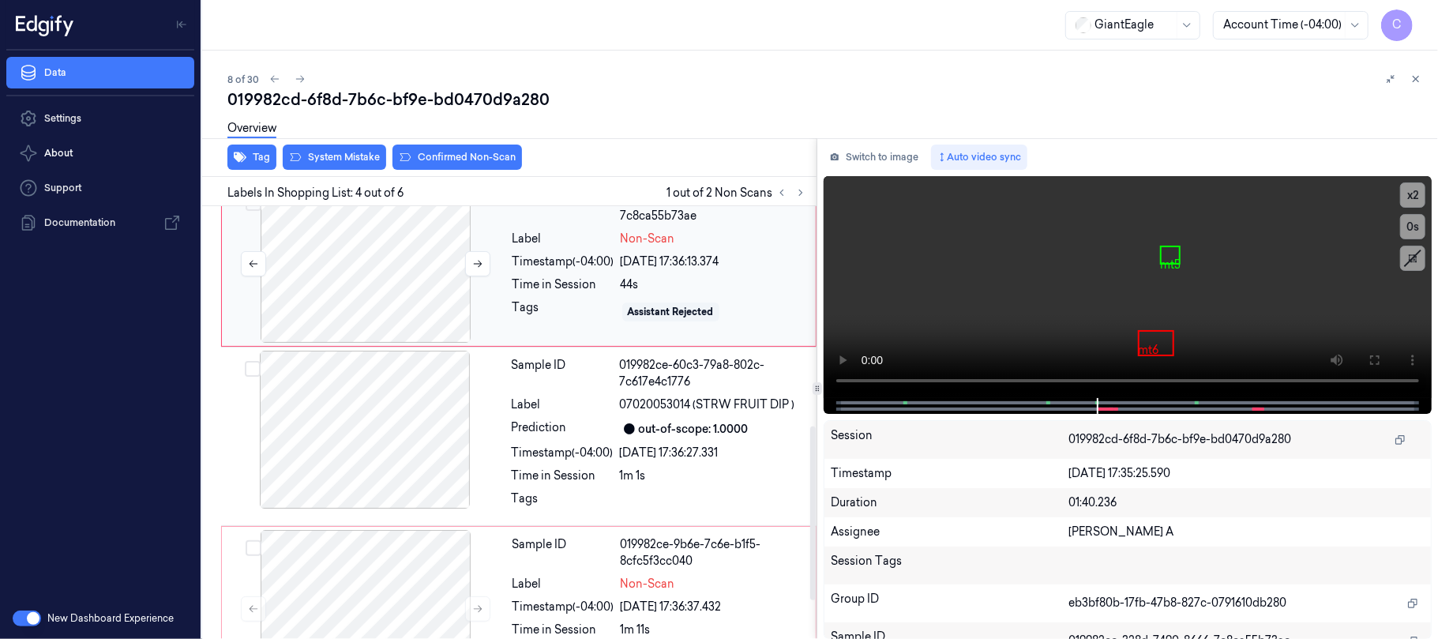
scroll to position [534, 0]
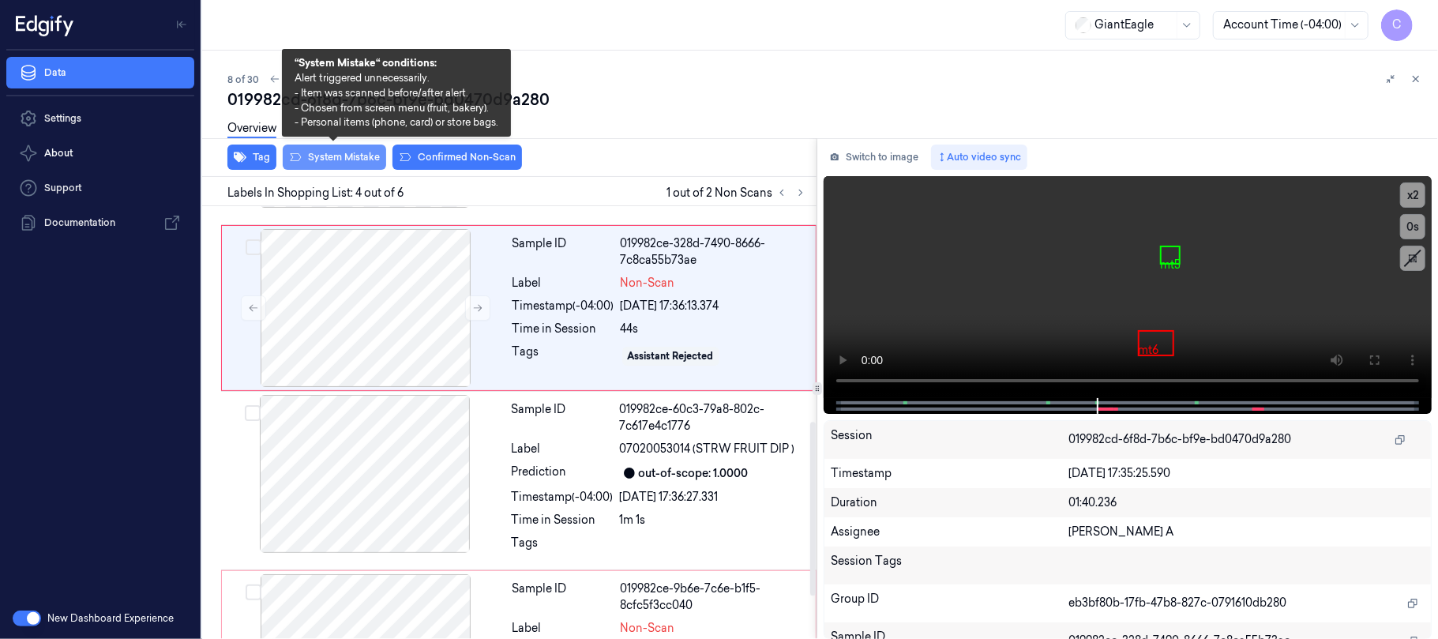
click at [342, 156] on button "System Mistake" at bounding box center [334, 156] width 103 height 25
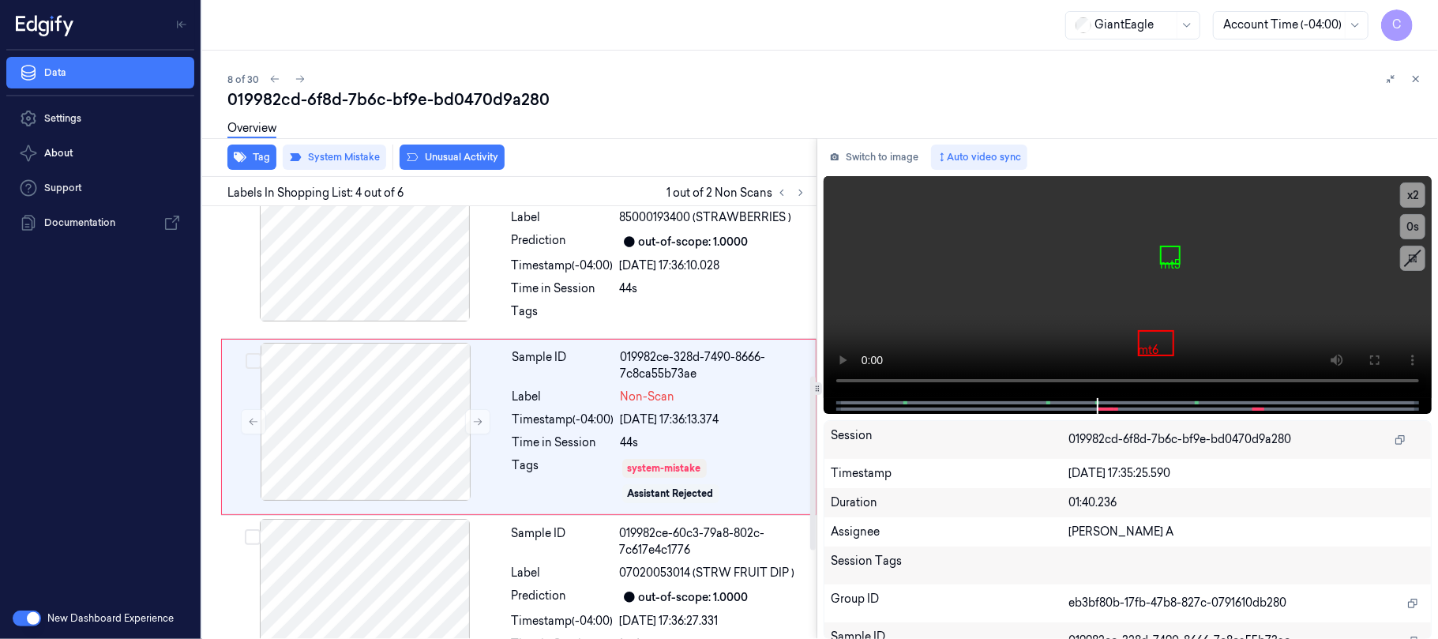
scroll to position [427, 0]
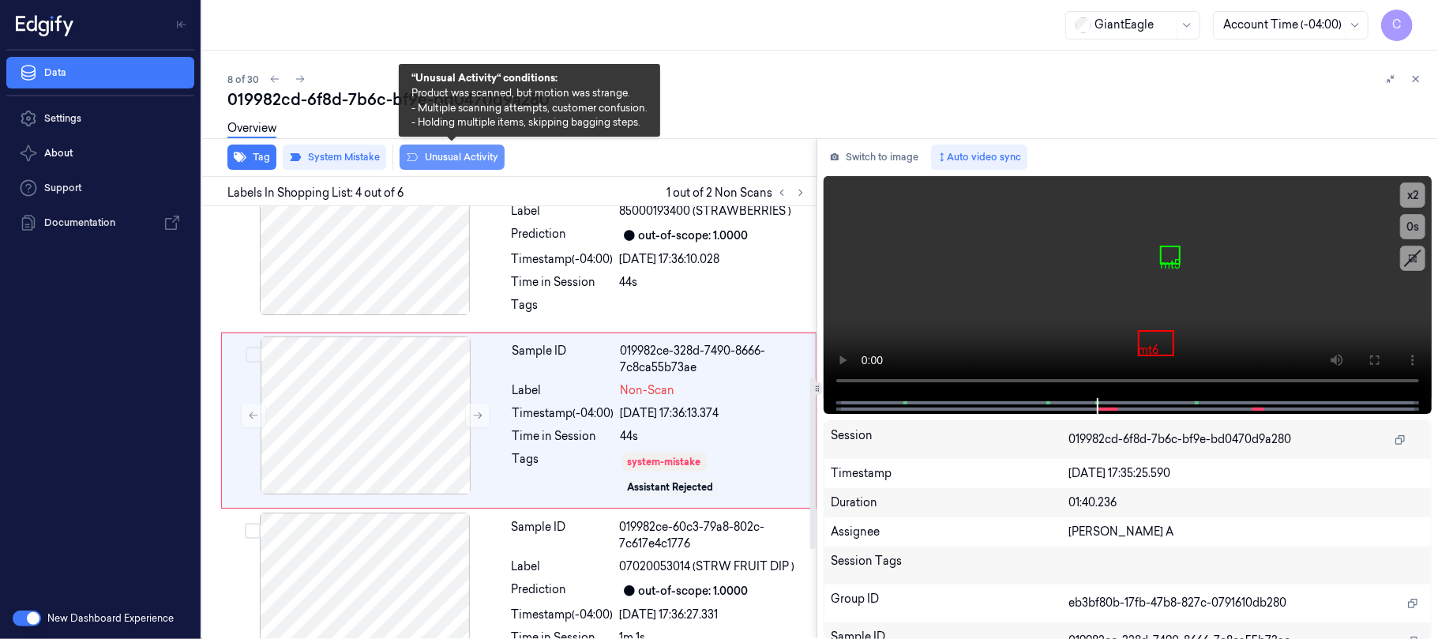
click at [488, 162] on button "Unusual Activity" at bounding box center [451, 156] width 105 height 25
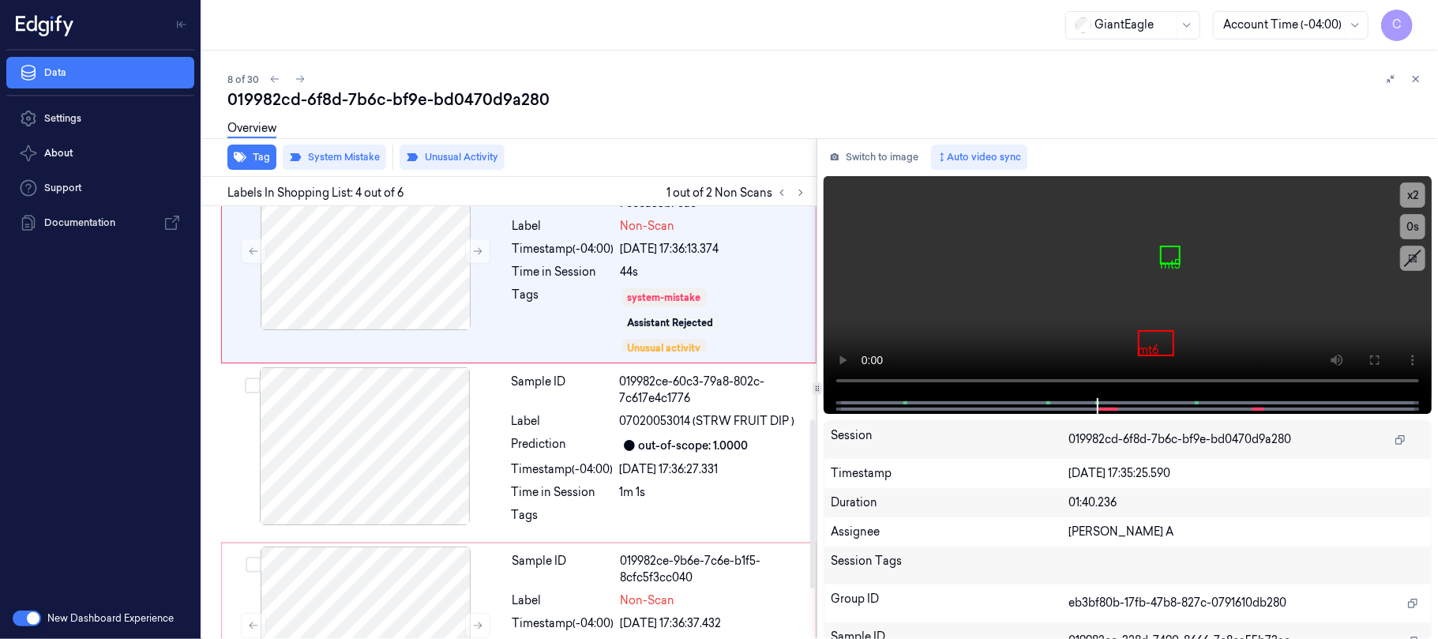
scroll to position [646, 0]
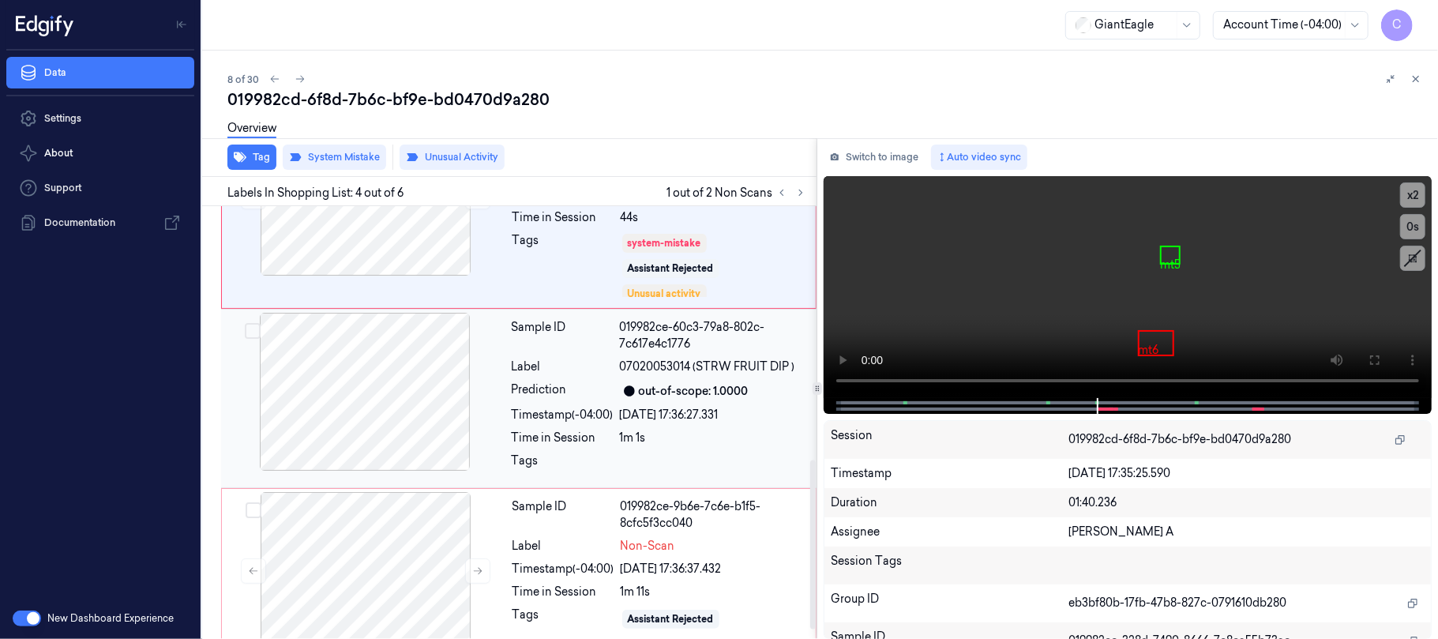
click at [418, 380] on div at bounding box center [364, 392] width 281 height 158
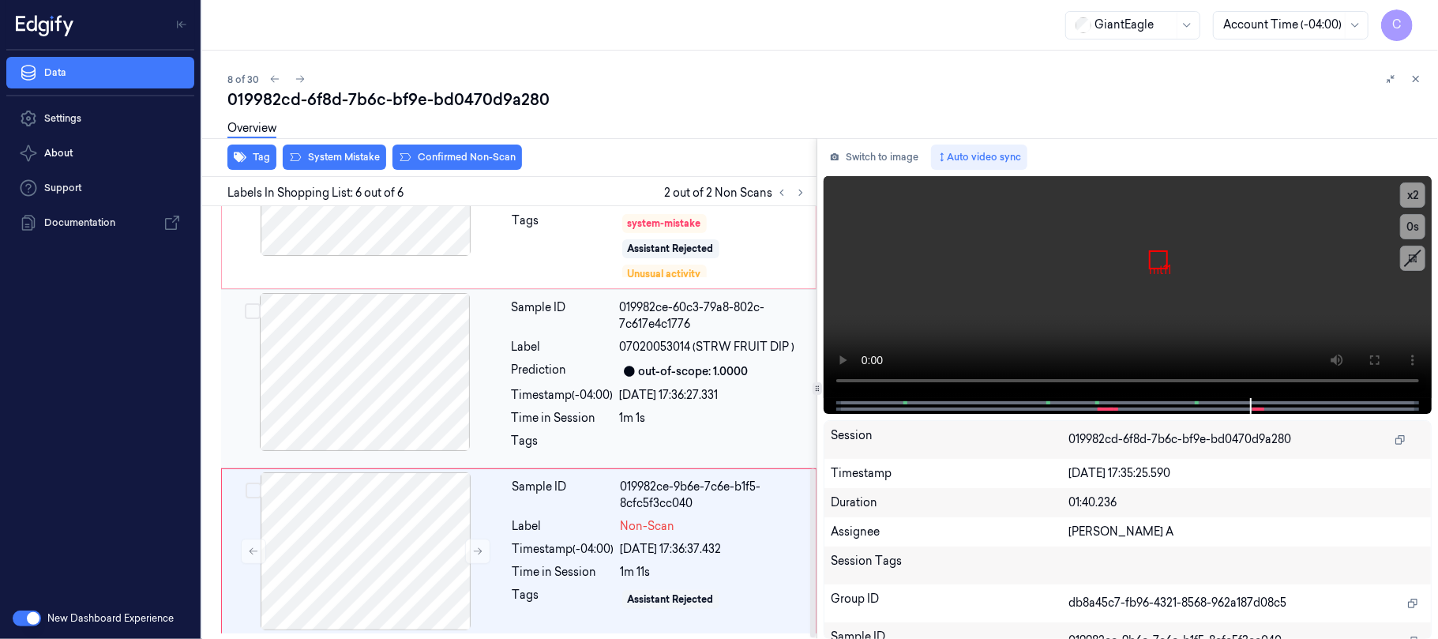
scroll to position [669, 0]
click at [1138, 282] on video at bounding box center [1127, 287] width 608 height 222
click at [417, 550] on div at bounding box center [365, 551] width 281 height 158
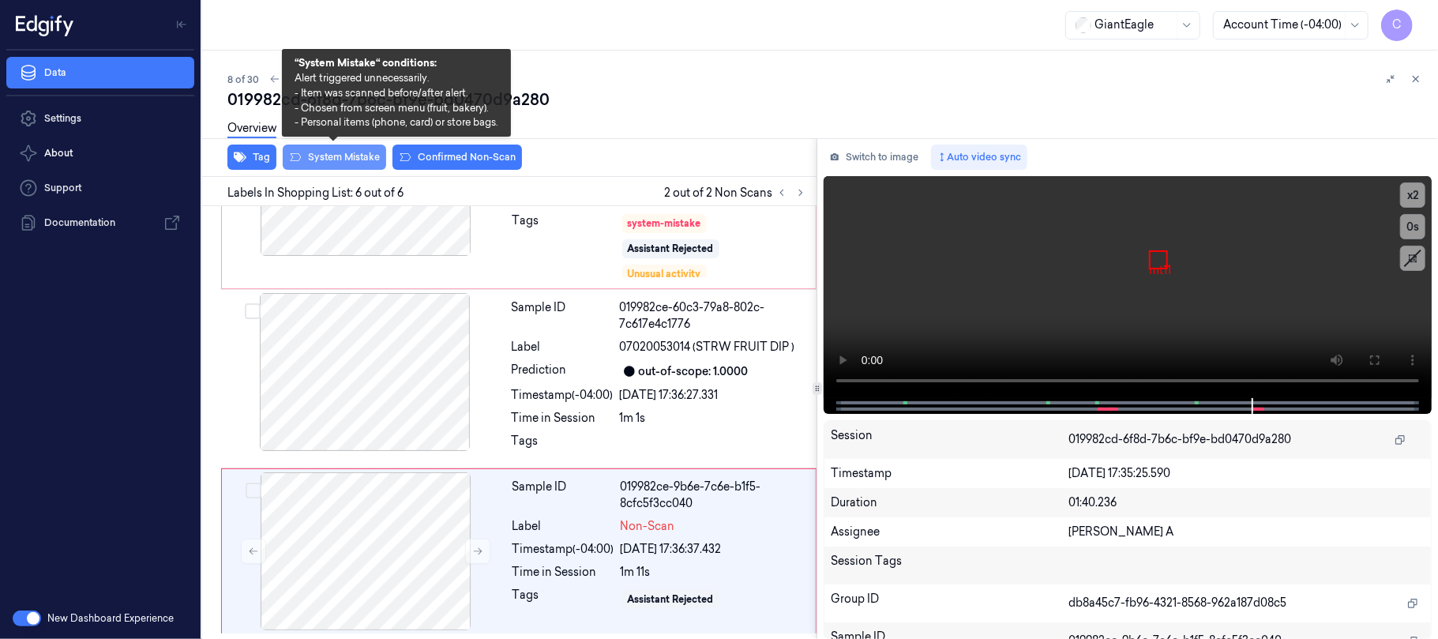
click at [354, 156] on button "System Mistake" at bounding box center [334, 156] width 103 height 25
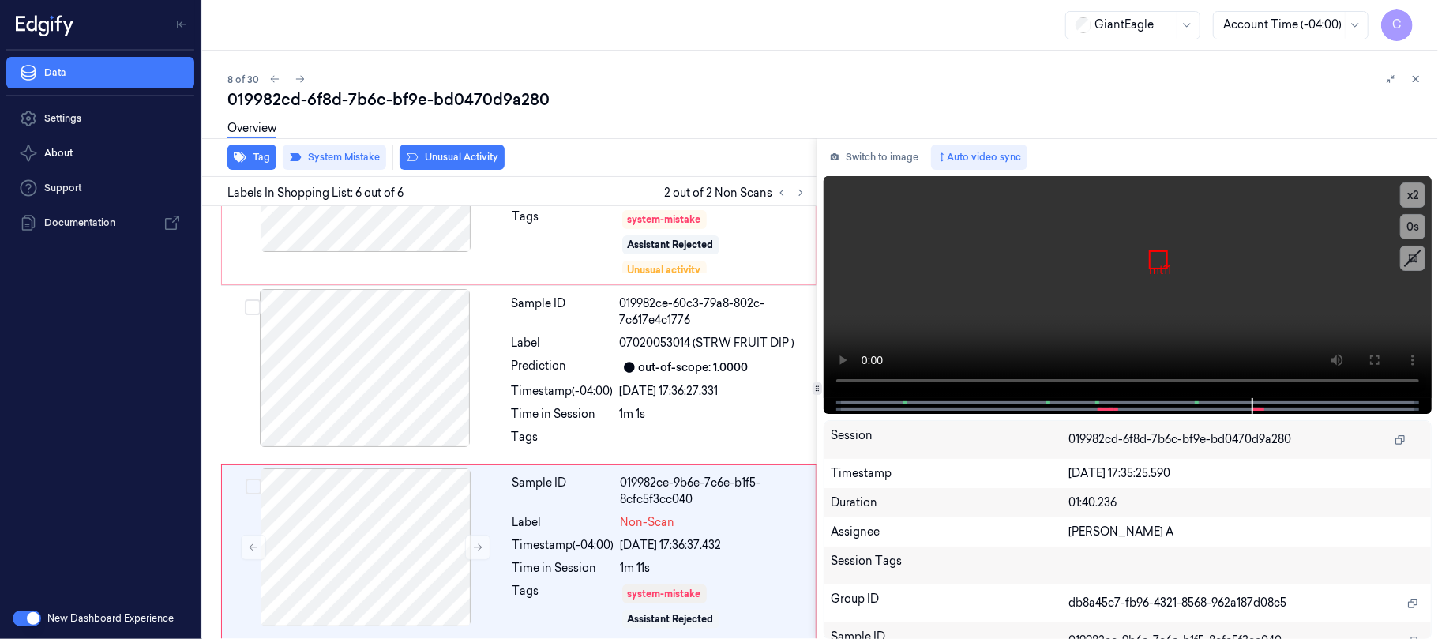
scroll to position [680, 0]
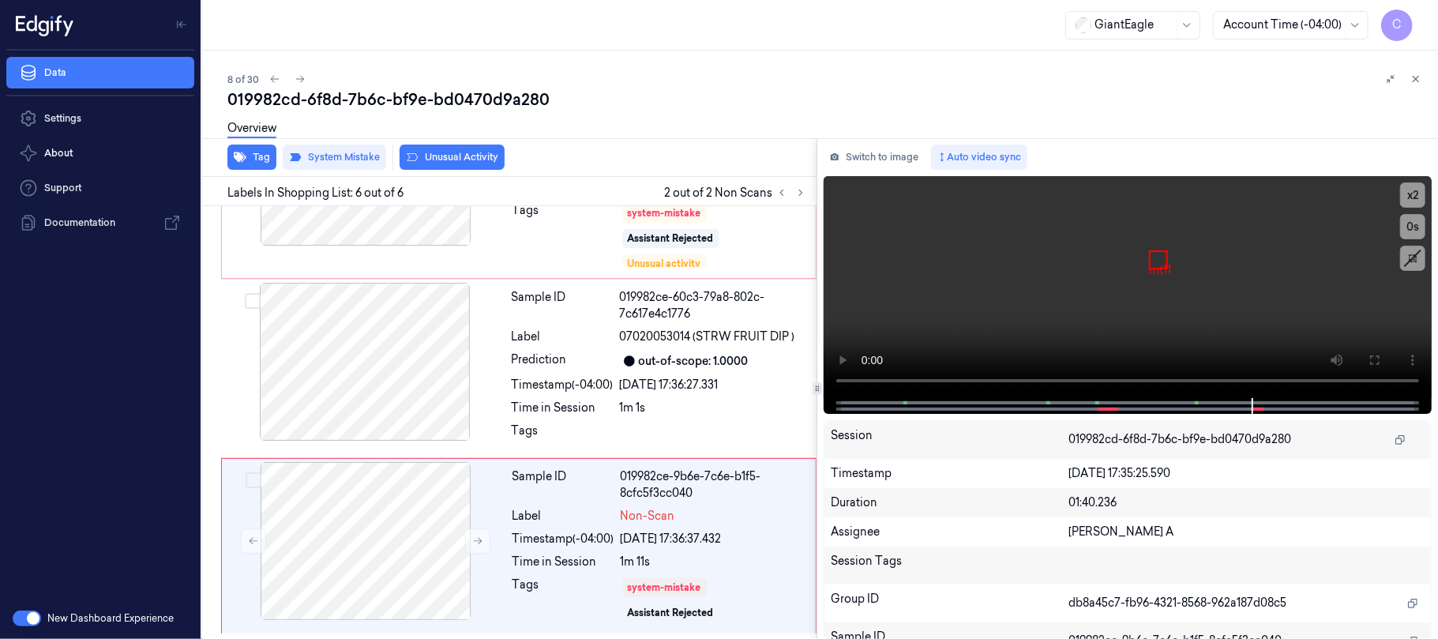
click at [475, 159] on button "Unusual Activity" at bounding box center [451, 156] width 105 height 25
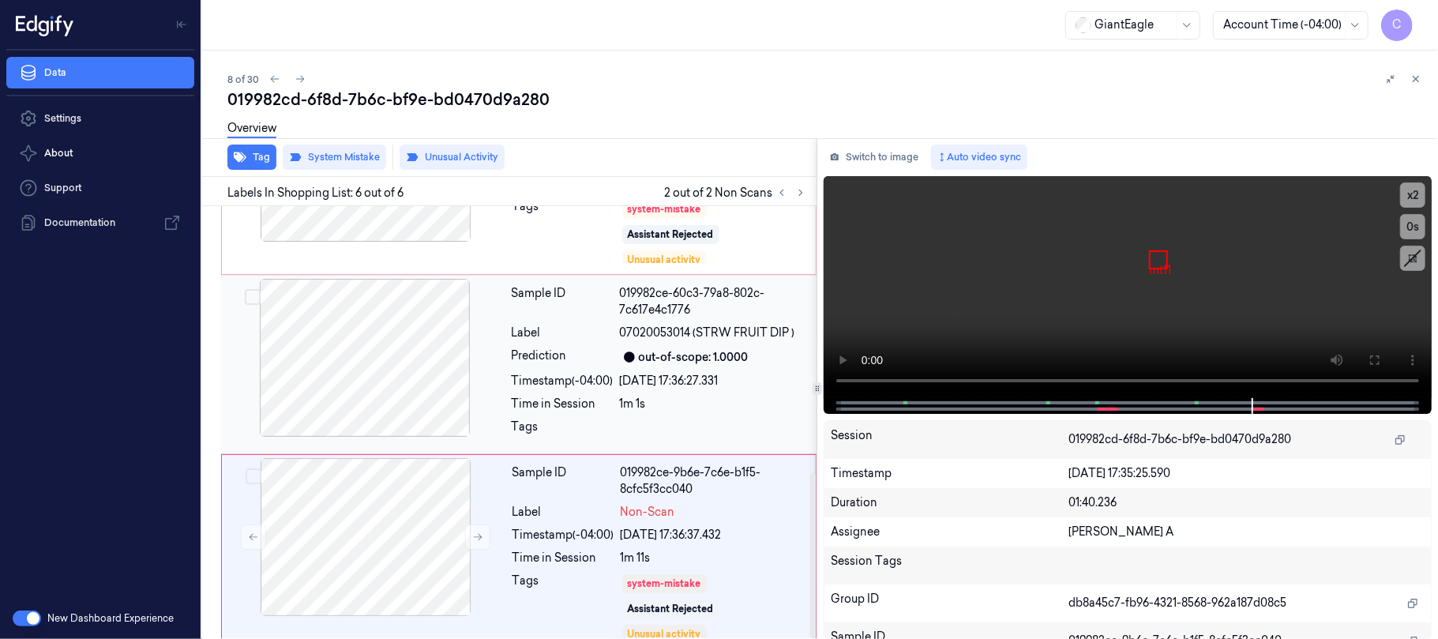
scroll to position [698, 0]
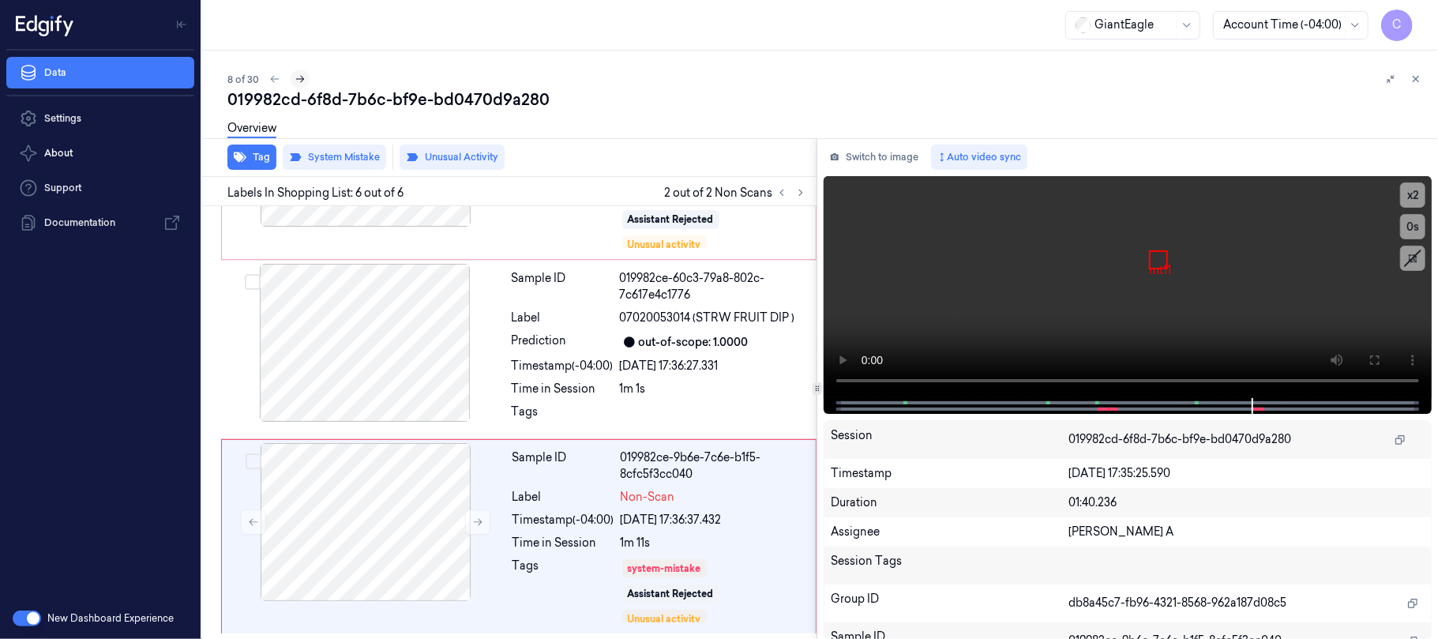
click at [305, 77] on button at bounding box center [300, 78] width 19 height 19
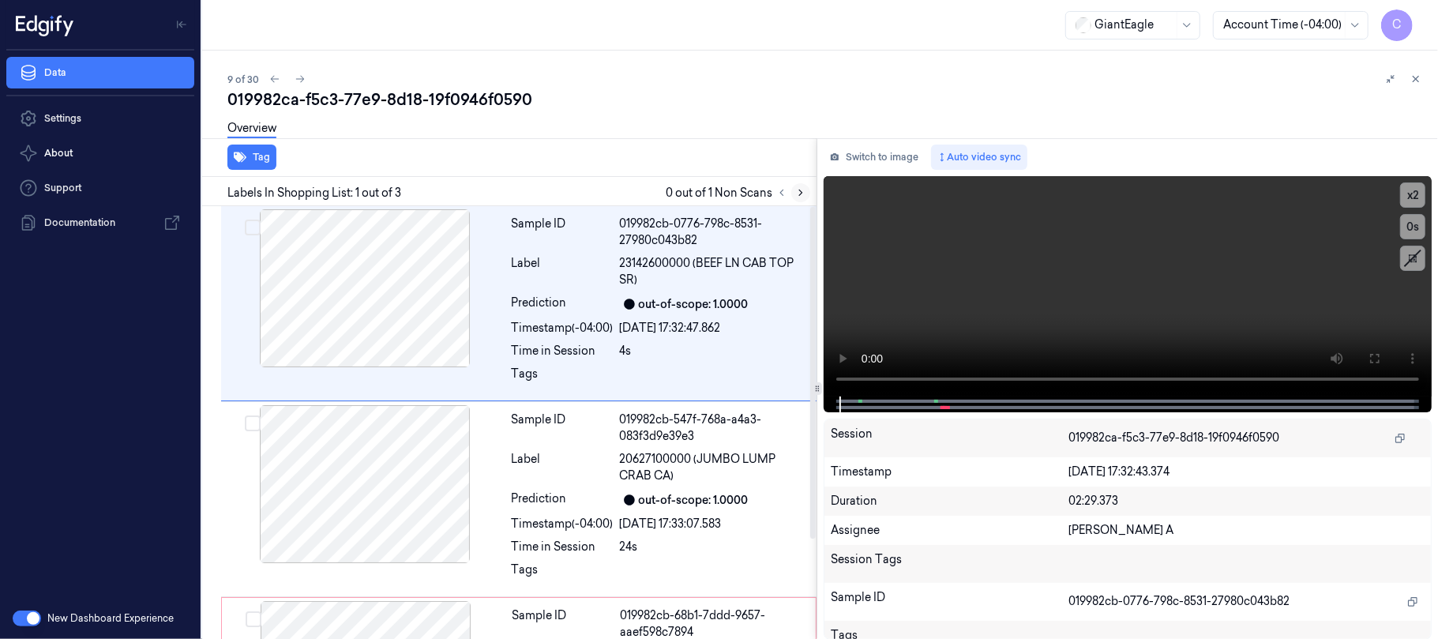
click at [796, 188] on icon at bounding box center [800, 192] width 11 height 11
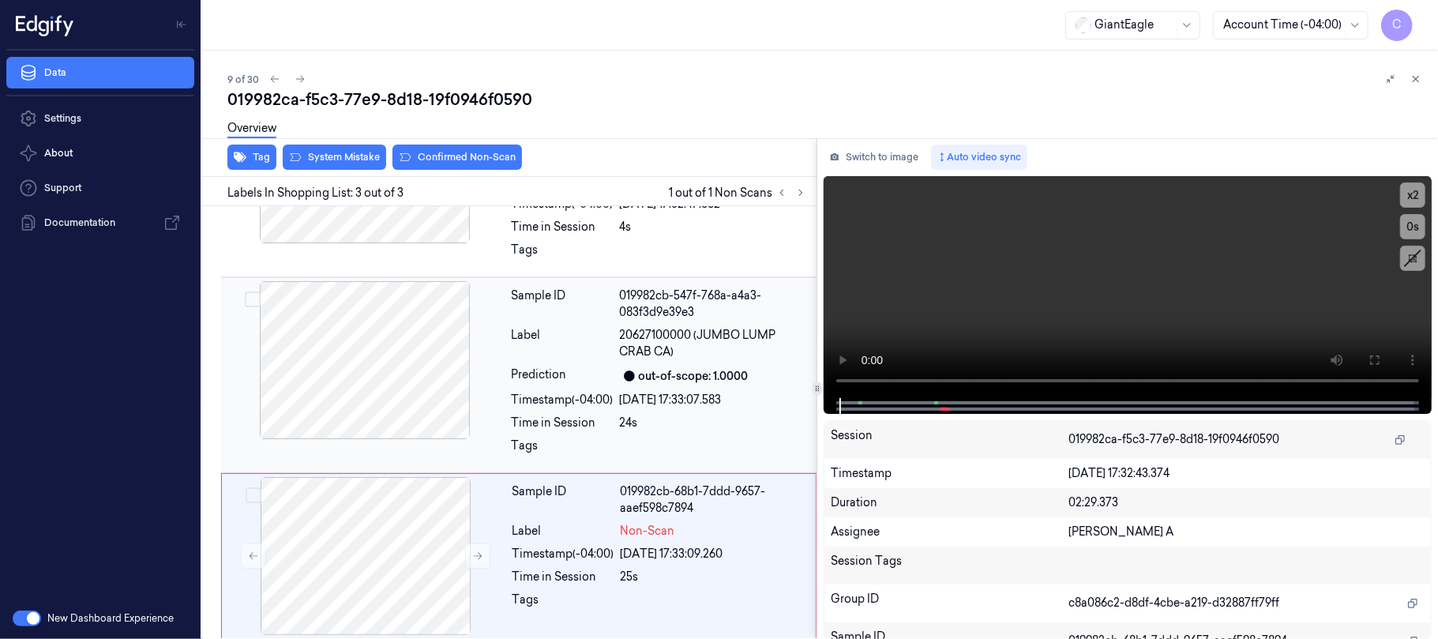
scroll to position [130, 0]
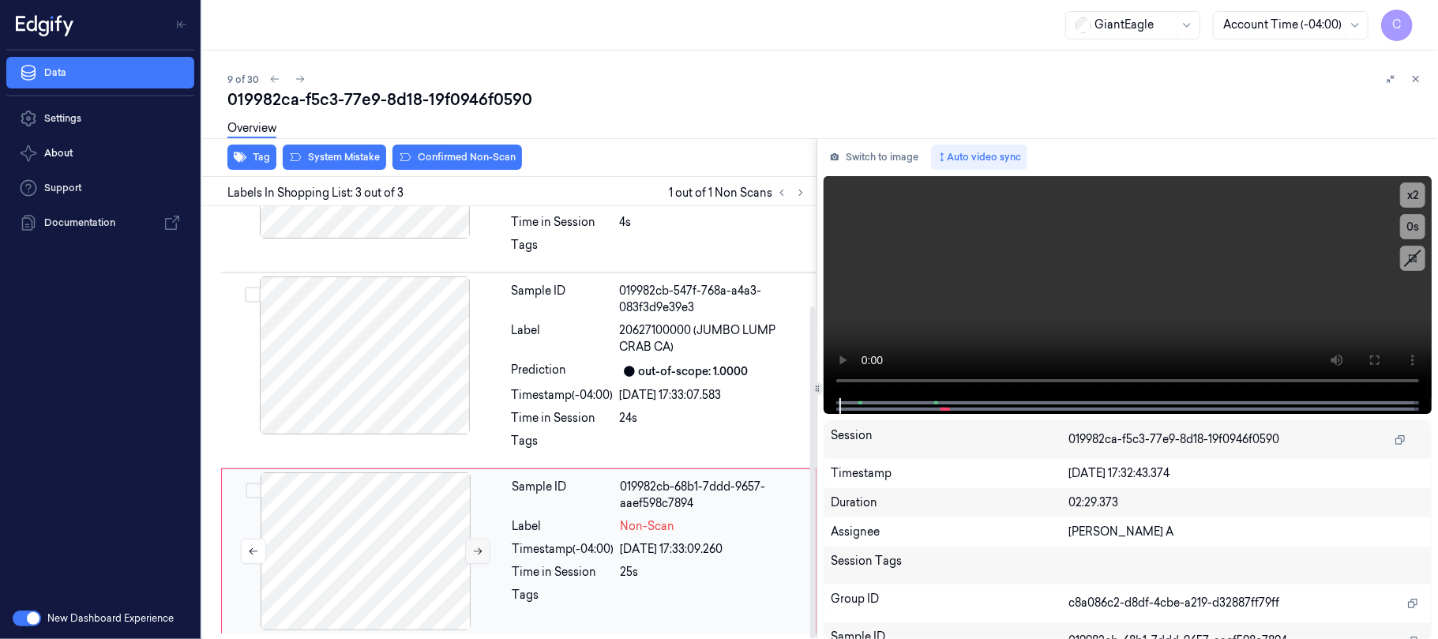
click at [480, 554] on icon at bounding box center [477, 550] width 11 height 11
click at [478, 551] on icon at bounding box center [477, 550] width 11 height 11
click at [367, 351] on div at bounding box center [364, 355] width 281 height 158
click at [1371, 362] on icon at bounding box center [1374, 360] width 13 height 13
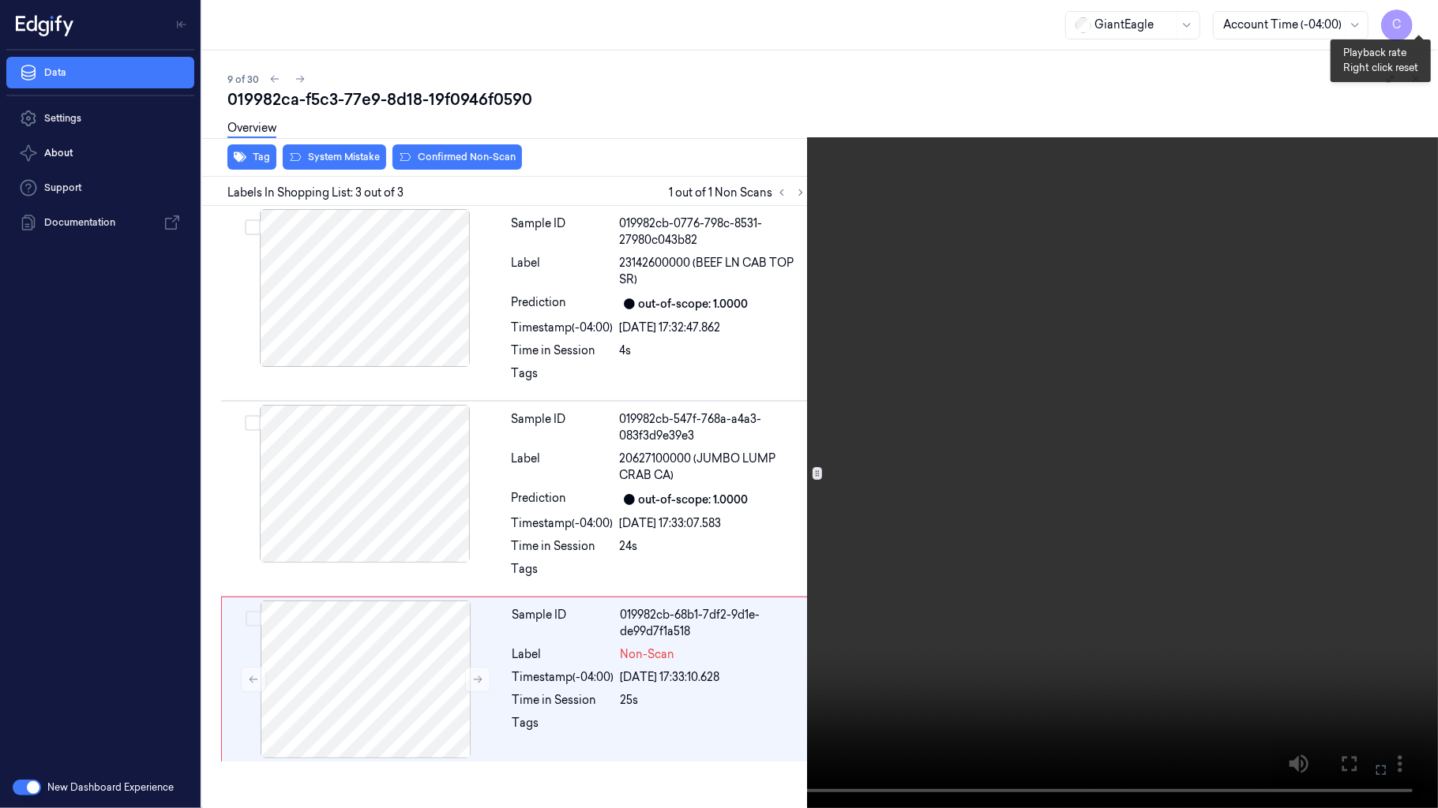
click at [1429, 13] on button "x 2" at bounding box center [1418, 18] width 25 height 25
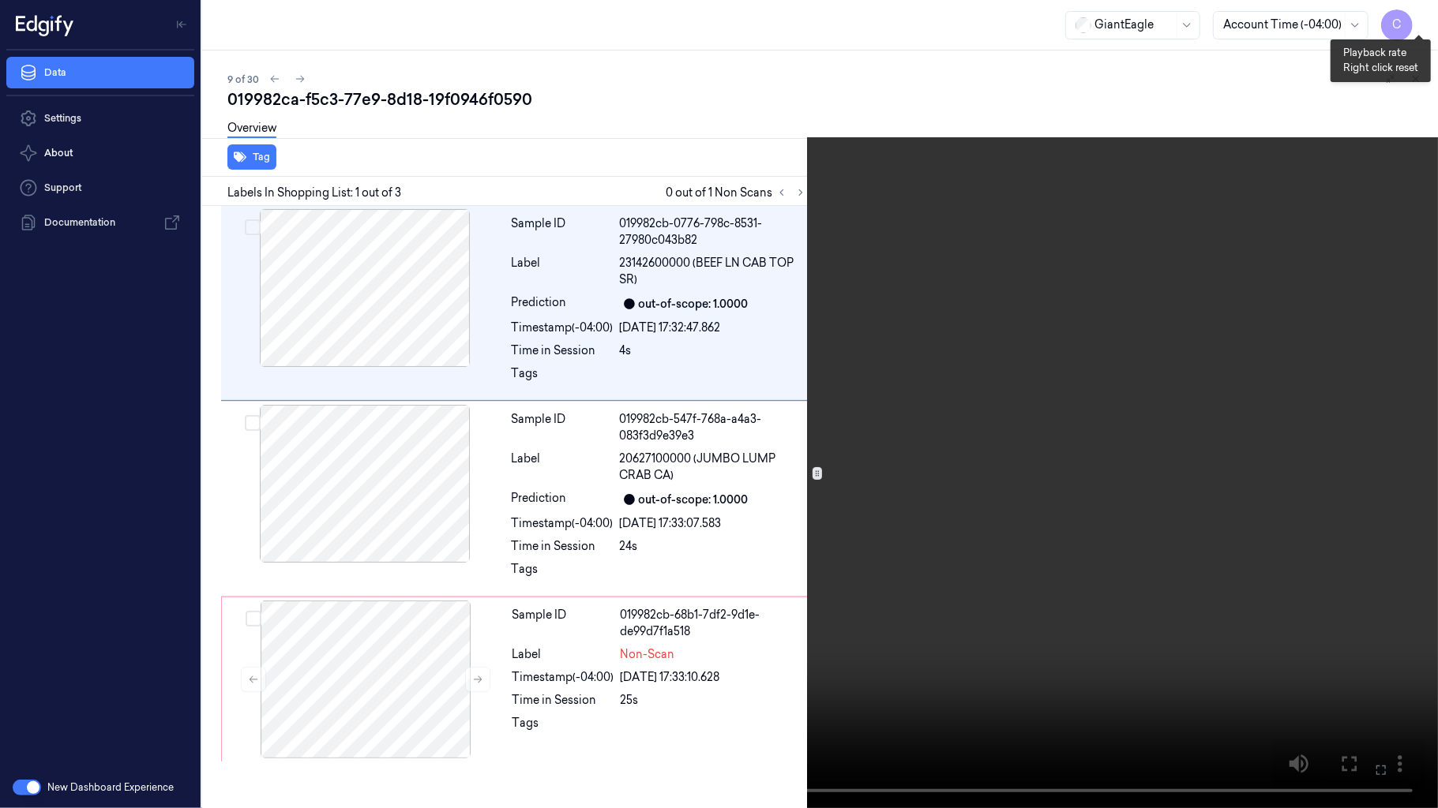
click at [1429, 14] on button "x 4" at bounding box center [1418, 18] width 25 height 25
click at [1429, 14] on button "x 1" at bounding box center [1418, 18] width 25 height 25
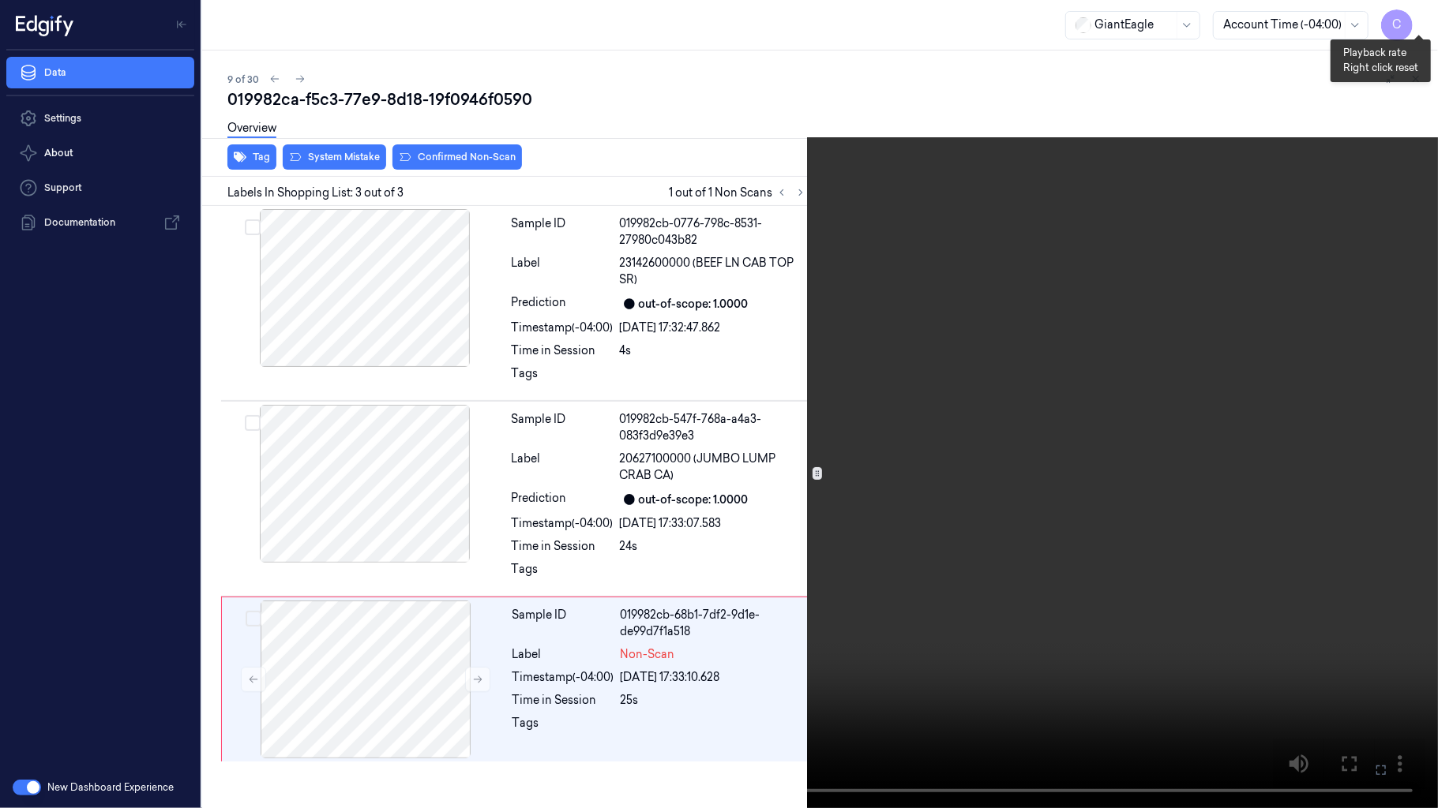
click at [1418, 17] on button "x 2" at bounding box center [1418, 18] width 25 height 25
click at [1418, 17] on button "x 4" at bounding box center [1418, 18] width 25 height 25
click at [1419, 16] on button "x 1" at bounding box center [1418, 18] width 25 height 25
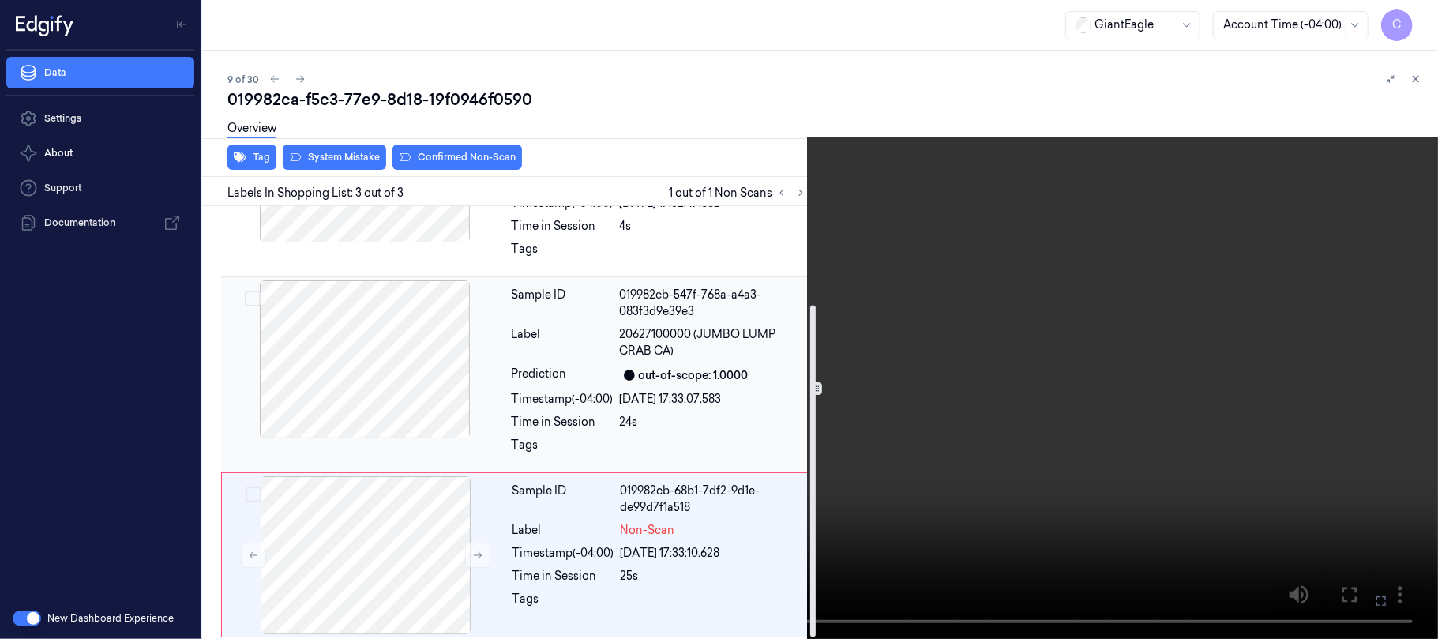
scroll to position [130, 0]
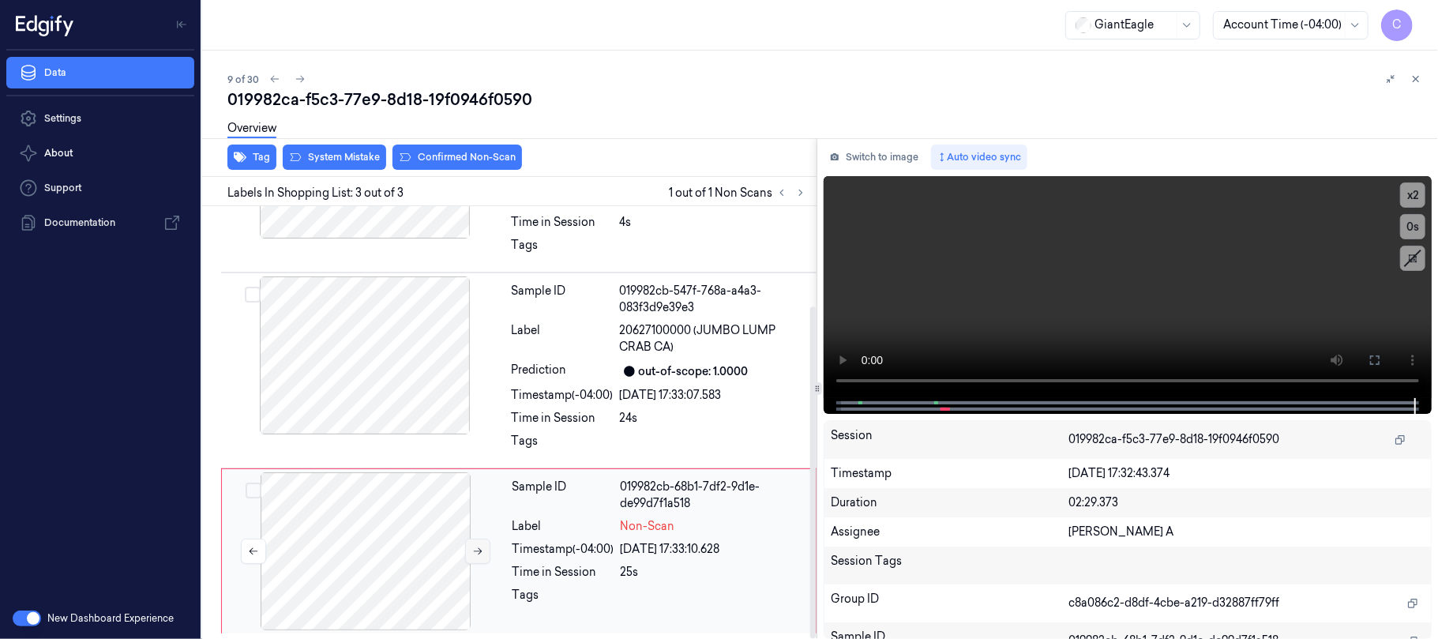
click at [467, 550] on button at bounding box center [477, 550] width 25 height 25
click at [478, 553] on icon at bounding box center [478, 551] width 9 height 7
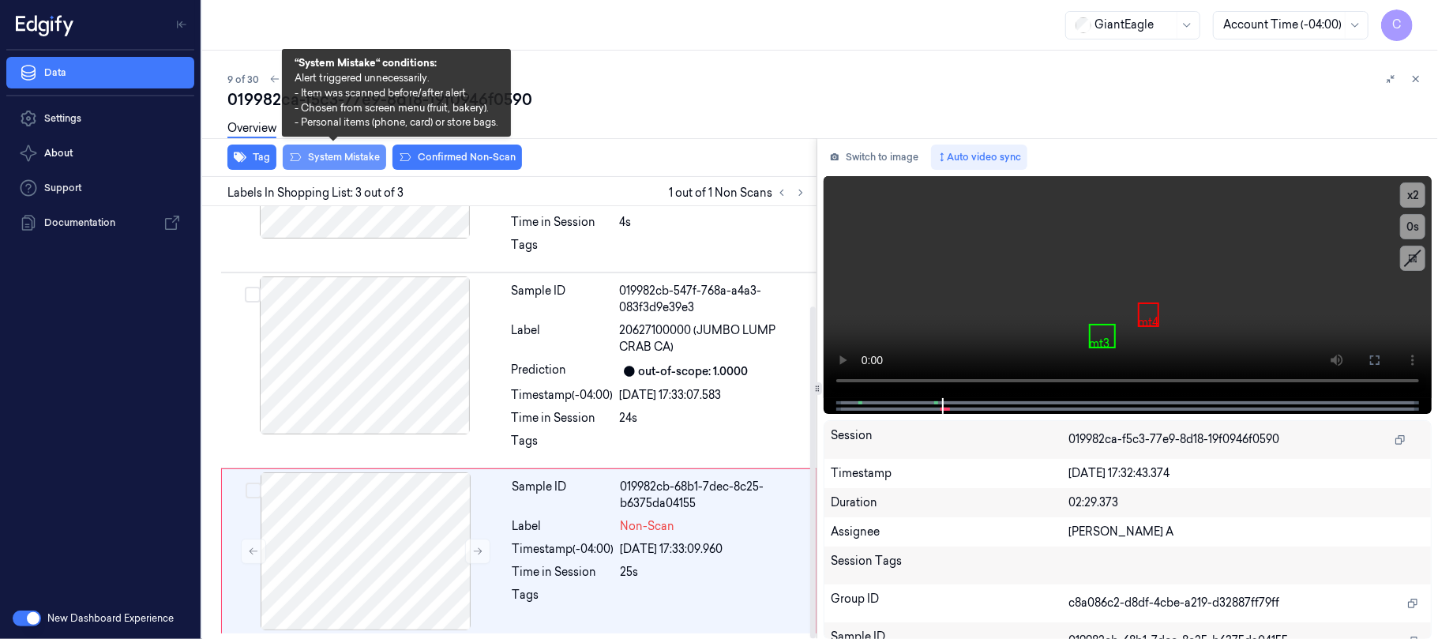
click at [354, 161] on button "System Mistake" at bounding box center [334, 156] width 103 height 25
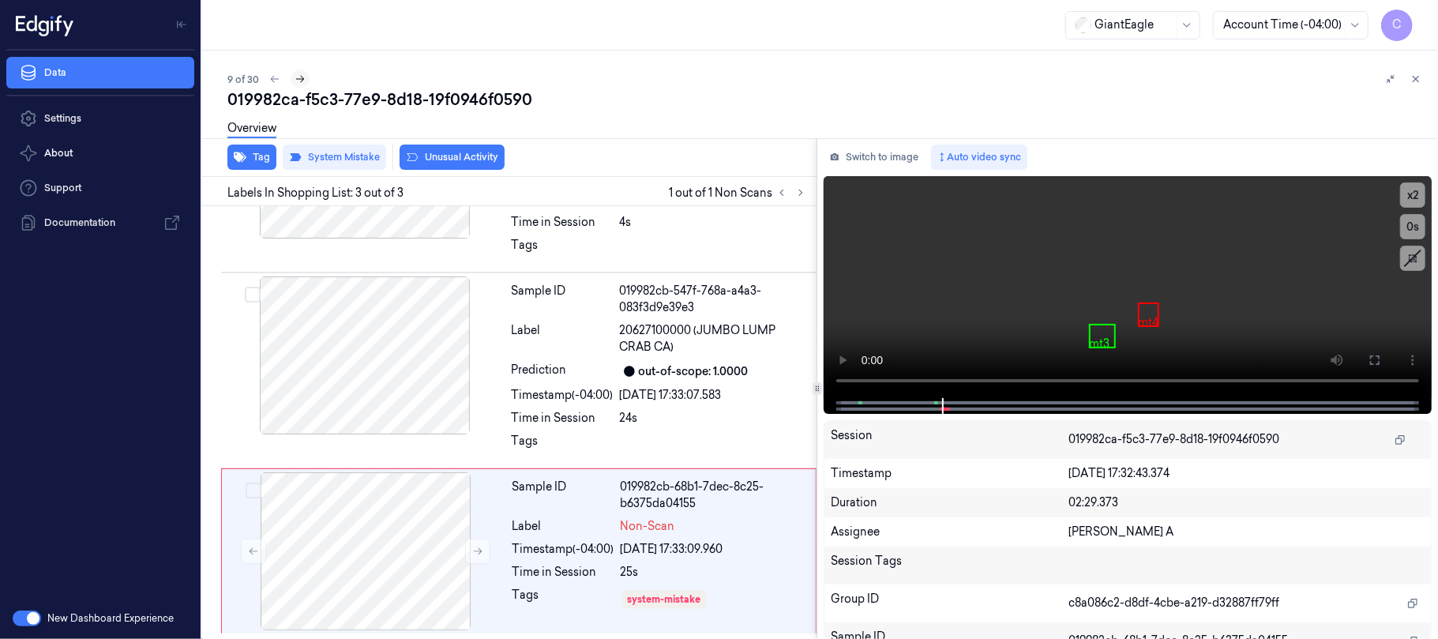
click at [297, 76] on icon at bounding box center [299, 78] width 11 height 11
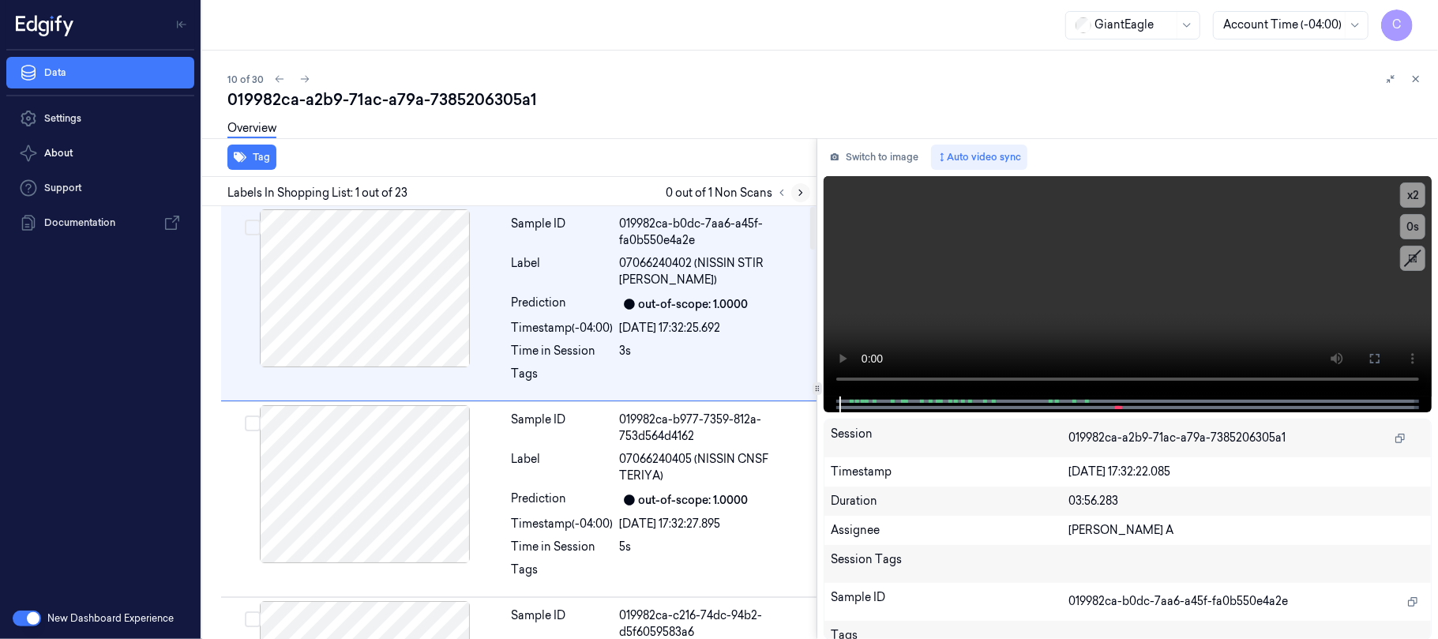
click at [800, 193] on icon at bounding box center [800, 192] width 11 height 11
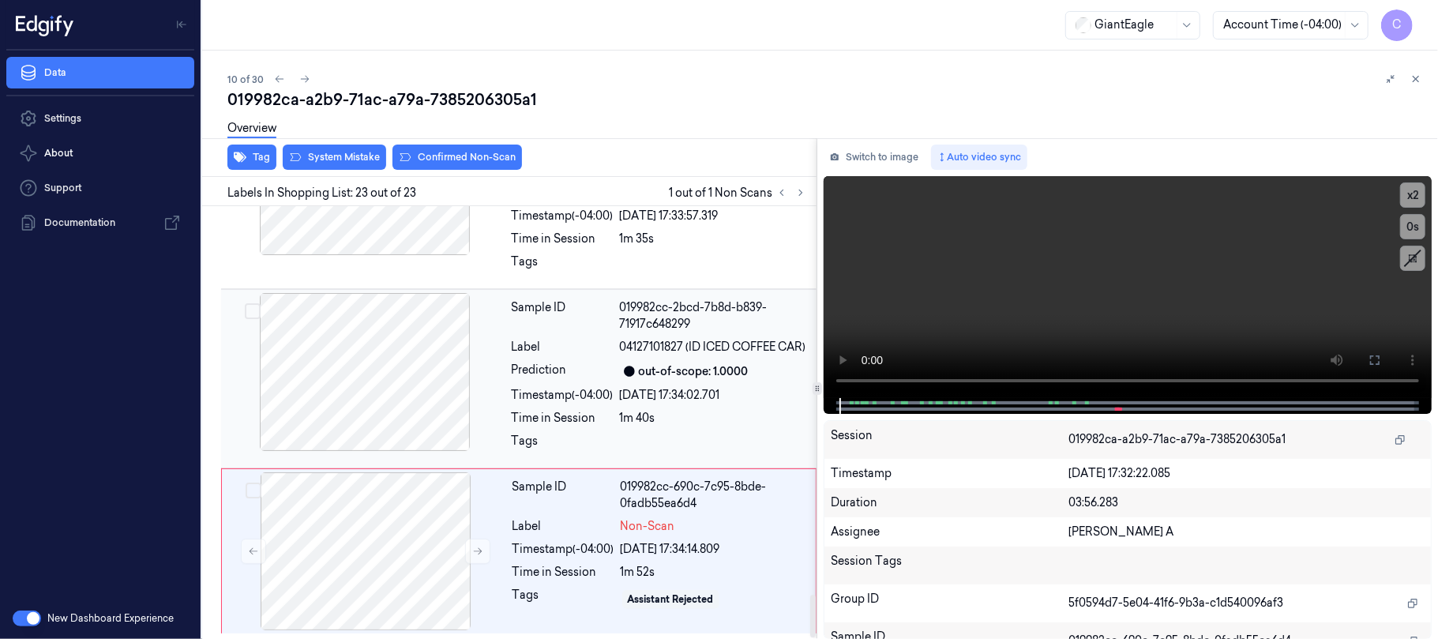
scroll to position [3923, 0]
click at [474, 548] on icon at bounding box center [477, 550] width 11 height 11
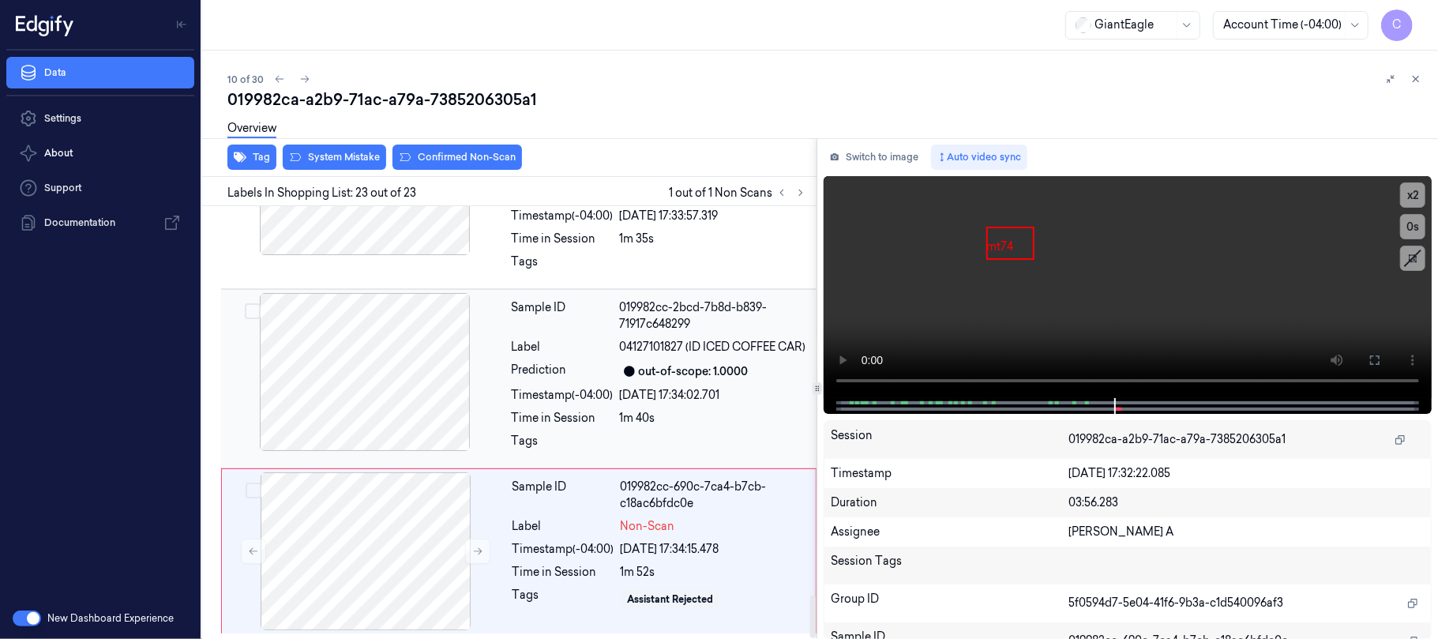
click at [373, 351] on div at bounding box center [364, 372] width 281 height 158
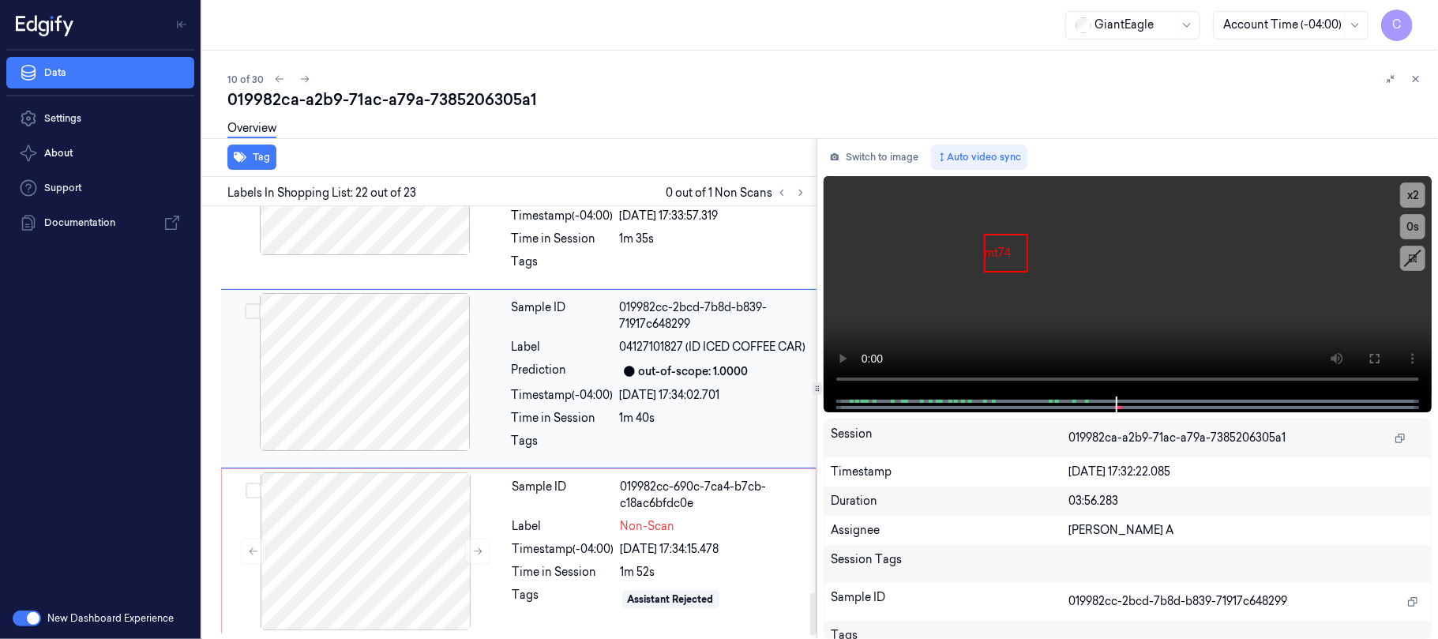
scroll to position [3870, 0]
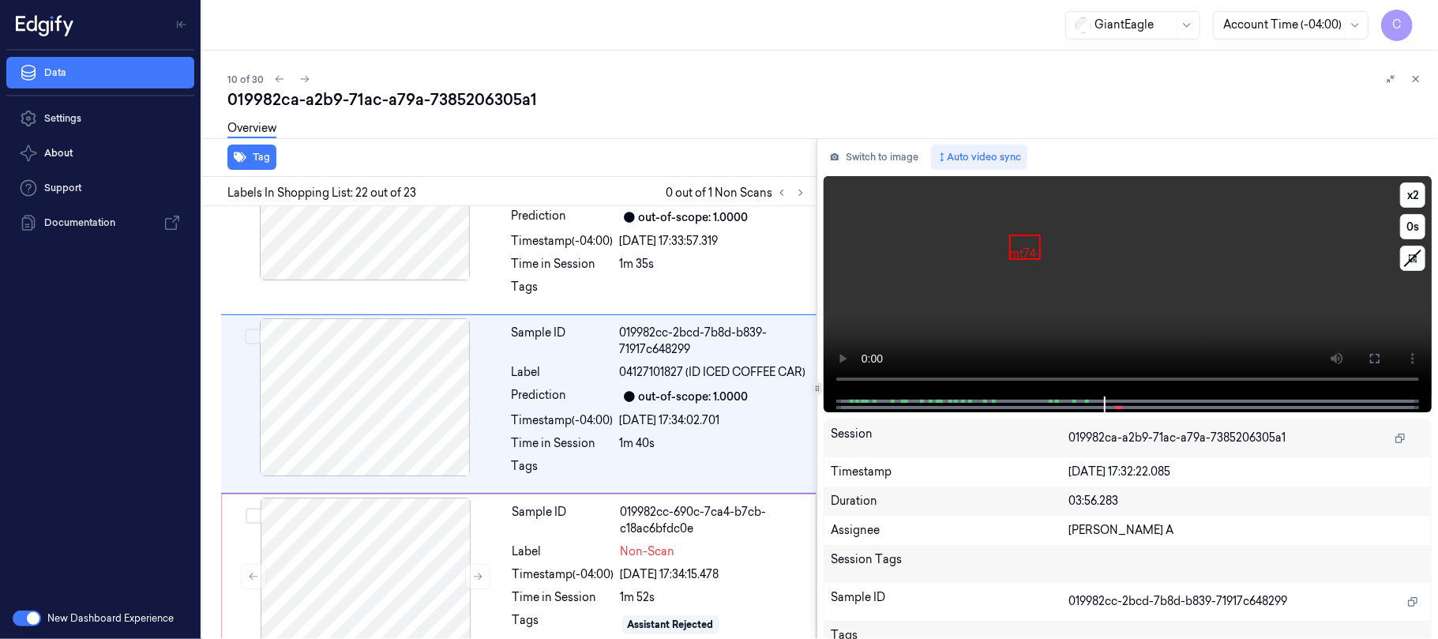
click at [1122, 317] on video at bounding box center [1127, 286] width 608 height 220
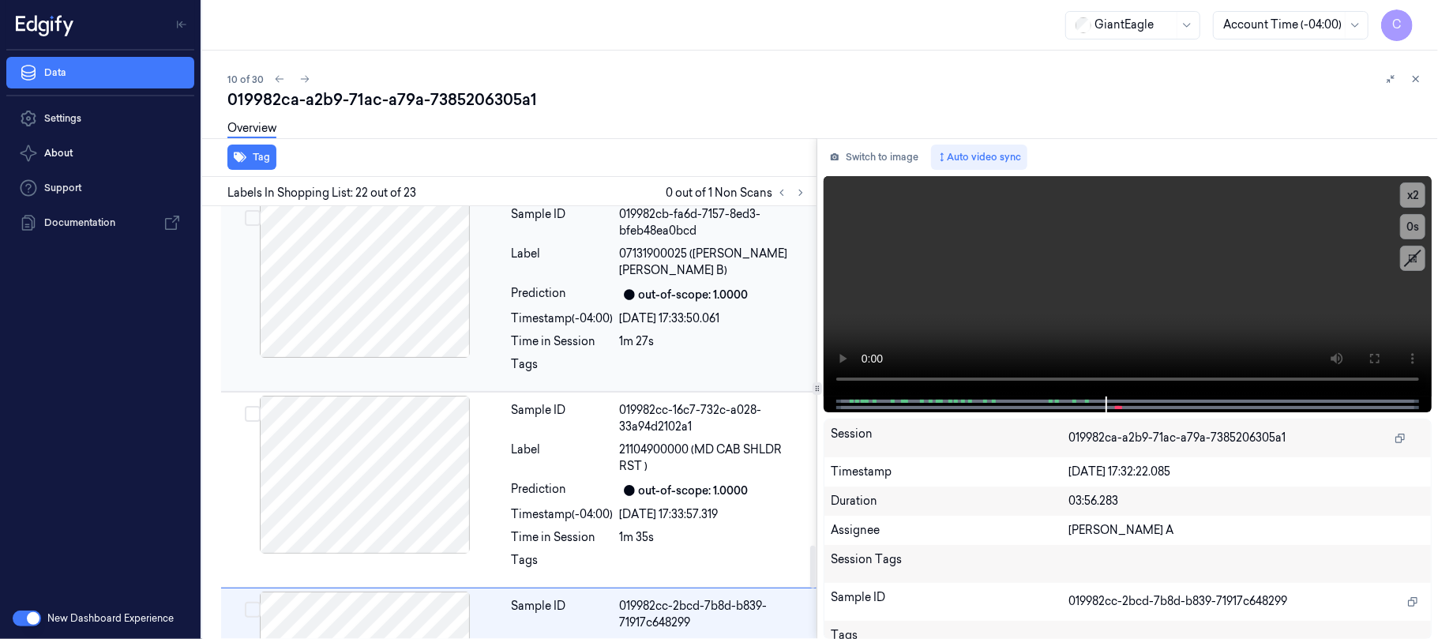
scroll to position [3713, 0]
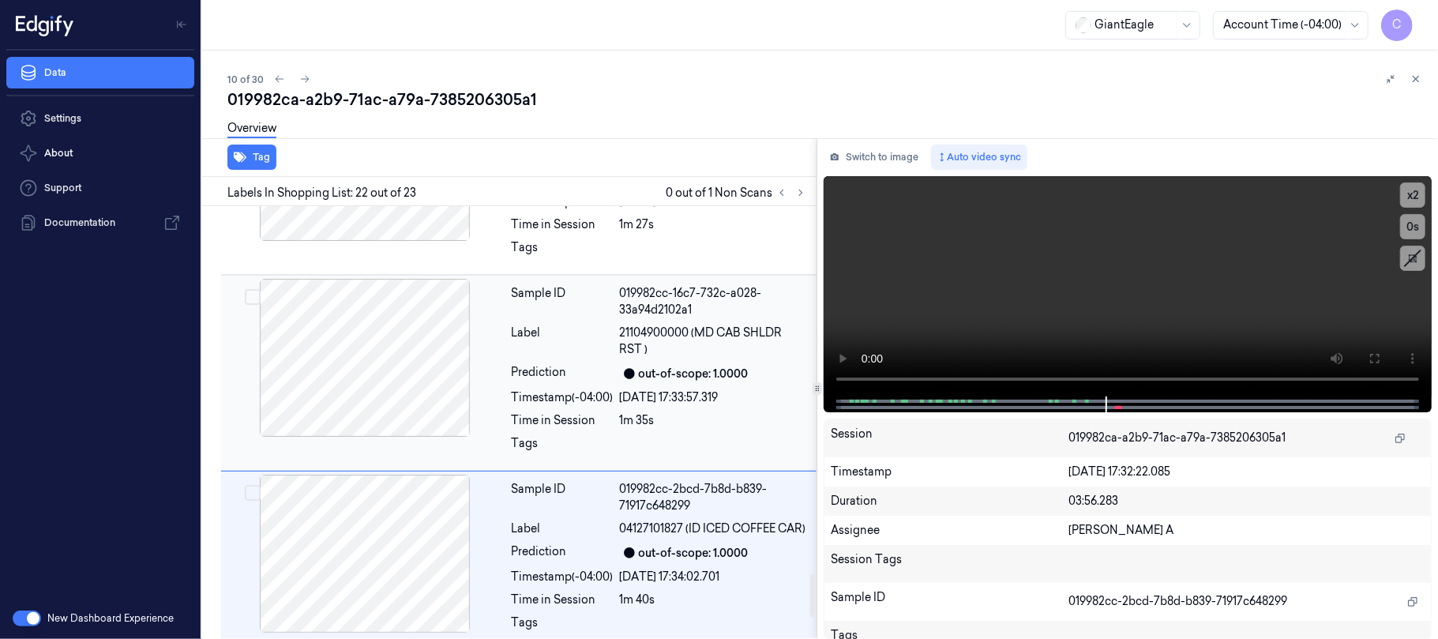
click at [392, 385] on div at bounding box center [364, 358] width 281 height 158
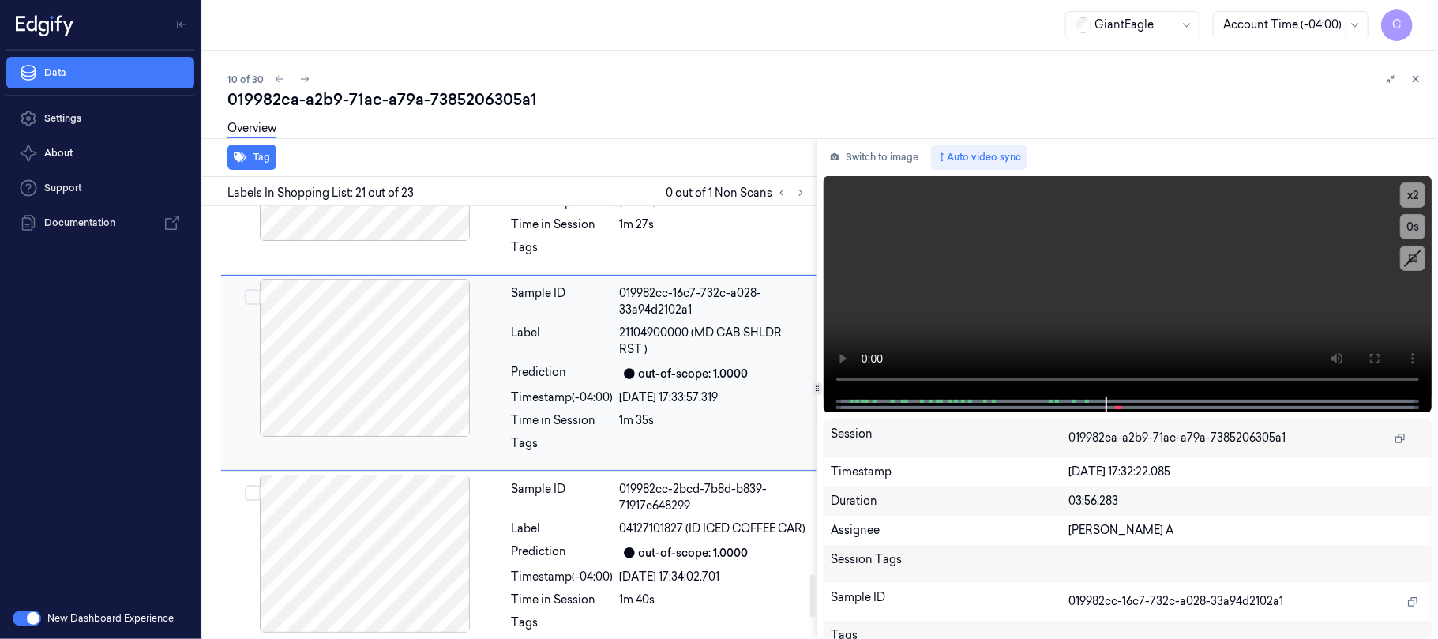
scroll to position [3674, 0]
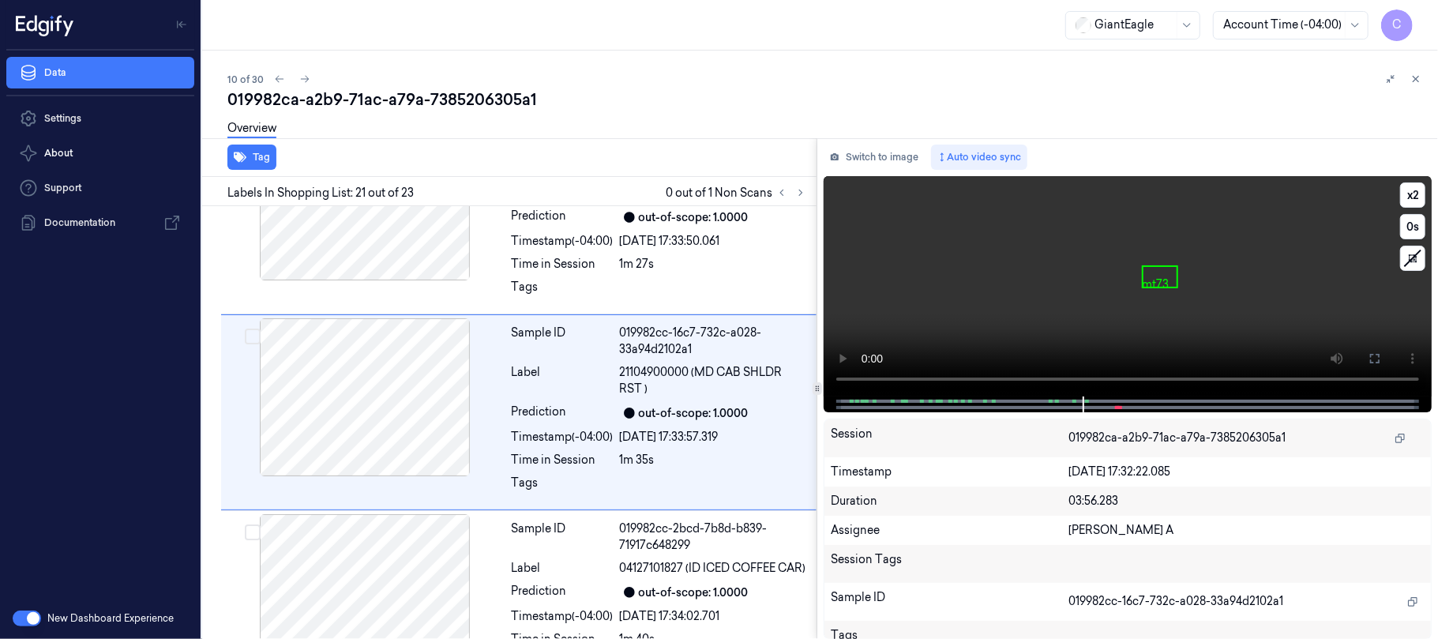
click at [1108, 286] on video at bounding box center [1127, 286] width 608 height 220
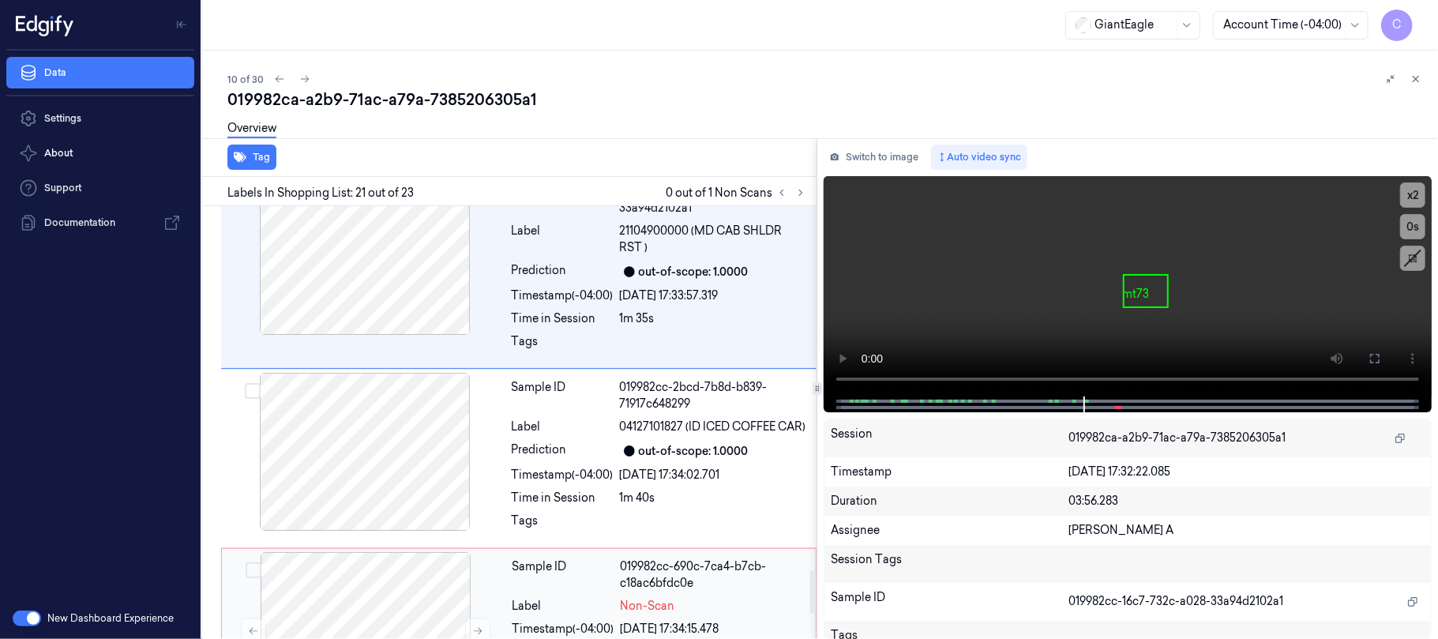
scroll to position [3923, 0]
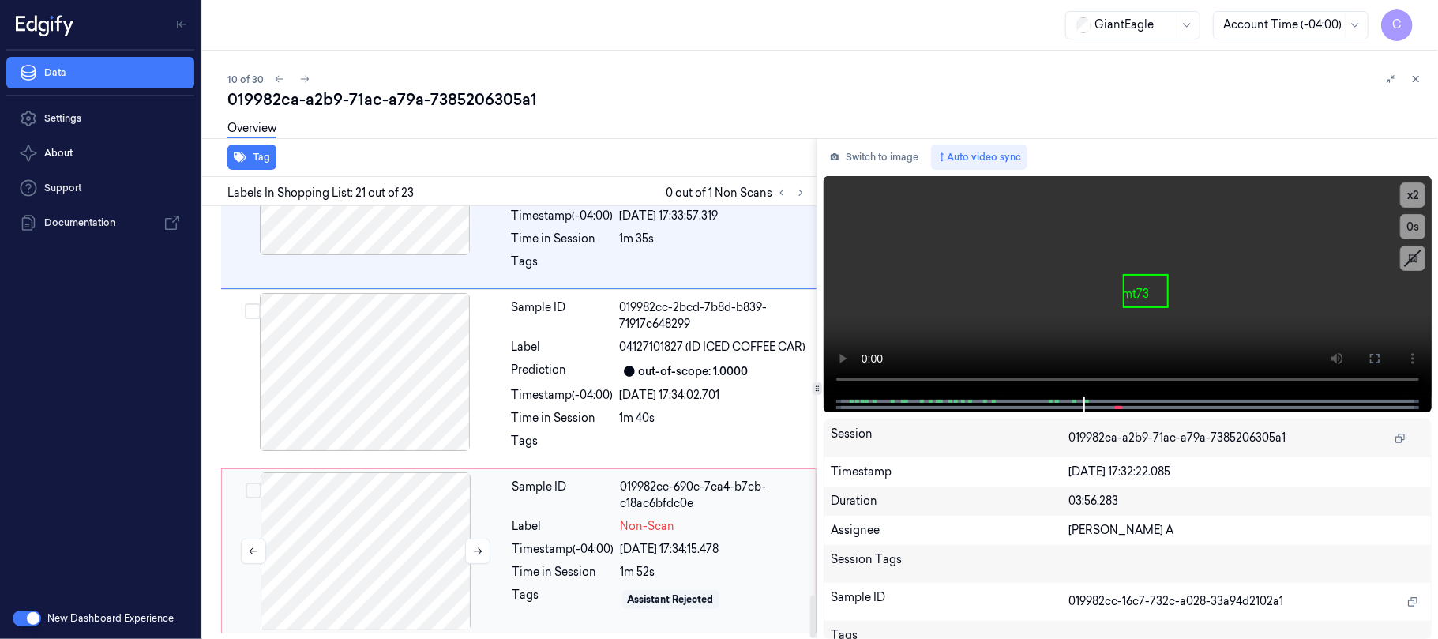
click at [395, 529] on div at bounding box center [365, 551] width 281 height 158
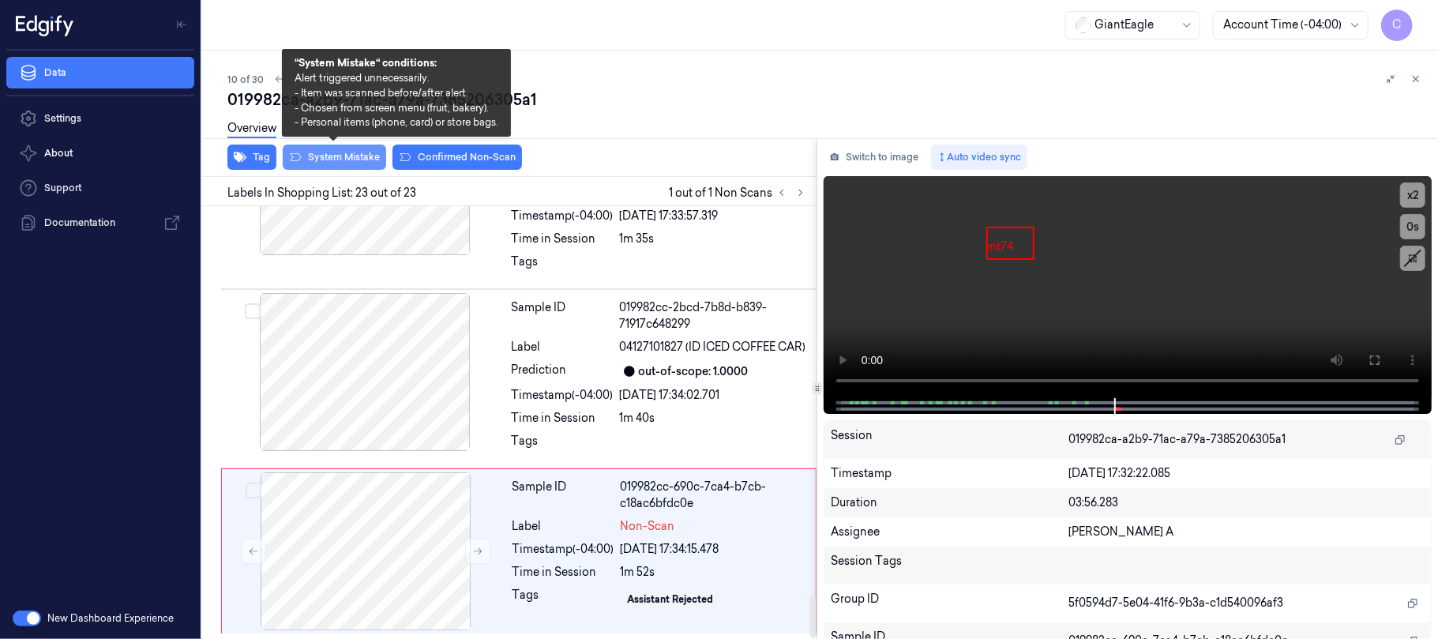
click at [354, 161] on button "System Mistake" at bounding box center [334, 156] width 103 height 25
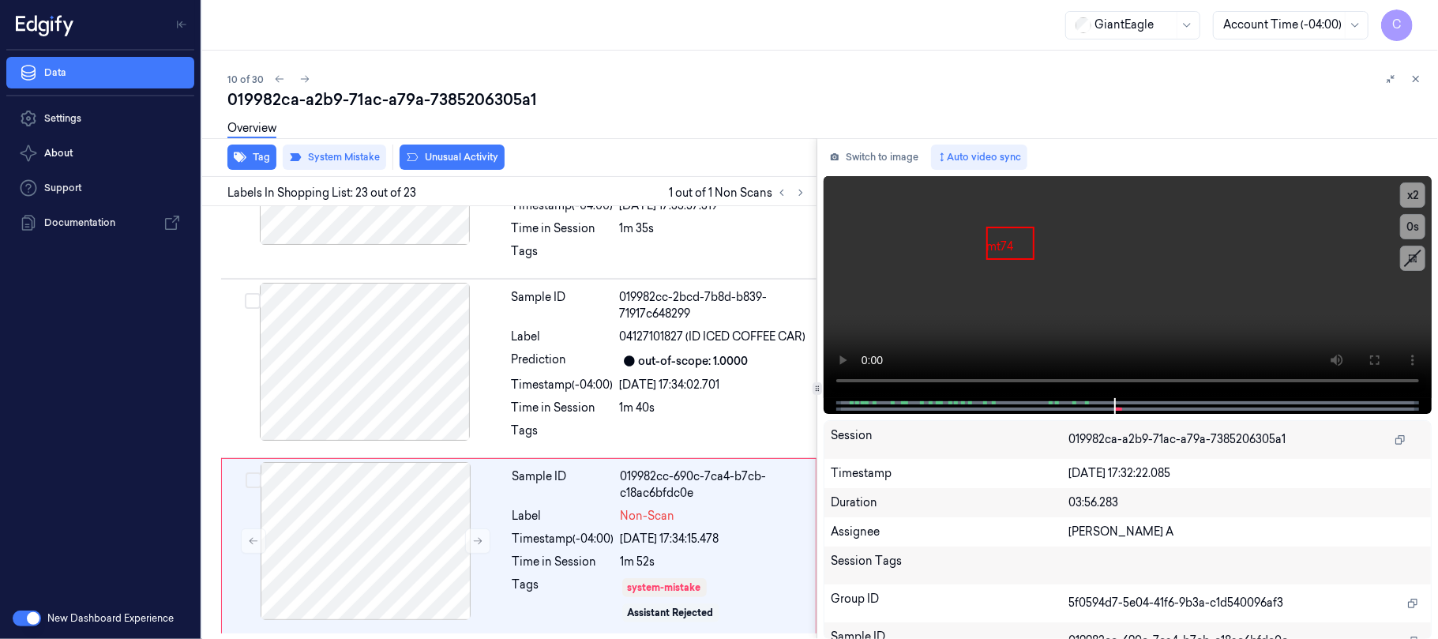
scroll to position [3935, 0]
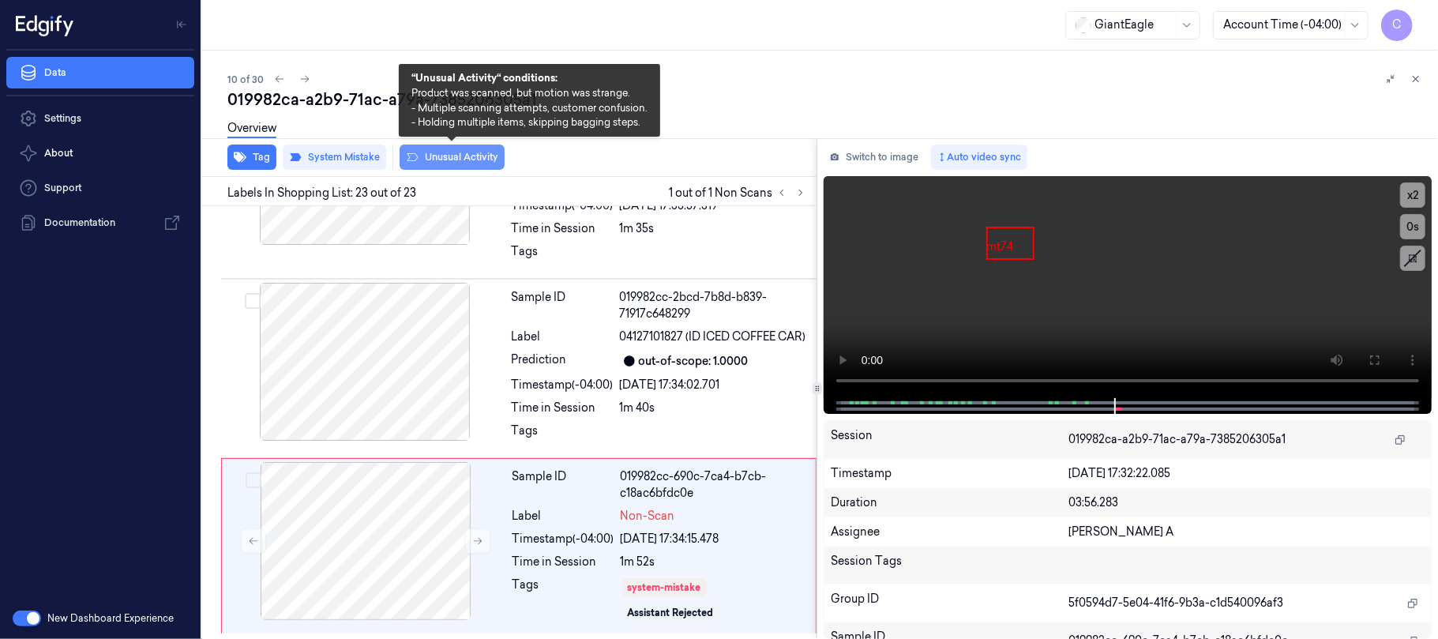
click at [470, 158] on button "Unusual Activity" at bounding box center [451, 156] width 105 height 25
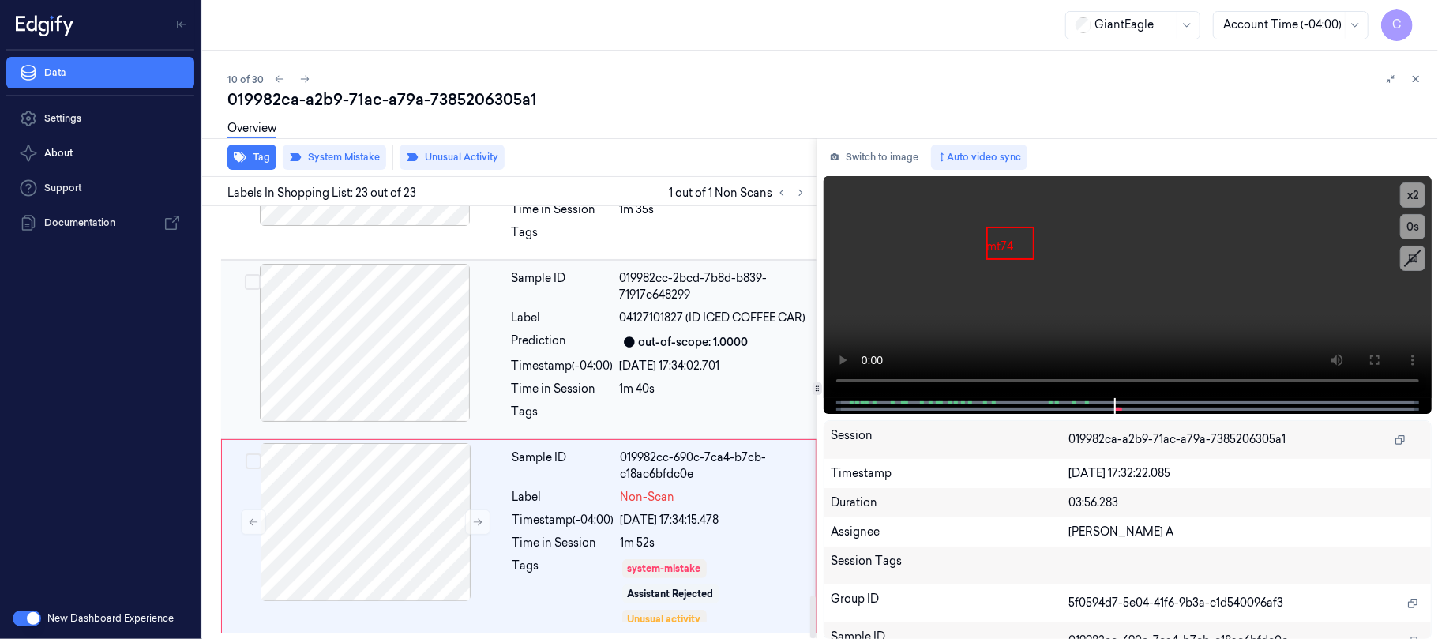
scroll to position [3953, 0]
click at [1415, 80] on icon at bounding box center [1415, 78] width 11 height 11
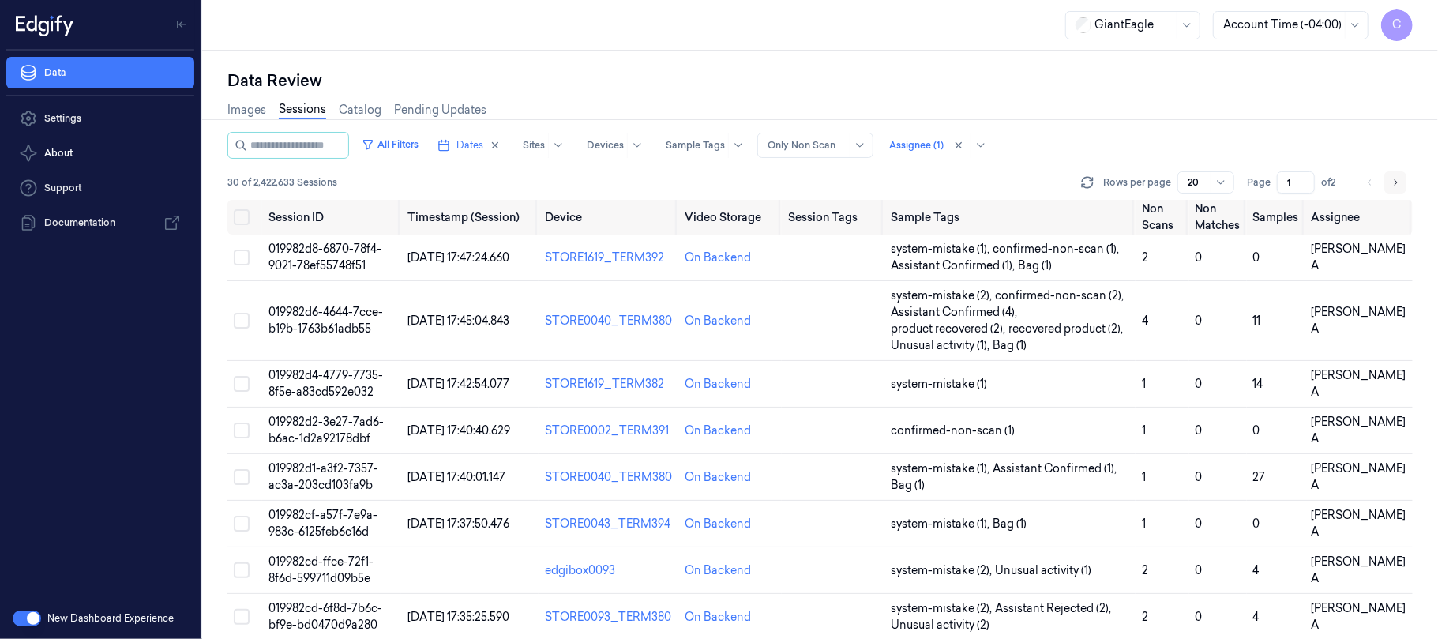
click at [1404, 181] on button "Go to next page" at bounding box center [1395, 182] width 22 height 22
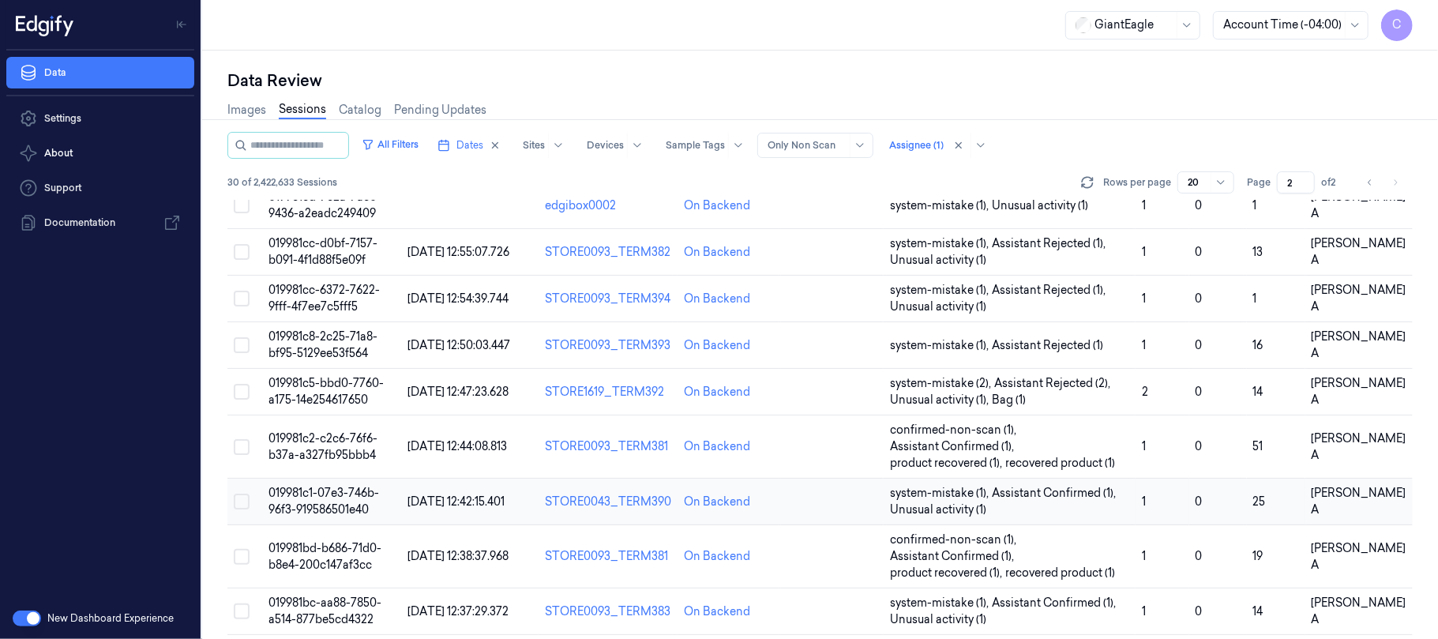
scroll to position [108, 0]
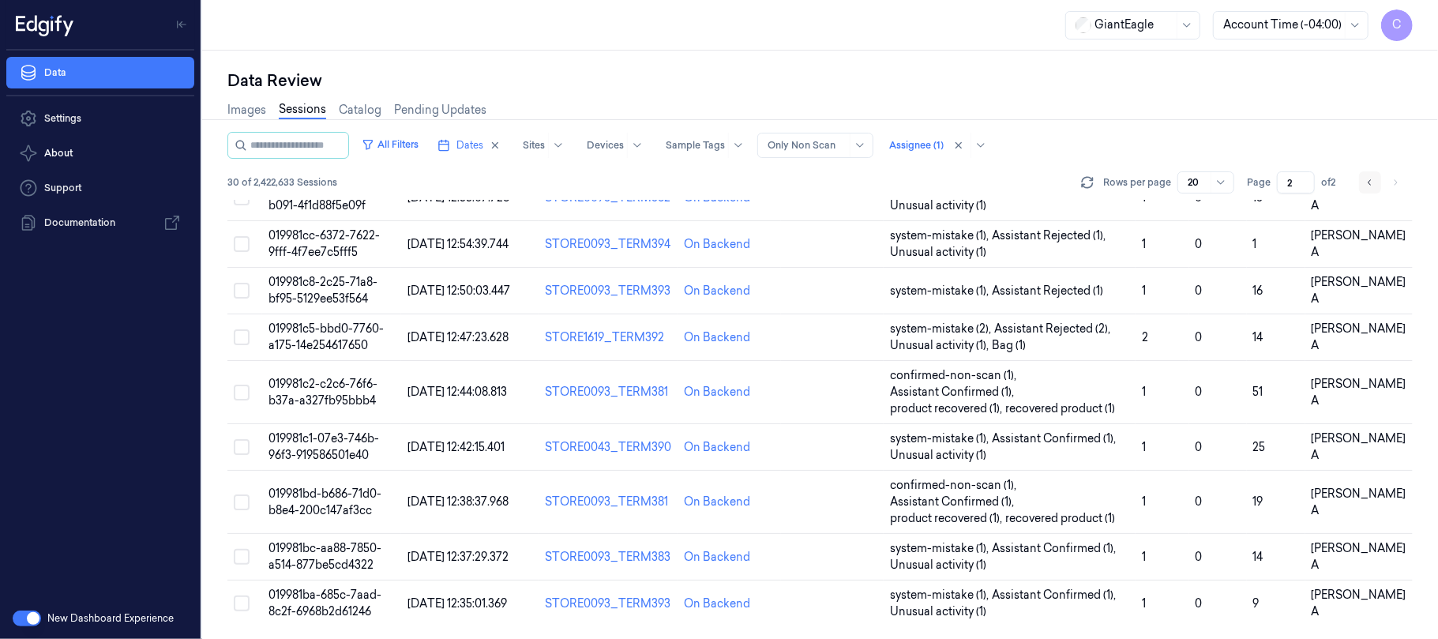
click at [1367, 185] on icon "Go to previous page" at bounding box center [1369, 182] width 9 height 13
type input "1"
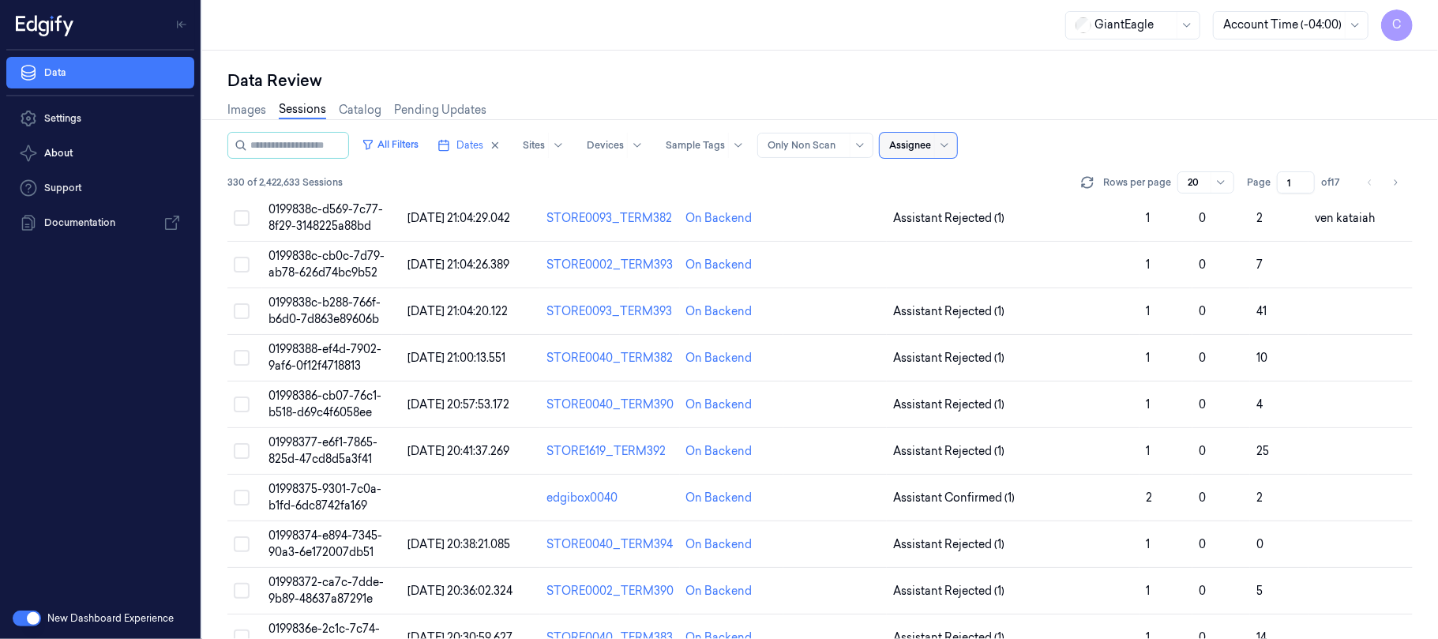
scroll to position [544, 0]
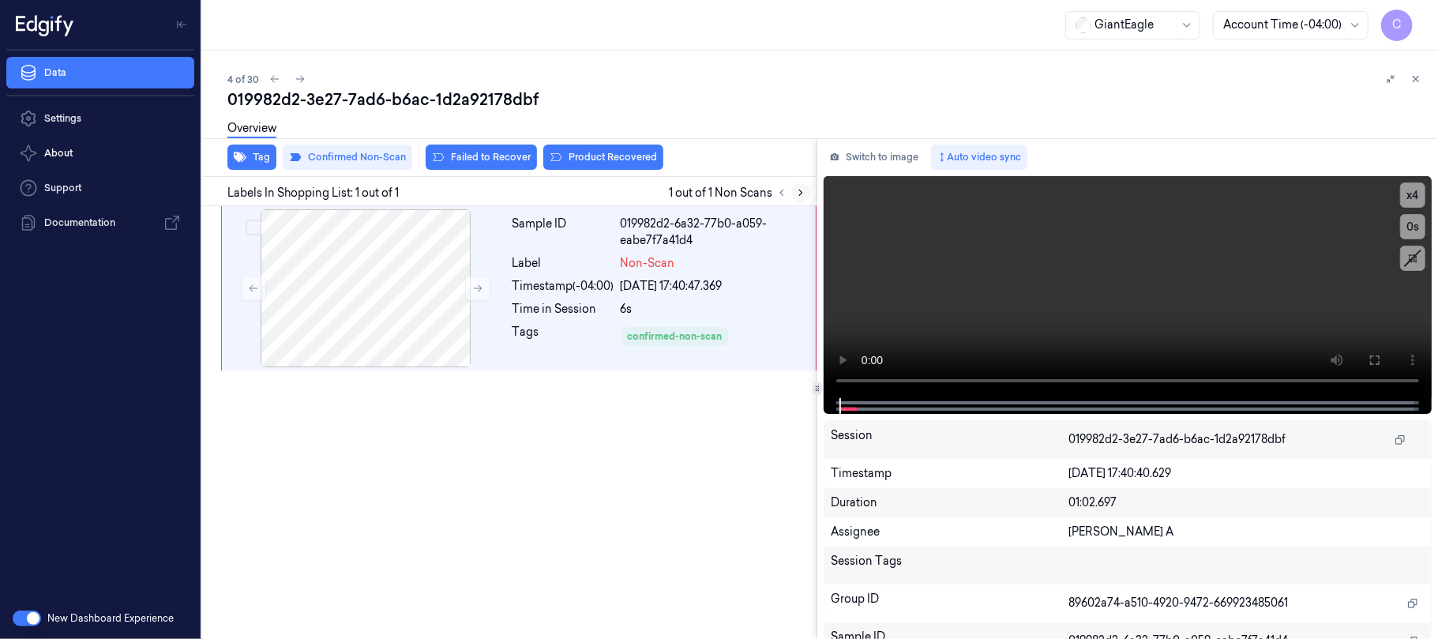
click at [800, 193] on icon at bounding box center [800, 192] width 11 height 11
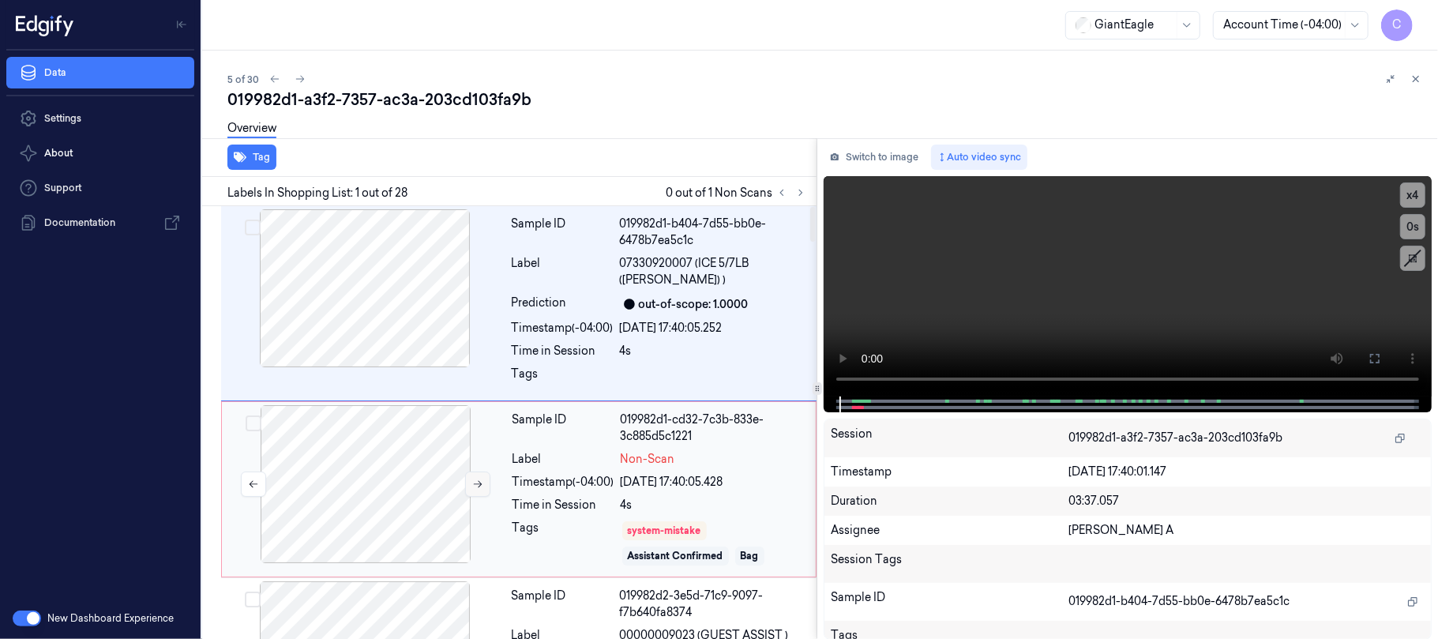
click at [474, 471] on button at bounding box center [477, 483] width 25 height 25
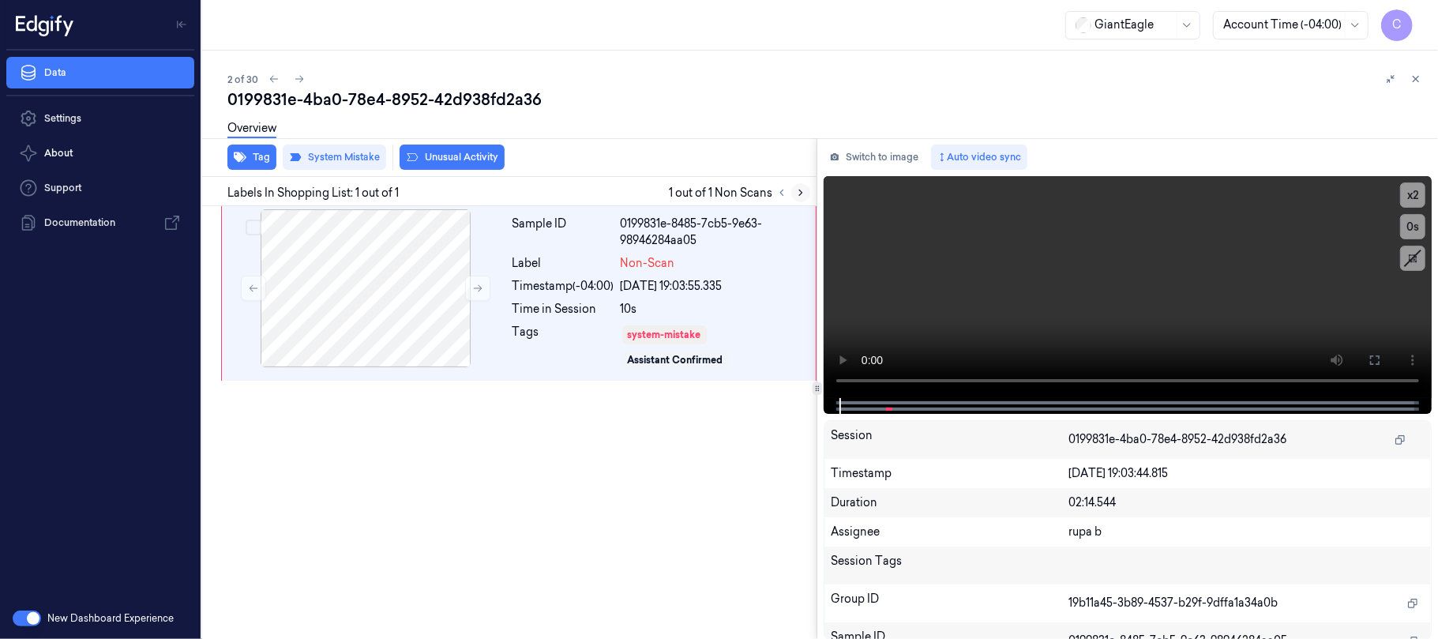
click at [795, 188] on icon at bounding box center [800, 192] width 11 height 11
click at [467, 289] on button at bounding box center [477, 288] width 25 height 25
click at [469, 283] on button at bounding box center [477, 288] width 25 height 25
click at [342, 285] on div at bounding box center [365, 288] width 281 height 158
click at [1372, 360] on icon at bounding box center [1374, 360] width 13 height 13
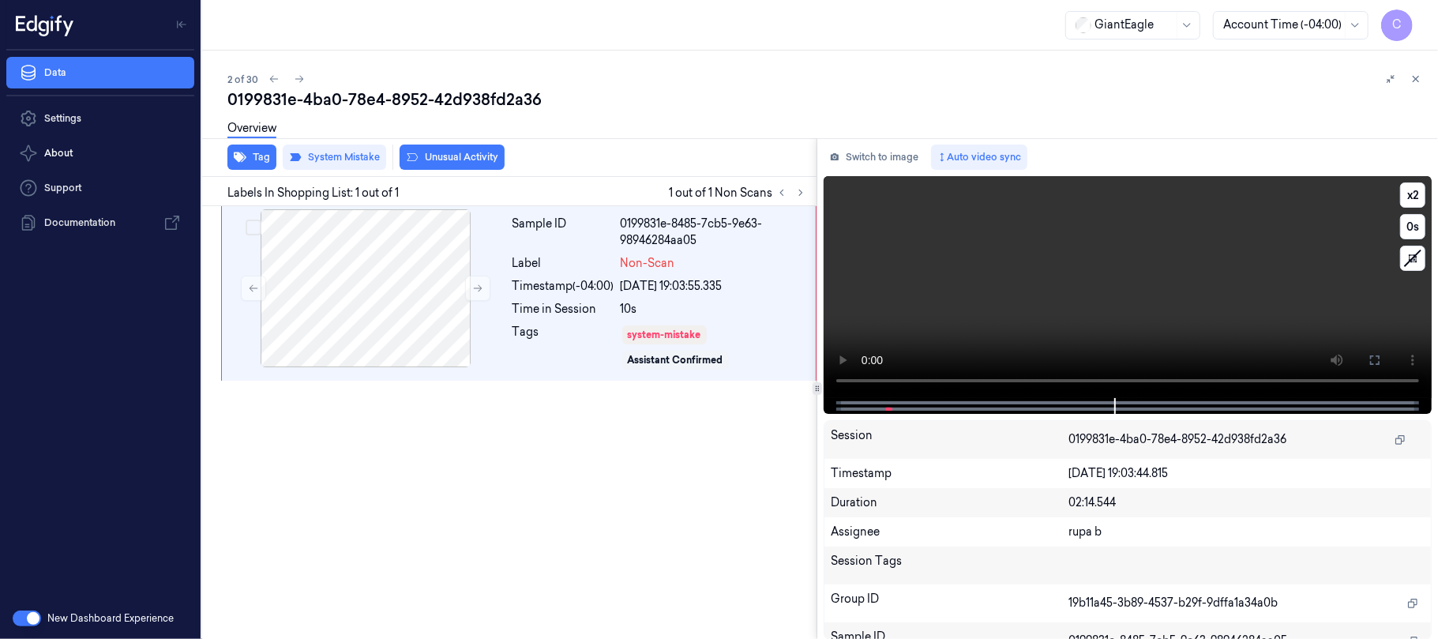
click at [977, 326] on video at bounding box center [1127, 287] width 608 height 222
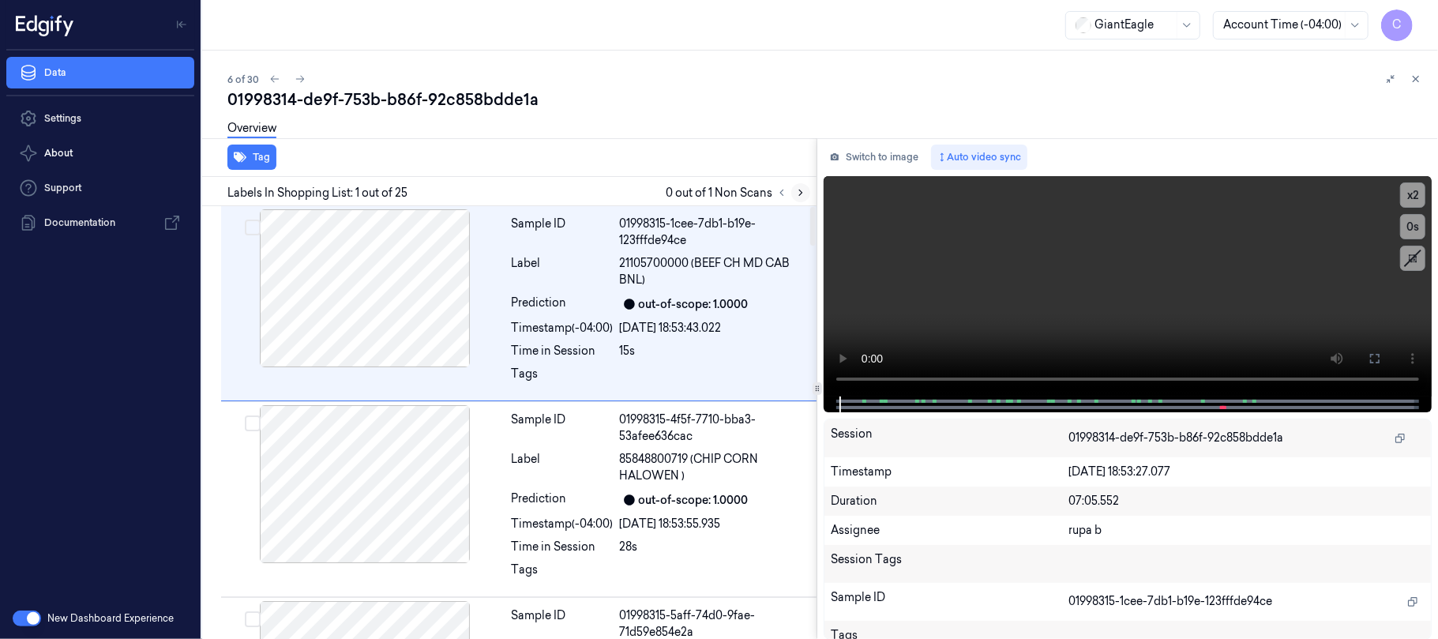
click at [797, 191] on icon at bounding box center [800, 192] width 11 height 11
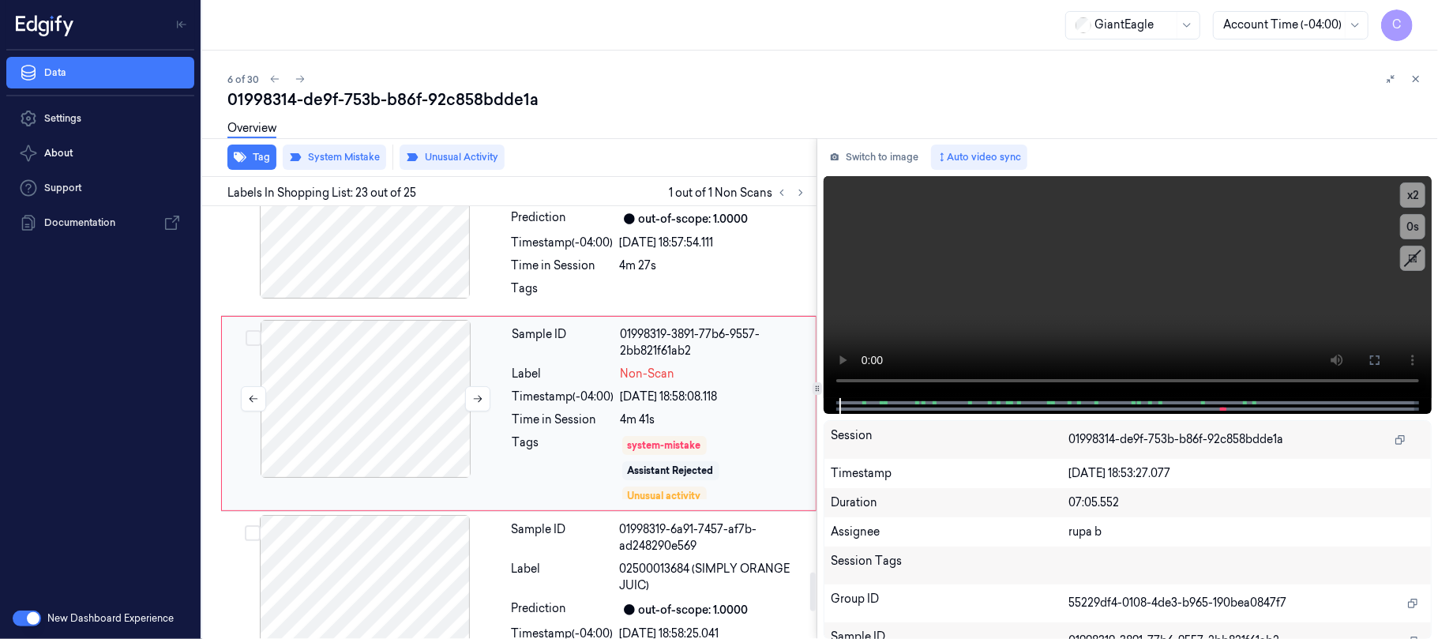
scroll to position [4132, 0]
click at [468, 410] on button at bounding box center [477, 396] width 25 height 25
click at [468, 409] on button at bounding box center [477, 396] width 25 height 25
click at [468, 408] on button at bounding box center [477, 396] width 25 height 25
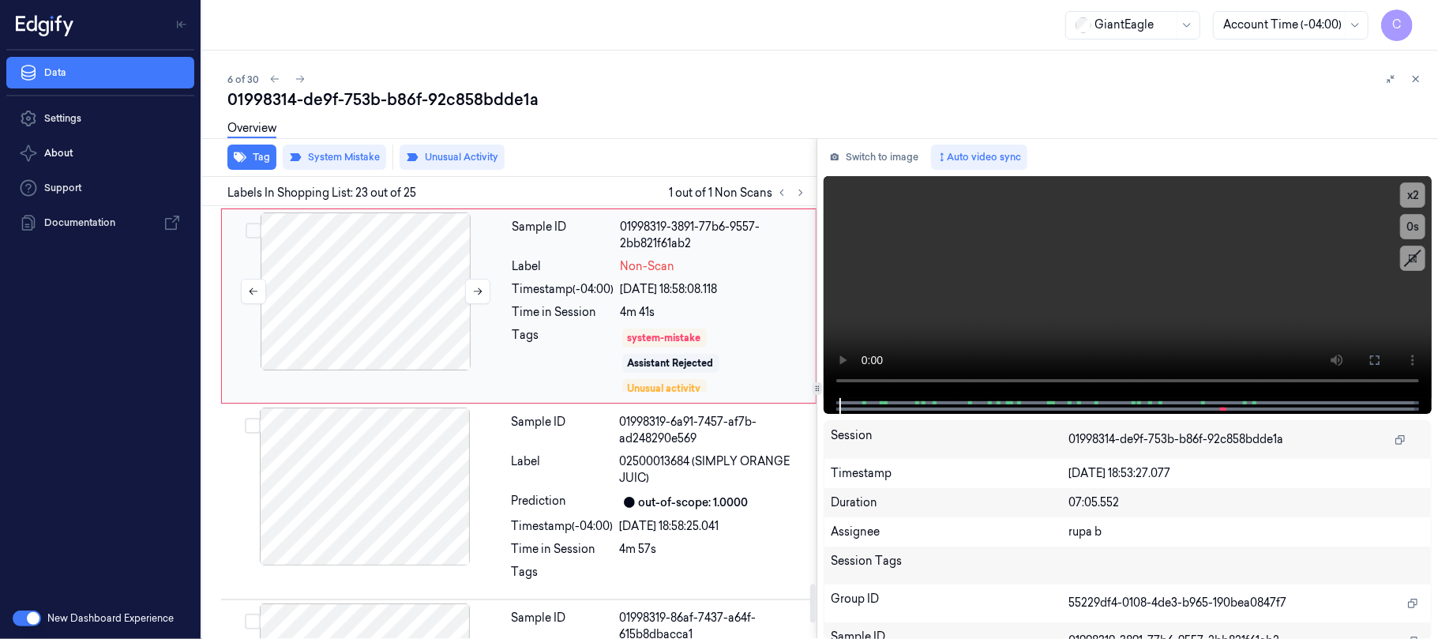
click at [414, 338] on div at bounding box center [365, 291] width 281 height 158
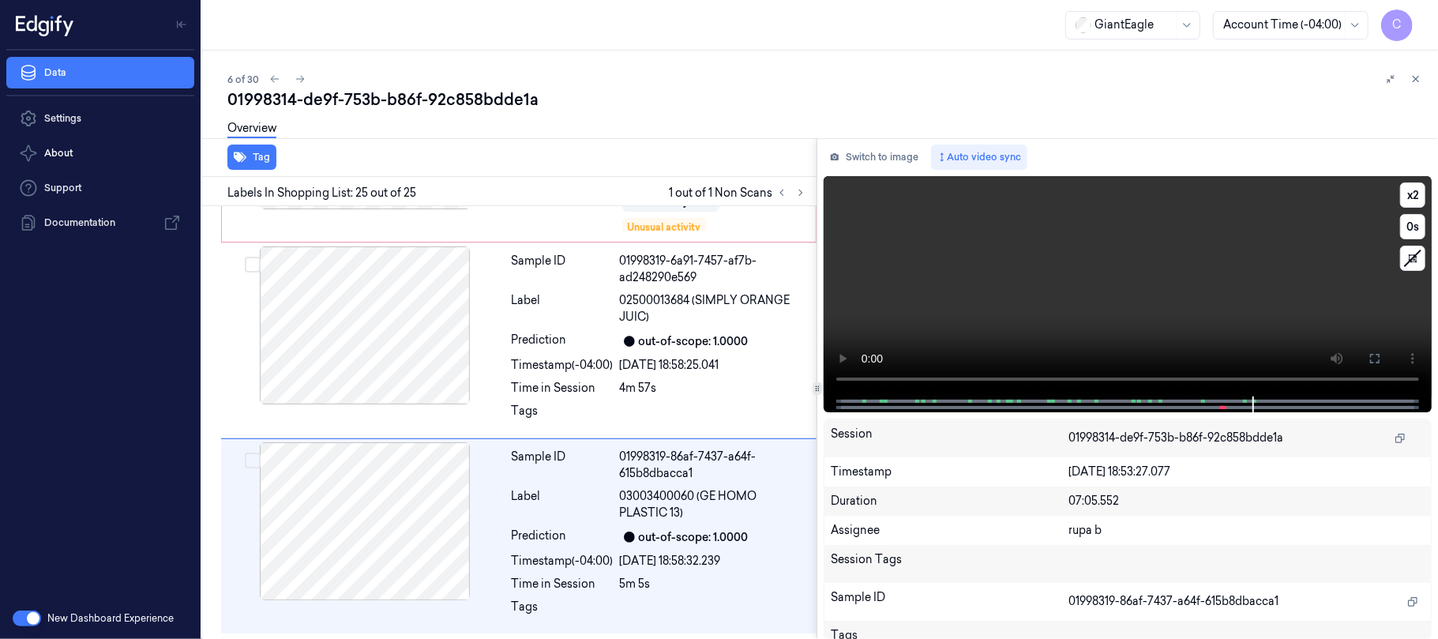
scroll to position [4412, 0]
click at [1217, 292] on video at bounding box center [1127, 286] width 608 height 220
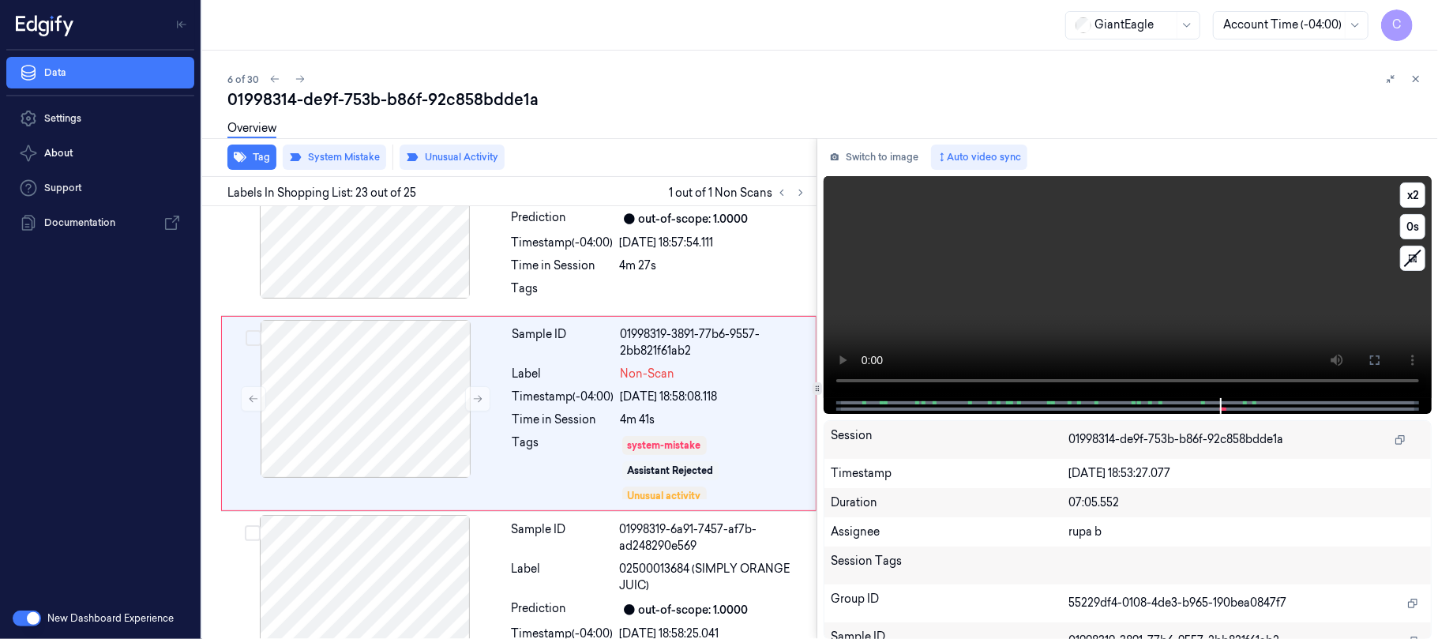
scroll to position [4132, 0]
click at [1122, 279] on video at bounding box center [1127, 287] width 608 height 222
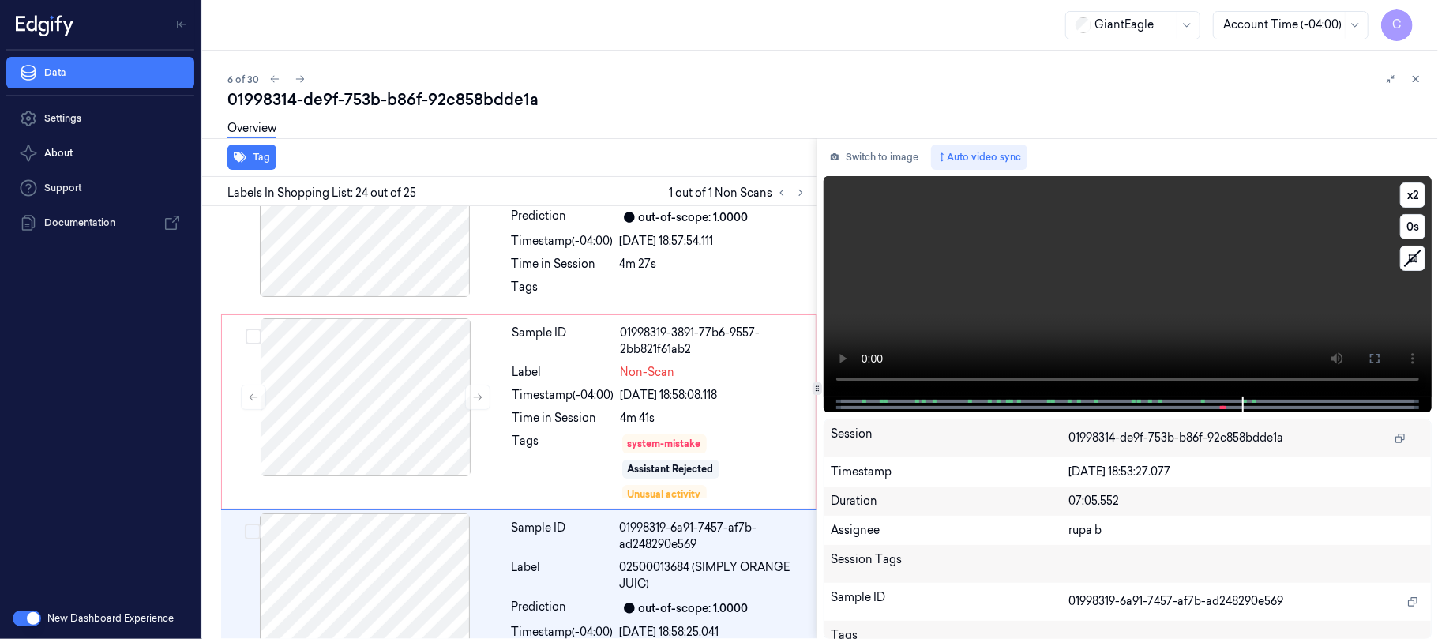
scroll to position [4328, 0]
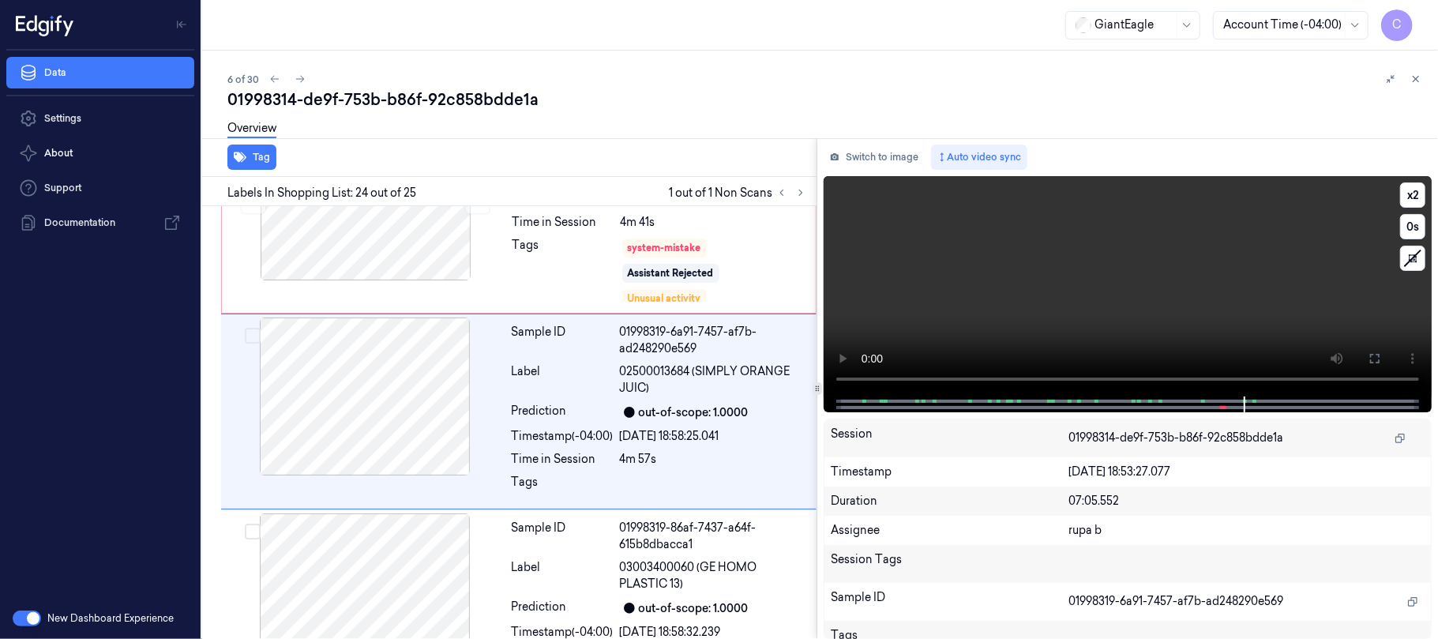
click at [1122, 279] on video at bounding box center [1127, 286] width 608 height 220
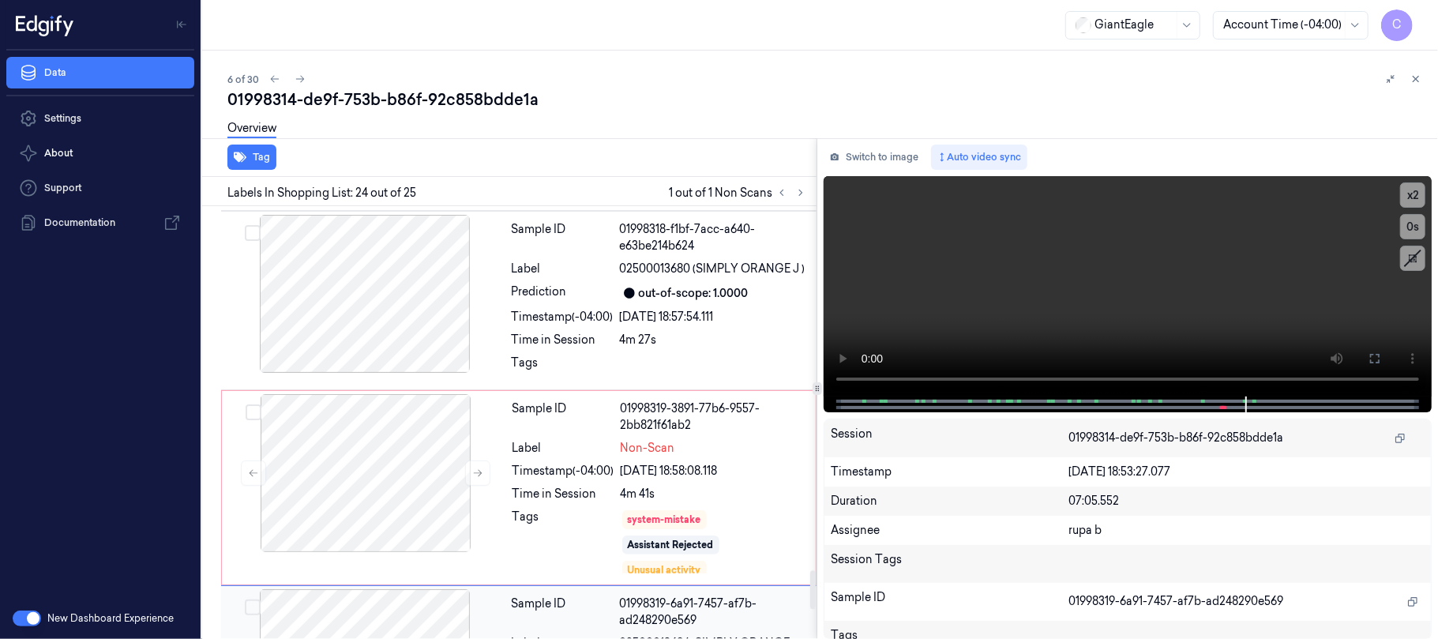
scroll to position [4012, 0]
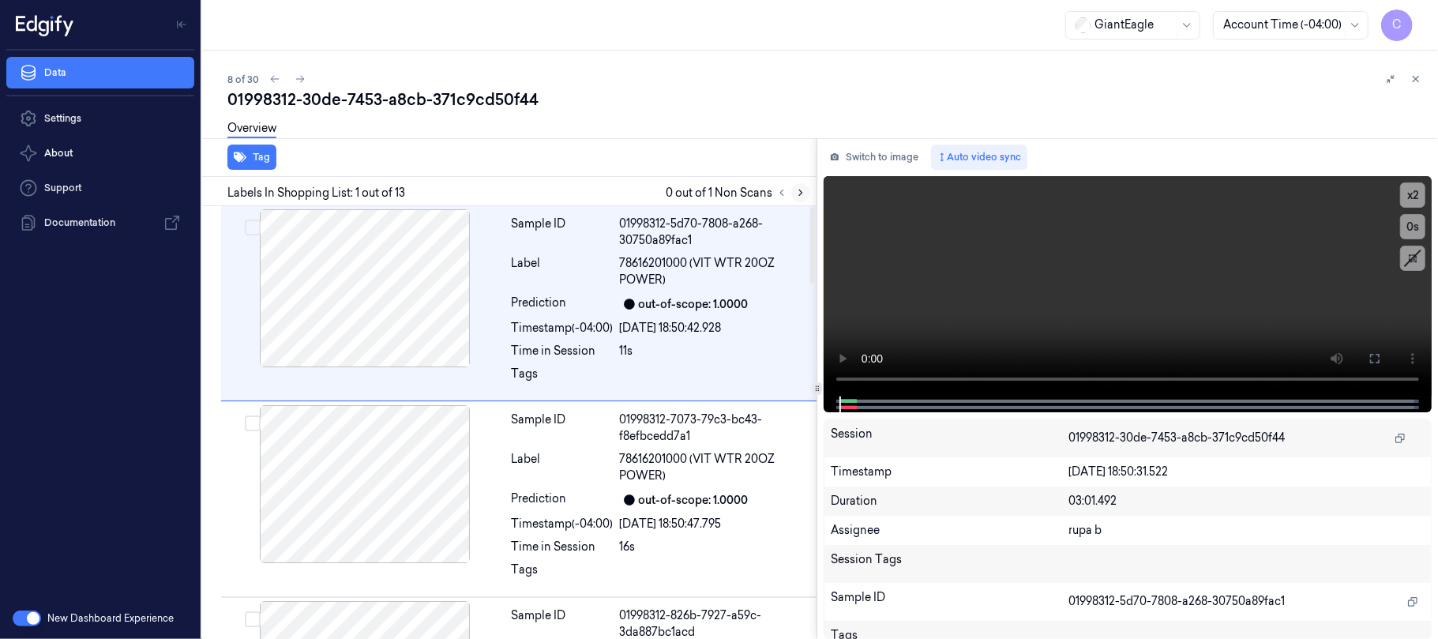
click at [800, 188] on icon at bounding box center [800, 192] width 11 height 11
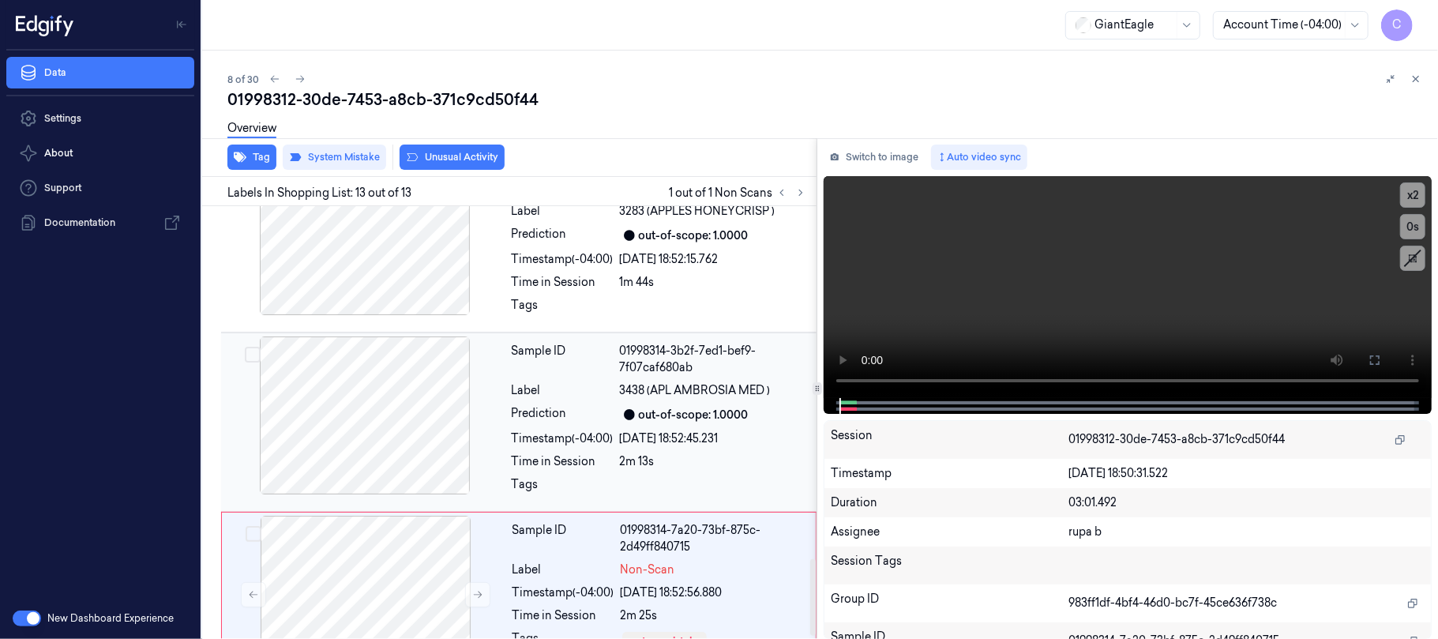
scroll to position [2005, 0]
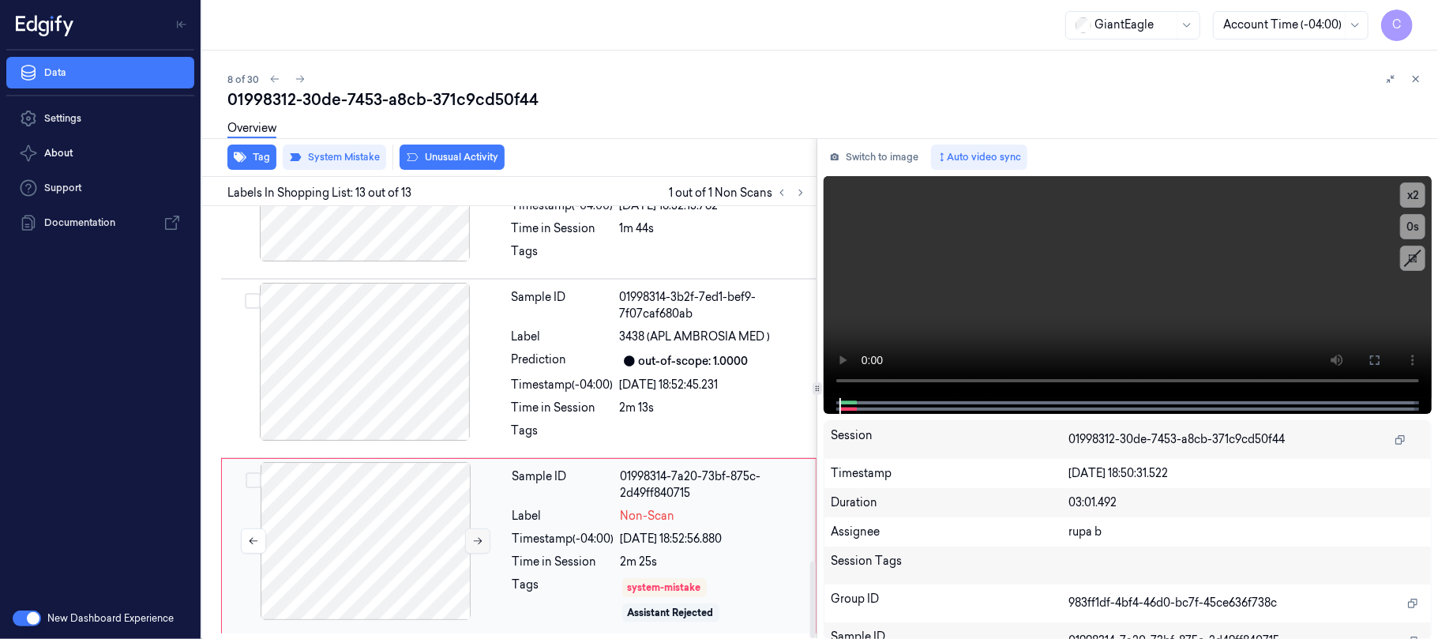
click at [470, 538] on button at bounding box center [477, 540] width 25 height 25
click at [474, 538] on icon at bounding box center [477, 540] width 11 height 11
click at [412, 371] on div at bounding box center [364, 362] width 281 height 158
click at [477, 543] on icon at bounding box center [477, 540] width 11 height 11
click at [1371, 358] on icon at bounding box center [1374, 360] width 13 height 13
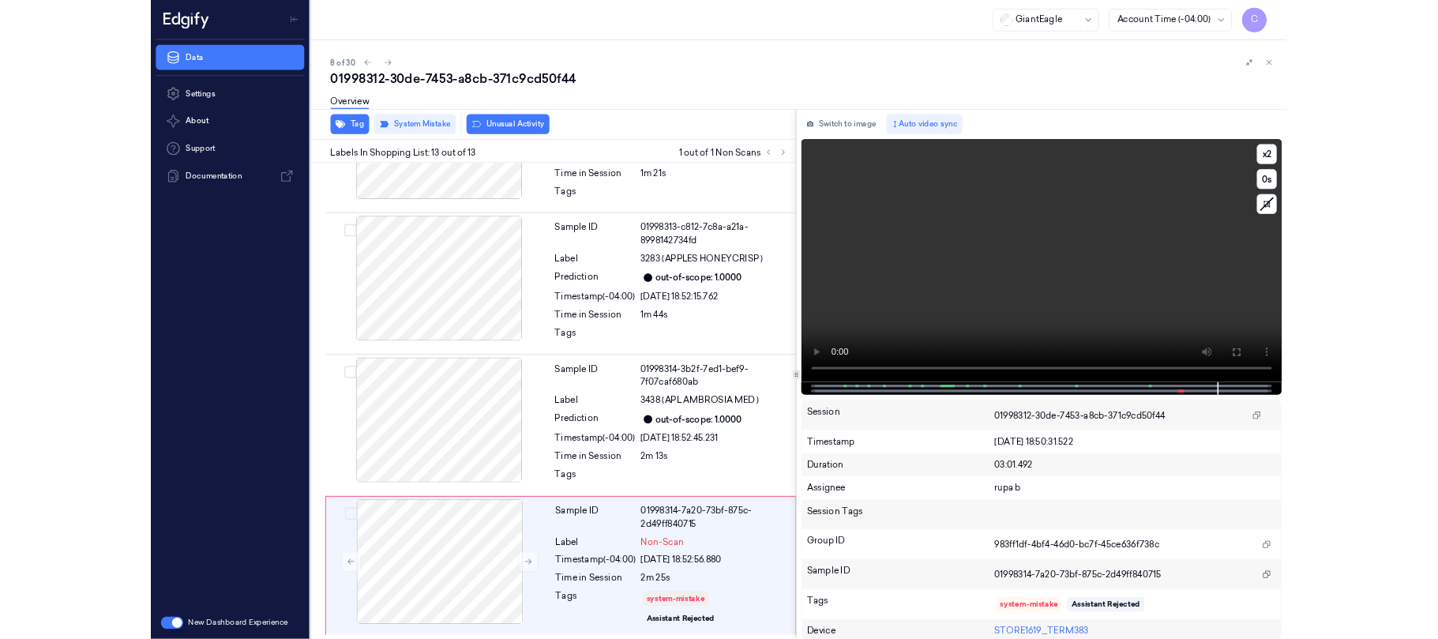
scroll to position [1835, 0]
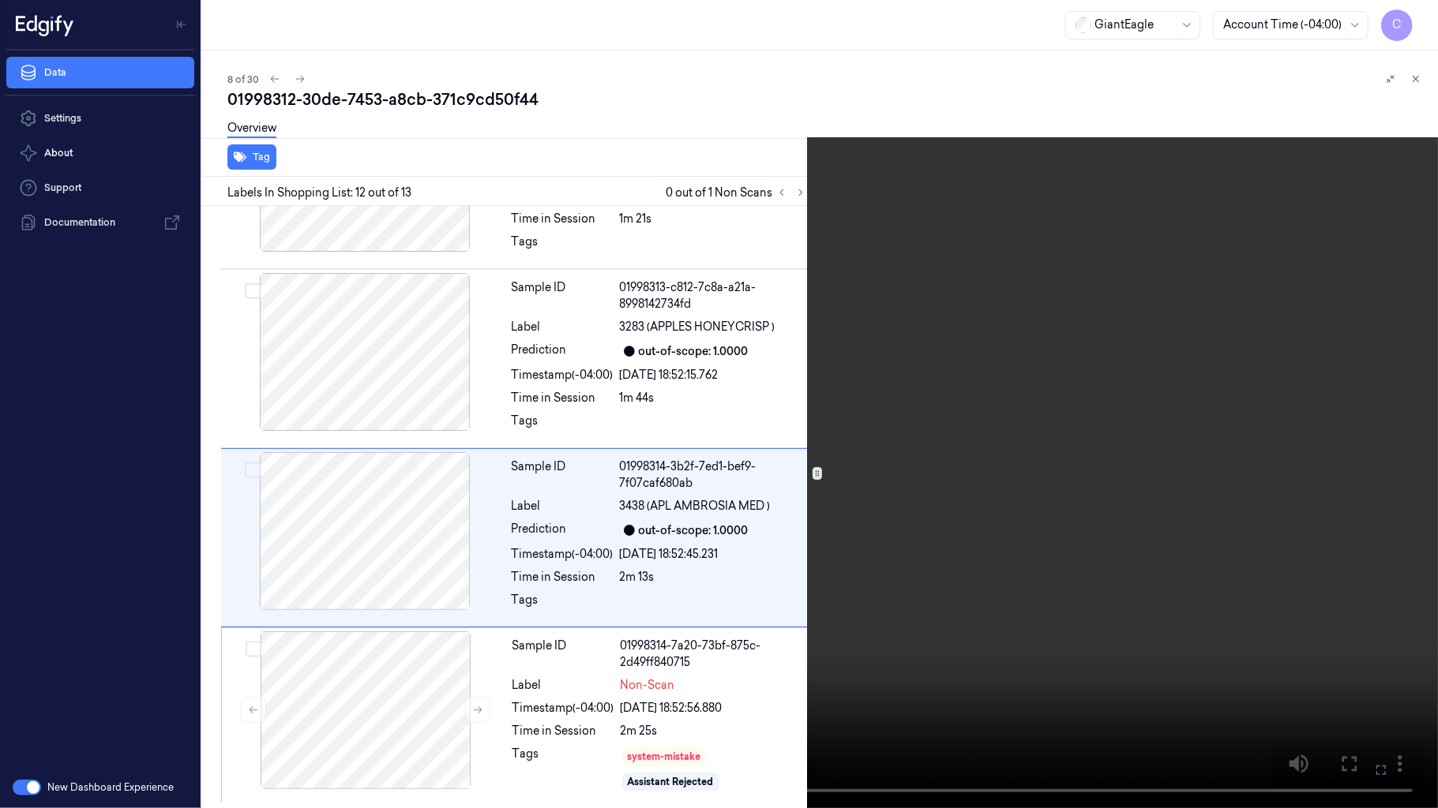
click at [943, 505] on video at bounding box center [719, 404] width 1438 height 808
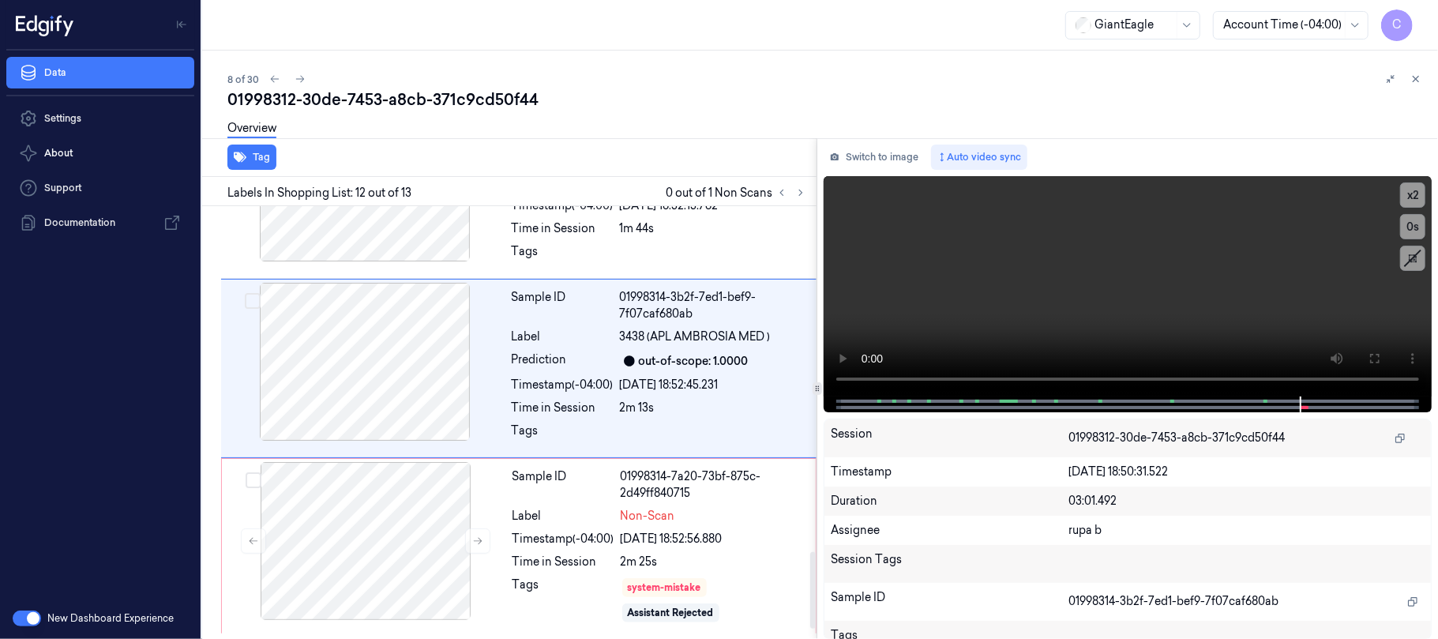
scroll to position [1949, 0]
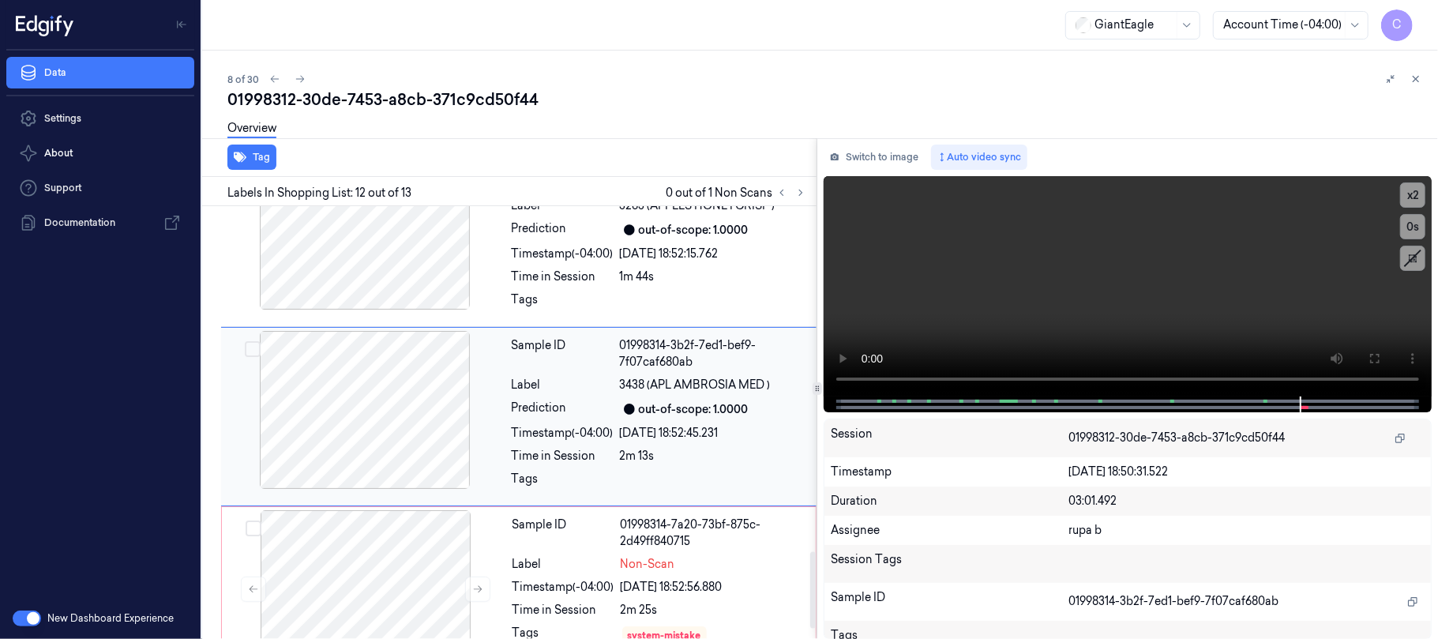
click at [422, 426] on div at bounding box center [364, 410] width 281 height 158
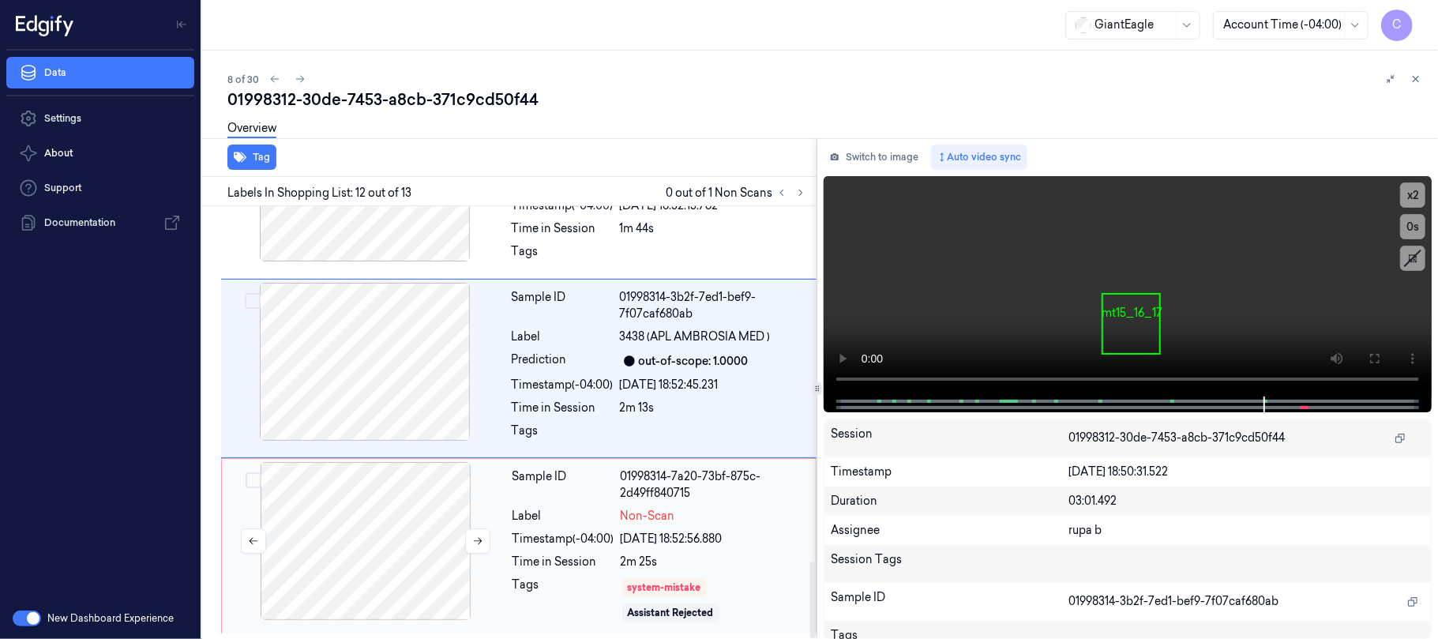
click at [355, 462] on div at bounding box center [365, 541] width 281 height 158
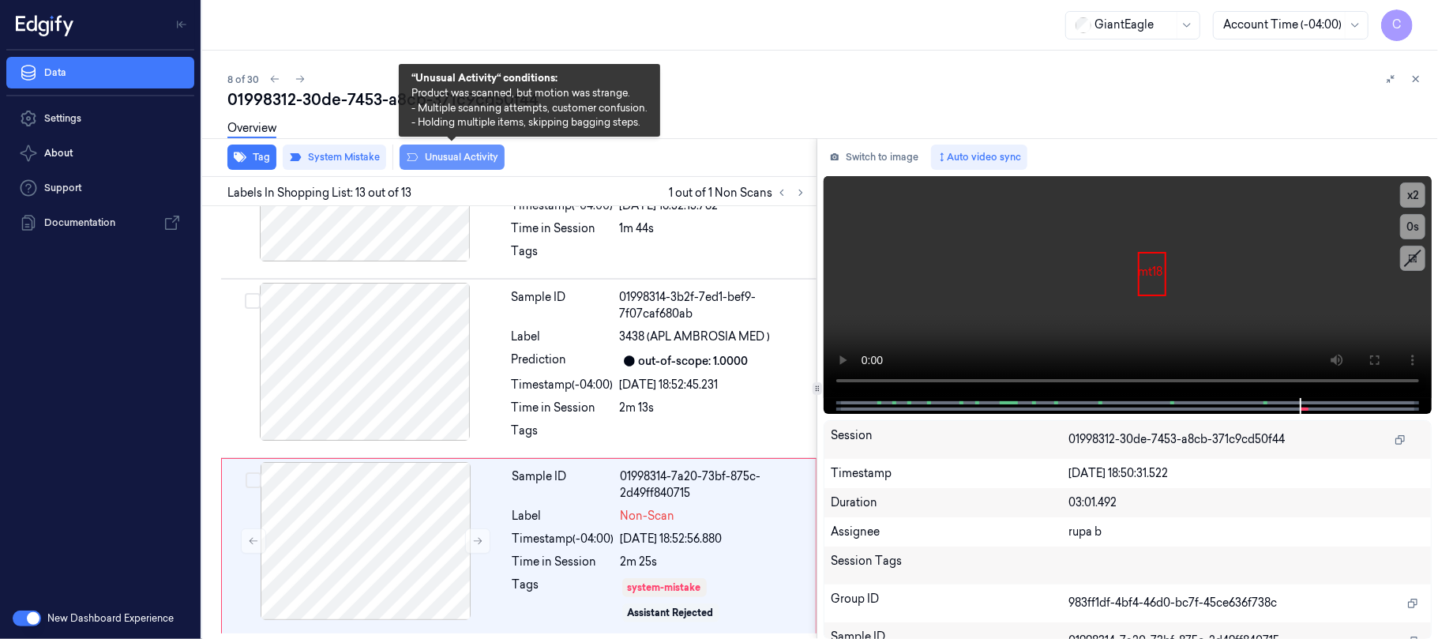
click at [459, 159] on button "Unusual Activity" at bounding box center [451, 156] width 105 height 25
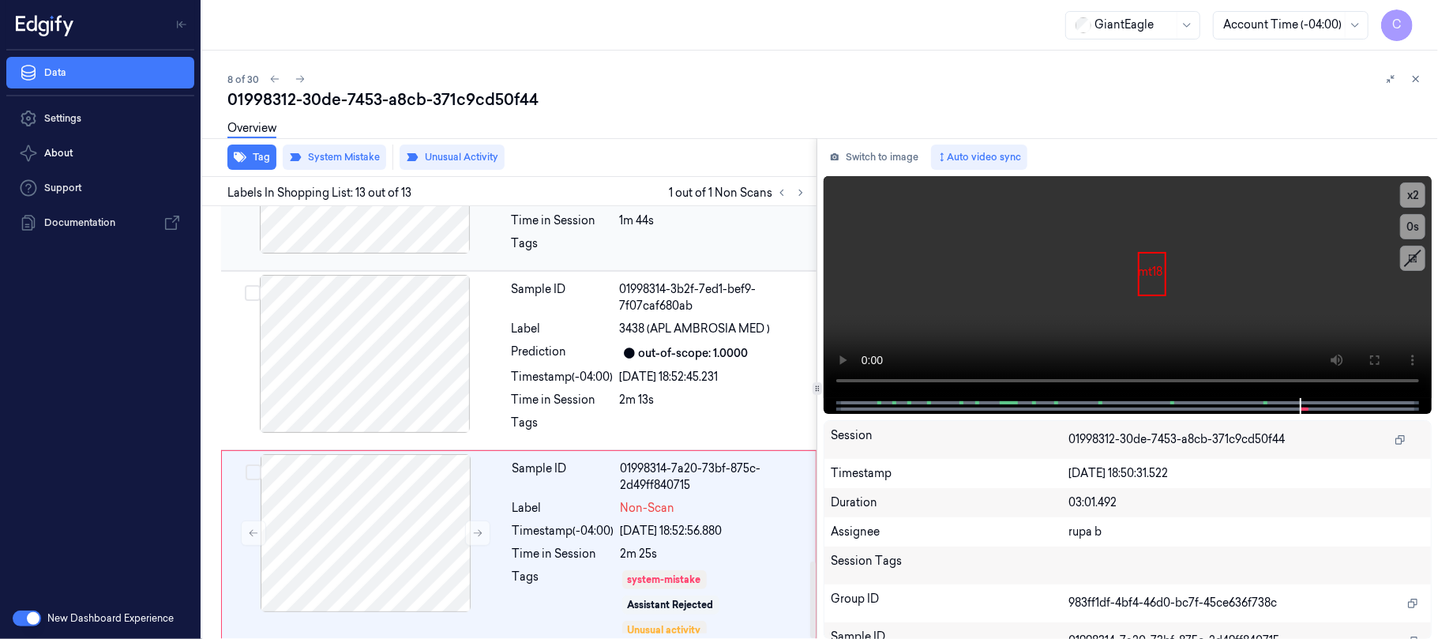
scroll to position [2022, 0]
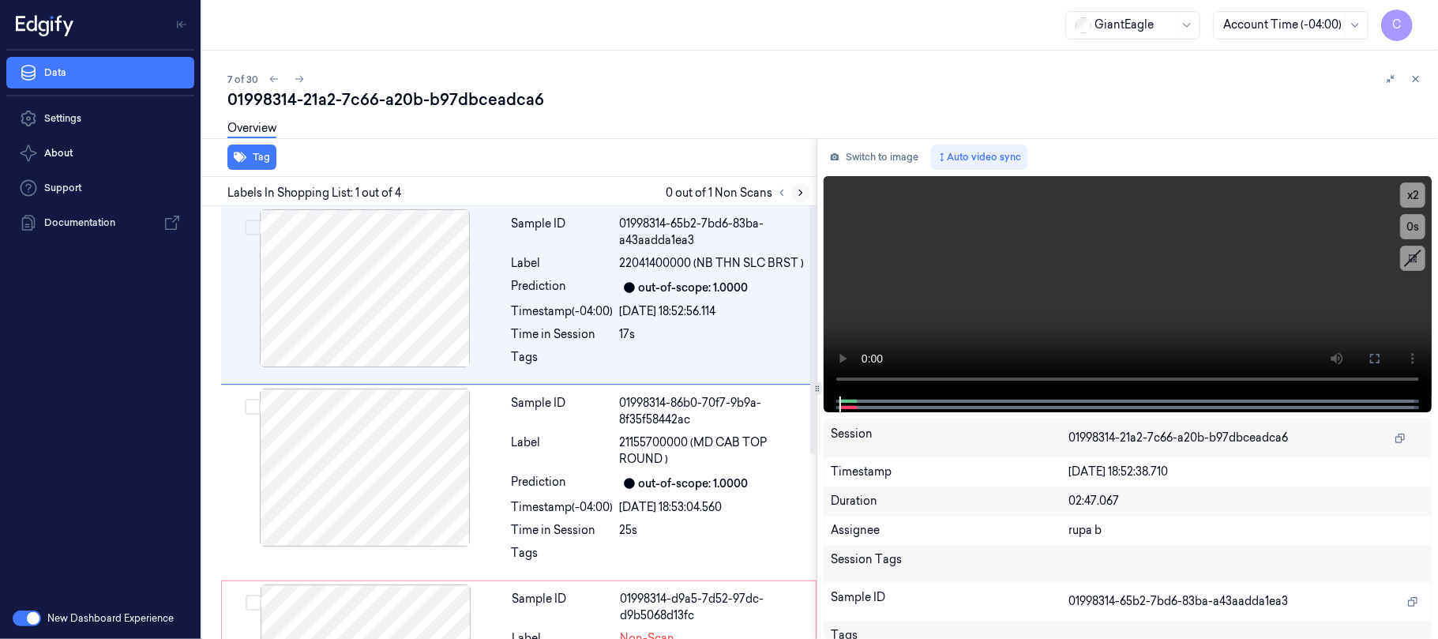
click at [800, 188] on icon at bounding box center [800, 192] width 11 height 11
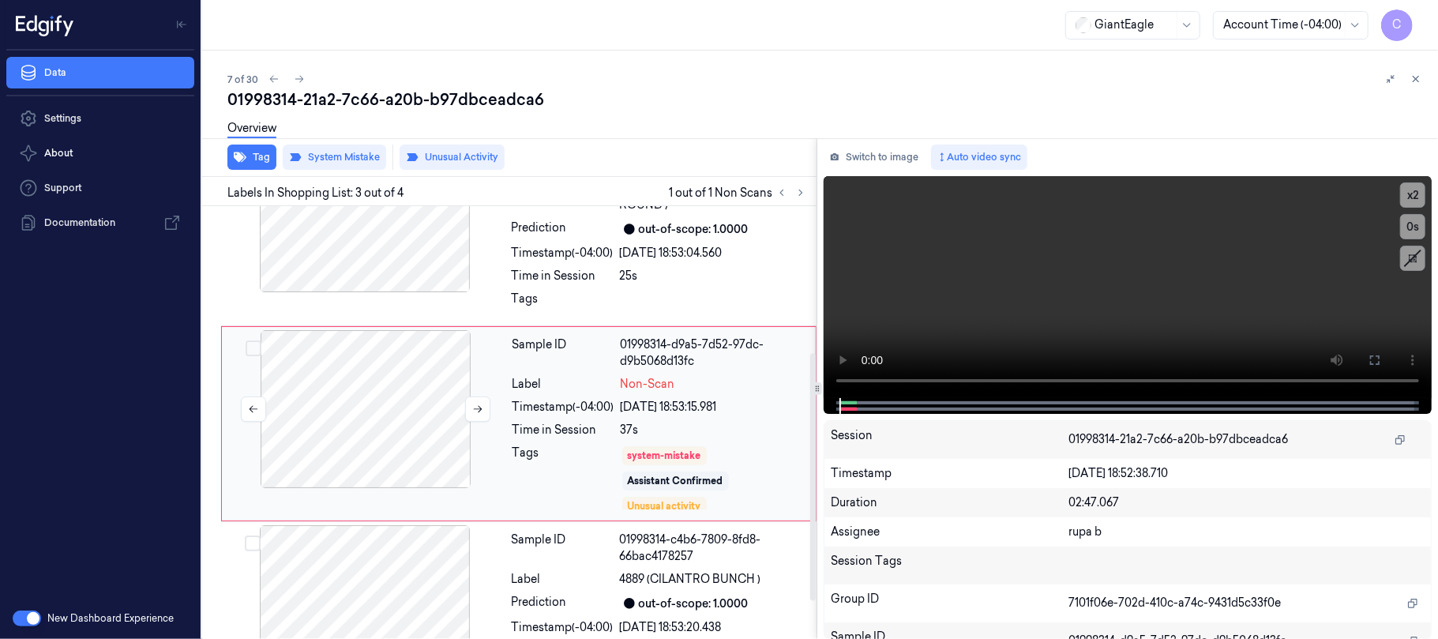
scroll to position [257, 0]
click at [472, 411] on icon at bounding box center [477, 406] width 11 height 11
click at [470, 410] on button at bounding box center [477, 406] width 25 height 25
click at [470, 403] on button at bounding box center [477, 406] width 25 height 25
click at [472, 408] on icon at bounding box center [477, 406] width 11 height 11
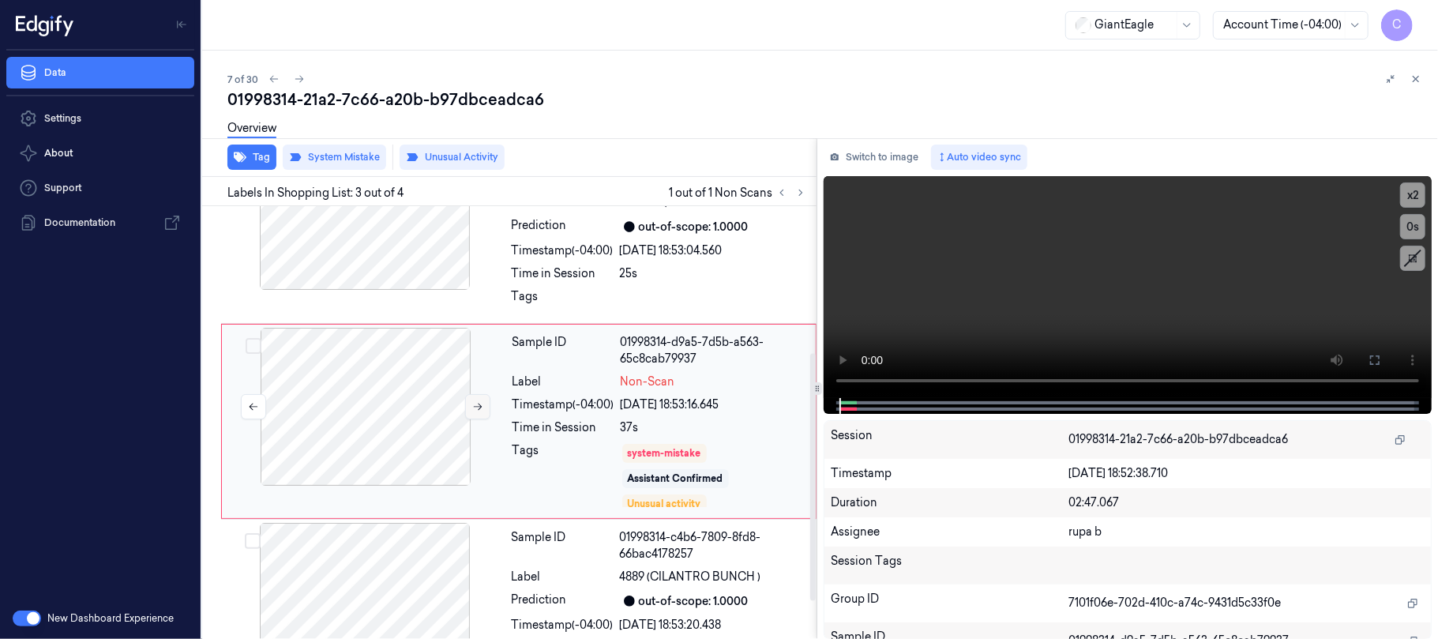
click at [472, 408] on icon at bounding box center [477, 406] width 11 height 11
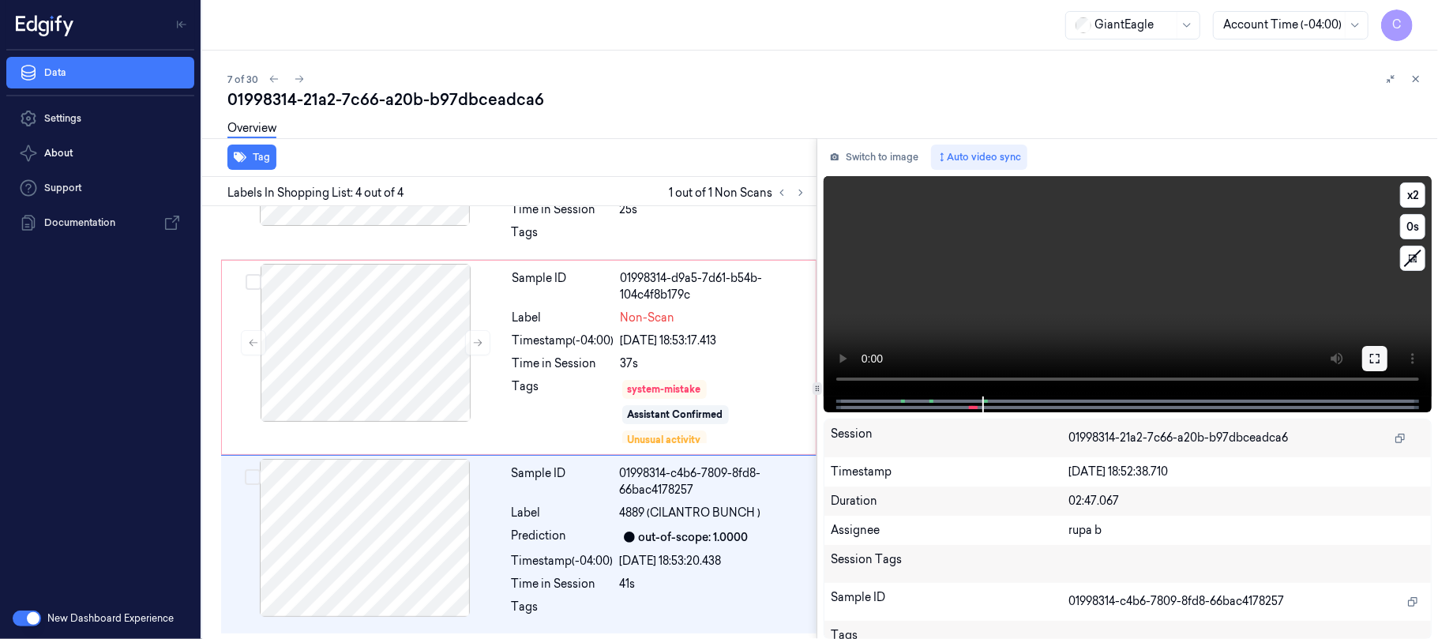
scroll to position [323, 0]
click at [1084, 266] on video at bounding box center [1127, 286] width 608 height 220
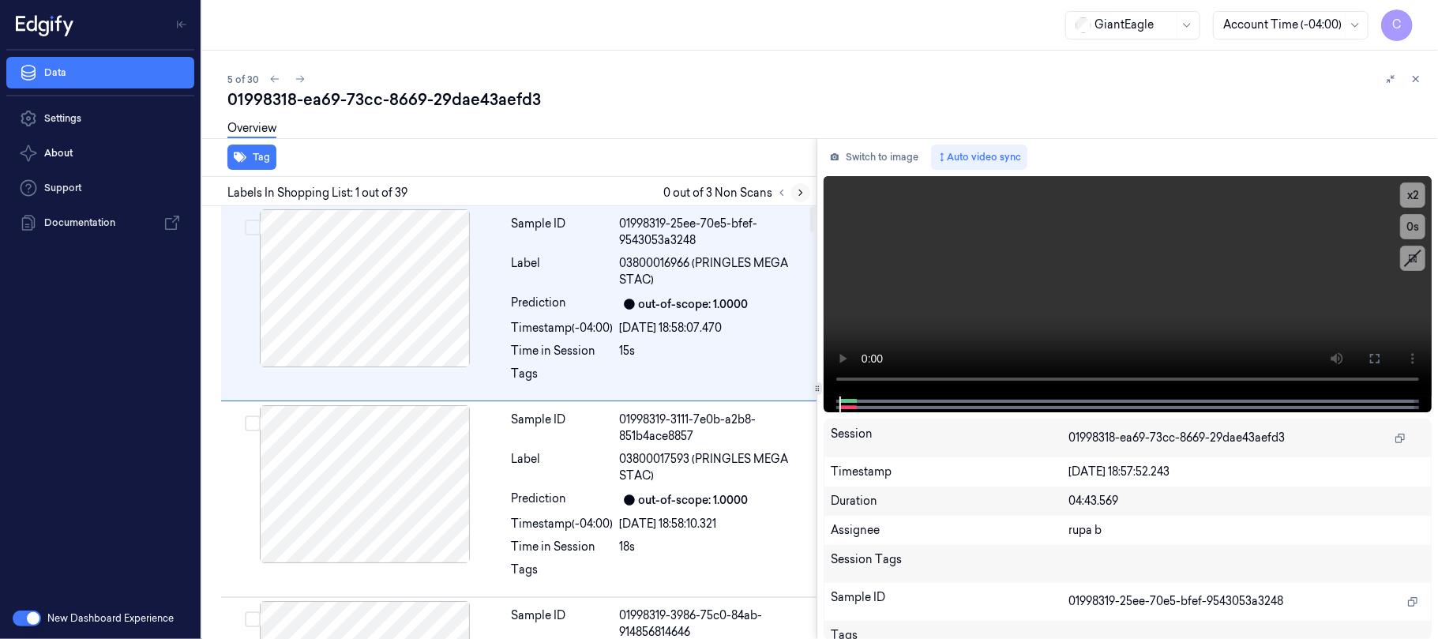
click at [806, 188] on button at bounding box center [800, 192] width 19 height 19
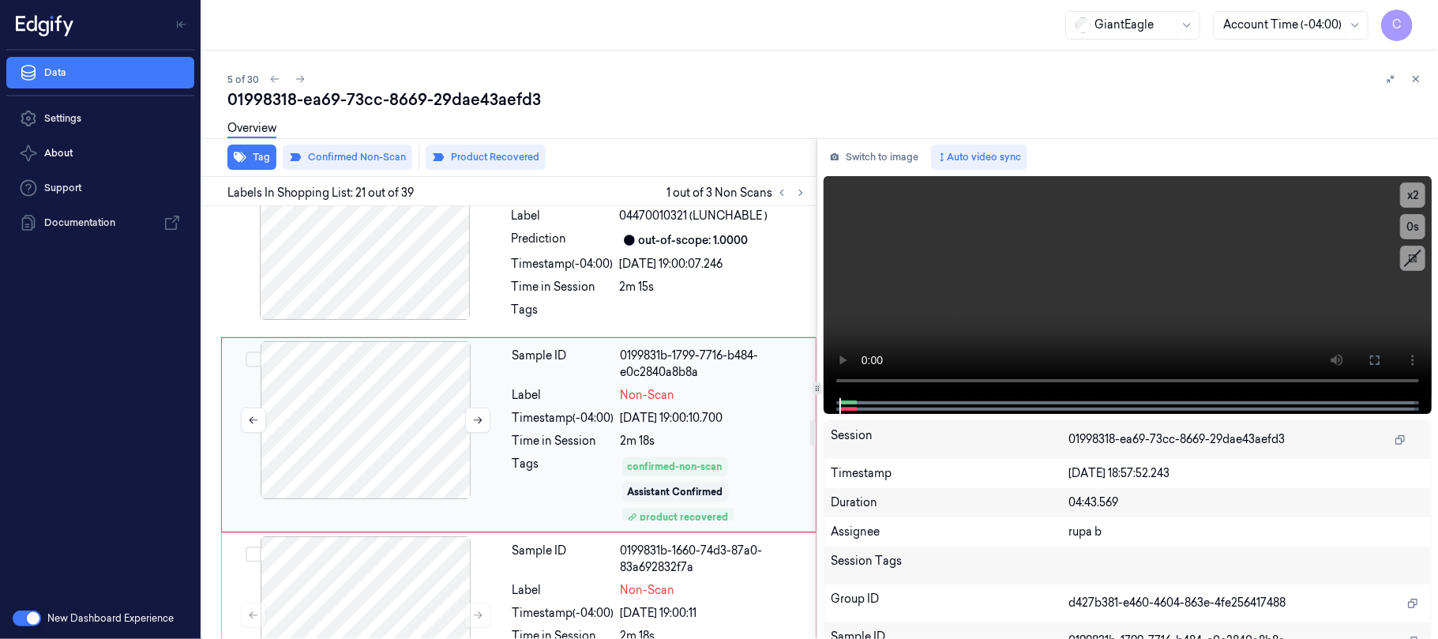
scroll to position [3673, 0]
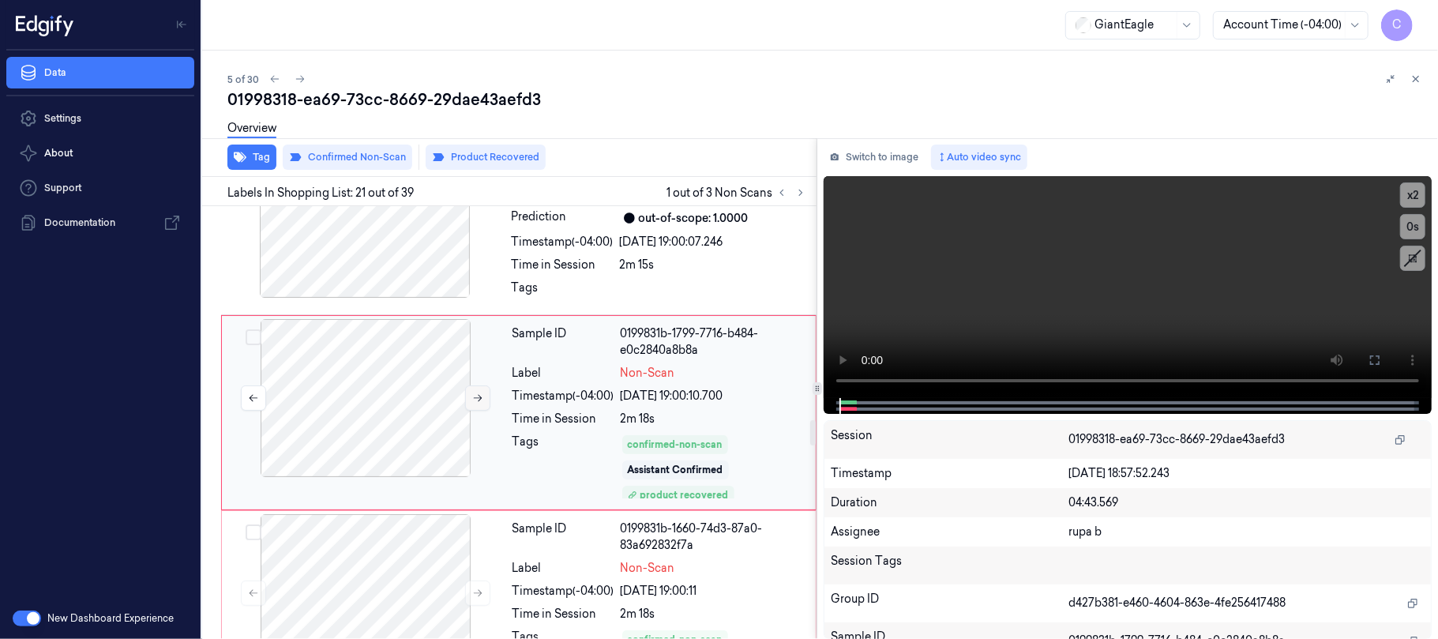
click at [468, 410] on button at bounding box center [477, 397] width 25 height 25
click at [475, 403] on icon at bounding box center [477, 397] width 11 height 11
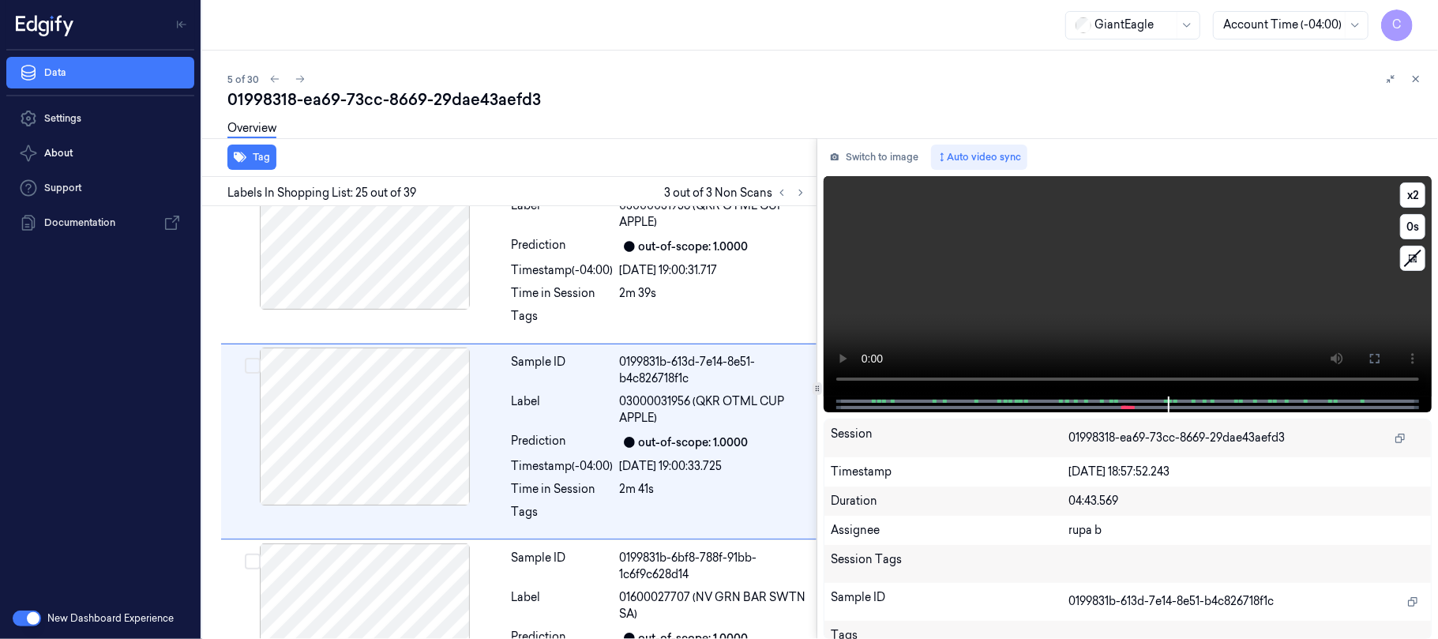
scroll to position [4456, 0]
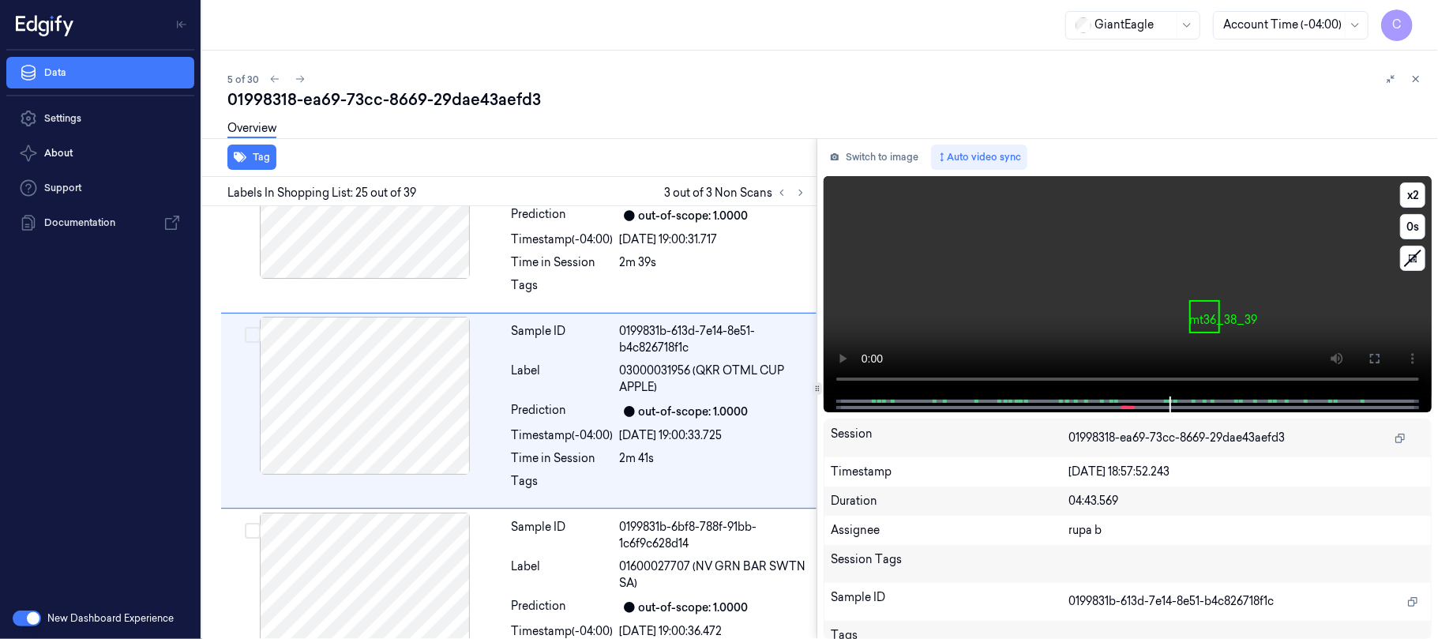
click at [1182, 287] on video at bounding box center [1127, 286] width 608 height 220
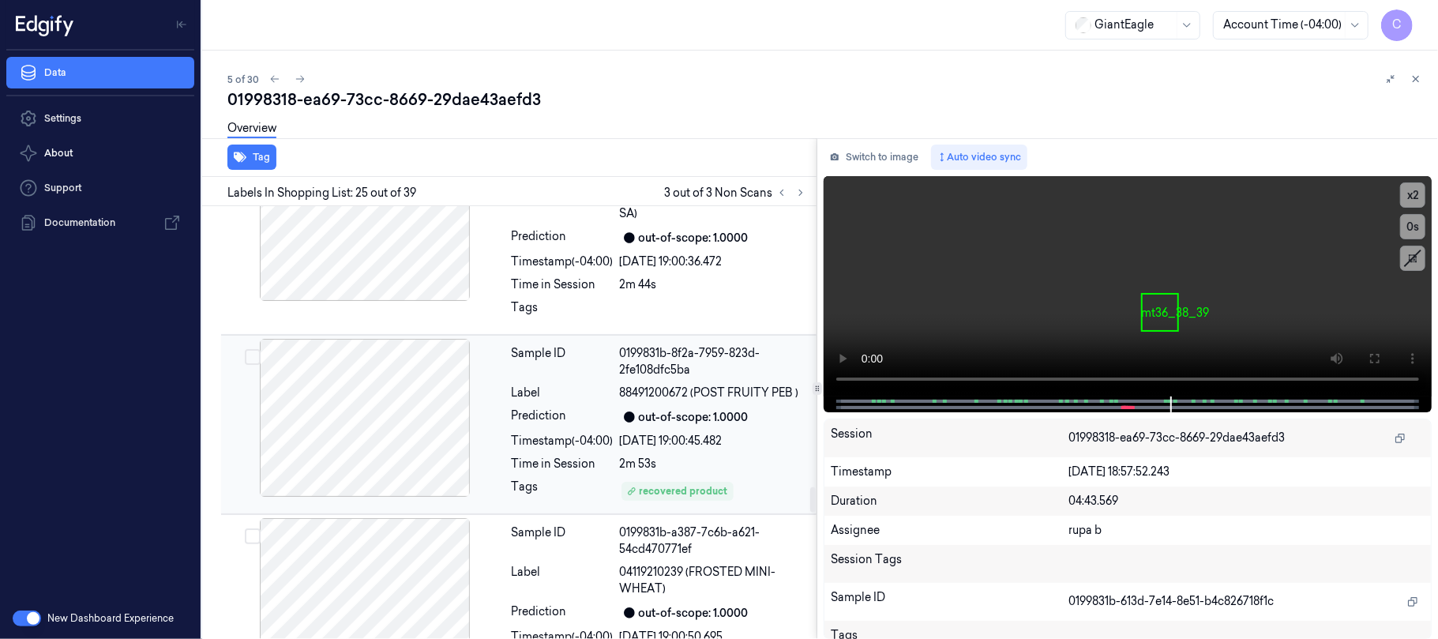
scroll to position [4772, 0]
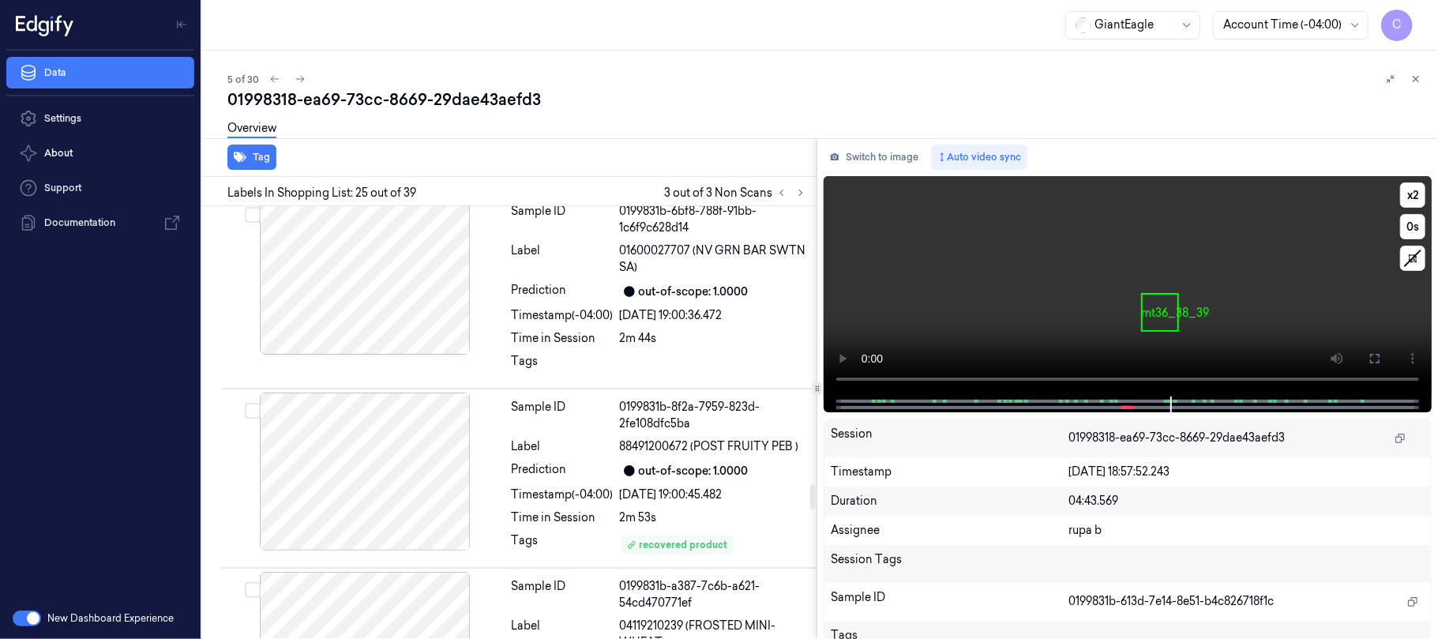
click at [1039, 310] on video at bounding box center [1127, 286] width 608 height 220
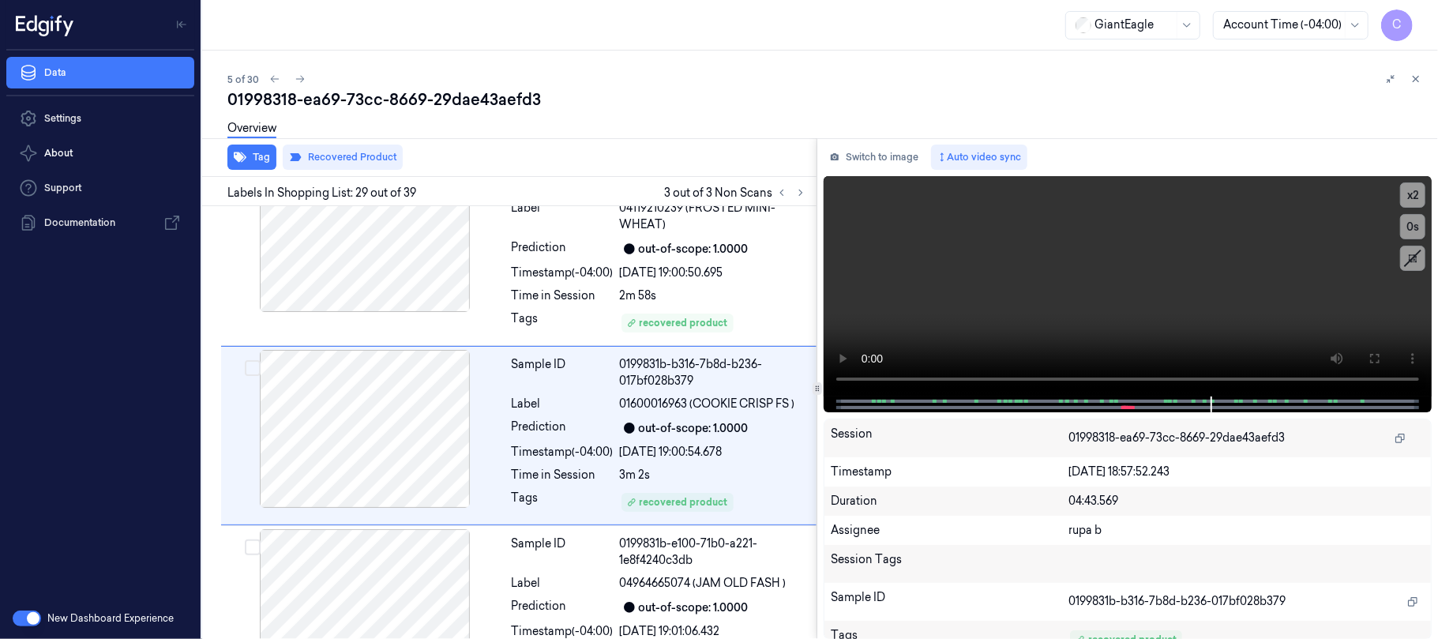
scroll to position [5217, 0]
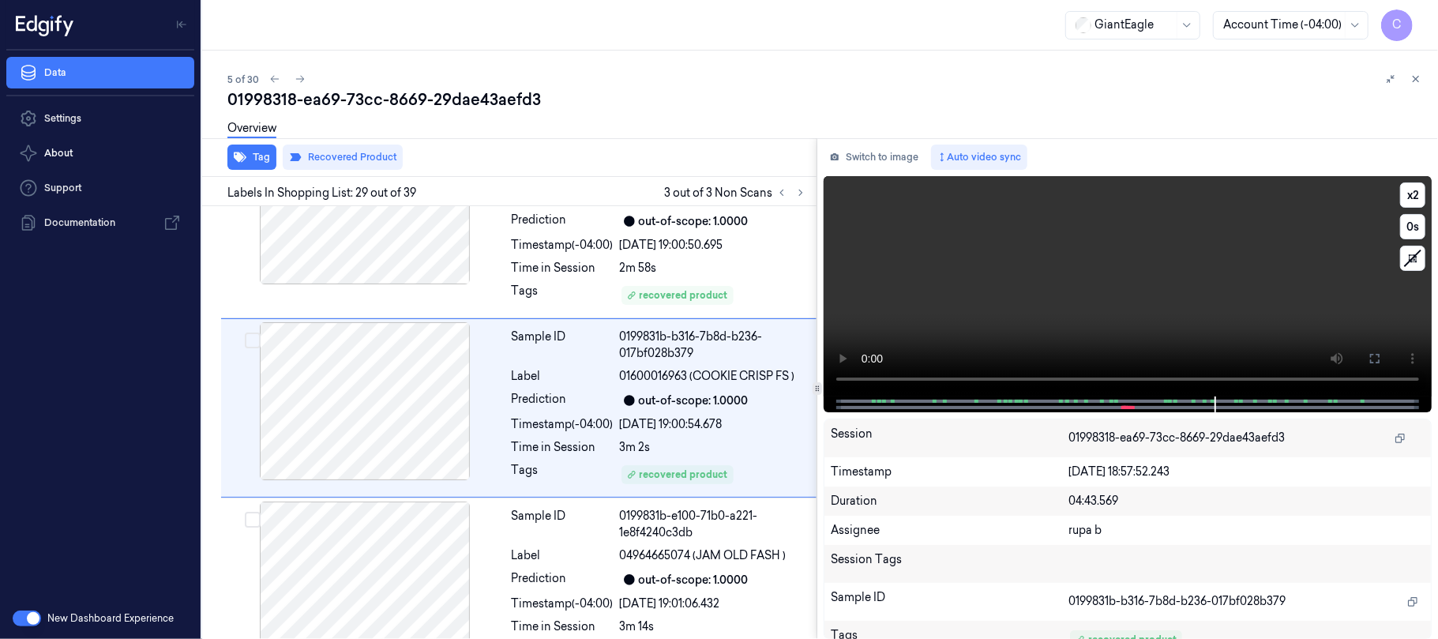
click at [1070, 328] on video at bounding box center [1127, 286] width 608 height 220
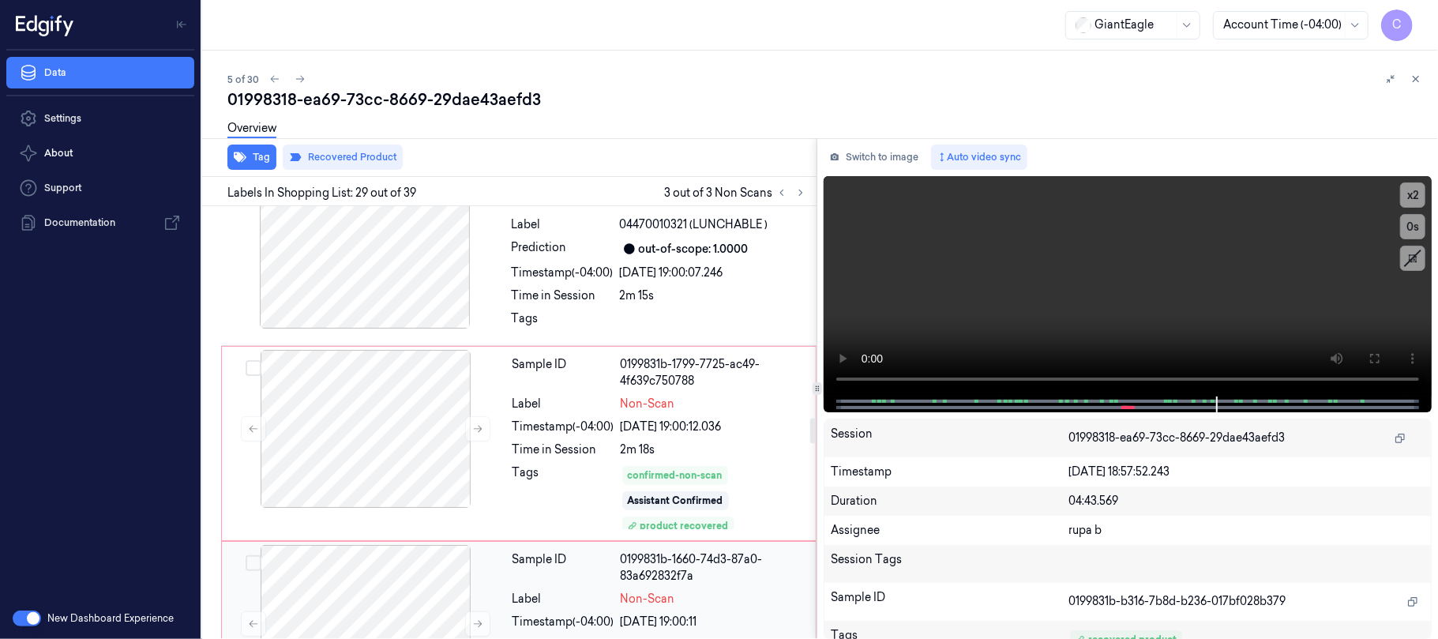
scroll to position [3638, 0]
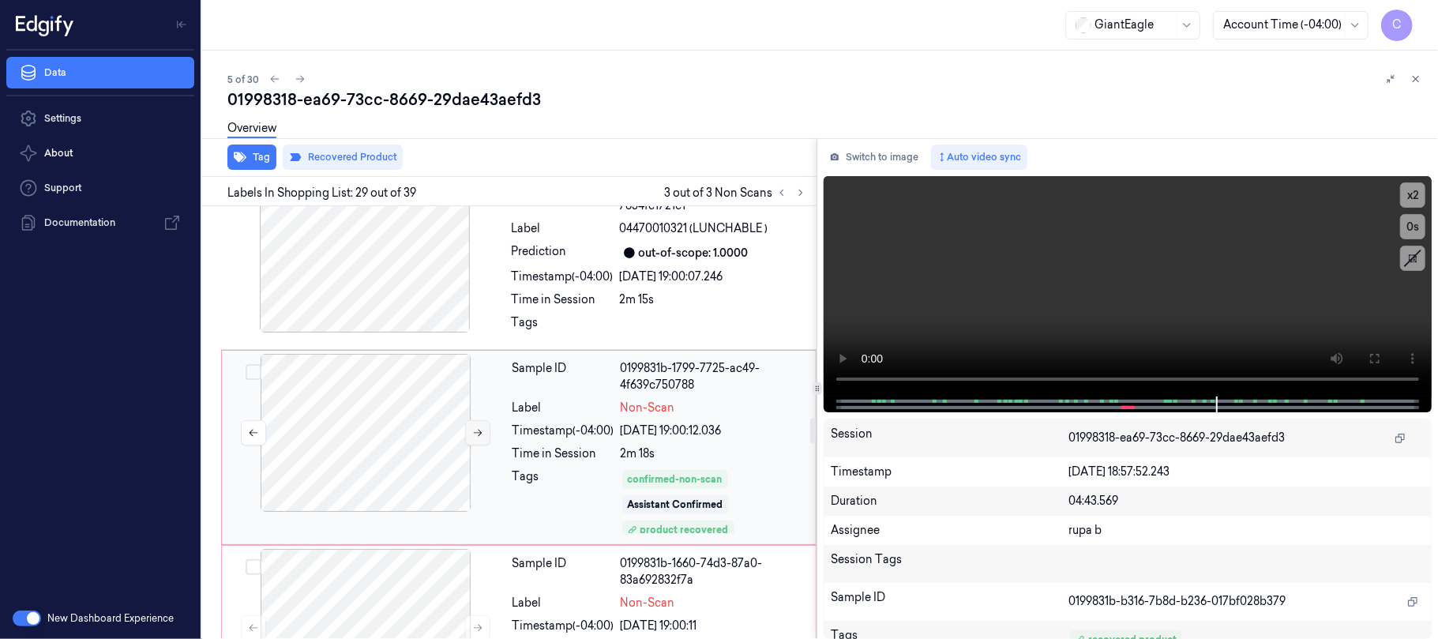
click at [465, 445] on button at bounding box center [477, 432] width 25 height 25
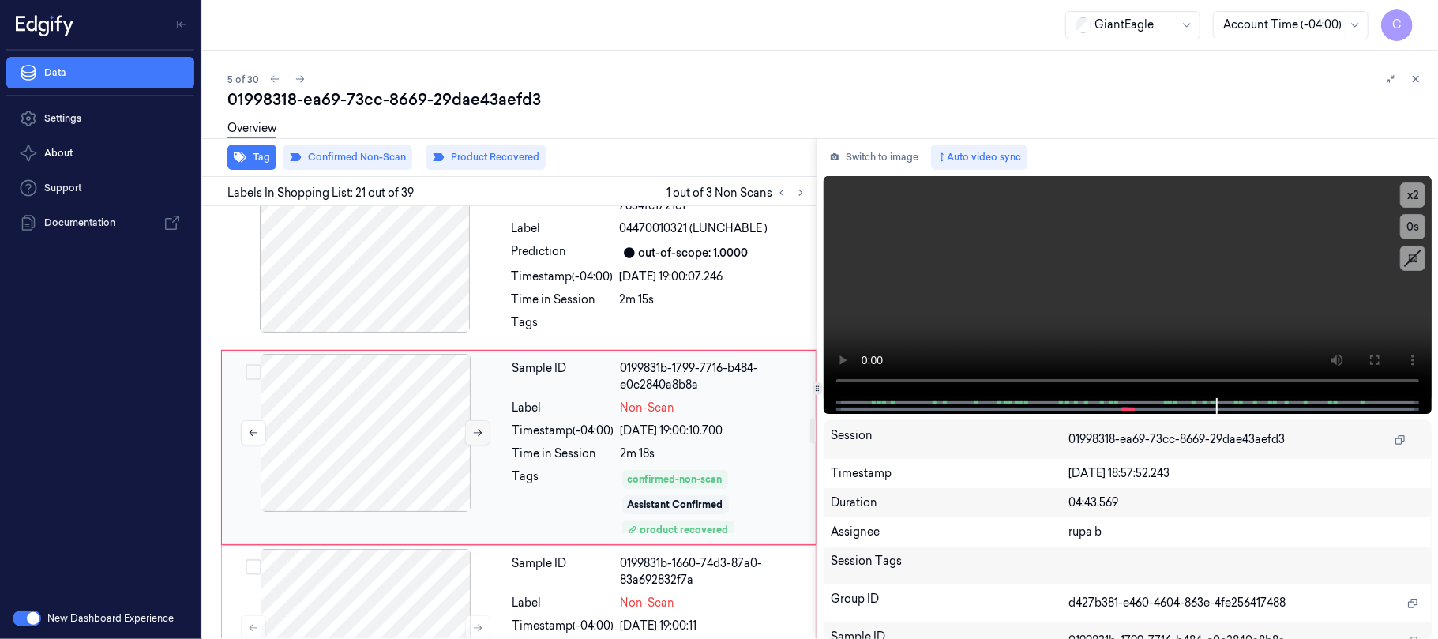
scroll to position [3673, 0]
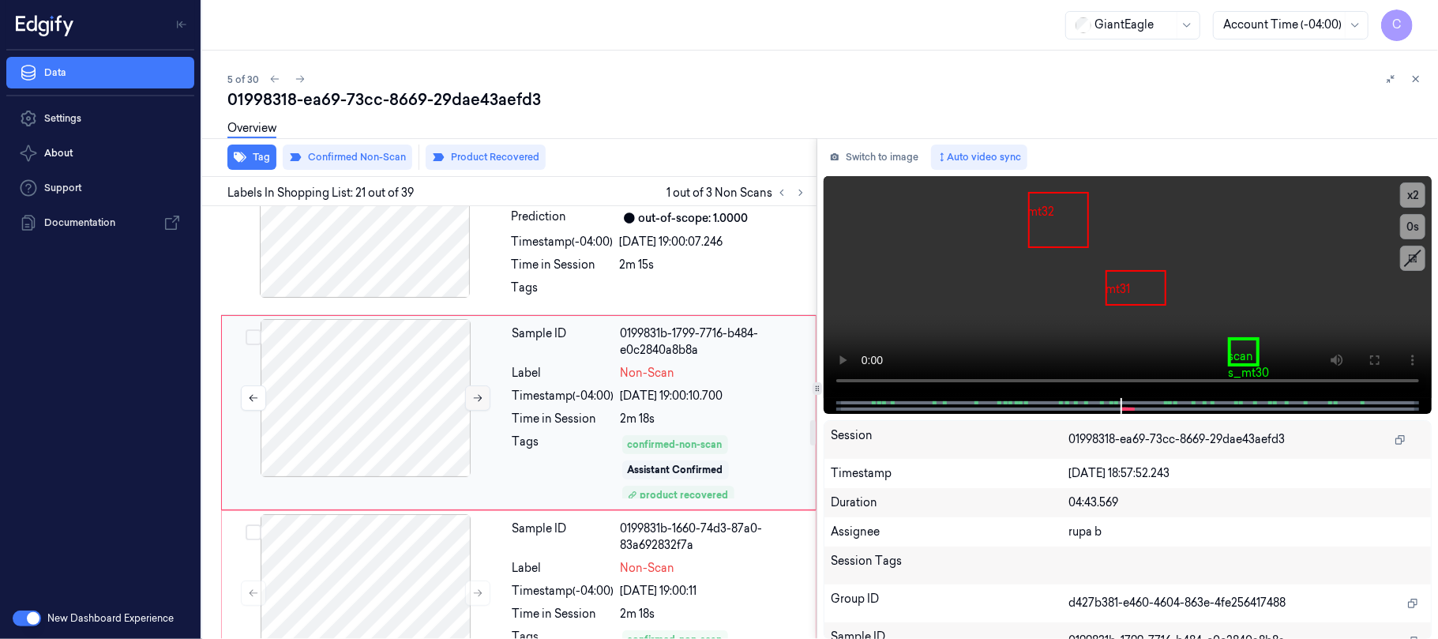
click at [470, 409] on button at bounding box center [477, 397] width 25 height 25
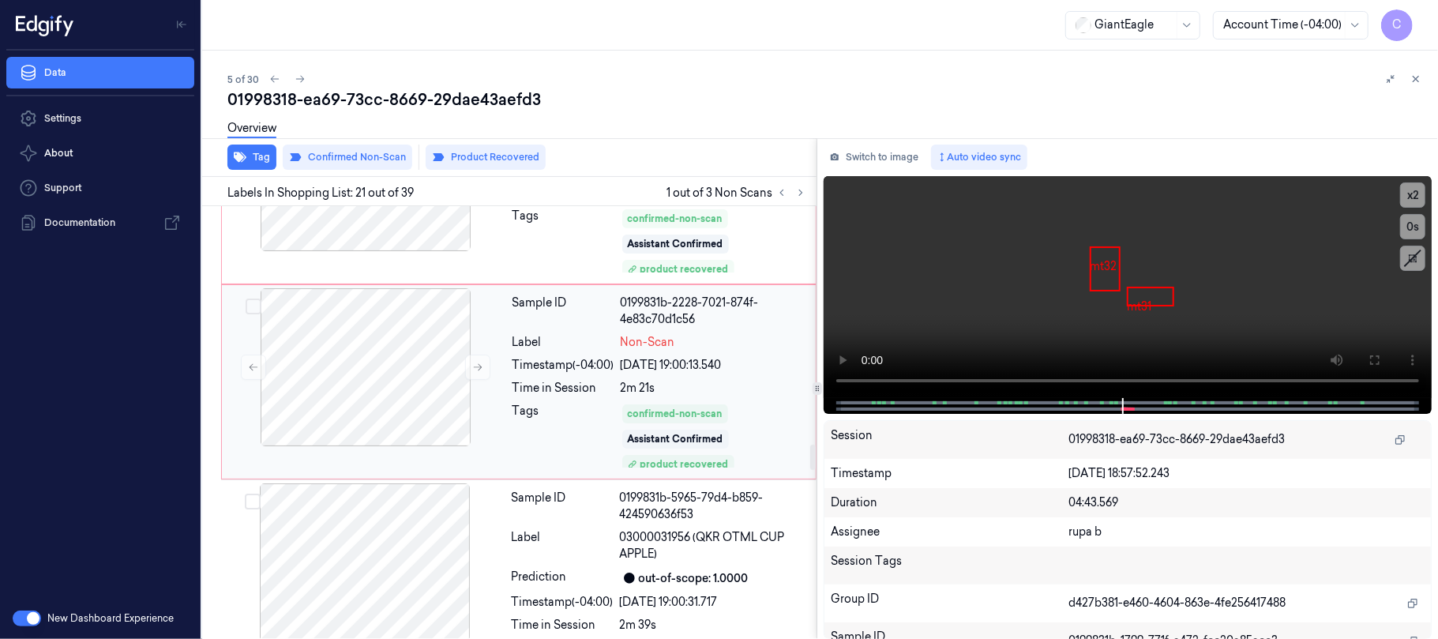
scroll to position [4200, 0]
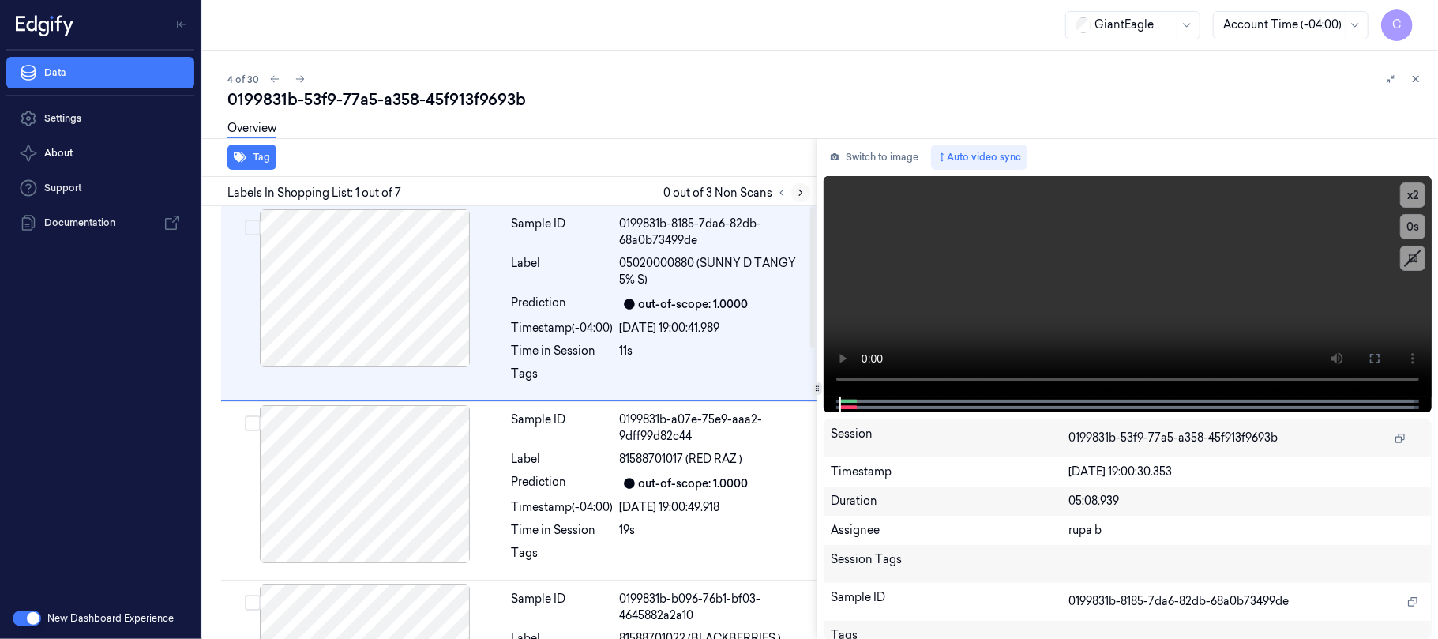
click at [800, 187] on icon at bounding box center [800, 192] width 11 height 11
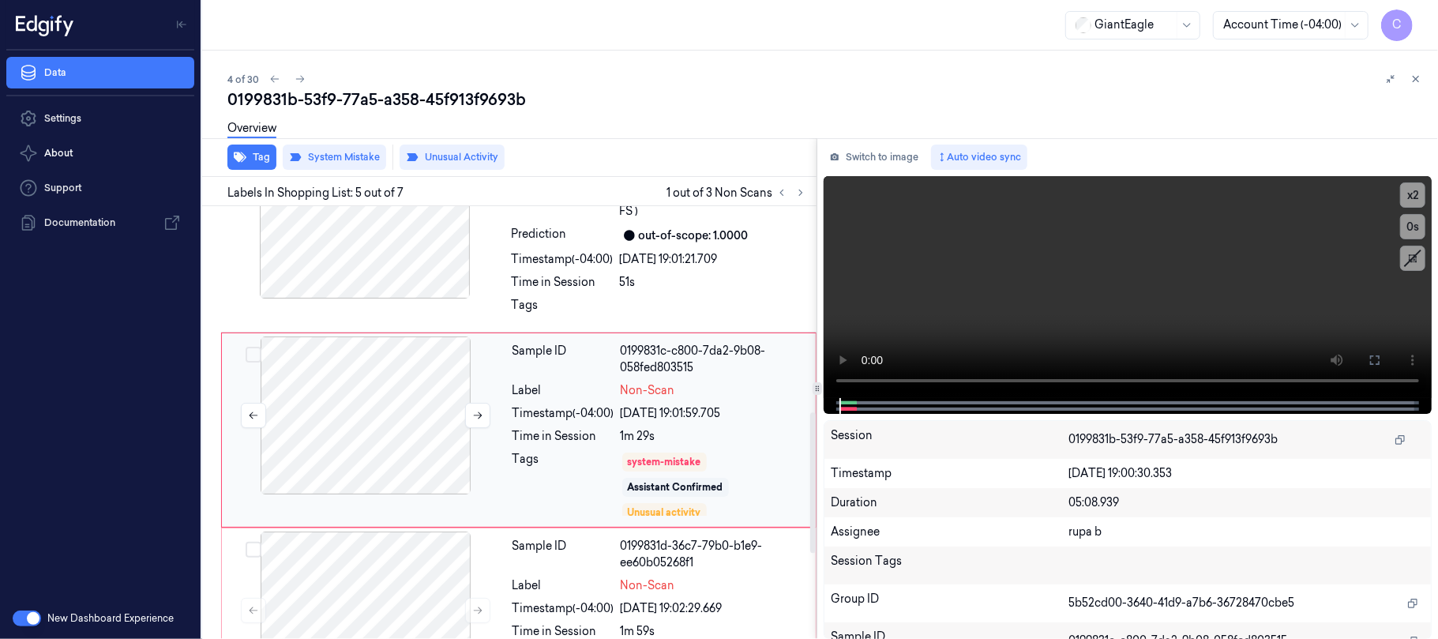
scroll to position [632, 0]
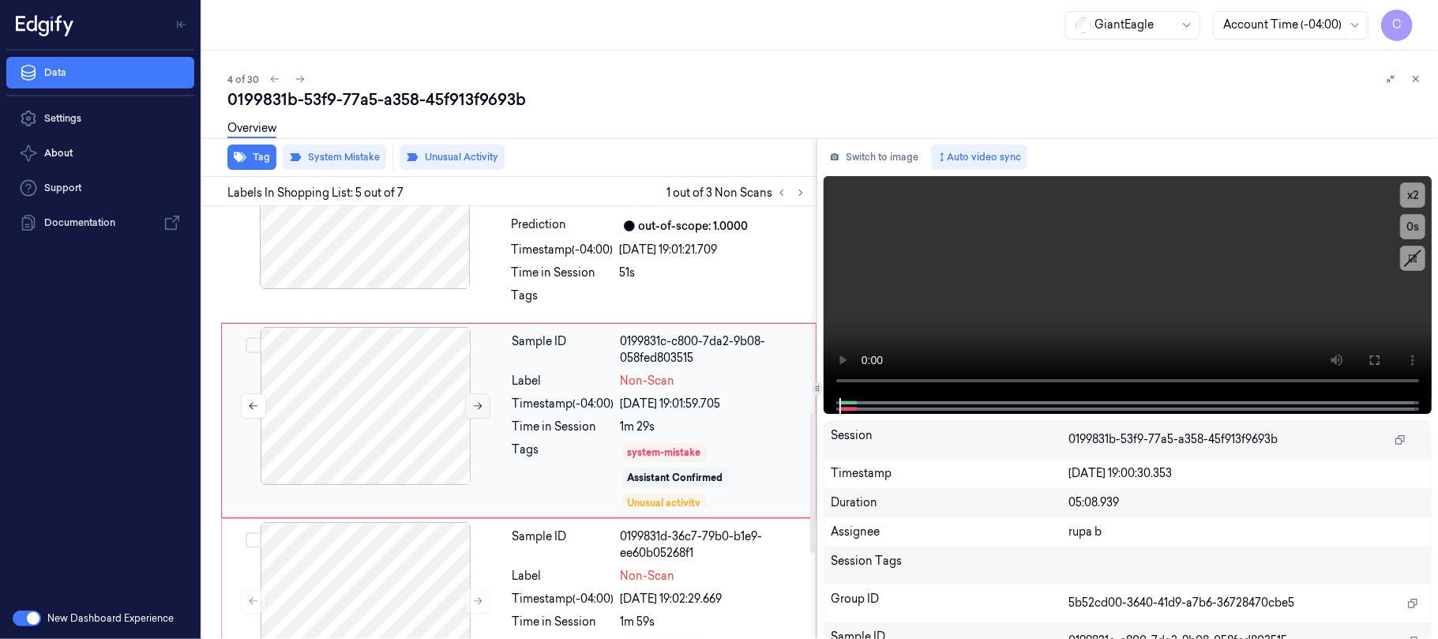
click at [474, 411] on icon at bounding box center [477, 405] width 11 height 11
click at [386, 232] on div at bounding box center [364, 210] width 281 height 158
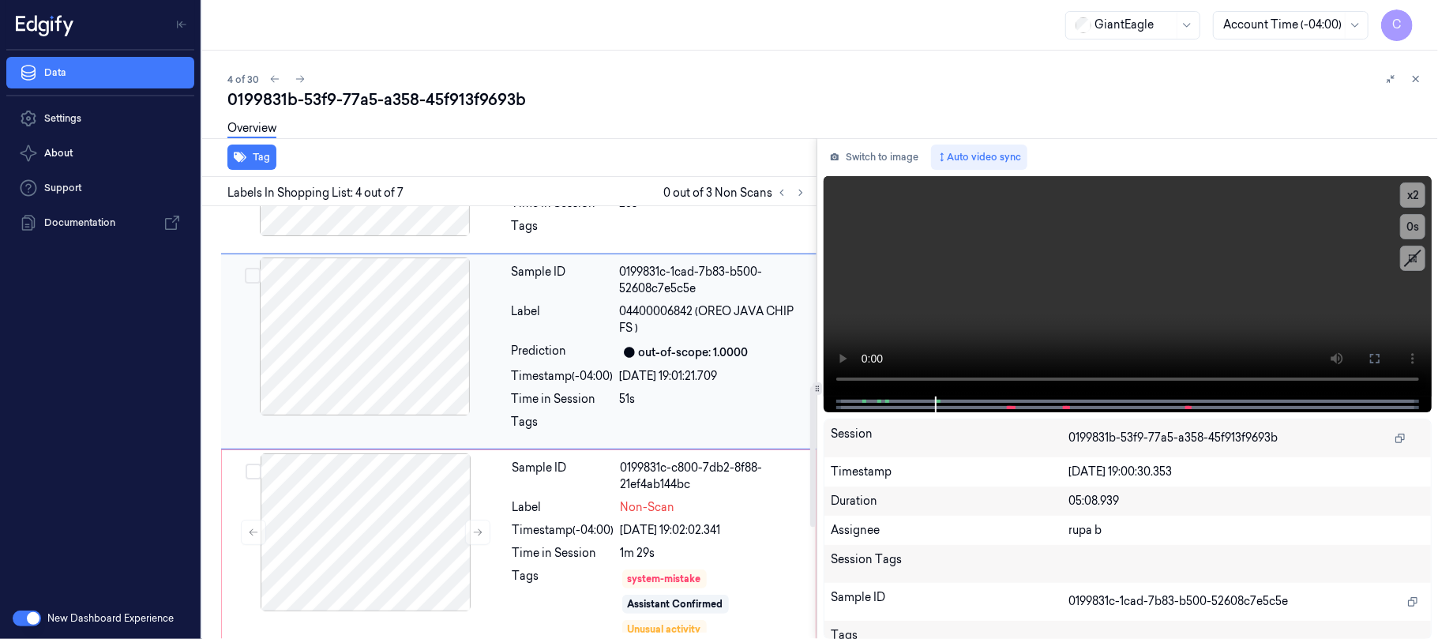
scroll to position [752, 0]
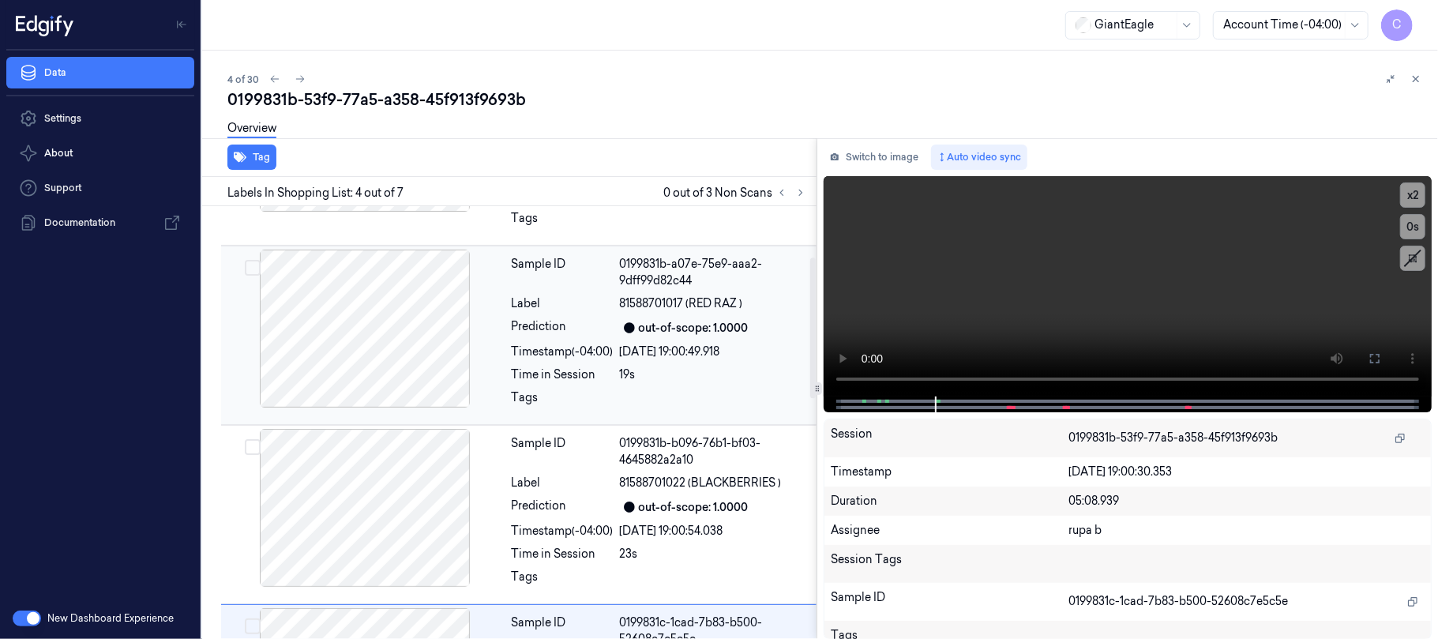
click at [388, 358] on div at bounding box center [364, 328] width 281 height 158
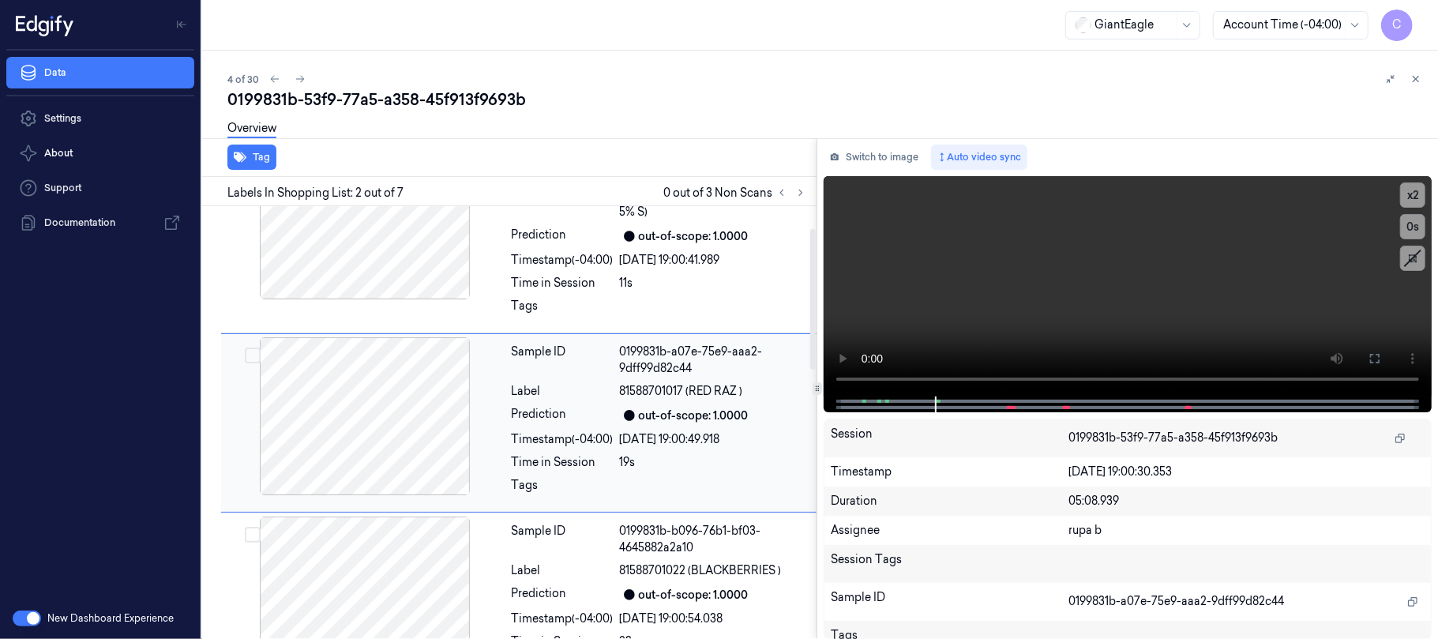
scroll to position [0, 0]
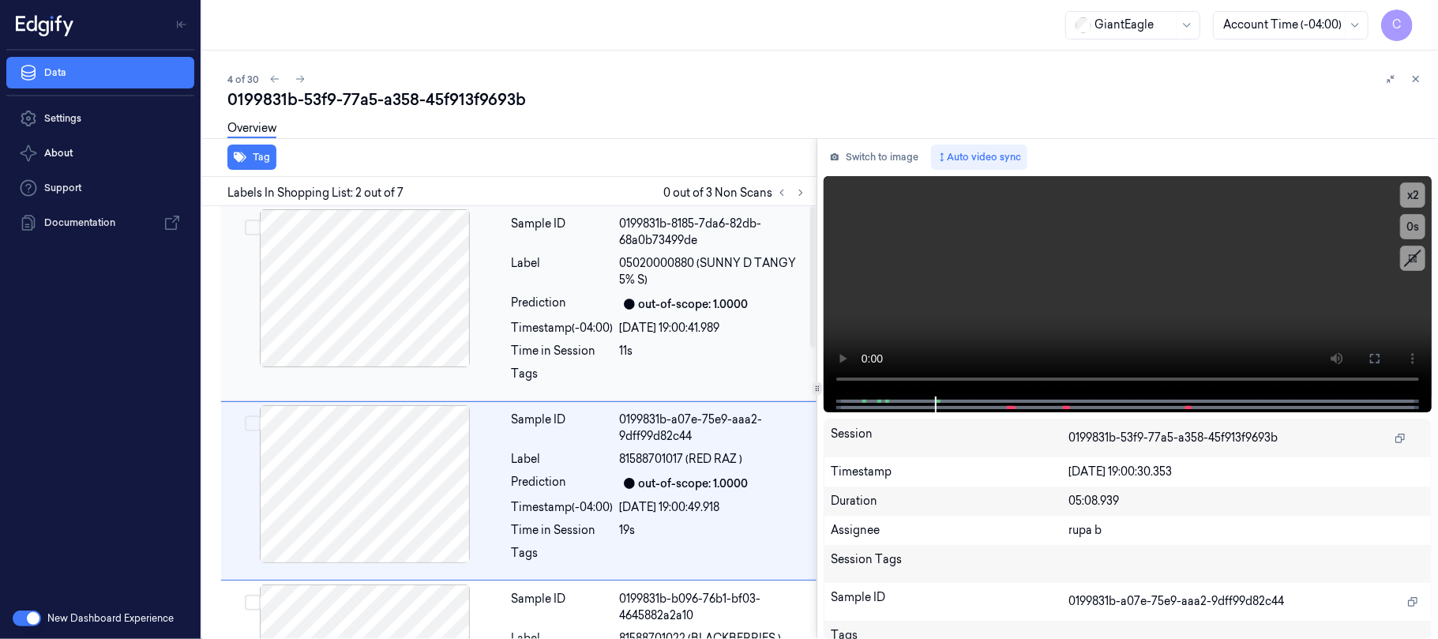
click at [393, 322] on div at bounding box center [364, 288] width 281 height 158
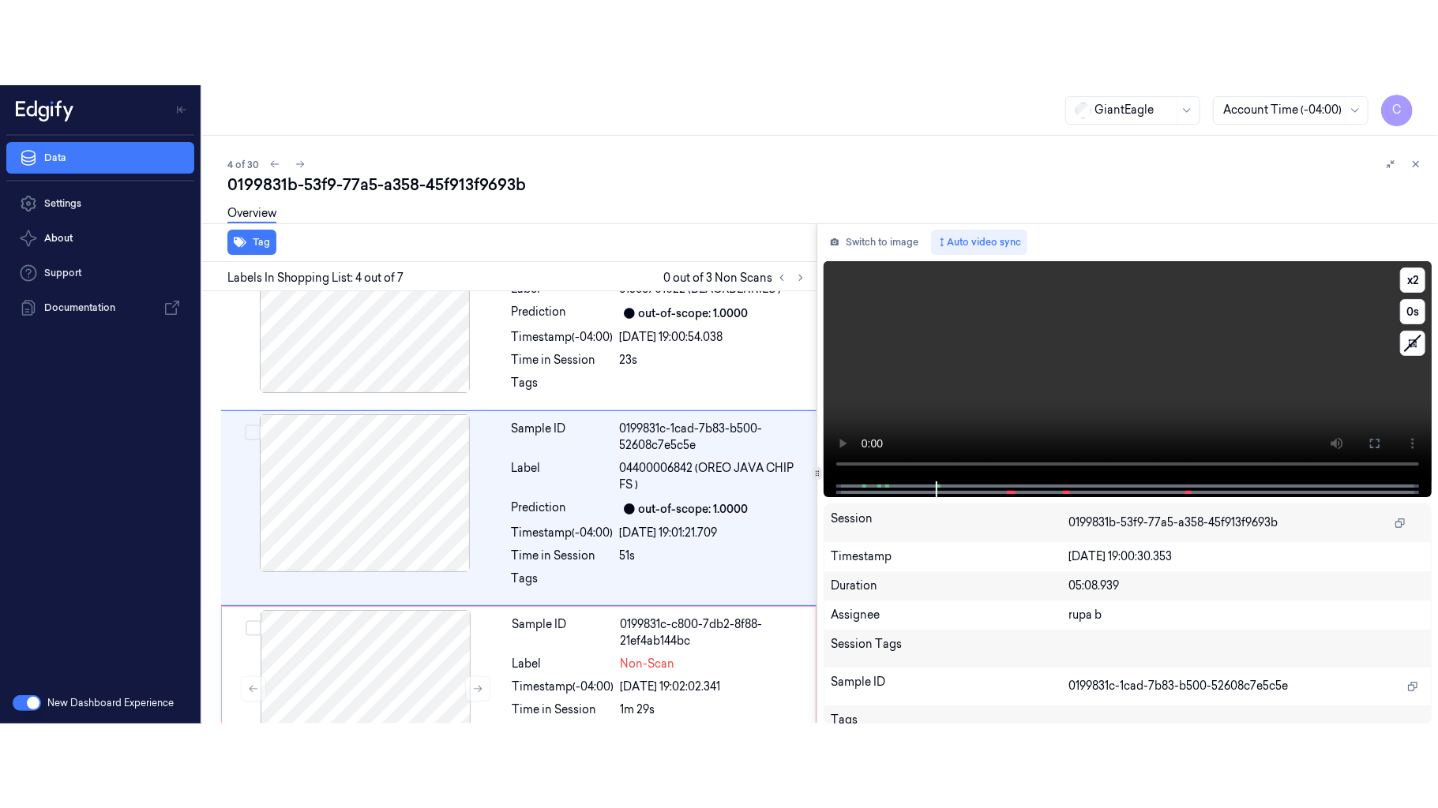
scroll to position [437, 0]
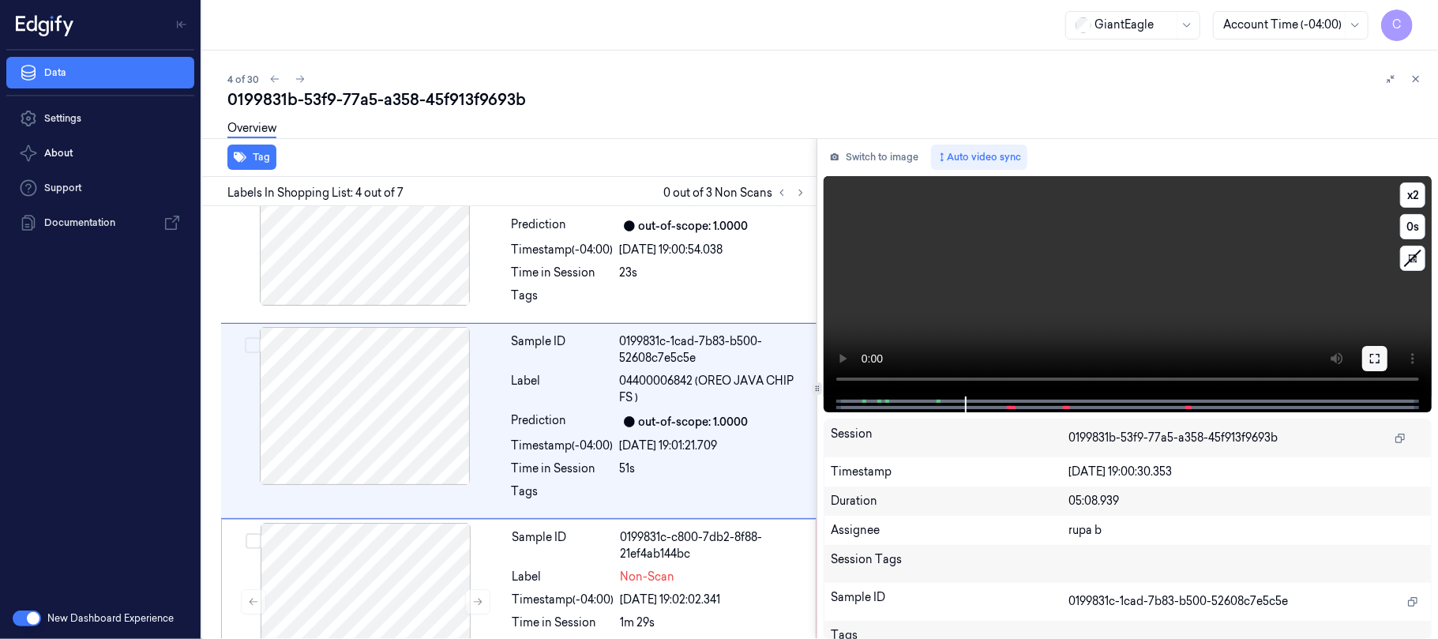
click at [1378, 361] on icon at bounding box center [1374, 358] width 9 height 9
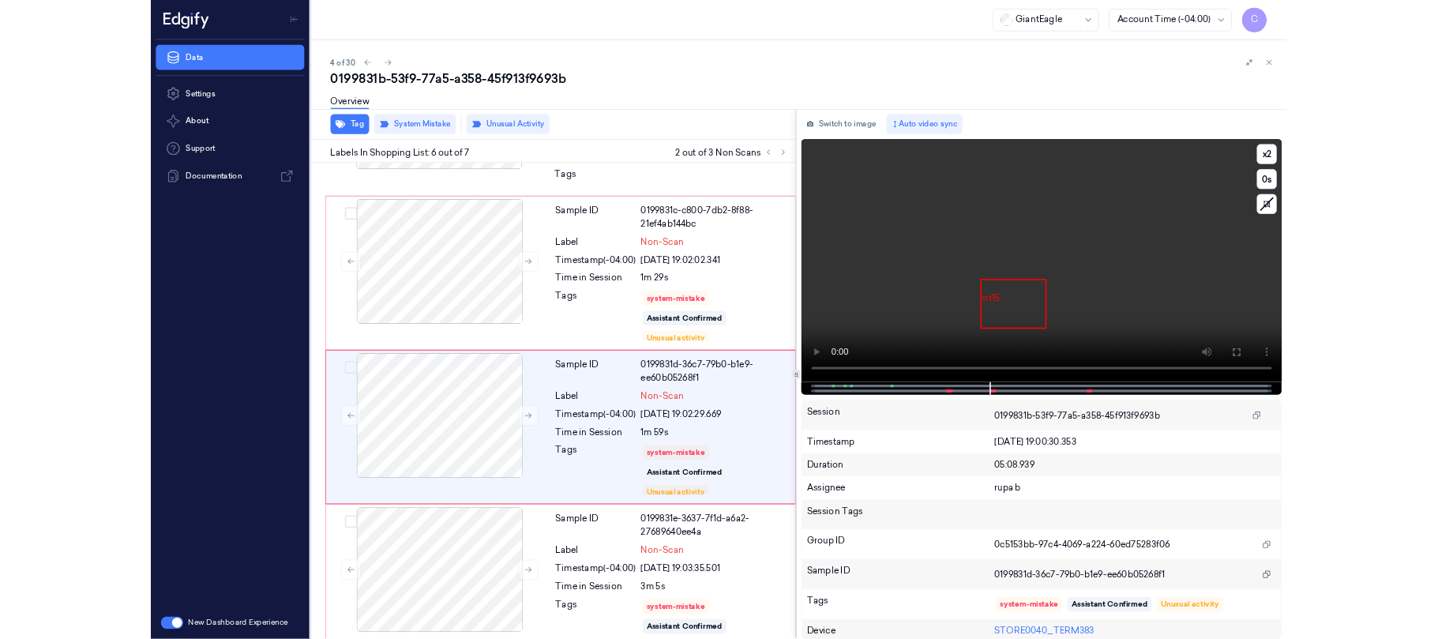
scroll to position [723, 0]
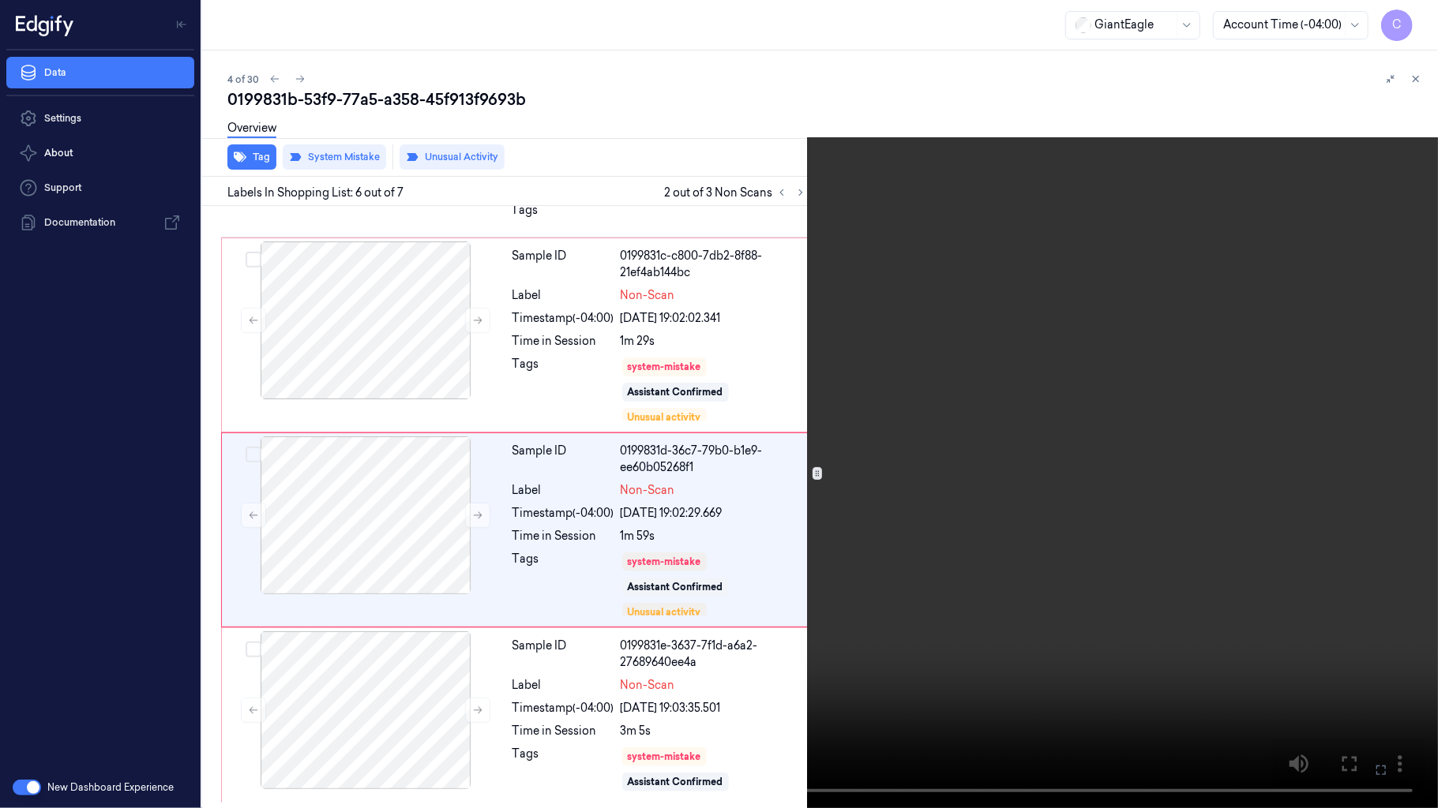
click at [538, 448] on video at bounding box center [719, 404] width 1438 height 808
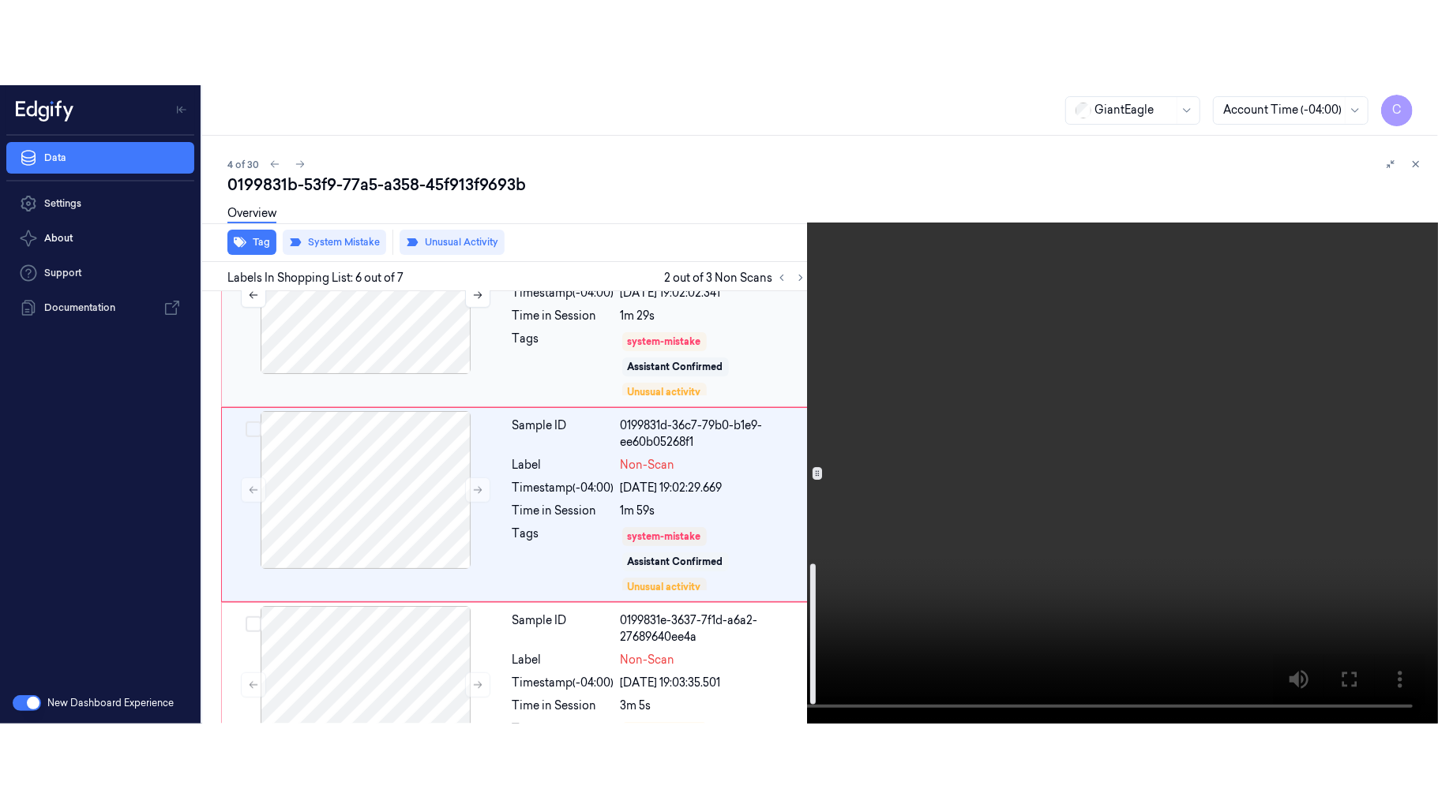
scroll to position [892, 0]
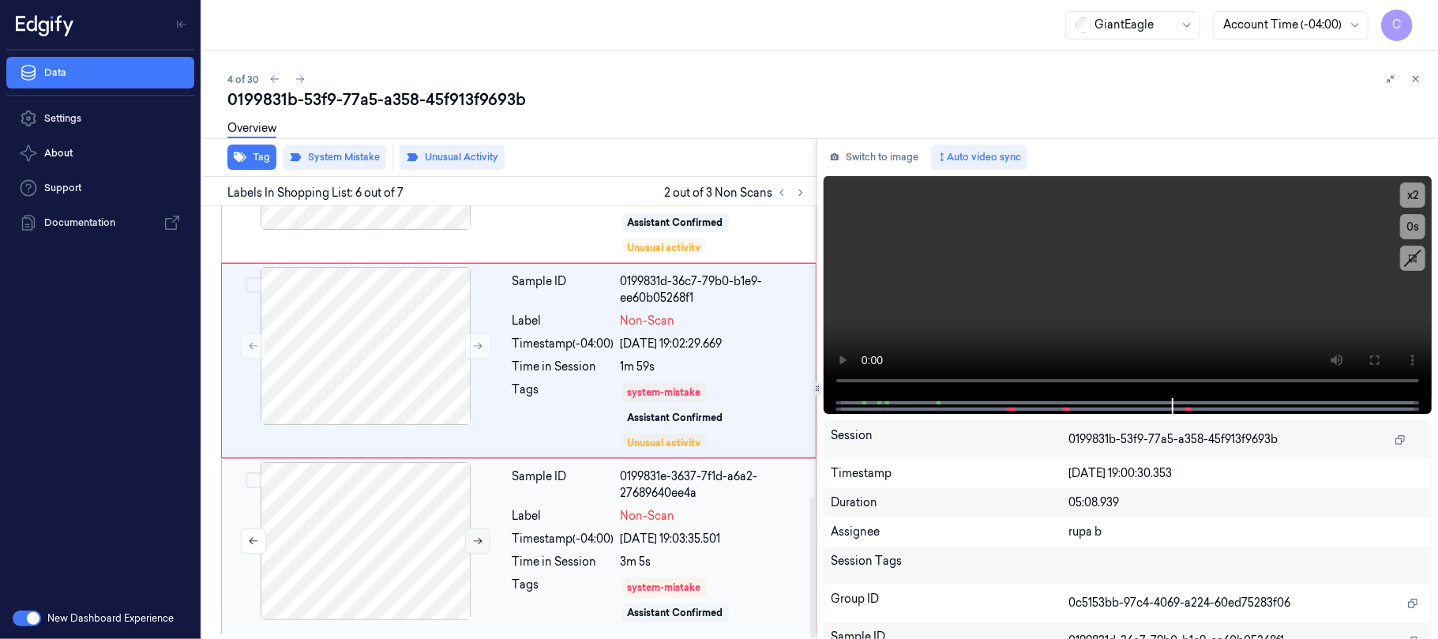
click at [472, 535] on icon at bounding box center [477, 540] width 11 height 11
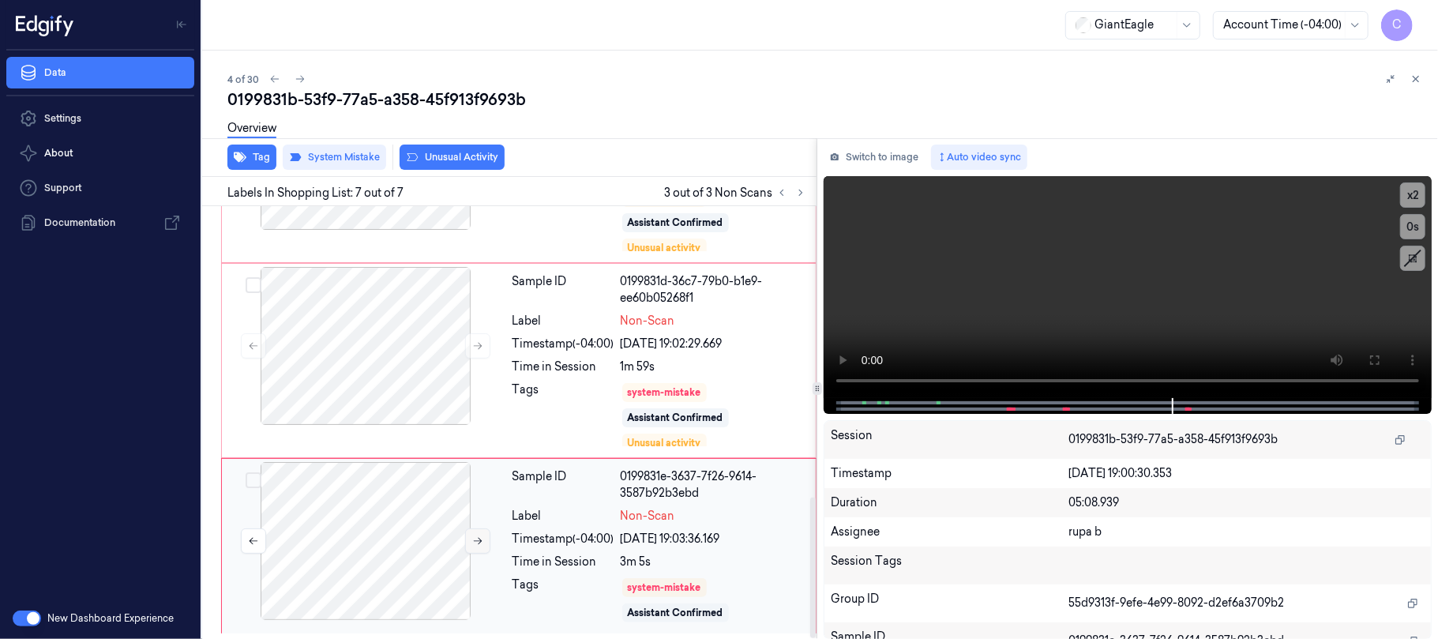
click at [474, 541] on icon at bounding box center [477, 540] width 11 height 11
click at [1375, 364] on icon at bounding box center [1374, 360] width 13 height 13
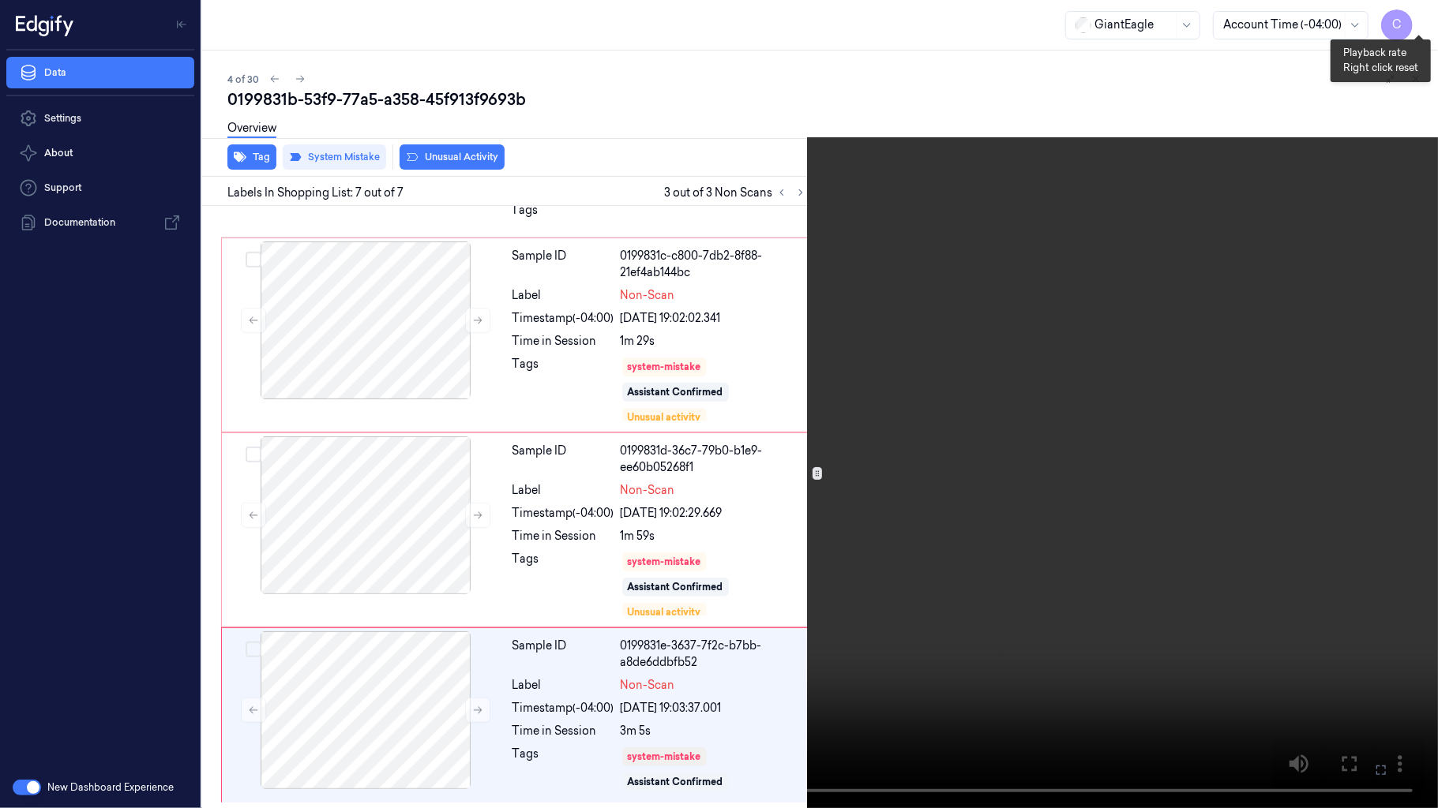
click at [1419, 13] on button "x 2" at bounding box center [1418, 18] width 25 height 25
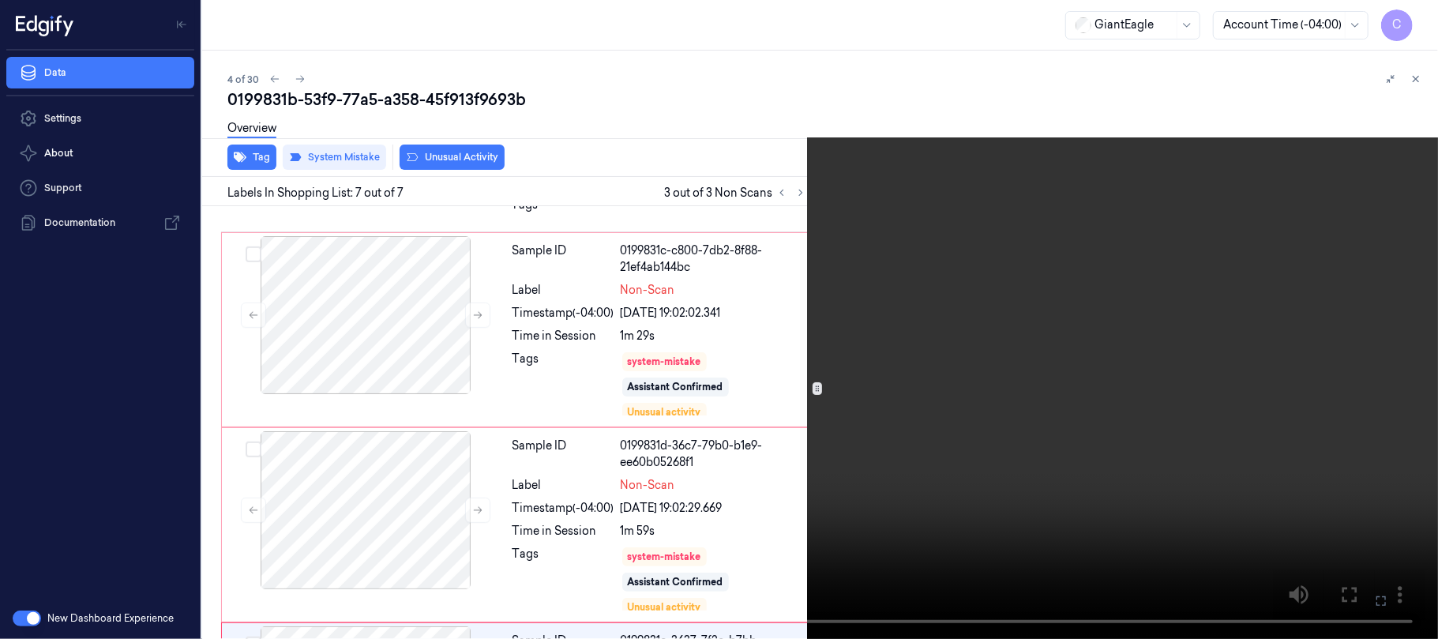
scroll to position [892, 0]
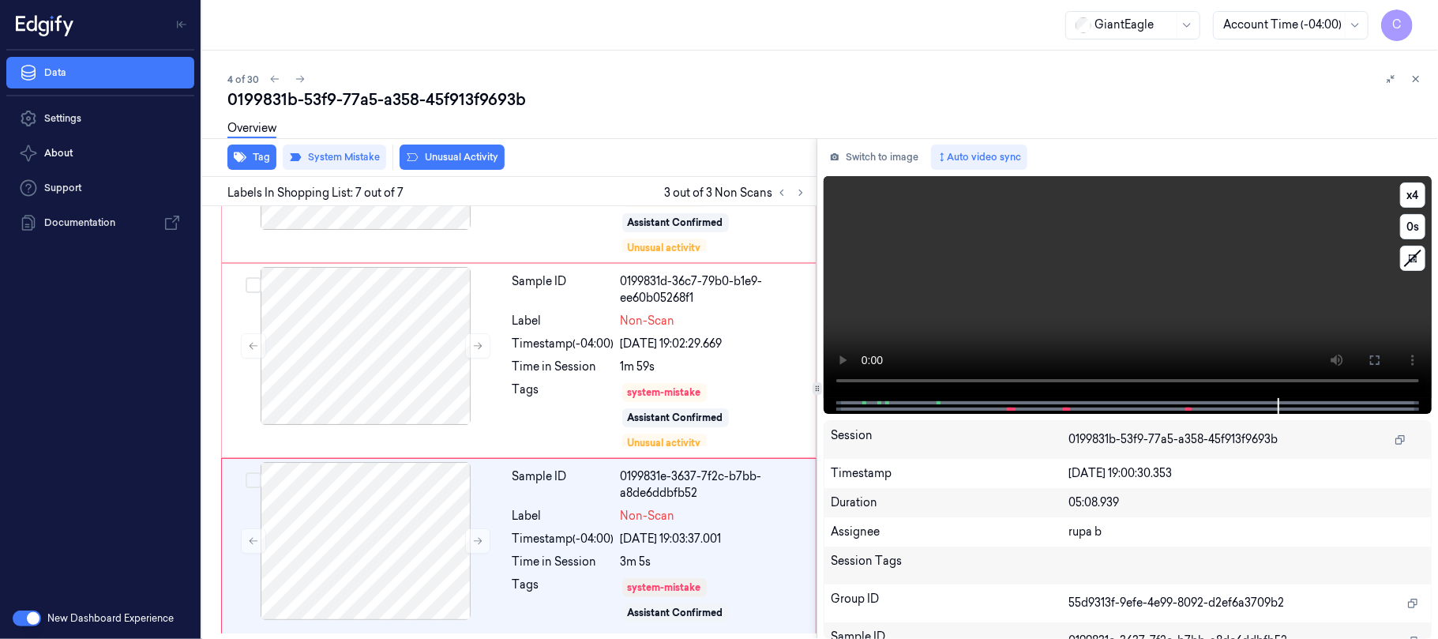
click at [1109, 307] on video at bounding box center [1127, 287] width 608 height 222
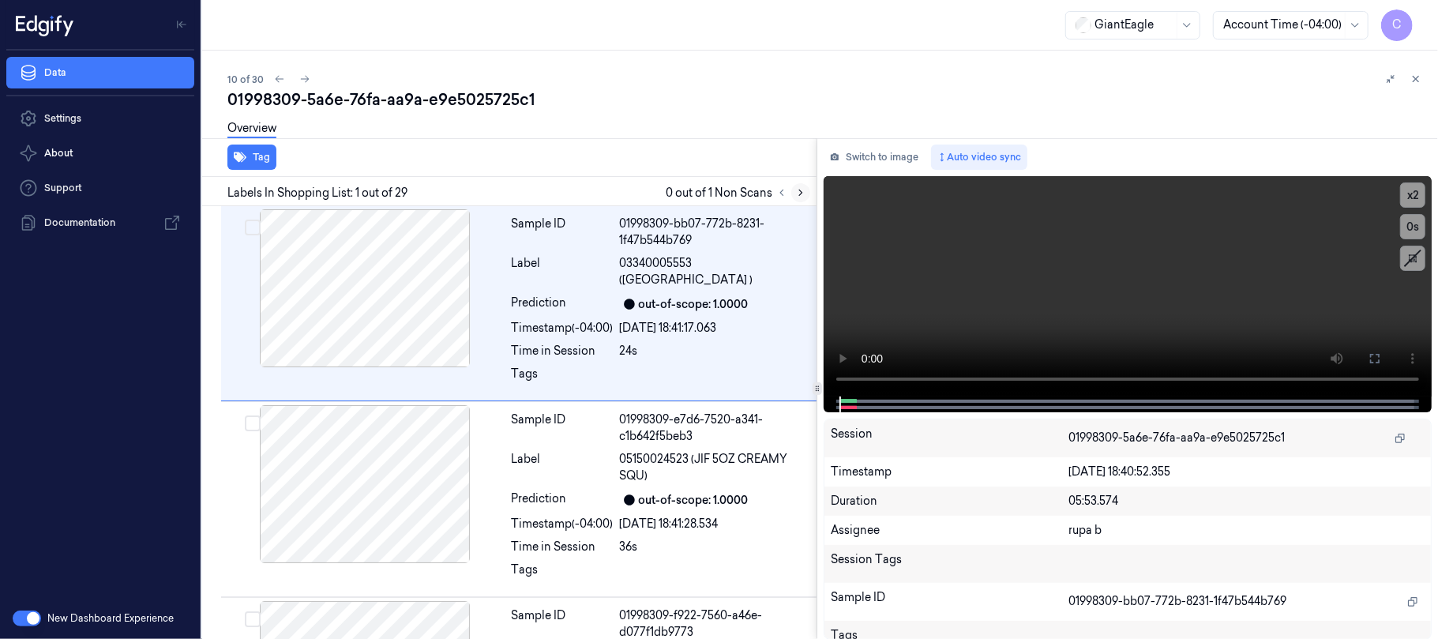
click at [806, 191] on button at bounding box center [800, 192] width 19 height 19
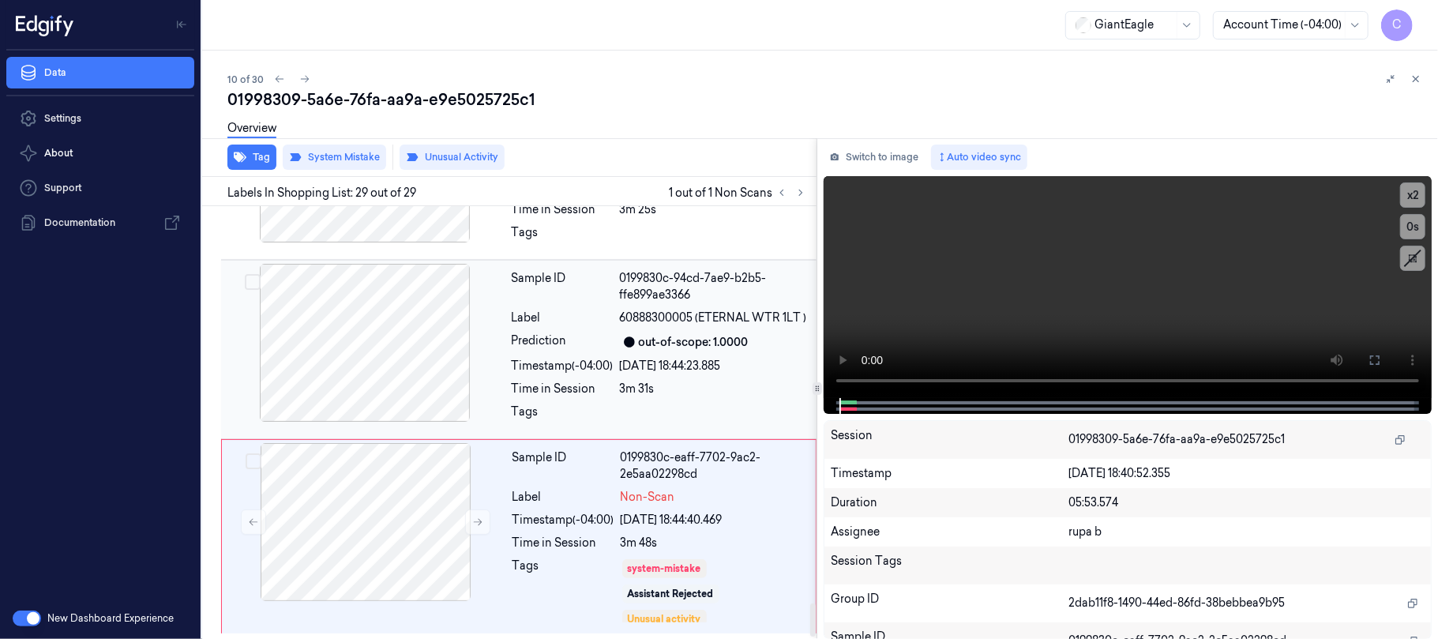
scroll to position [5198, 0]
click at [474, 521] on icon at bounding box center [477, 521] width 11 height 11
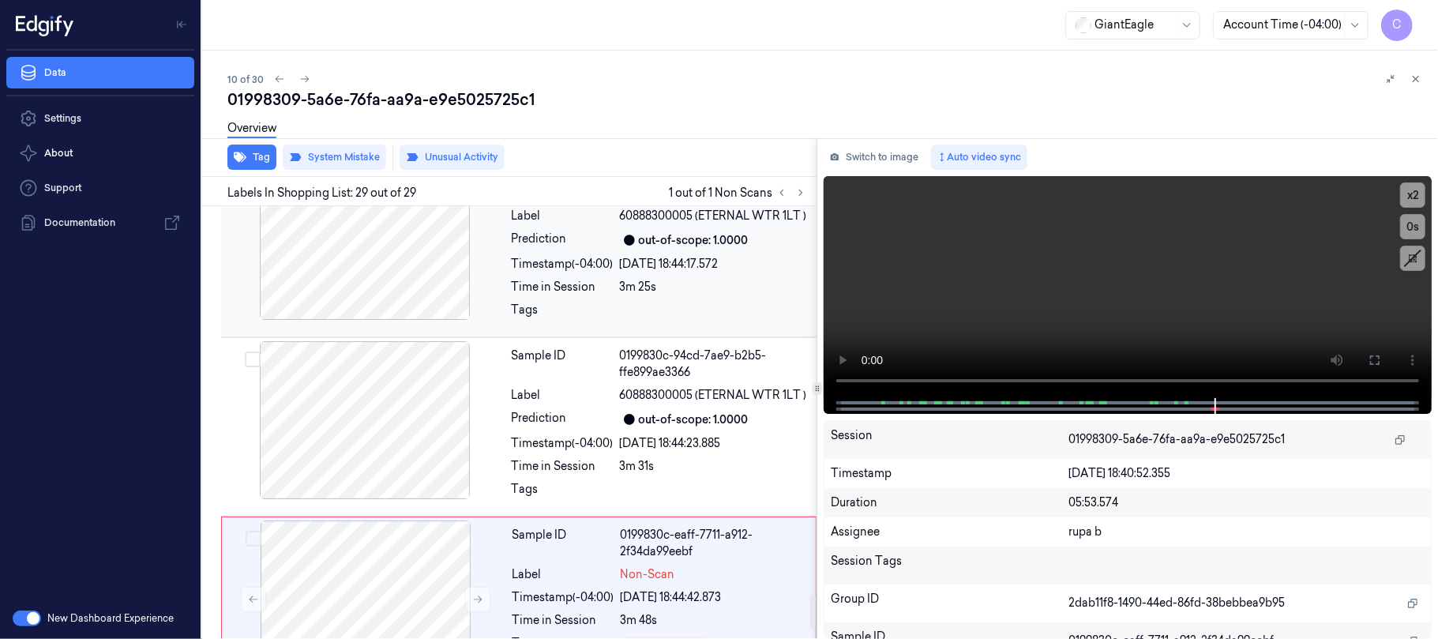
scroll to position [5092, 0]
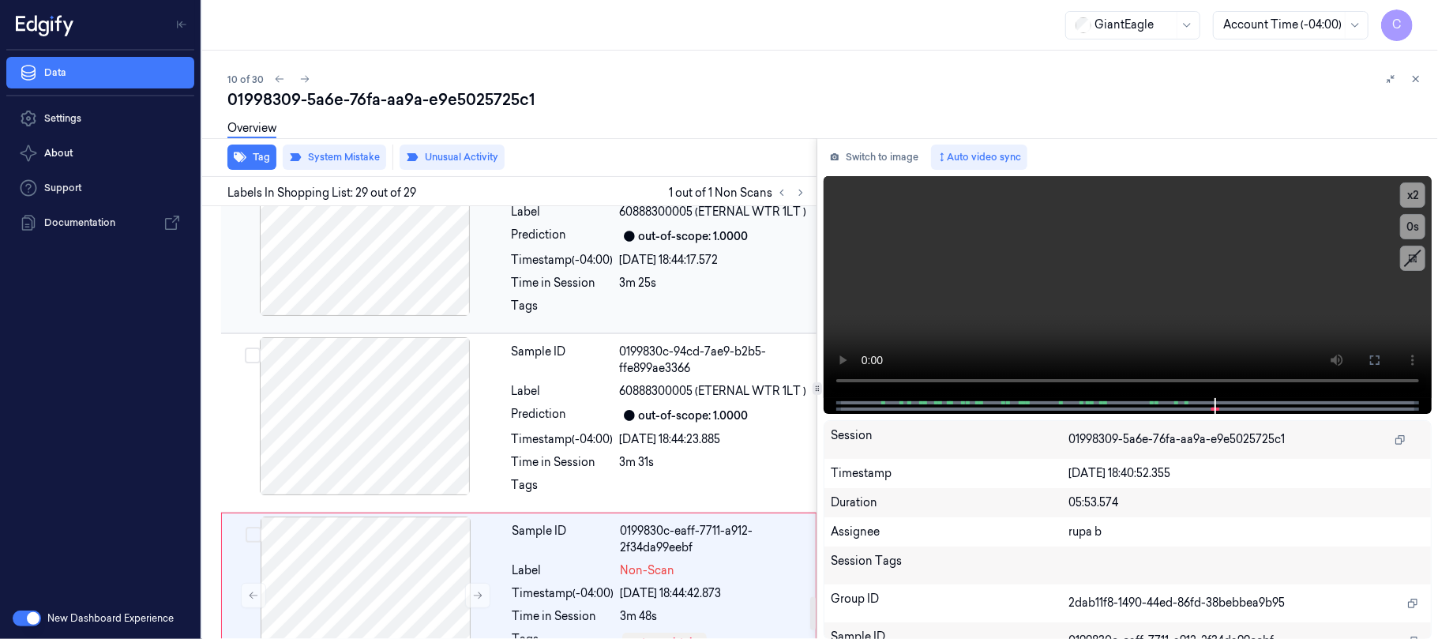
click at [412, 244] on div at bounding box center [364, 237] width 281 height 158
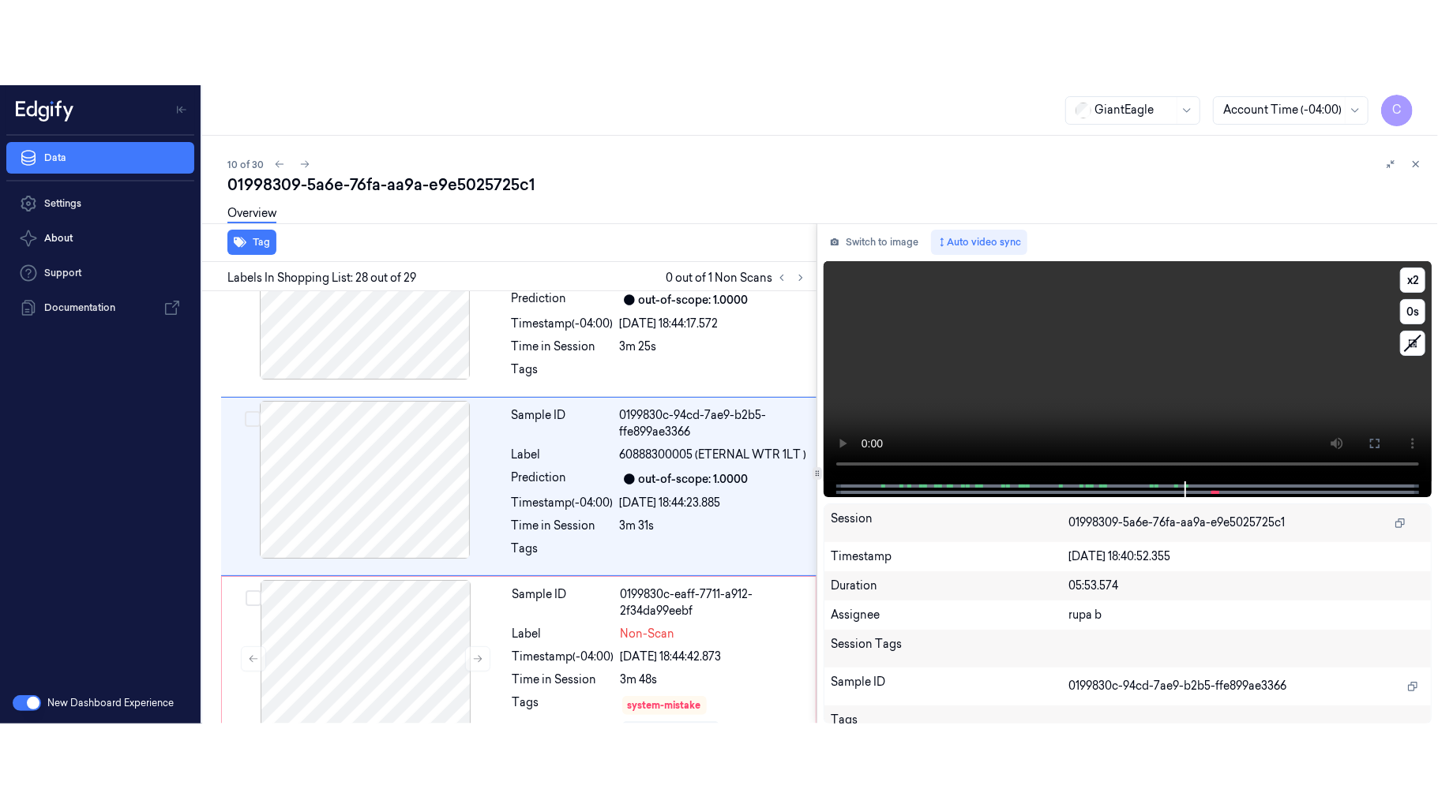
scroll to position [5114, 0]
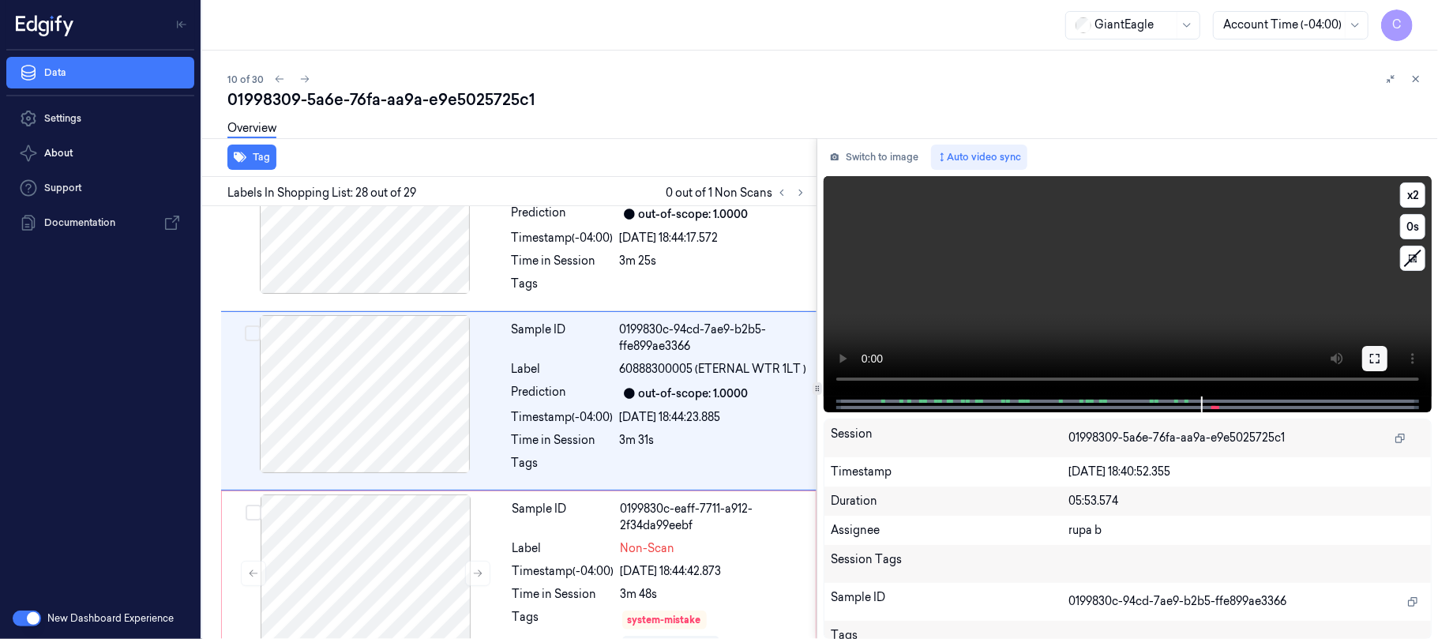
click at [1372, 352] on icon at bounding box center [1374, 358] width 13 height 13
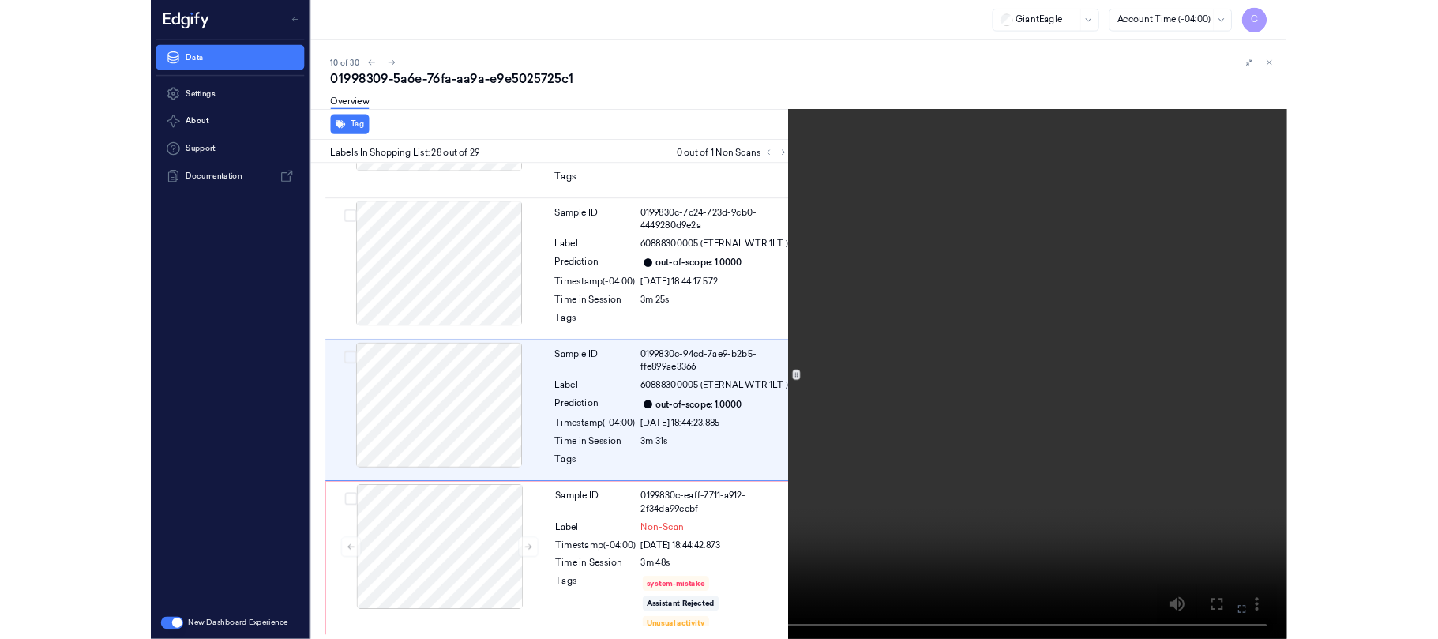
scroll to position [5028, 0]
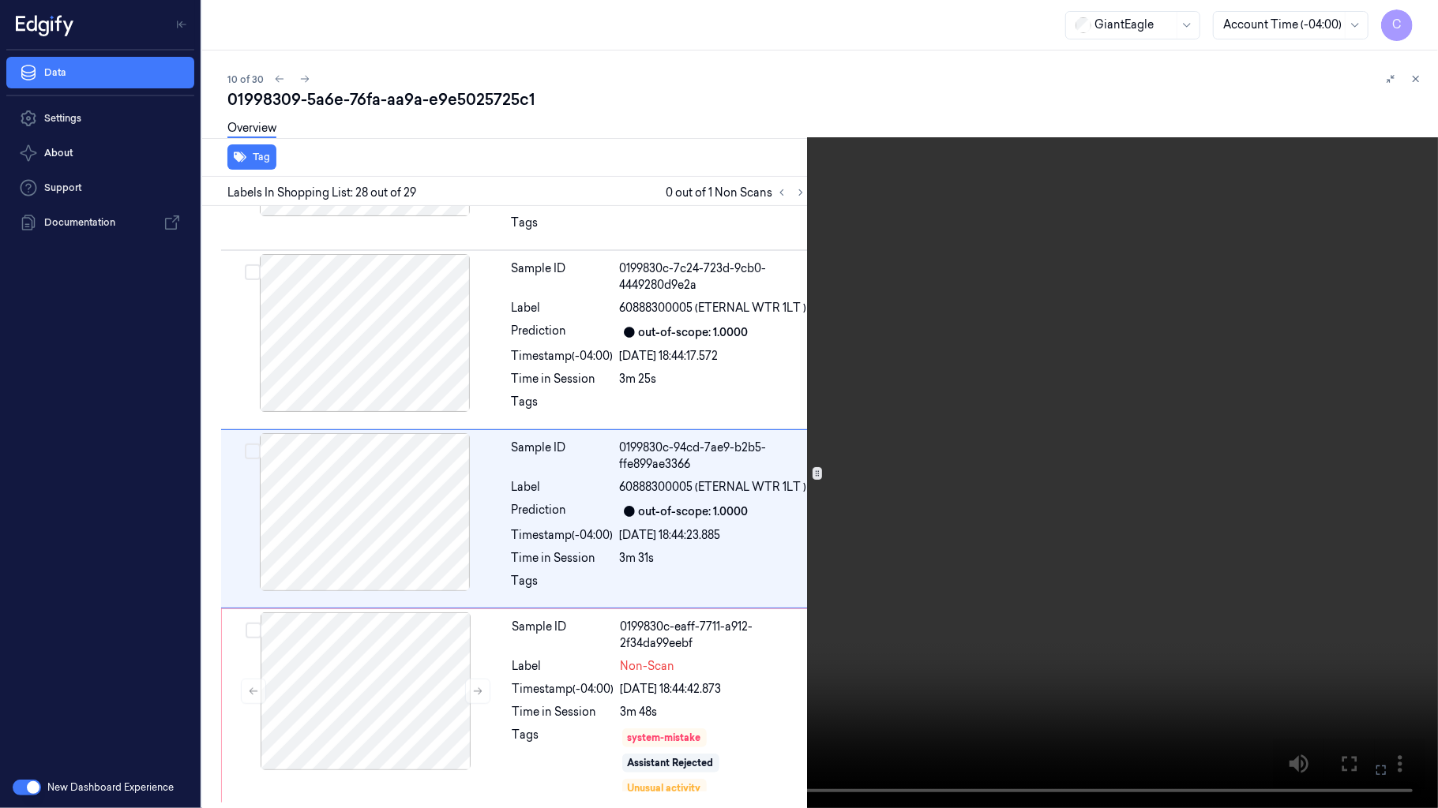
click at [774, 246] on video at bounding box center [719, 404] width 1438 height 808
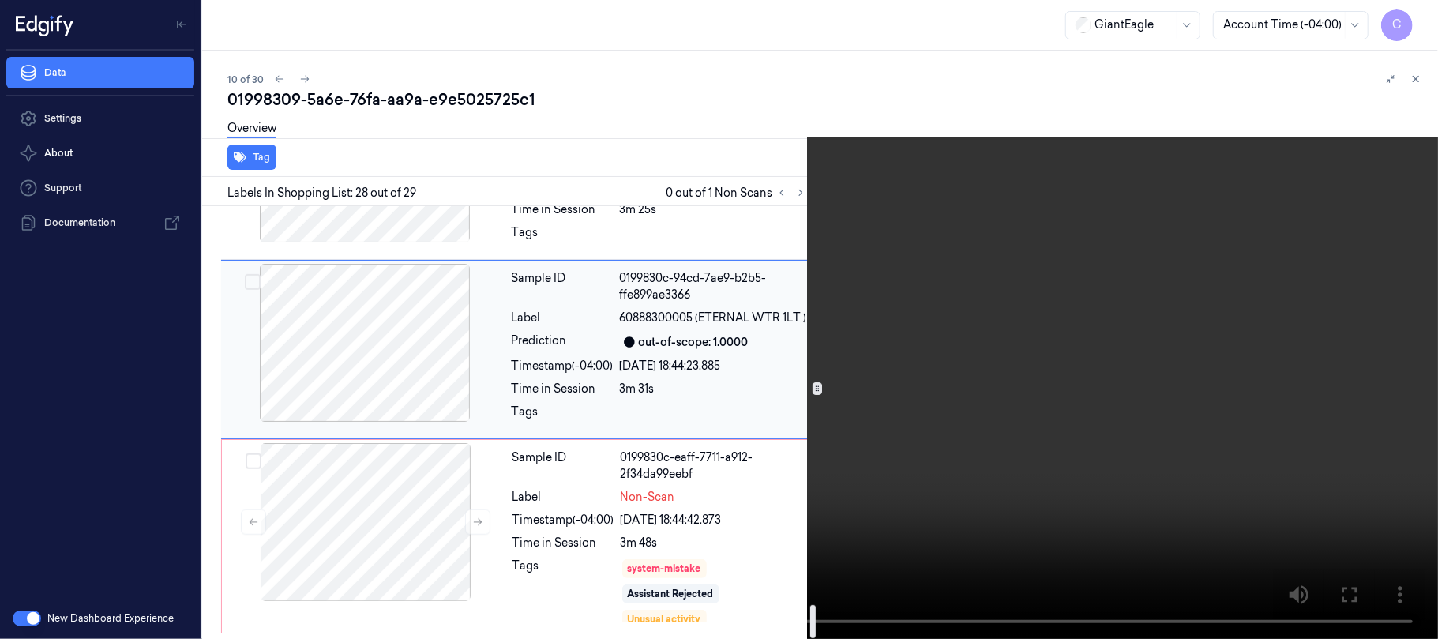
scroll to position [5198, 0]
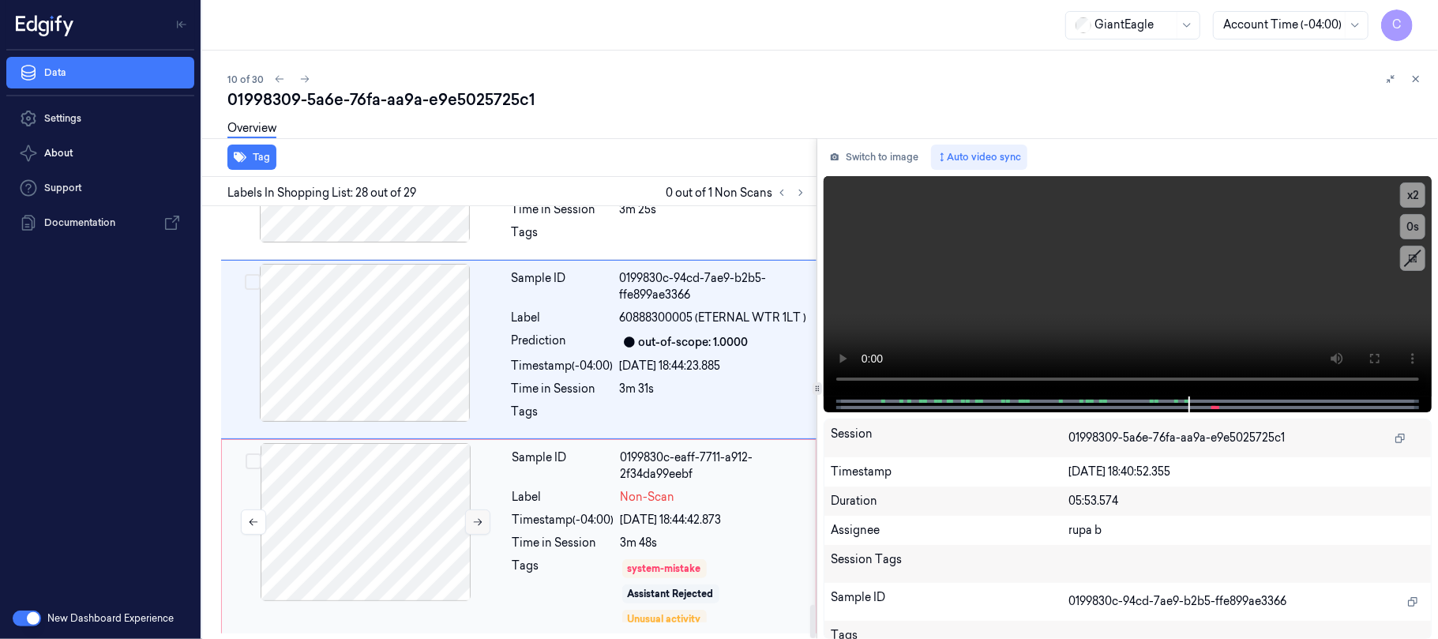
click at [472, 526] on button at bounding box center [477, 521] width 25 height 25
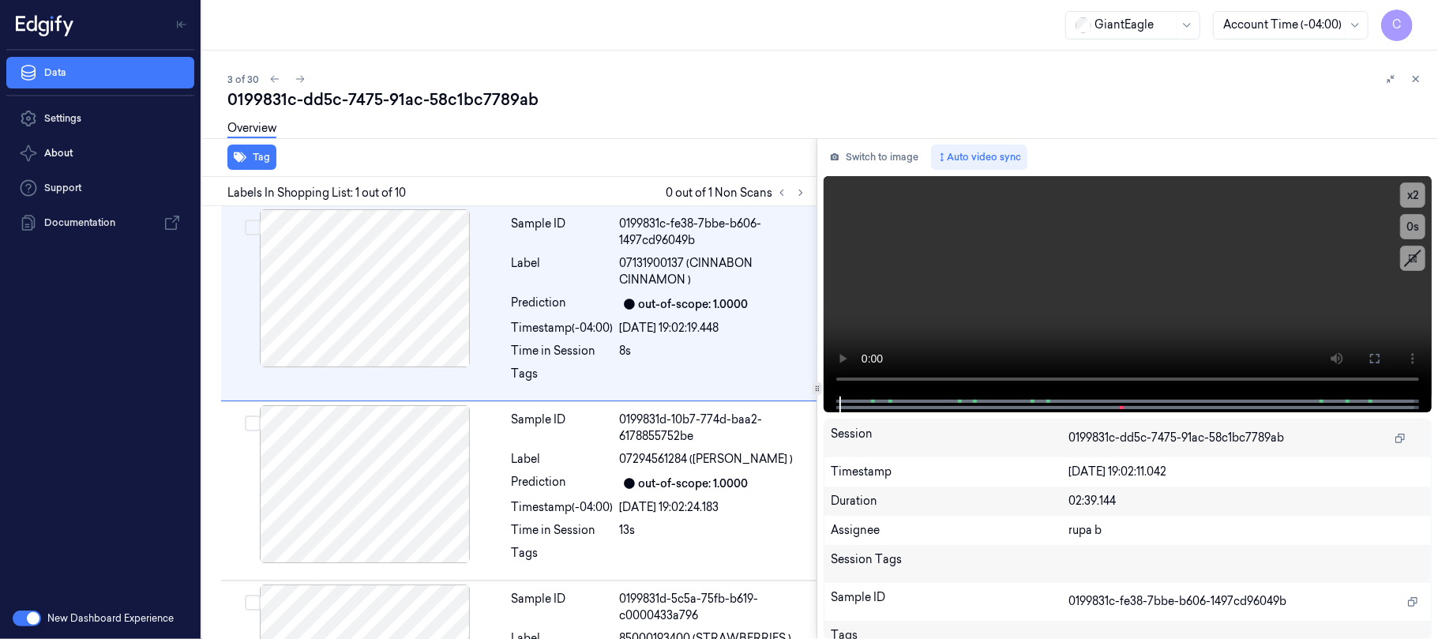
click at [797, 183] on div at bounding box center [791, 192] width 38 height 19
click at [797, 193] on icon at bounding box center [800, 192] width 11 height 11
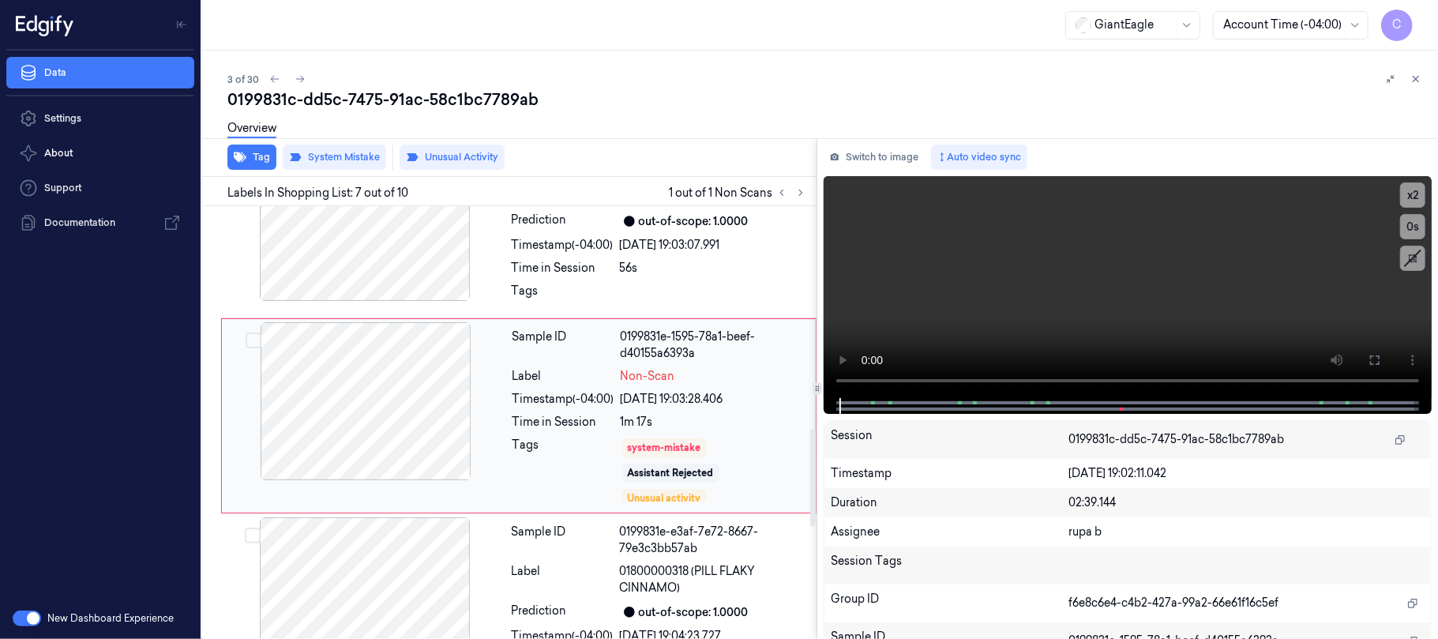
scroll to position [1008, 0]
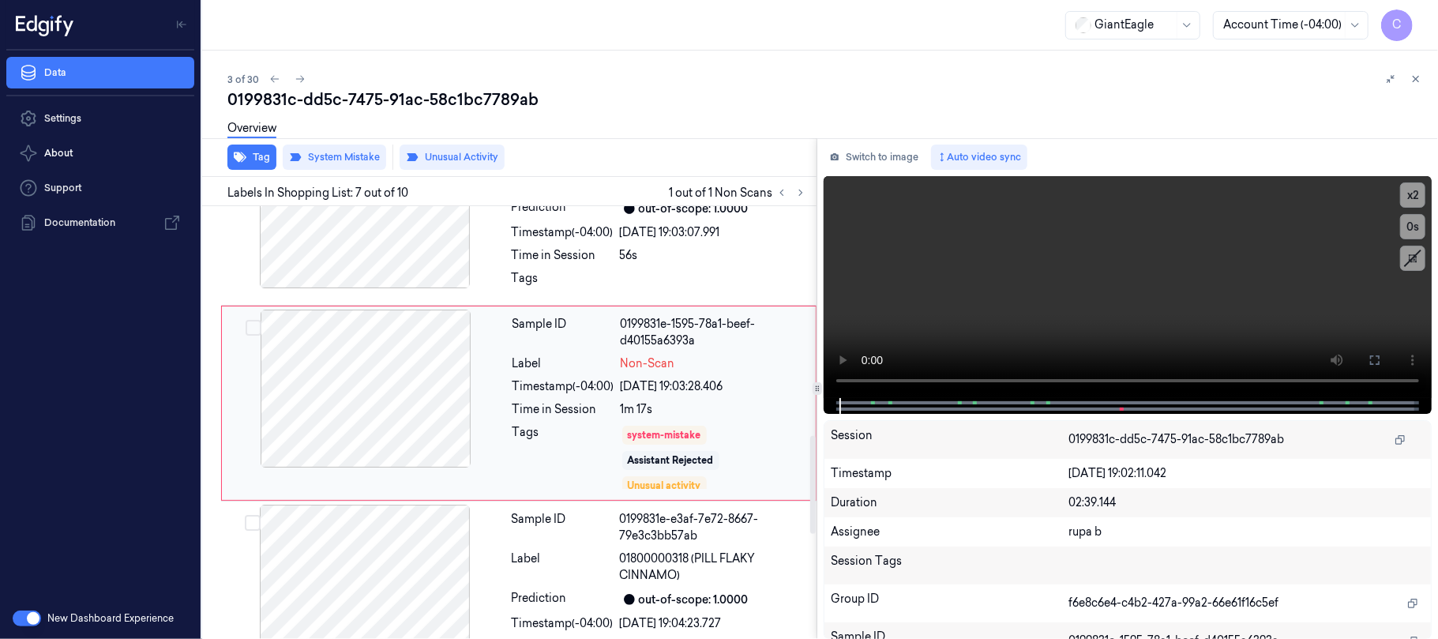
click at [440, 418] on div at bounding box center [365, 388] width 281 height 158
click at [401, 272] on div at bounding box center [364, 209] width 281 height 158
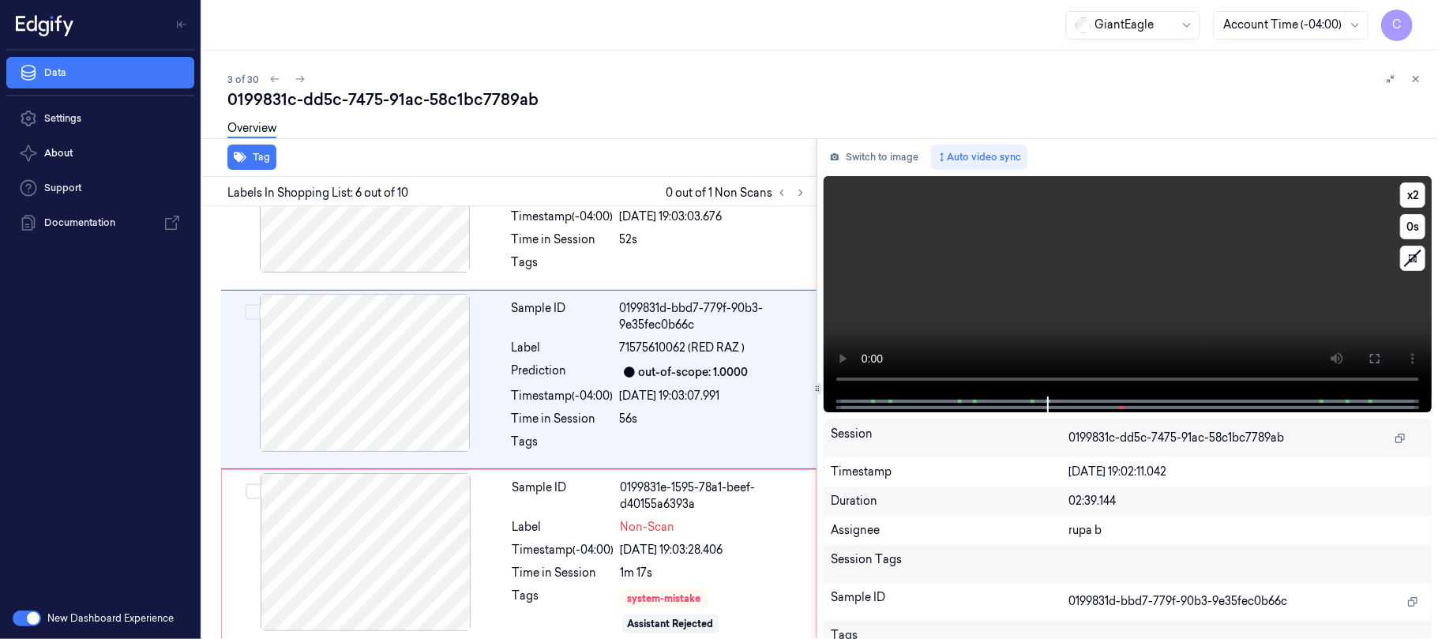
scroll to position [821, 0]
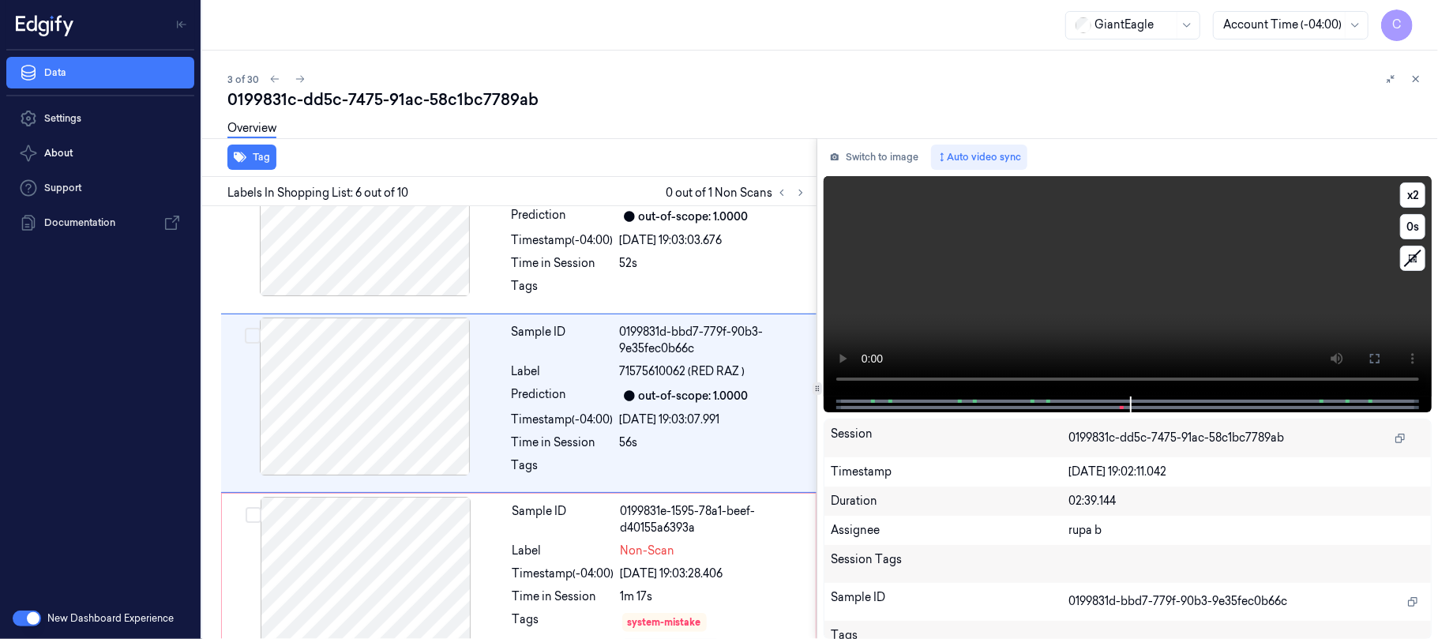
click at [1105, 306] on video at bounding box center [1127, 286] width 608 height 220
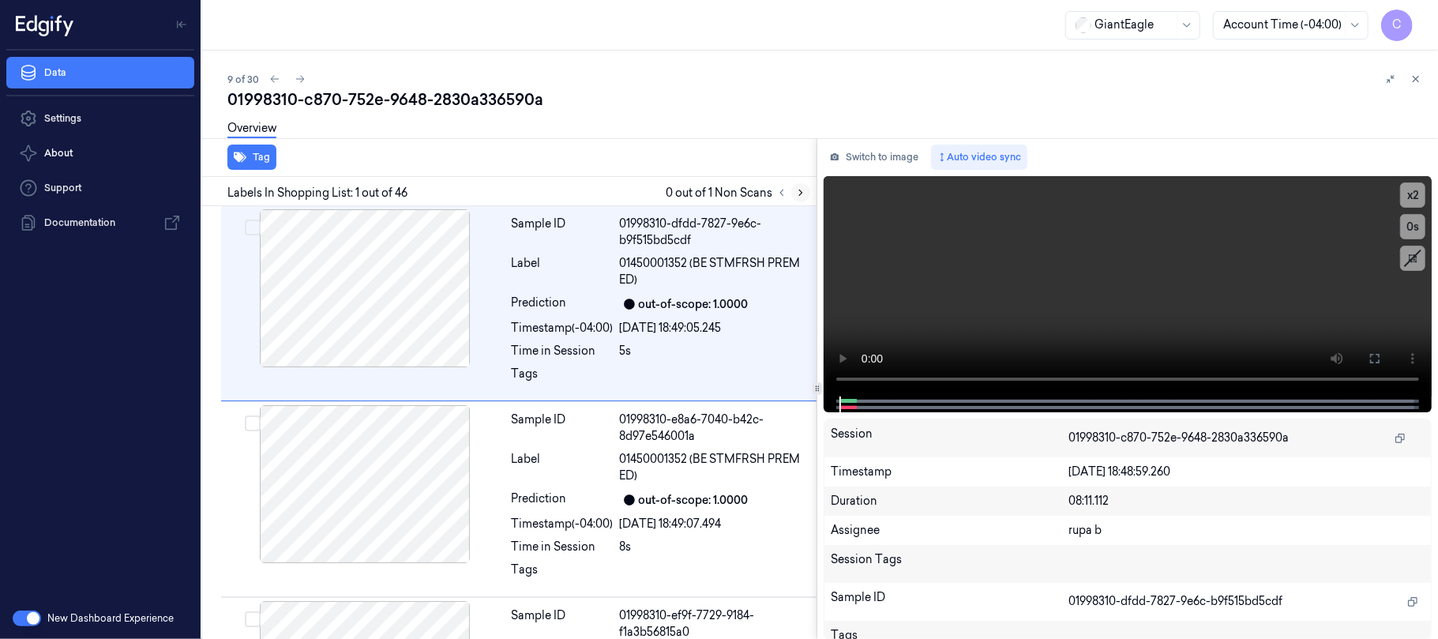
click at [797, 196] on icon at bounding box center [800, 192] width 11 height 11
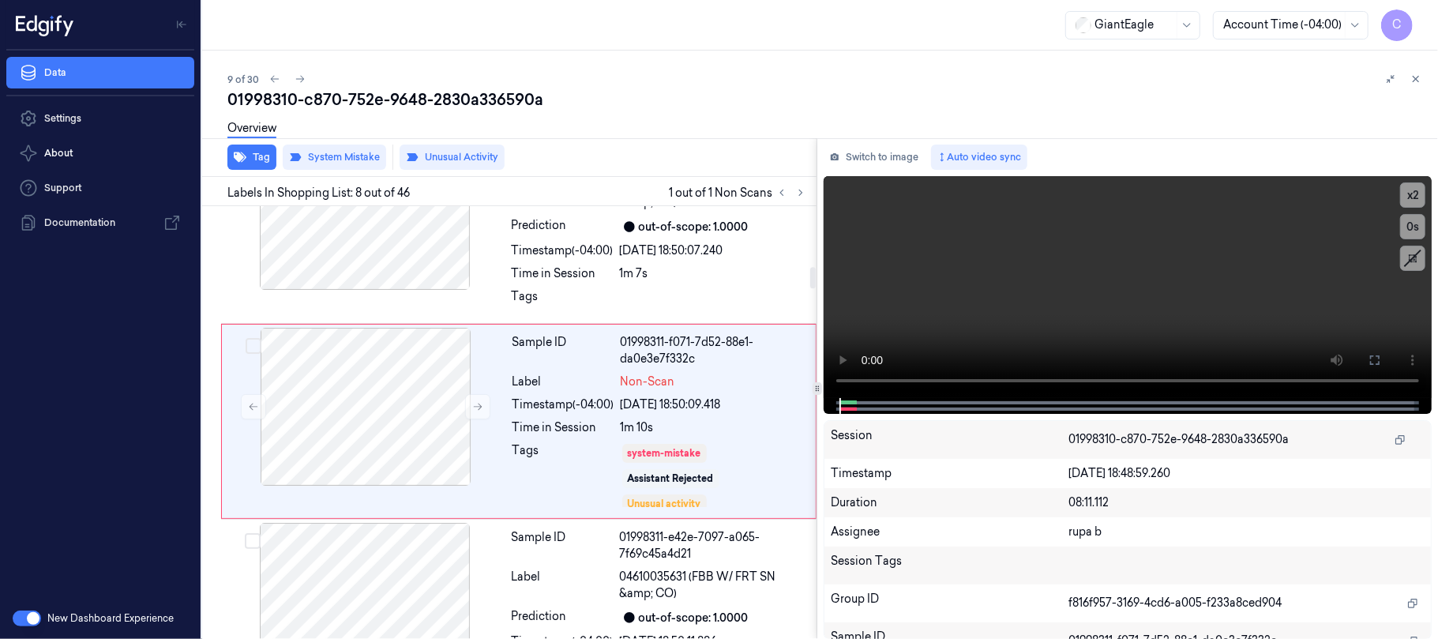
scroll to position [1220, 0]
click at [472, 407] on icon at bounding box center [477, 404] width 11 height 11
click at [395, 243] on div at bounding box center [364, 209] width 281 height 158
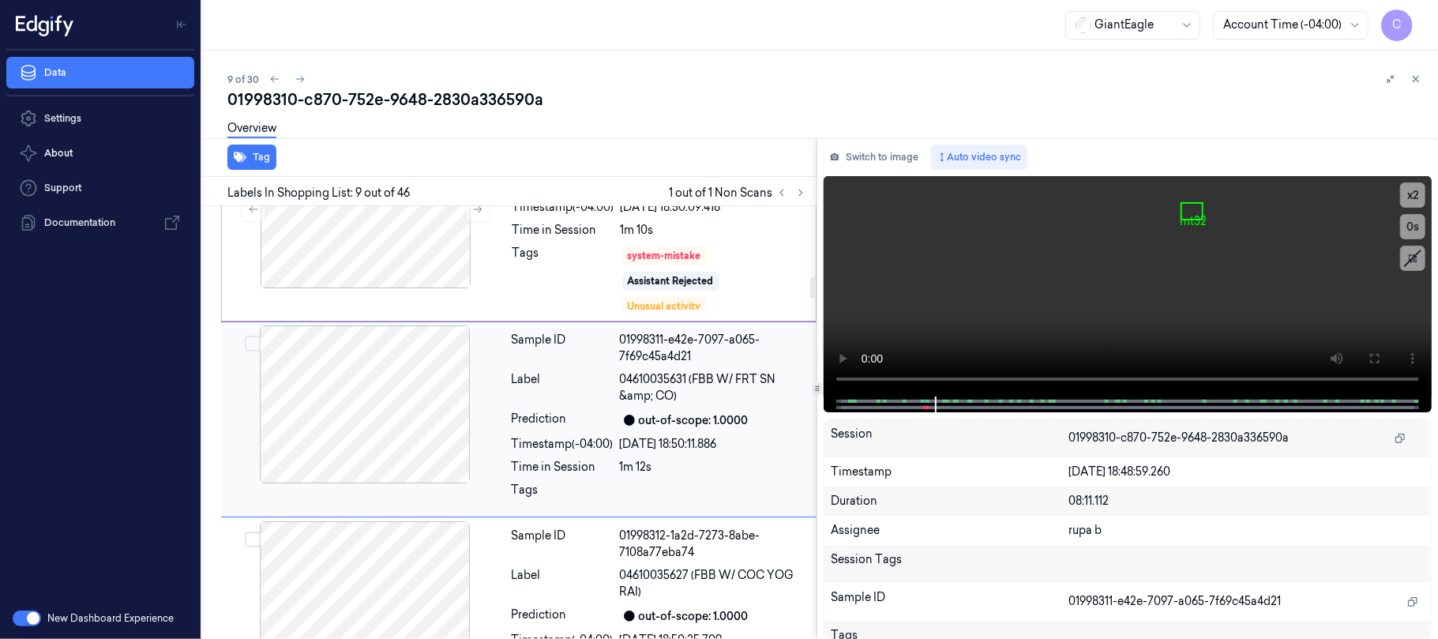
scroll to position [1206, 0]
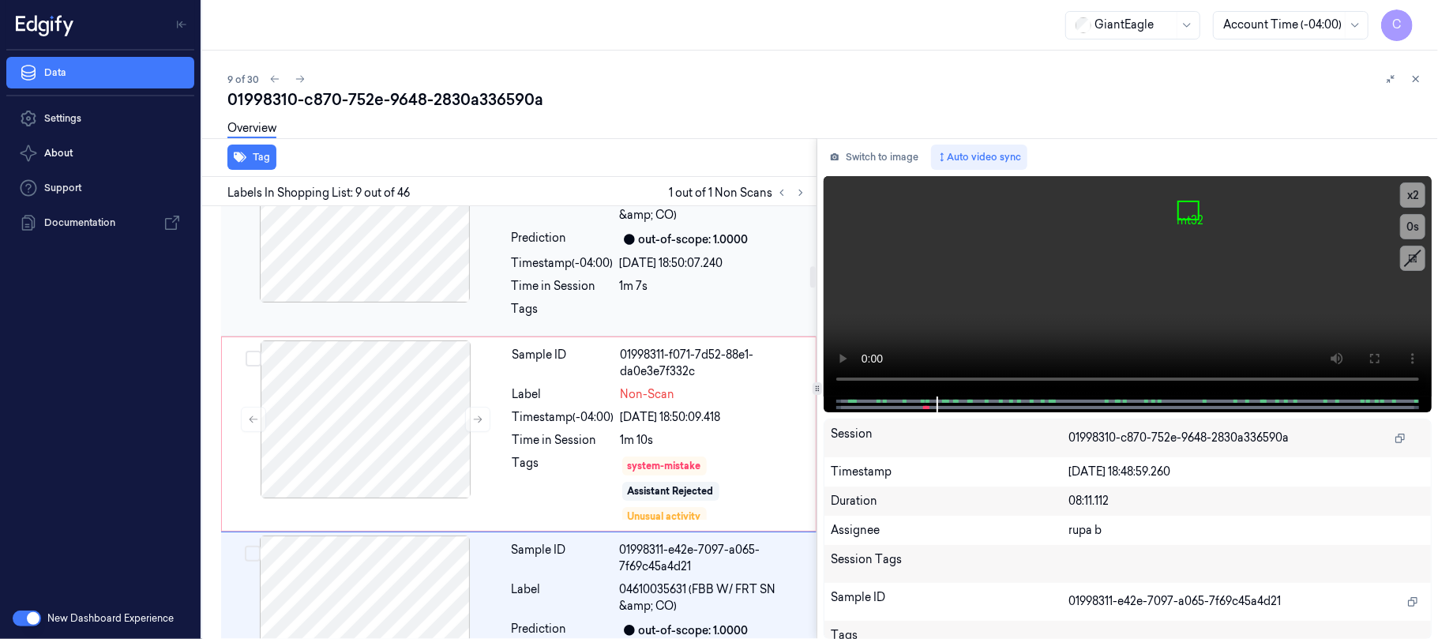
click at [414, 241] on div at bounding box center [364, 223] width 281 height 158
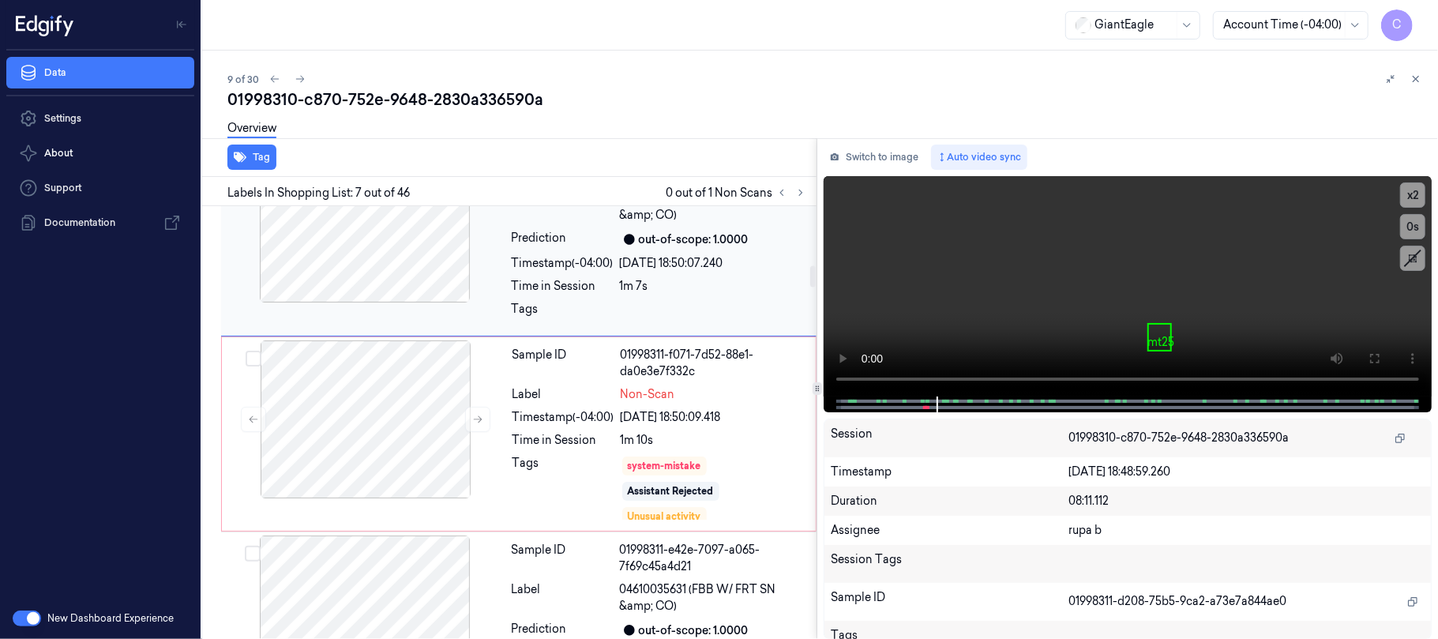
scroll to position [1025, 0]
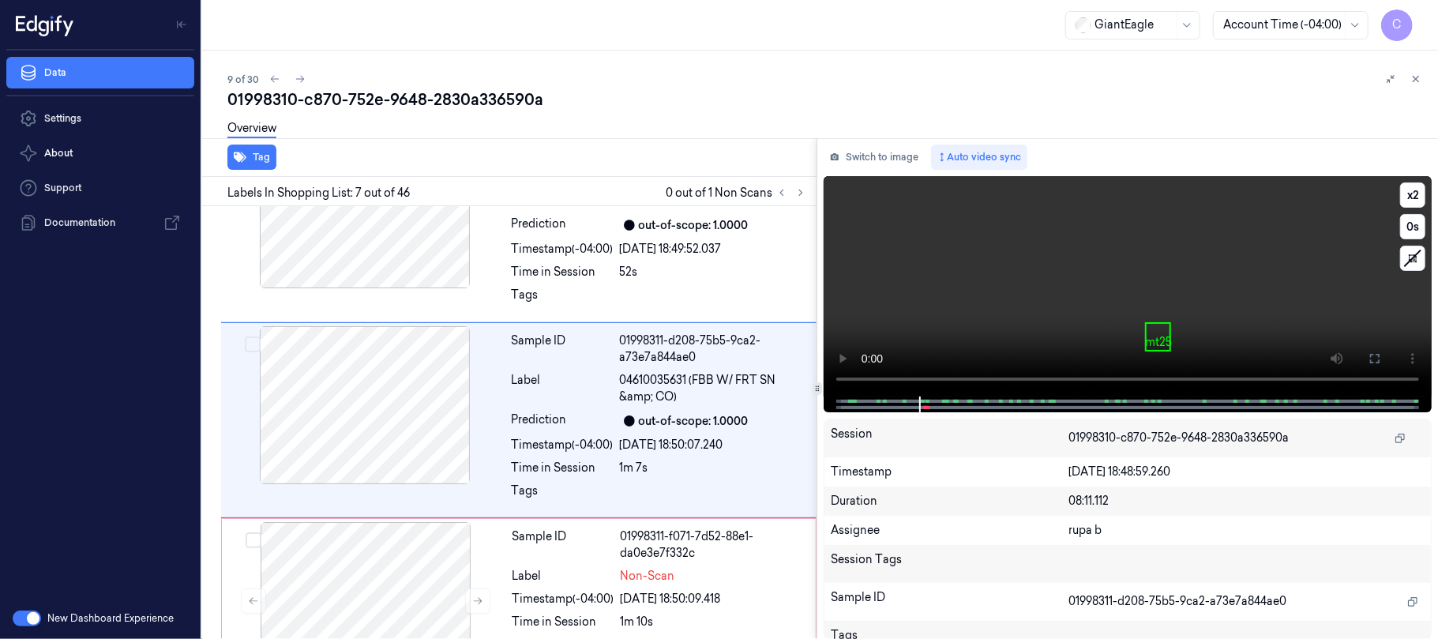
click at [992, 289] on video at bounding box center [1127, 286] width 608 height 220
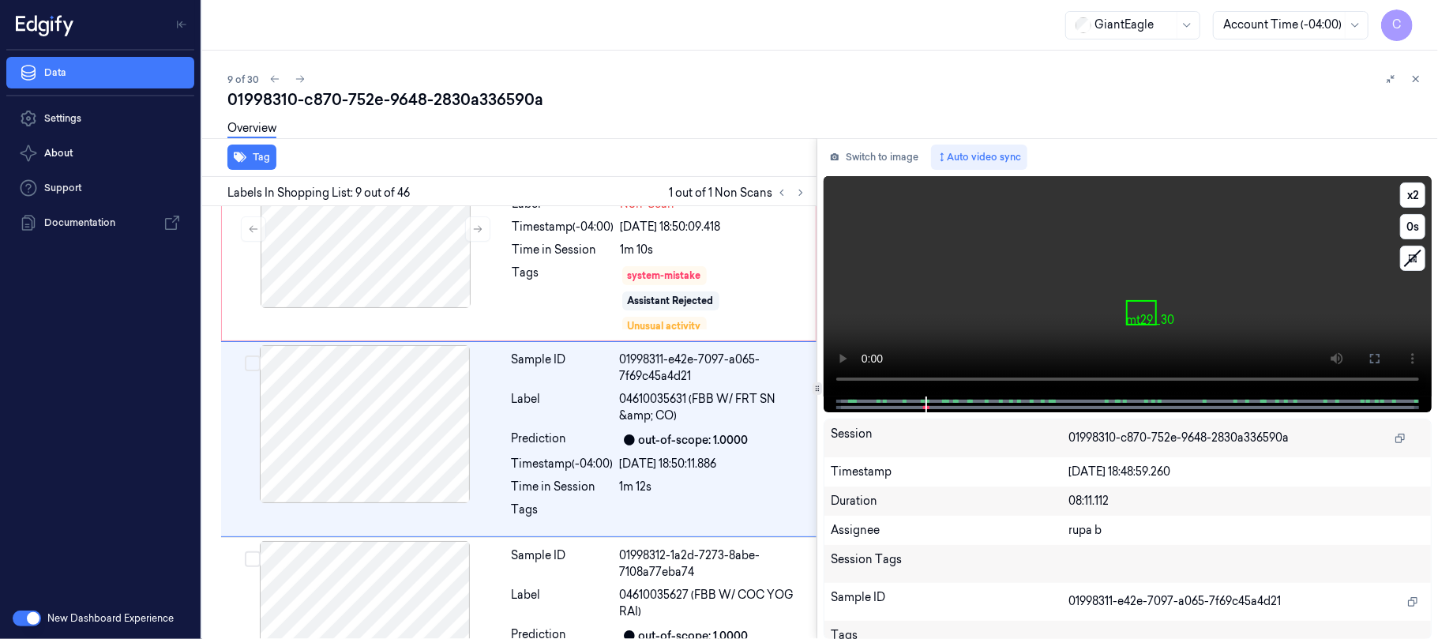
scroll to position [1416, 0]
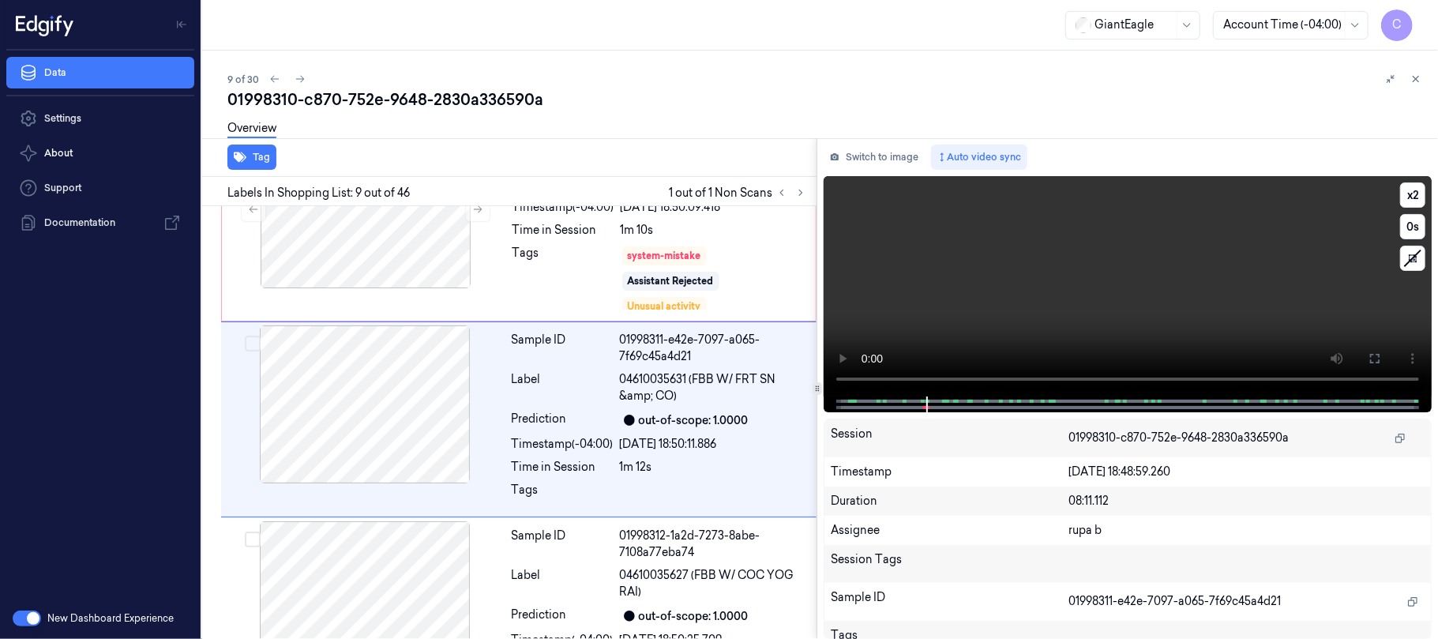
click at [1179, 276] on video at bounding box center [1127, 286] width 608 height 220
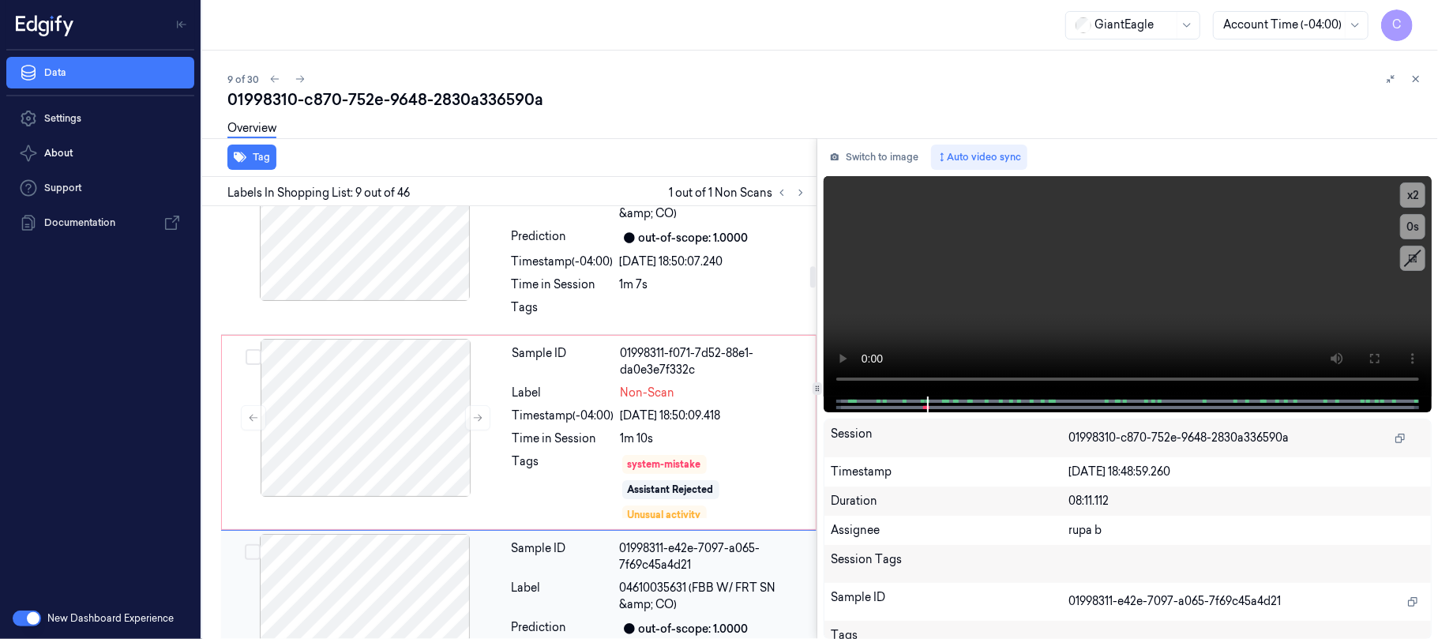
scroll to position [1206, 0]
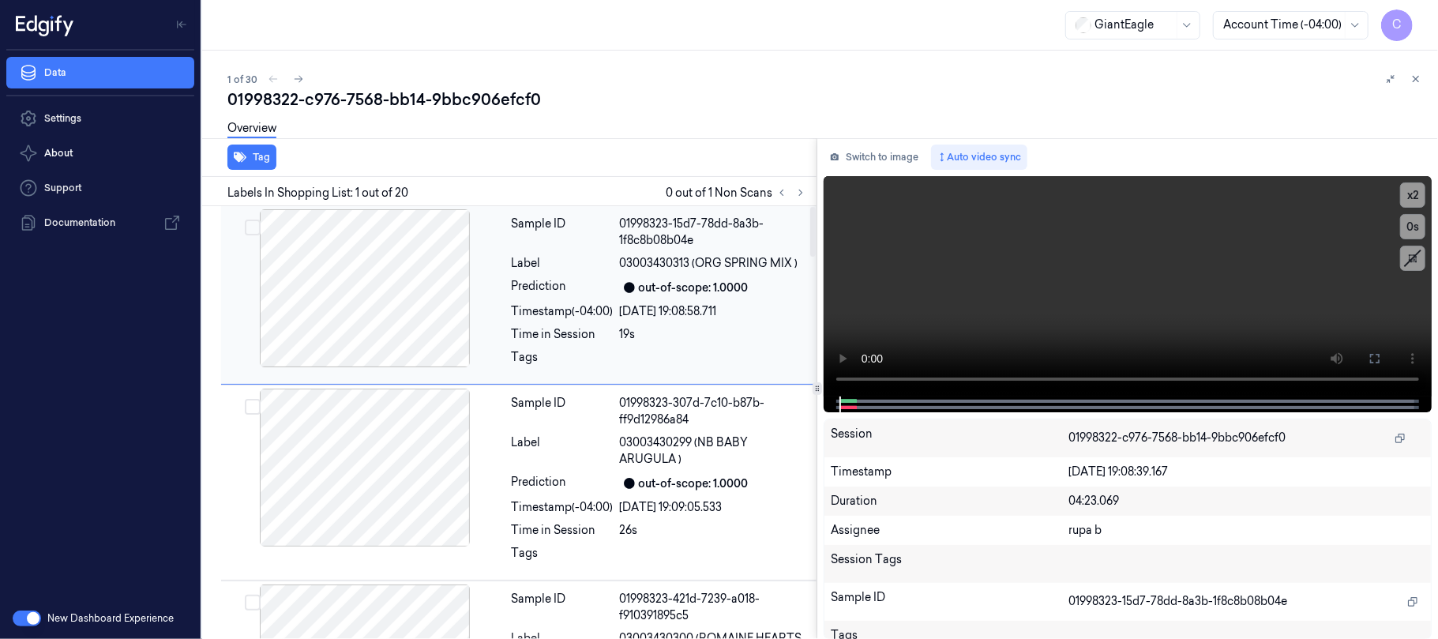
click at [796, 188] on icon at bounding box center [800, 192] width 11 height 11
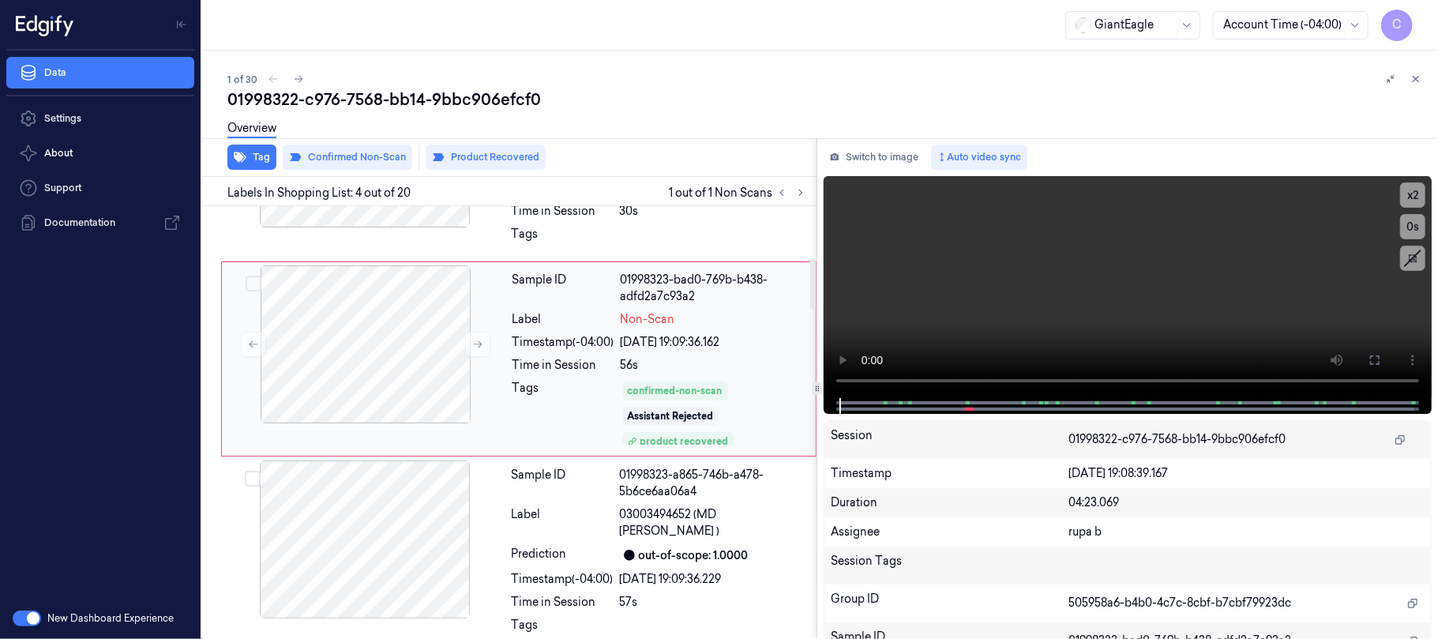
scroll to position [563, 0]
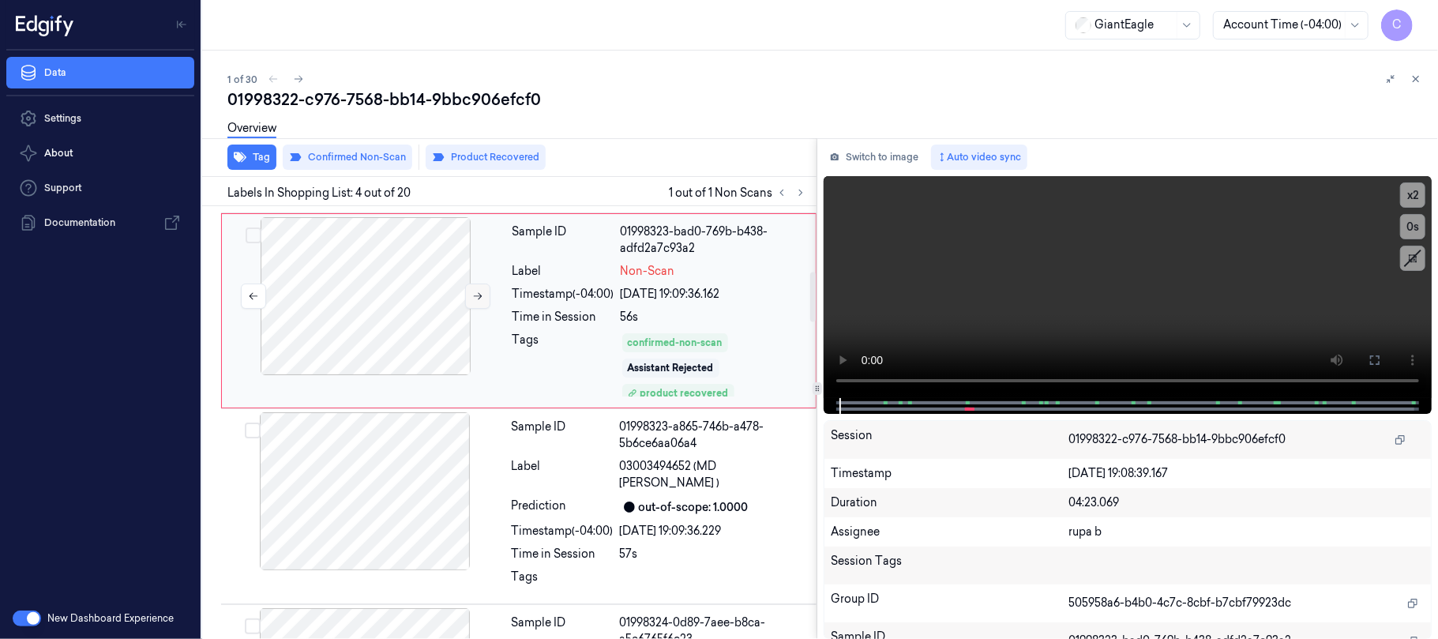
click at [477, 298] on icon at bounding box center [477, 296] width 11 height 11
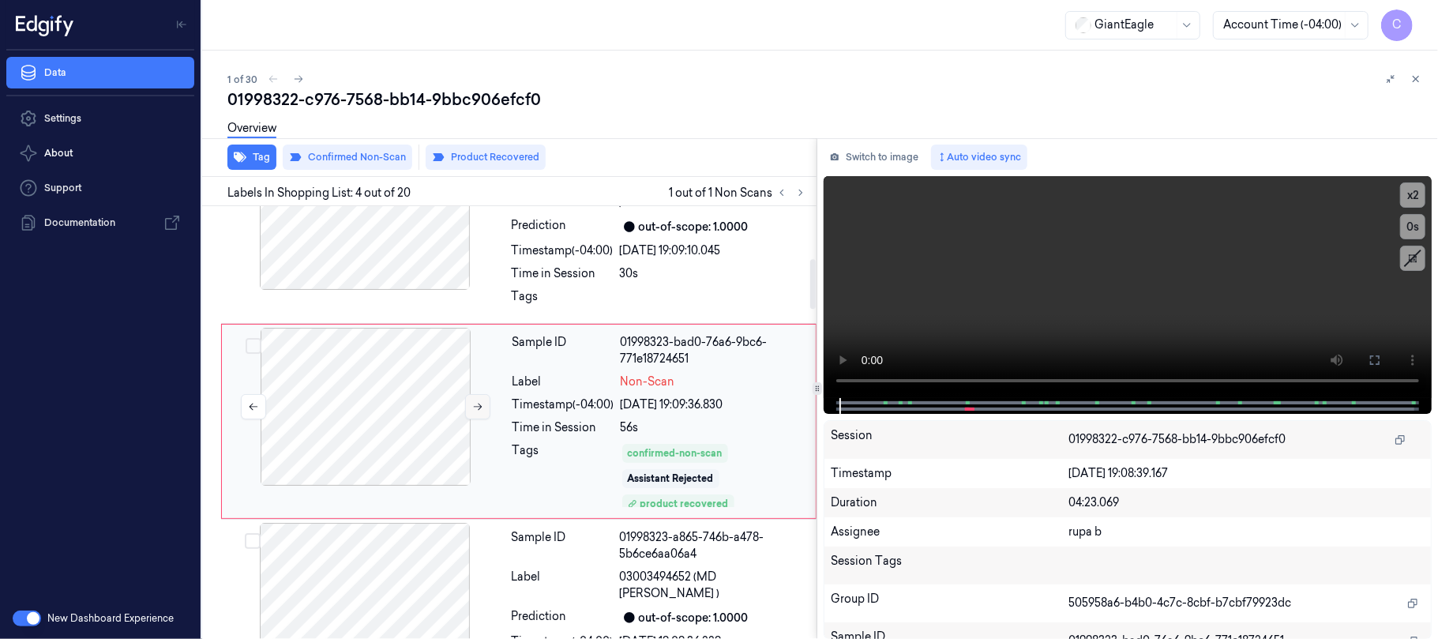
click at [477, 414] on button at bounding box center [477, 406] width 25 height 25
click at [478, 411] on icon at bounding box center [477, 406] width 11 height 11
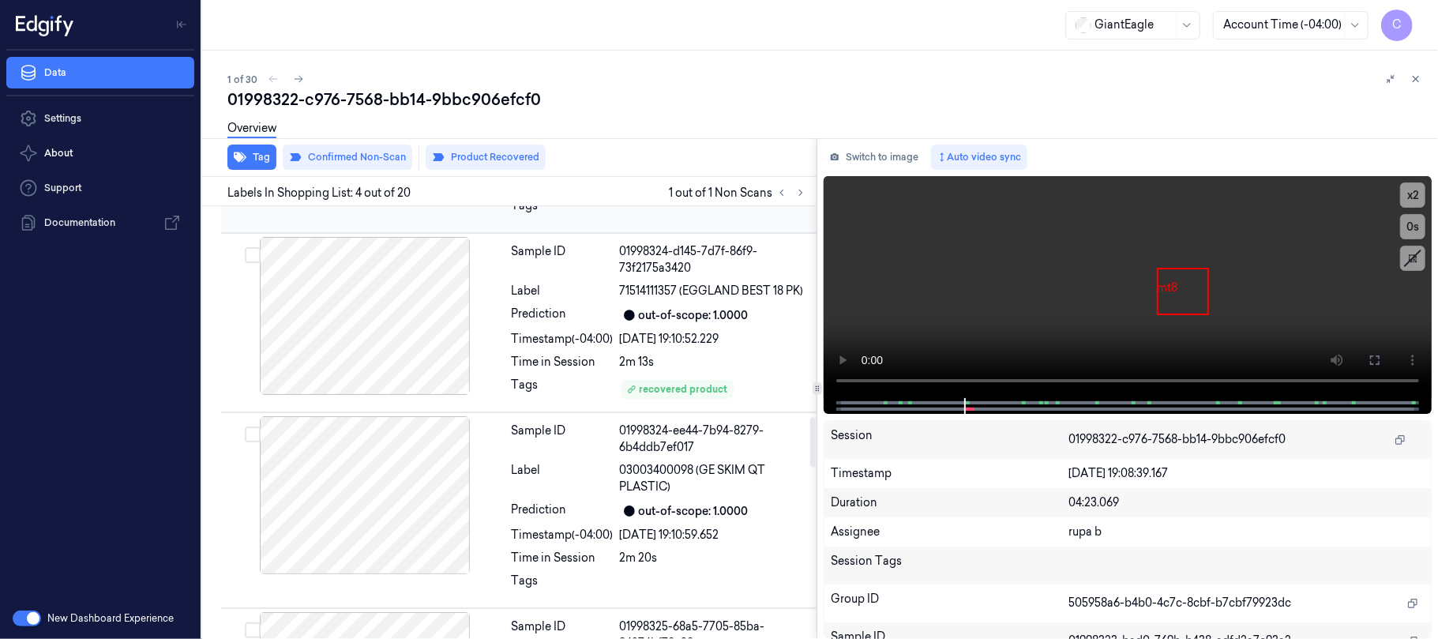
scroll to position [1820, 0]
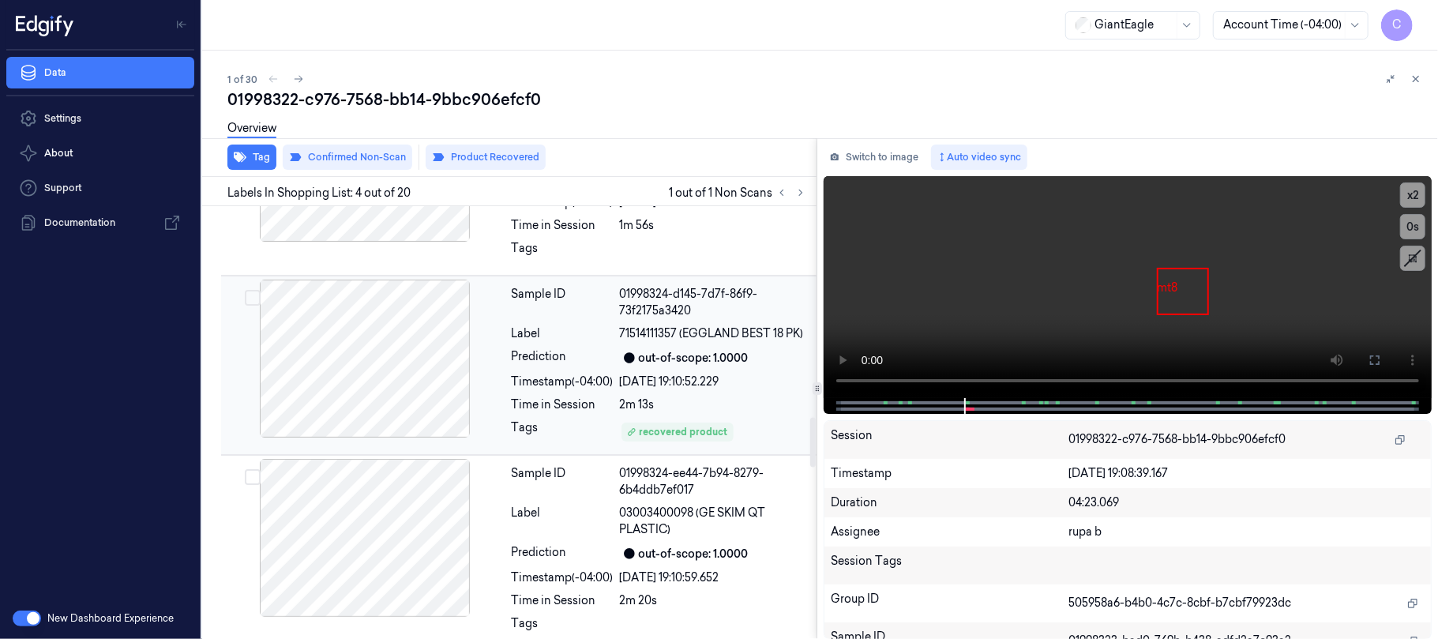
click at [396, 352] on div at bounding box center [364, 358] width 281 height 158
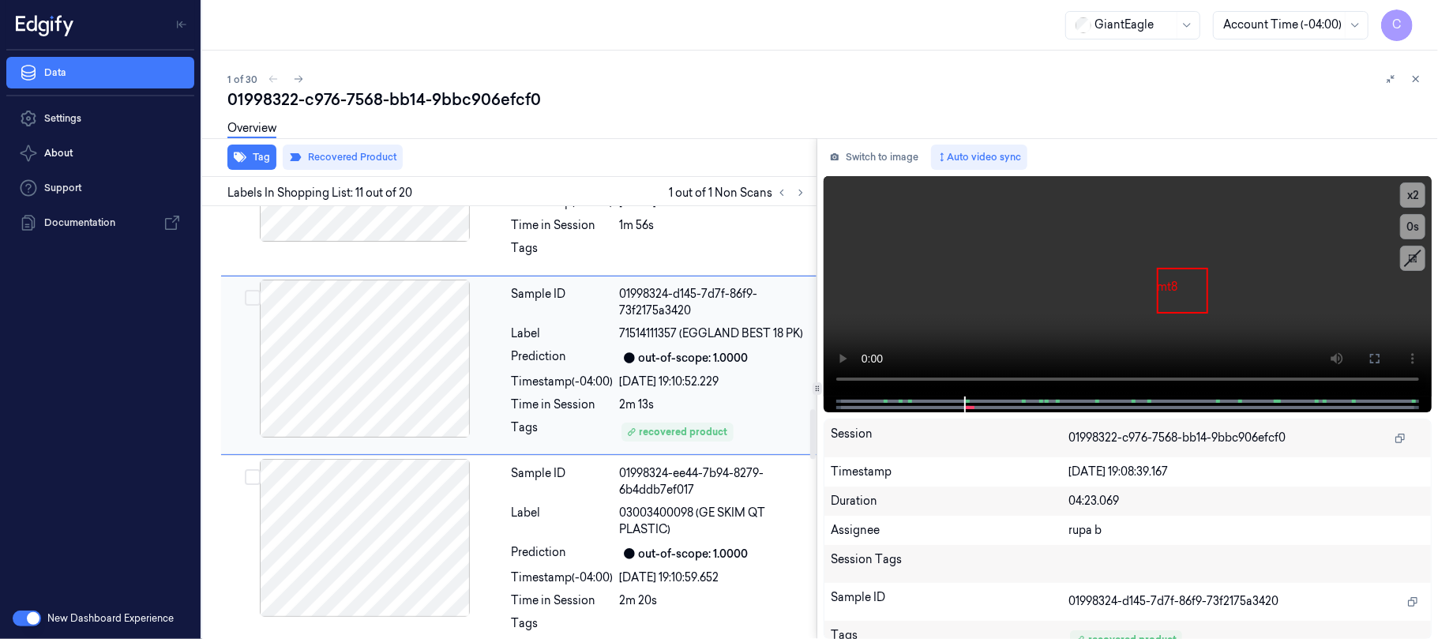
scroll to position [1751, 0]
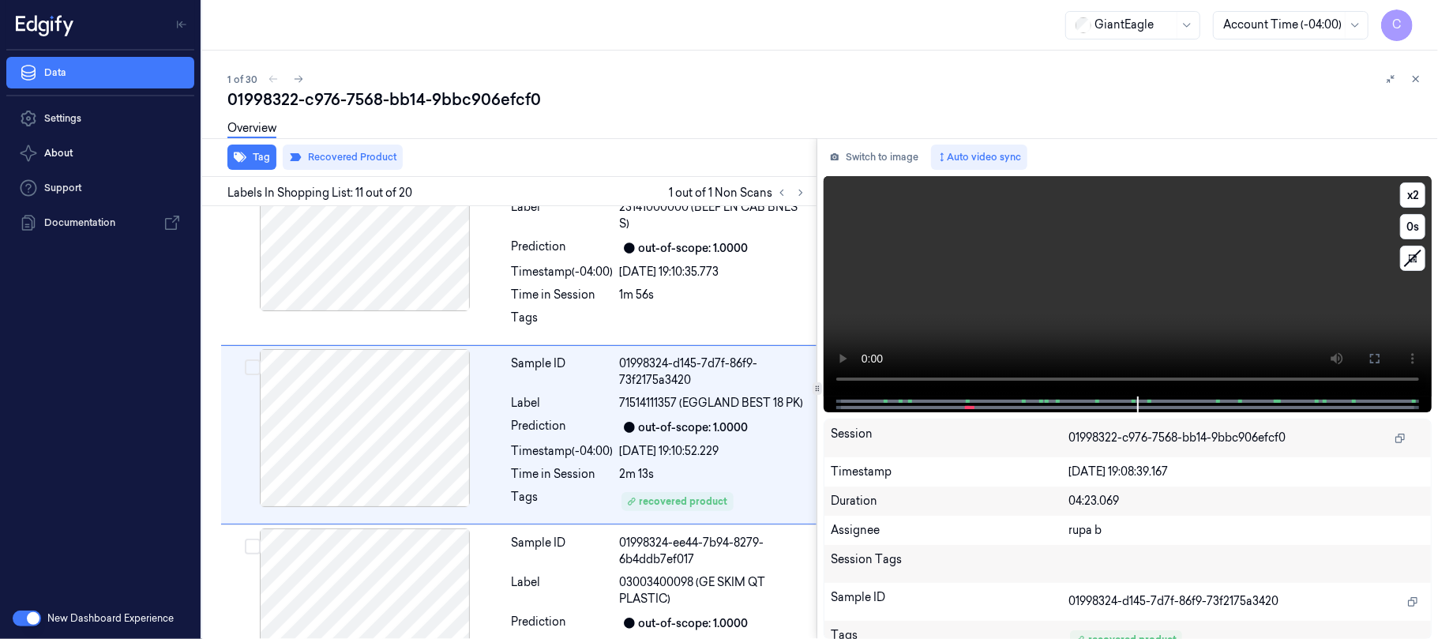
click at [1211, 285] on video at bounding box center [1127, 286] width 608 height 220
click at [985, 303] on video at bounding box center [1127, 286] width 608 height 220
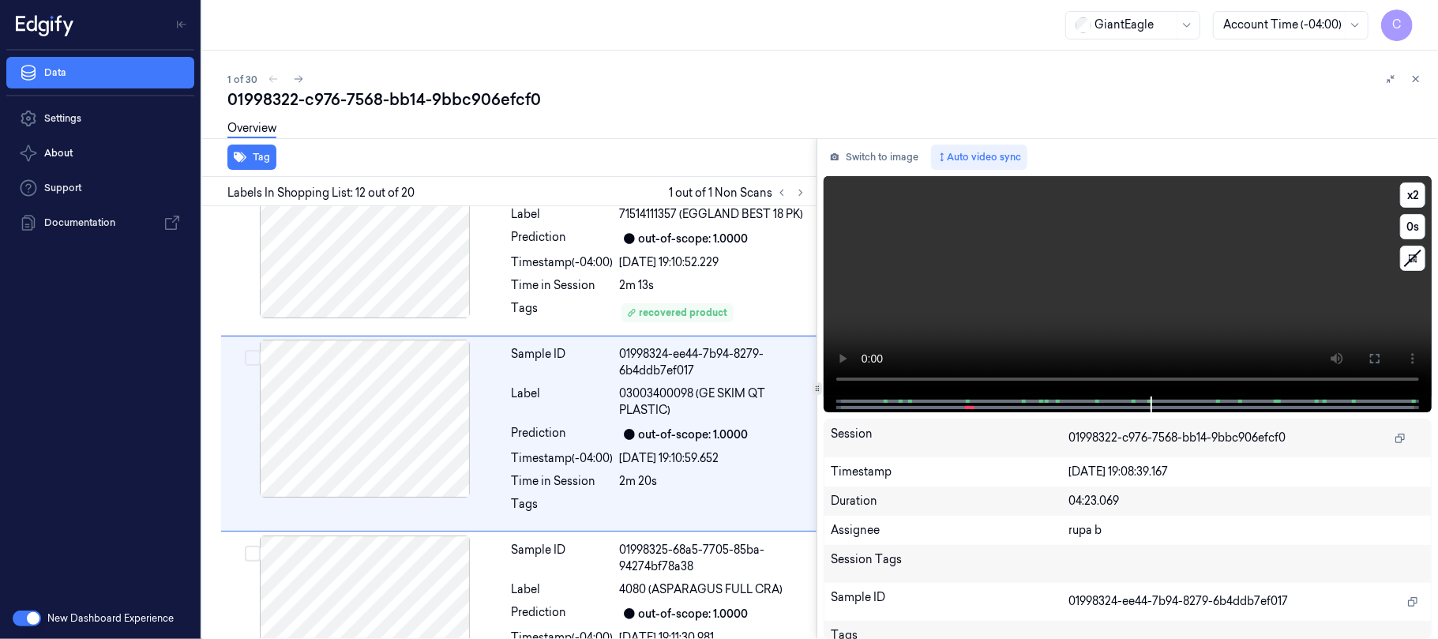
scroll to position [1940, 0]
click at [1112, 303] on video at bounding box center [1127, 286] width 608 height 220
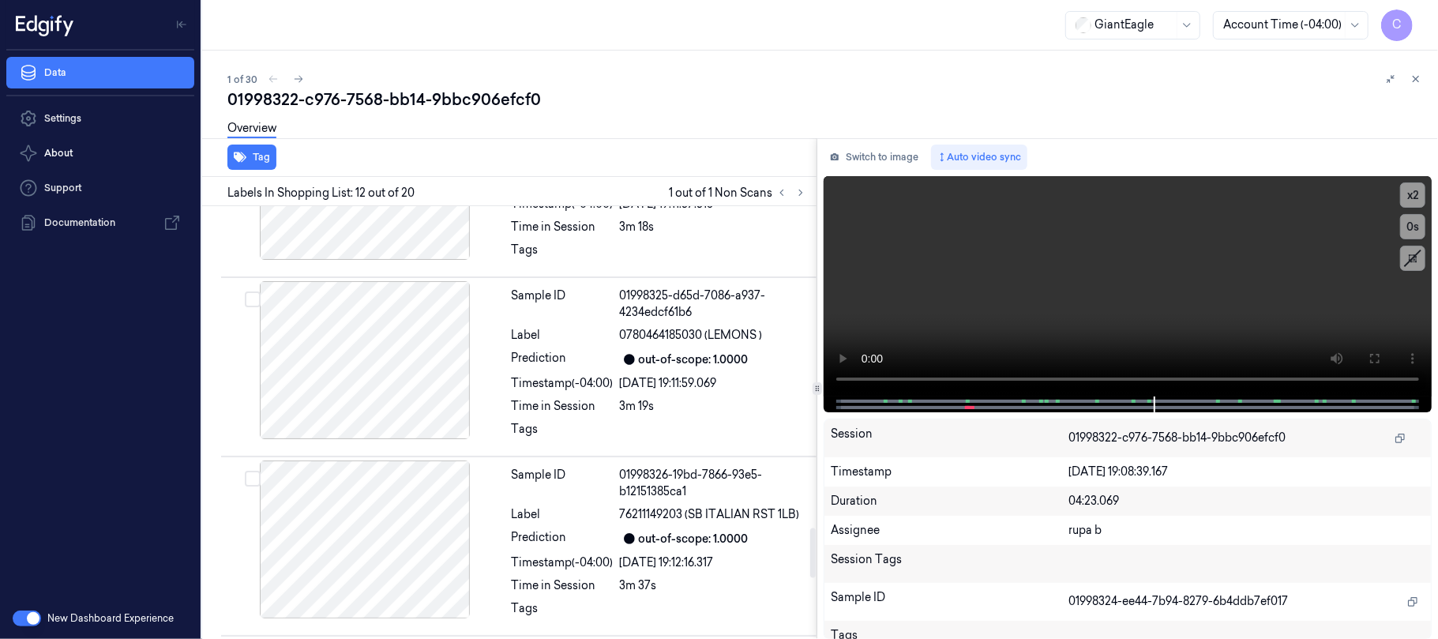
scroll to position [2782, 0]
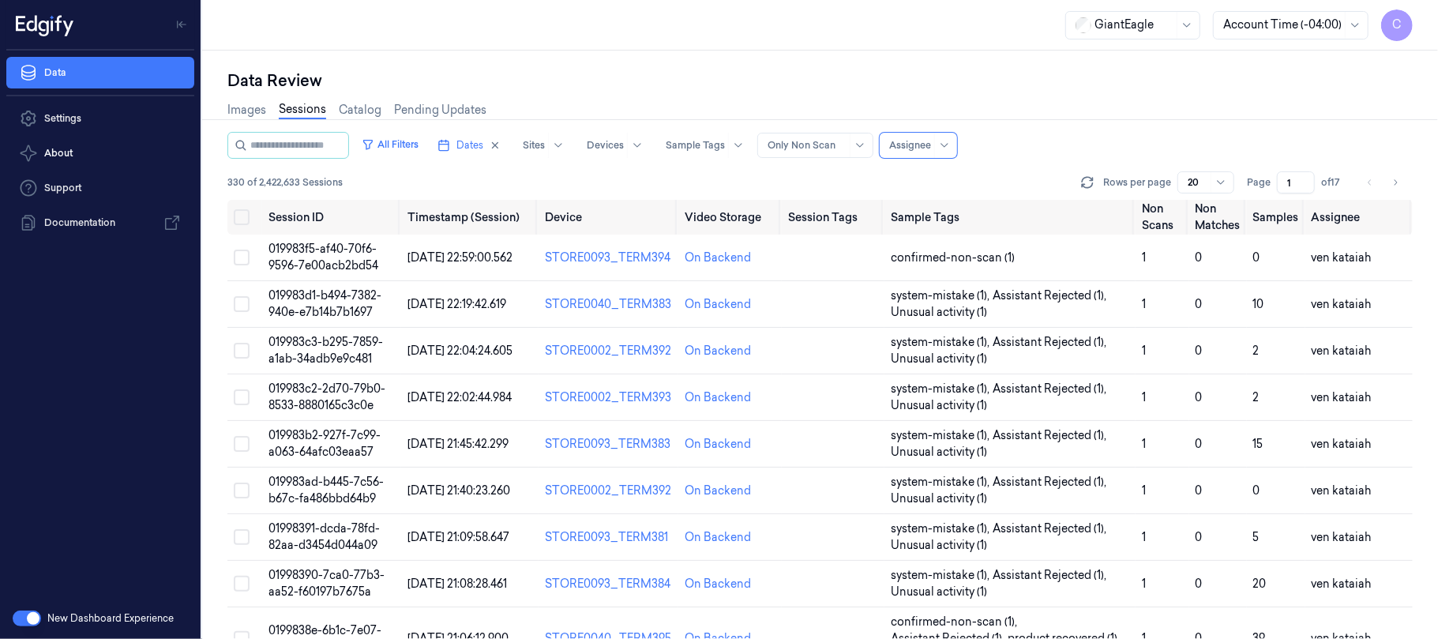
scroll to position [560, 0]
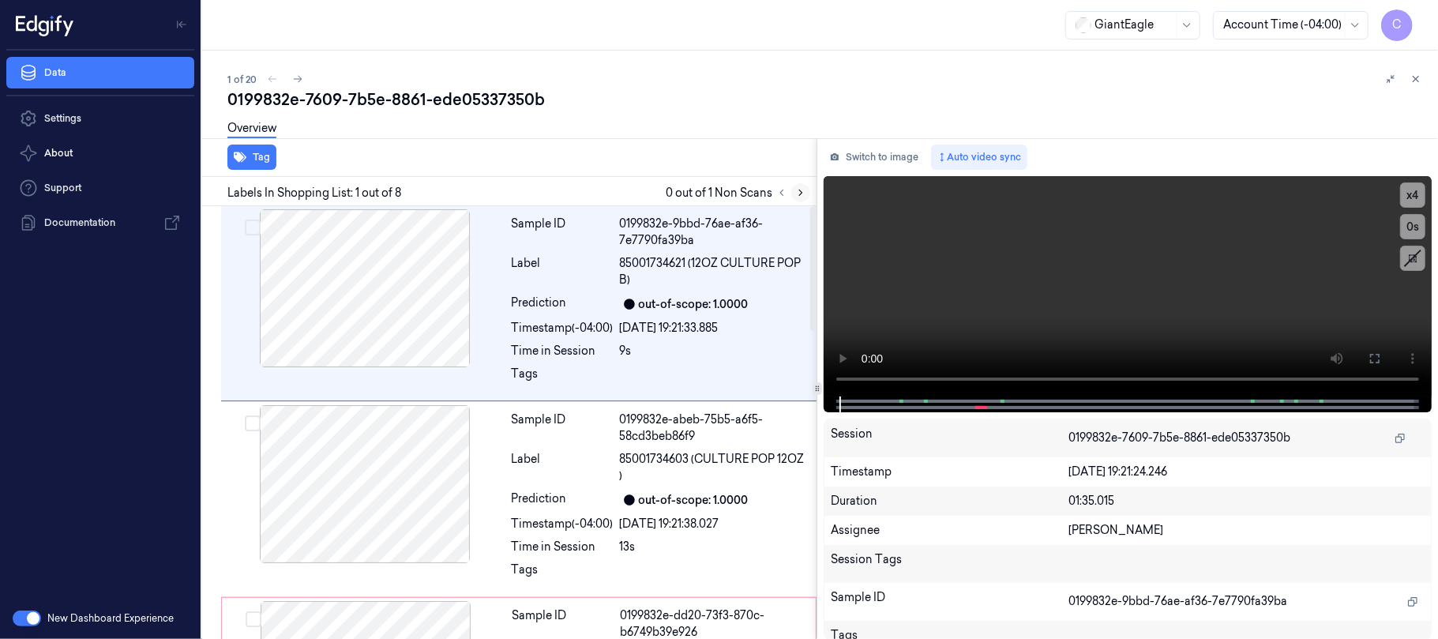
click at [800, 189] on icon at bounding box center [800, 192] width 11 height 11
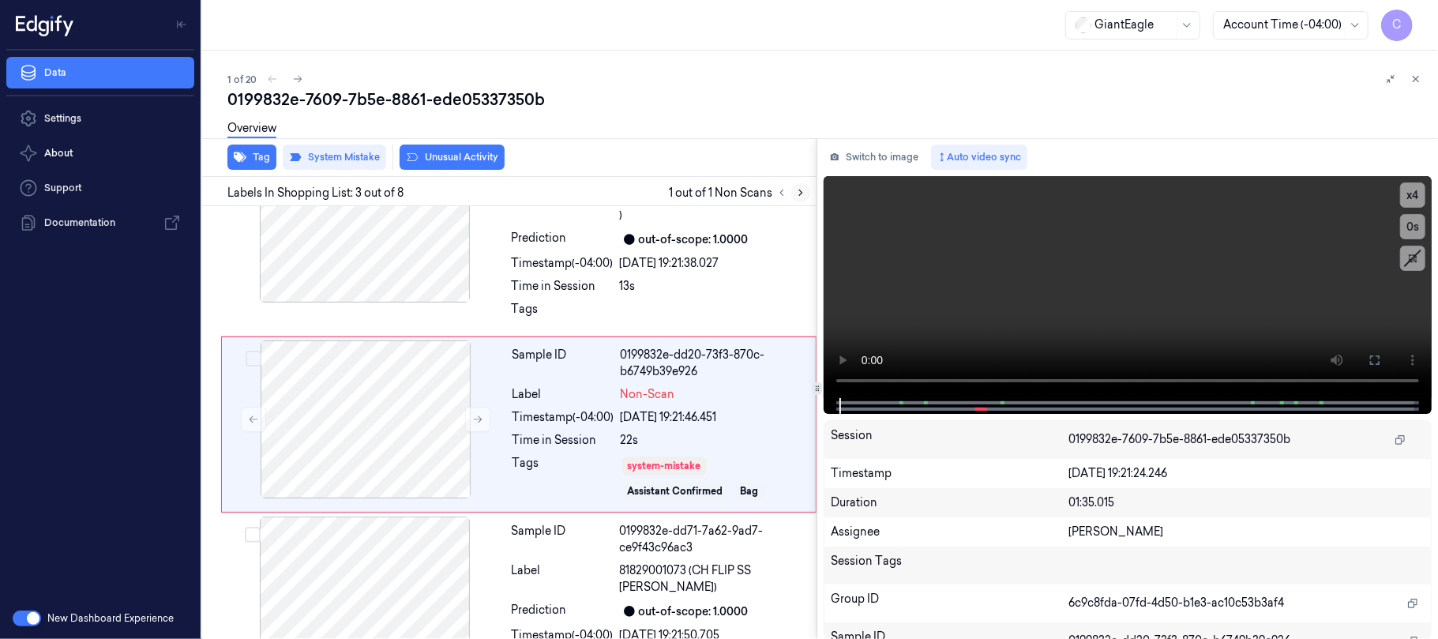
scroll to position [264, 0]
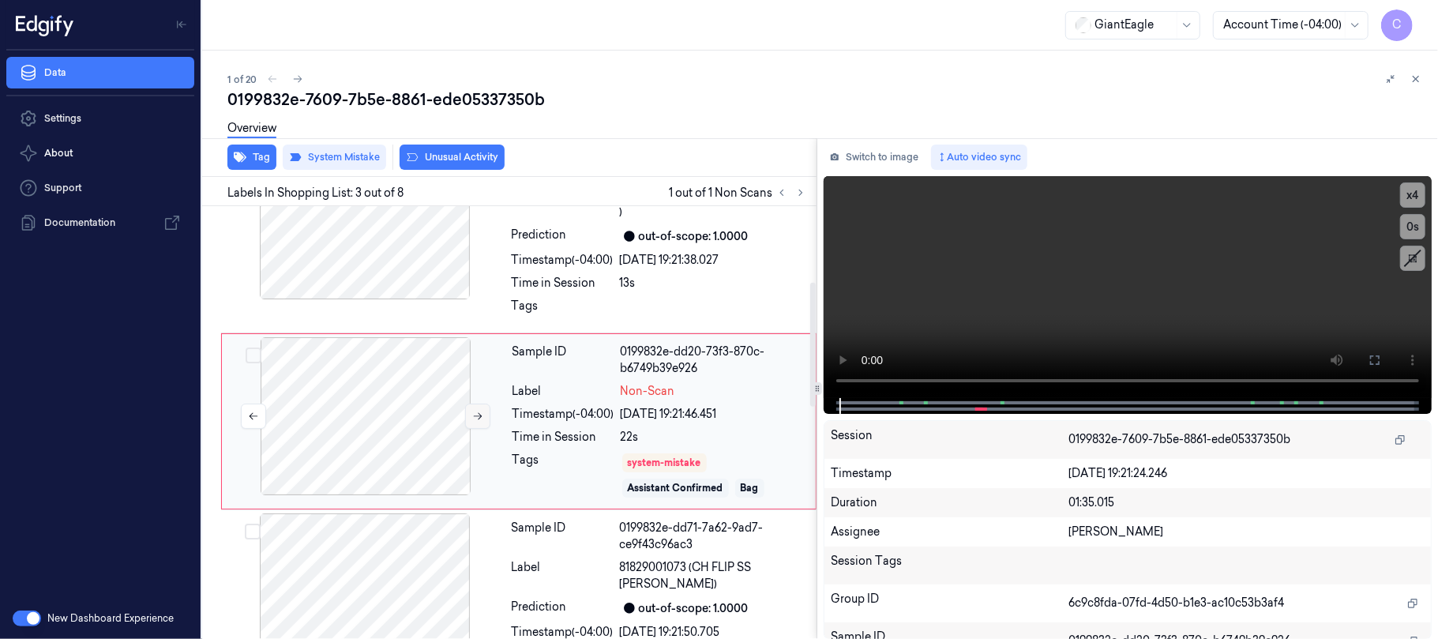
click at [478, 418] on icon at bounding box center [477, 415] width 11 height 11
click at [478, 417] on icon at bounding box center [478, 416] width 9 height 7
click at [478, 411] on icon at bounding box center [477, 415] width 11 height 11
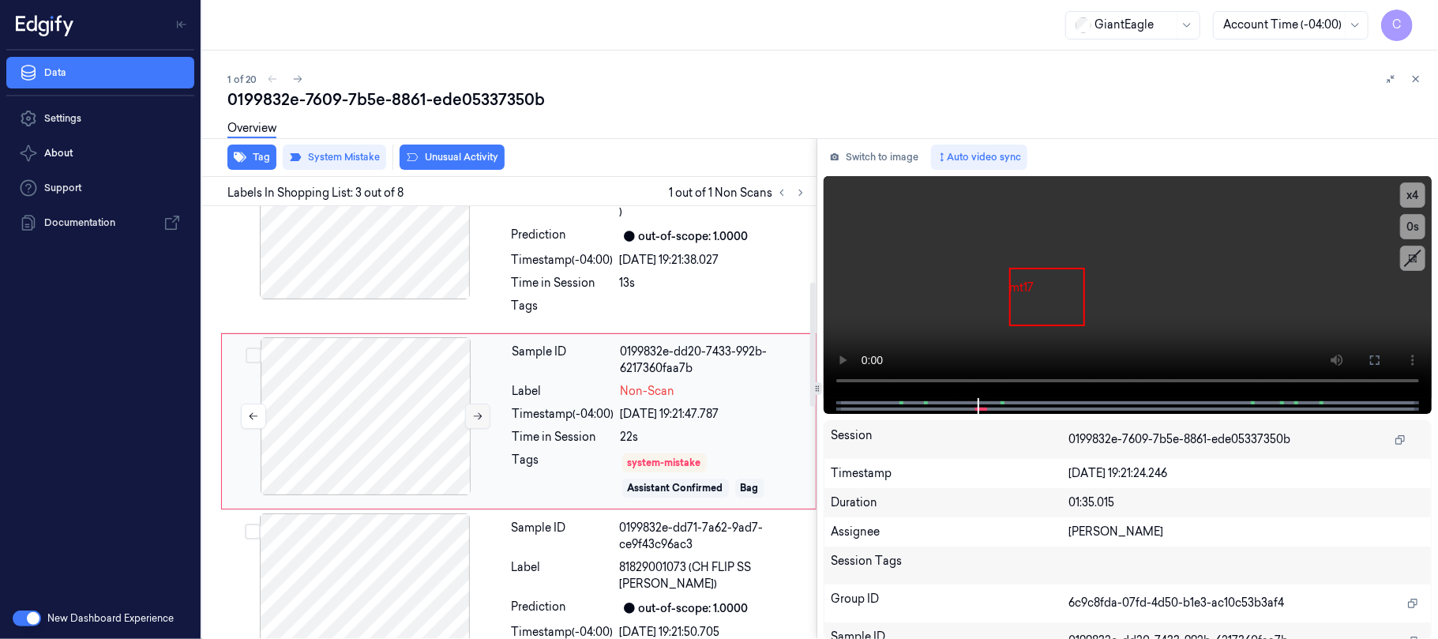
click at [478, 411] on icon at bounding box center [477, 415] width 11 height 11
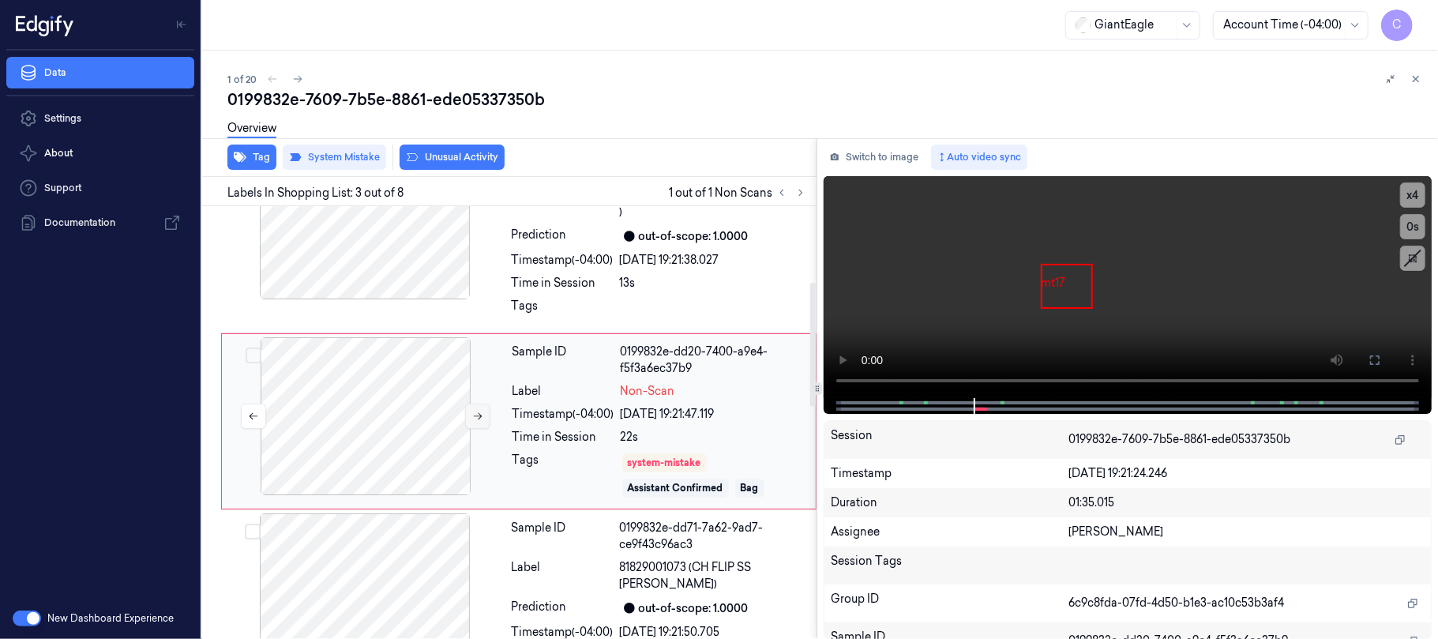
click at [478, 411] on icon at bounding box center [477, 415] width 11 height 11
click at [480, 411] on icon at bounding box center [477, 415] width 11 height 11
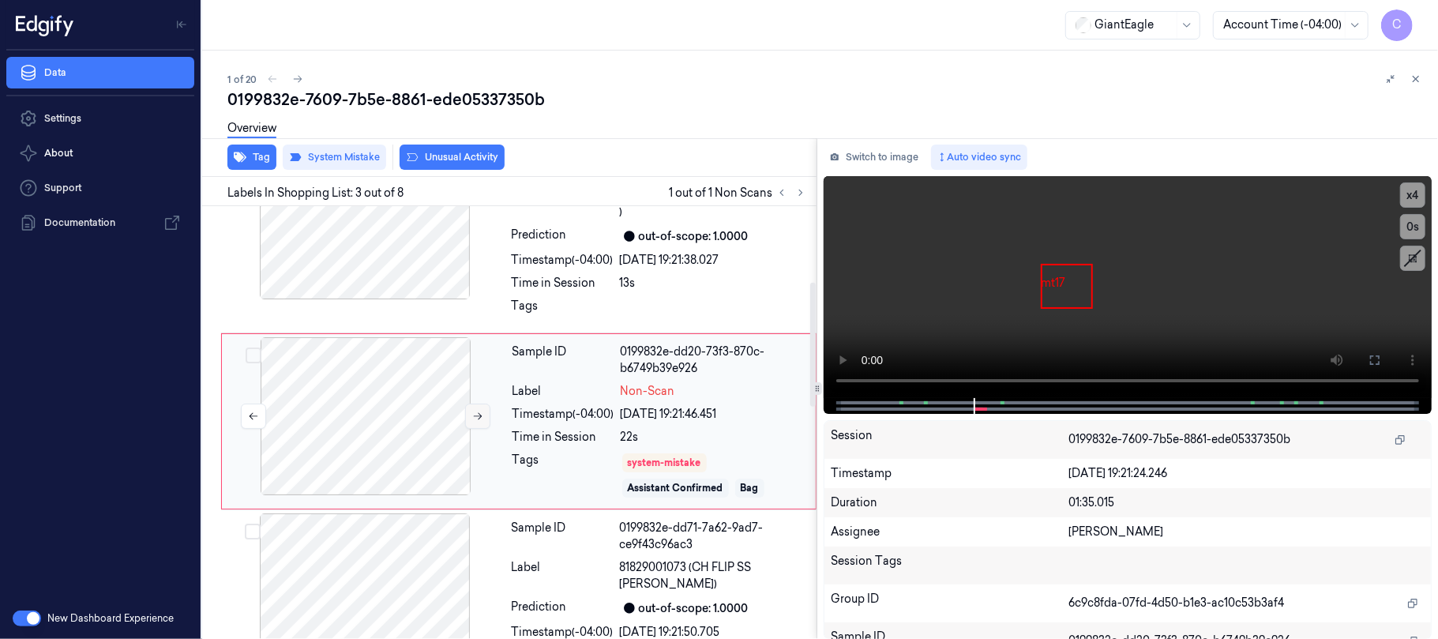
click at [480, 411] on icon at bounding box center [477, 415] width 11 height 11
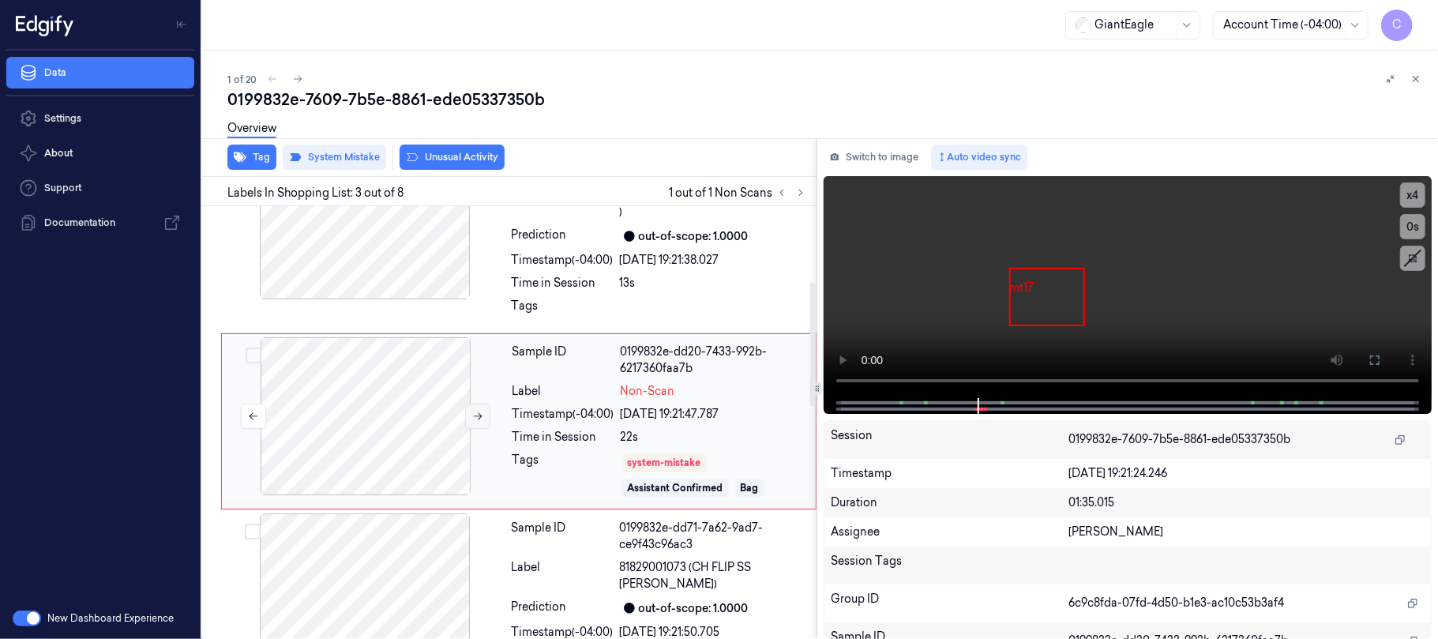
click at [480, 411] on icon at bounding box center [477, 415] width 11 height 11
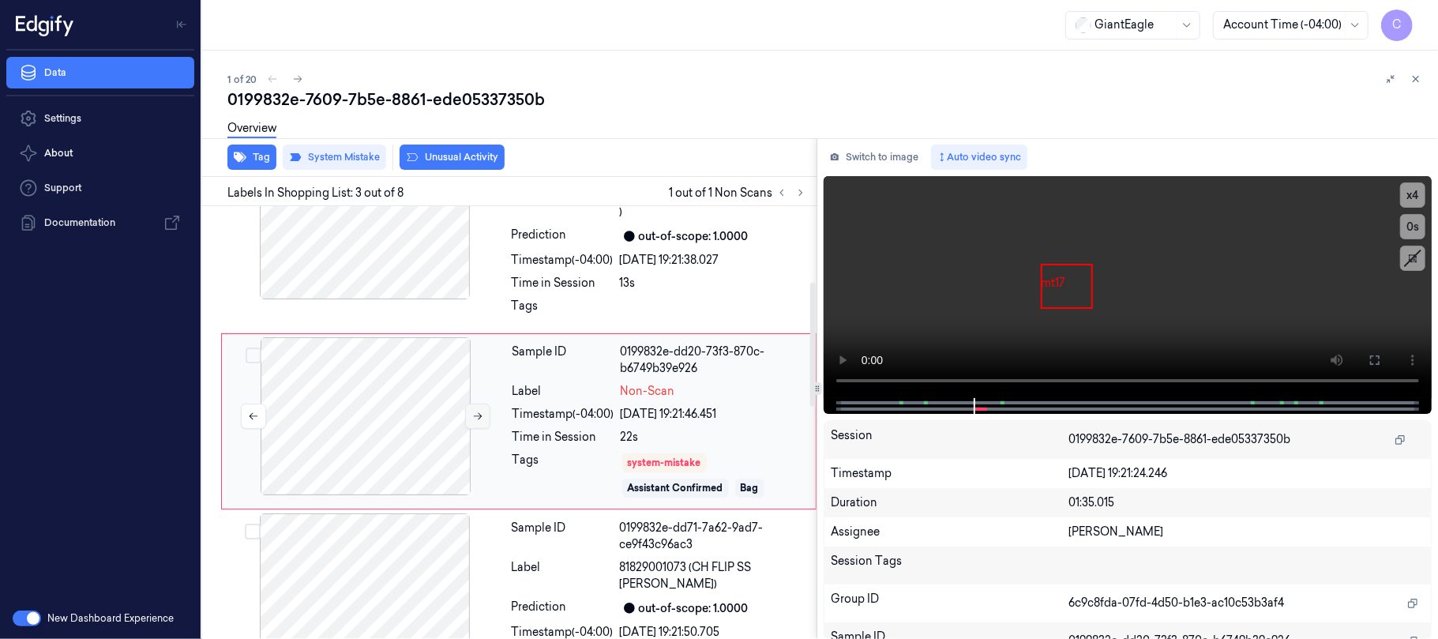
click at [480, 411] on icon at bounding box center [477, 415] width 11 height 11
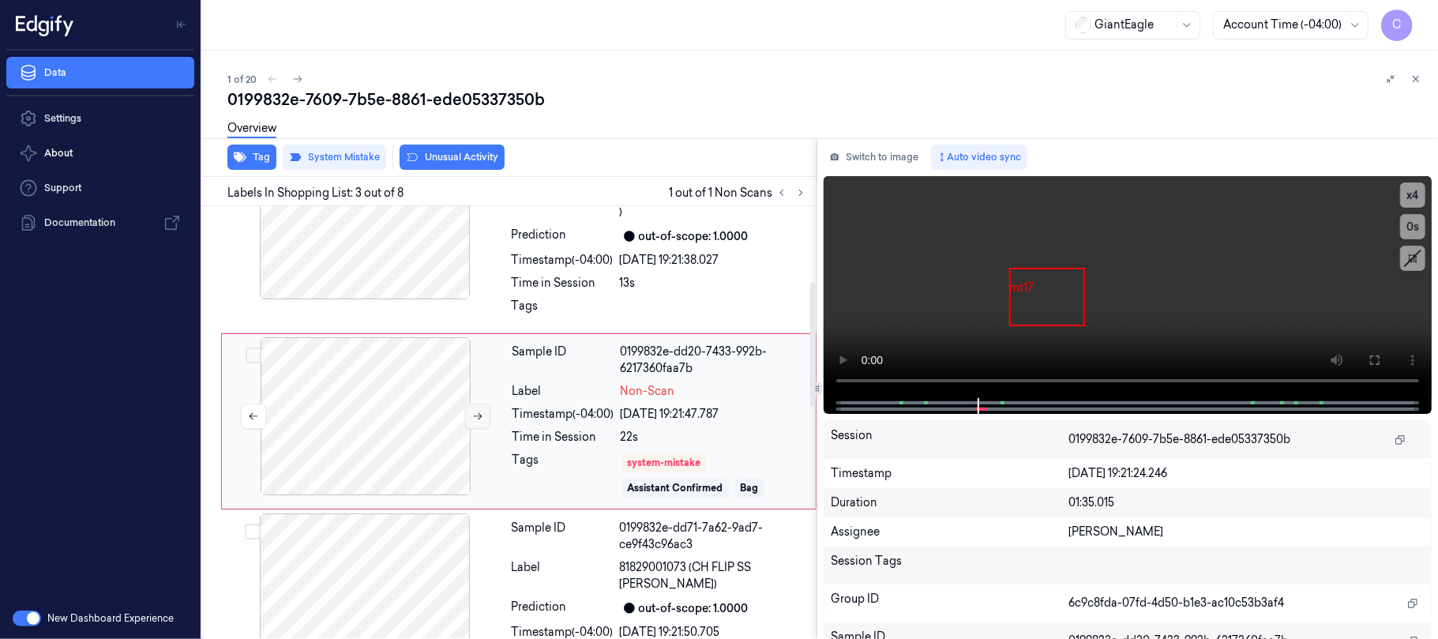
click at [480, 411] on icon at bounding box center [477, 415] width 11 height 11
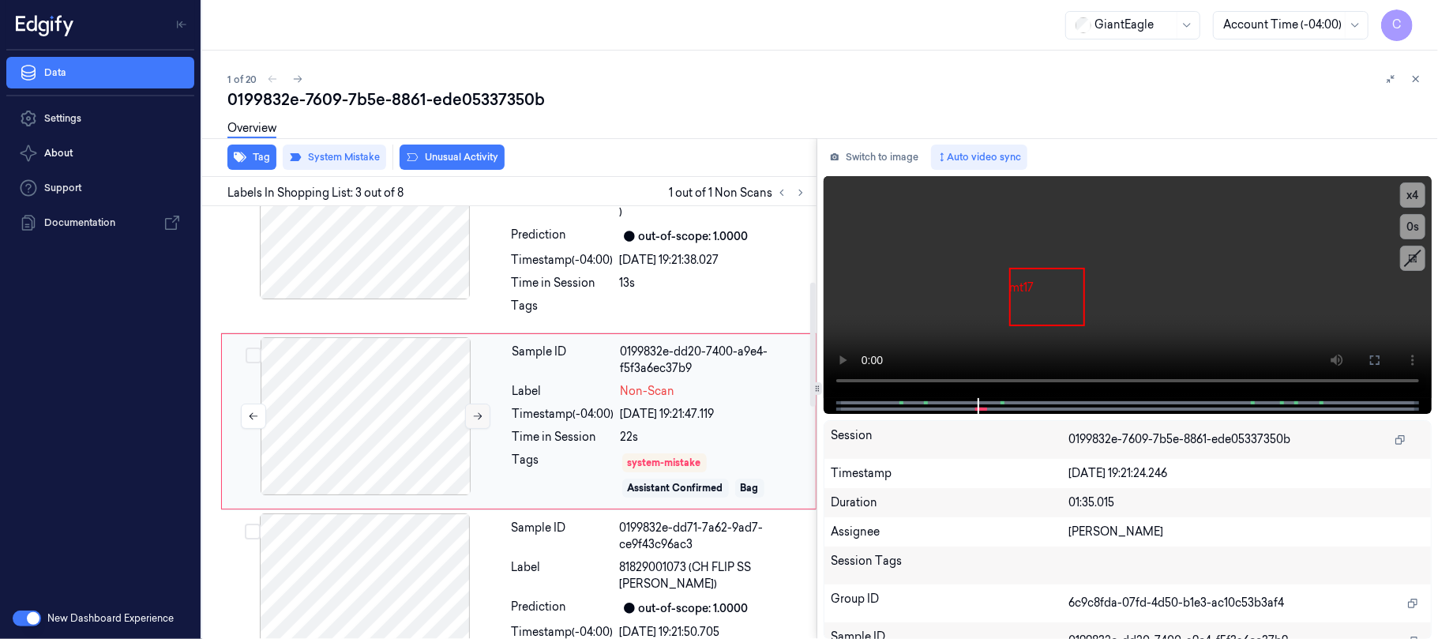
click at [480, 411] on icon at bounding box center [477, 415] width 11 height 11
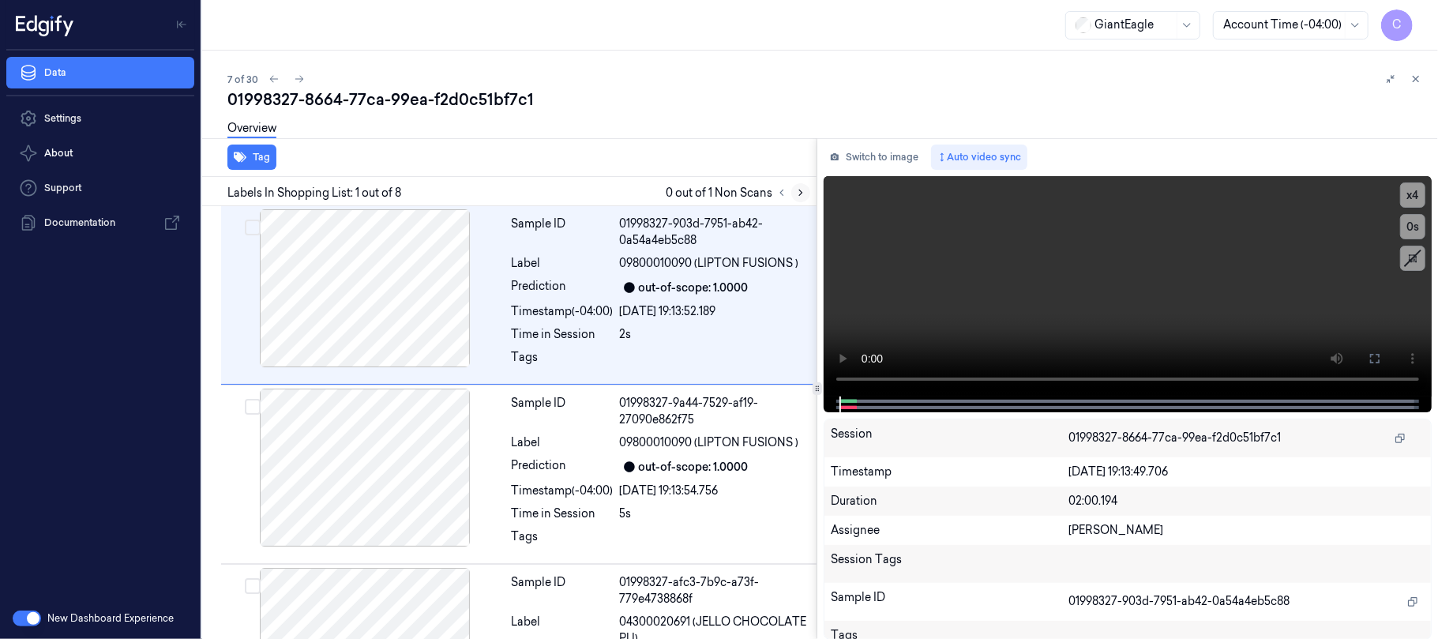
click at [802, 189] on icon at bounding box center [800, 192] width 11 height 11
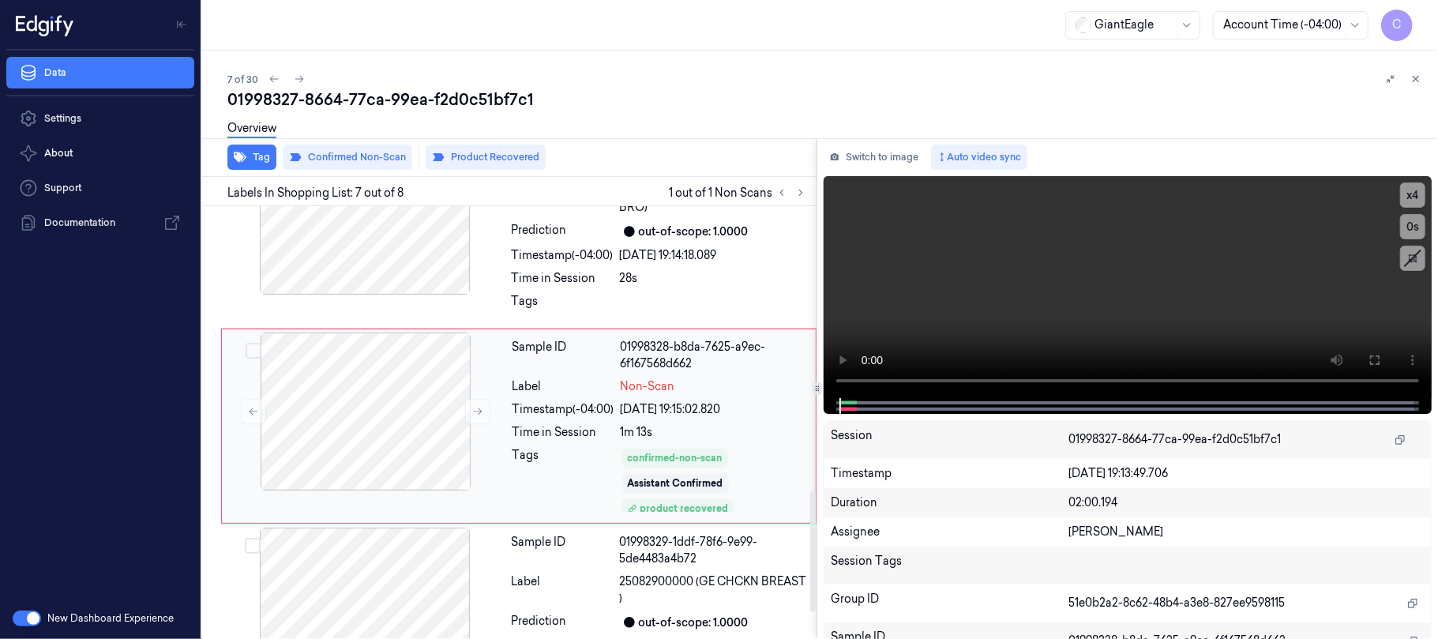
scroll to position [1025, 0]
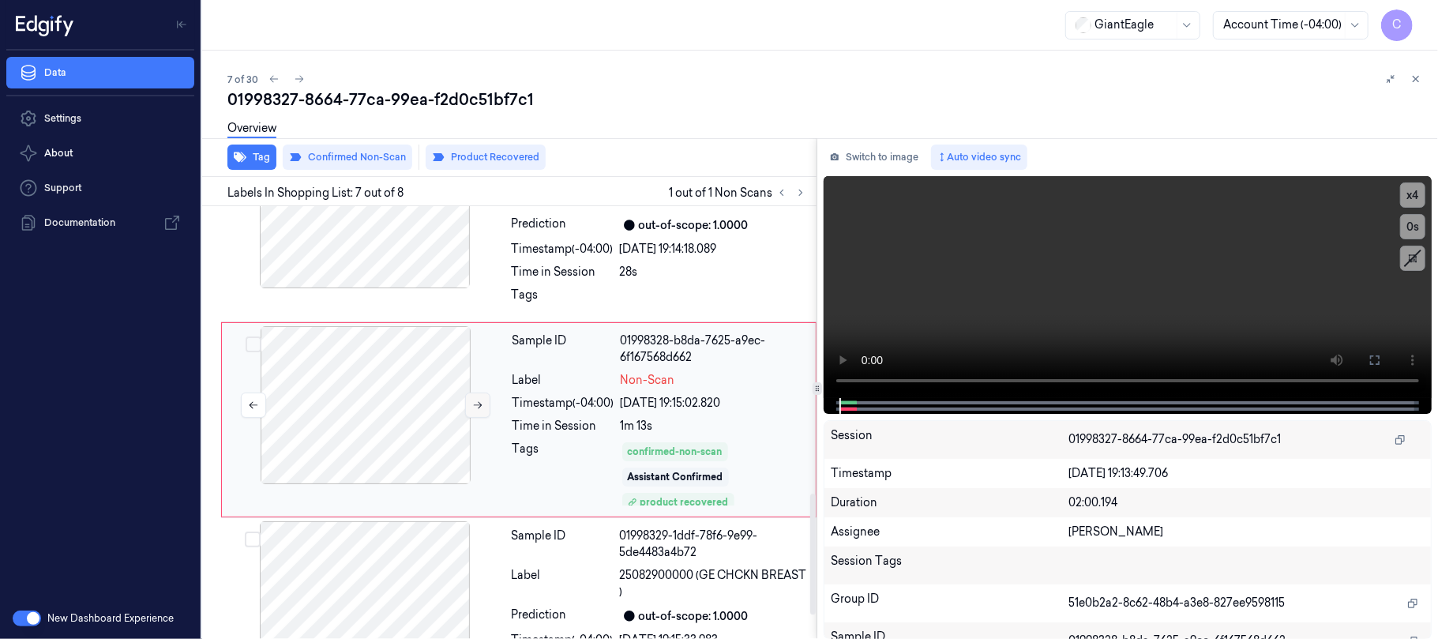
click at [475, 410] on icon at bounding box center [477, 404] width 11 height 11
click at [478, 409] on icon at bounding box center [478, 405] width 9 height 7
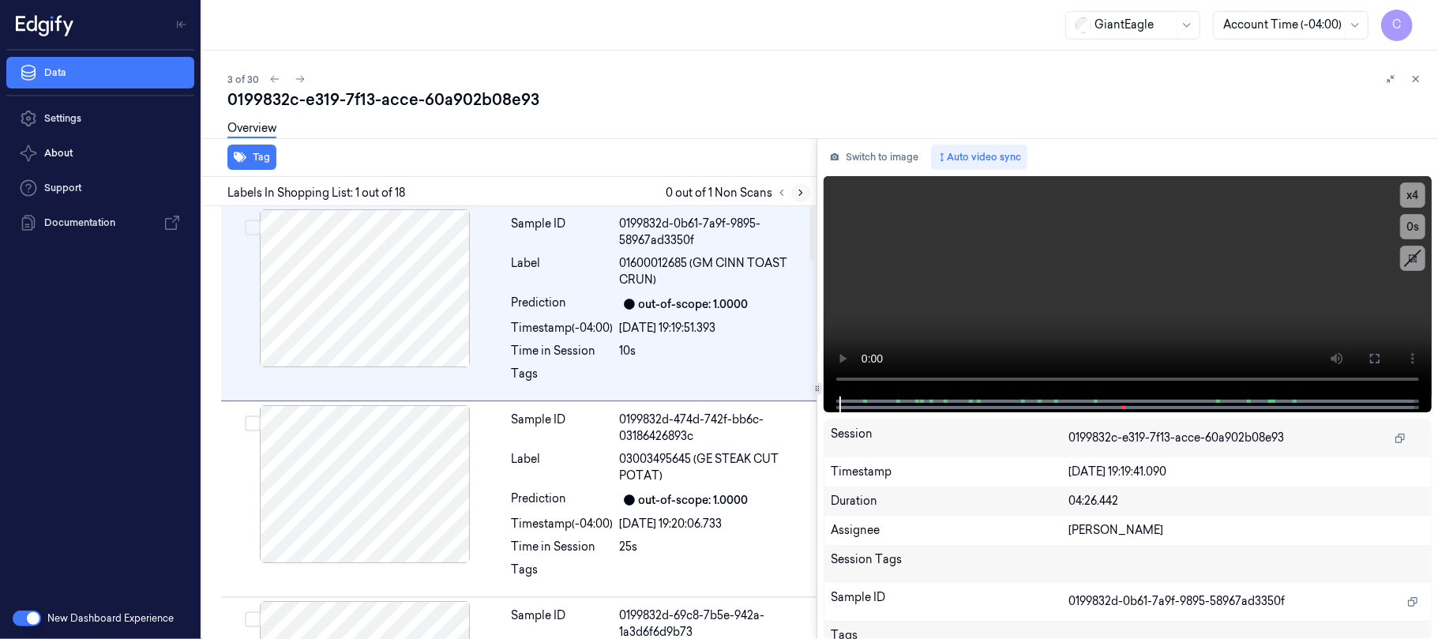
click at [802, 197] on icon at bounding box center [800, 192] width 11 height 11
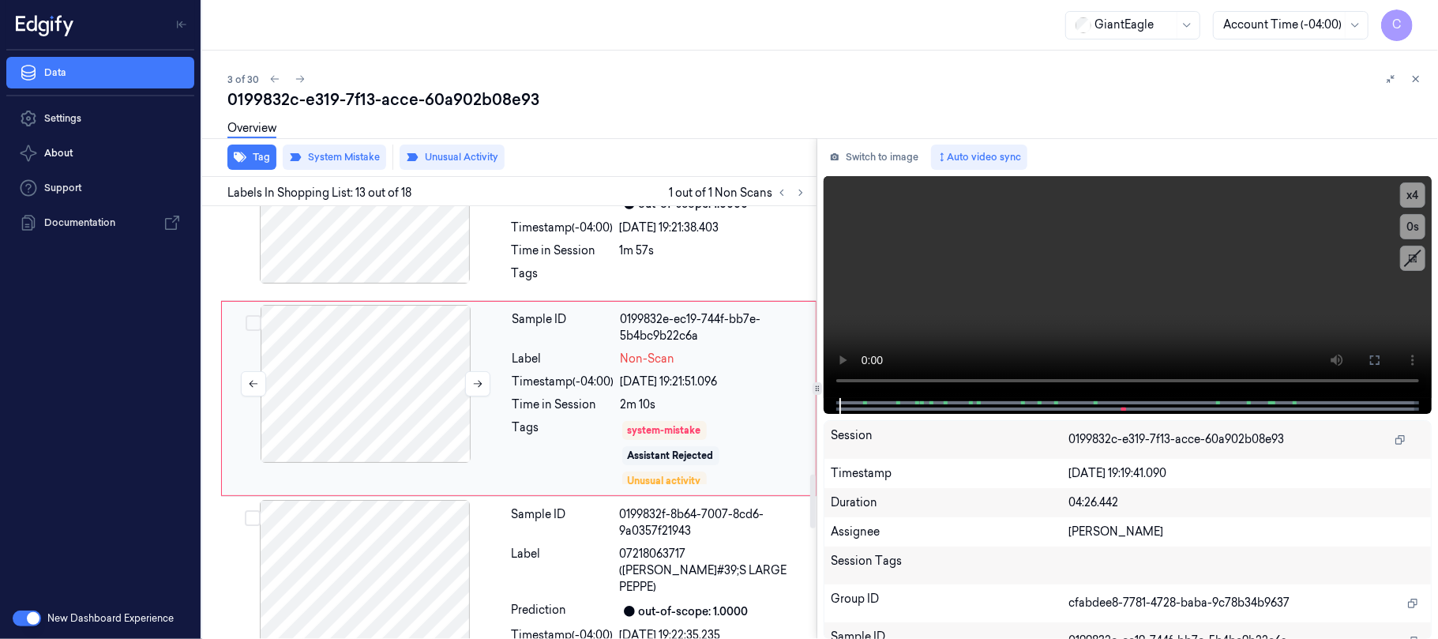
scroll to position [2186, 0]
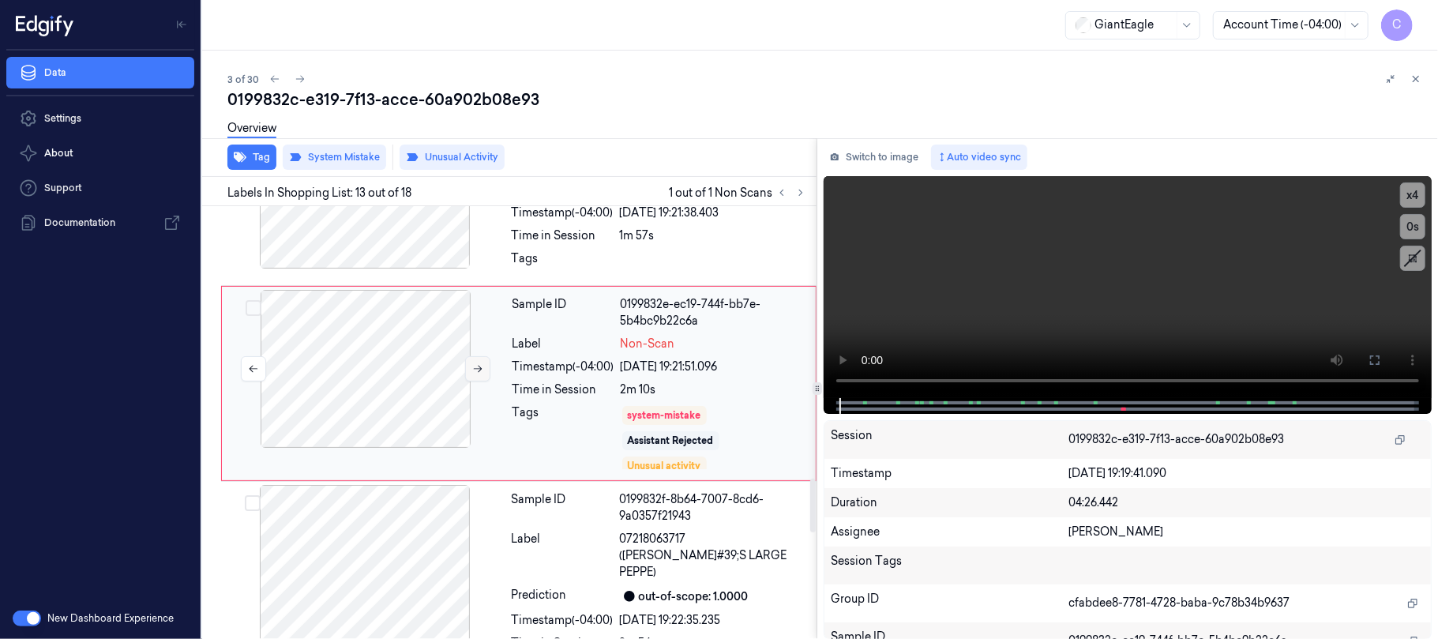
click at [474, 374] on icon at bounding box center [477, 368] width 11 height 11
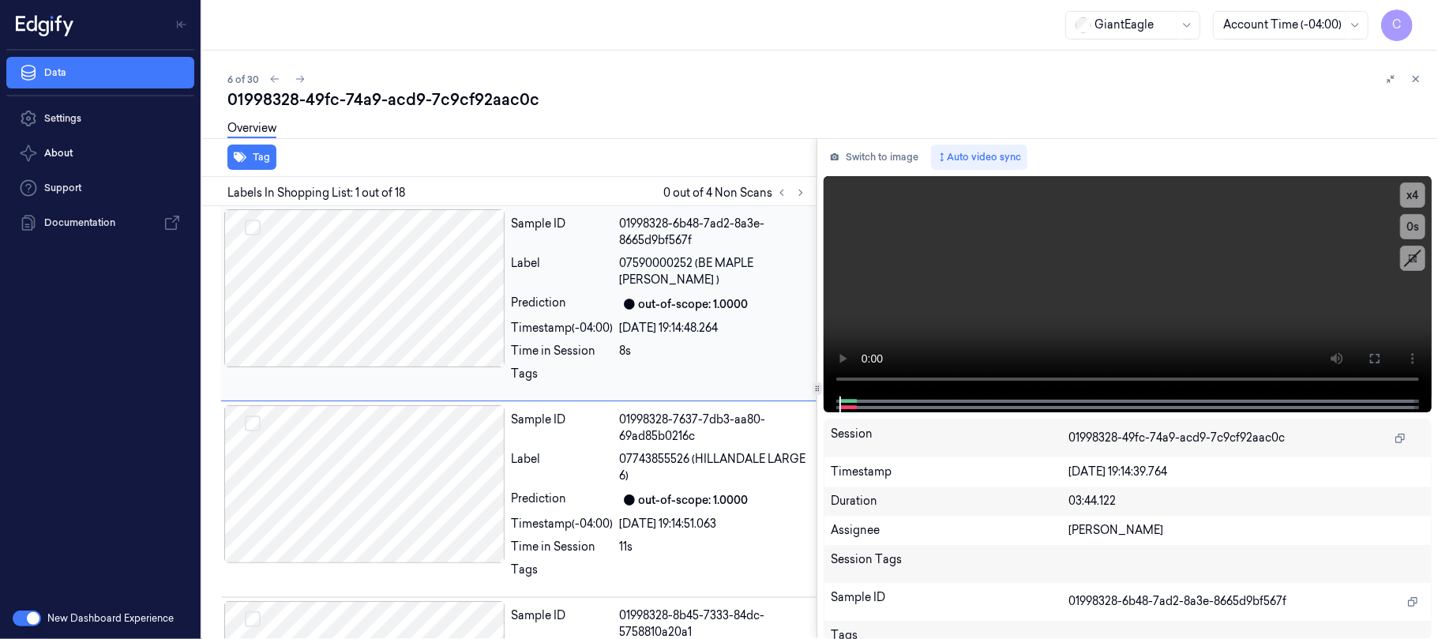
drag, startPoint x: 800, startPoint y: 191, endPoint x: 799, endPoint y: 213, distance: 22.2
click at [800, 193] on icon at bounding box center [800, 193] width 3 height 6
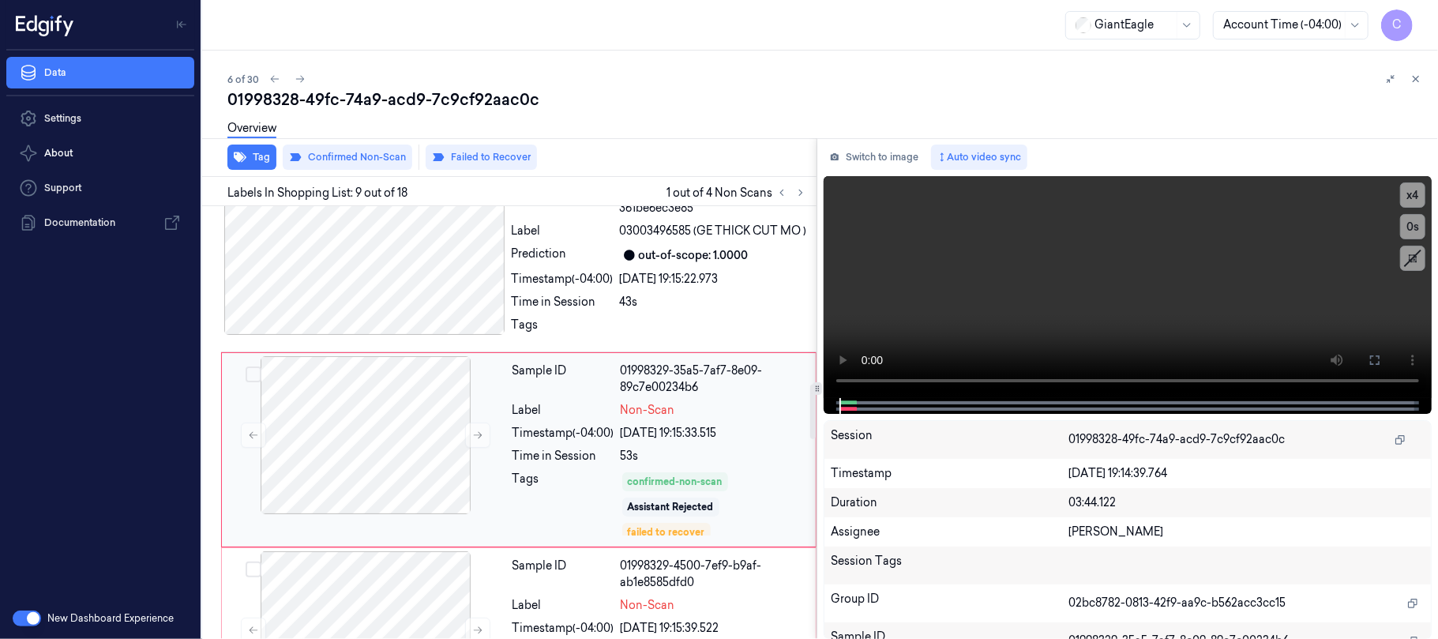
scroll to position [1418, 0]
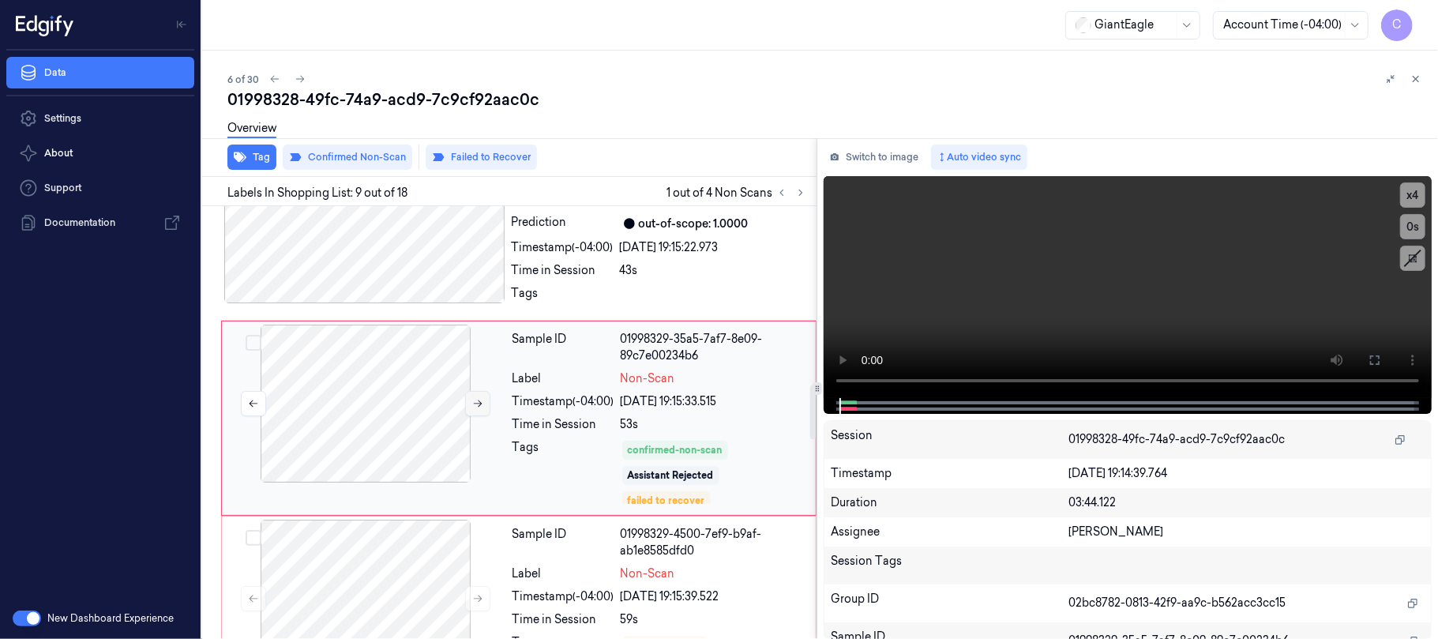
click at [478, 403] on icon at bounding box center [477, 403] width 11 height 11
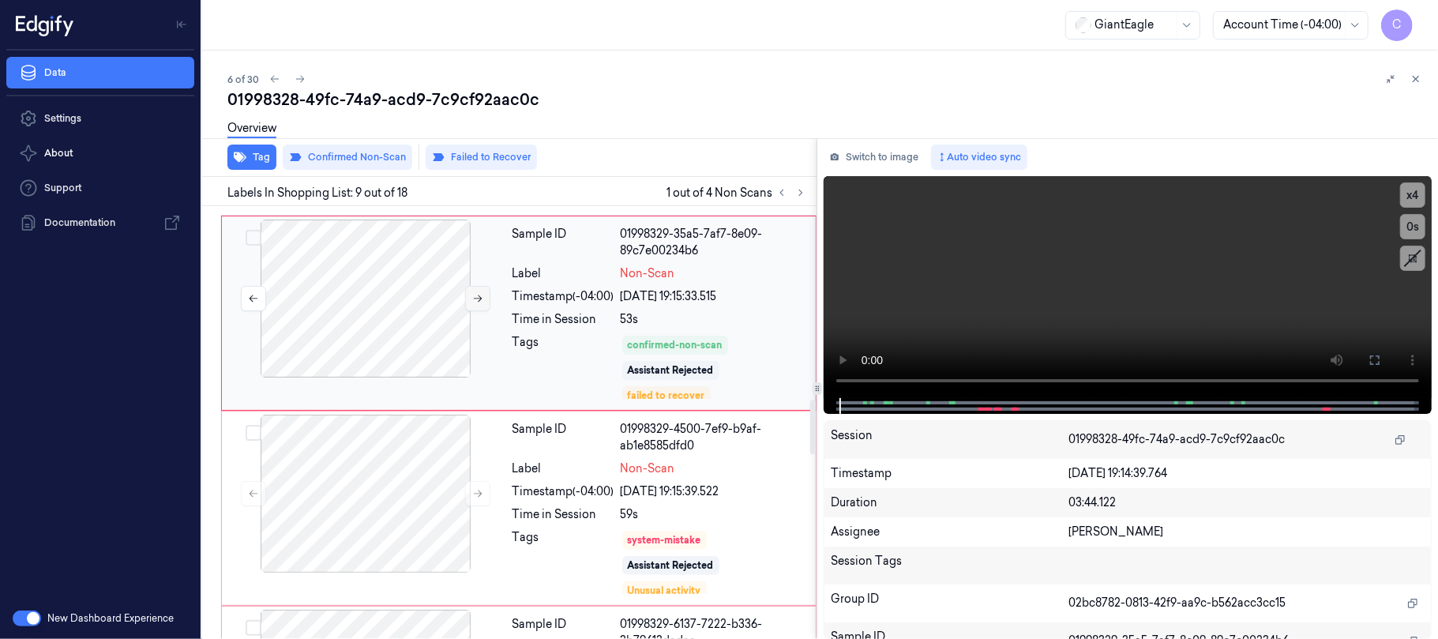
scroll to position [1628, 0]
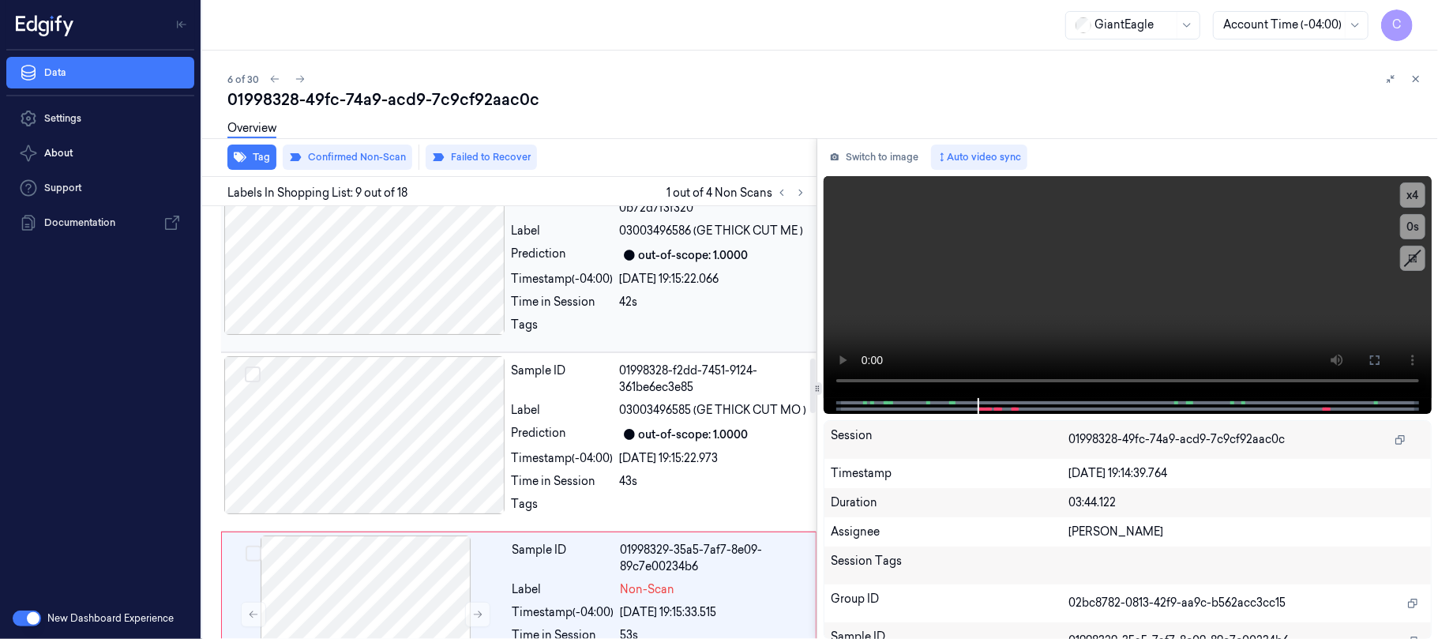
click at [418, 306] on div at bounding box center [364, 256] width 281 height 158
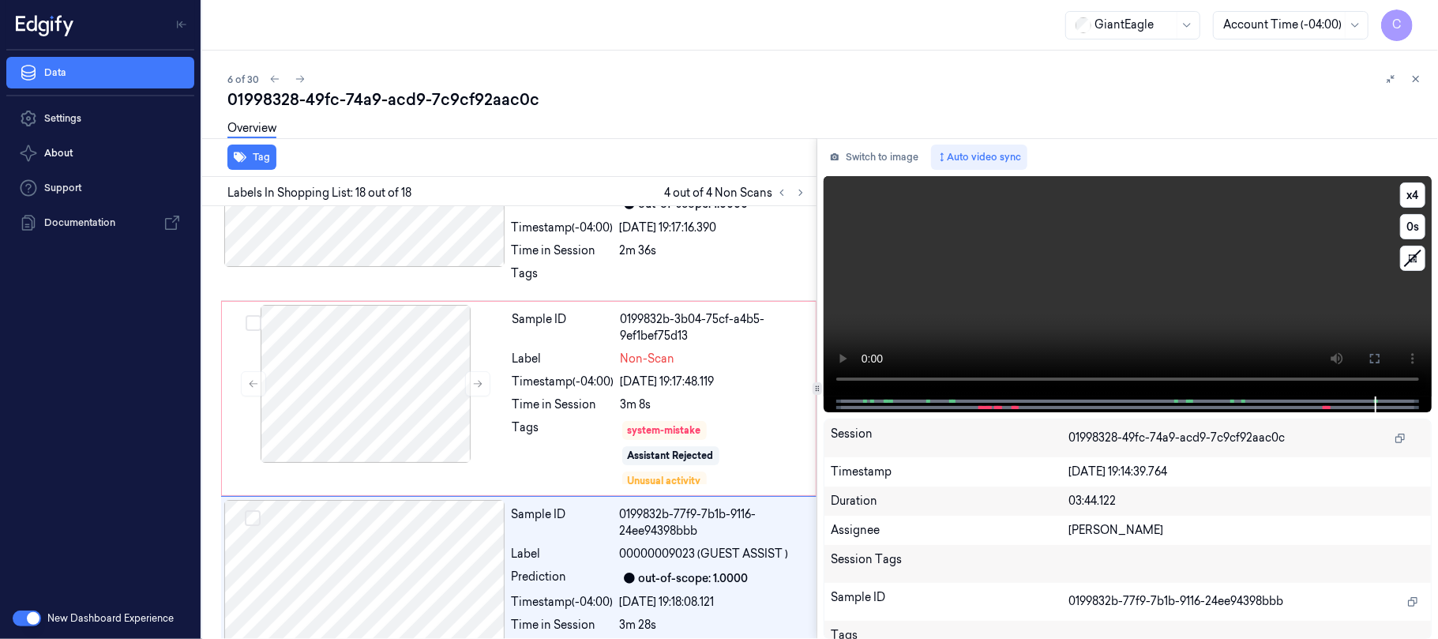
scroll to position [3001, 0]
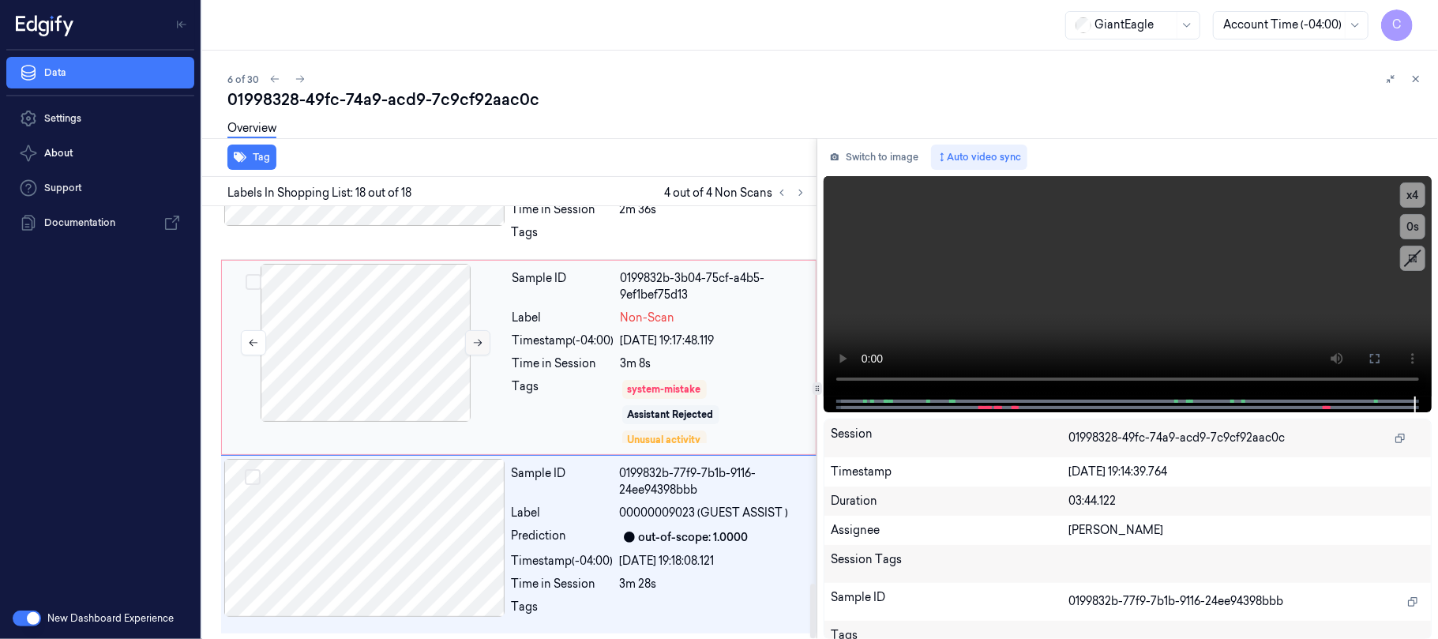
click at [474, 343] on icon at bounding box center [477, 342] width 11 height 11
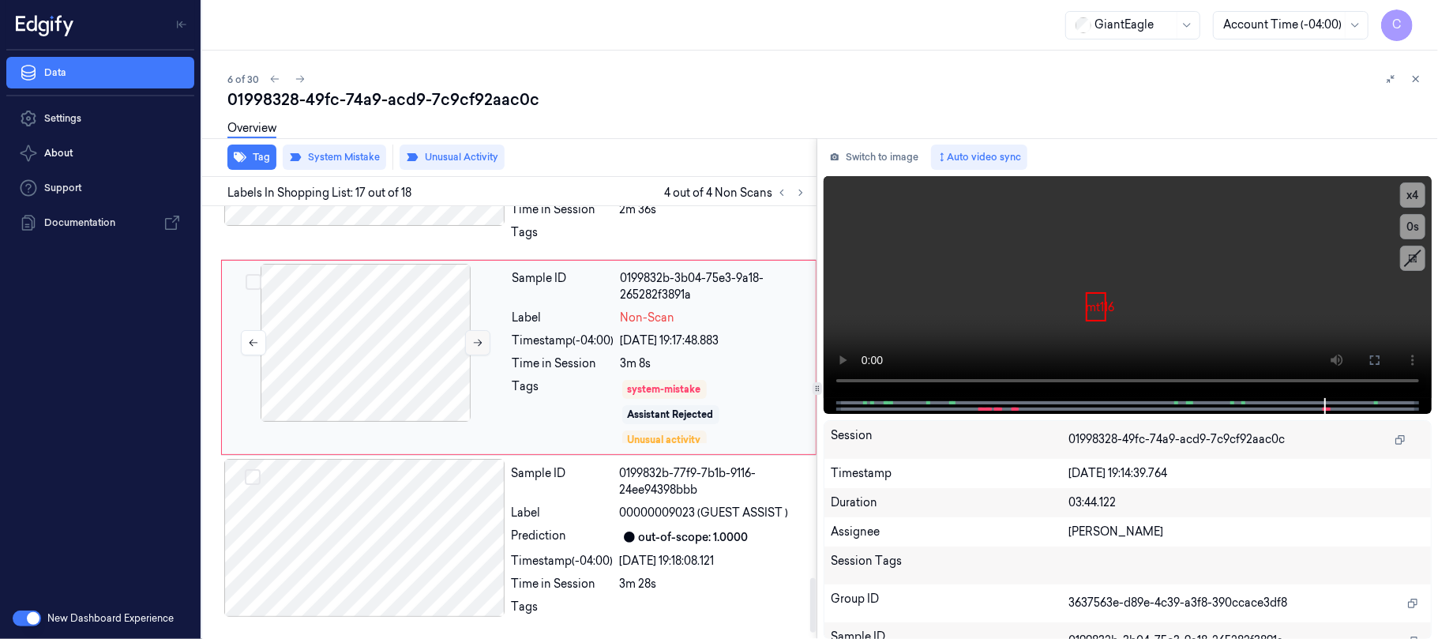
scroll to position [2935, 0]
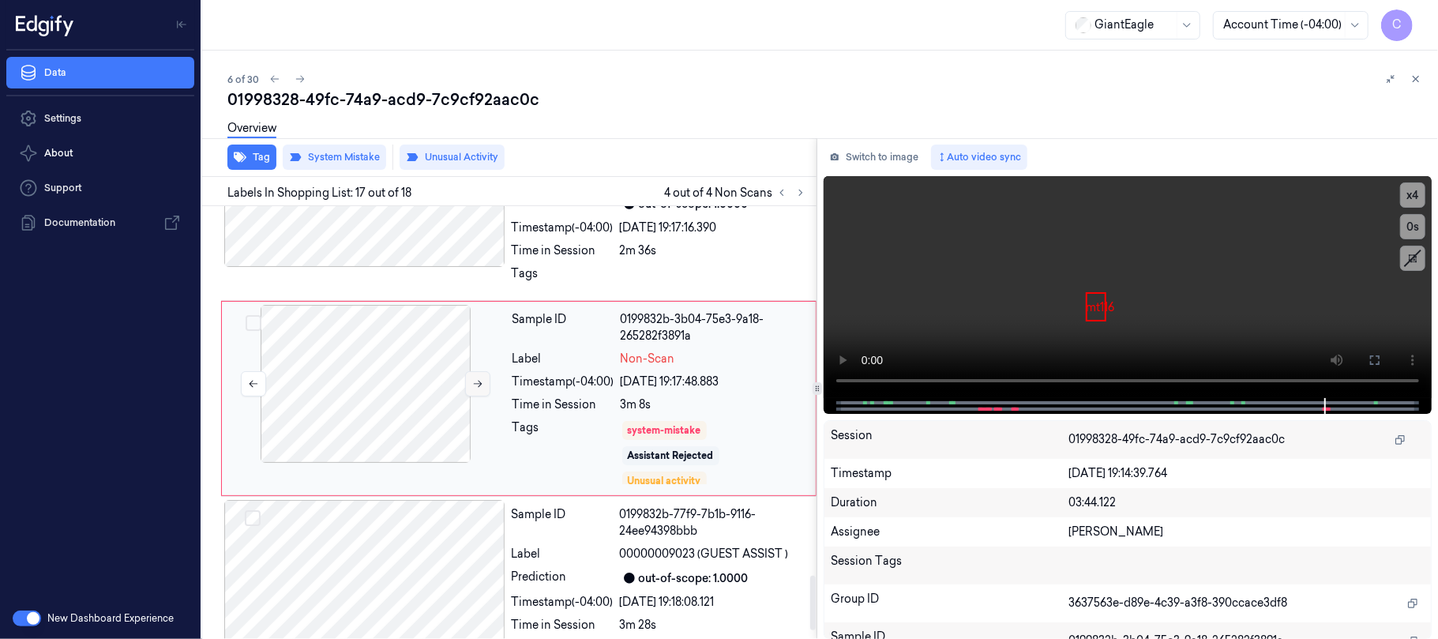
click at [472, 389] on icon at bounding box center [477, 383] width 11 height 11
click at [478, 389] on icon at bounding box center [477, 383] width 11 height 11
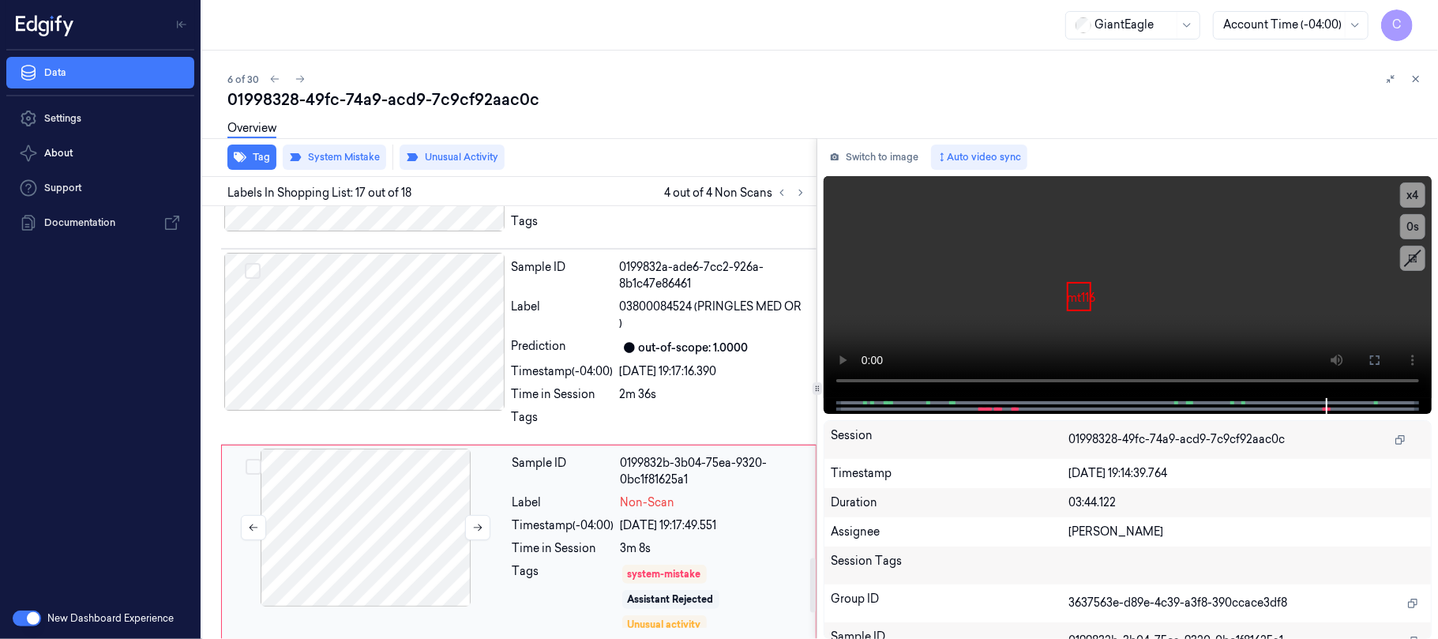
scroll to position [2896, 0]
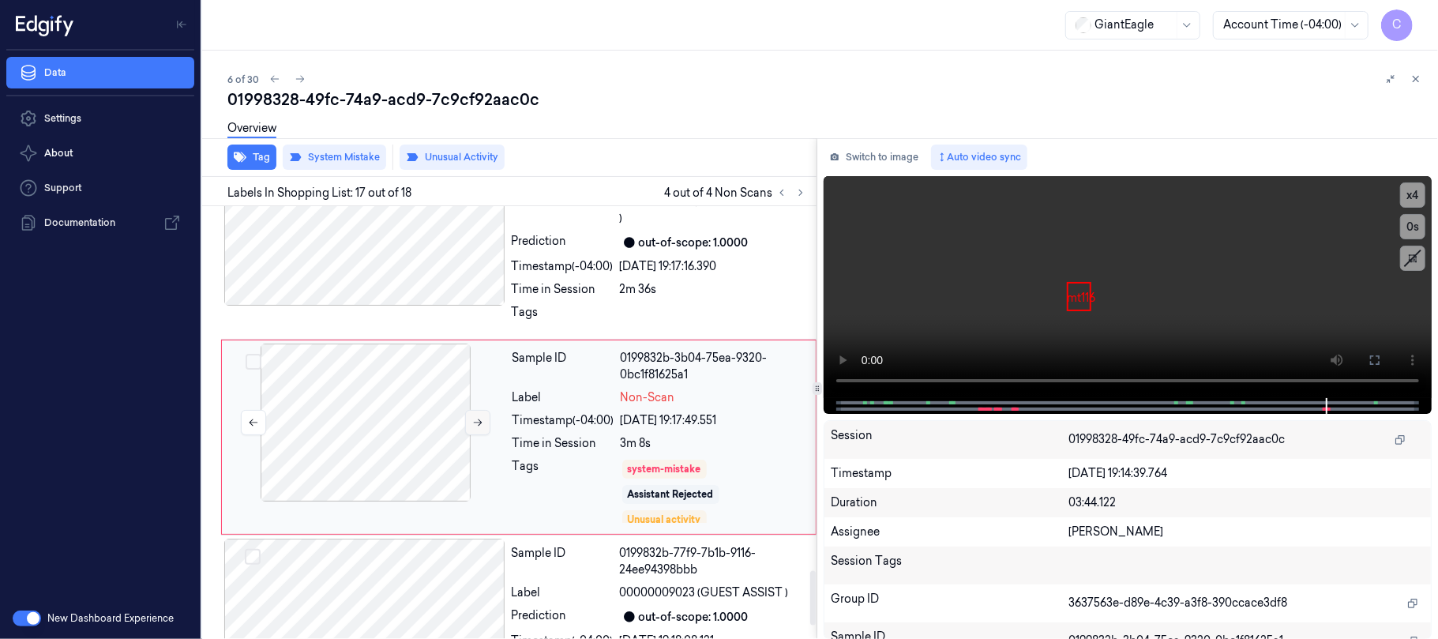
click at [468, 435] on button at bounding box center [477, 422] width 25 height 25
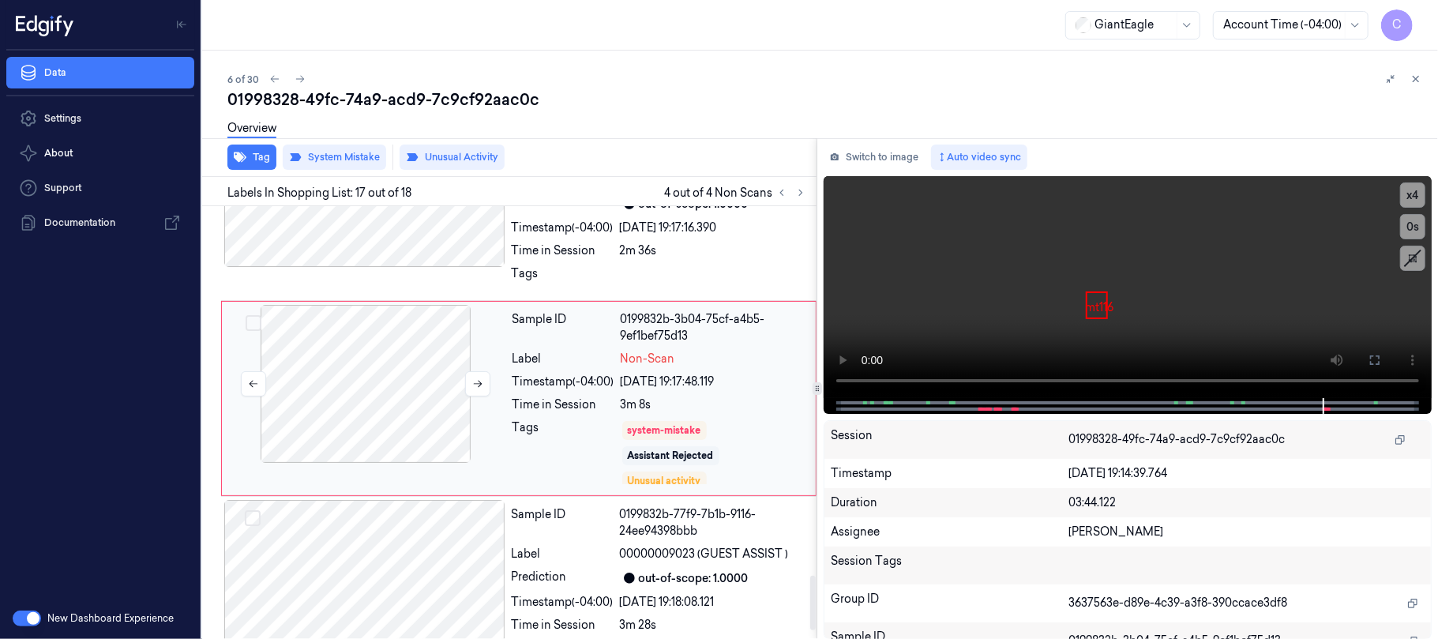
click at [449, 445] on div at bounding box center [365, 384] width 281 height 158
click at [474, 389] on icon at bounding box center [477, 383] width 11 height 11
click at [1050, 292] on video at bounding box center [1127, 287] width 608 height 222
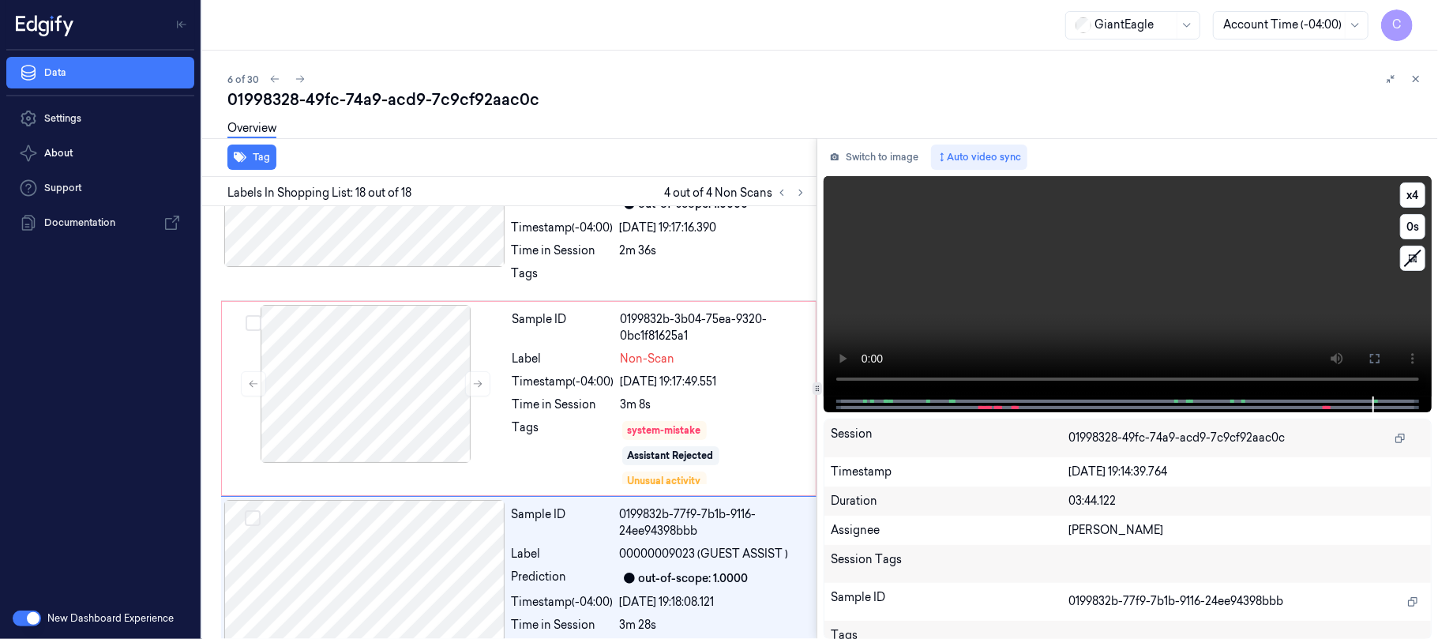
scroll to position [3001, 0]
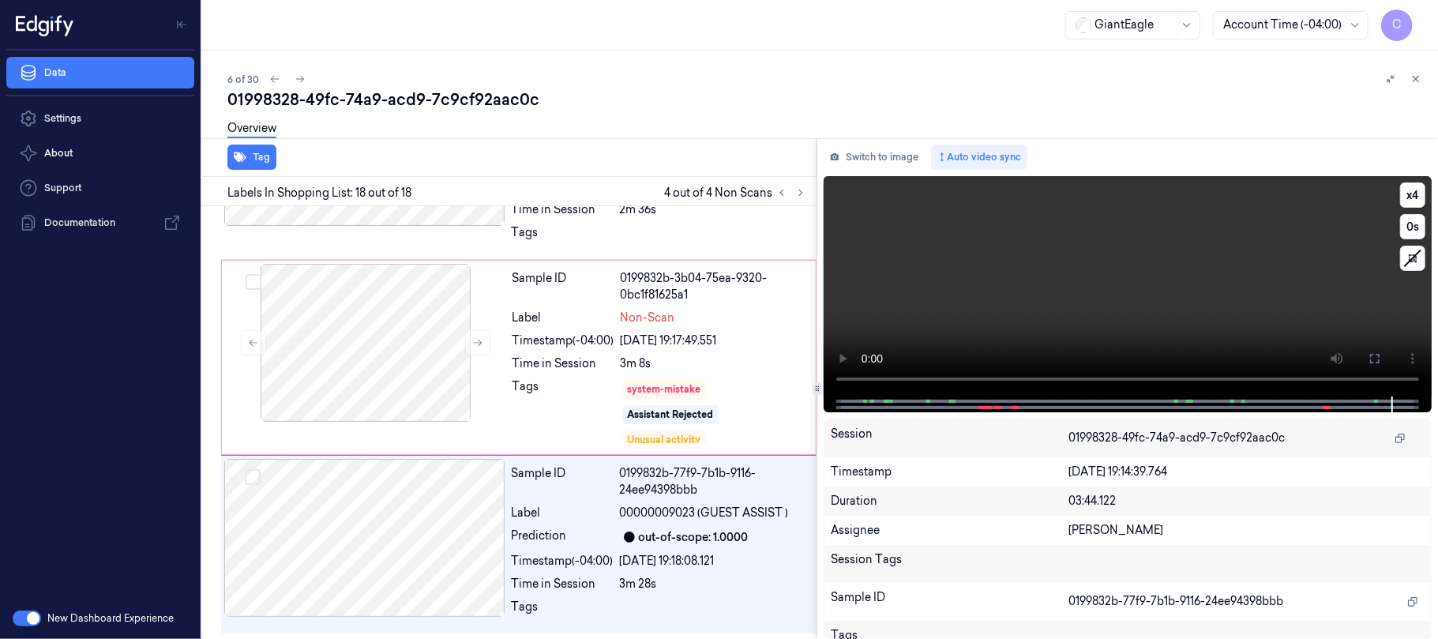
click at [1130, 291] on video at bounding box center [1127, 286] width 608 height 220
click at [1175, 310] on video at bounding box center [1127, 286] width 608 height 220
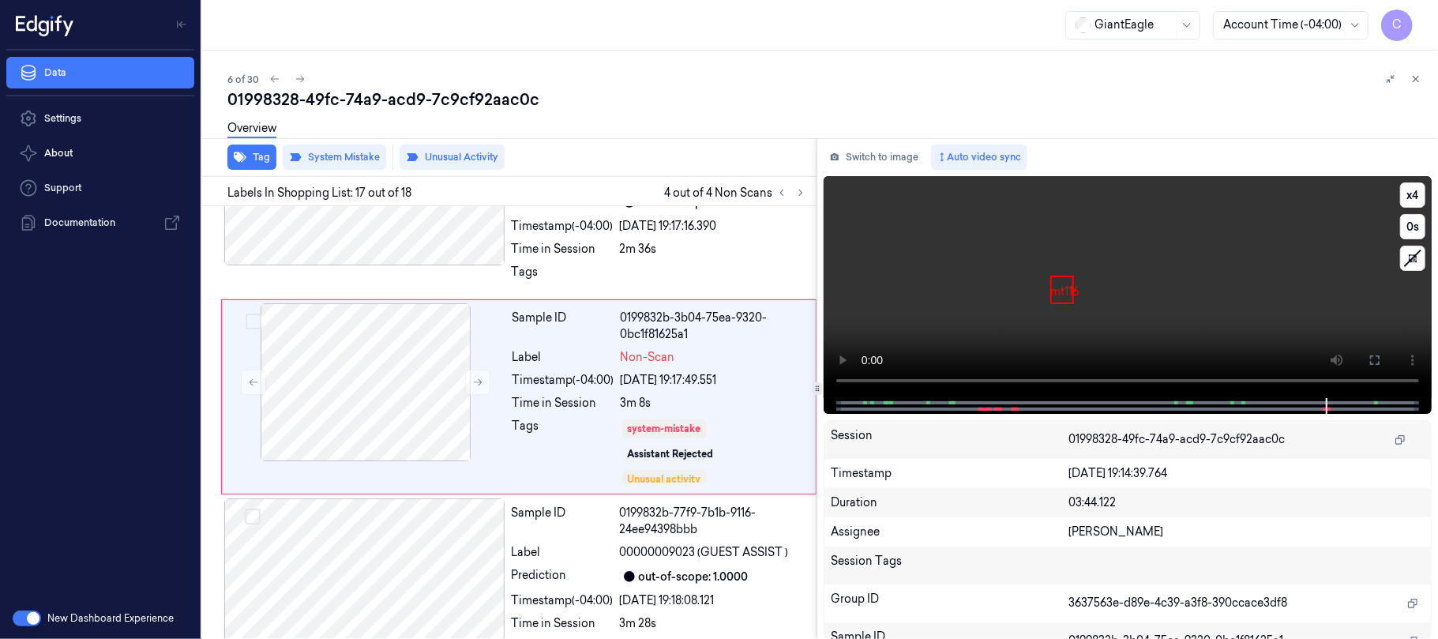
scroll to position [2935, 0]
click at [1173, 306] on video at bounding box center [1127, 287] width 608 height 222
click at [1157, 319] on video at bounding box center [1127, 287] width 608 height 222
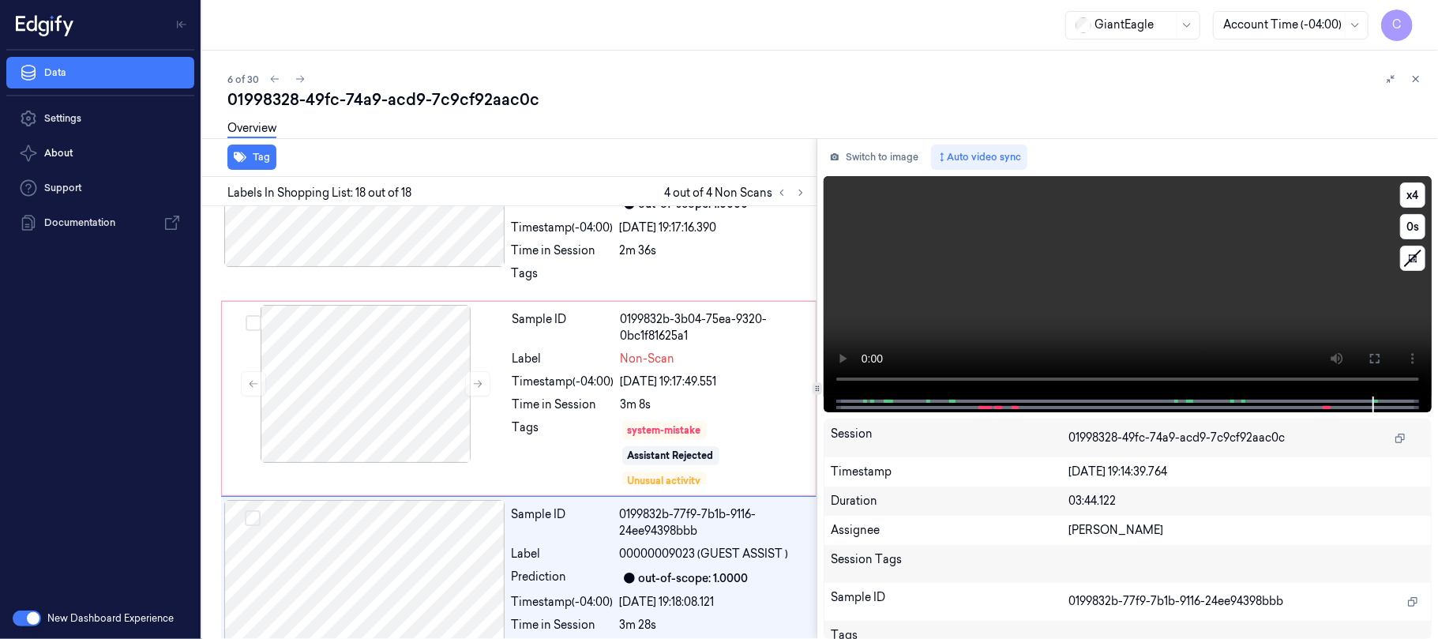
scroll to position [3001, 0]
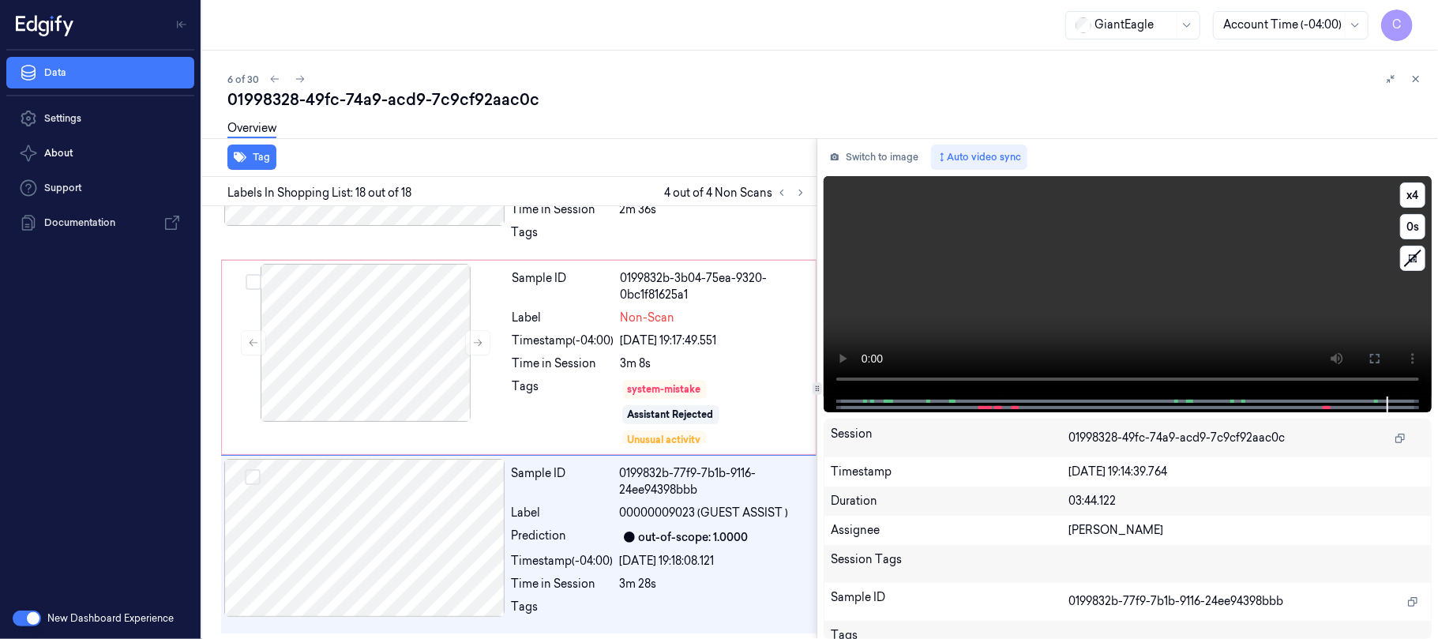
click at [1157, 317] on video at bounding box center [1127, 286] width 608 height 220
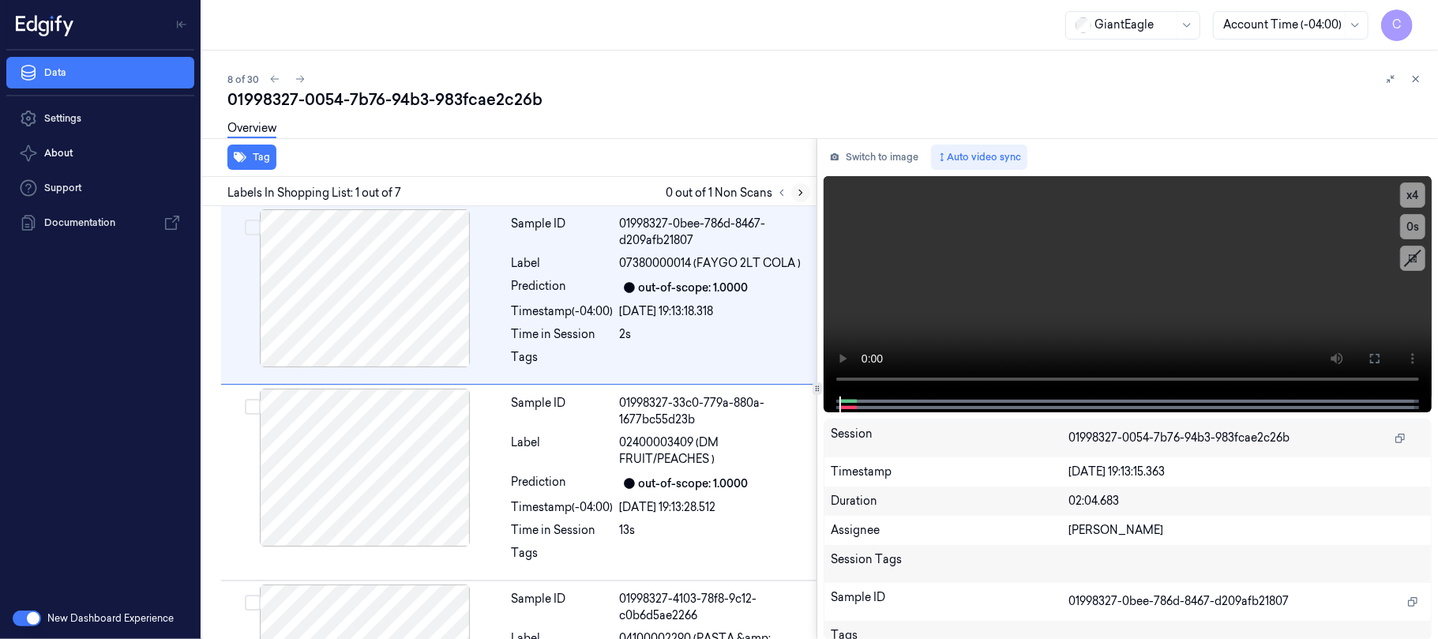
click at [805, 197] on button at bounding box center [800, 192] width 19 height 19
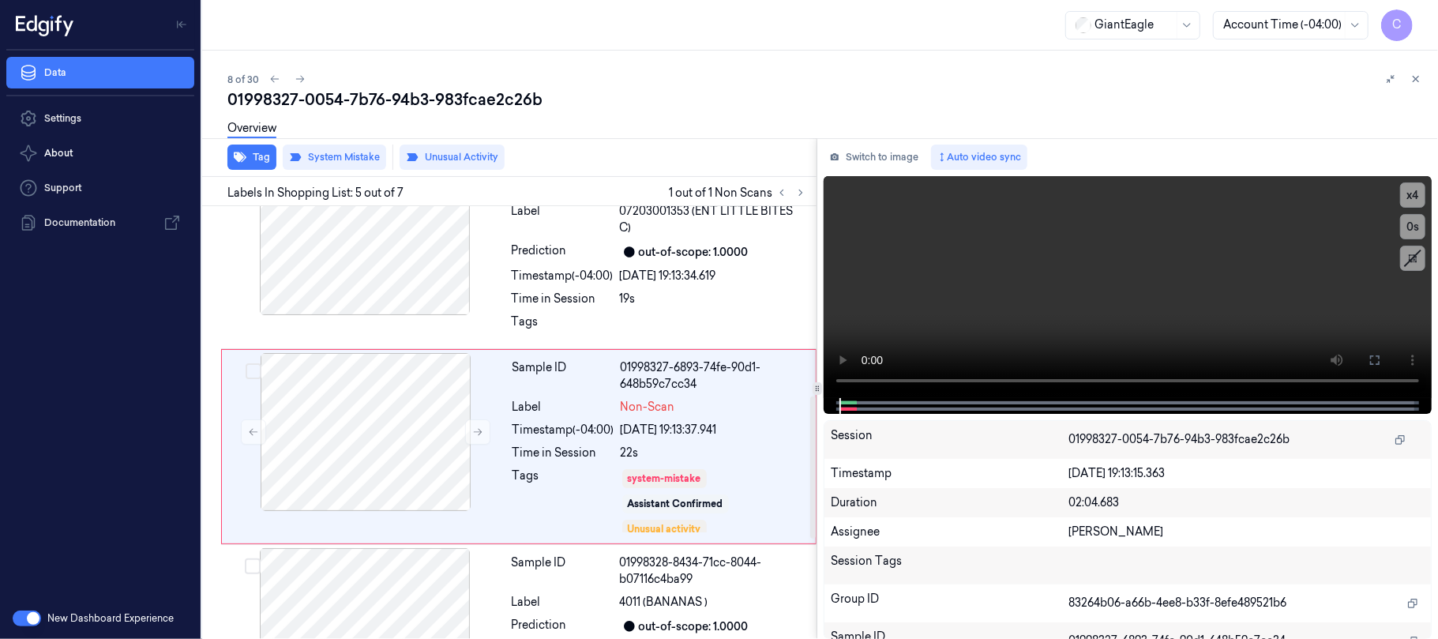
scroll to position [632, 0]
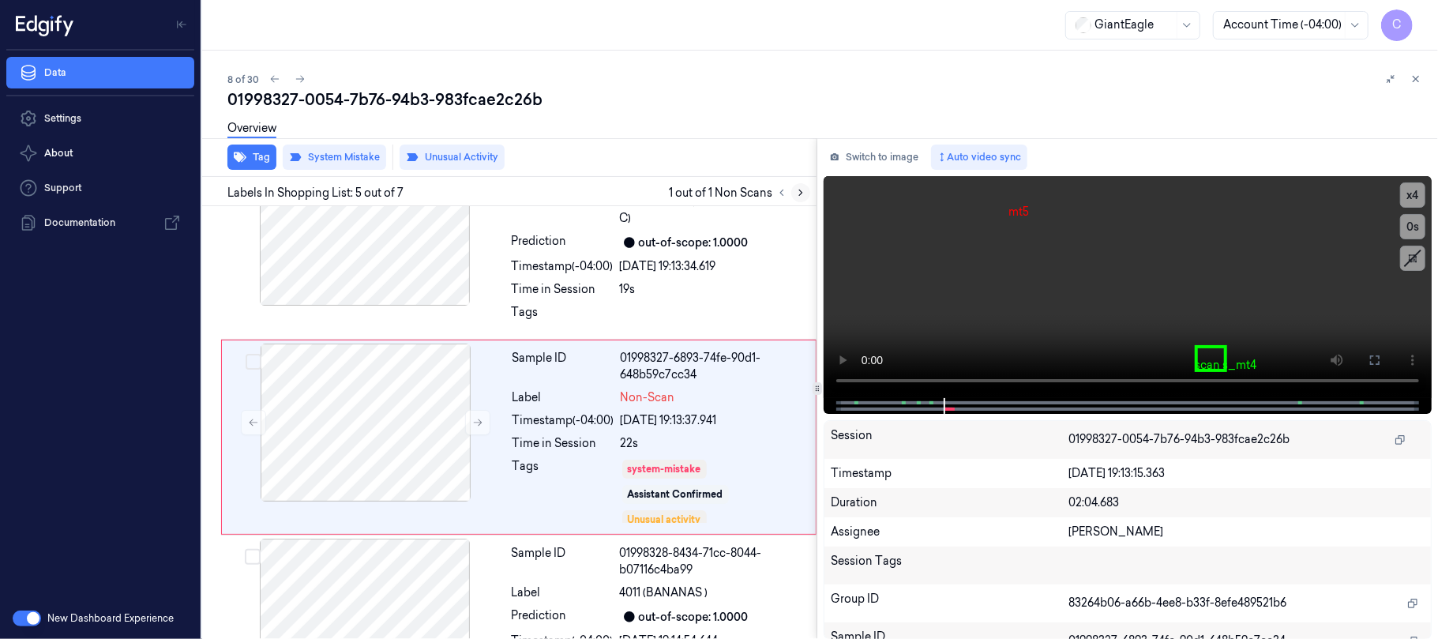
click at [796, 193] on icon at bounding box center [800, 192] width 11 height 11
click at [481, 419] on icon at bounding box center [478, 422] width 9 height 7
click at [480, 419] on icon at bounding box center [478, 422] width 9 height 7
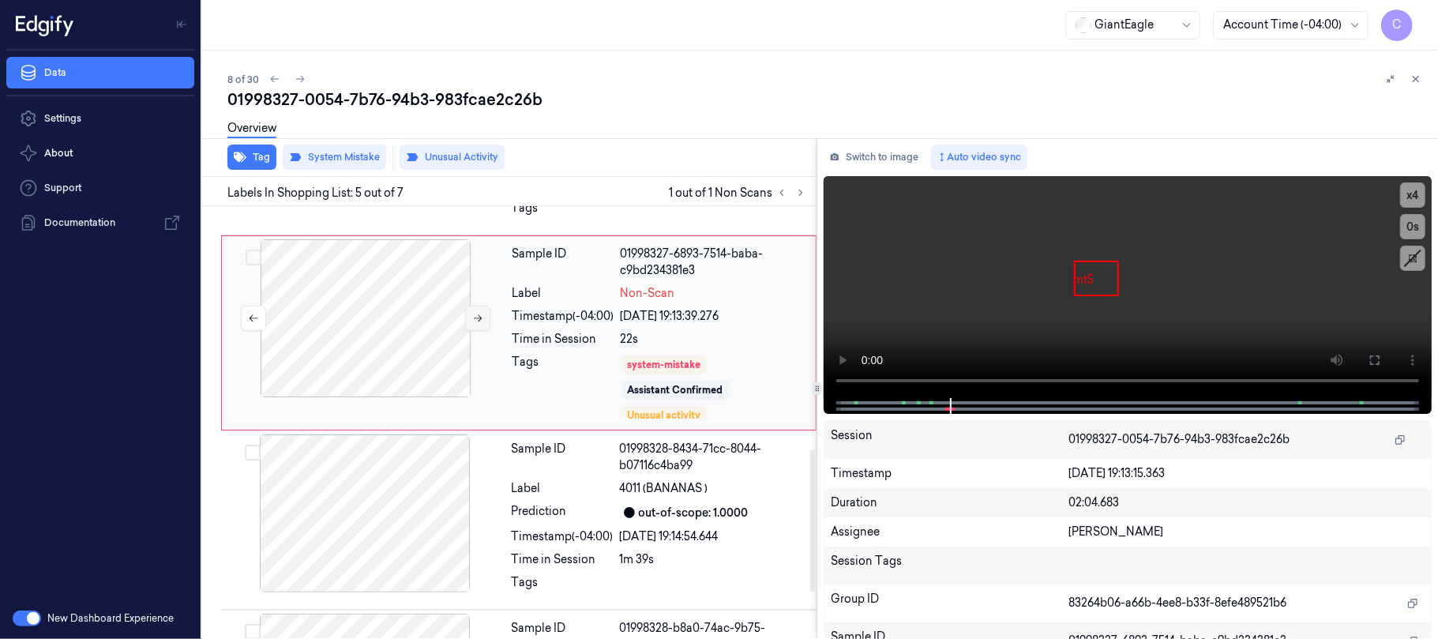
scroll to position [737, 0]
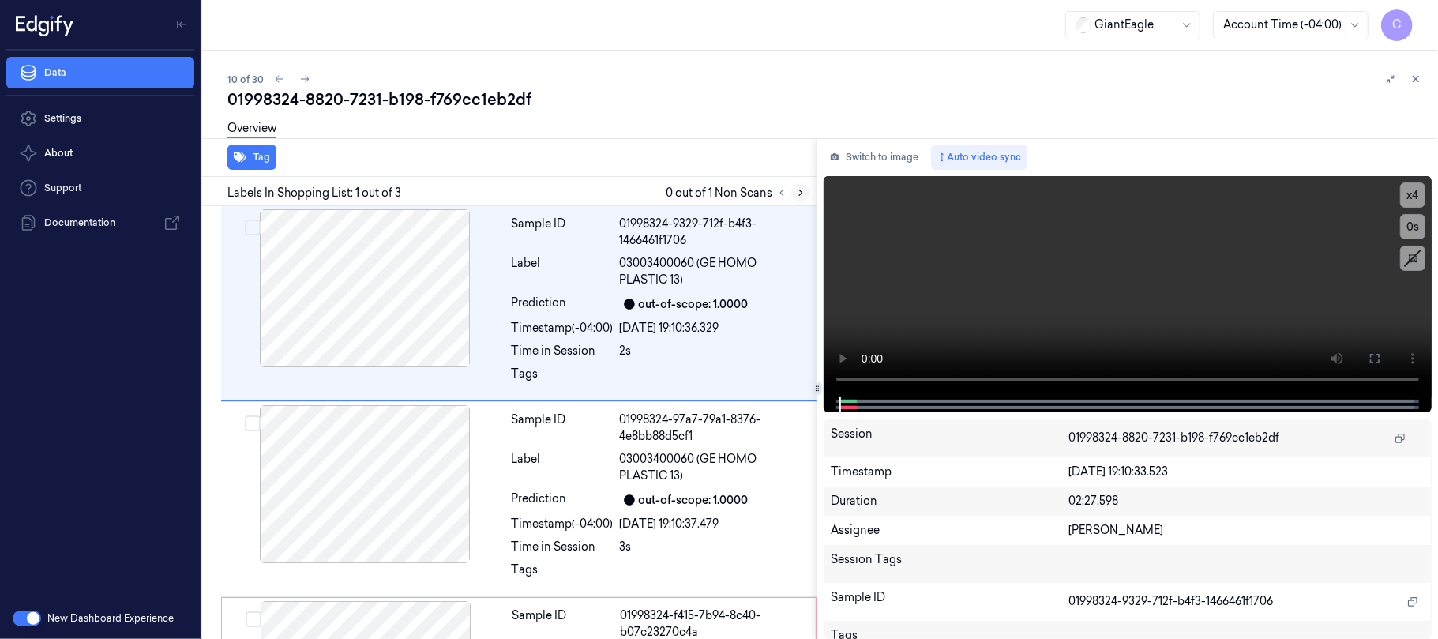
click at [804, 193] on icon at bounding box center [800, 192] width 11 height 11
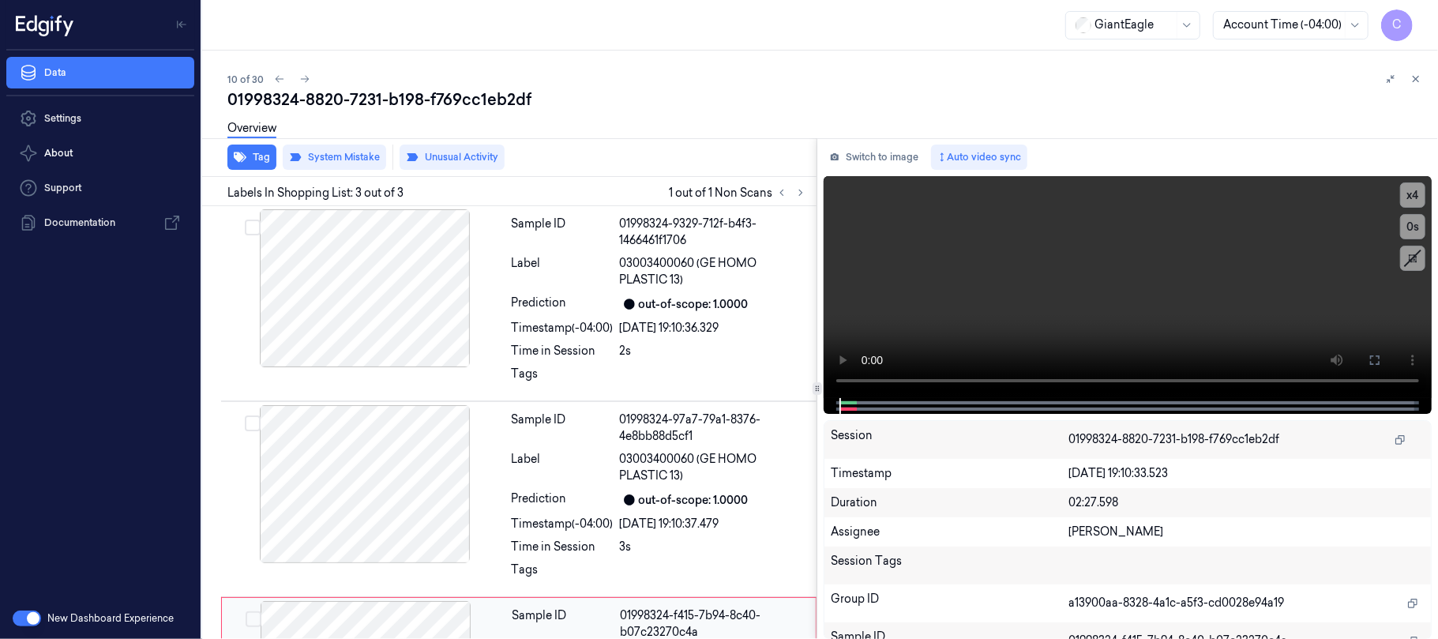
scroll to position [159, 0]
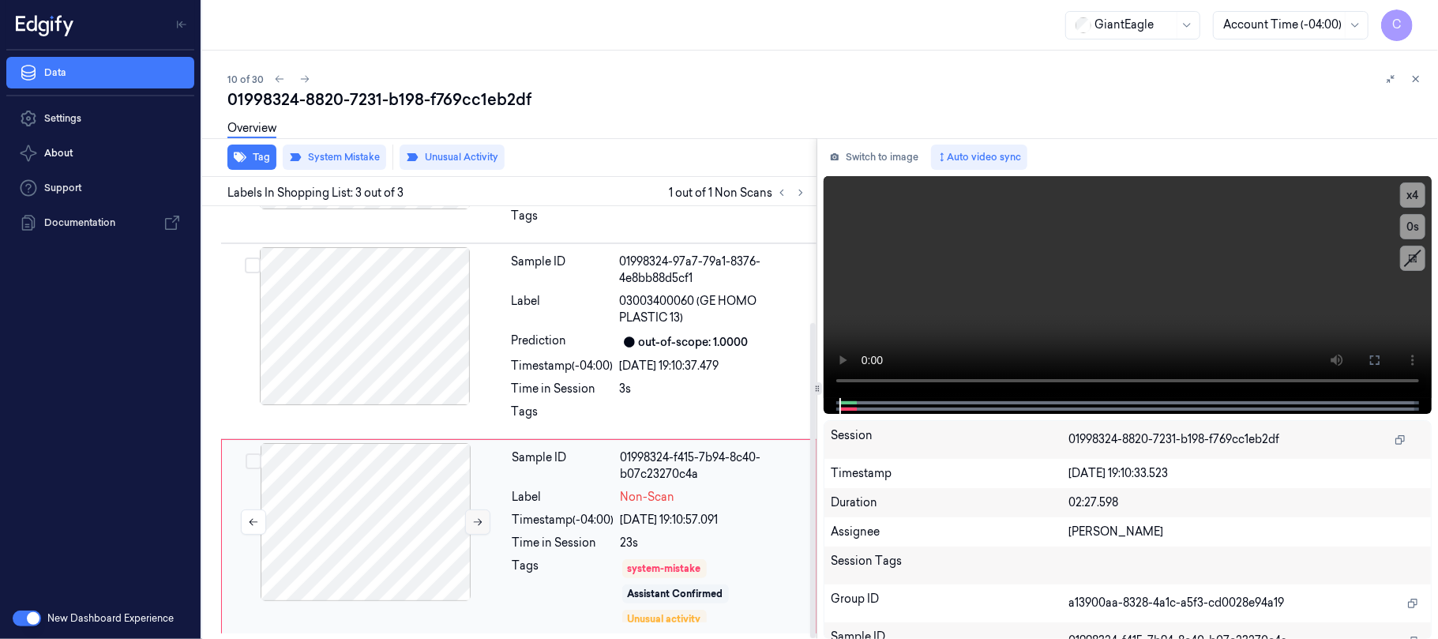
click at [474, 524] on icon at bounding box center [477, 521] width 11 height 11
click at [373, 310] on div at bounding box center [364, 326] width 281 height 158
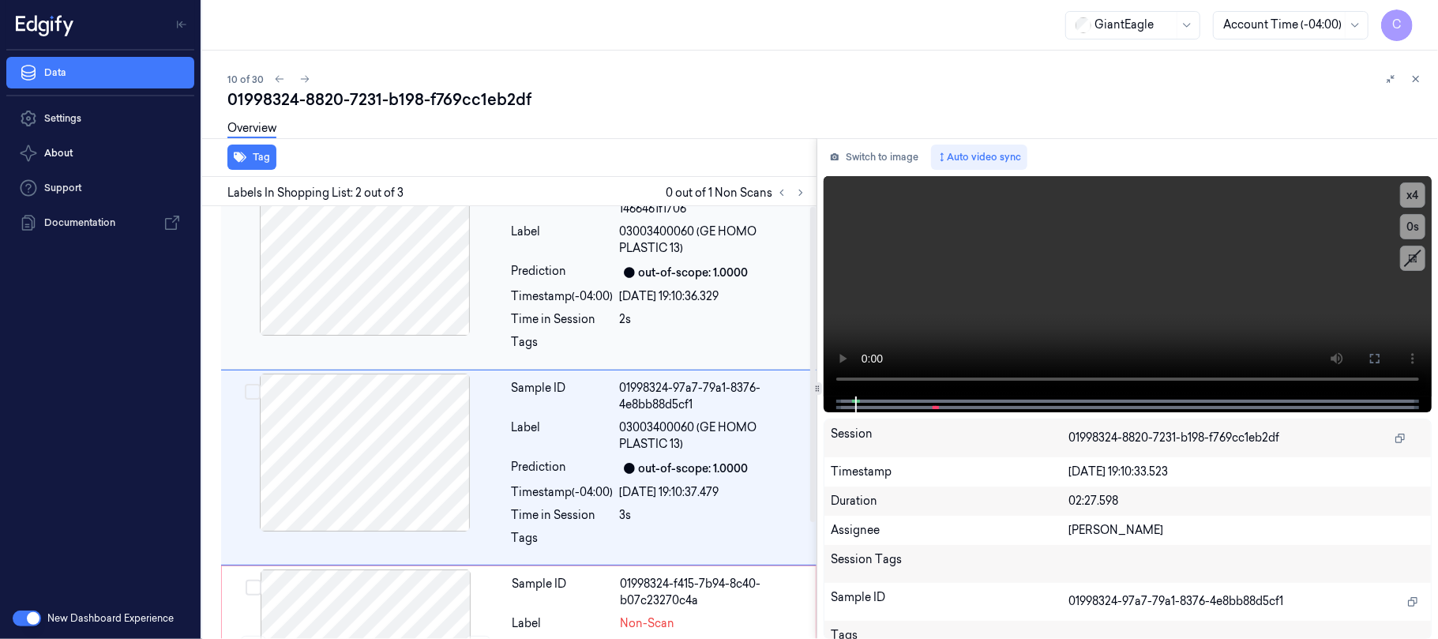
scroll to position [0, 0]
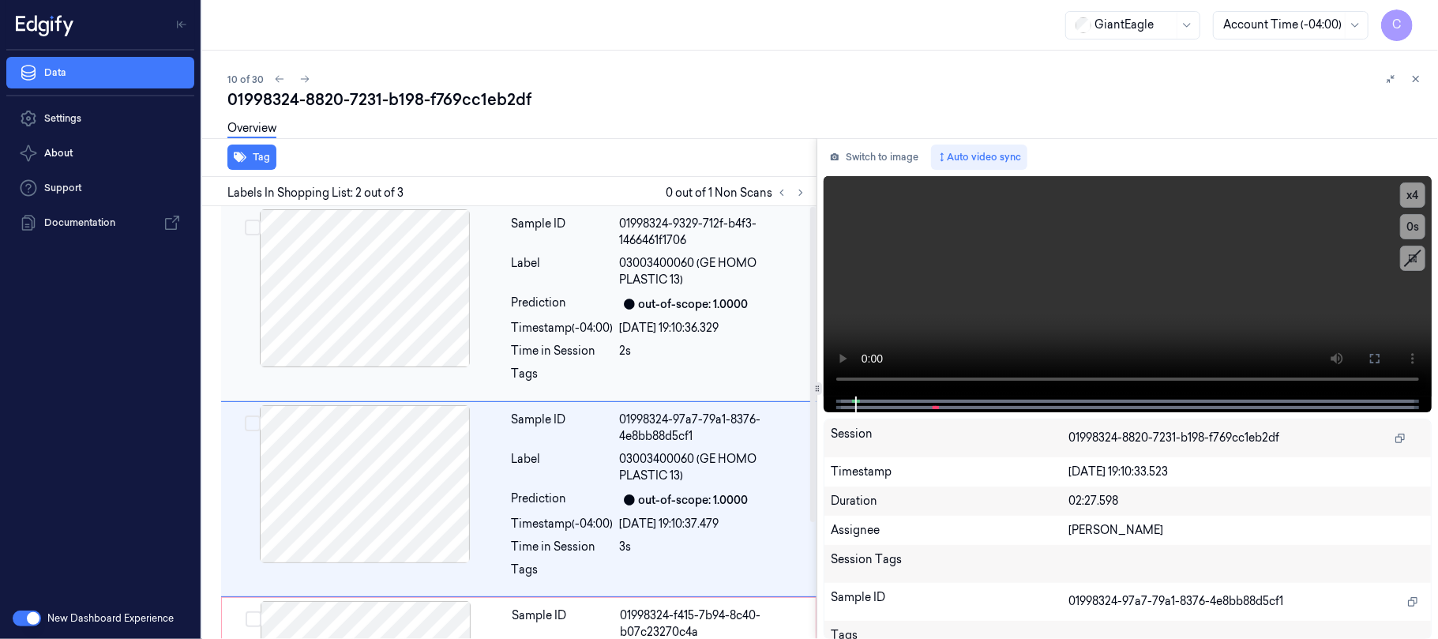
click at [373, 310] on div at bounding box center [364, 288] width 281 height 158
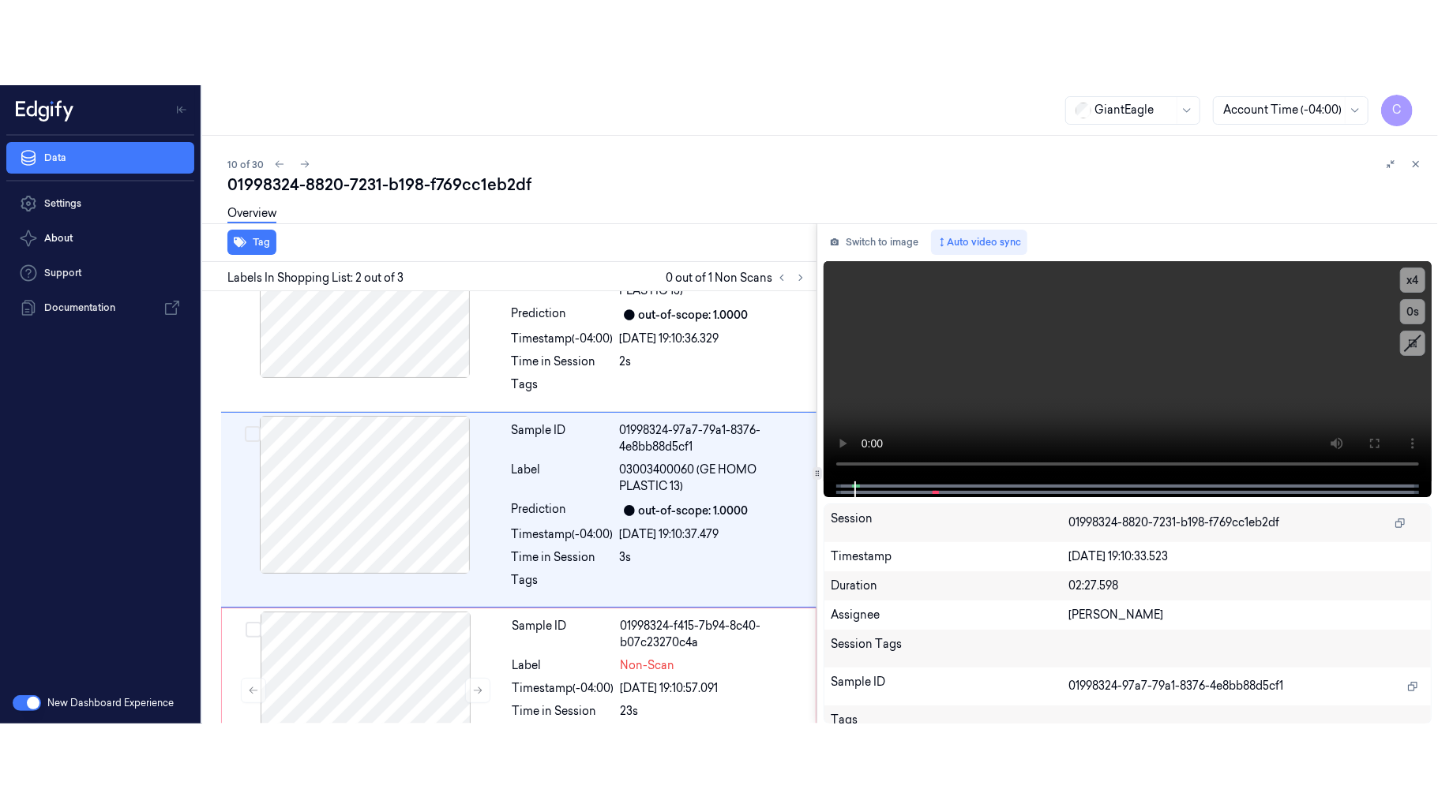
scroll to position [77, 0]
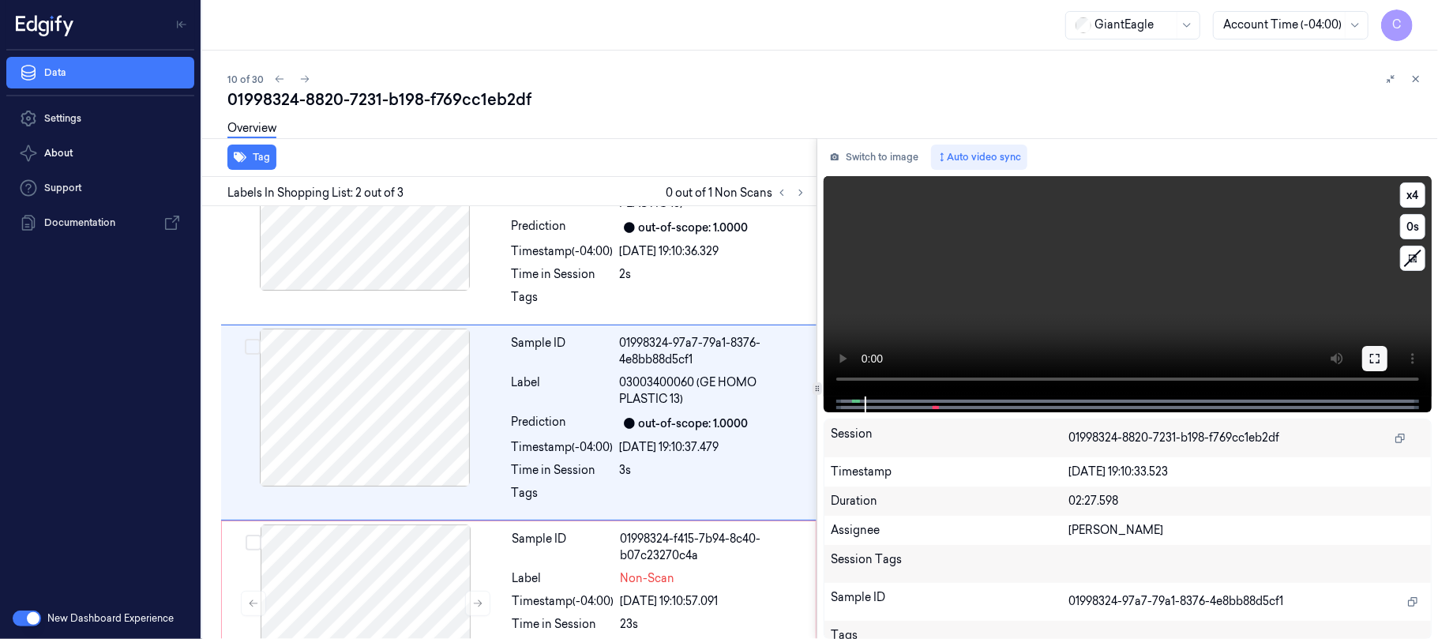
click at [1378, 358] on icon at bounding box center [1374, 358] width 9 height 9
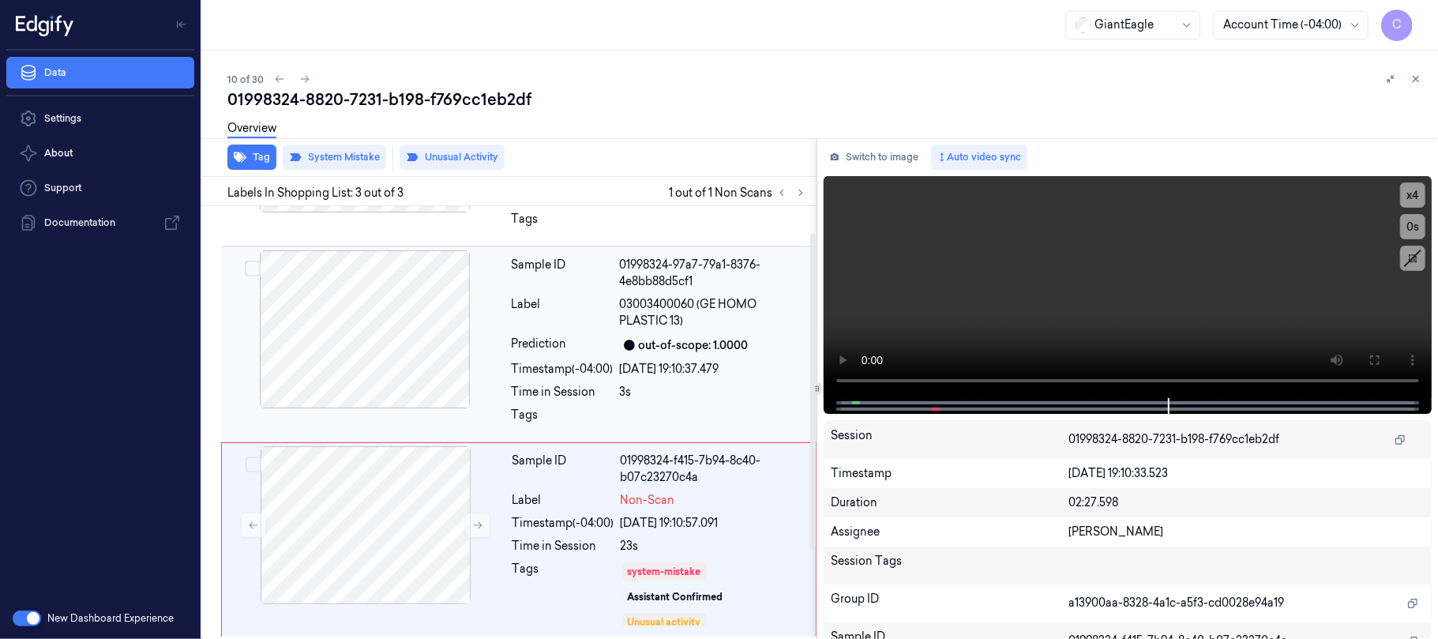
scroll to position [159, 0]
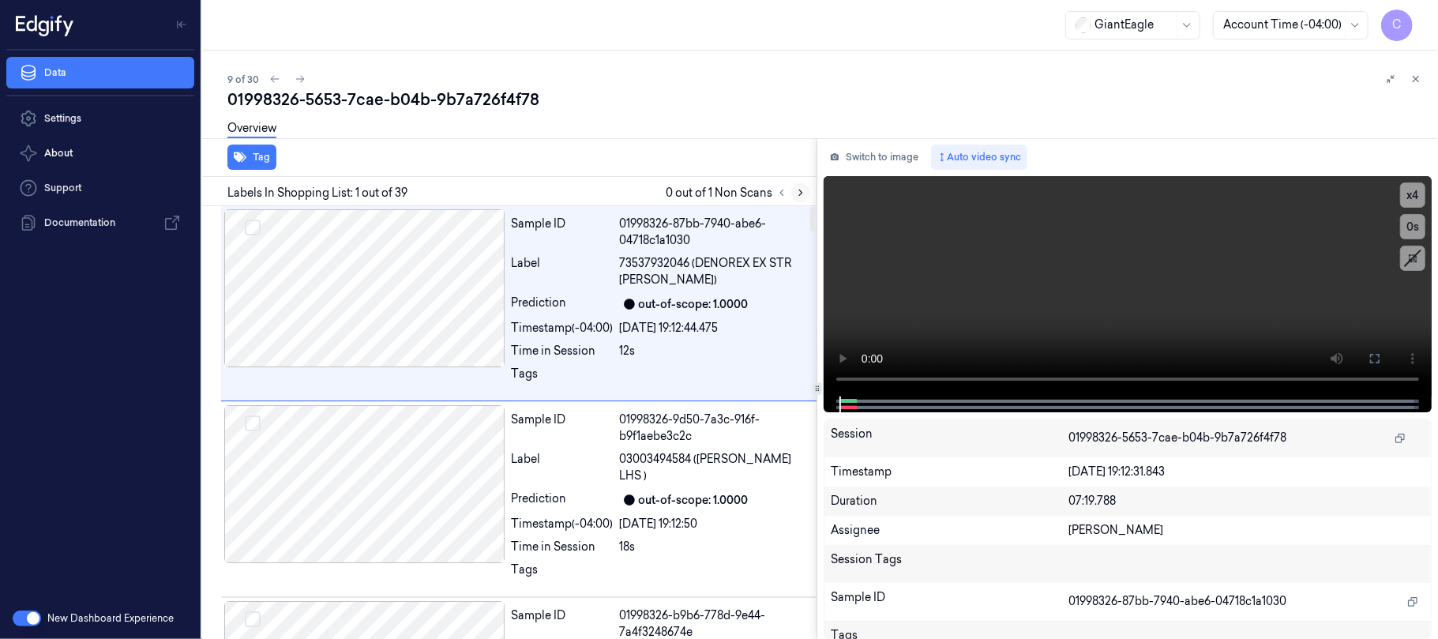
click at [805, 189] on icon at bounding box center [800, 192] width 11 height 11
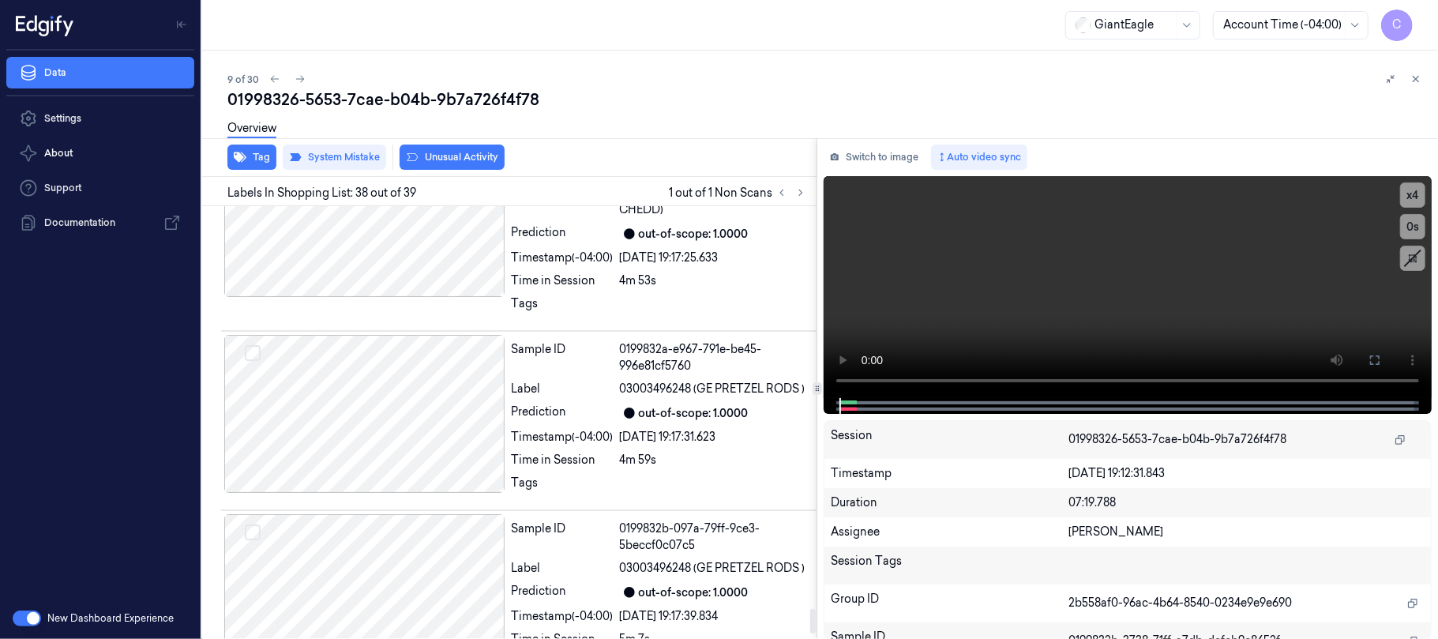
scroll to position [7001, 0]
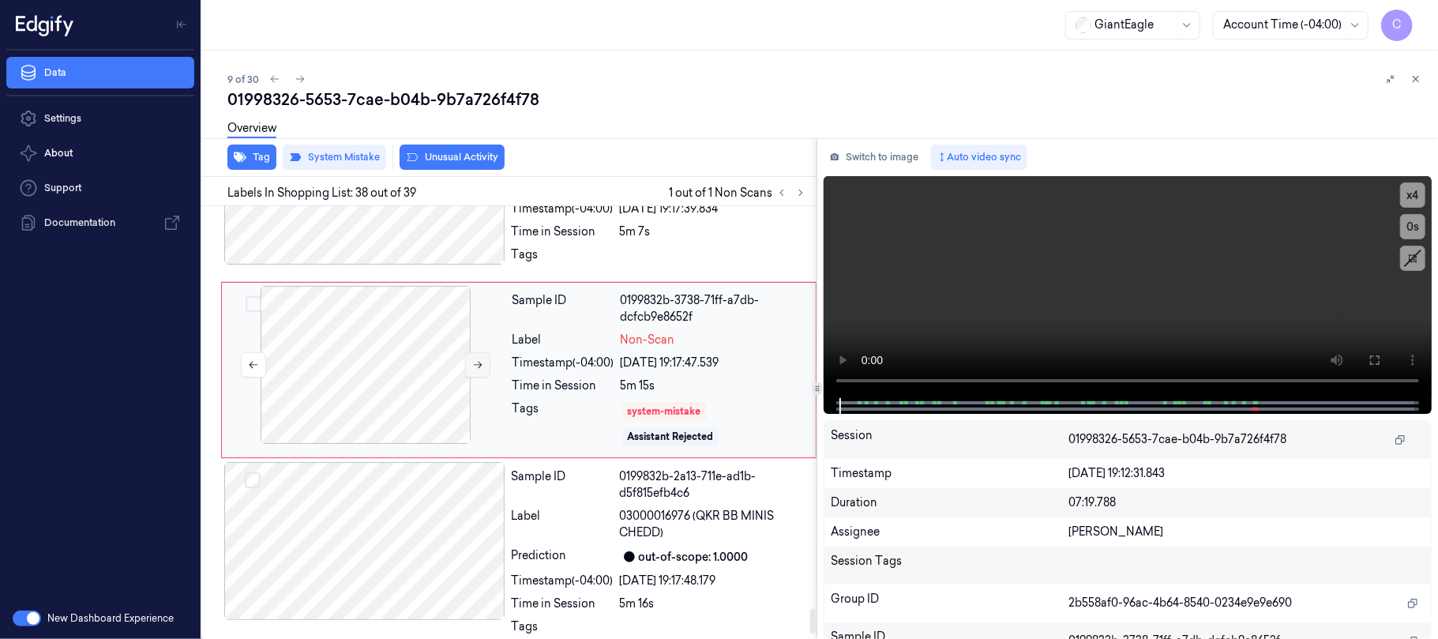
click at [472, 370] on icon at bounding box center [477, 364] width 11 height 11
click at [474, 370] on icon at bounding box center [477, 364] width 11 height 11
click at [1383, 362] on button at bounding box center [1374, 359] width 25 height 25
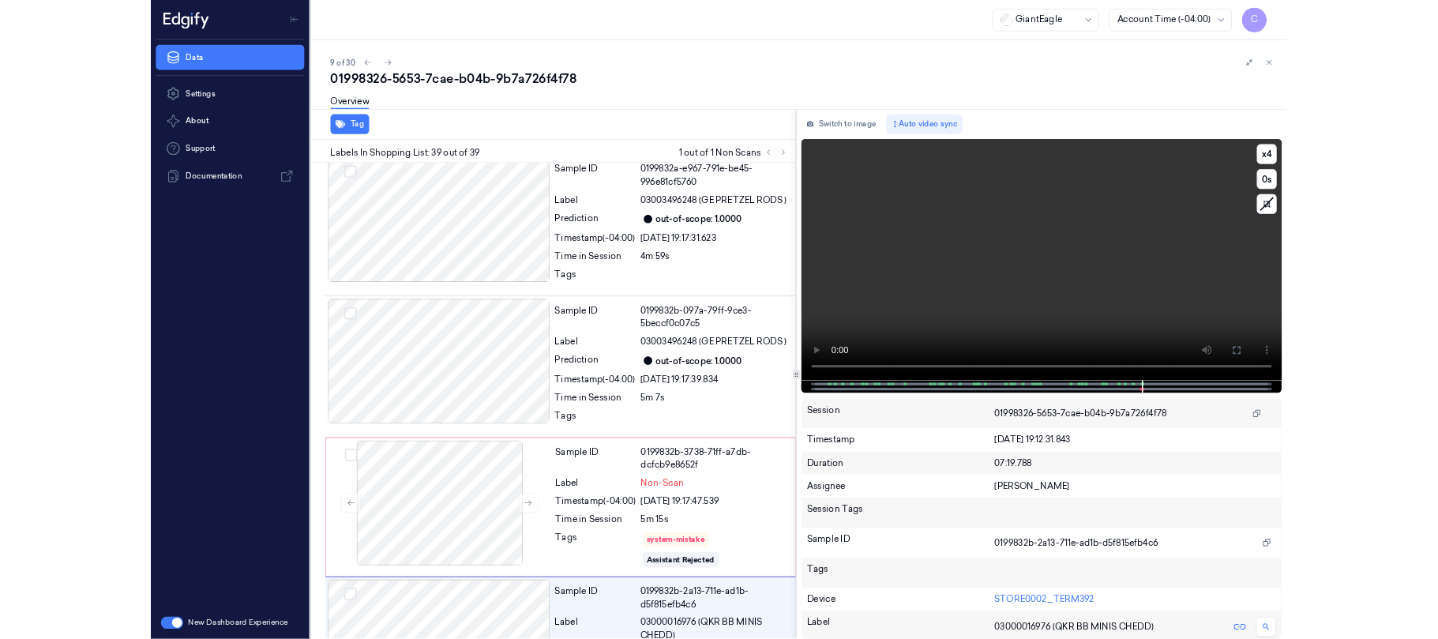
scroll to position [6907, 0]
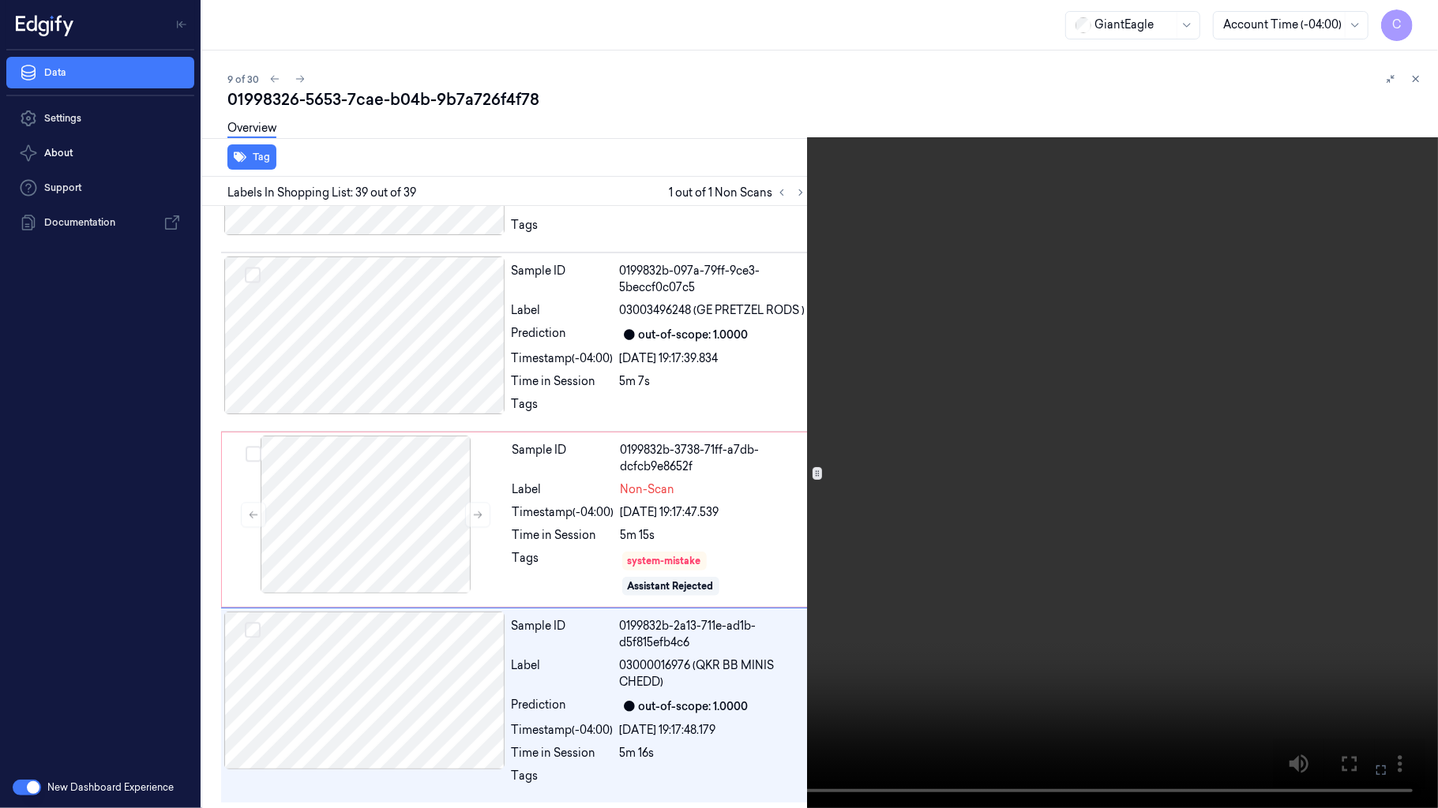
click at [920, 433] on video at bounding box center [719, 404] width 1438 height 808
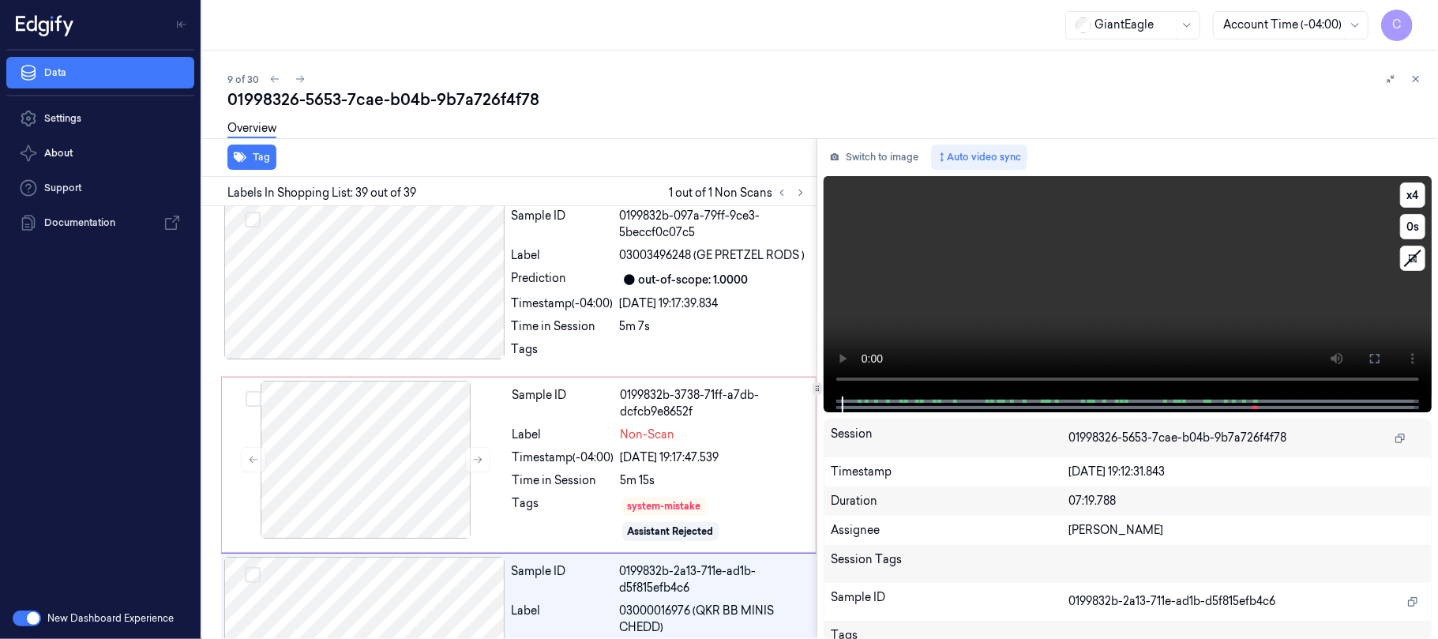
click at [1028, 270] on video at bounding box center [1127, 286] width 608 height 220
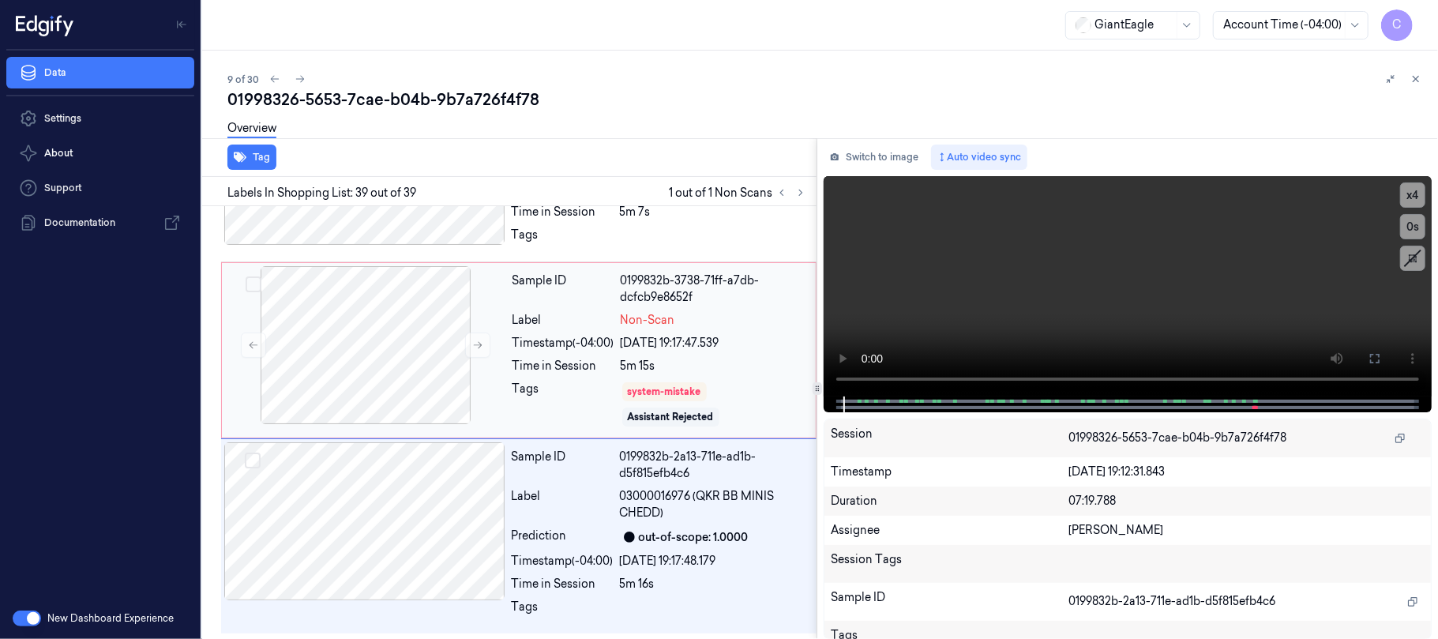
scroll to position [7076, 0]
click at [369, 355] on div at bounding box center [365, 345] width 281 height 158
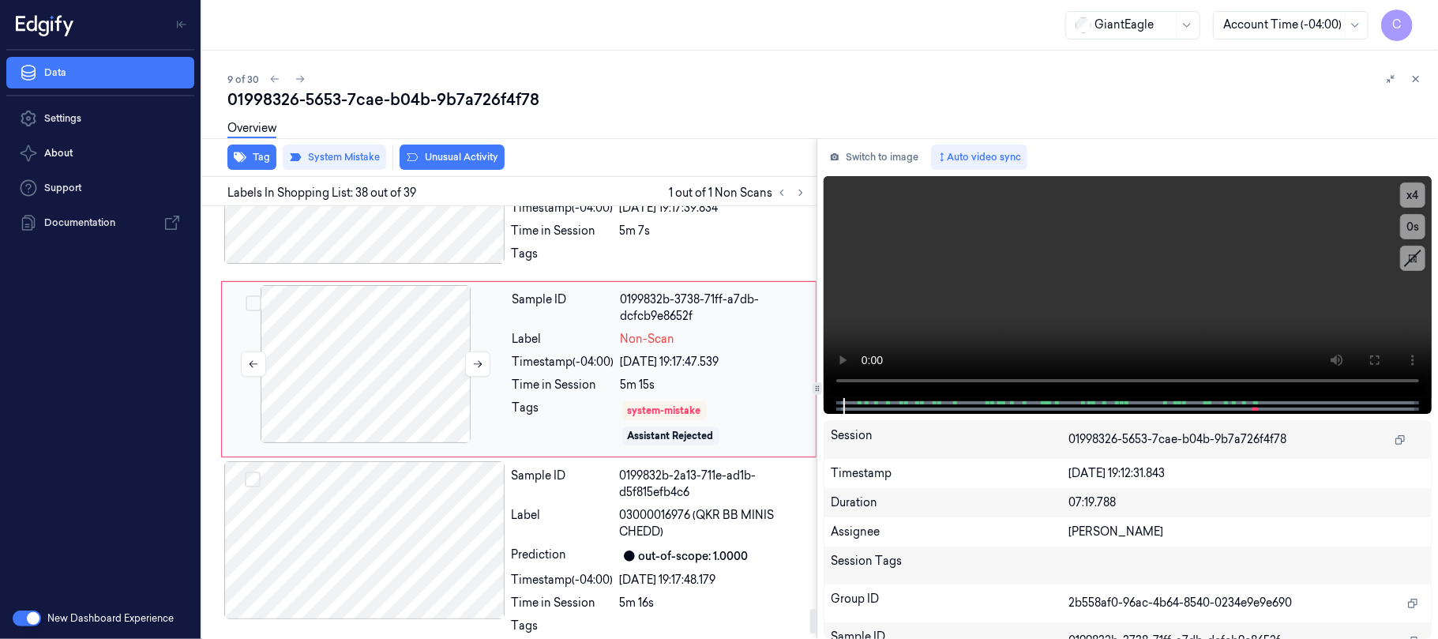
scroll to position [7001, 0]
click at [381, 264] on div at bounding box center [364, 186] width 281 height 158
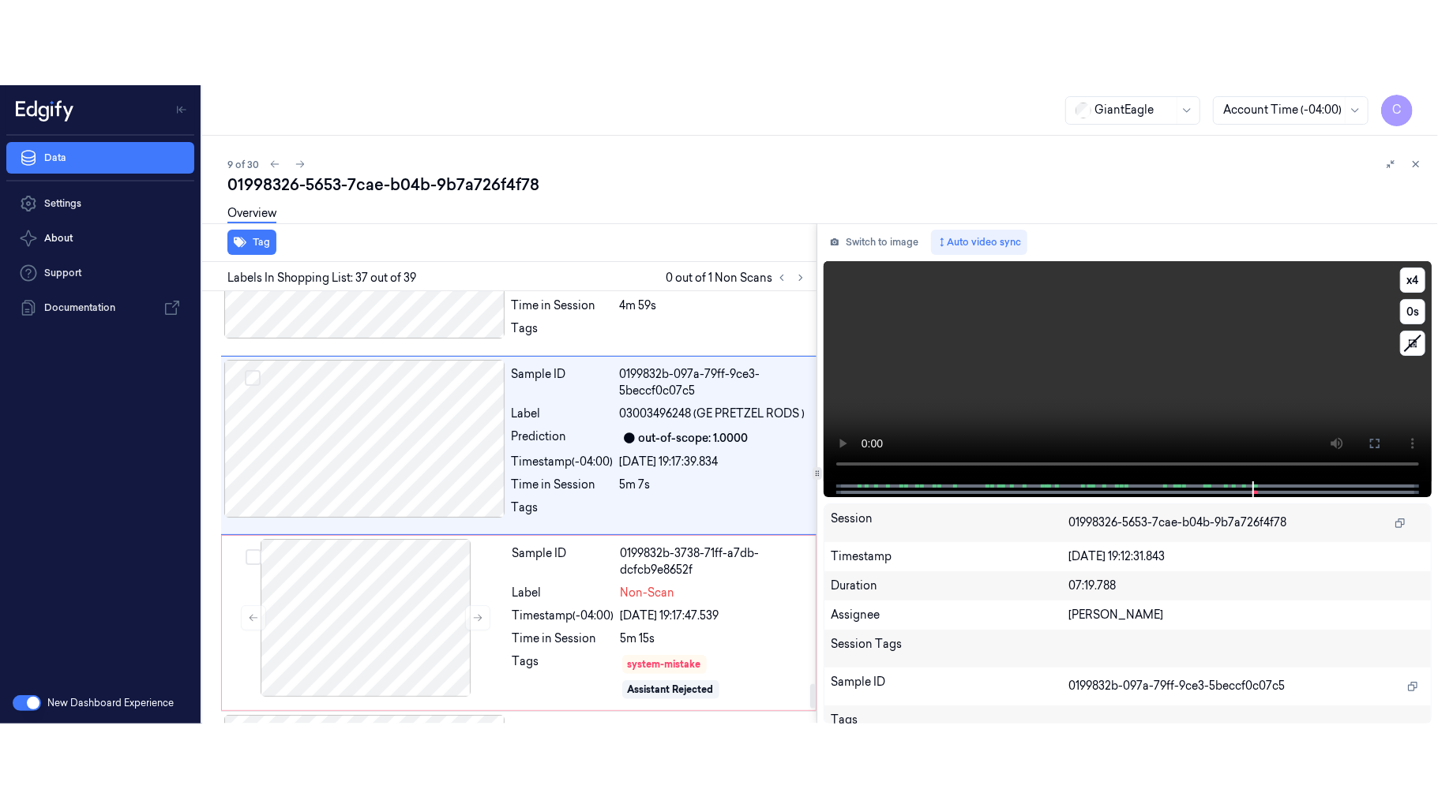
scroll to position [6815, 0]
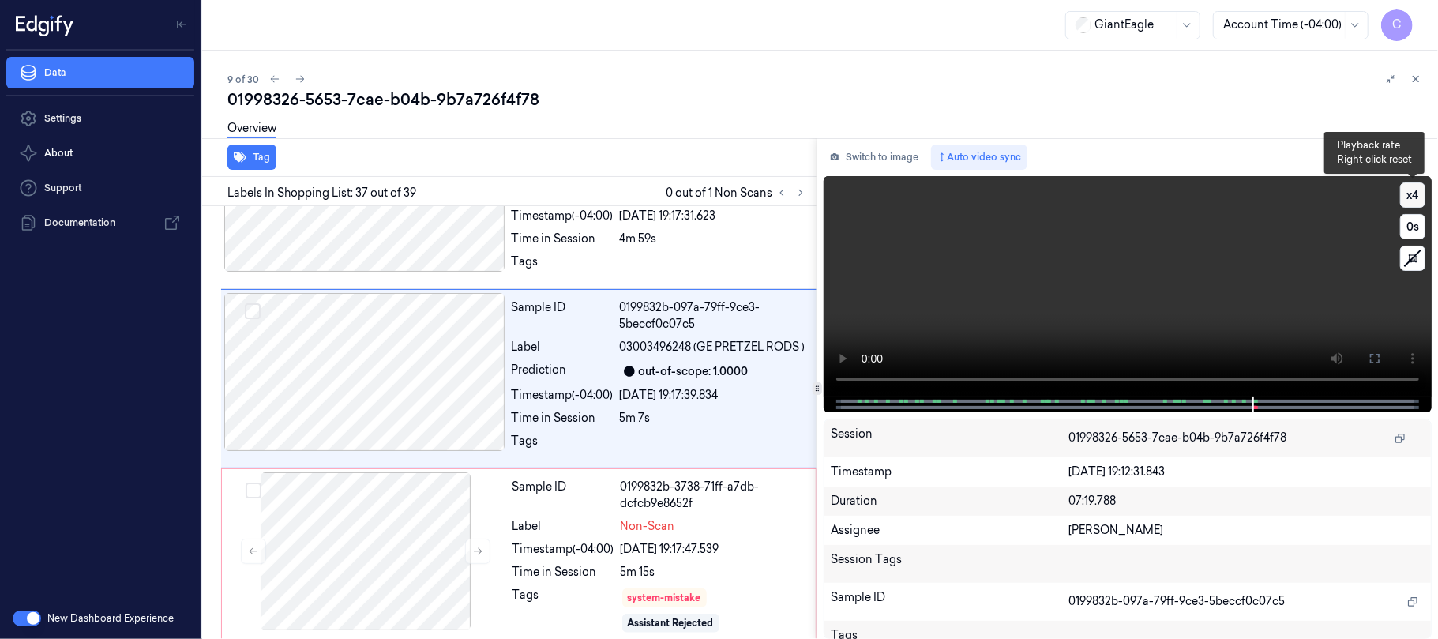
click at [1411, 196] on button "x 4" at bounding box center [1412, 194] width 25 height 25
click at [1377, 358] on icon at bounding box center [1374, 358] width 13 height 13
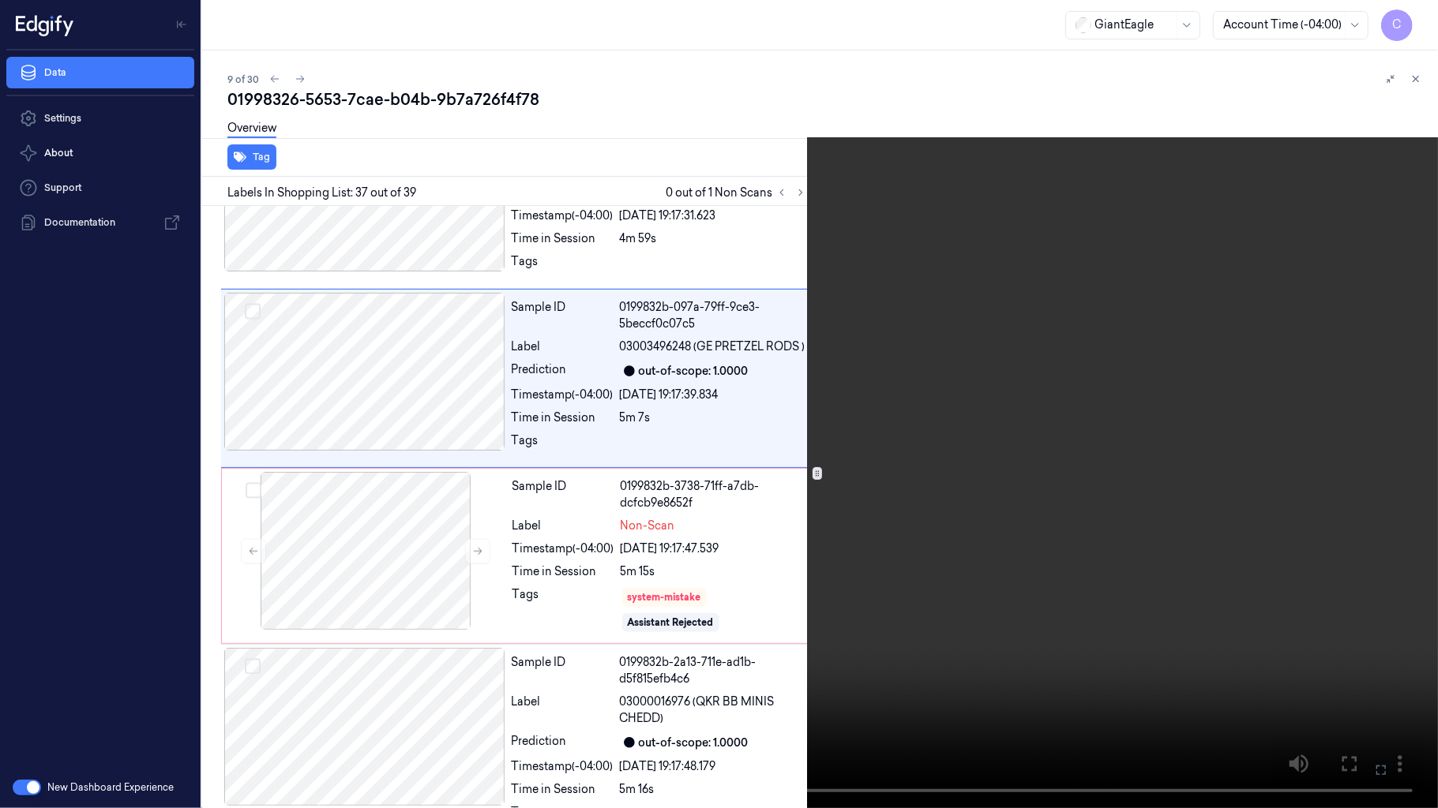
click at [881, 467] on video at bounding box center [719, 404] width 1438 height 808
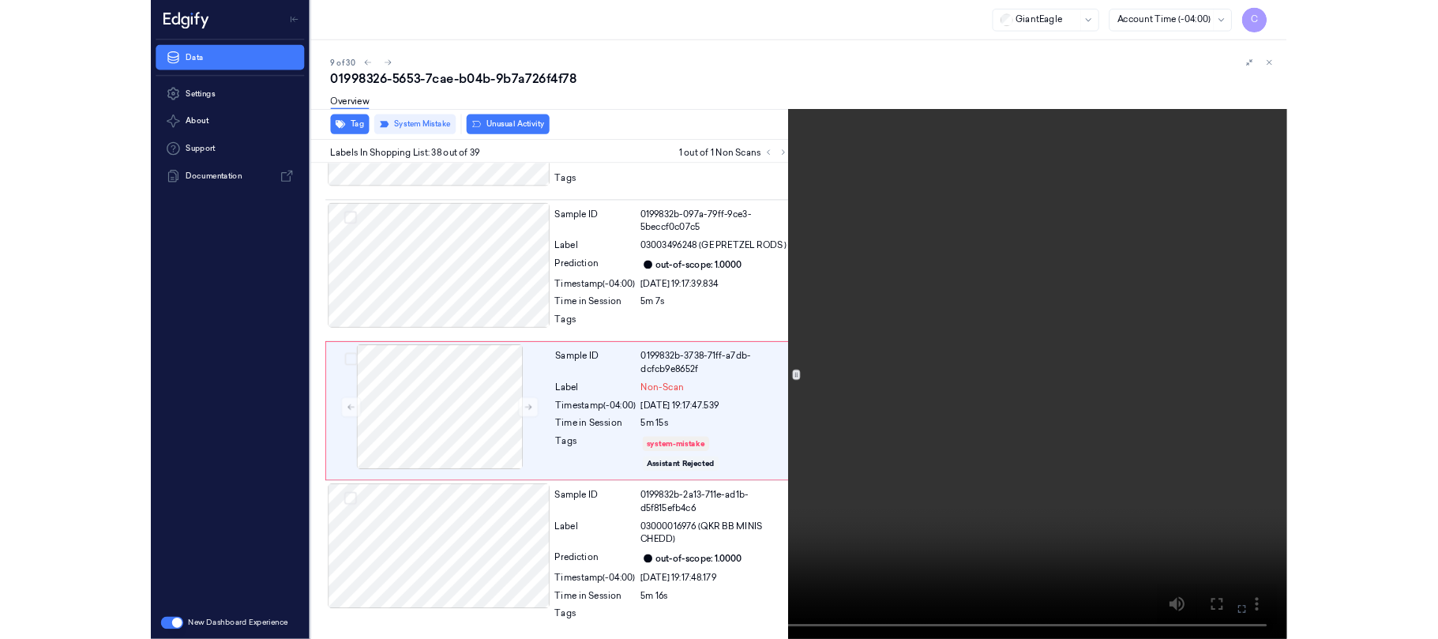
scroll to position [6907, 0]
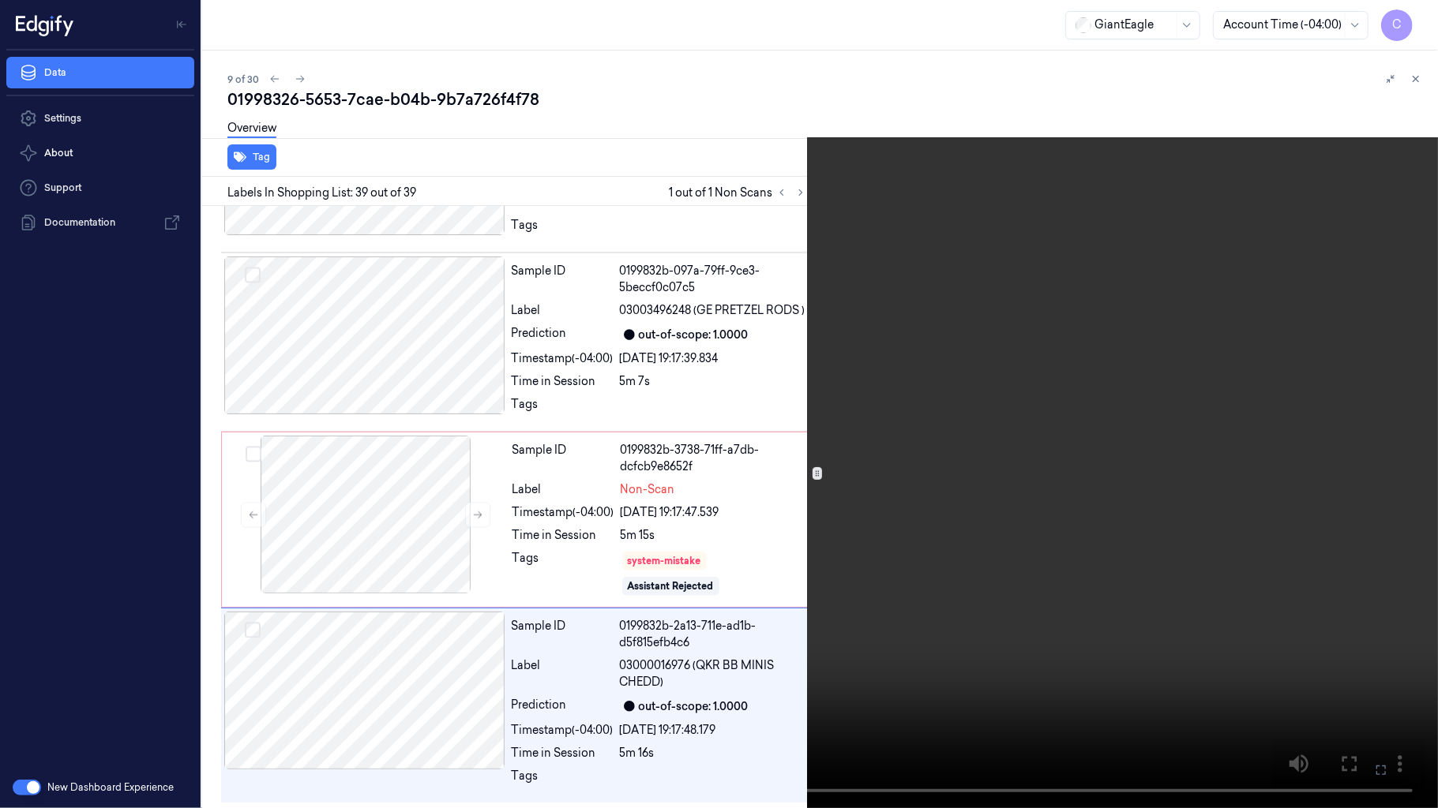
click at [704, 464] on video at bounding box center [719, 404] width 1438 height 808
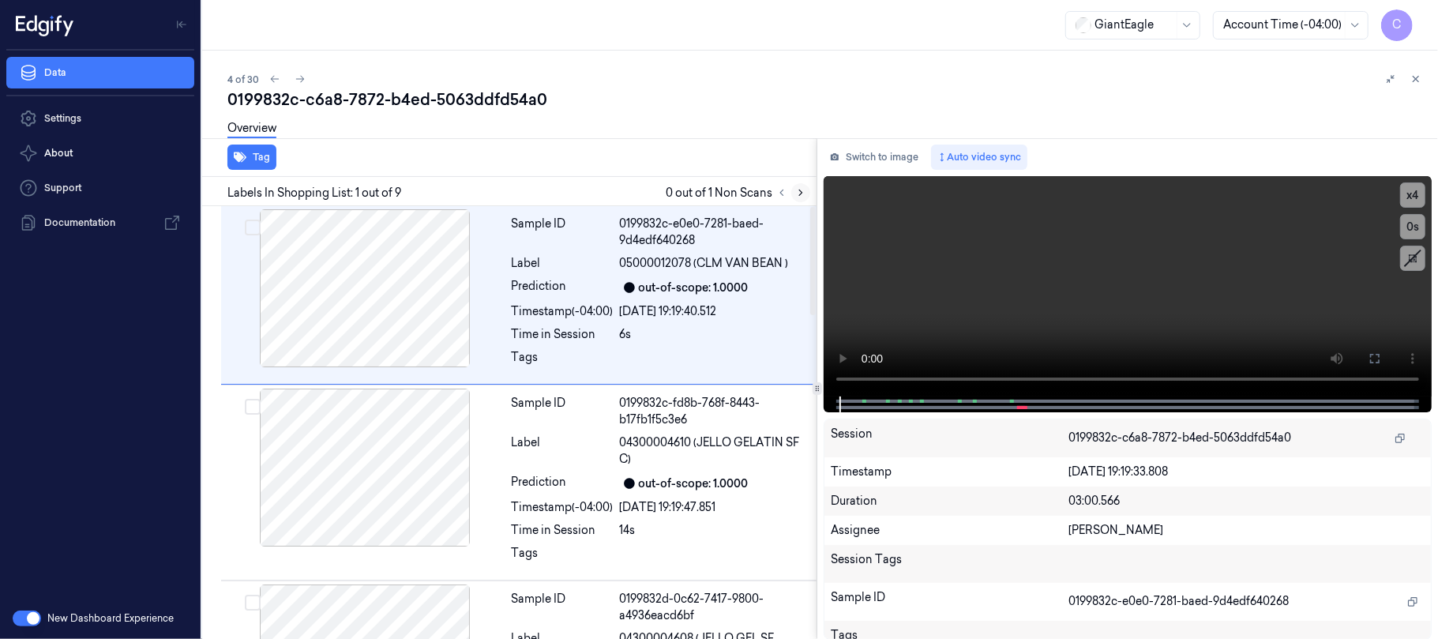
click at [791, 193] on button at bounding box center [800, 192] width 19 height 19
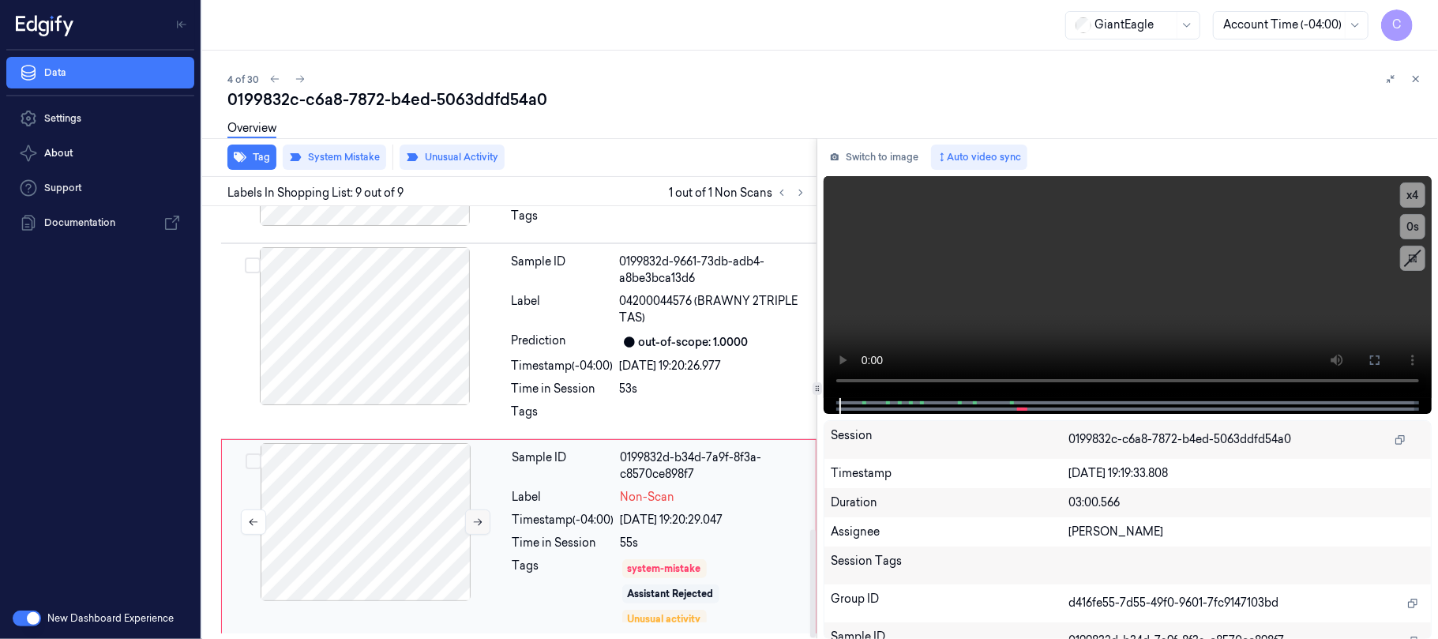
click at [475, 519] on icon at bounding box center [477, 521] width 11 height 11
click at [478, 522] on icon at bounding box center [477, 521] width 11 height 11
click at [478, 513] on button at bounding box center [477, 521] width 25 height 25
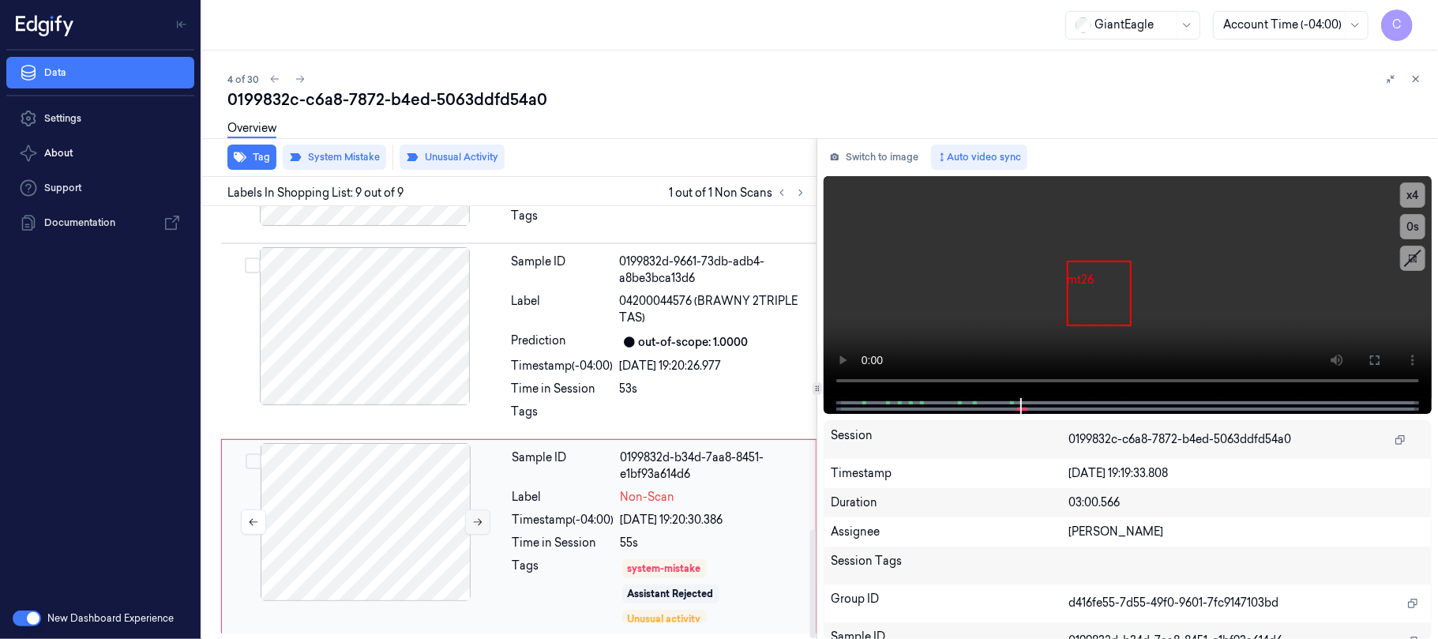
click at [478, 513] on button at bounding box center [477, 521] width 25 height 25
click at [485, 515] on button at bounding box center [477, 521] width 25 height 25
click at [471, 529] on button at bounding box center [477, 521] width 25 height 25
click at [474, 528] on button at bounding box center [477, 521] width 25 height 25
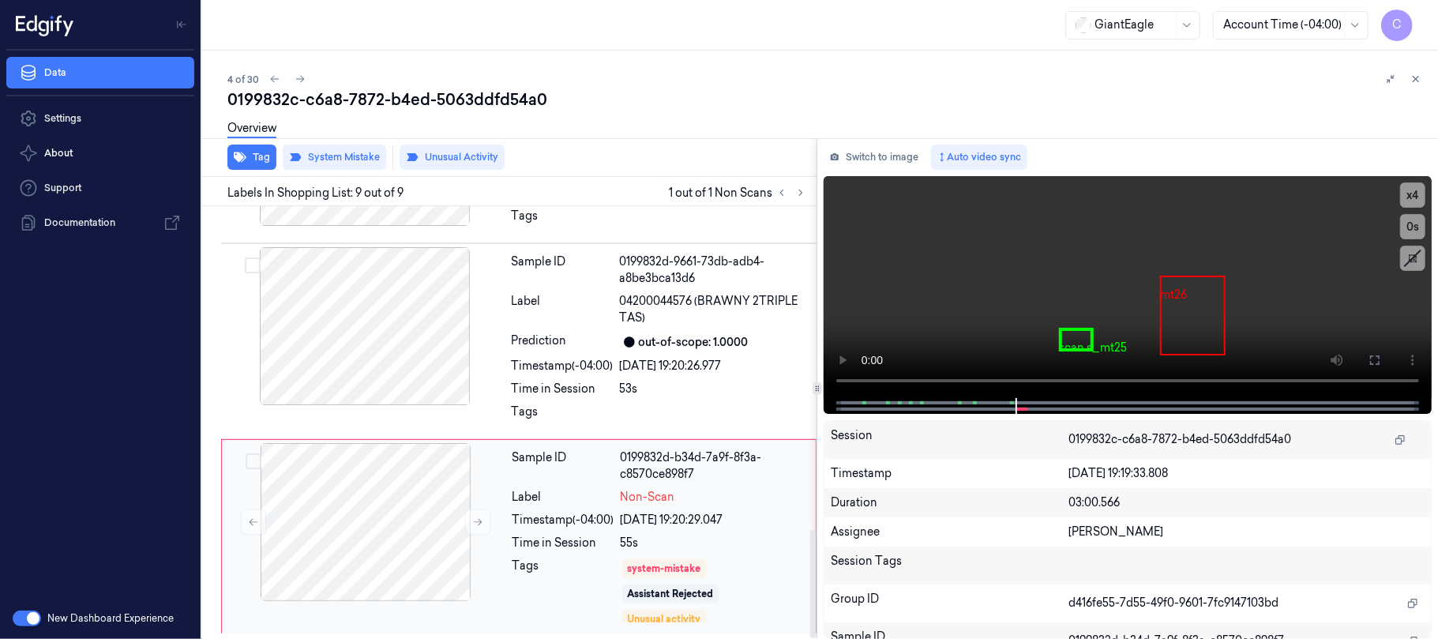
scroll to position [1287, 0]
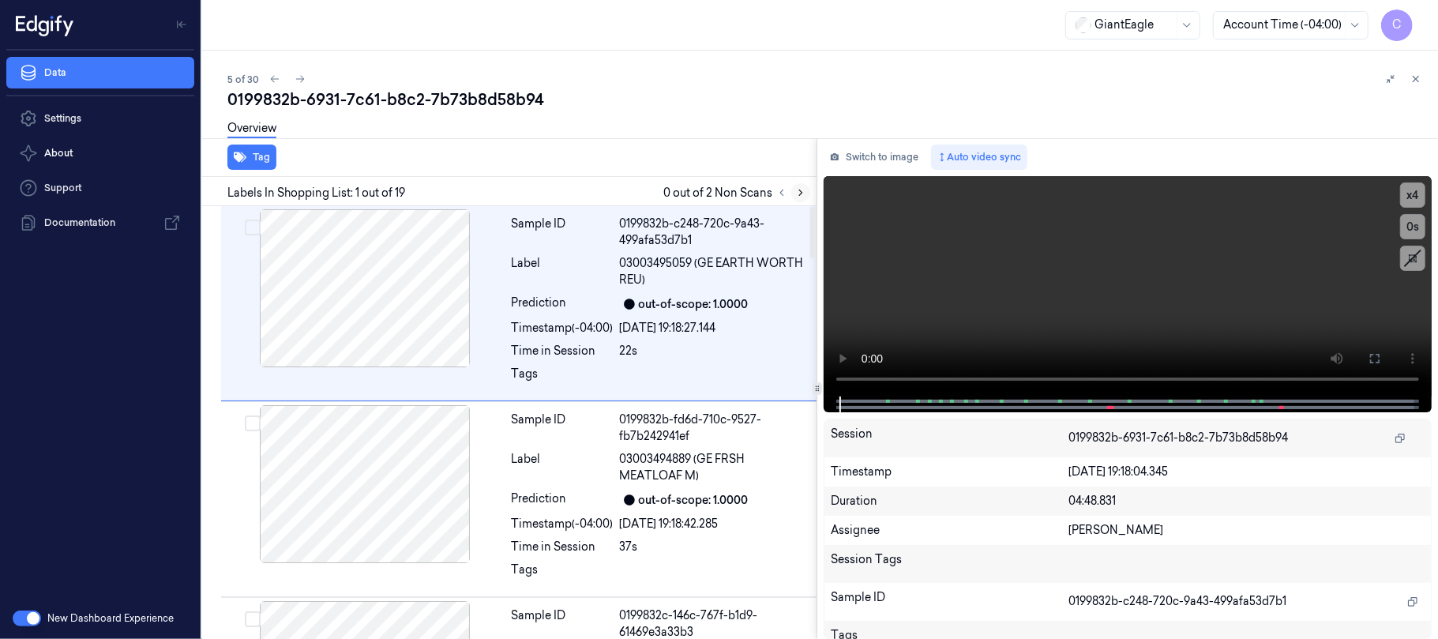
click at [802, 193] on icon at bounding box center [800, 193] width 3 height 6
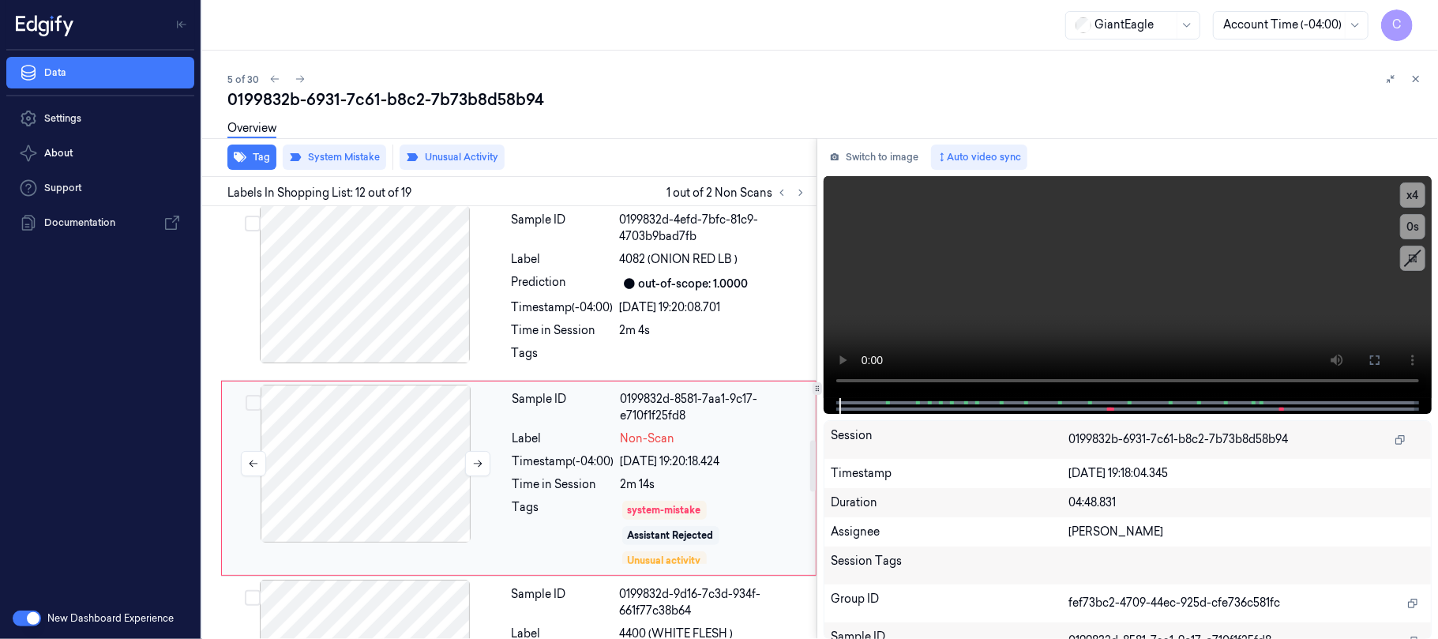
scroll to position [2006, 0]
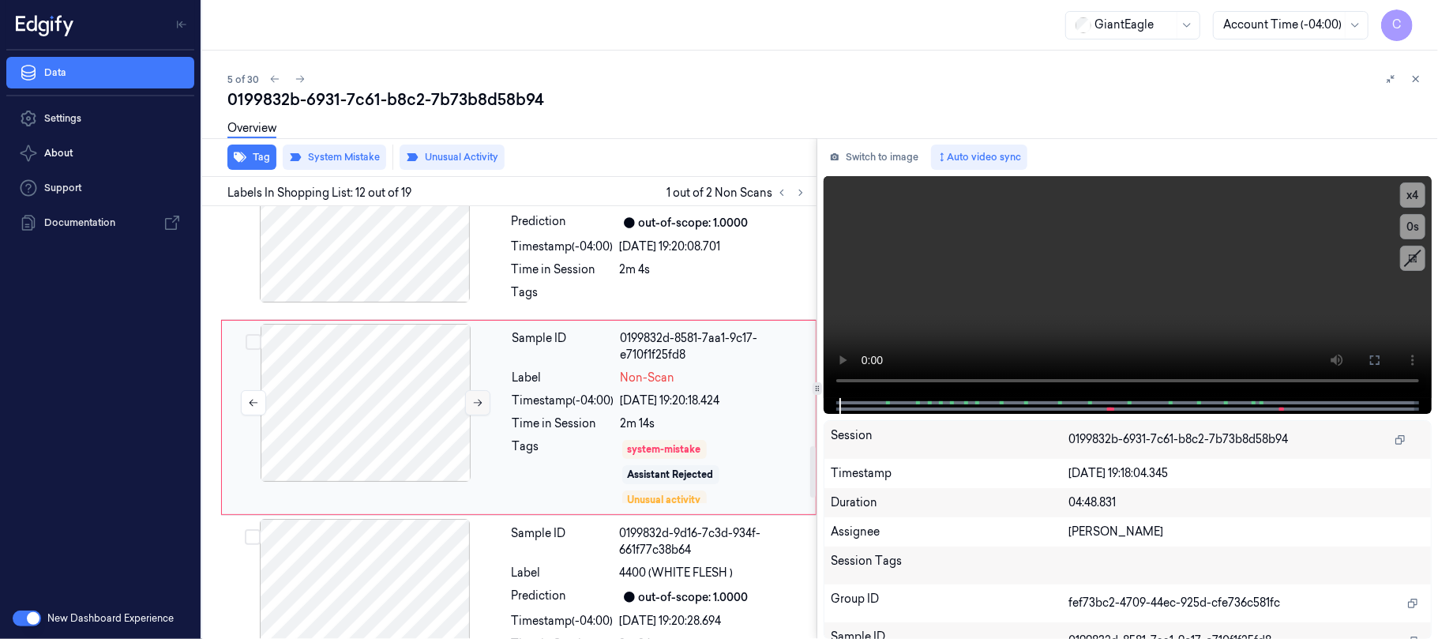
click at [475, 406] on icon at bounding box center [477, 402] width 11 height 11
click at [477, 414] on button at bounding box center [477, 402] width 25 height 25
click at [474, 408] on icon at bounding box center [477, 402] width 11 height 11
click at [467, 412] on button at bounding box center [477, 402] width 25 height 25
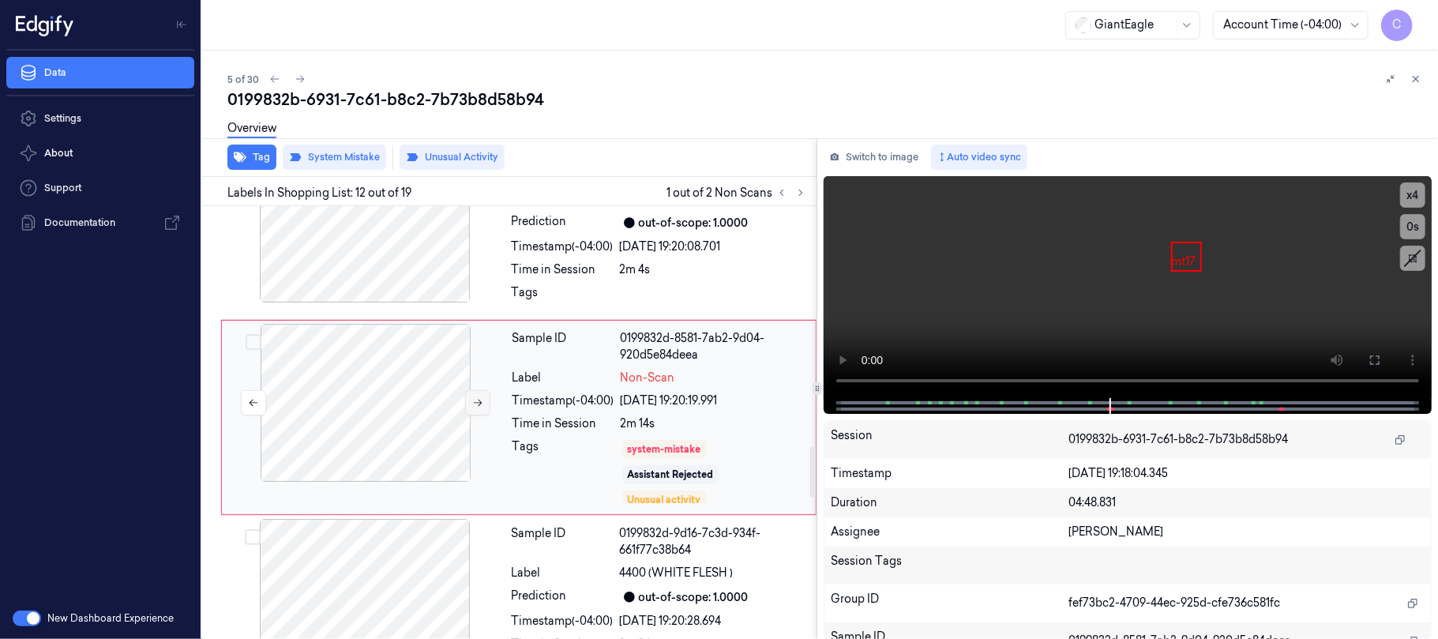
click at [467, 412] on button at bounding box center [477, 402] width 25 height 25
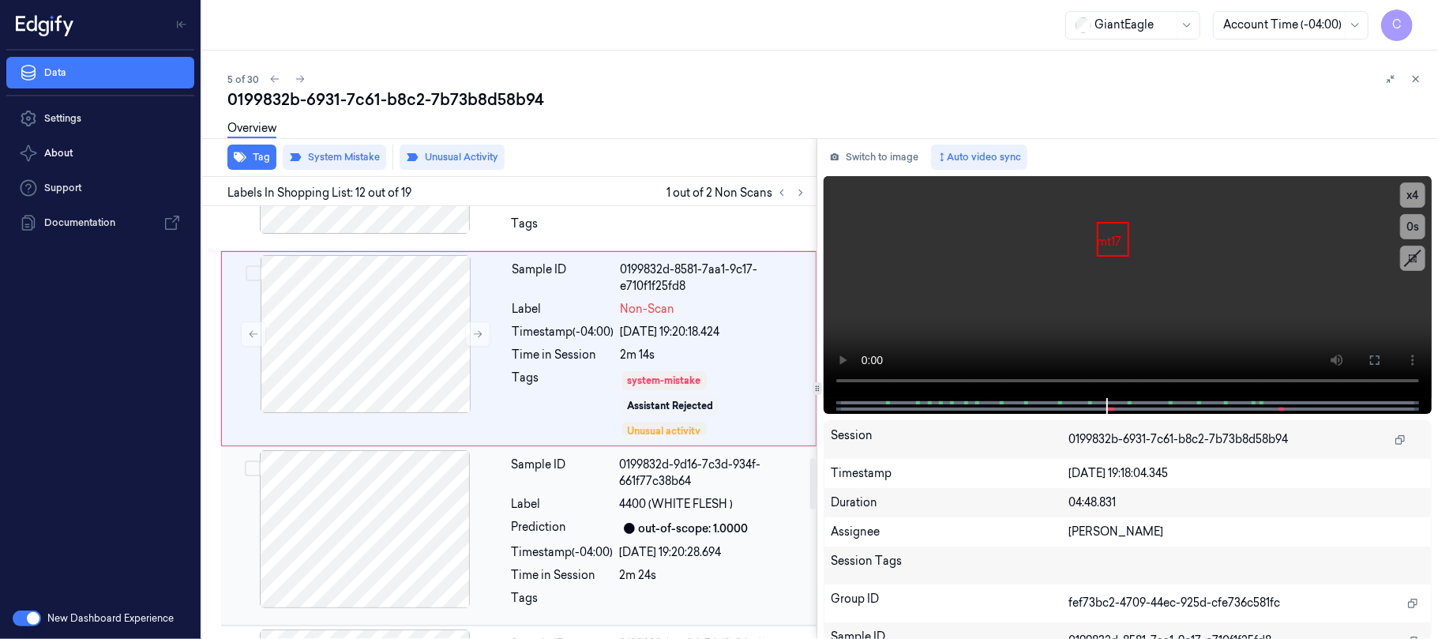
scroll to position [2111, 0]
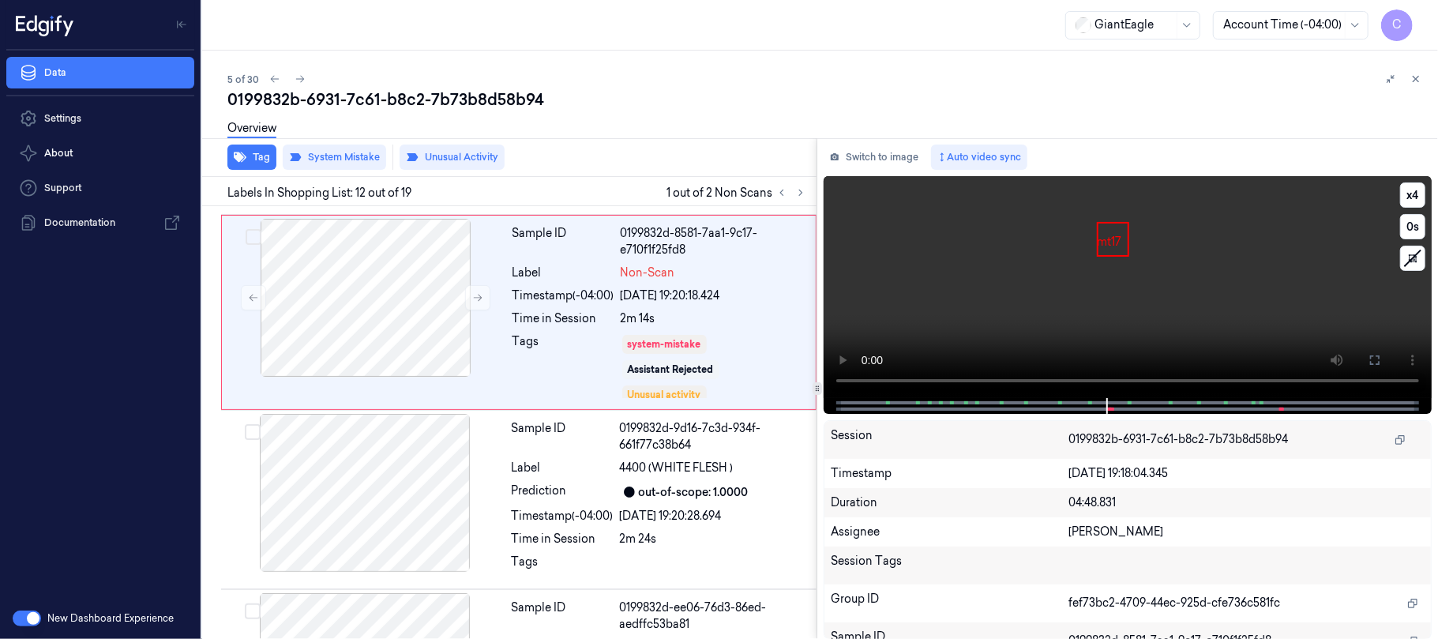
click at [1064, 294] on video at bounding box center [1127, 287] width 608 height 222
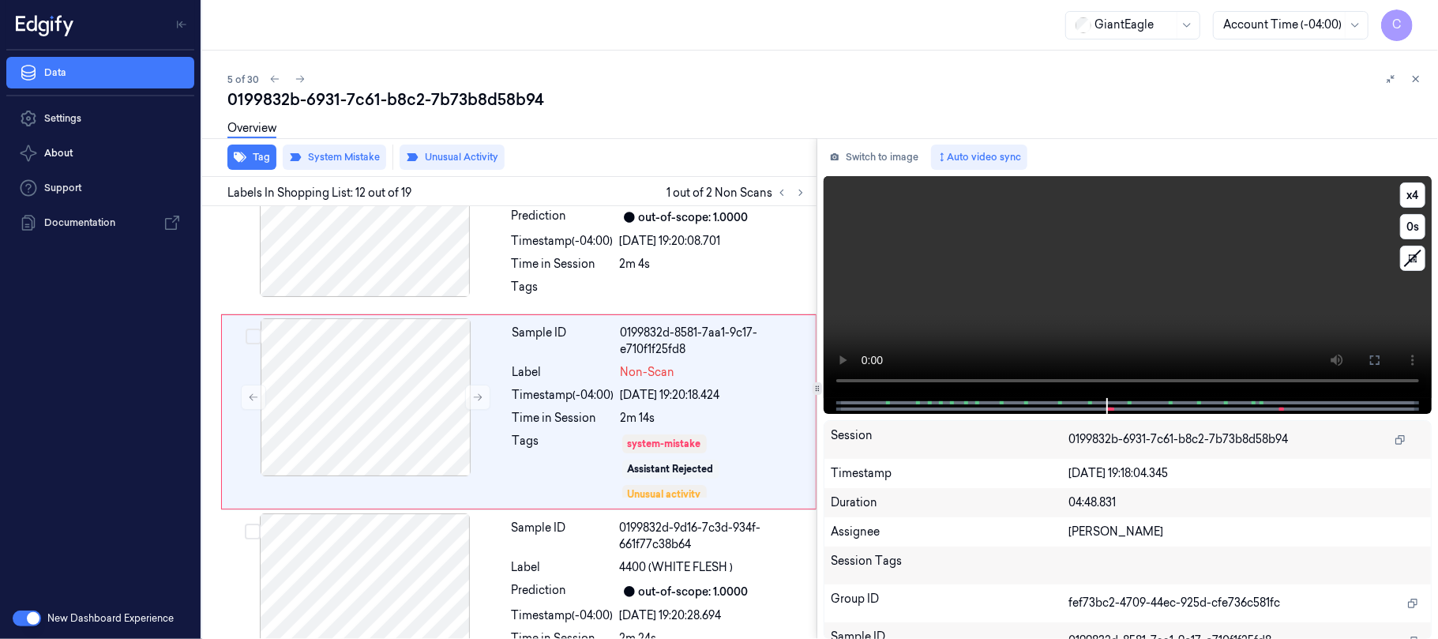
scroll to position [2006, 0]
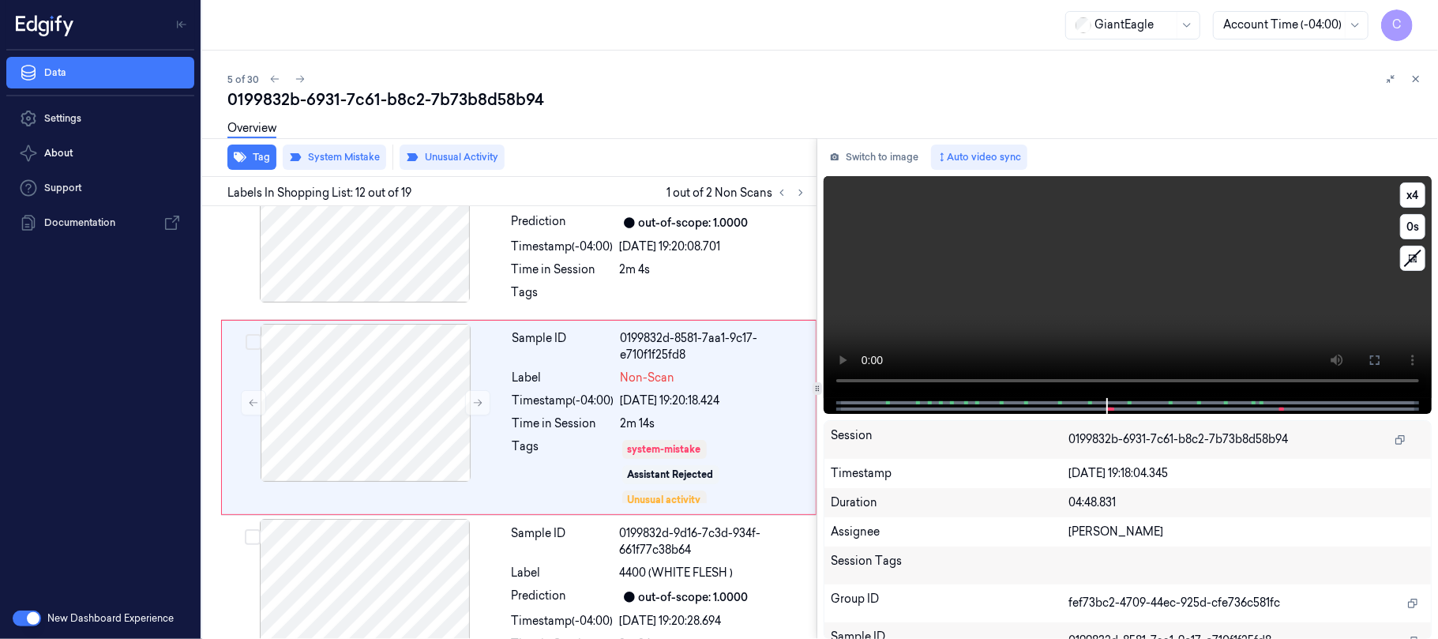
click at [1055, 287] on video at bounding box center [1127, 287] width 608 height 222
click at [1052, 287] on video at bounding box center [1127, 287] width 608 height 222
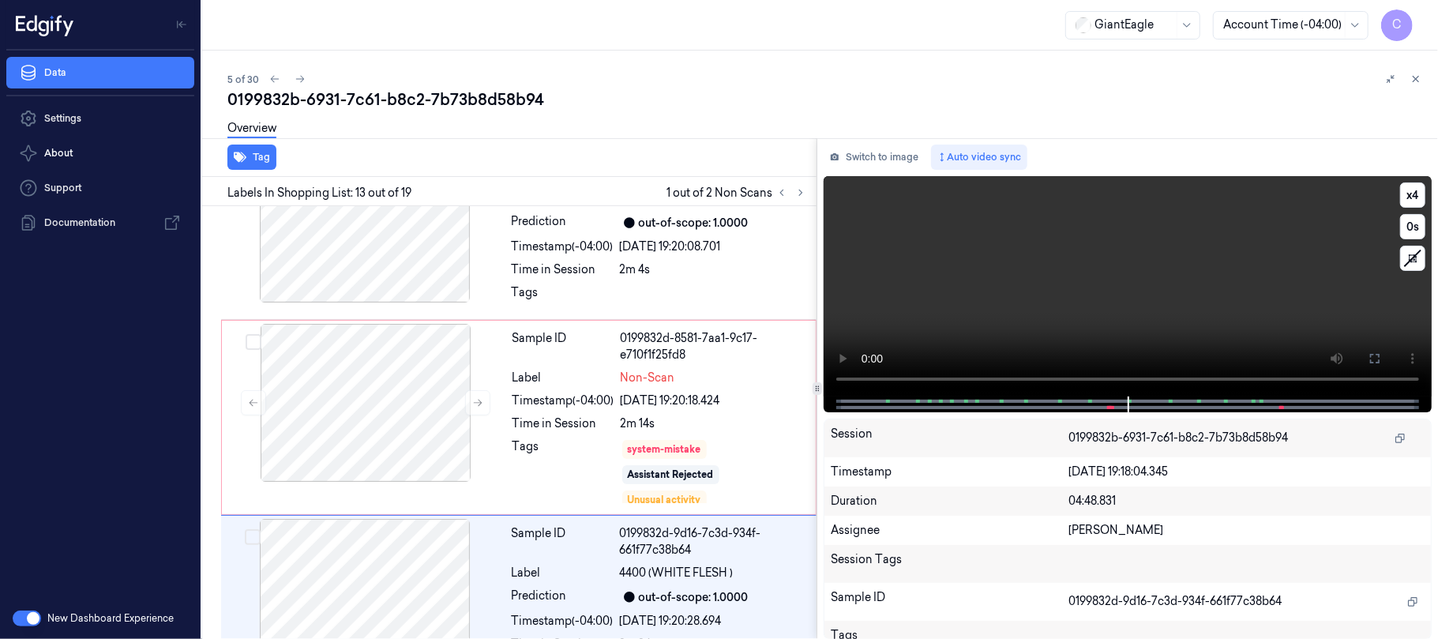
scroll to position [2195, 0]
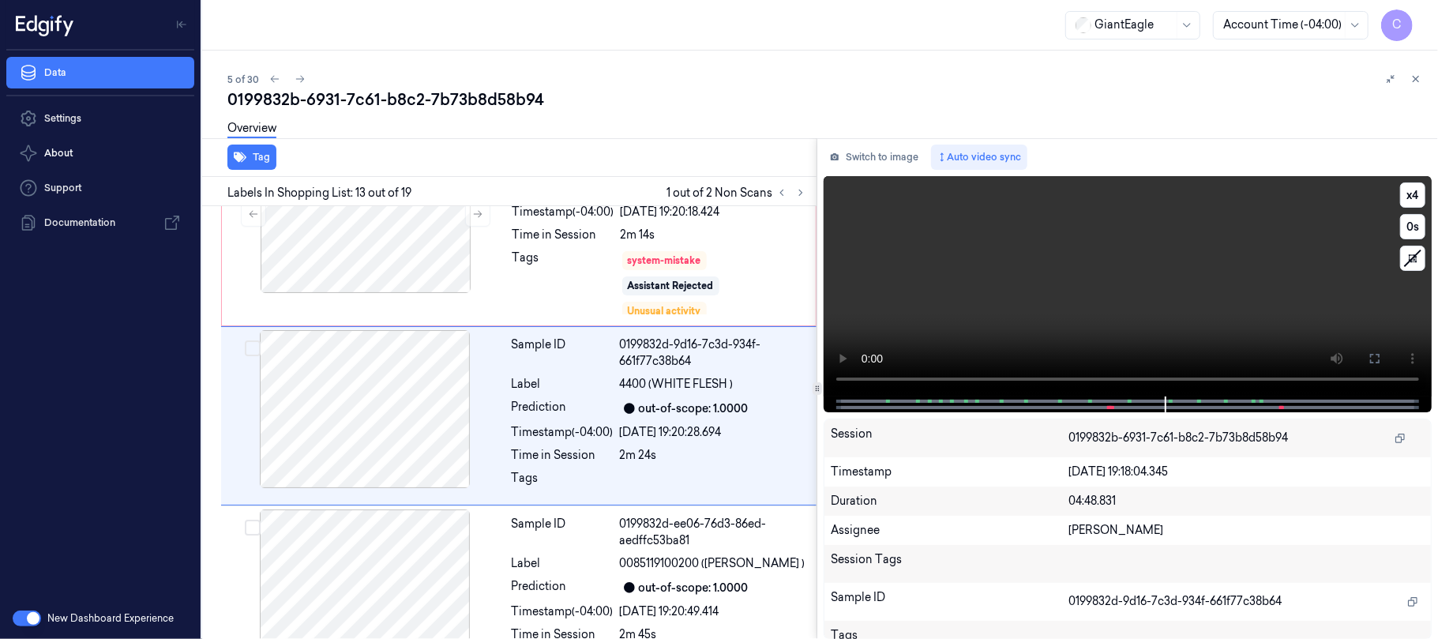
click at [1157, 279] on video at bounding box center [1127, 286] width 608 height 220
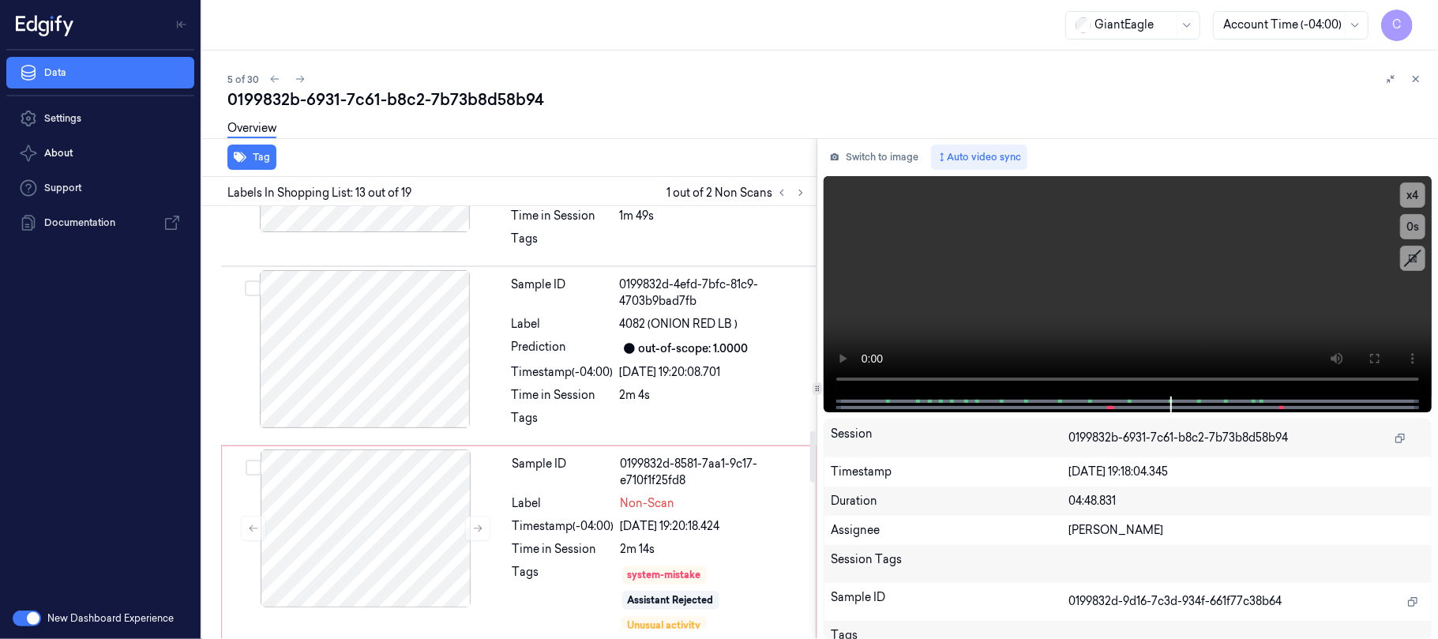
scroll to position [1879, 0]
click at [389, 362] on div at bounding box center [364, 351] width 281 height 158
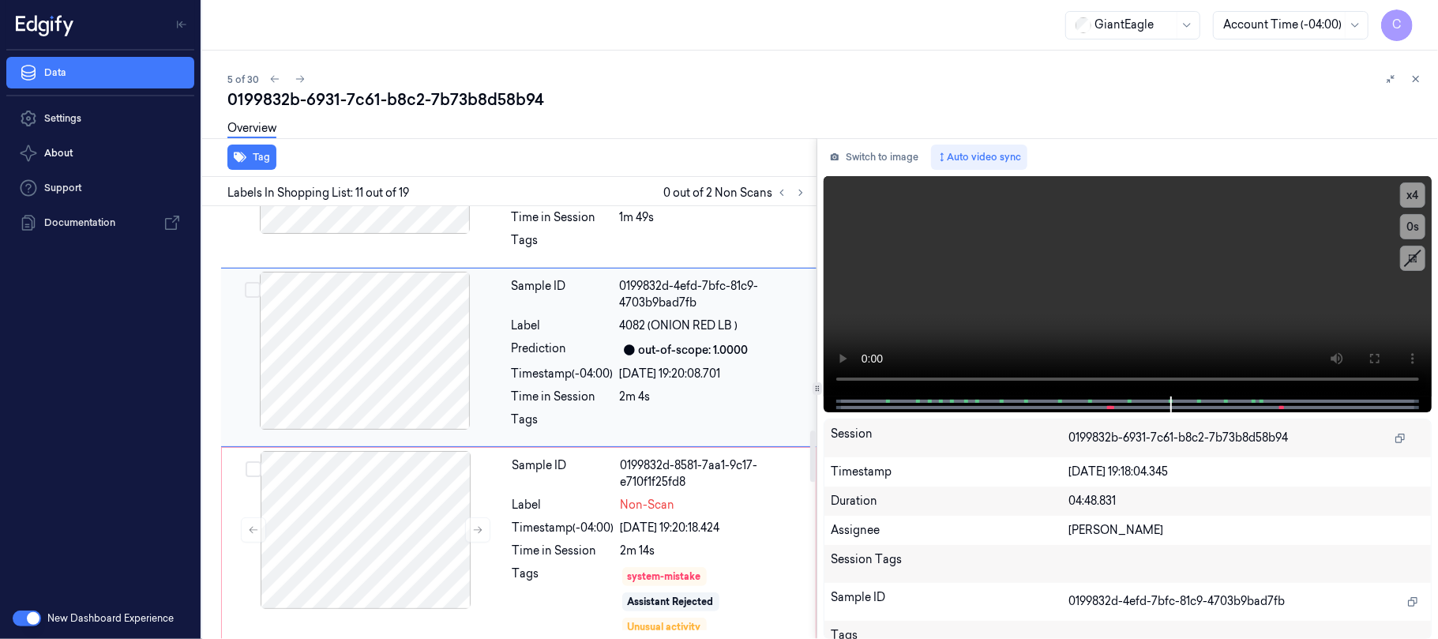
scroll to position [1819, 0]
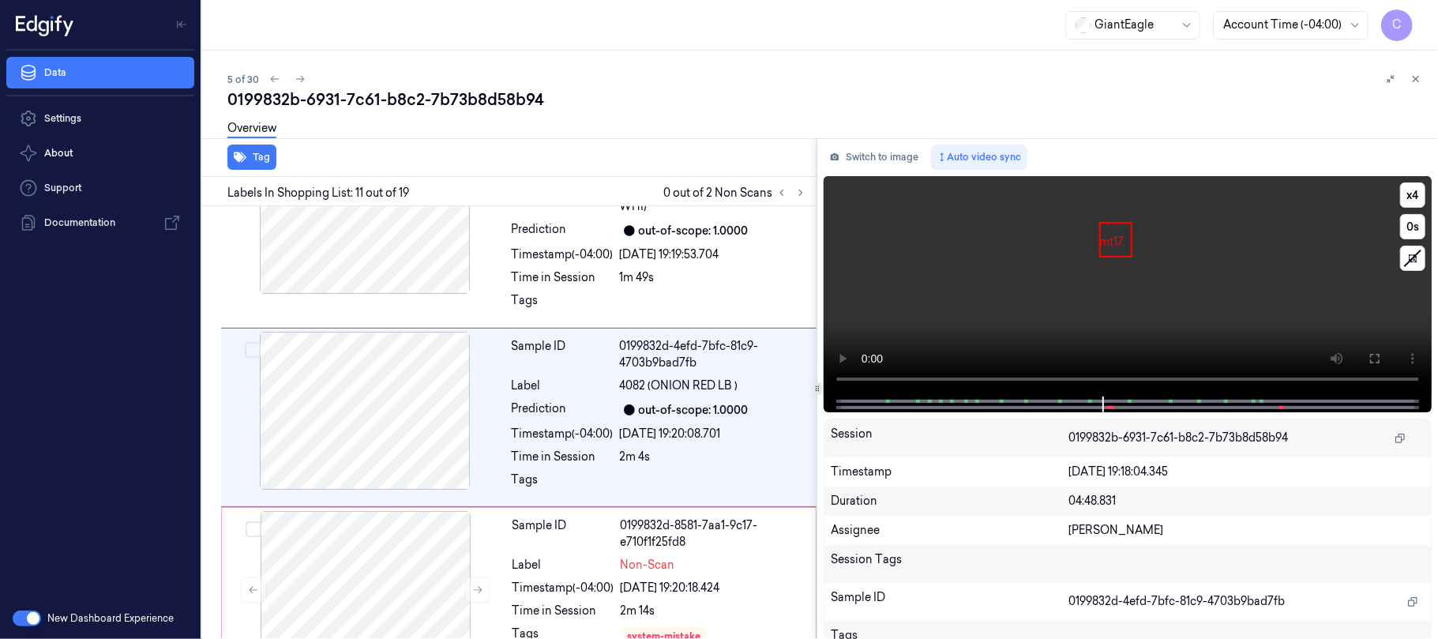
click at [1129, 288] on video at bounding box center [1127, 286] width 608 height 220
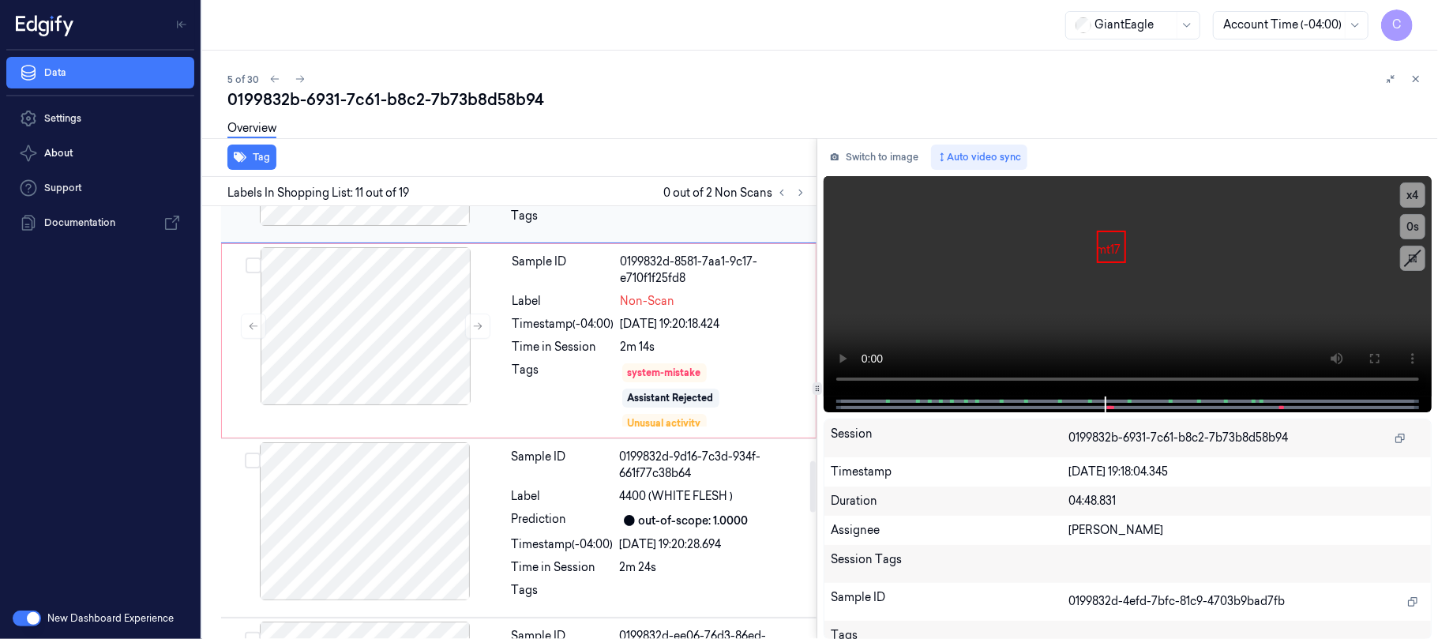
scroll to position [2135, 0]
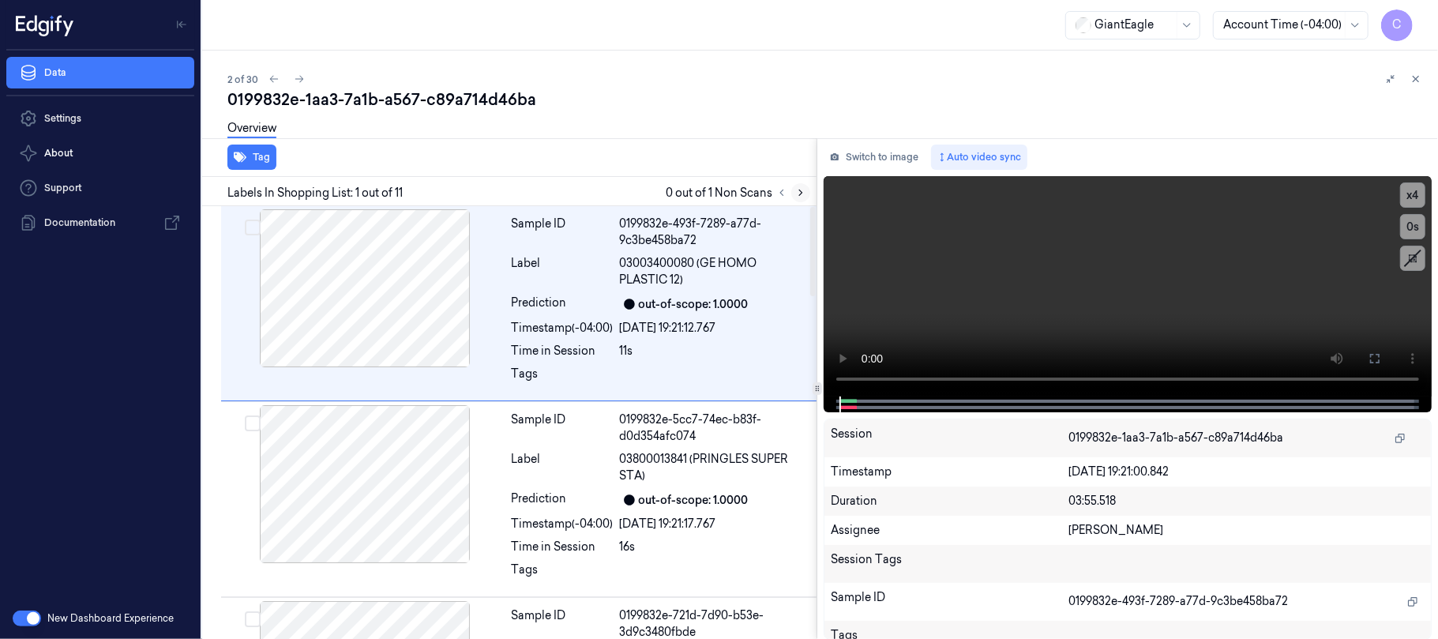
click at [803, 197] on icon at bounding box center [800, 192] width 11 height 11
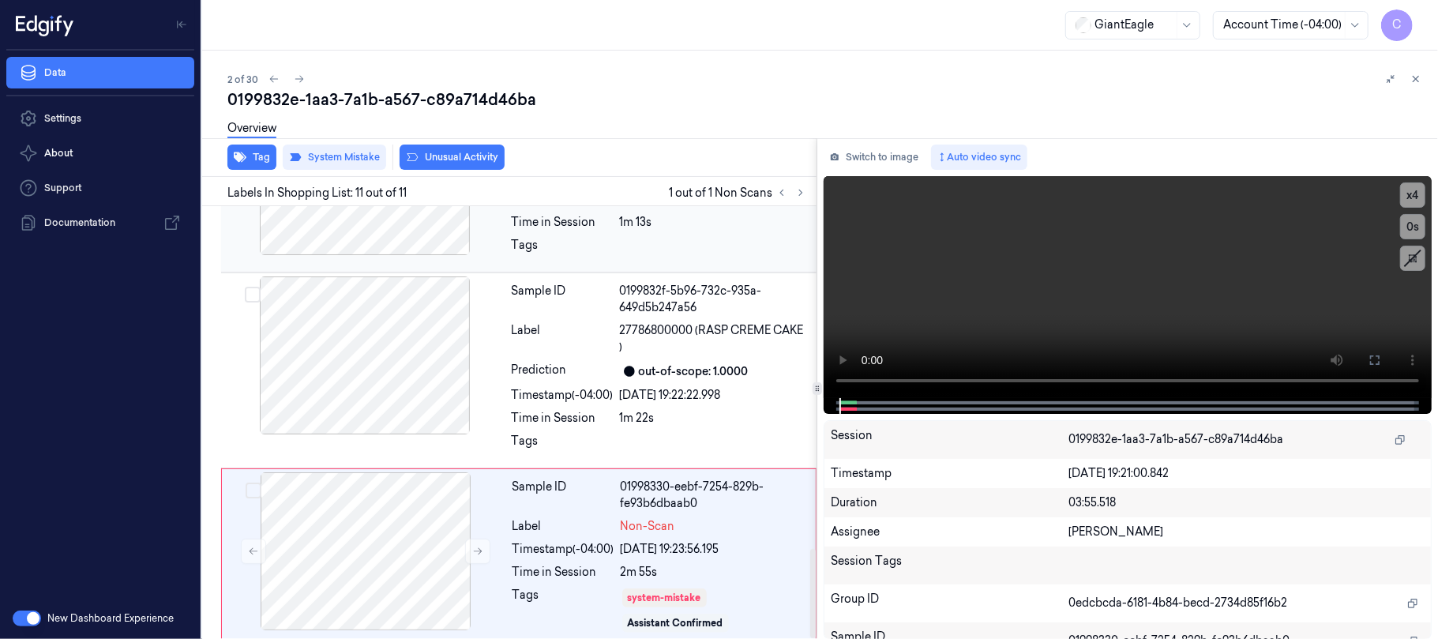
scroll to position [1663, 0]
click at [474, 545] on icon at bounding box center [477, 550] width 11 height 11
click at [1125, 284] on video at bounding box center [1127, 287] width 608 height 222
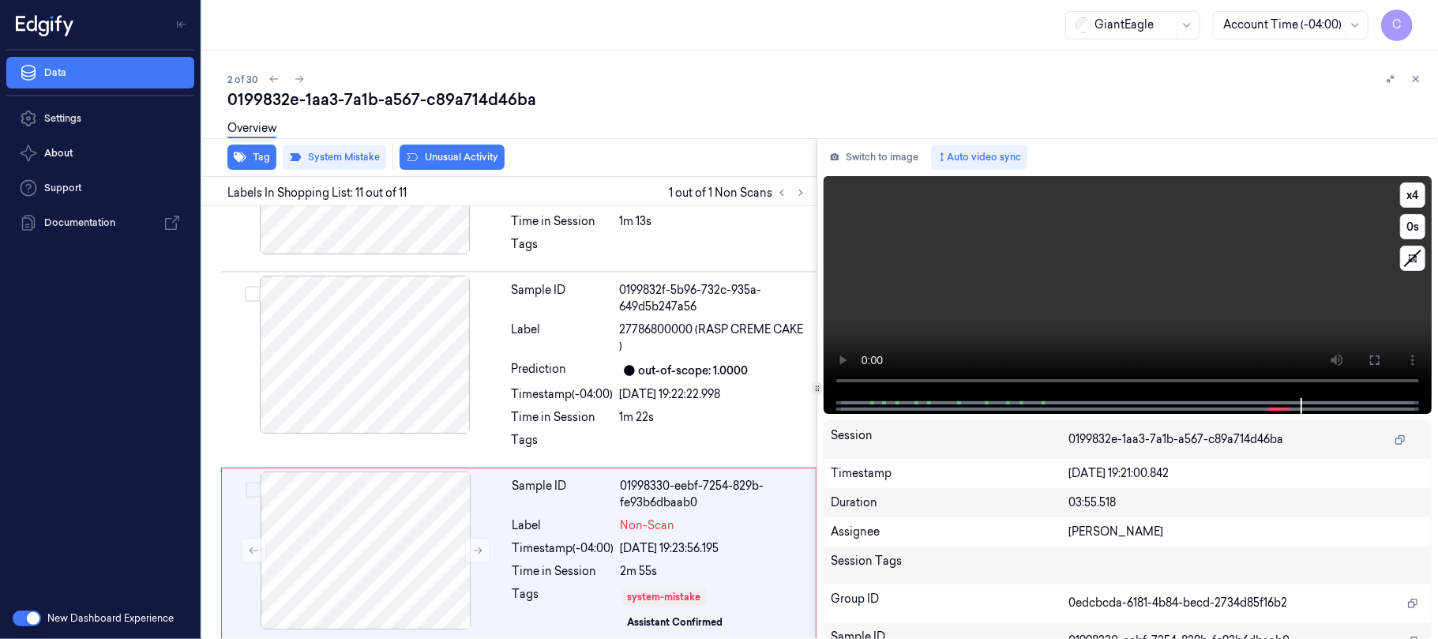
click at [1094, 302] on video at bounding box center [1127, 287] width 608 height 222
click at [1170, 297] on video at bounding box center [1127, 287] width 608 height 222
click at [463, 545] on div at bounding box center [365, 550] width 281 height 158
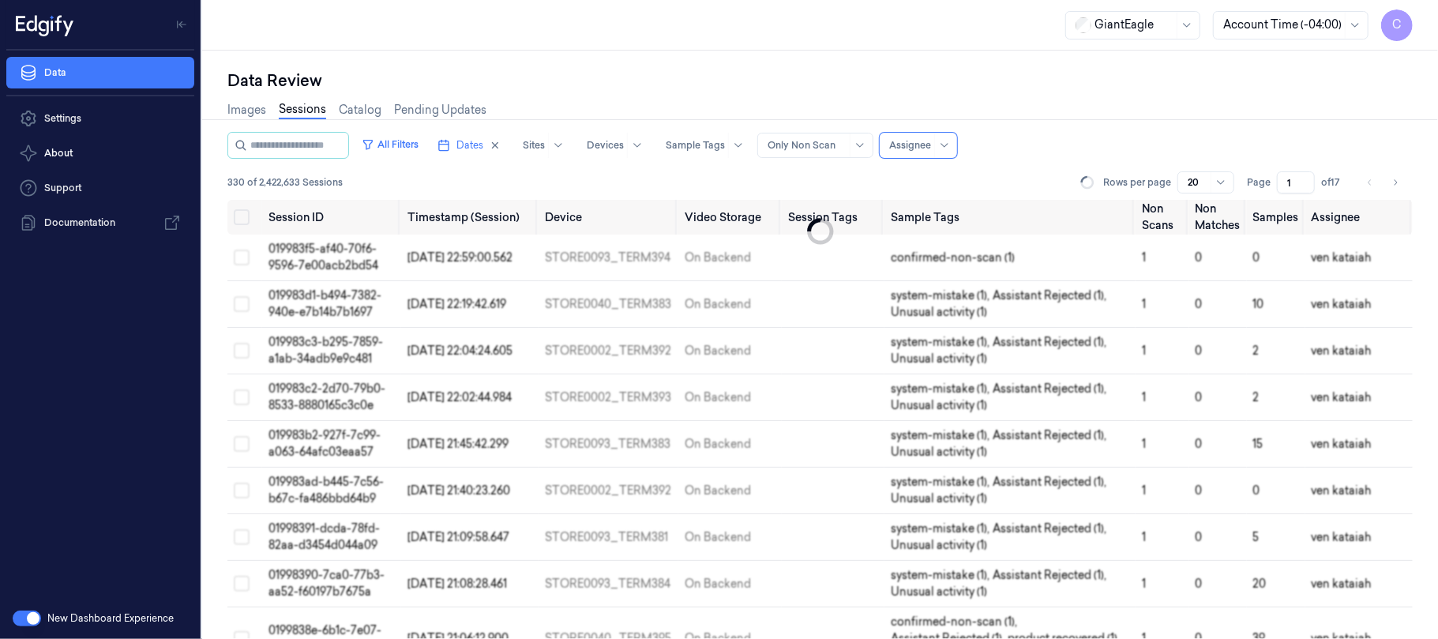
scroll to position [560, 0]
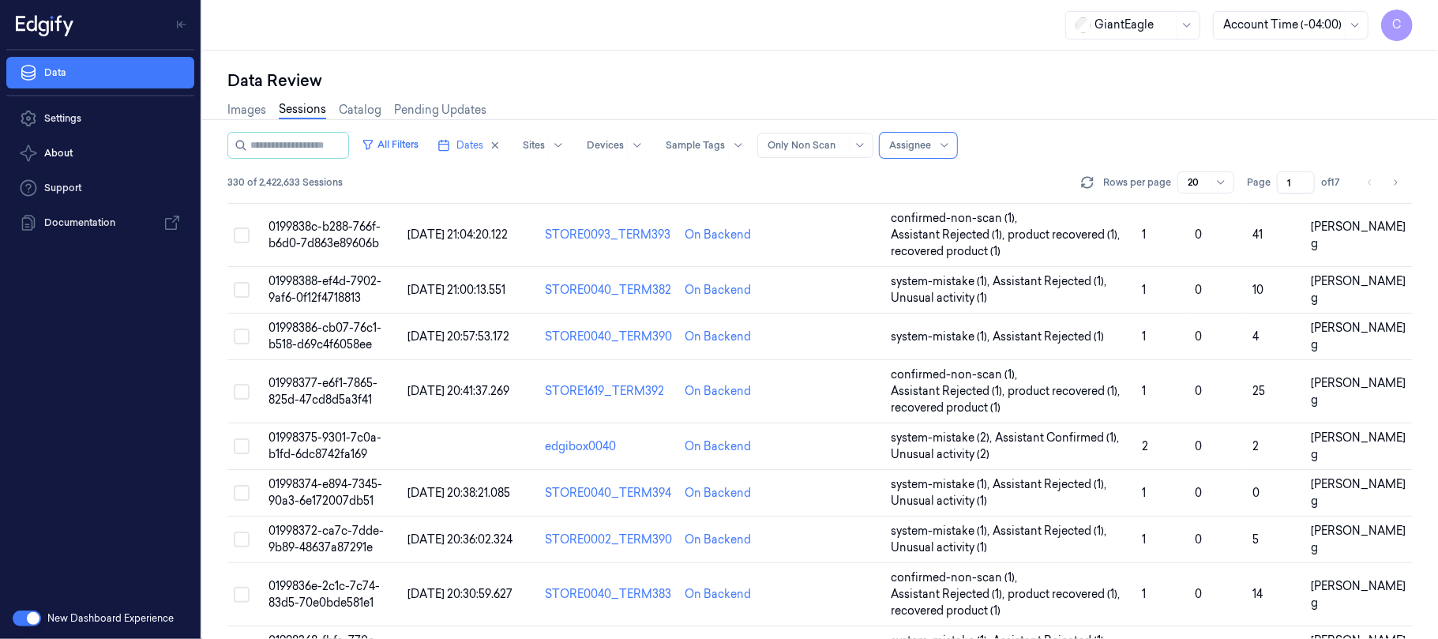
click at [611, 99] on div "Images Sessions Catalog Pending Updates" at bounding box center [819, 112] width 1185 height 40
click at [483, 142] on span "Dates" at bounding box center [469, 145] width 27 height 14
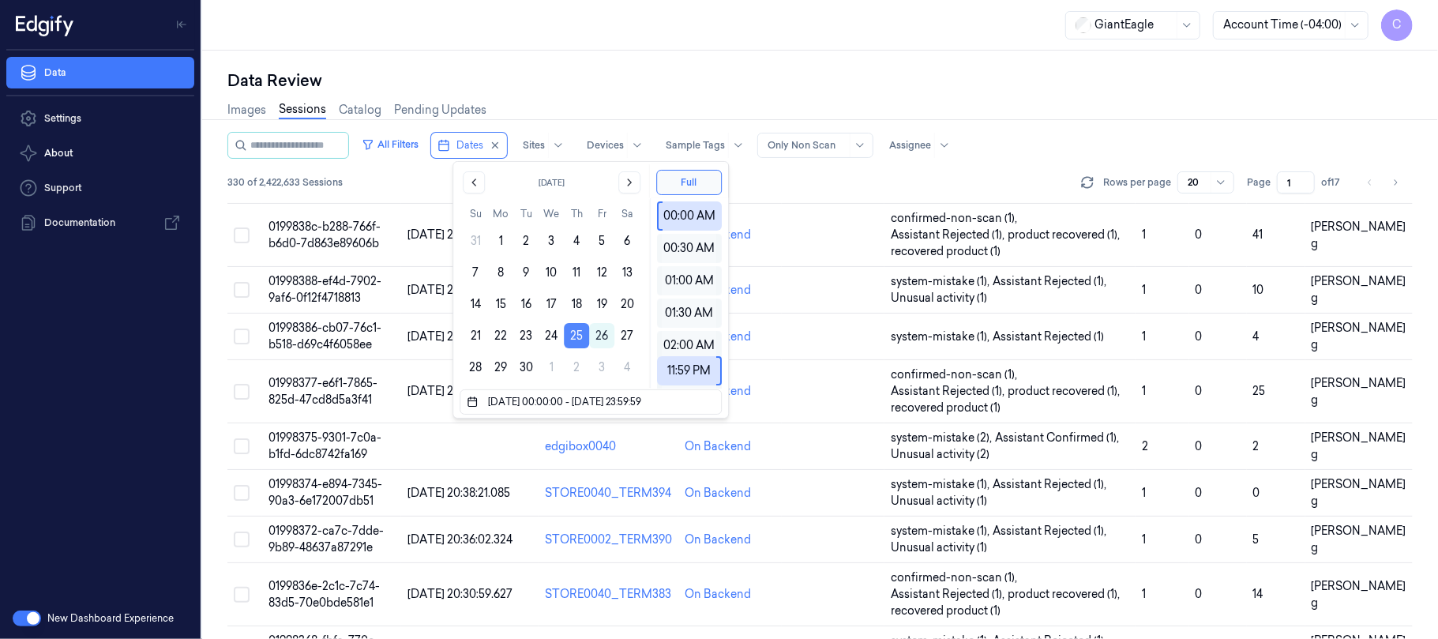
click at [579, 338] on button "25" at bounding box center [576, 335] width 25 height 25
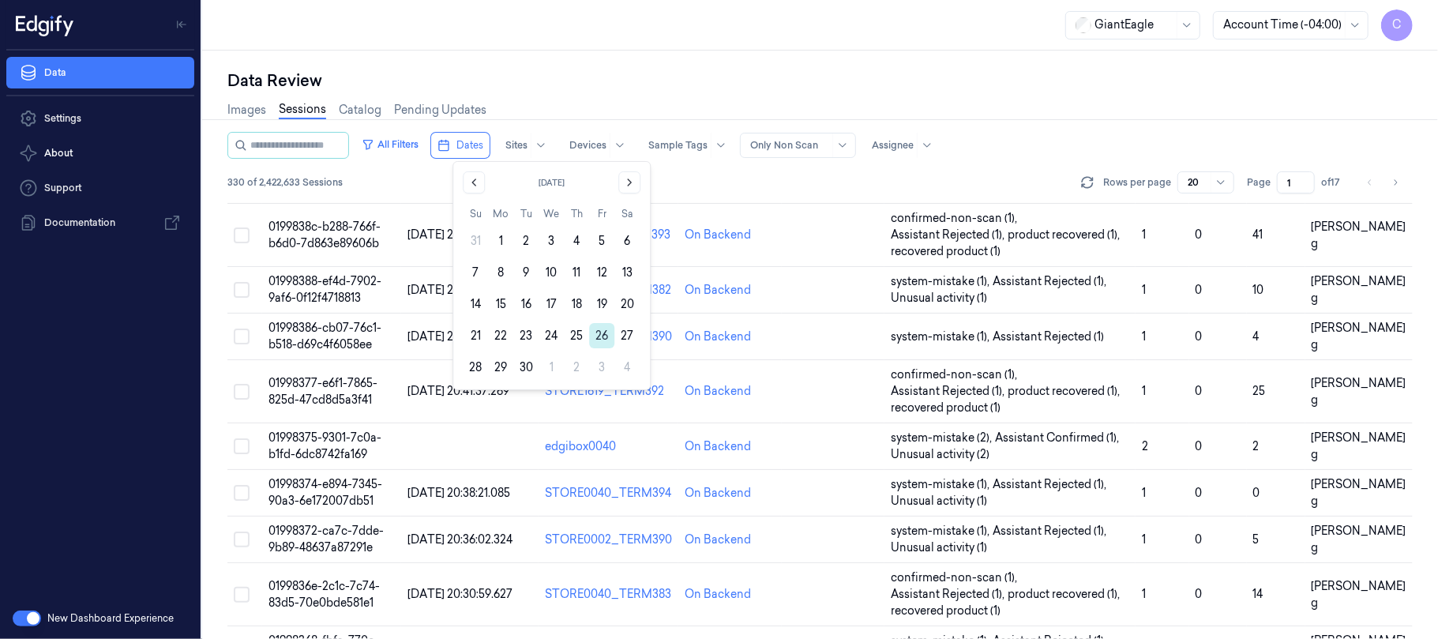
click at [594, 335] on button "26" at bounding box center [601, 335] width 25 height 25
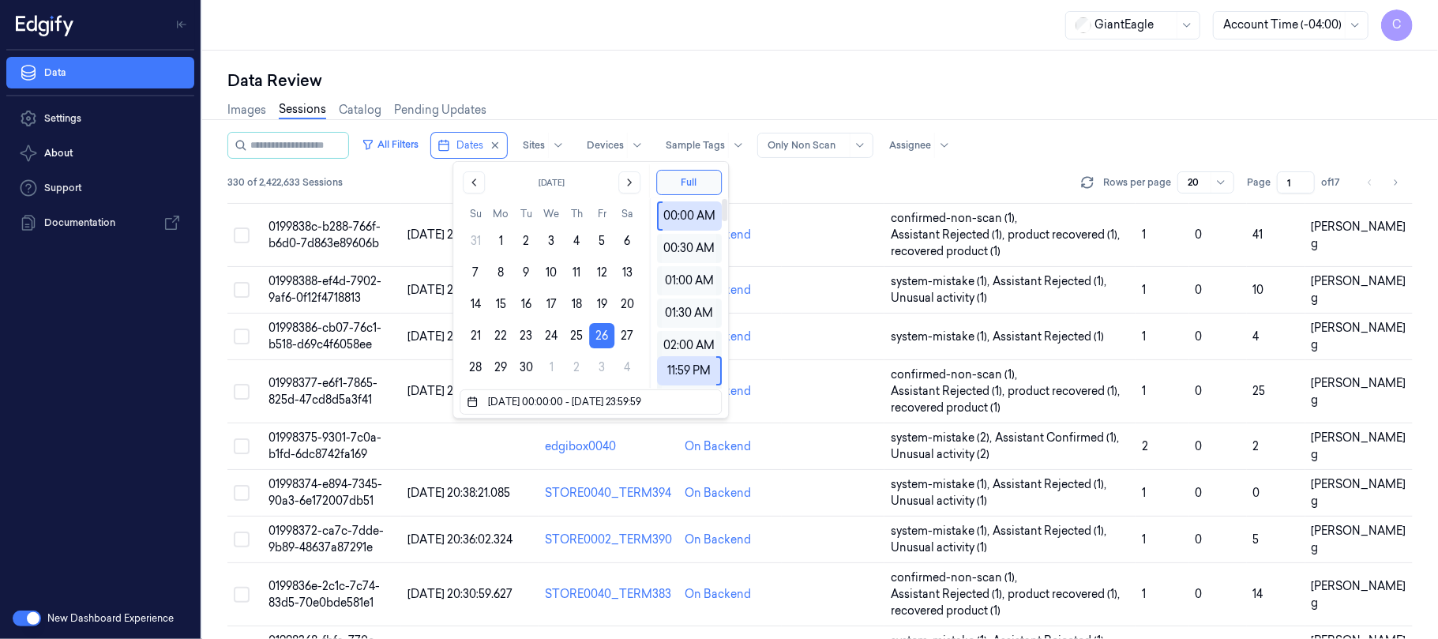
click at [714, 81] on div "Data Review" at bounding box center [819, 80] width 1185 height 22
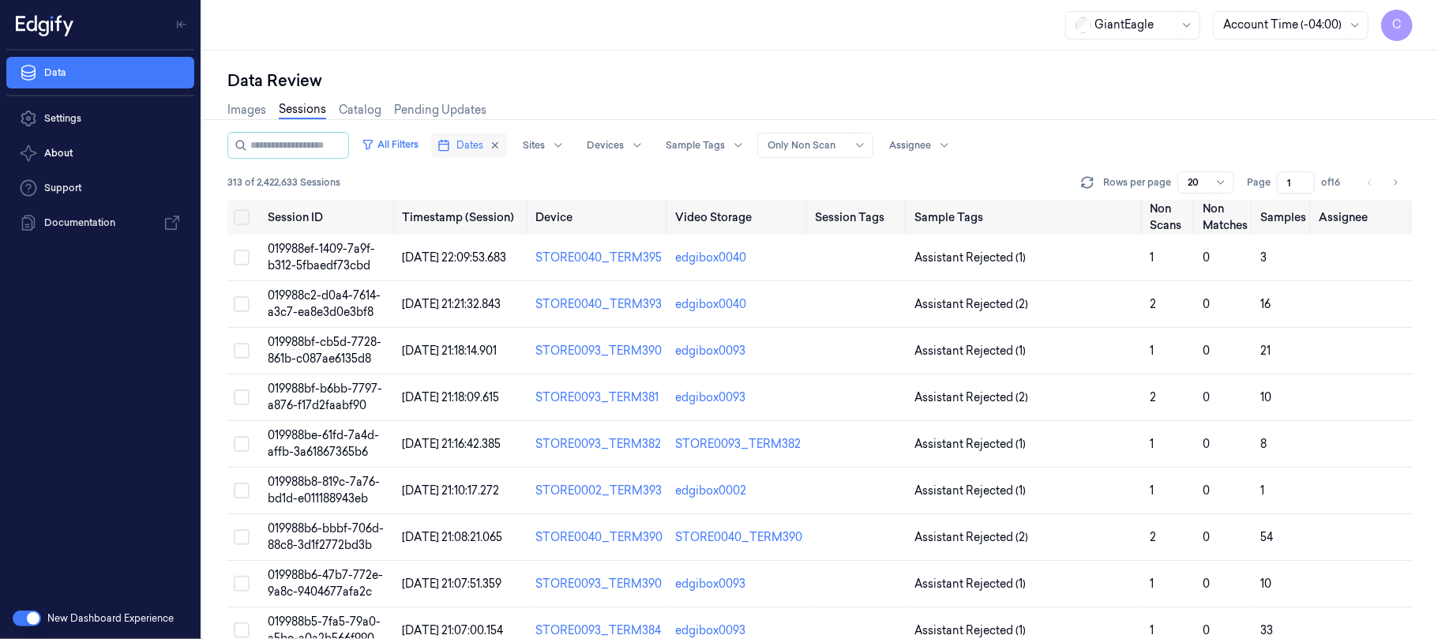
click at [481, 149] on span "Dates" at bounding box center [469, 145] width 27 height 14
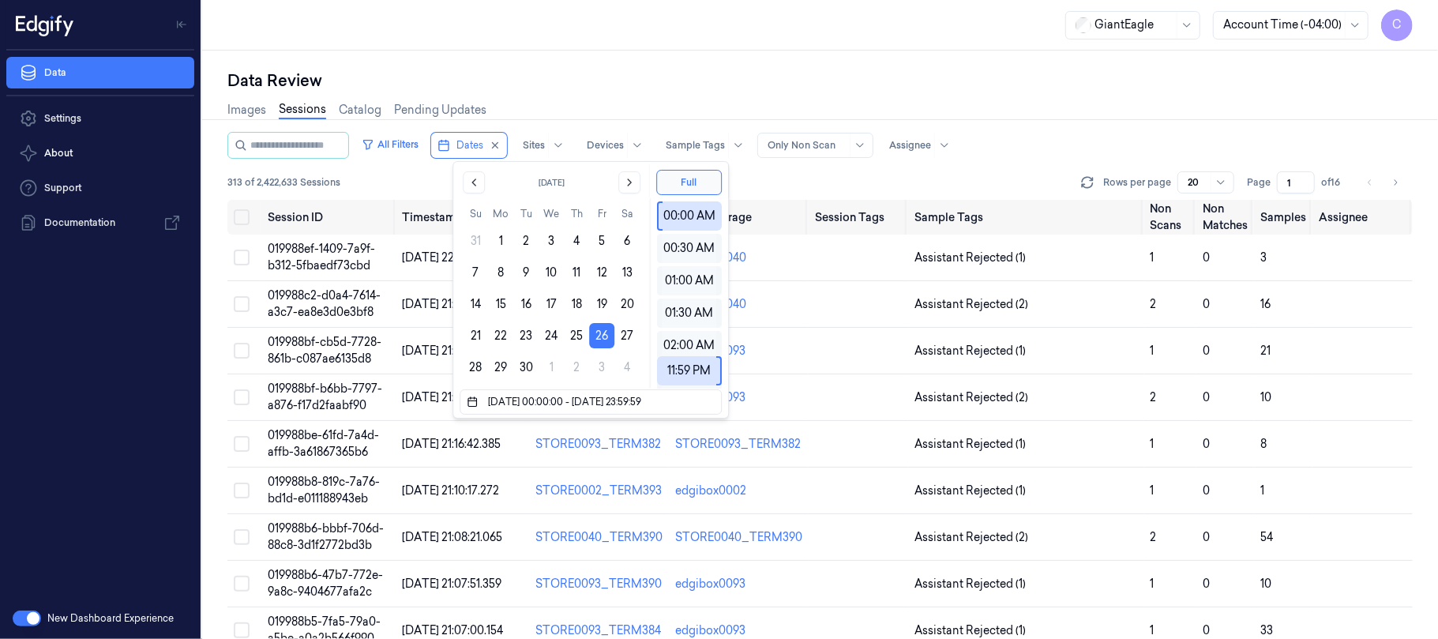
click at [729, 54] on div "Data Review Images Sessions Catalog Pending Updates All Filters Dates Sites Dev…" at bounding box center [819, 345] width 1235 height 588
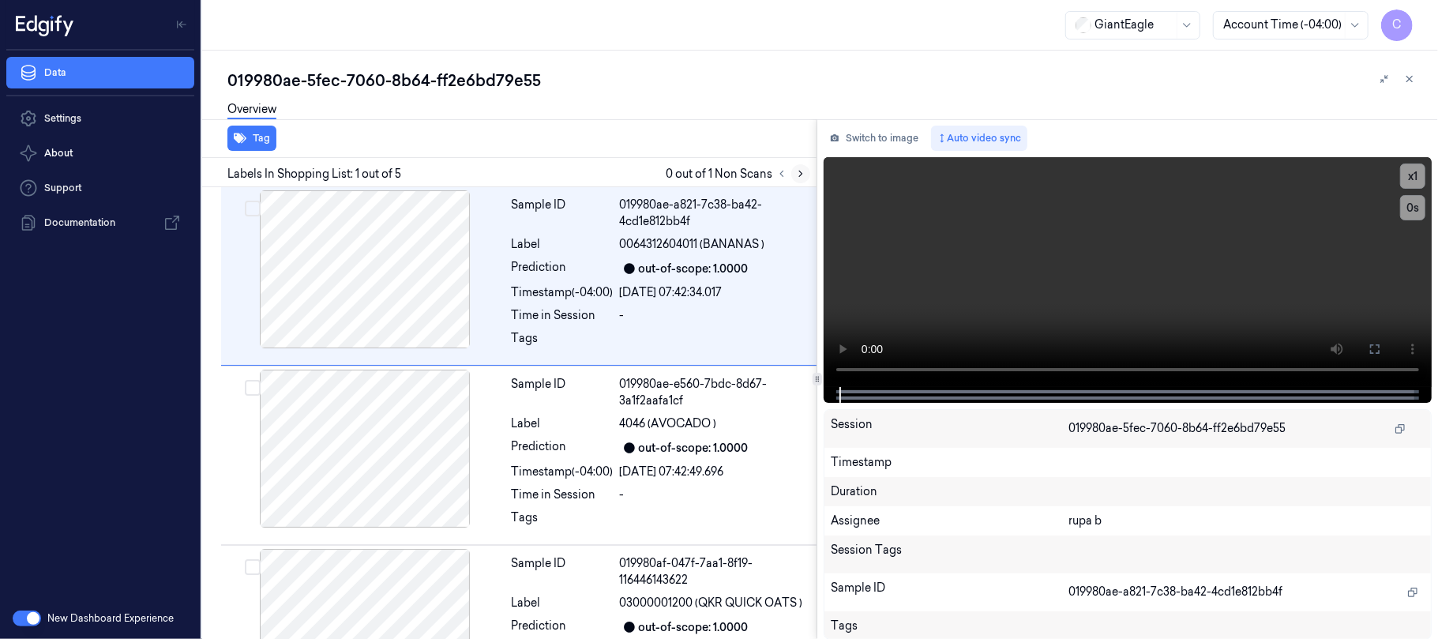
click at [797, 169] on icon at bounding box center [800, 173] width 11 height 11
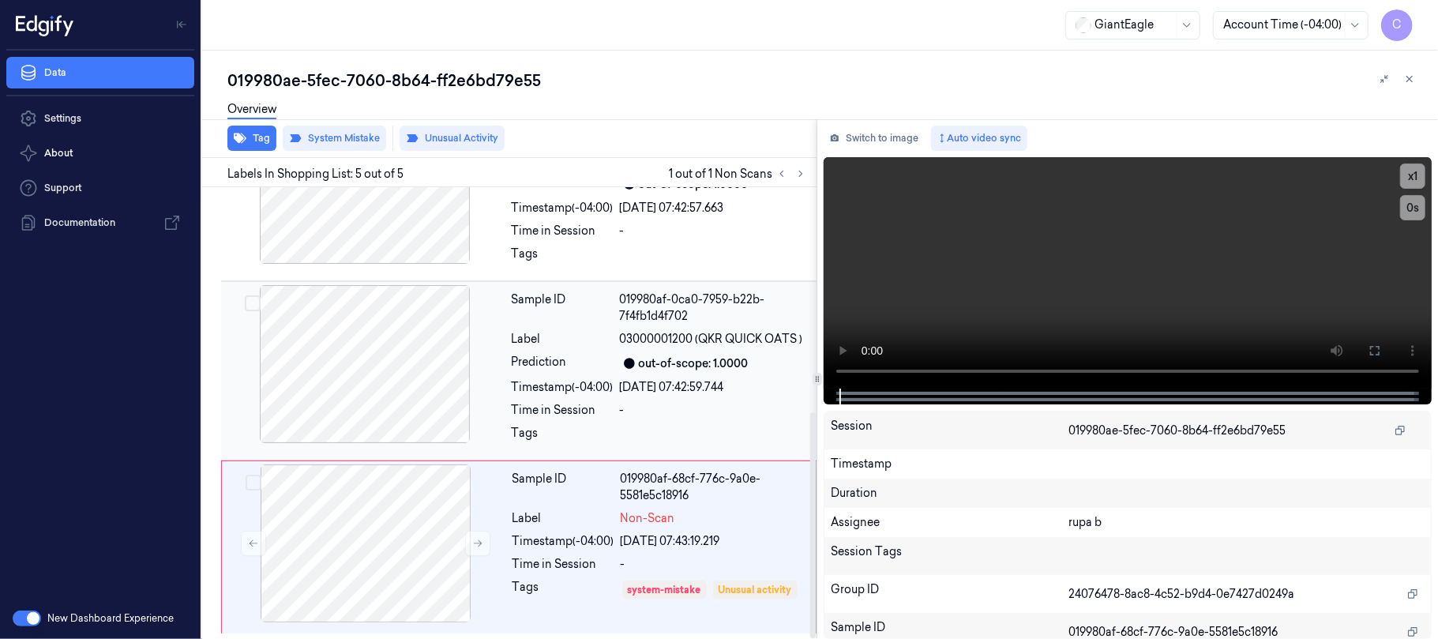
scroll to position [449, 0]
click at [478, 538] on icon at bounding box center [477, 543] width 11 height 11
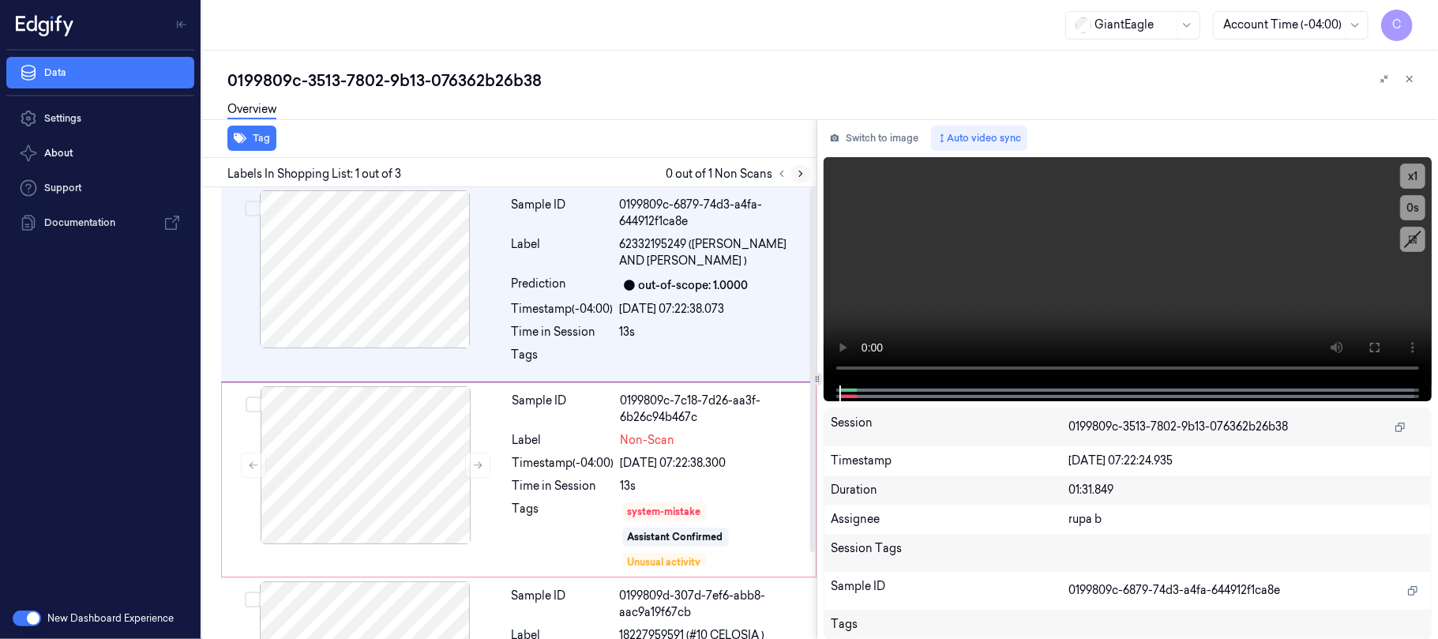
click at [800, 174] on icon at bounding box center [800, 174] width 3 height 6
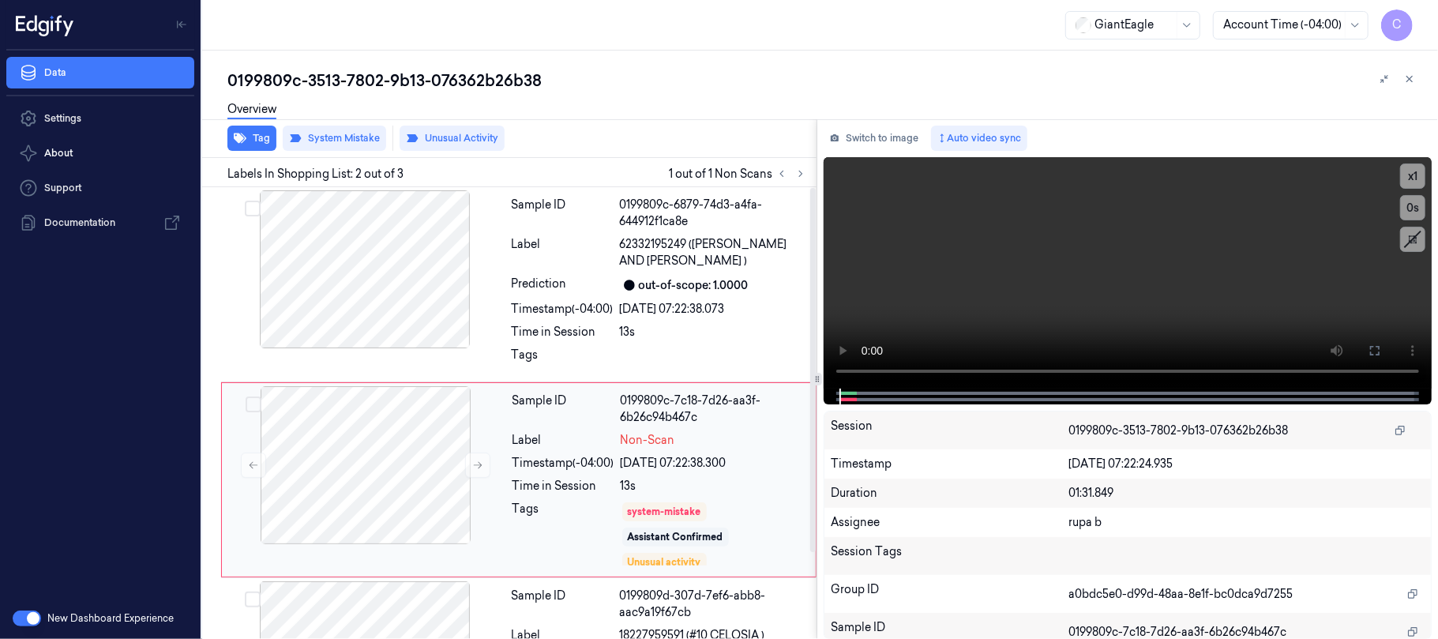
scroll to position [51, 0]
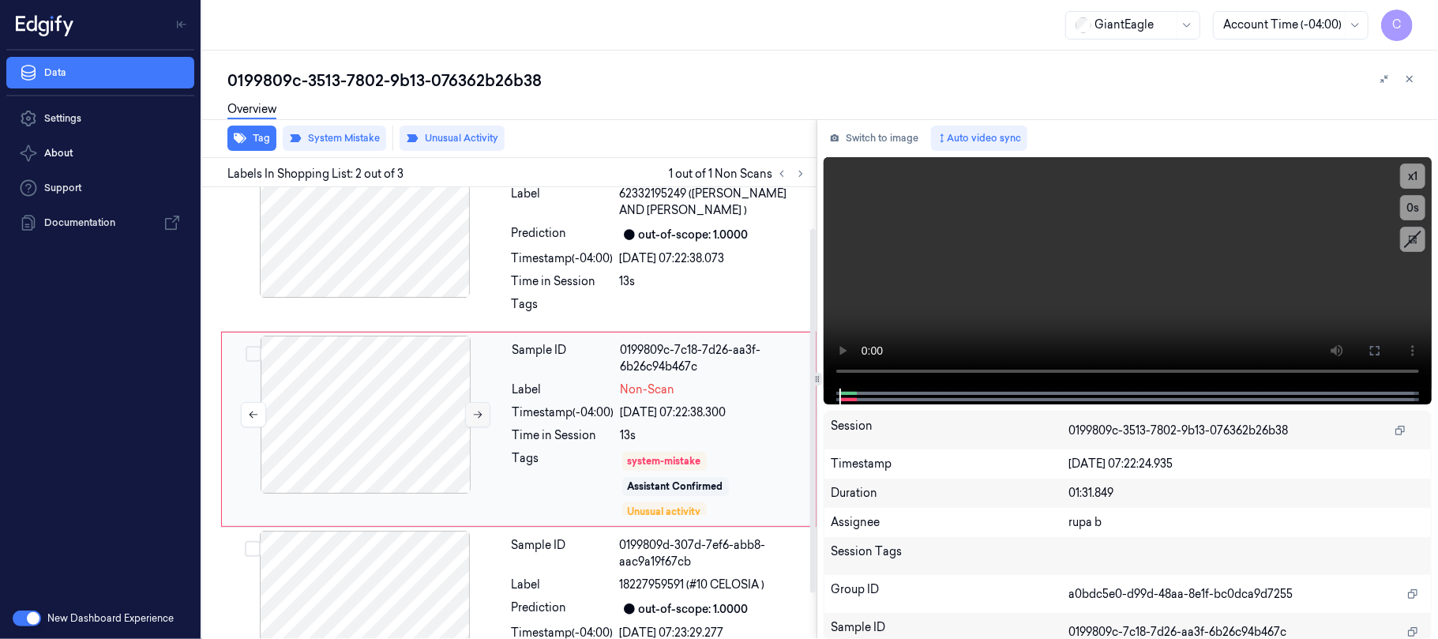
click at [482, 409] on icon at bounding box center [477, 414] width 11 height 11
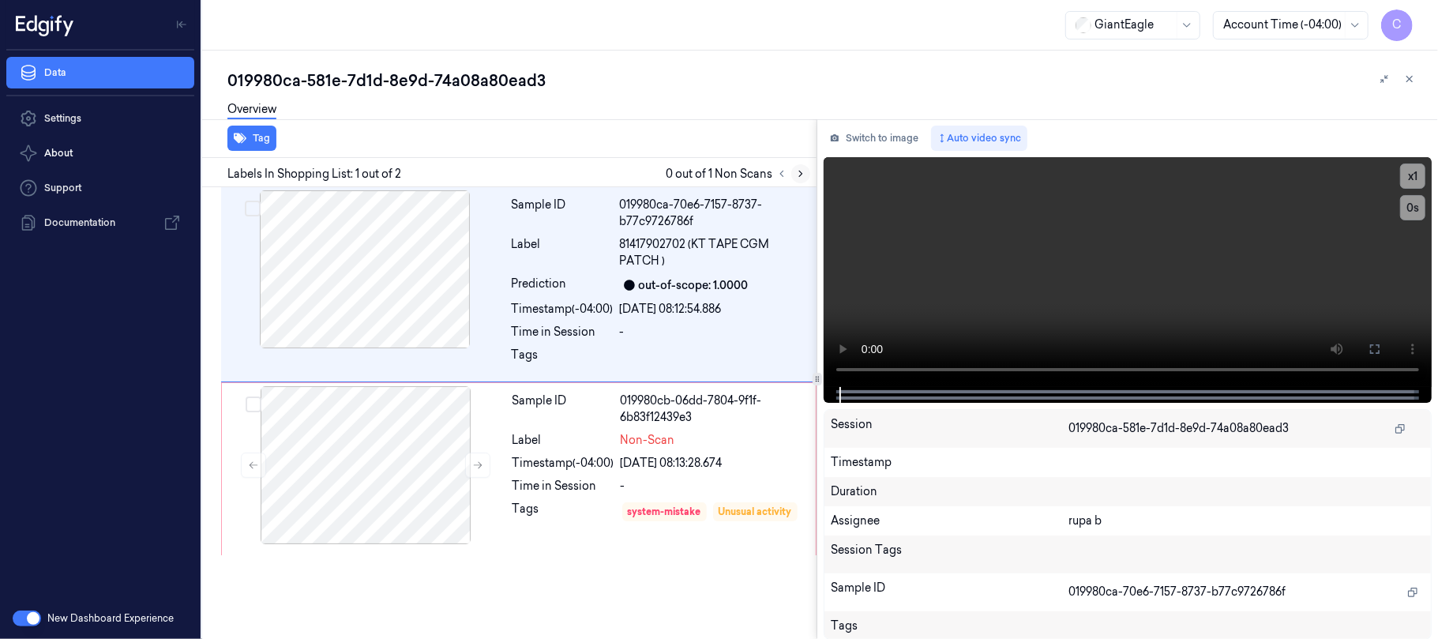
click at [802, 168] on icon at bounding box center [800, 173] width 11 height 11
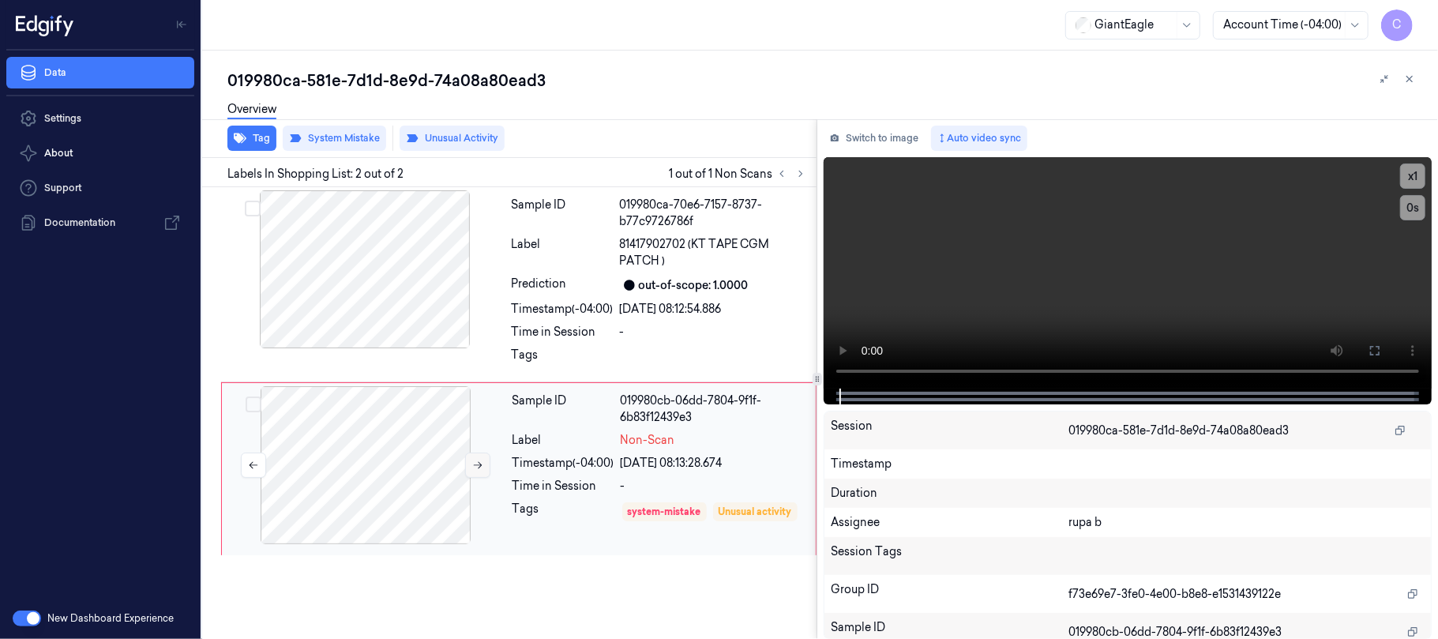
click at [480, 474] on button at bounding box center [477, 464] width 25 height 25
click at [480, 470] on icon at bounding box center [477, 464] width 11 height 11
click at [480, 469] on icon at bounding box center [477, 464] width 11 height 11
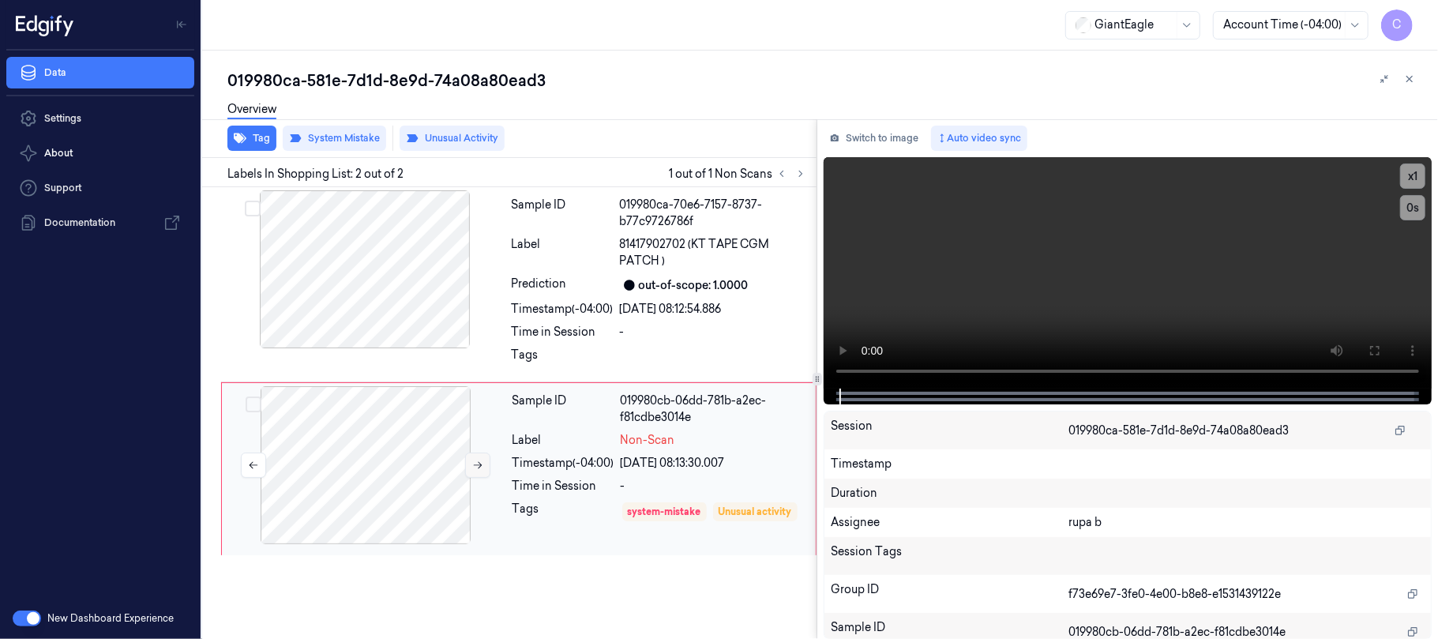
click at [480, 469] on icon at bounding box center [477, 464] width 11 height 11
click at [481, 466] on icon at bounding box center [478, 465] width 9 height 7
click at [422, 291] on div at bounding box center [364, 269] width 281 height 158
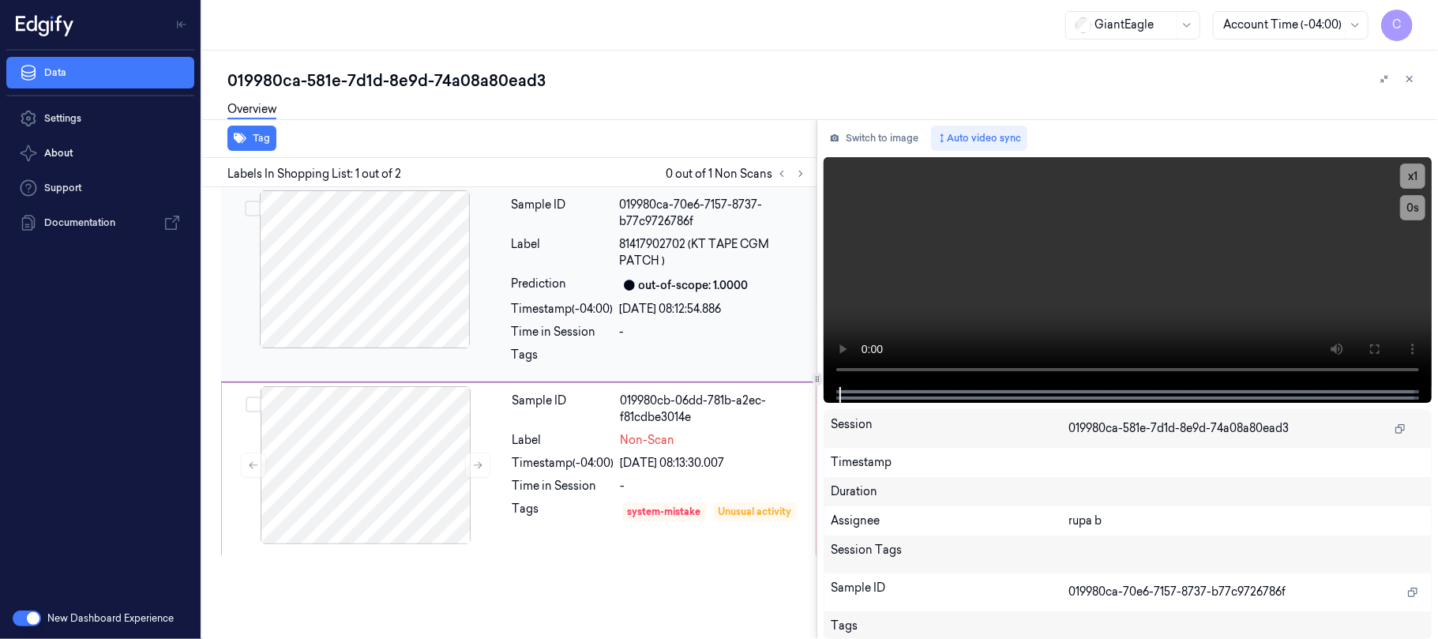
click at [366, 272] on div at bounding box center [364, 269] width 281 height 158
click at [369, 482] on div at bounding box center [365, 465] width 281 height 158
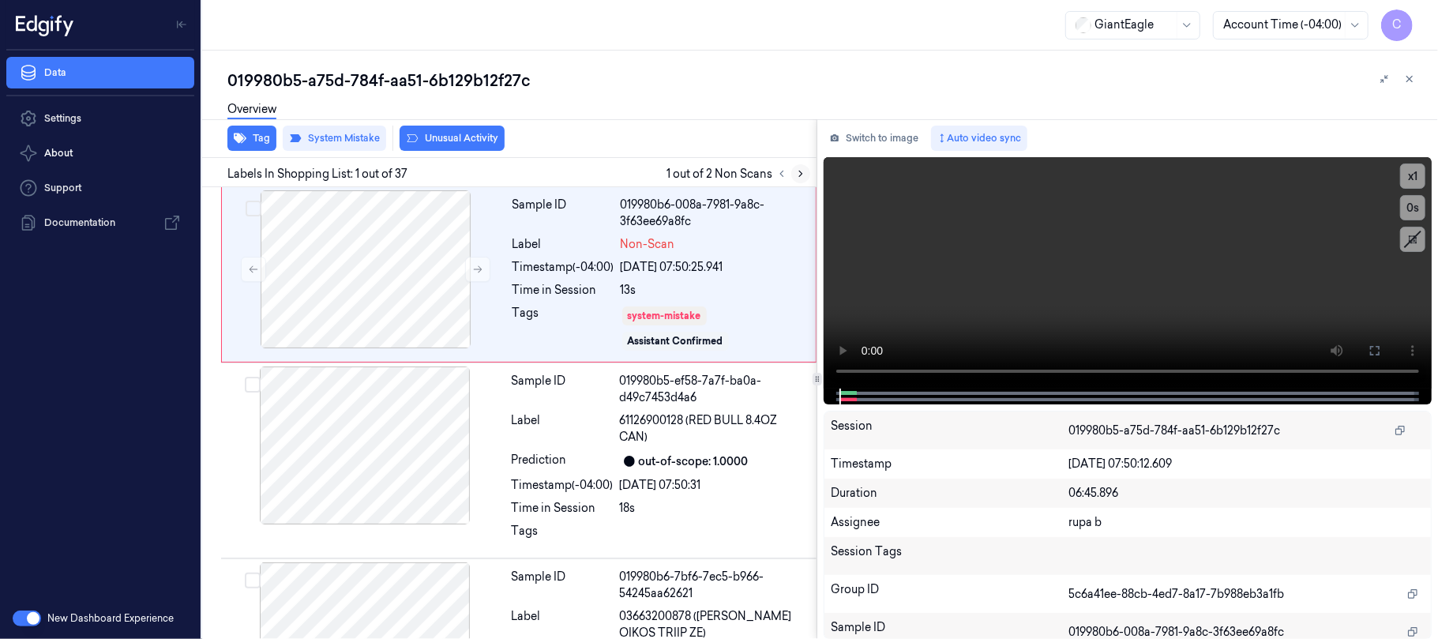
click at [793, 168] on button at bounding box center [800, 173] width 19 height 19
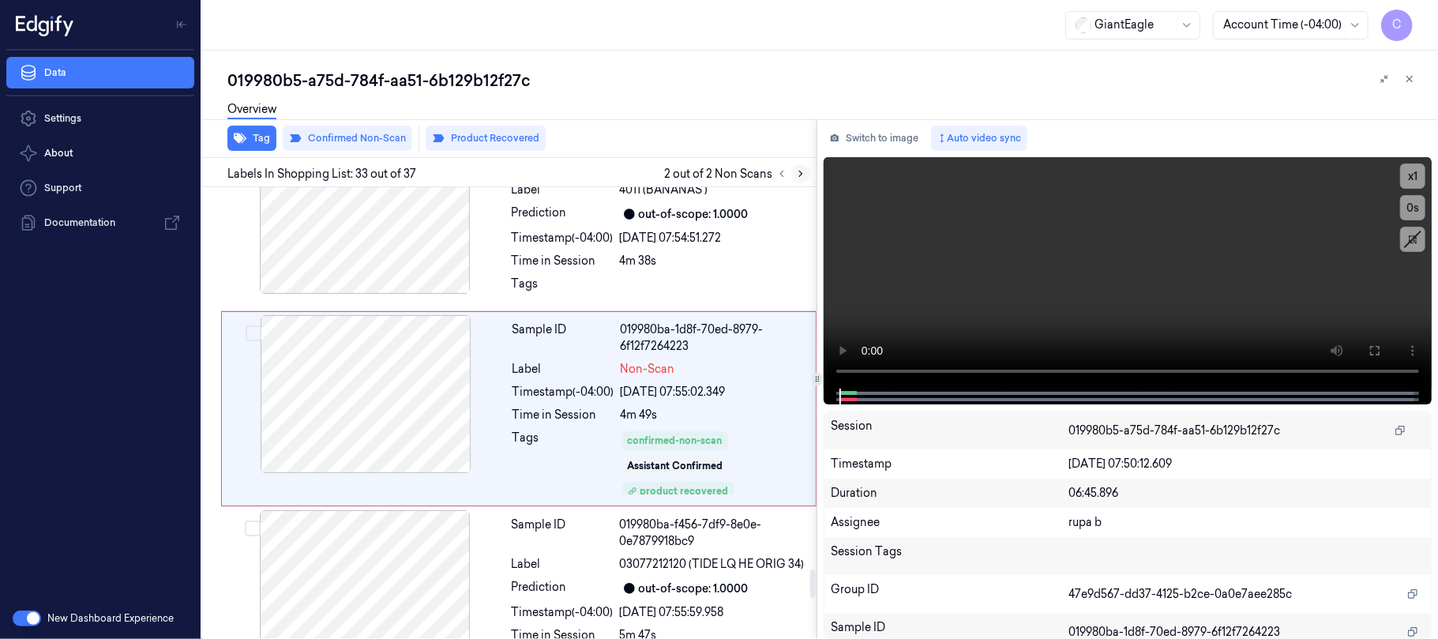
scroll to position [6001, 0]
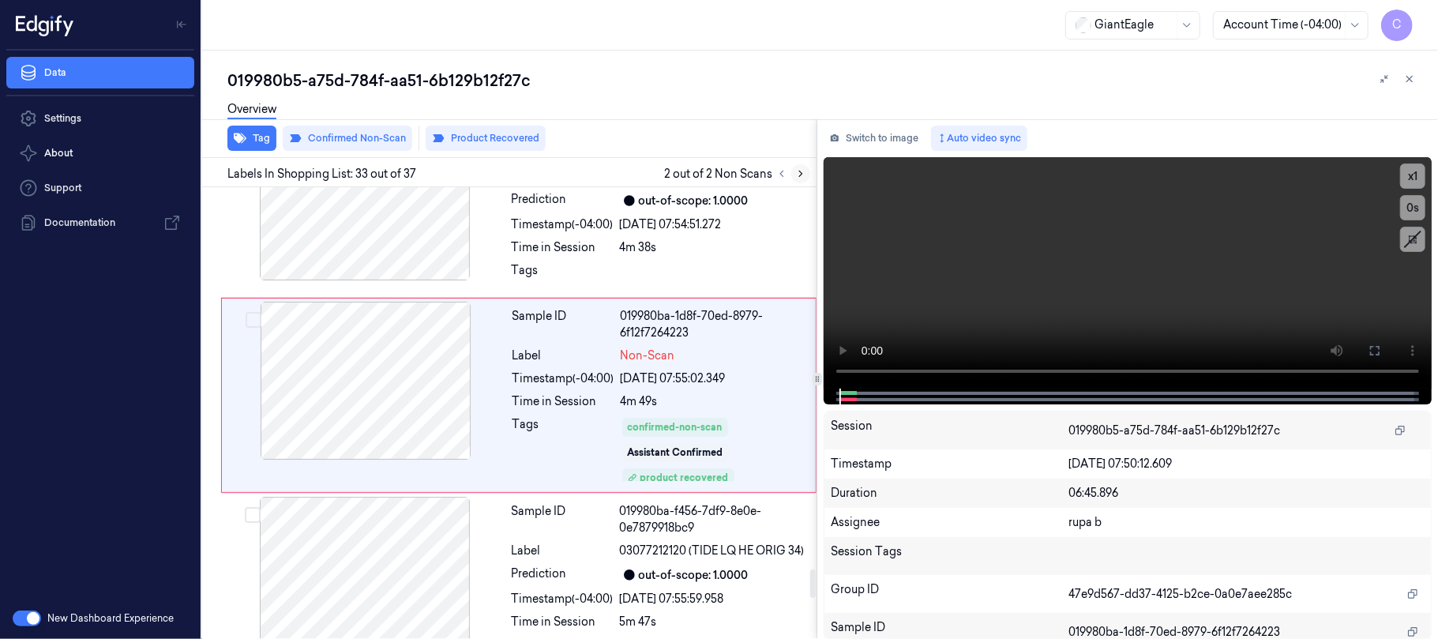
click at [793, 177] on button at bounding box center [800, 173] width 19 height 19
click at [785, 174] on icon at bounding box center [781, 173] width 11 height 11
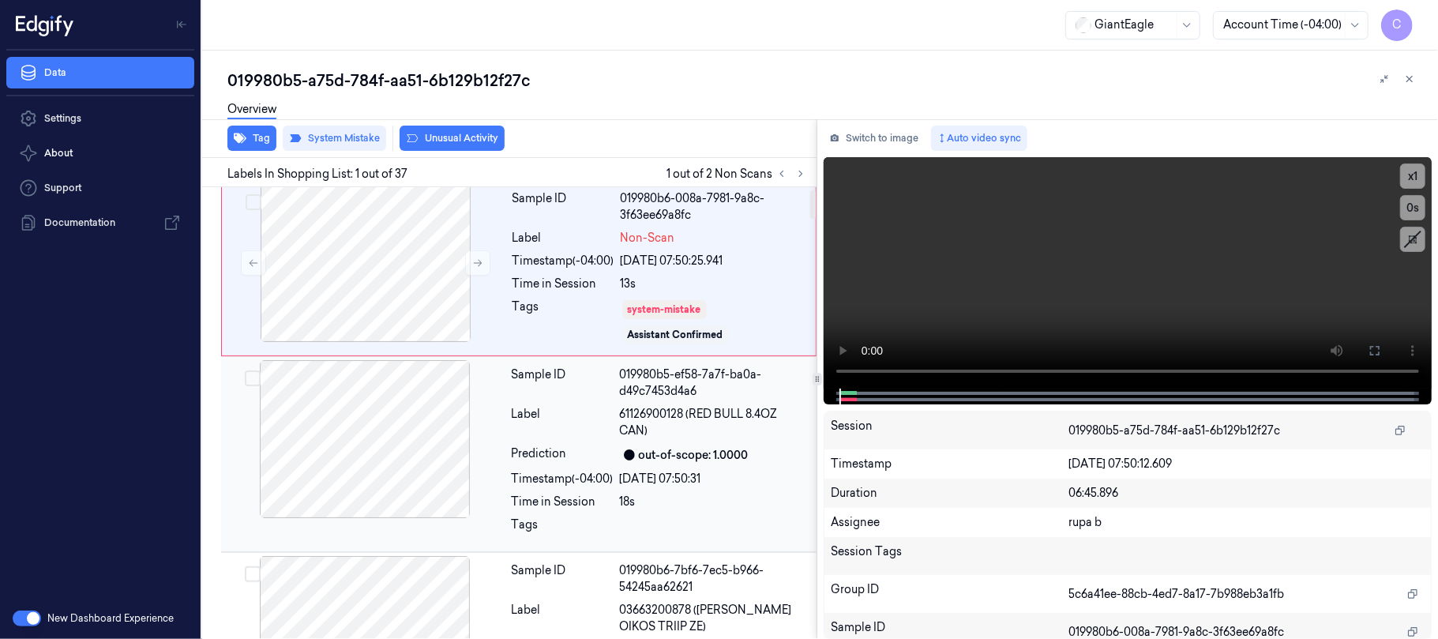
scroll to position [0, 0]
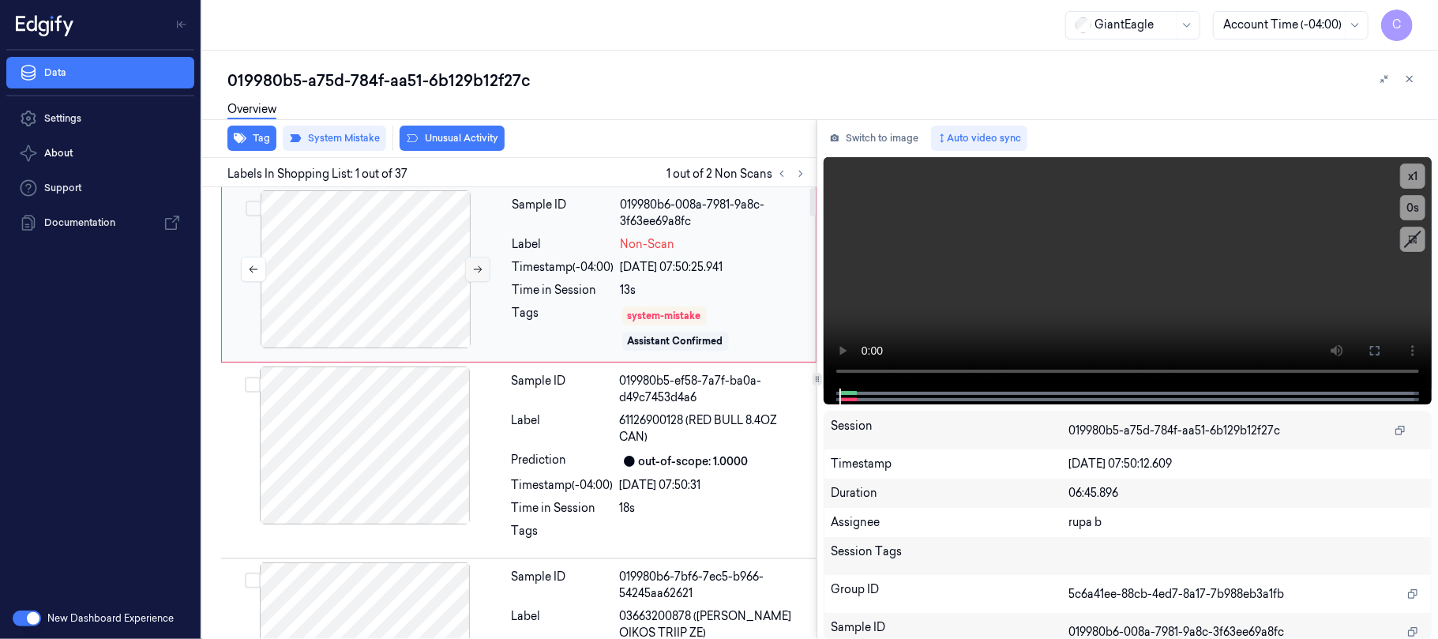
click at [475, 269] on icon at bounding box center [478, 269] width 9 height 7
click at [1371, 346] on icon at bounding box center [1374, 350] width 13 height 13
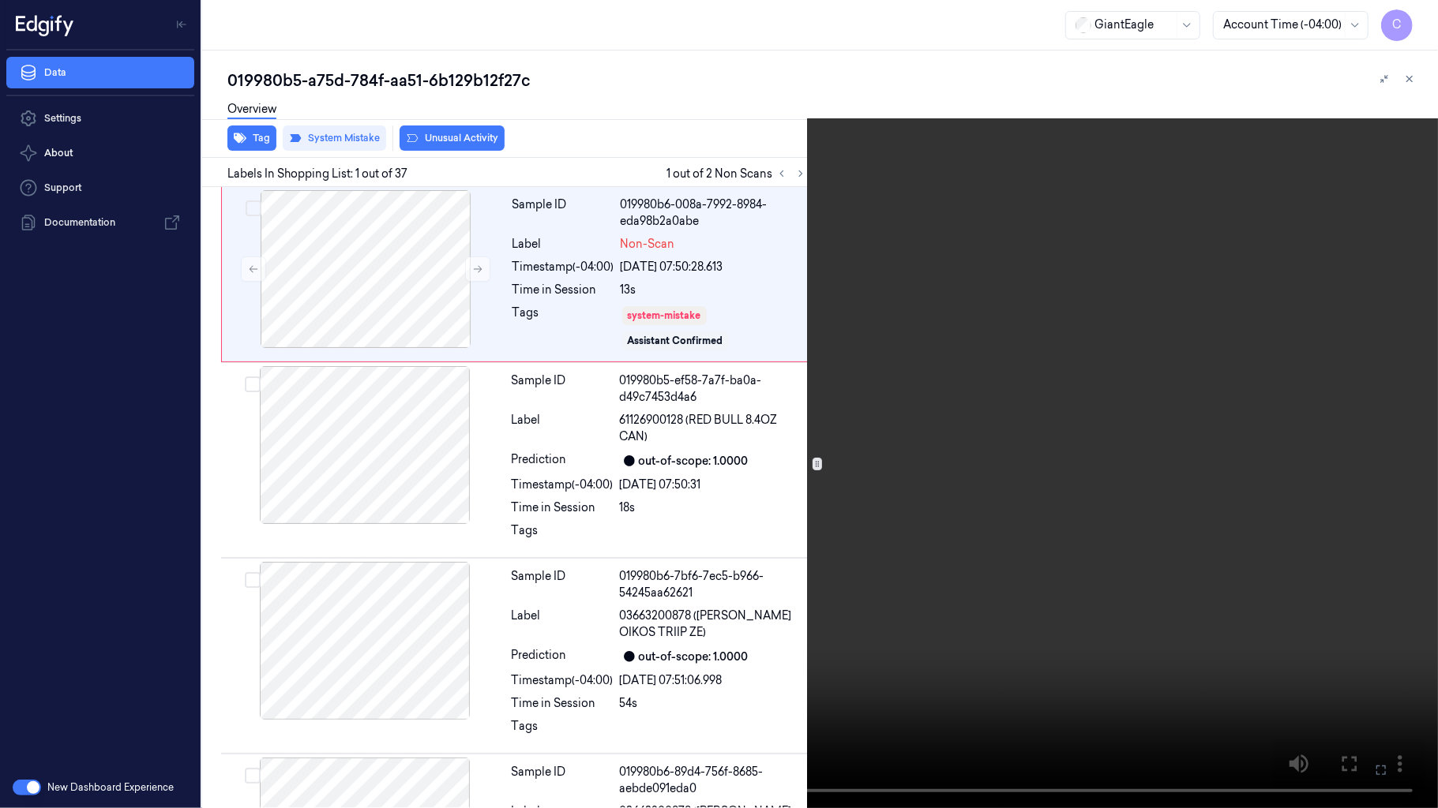
click at [999, 431] on video at bounding box center [719, 404] width 1438 height 808
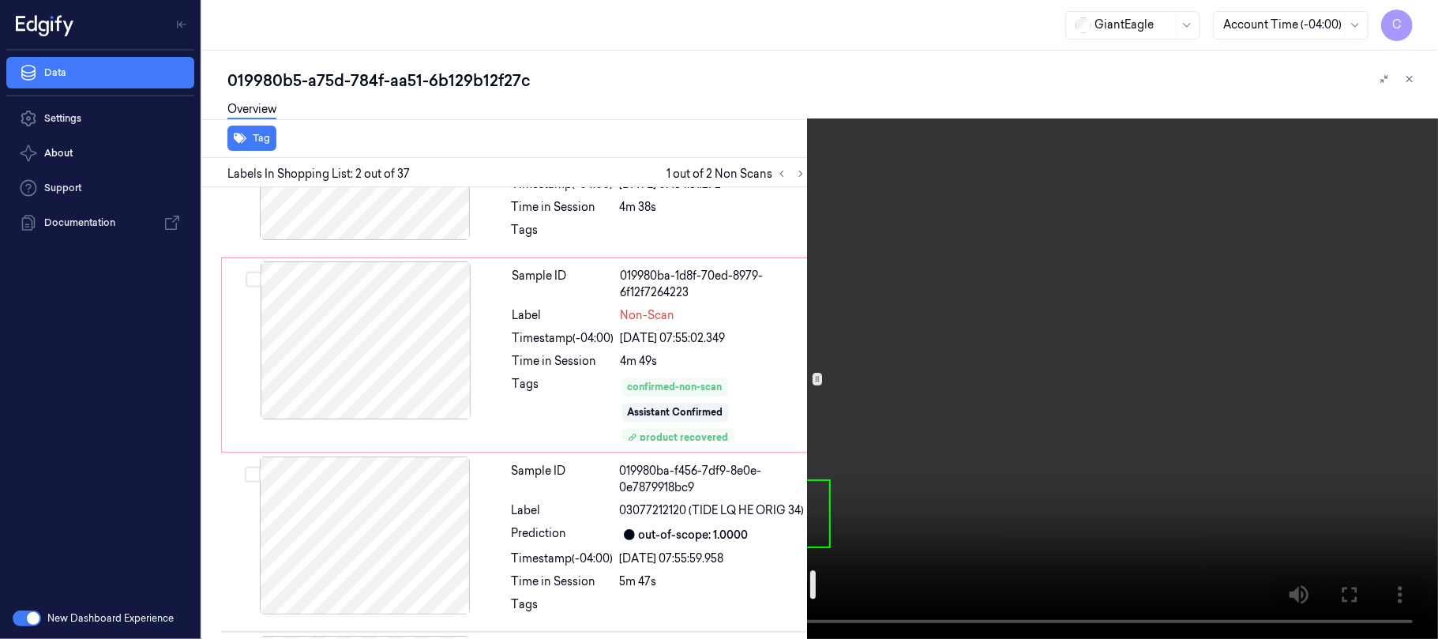
scroll to position [6000, 0]
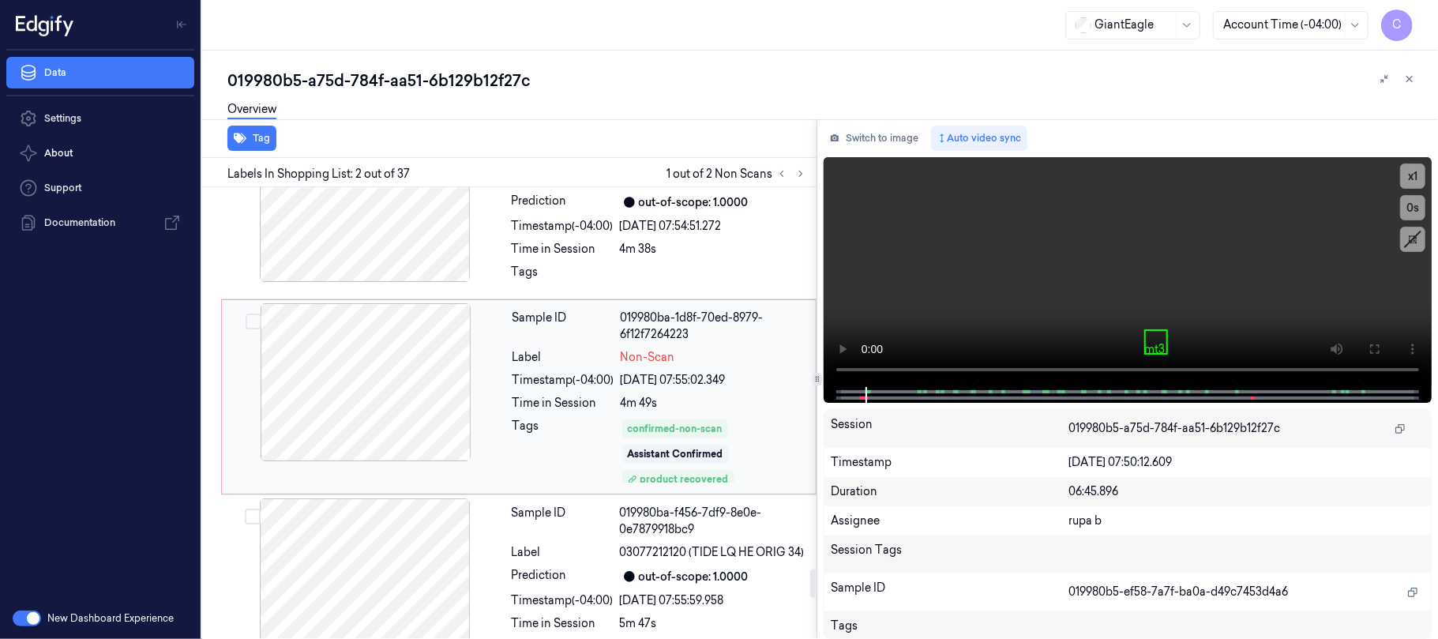
click at [362, 396] on div at bounding box center [365, 382] width 281 height 158
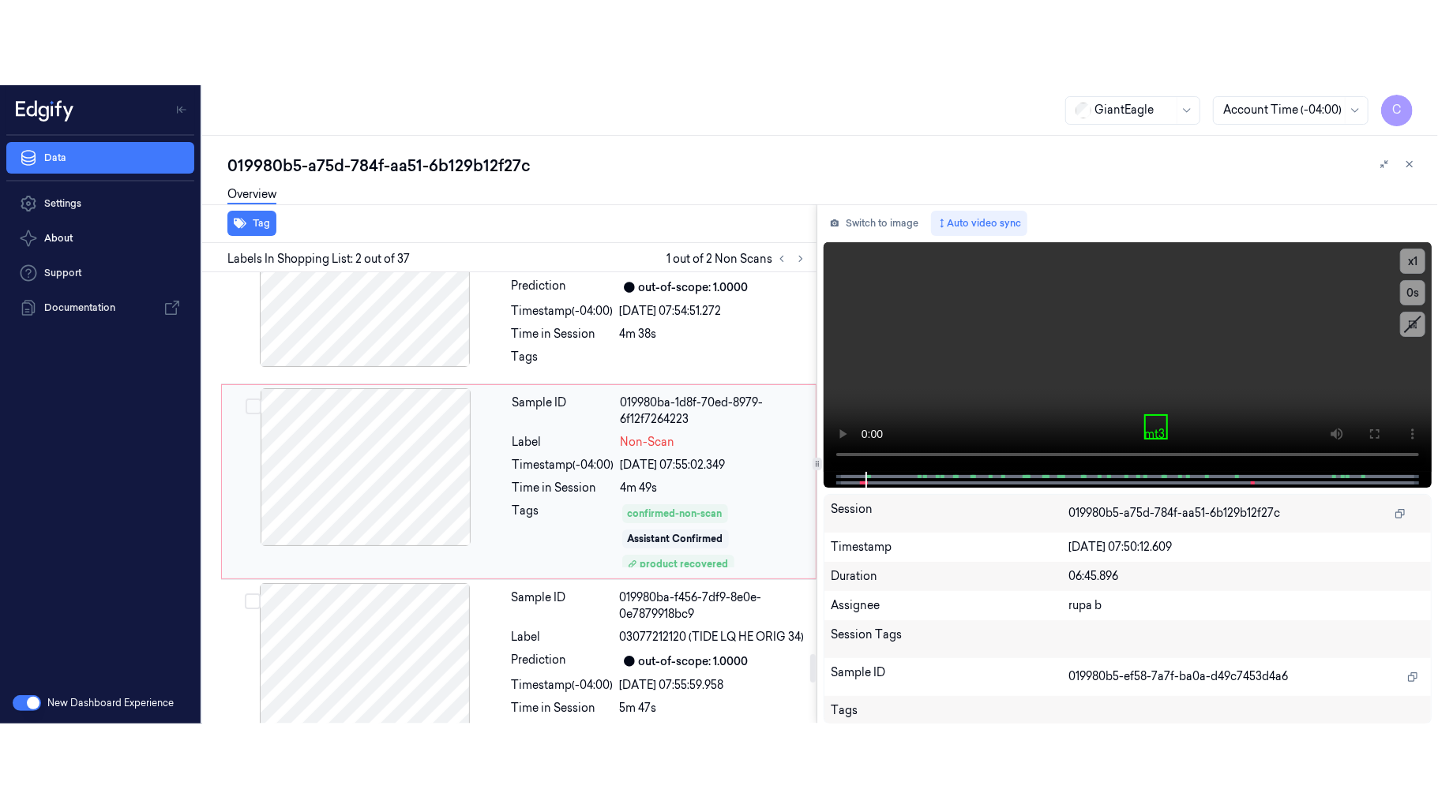
scroll to position [6001, 0]
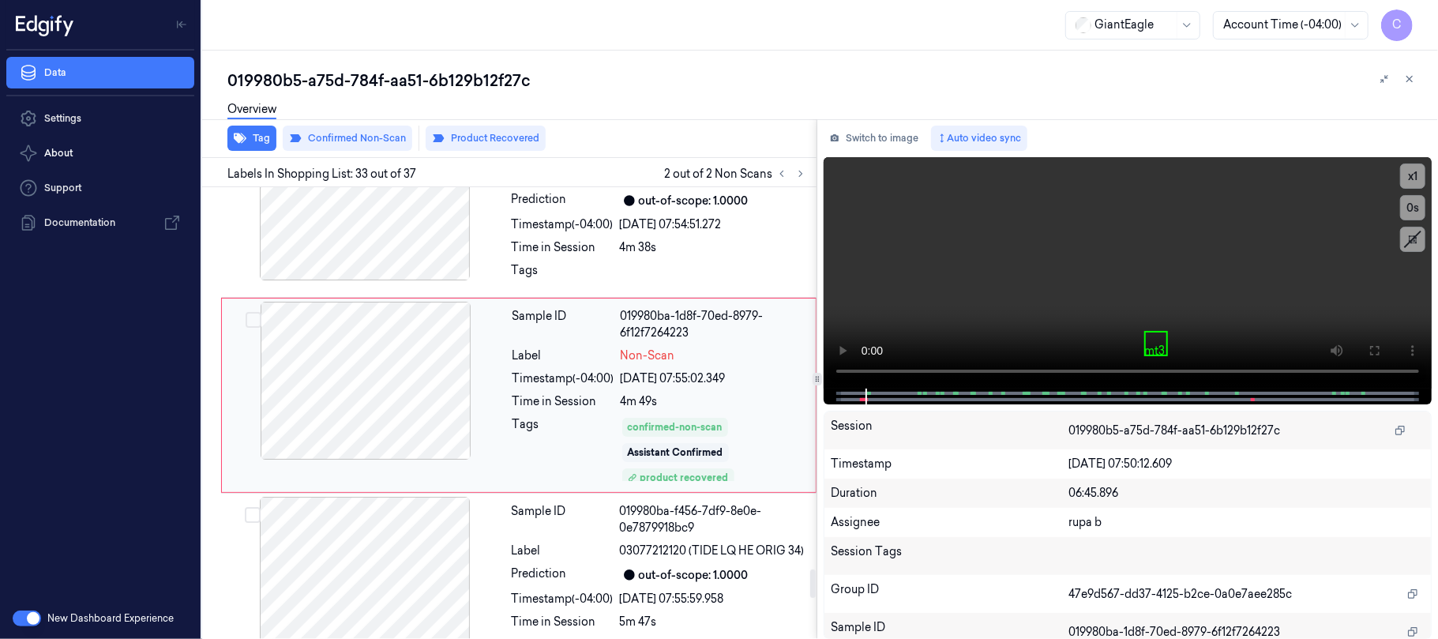
click at [467, 399] on div at bounding box center [365, 381] width 281 height 158
click at [437, 398] on div at bounding box center [365, 381] width 281 height 158
click at [1386, 347] on button at bounding box center [1374, 350] width 25 height 25
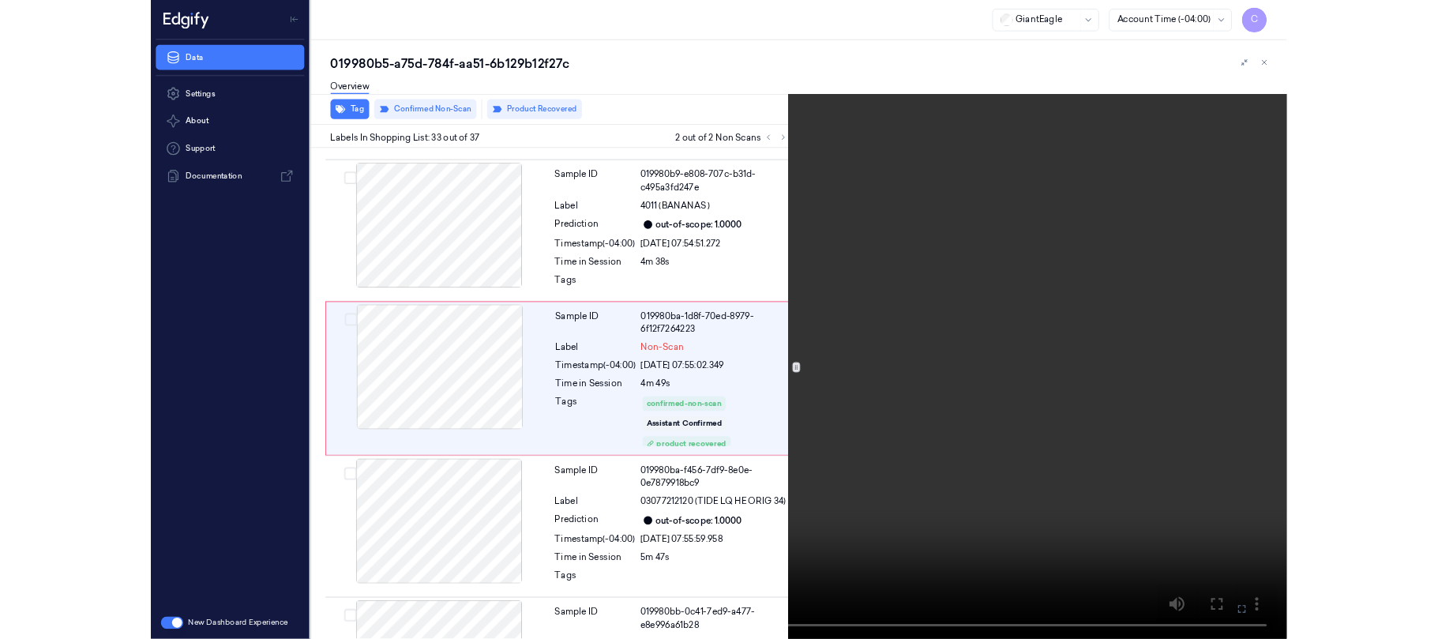
scroll to position [5916, 0]
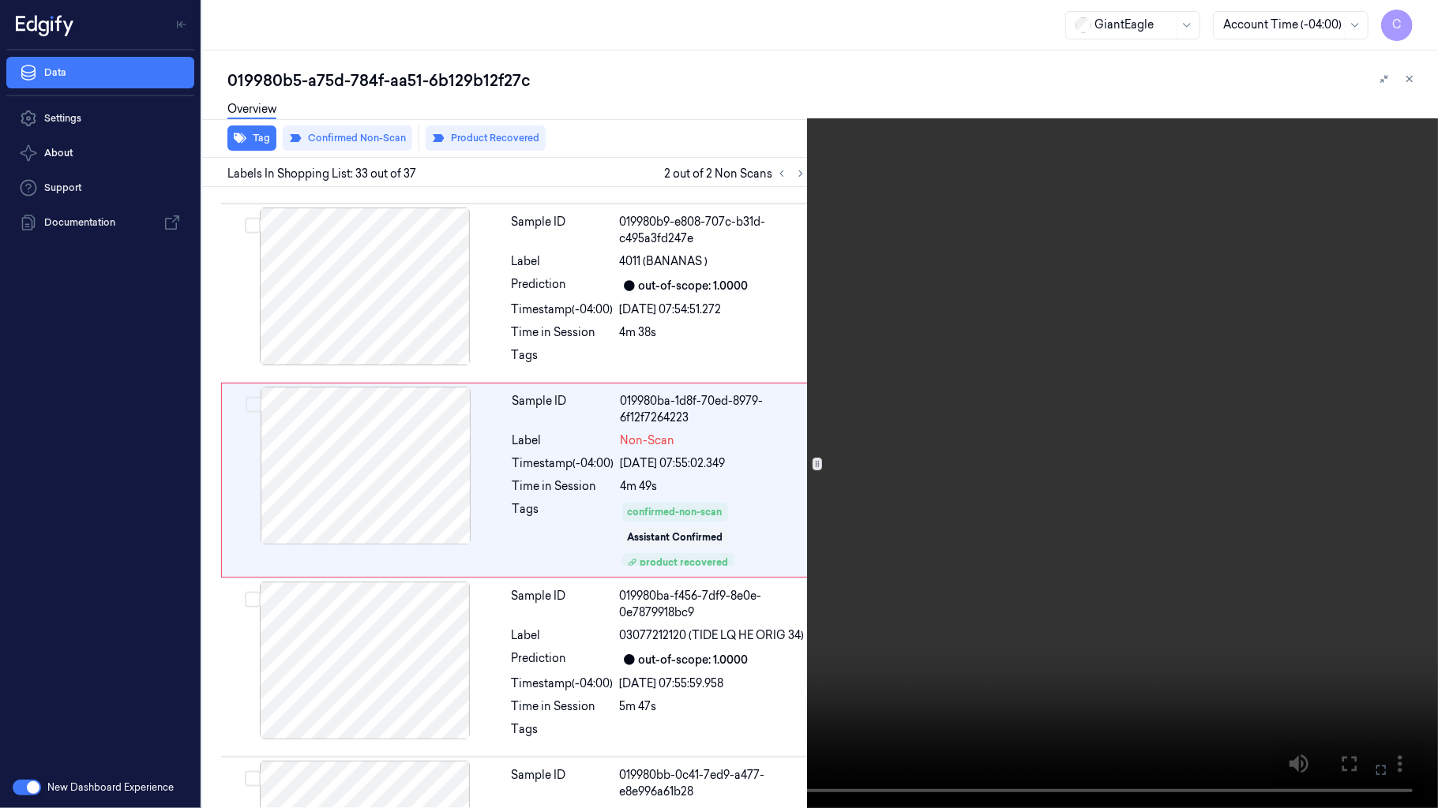
click at [794, 295] on video at bounding box center [719, 404] width 1438 height 808
click at [1413, 22] on button "x 1" at bounding box center [1418, 18] width 25 height 25
click at [1413, 22] on button "x 2" at bounding box center [1418, 18] width 25 height 25
click at [1413, 22] on button "x 4" at bounding box center [1418, 18] width 25 height 25
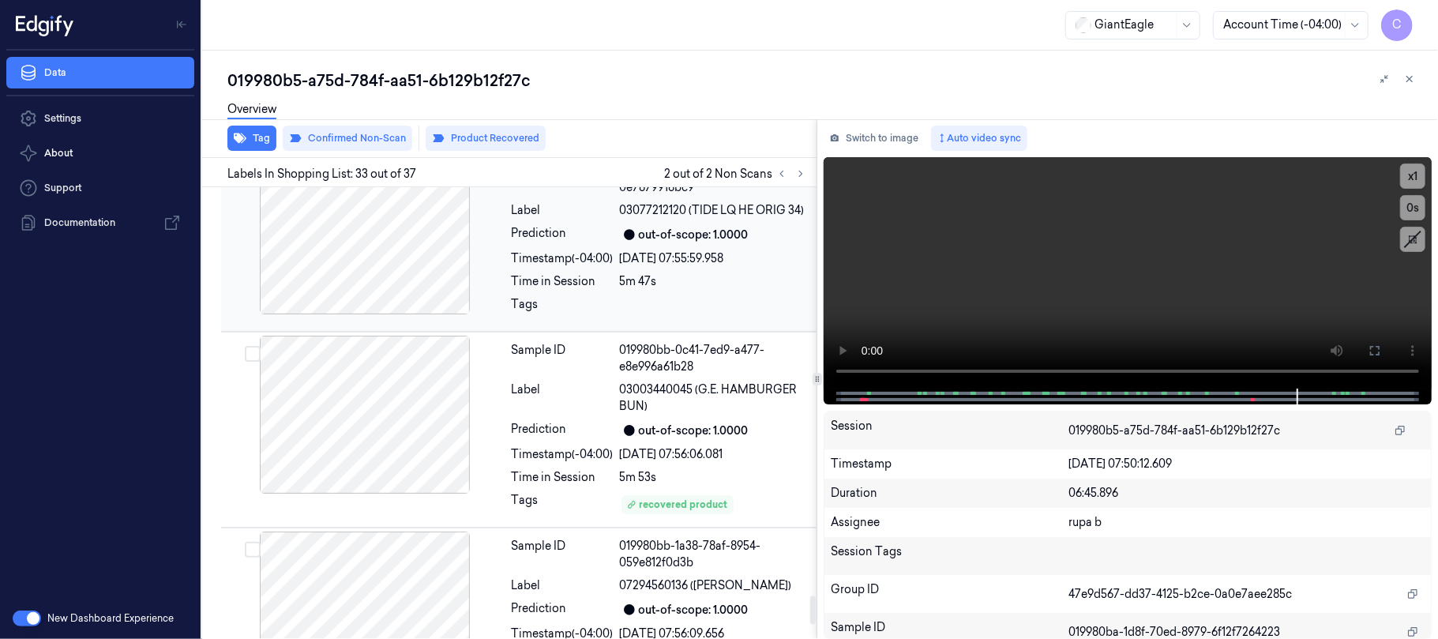
scroll to position [6423, 0]
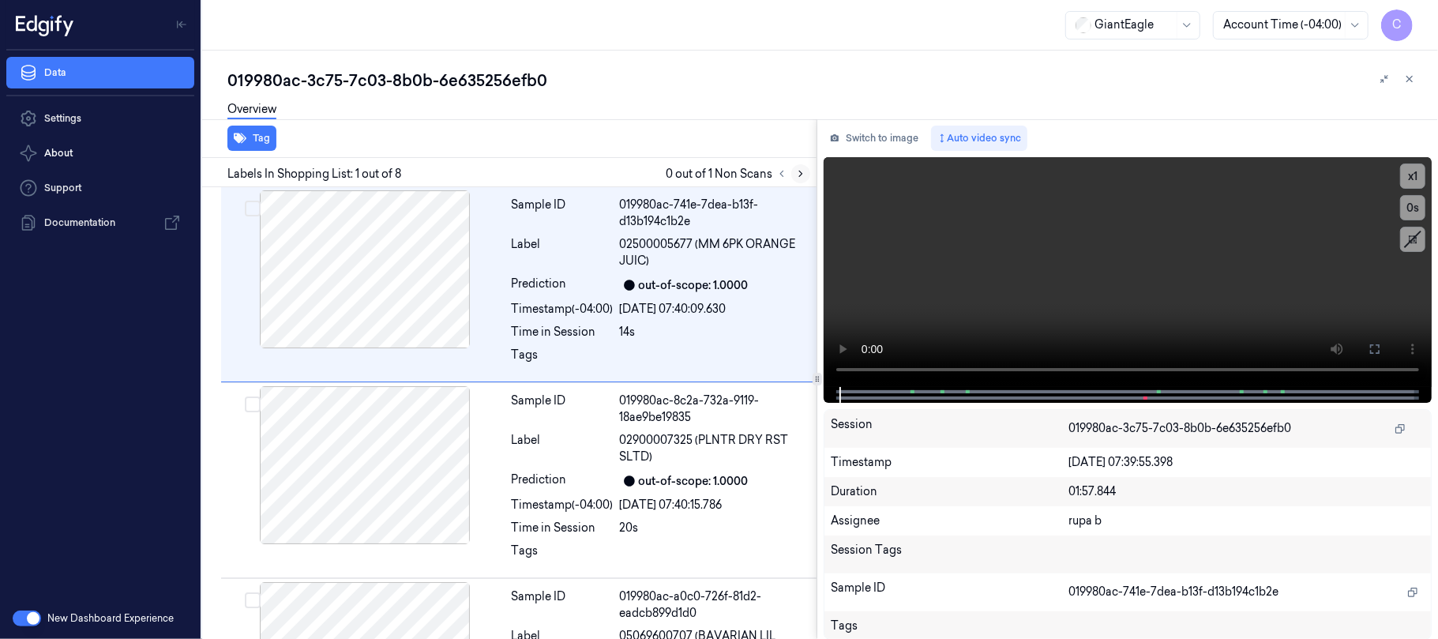
click at [800, 174] on icon at bounding box center [800, 174] width 3 height 6
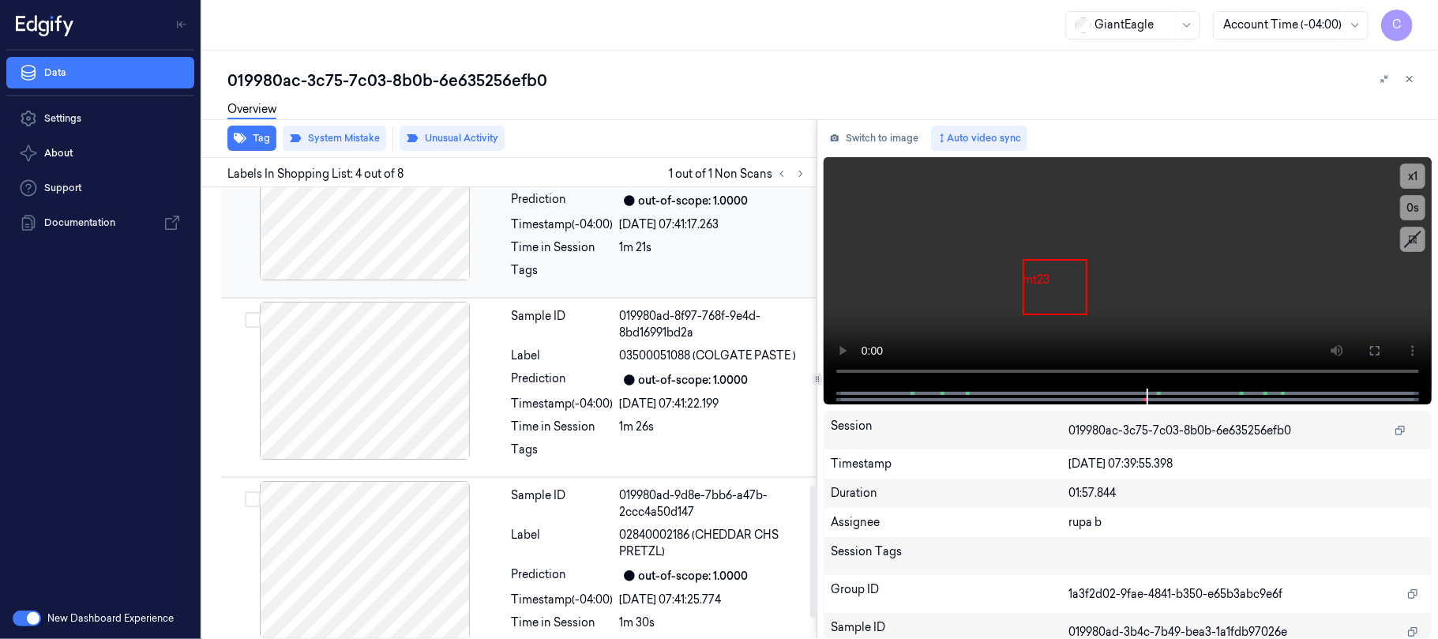
scroll to position [1089, 0]
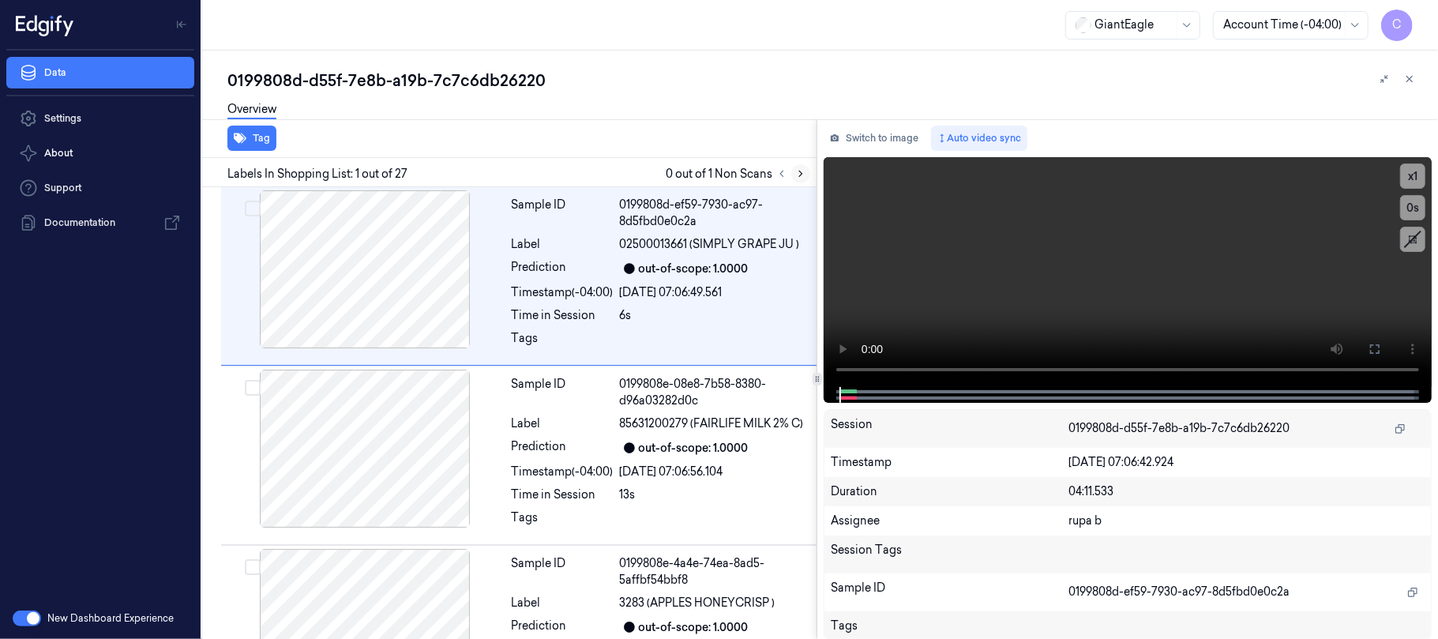
click at [799, 166] on button at bounding box center [800, 173] width 19 height 19
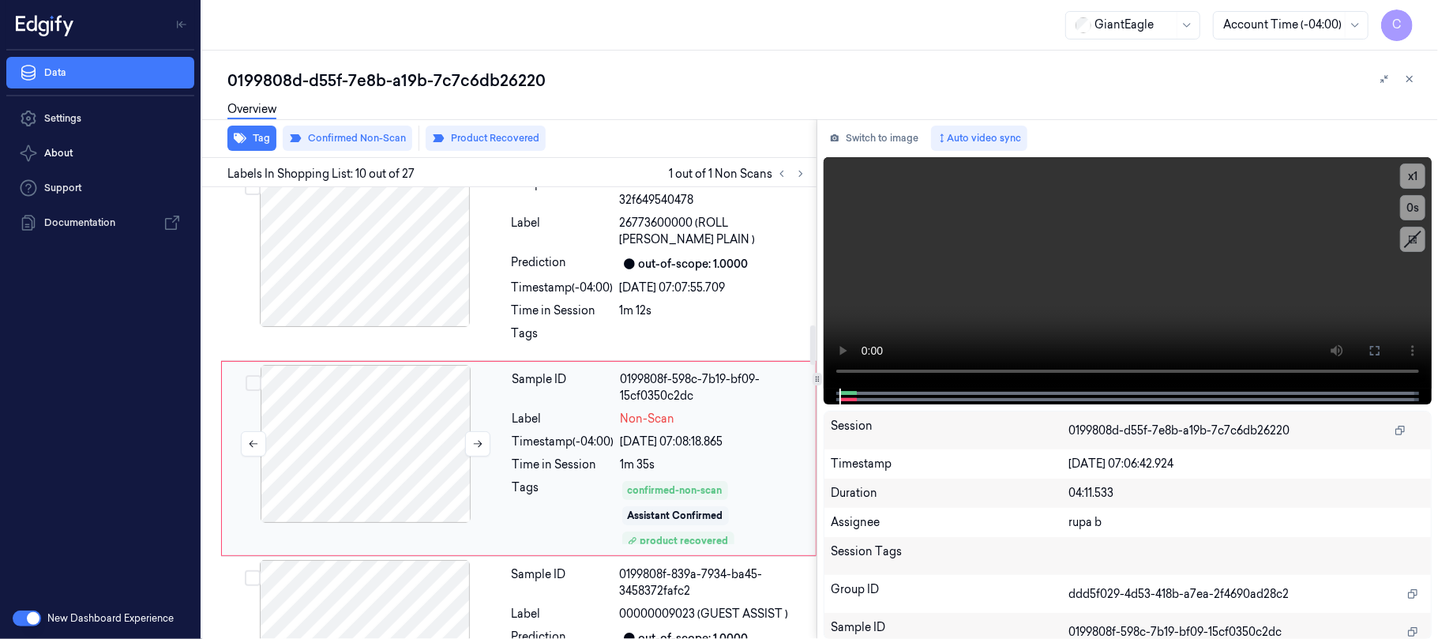
scroll to position [1588, 0]
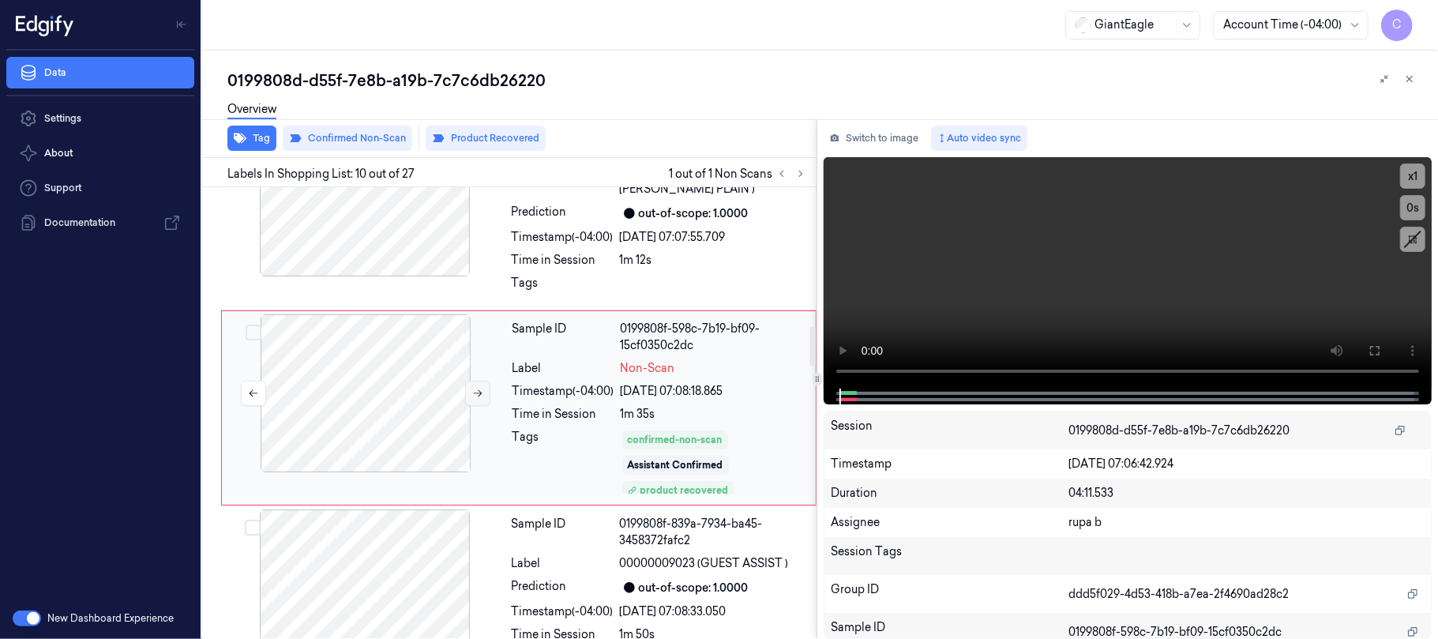
click at [470, 396] on button at bounding box center [477, 393] width 25 height 25
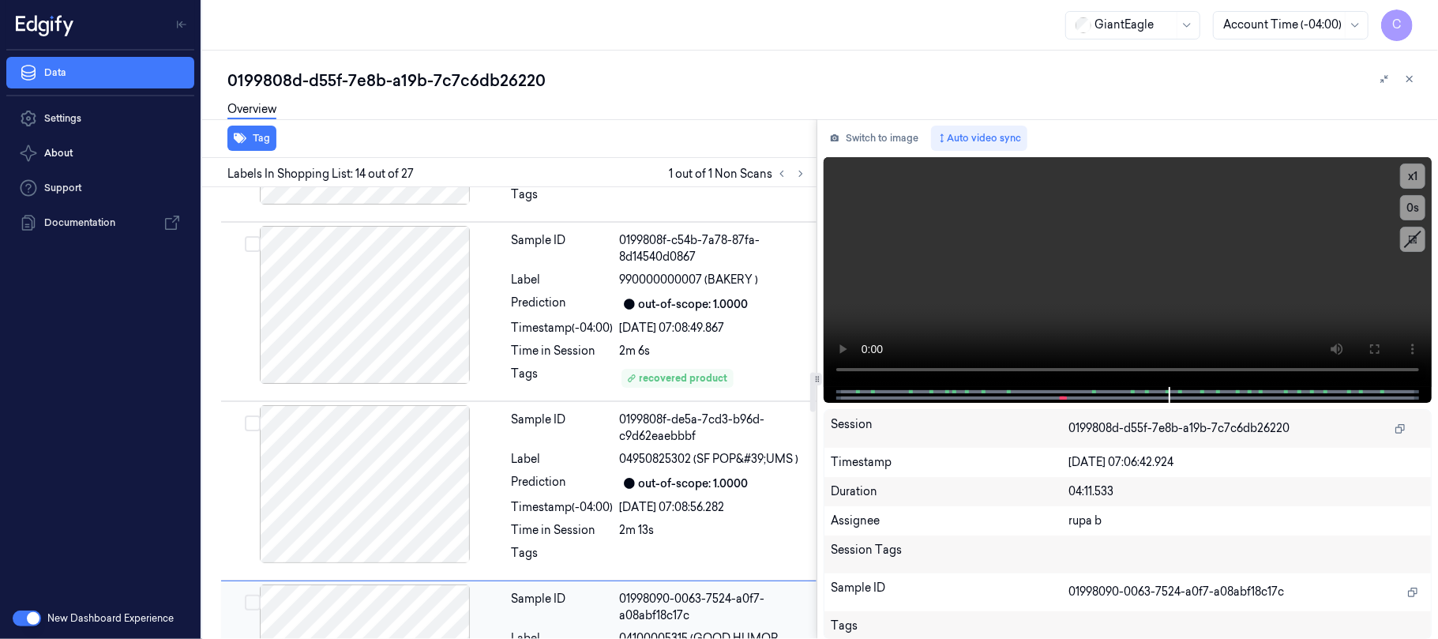
scroll to position [2007, 0]
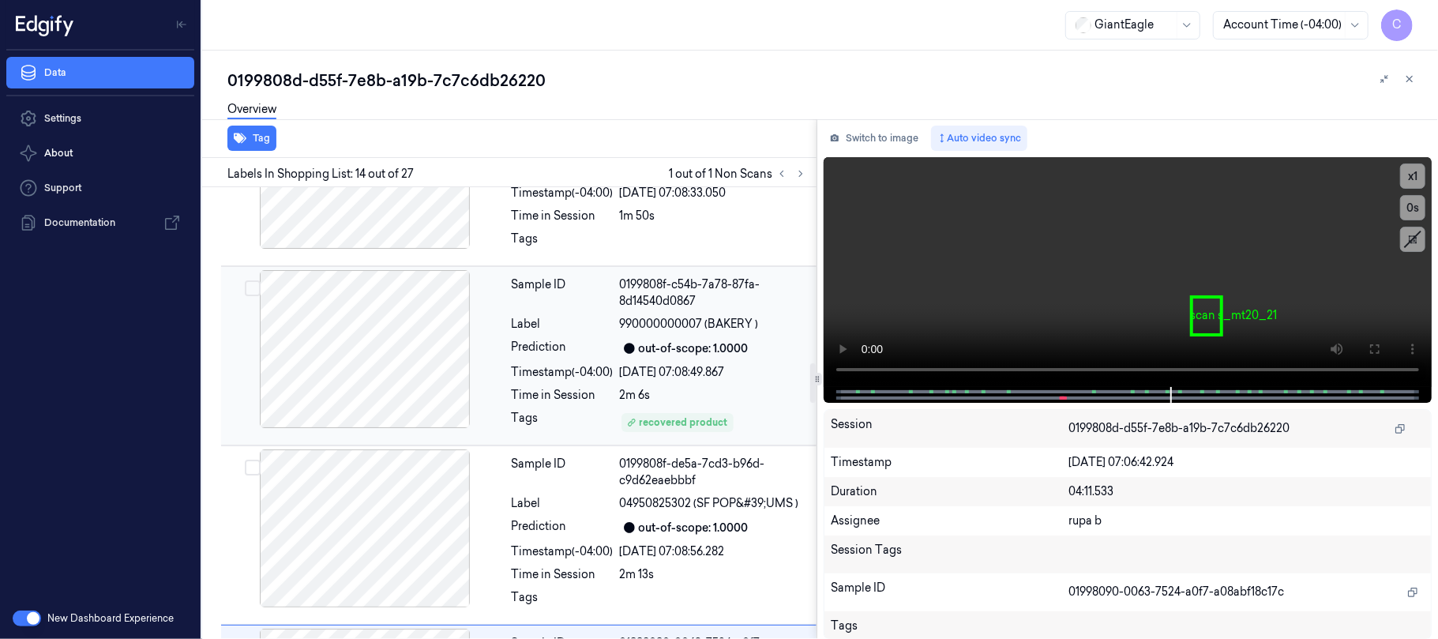
click at [343, 328] on div at bounding box center [364, 349] width 281 height 158
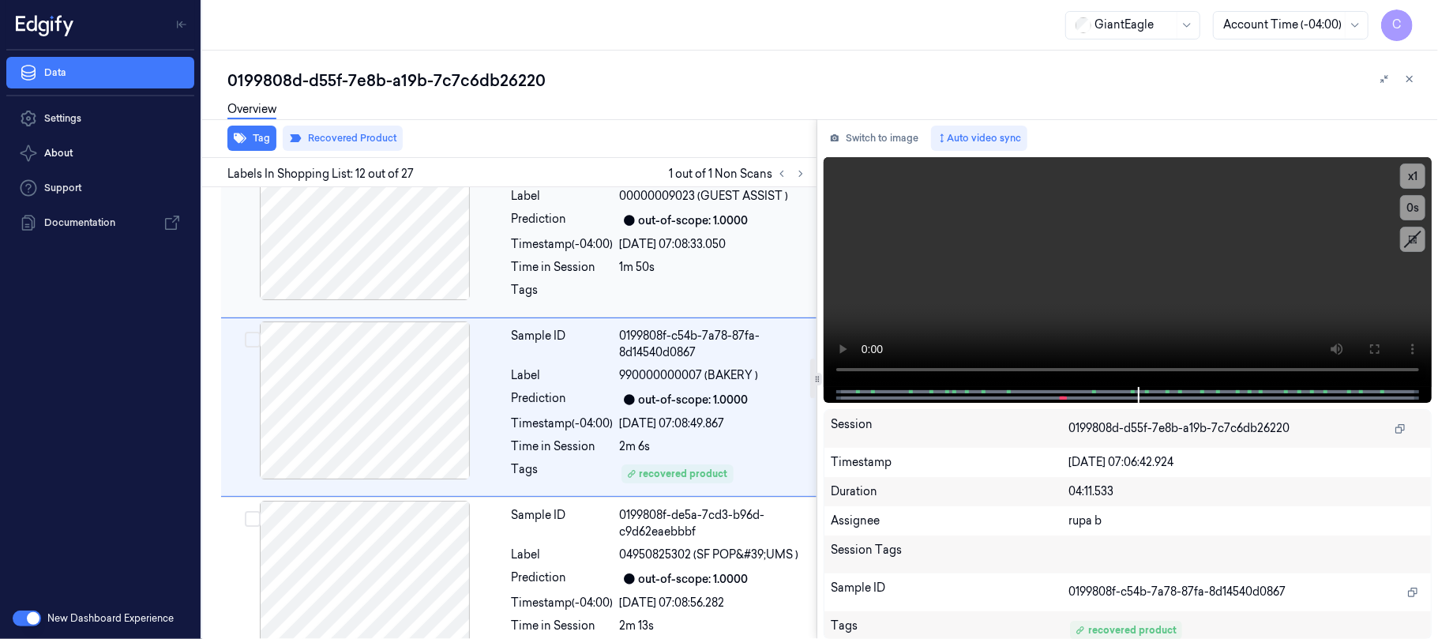
click at [415, 262] on div at bounding box center [364, 221] width 281 height 158
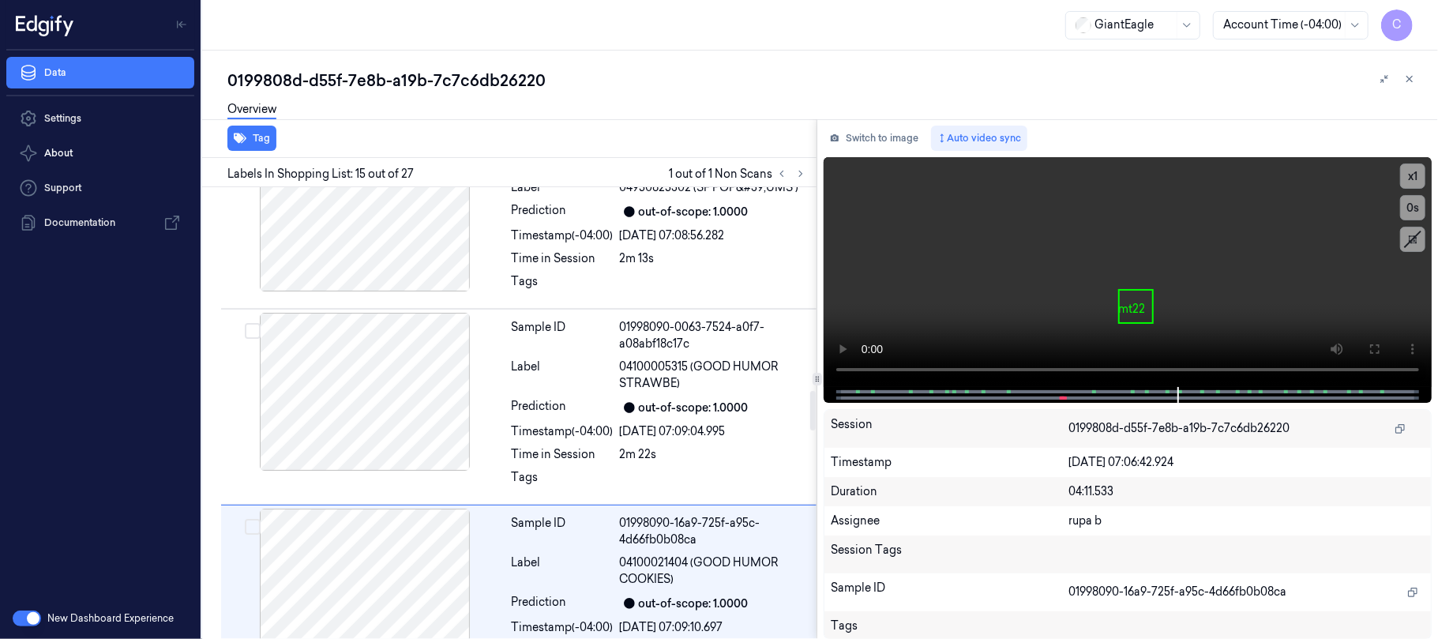
scroll to position [2518, 0]
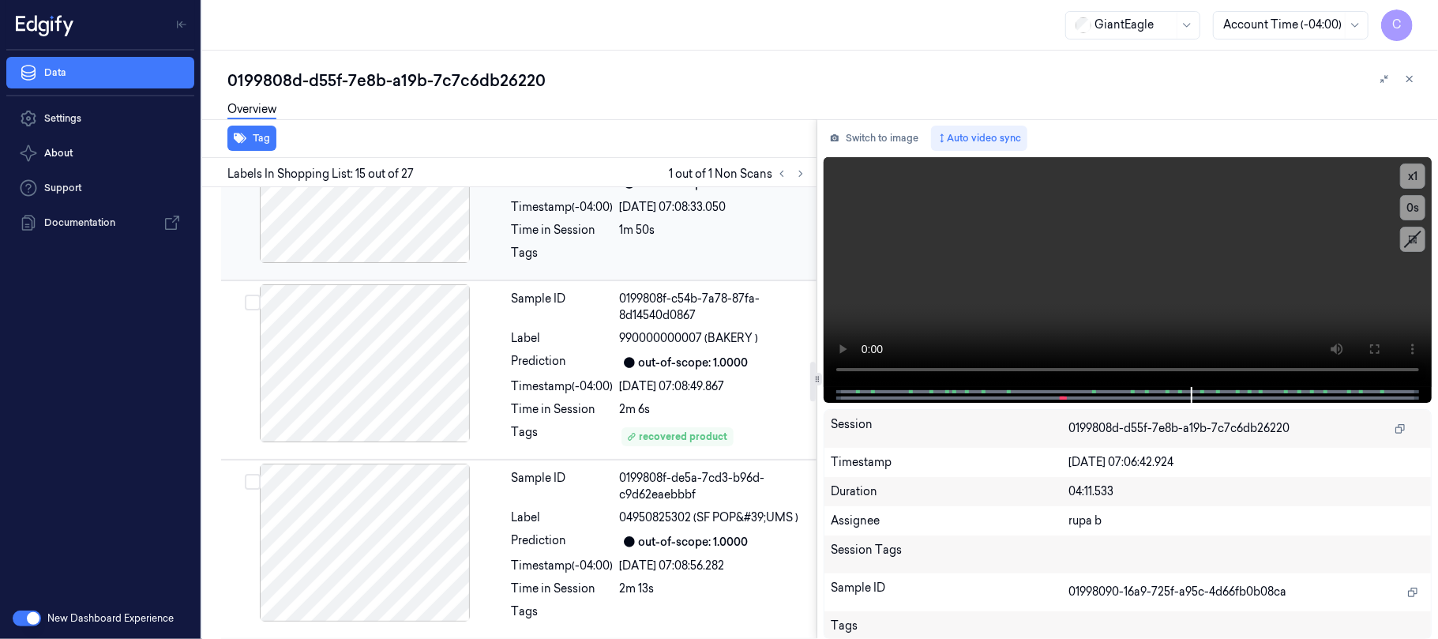
click at [412, 222] on div at bounding box center [364, 184] width 281 height 158
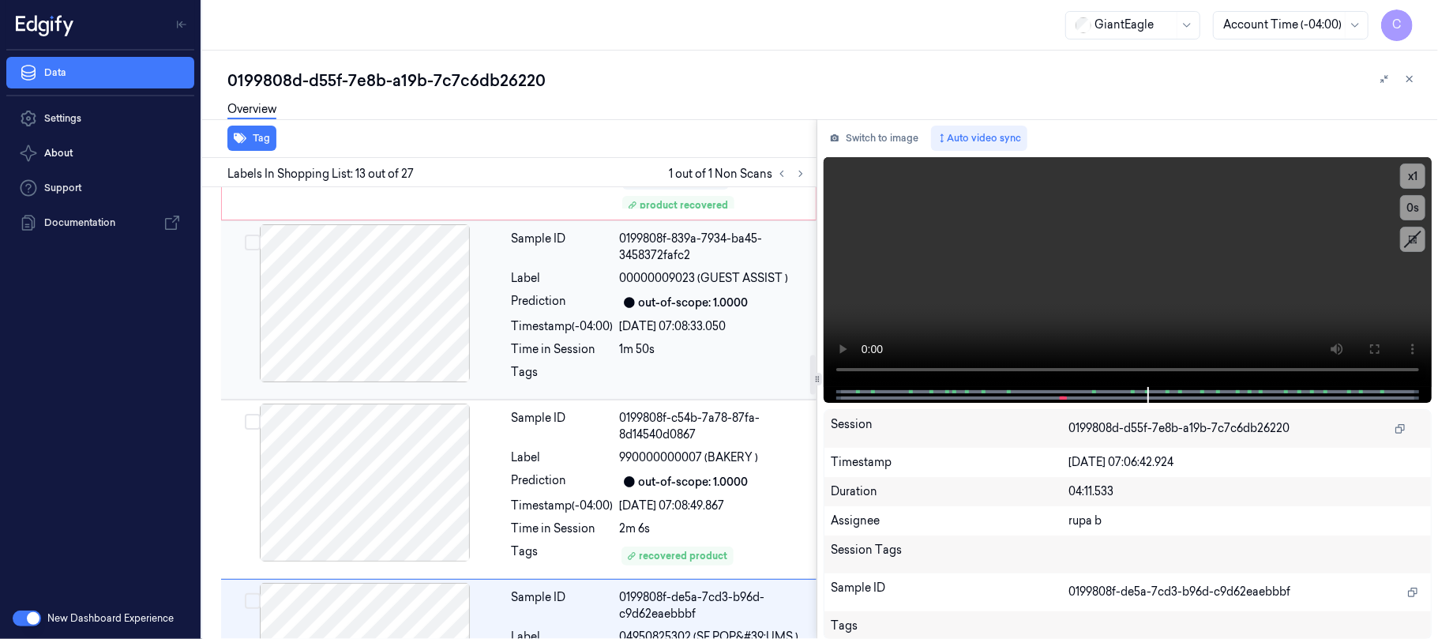
scroll to position [1819, 0]
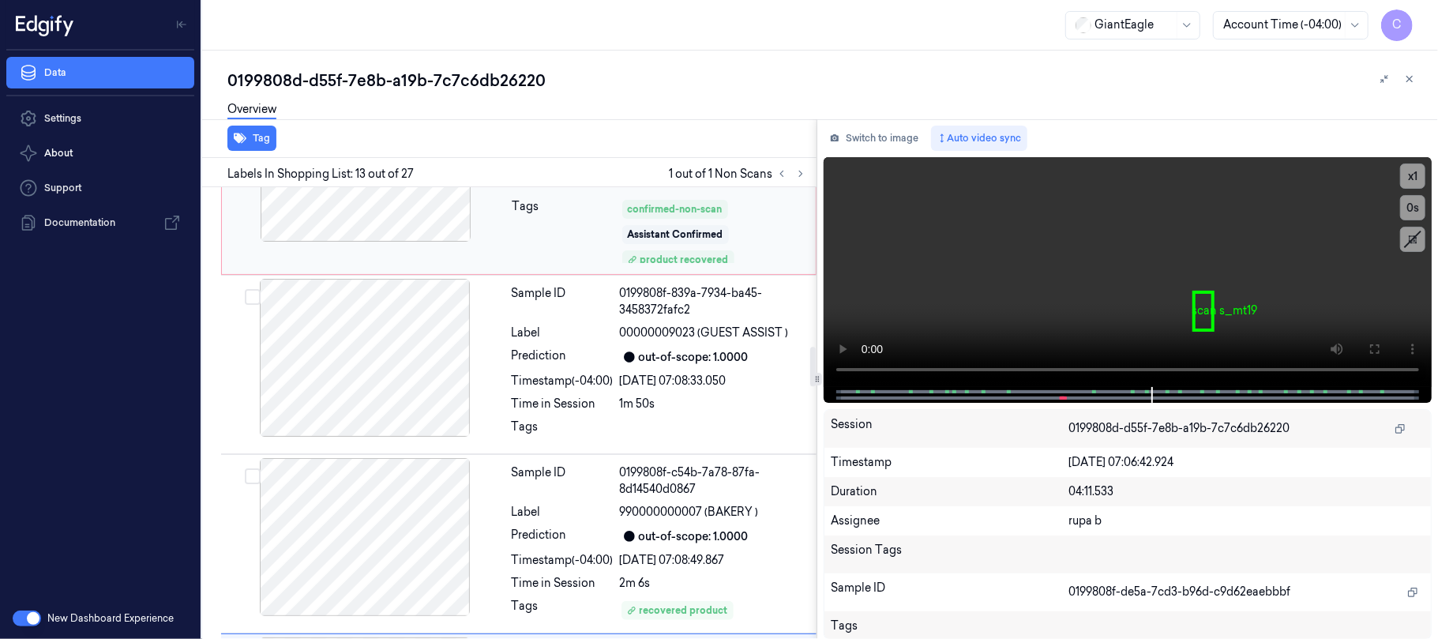
click at [395, 223] on div at bounding box center [365, 163] width 281 height 158
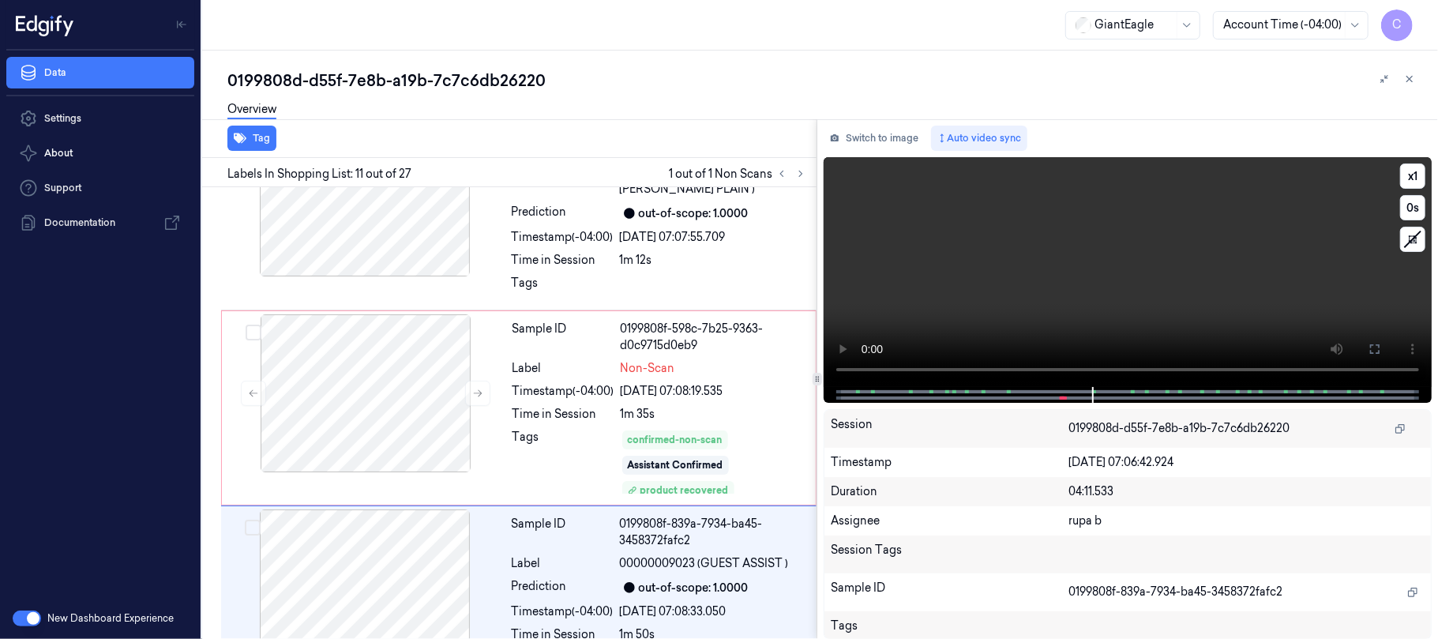
scroll to position [1775, 0]
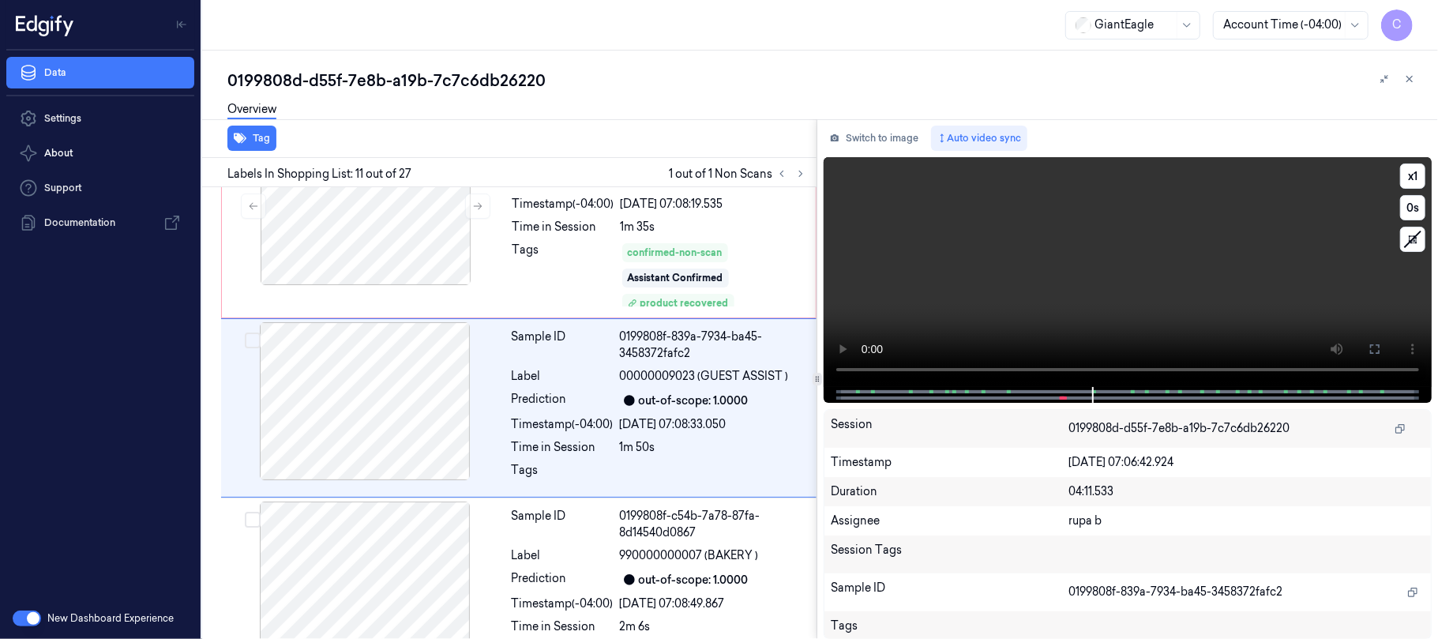
click at [1148, 279] on video at bounding box center [1127, 272] width 608 height 230
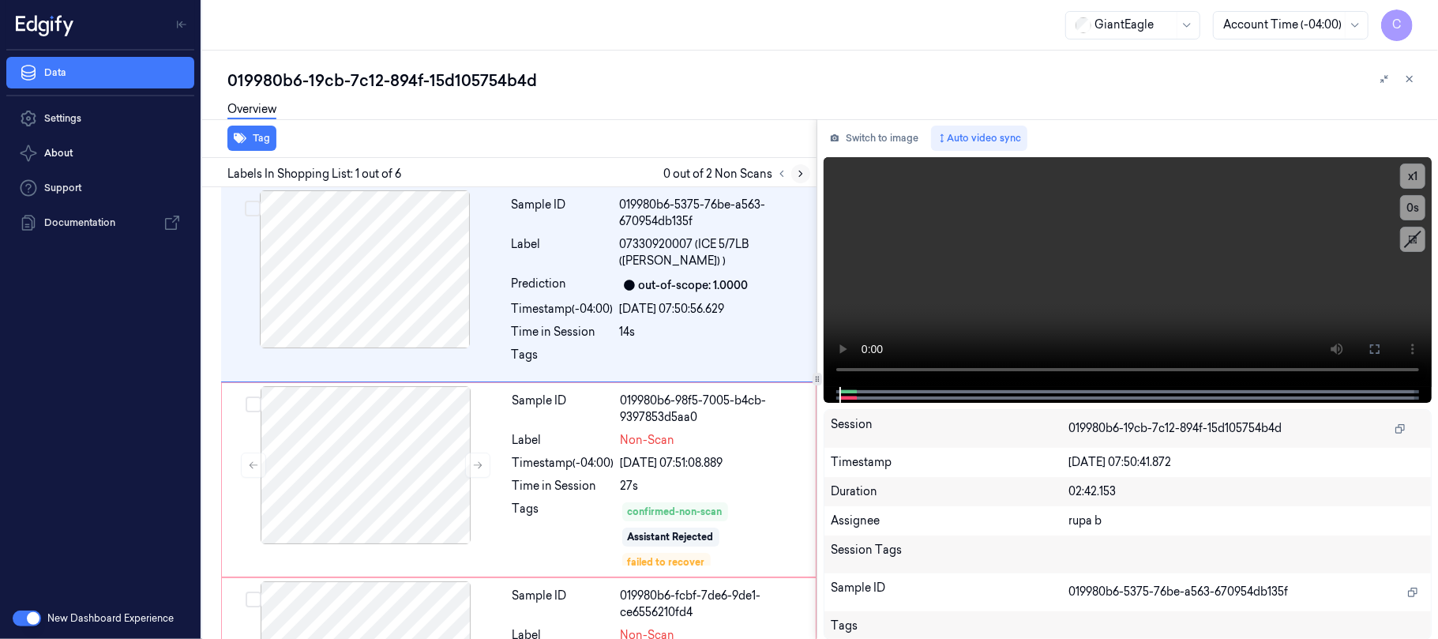
click at [805, 168] on icon at bounding box center [800, 173] width 11 height 11
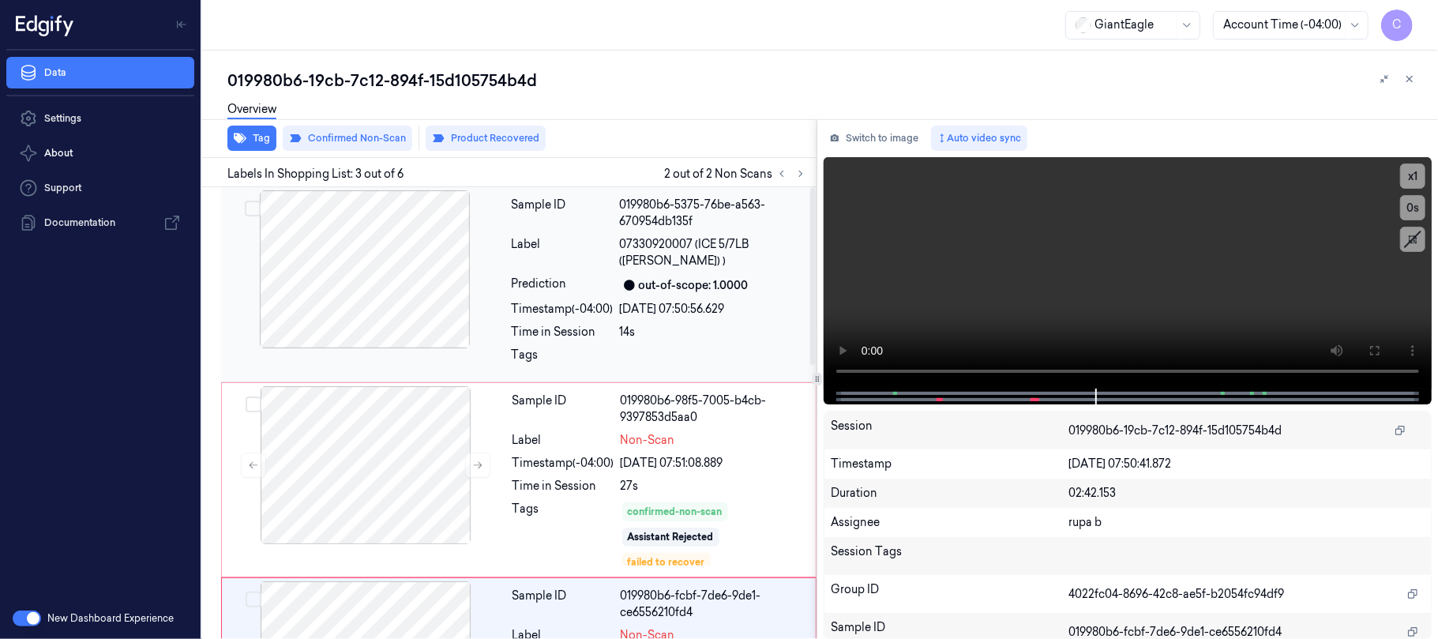
click at [354, 262] on div at bounding box center [364, 269] width 281 height 158
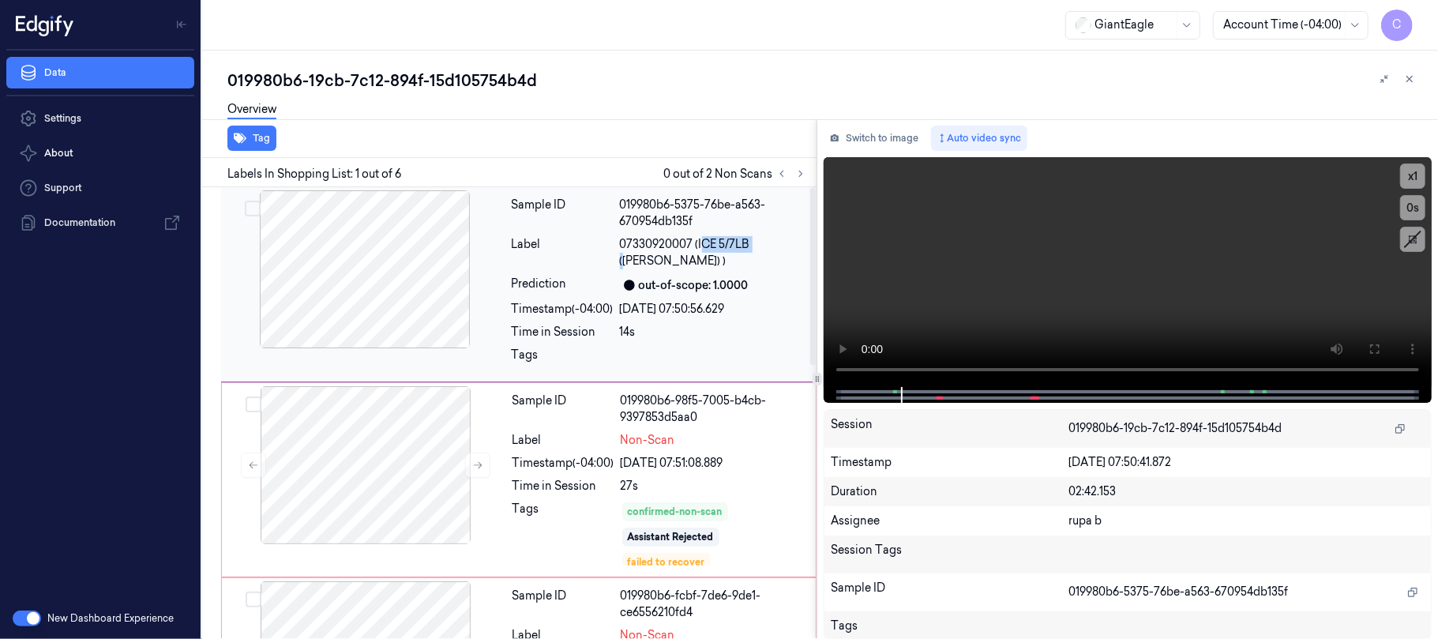
drag, startPoint x: 699, startPoint y: 245, endPoint x: 758, endPoint y: 241, distance: 58.6
click at [758, 241] on span "07330920007 (ICE 5/7LB ([PERSON_NAME]) )" at bounding box center [713, 252] width 187 height 33
click at [668, 236] on span "07330920007 (ICE 5/7LB ([PERSON_NAME]) )" at bounding box center [713, 252] width 187 height 33
drag, startPoint x: 696, startPoint y: 245, endPoint x: 791, endPoint y: 243, distance: 94.7
click at [791, 243] on span "07330920007 (ICE 5/7LB ([PERSON_NAME]) )" at bounding box center [713, 252] width 187 height 33
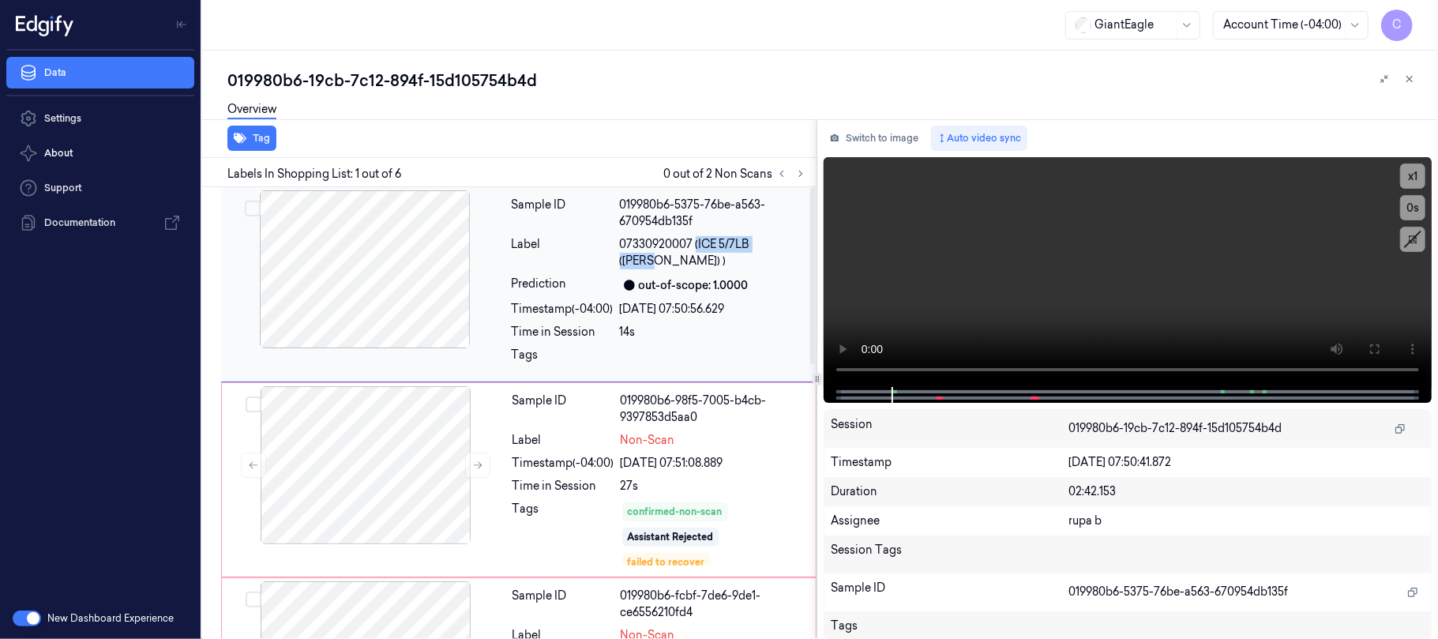
copy span "(ICE 5/7LB ([PERSON_NAME]"
click at [351, 263] on div at bounding box center [364, 269] width 281 height 158
click at [414, 263] on div at bounding box center [364, 269] width 281 height 158
click at [1374, 351] on icon at bounding box center [1374, 349] width 13 height 13
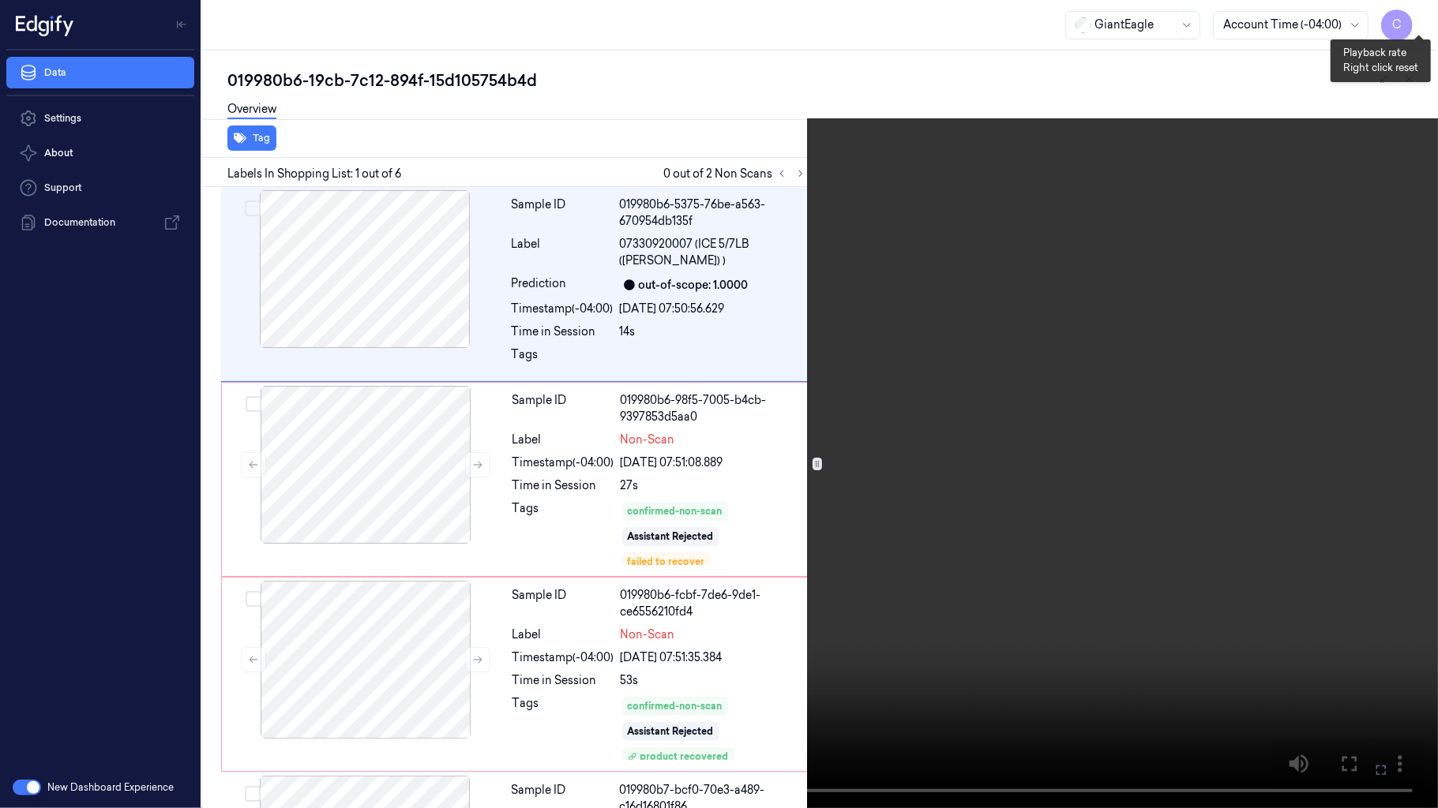
click at [1419, 13] on button "x 1" at bounding box center [1418, 18] width 25 height 25
click at [679, 396] on video at bounding box center [719, 404] width 1438 height 808
click at [1088, 385] on video at bounding box center [719, 404] width 1438 height 808
click at [1127, 363] on video at bounding box center [719, 404] width 1438 height 808
click at [800, 504] on video at bounding box center [719, 404] width 1438 height 808
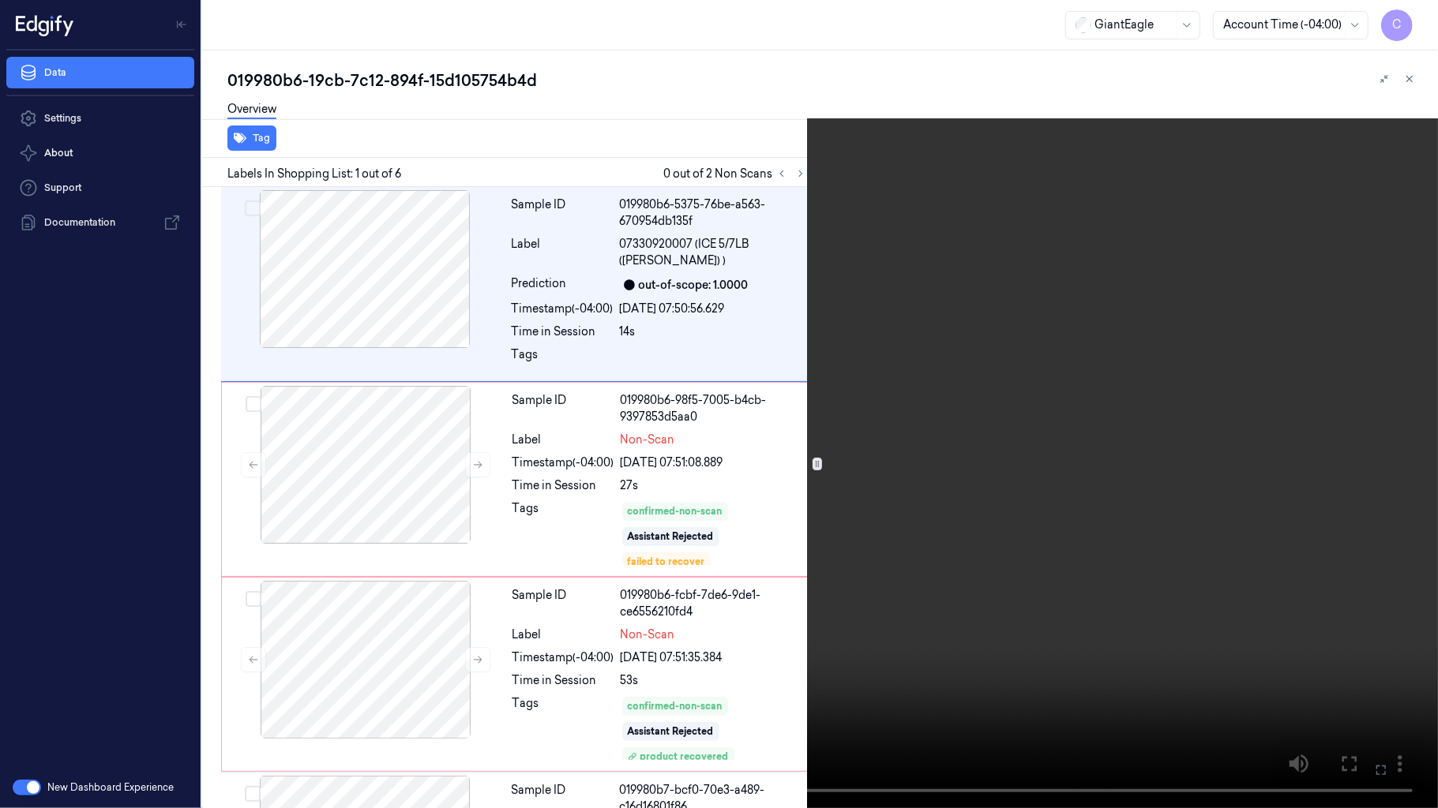
click at [709, 325] on video at bounding box center [719, 404] width 1438 height 808
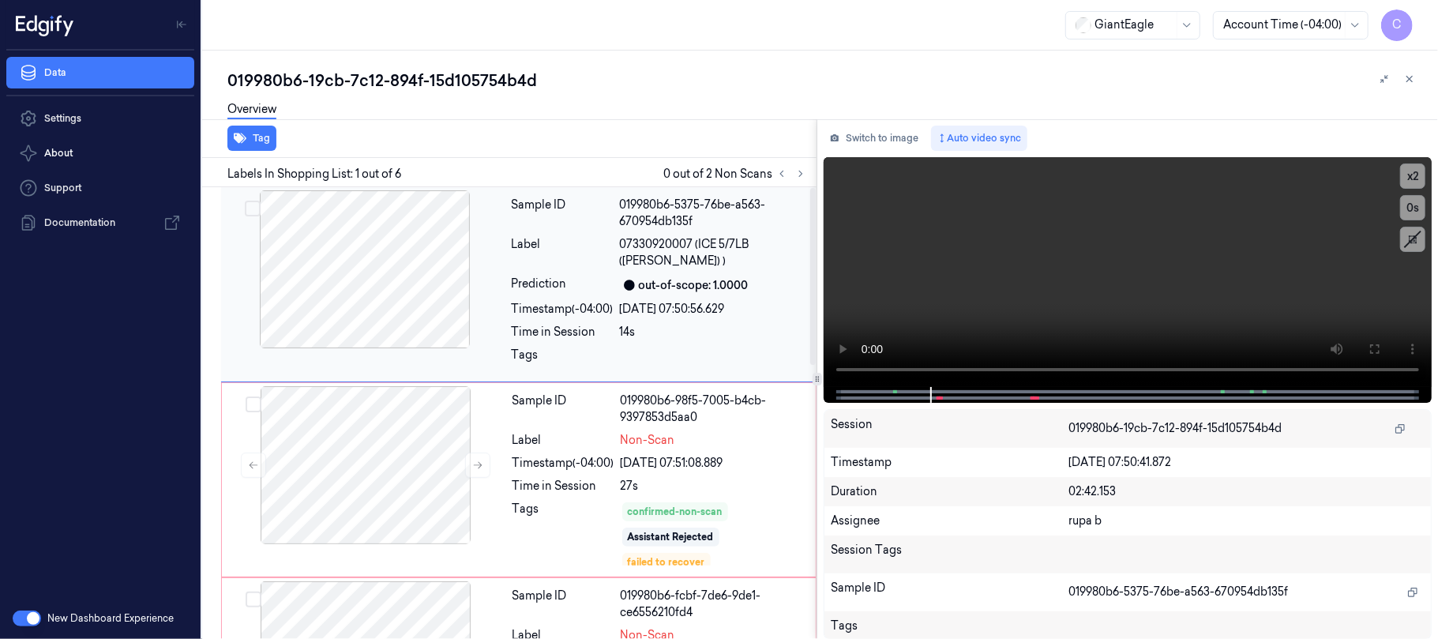
click at [351, 279] on div at bounding box center [364, 269] width 281 height 158
click at [425, 445] on div at bounding box center [365, 465] width 281 height 158
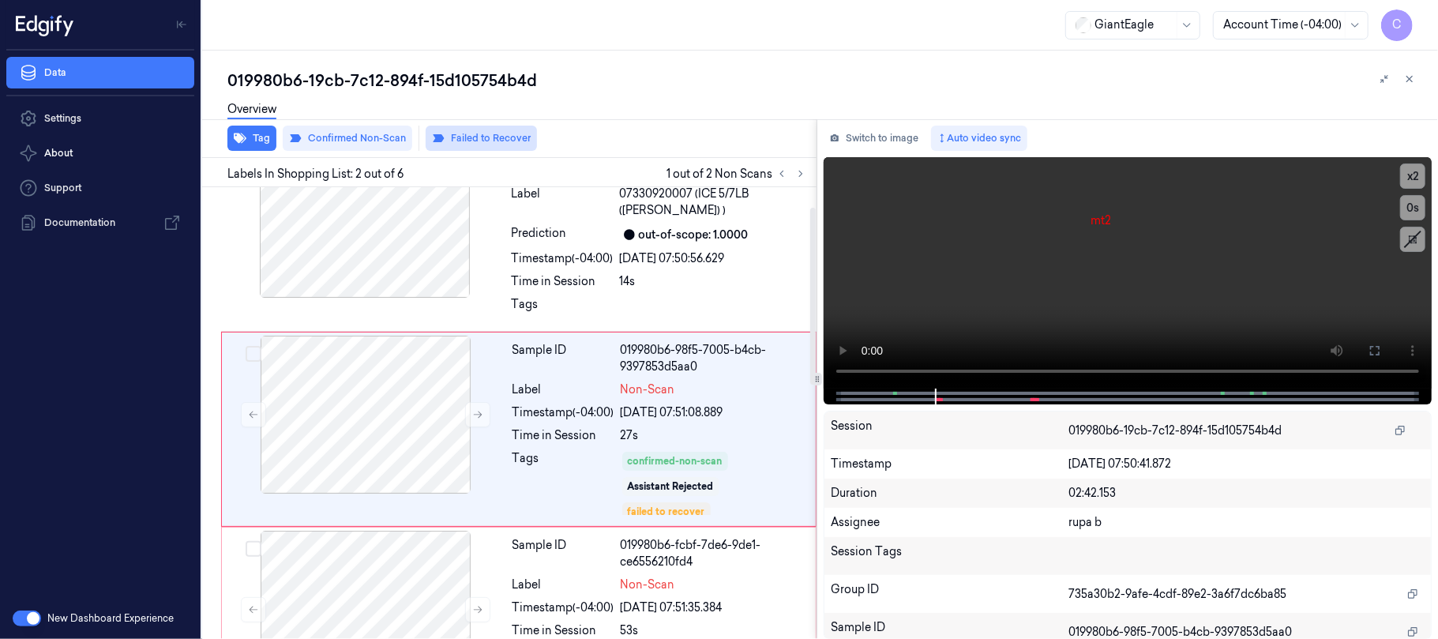
click at [459, 137] on button "Failed to Recover" at bounding box center [480, 138] width 111 height 25
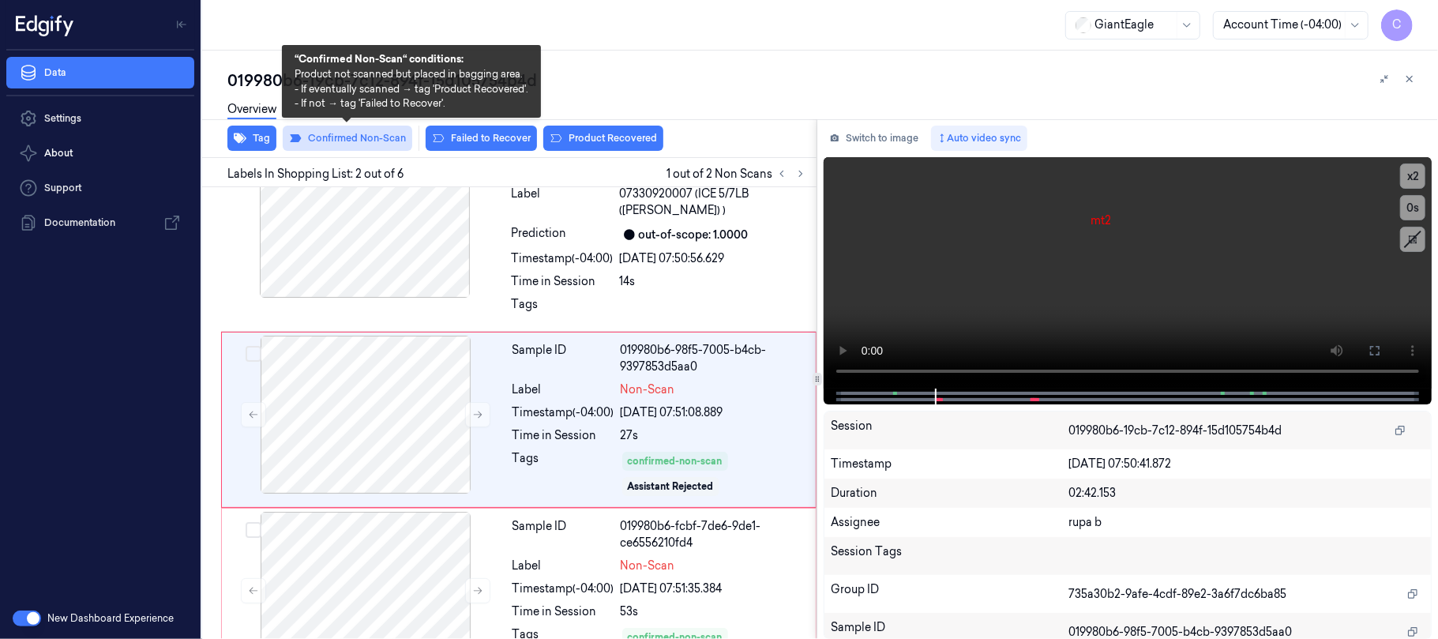
scroll to position [42, 0]
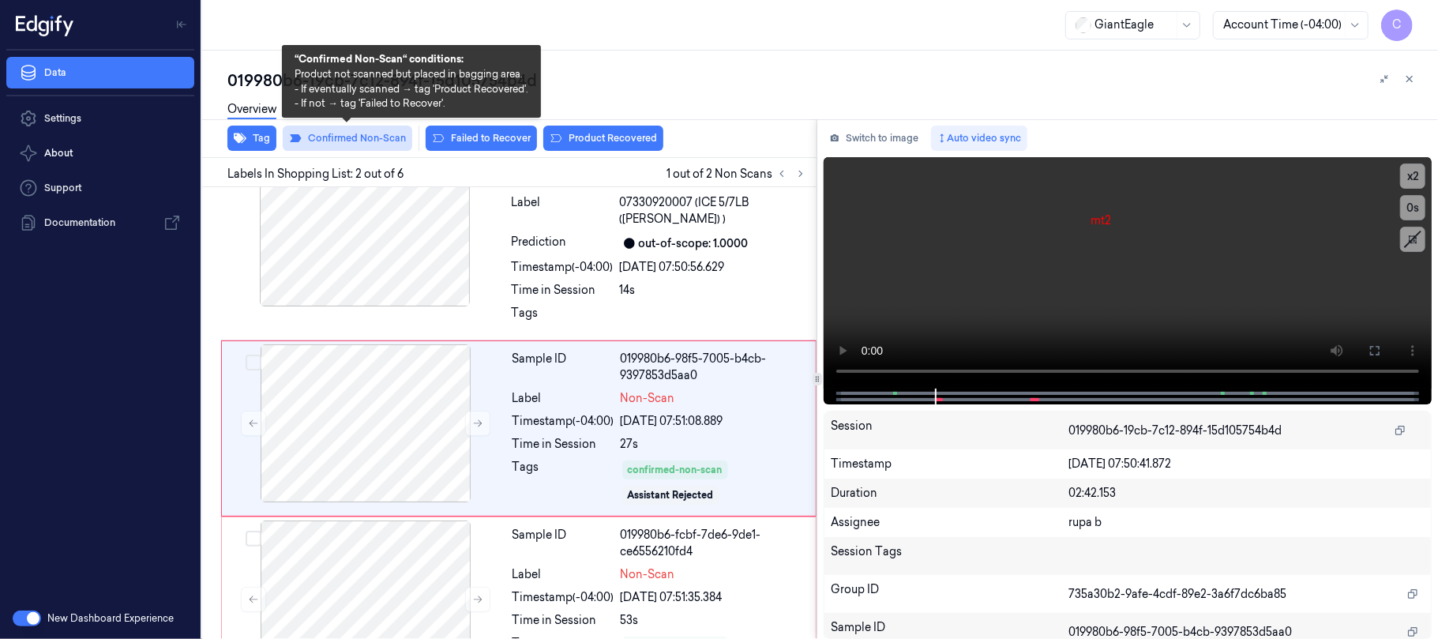
click at [351, 139] on button "Confirmed Non-Scan" at bounding box center [347, 138] width 129 height 25
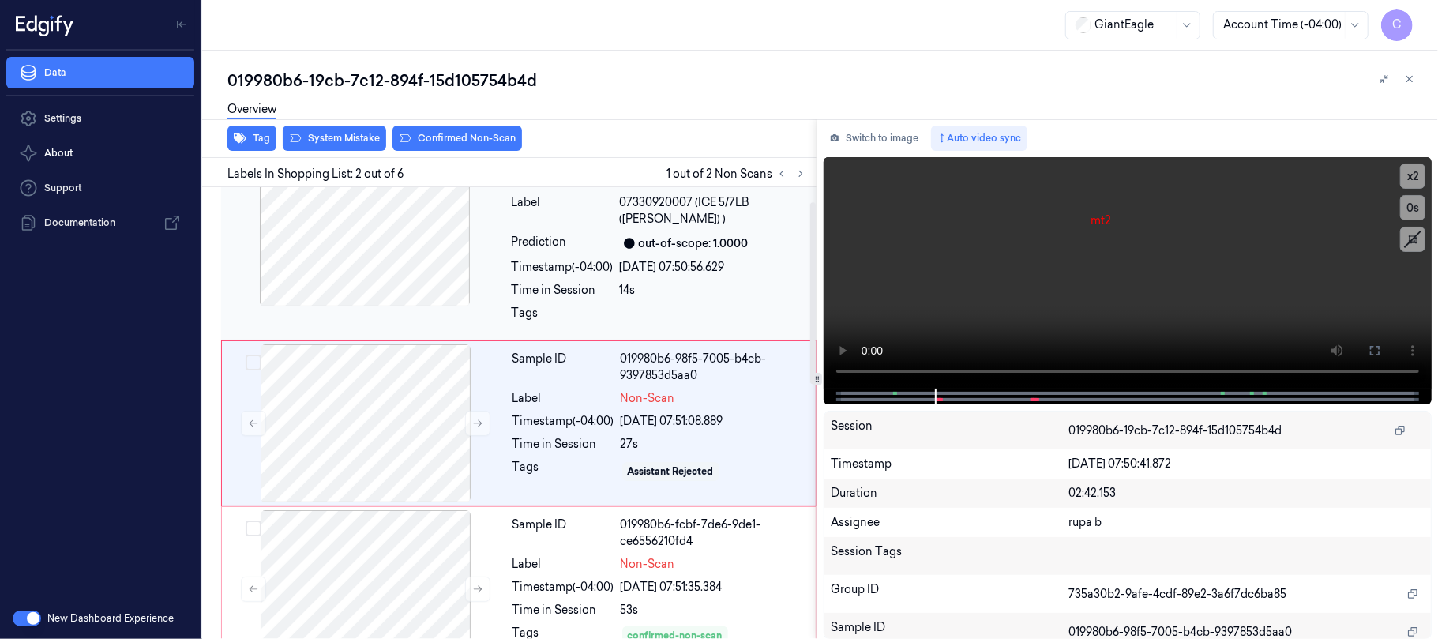
scroll to position [36, 0]
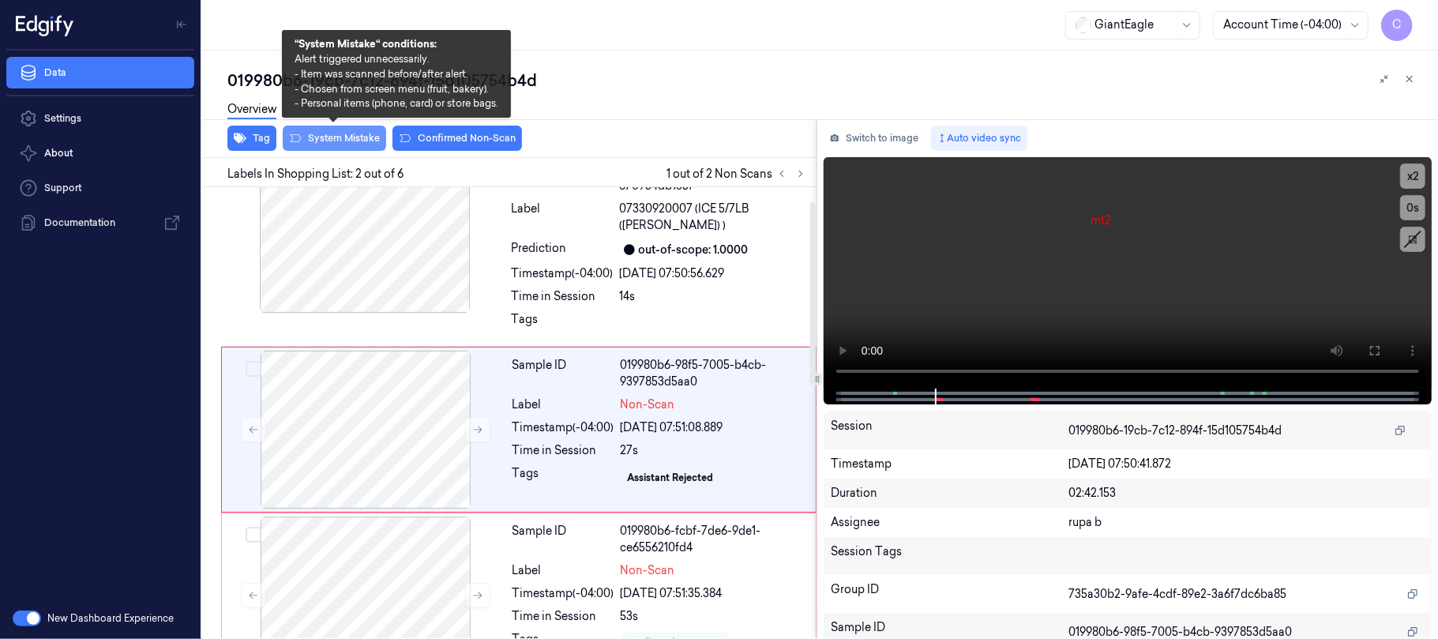
click at [354, 134] on button "System Mistake" at bounding box center [334, 138] width 103 height 25
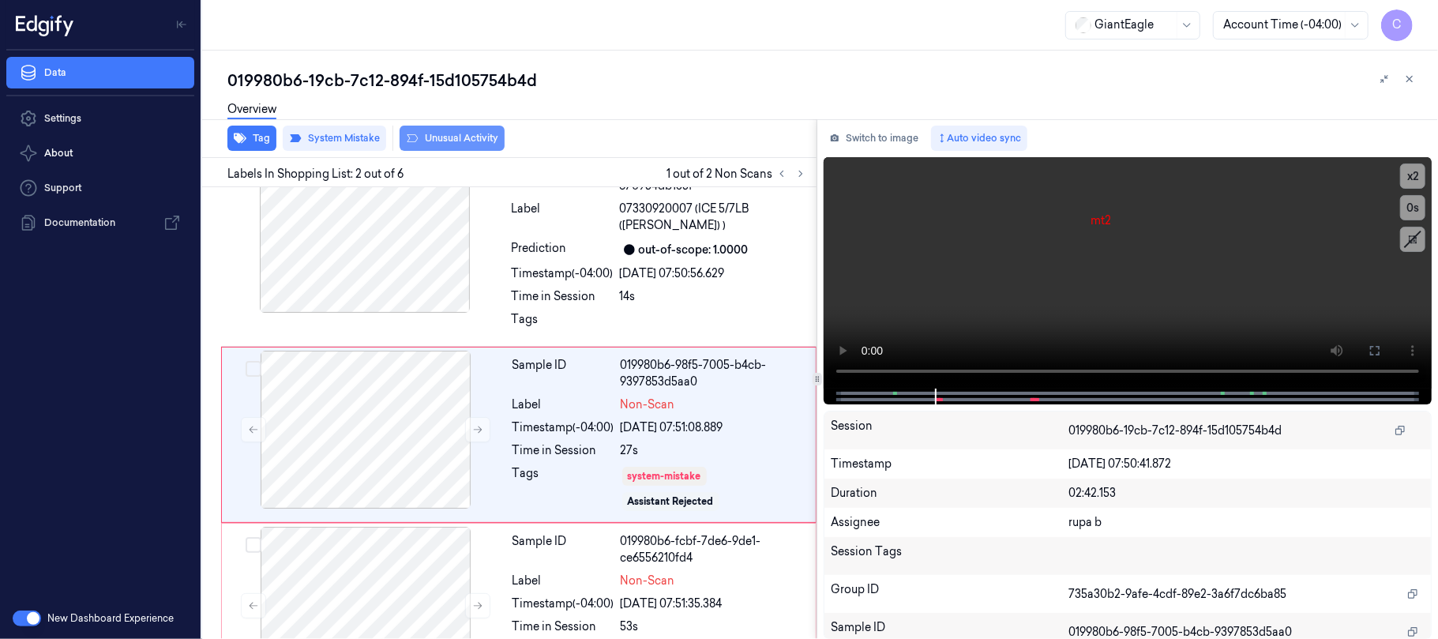
scroll to position [42, 0]
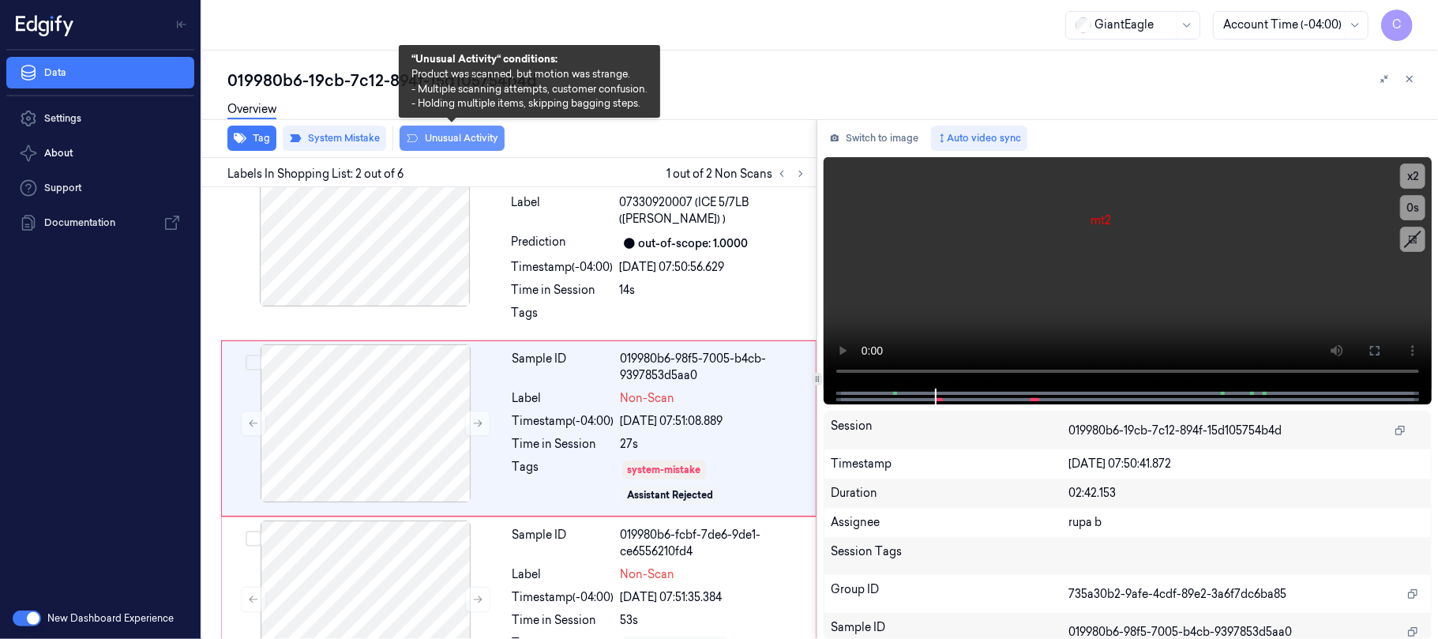
click at [462, 137] on button "Unusual Activity" at bounding box center [451, 138] width 105 height 25
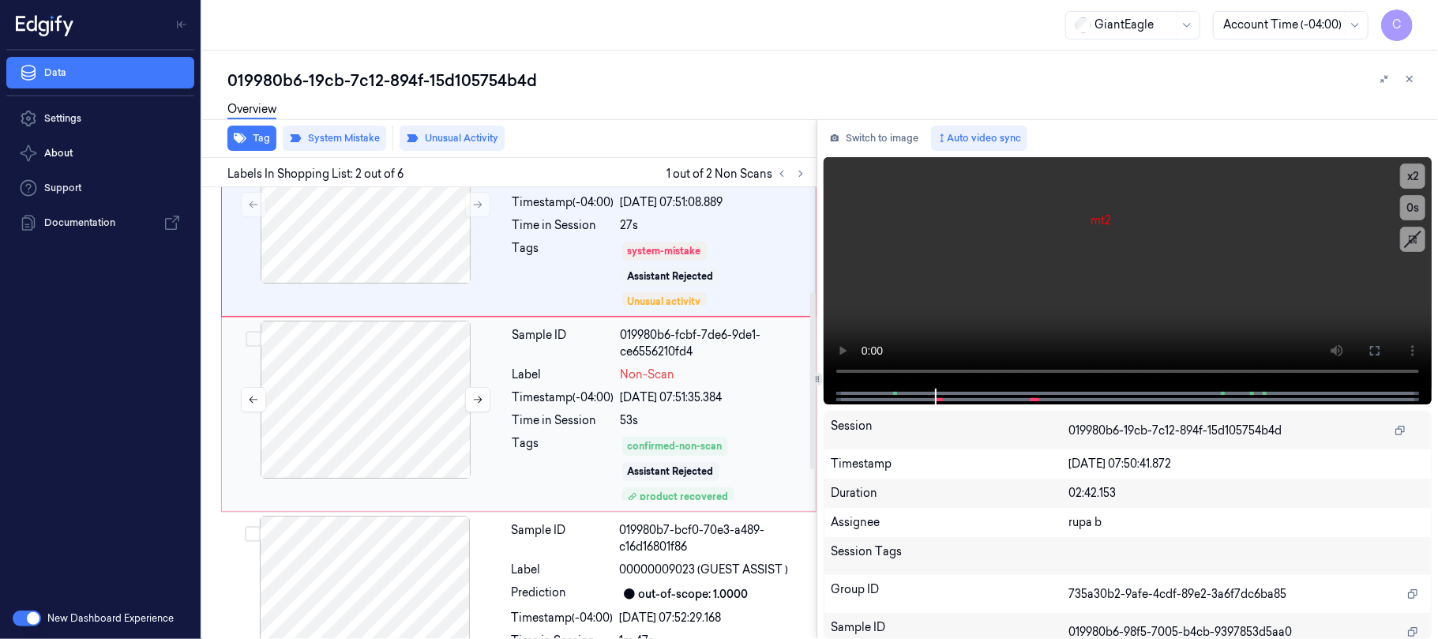
scroll to position [366, 0]
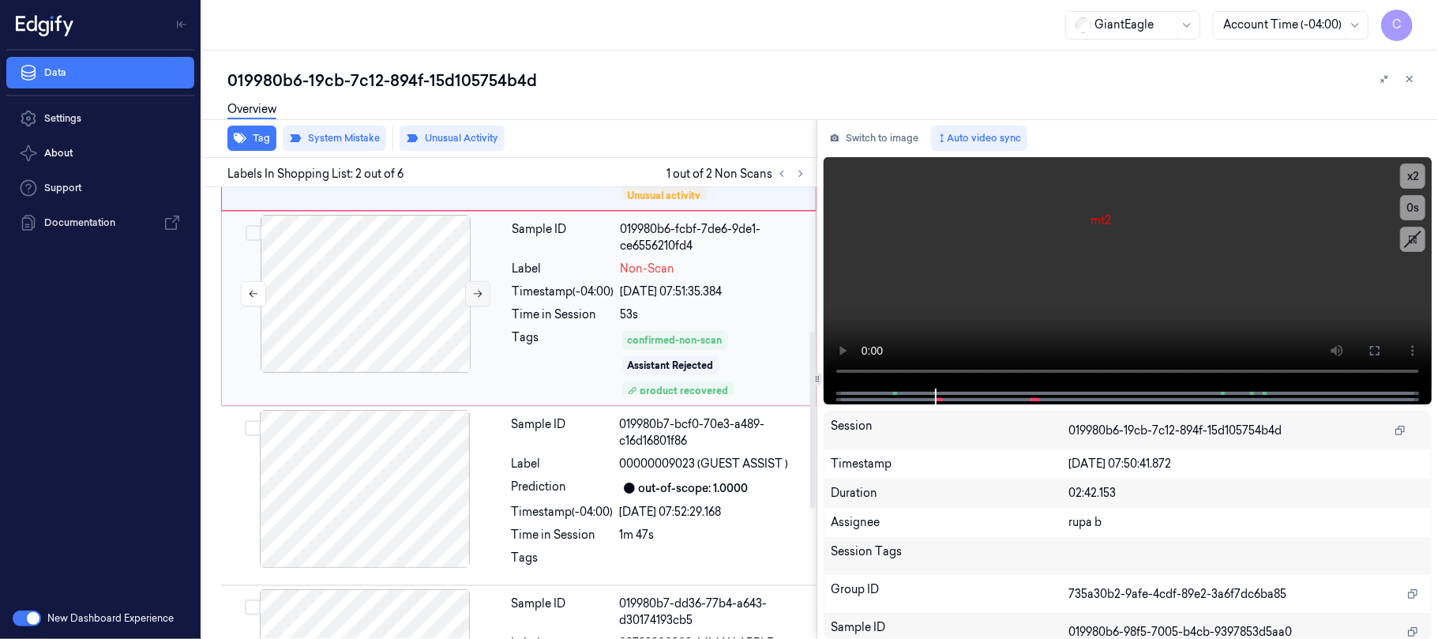
click at [481, 288] on icon at bounding box center [477, 293] width 11 height 11
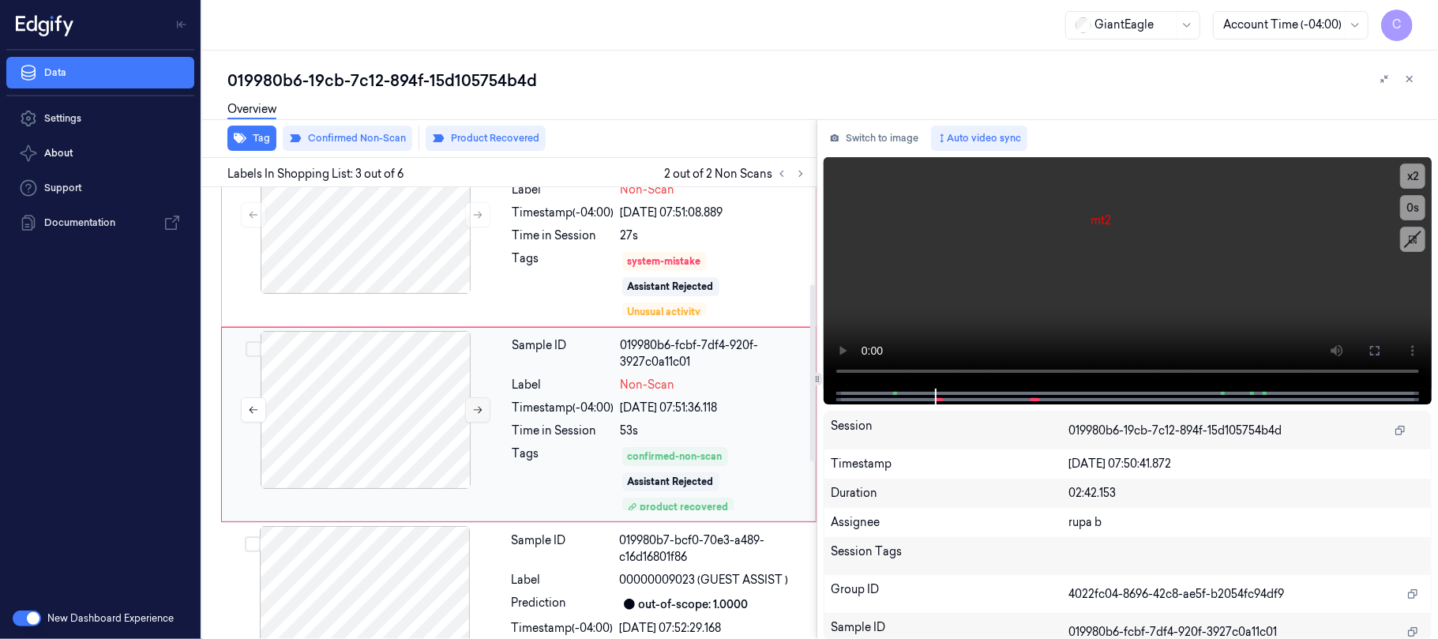
scroll to position [246, 0]
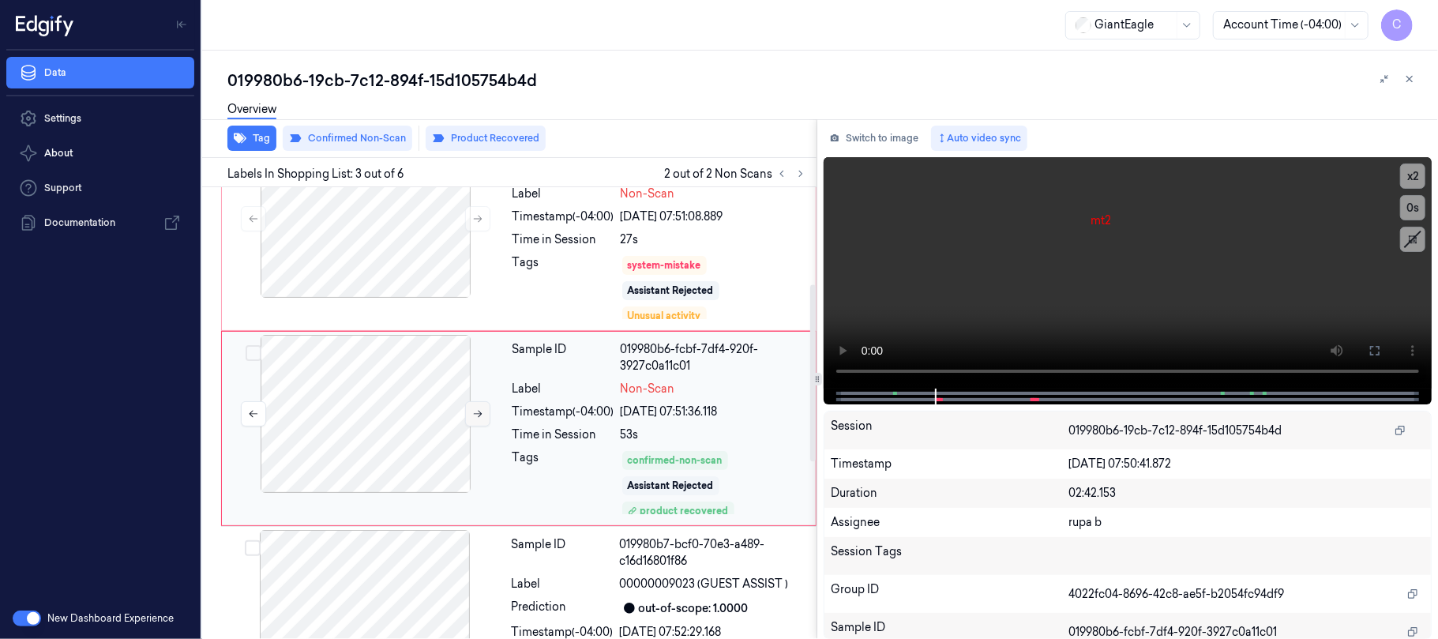
click at [469, 401] on button at bounding box center [477, 413] width 25 height 25
click at [468, 401] on button at bounding box center [477, 413] width 25 height 25
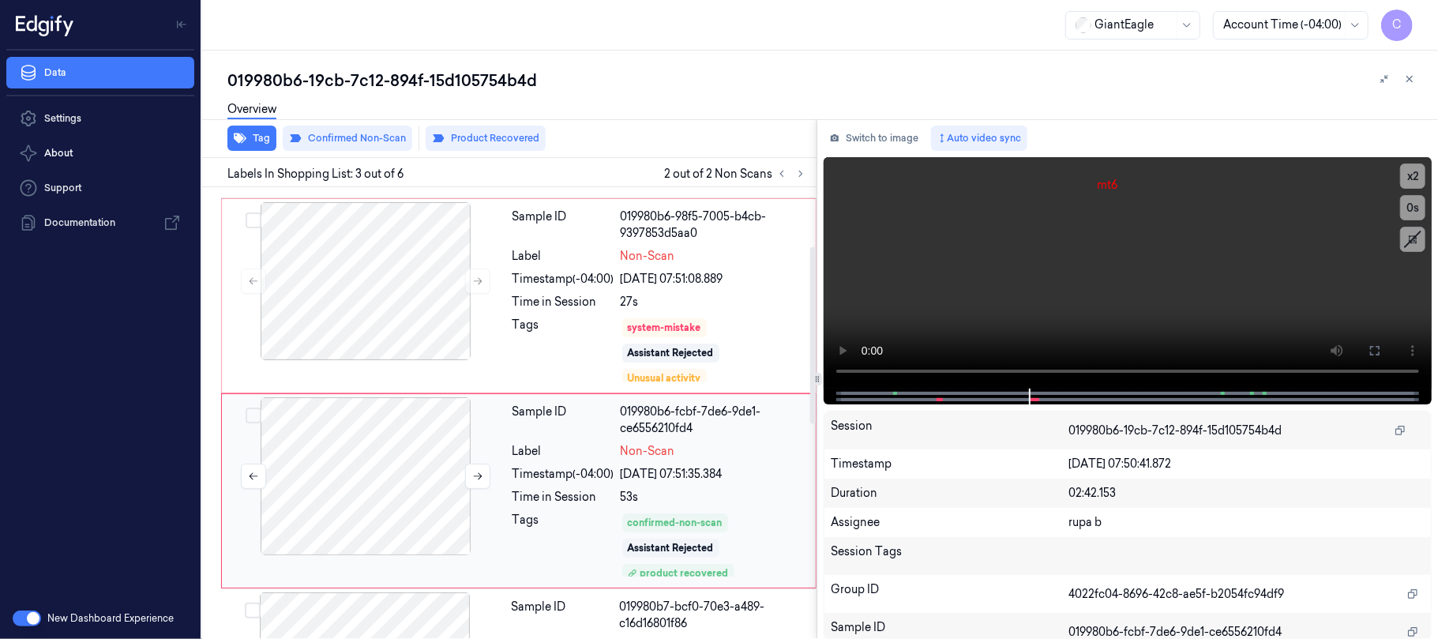
scroll to position [141, 0]
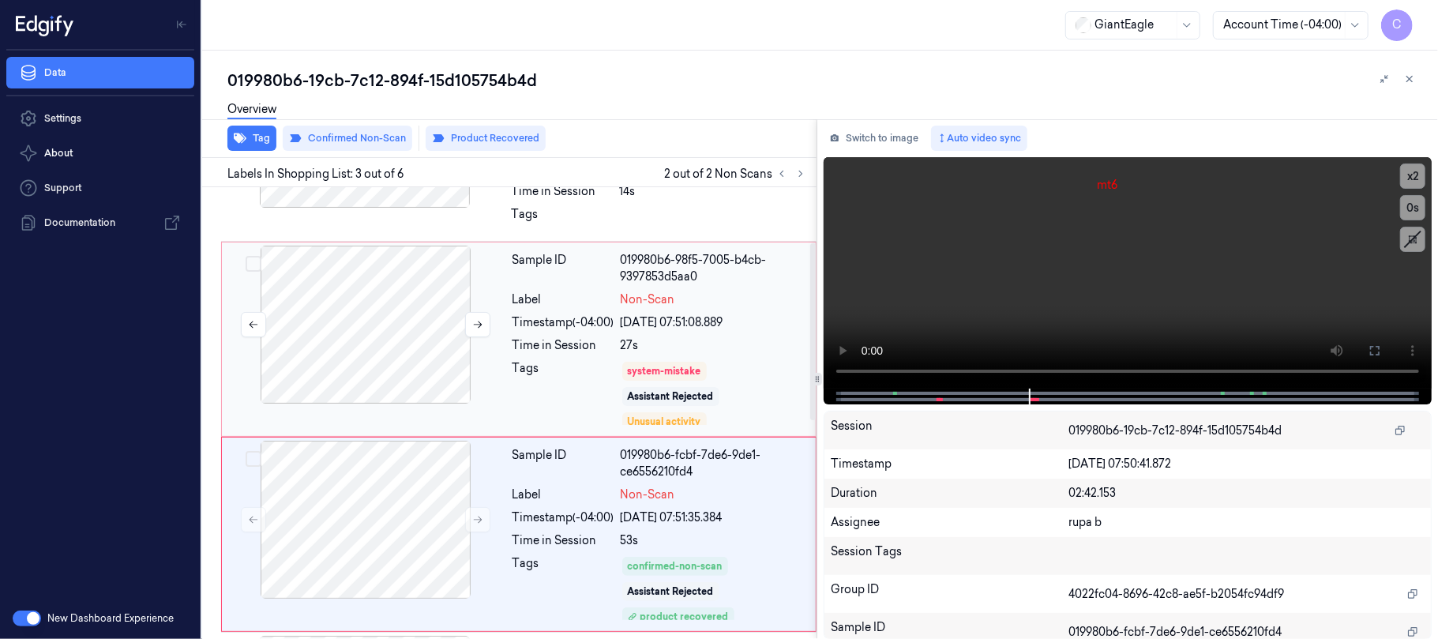
click at [377, 349] on div at bounding box center [365, 325] width 281 height 158
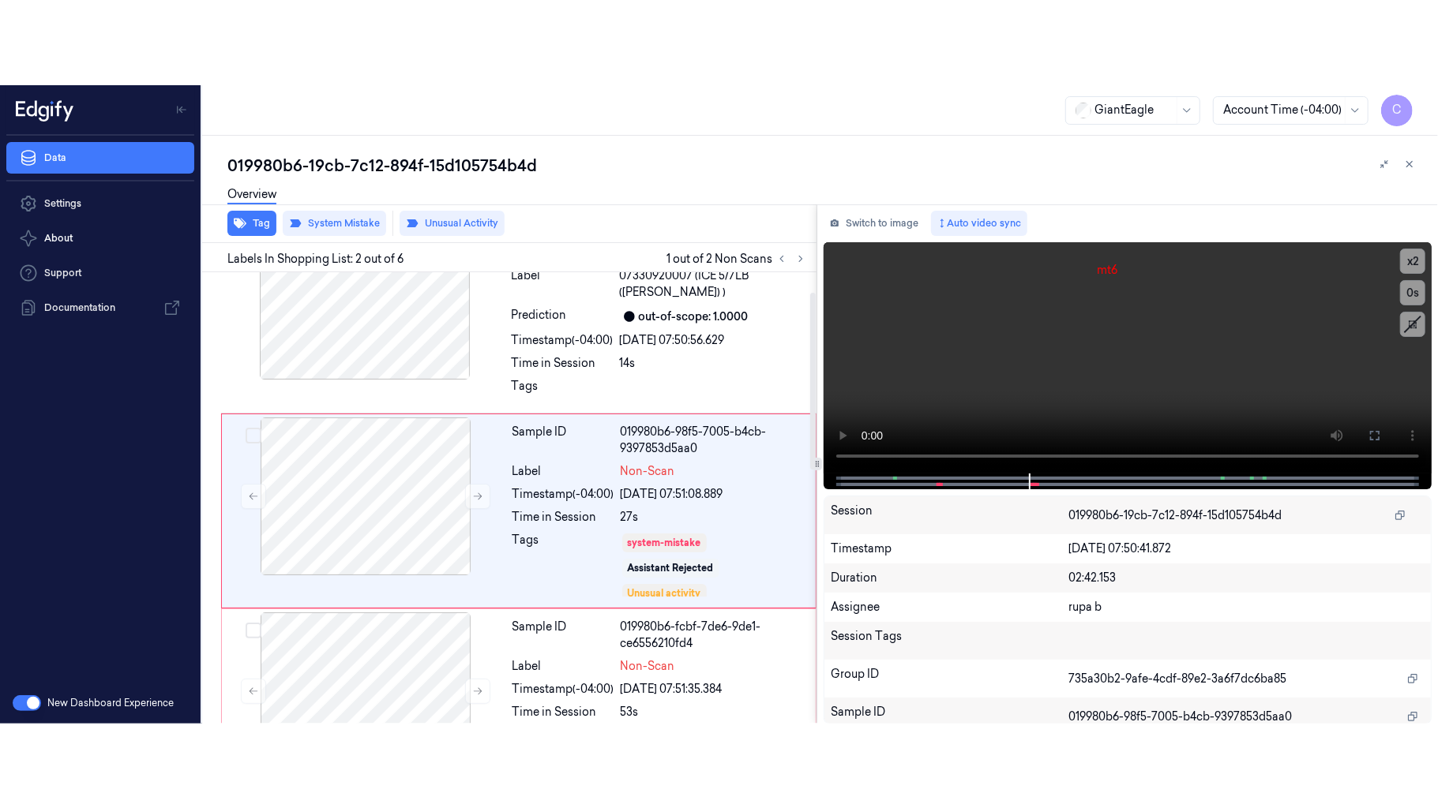
scroll to position [51, 0]
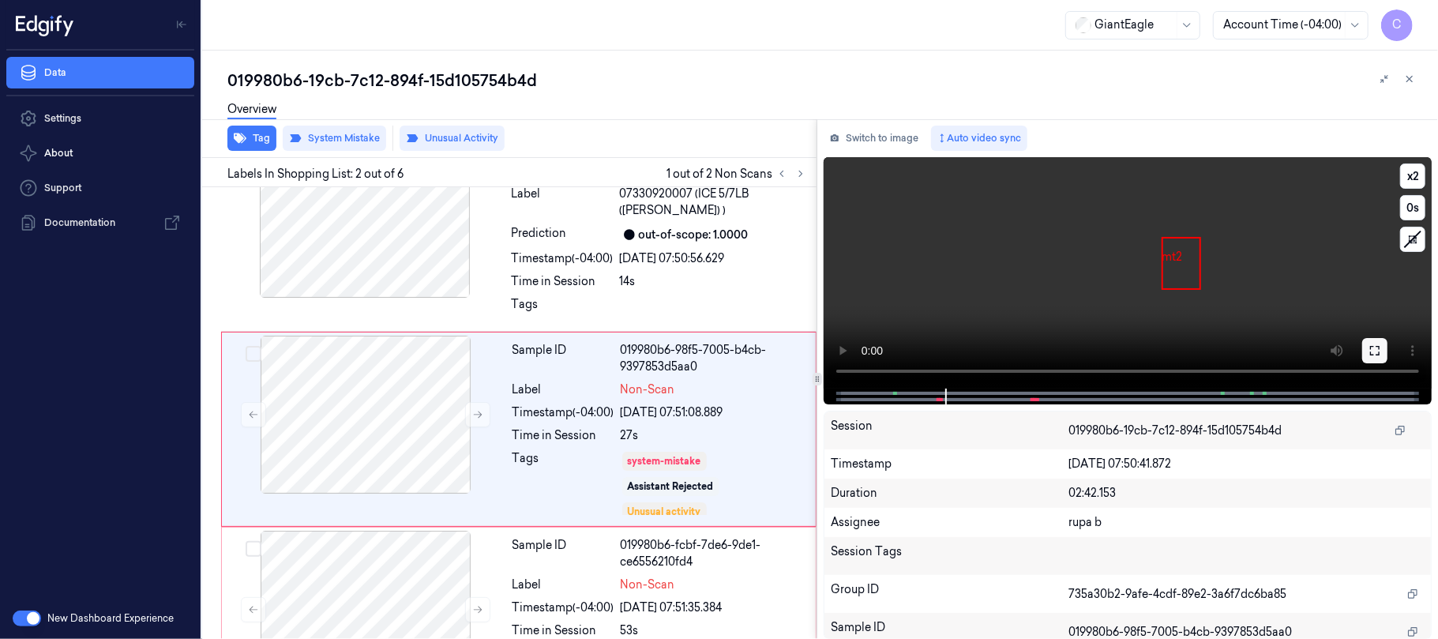
click at [1367, 343] on button at bounding box center [1374, 350] width 25 height 25
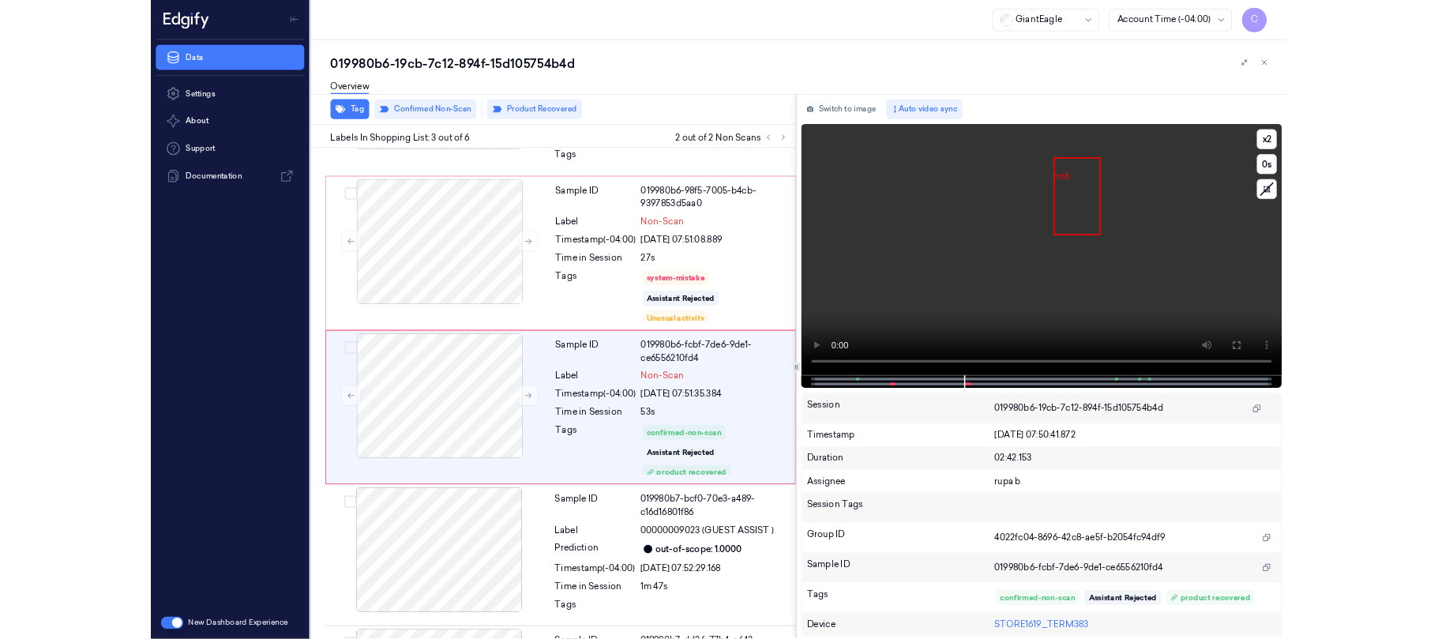
scroll to position [161, 0]
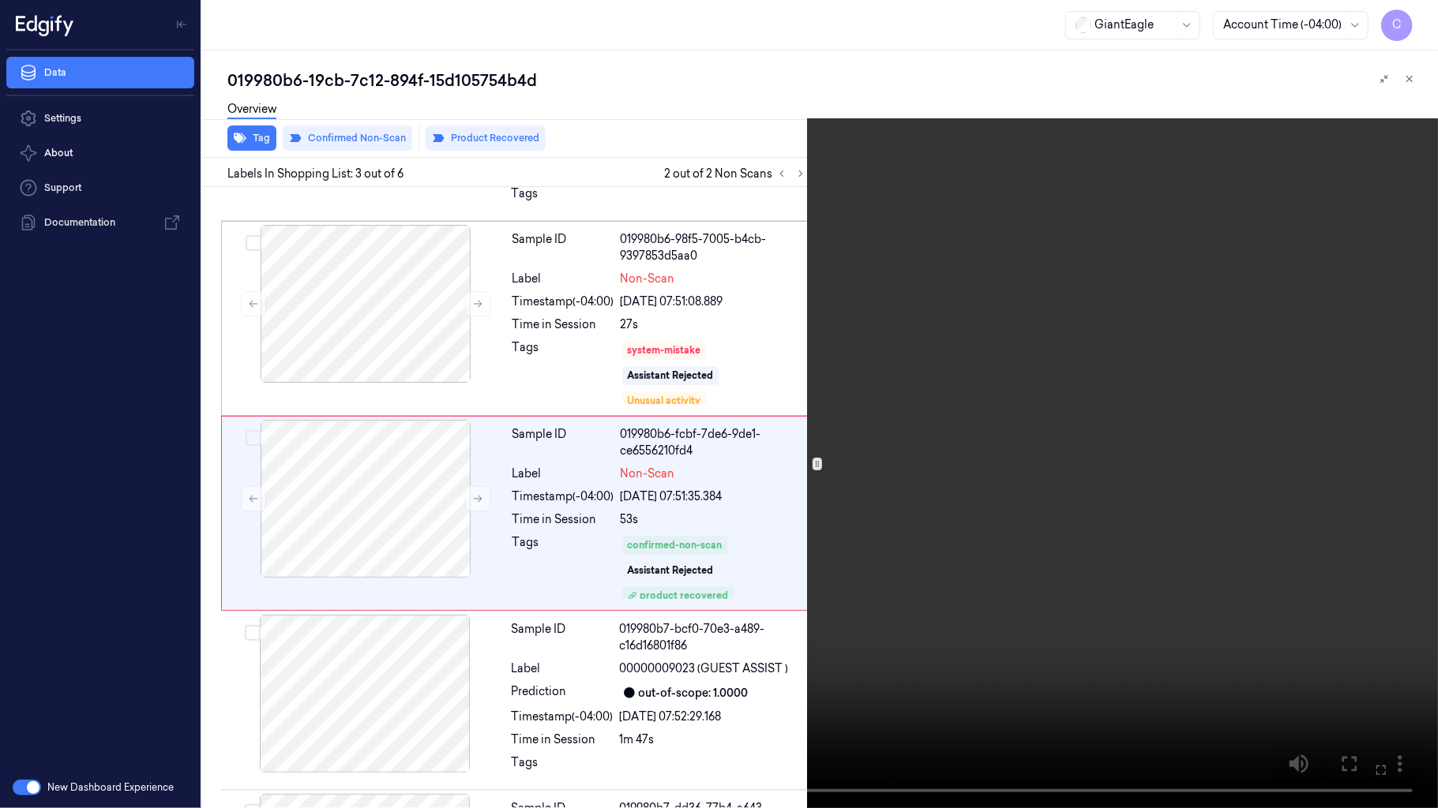
click at [693, 486] on video at bounding box center [719, 404] width 1438 height 808
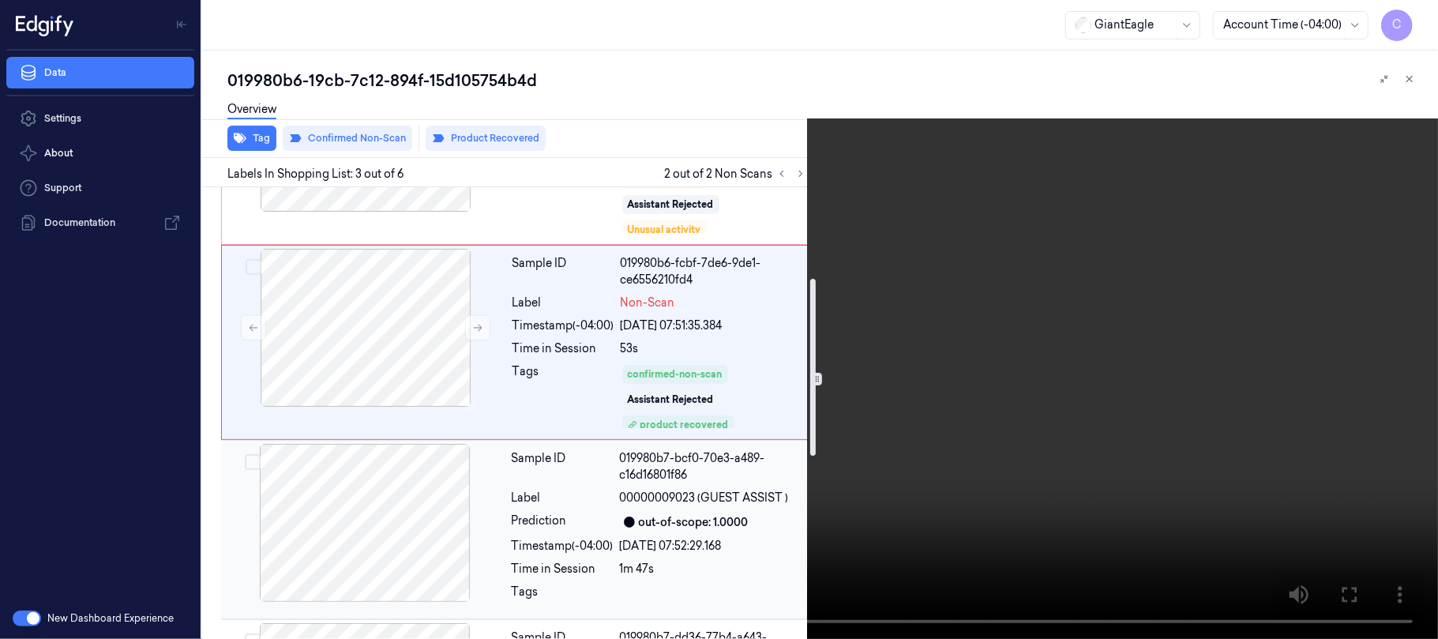
scroll to position [169, 0]
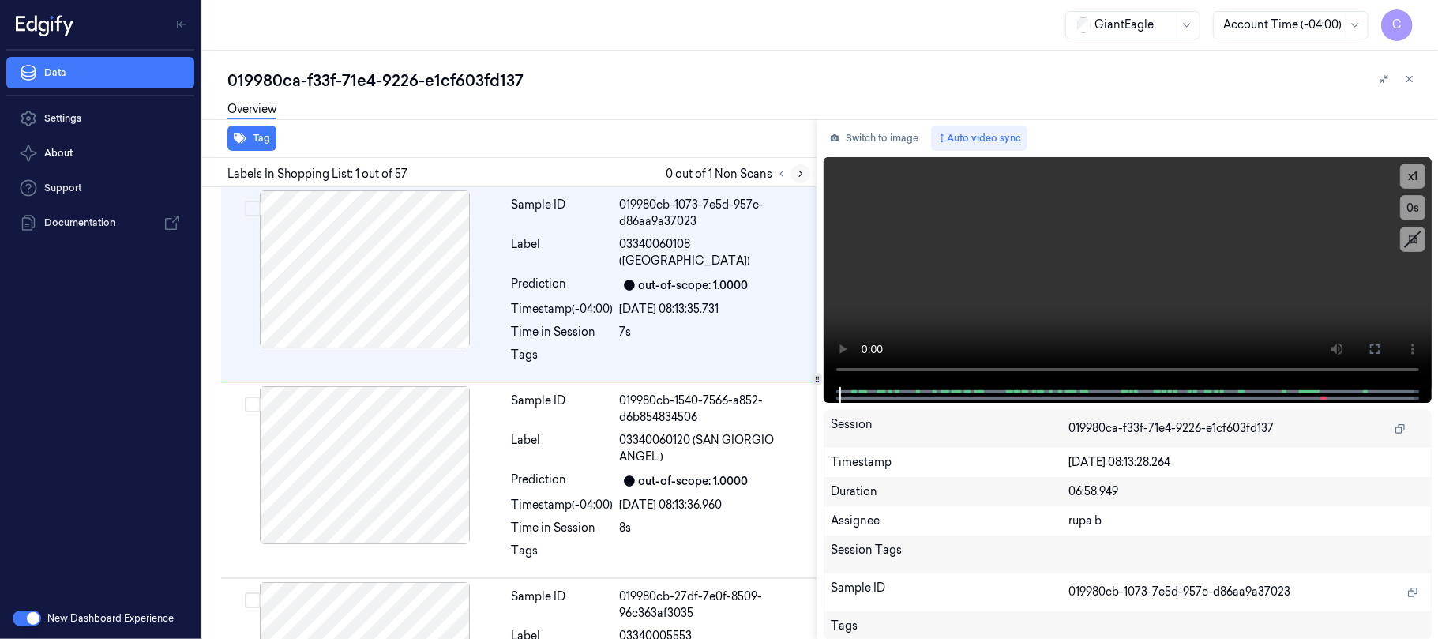
click at [800, 174] on icon at bounding box center [800, 173] width 11 height 11
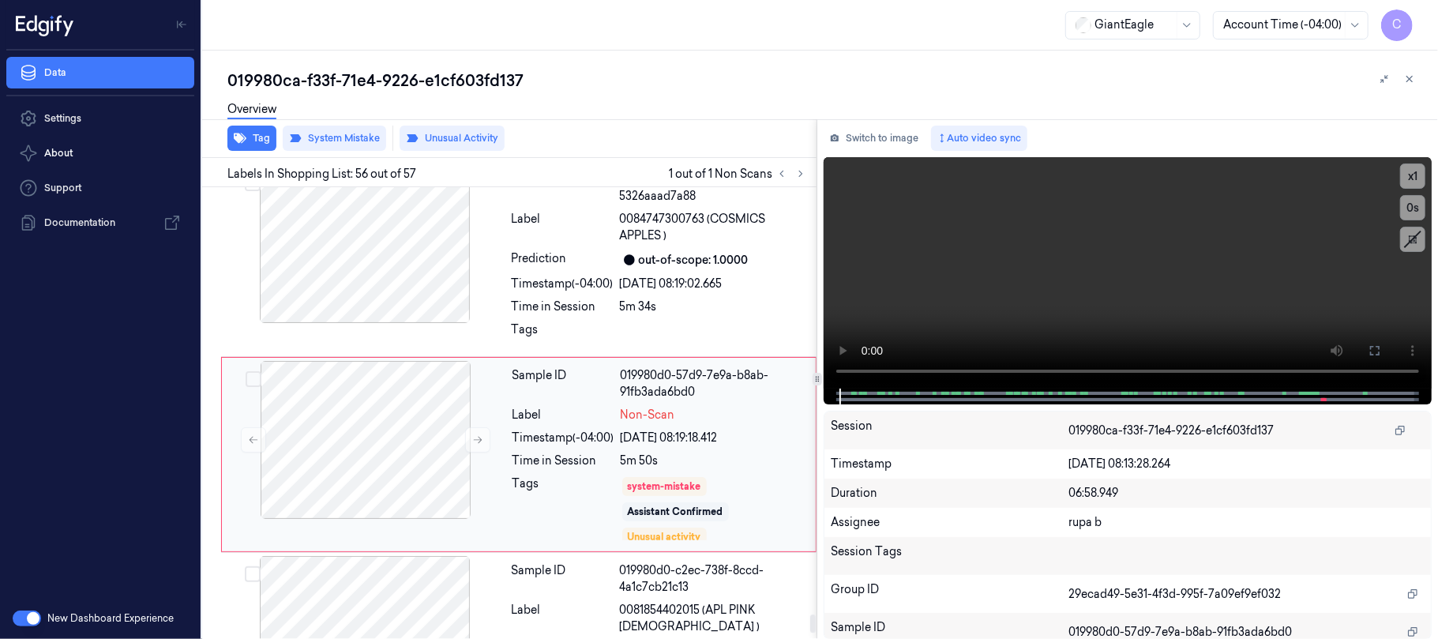
scroll to position [10567, 0]
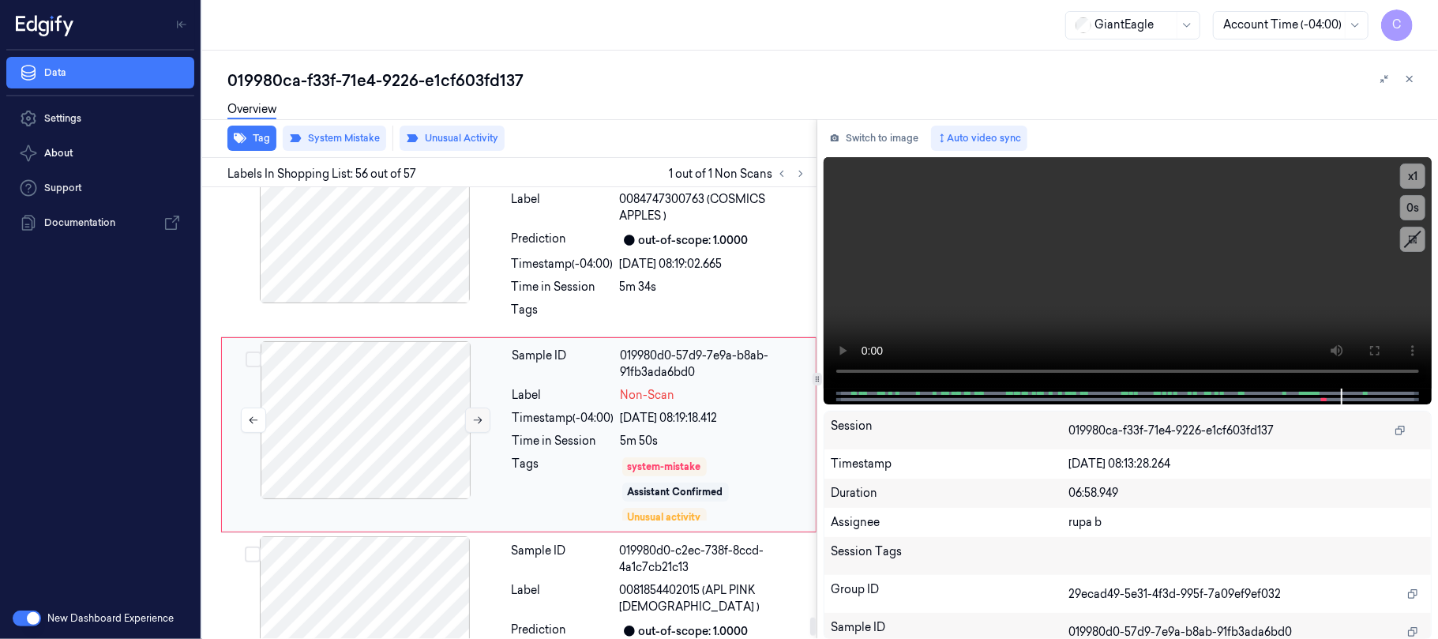
click at [483, 414] on icon at bounding box center [477, 419] width 11 height 11
click at [478, 417] on icon at bounding box center [478, 420] width 9 height 7
click at [472, 414] on icon at bounding box center [477, 419] width 11 height 11
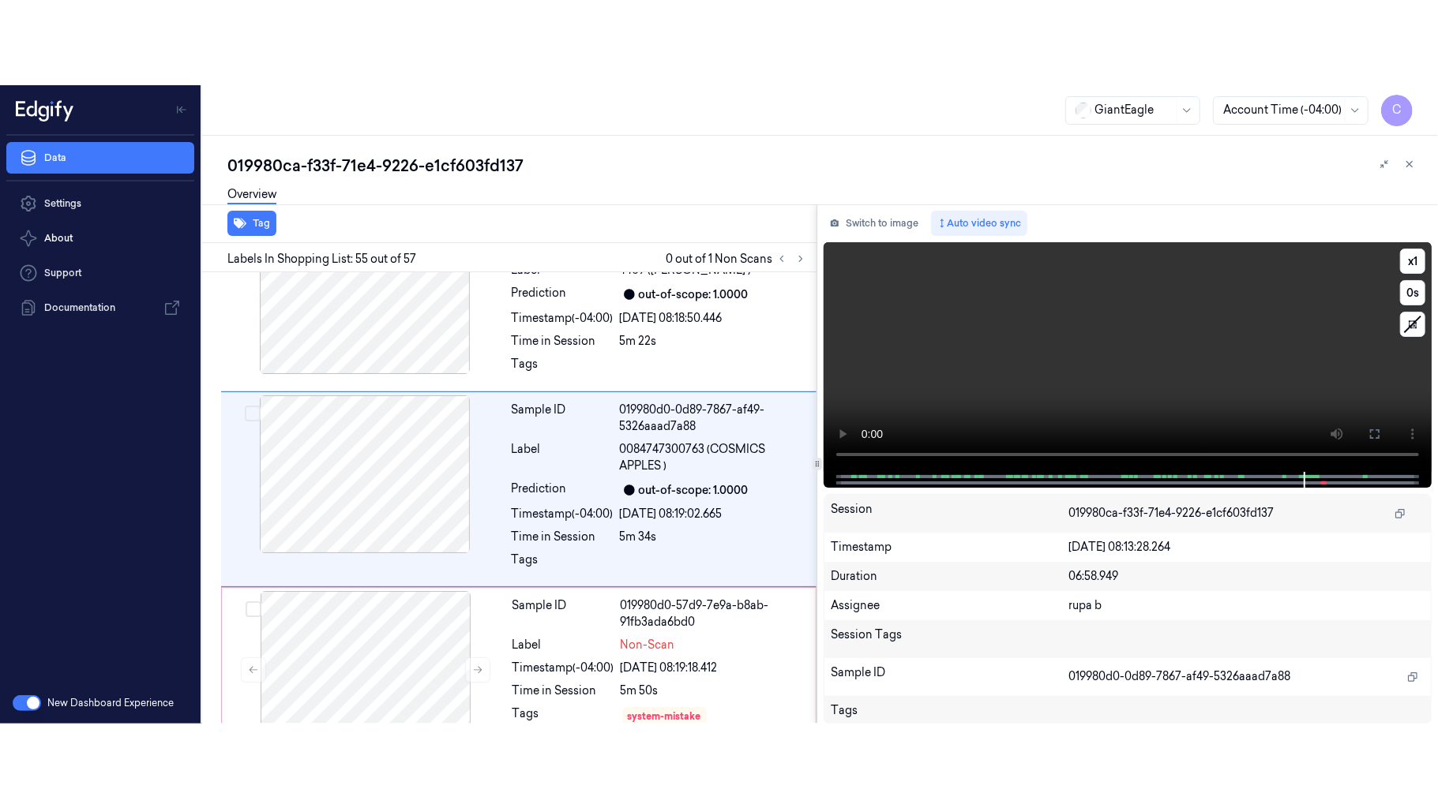
scroll to position [10371, 0]
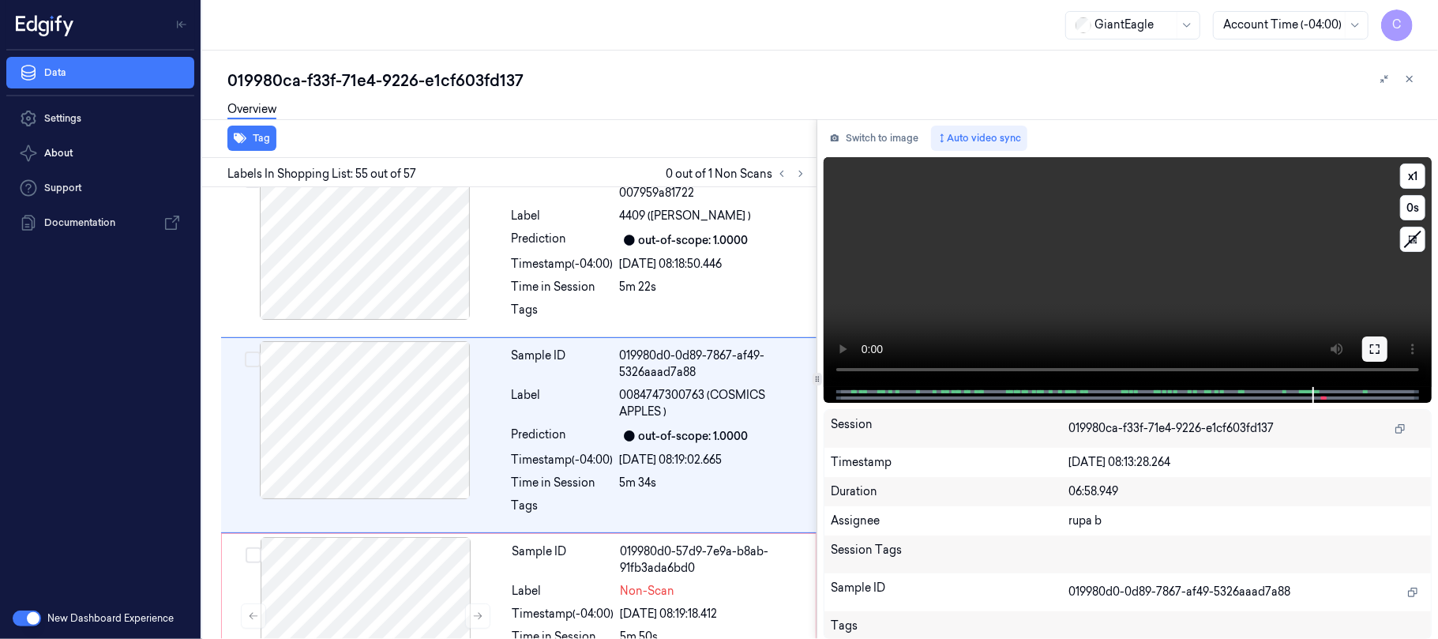
click at [1383, 344] on button at bounding box center [1374, 348] width 25 height 25
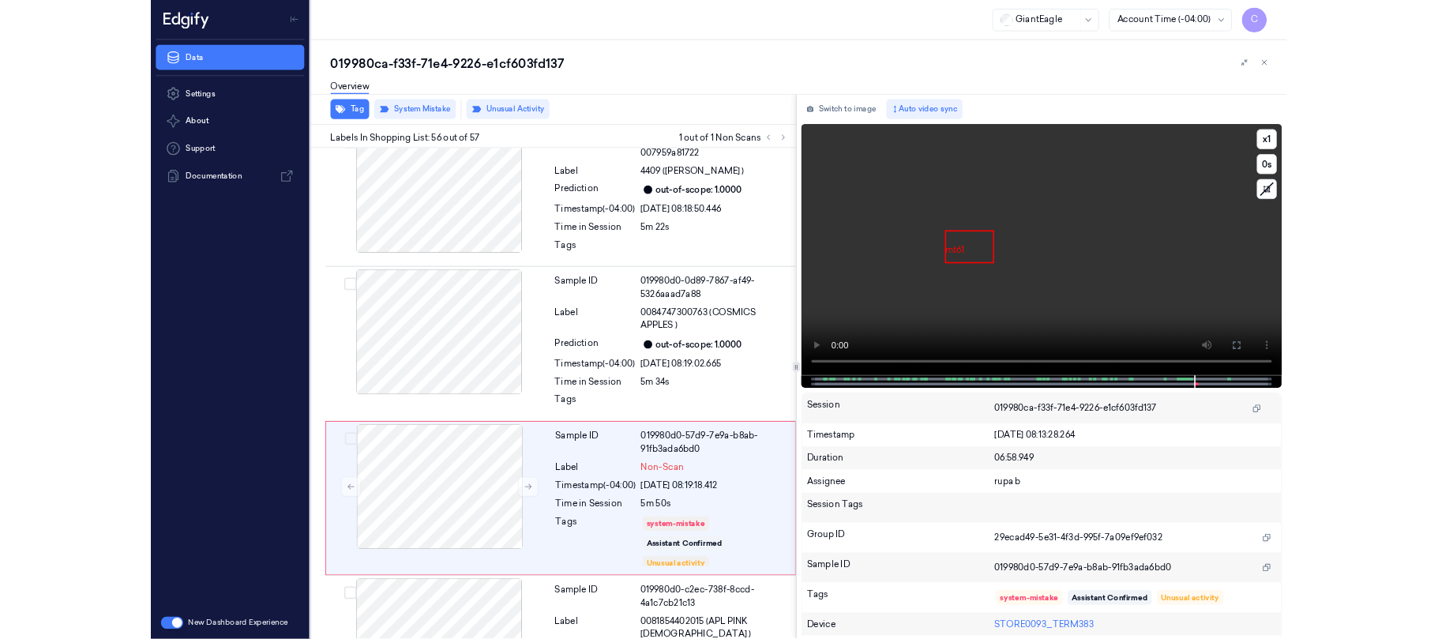
scroll to position [10455, 0]
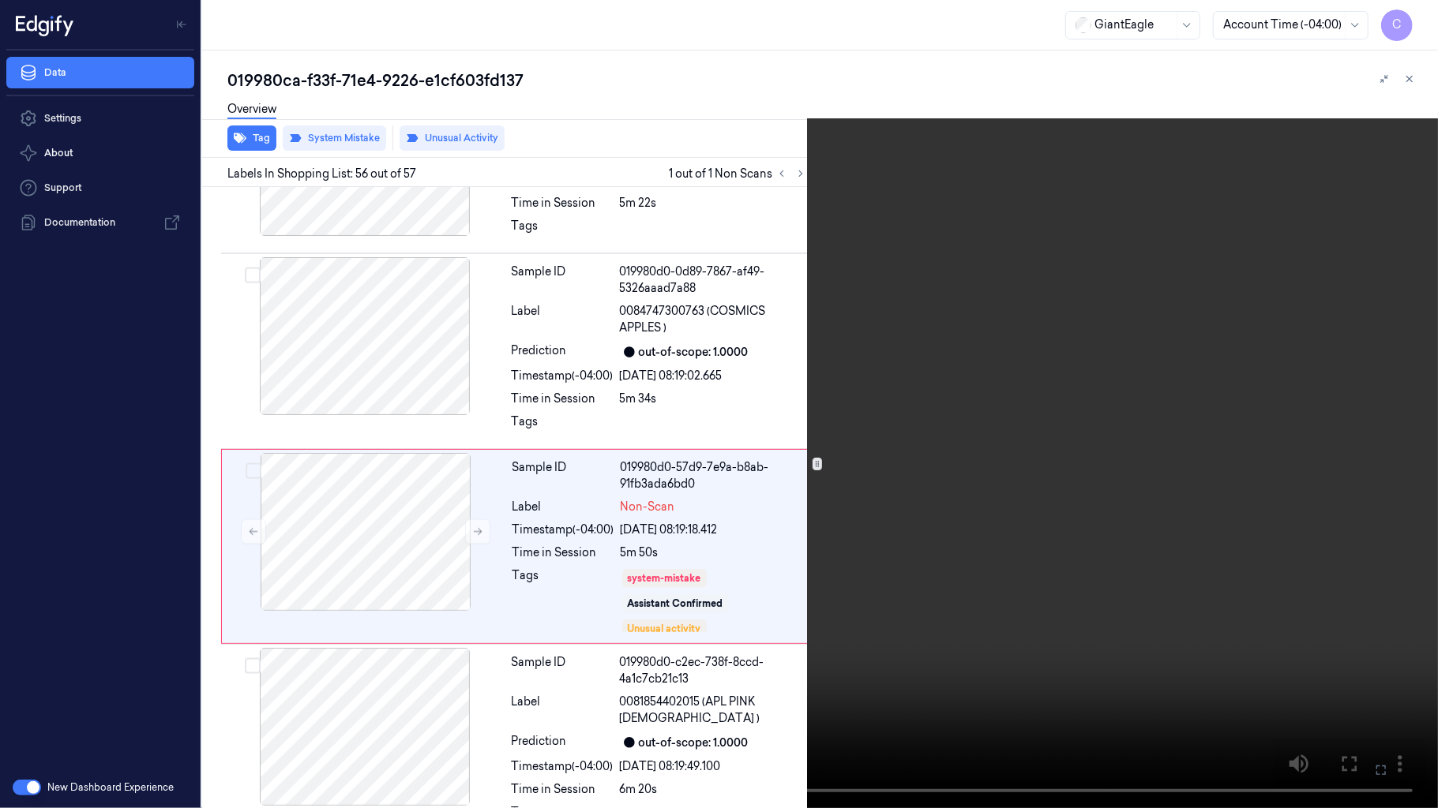
click at [692, 484] on video at bounding box center [719, 404] width 1438 height 808
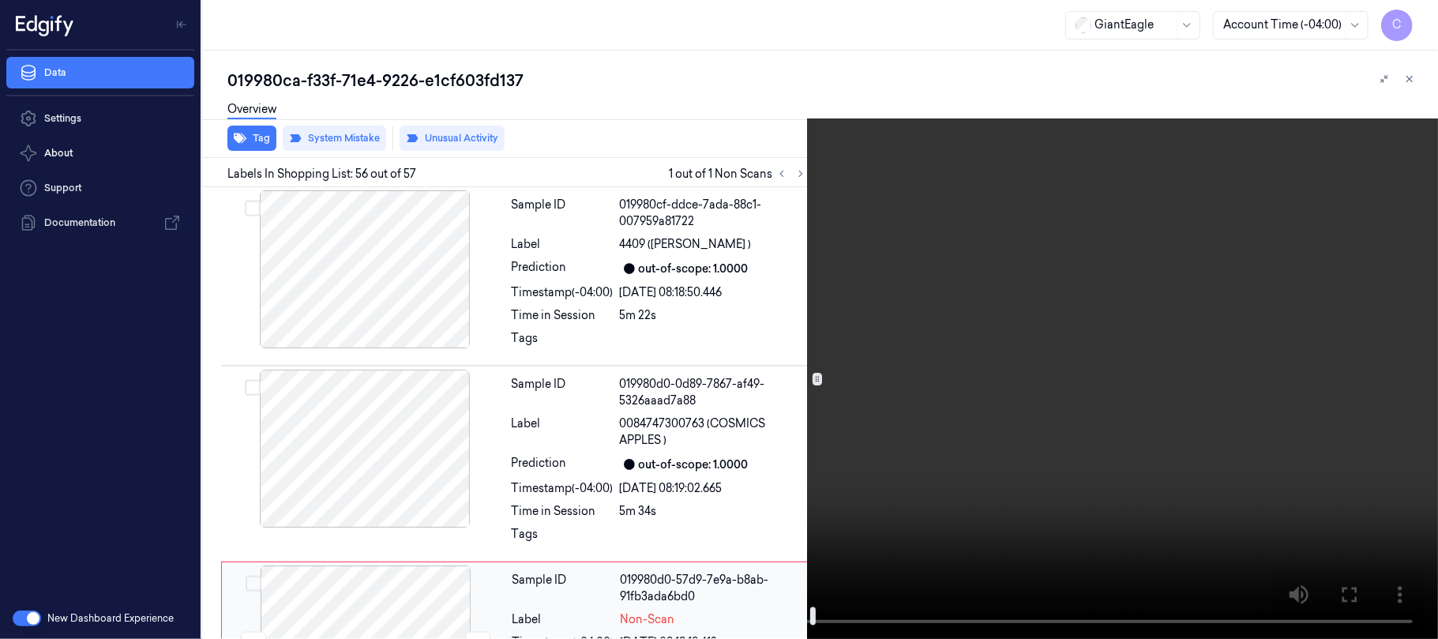
scroll to position [10308, 0]
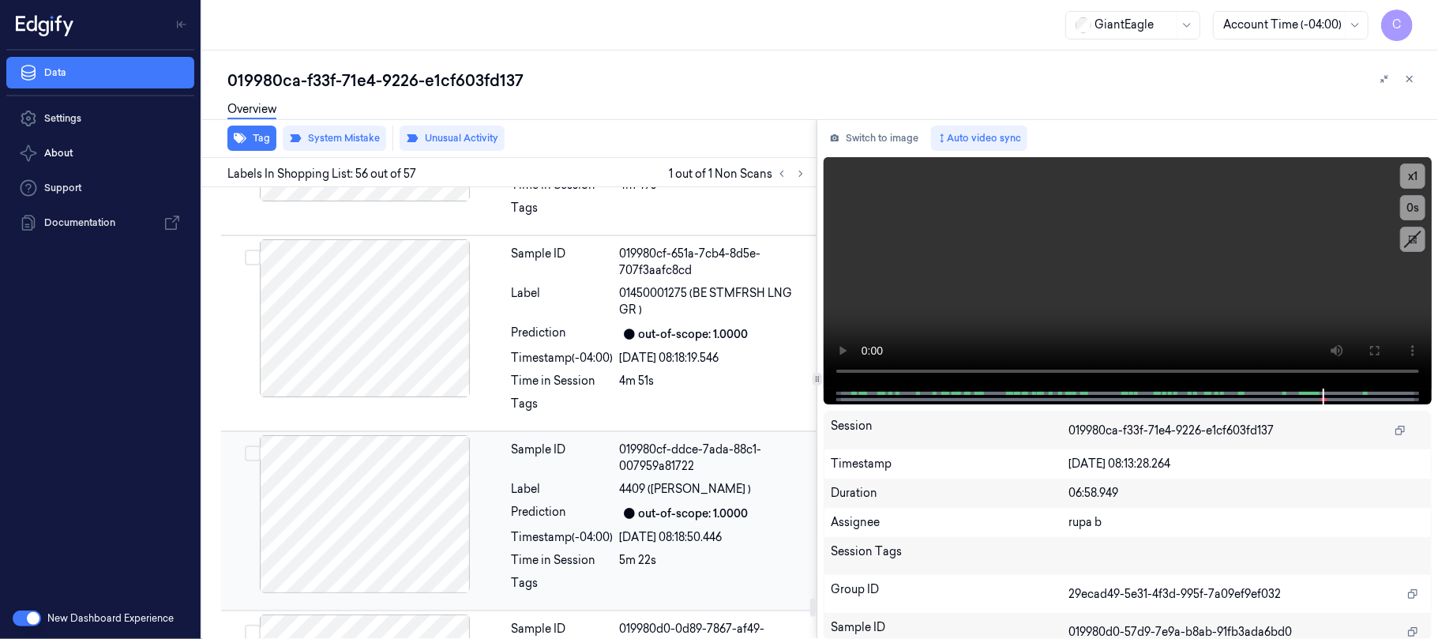
click at [424, 467] on div at bounding box center [364, 514] width 281 height 158
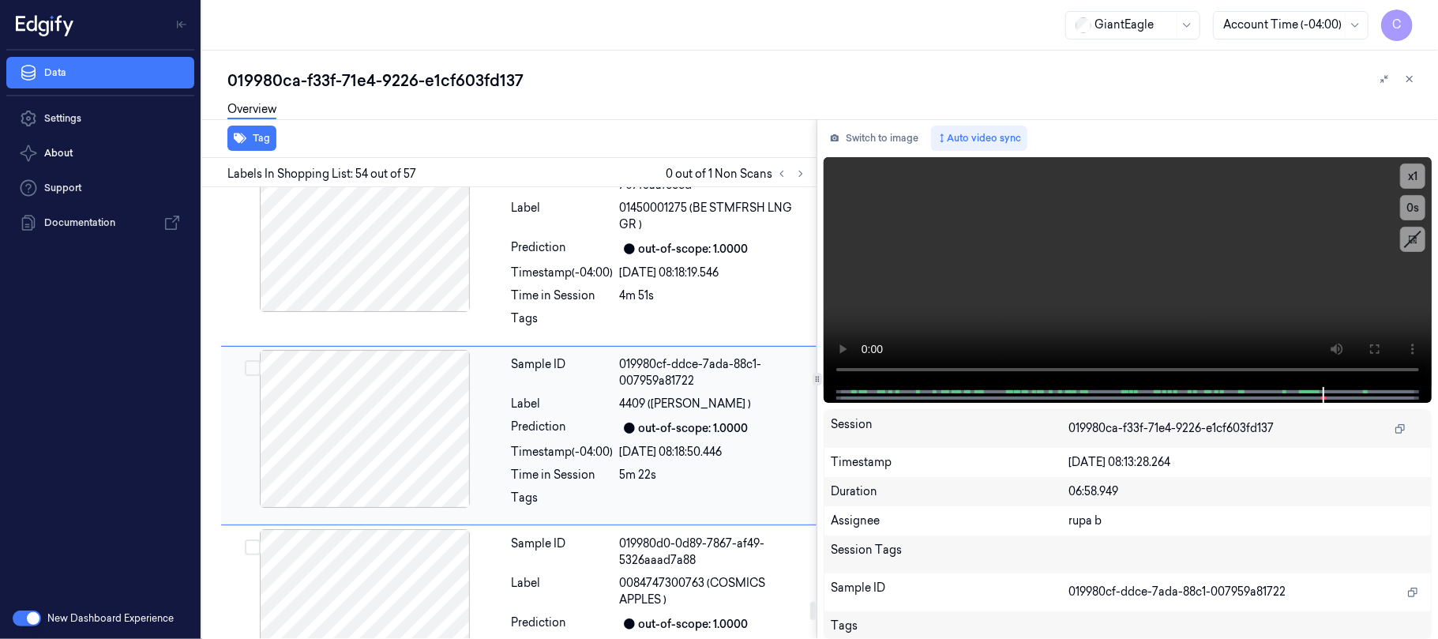
scroll to position [10184, 0]
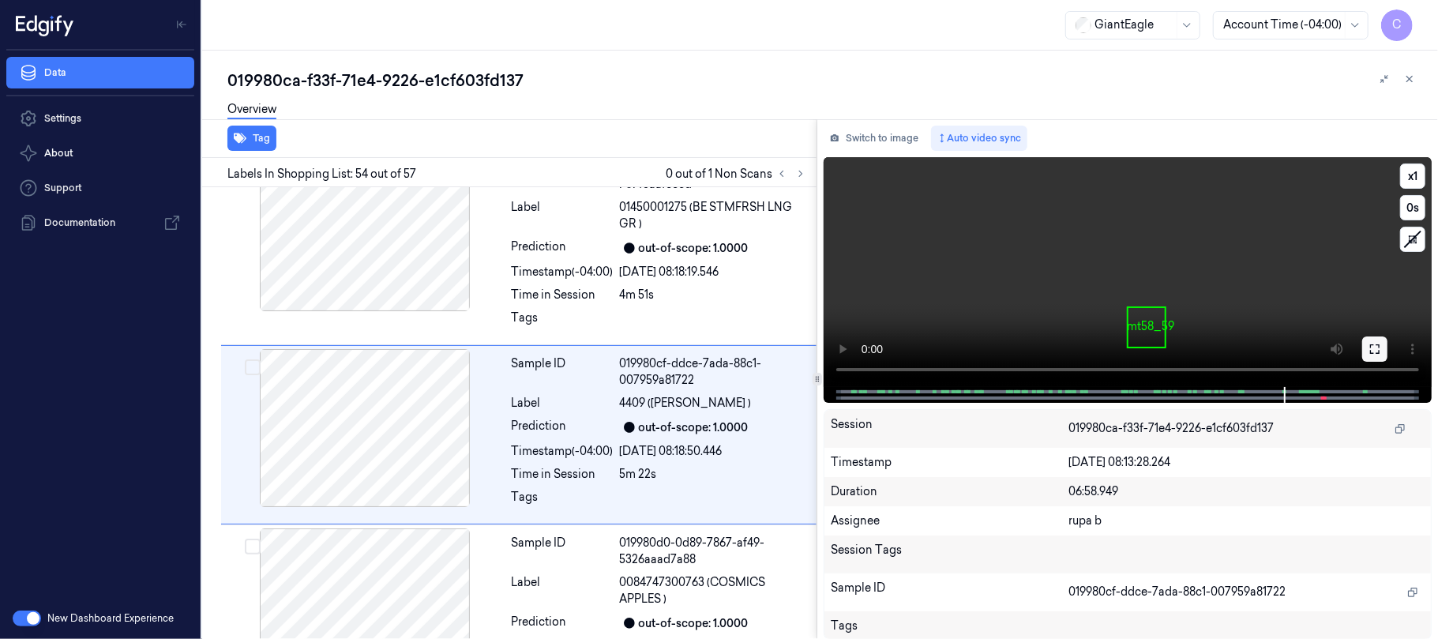
click at [1381, 339] on button at bounding box center [1374, 348] width 25 height 25
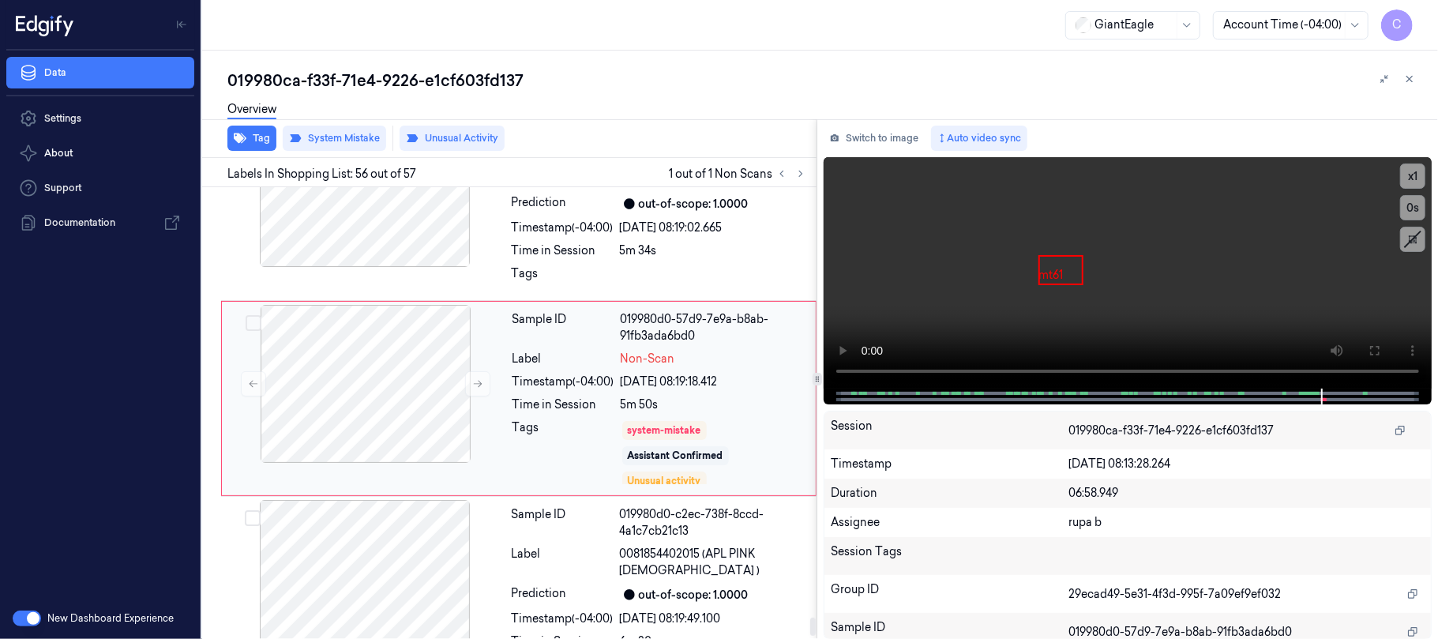
scroll to position [10567, 0]
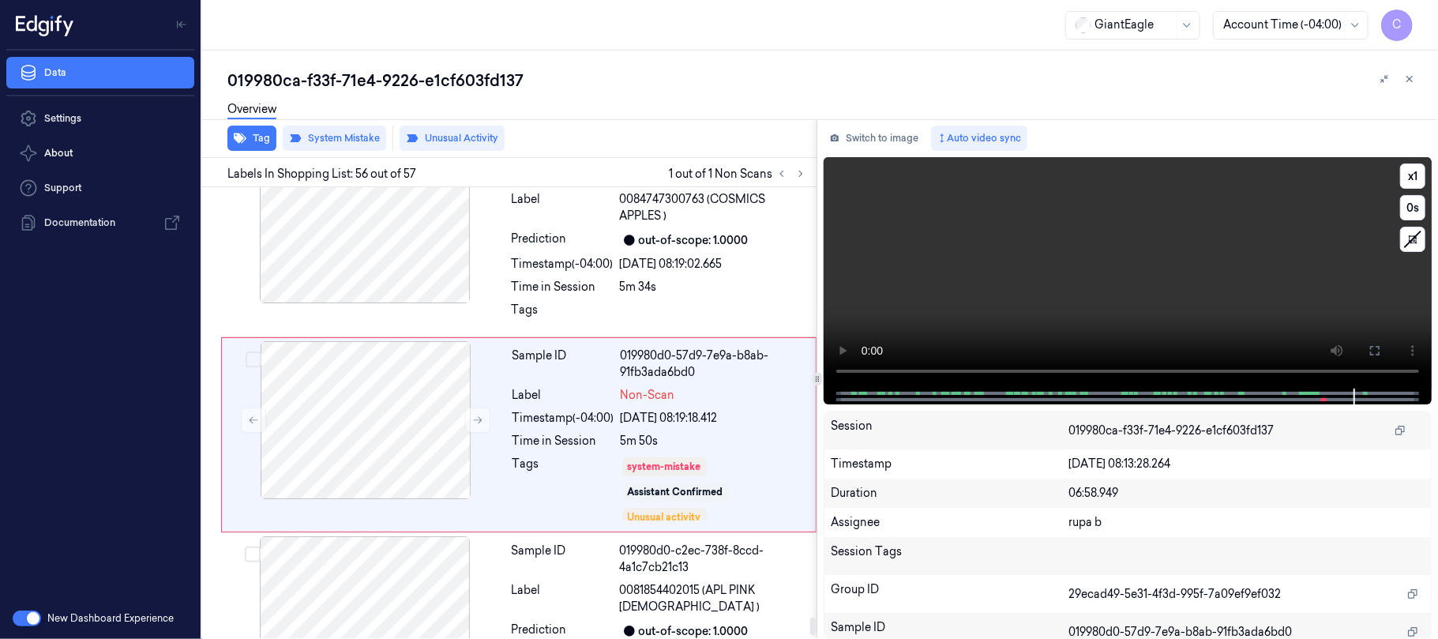
click at [1118, 266] on video at bounding box center [1127, 272] width 608 height 231
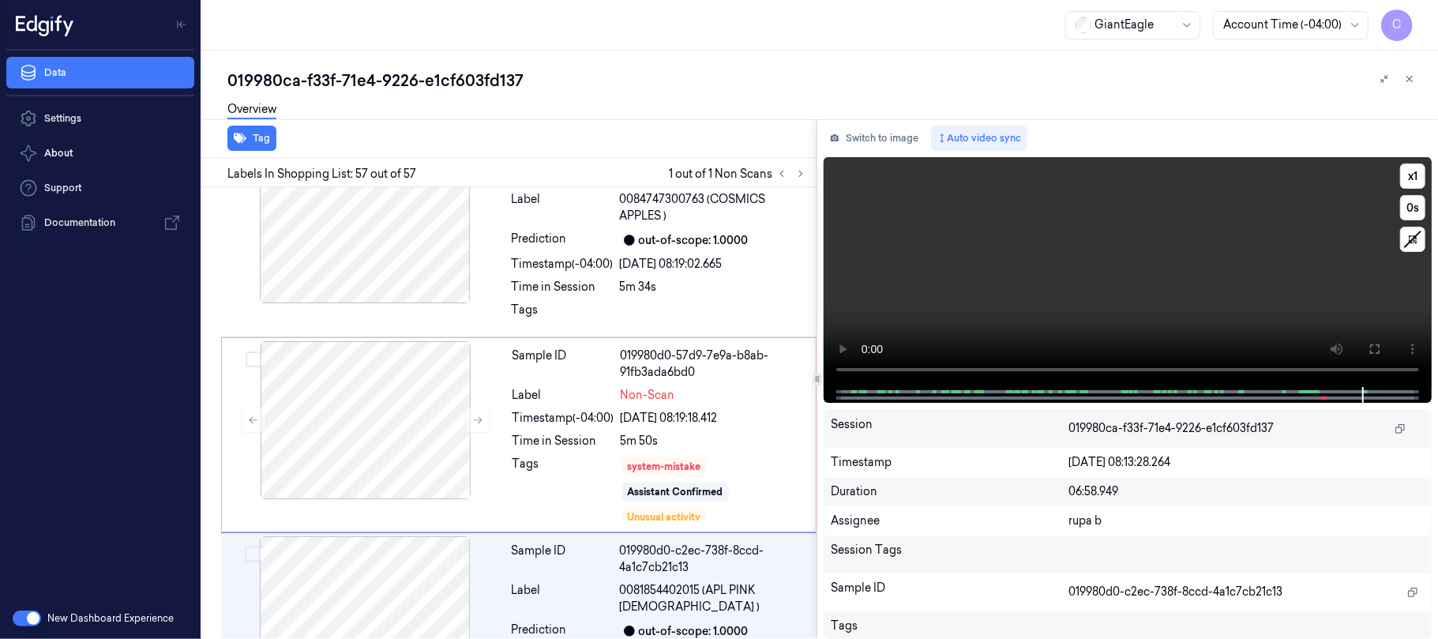
scroll to position [10624, 0]
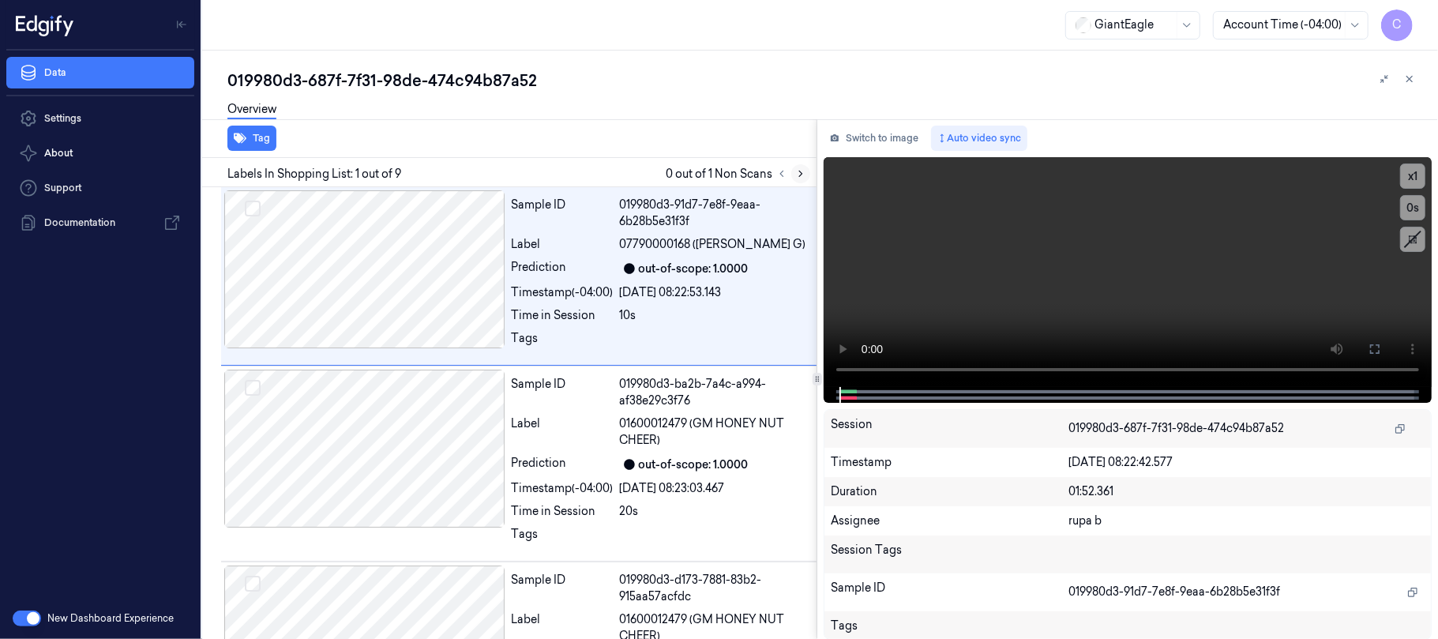
click at [799, 172] on icon at bounding box center [800, 173] width 11 height 11
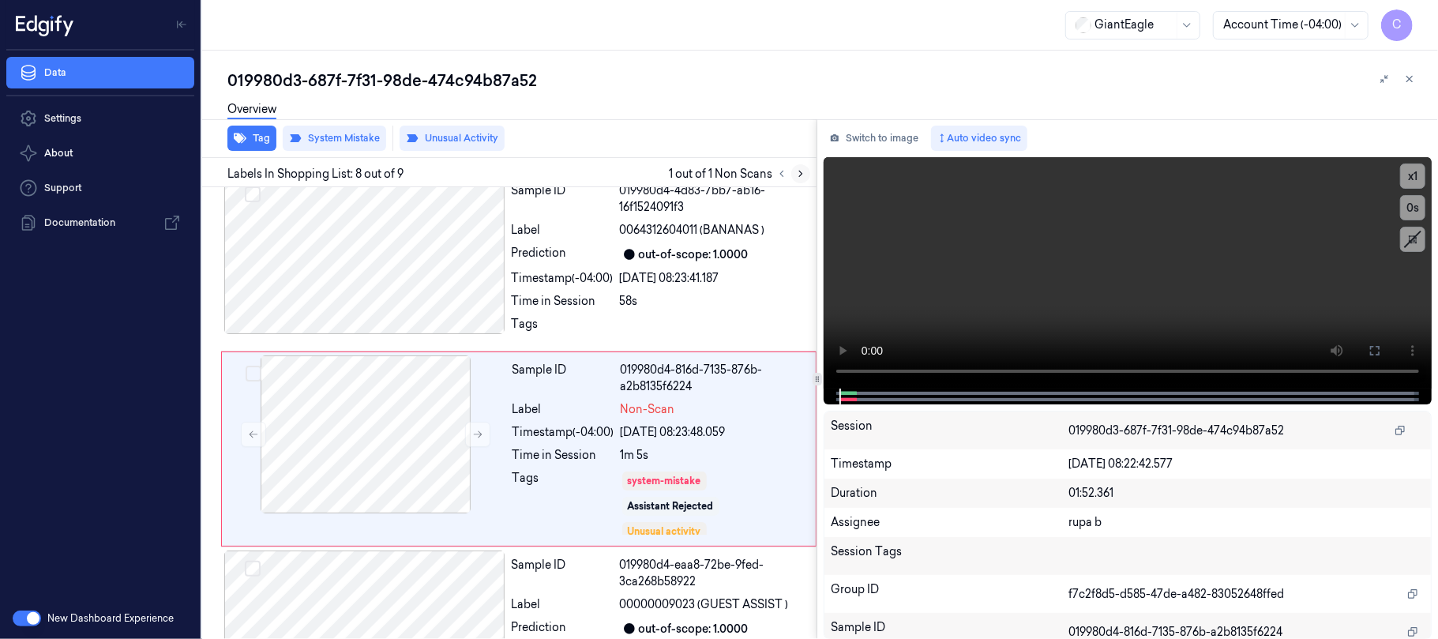
scroll to position [1195, 0]
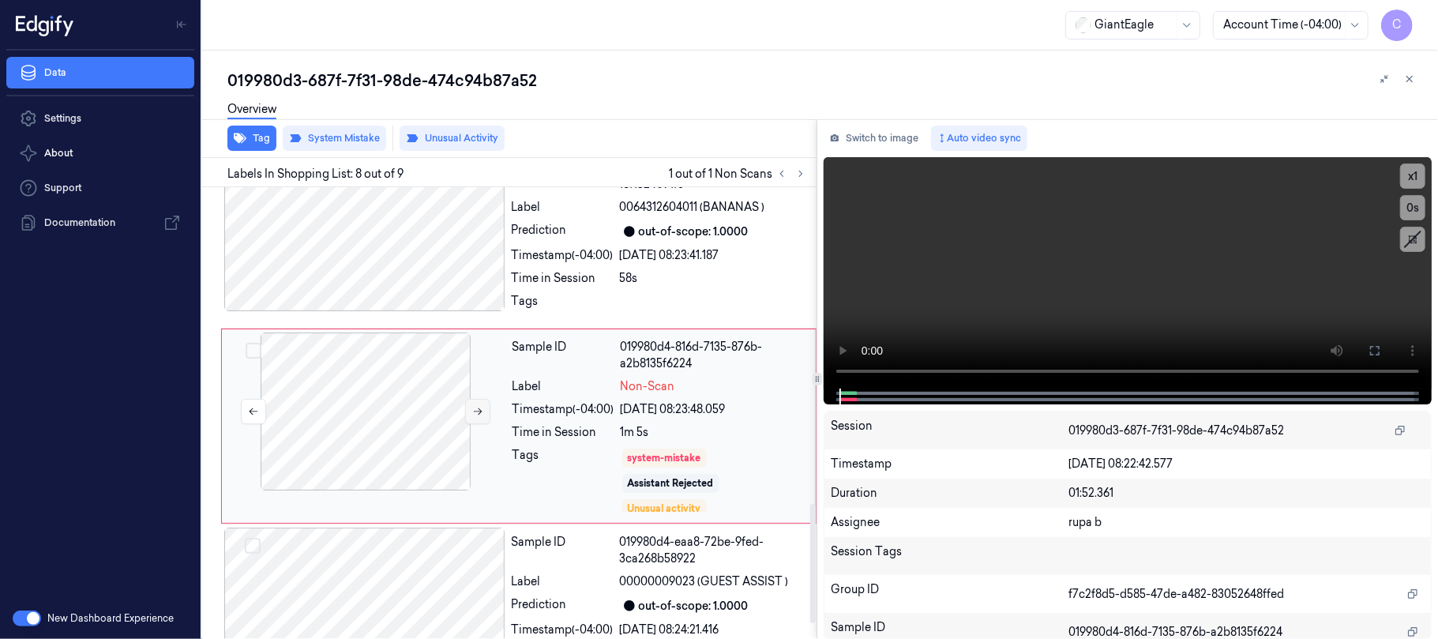
click at [472, 406] on icon at bounding box center [477, 411] width 11 height 11
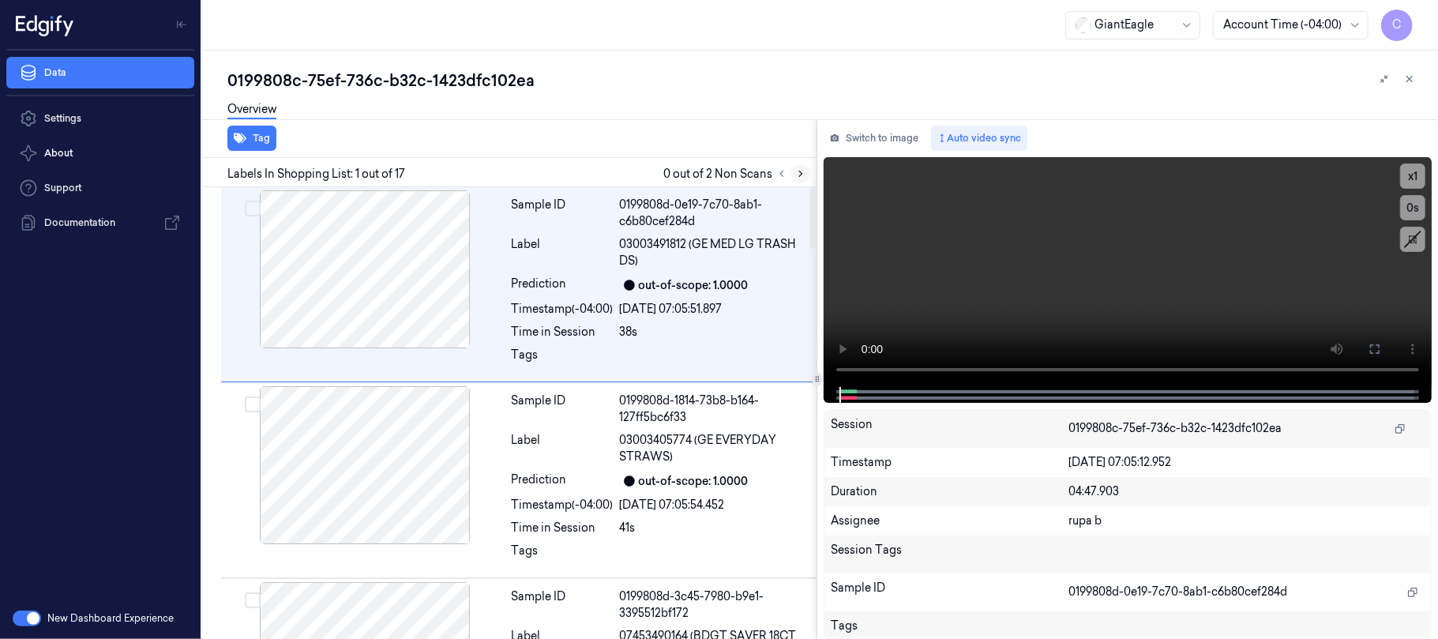
click at [793, 171] on button at bounding box center [800, 173] width 19 height 19
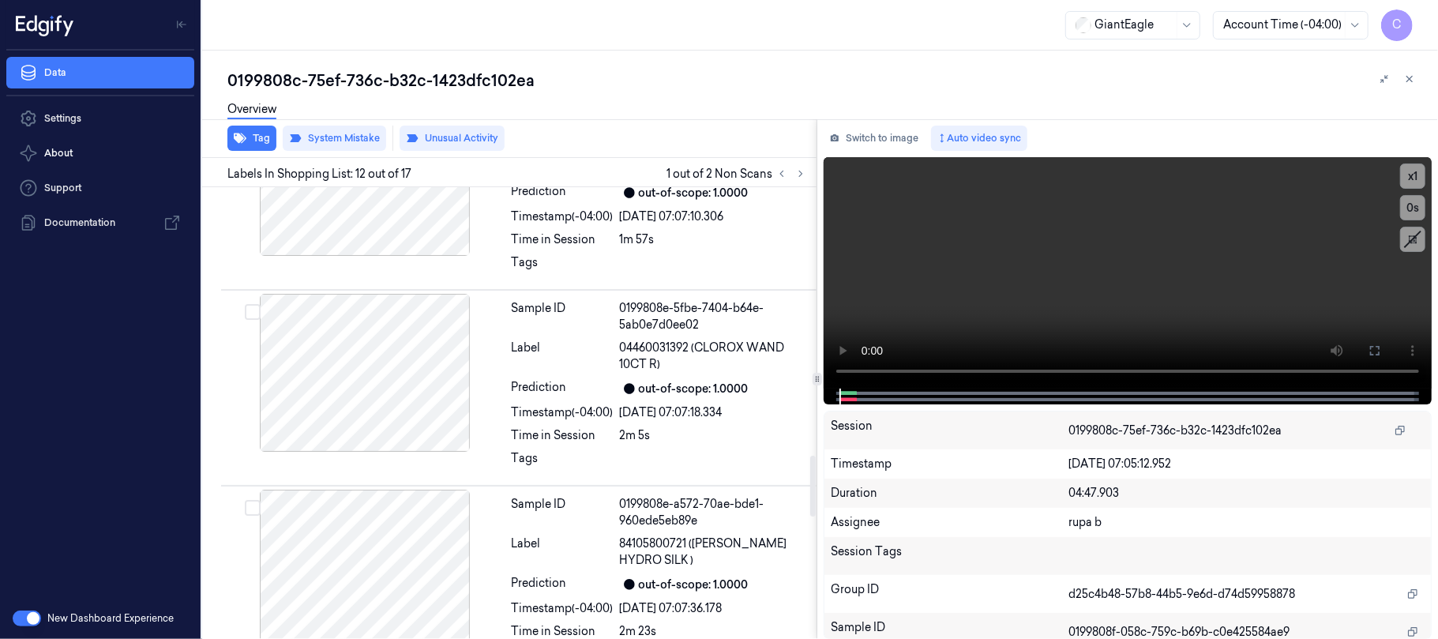
scroll to position [2030, 0]
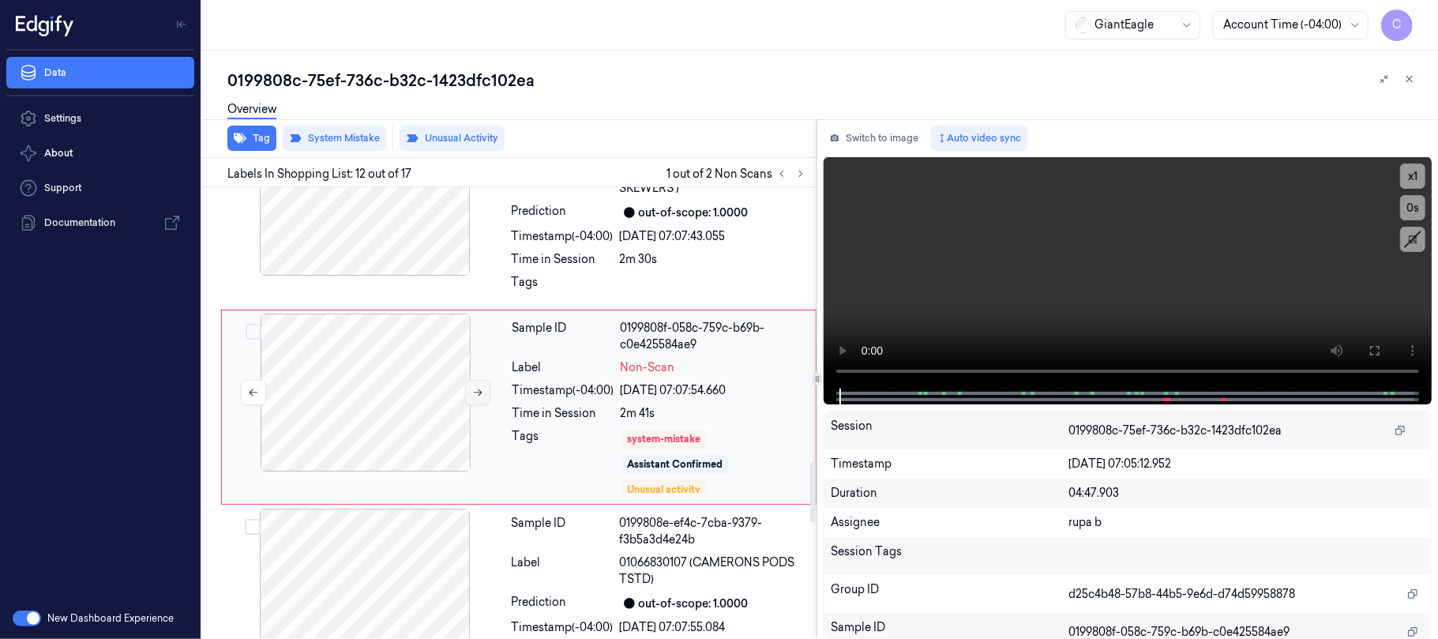
click at [475, 398] on icon at bounding box center [477, 392] width 11 height 11
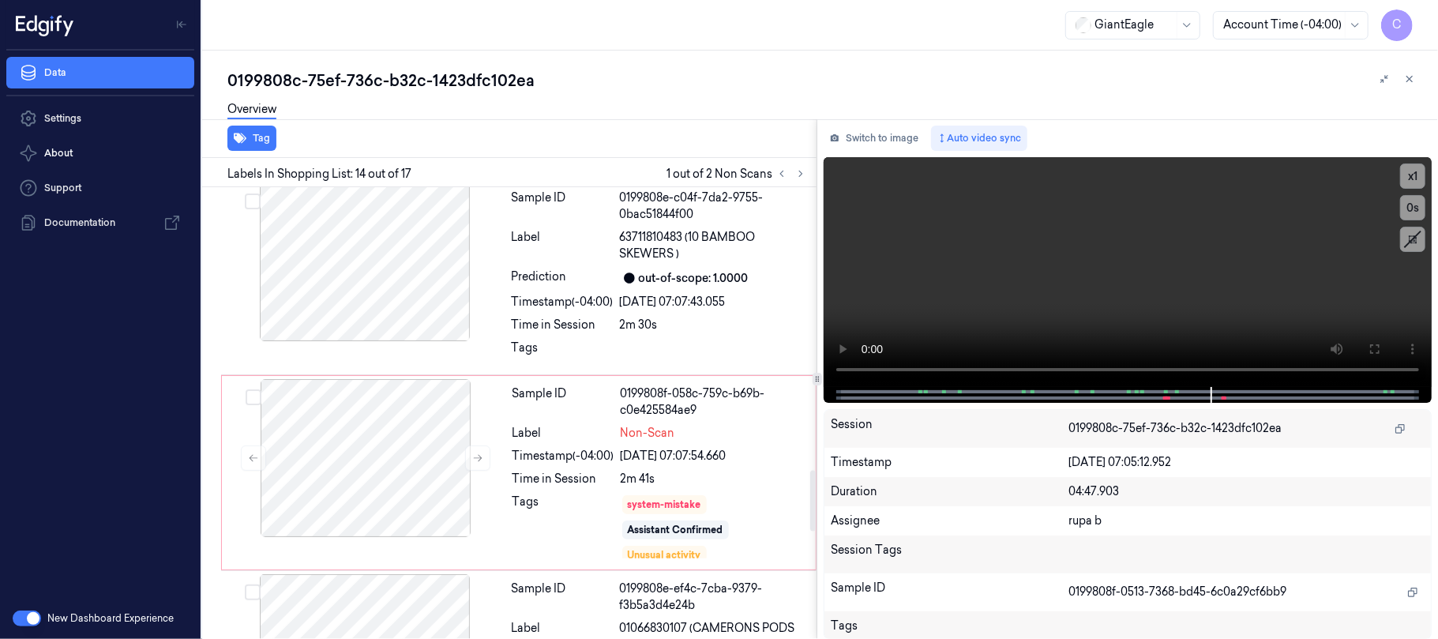
scroll to position [1940, 0]
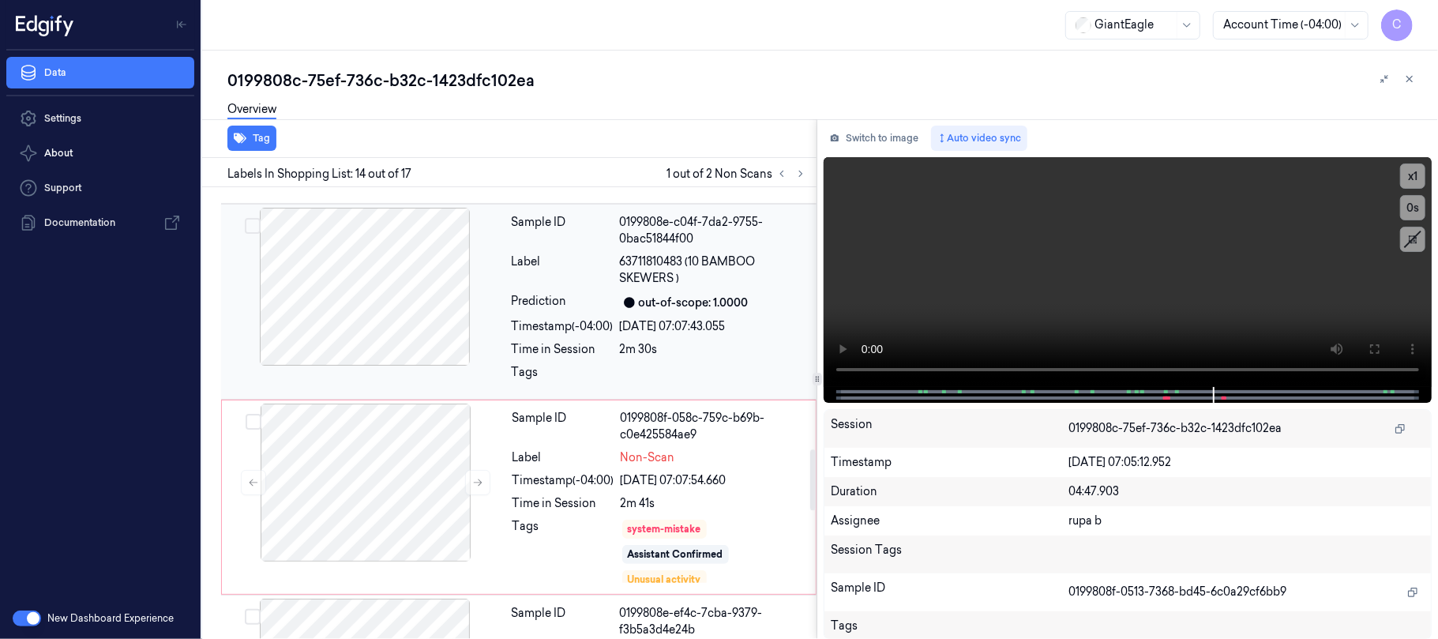
click at [390, 323] on div at bounding box center [364, 287] width 281 height 158
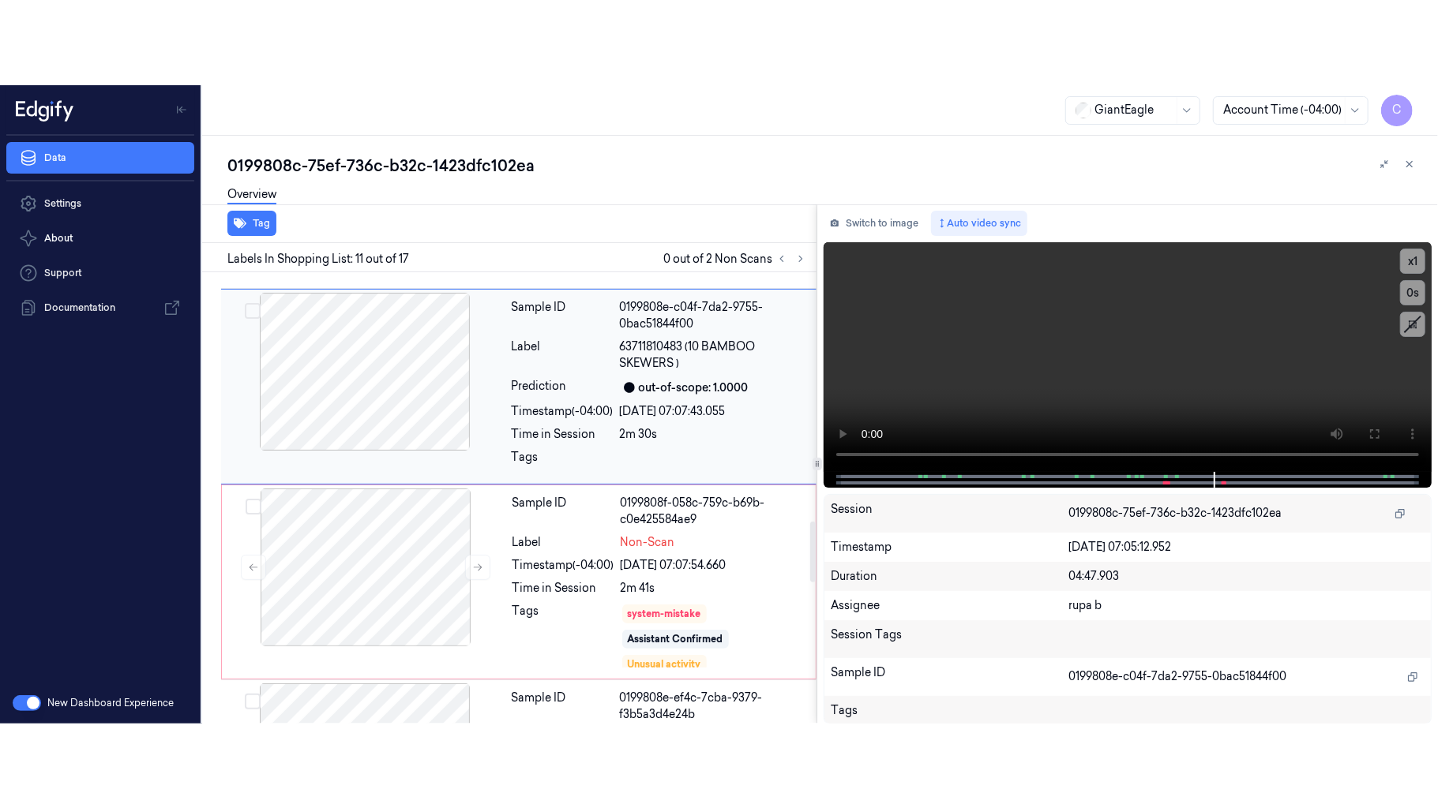
scroll to position [1835, 0]
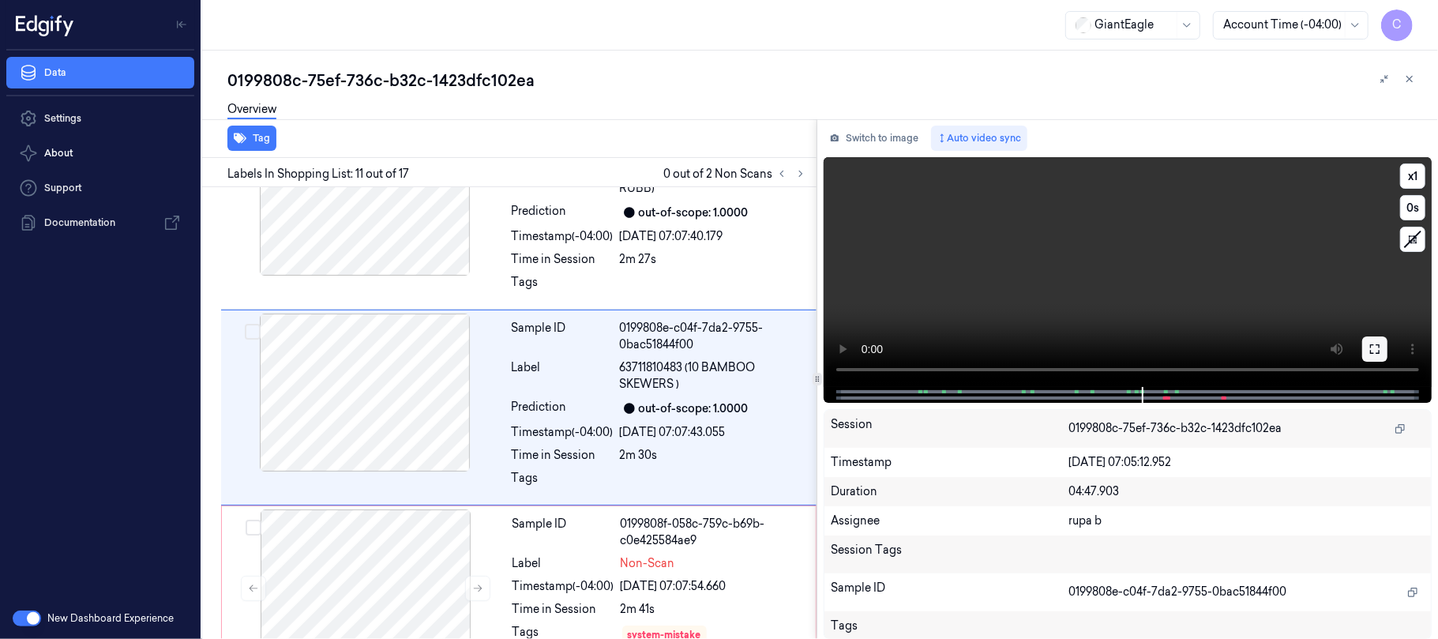
click at [1381, 358] on button at bounding box center [1374, 348] width 25 height 25
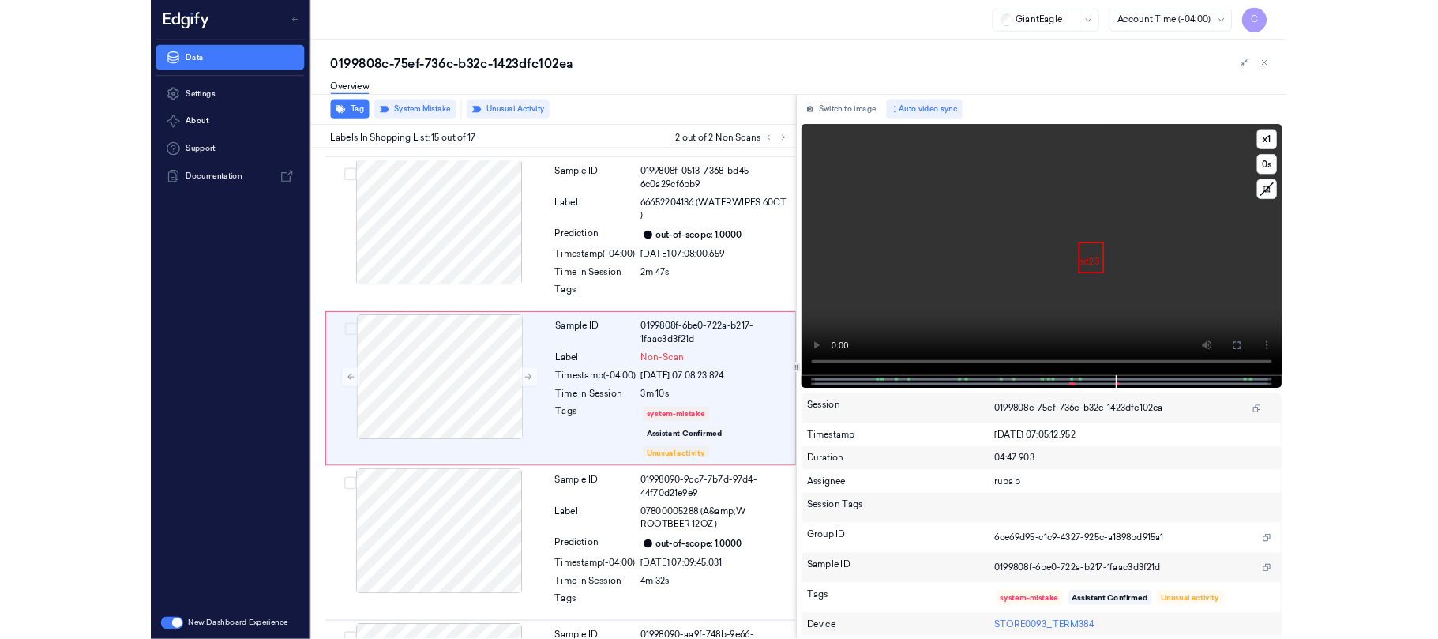
scroll to position [2533, 0]
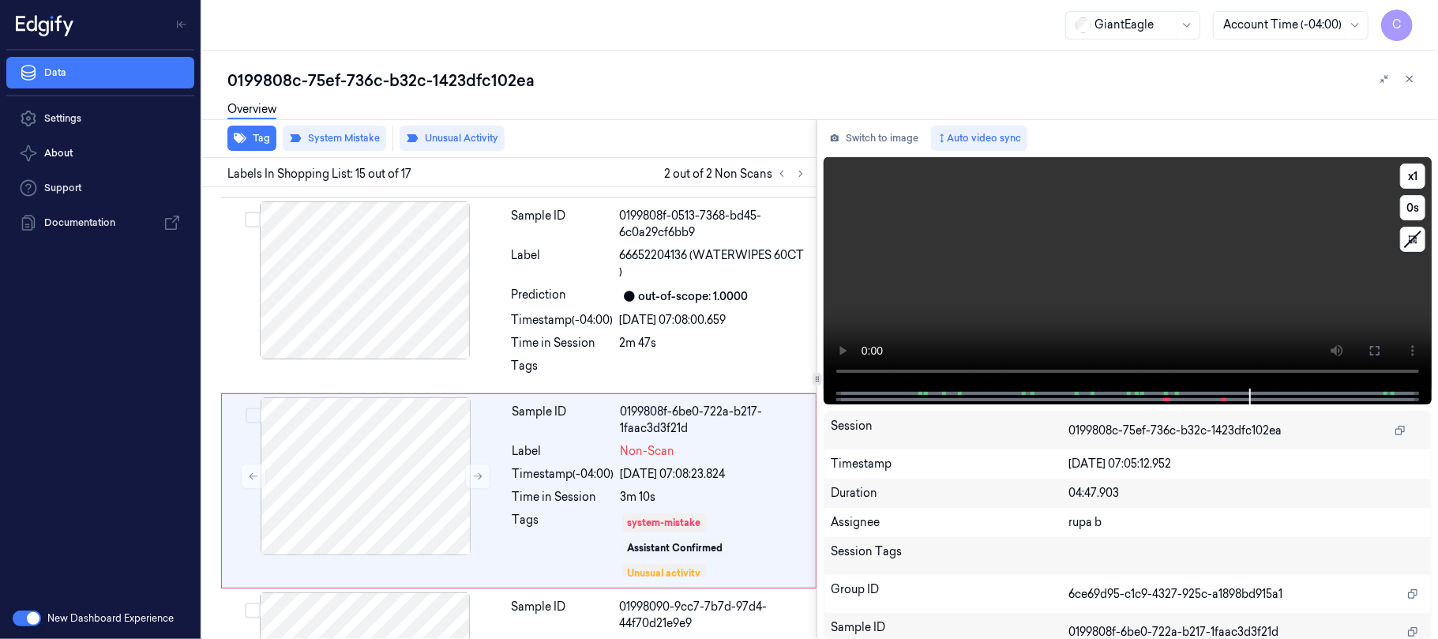
click at [1071, 294] on video at bounding box center [1127, 272] width 608 height 231
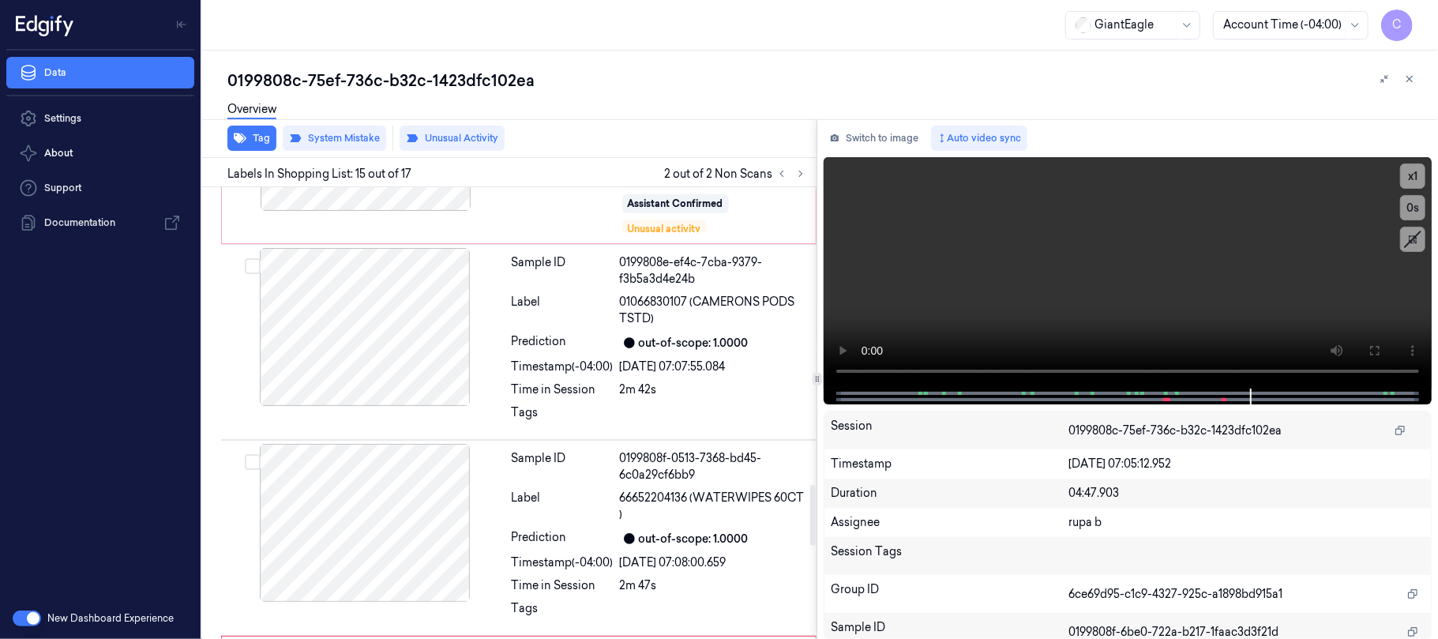
scroll to position [2198, 0]
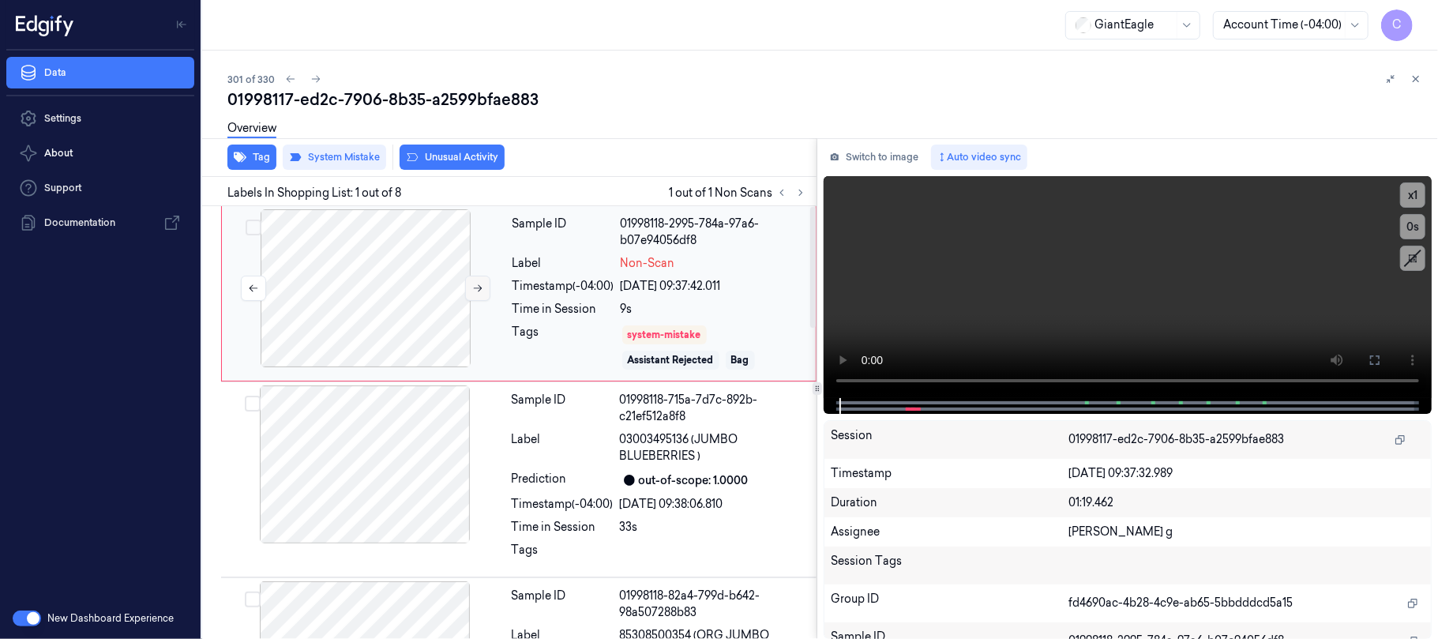
click at [484, 291] on button at bounding box center [477, 288] width 25 height 25
click at [480, 291] on icon at bounding box center [477, 288] width 11 height 11
click at [482, 288] on icon at bounding box center [477, 288] width 11 height 11
click at [469, 288] on button at bounding box center [477, 288] width 25 height 25
click at [486, 283] on button at bounding box center [477, 288] width 25 height 25
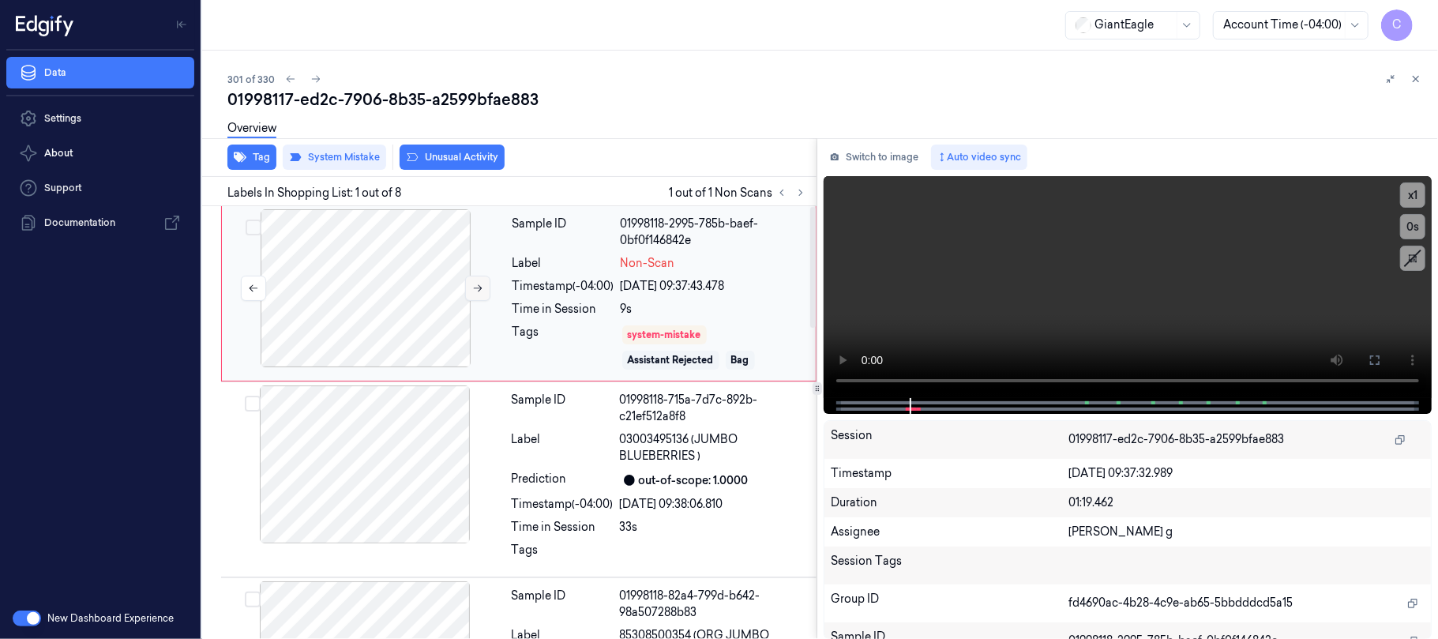
click at [475, 283] on icon at bounding box center [477, 288] width 11 height 11
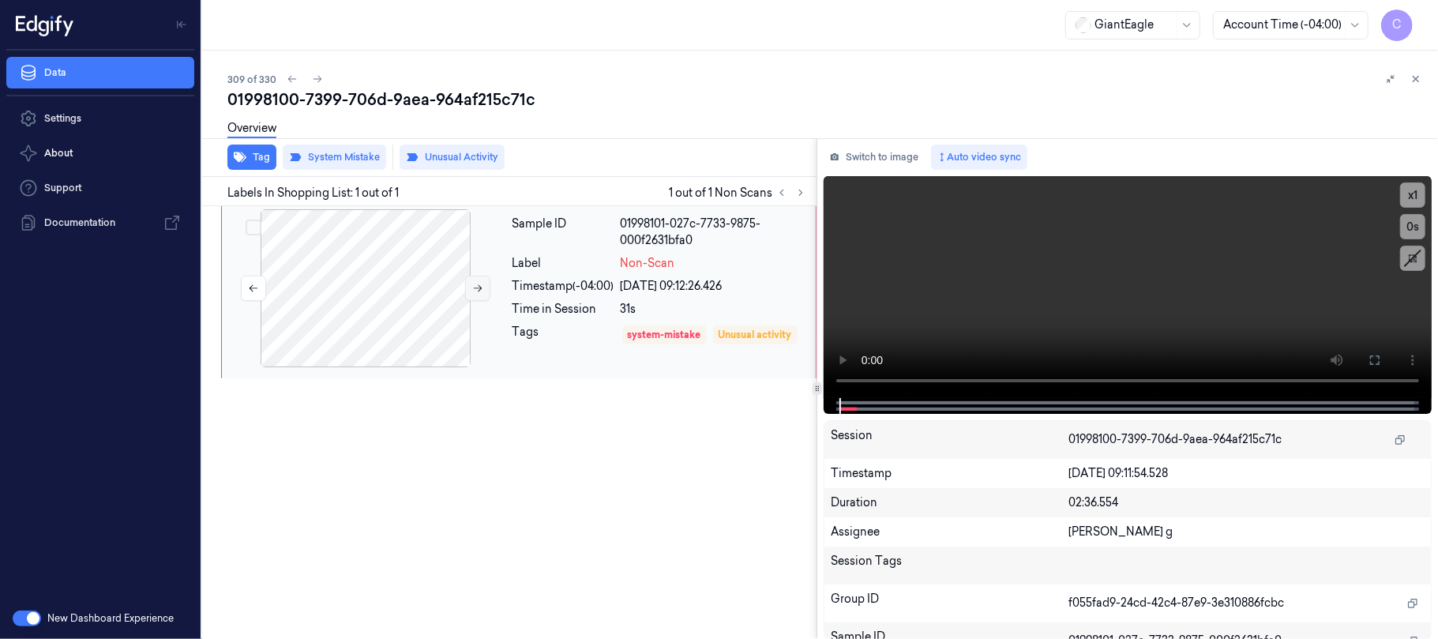
click at [474, 289] on icon at bounding box center [477, 288] width 11 height 11
click at [734, 360] on div "Tag System Mistake Unusual Activity Labels In Shopping List: 1 out of 1 1 out o…" at bounding box center [817, 388] width 1242 height 501
click at [1372, 363] on icon at bounding box center [1374, 359] width 9 height 9
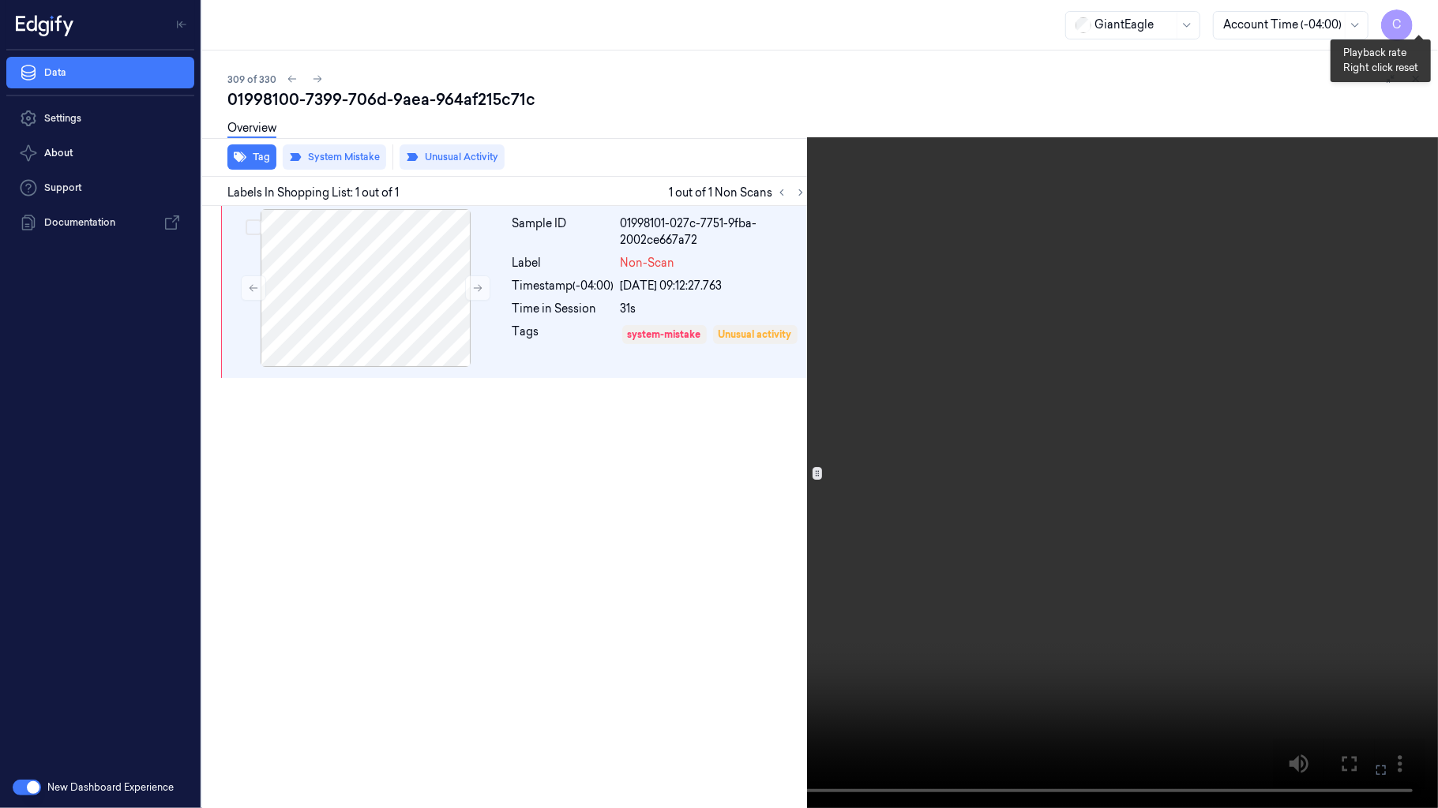
click at [1419, 19] on button "x 1" at bounding box center [1418, 18] width 25 height 25
click at [606, 417] on video at bounding box center [719, 404] width 1438 height 808
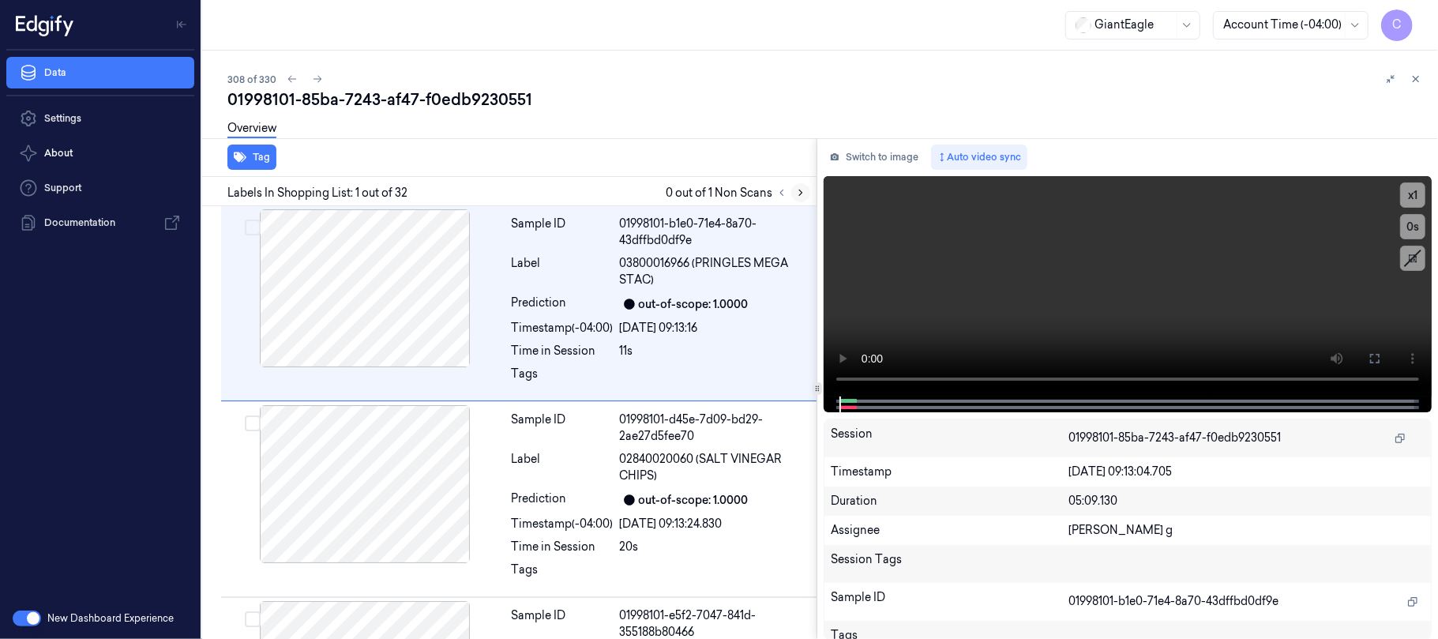
click at [797, 187] on icon at bounding box center [800, 192] width 11 height 11
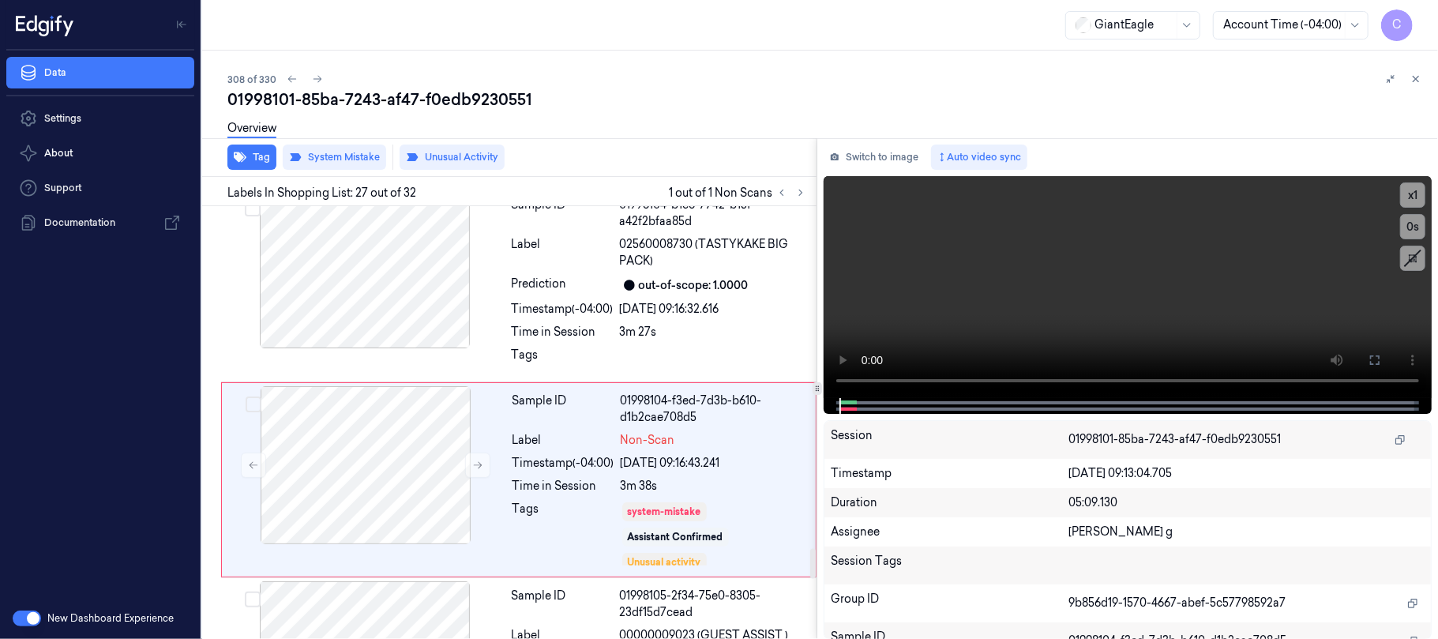
scroll to position [4934, 0]
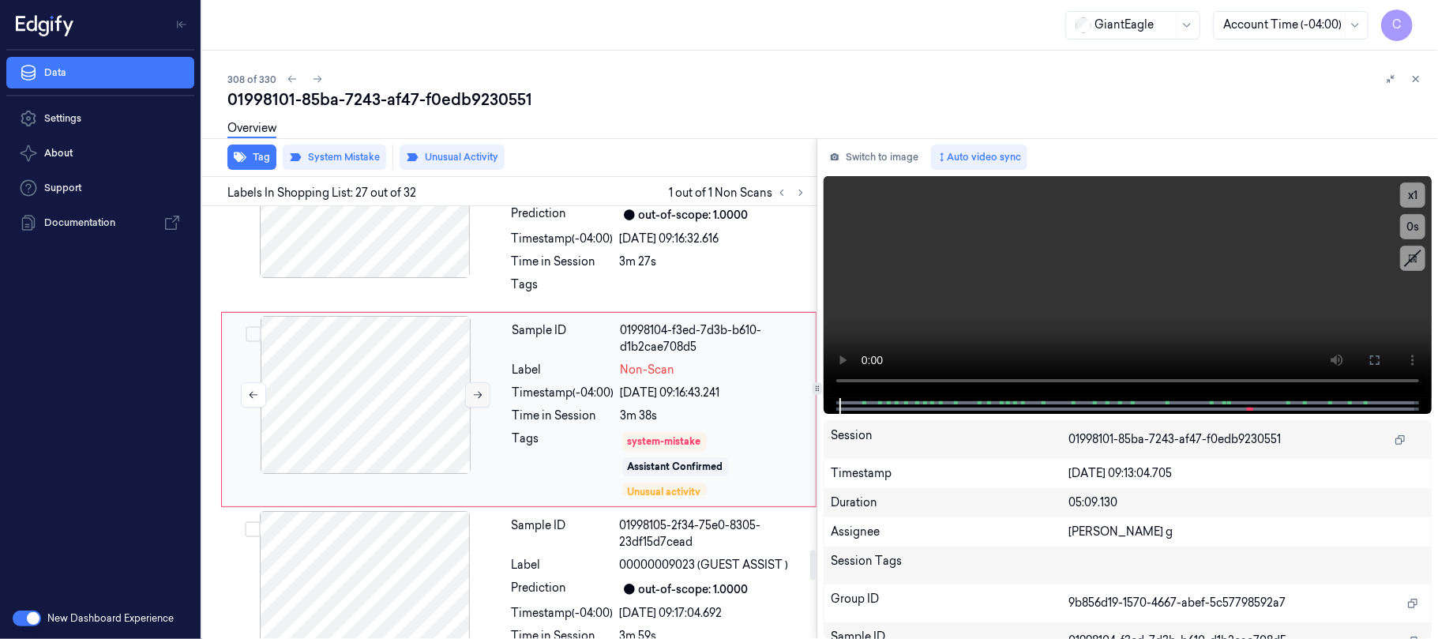
click at [480, 407] on button at bounding box center [477, 394] width 25 height 25
click at [478, 400] on icon at bounding box center [477, 394] width 11 height 11
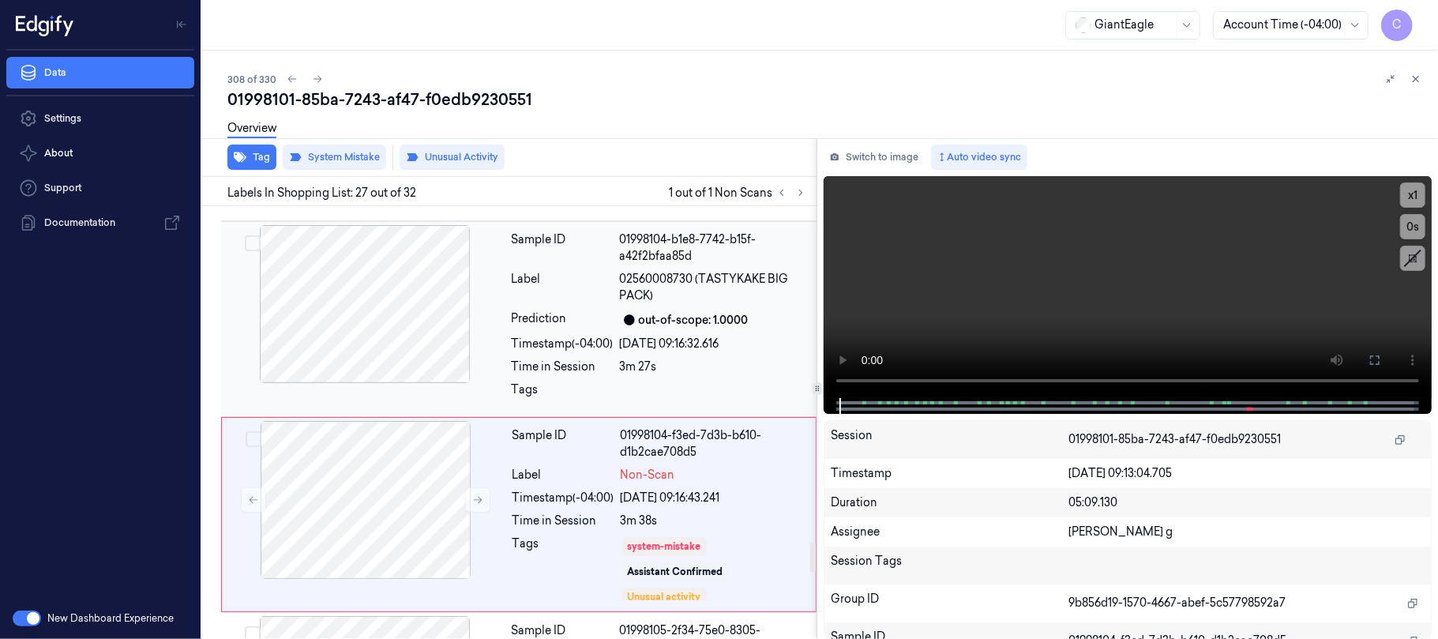
click at [313, 283] on div at bounding box center [364, 304] width 281 height 158
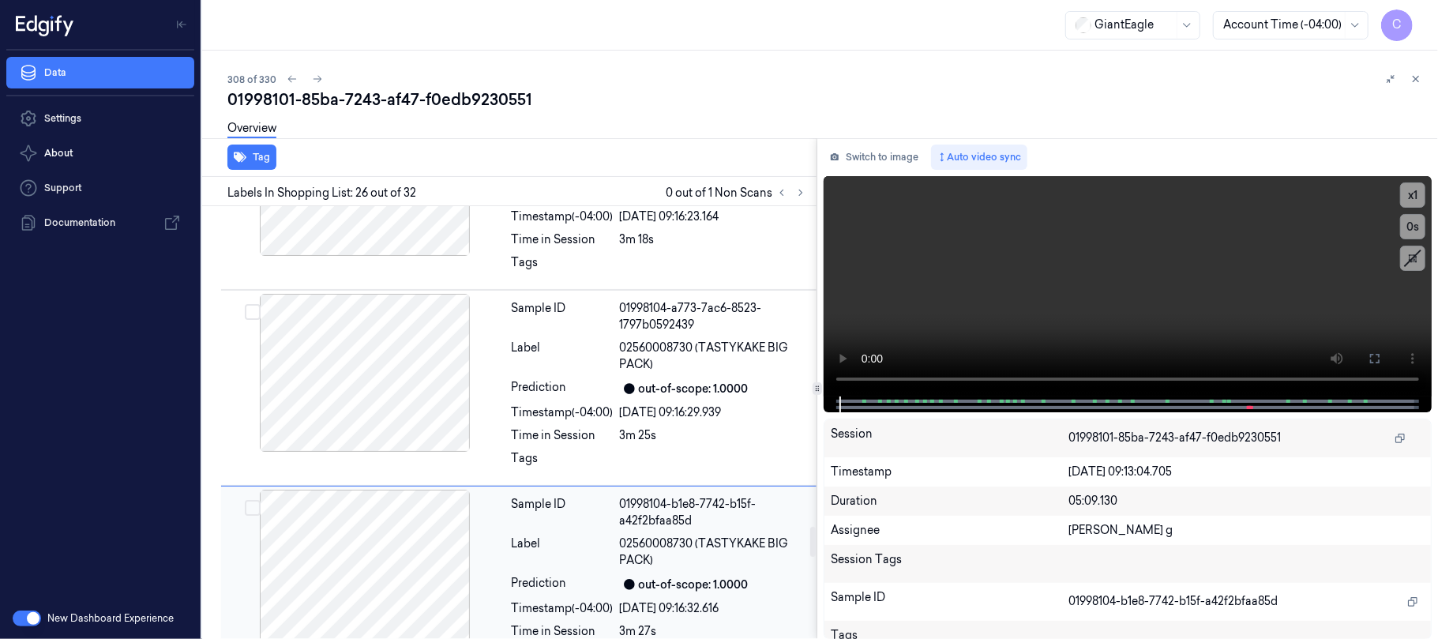
scroll to position [4528, 0]
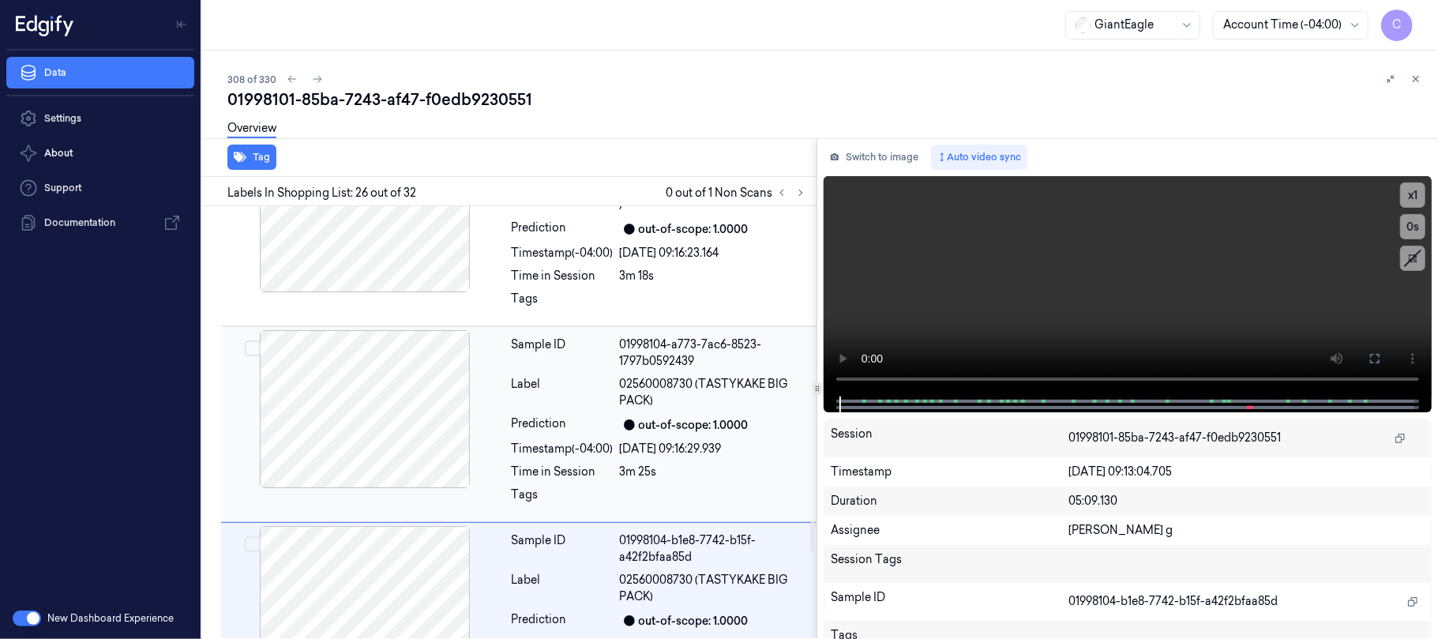
click at [381, 381] on div at bounding box center [364, 409] width 281 height 158
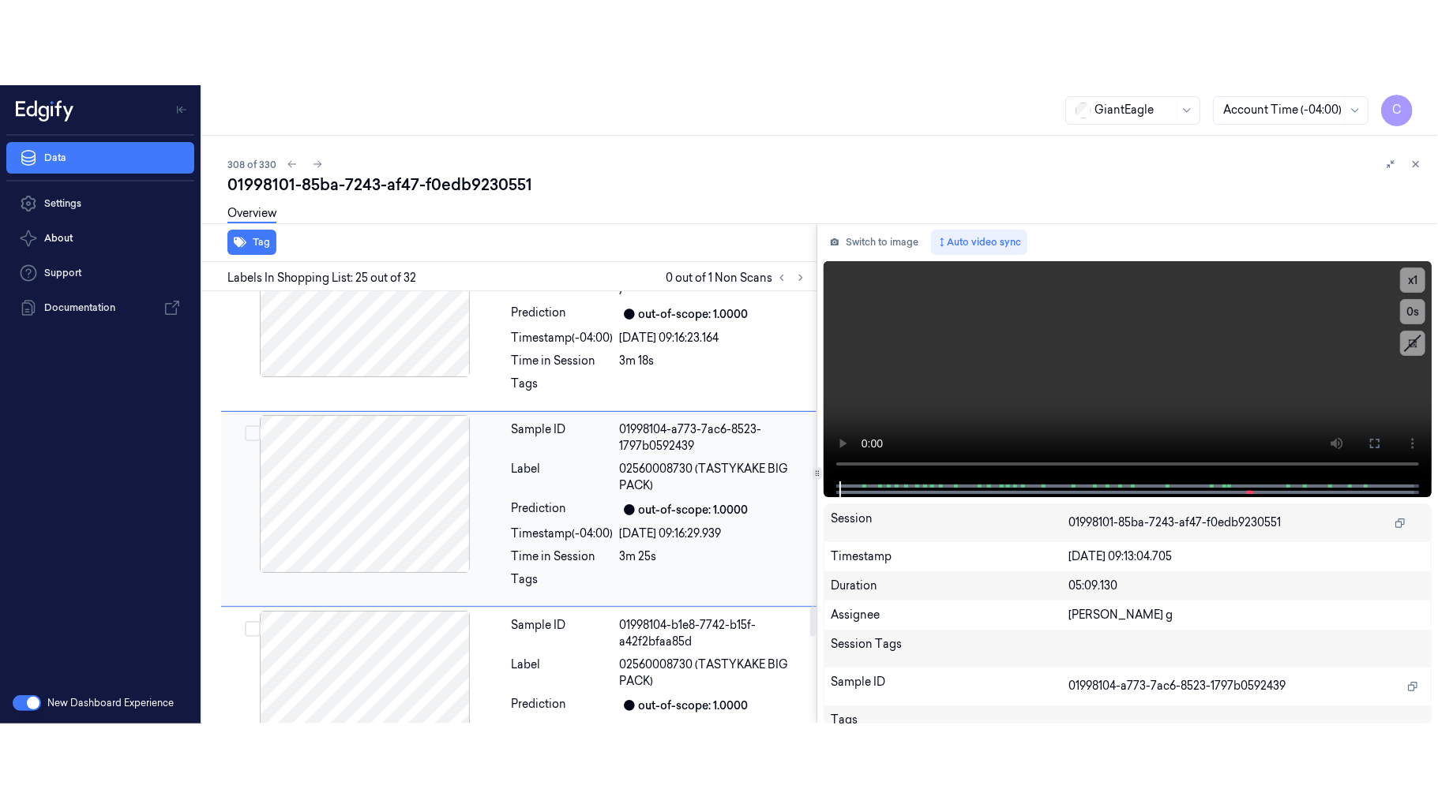
scroll to position [4542, 0]
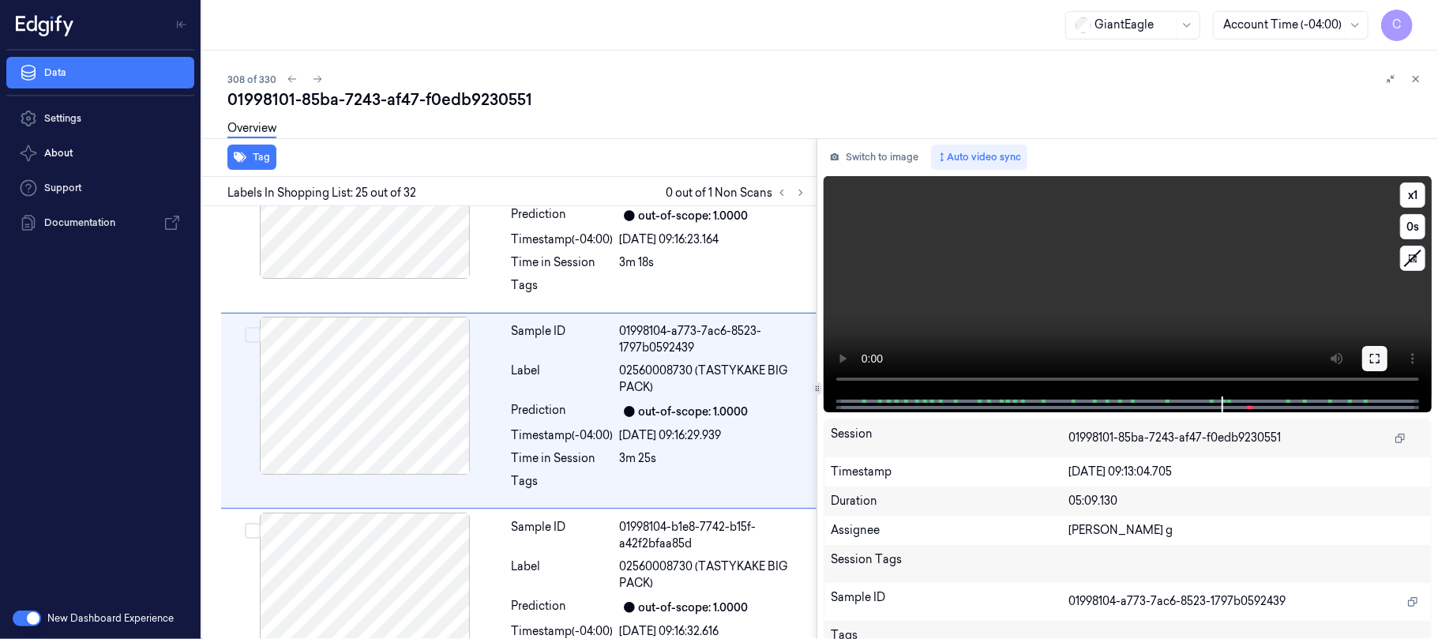
click at [1378, 358] on icon at bounding box center [1374, 358] width 13 height 13
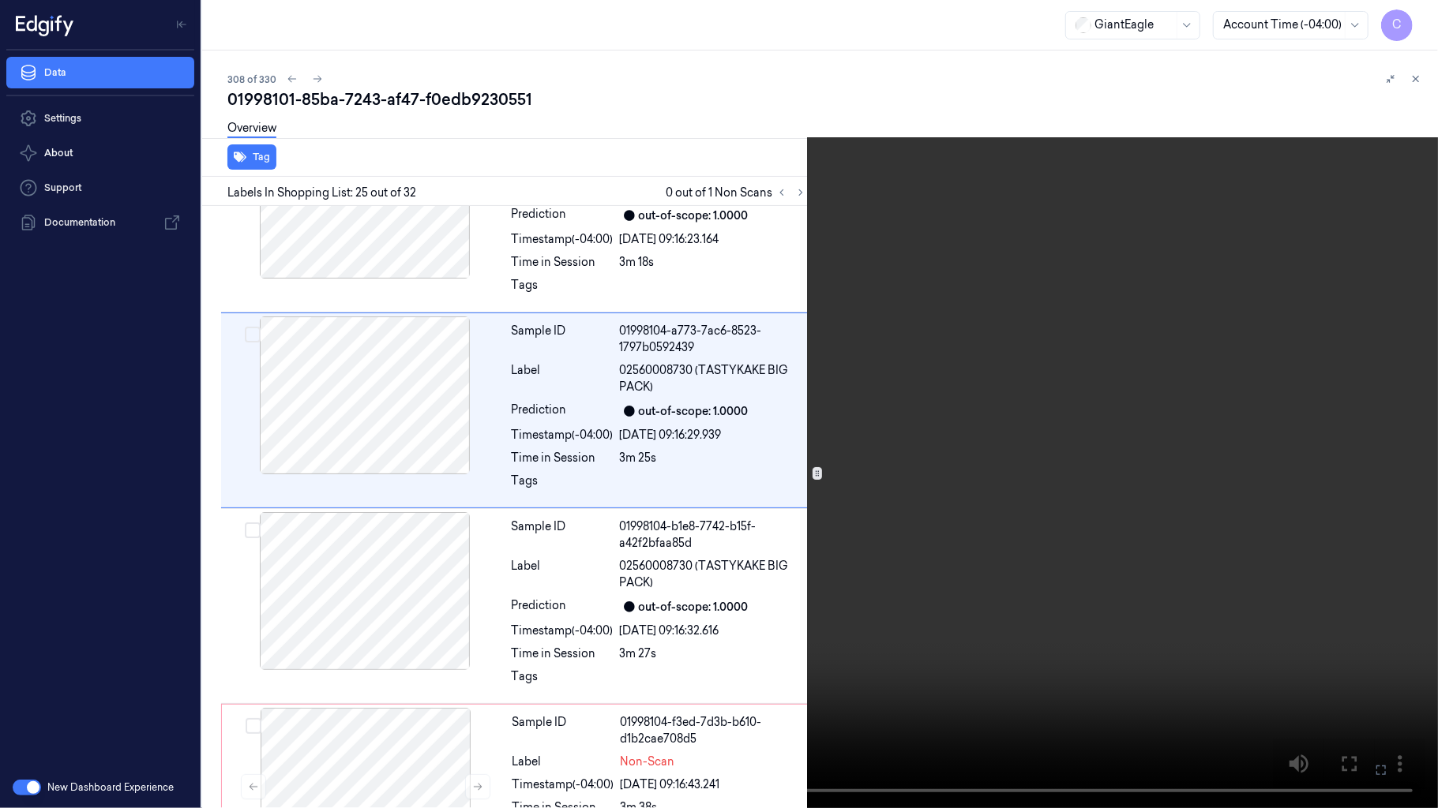
click at [425, 510] on video at bounding box center [719, 404] width 1438 height 808
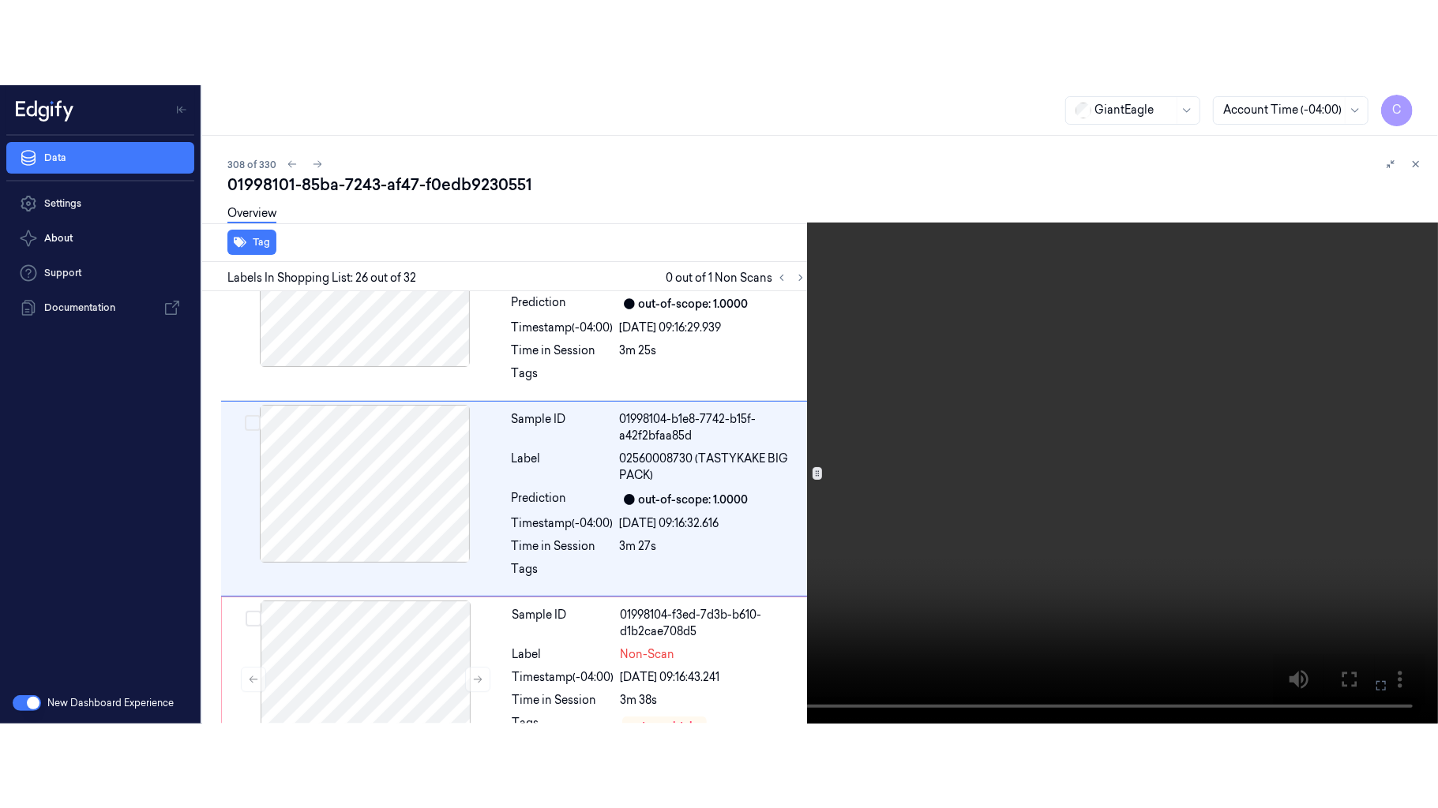
scroll to position [4738, 0]
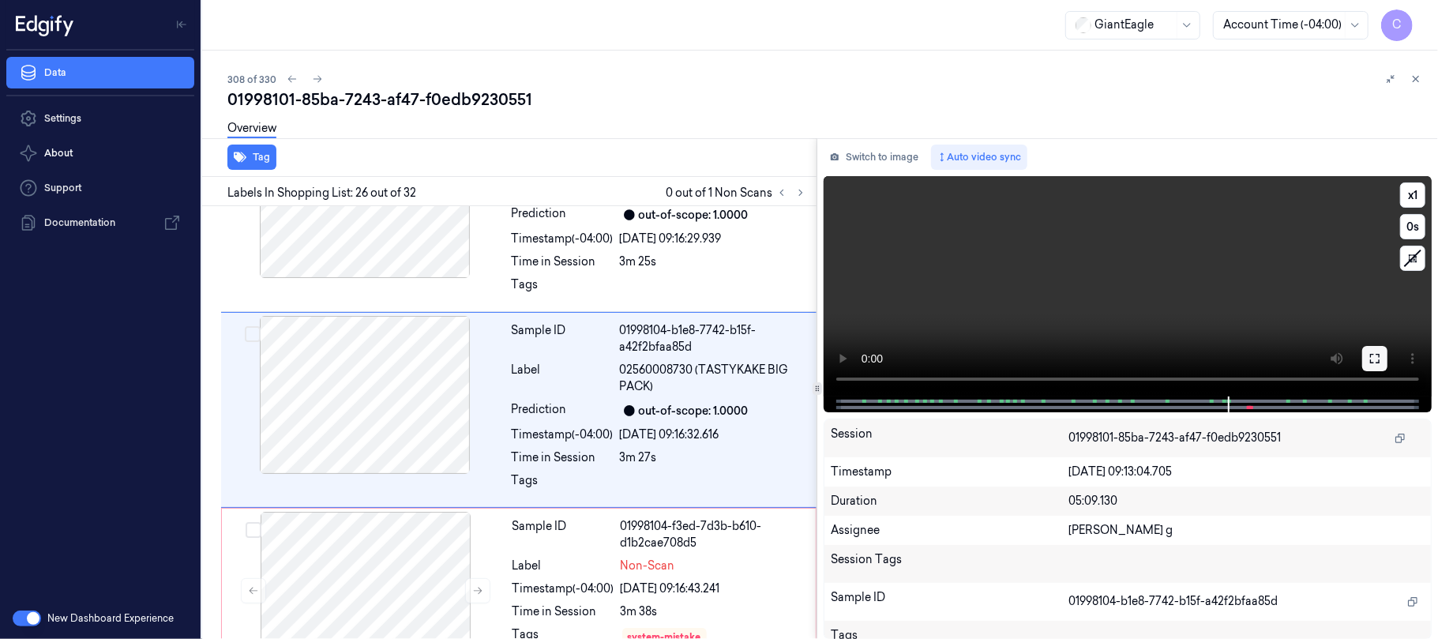
click at [1367, 361] on button at bounding box center [1374, 358] width 25 height 25
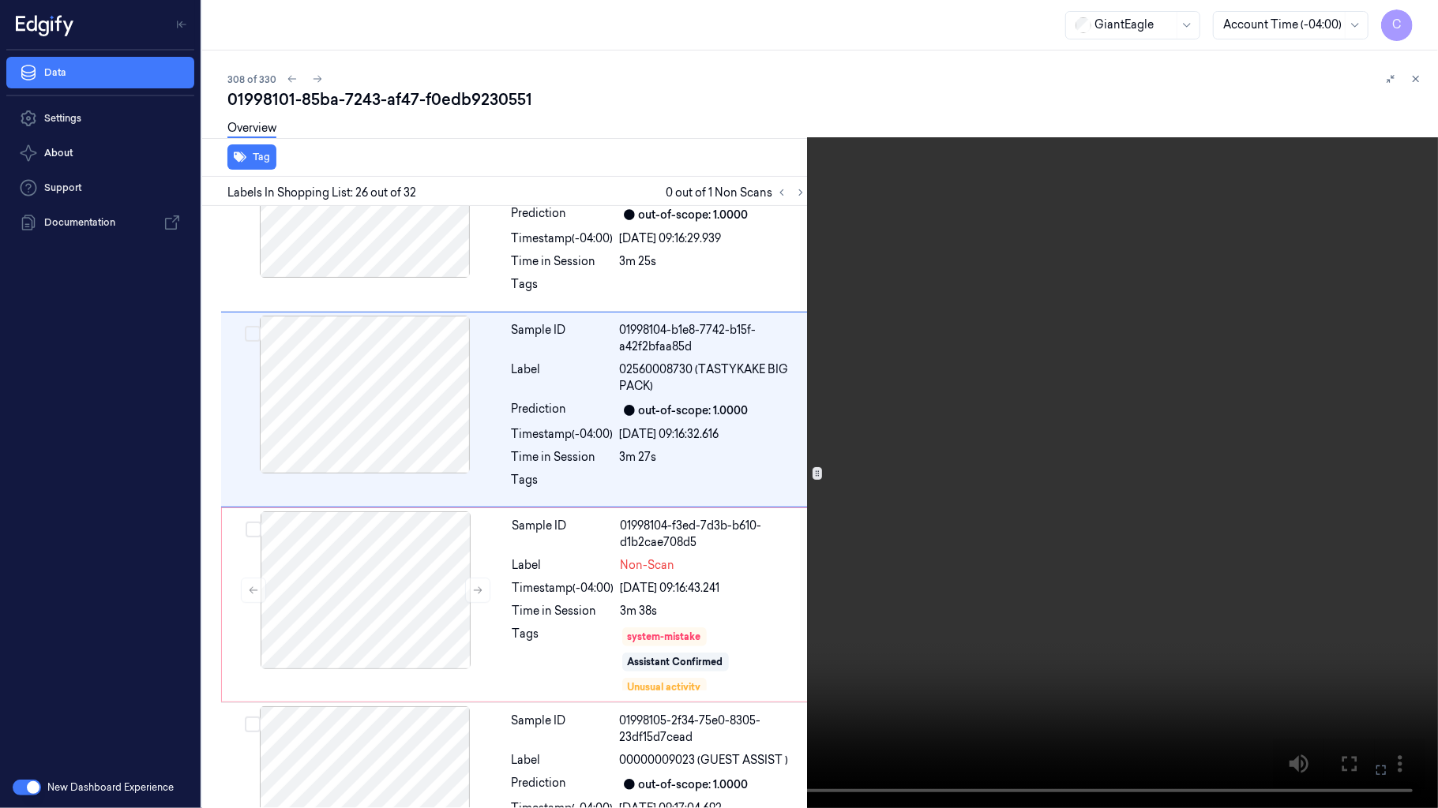
click at [813, 466] on video at bounding box center [719, 404] width 1438 height 808
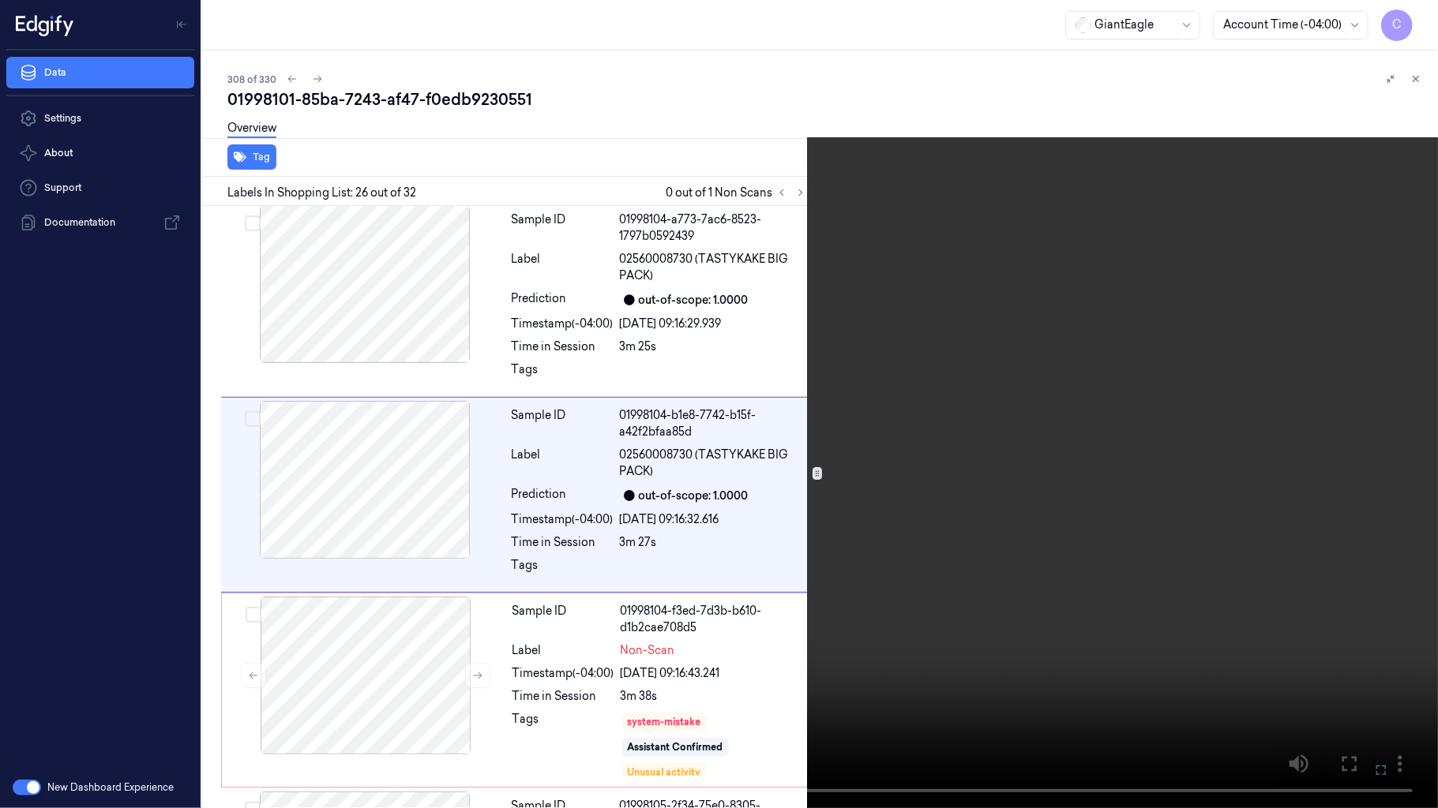
click at [661, 399] on video at bounding box center [719, 404] width 1438 height 808
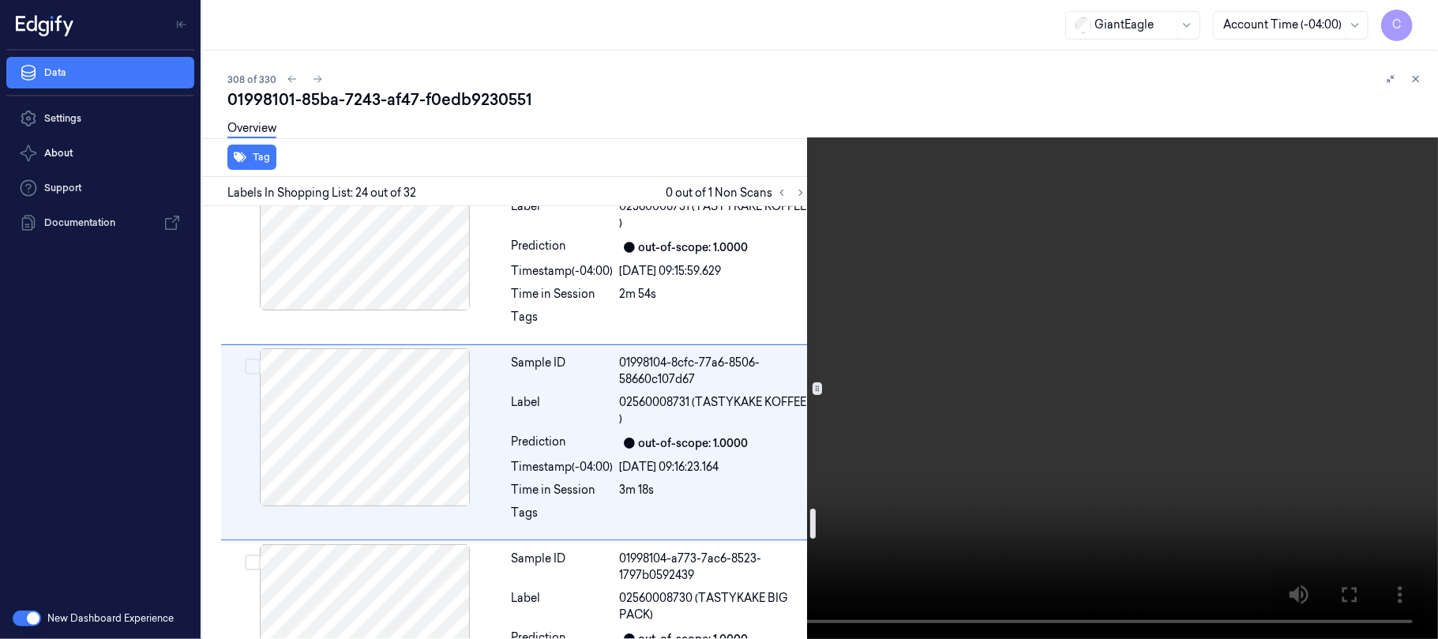
scroll to position [3942, 0]
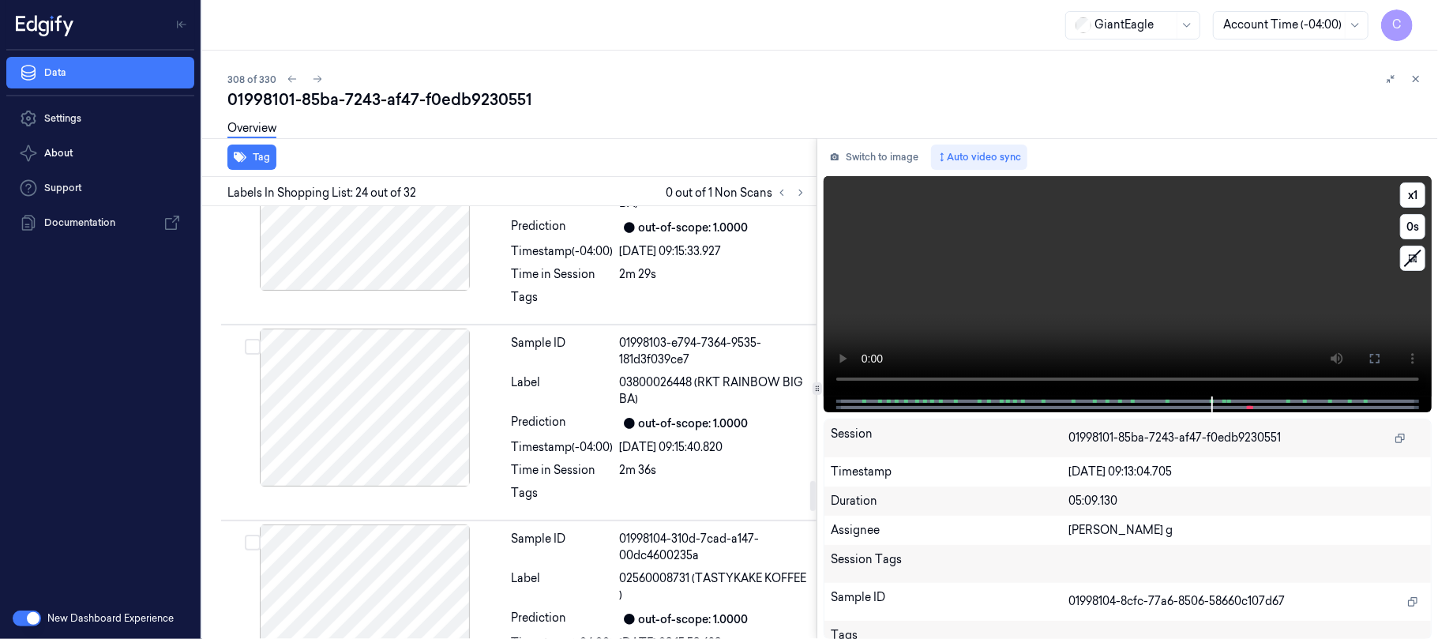
click at [1119, 309] on video at bounding box center [1127, 286] width 608 height 220
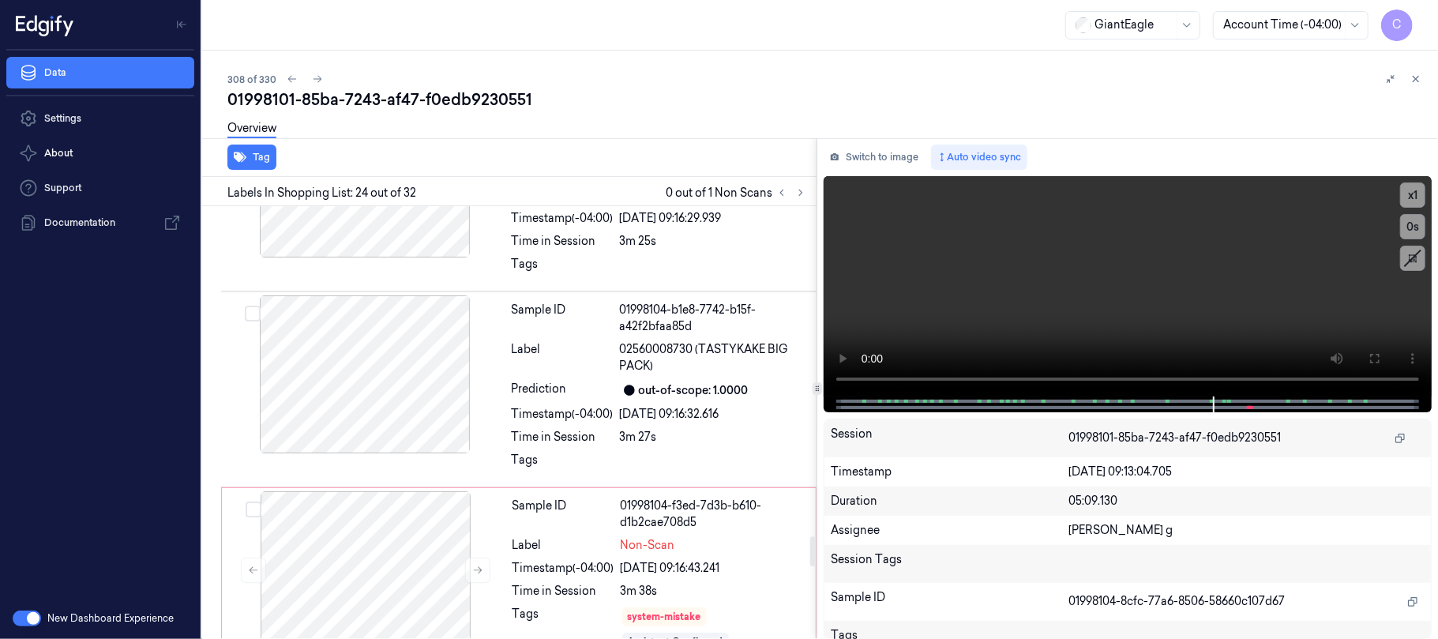
scroll to position [4740, 0]
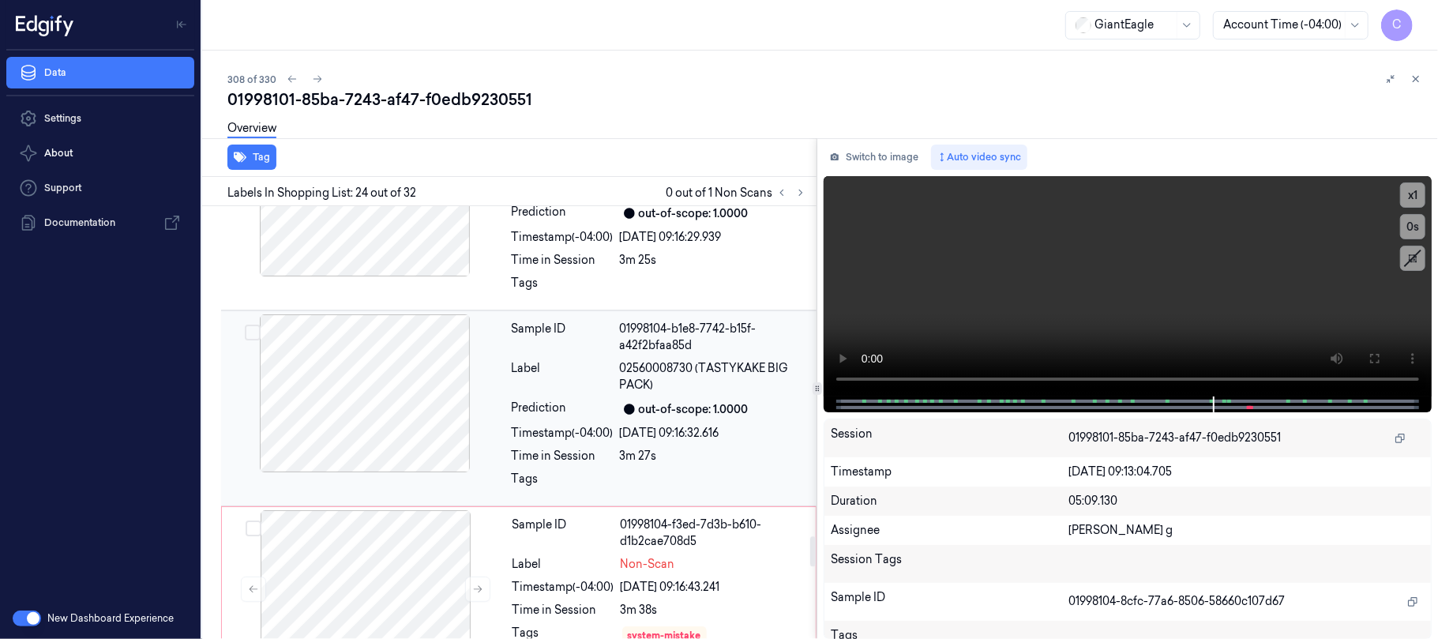
click at [399, 418] on div at bounding box center [364, 393] width 281 height 158
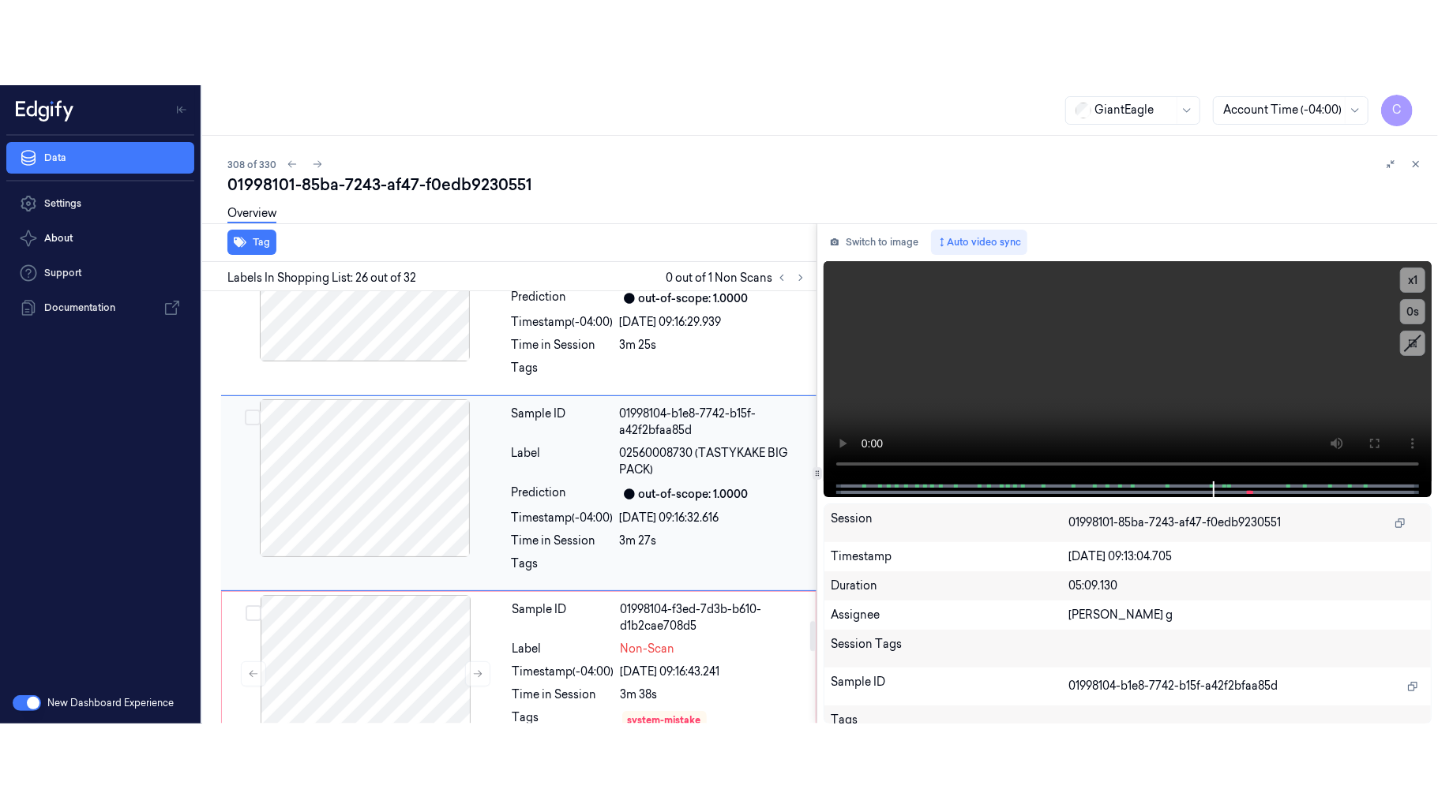
scroll to position [4738, 0]
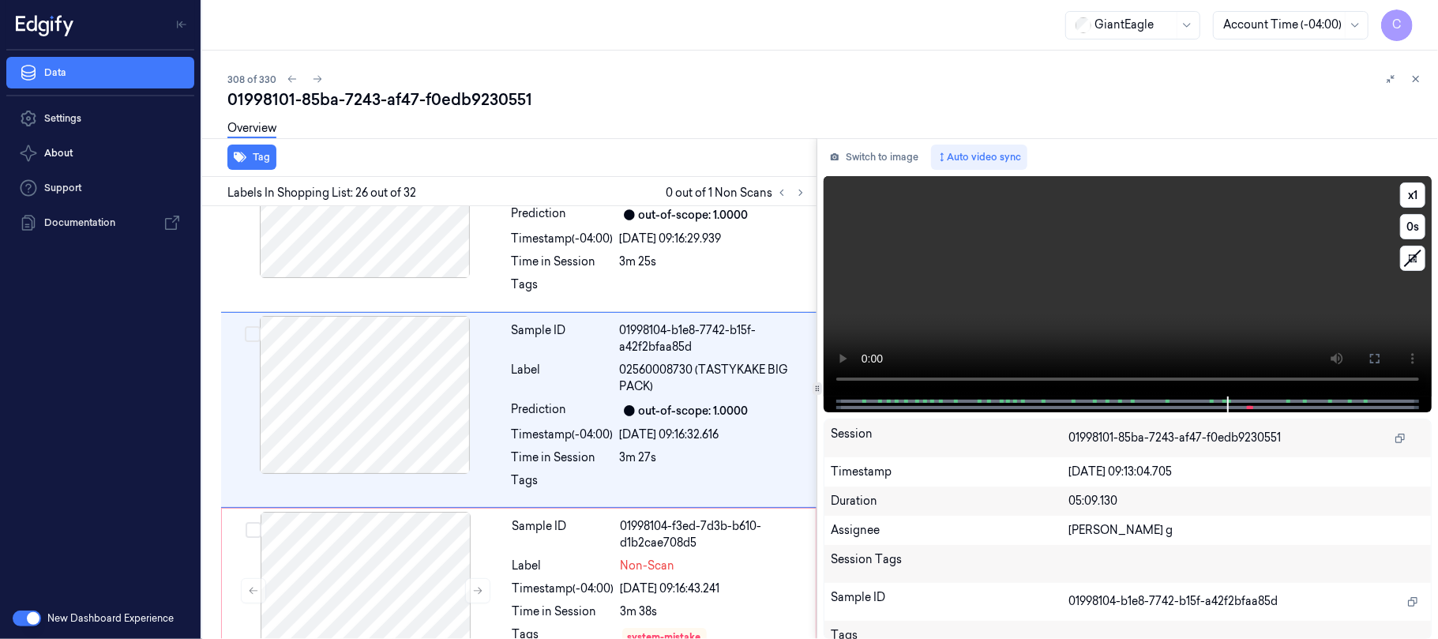
click at [1148, 324] on video at bounding box center [1127, 286] width 608 height 220
click at [1368, 355] on icon at bounding box center [1374, 358] width 13 height 13
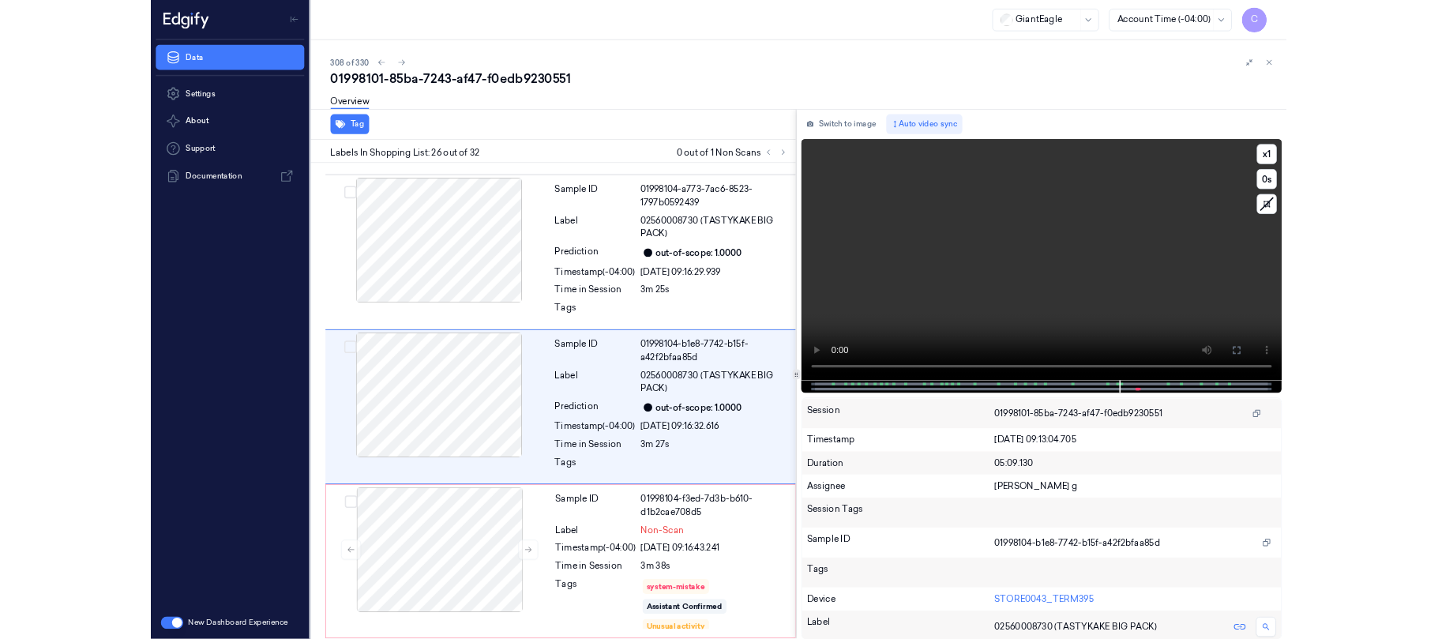
scroll to position [4653, 0]
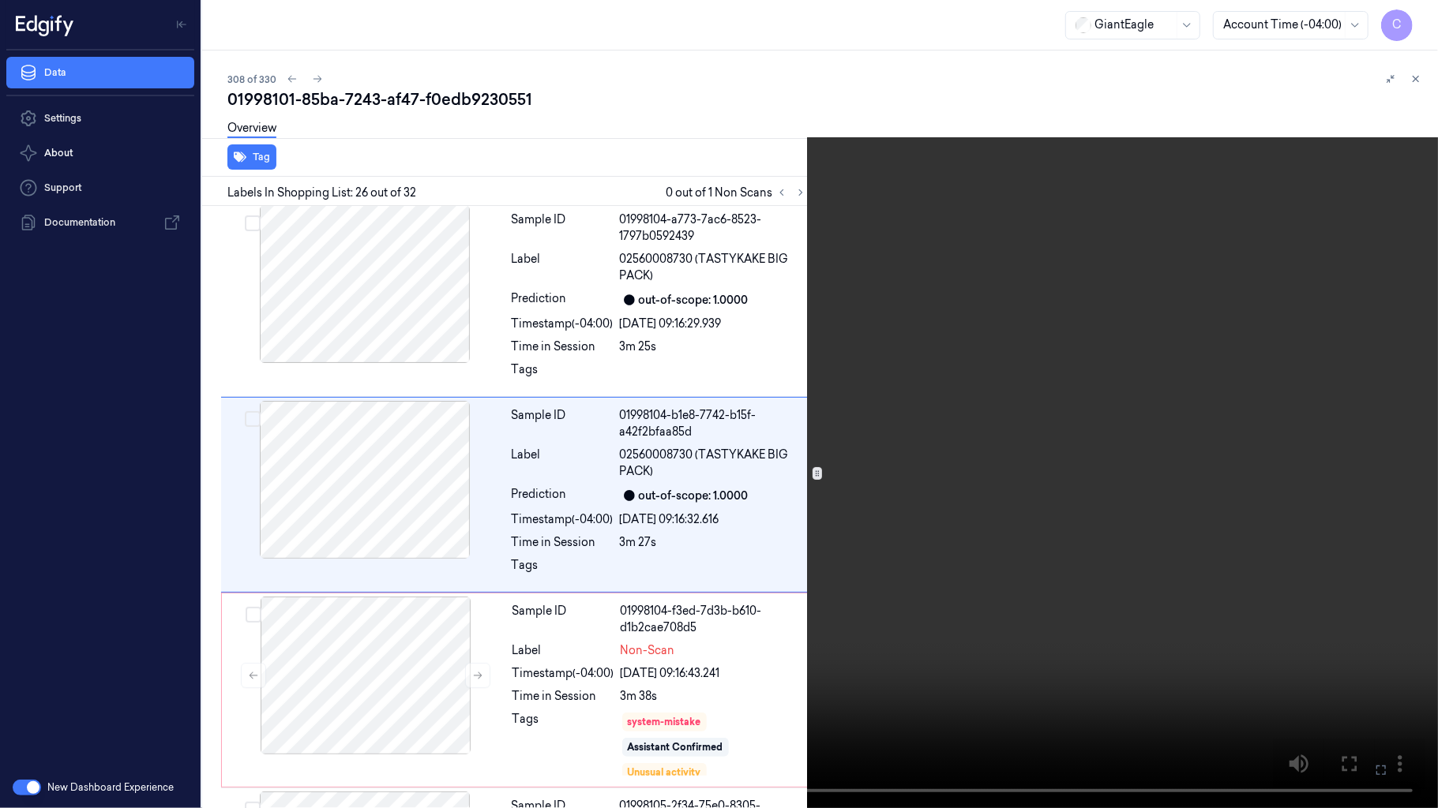
click at [843, 369] on video at bounding box center [719, 404] width 1438 height 808
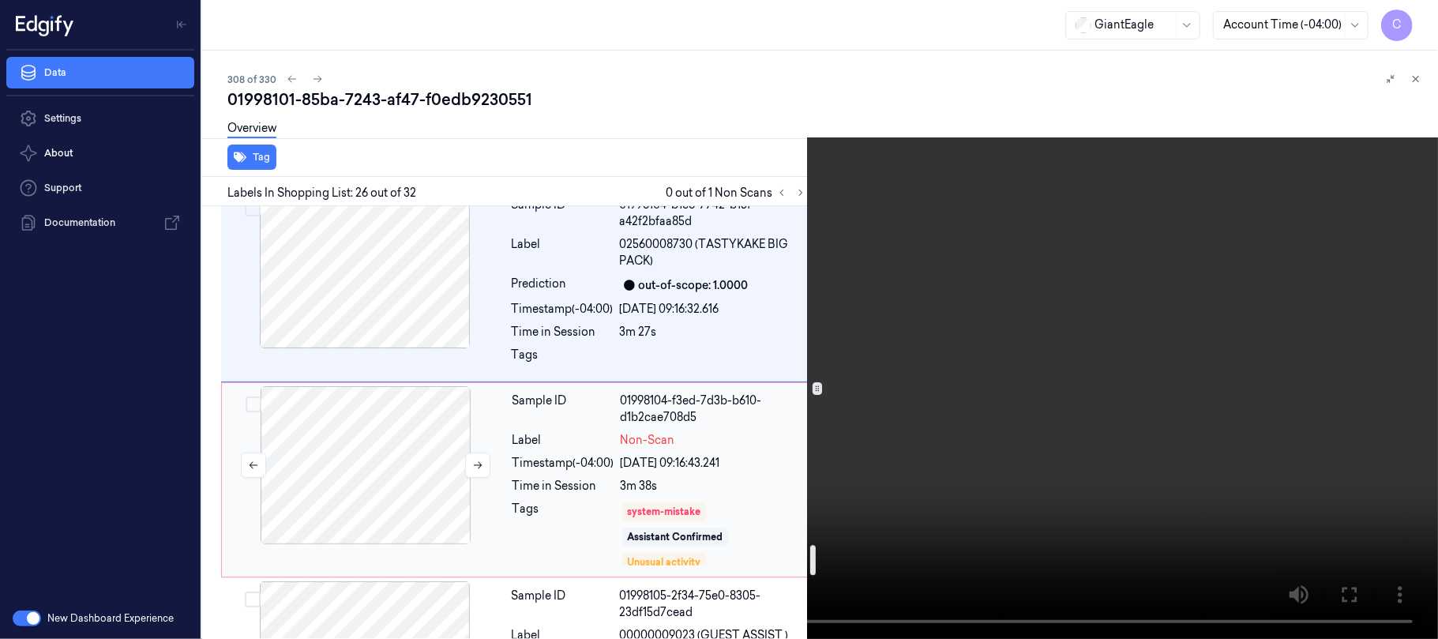
scroll to position [4969, 0]
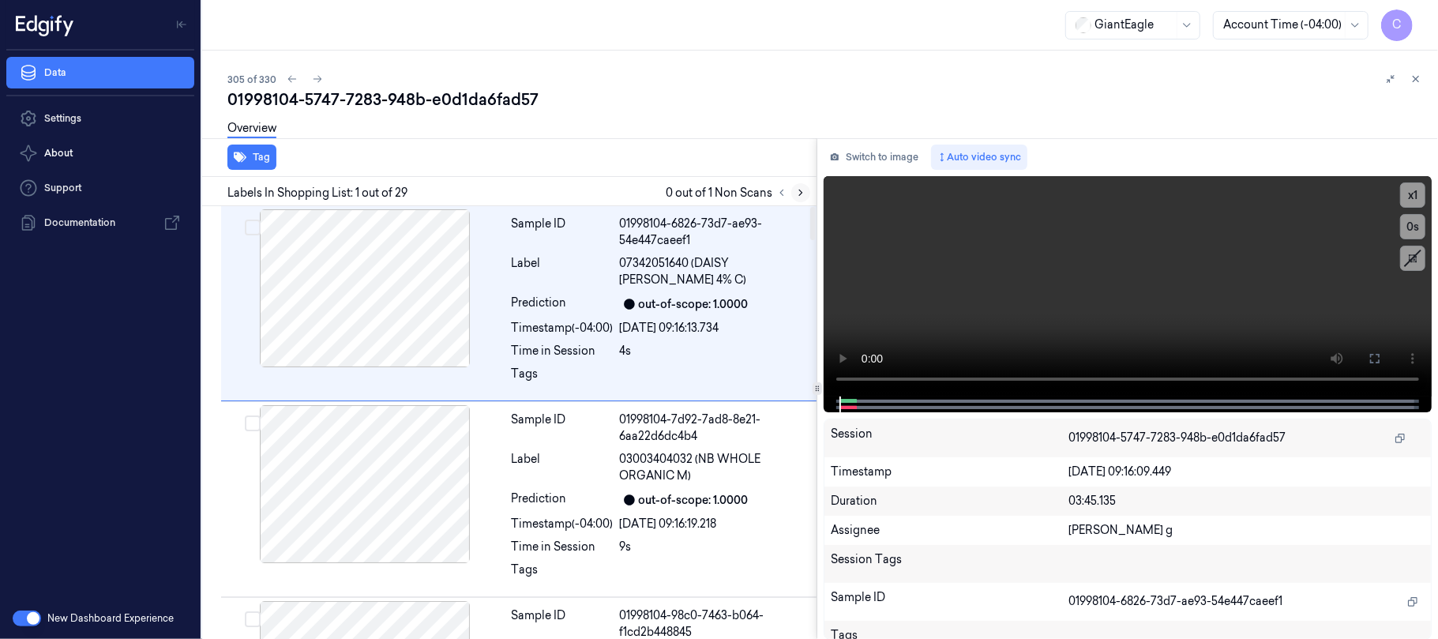
click at [803, 199] on button at bounding box center [800, 192] width 19 height 19
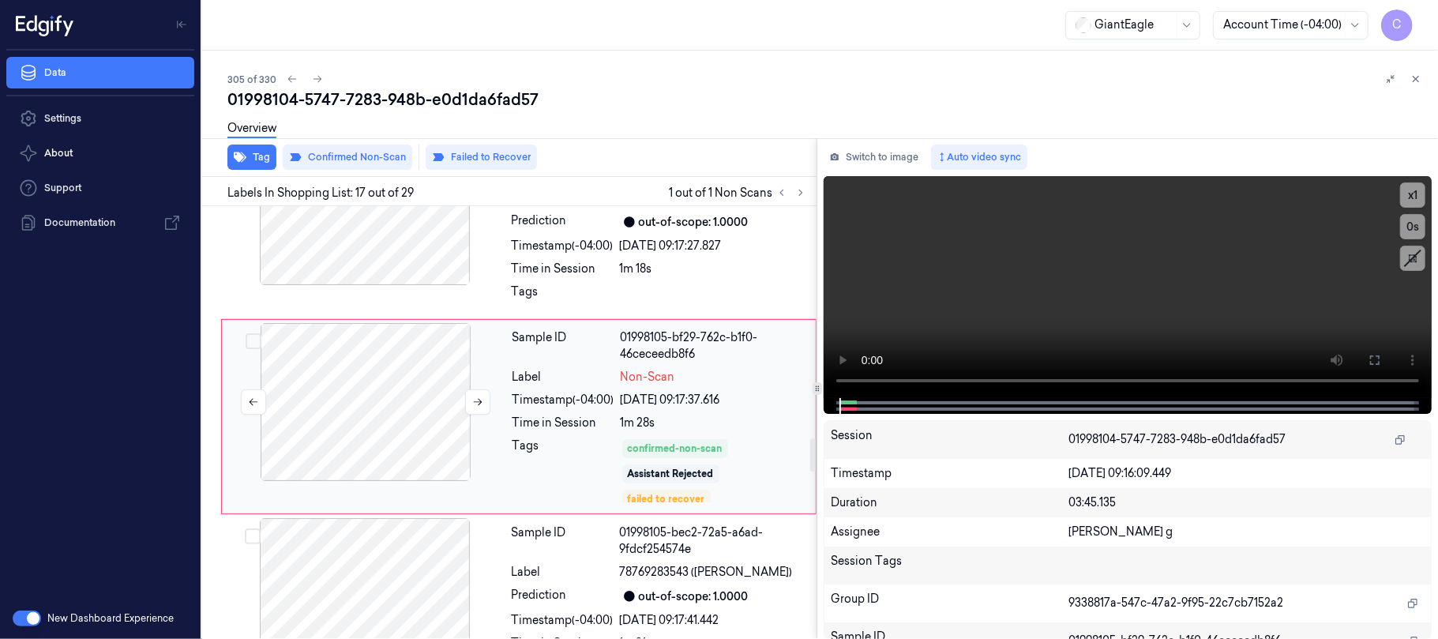
scroll to position [2988, 0]
click at [477, 403] on icon at bounding box center [478, 399] width 9 height 7
click at [470, 409] on button at bounding box center [477, 399] width 25 height 25
click at [474, 405] on icon at bounding box center [477, 399] width 11 height 11
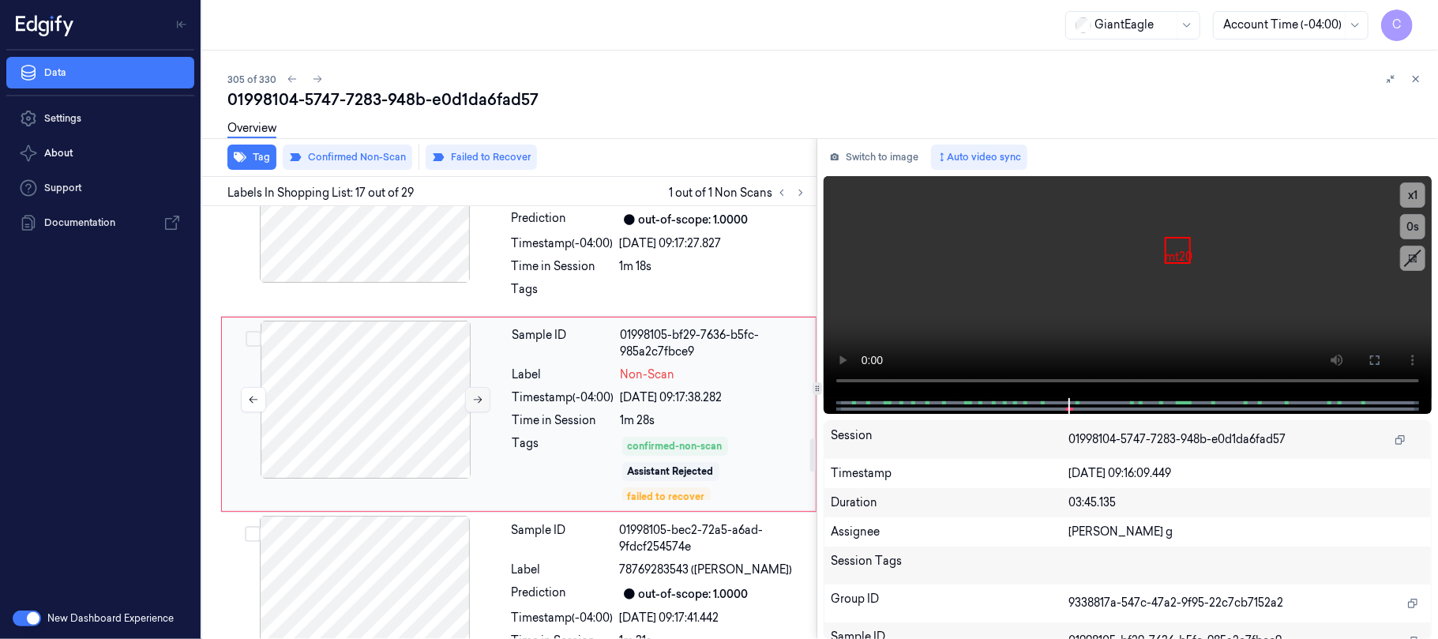
click at [474, 405] on icon at bounding box center [477, 399] width 11 height 11
click at [483, 405] on icon at bounding box center [477, 399] width 11 height 11
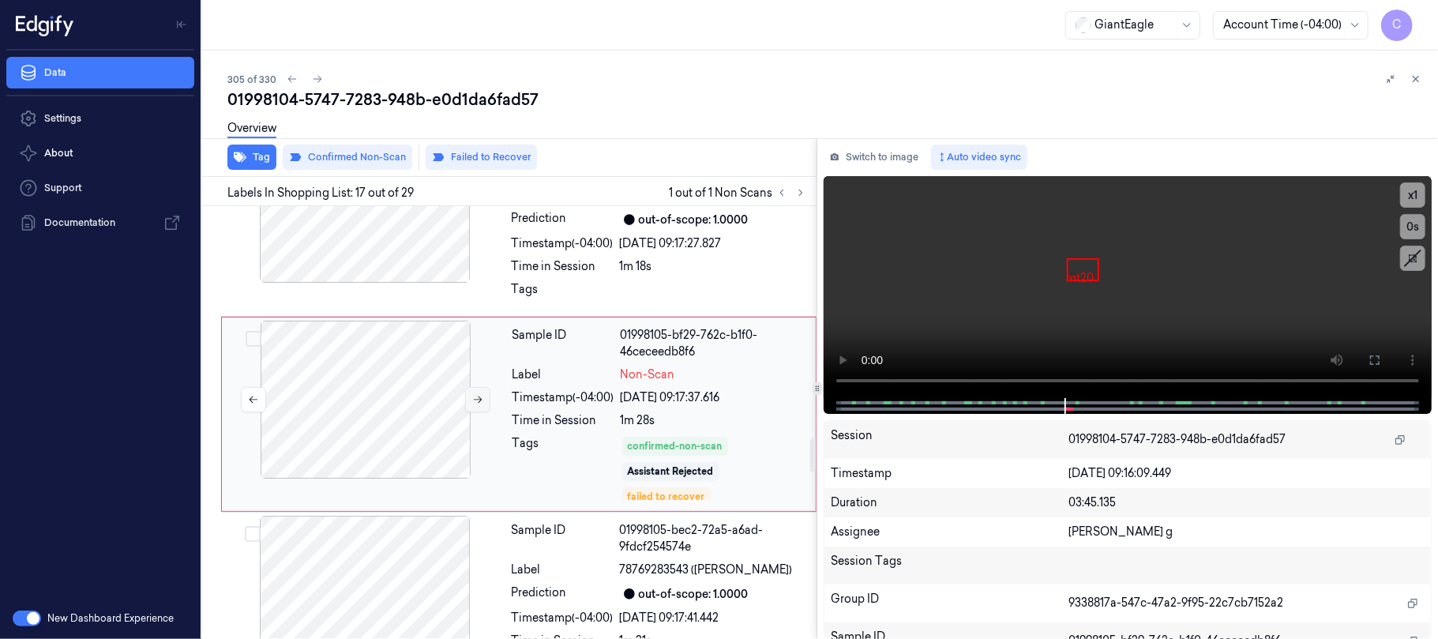
click at [482, 405] on icon at bounding box center [477, 399] width 11 height 11
click at [475, 399] on button at bounding box center [477, 399] width 25 height 25
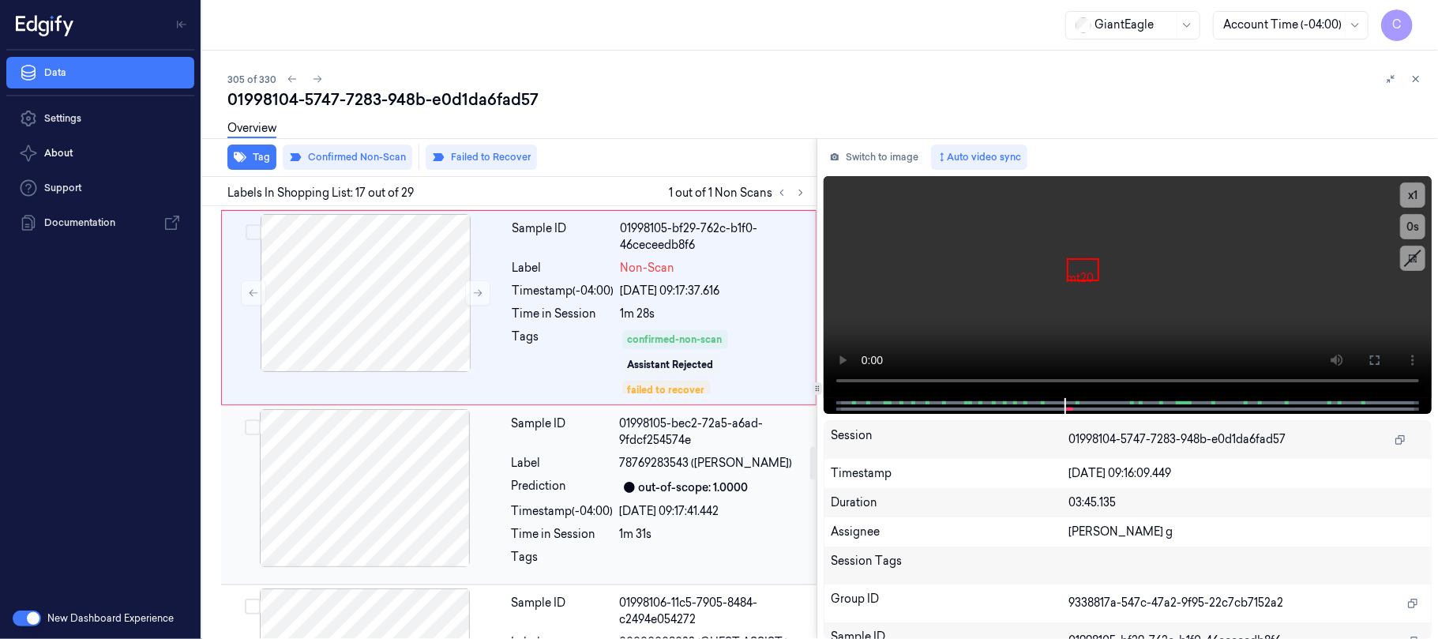
scroll to position [3093, 0]
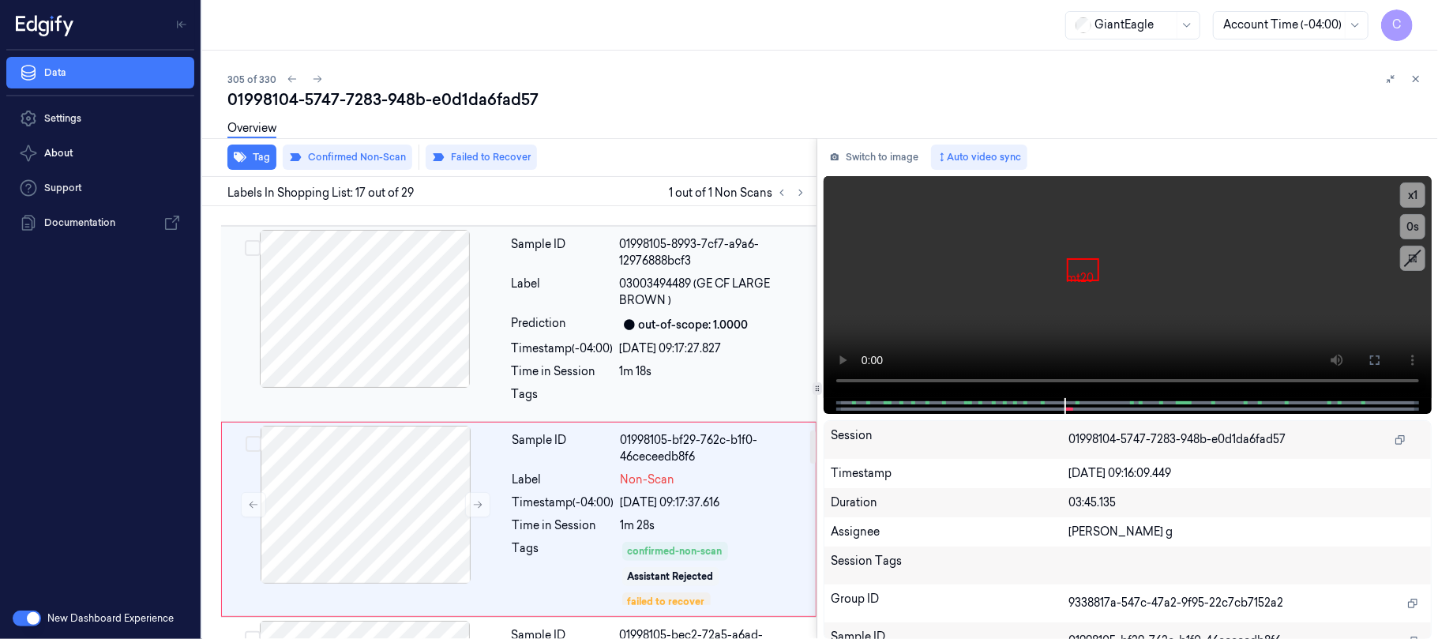
click at [317, 300] on div at bounding box center [364, 309] width 281 height 158
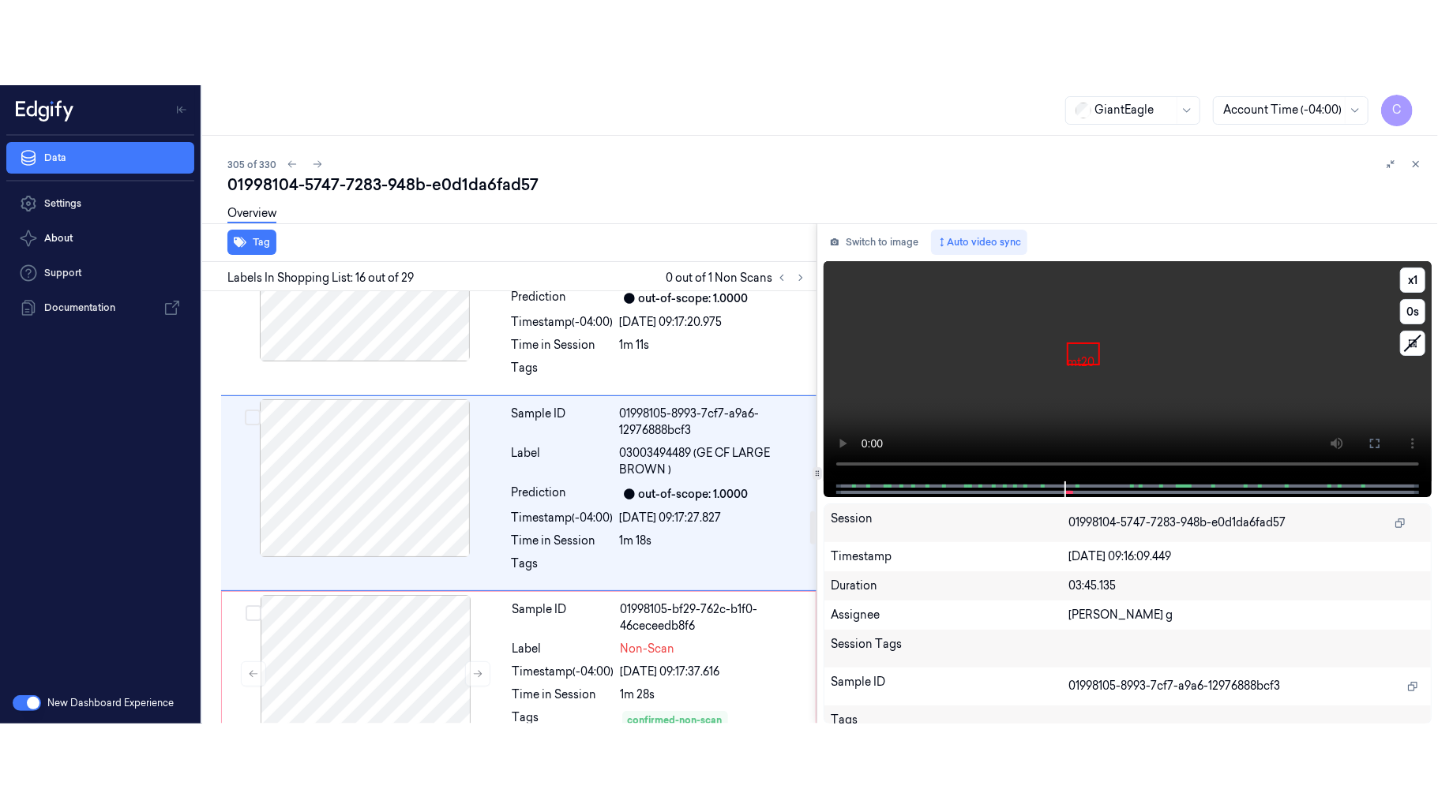
scroll to position [2792, 0]
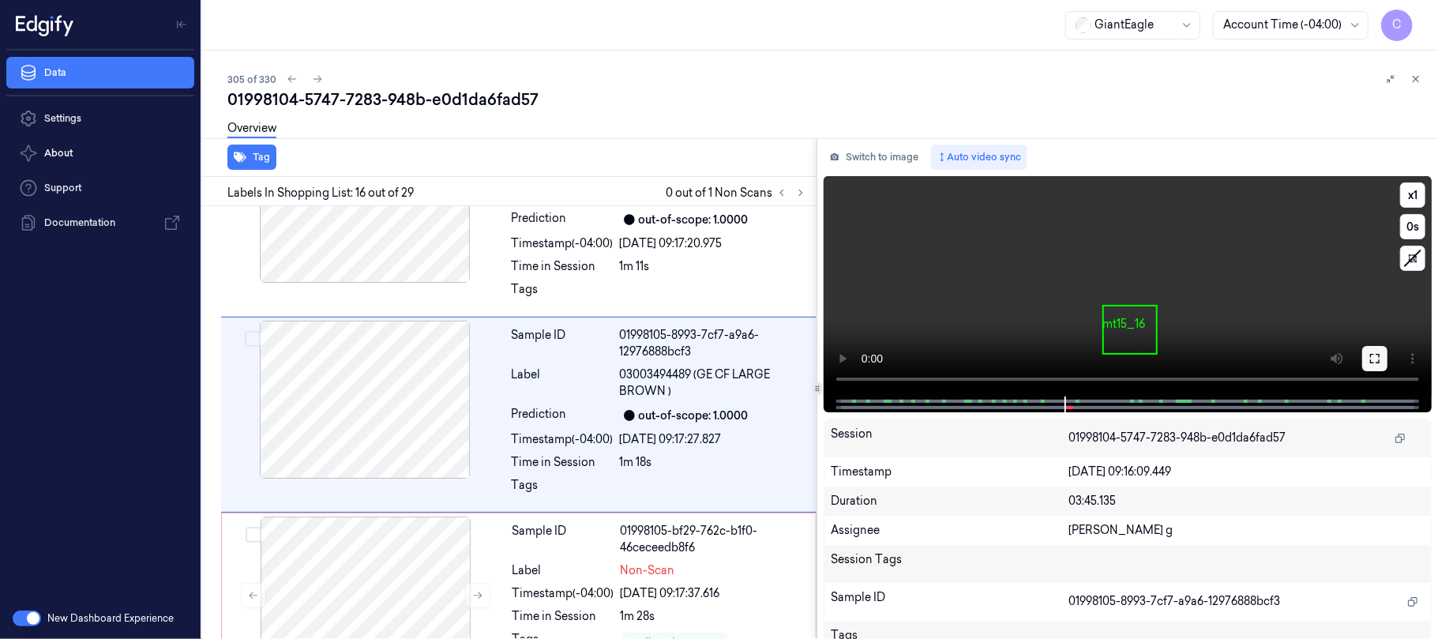
click at [1370, 357] on icon at bounding box center [1374, 358] width 13 height 13
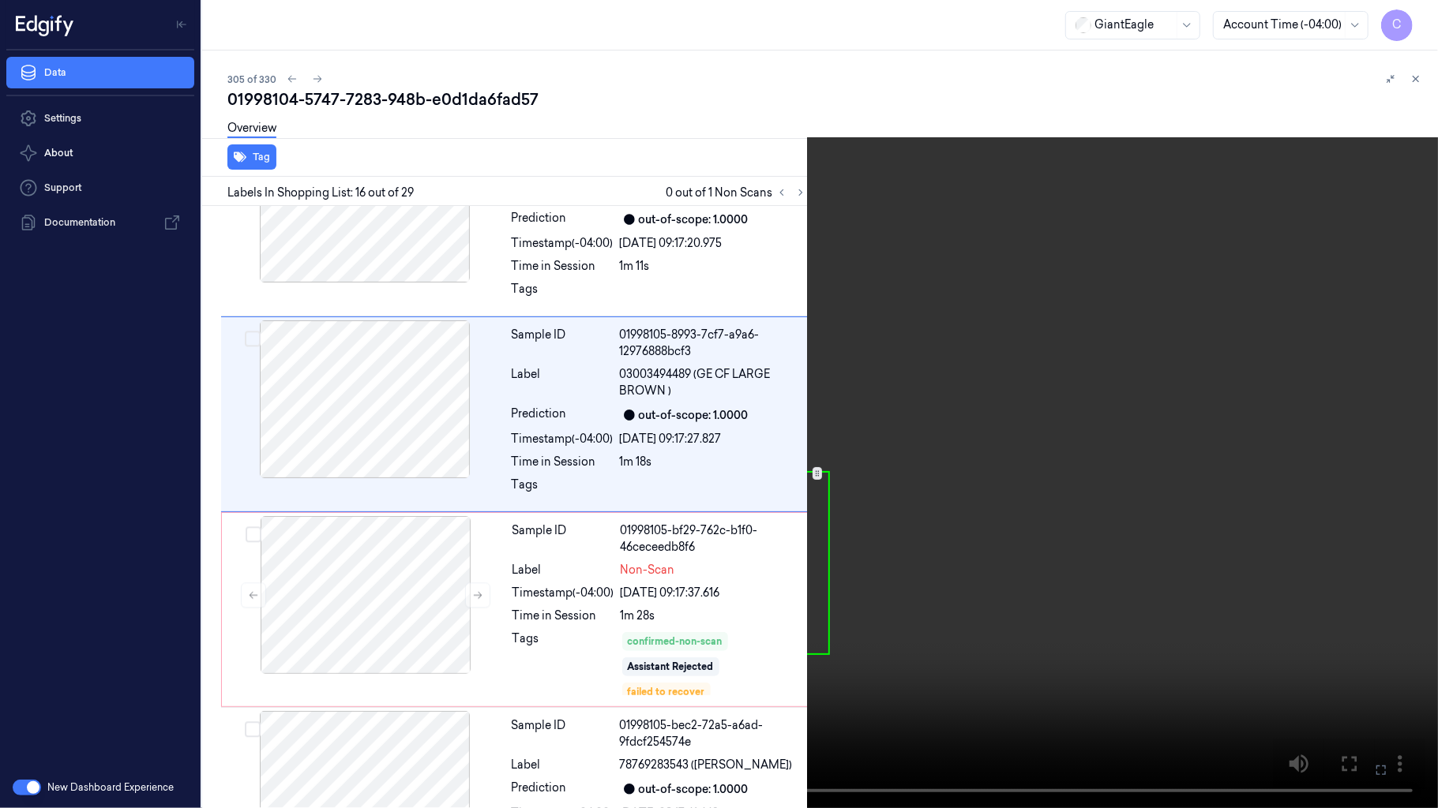
click at [731, 440] on video at bounding box center [719, 404] width 1438 height 808
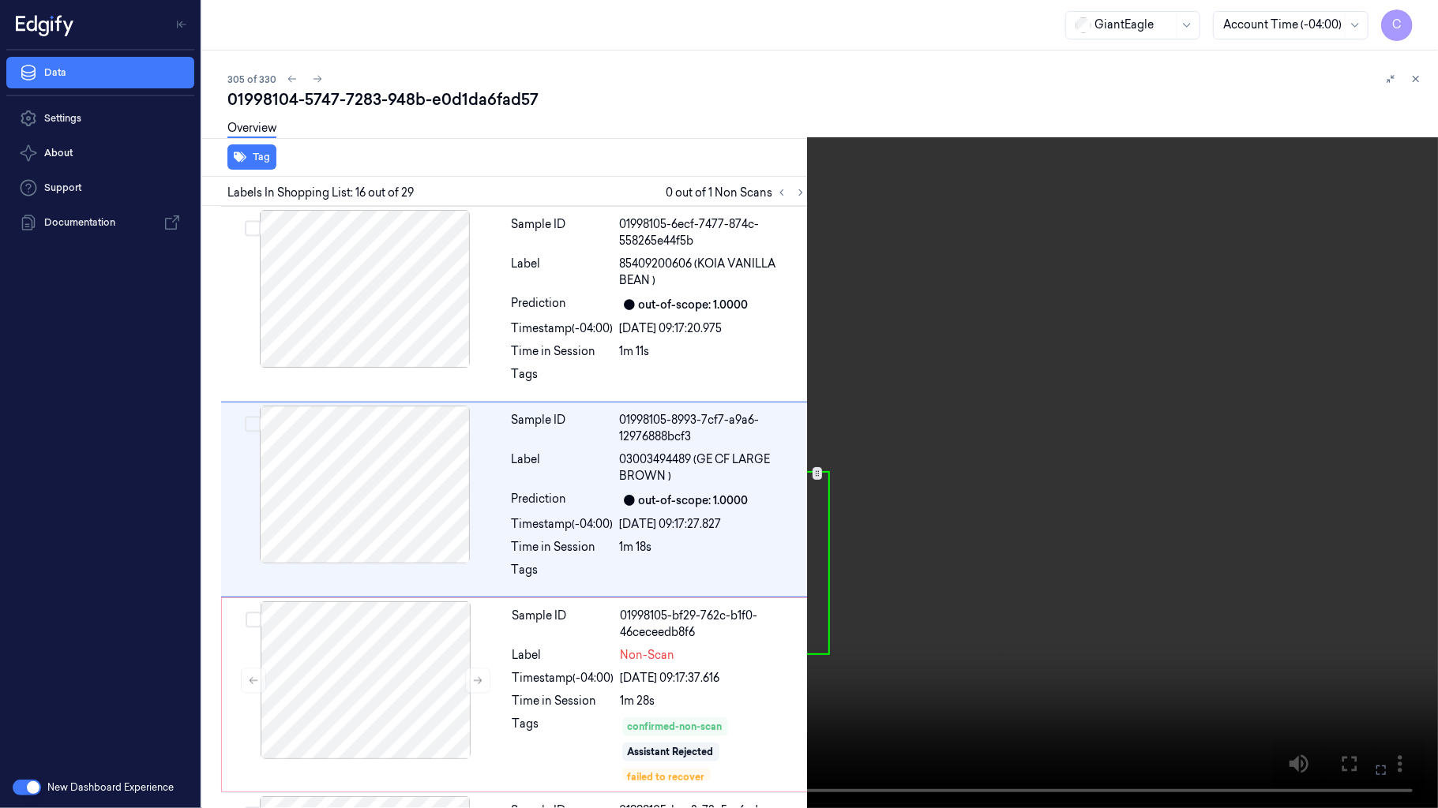
click at [742, 370] on video at bounding box center [719, 404] width 1438 height 808
click at [1422, 16] on button "x 1" at bounding box center [1418, 18] width 25 height 25
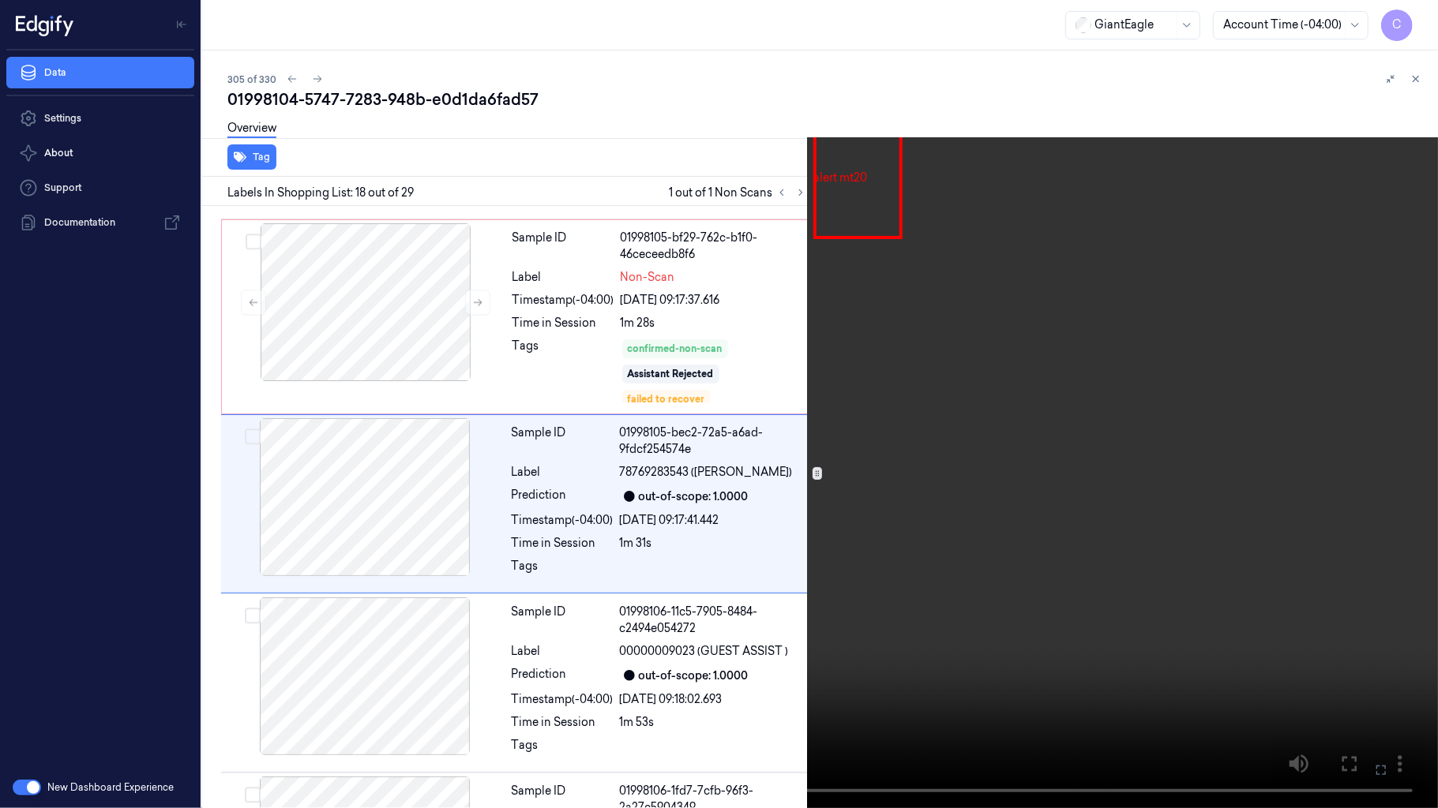
scroll to position [3098, 0]
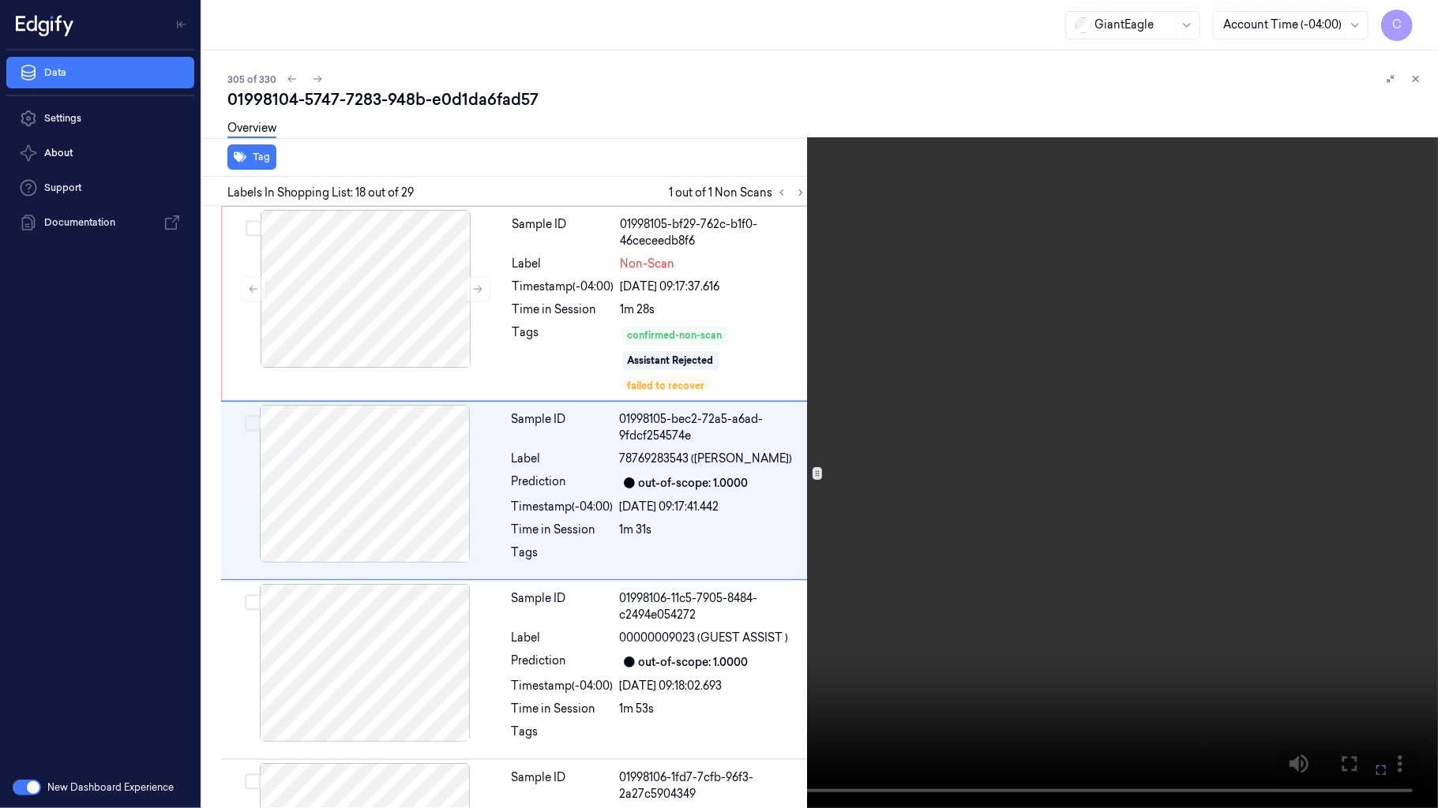
click at [868, 362] on video at bounding box center [719, 404] width 1438 height 808
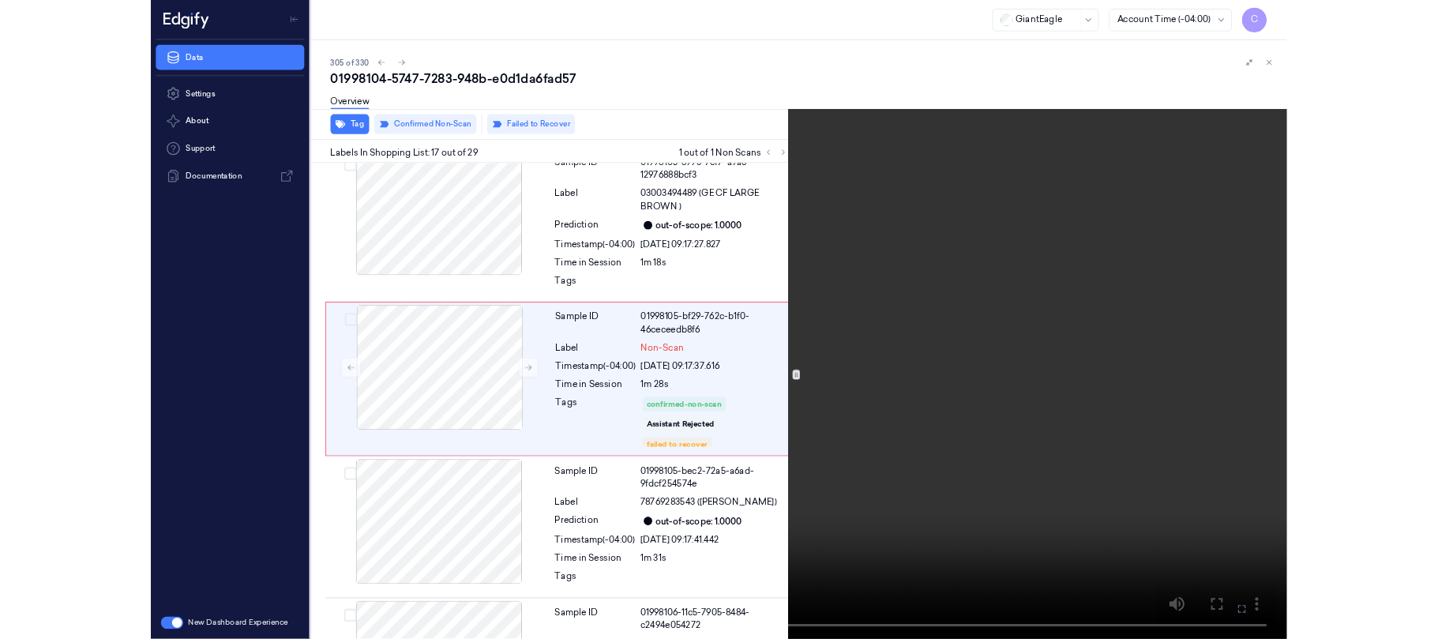
scroll to position [2903, 0]
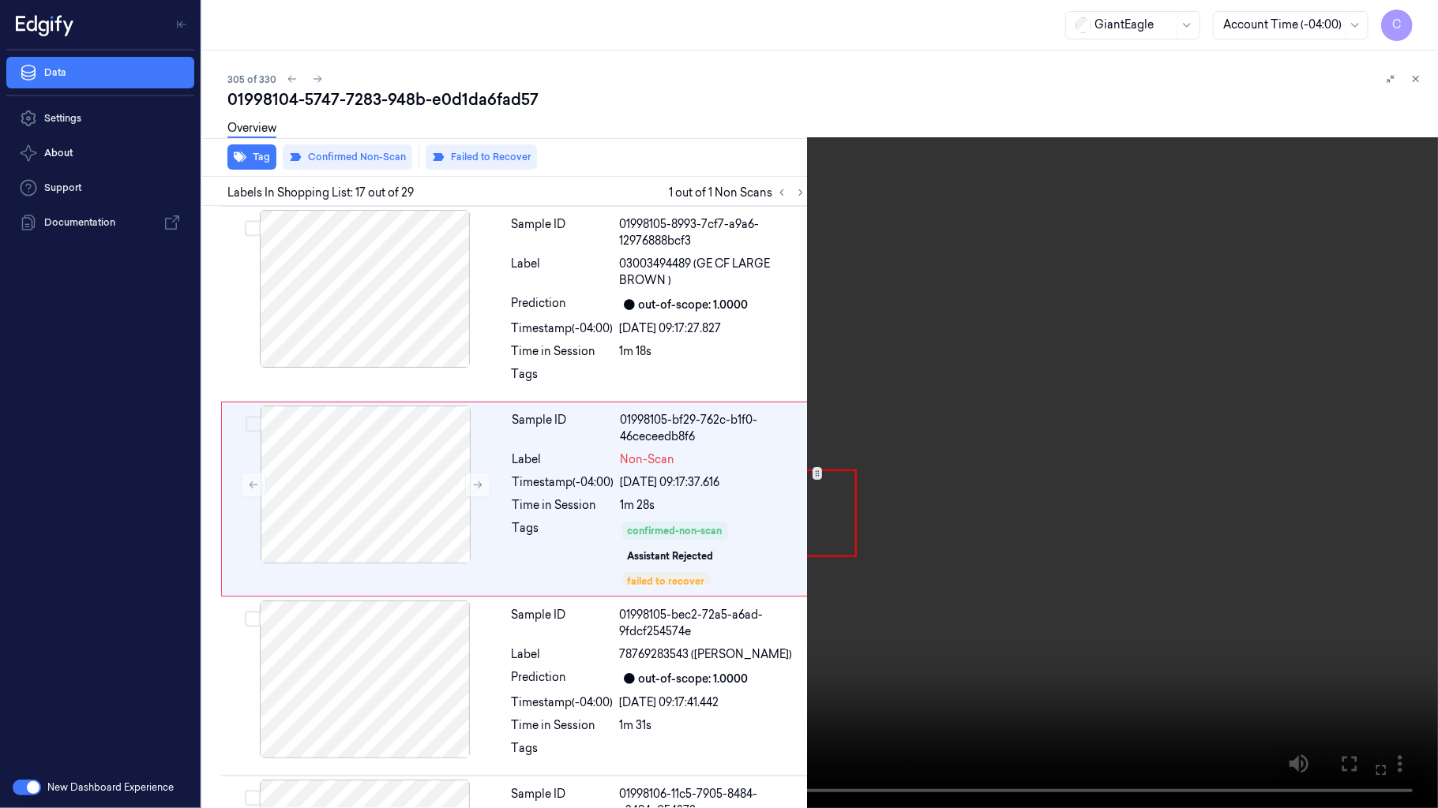
click at [868, 362] on video at bounding box center [719, 404] width 1438 height 808
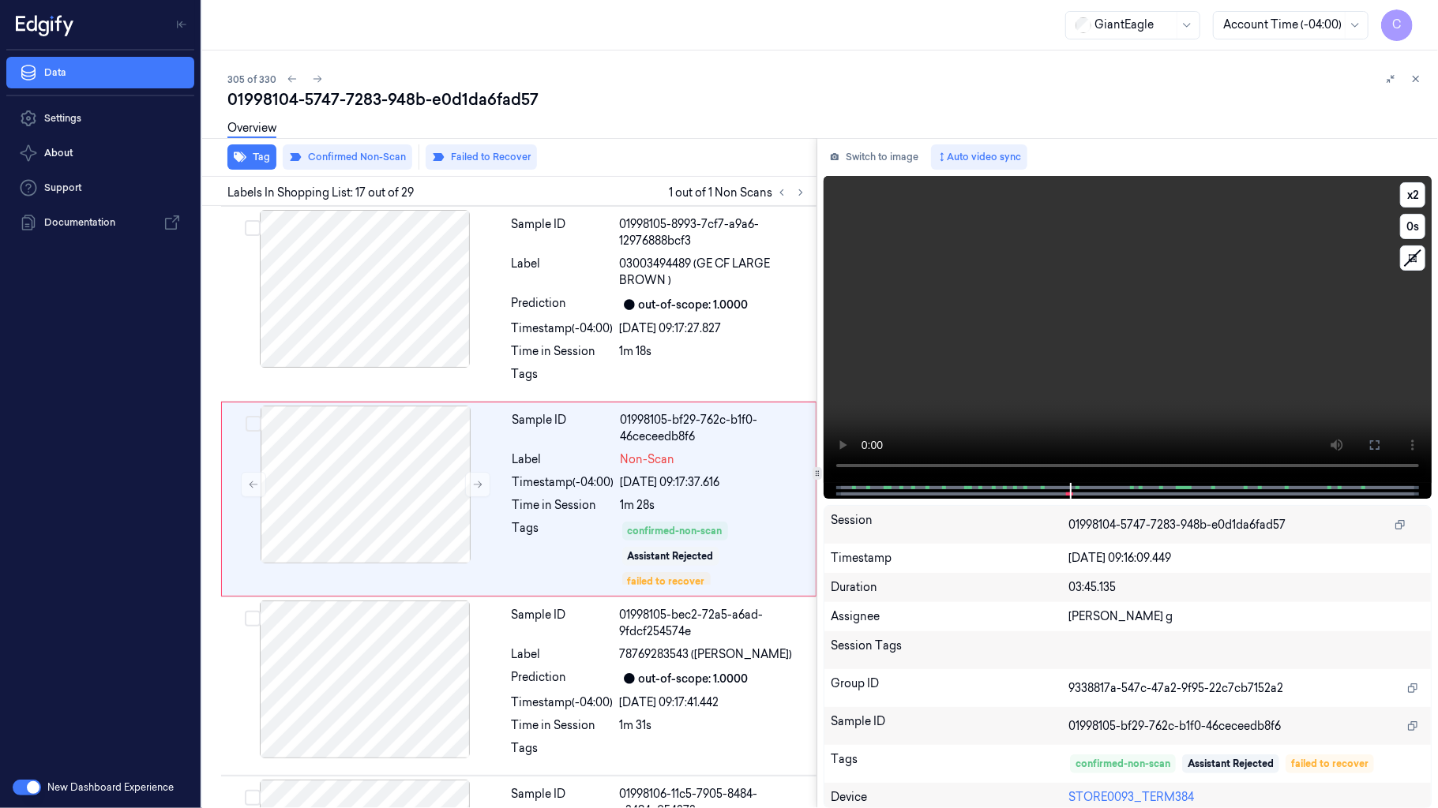
click at [868, 234] on video at bounding box center [1127, 329] width 608 height 307
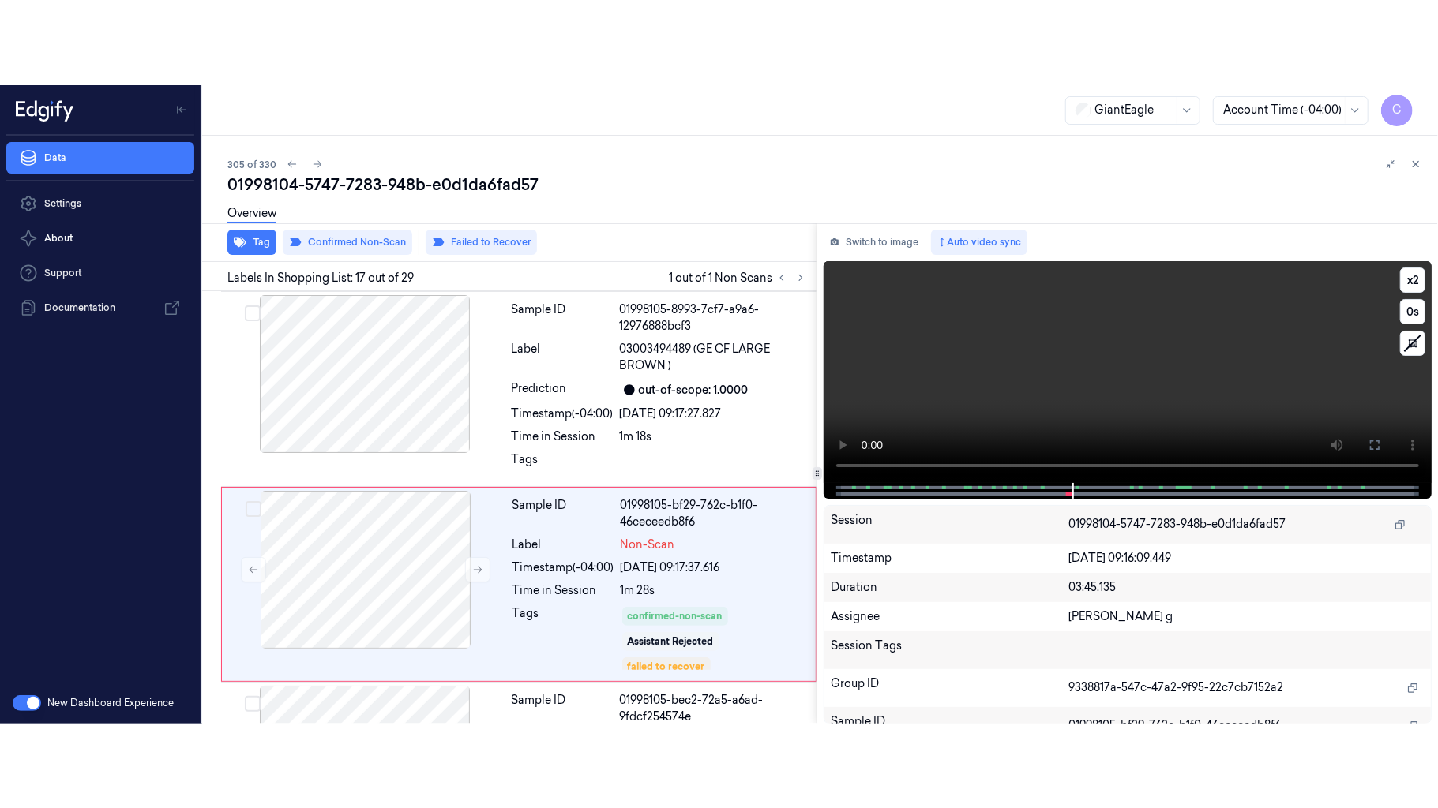
scroll to position [2988, 0]
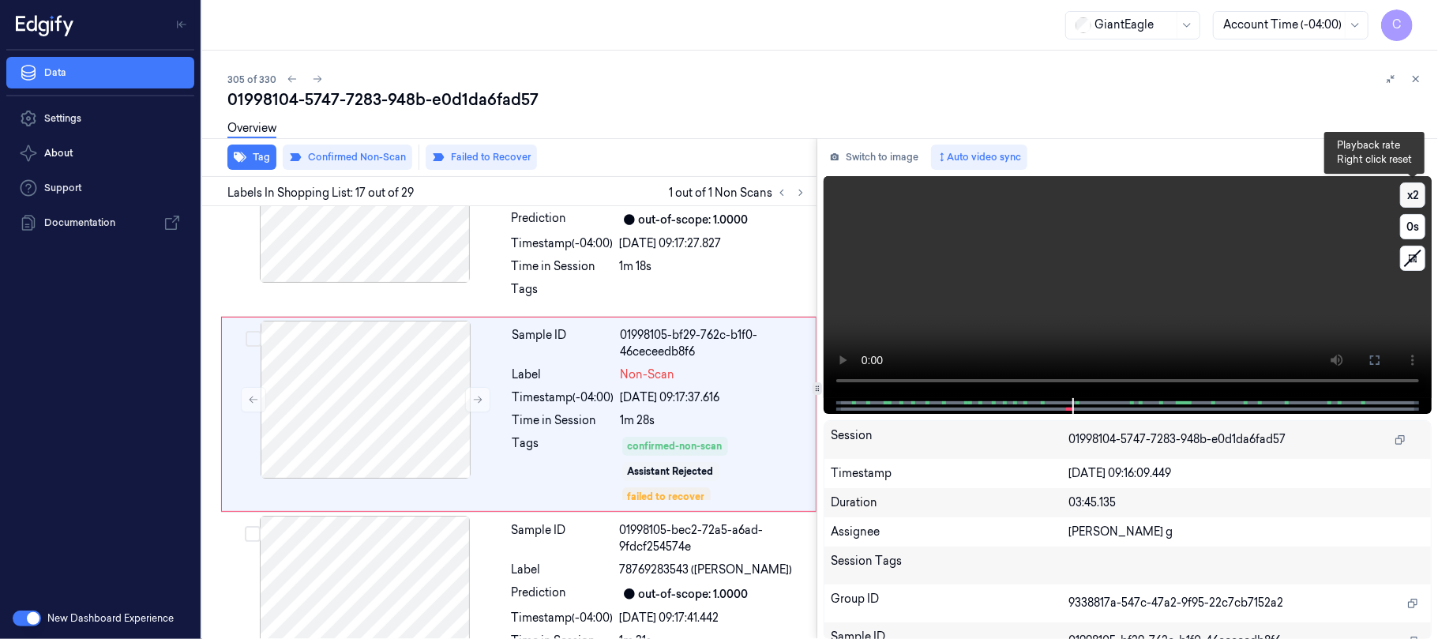
click at [1407, 194] on button "x 2" at bounding box center [1412, 194] width 25 height 25
click at [1370, 354] on icon at bounding box center [1374, 360] width 13 height 13
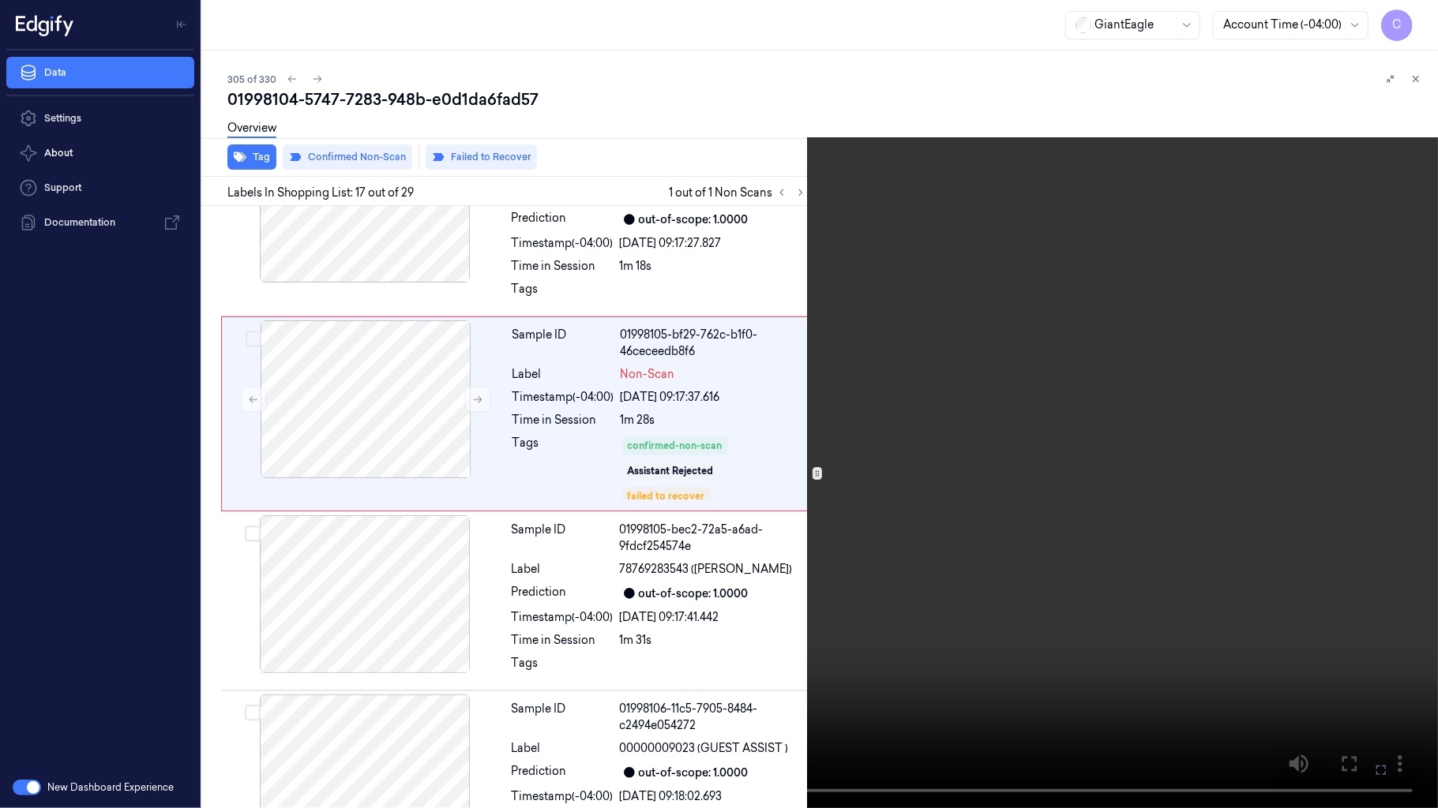
click at [658, 431] on video at bounding box center [719, 404] width 1438 height 808
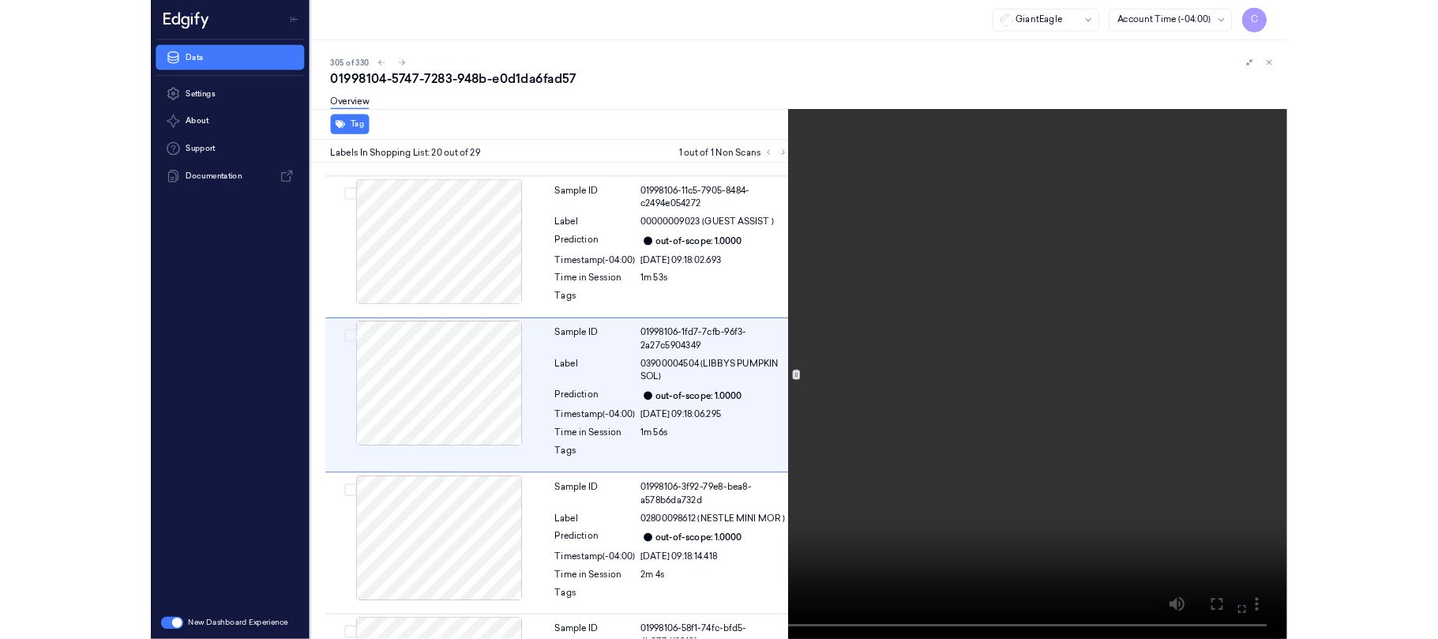
scroll to position [3475, 0]
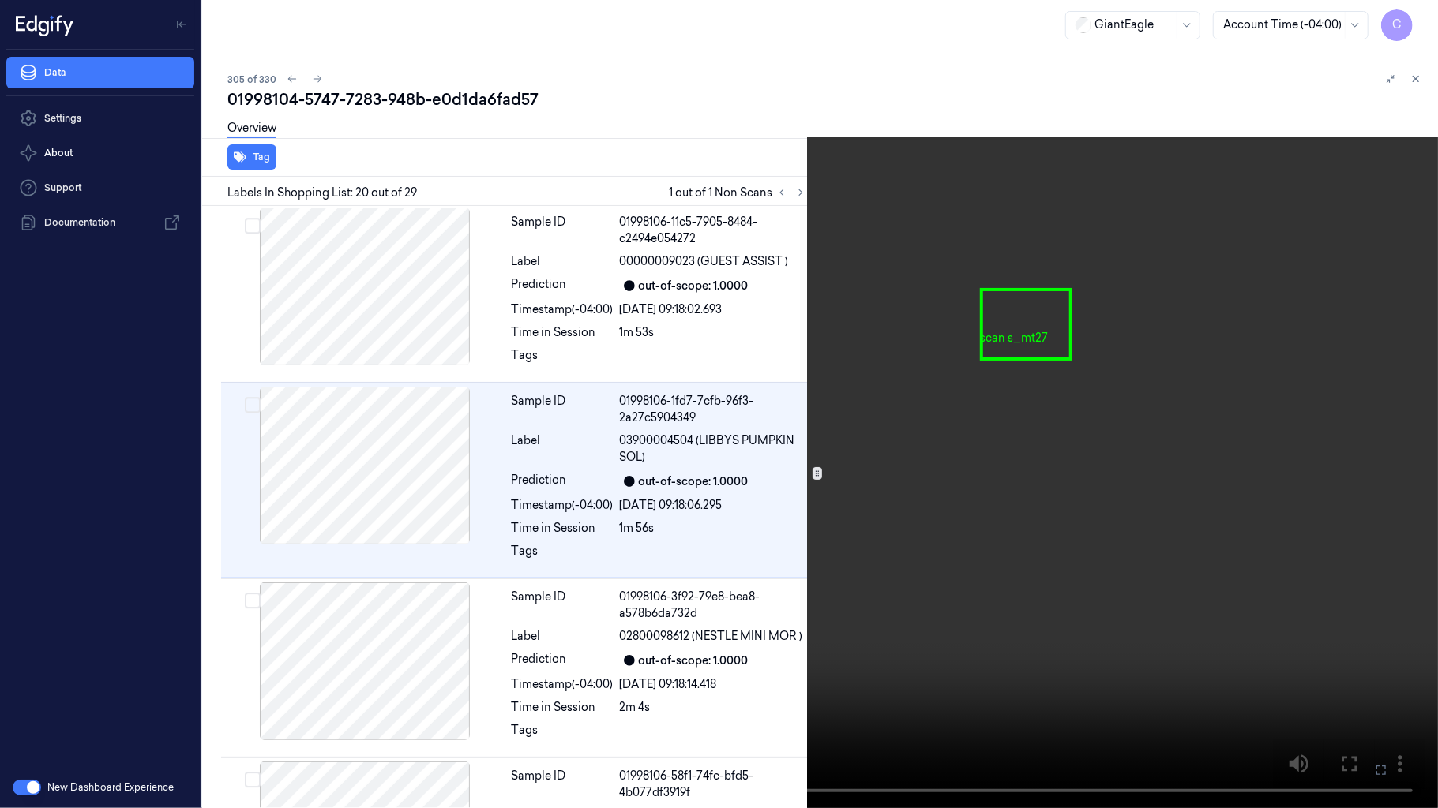
click at [853, 357] on video at bounding box center [719, 404] width 1438 height 808
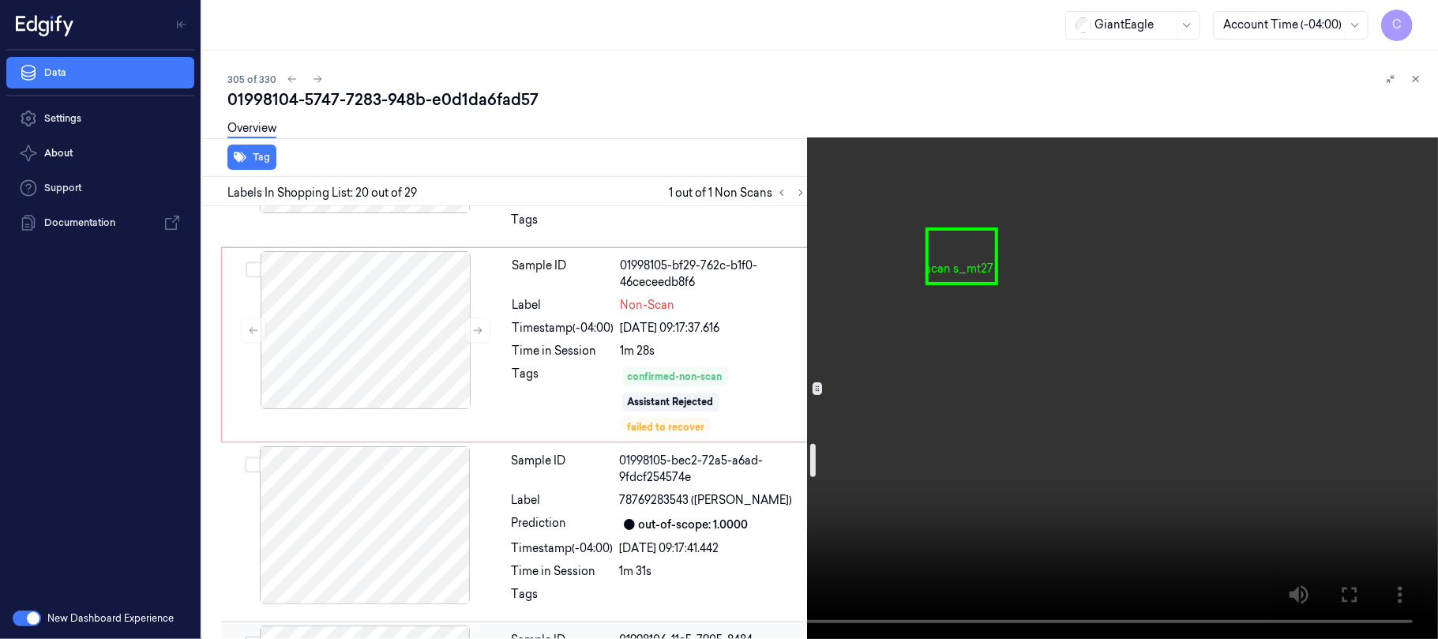
scroll to position [3054, 0]
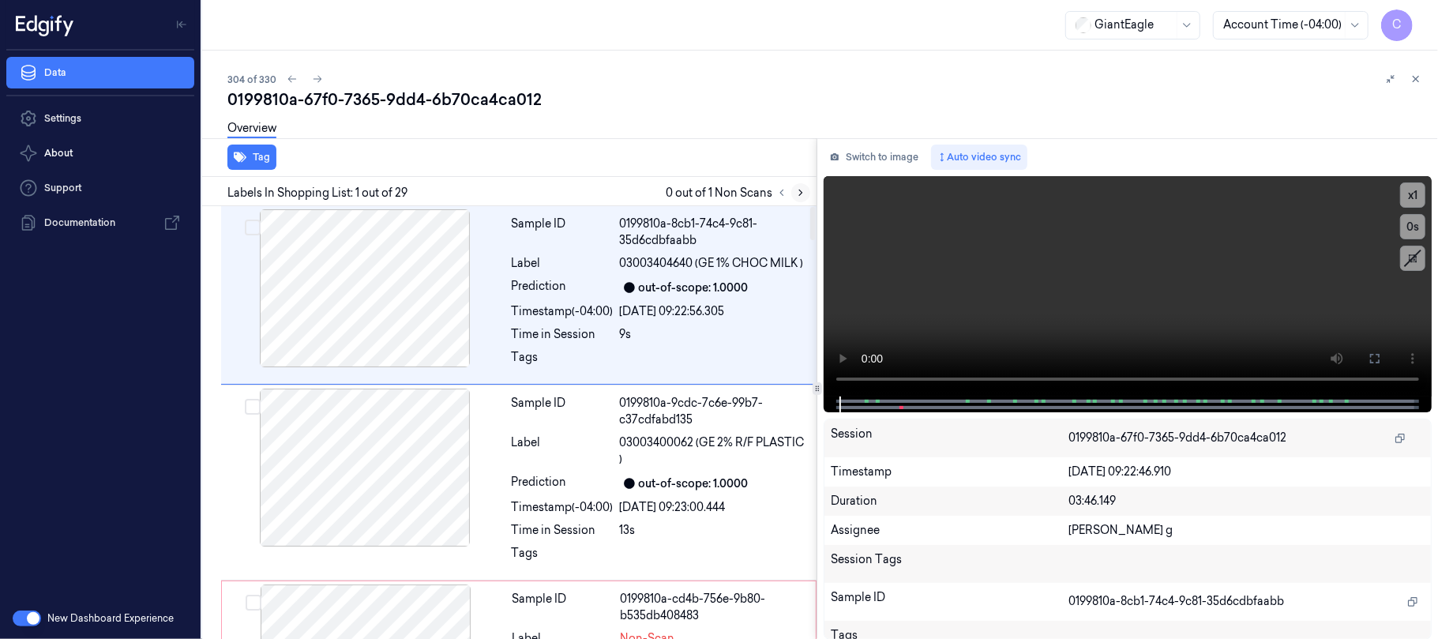
click at [796, 193] on icon at bounding box center [800, 192] width 11 height 11
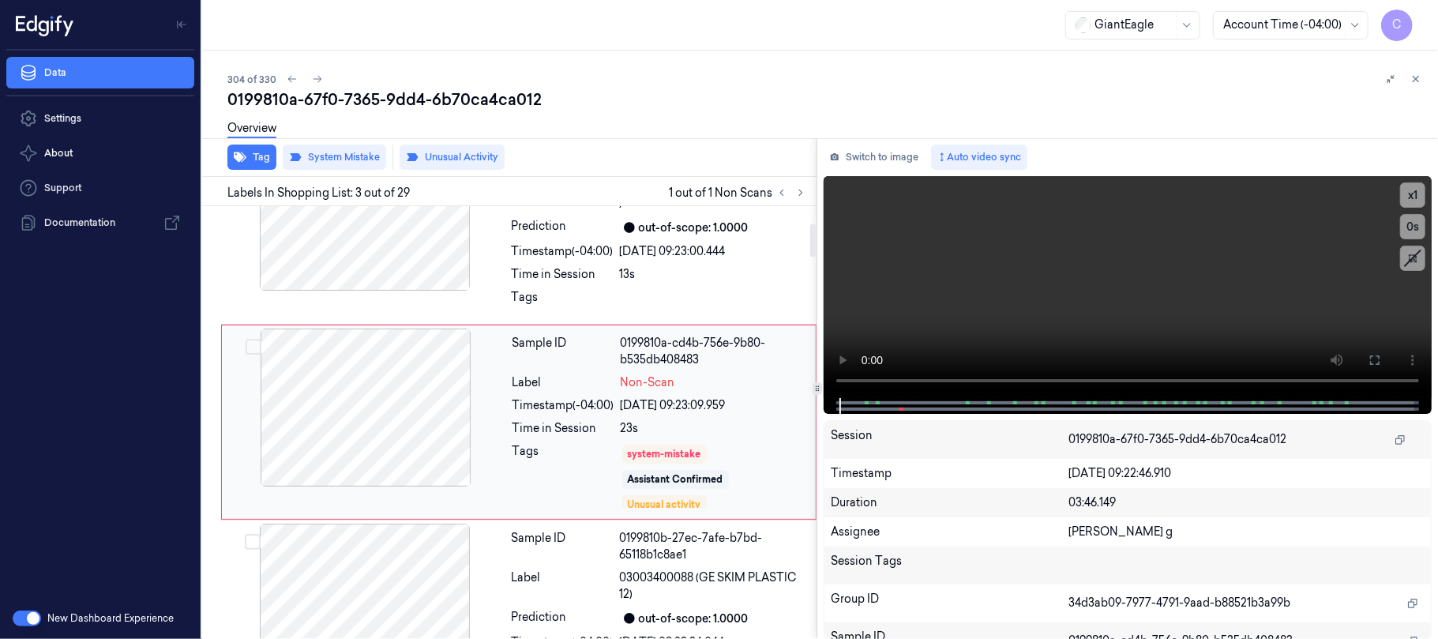
scroll to position [257, 0]
click at [449, 417] on div at bounding box center [365, 407] width 281 height 158
click at [979, 327] on video at bounding box center [1127, 287] width 608 height 222
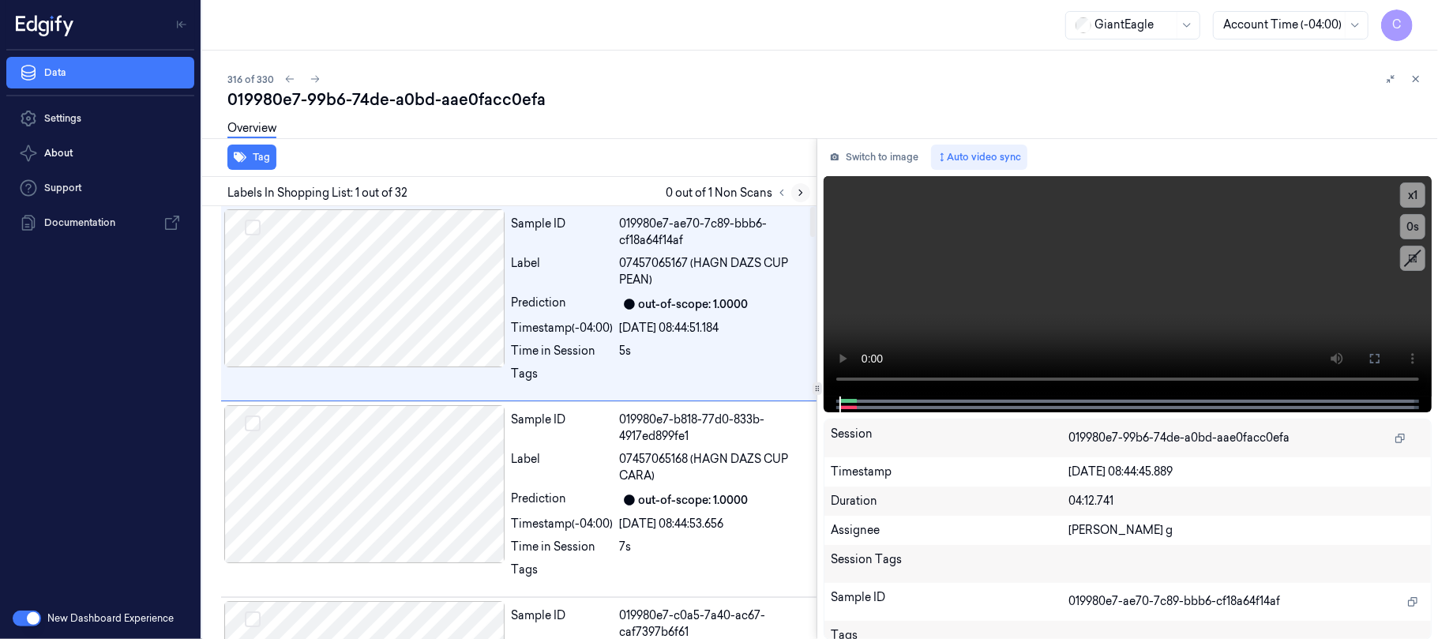
click at [797, 197] on icon at bounding box center [800, 192] width 11 height 11
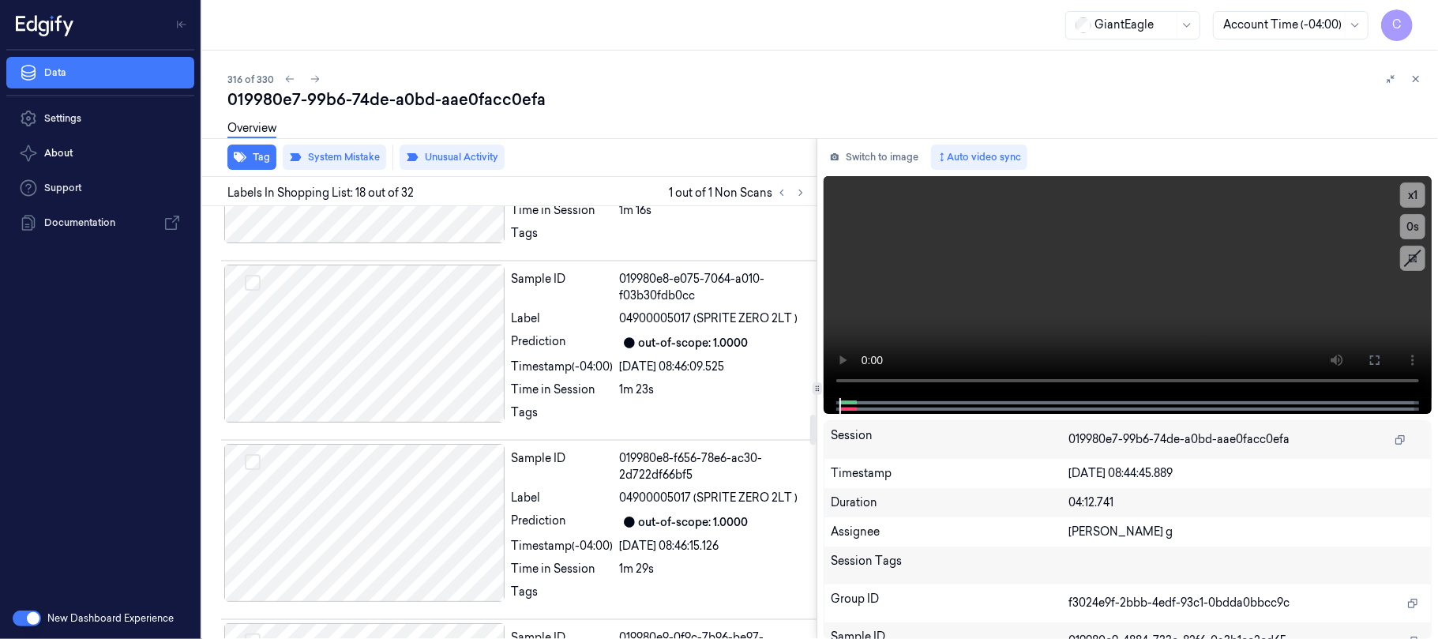
scroll to position [3134, 0]
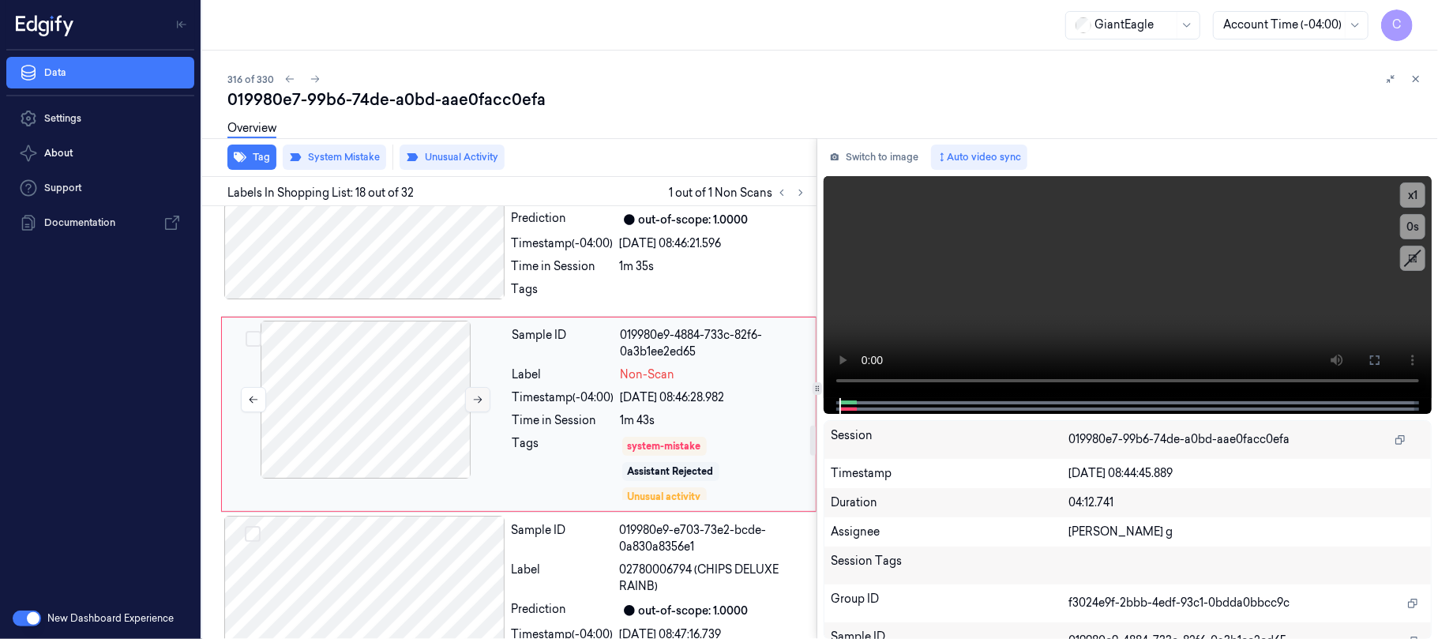
click at [480, 405] on icon at bounding box center [477, 399] width 11 height 11
click at [470, 404] on button at bounding box center [477, 399] width 25 height 25
click at [439, 254] on div at bounding box center [364, 220] width 281 height 158
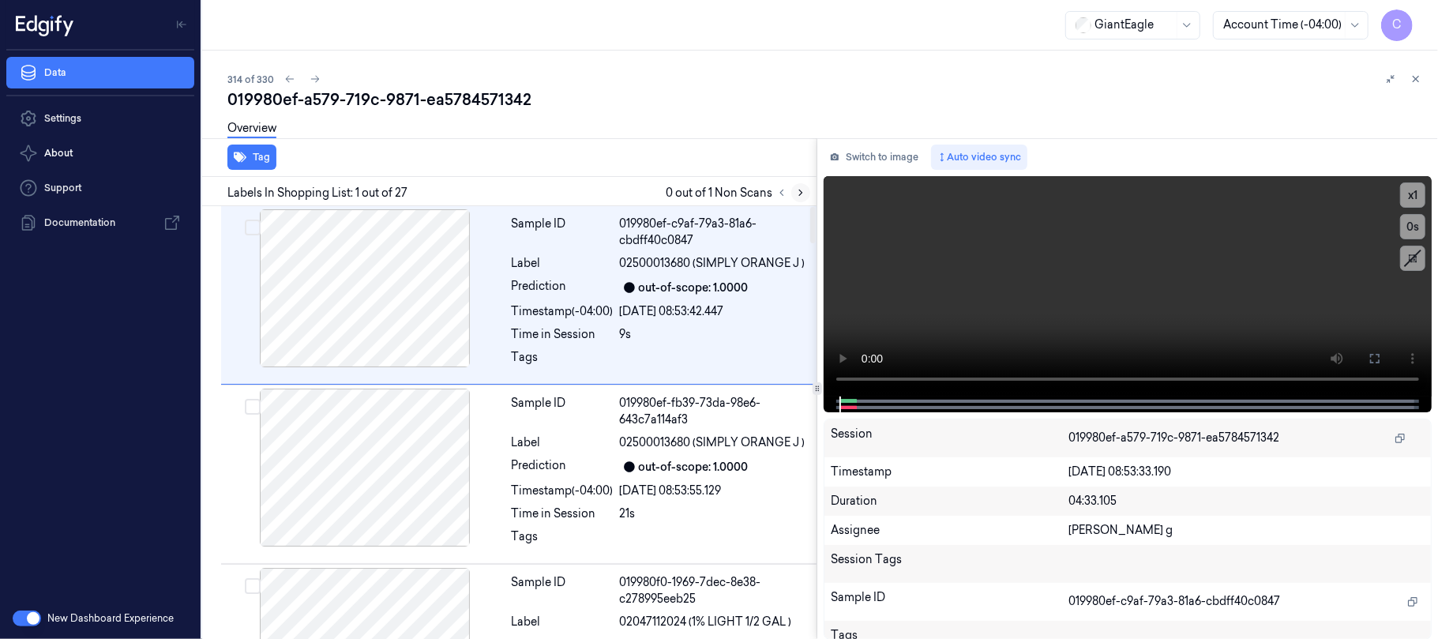
click at [799, 197] on button at bounding box center [800, 192] width 19 height 19
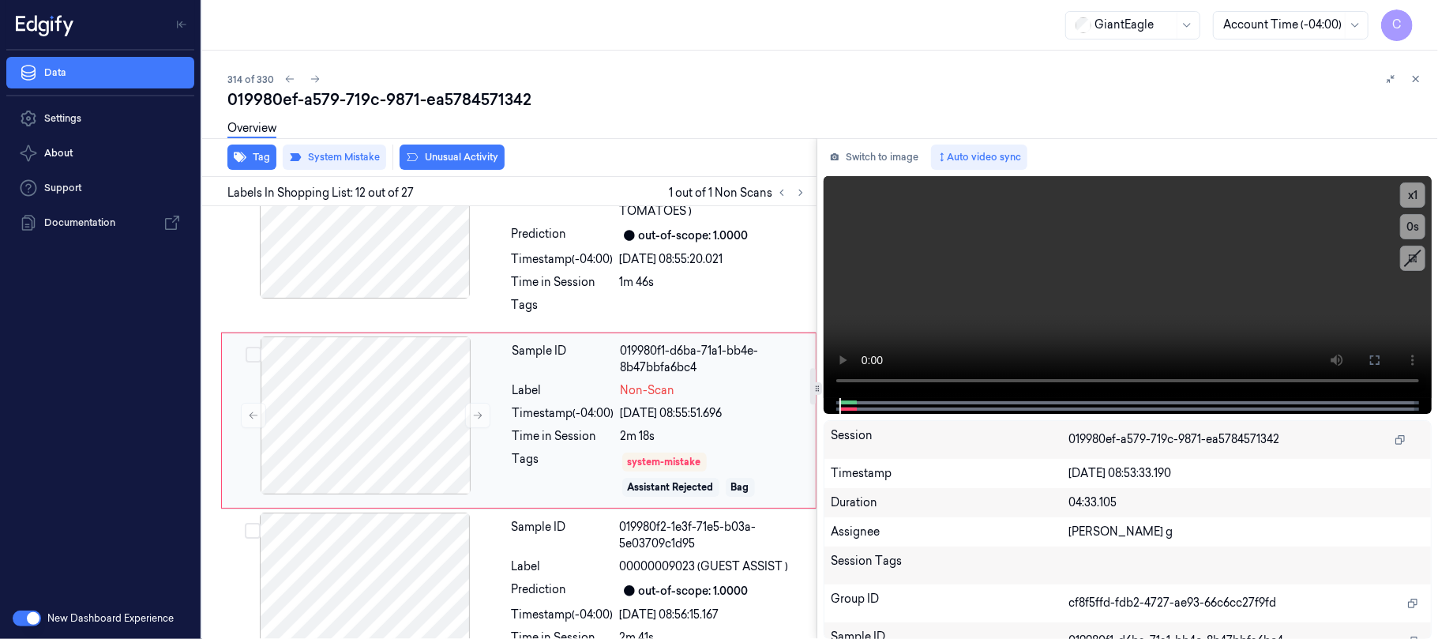
scroll to position [1914, 0]
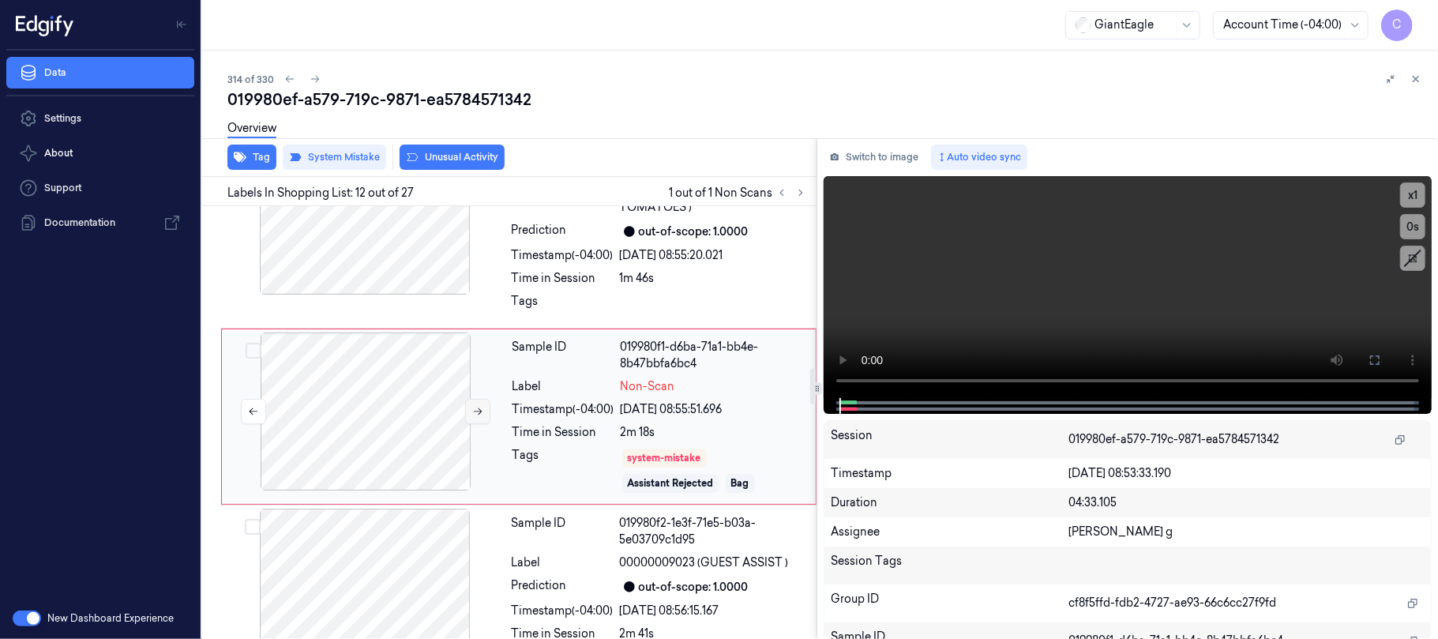
click at [468, 422] on button at bounding box center [477, 411] width 25 height 25
click at [474, 417] on icon at bounding box center [477, 411] width 11 height 11
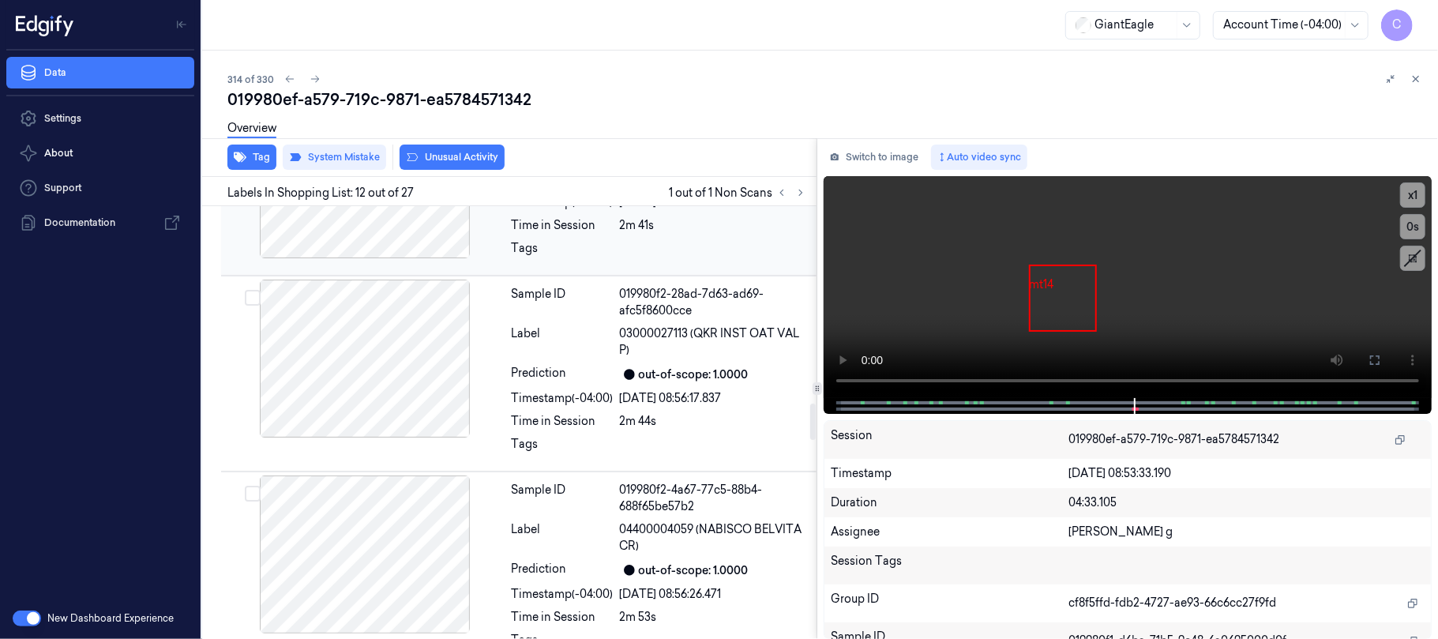
scroll to position [2335, 0]
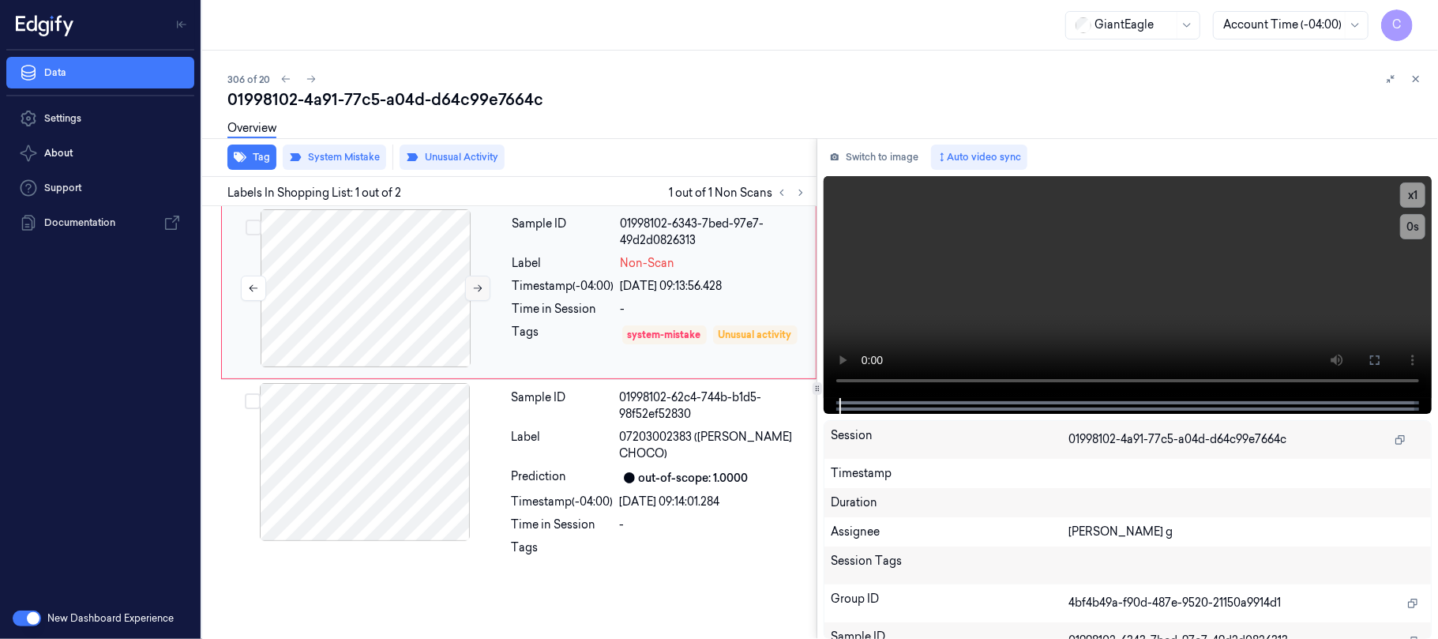
click at [475, 291] on icon at bounding box center [477, 288] width 11 height 11
click at [475, 289] on icon at bounding box center [477, 288] width 11 height 11
click at [466, 287] on button at bounding box center [477, 288] width 25 height 25
click at [474, 287] on icon at bounding box center [477, 288] width 11 height 11
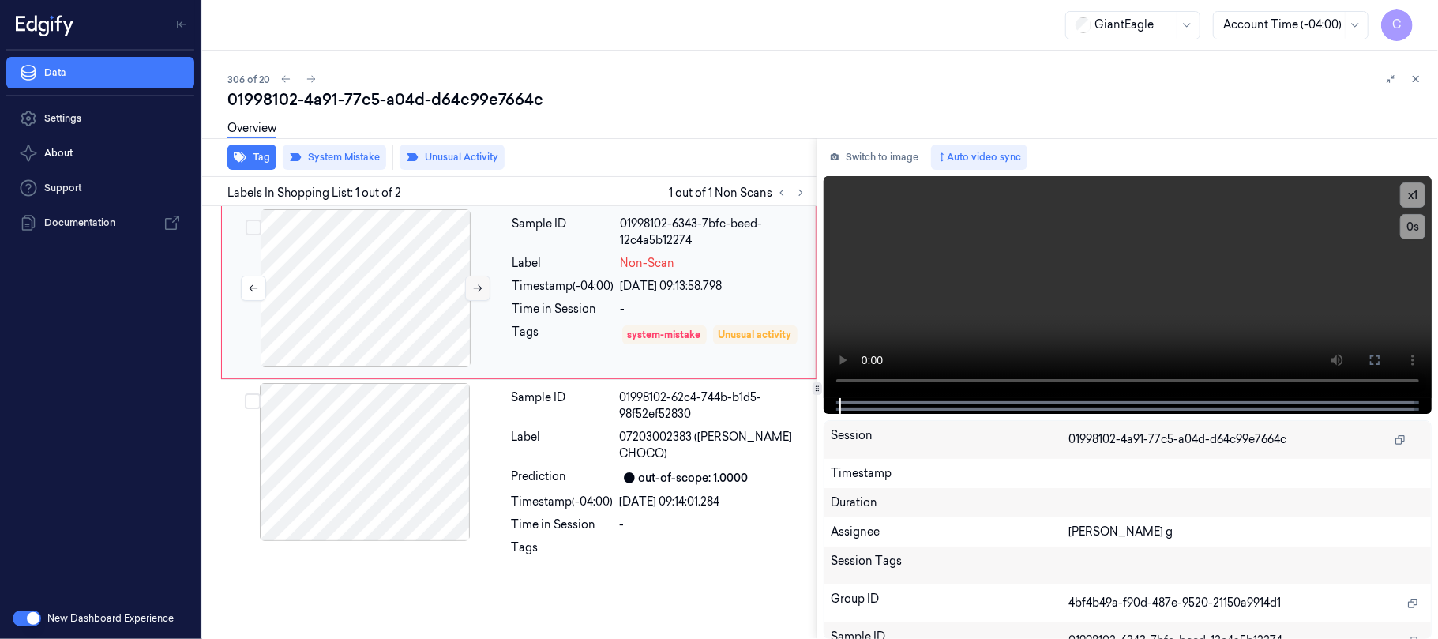
click at [474, 287] on icon at bounding box center [477, 288] width 11 height 11
click at [1372, 357] on icon at bounding box center [1374, 360] width 13 height 13
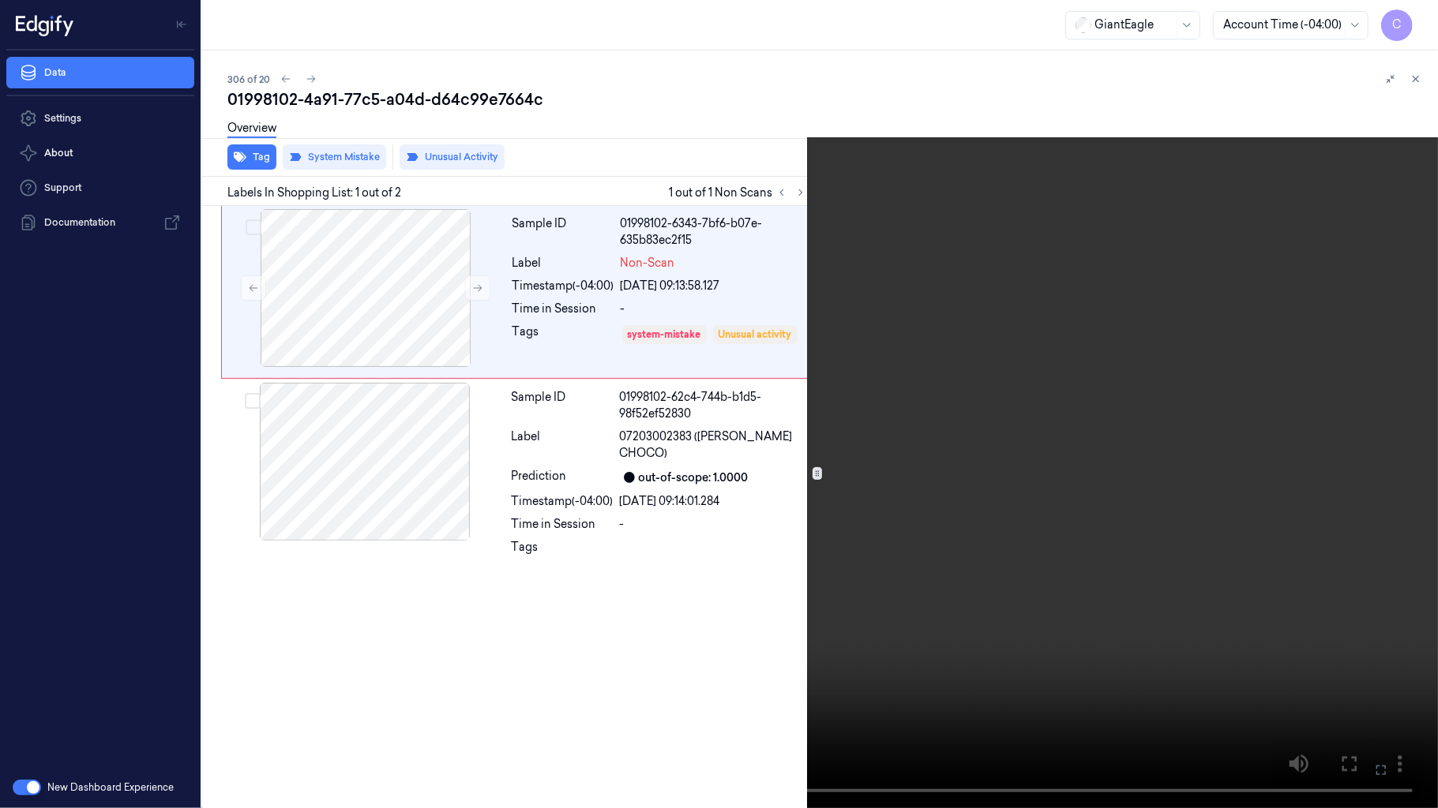
click at [749, 399] on video at bounding box center [719, 404] width 1438 height 808
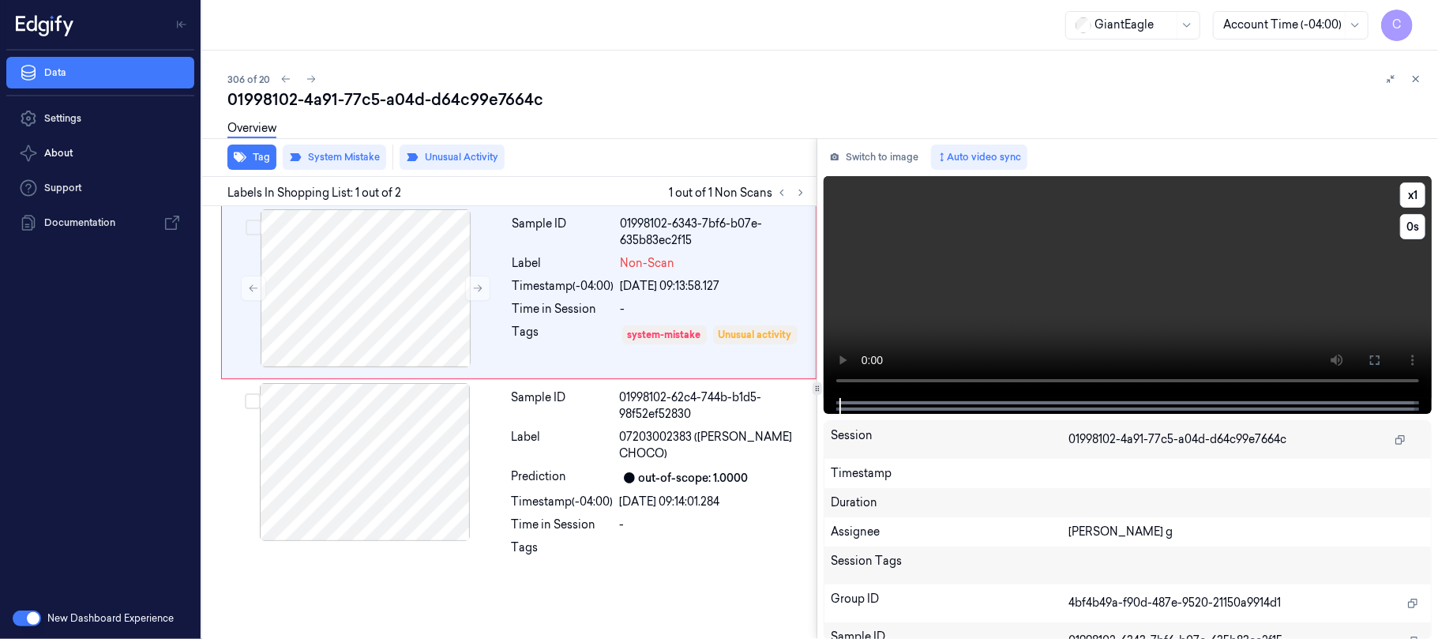
click at [947, 246] on video at bounding box center [1127, 287] width 608 height 222
click at [474, 291] on icon at bounding box center [477, 288] width 11 height 11
click at [475, 291] on icon at bounding box center [477, 288] width 11 height 11
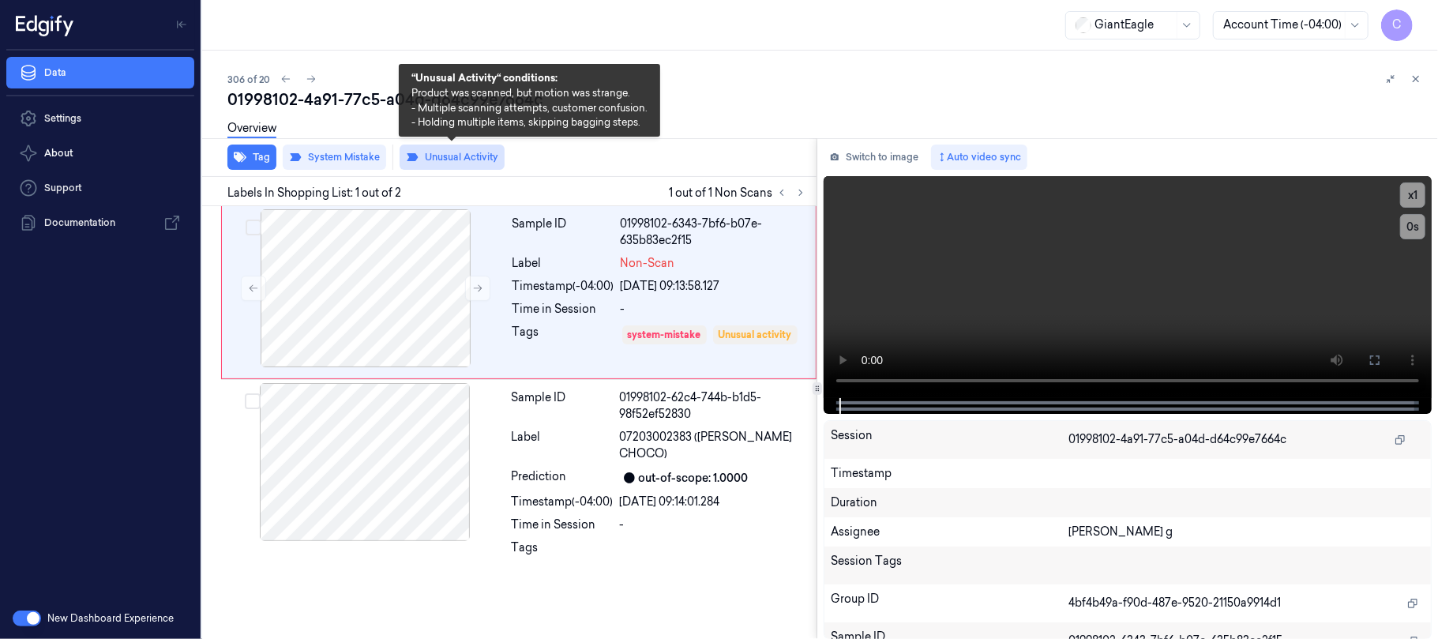
click at [431, 159] on button "Unusual Activity" at bounding box center [451, 156] width 105 height 25
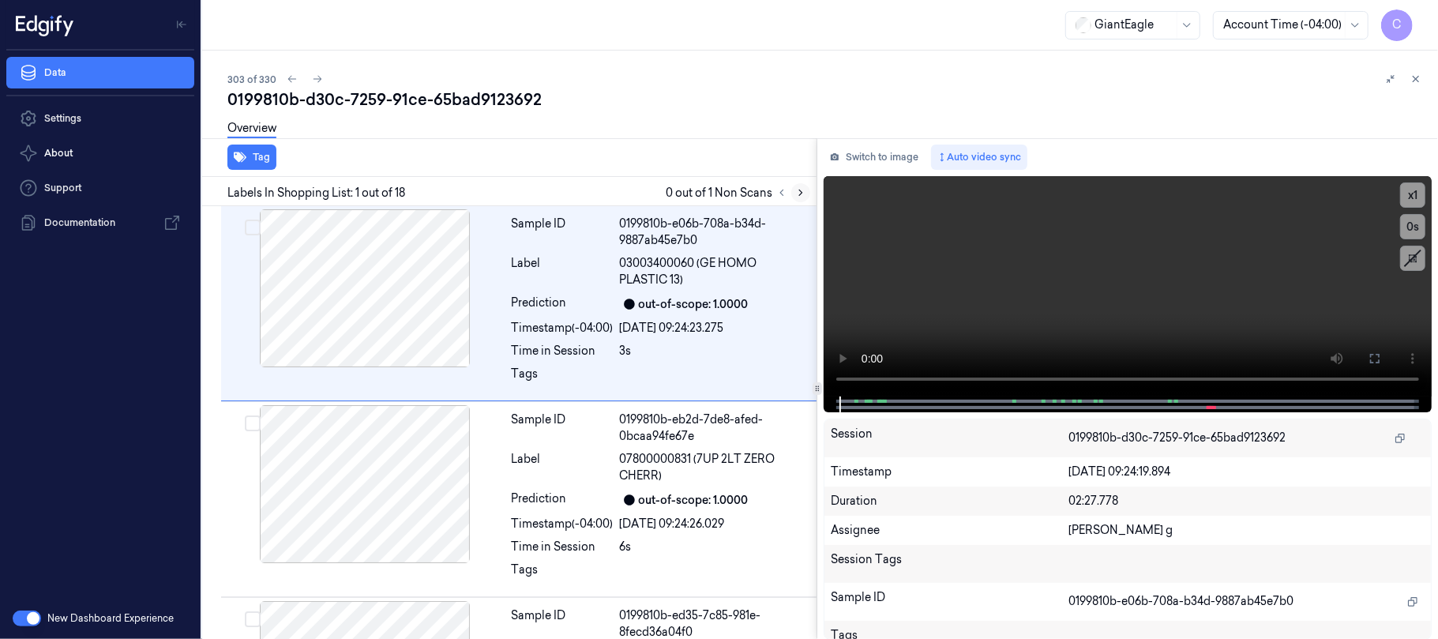
click at [805, 193] on icon at bounding box center [800, 192] width 11 height 11
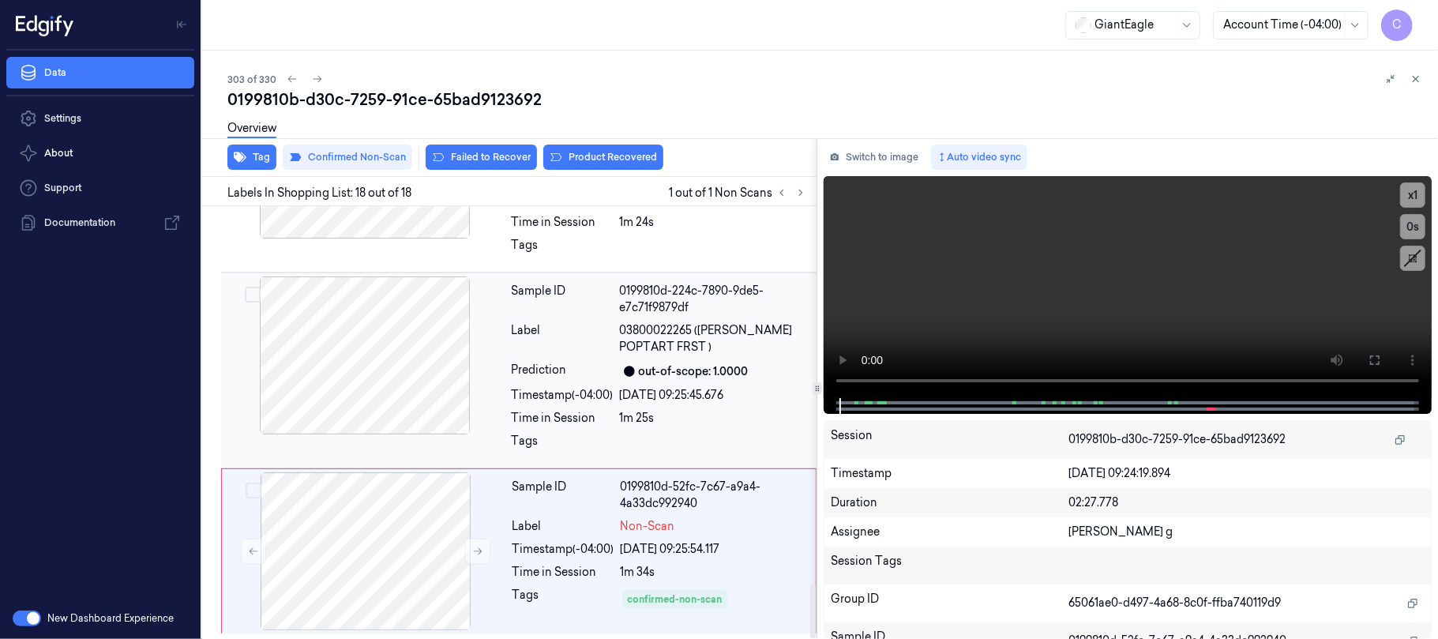
scroll to position [3042, 0]
click at [472, 549] on icon at bounding box center [477, 550] width 11 height 11
click at [477, 557] on button at bounding box center [477, 550] width 25 height 25
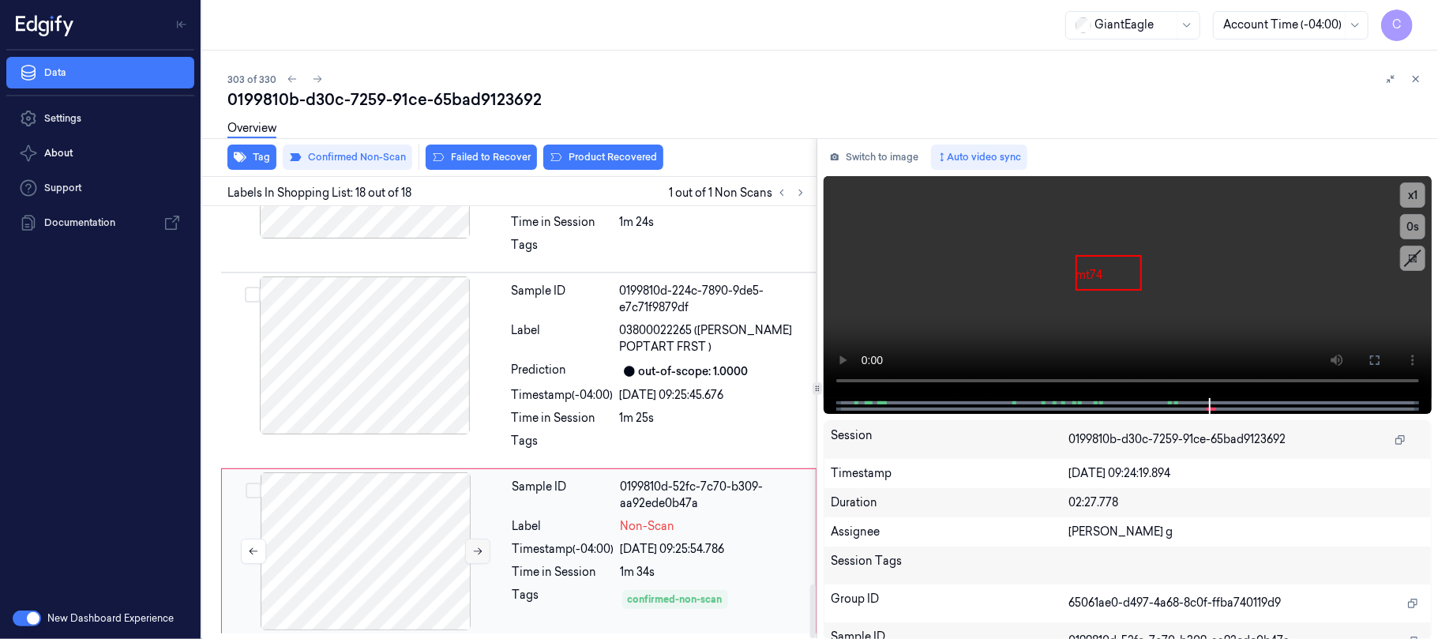
click at [477, 557] on button at bounding box center [477, 550] width 25 height 25
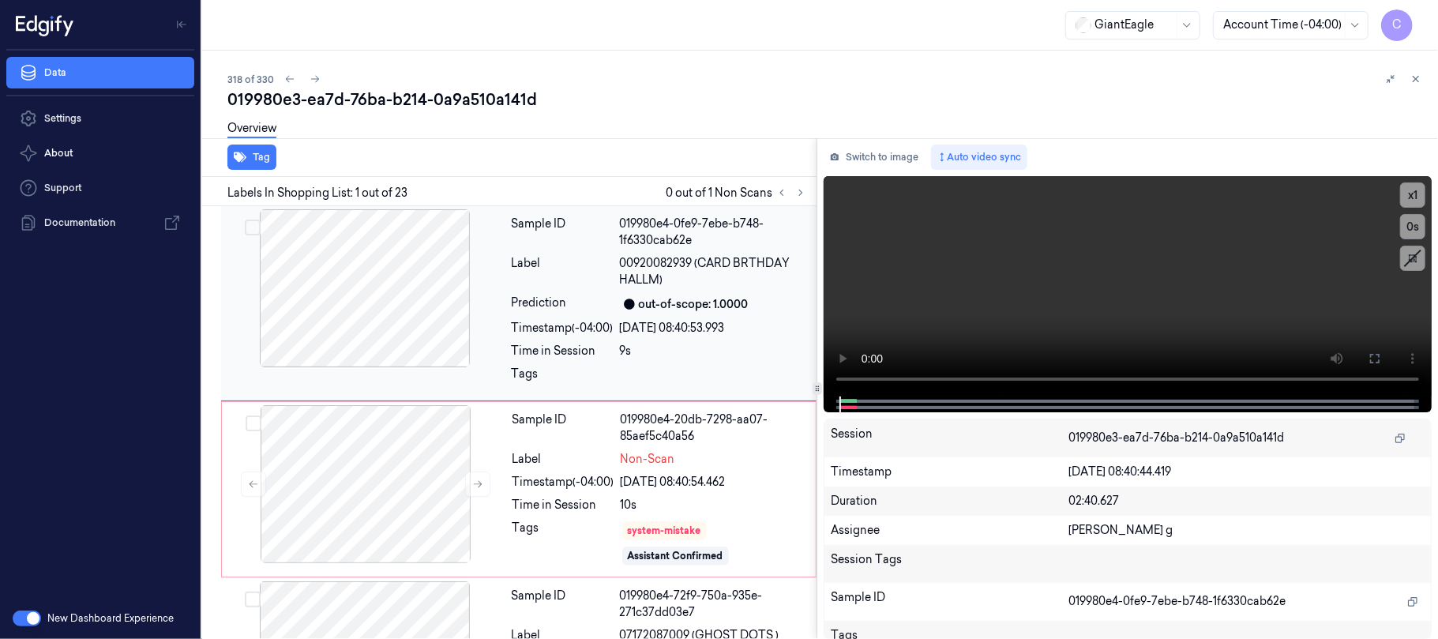
drag, startPoint x: 804, startPoint y: 193, endPoint x: 669, endPoint y: 317, distance: 182.7
click at [802, 194] on icon at bounding box center [800, 192] width 11 height 11
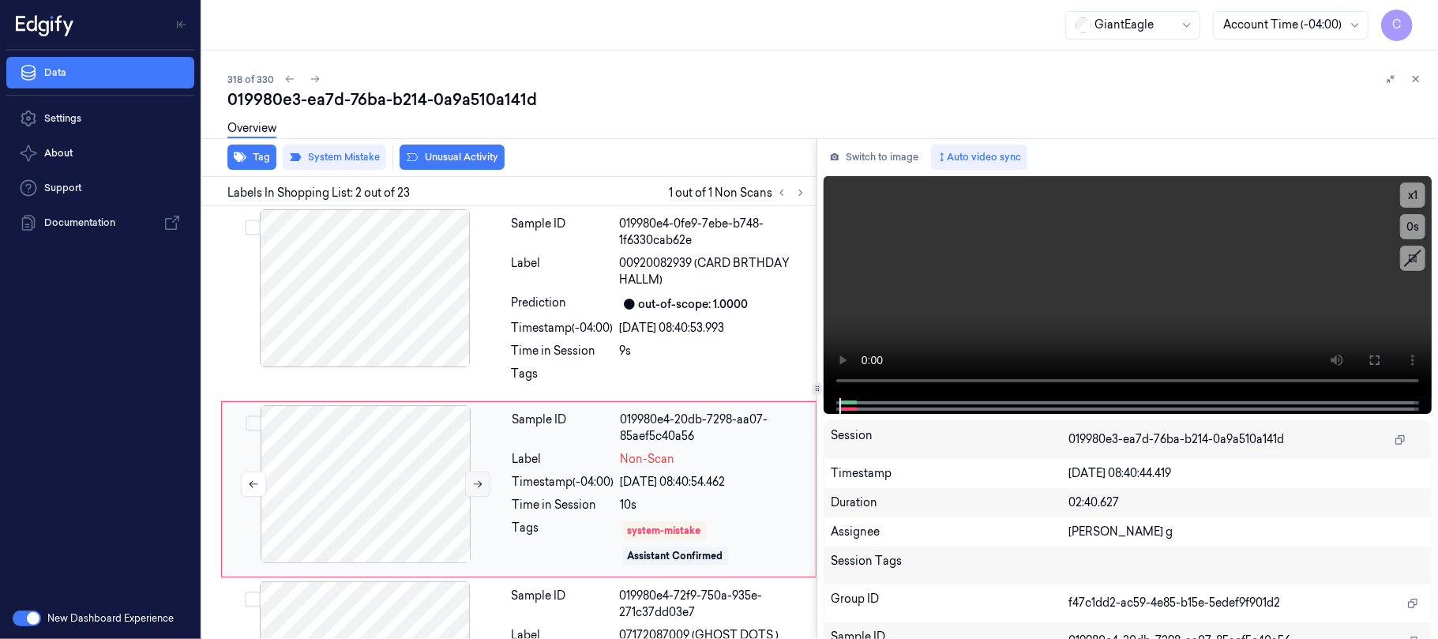
scroll to position [67, 0]
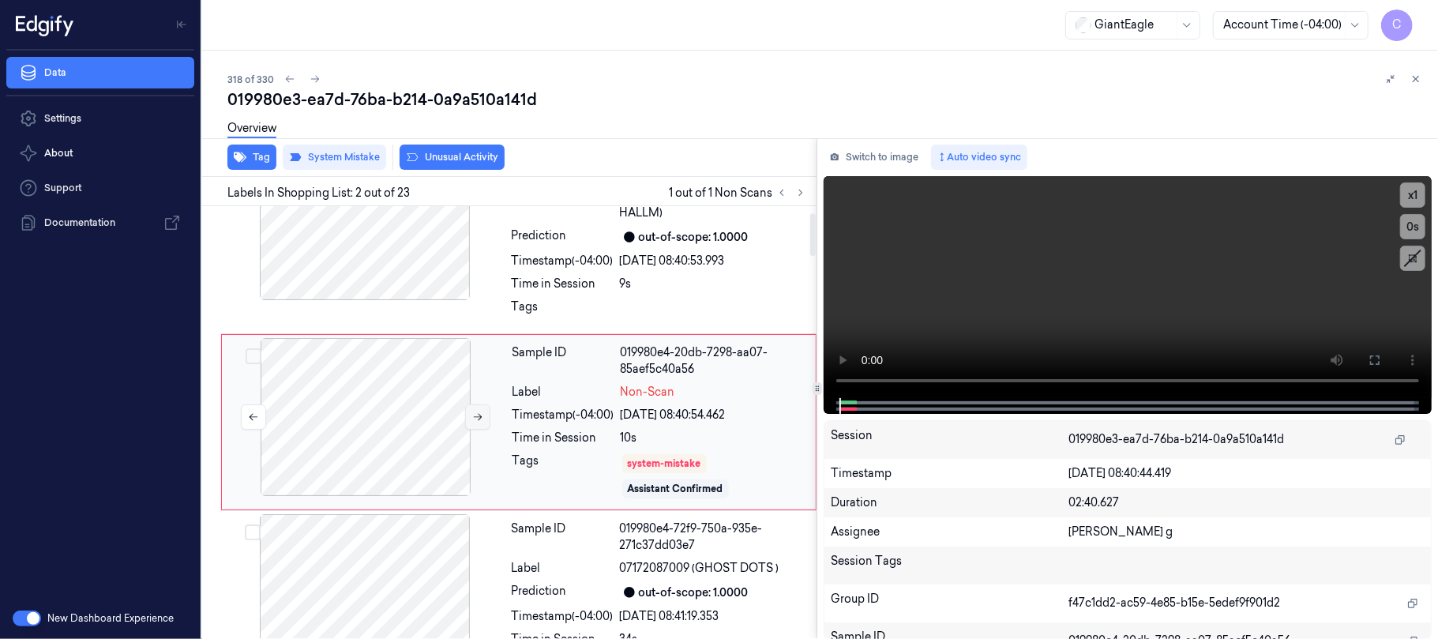
click at [478, 415] on icon at bounding box center [477, 416] width 11 height 11
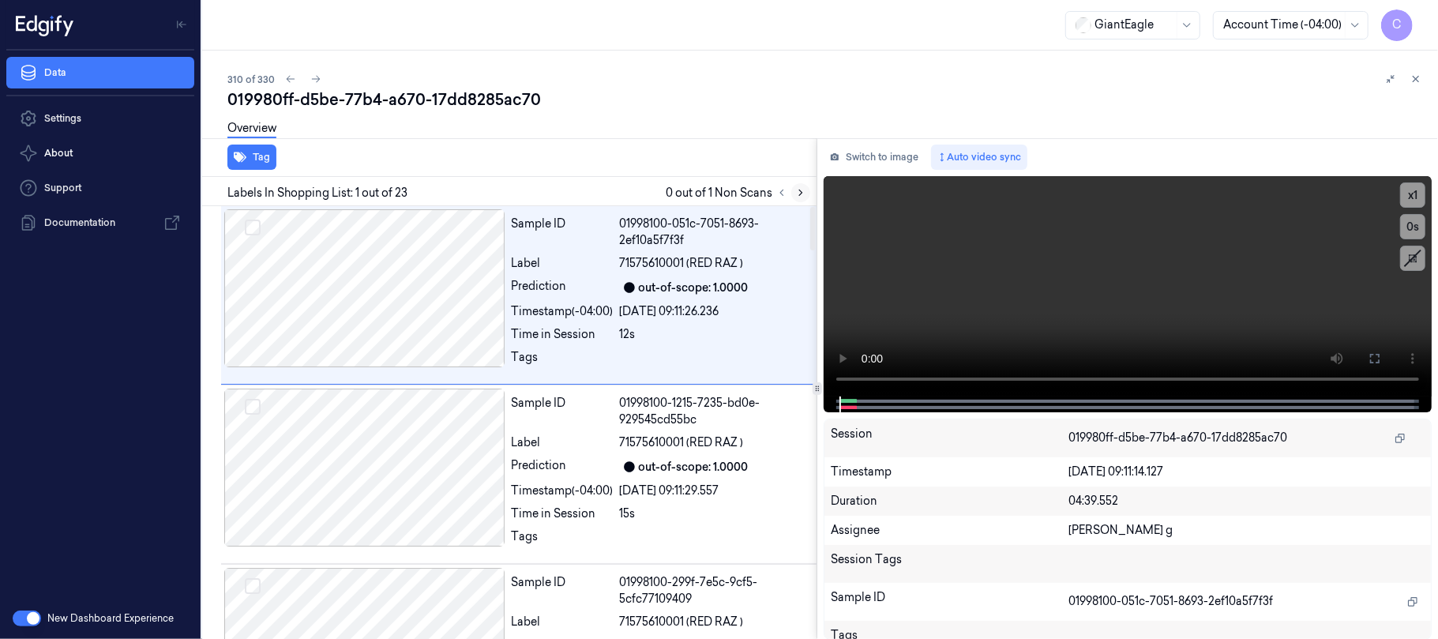
click at [802, 191] on icon at bounding box center [800, 192] width 11 height 11
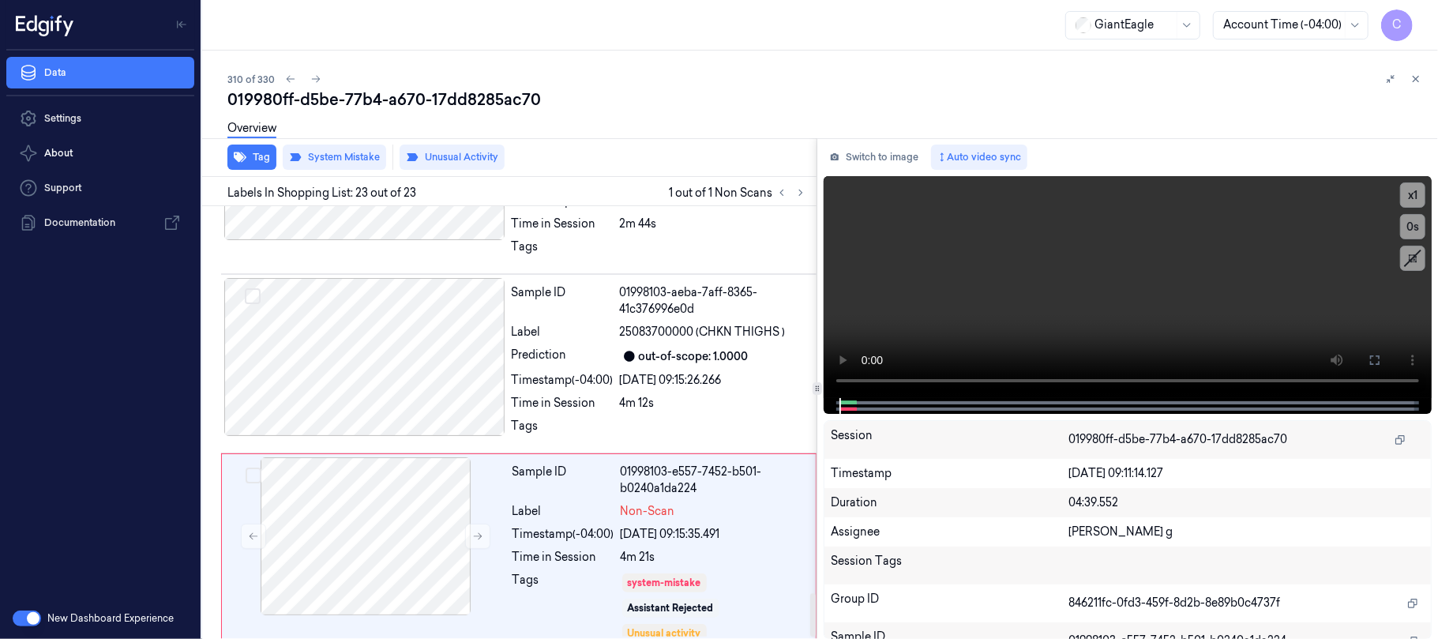
scroll to position [3887, 0]
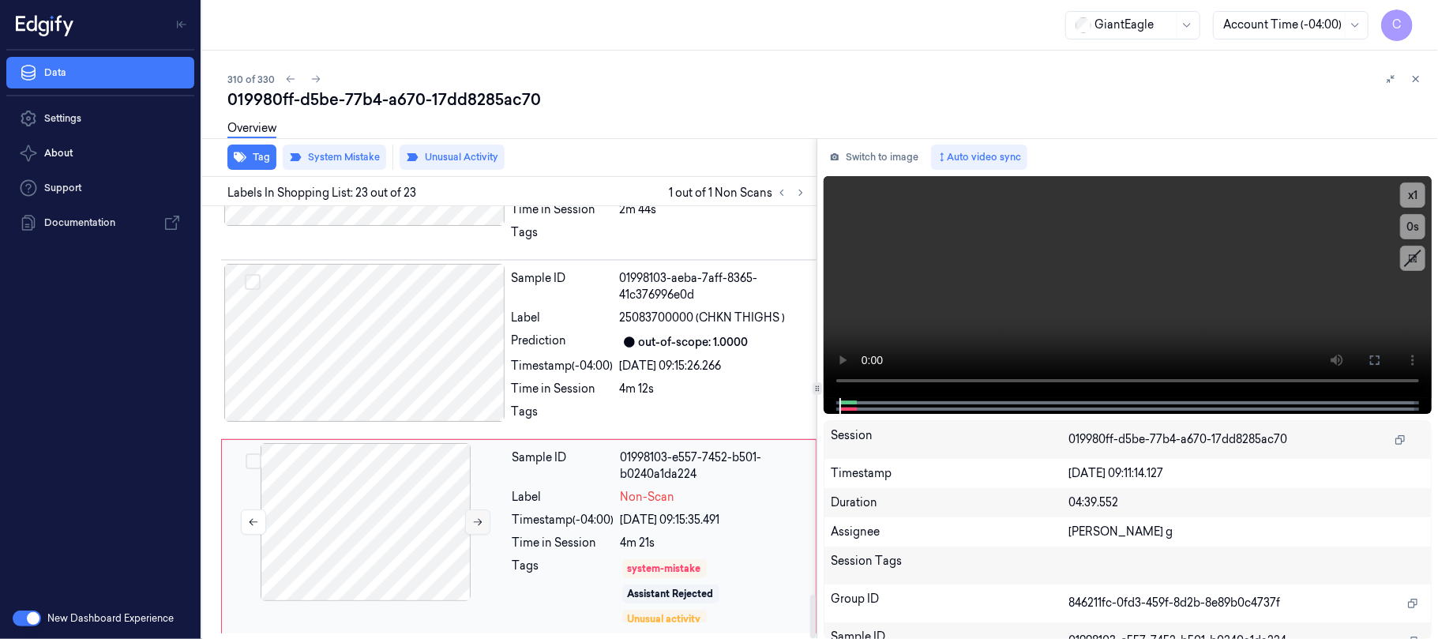
click at [478, 516] on icon at bounding box center [477, 521] width 11 height 11
click at [478, 522] on icon at bounding box center [477, 521] width 11 height 11
click at [475, 521] on icon at bounding box center [478, 522] width 9 height 7
click at [408, 332] on div at bounding box center [364, 343] width 281 height 158
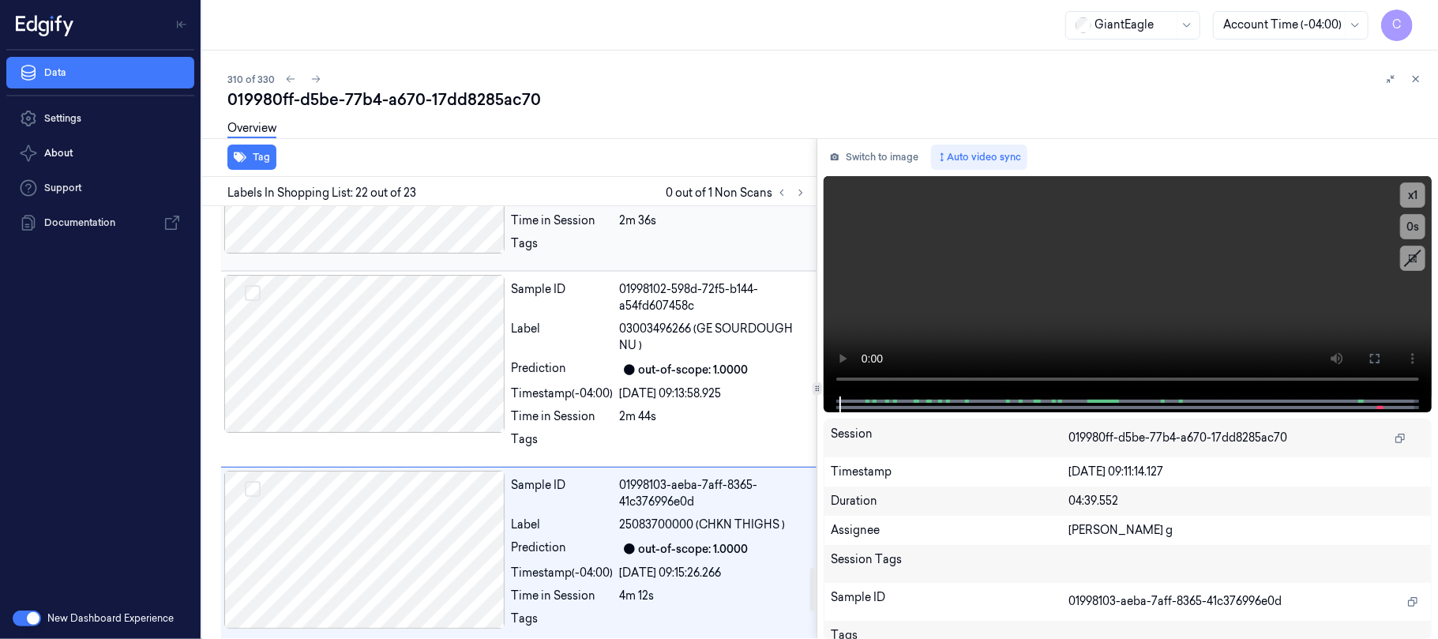
scroll to position [3707, 0]
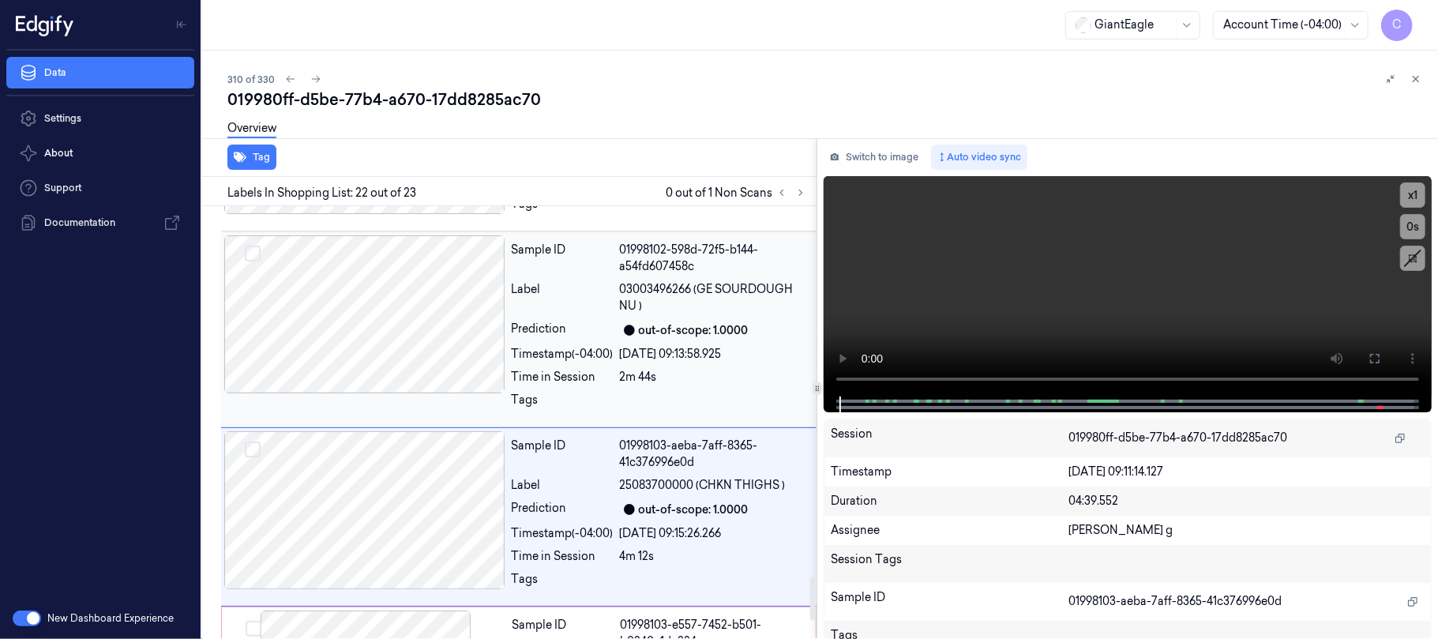
click at [437, 330] on div at bounding box center [364, 314] width 281 height 158
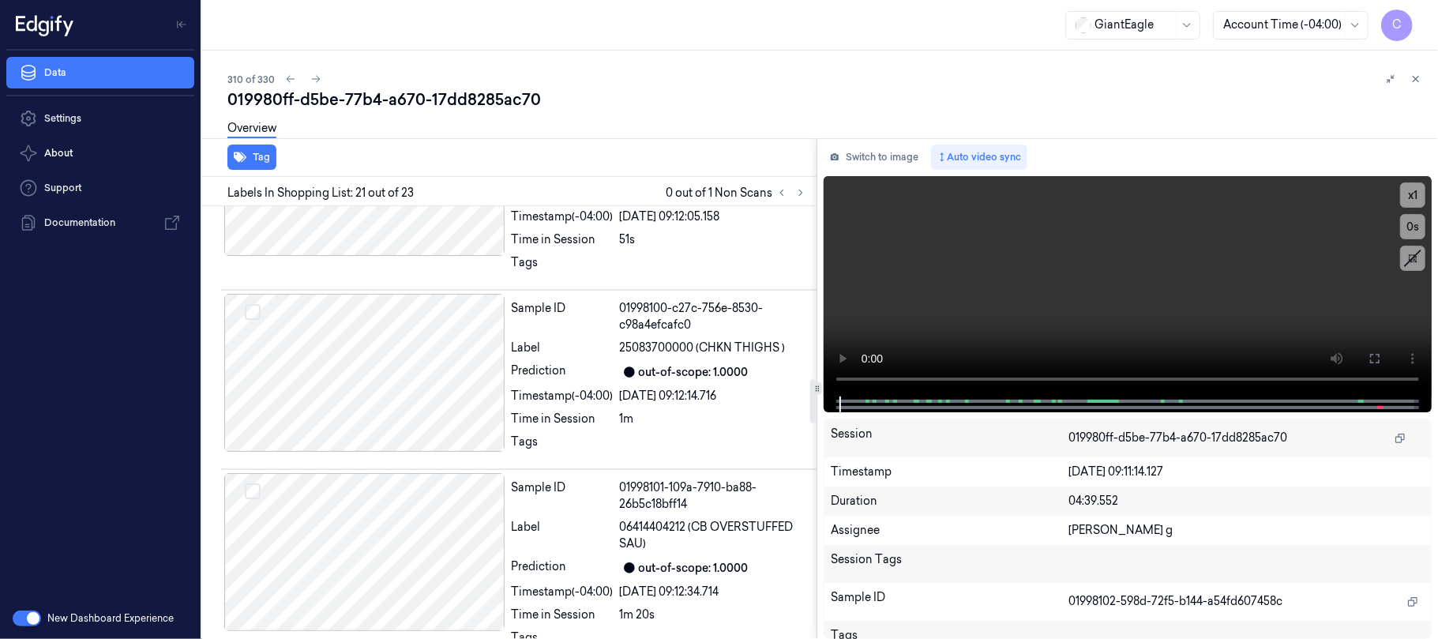
scroll to position [1729, 0]
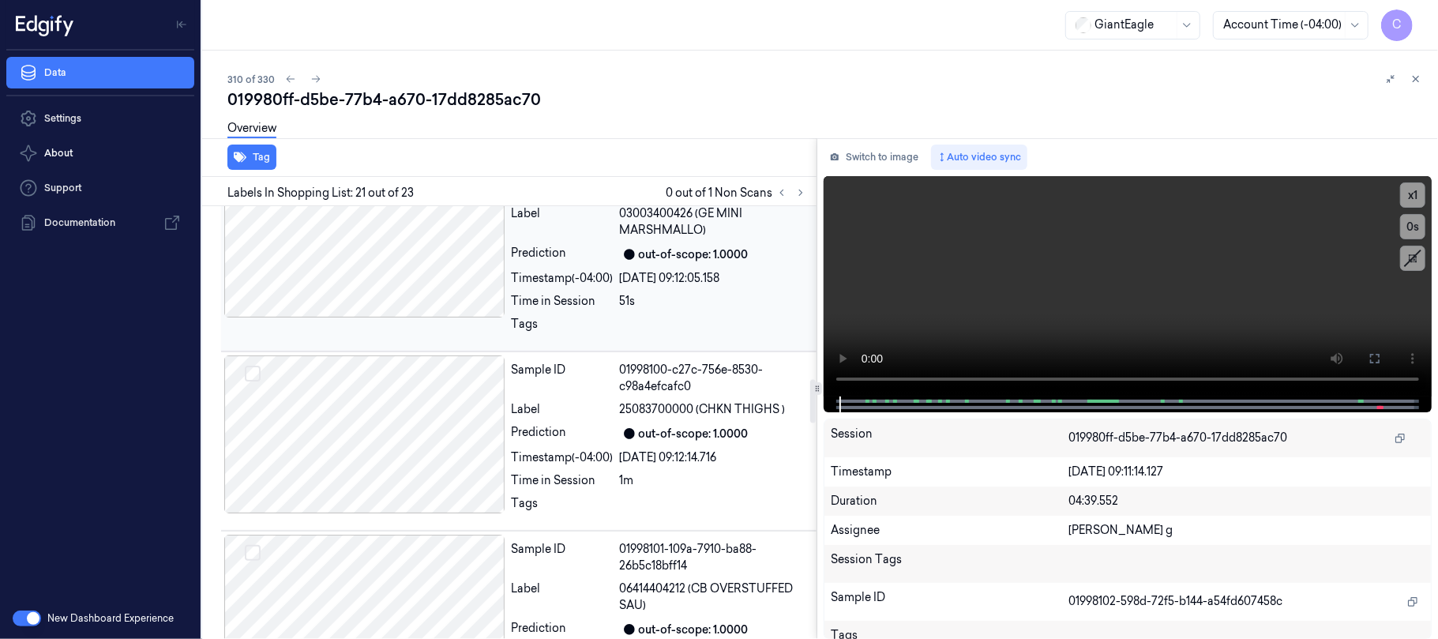
click at [396, 317] on div at bounding box center [364, 238] width 281 height 158
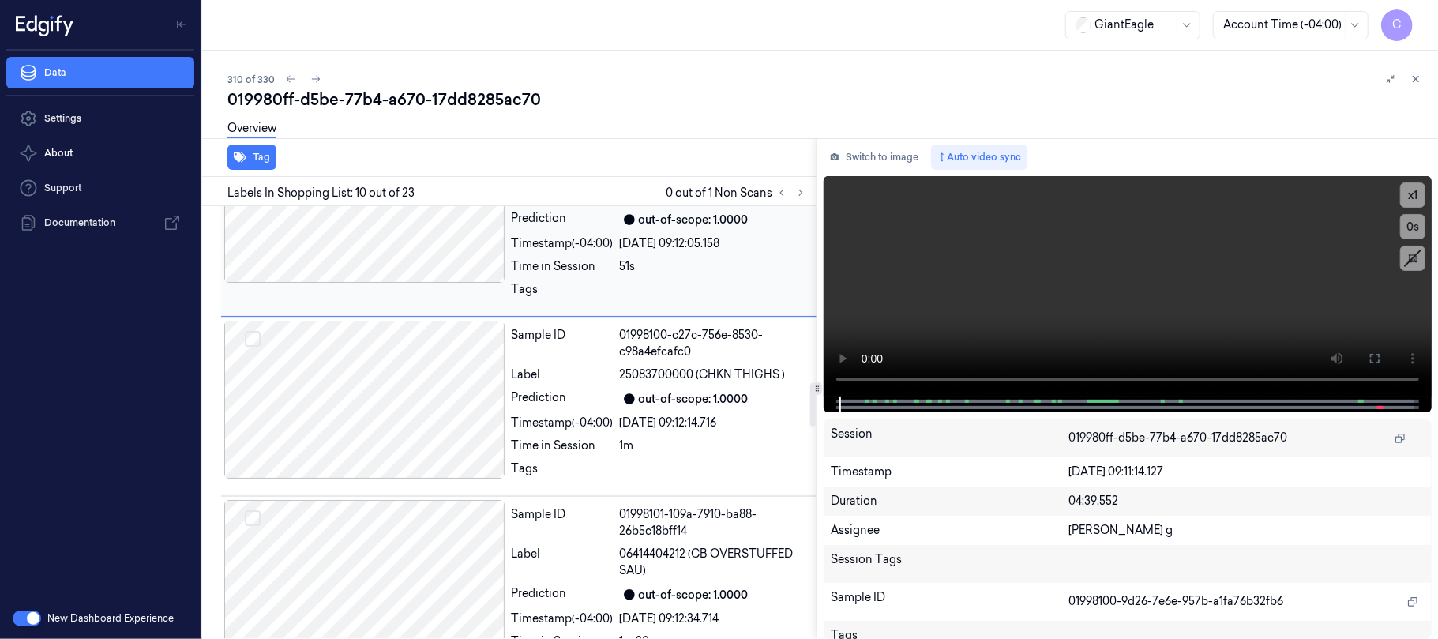
scroll to position [1808, 0]
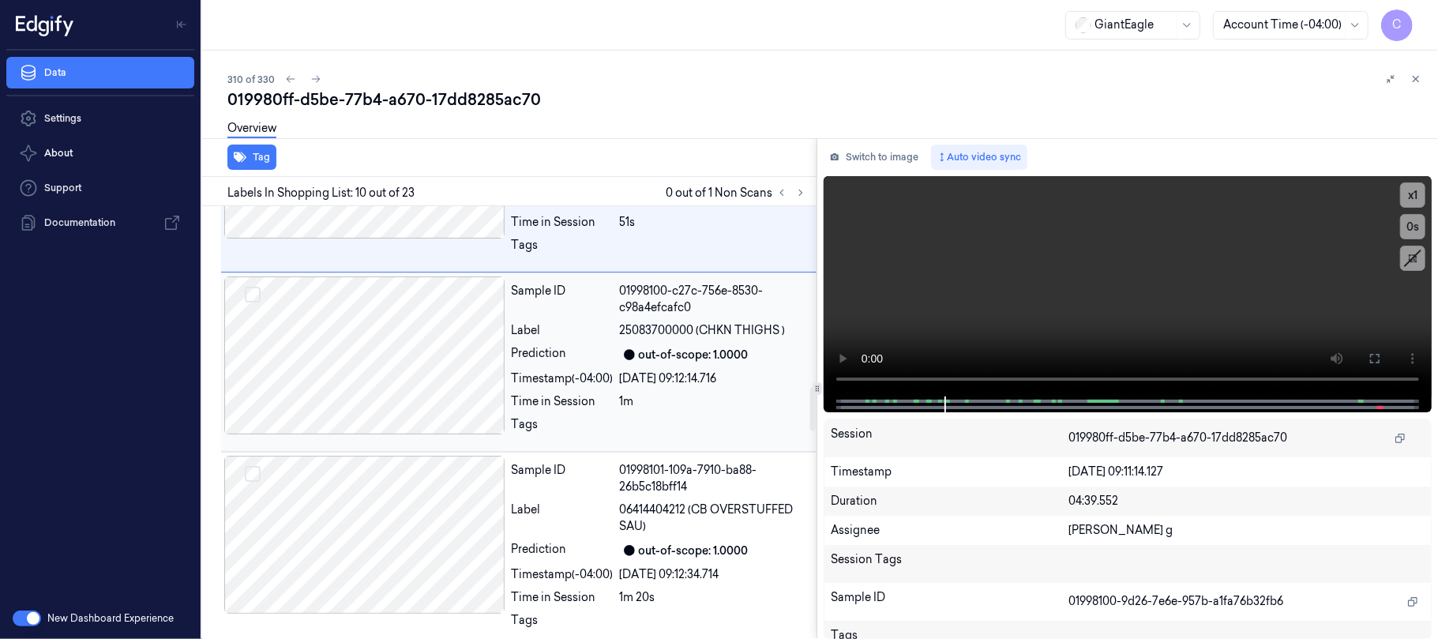
click at [429, 395] on div at bounding box center [364, 355] width 281 height 158
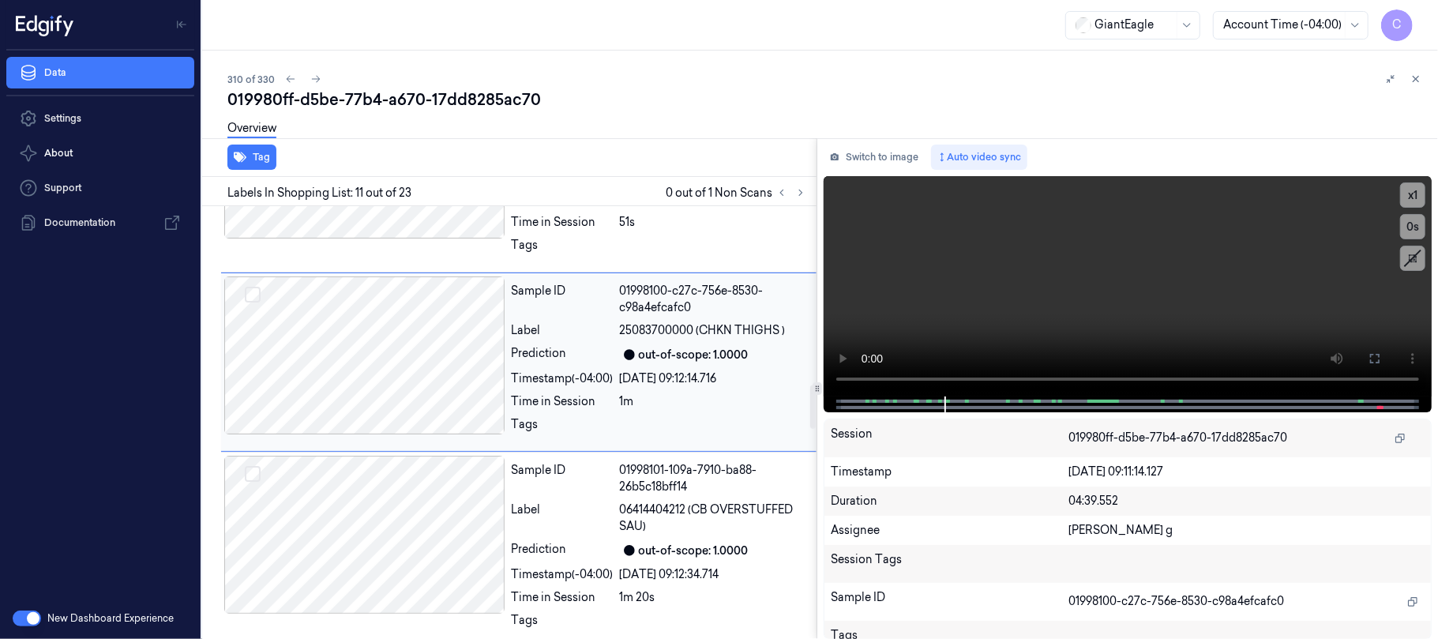
scroll to position [1786, 0]
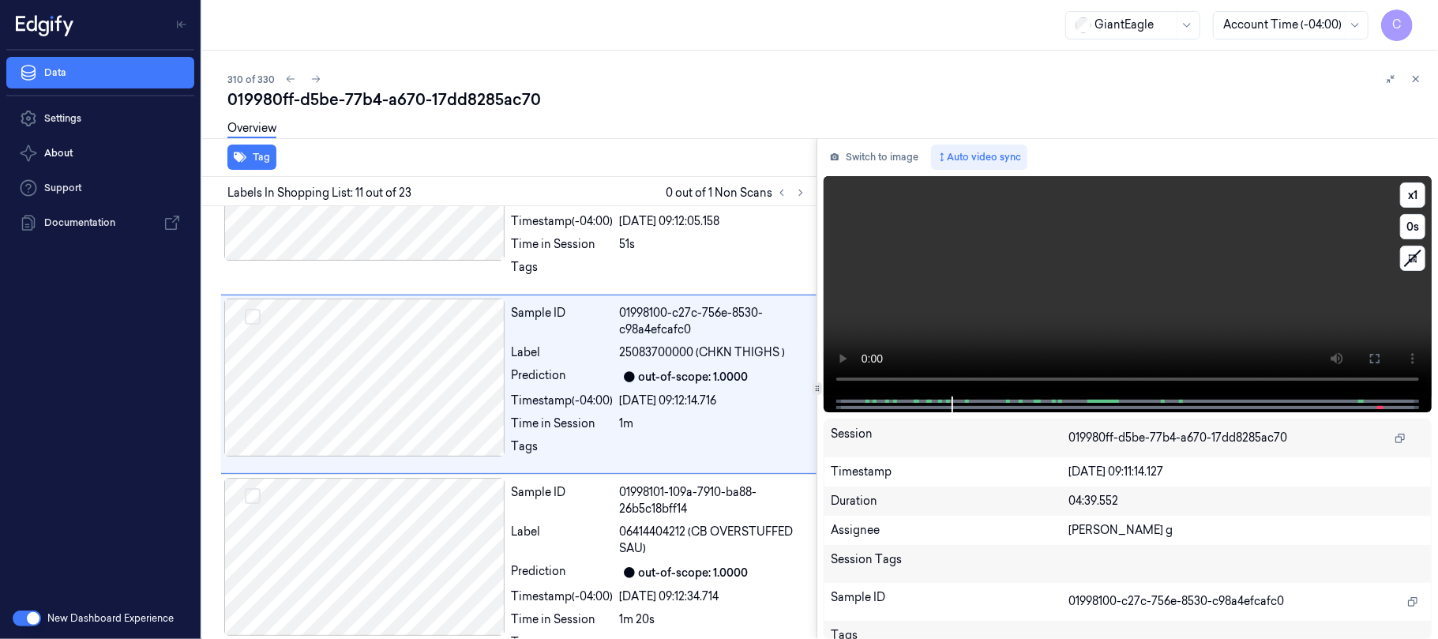
click at [968, 291] on video at bounding box center [1127, 286] width 608 height 220
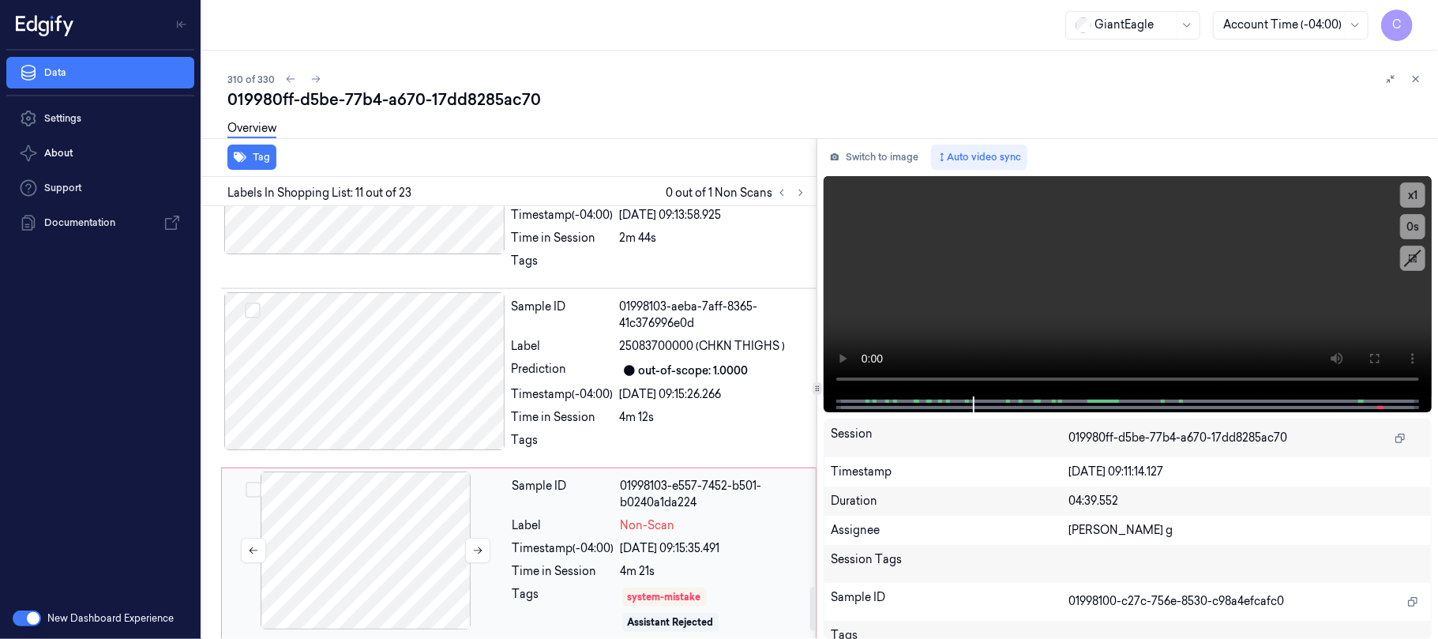
scroll to position [3887, 0]
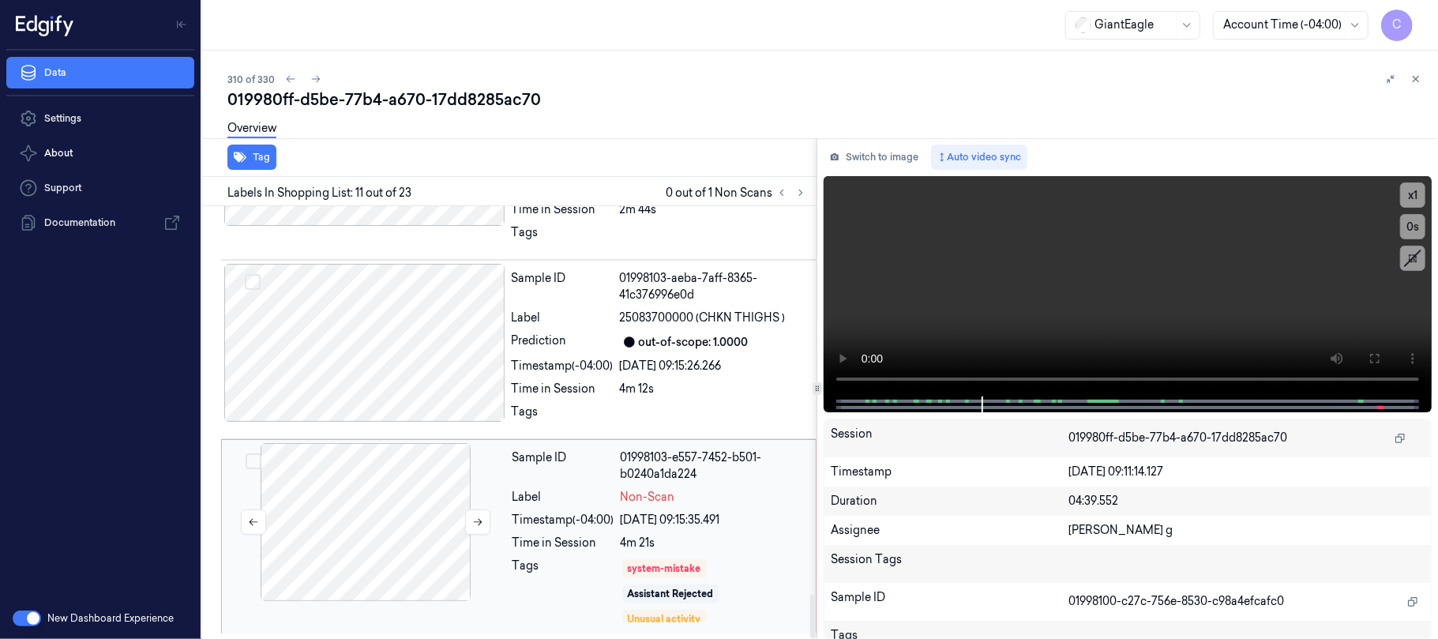
click at [380, 525] on div at bounding box center [365, 522] width 281 height 158
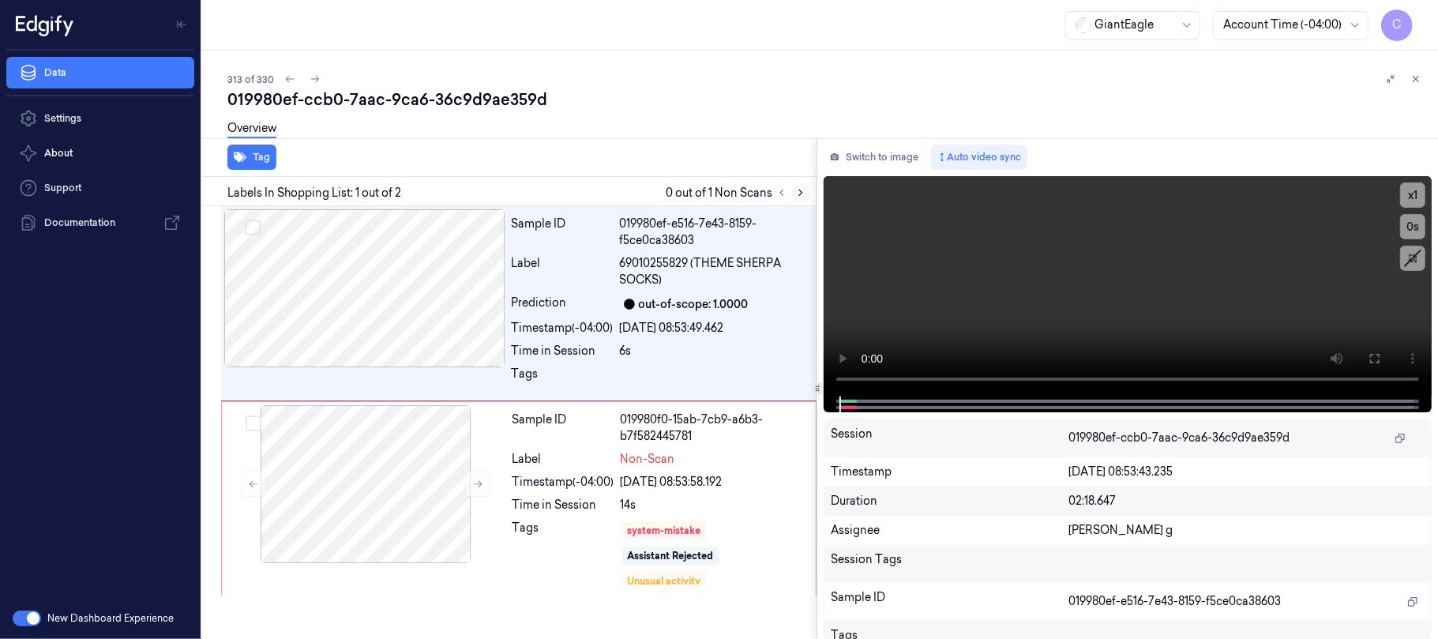
click at [800, 191] on icon at bounding box center [800, 193] width 3 height 6
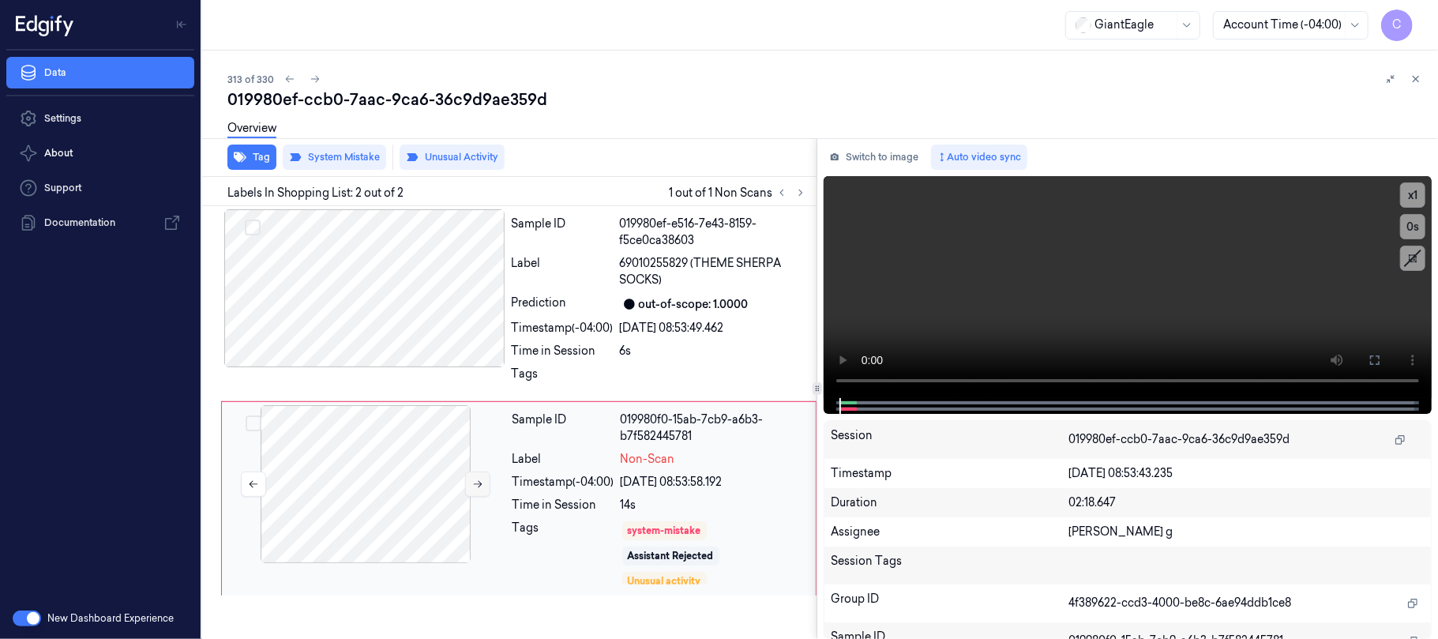
click at [474, 485] on icon at bounding box center [477, 483] width 11 height 11
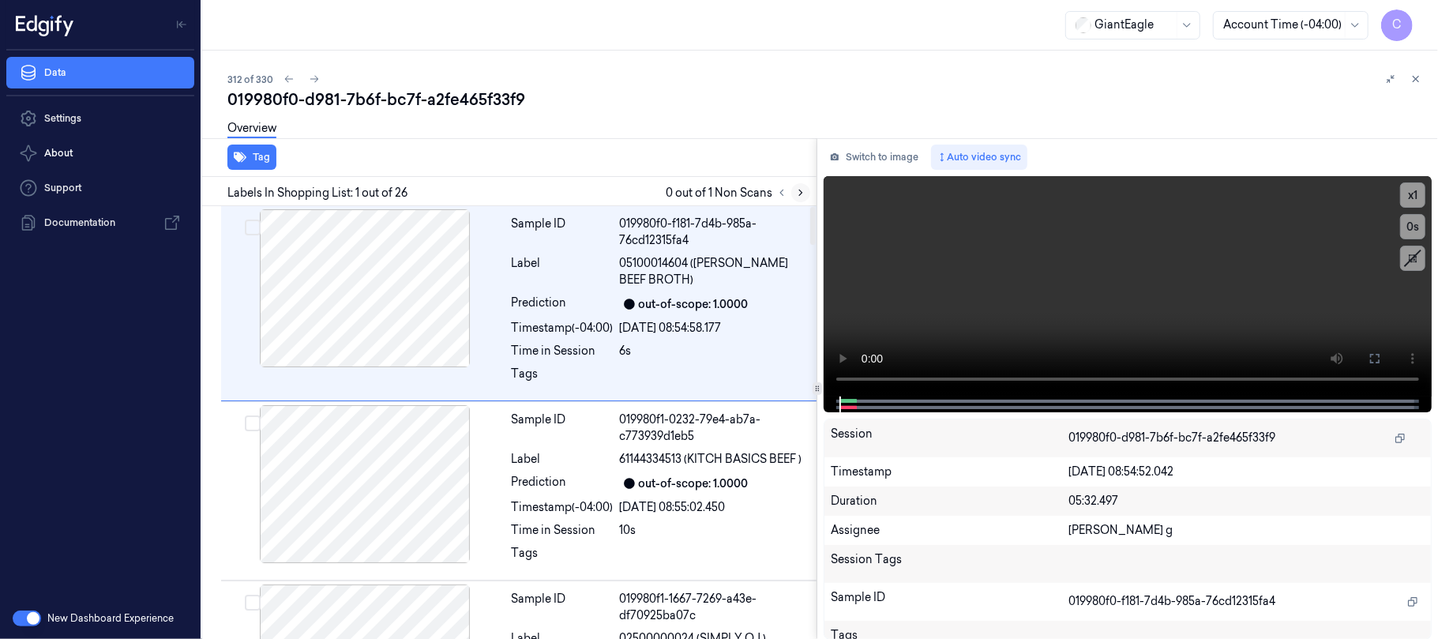
click at [800, 193] on icon at bounding box center [800, 192] width 11 height 11
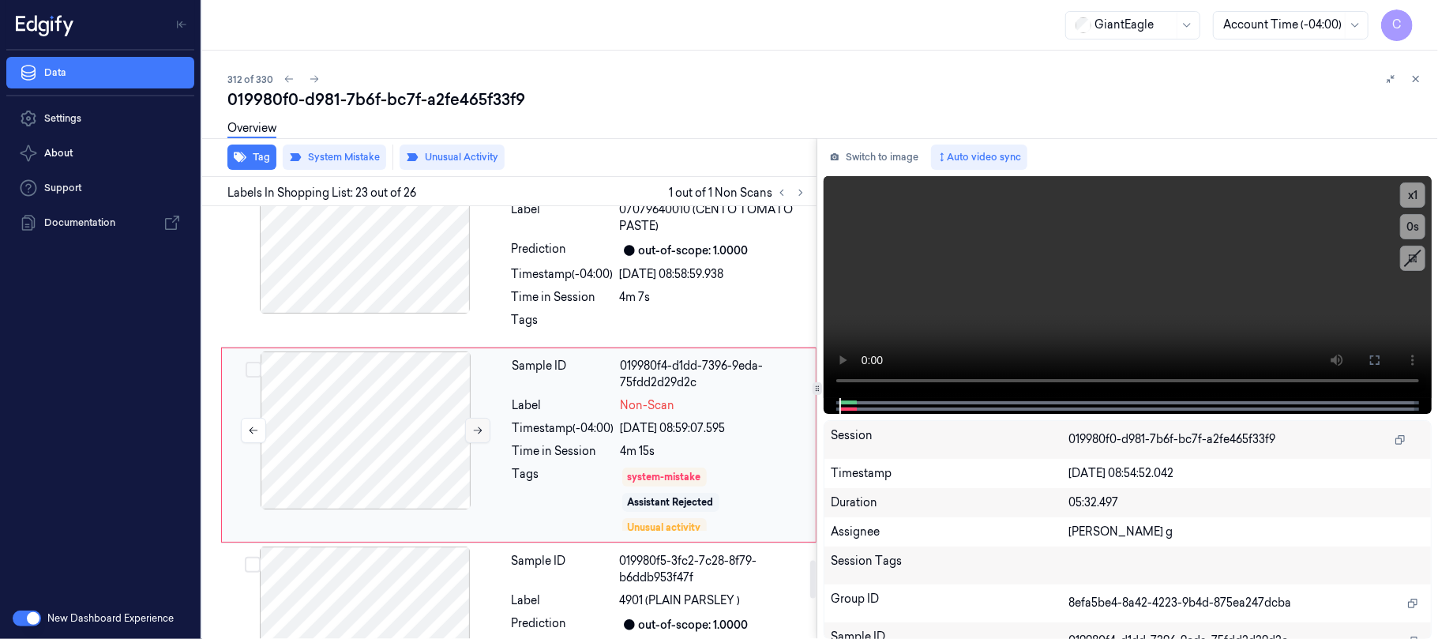
click at [477, 425] on icon at bounding box center [477, 430] width 11 height 11
click at [481, 424] on icon at bounding box center [477, 429] width 11 height 11
click at [480, 424] on icon at bounding box center [477, 429] width 11 height 11
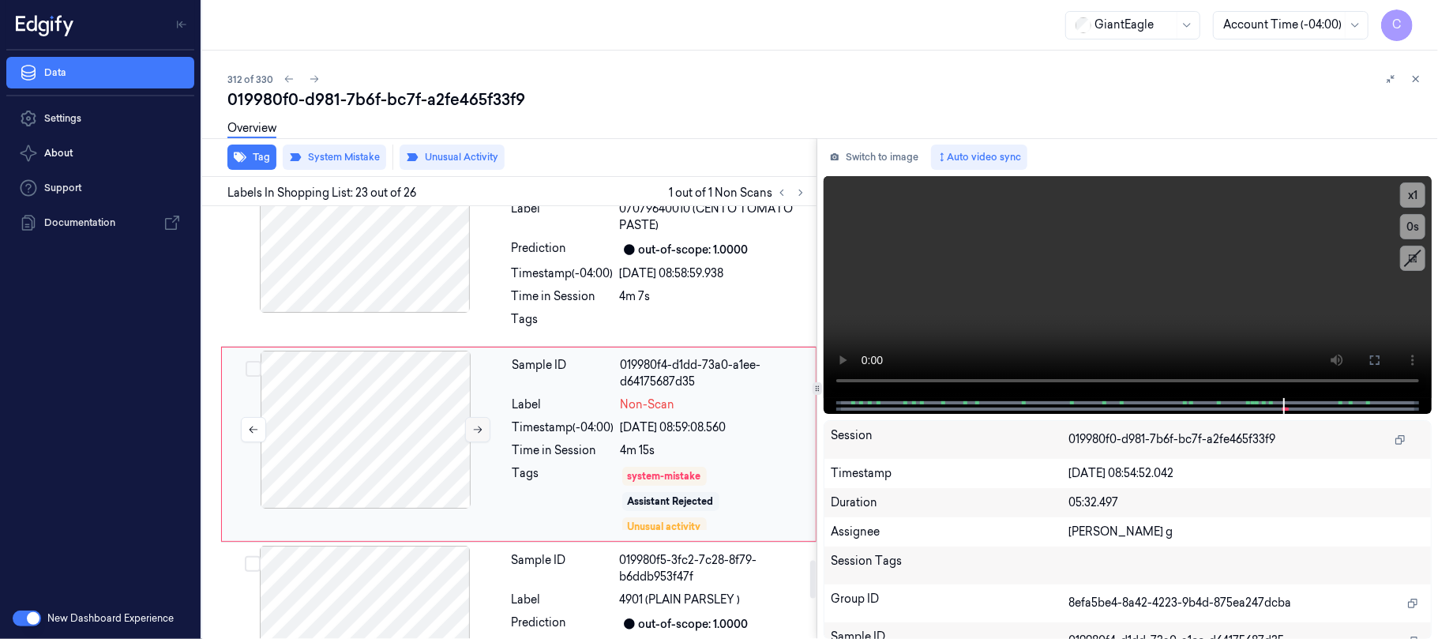
click at [480, 424] on icon at bounding box center [477, 429] width 11 height 11
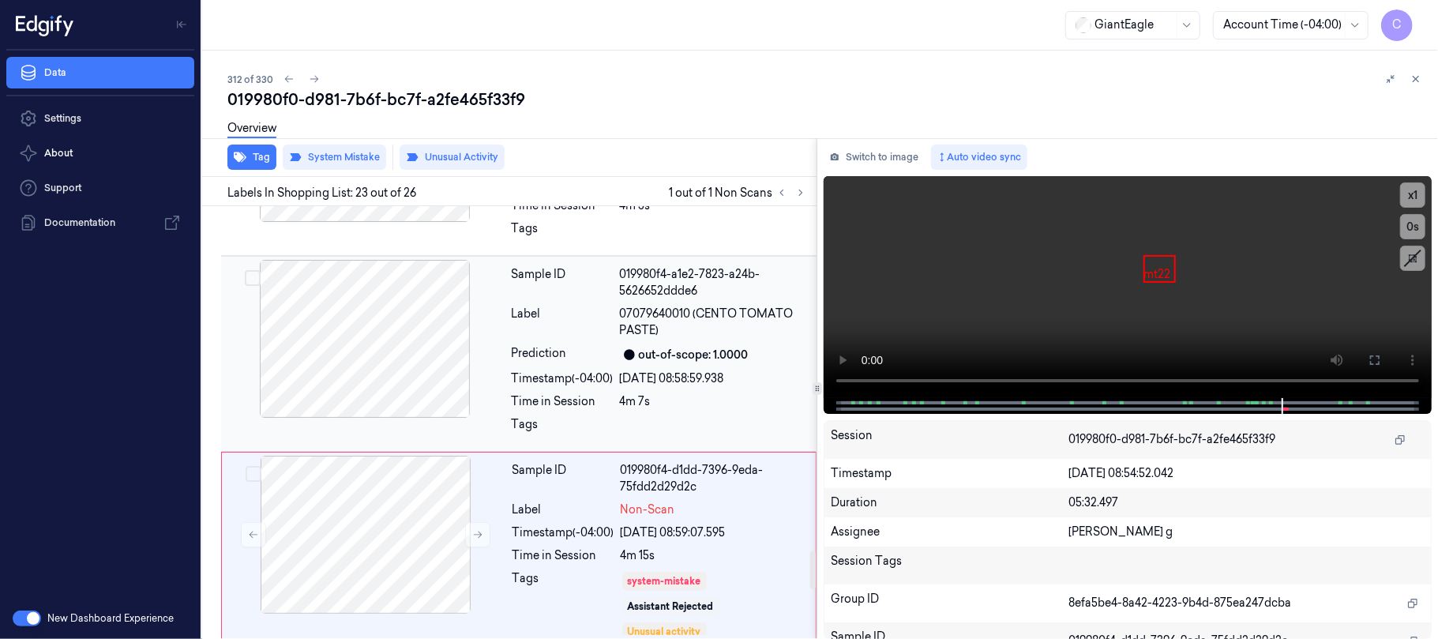
click at [368, 345] on div at bounding box center [364, 339] width 281 height 158
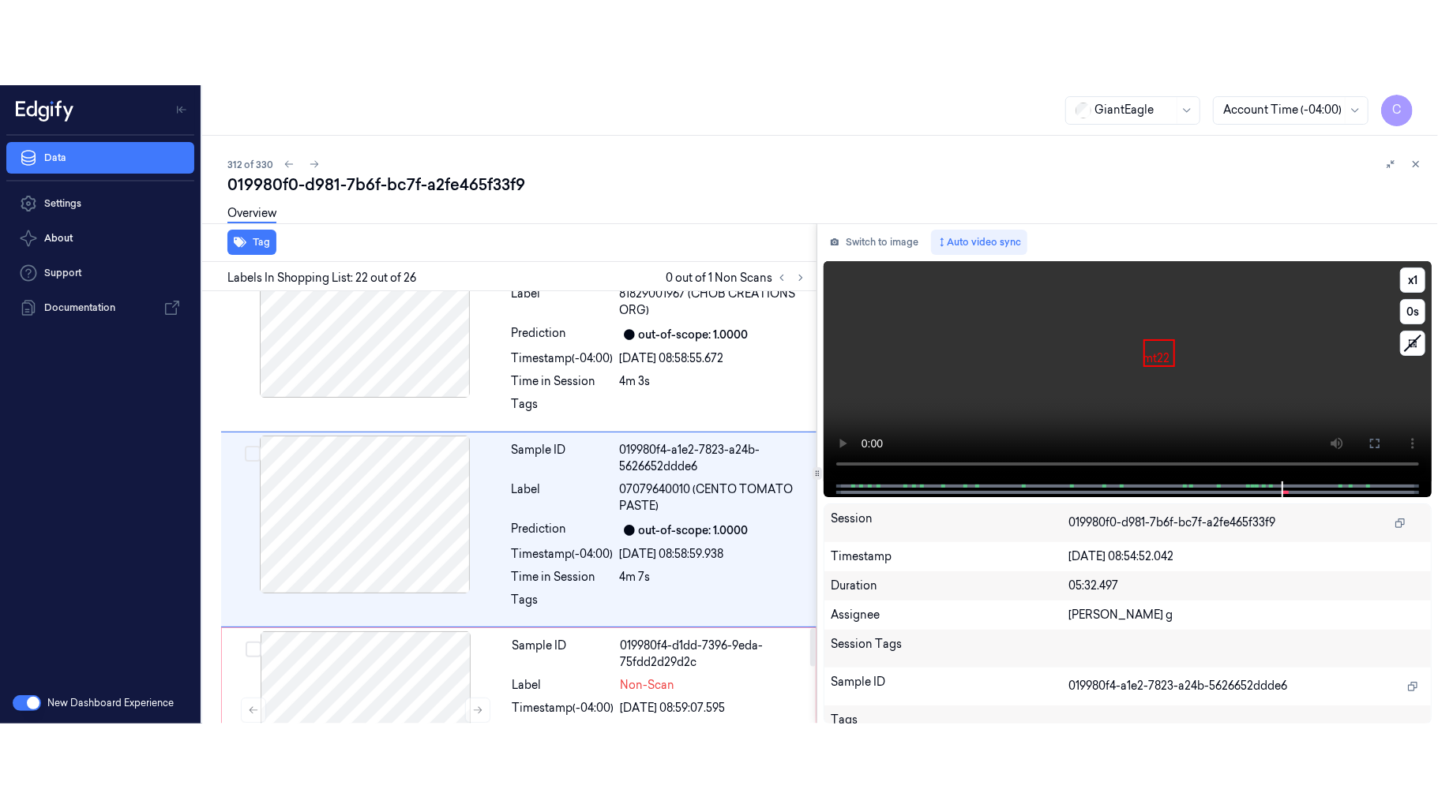
scroll to position [3853, 0]
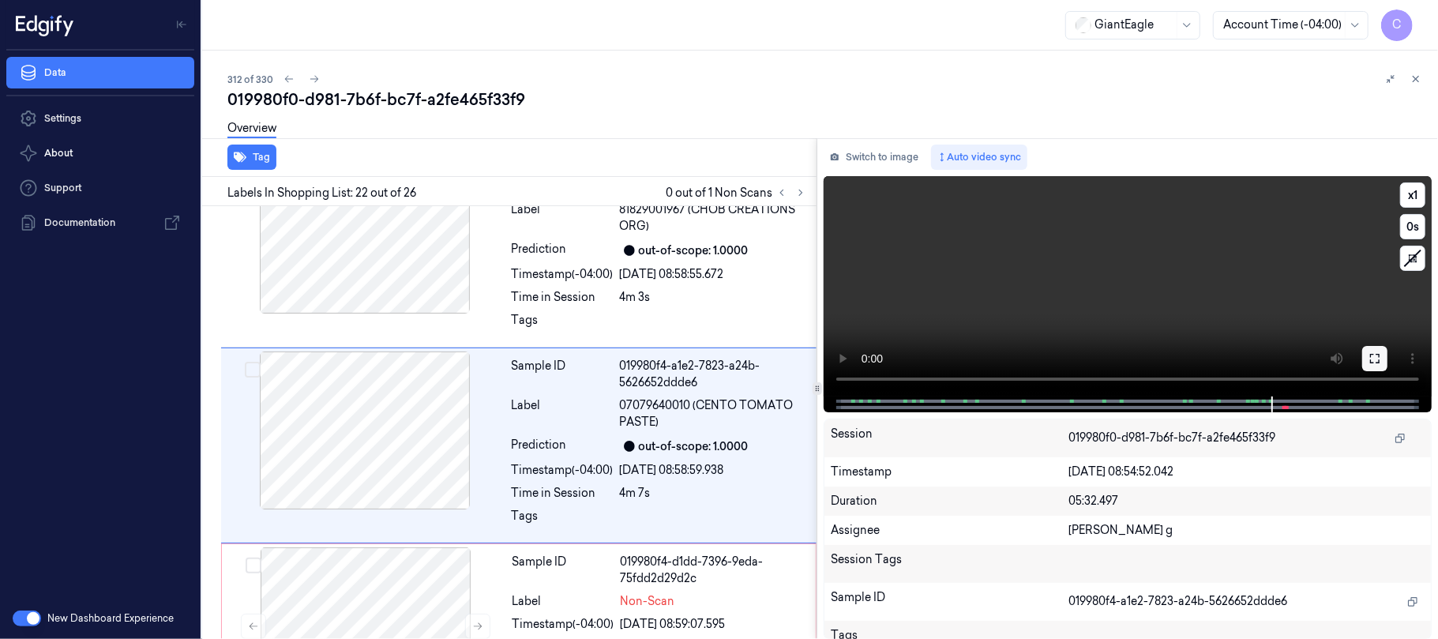
click at [1364, 357] on button at bounding box center [1374, 358] width 25 height 25
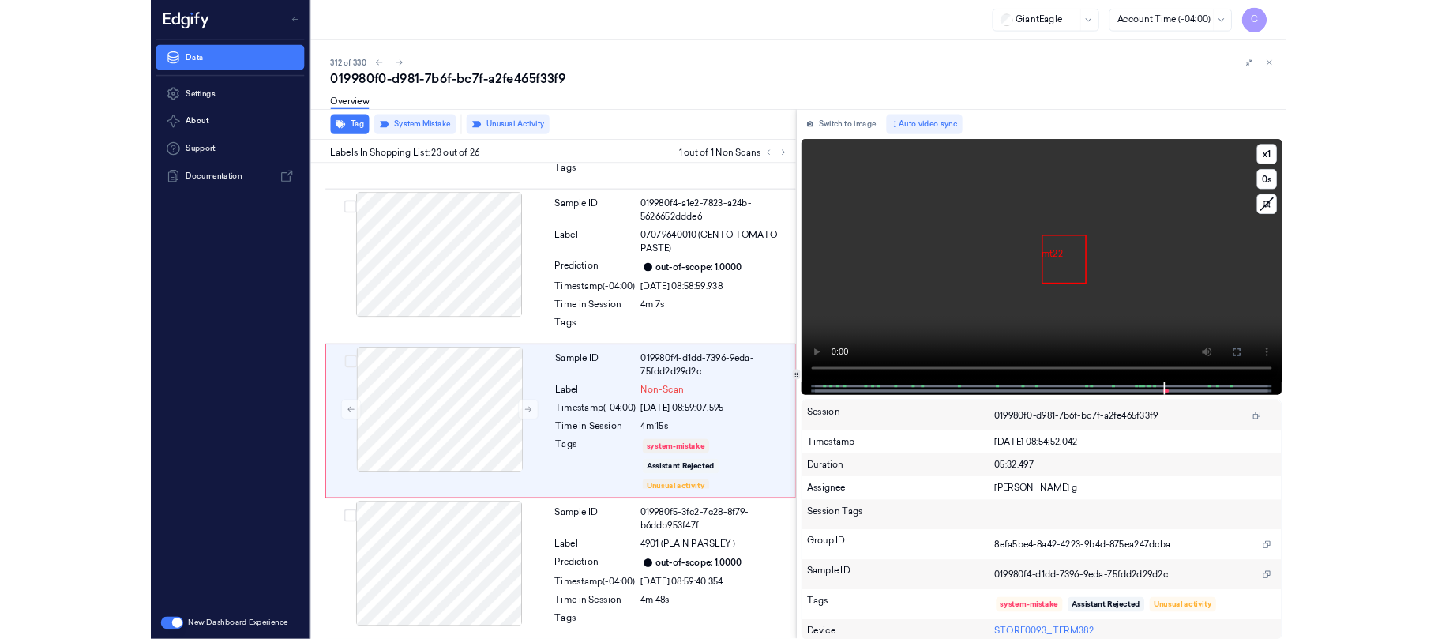
scroll to position [3964, 0]
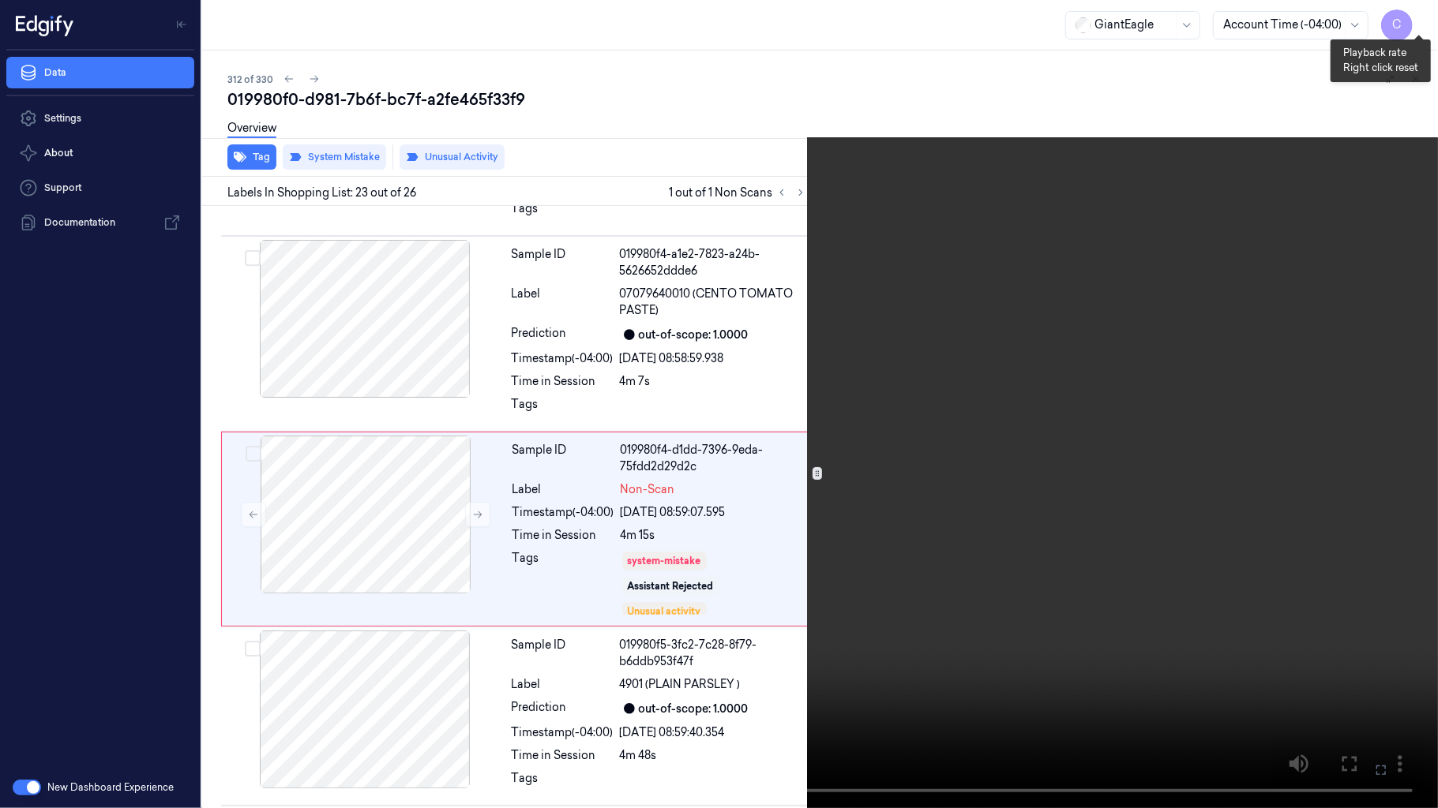
click at [1416, 13] on button "x 1" at bounding box center [1418, 18] width 25 height 25
click at [718, 477] on video at bounding box center [719, 404] width 1438 height 808
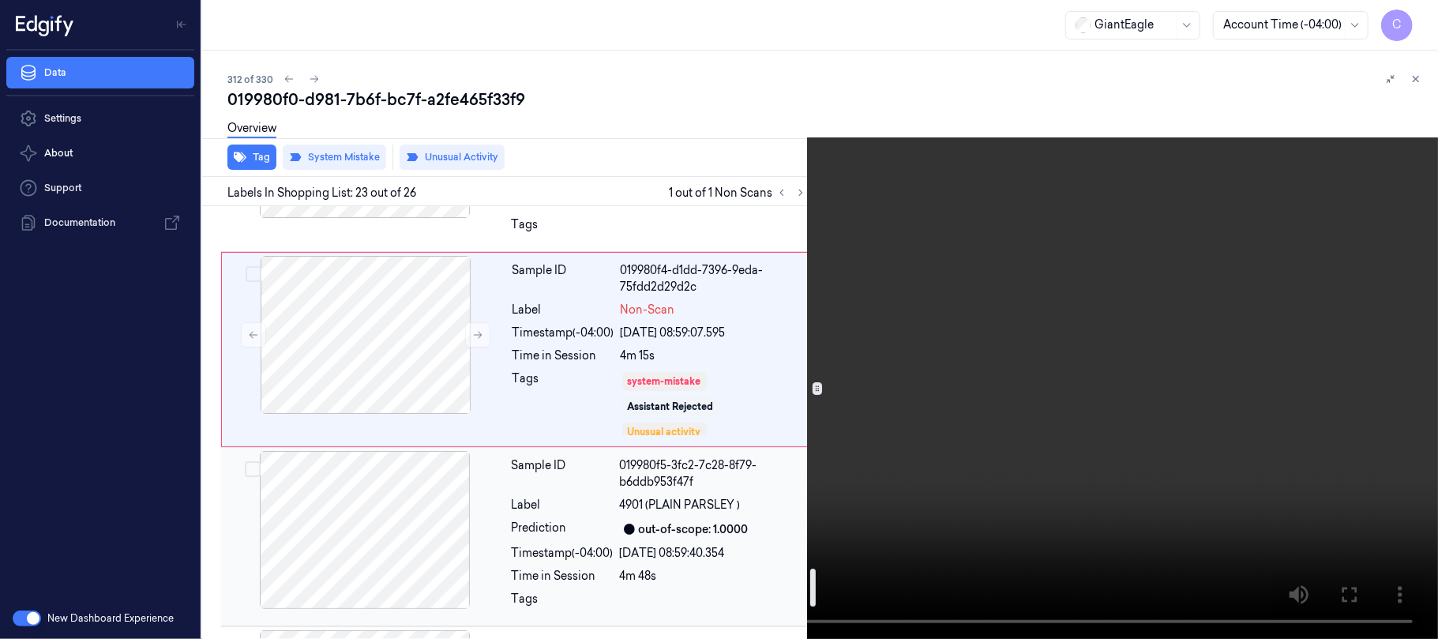
scroll to position [4175, 0]
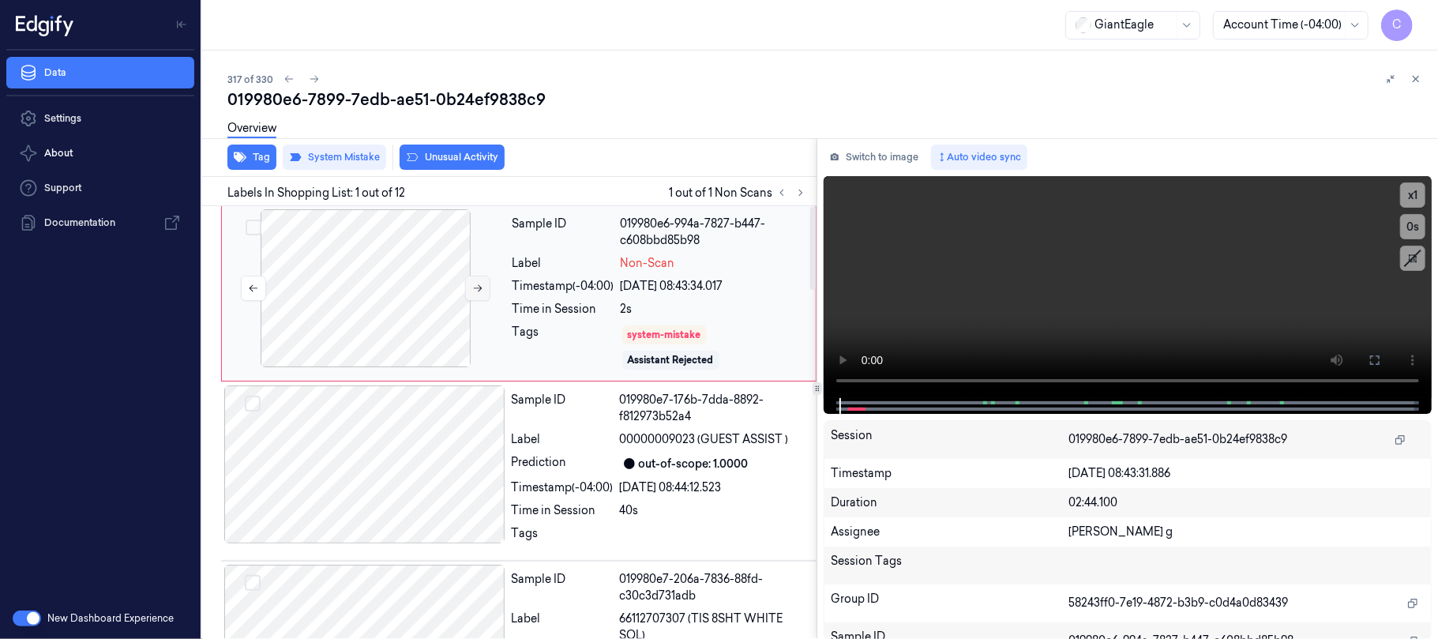
click at [483, 283] on icon at bounding box center [477, 288] width 11 height 11
click at [482, 284] on icon at bounding box center [477, 288] width 11 height 11
click at [478, 285] on icon at bounding box center [477, 288] width 11 height 11
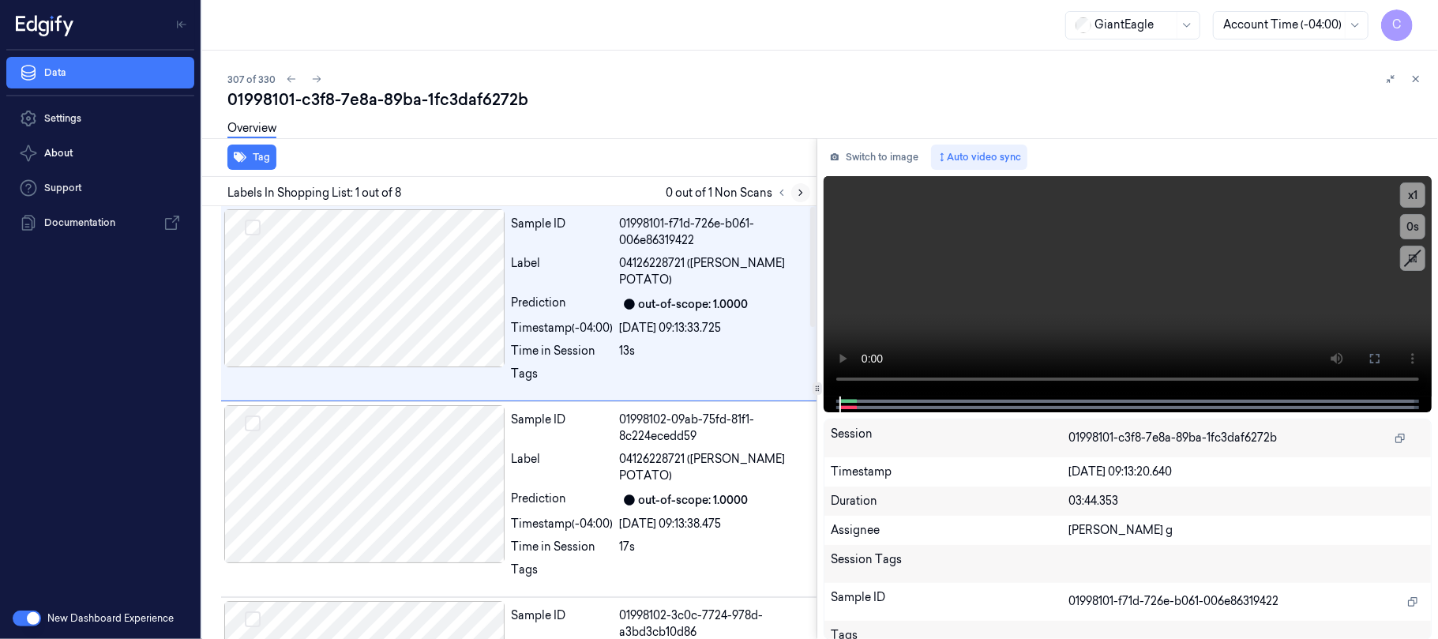
click at [804, 193] on icon at bounding box center [800, 192] width 11 height 11
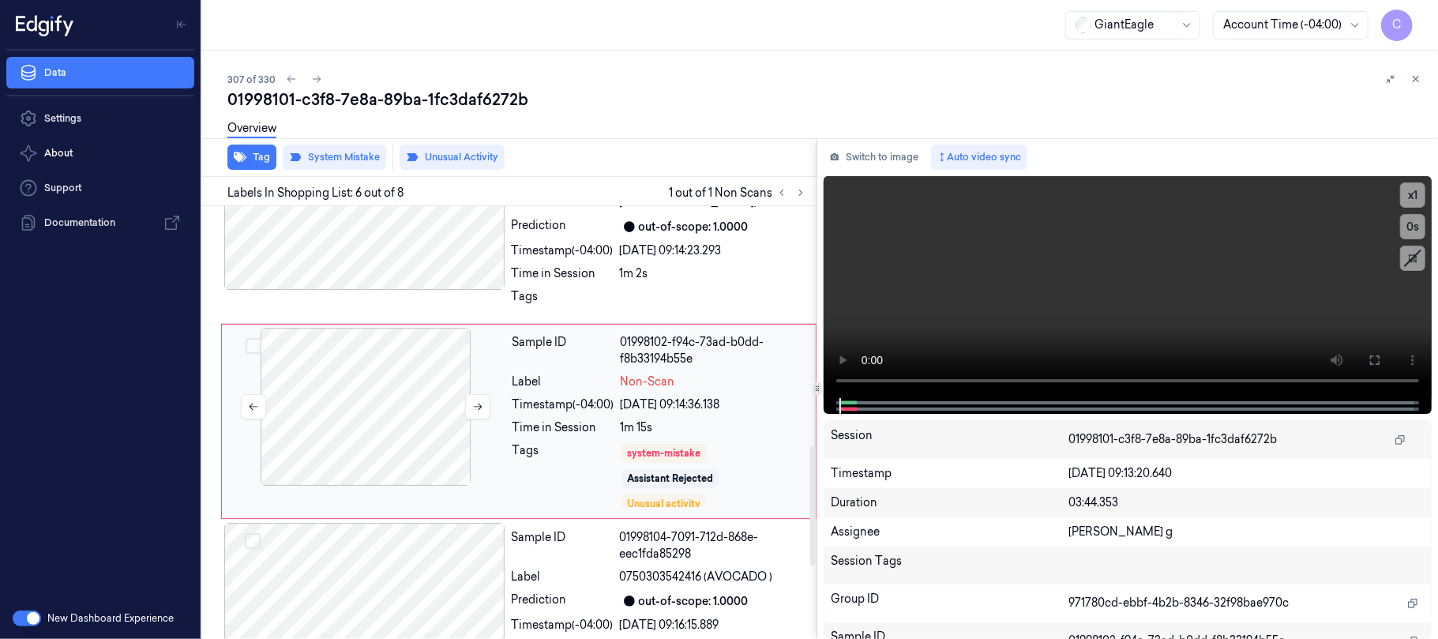
scroll to position [862, 0]
click at [477, 402] on icon at bounding box center [477, 404] width 11 height 11
click at [474, 404] on icon at bounding box center [477, 404] width 11 height 11
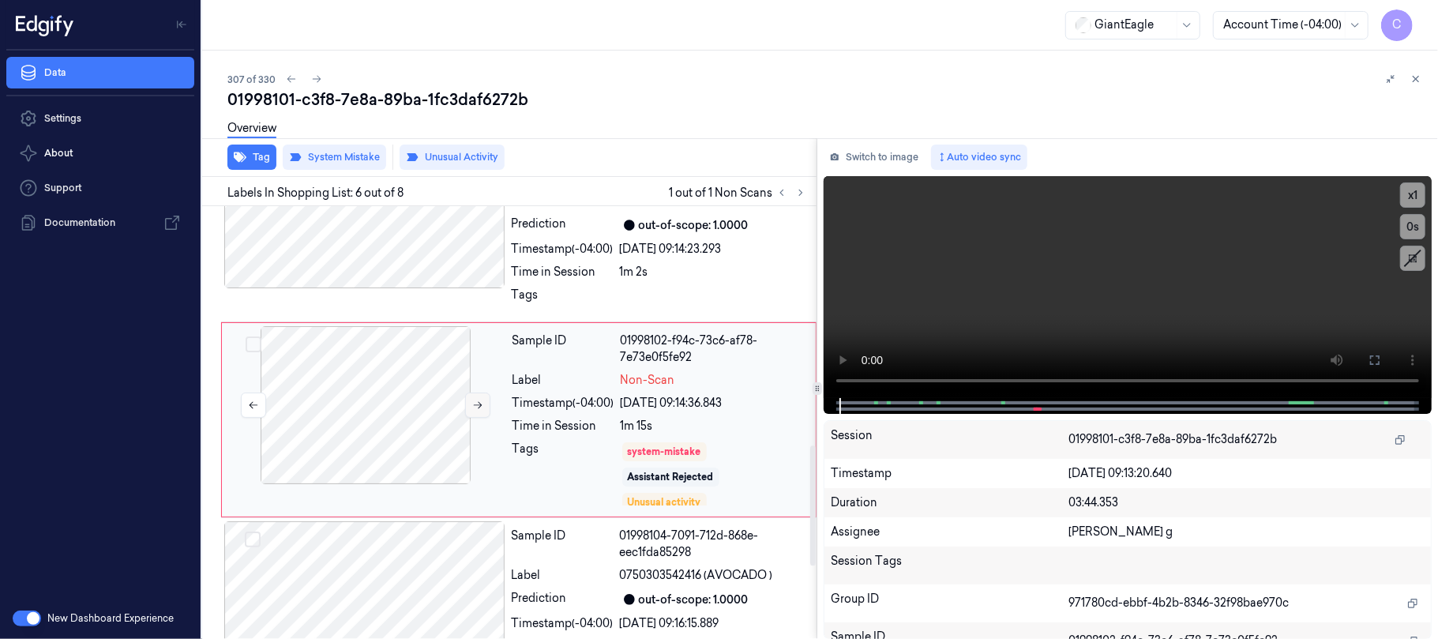
click at [474, 404] on icon at bounding box center [477, 404] width 11 height 11
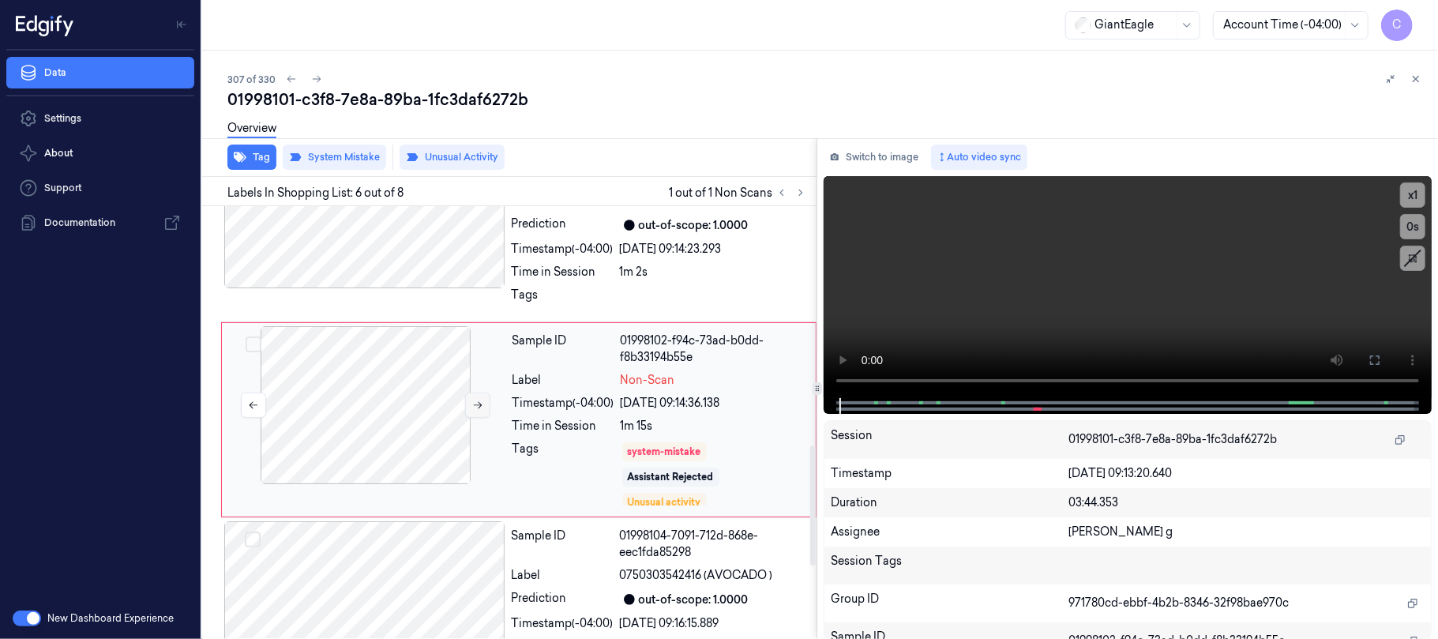
click at [474, 404] on icon at bounding box center [477, 404] width 11 height 11
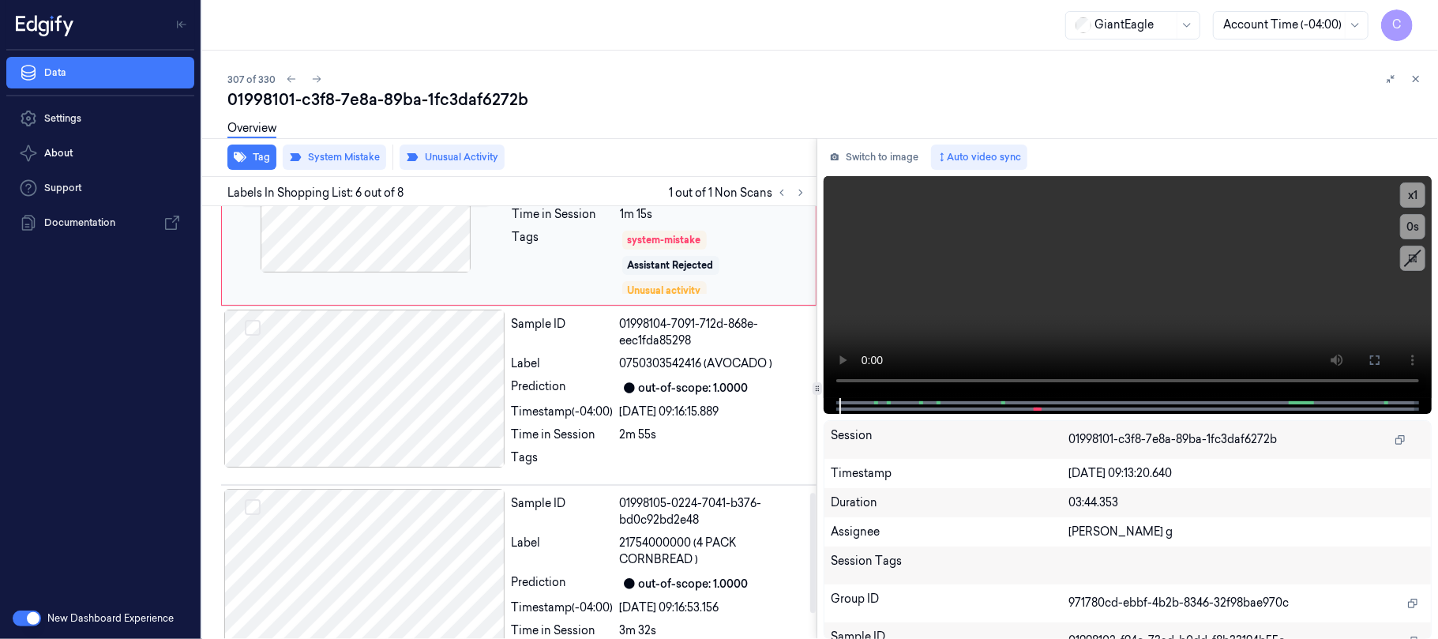
scroll to position [1124, 0]
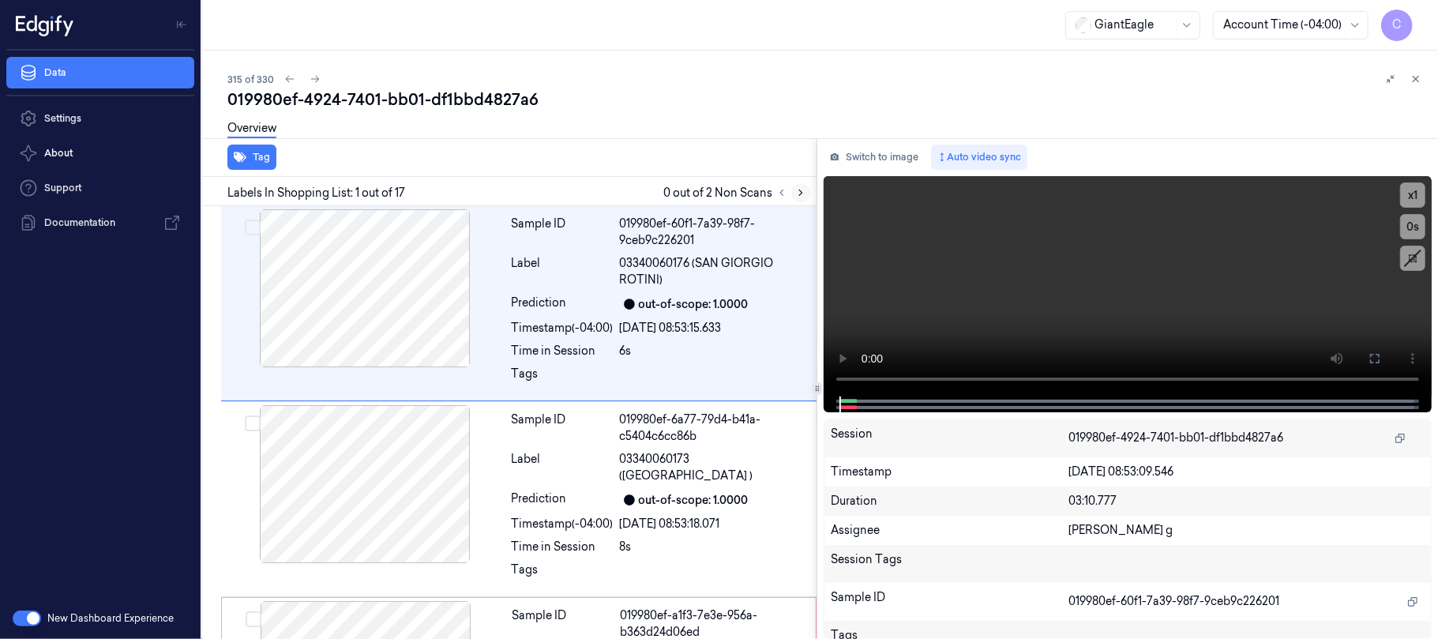
click at [803, 185] on button at bounding box center [800, 192] width 19 height 19
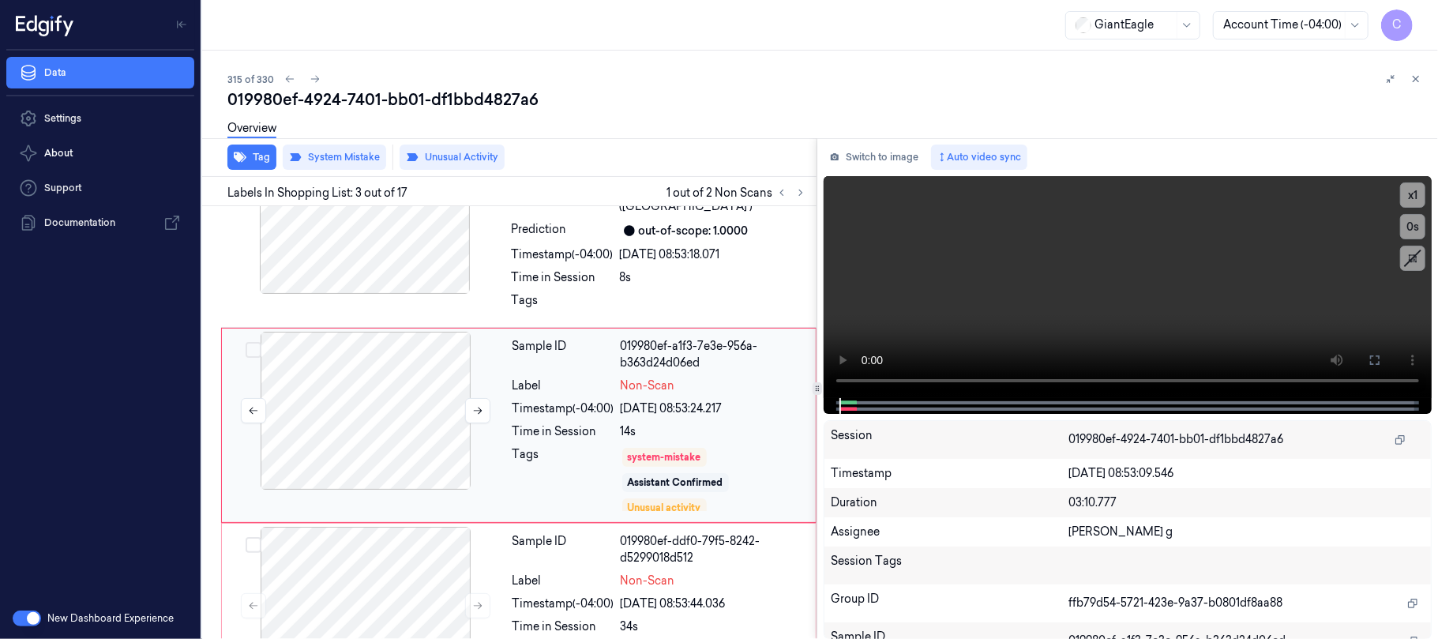
scroll to position [272, 0]
click at [482, 414] on button at bounding box center [477, 407] width 25 height 25
click at [482, 407] on icon at bounding box center [477, 407] width 11 height 11
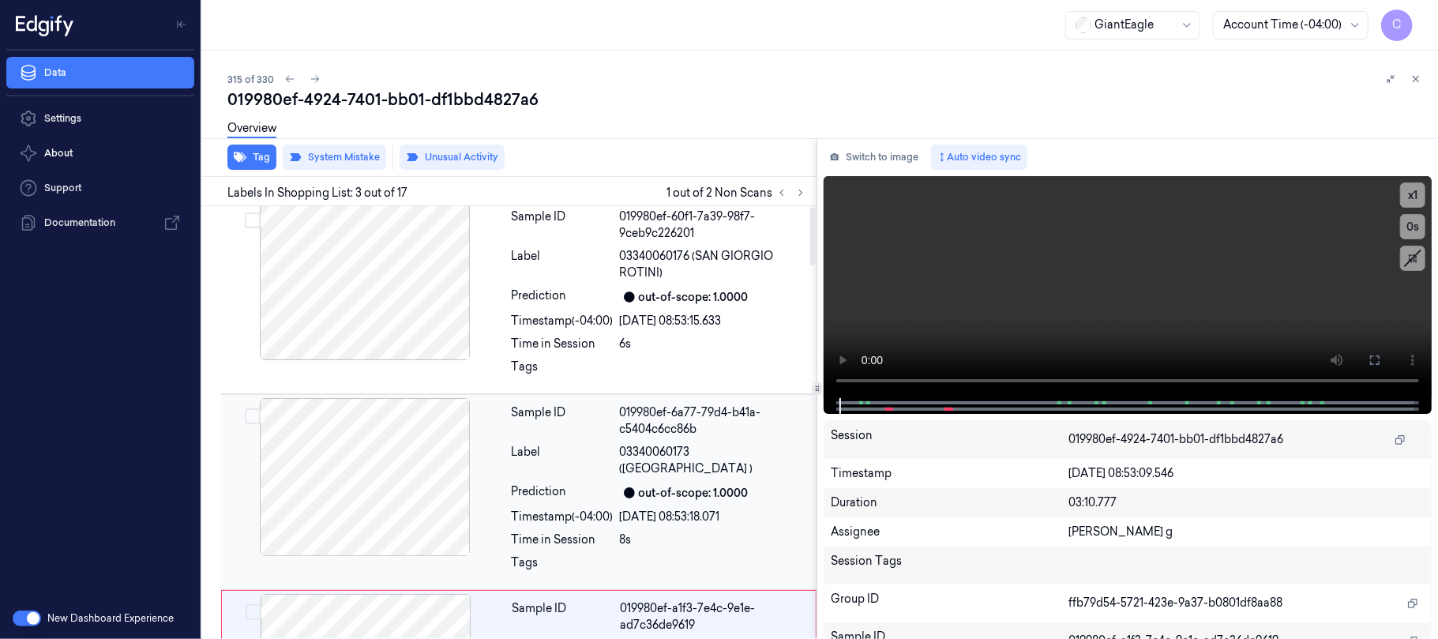
scroll to position [0, 0]
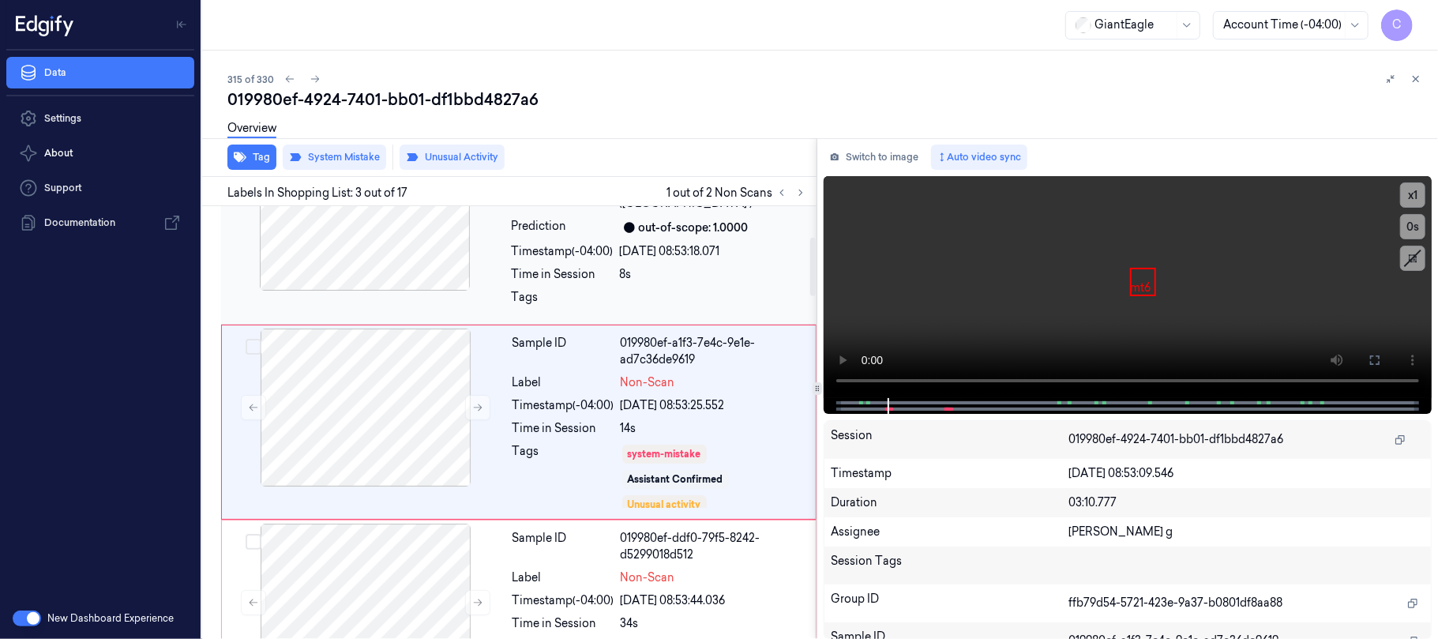
click at [382, 291] on div at bounding box center [364, 212] width 281 height 158
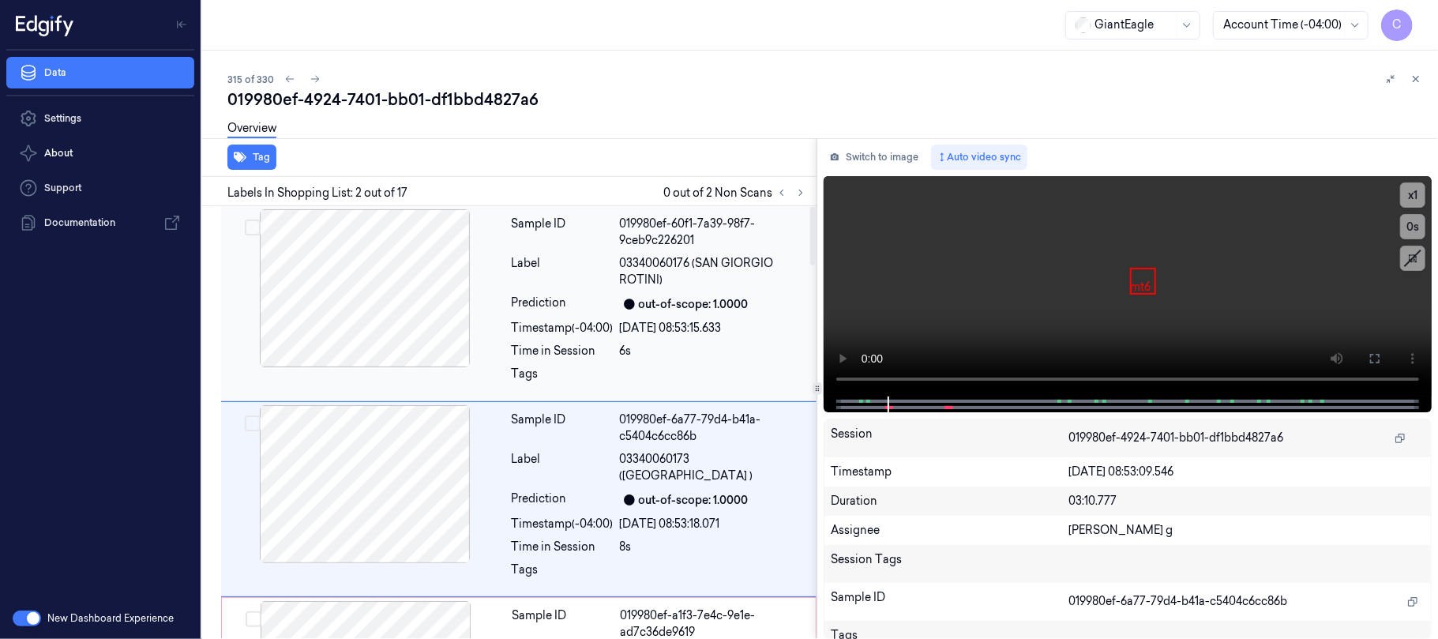
click at [411, 305] on div at bounding box center [364, 288] width 281 height 158
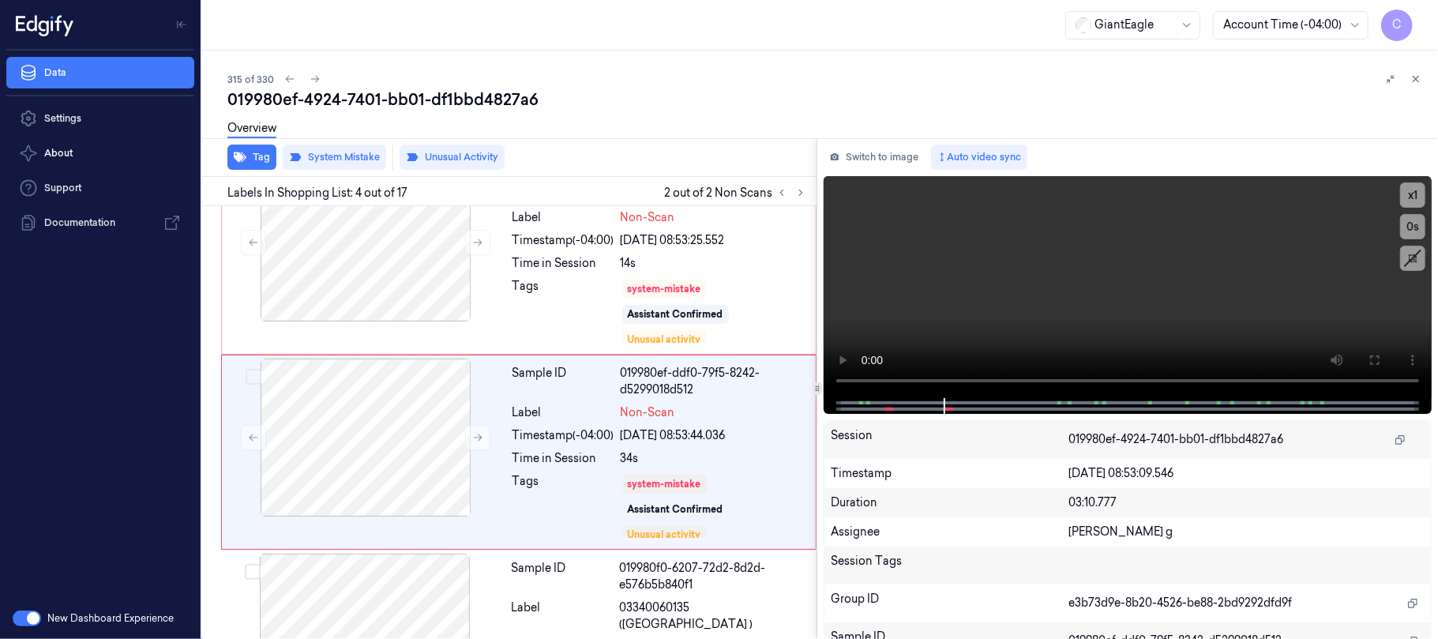
scroll to position [468, 0]
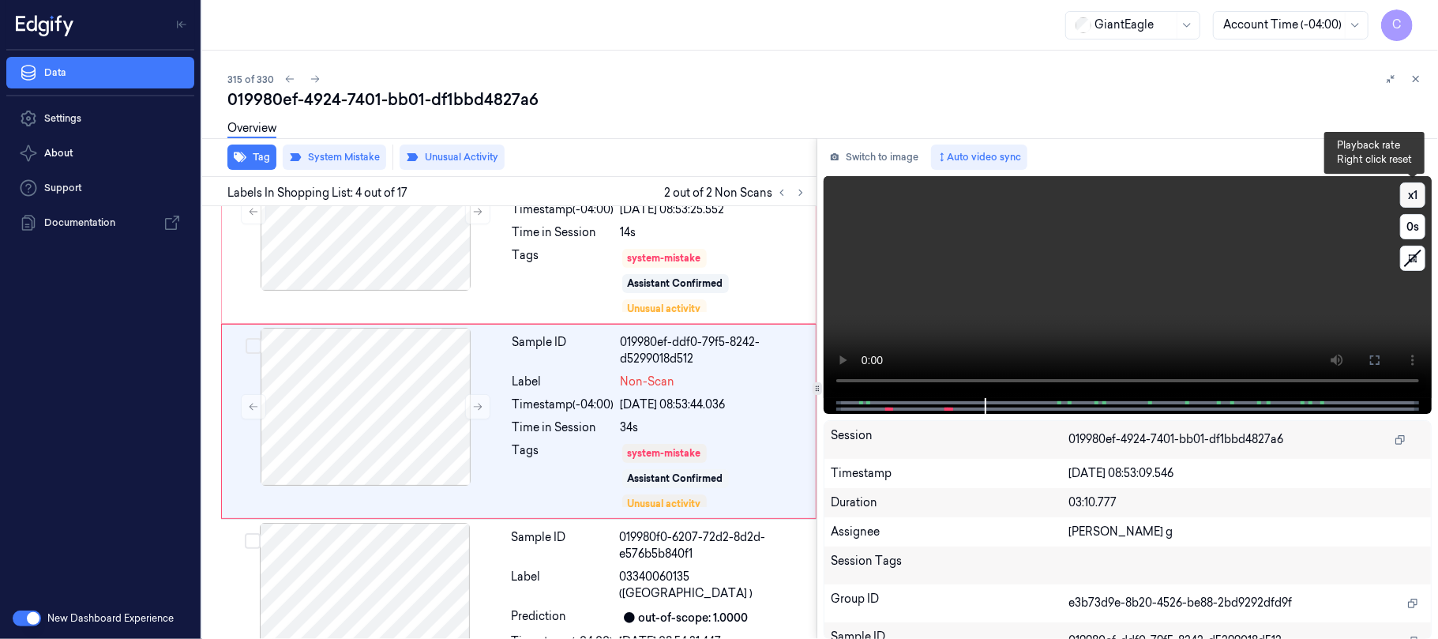
click at [1418, 193] on button "x 1" at bounding box center [1412, 194] width 25 height 25
click at [1418, 193] on button "x 2" at bounding box center [1412, 194] width 25 height 25
click at [1418, 193] on button "x 4" at bounding box center [1412, 194] width 25 height 25
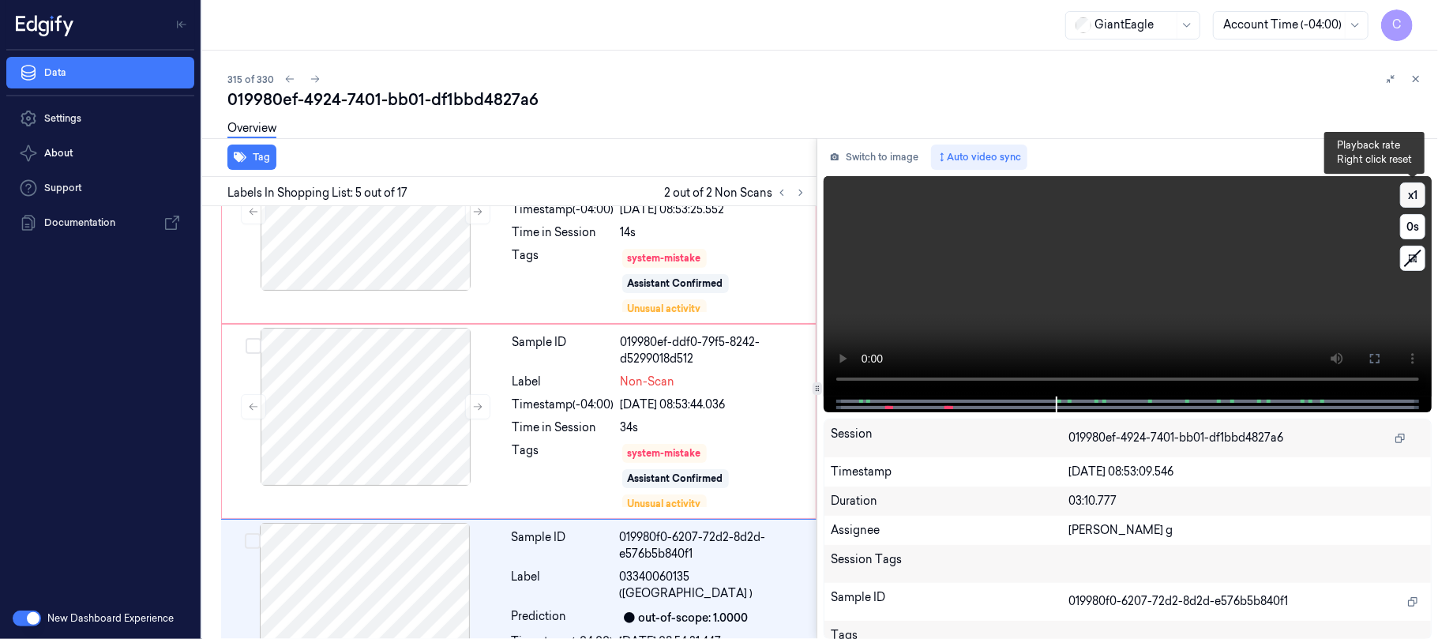
scroll to position [664, 0]
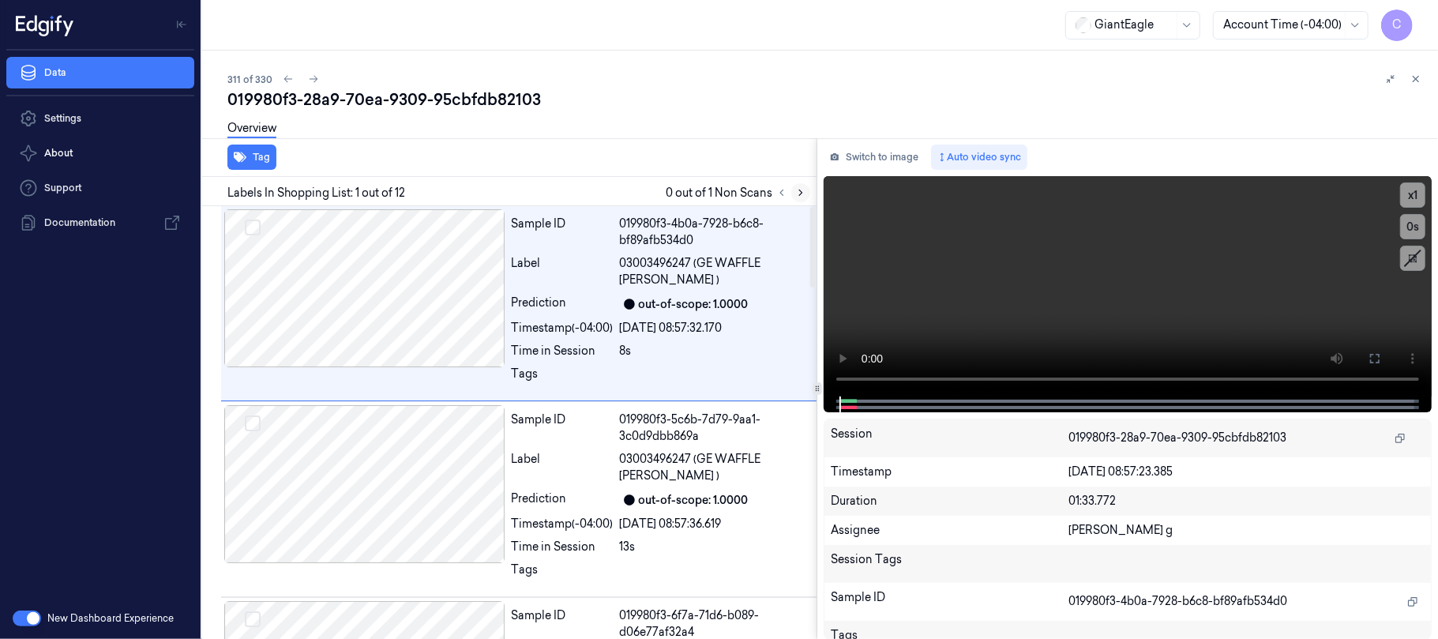
click at [797, 189] on icon at bounding box center [800, 192] width 11 height 11
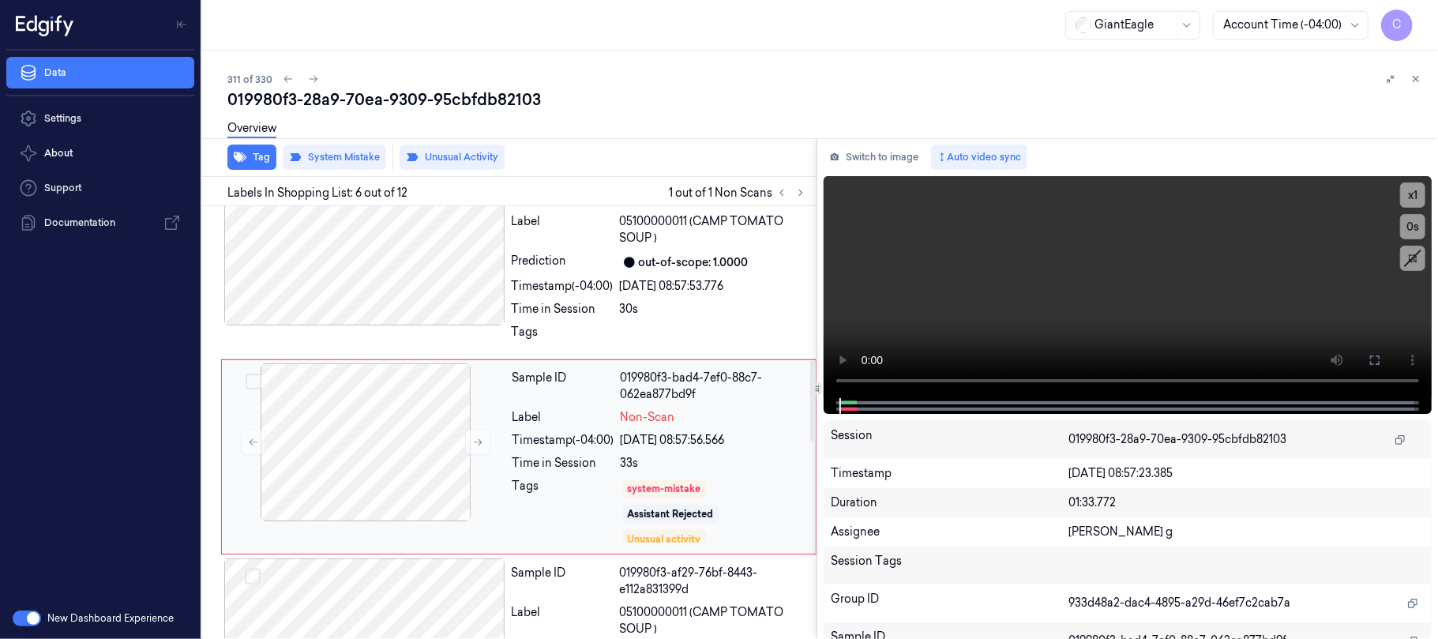
scroll to position [828, 0]
click at [482, 433] on icon at bounding box center [477, 438] width 11 height 11
click at [472, 433] on icon at bounding box center [477, 438] width 11 height 11
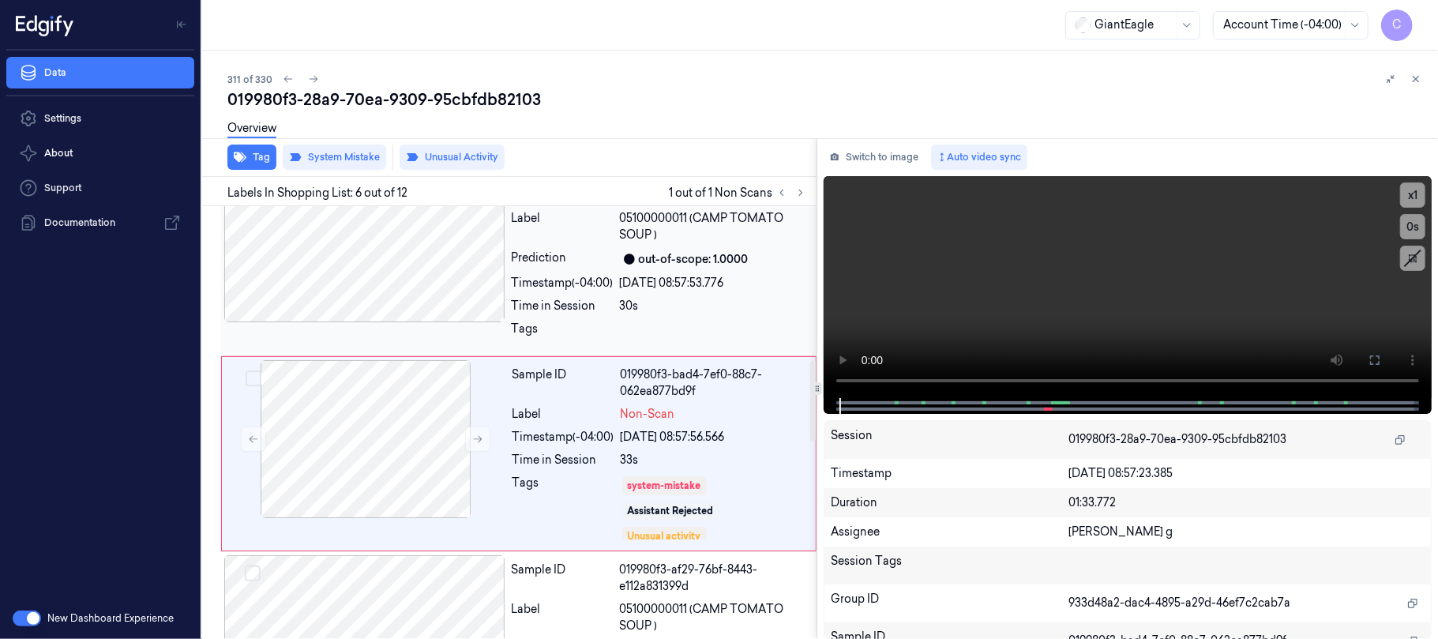
click at [341, 262] on div at bounding box center [364, 243] width 281 height 158
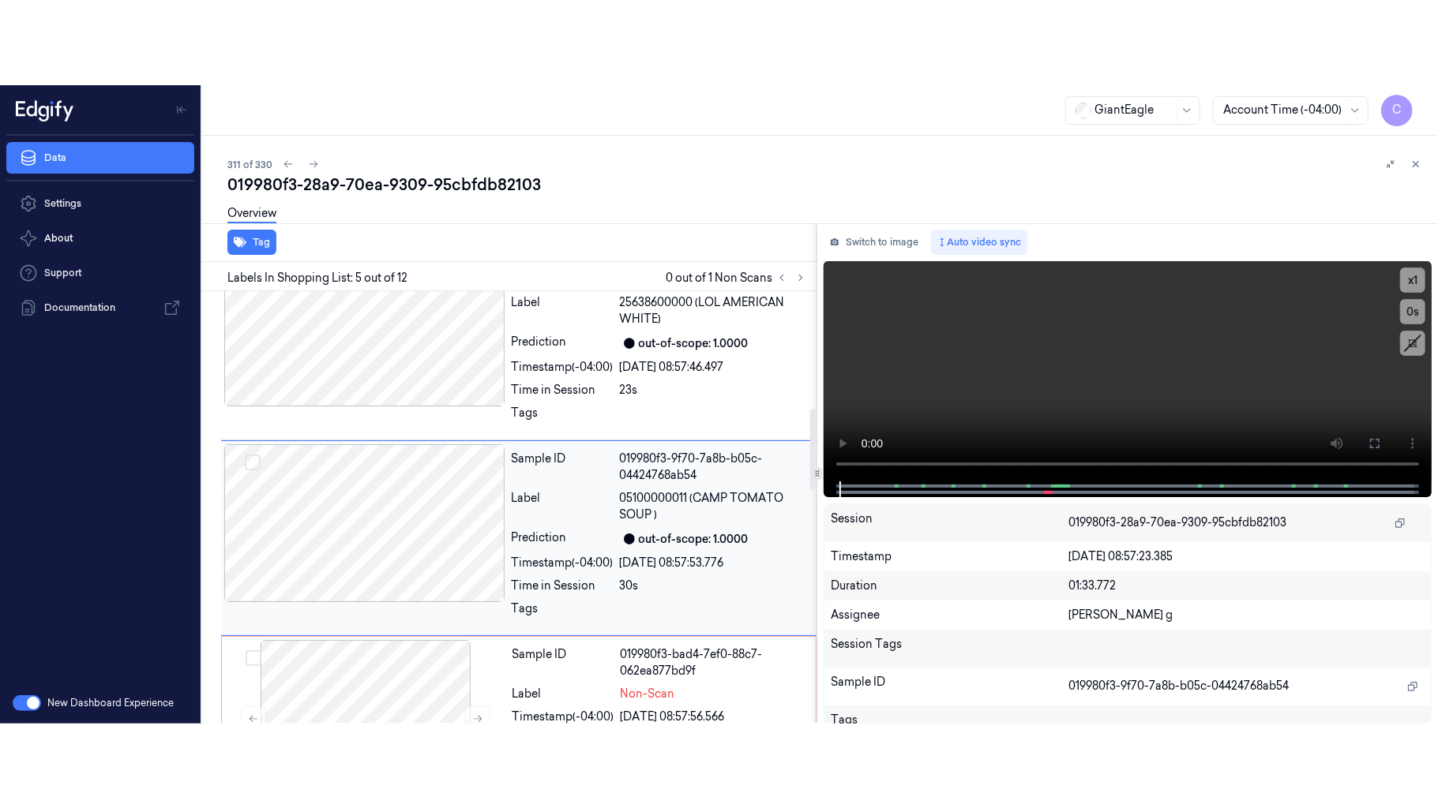
scroll to position [632, 0]
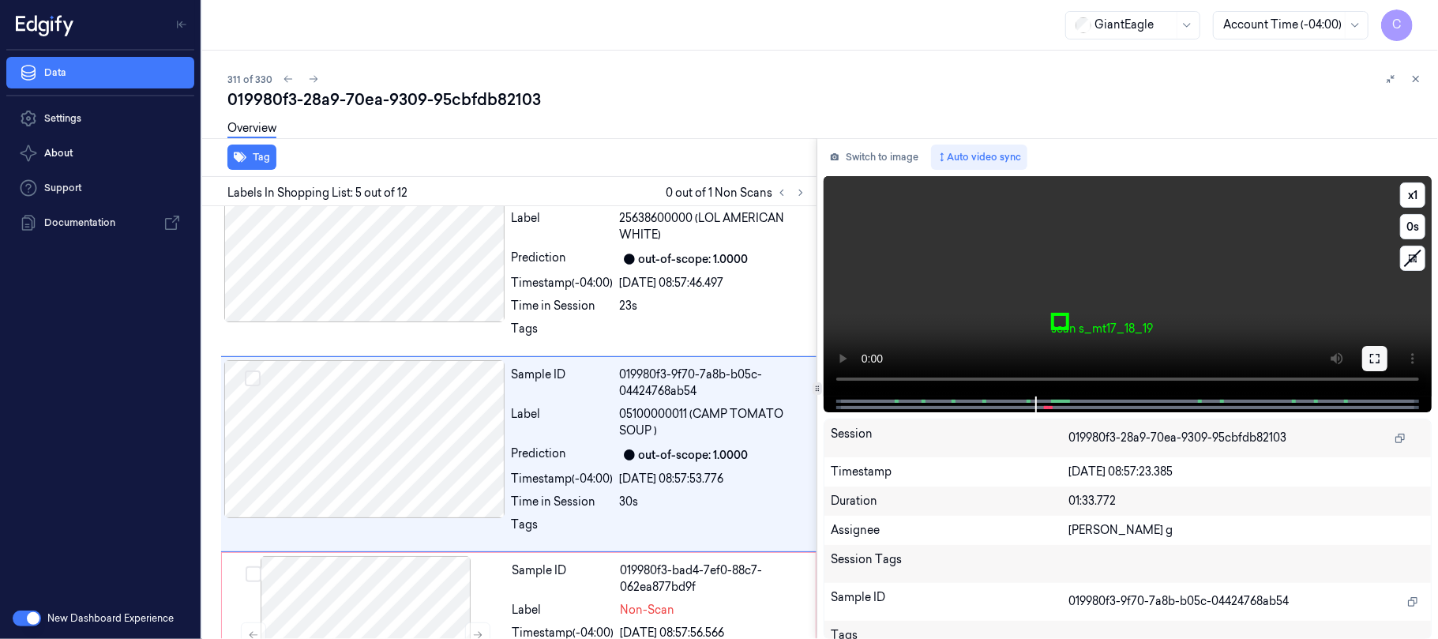
click at [1374, 361] on icon at bounding box center [1374, 358] width 13 height 13
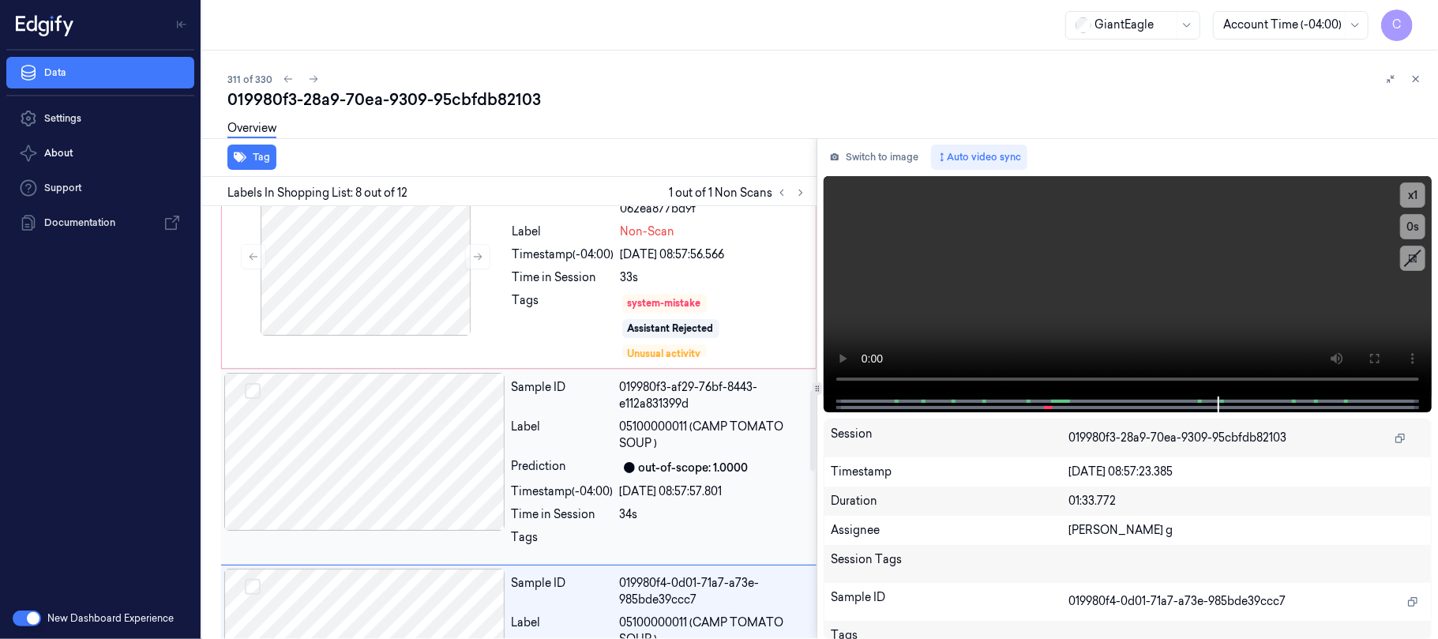
scroll to position [905, 0]
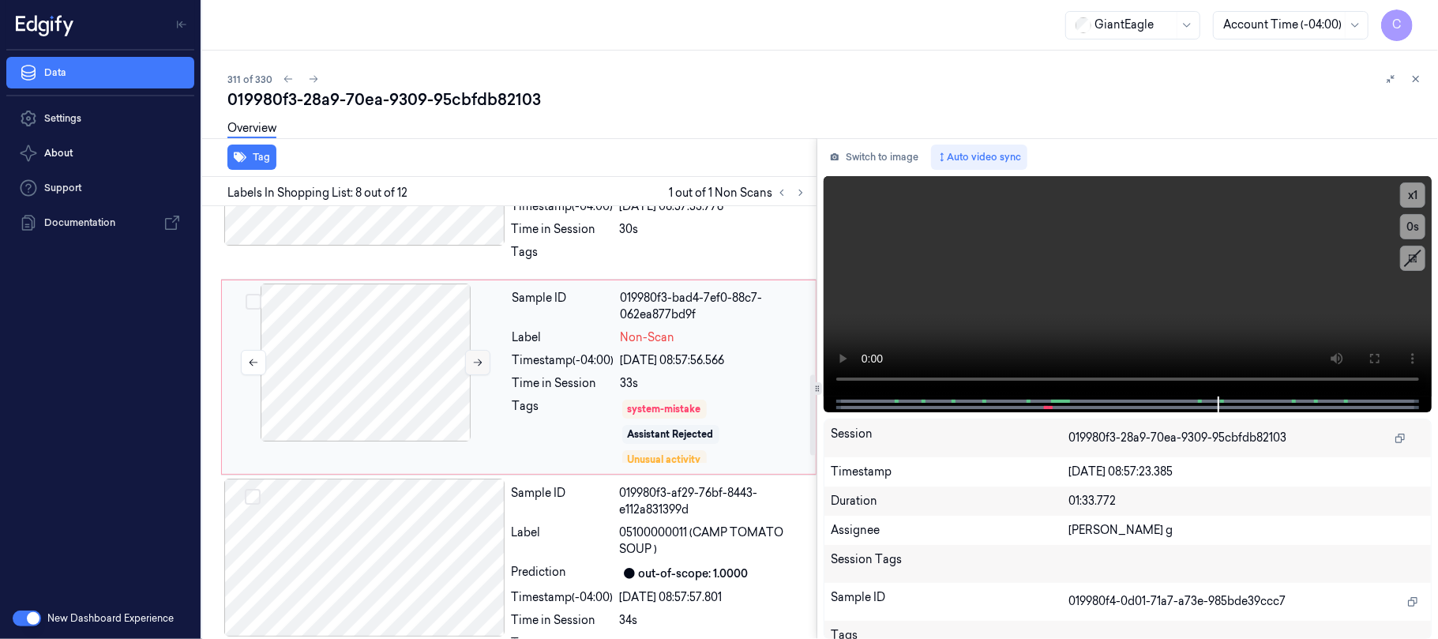
click at [477, 357] on icon at bounding box center [477, 362] width 11 height 11
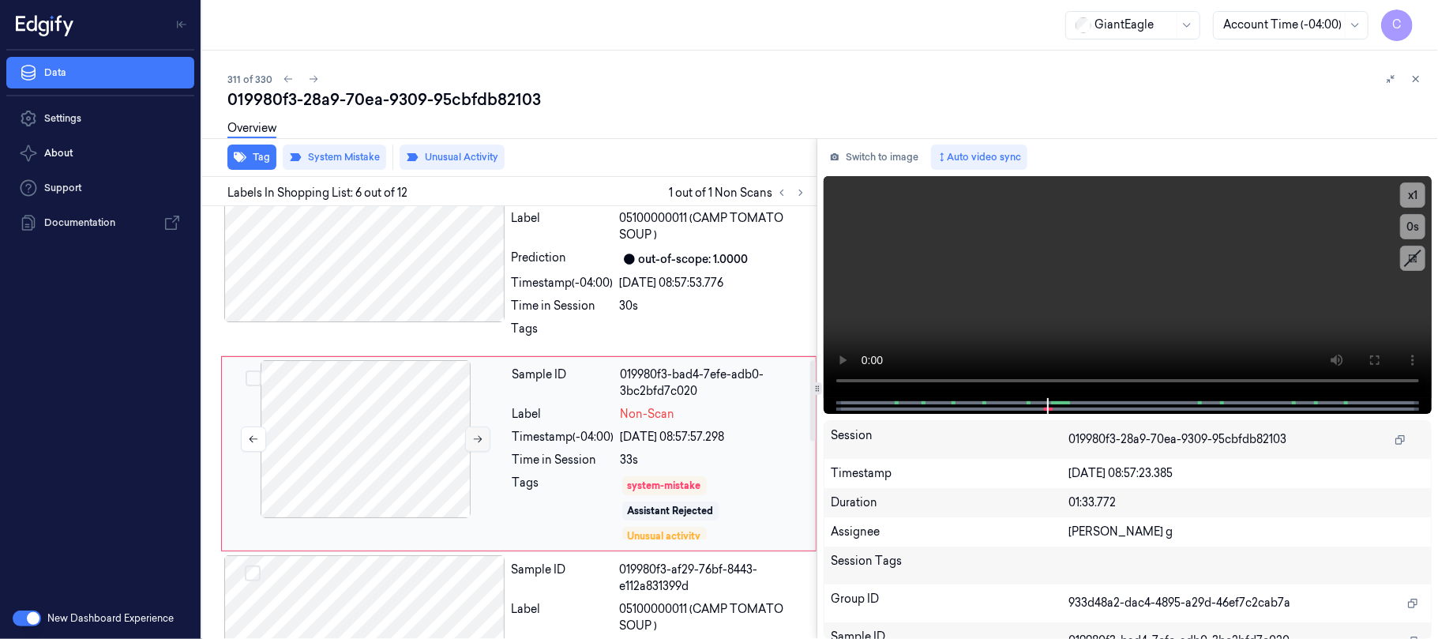
click at [474, 433] on icon at bounding box center [477, 438] width 11 height 11
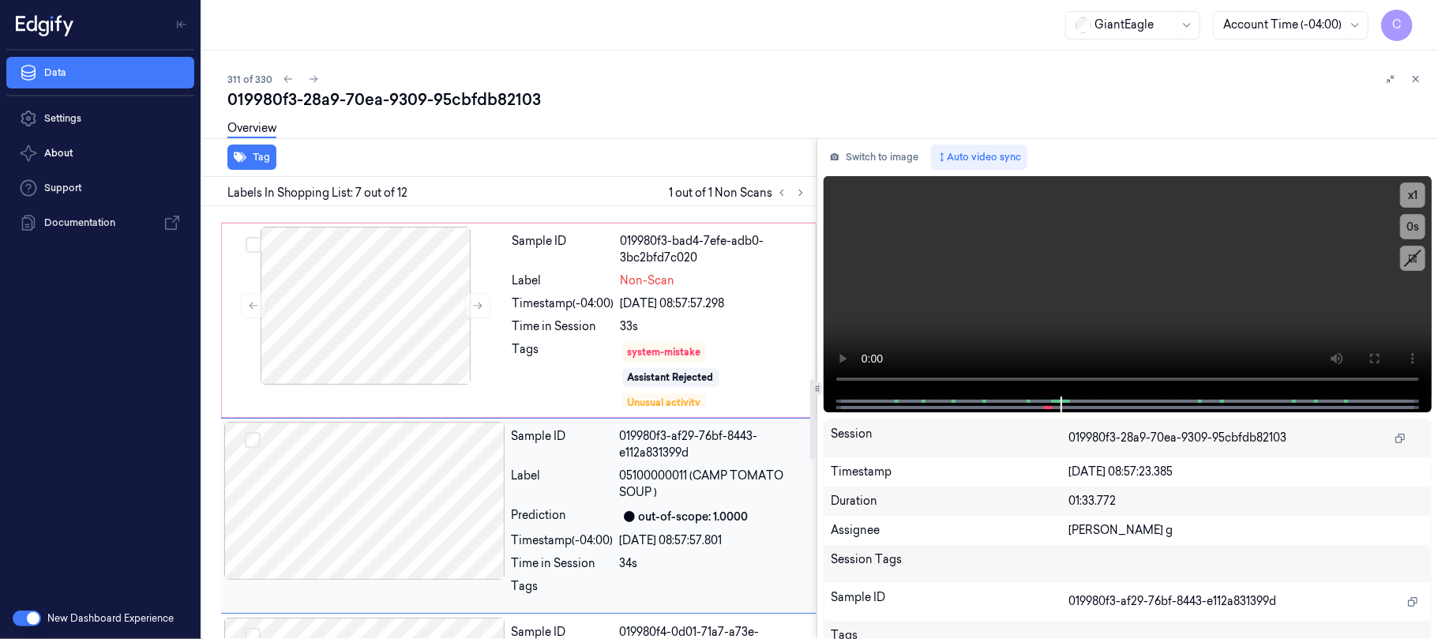
scroll to position [919, 0]
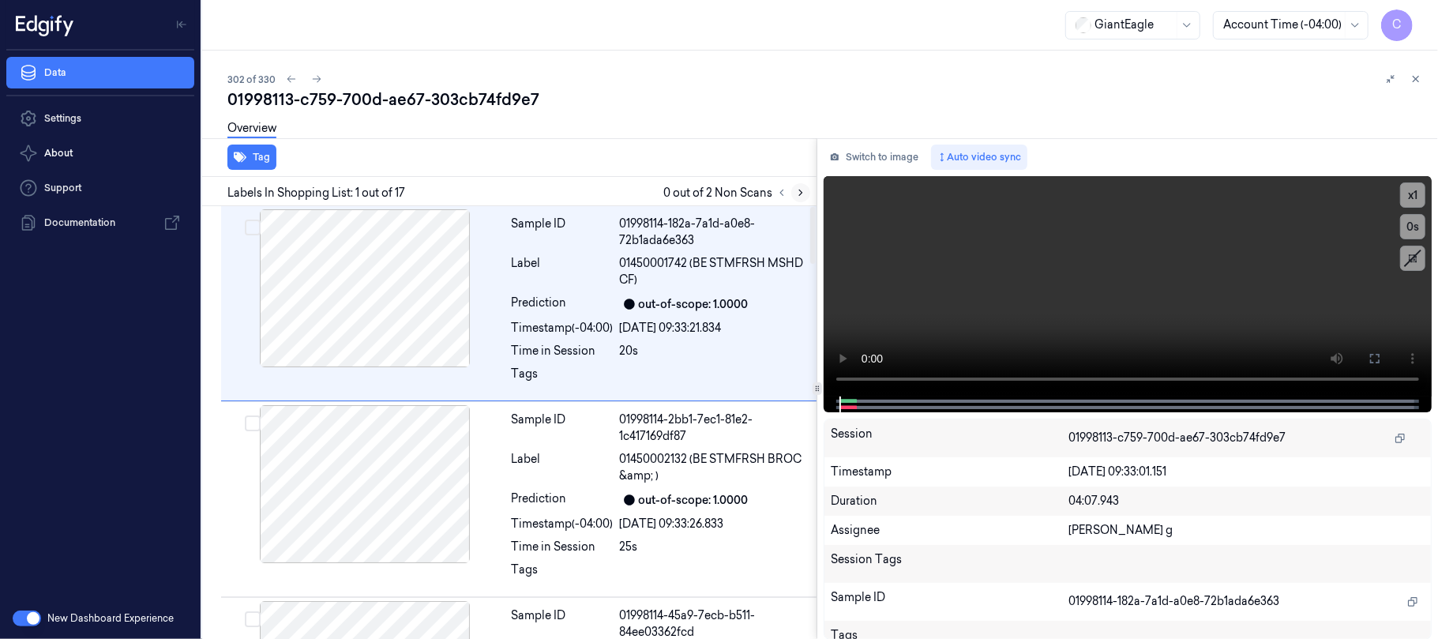
click at [803, 190] on icon at bounding box center [800, 192] width 11 height 11
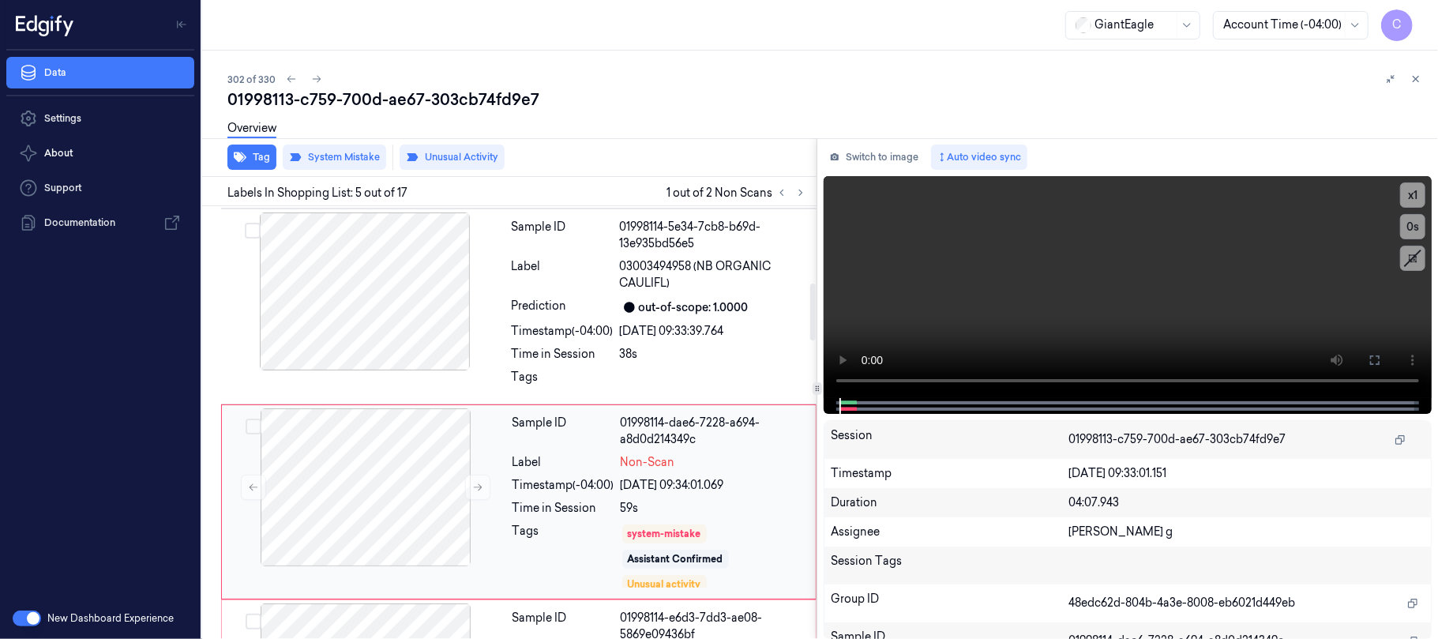
scroll to position [665, 0]
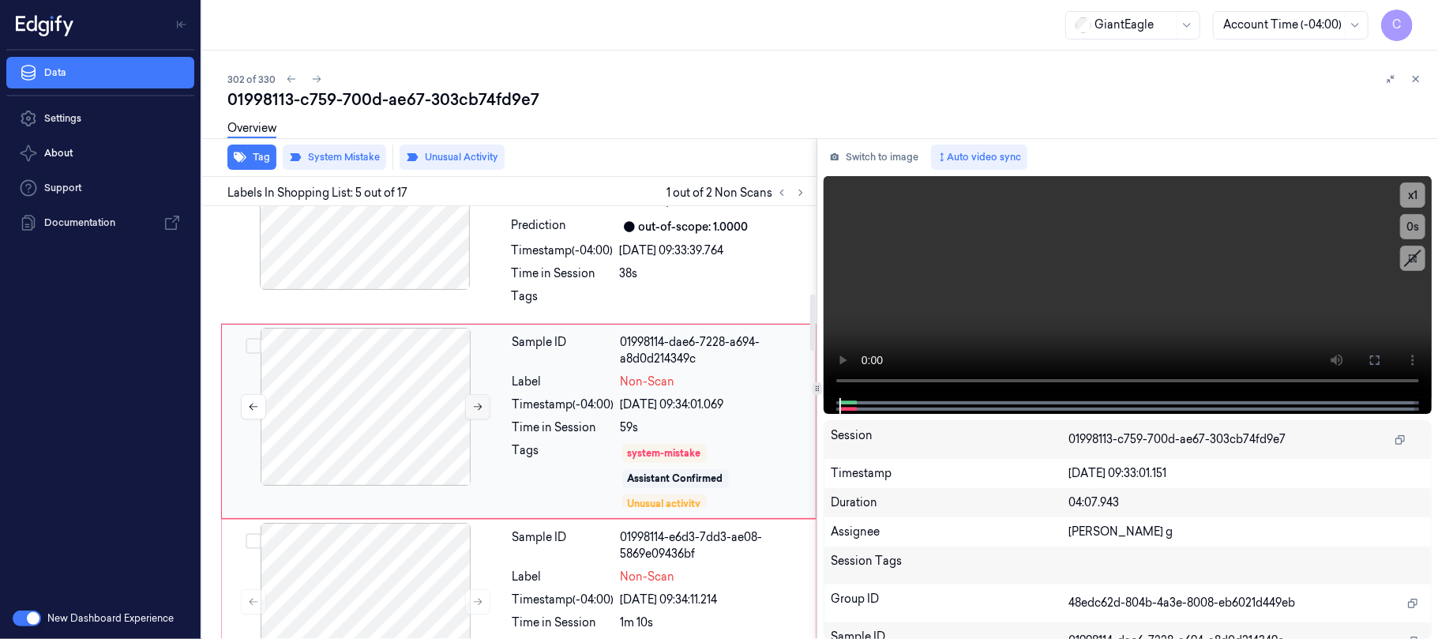
click at [477, 411] on icon at bounding box center [477, 406] width 11 height 11
click at [478, 409] on icon at bounding box center [477, 406] width 11 height 11
click at [1375, 364] on icon at bounding box center [1374, 360] width 13 height 13
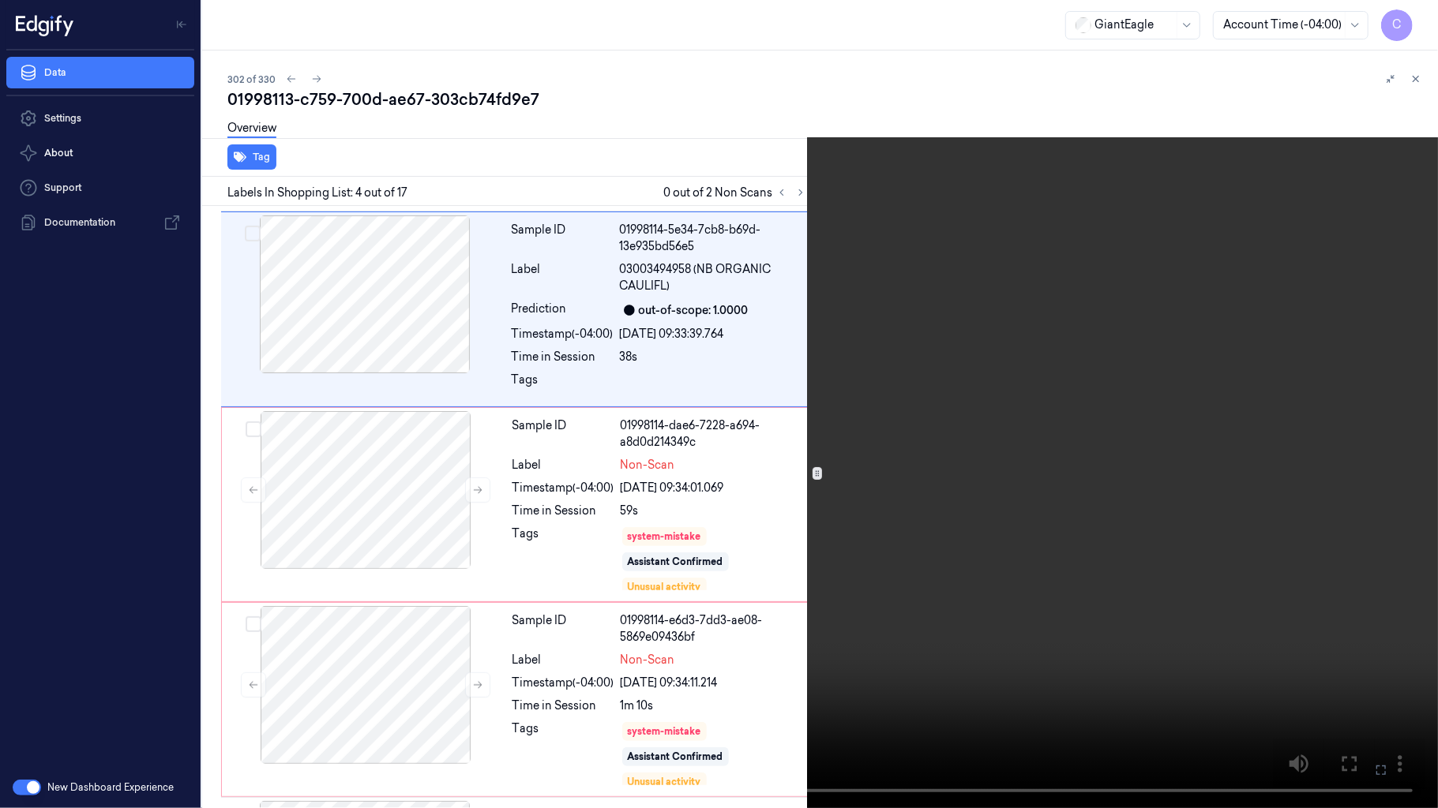
scroll to position [385, 0]
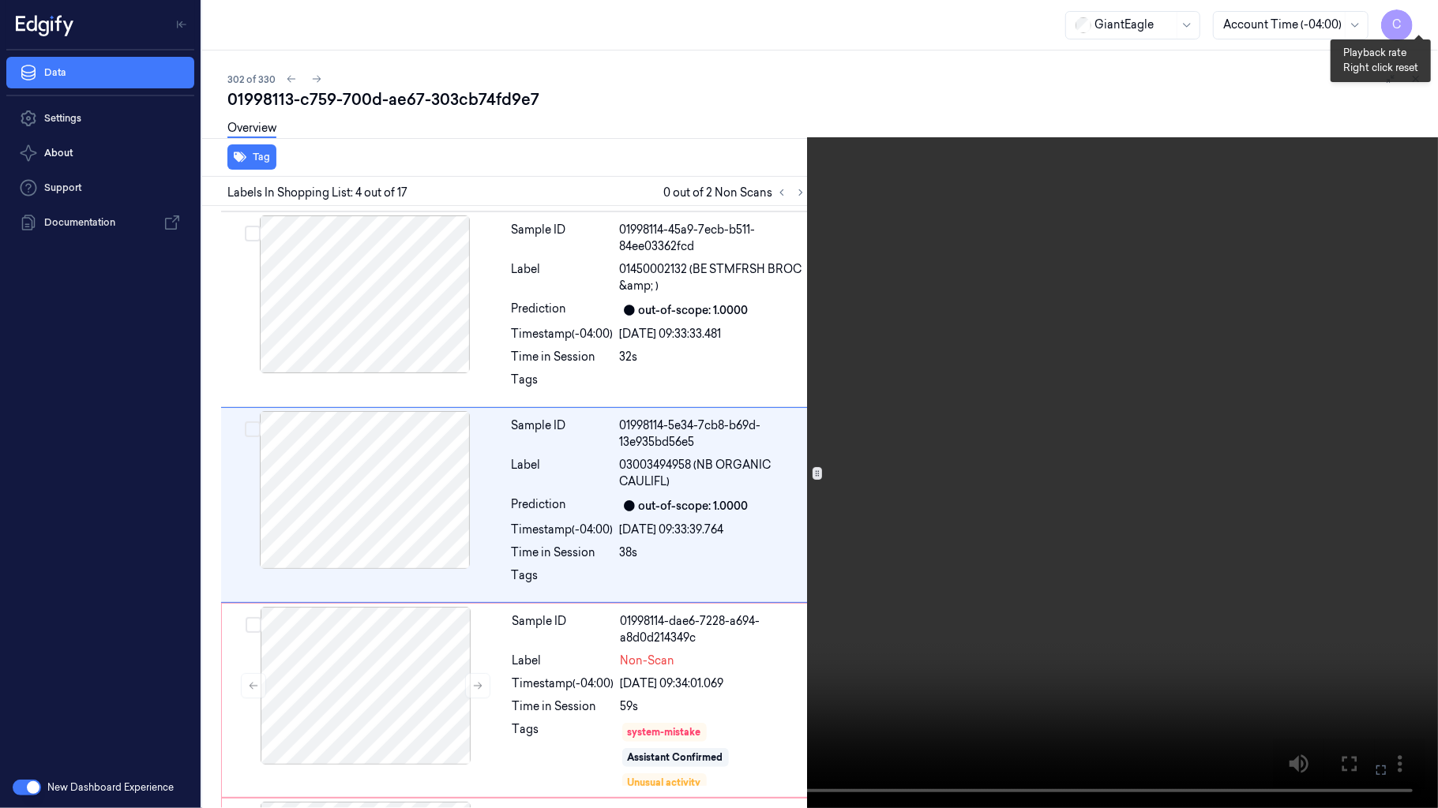
click at [1413, 17] on button "x 1" at bounding box center [1418, 18] width 25 height 25
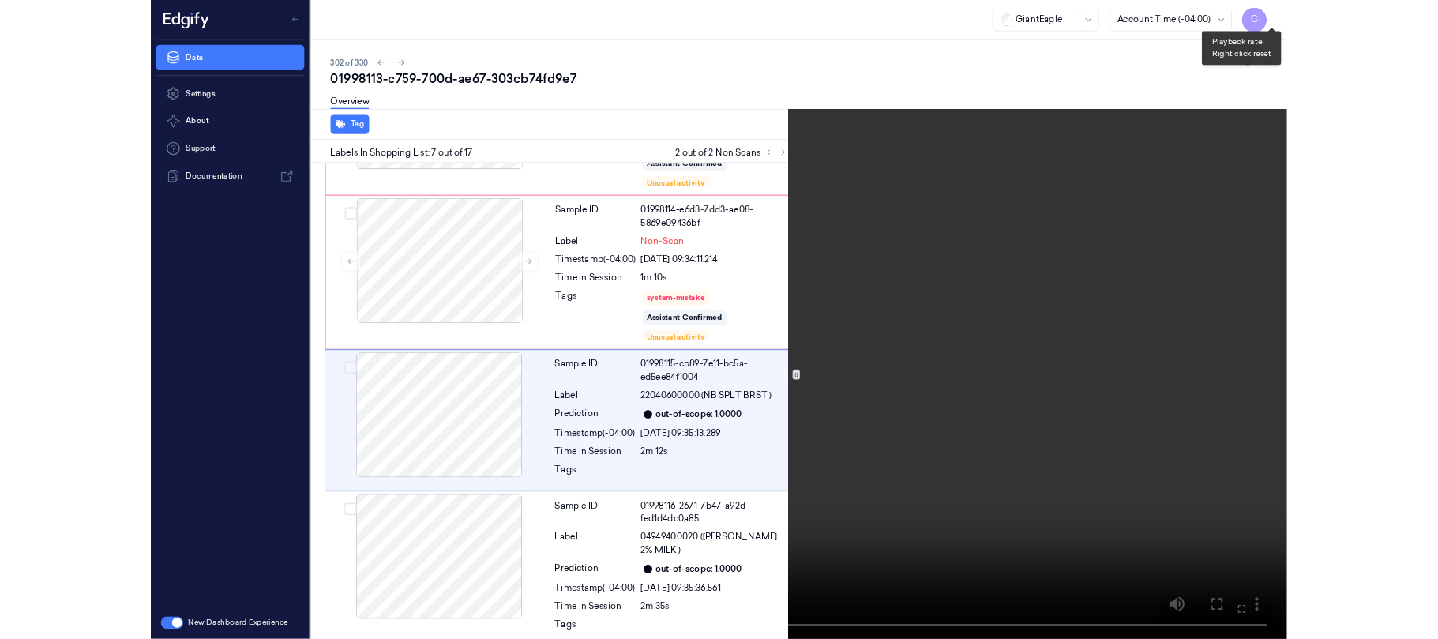
scroll to position [964, 0]
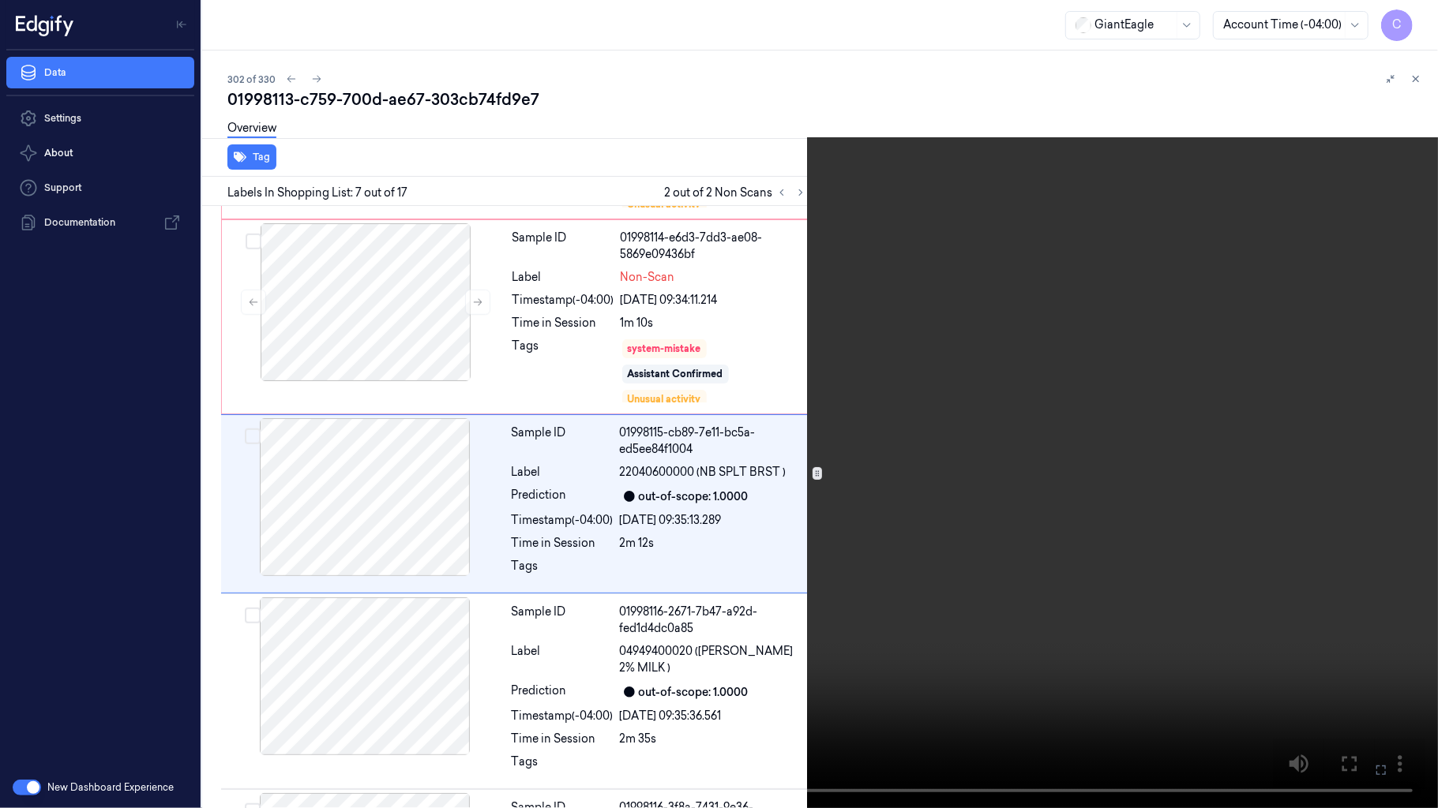
drag, startPoint x: 844, startPoint y: 279, endPoint x: 759, endPoint y: 134, distance: 167.3
click at [842, 279] on video at bounding box center [719, 404] width 1438 height 808
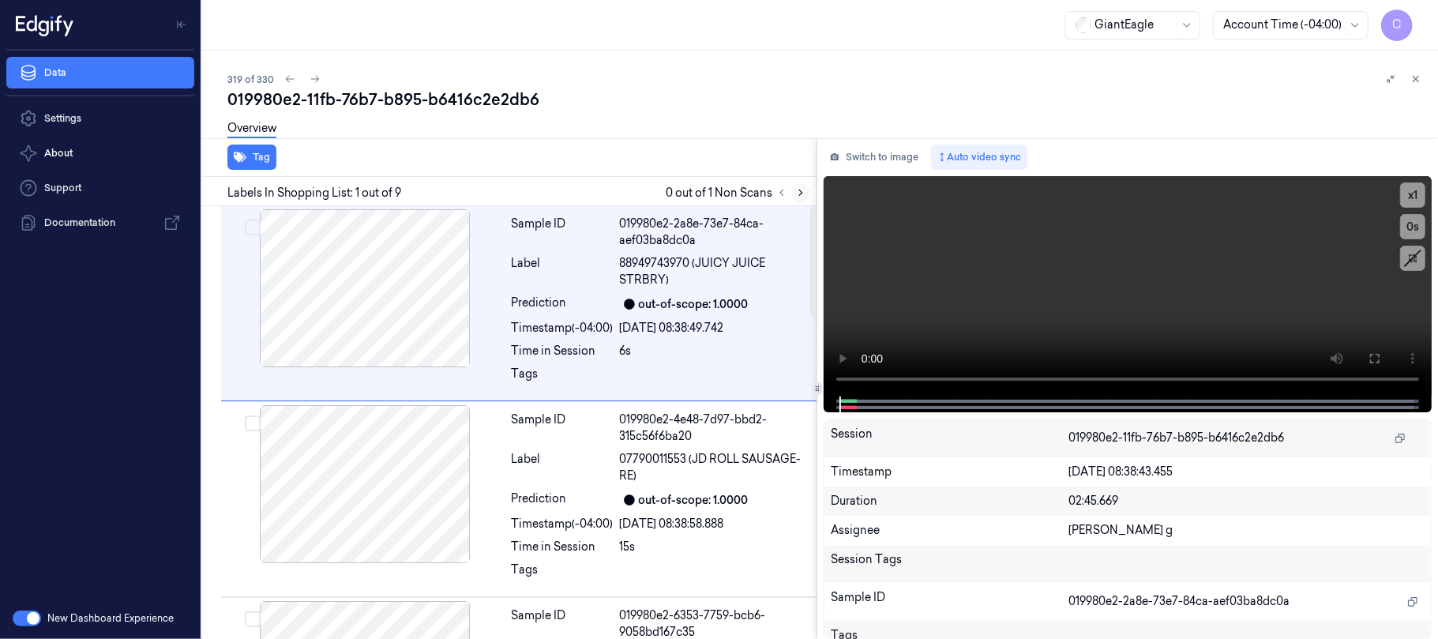
click at [800, 190] on icon at bounding box center [800, 192] width 11 height 11
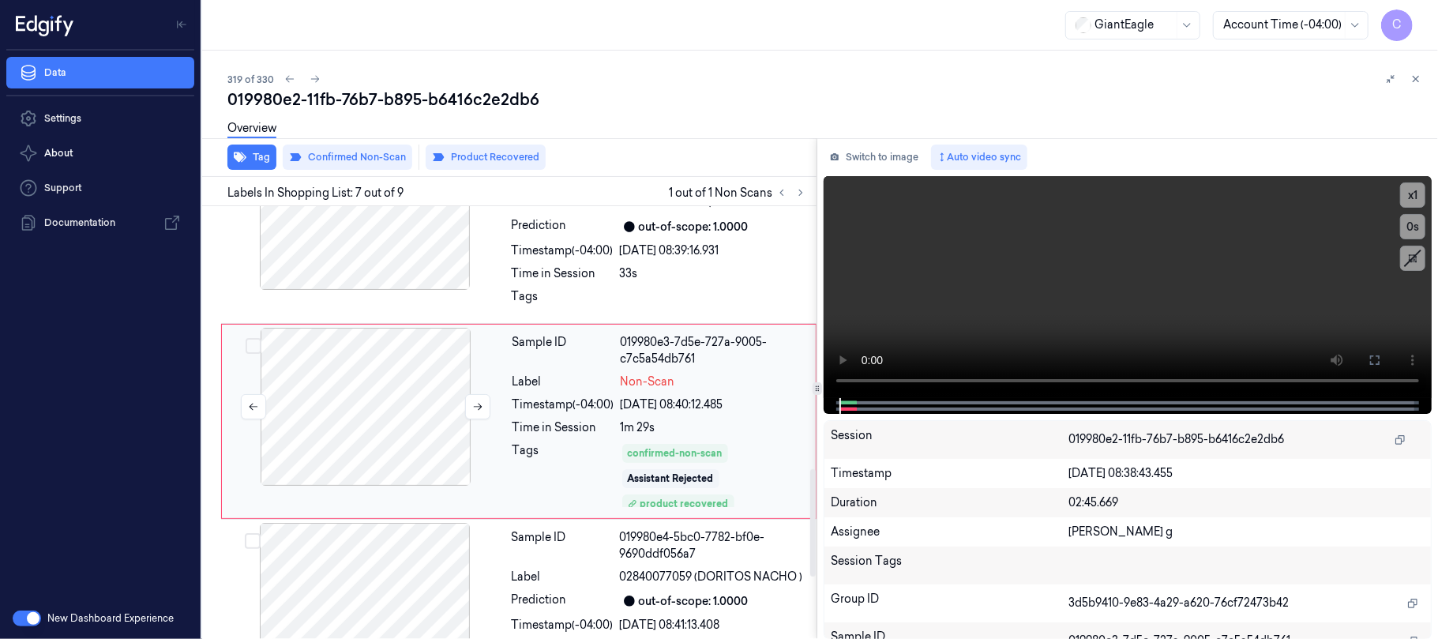
scroll to position [1058, 0]
click at [475, 410] on icon at bounding box center [477, 404] width 11 height 11
click at [477, 404] on icon at bounding box center [477, 404] width 11 height 11
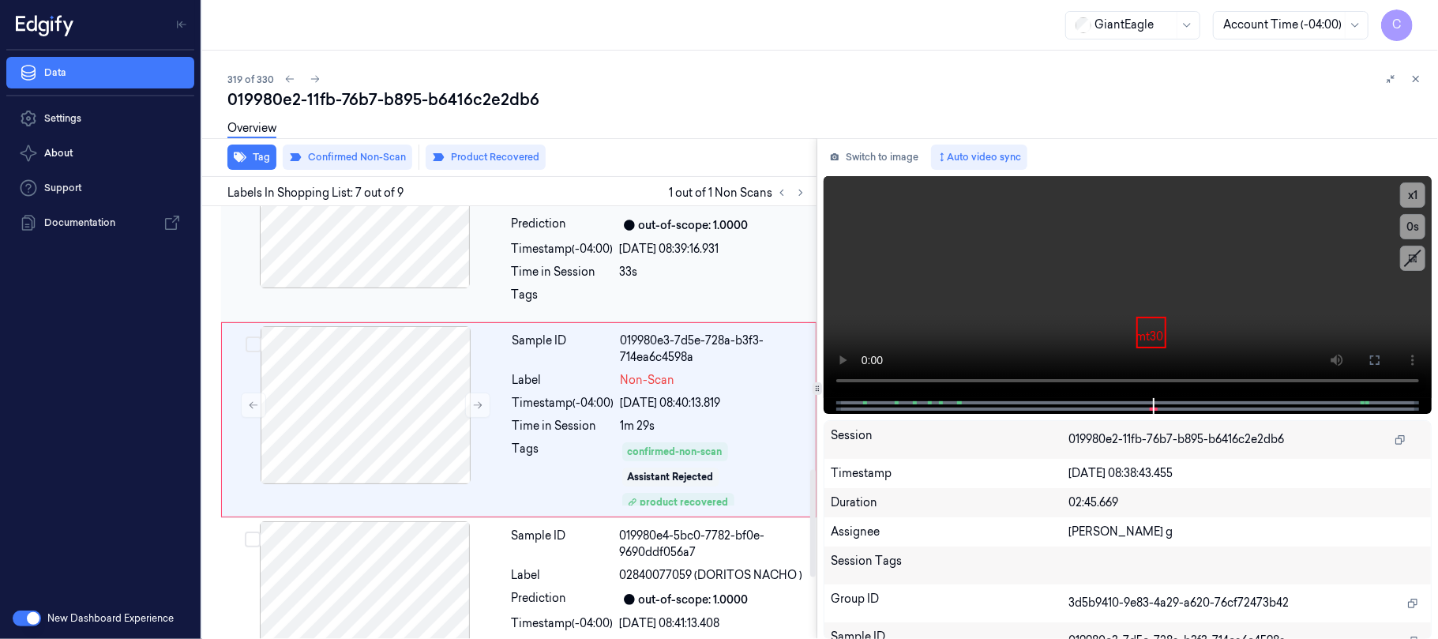
click at [374, 275] on div at bounding box center [364, 209] width 281 height 158
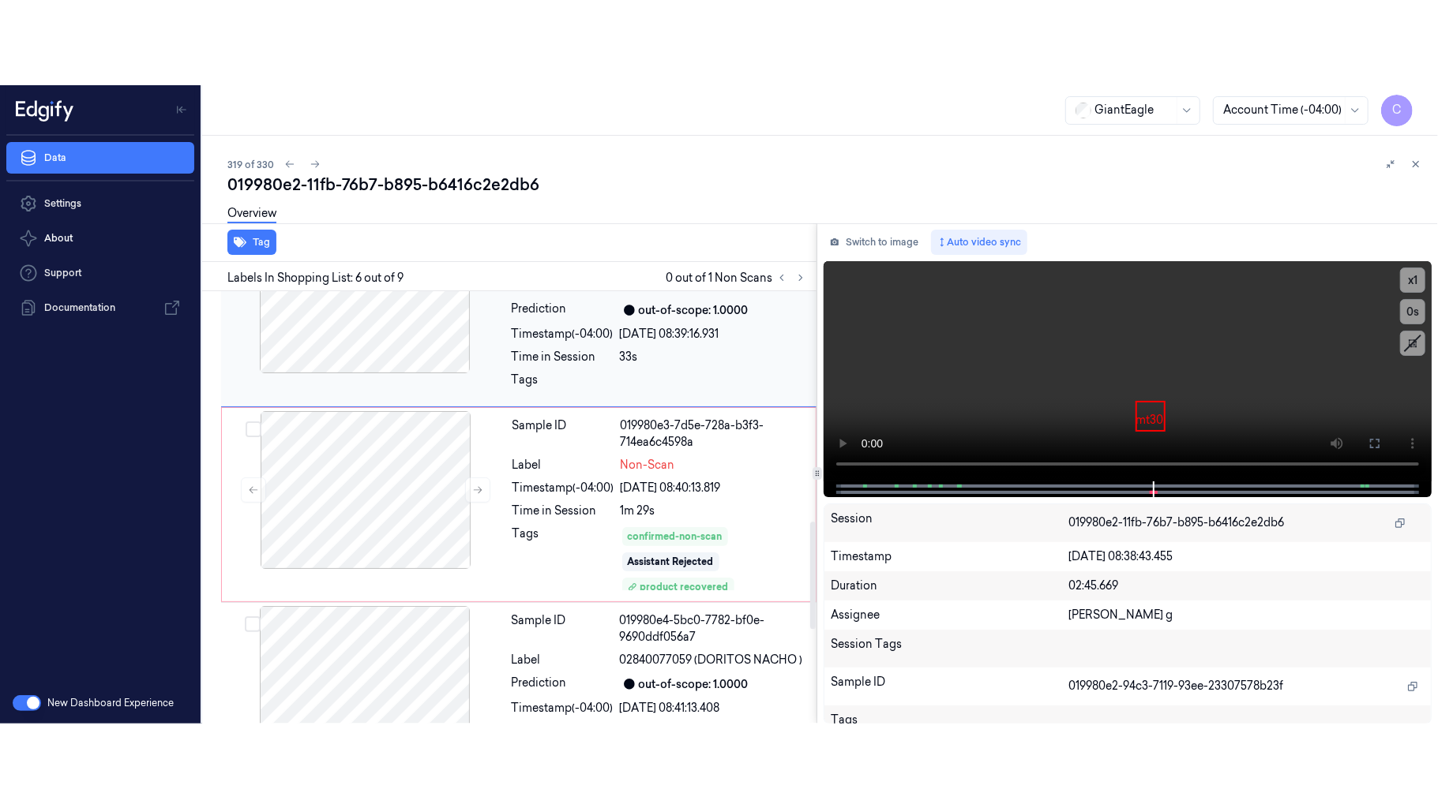
scroll to position [862, 0]
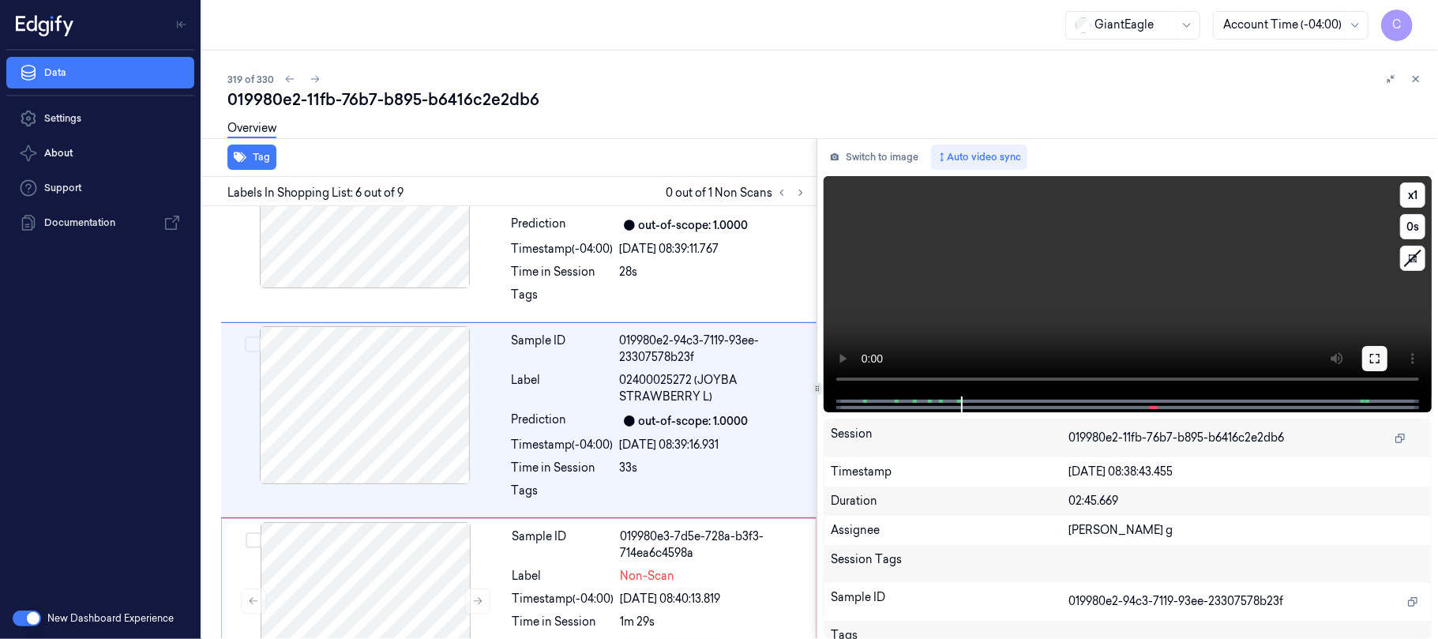
click at [1368, 352] on icon at bounding box center [1374, 358] width 13 height 13
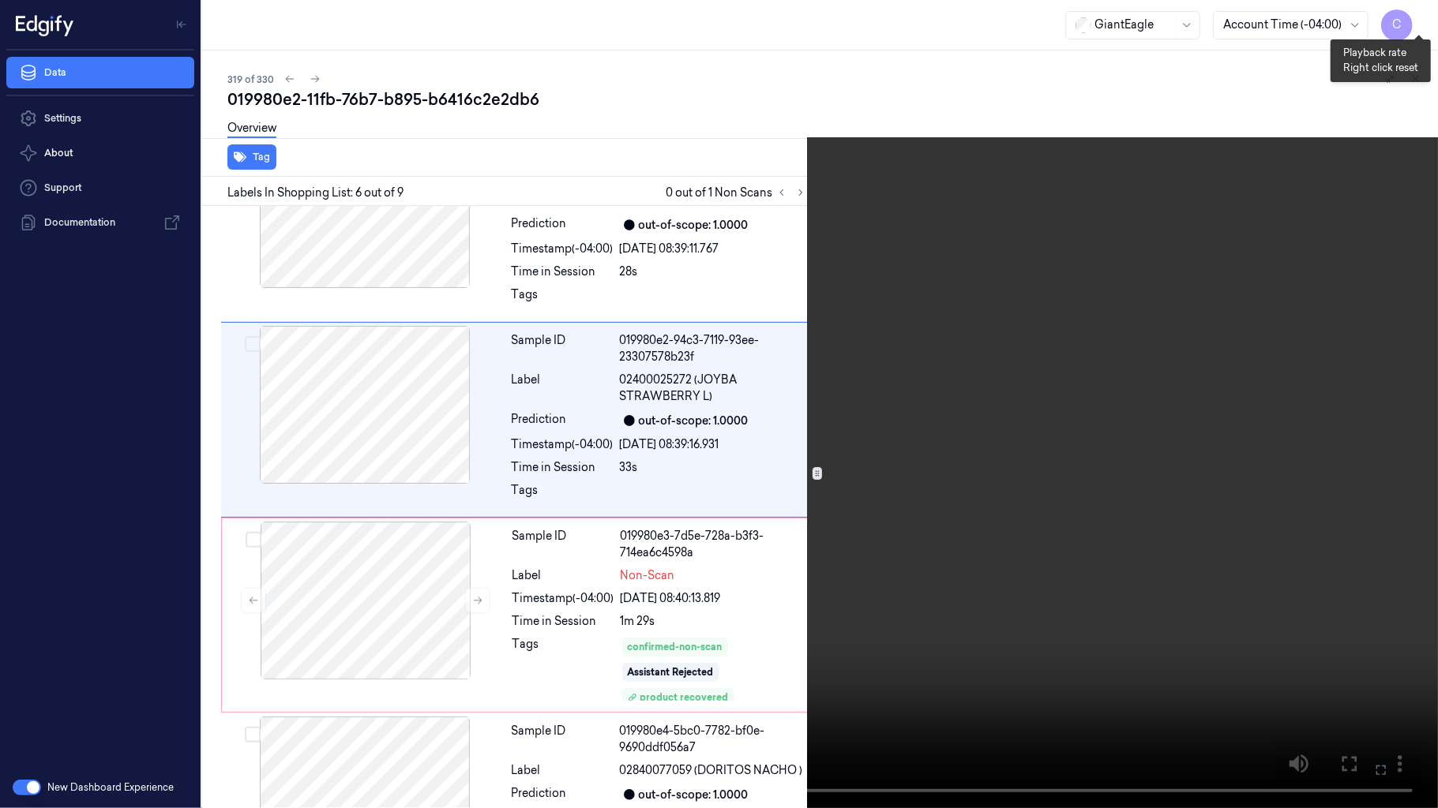
click at [1425, 23] on button "x 1" at bounding box center [1418, 18] width 25 height 25
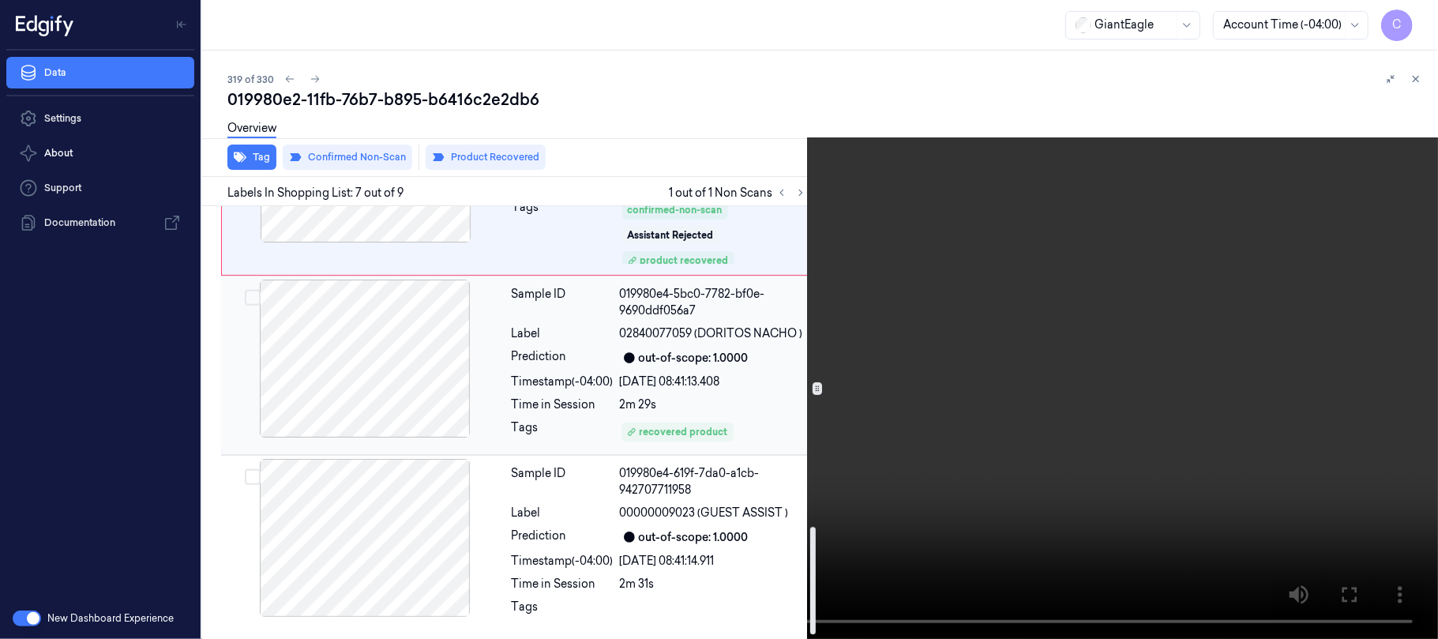
scroll to position [1304, 0]
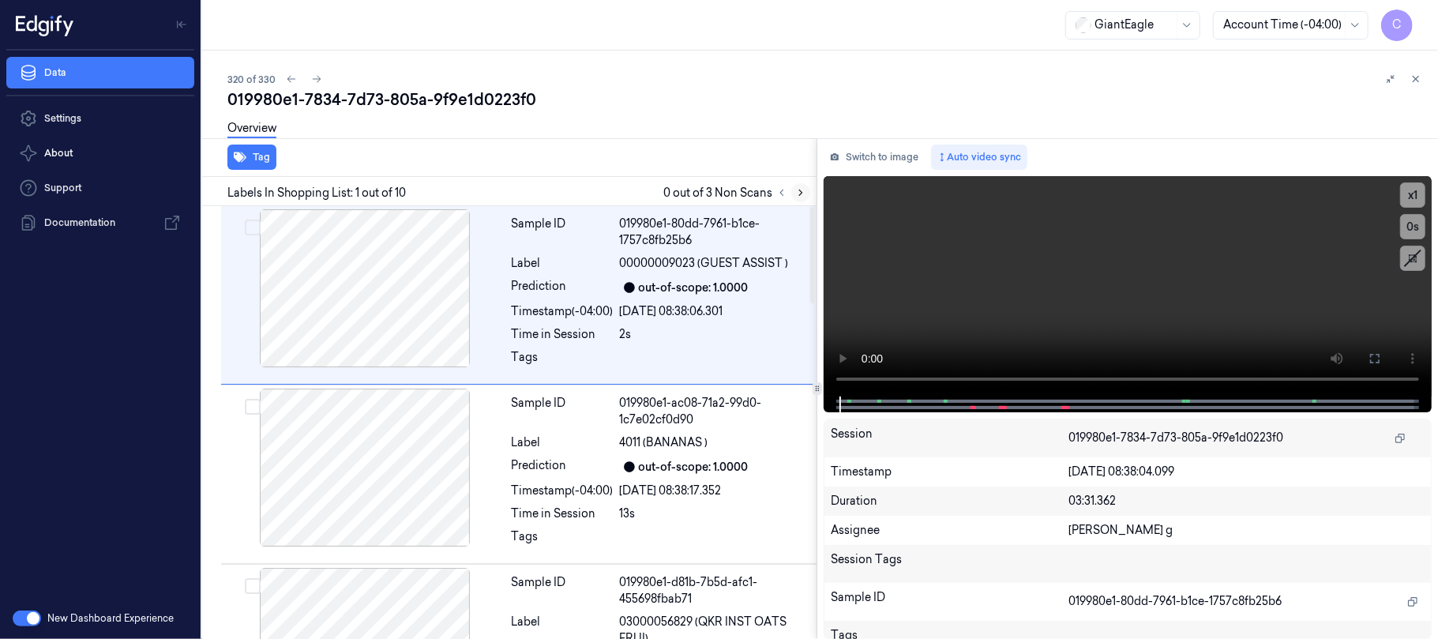
click at [803, 189] on icon at bounding box center [800, 192] width 11 height 11
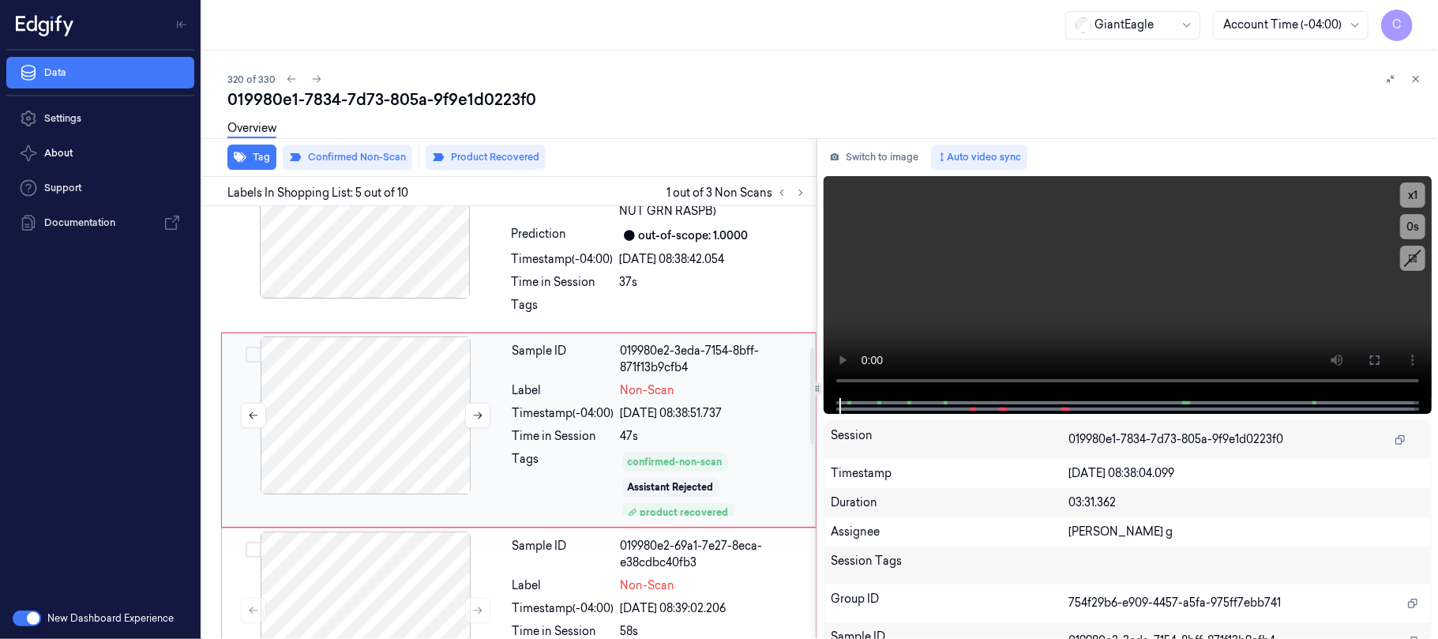
scroll to position [632, 0]
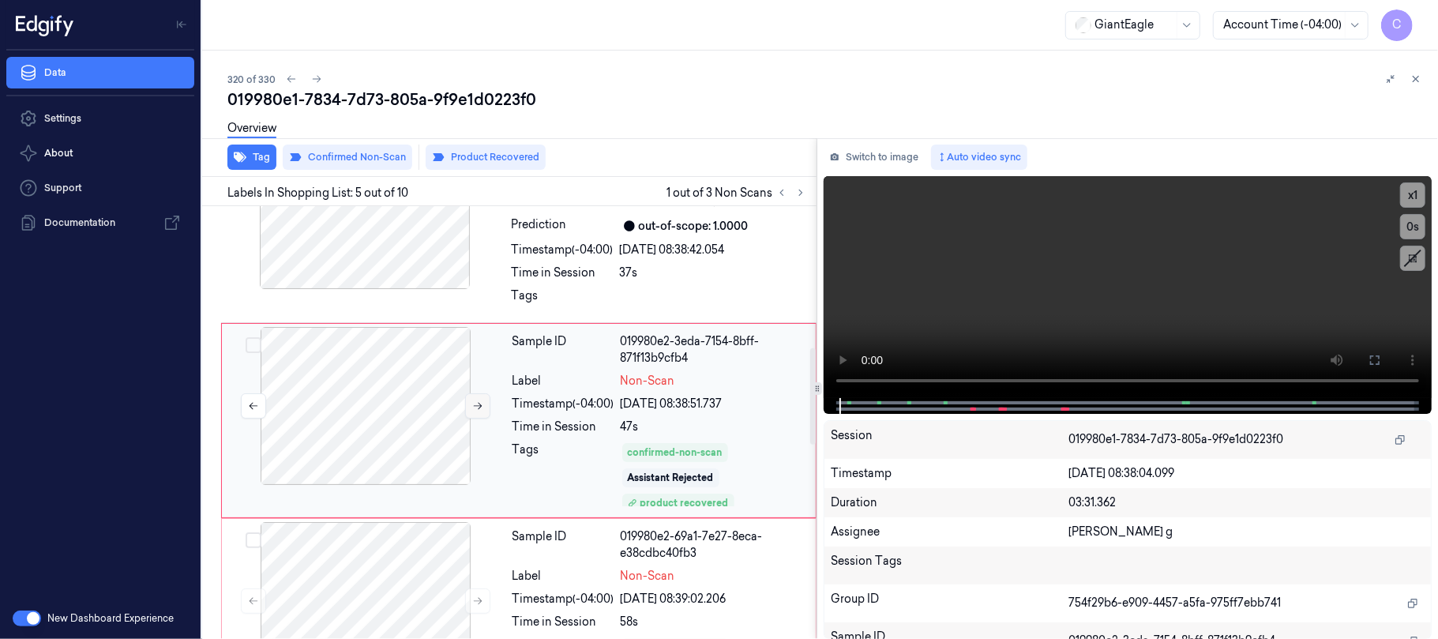
click at [481, 408] on icon at bounding box center [478, 406] width 9 height 7
click at [480, 407] on icon at bounding box center [478, 406] width 9 height 7
click at [477, 411] on icon at bounding box center [477, 405] width 11 height 11
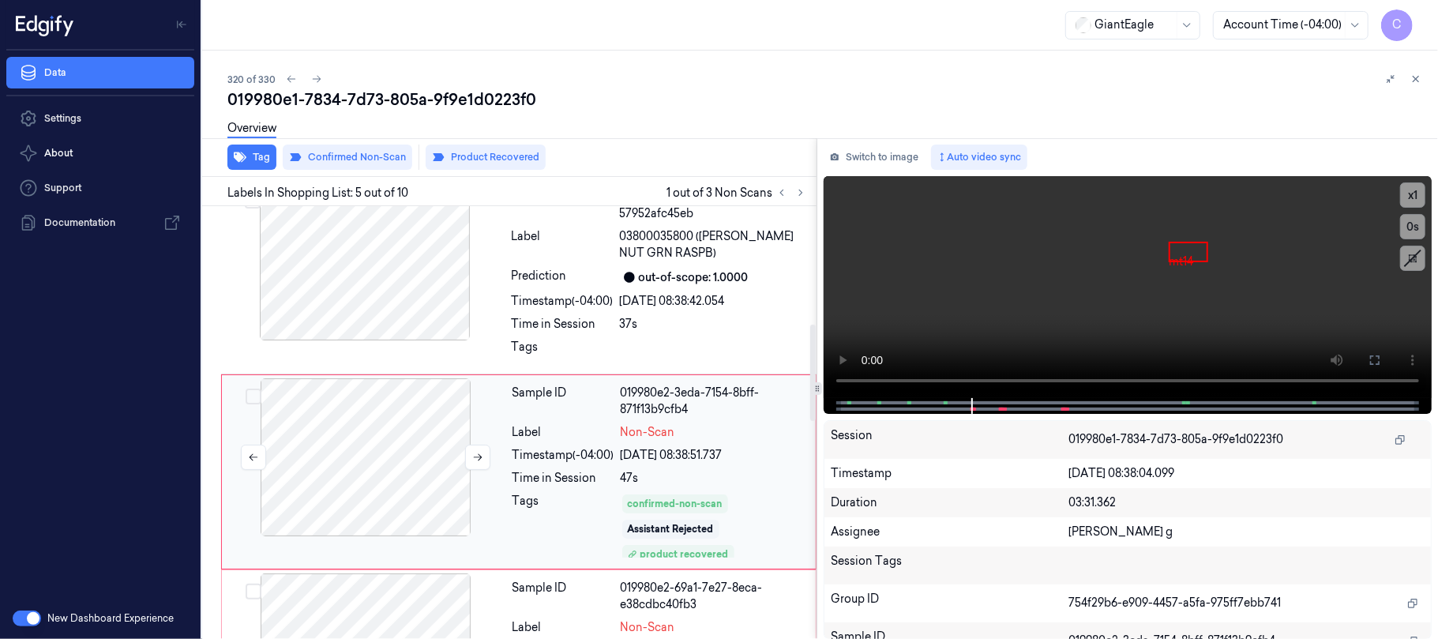
scroll to position [527, 0]
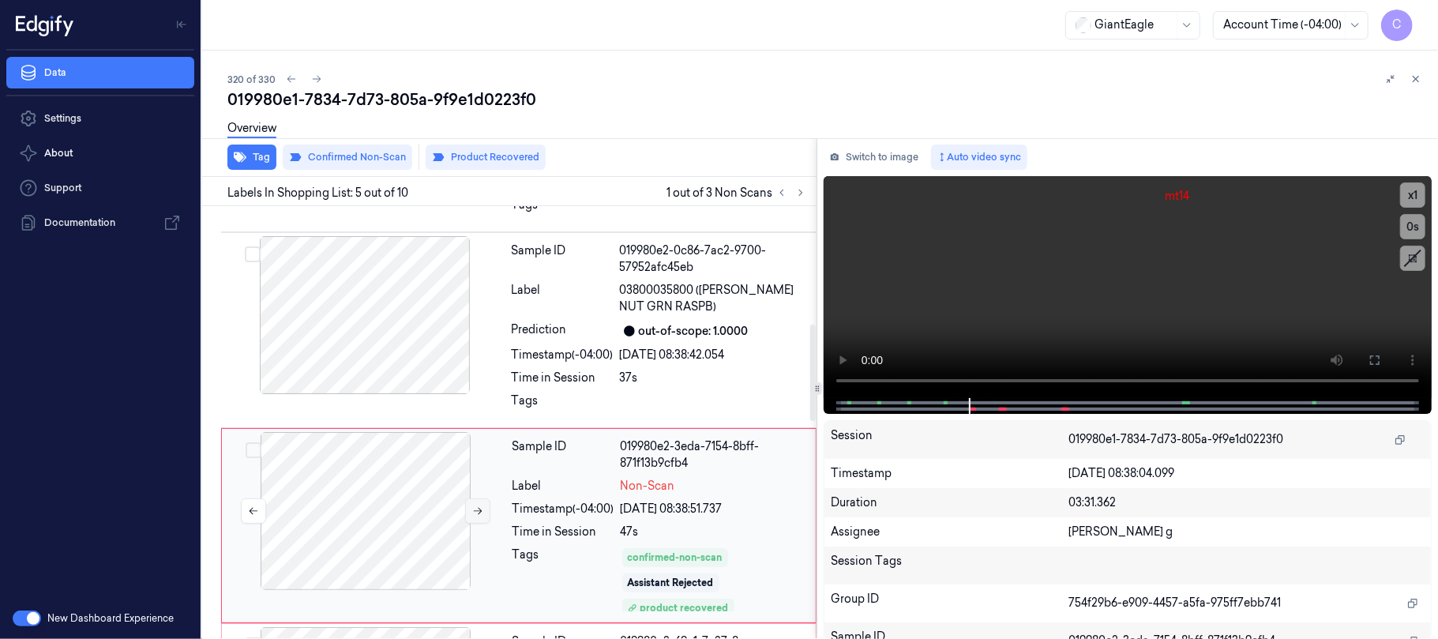
click at [470, 512] on button at bounding box center [477, 510] width 25 height 25
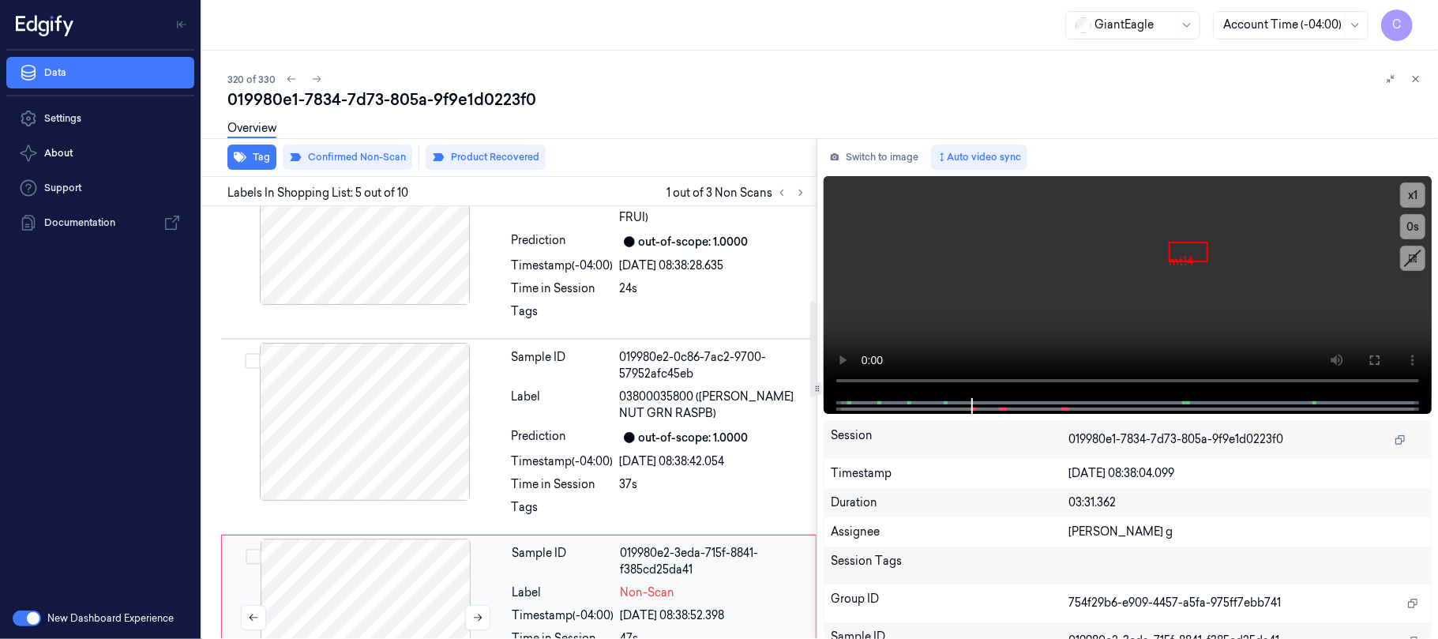
scroll to position [526, 0]
click at [317, 430] on div at bounding box center [364, 422] width 281 height 158
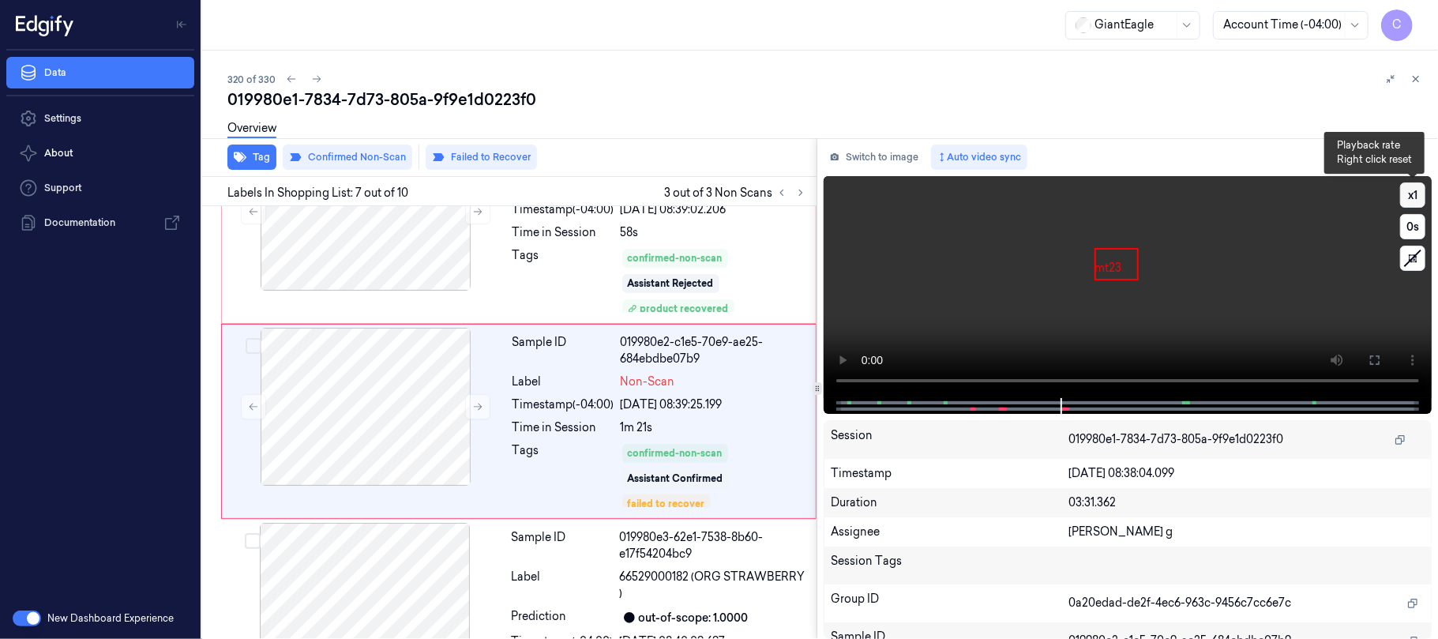
scroll to position [1023, 0]
click at [1415, 193] on button "x 1" at bounding box center [1412, 194] width 25 height 25
click at [1415, 193] on button "x 2" at bounding box center [1412, 194] width 25 height 25
click at [1415, 193] on button "x 4" at bounding box center [1412, 194] width 25 height 25
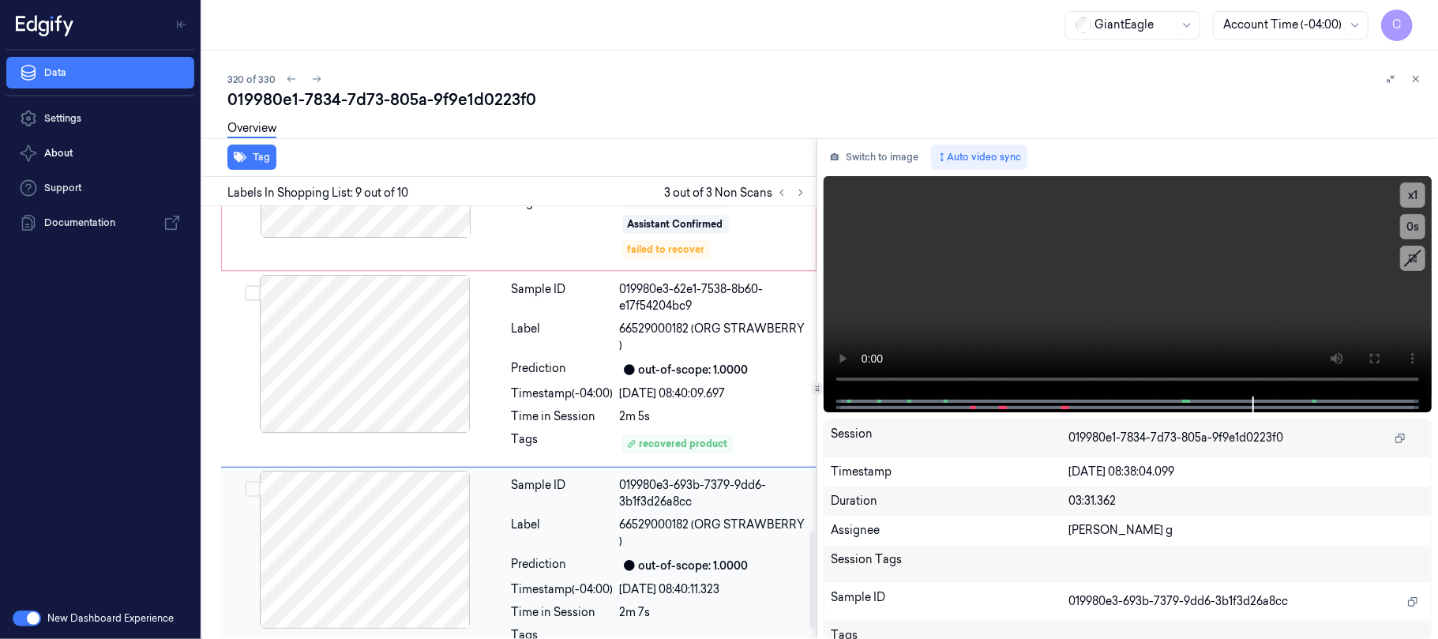
scroll to position [1498, 0]
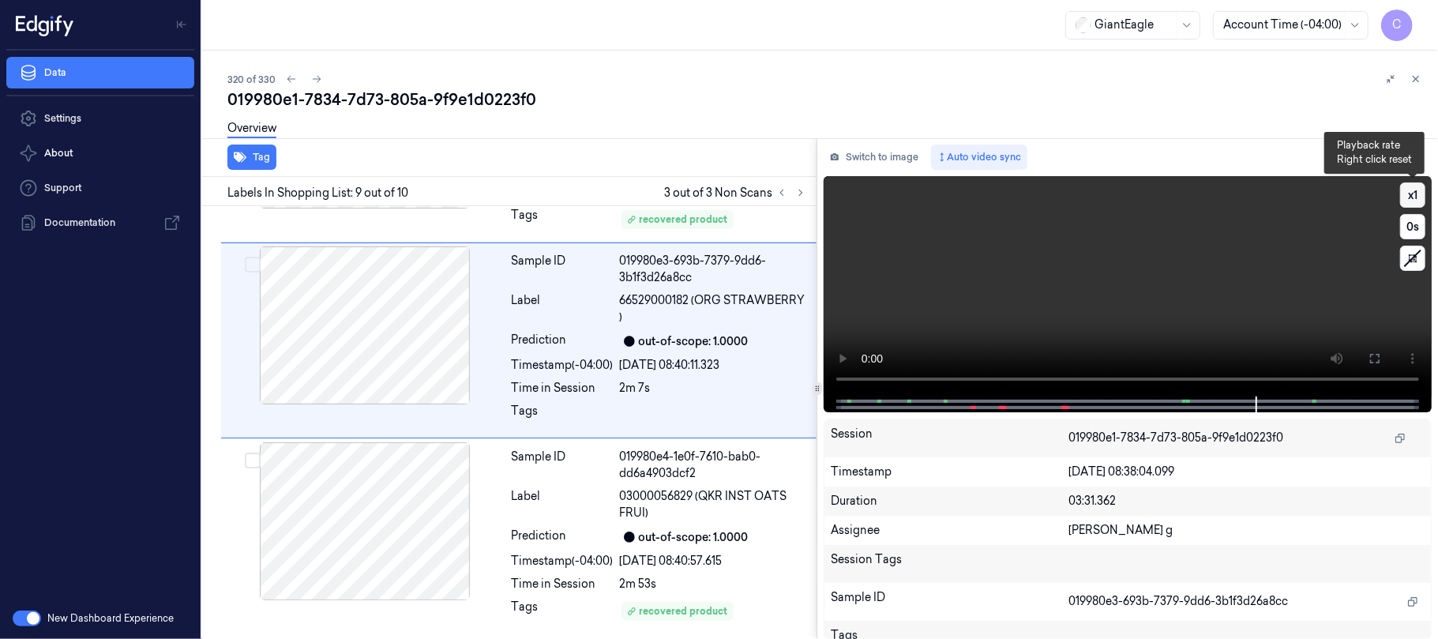
click at [1421, 193] on button "x 1" at bounding box center [1412, 194] width 25 height 25
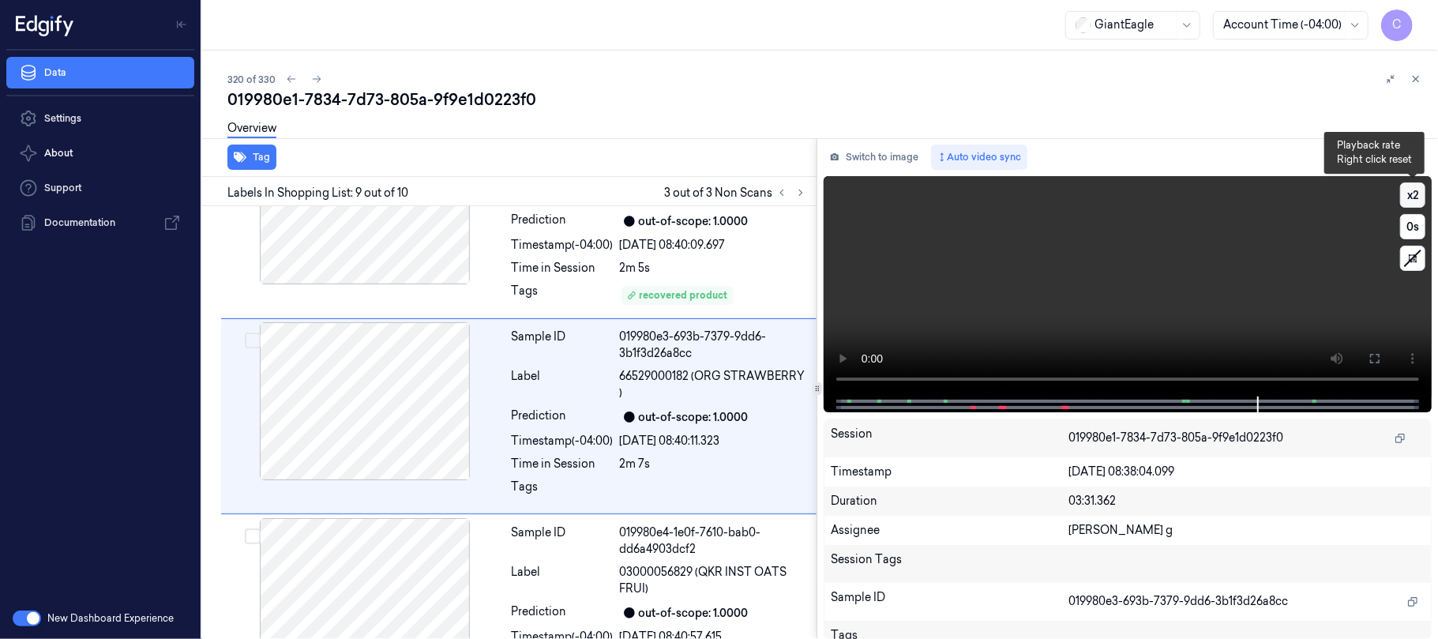
scroll to position [1415, 0]
click at [1412, 191] on button "x 2" at bounding box center [1412, 194] width 25 height 25
click at [1412, 191] on button "x 4" at bounding box center [1412, 194] width 25 height 25
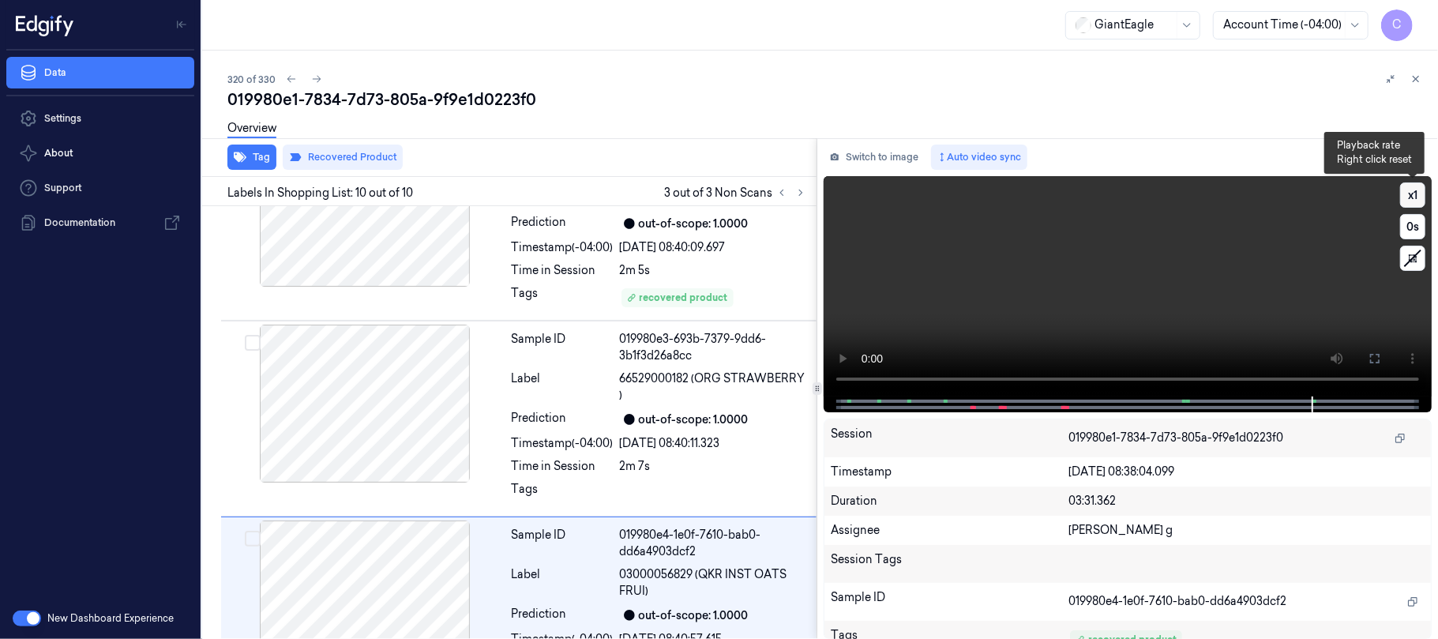
scroll to position [1498, 0]
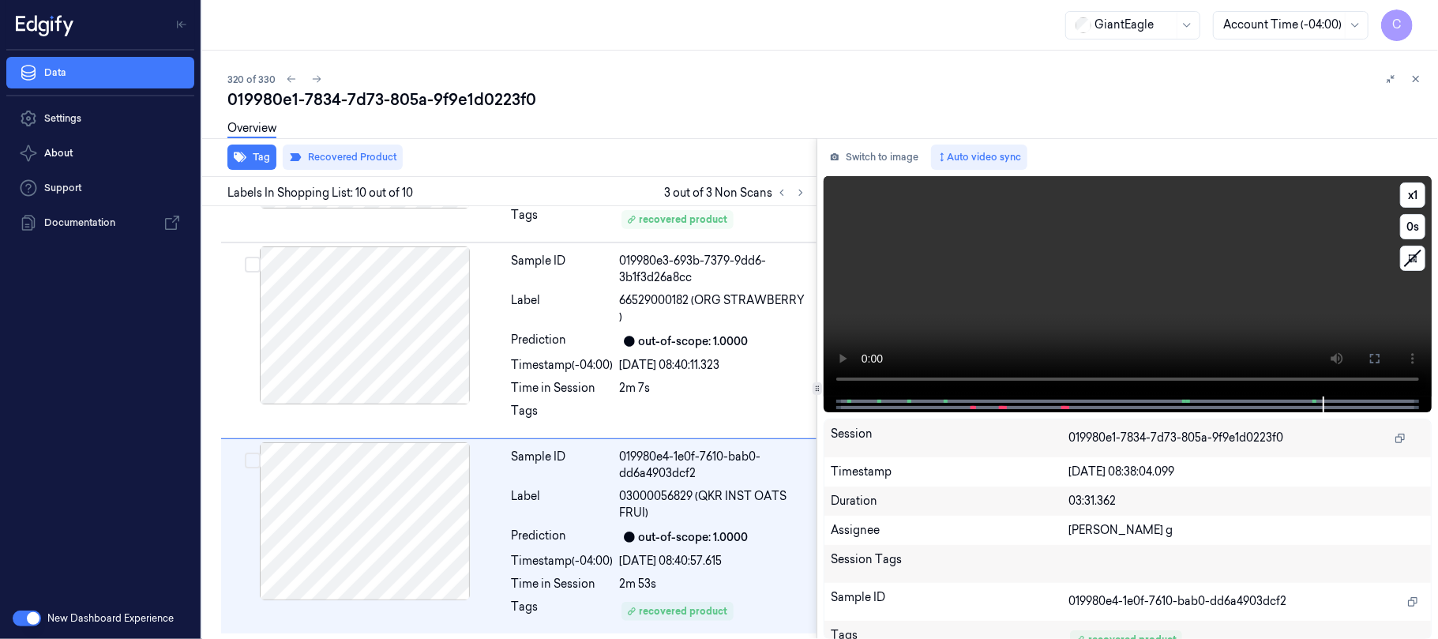
click at [1104, 309] on video at bounding box center [1127, 286] width 608 height 220
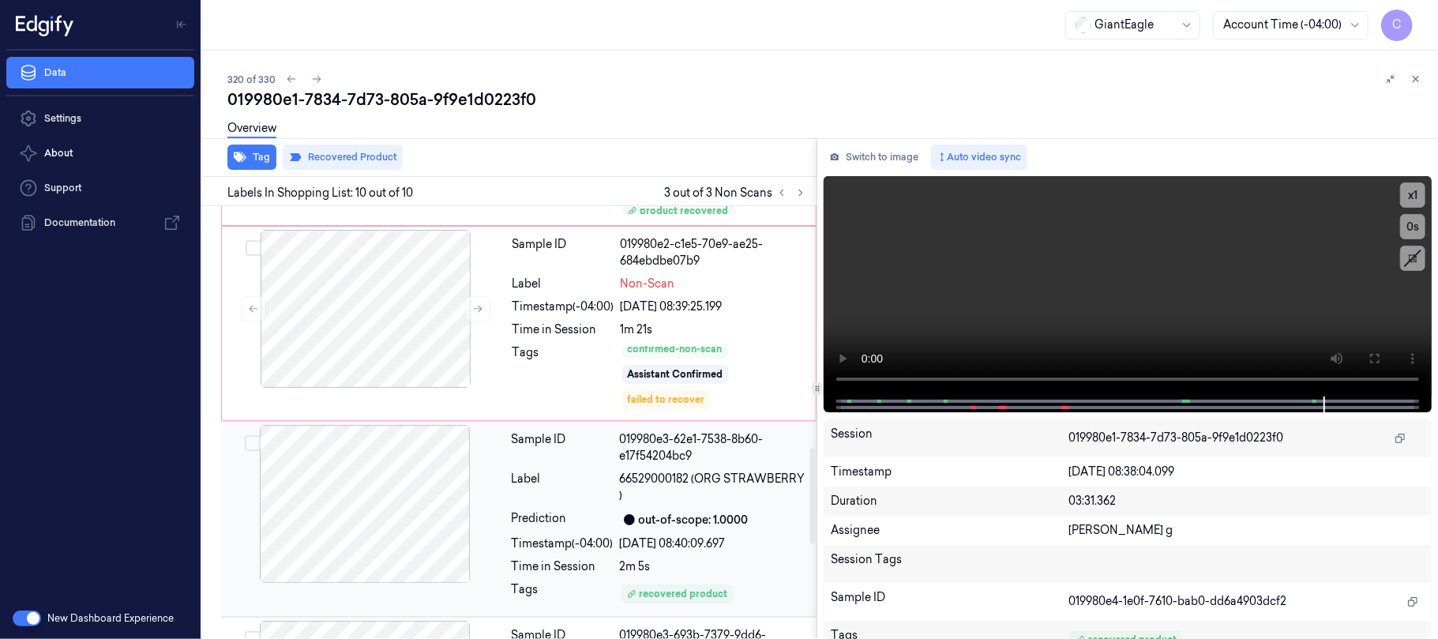
scroll to position [1078, 0]
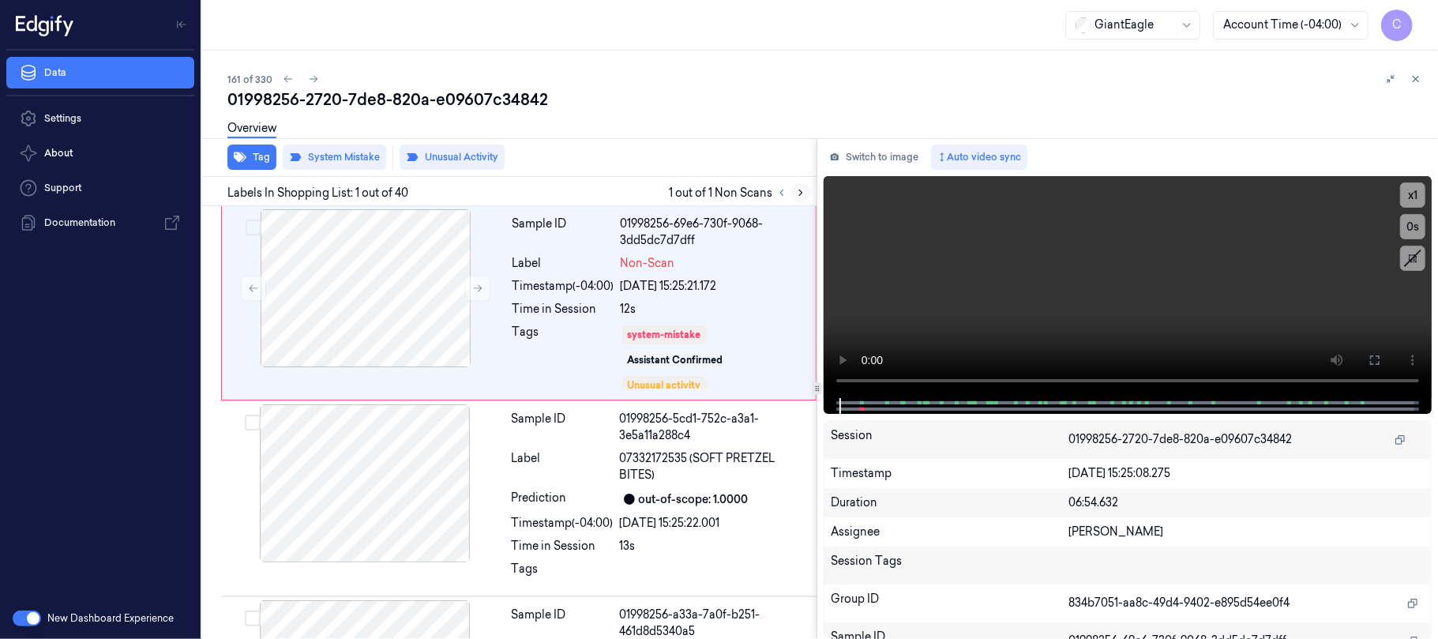
click at [800, 197] on icon at bounding box center [800, 192] width 11 height 11
click at [484, 291] on button at bounding box center [477, 288] width 25 height 25
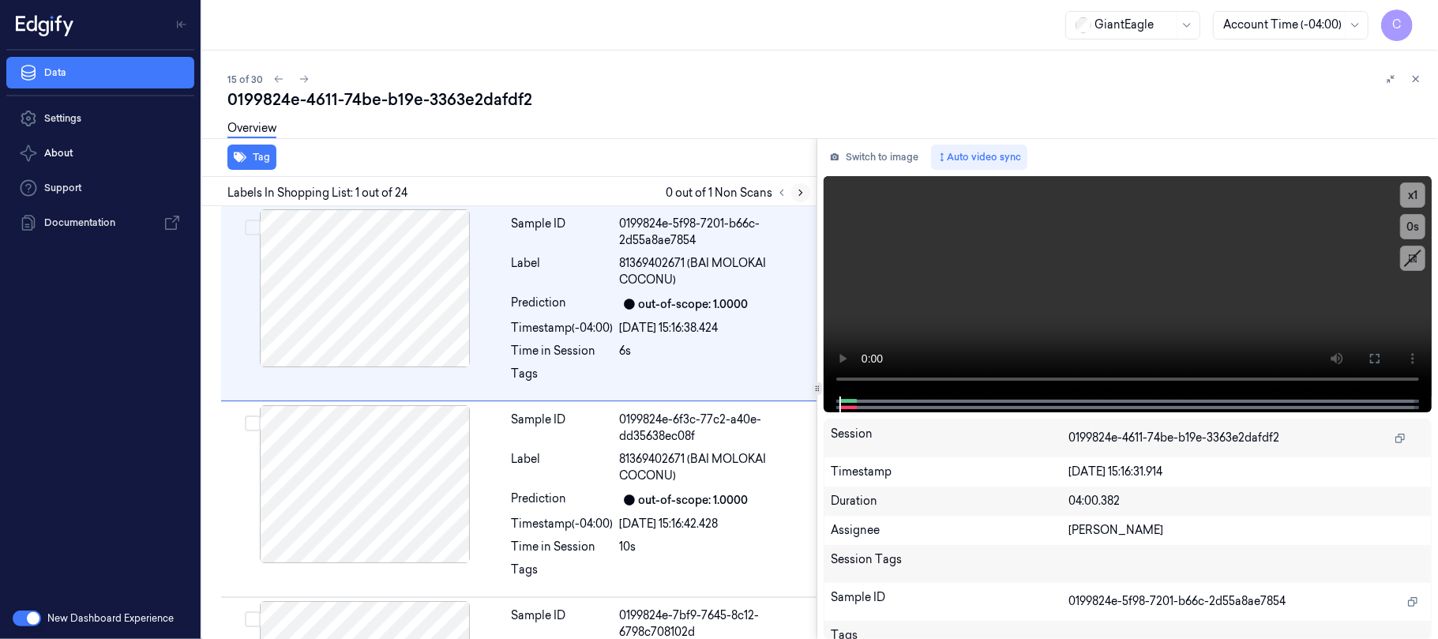
click at [804, 185] on button at bounding box center [800, 192] width 19 height 19
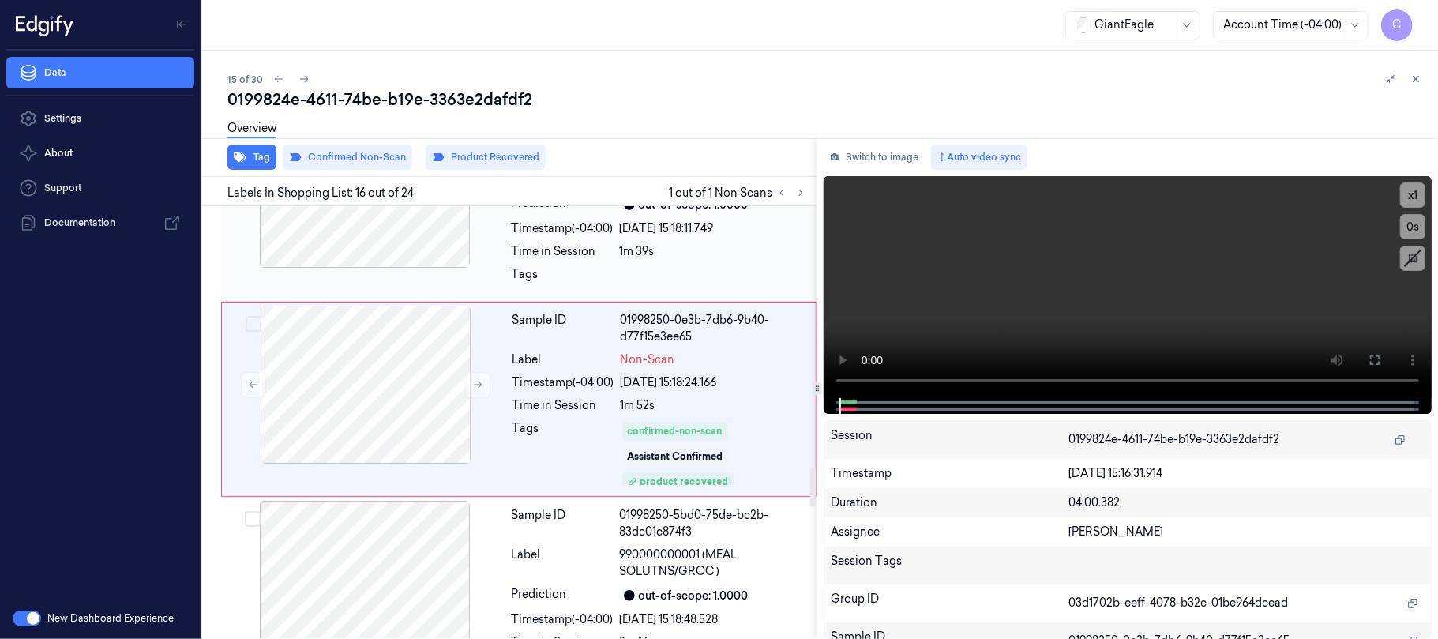
scroll to position [2825, 0]
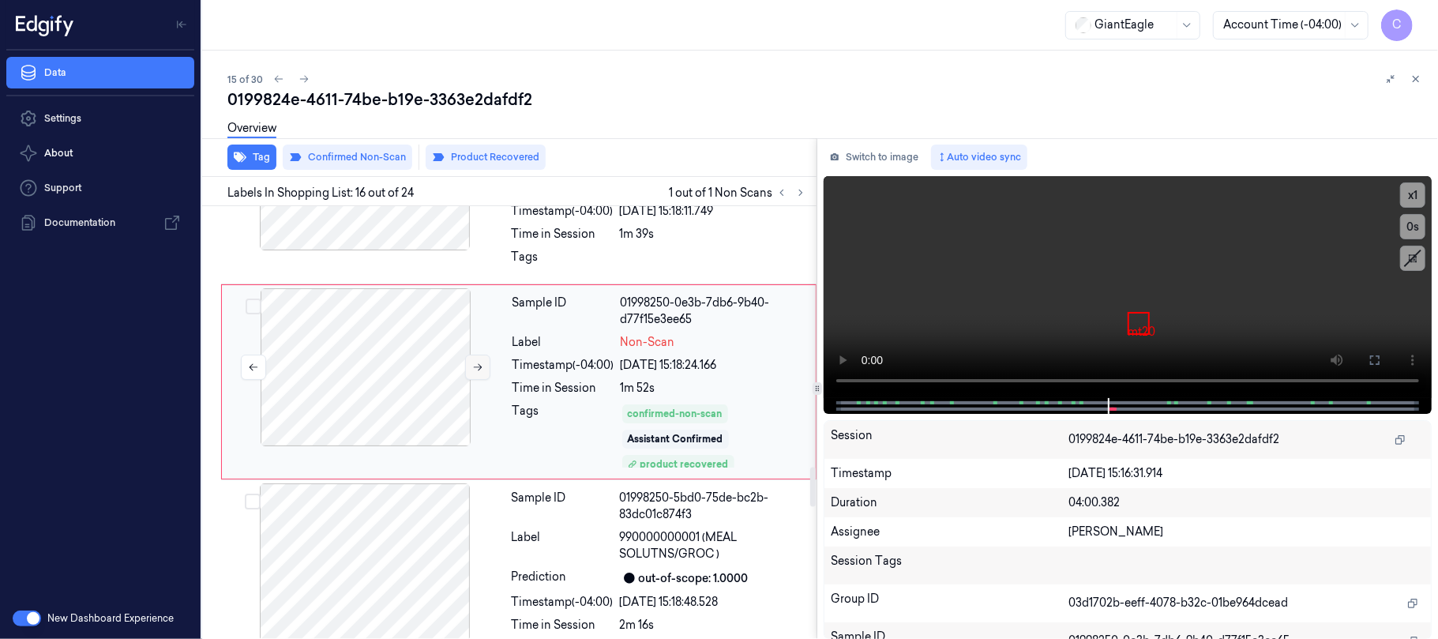
click at [477, 373] on icon at bounding box center [477, 367] width 11 height 11
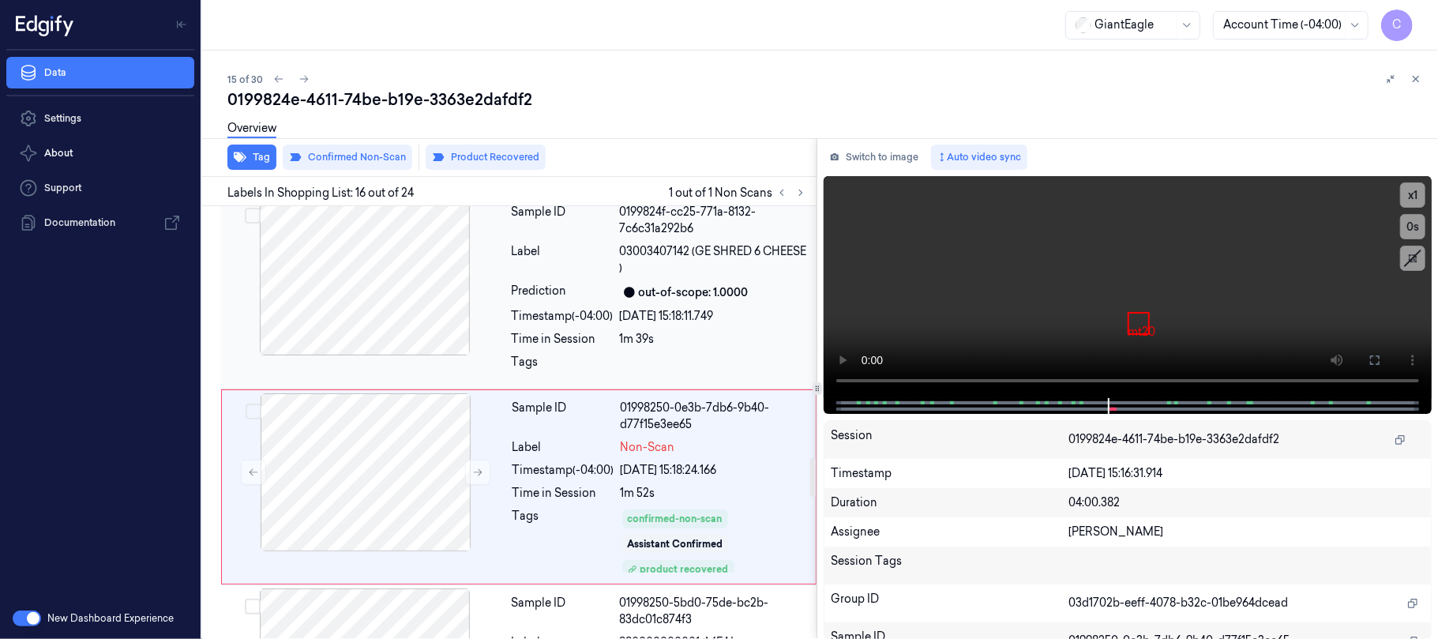
click at [423, 355] on div at bounding box center [364, 276] width 281 height 158
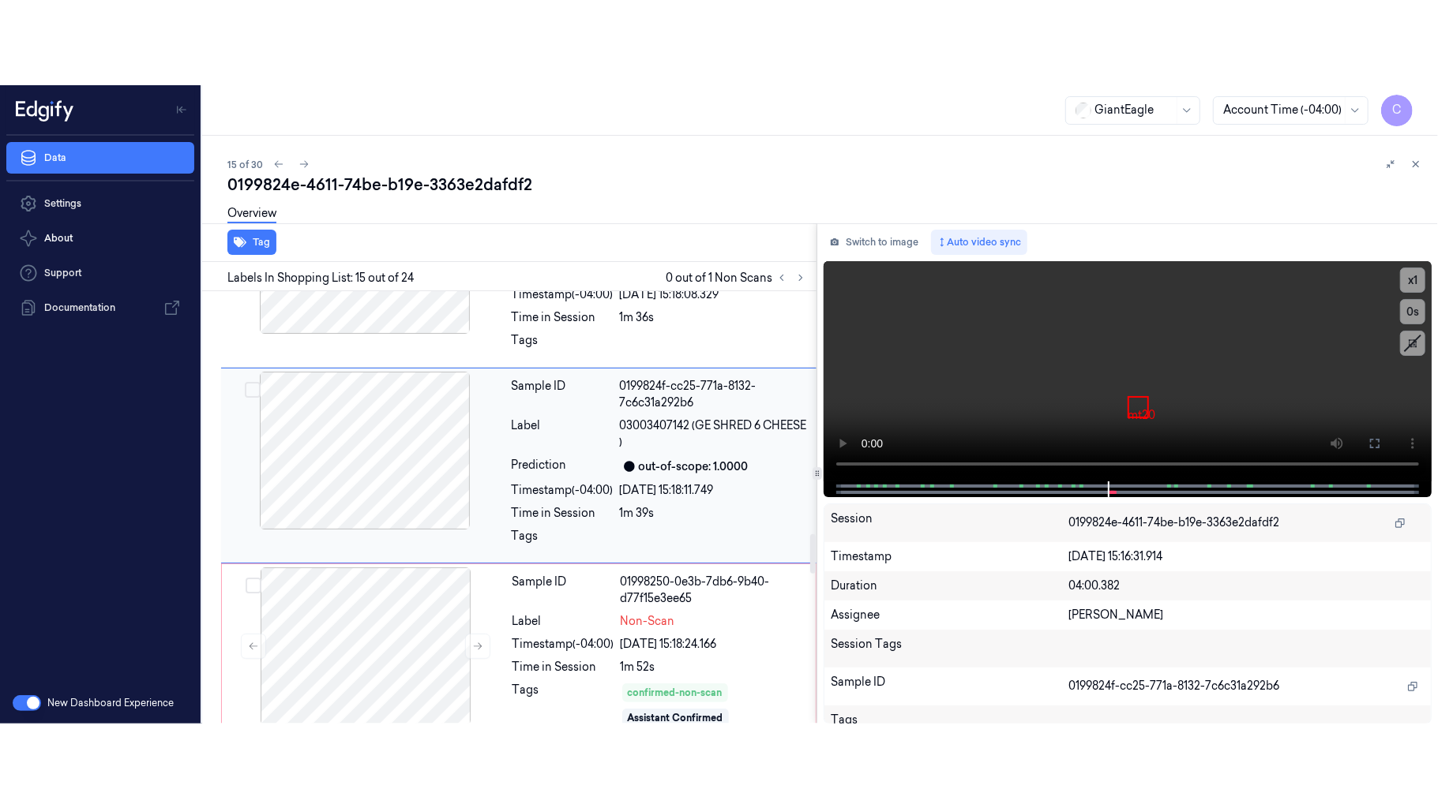
scroll to position [2629, 0]
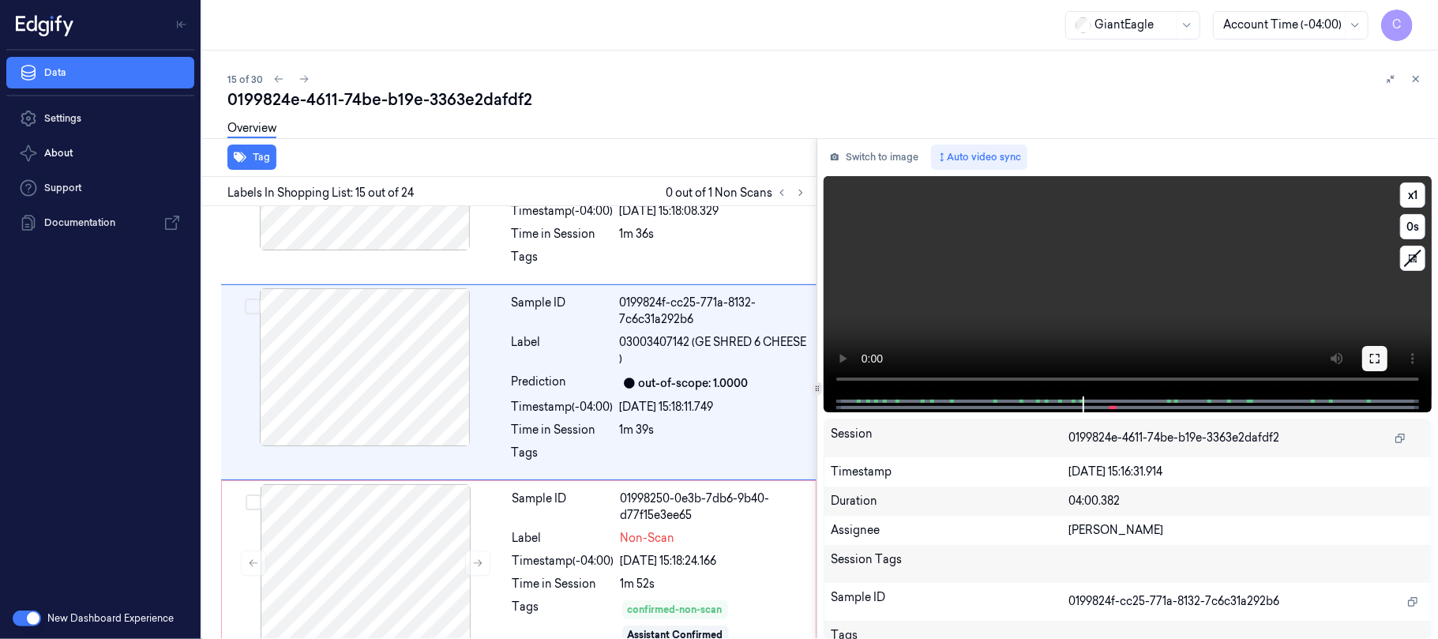
click at [1363, 355] on button at bounding box center [1374, 358] width 25 height 25
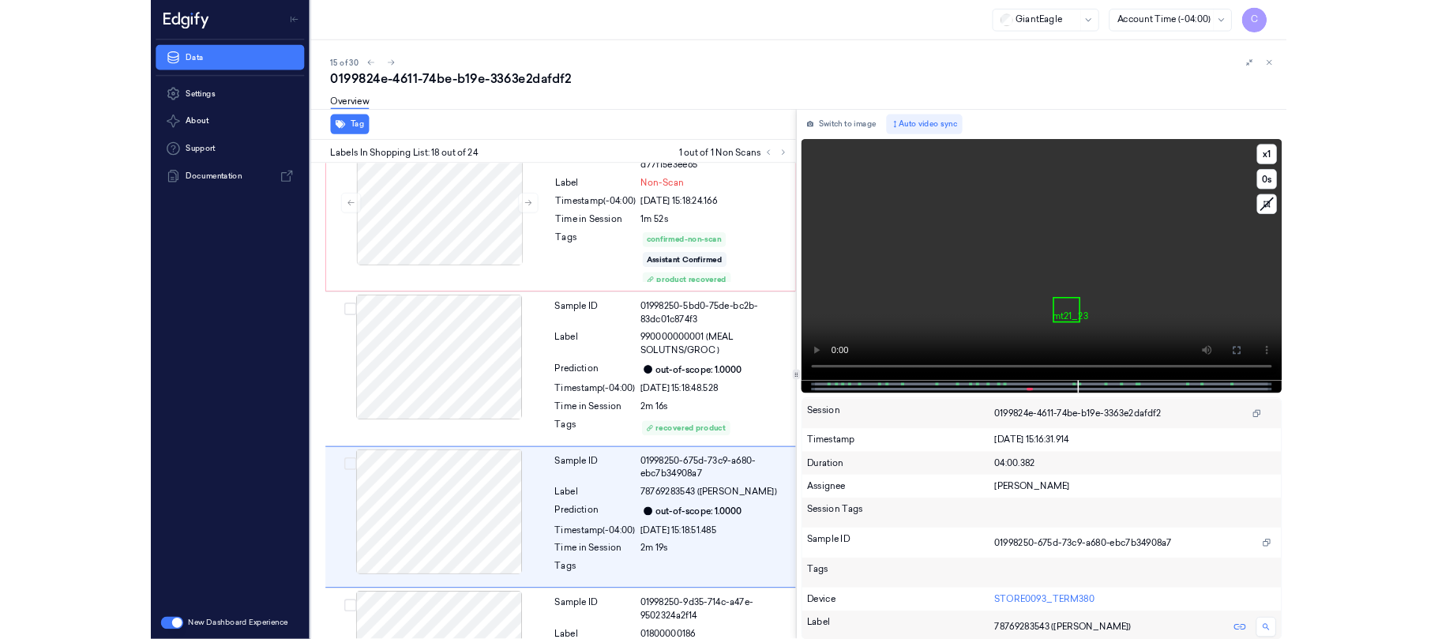
scroll to position [3132, 0]
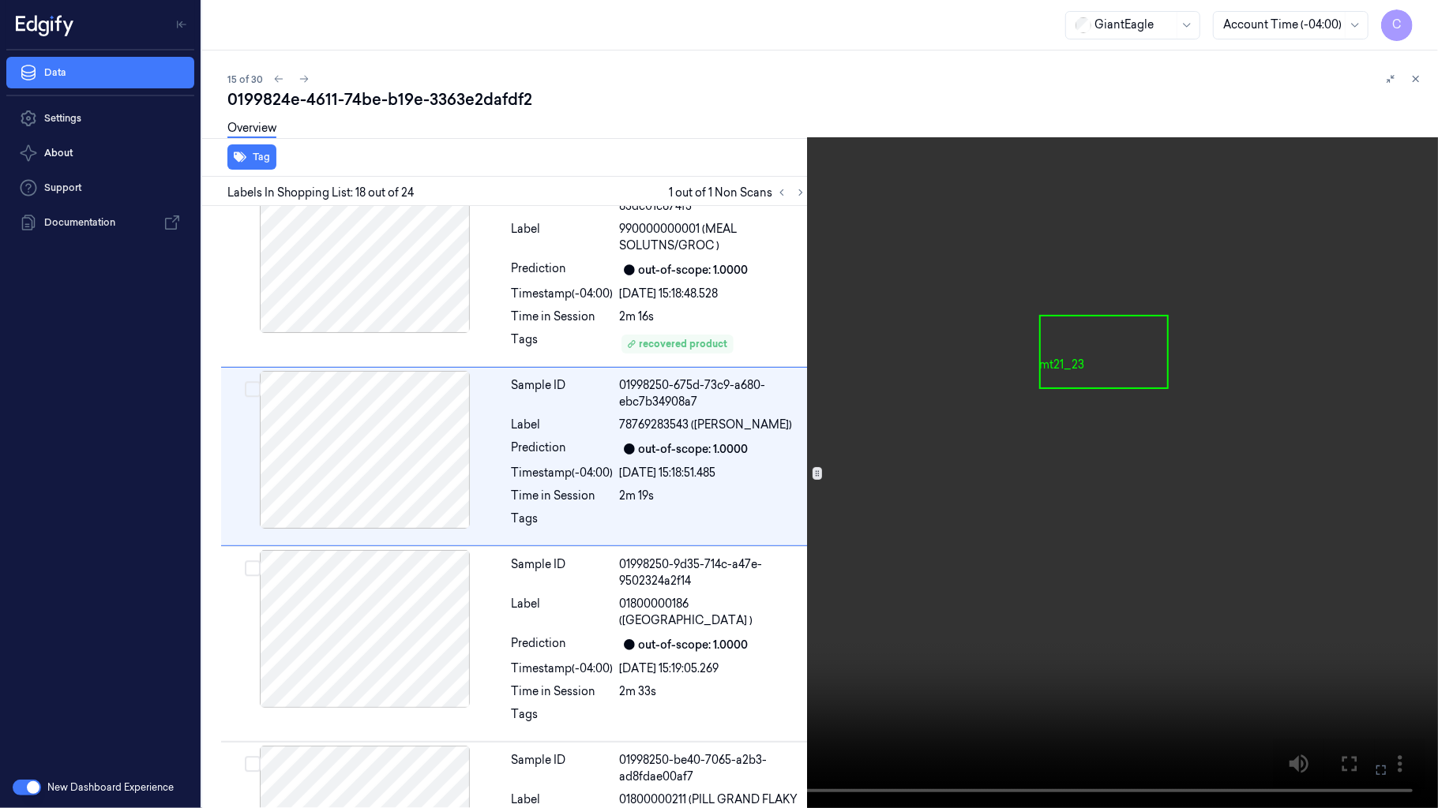
click at [834, 385] on video at bounding box center [719, 404] width 1438 height 808
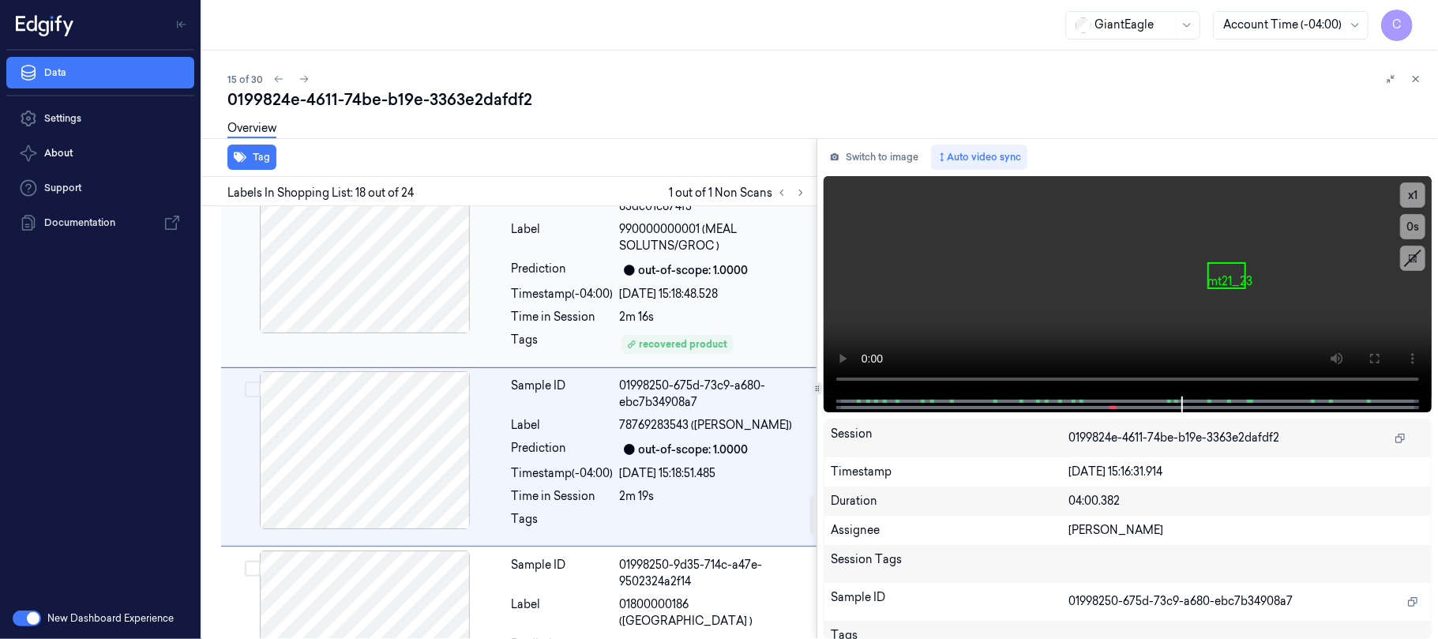
click at [357, 313] on div at bounding box center [364, 254] width 281 height 158
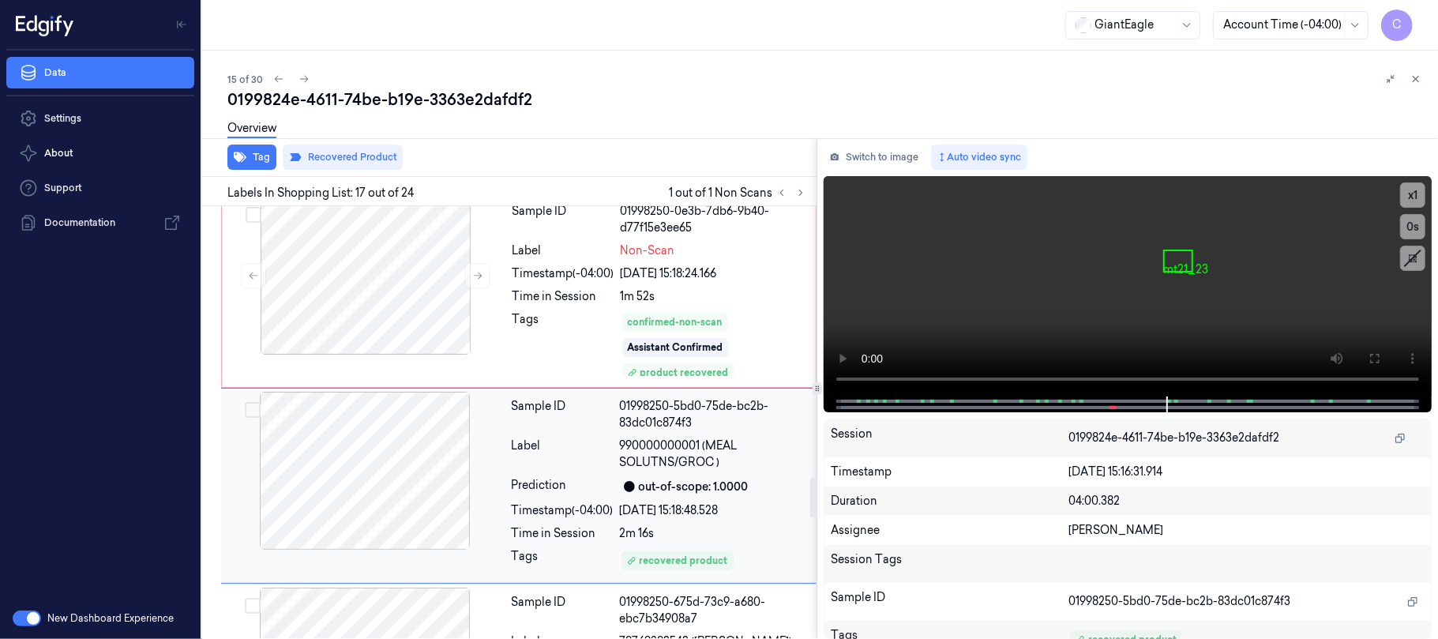
scroll to position [2915, 0]
click at [395, 304] on div at bounding box center [365, 276] width 281 height 158
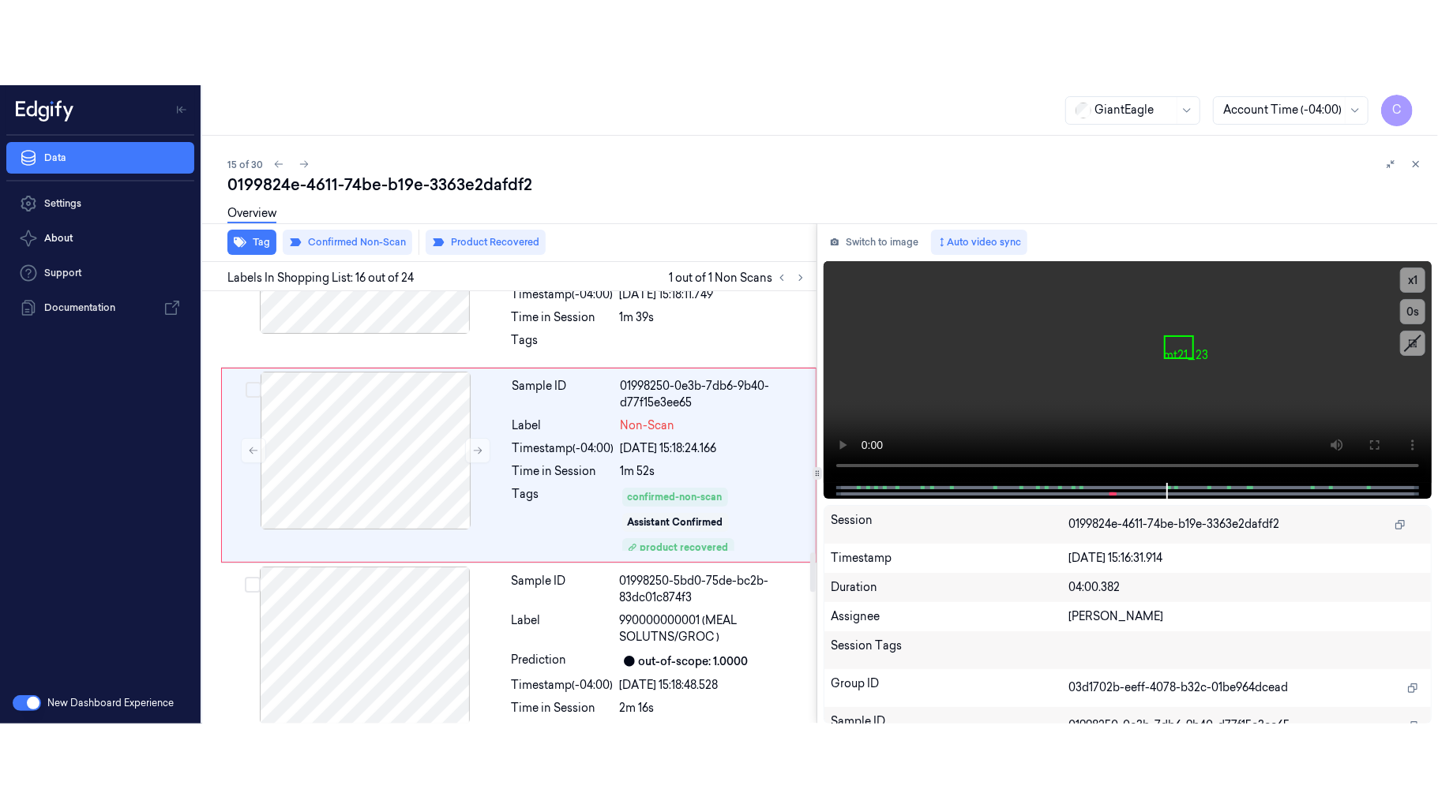
scroll to position [2825, 0]
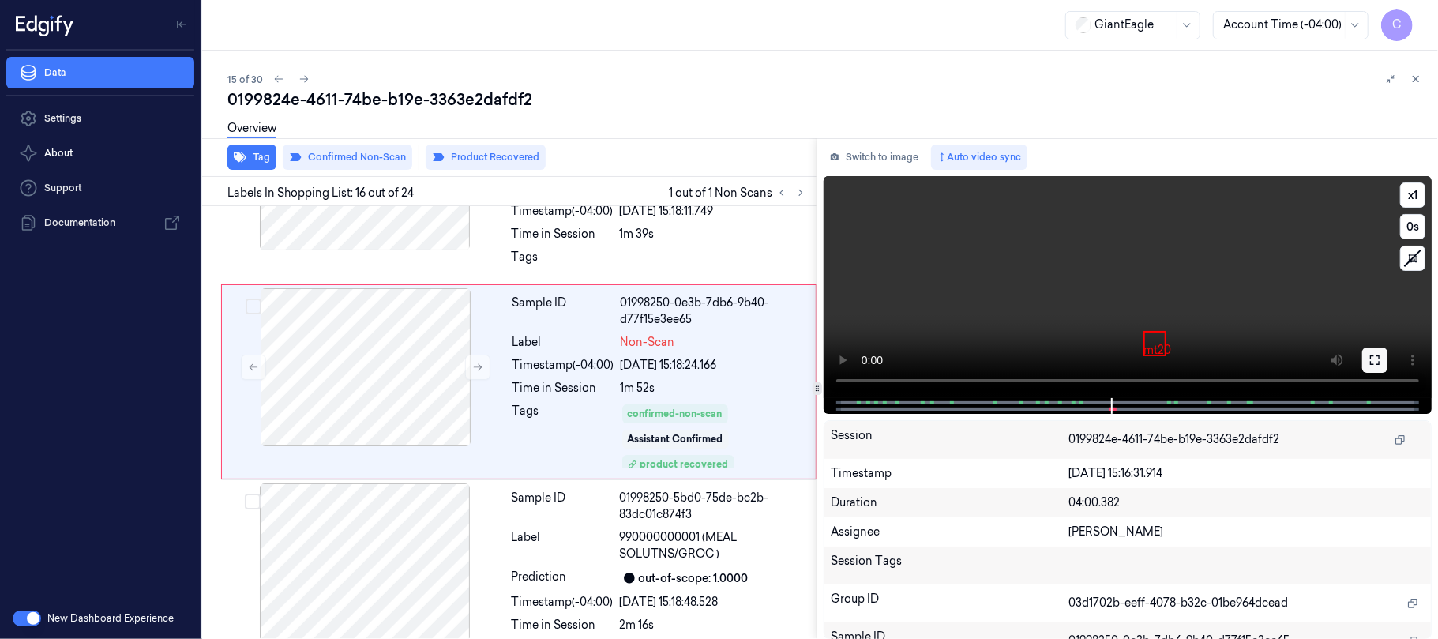
click at [1374, 354] on icon at bounding box center [1374, 360] width 13 height 13
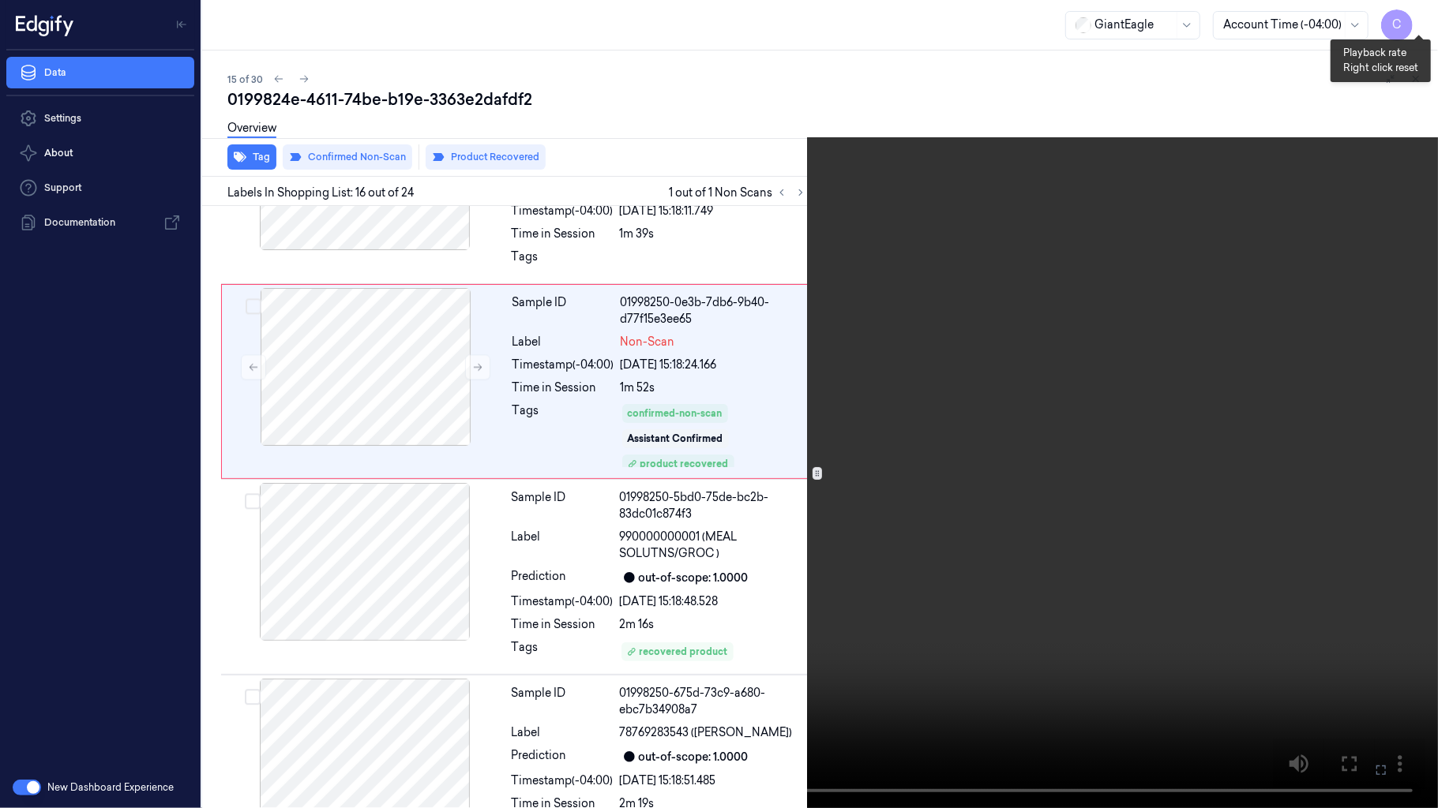
click at [1410, 16] on button "x 1" at bounding box center [1418, 18] width 25 height 25
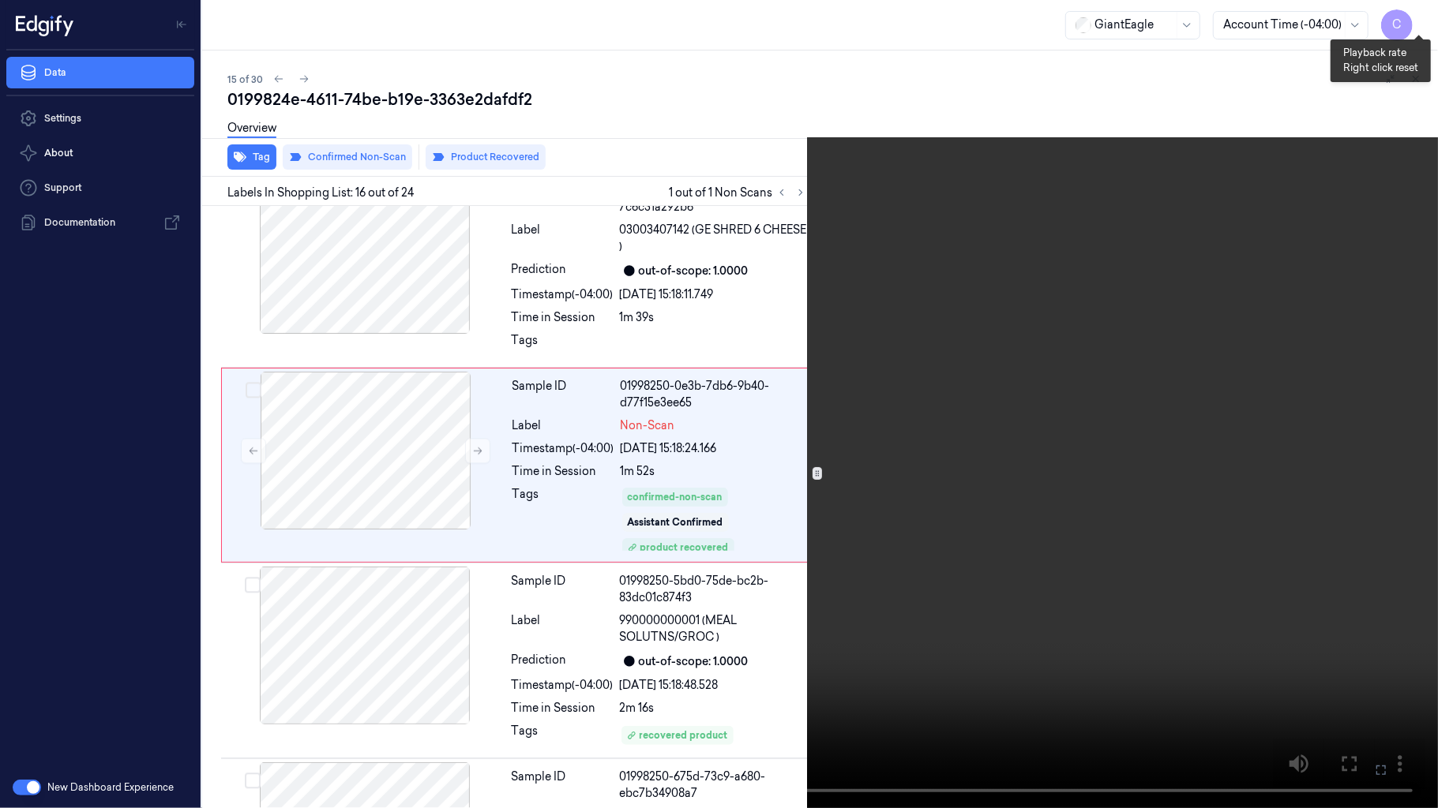
scroll to position [2739, 0]
click at [1410, 16] on button "x 2" at bounding box center [1418, 18] width 25 height 25
click at [1410, 16] on button "x 4" at bounding box center [1418, 18] width 25 height 25
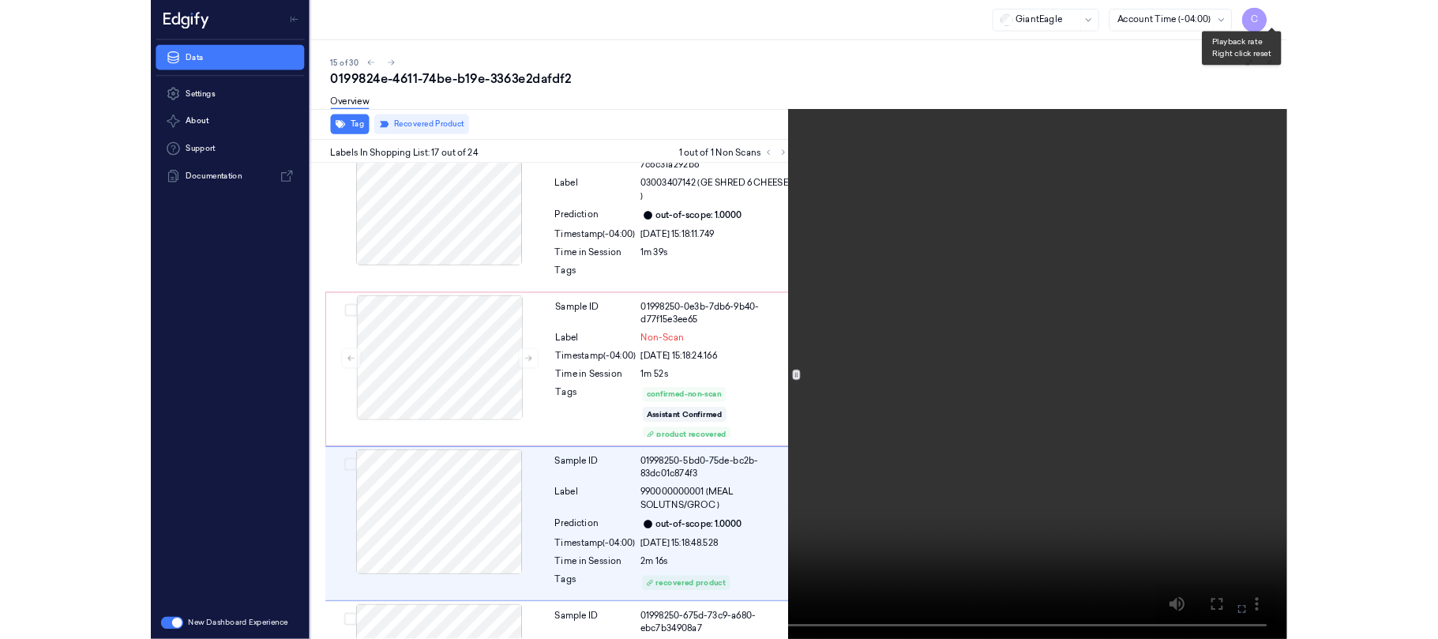
scroll to position [2935, 0]
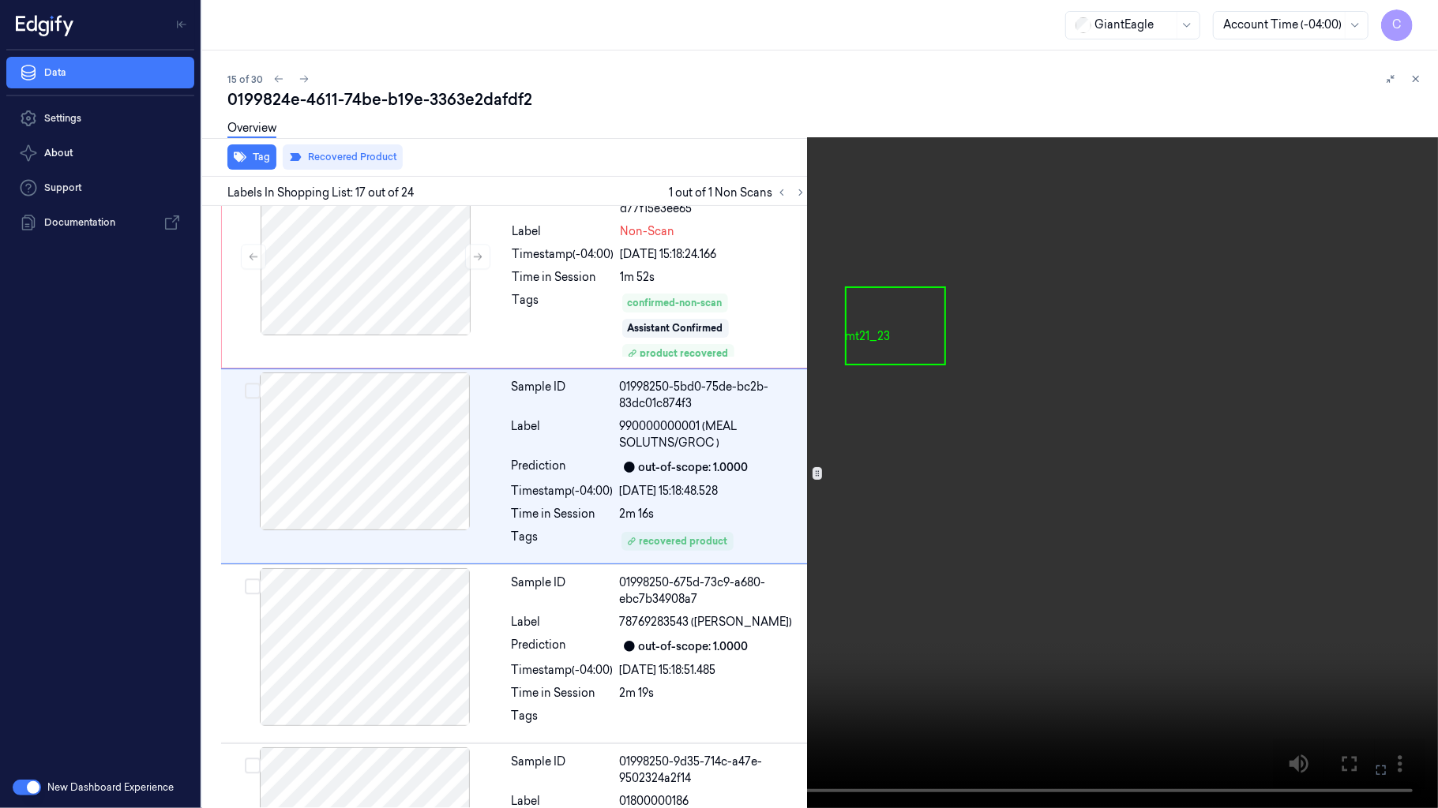
click at [812, 325] on video at bounding box center [719, 404] width 1438 height 808
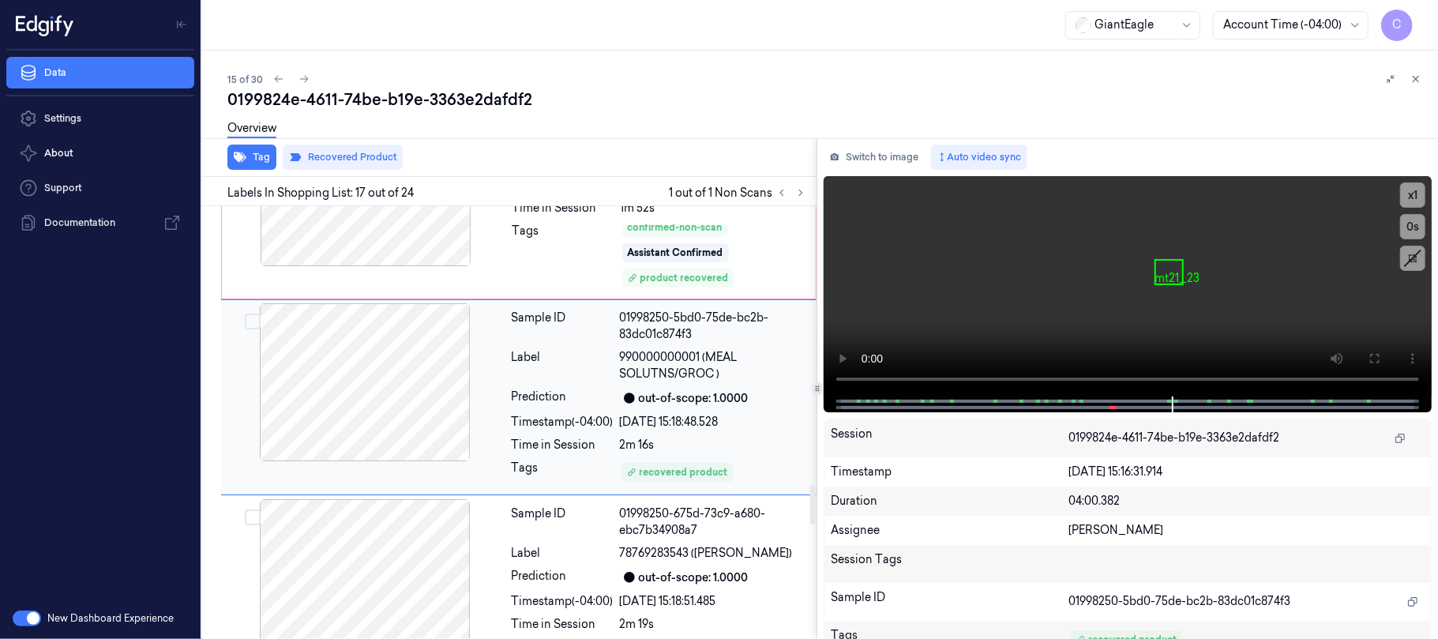
scroll to position [3020, 0]
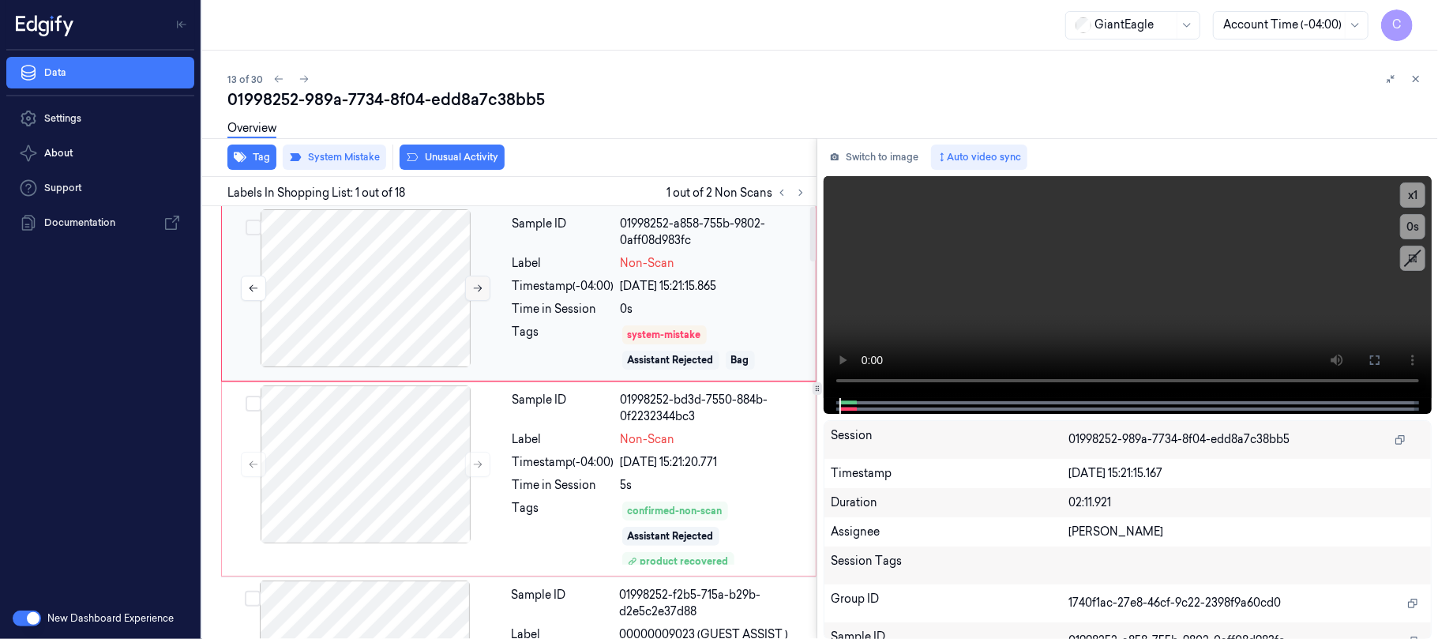
click at [475, 285] on icon at bounding box center [477, 288] width 11 height 11
click at [475, 283] on icon at bounding box center [477, 288] width 11 height 11
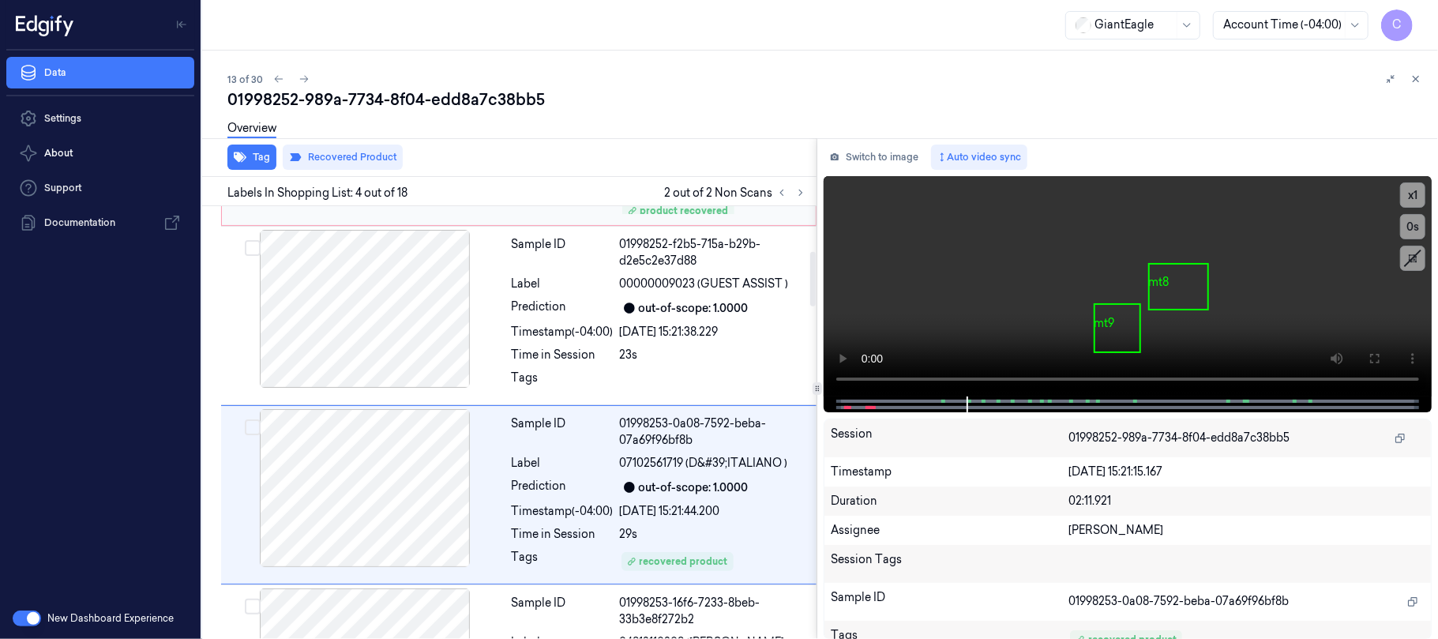
scroll to position [425, 0]
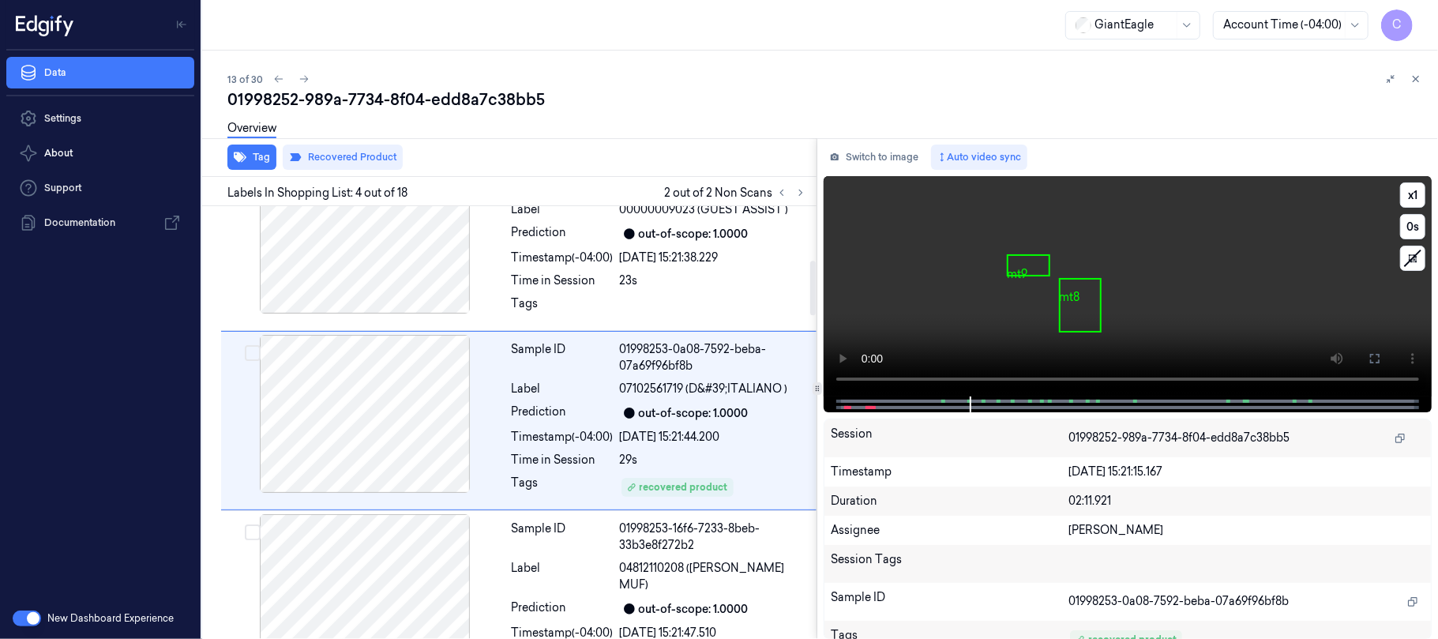
click at [1115, 316] on video at bounding box center [1127, 286] width 608 height 220
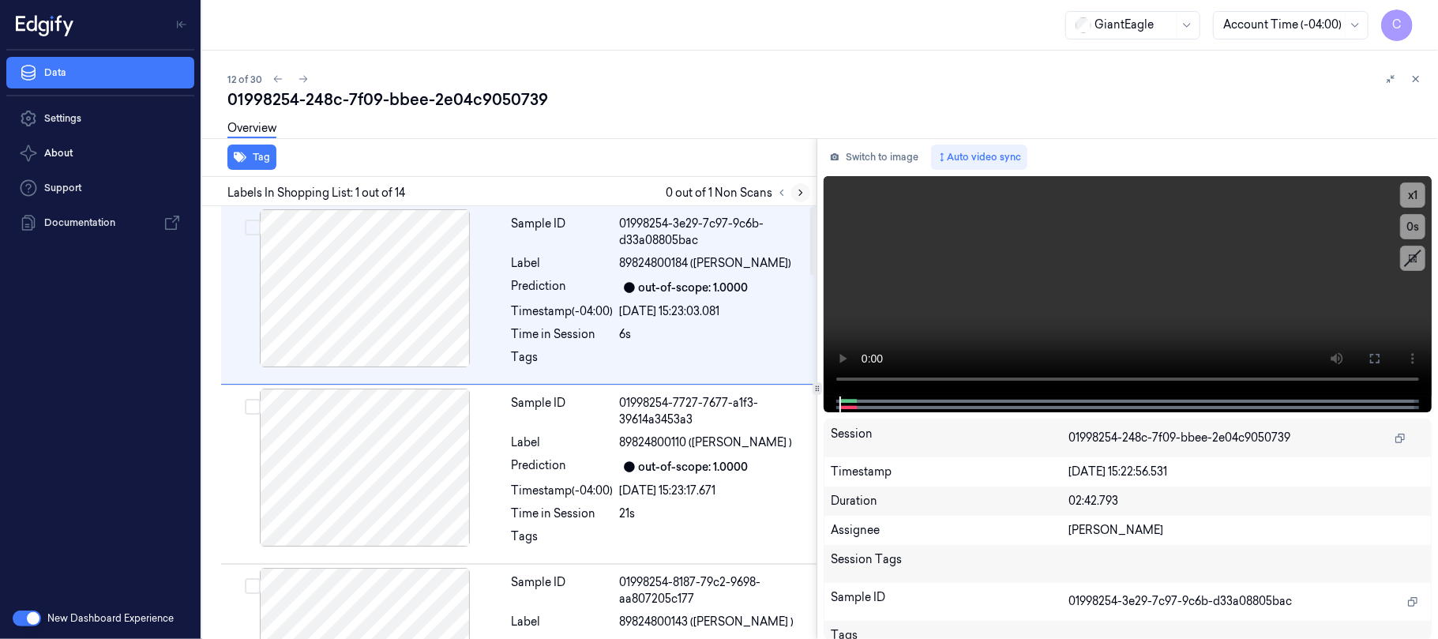
click at [797, 193] on icon at bounding box center [800, 192] width 11 height 11
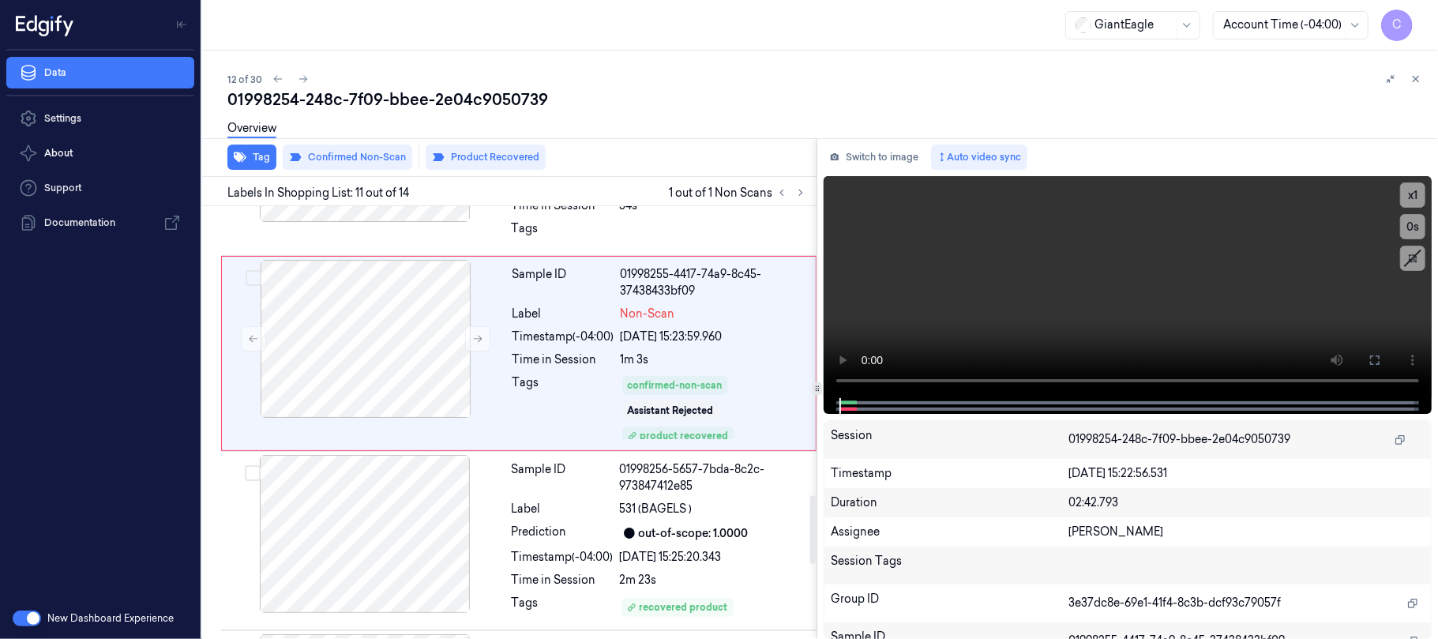
scroll to position [1810, 0]
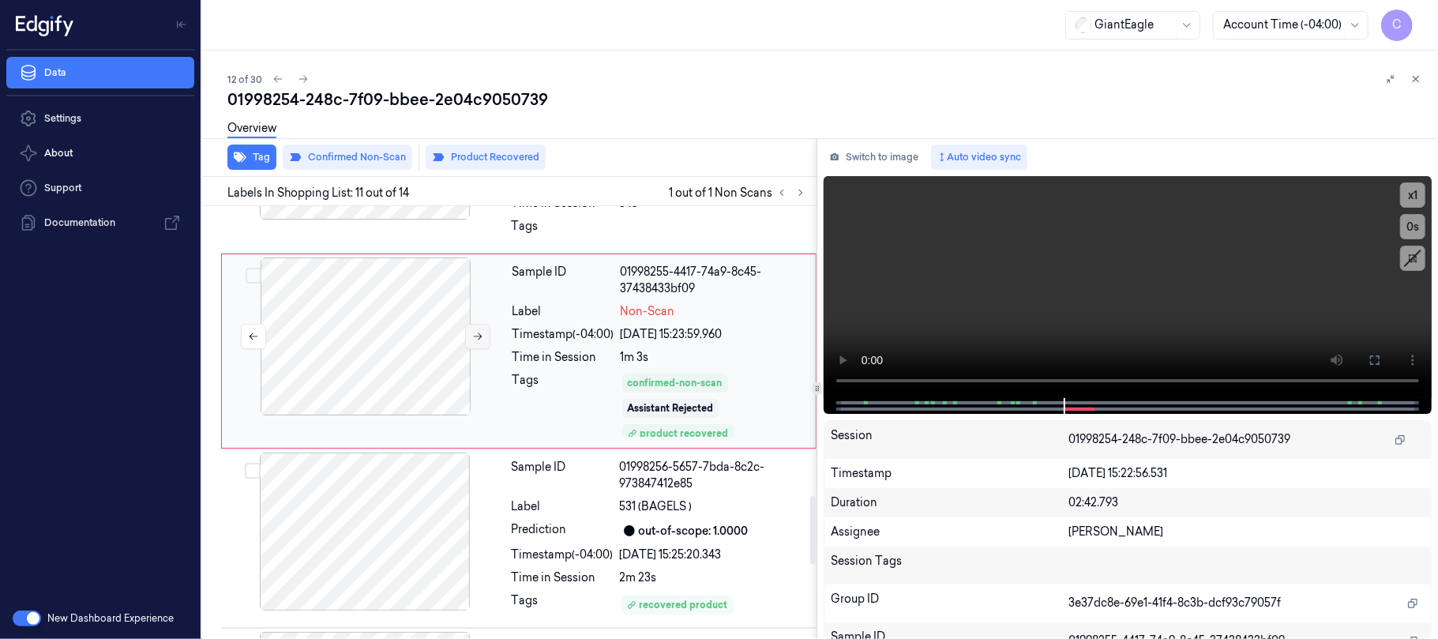
click at [480, 340] on icon at bounding box center [478, 336] width 9 height 7
click at [480, 342] on icon at bounding box center [477, 336] width 11 height 11
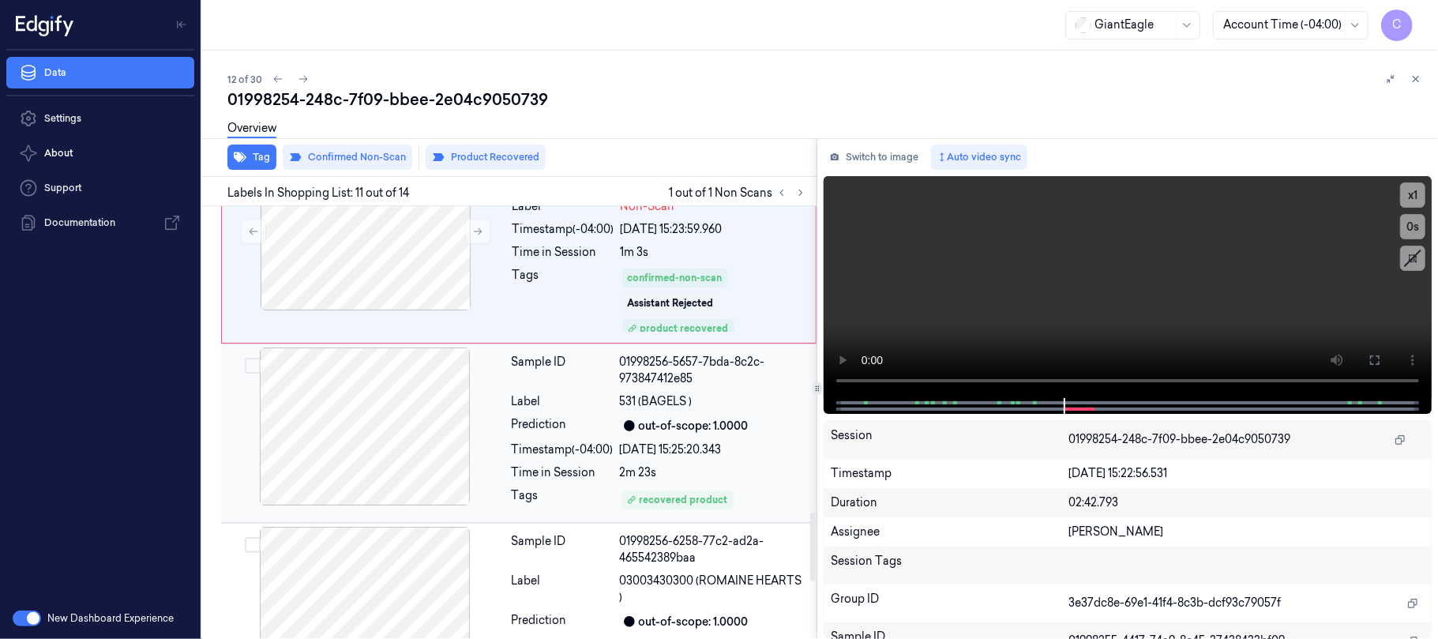
click at [323, 490] on div at bounding box center [364, 426] width 281 height 158
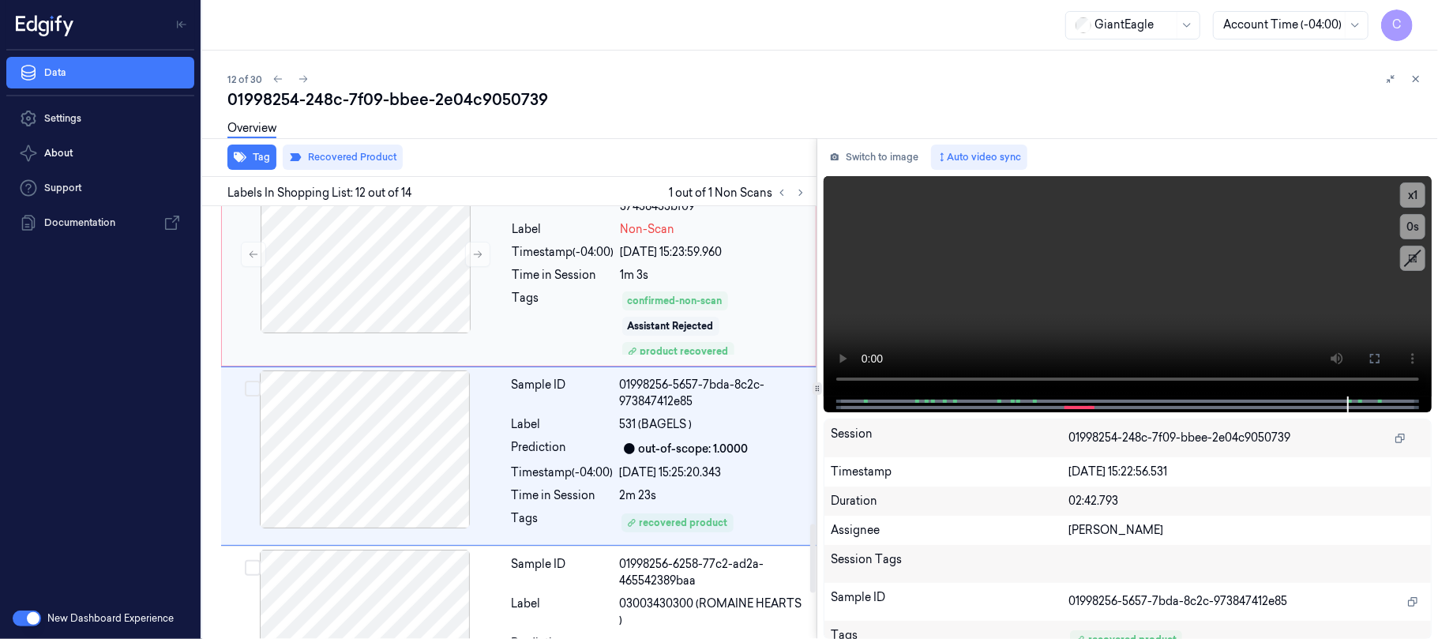
scroll to position [1997, 0]
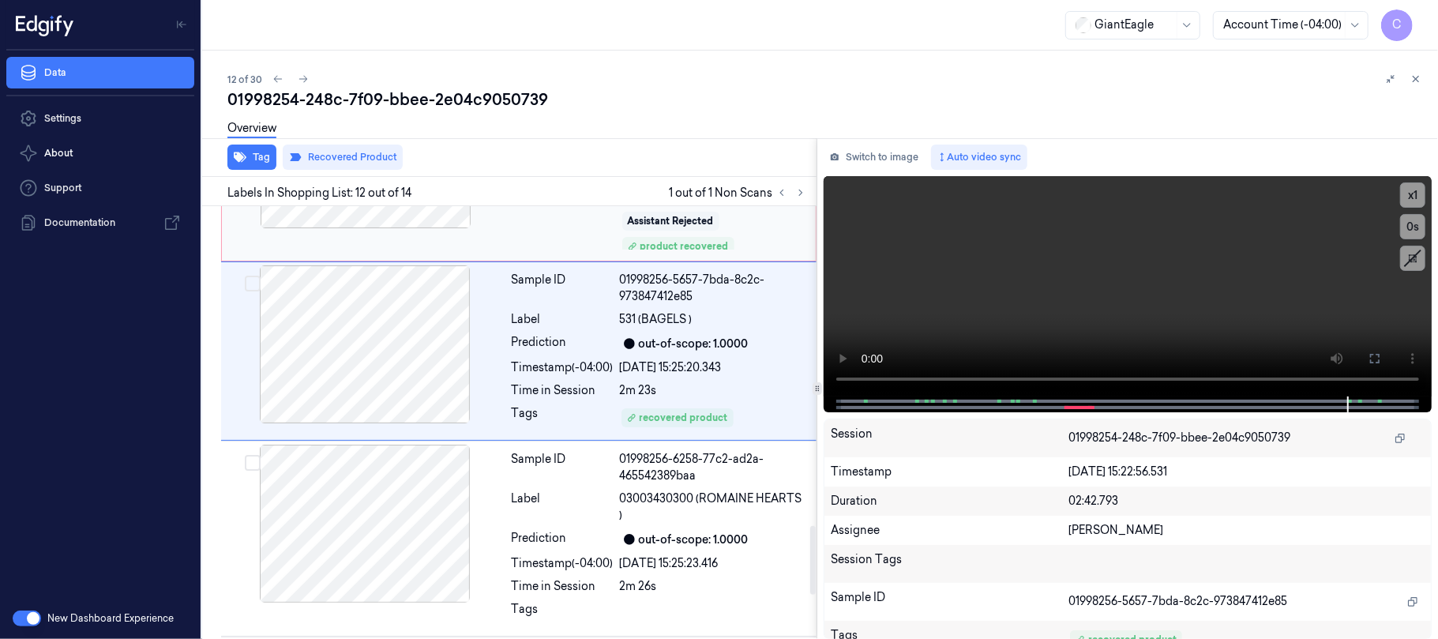
click at [410, 228] on div at bounding box center [365, 149] width 281 height 158
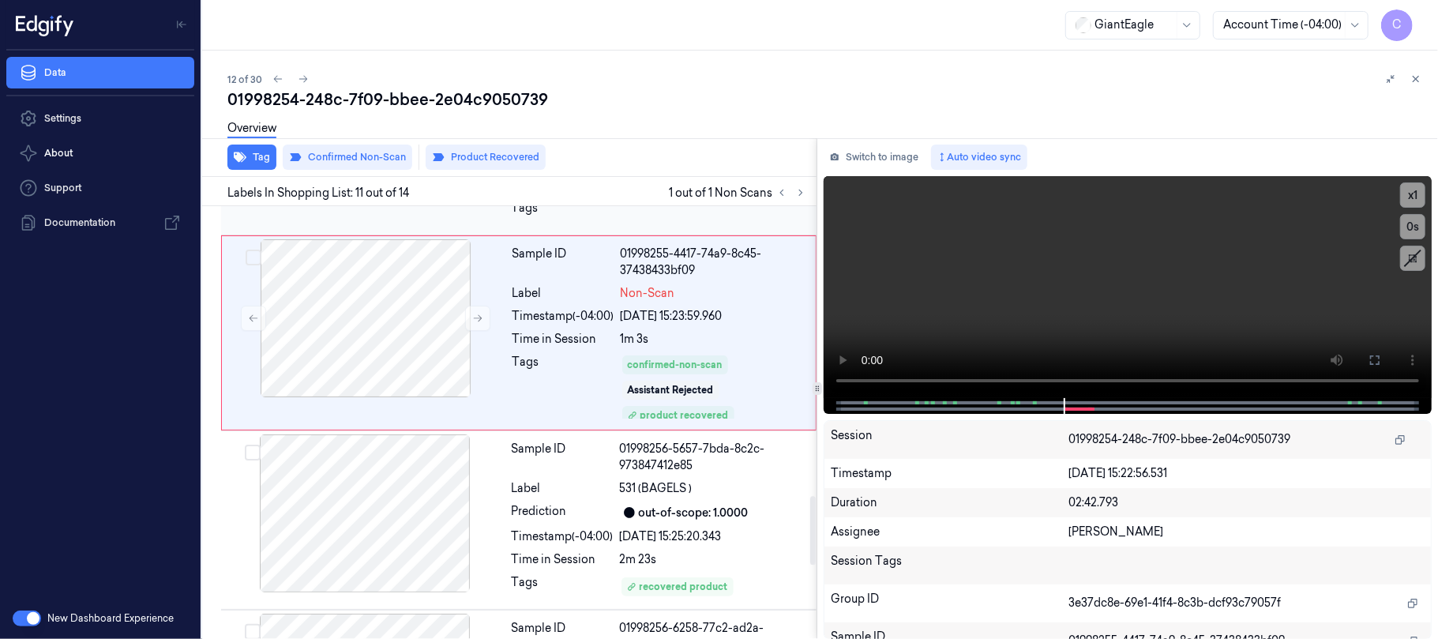
scroll to position [1810, 0]
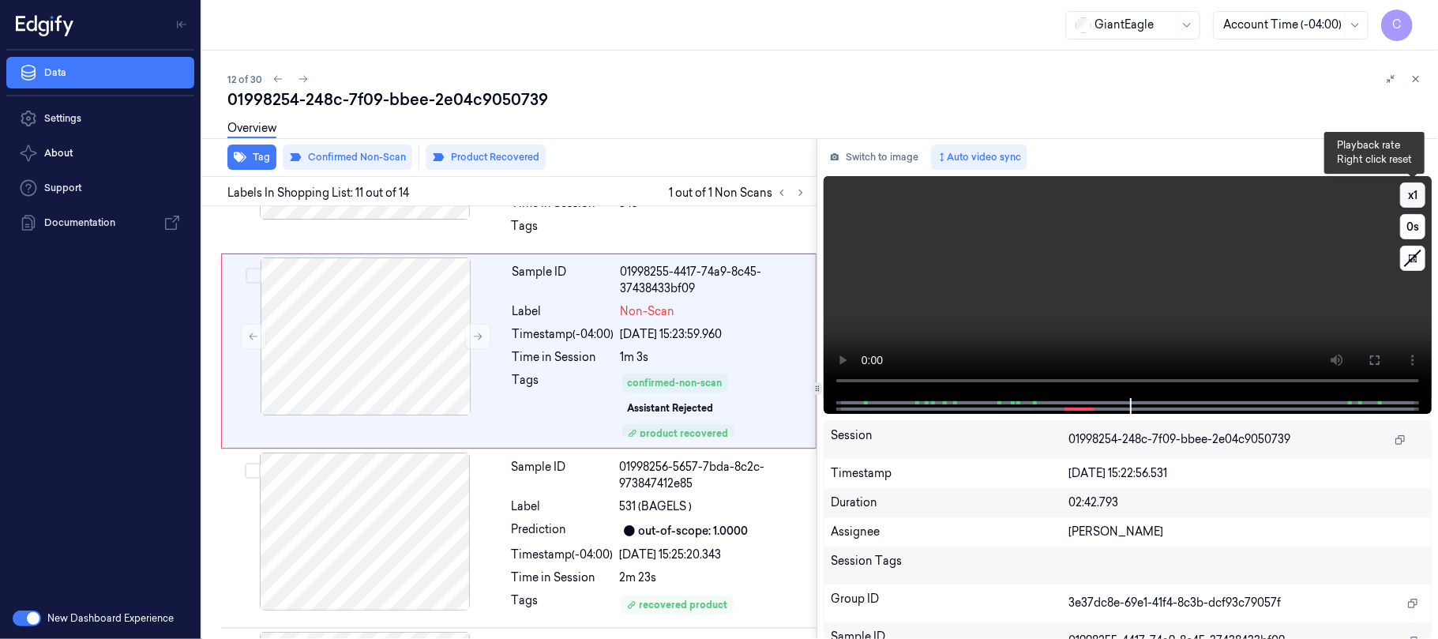
click at [1413, 193] on button "x 1" at bounding box center [1412, 194] width 25 height 25
click at [1413, 193] on button "x 2" at bounding box center [1412, 194] width 25 height 25
click at [1413, 193] on button "x 4" at bounding box center [1412, 194] width 25 height 25
click at [1413, 193] on button "x 1" at bounding box center [1412, 194] width 25 height 25
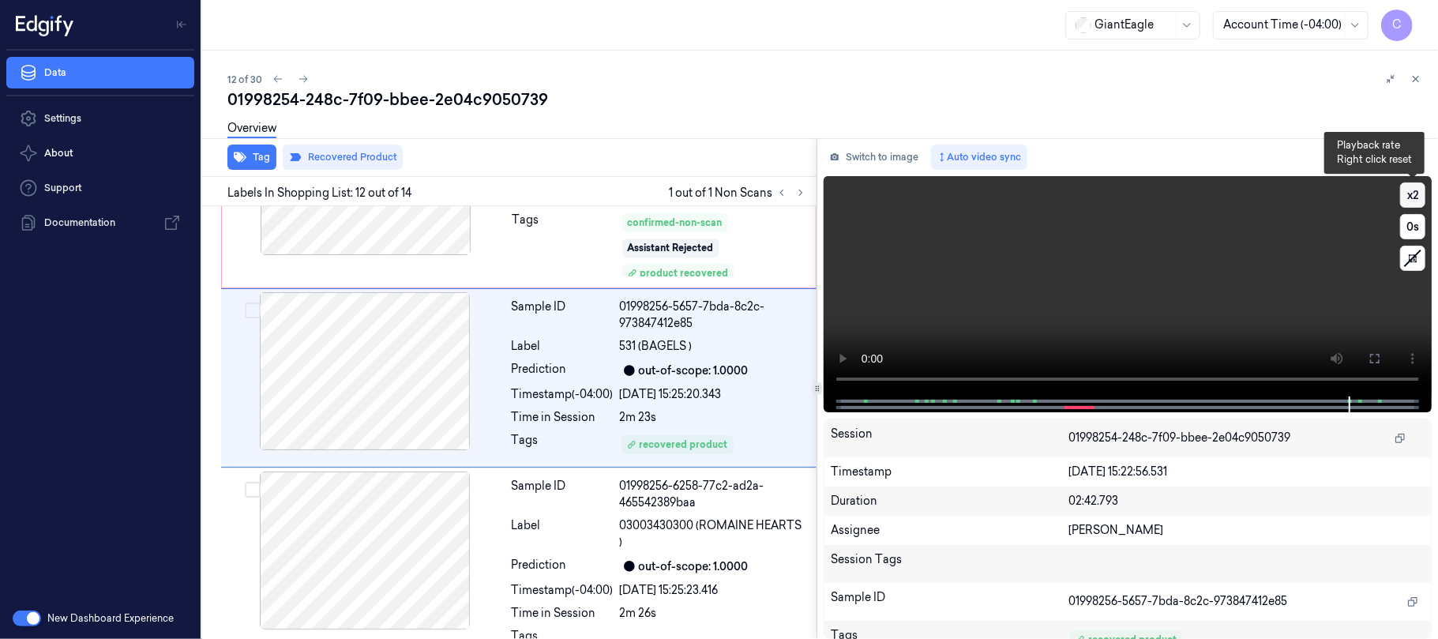
scroll to position [1997, 0]
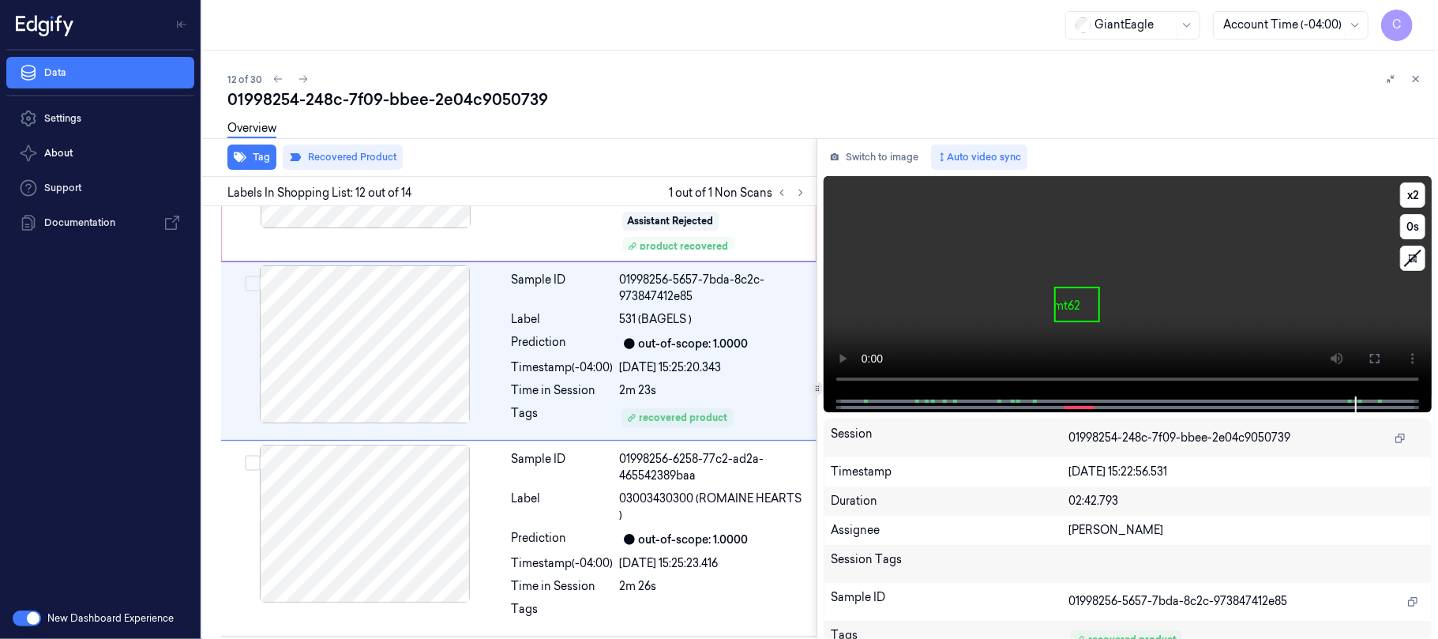
click at [1065, 321] on video at bounding box center [1127, 286] width 608 height 220
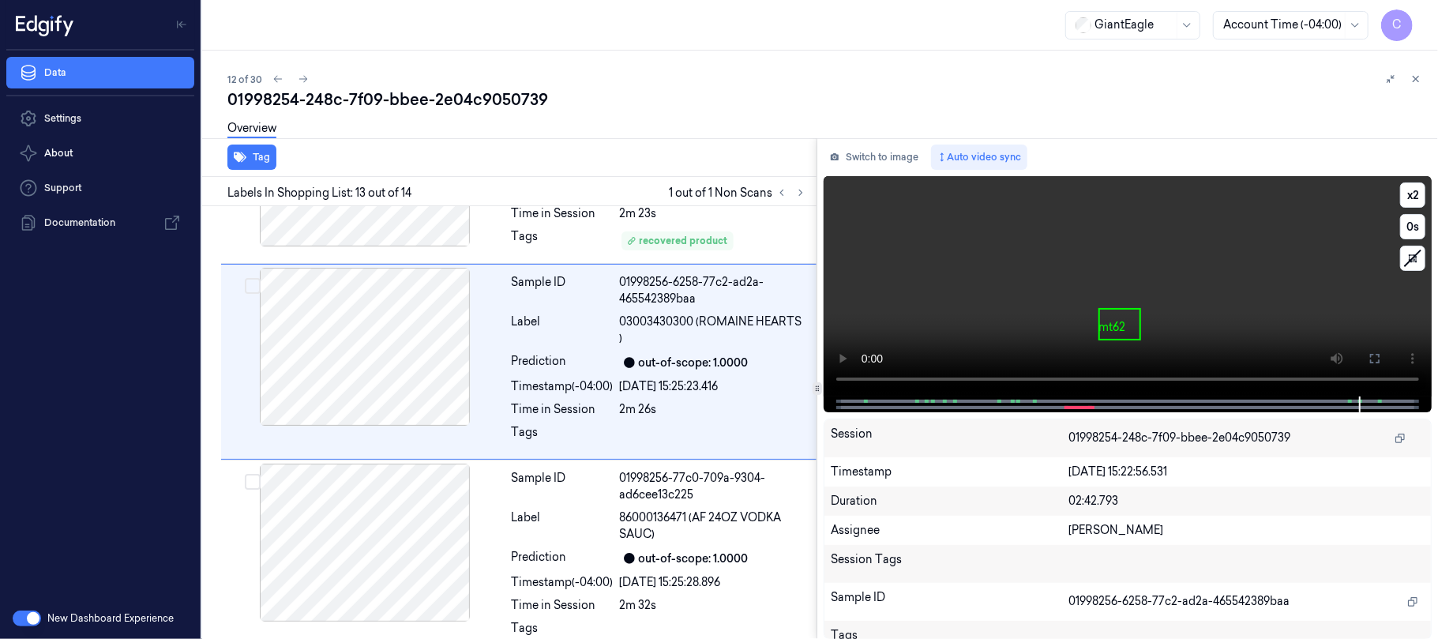
scroll to position [2186, 0]
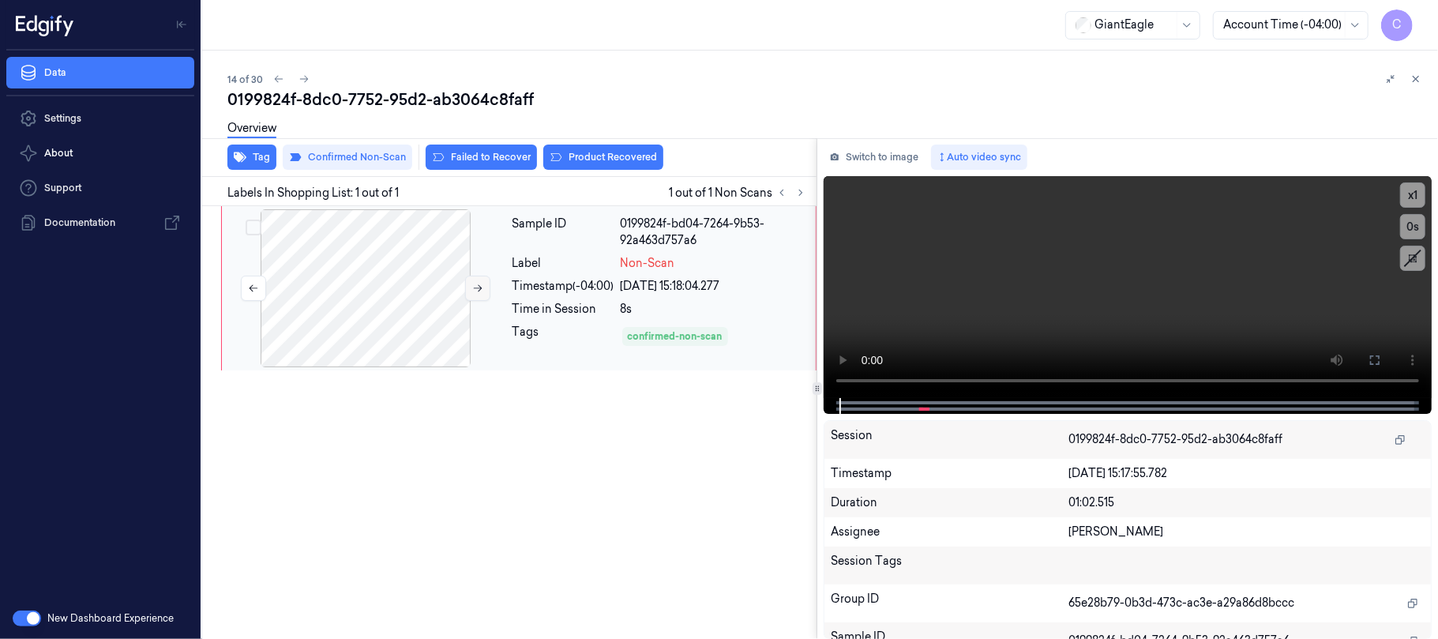
click at [472, 284] on icon at bounding box center [477, 288] width 11 height 11
